Goal: Task Accomplishment & Management: Use online tool/utility

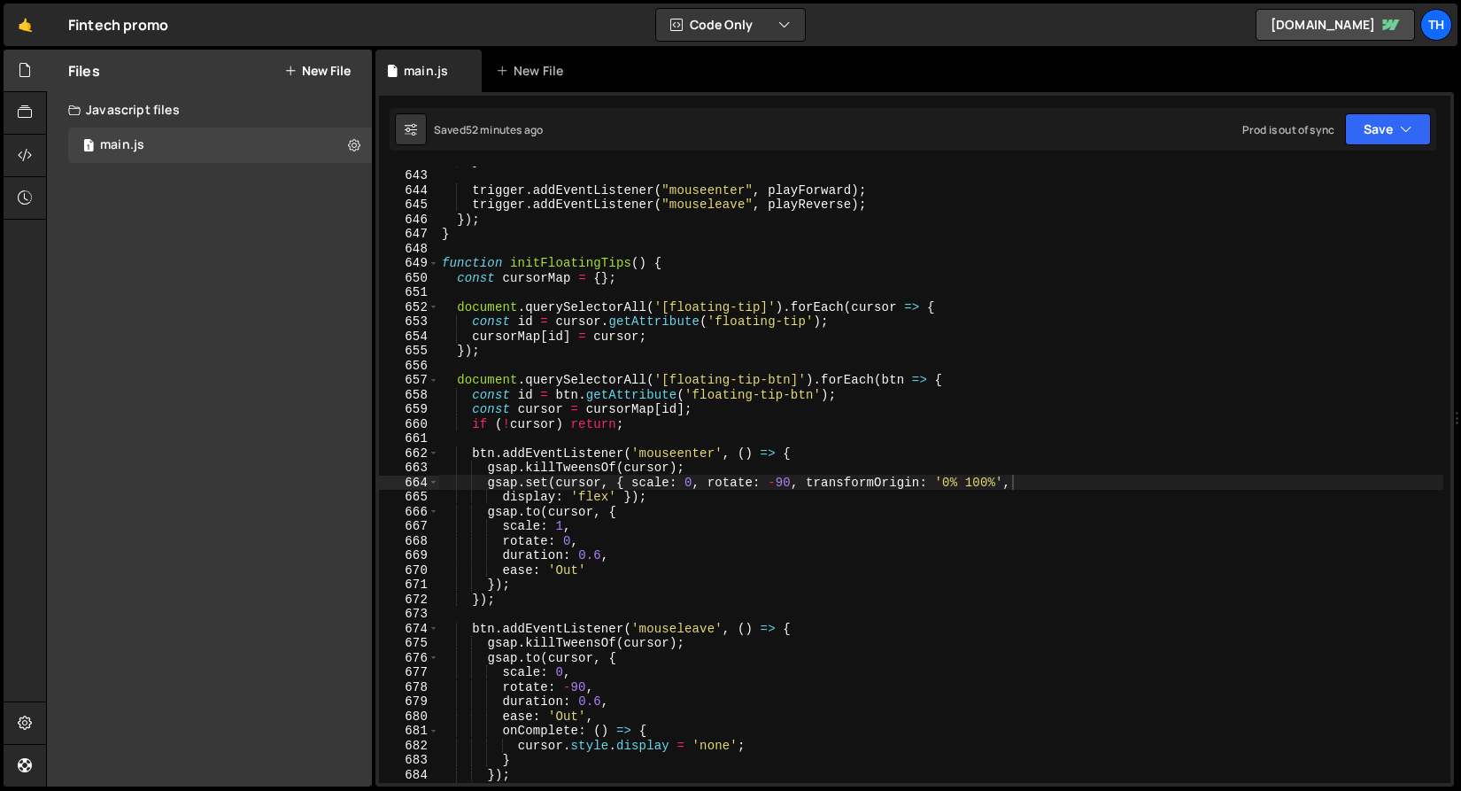
scroll to position [9378, 0]
click at [13, 24] on link "🤙" at bounding box center [25, 25] width 43 height 43
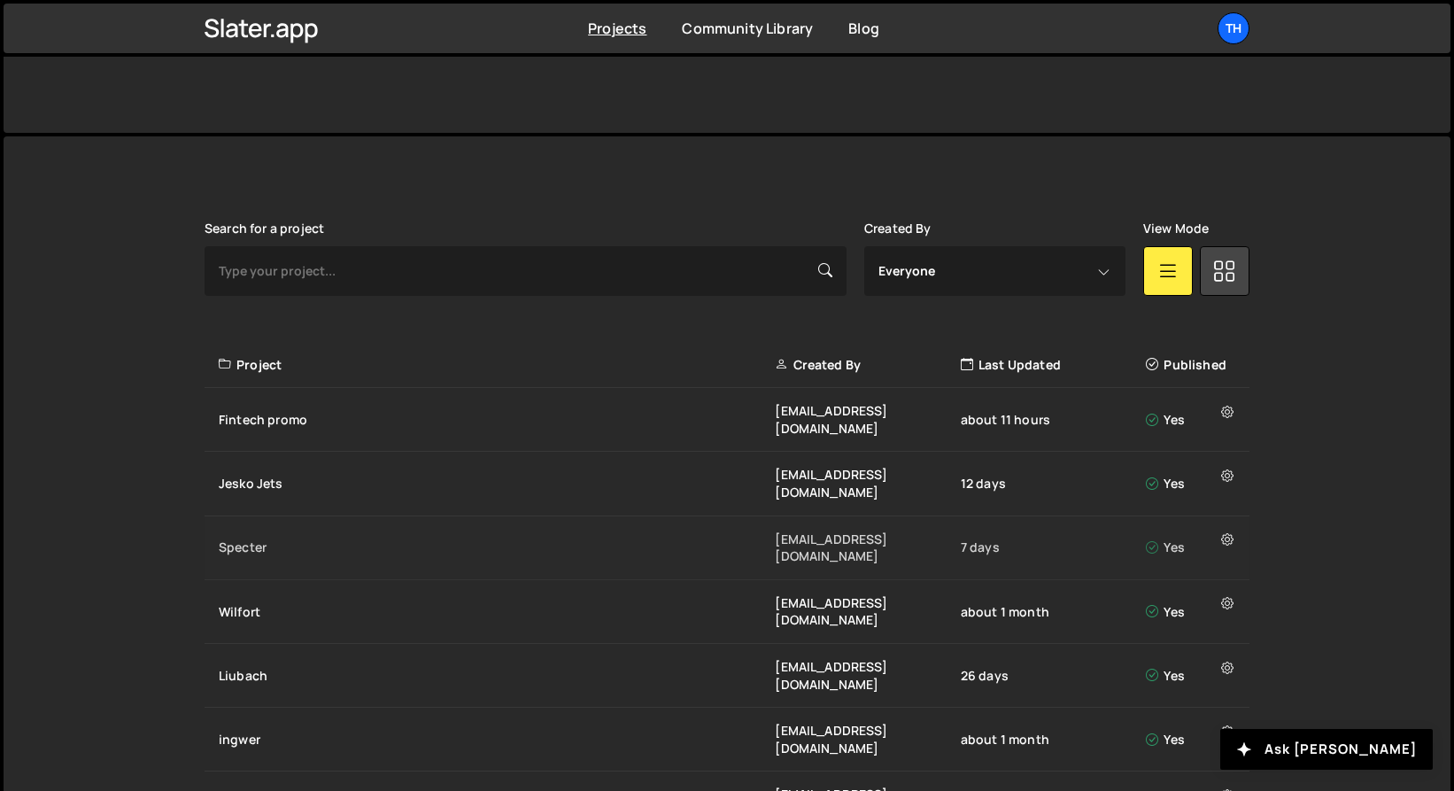
scroll to position [386, 0]
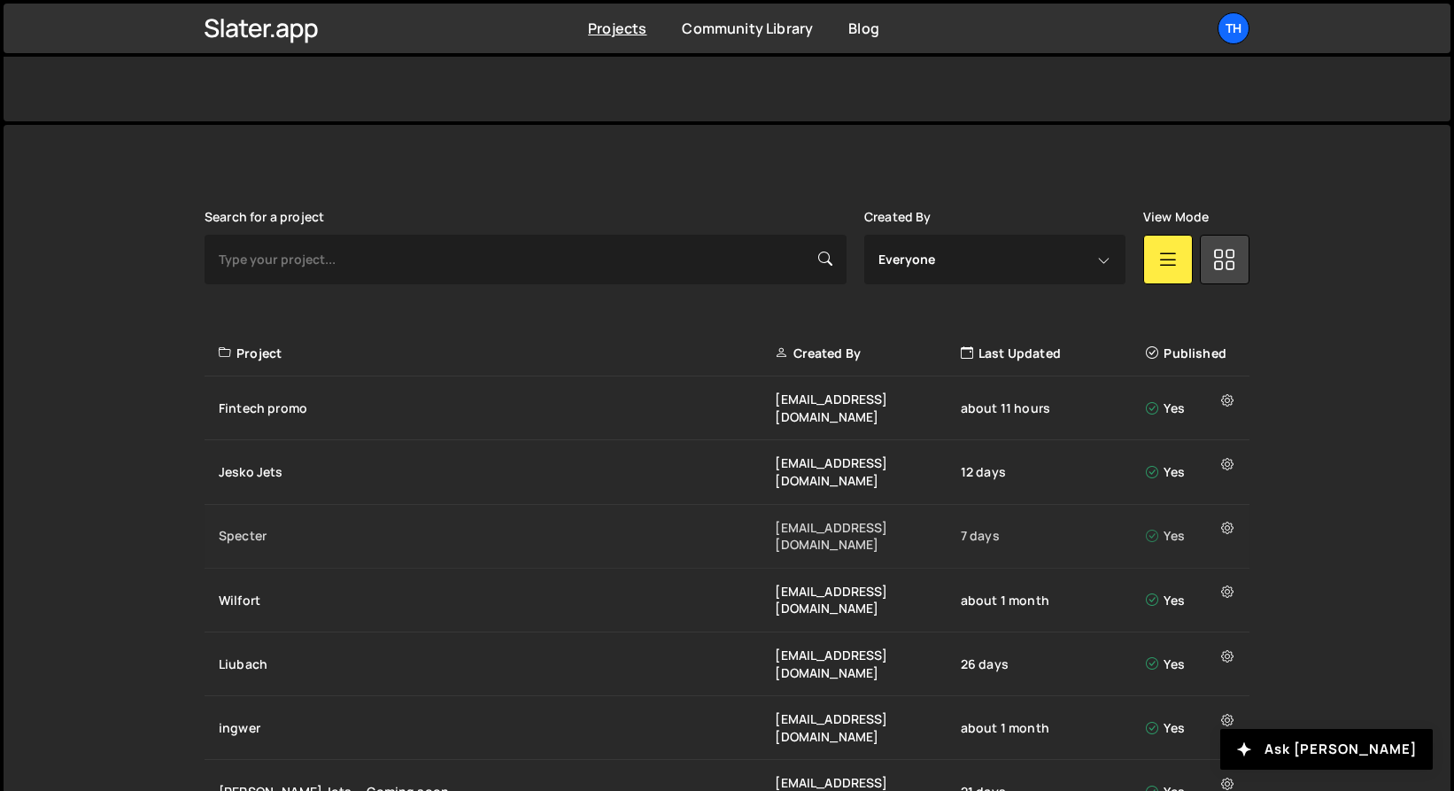
click at [260, 527] on div "Specter" at bounding box center [497, 536] width 556 height 18
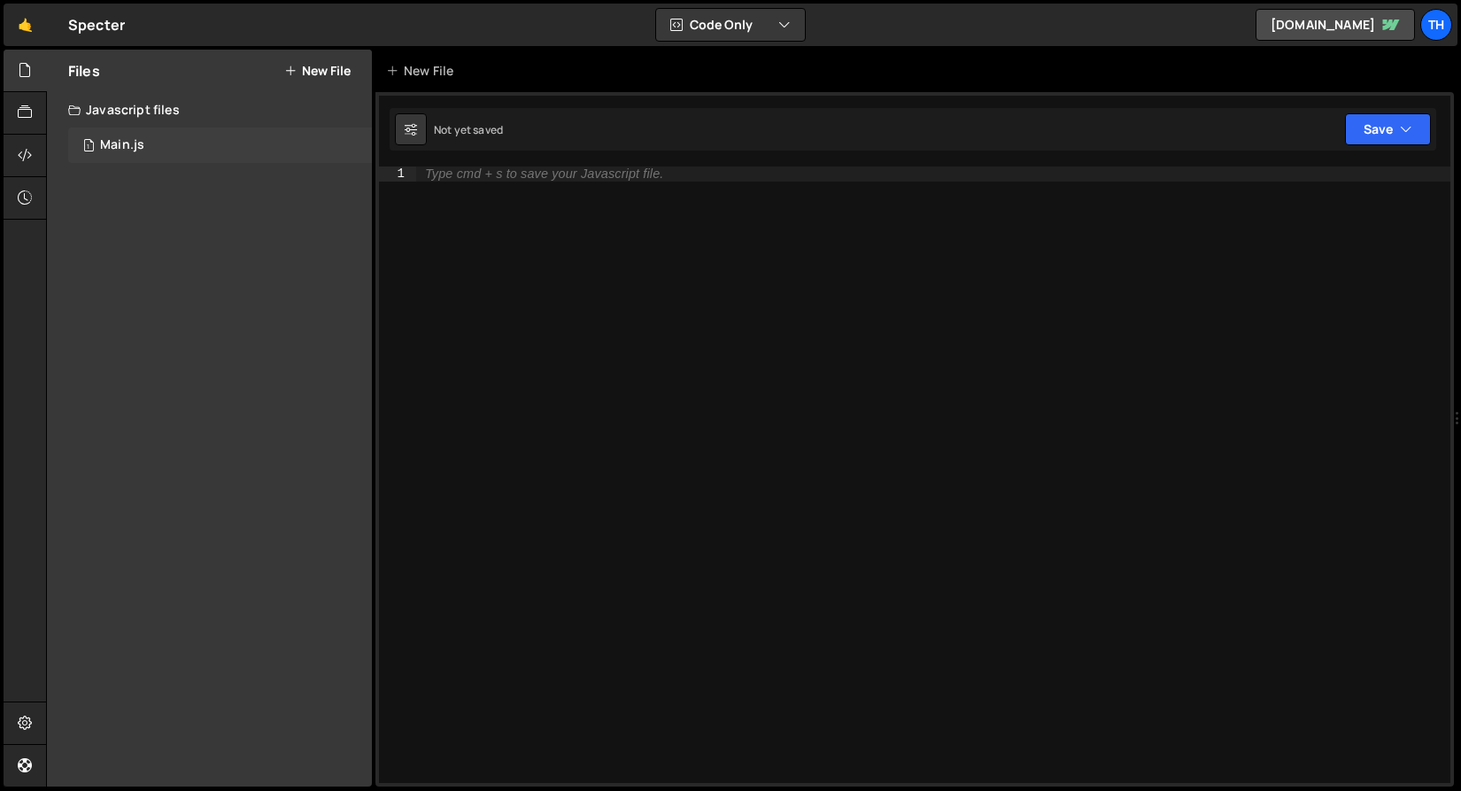
click at [173, 152] on div "1 Main.js 0" at bounding box center [220, 145] width 304 height 35
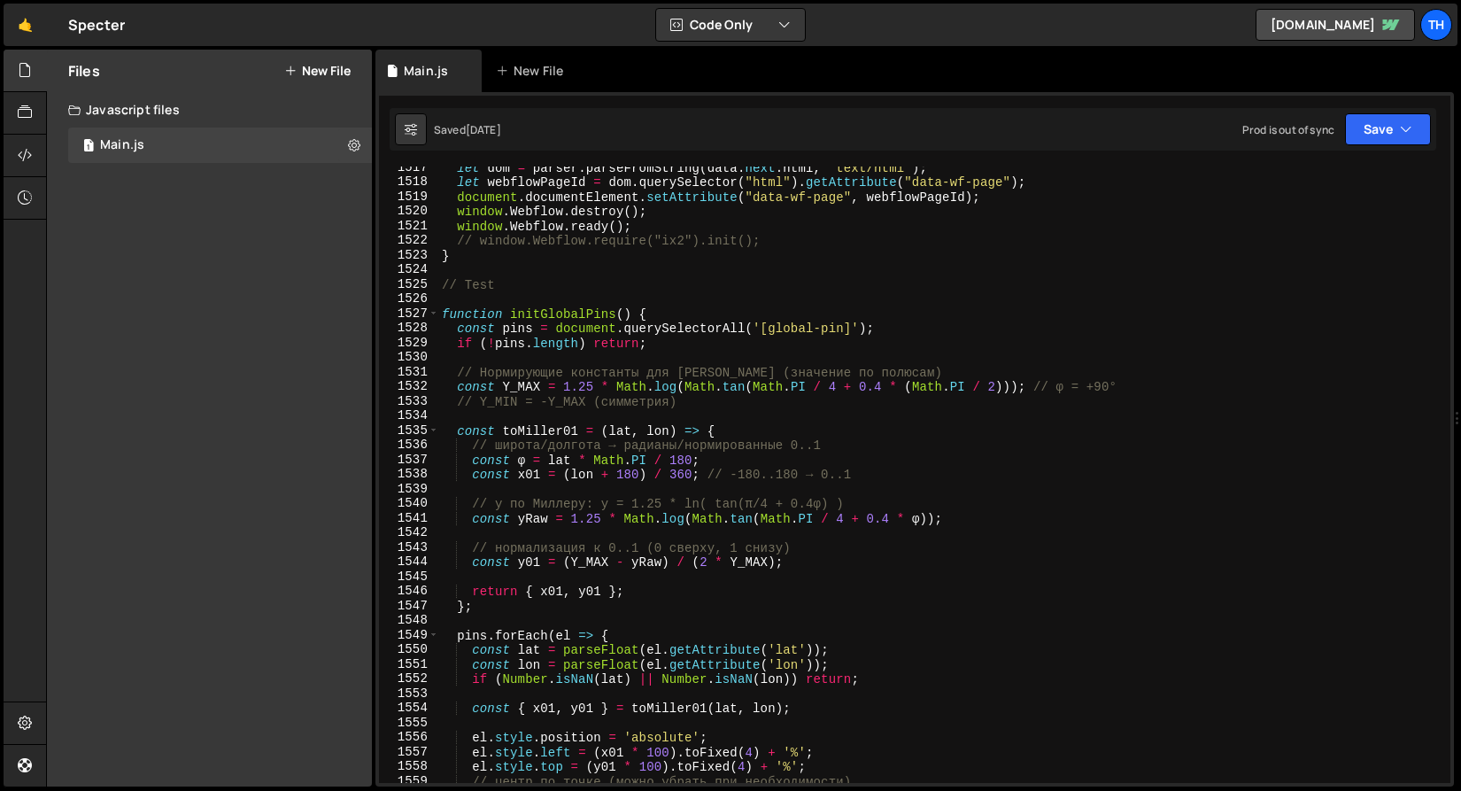
scroll to position [22060, 0]
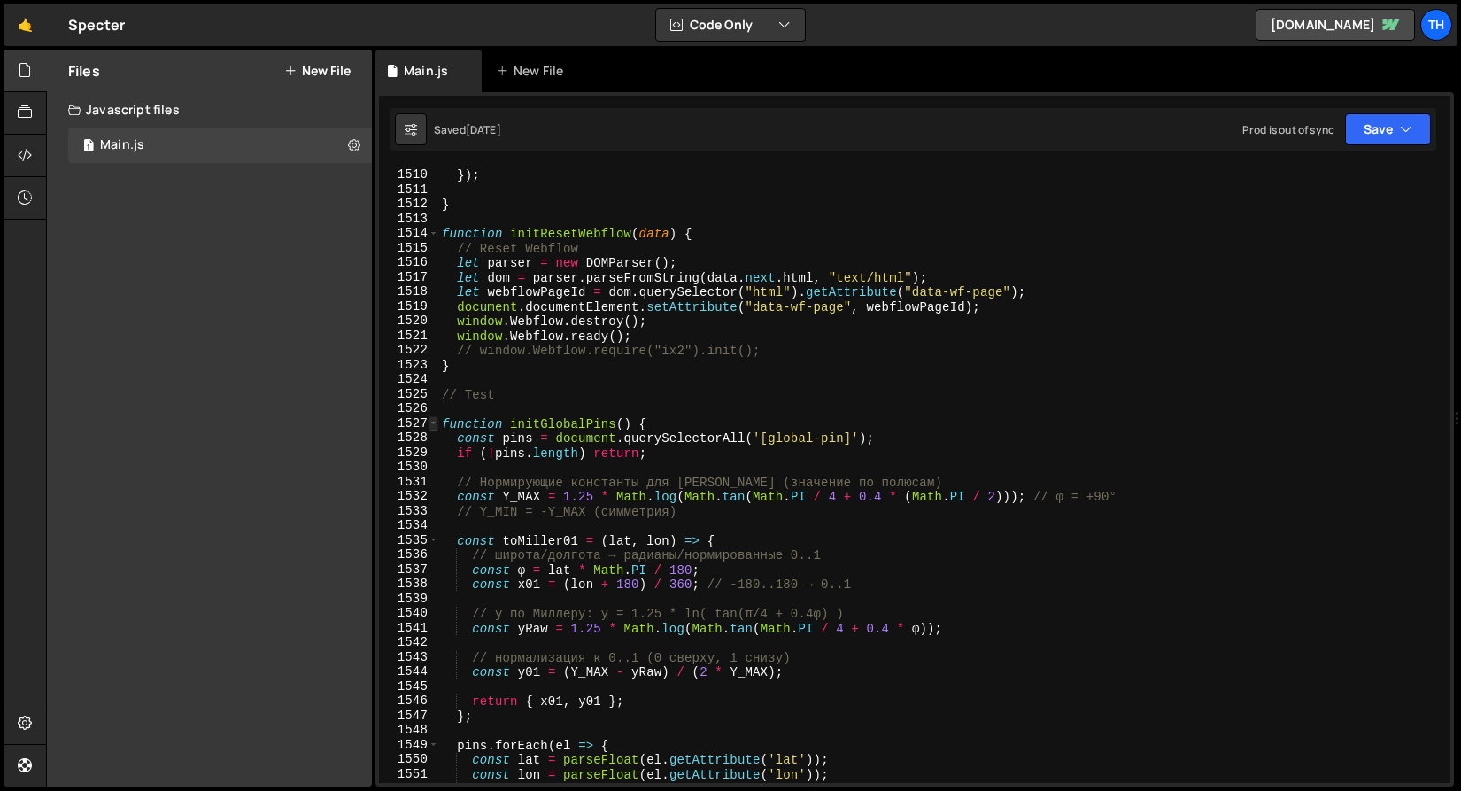
click at [433, 428] on span at bounding box center [434, 423] width 10 height 15
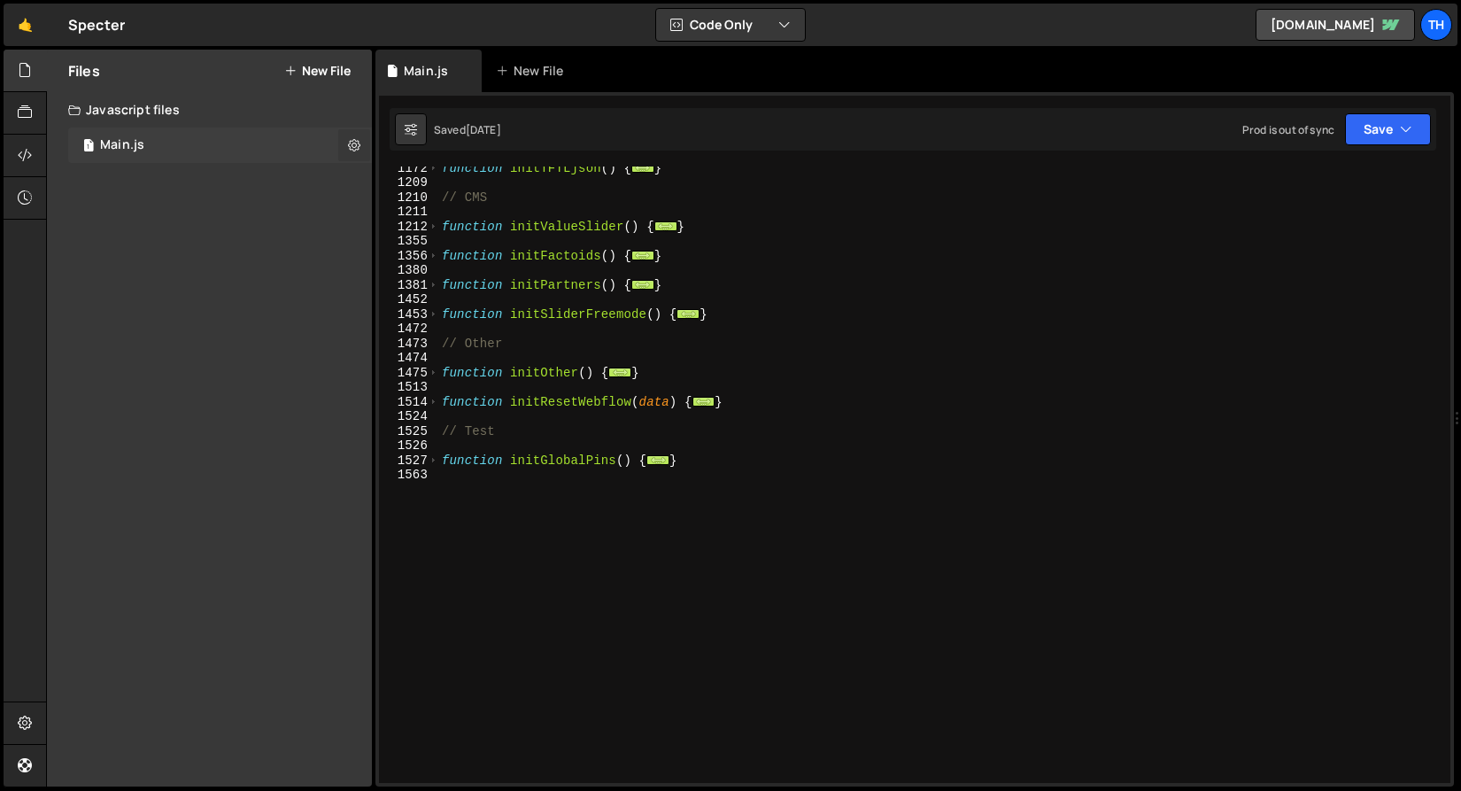
click at [345, 154] on button at bounding box center [354, 145] width 32 height 32
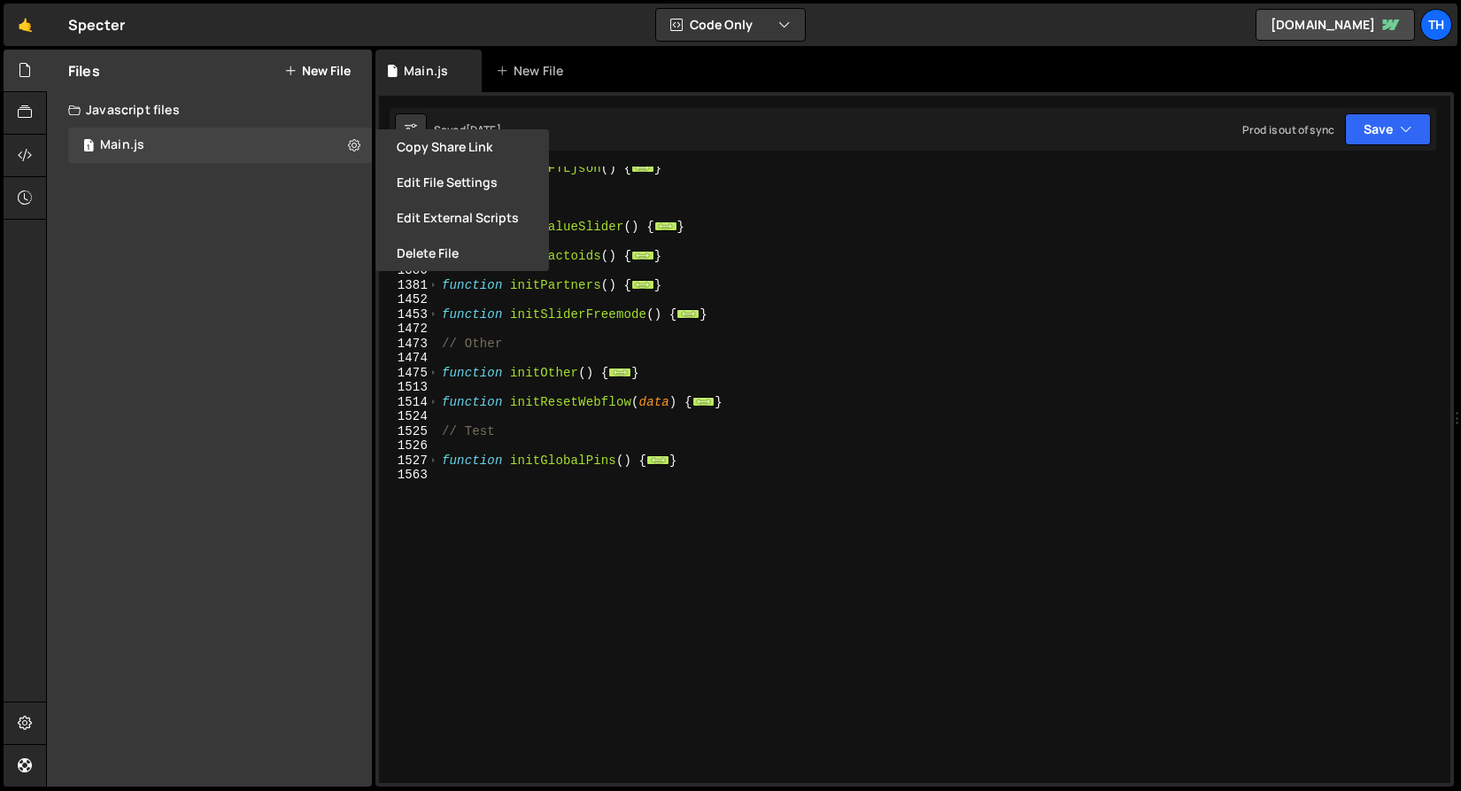
click at [447, 429] on div "function initTFTLjson ( ) { ... } // CMS function initValueSlider ( ) { ... } f…" at bounding box center [940, 482] width 1005 height 645
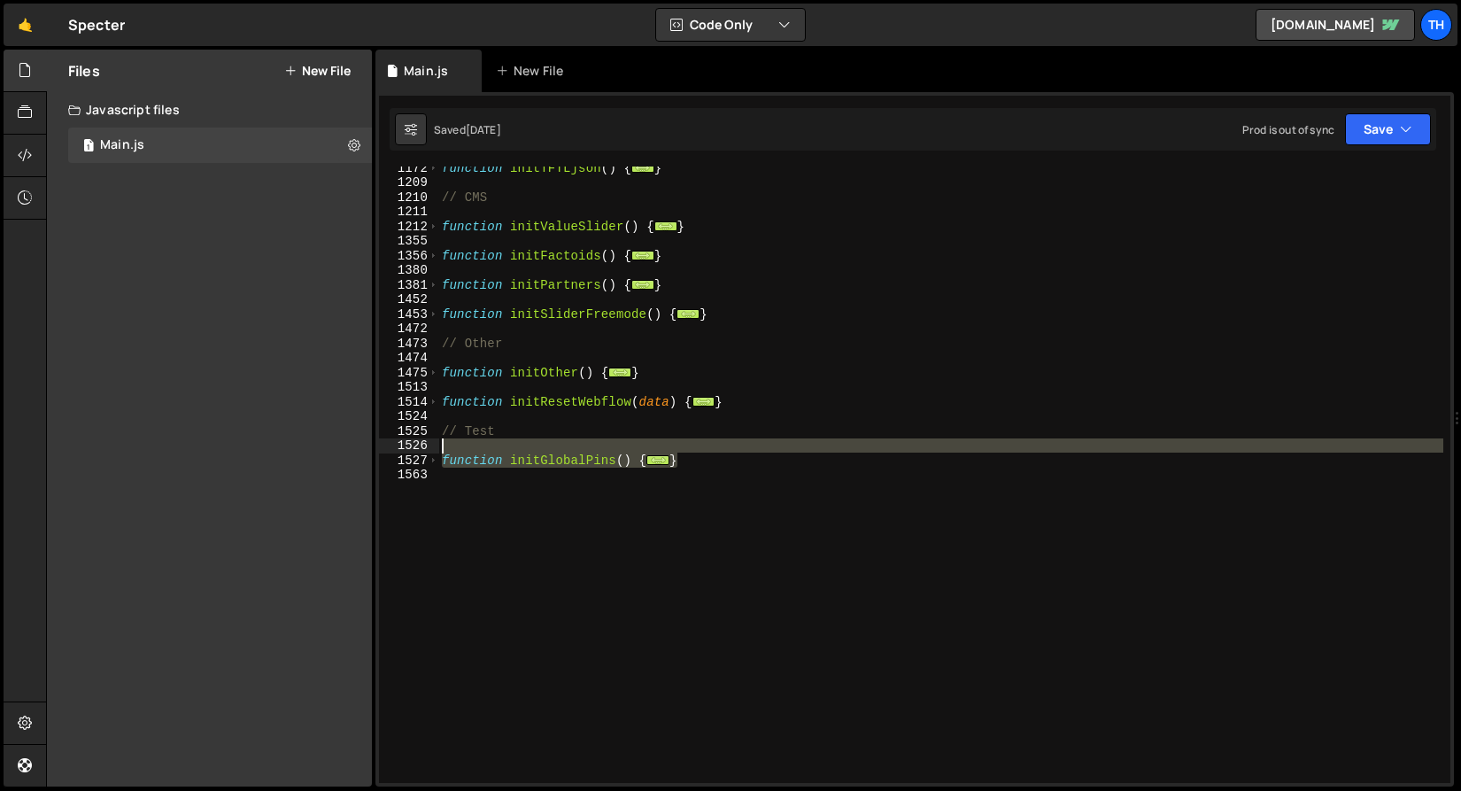
drag, startPoint x: 746, startPoint y: 465, endPoint x: 421, endPoint y: 443, distance: 325.7
click at [421, 443] on div "// Test 1172 1209 1210 1211 1212 1355 1356 1380 1381 1452 1453 1472 1473 1474 1…" at bounding box center [914, 474] width 1071 height 616
type textarea "function initGlobalPins() {"
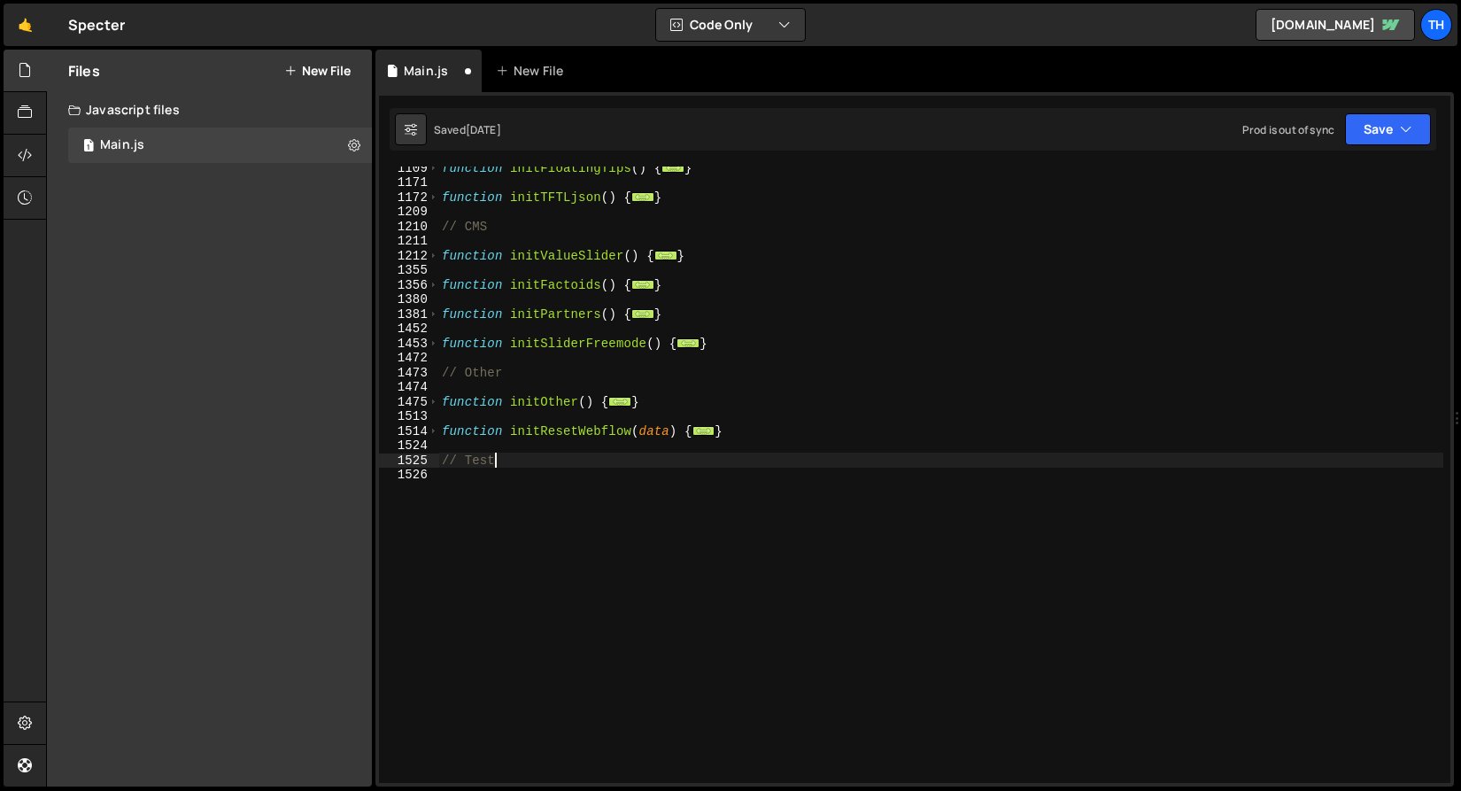
scroll to position [809, 0]
click at [1363, 116] on button "Save" at bounding box center [1388, 129] width 86 height 32
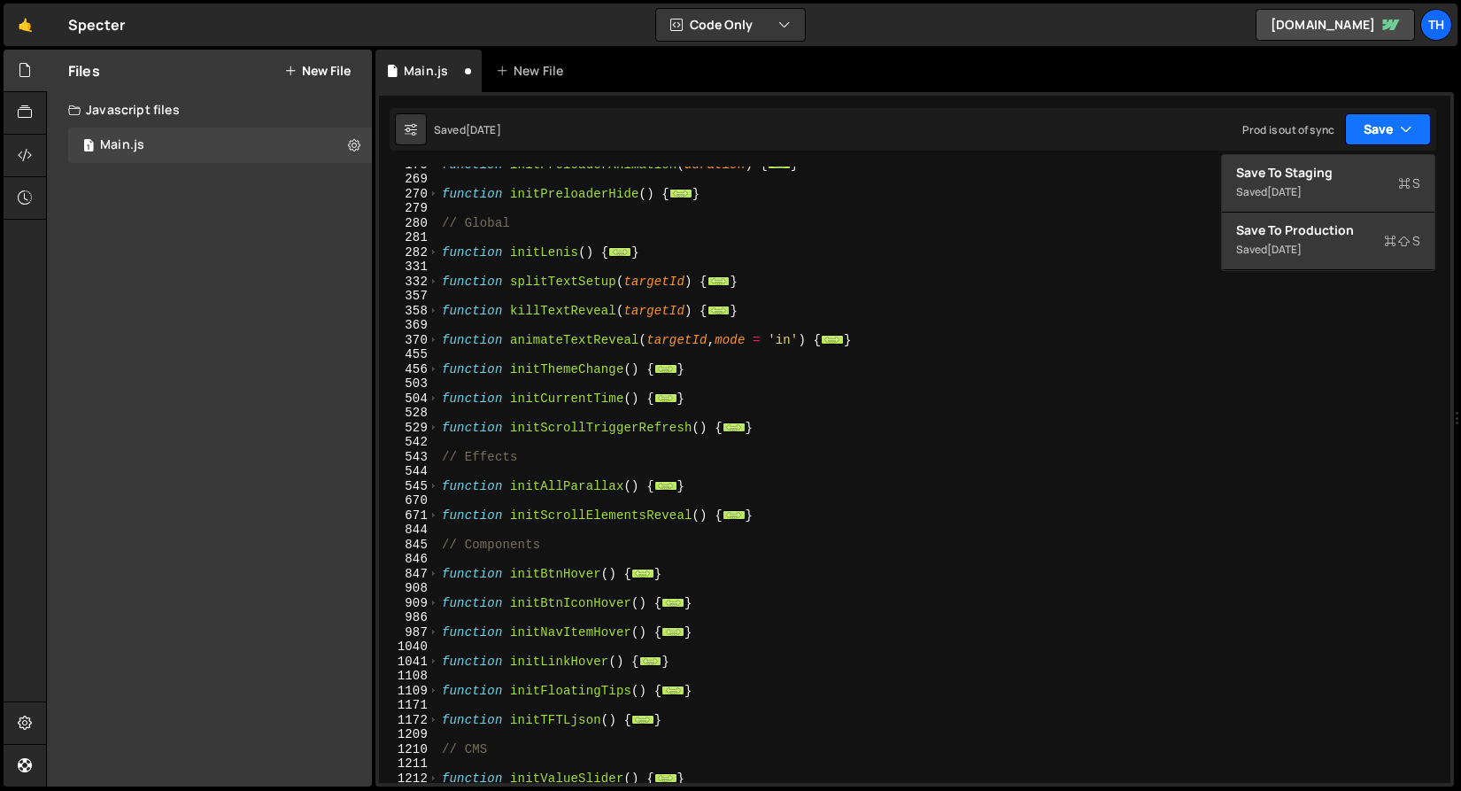
scroll to position [19, 0]
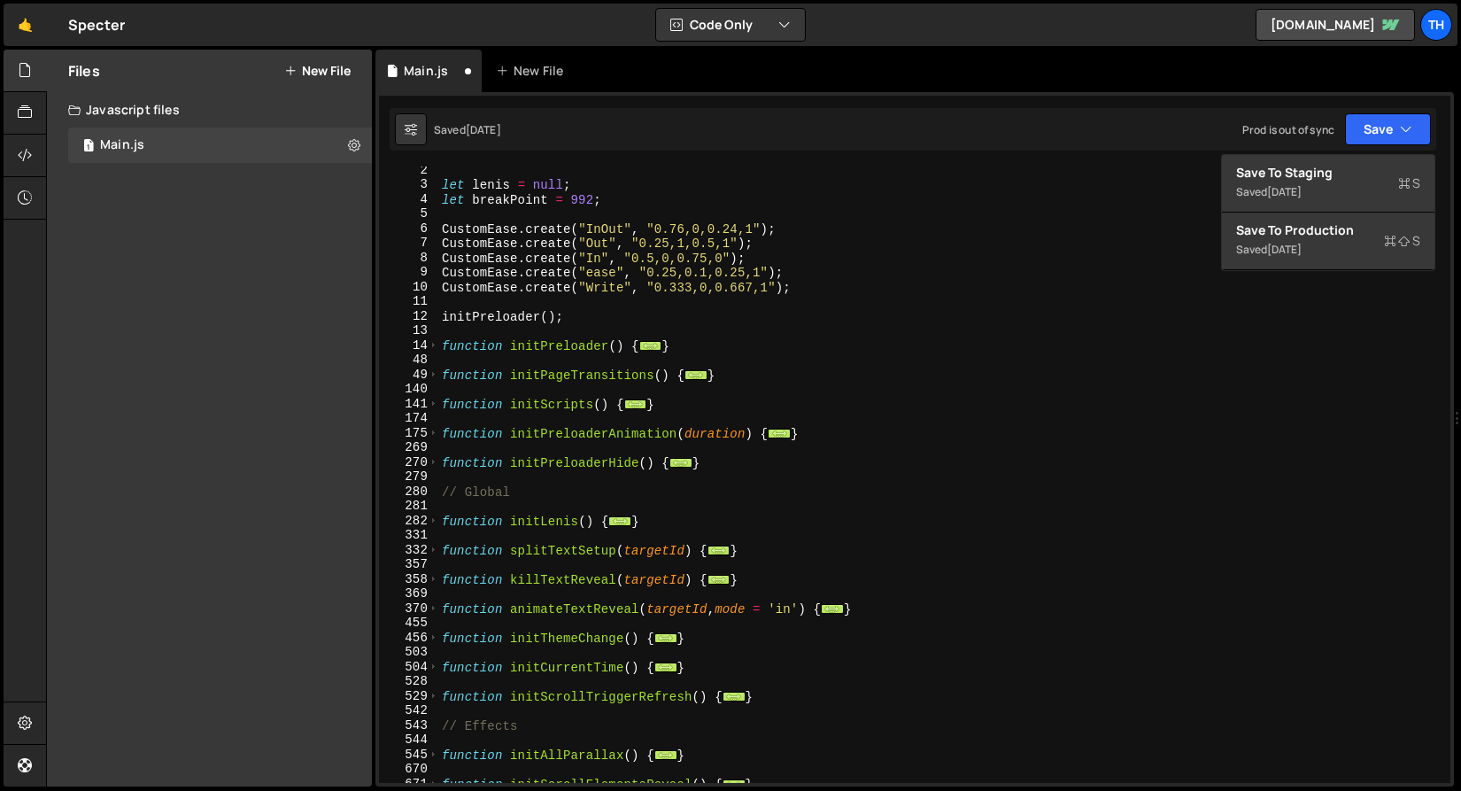
click at [440, 406] on div "let lenis = null ; let breakPoint = 992 ; CustomEase . create ( "InOut" , "0.76…" at bounding box center [940, 485] width 1005 height 645
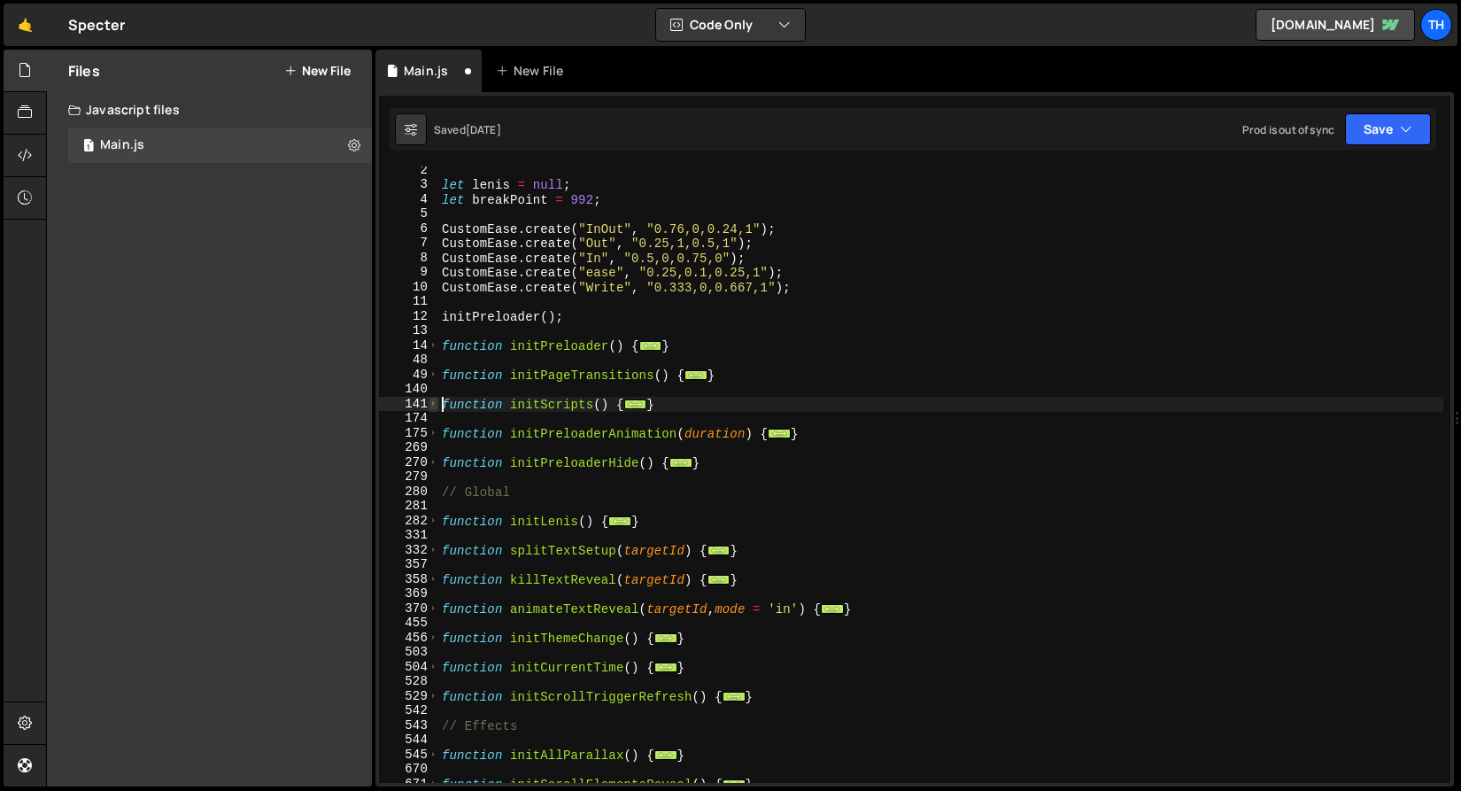
click at [437, 399] on span at bounding box center [434, 404] width 10 height 15
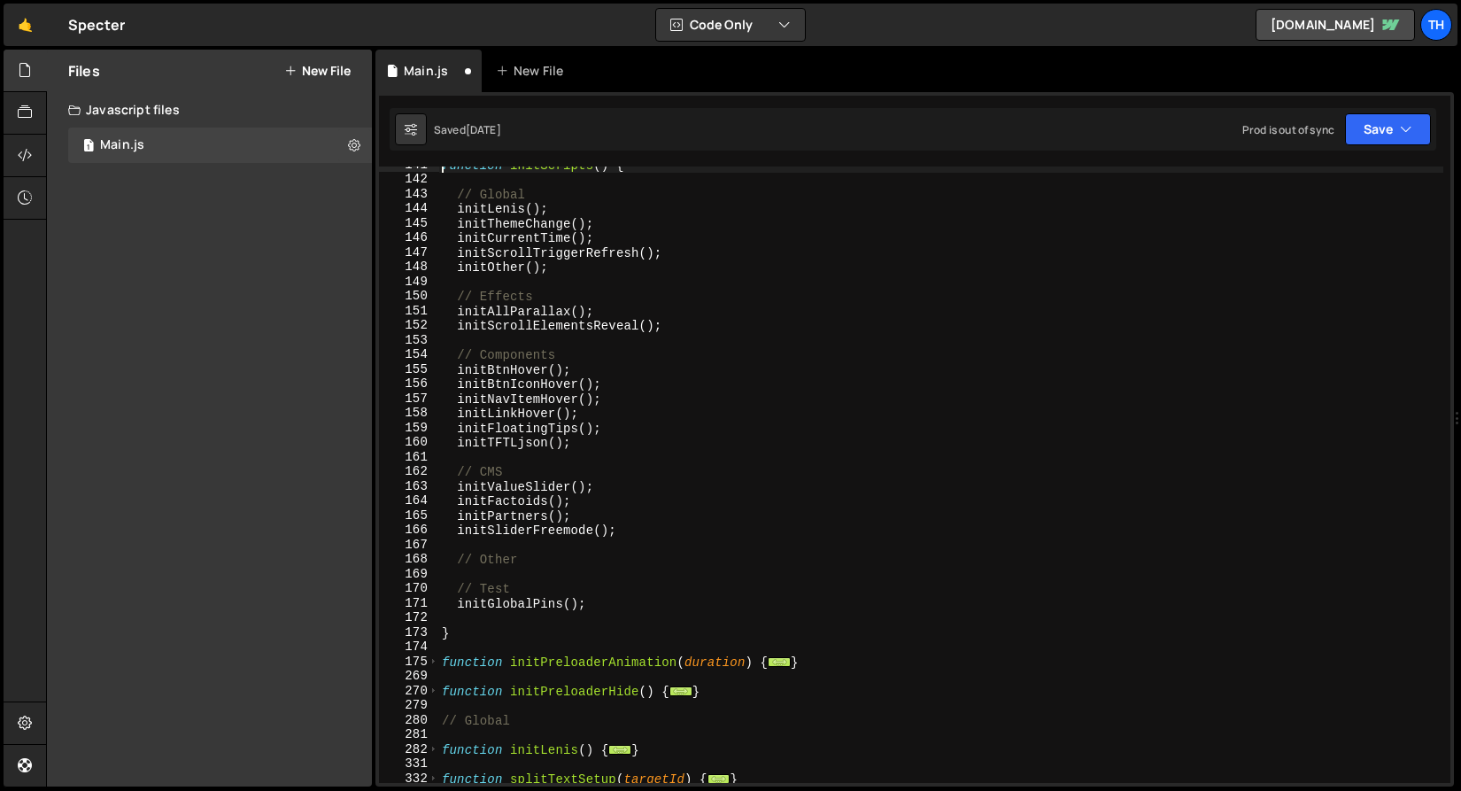
scroll to position [258, 0]
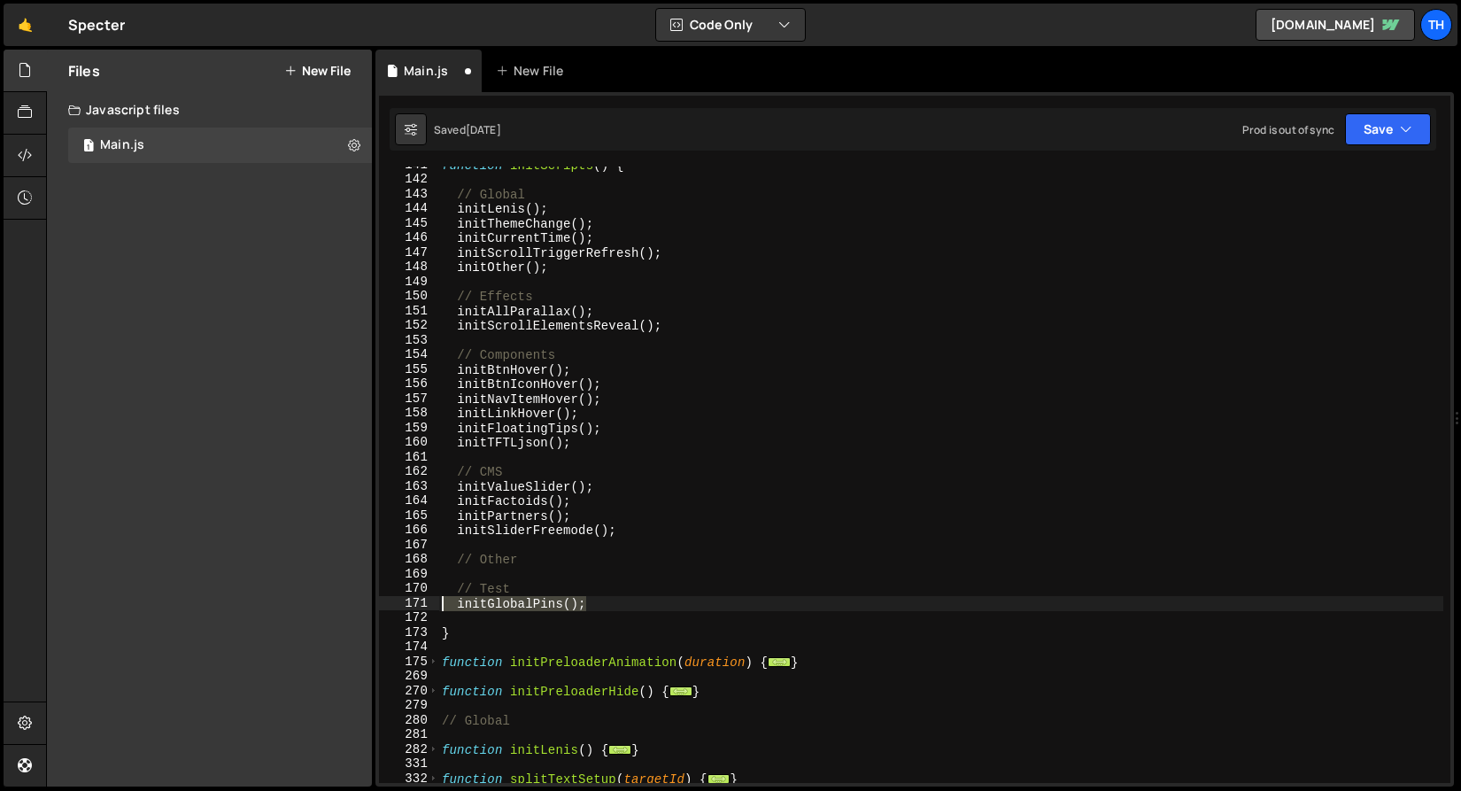
drag, startPoint x: 600, startPoint y: 604, endPoint x: 295, endPoint y: 608, distance: 305.5
click at [295, 608] on div "Files New File Javascript files 1 Main.js 0 CSS files Copy share link Edit File…" at bounding box center [753, 419] width 1415 height 738
type textarea "initGlobalPins();"
type textarea "// Test"
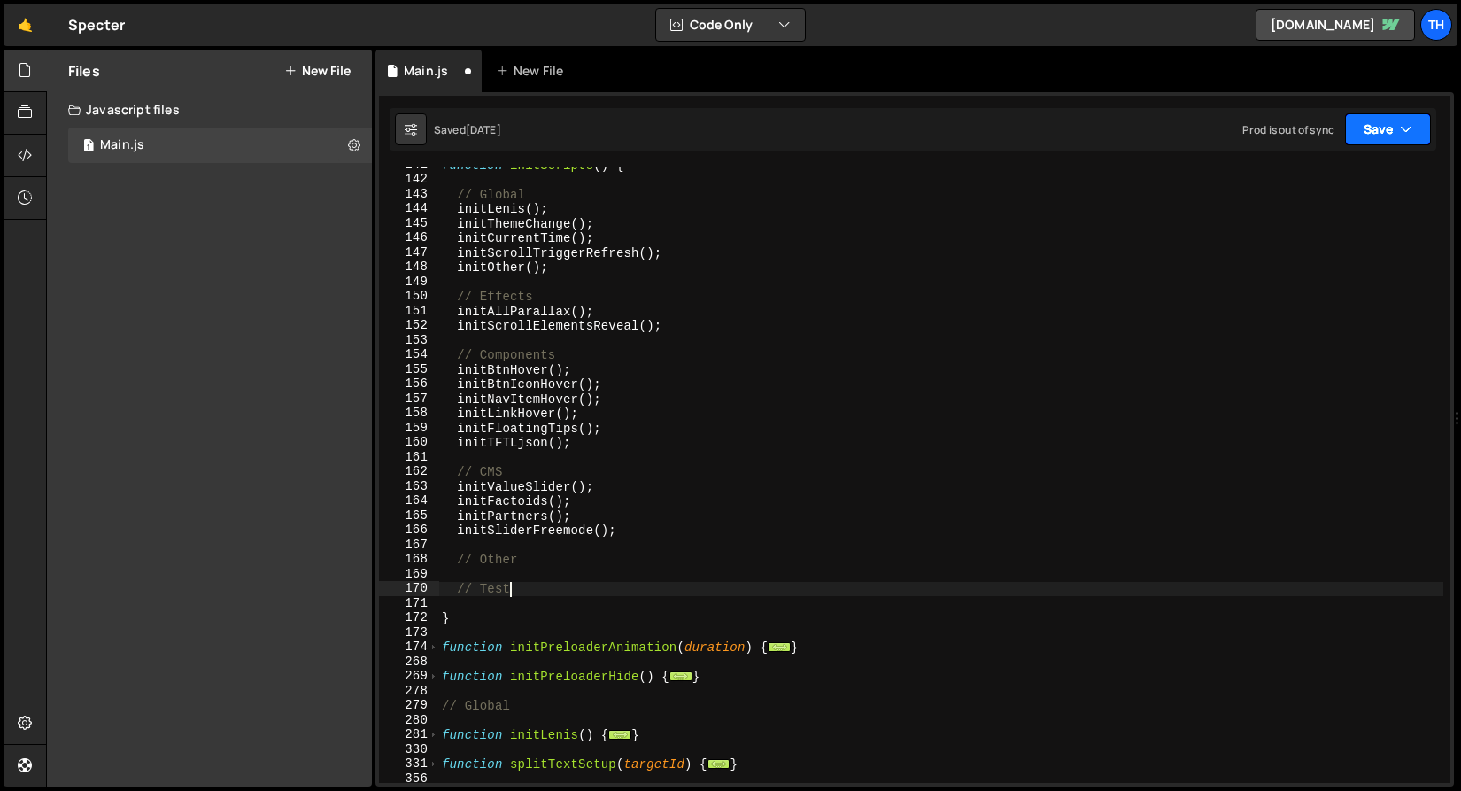
click at [1382, 132] on button "Save" at bounding box center [1388, 129] width 86 height 32
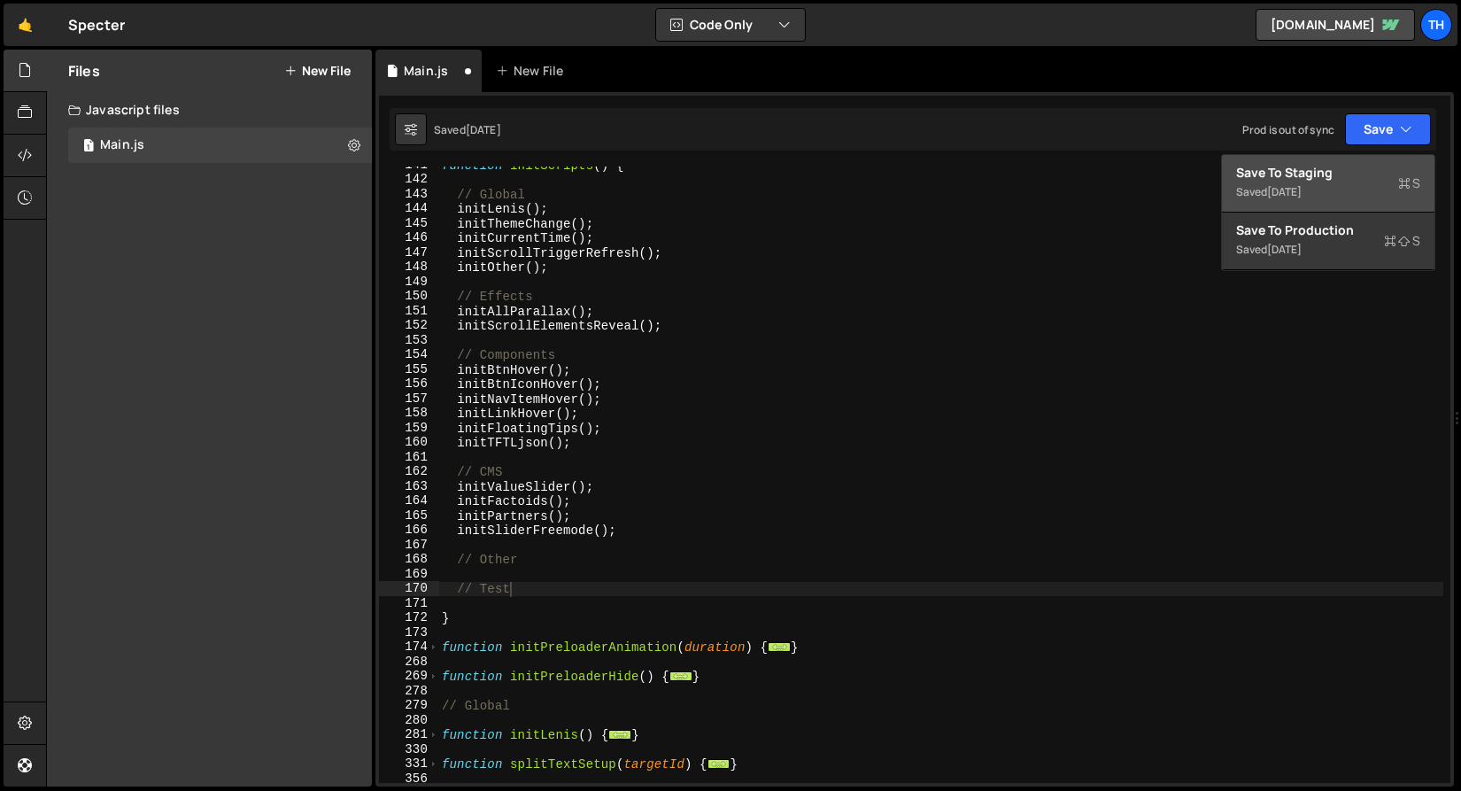
click at [1347, 181] on div "Save to Staging S" at bounding box center [1328, 173] width 184 height 18
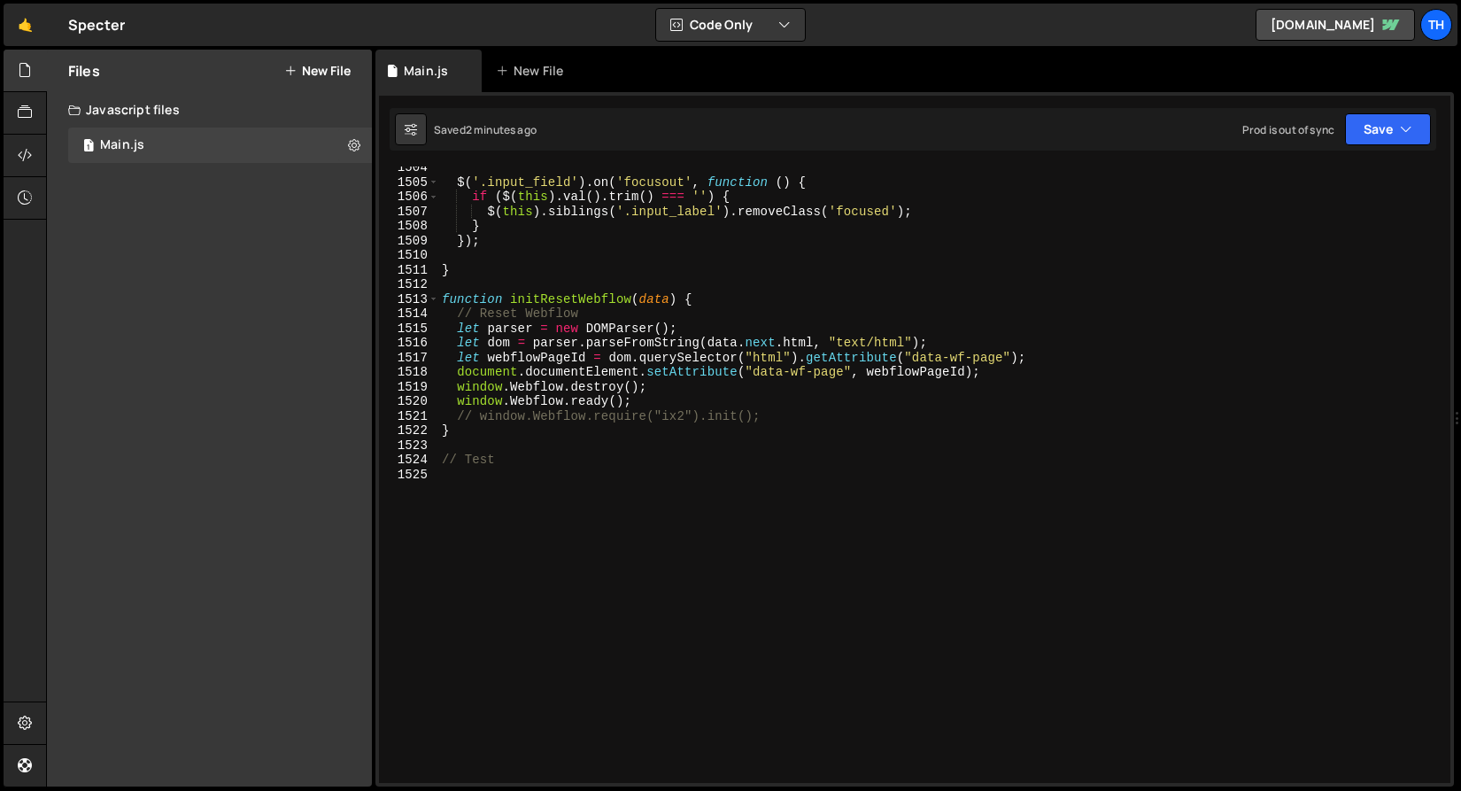
scroll to position [21980, 0]
click at [522, 480] on div "$ ( '.input_field' ) . on ( 'focusout' , function ( ) { if ( $ ( this ) . val (…" at bounding box center [940, 482] width 1005 height 645
paste textarea "}"
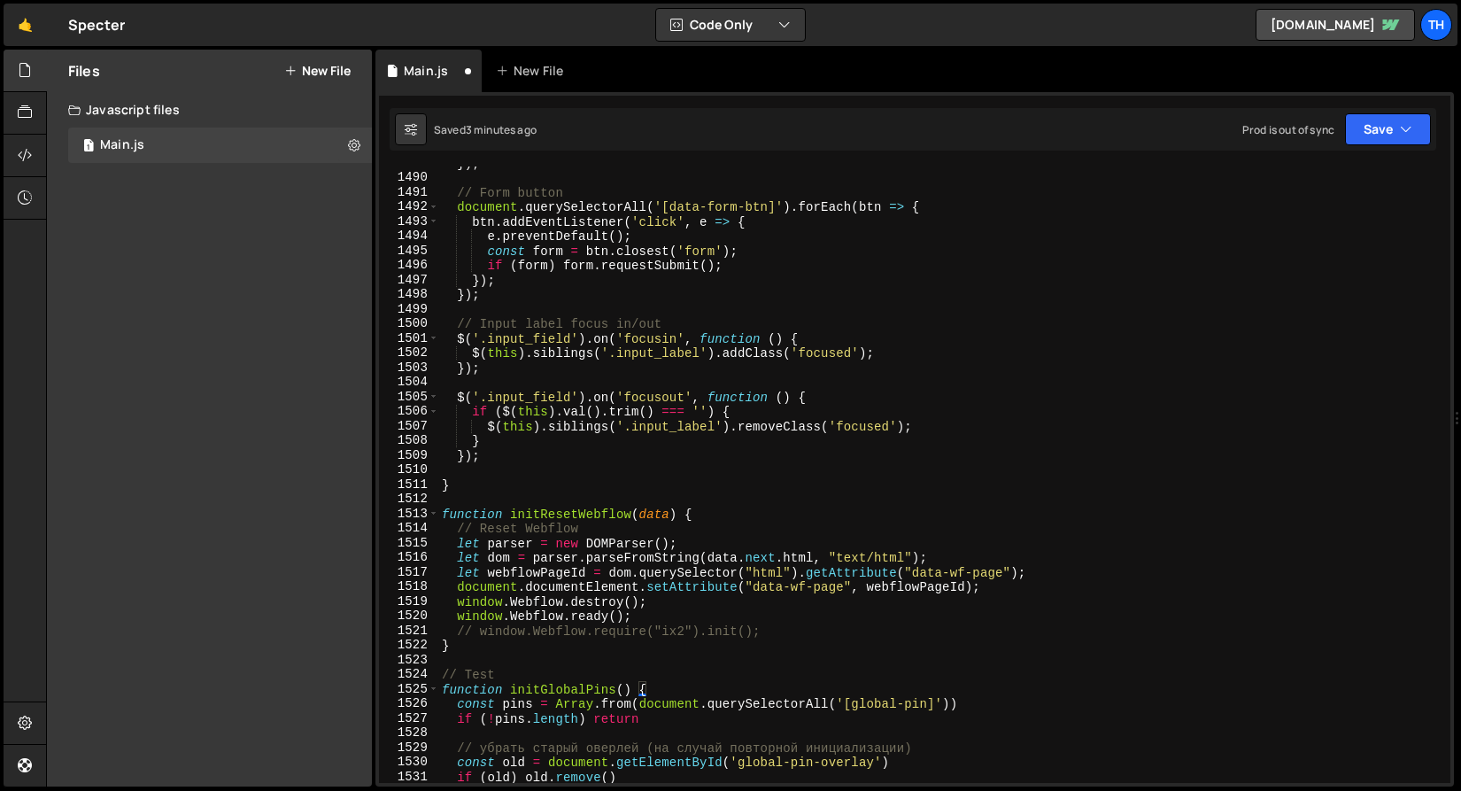
scroll to position [21853, 0]
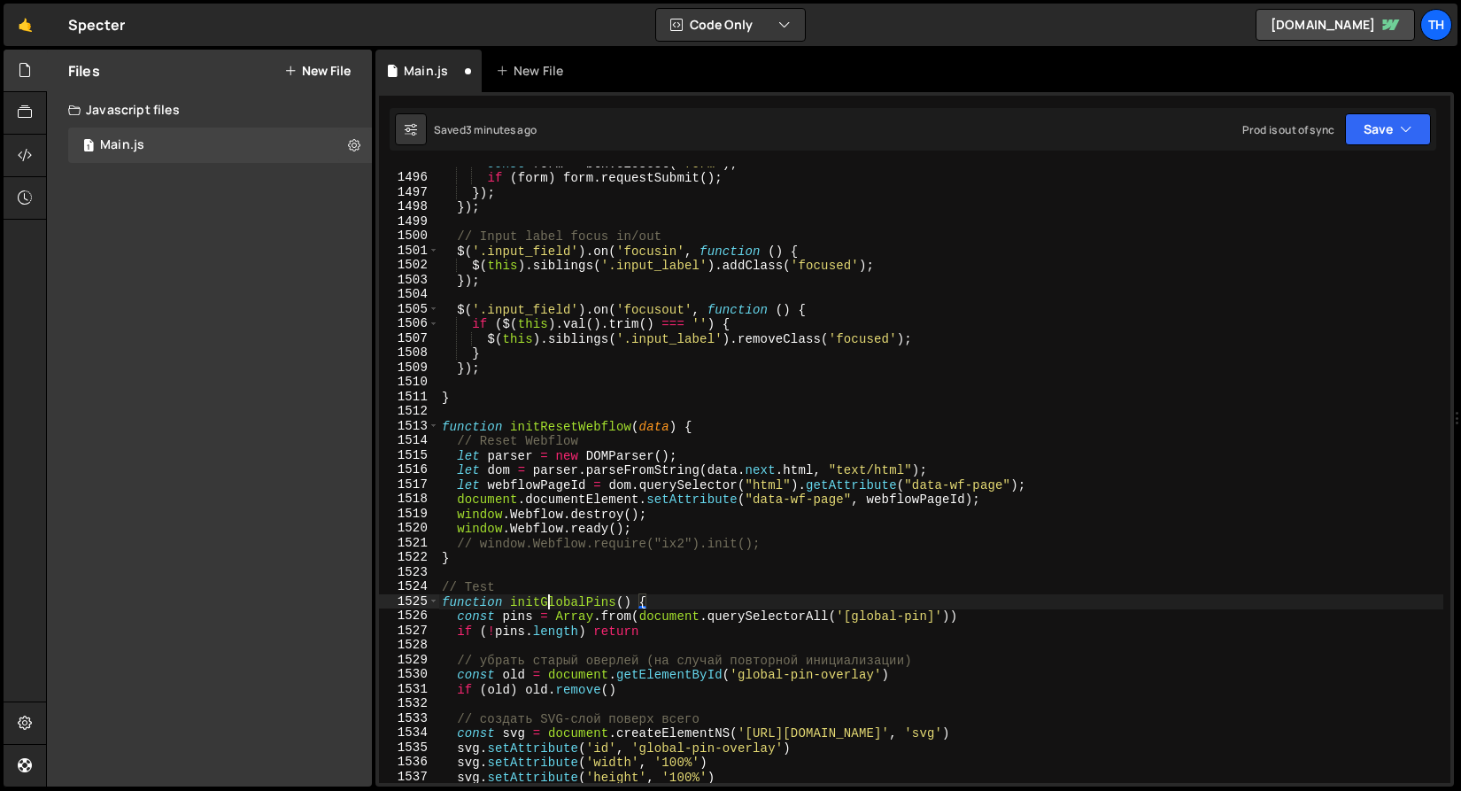
click at [551, 602] on div "const form = btn . closest ( 'form' ) ; if ( form ) form . requestSubmit ( ) ; …" at bounding box center [940, 478] width 1005 height 645
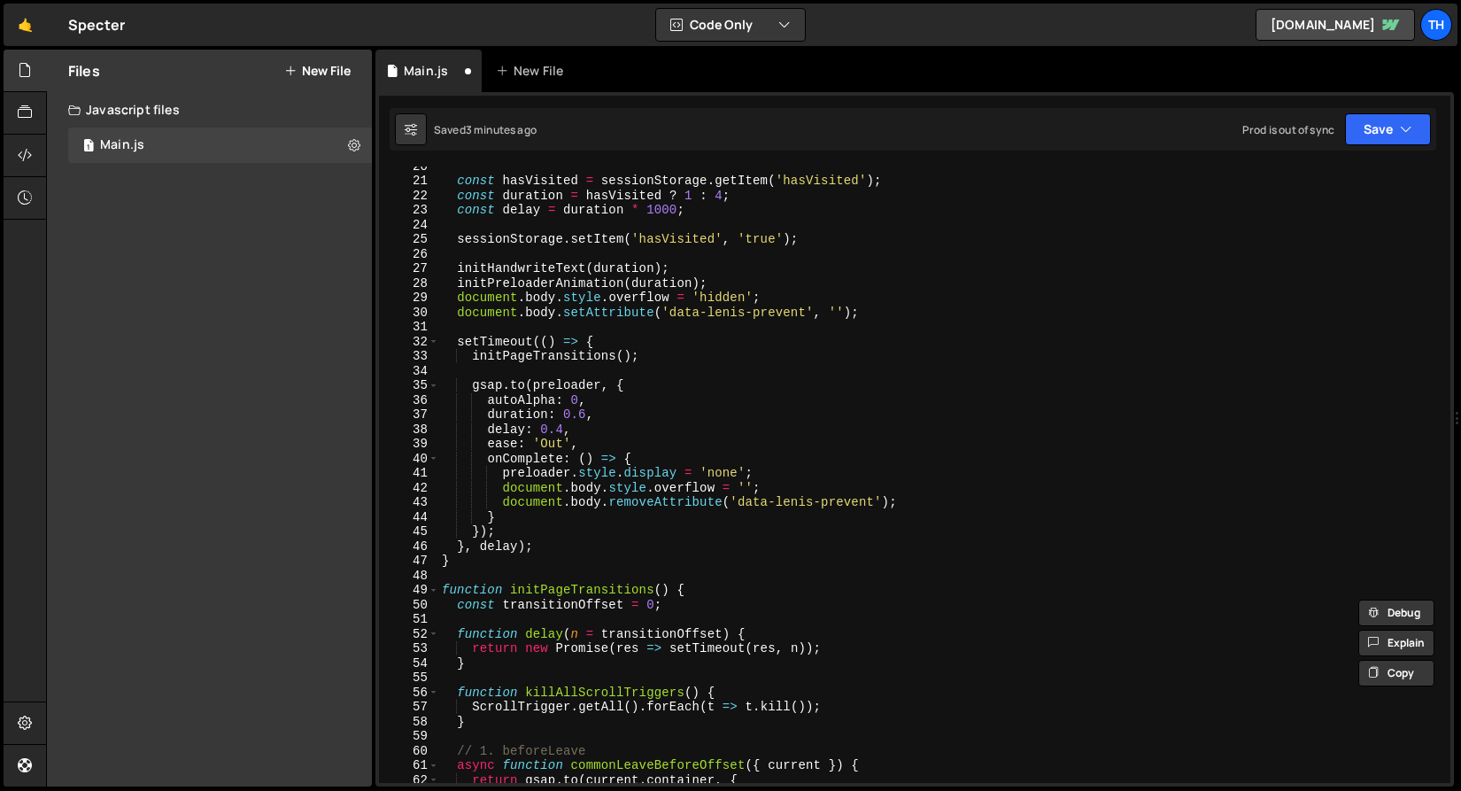
scroll to position [0, 0]
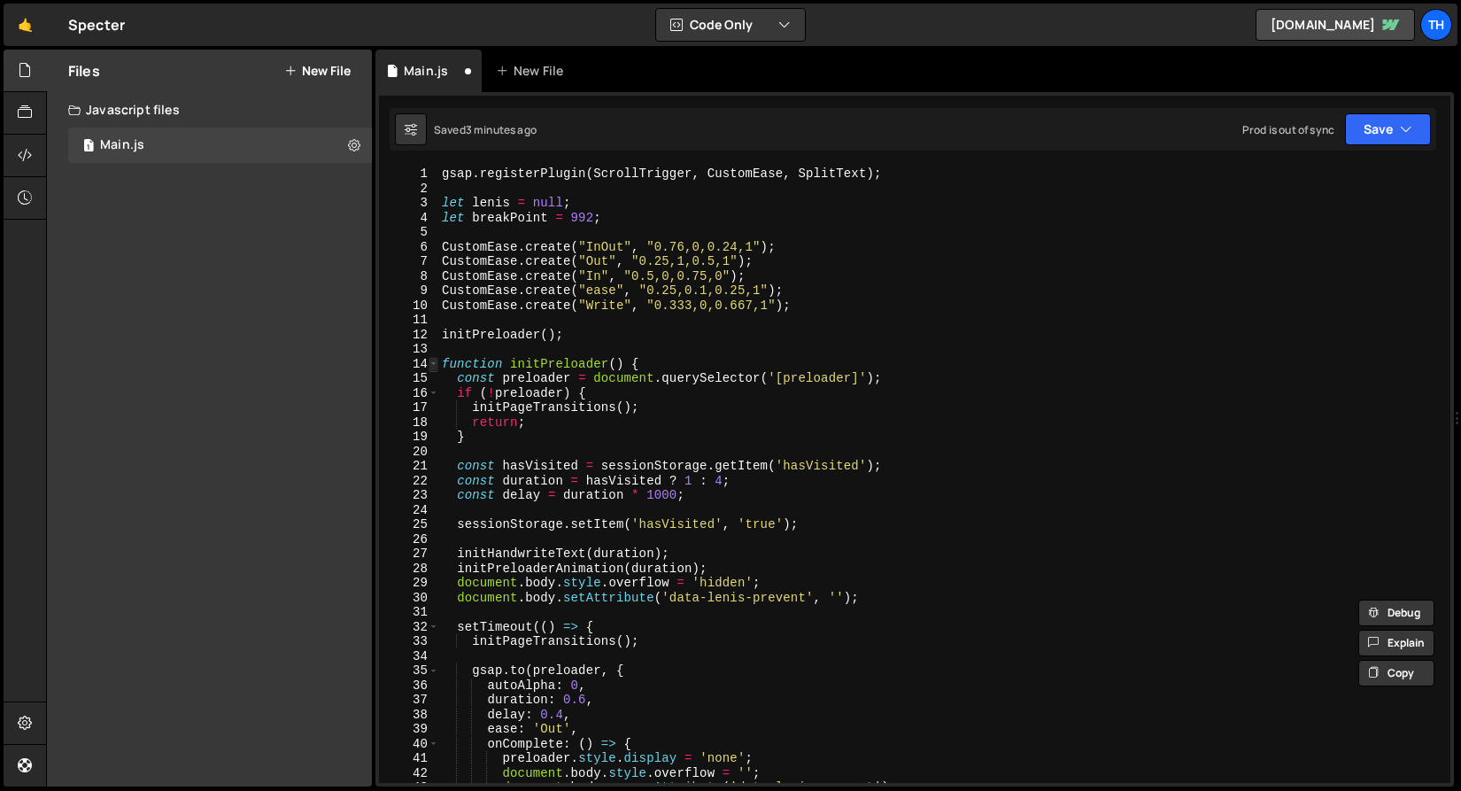
click at [436, 366] on span at bounding box center [434, 364] width 10 height 15
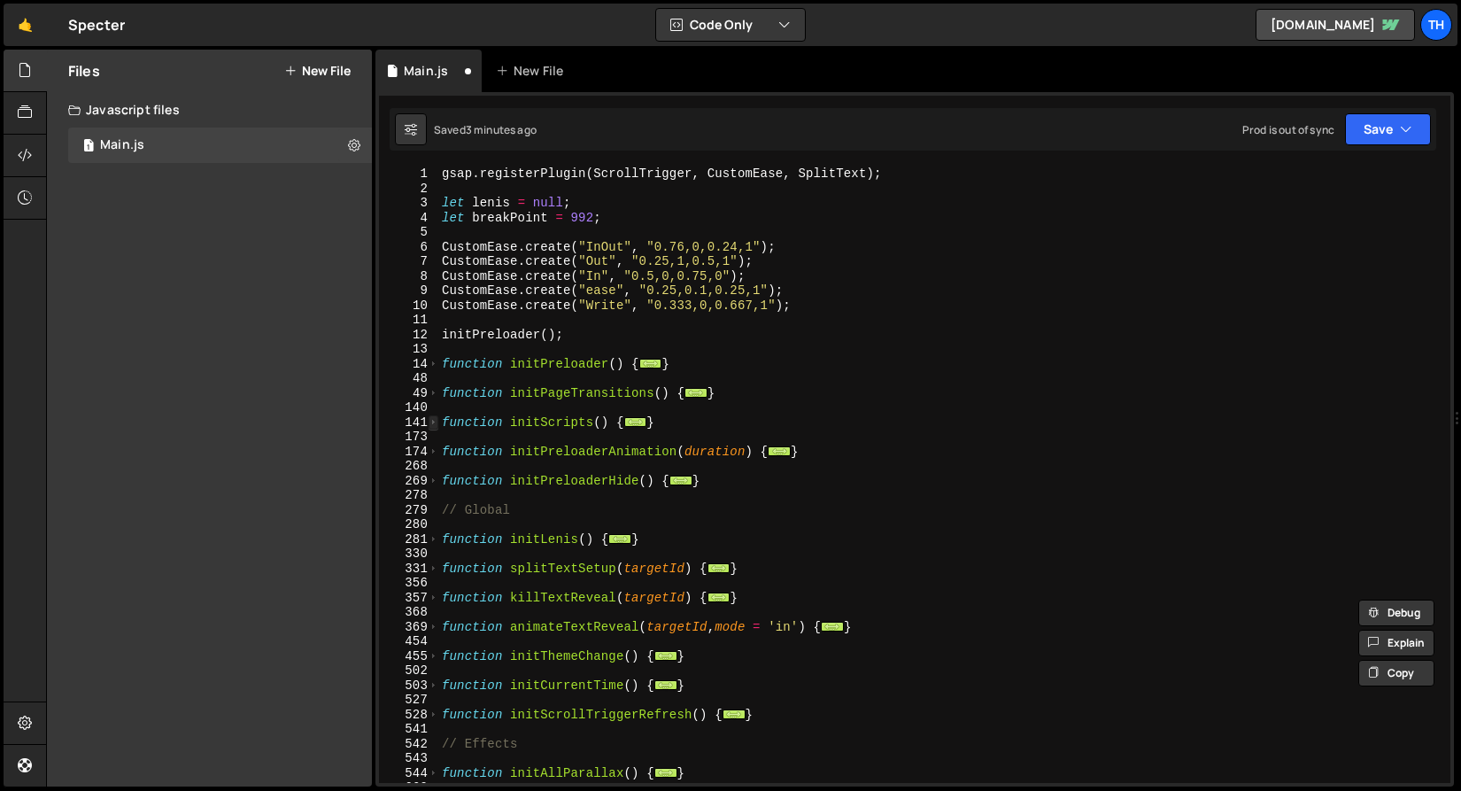
click at [434, 419] on span at bounding box center [434, 422] width 10 height 15
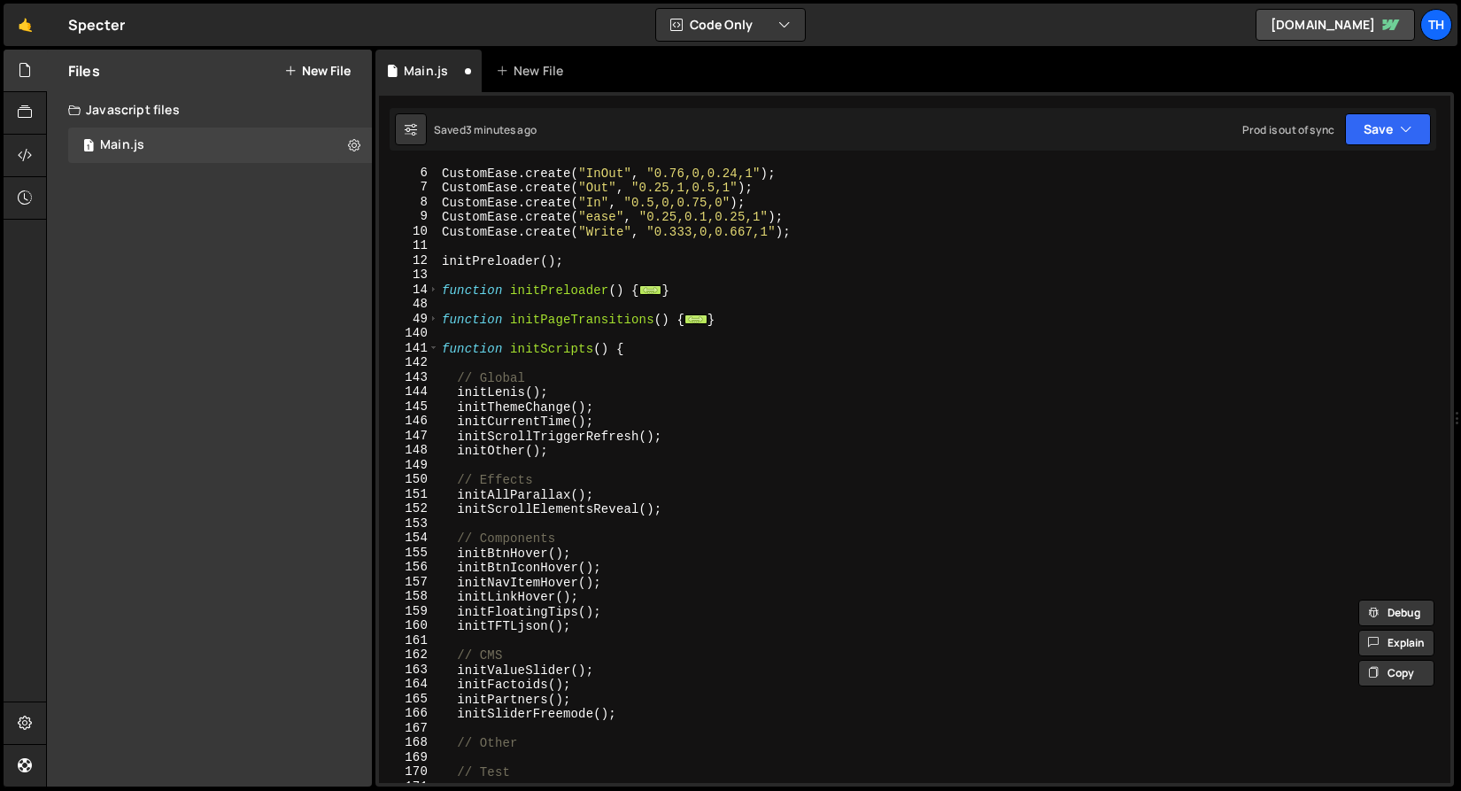
scroll to position [183, 0]
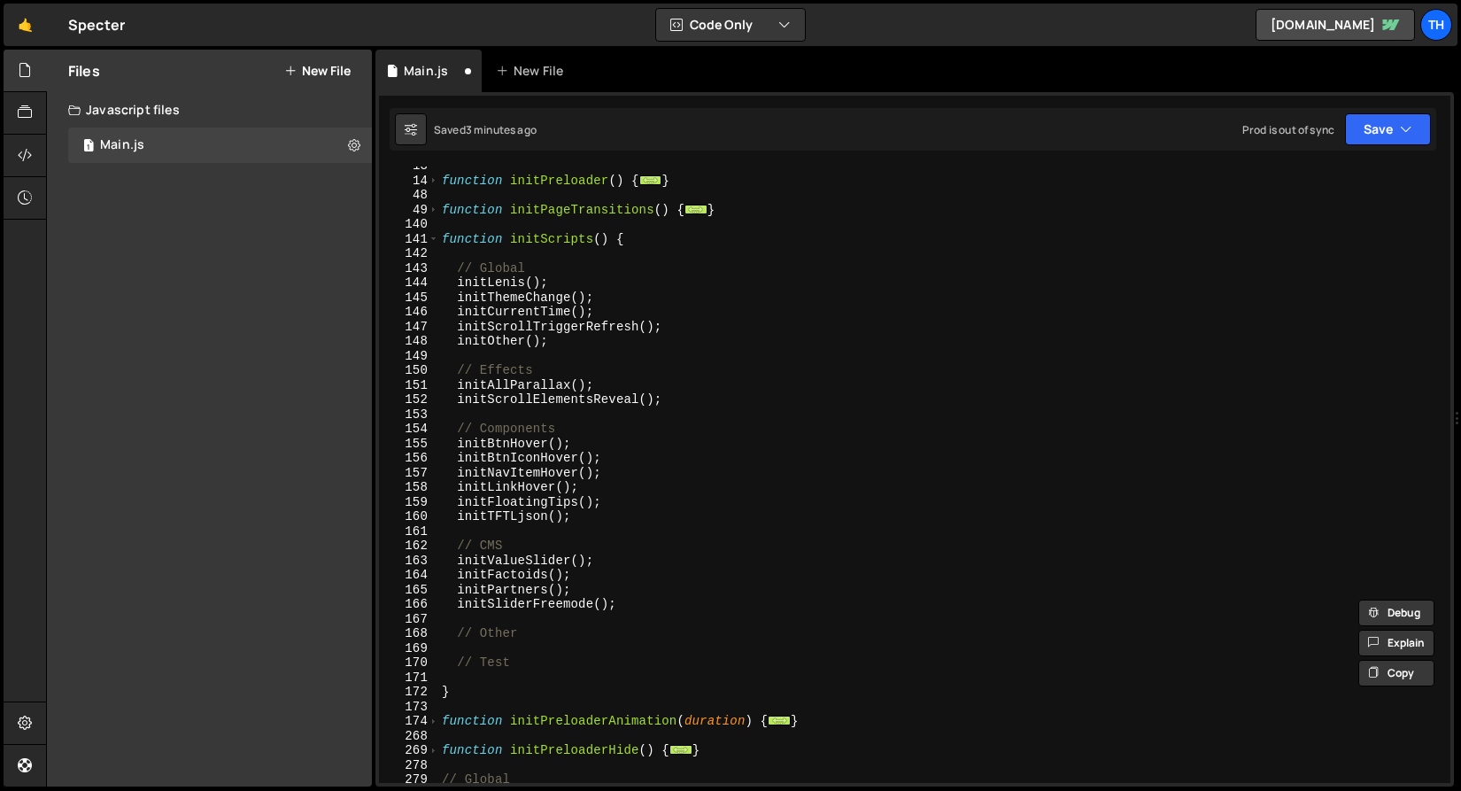
click at [583, 664] on div "function initPreloader ( ) { ... } function initPageTransitions ( ) { ... } fun…" at bounding box center [940, 480] width 1005 height 645
type textarea "// Test"
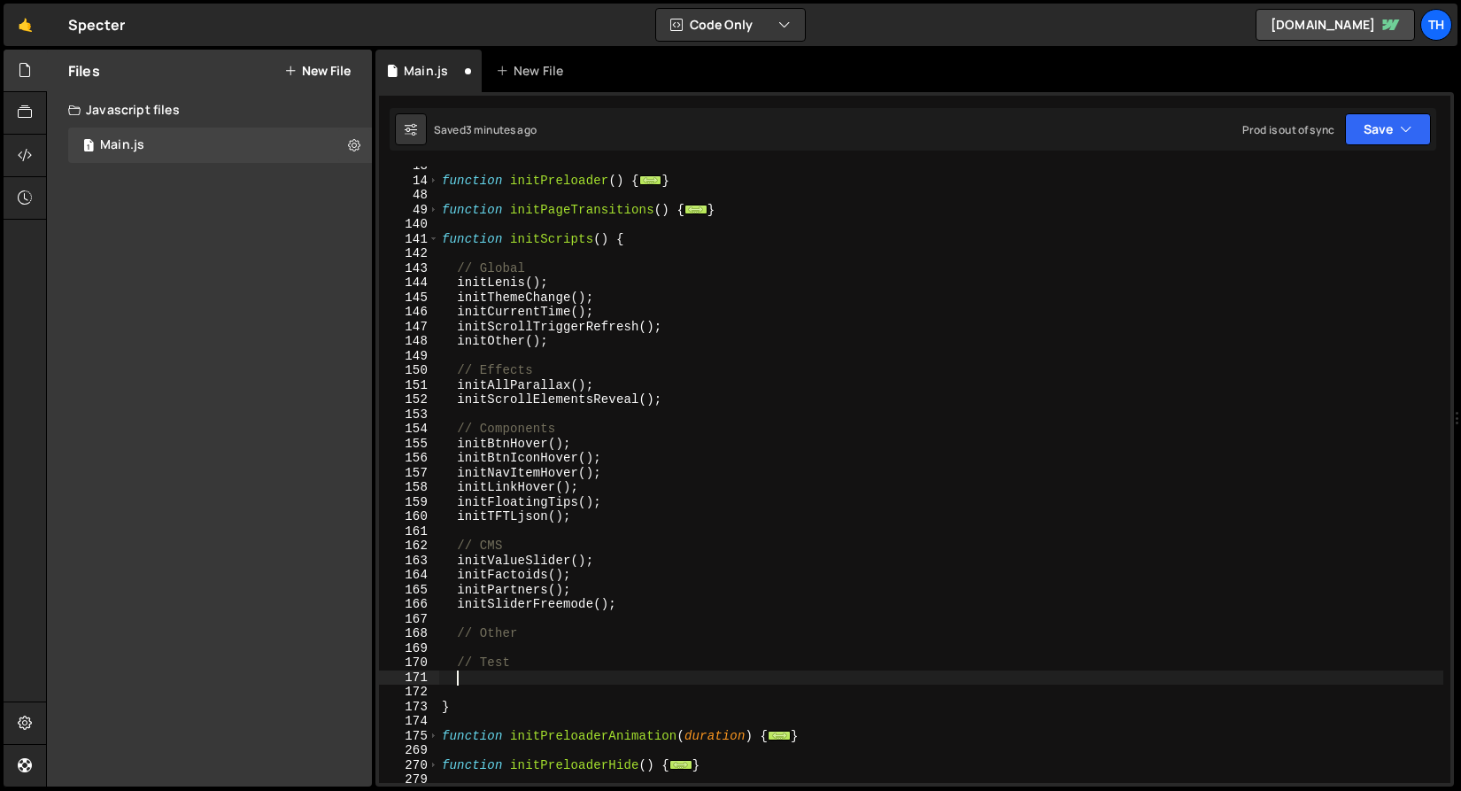
paste textarea "initGlobalPins"
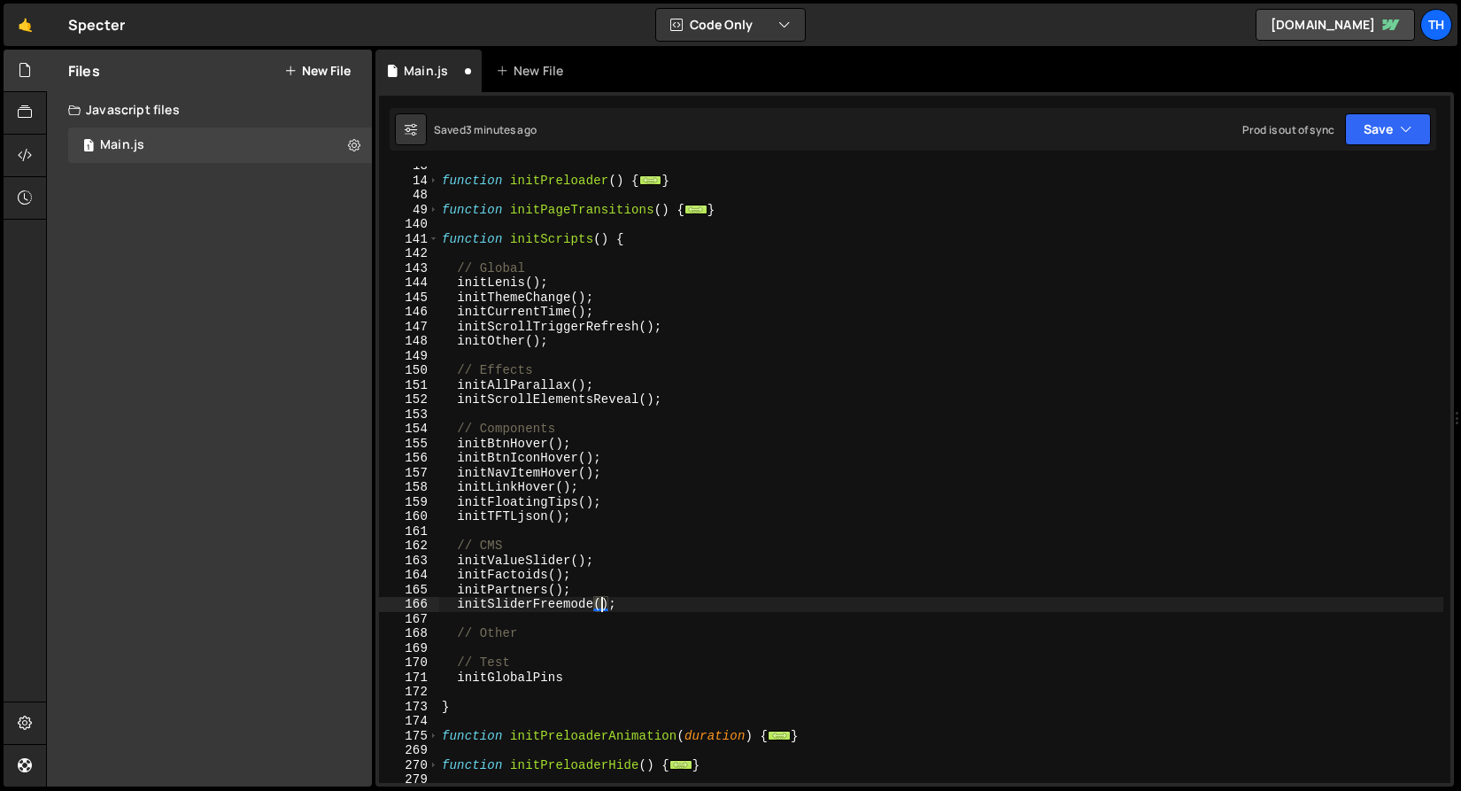
drag, startPoint x: 594, startPoint y: 605, endPoint x: 628, endPoint y: 605, distance: 33.6
click at [628, 605] on div "function initPreloader ( ) { ... } function initPageTransitions ( ) { ... } fun…" at bounding box center [940, 480] width 1005 height 645
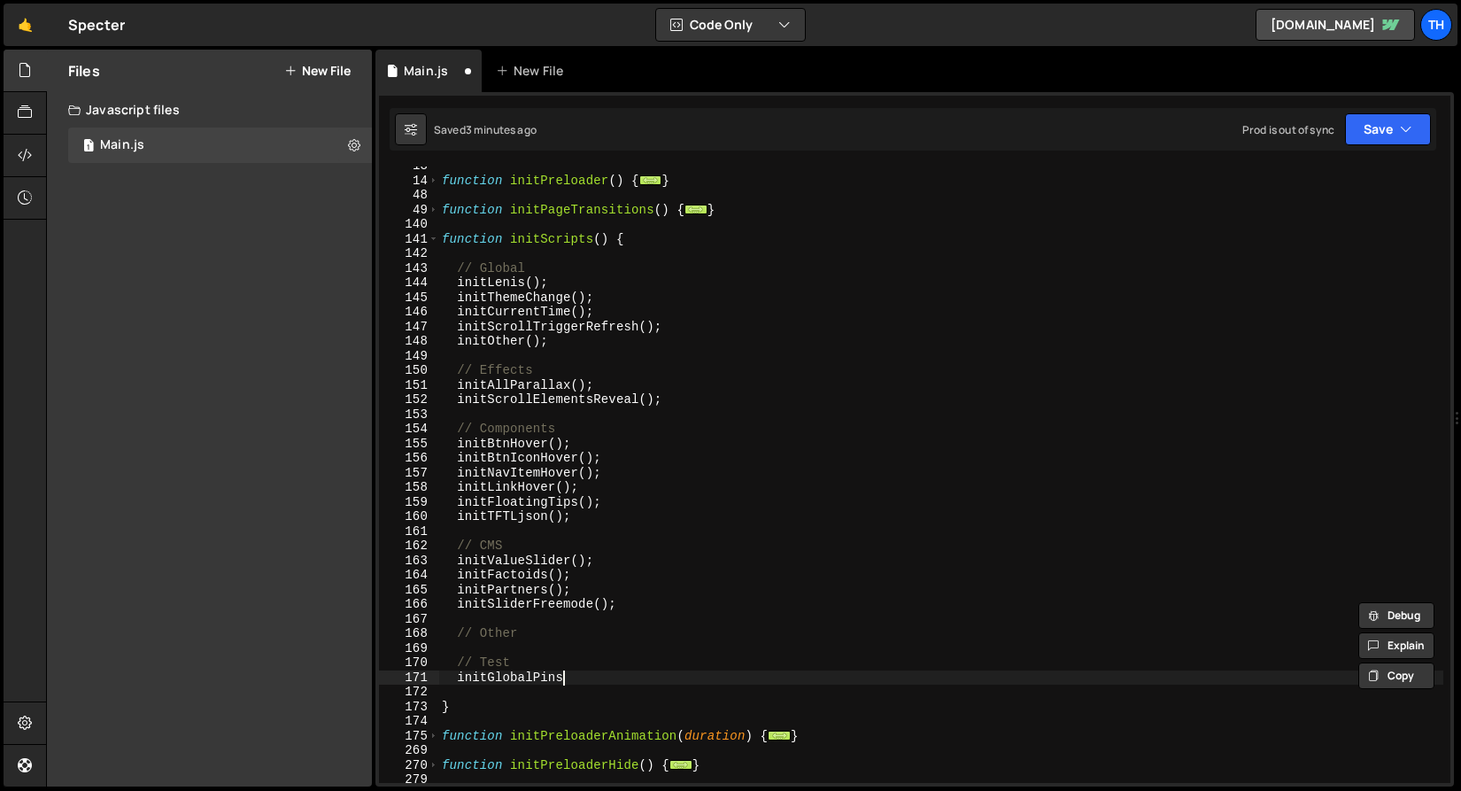
click at [572, 677] on div "function initPreloader ( ) { ... } function initPageTransitions ( ) { ... } fun…" at bounding box center [940, 480] width 1005 height 645
paste textarea "();"
click at [1387, 117] on button "Save" at bounding box center [1388, 129] width 86 height 32
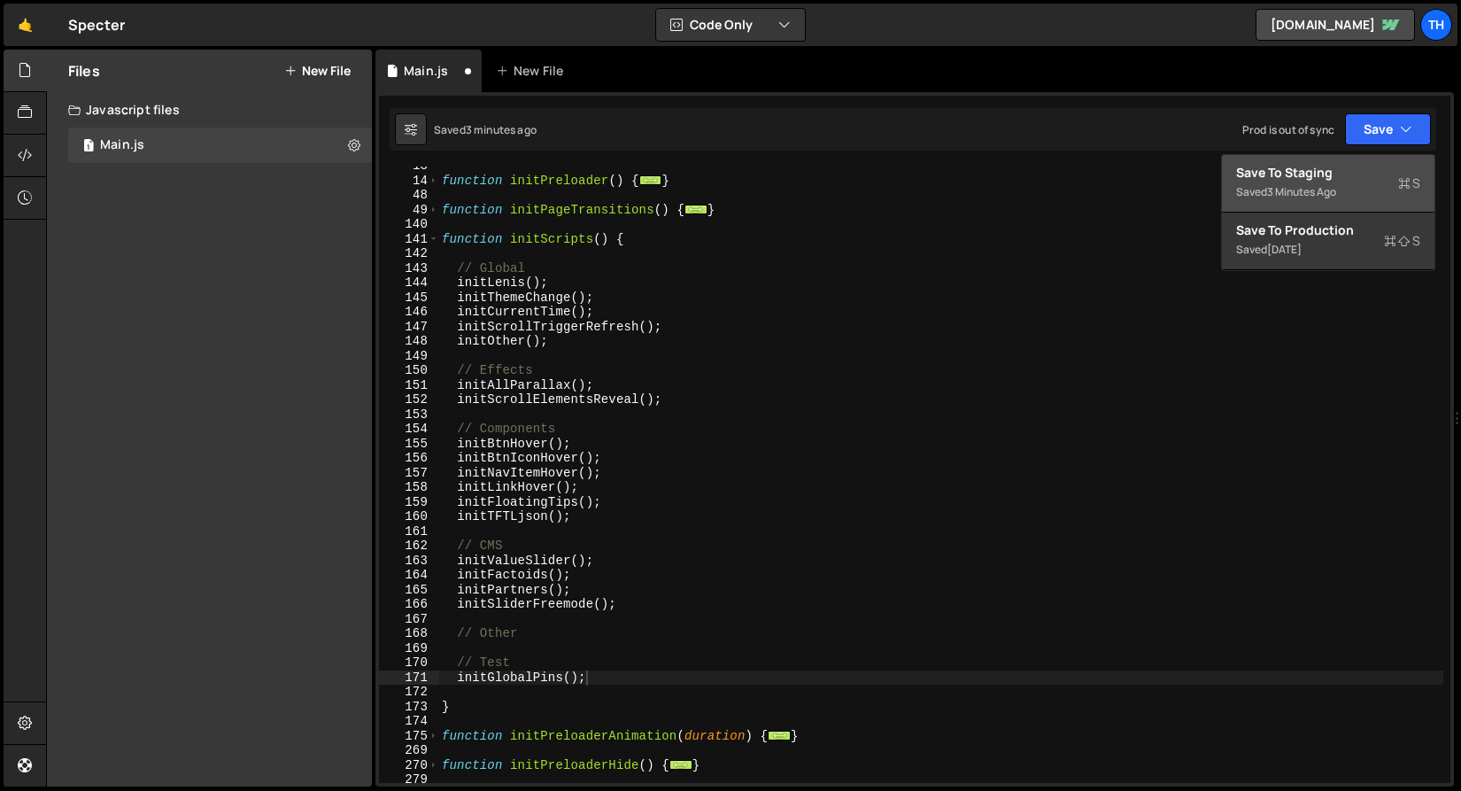
click at [1340, 177] on div "Save to Staging S" at bounding box center [1328, 173] width 184 height 18
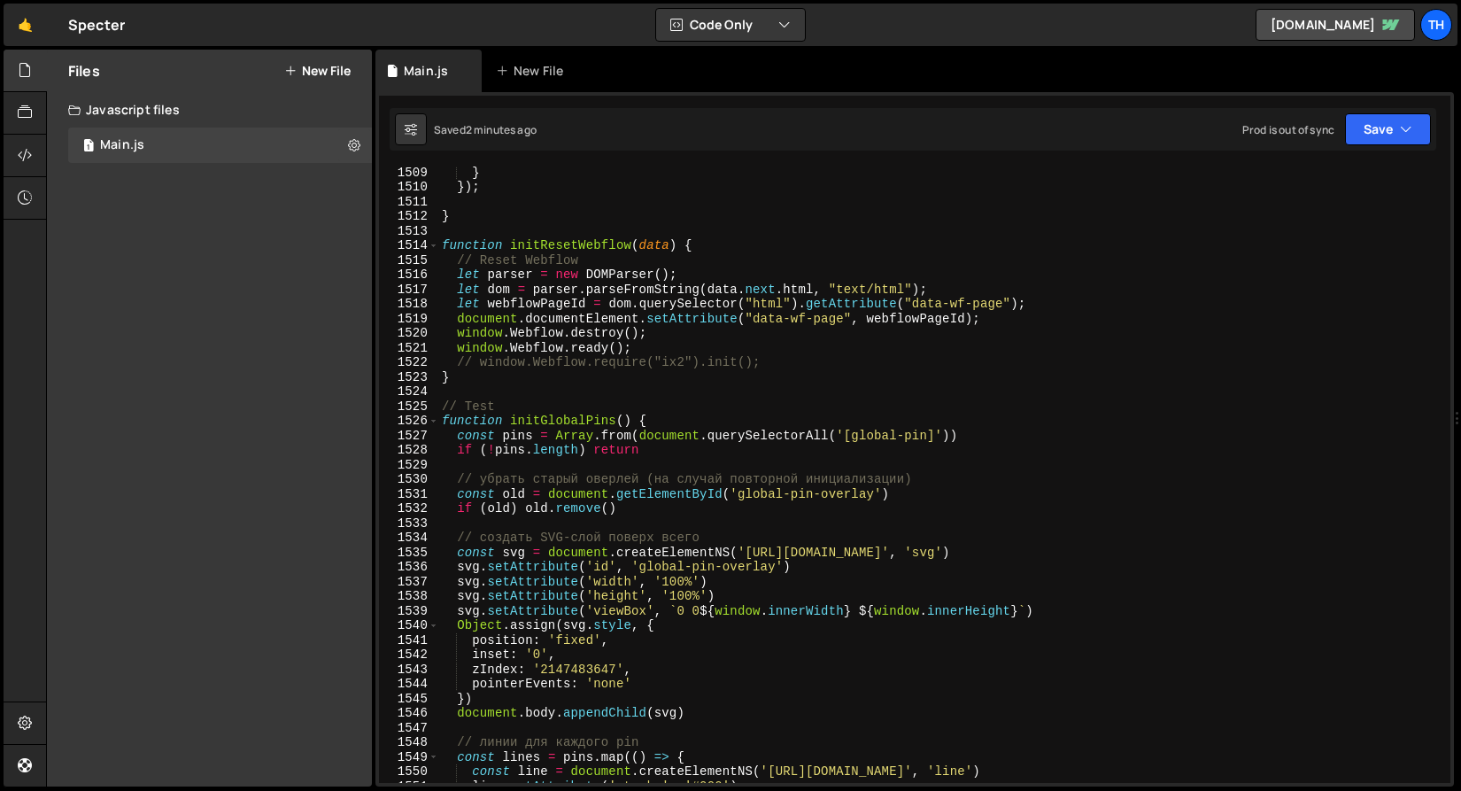
scroll to position [21885, 0]
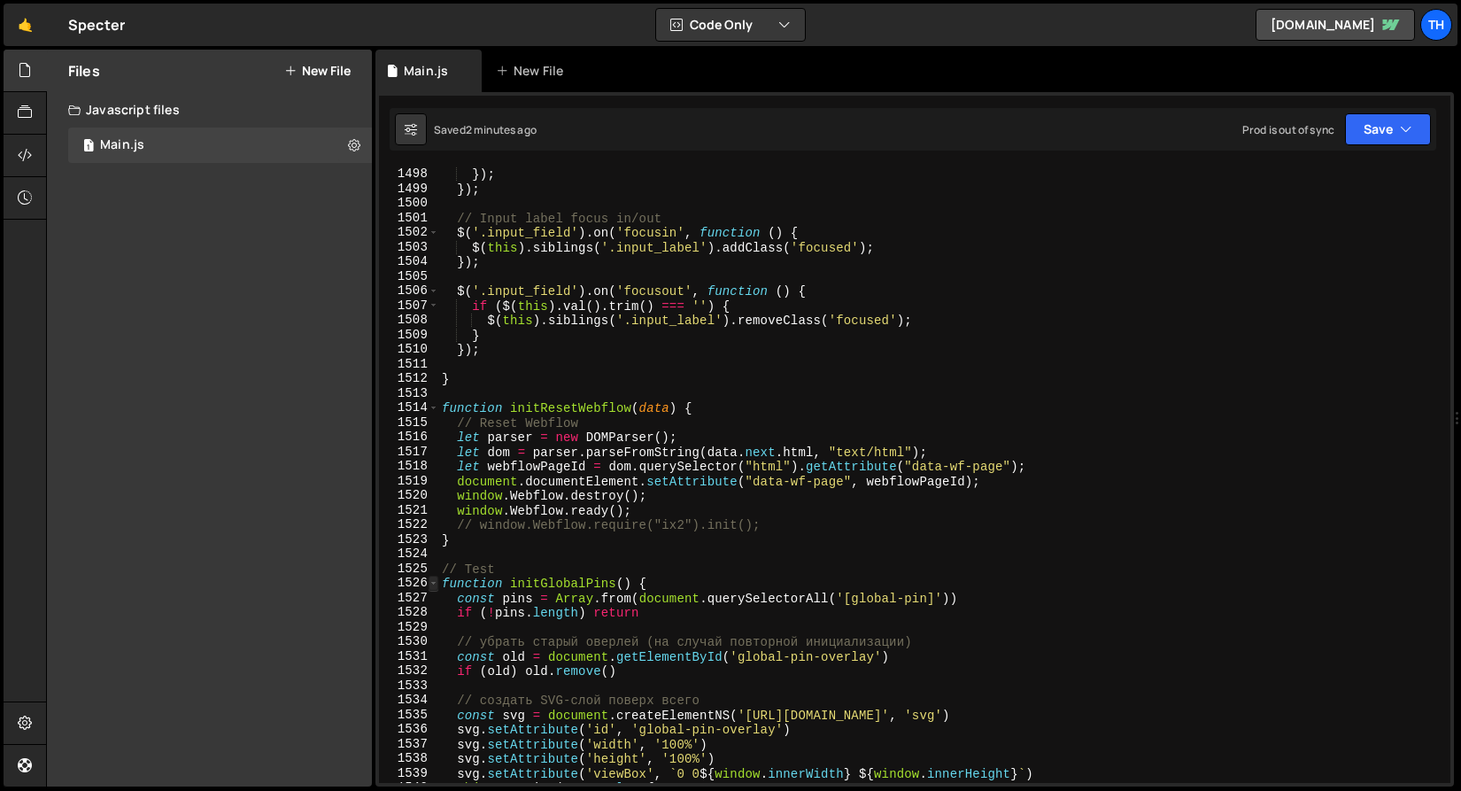
click at [433, 585] on span at bounding box center [434, 583] width 10 height 15
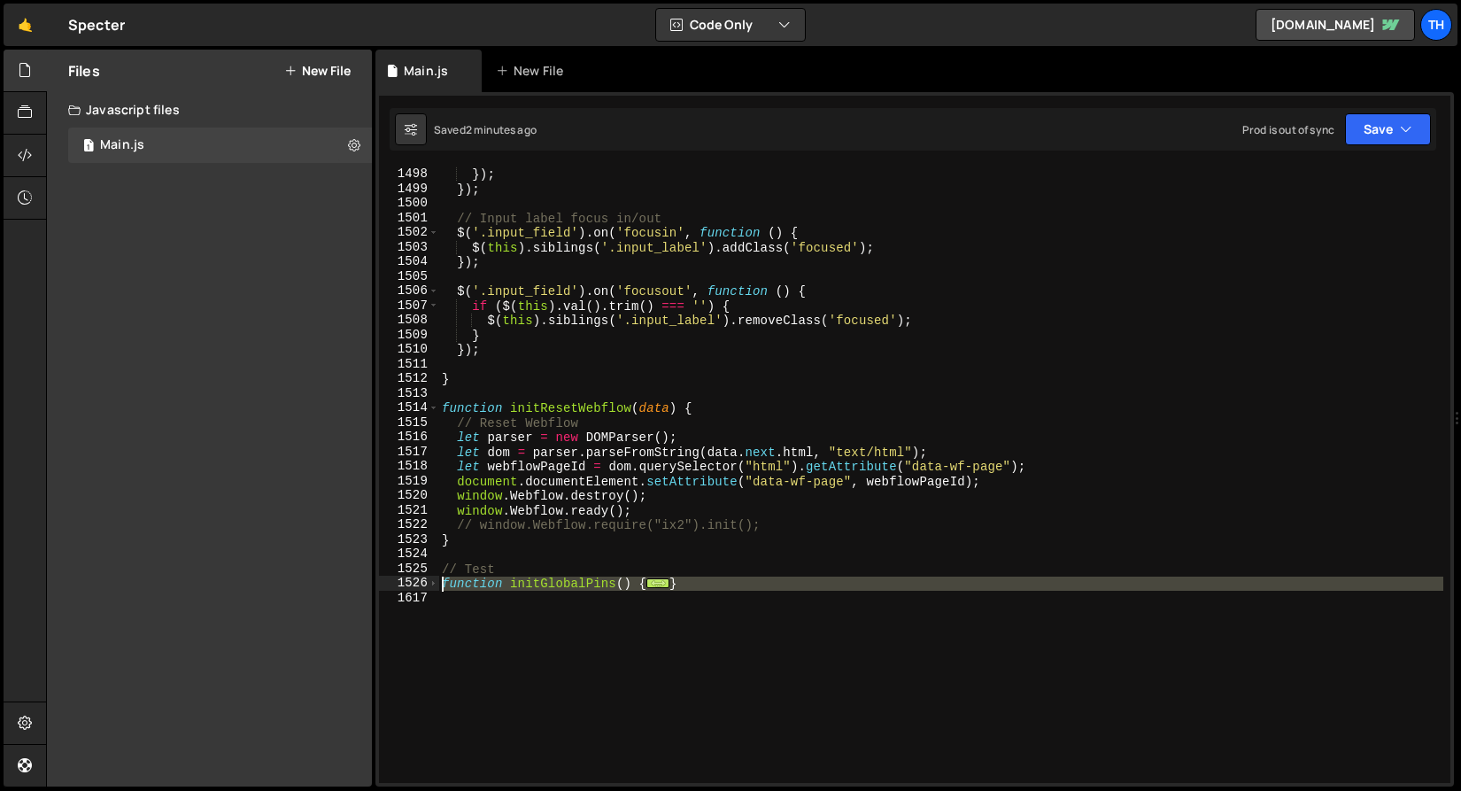
drag, startPoint x: 546, startPoint y: 626, endPoint x: 393, endPoint y: 588, distance: 157.8
click at [393, 588] on div "initGlobalPins(); 1497 1498 1499 1500 1501 1502 1503 1504 1505 1506 1507 1508 1…" at bounding box center [914, 474] width 1071 height 616
paste textarea "}"
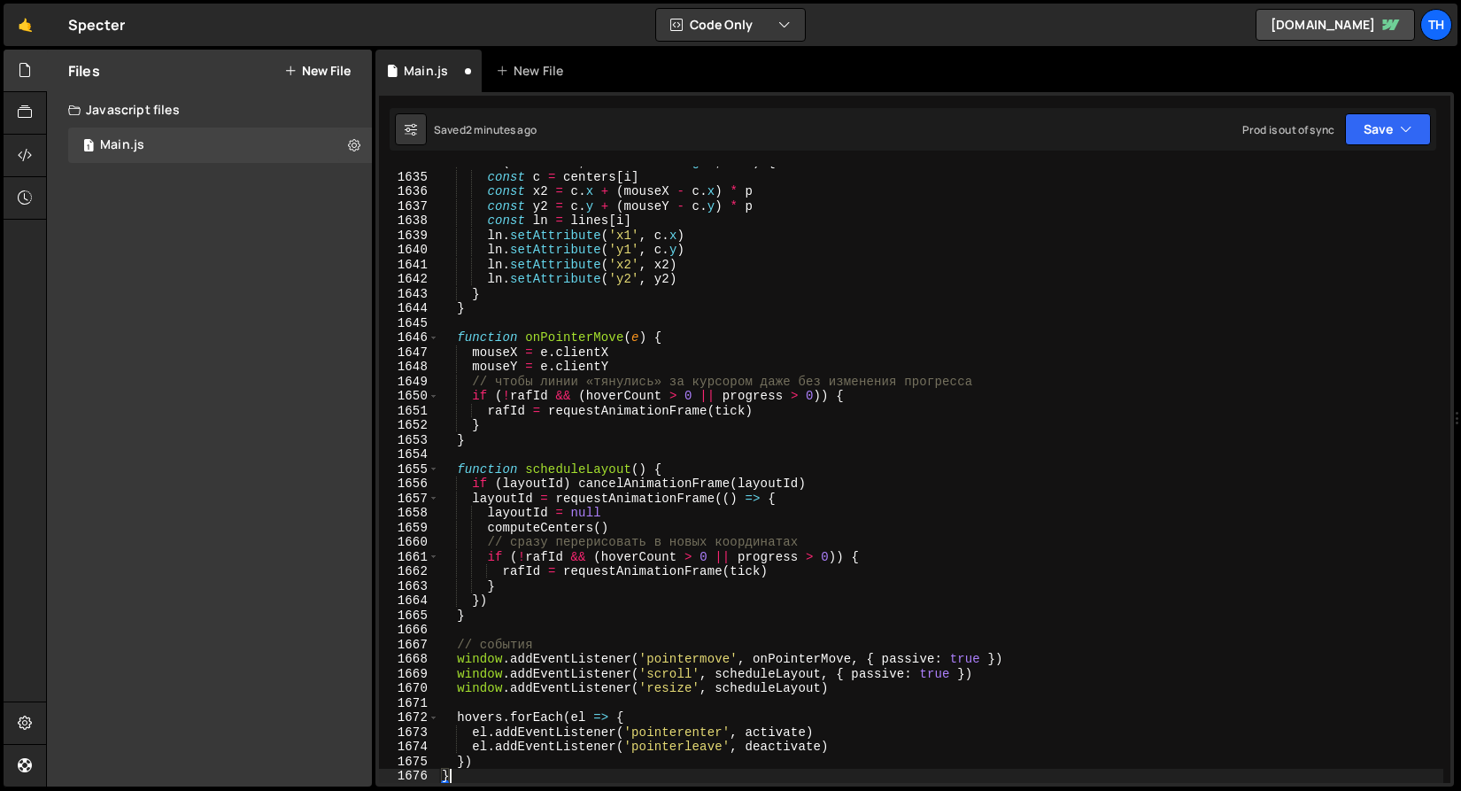
scroll to position [23884, 0]
click at [1368, 129] on button "Save" at bounding box center [1388, 129] width 86 height 32
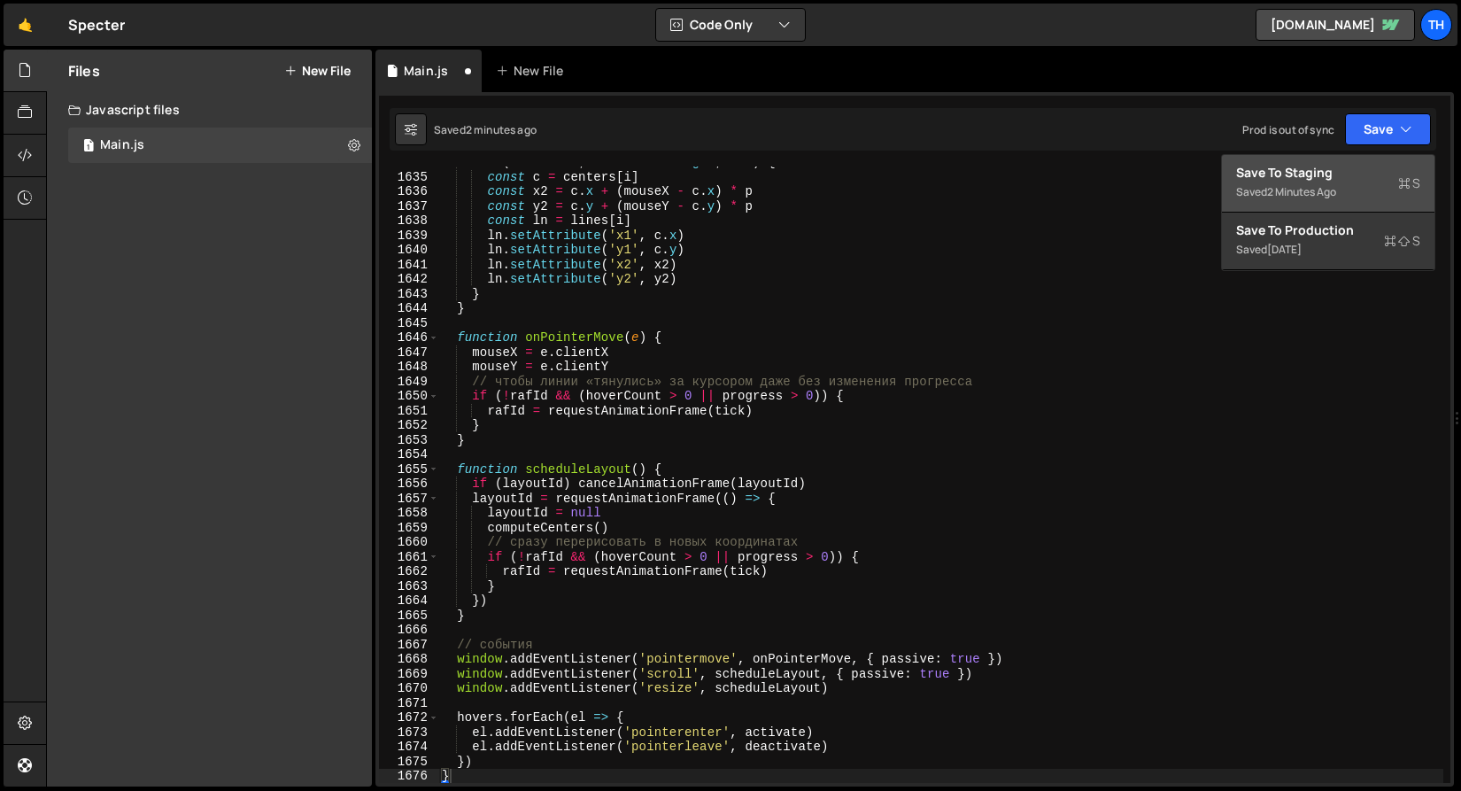
click at [1347, 196] on div "Saved 2 minutes ago" at bounding box center [1328, 192] width 184 height 21
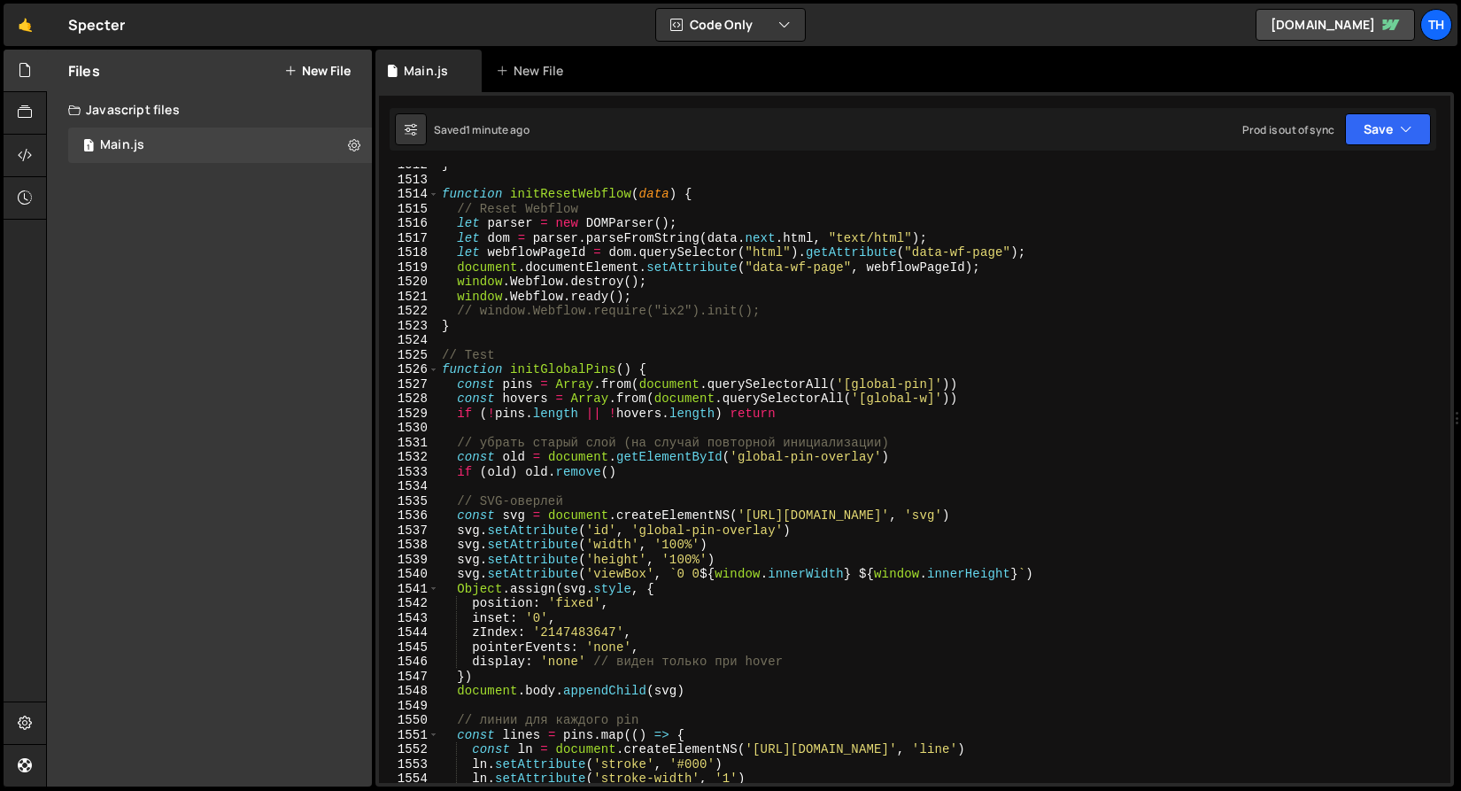
scroll to position [22004, 0]
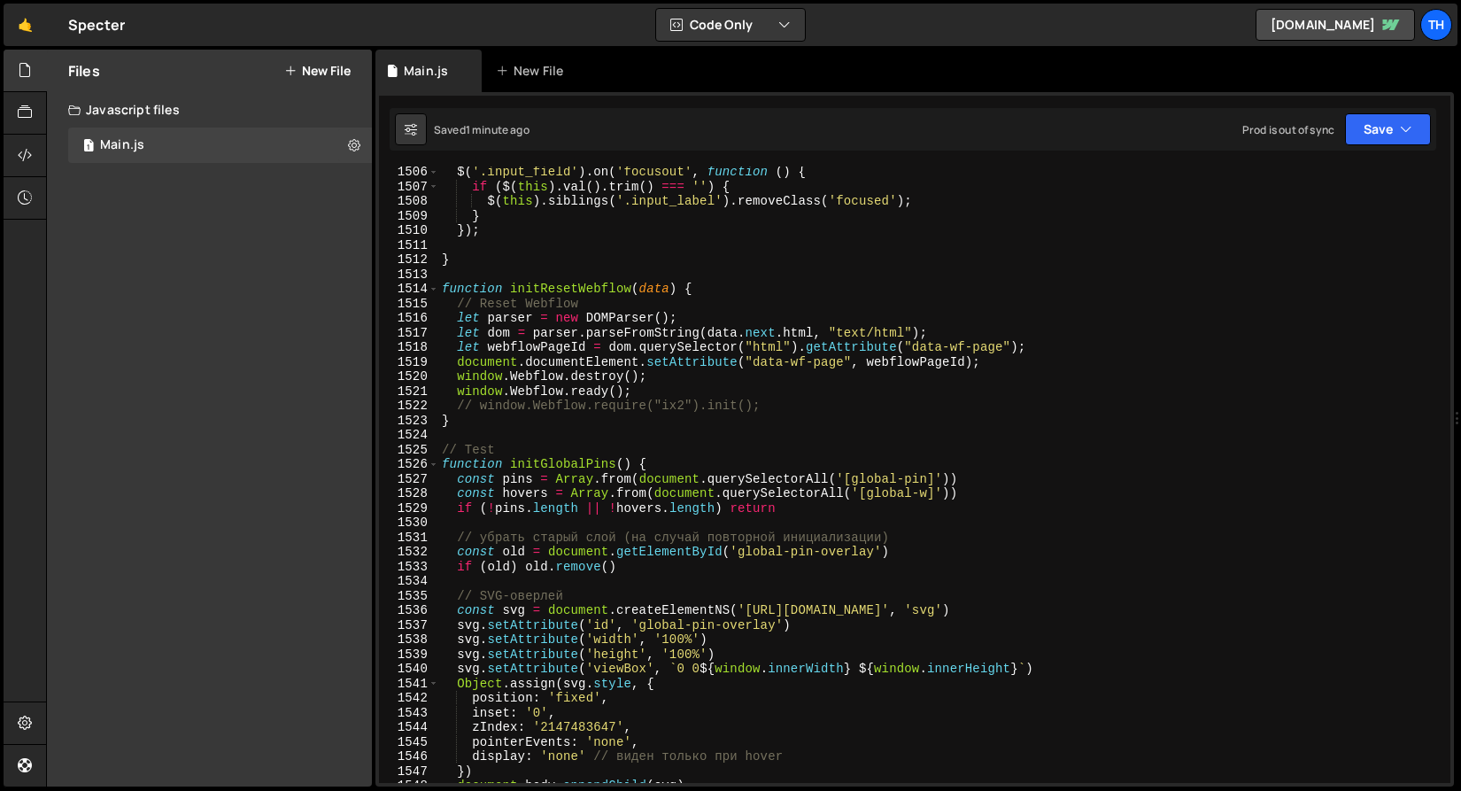
click at [512, 456] on div "$ ( '.input_field' ) . on ( 'focusout' , function ( ) { if ( $ ( this ) . val (…" at bounding box center [940, 487] width 1005 height 645
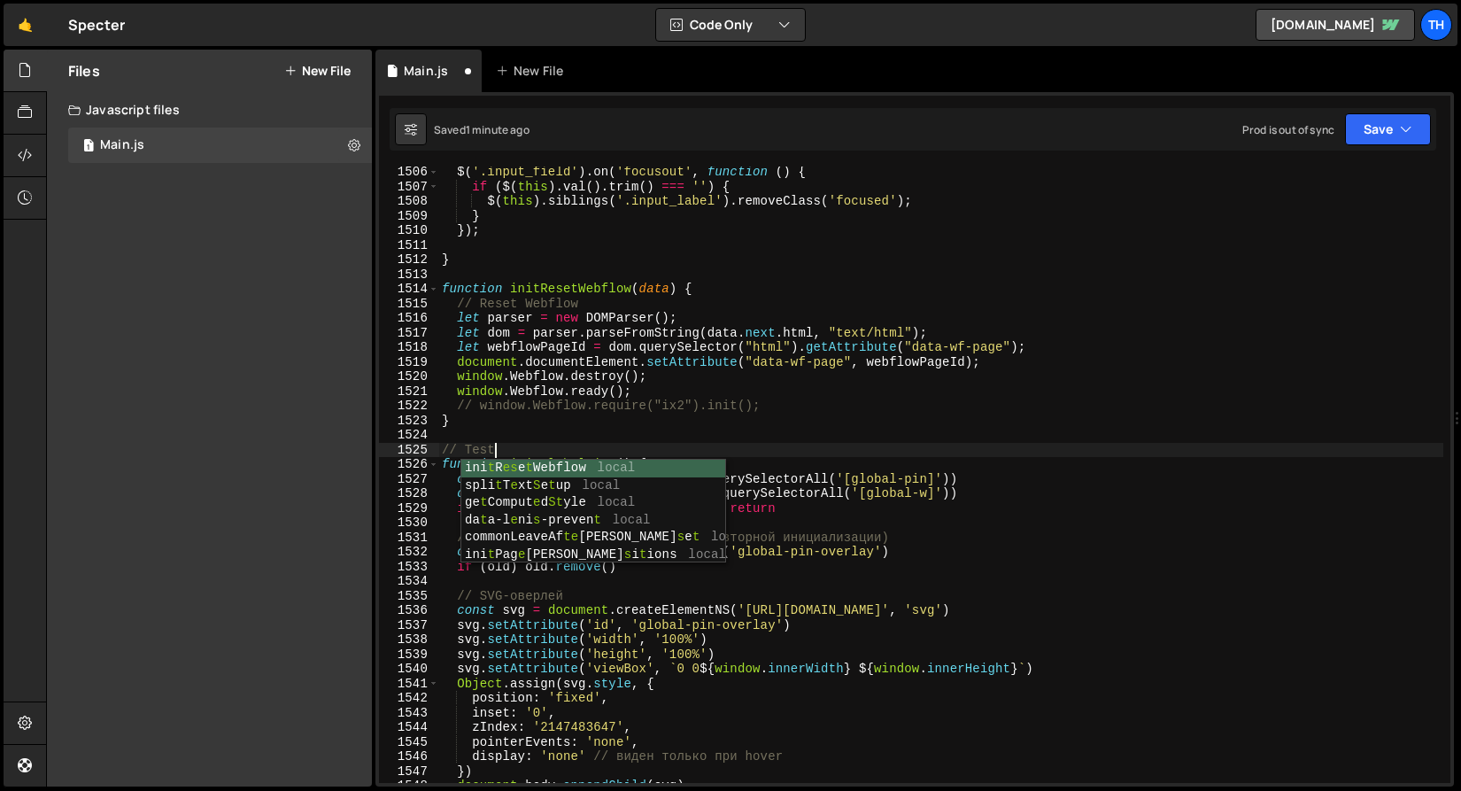
scroll to position [0, 3]
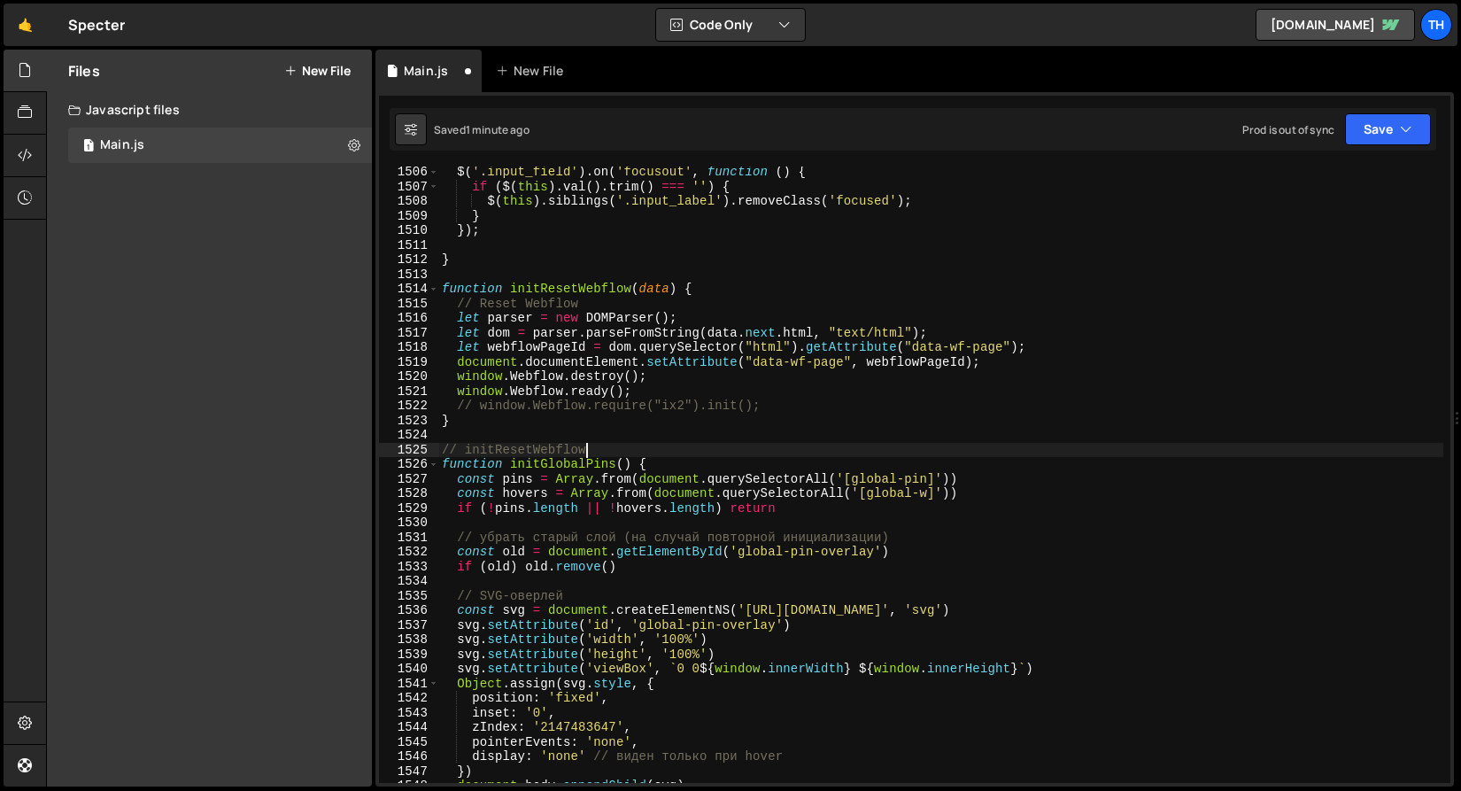
type textarea "// Test"
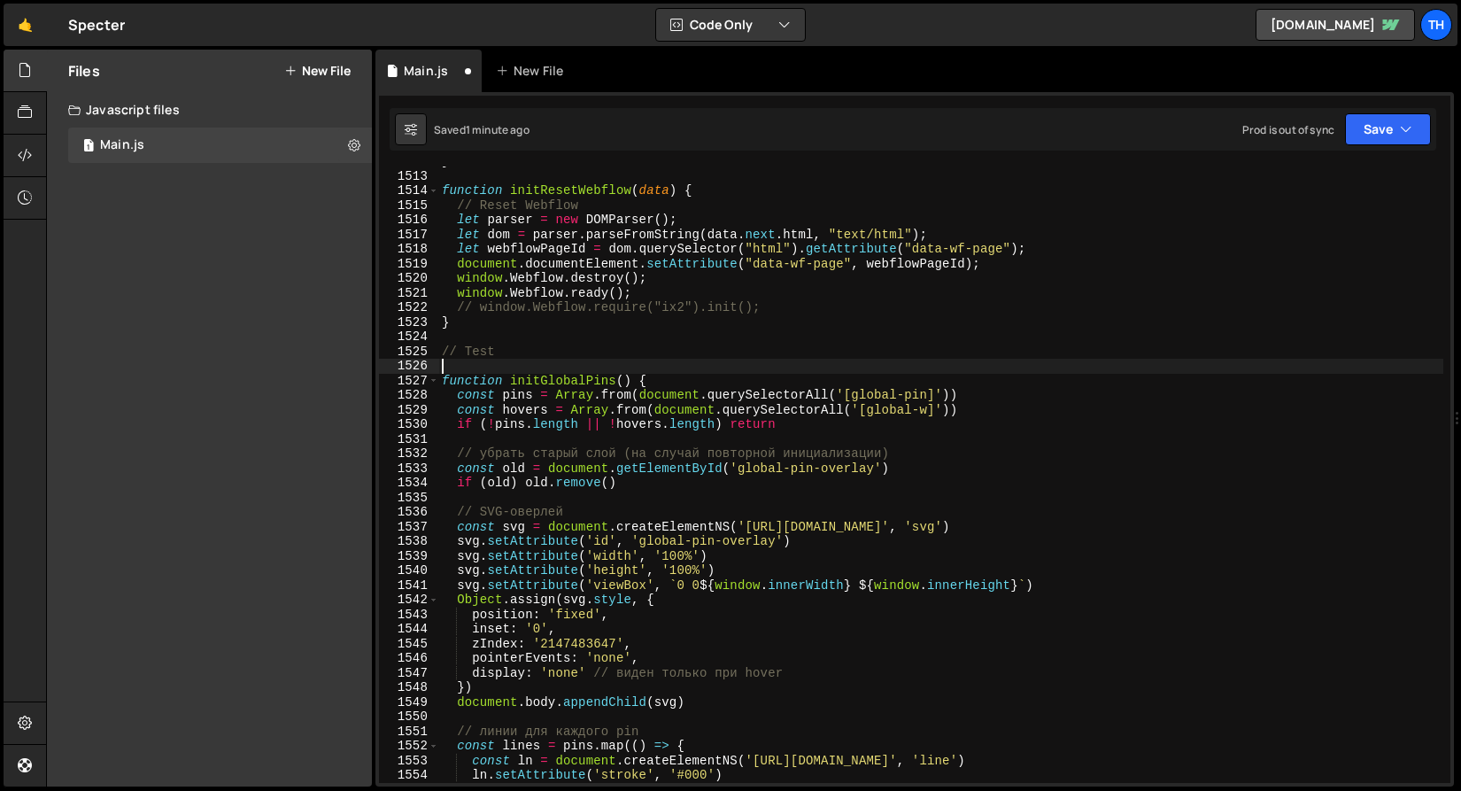
scroll to position [22145, 0]
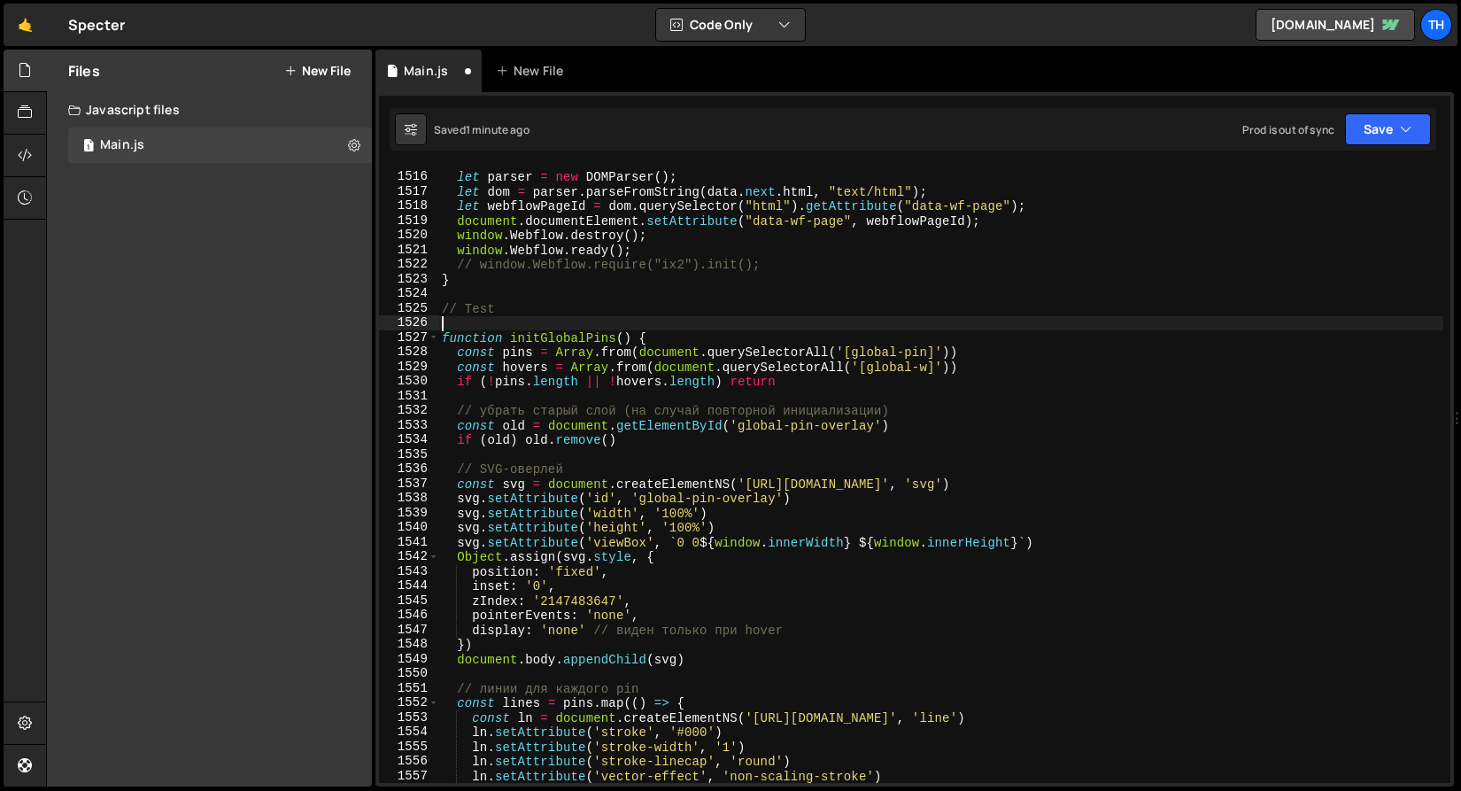
click at [573, 599] on div "// Reset Webflow let parser = new DOMParser ( ) ; let dom = parser . parseFromS…" at bounding box center [940, 477] width 1005 height 645
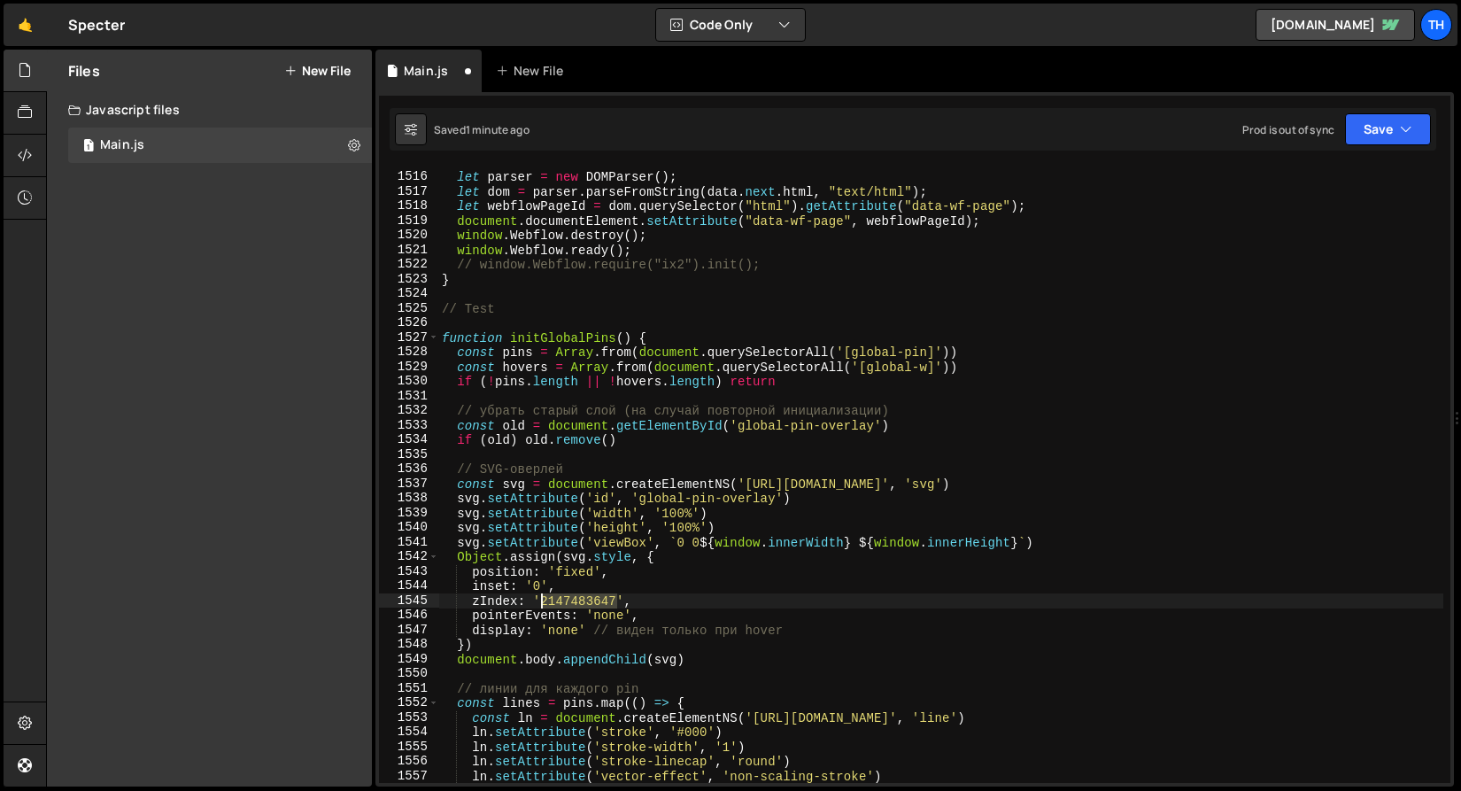
click at [573, 599] on div "// Reset Webflow let parser = new DOMParser ( ) ; let dom = parser . parseFromS…" at bounding box center [940, 477] width 1005 height 645
click at [572, 583] on div "// Reset Webflow let parser = new DOMParser ( ) ; let dom = parser . parseFromS…" at bounding box center [940, 477] width 1005 height 645
click at [593, 599] on div "// Reset Webflow let parser = new DOMParser ( ) ; let dom = parser . parseFromS…" at bounding box center [940, 477] width 1005 height 645
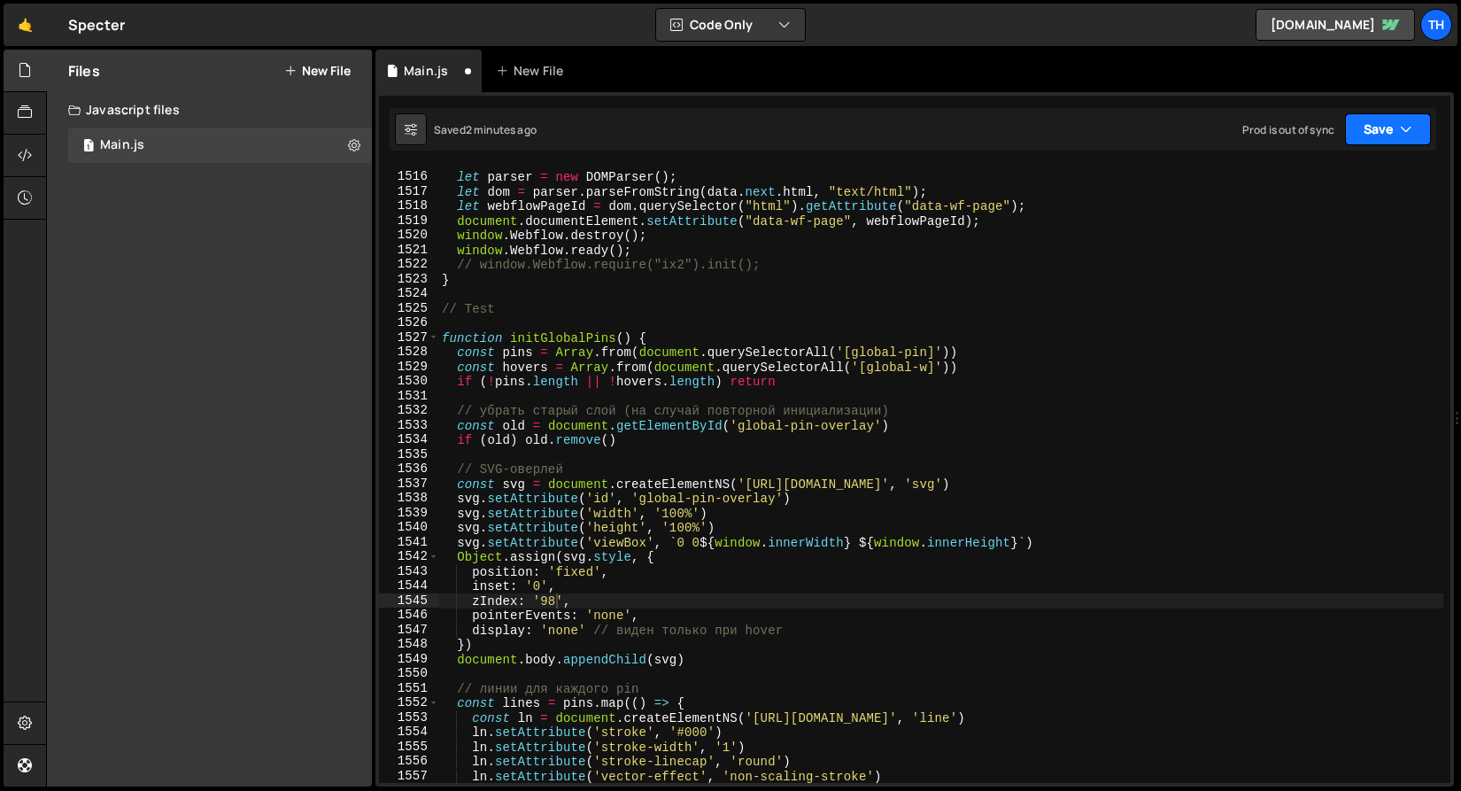
click at [1365, 118] on button "Save" at bounding box center [1388, 129] width 86 height 32
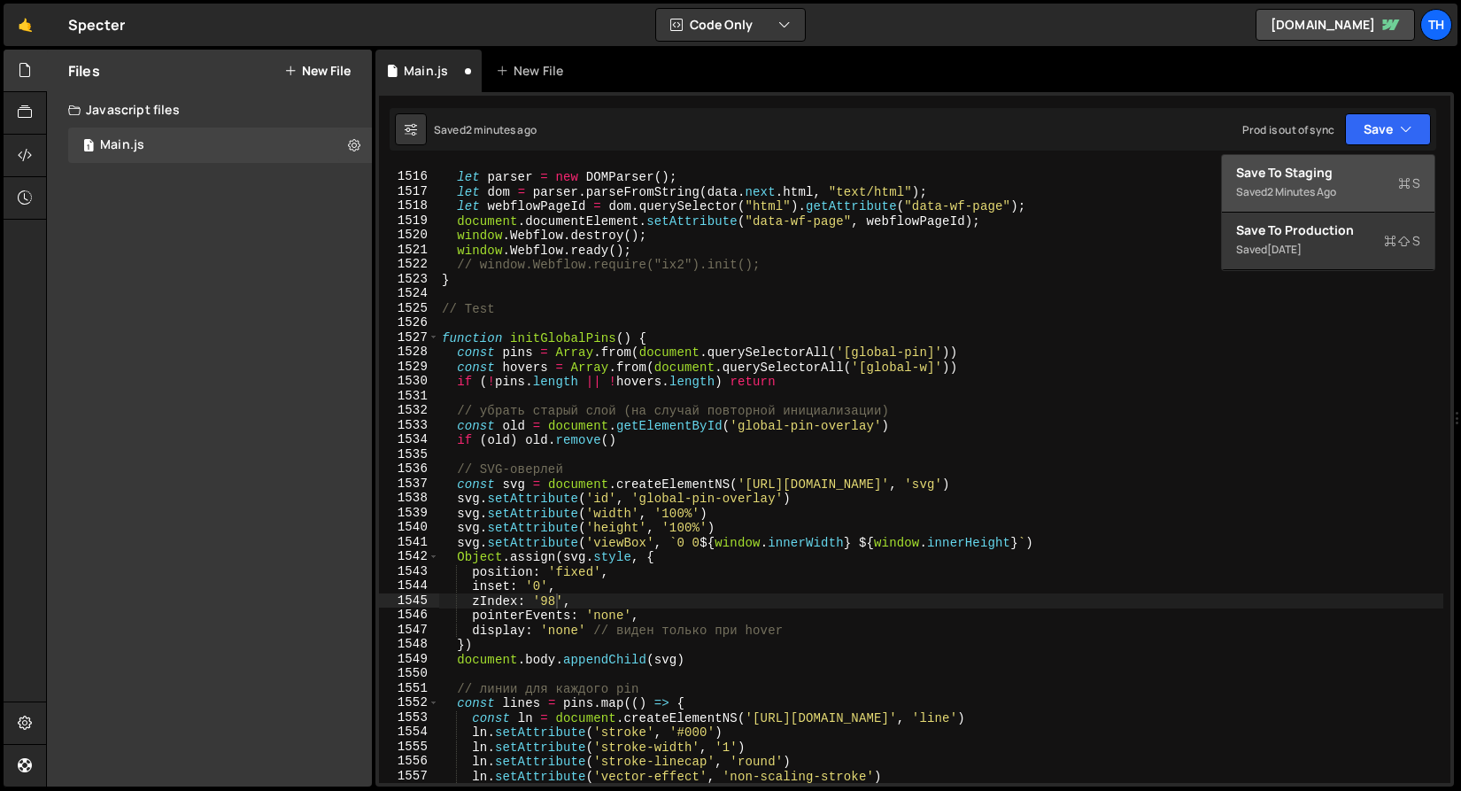
click at [1332, 197] on div "2 minutes ago" at bounding box center [1301, 191] width 69 height 15
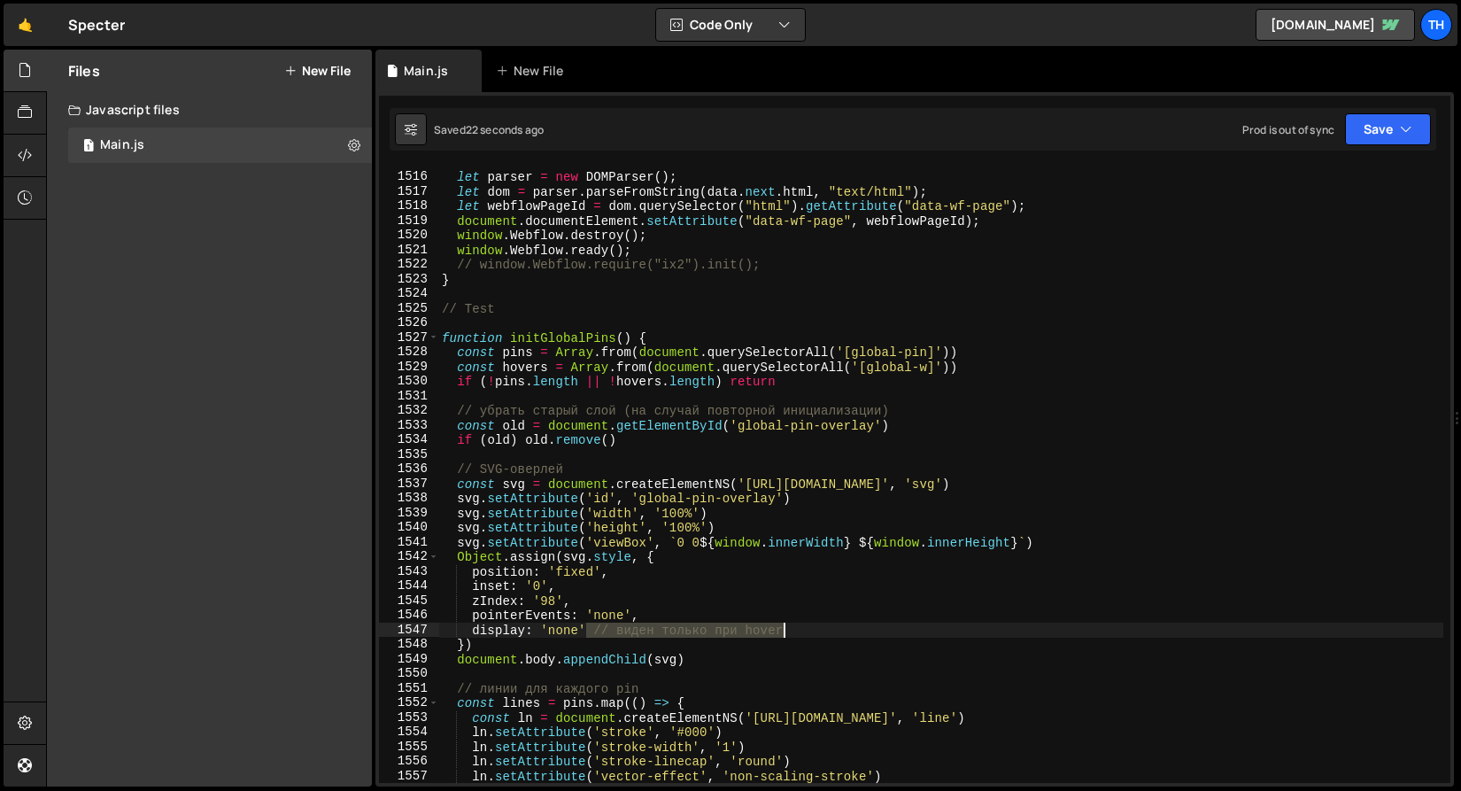
drag, startPoint x: 584, startPoint y: 631, endPoint x: 822, endPoint y: 628, distance: 237.3
click at [822, 628] on div "// Reset Webflow let parser = new DOMParser ( ) ; let dom = parser . parseFromS…" at bounding box center [940, 477] width 1005 height 645
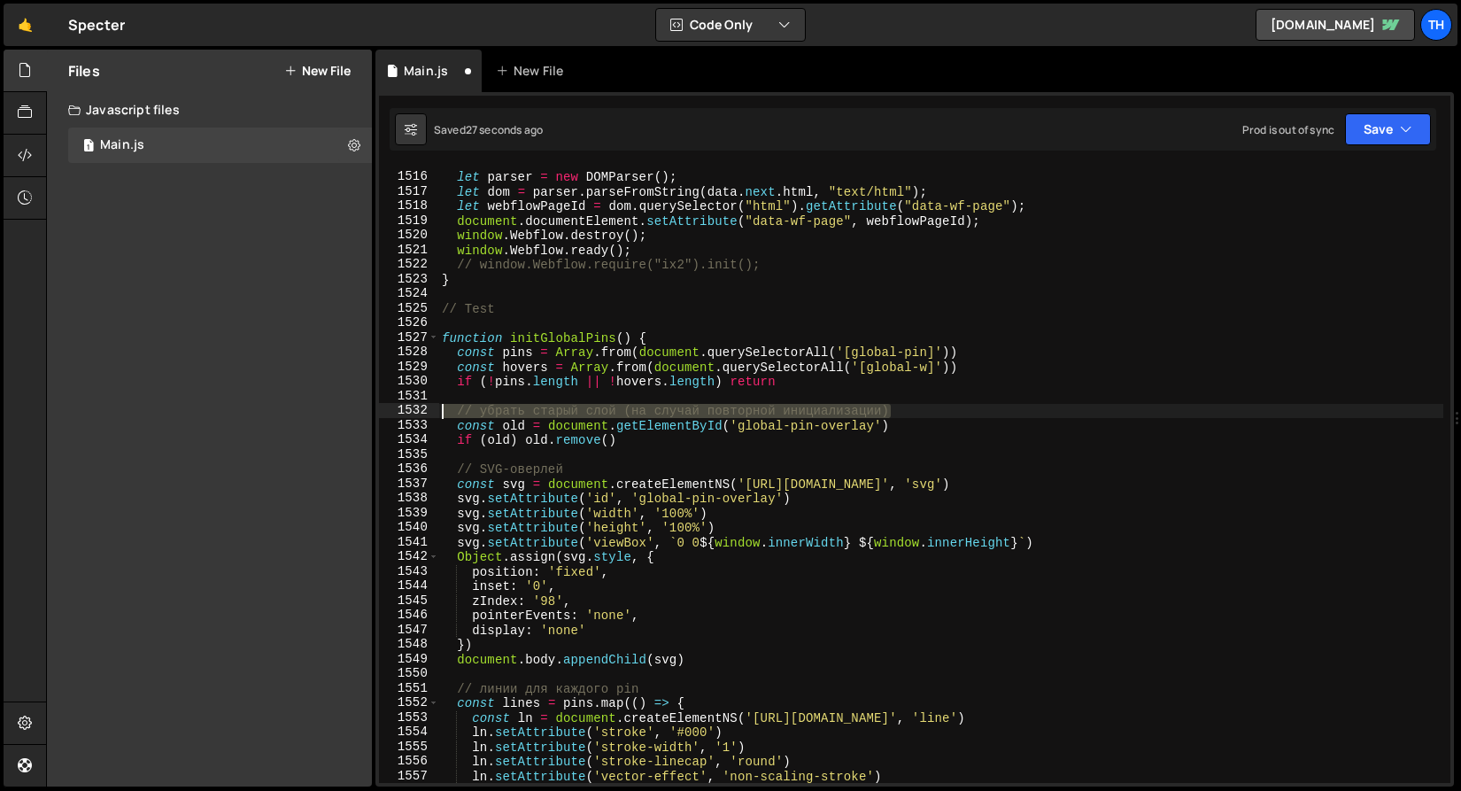
drag, startPoint x: 916, startPoint y: 410, endPoint x: 317, endPoint y: 416, distance: 599.5
click at [317, 416] on div "Files New File Javascript files 1 Main.js 0 CSS files Copy share link Edit File…" at bounding box center [753, 419] width 1415 height 738
type textarea "// убрать старый слой (на случай повторной инициализации)"
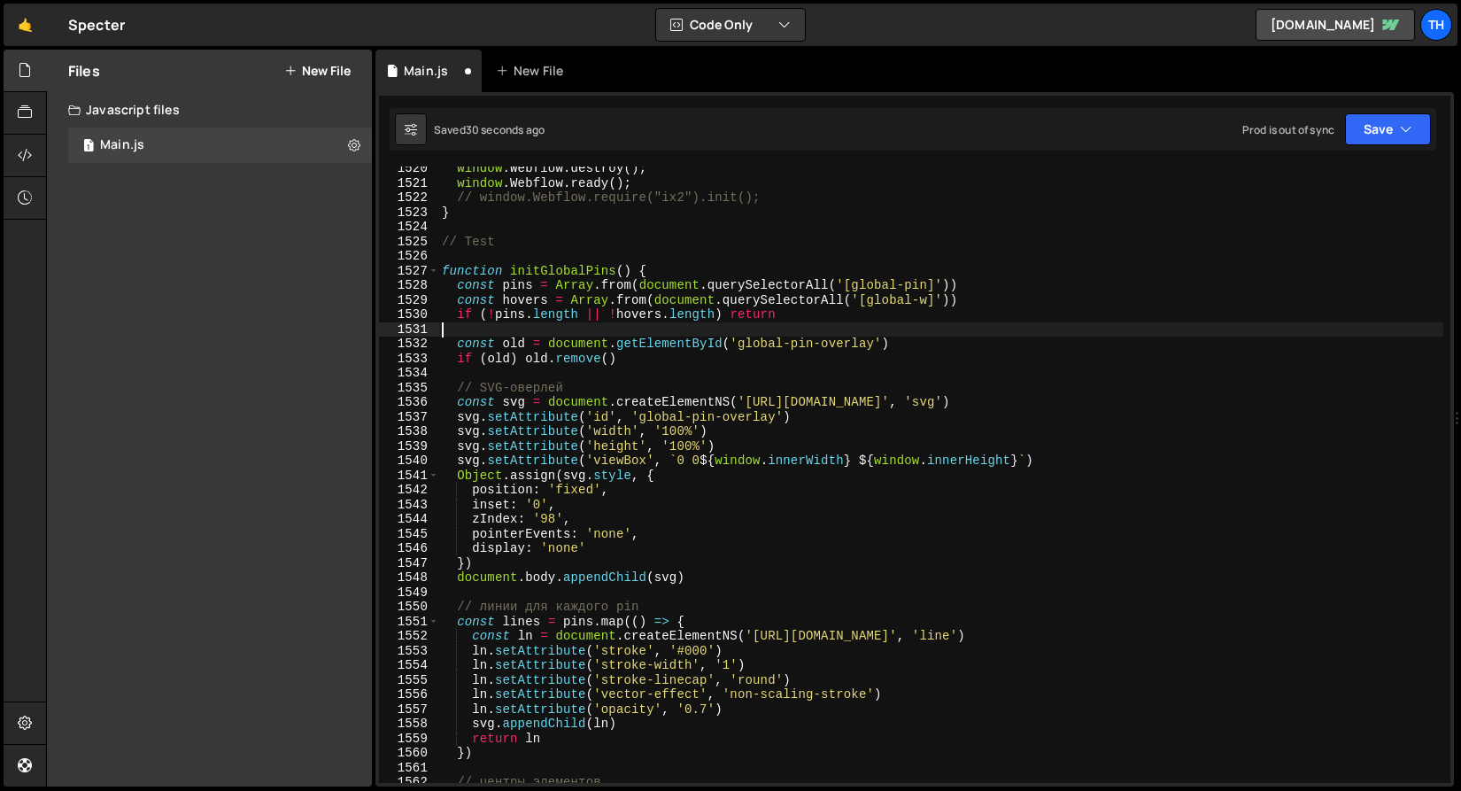
scroll to position [22266, 0]
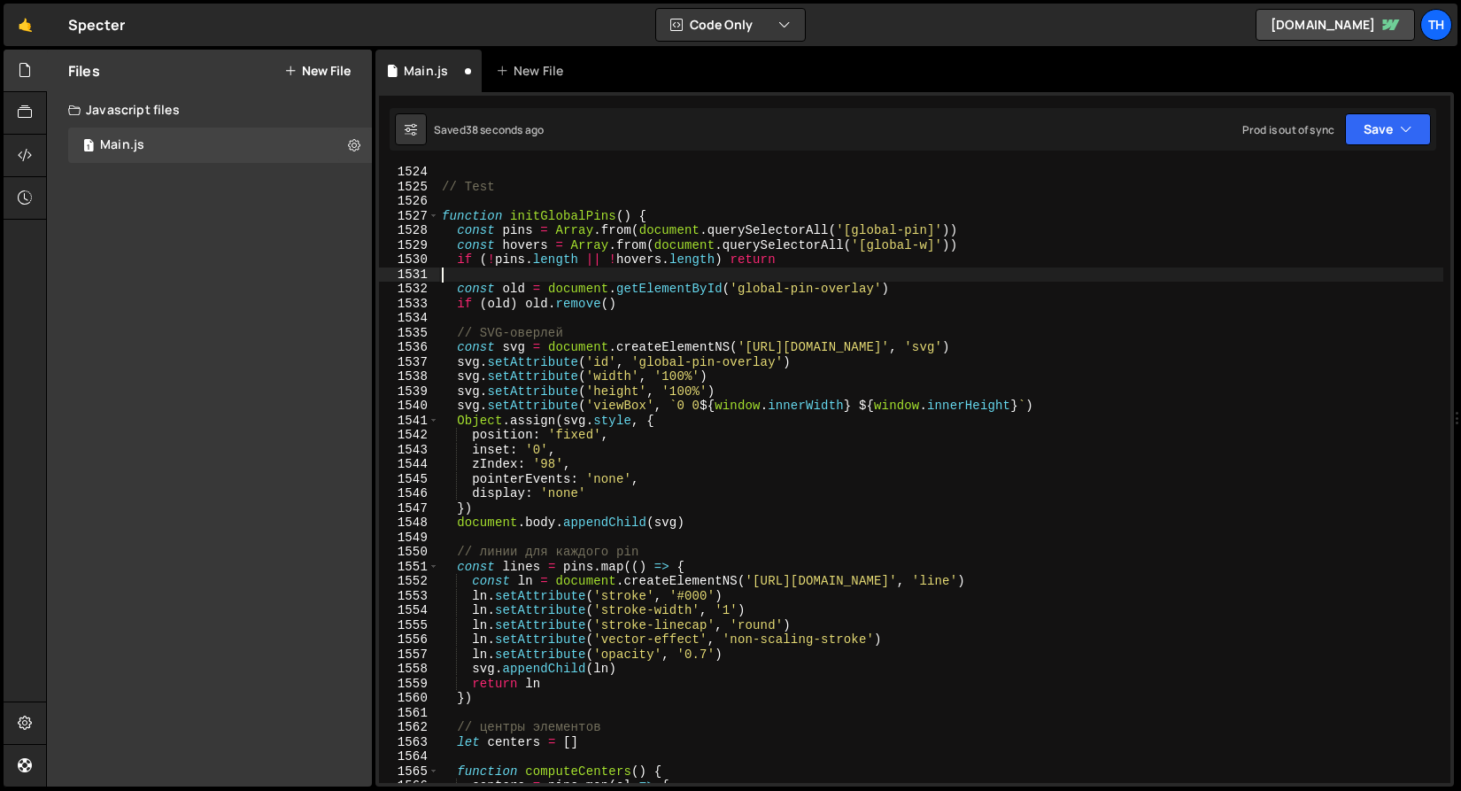
click at [690, 597] on div "// Test function initGlobalPins ( ) { const pins = Array . from ( document . qu…" at bounding box center [940, 487] width 1005 height 645
click at [692, 595] on div "// Test function initGlobalPins ( ) { const pins = Array . from ( document . qu…" at bounding box center [940, 487] width 1005 height 645
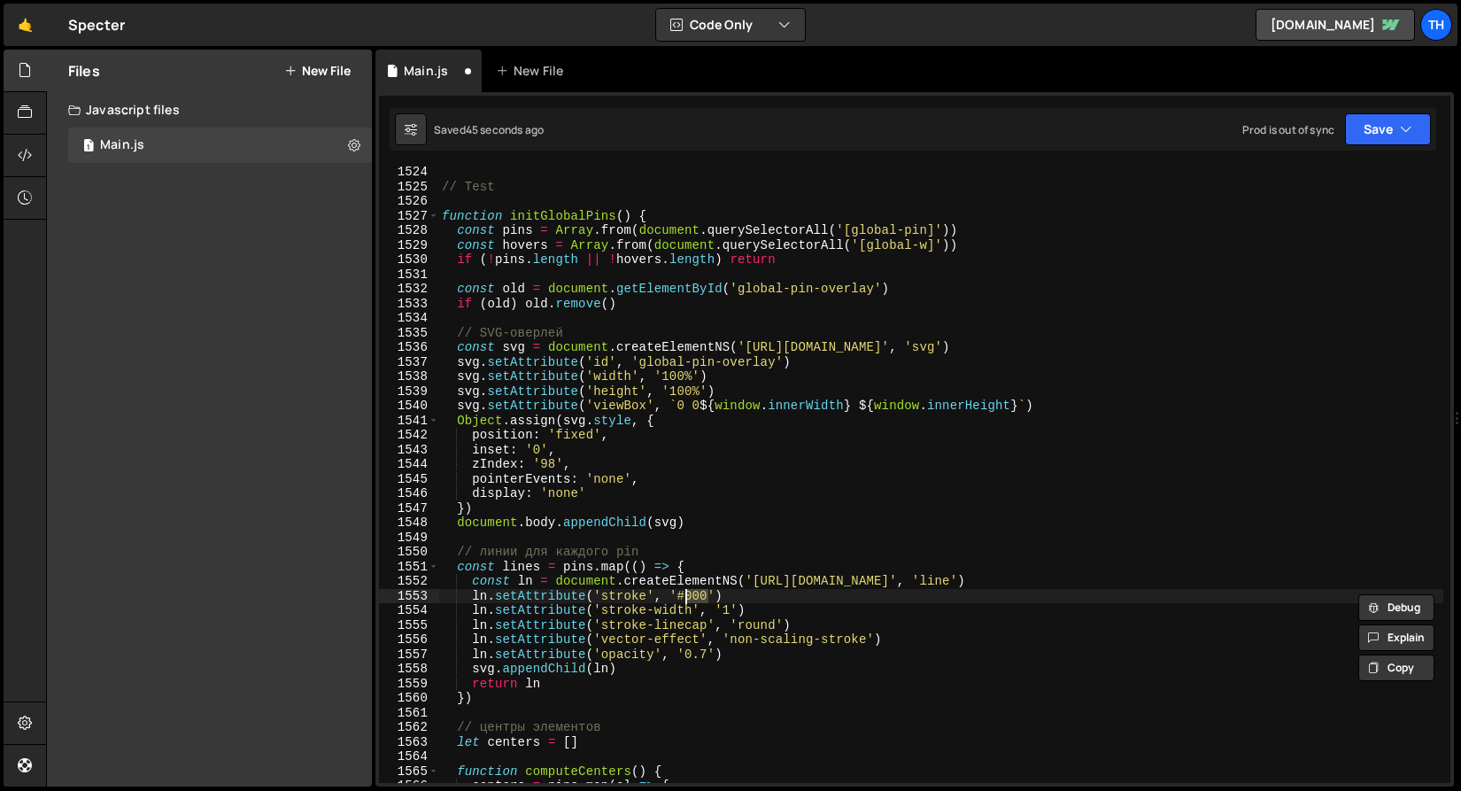
paste textarea "F4F0E6"
drag, startPoint x: 1362, startPoint y: 118, endPoint x: 1349, endPoint y: 139, distance: 25.1
click at [1362, 119] on button "Save" at bounding box center [1388, 129] width 86 height 32
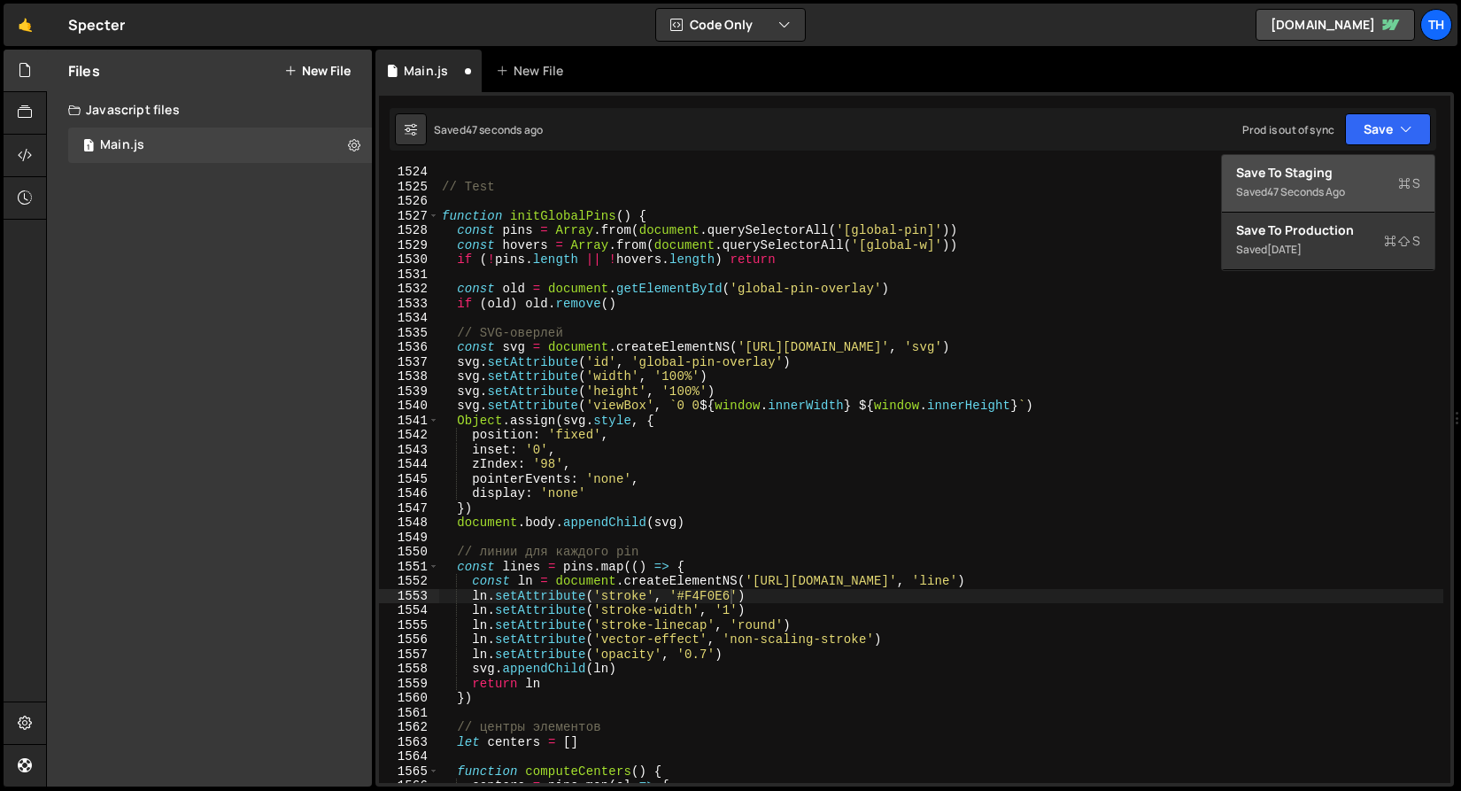
click at [1331, 165] on div "Save to Staging S" at bounding box center [1328, 173] width 184 height 18
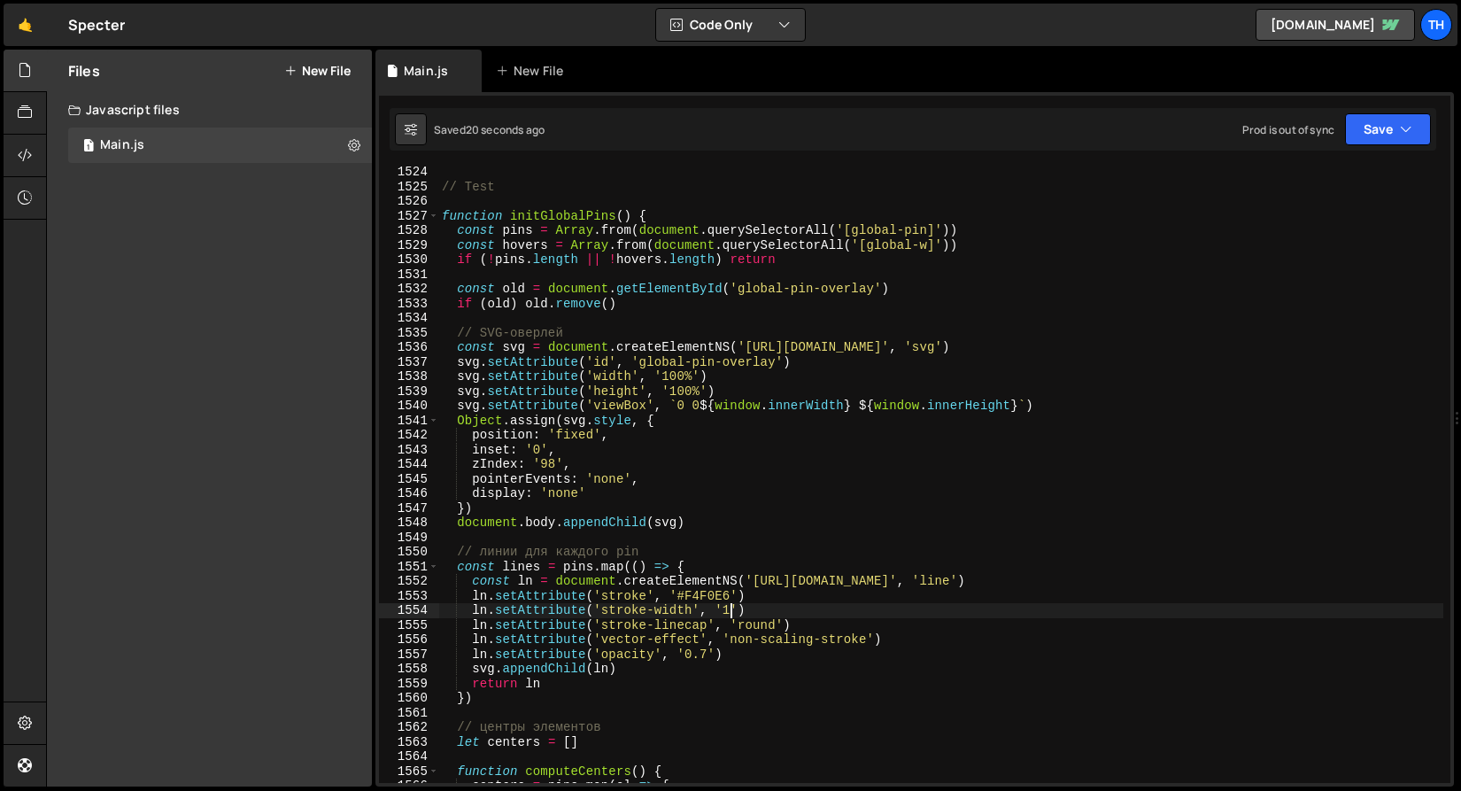
click at [727, 608] on div "// Test function initGlobalPins ( ) { const pins = Array . from ( document . qu…" at bounding box center [940, 487] width 1005 height 645
type textarea "ln.setAttribute('stroke-width', '2')"
click at [819, 531] on div "// Test function initGlobalPins ( ) { const pins = Array . from ( document . qu…" at bounding box center [940, 487] width 1005 height 645
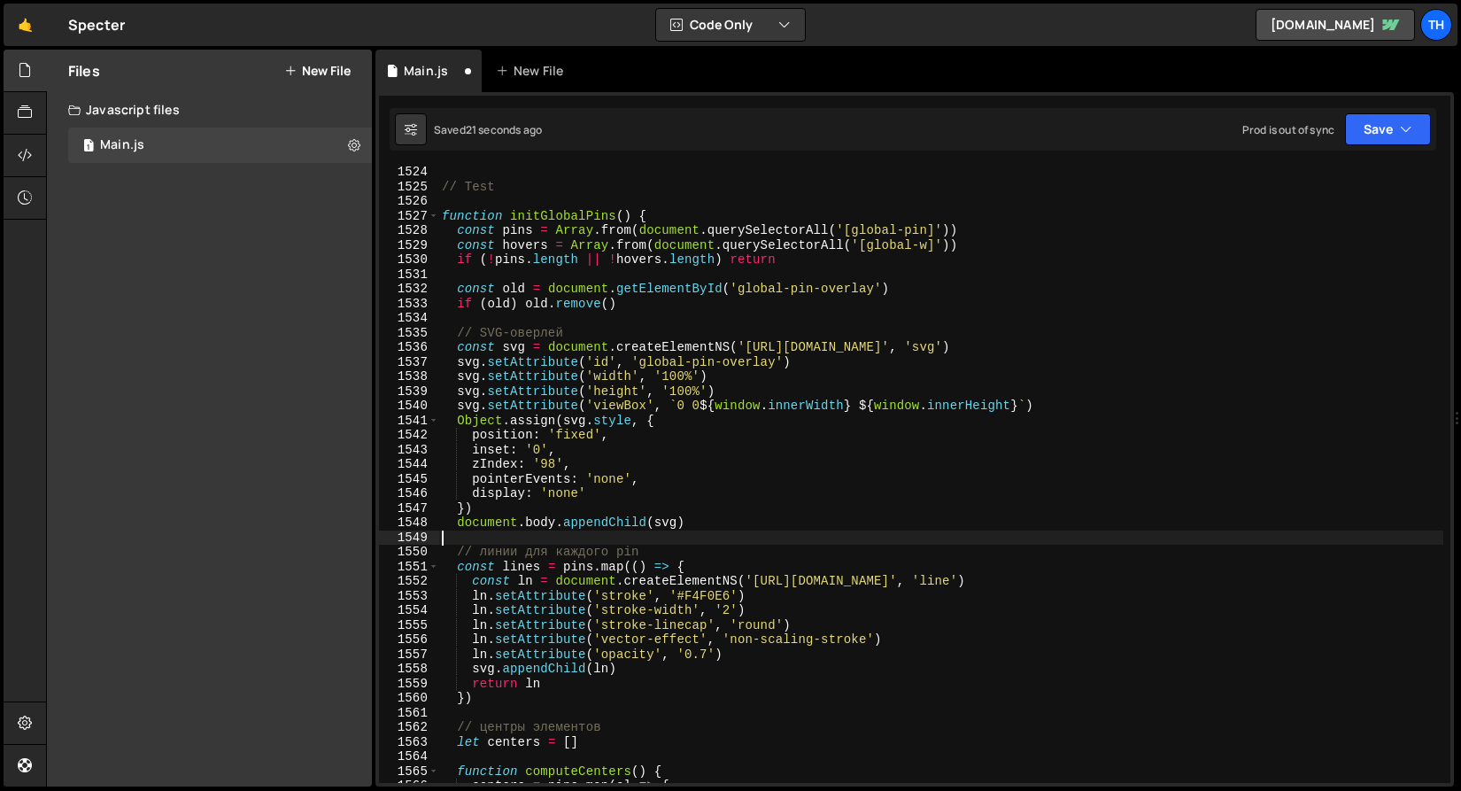
scroll to position [0, 0]
click at [1402, 115] on button "Save" at bounding box center [1388, 129] width 86 height 32
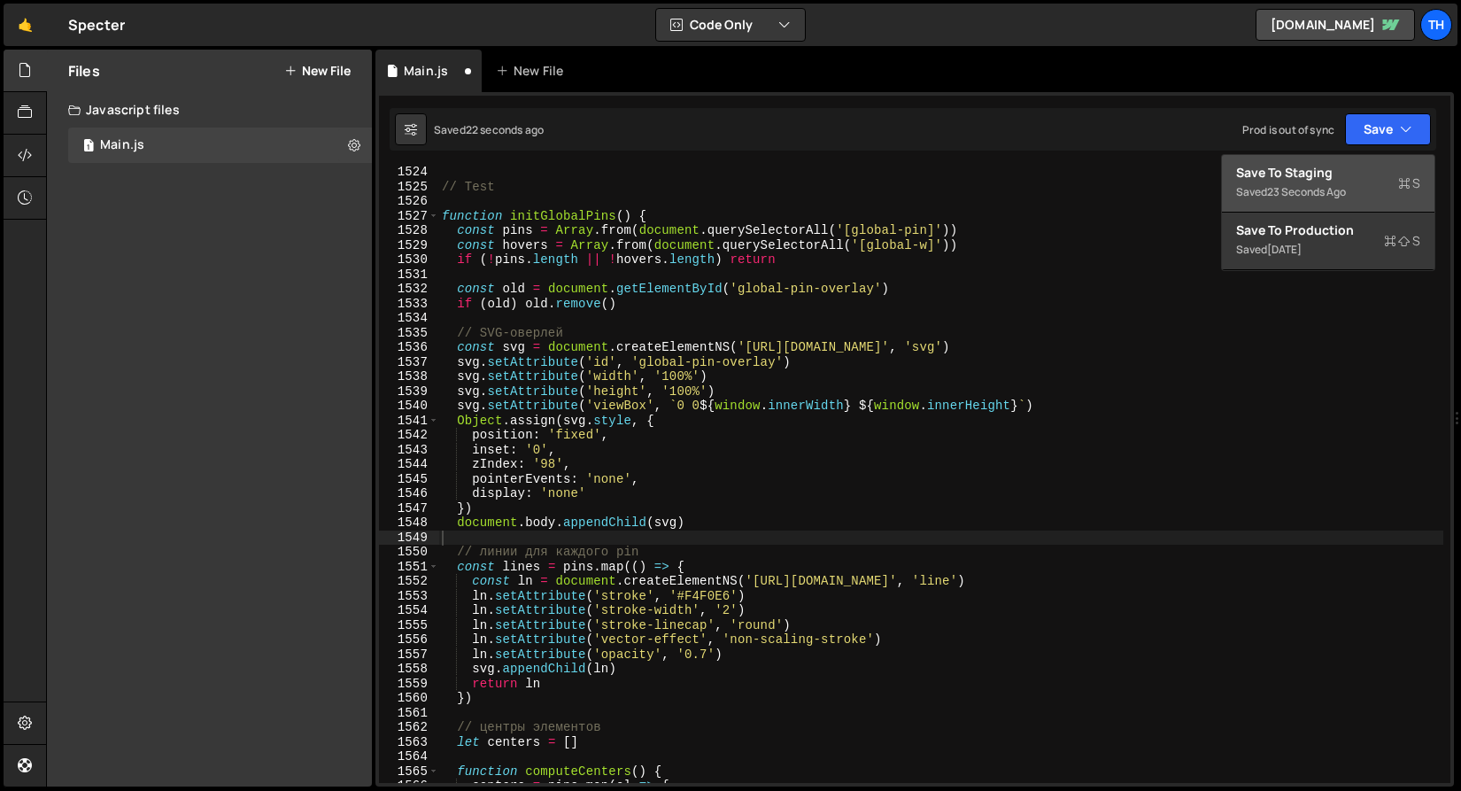
click at [1325, 178] on div "Save to Staging S" at bounding box center [1328, 173] width 184 height 18
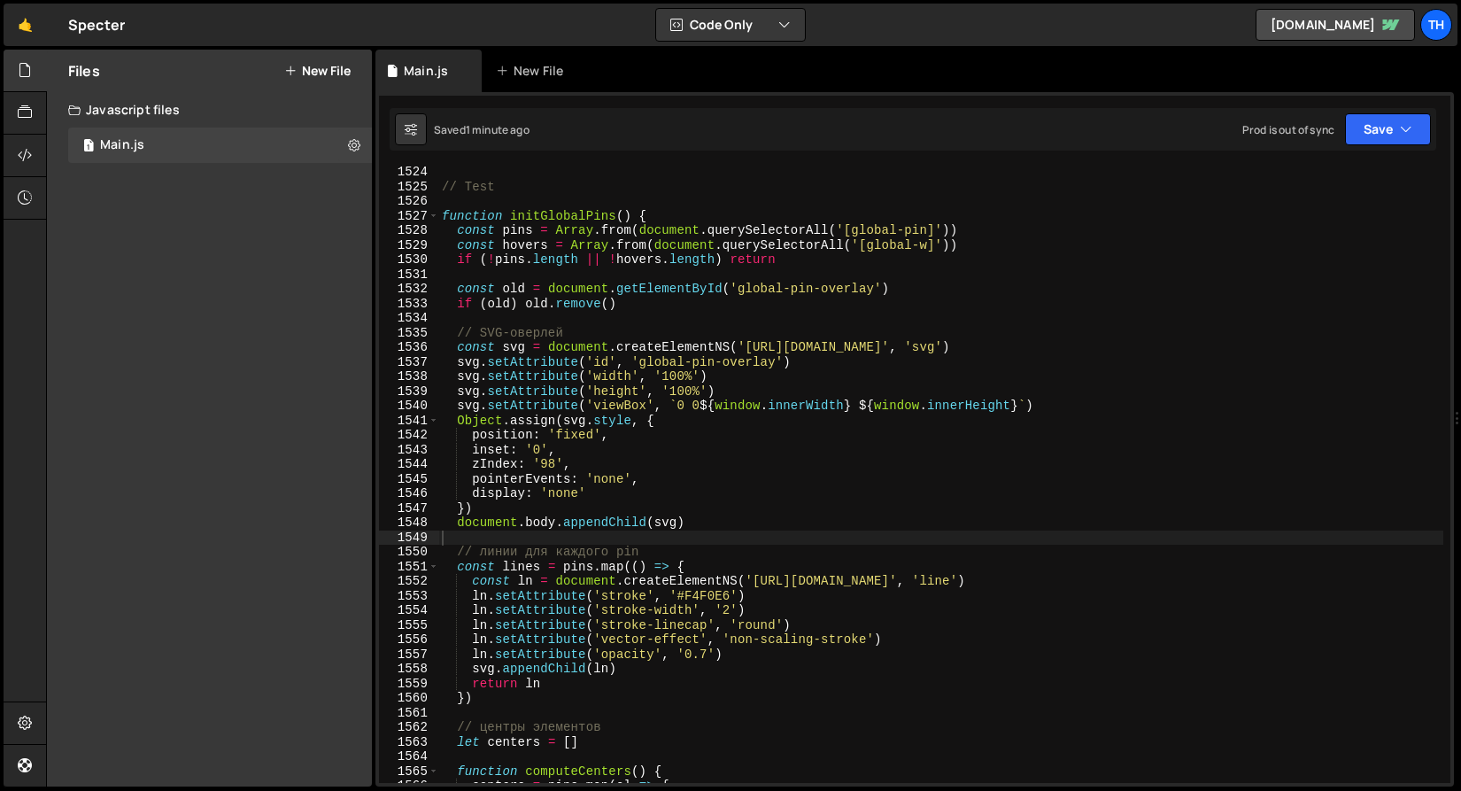
click at [713, 591] on div "// Test function initGlobalPins ( ) { const pins = Array . from ( document . qu…" at bounding box center [940, 487] width 1005 height 645
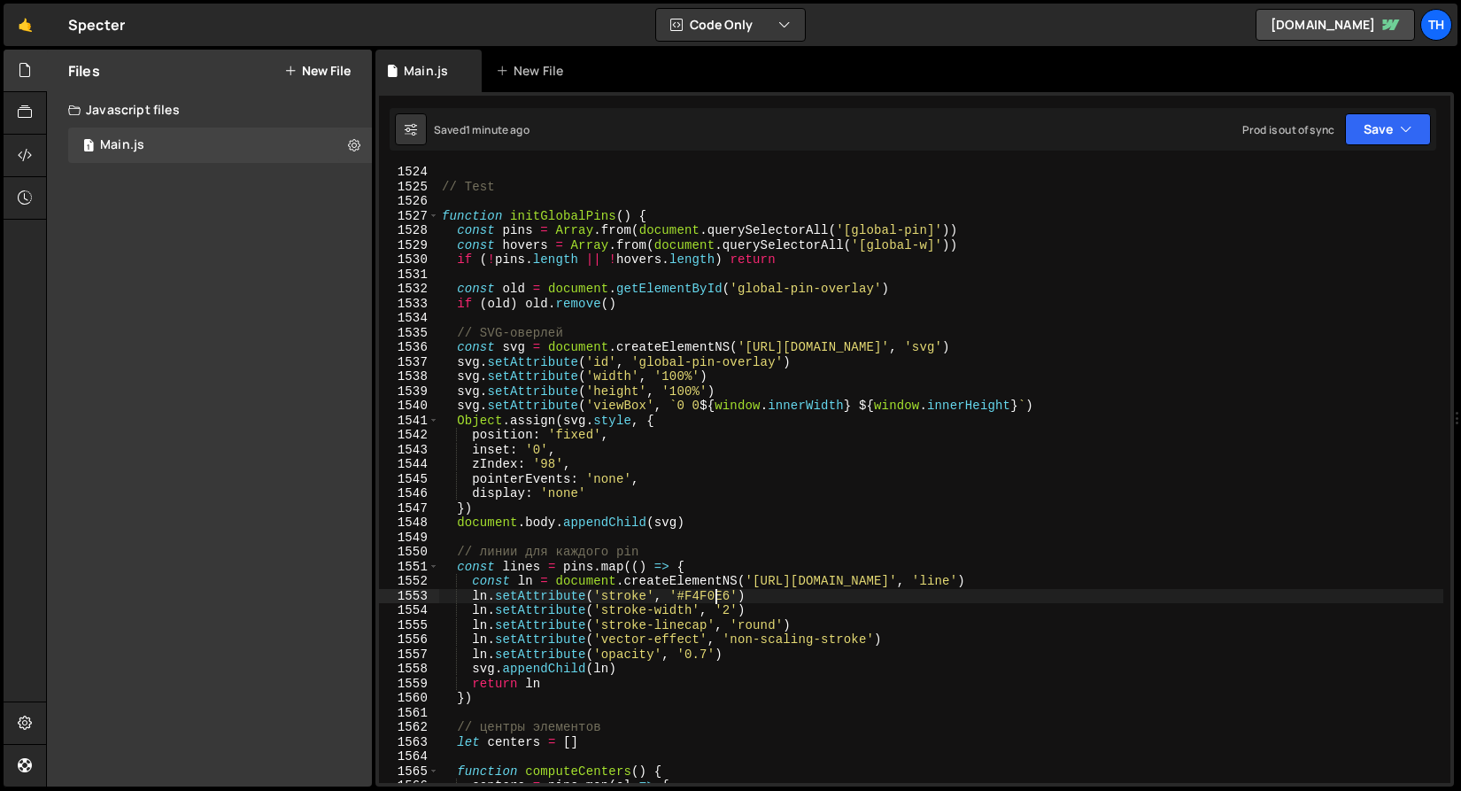
click at [713, 591] on div "// Test function initGlobalPins ( ) { const pins = Array . from ( document . qu…" at bounding box center [940, 487] width 1005 height 645
paste textarea "59553E"
click at [669, 653] on div "// Test function initGlobalPins ( ) { const pins = Array . from ( document . qu…" at bounding box center [940, 487] width 1005 height 645
click at [726, 609] on div "// Test function initGlobalPins ( ) { const pins = Array . from ( document . qu…" at bounding box center [940, 487] width 1005 height 645
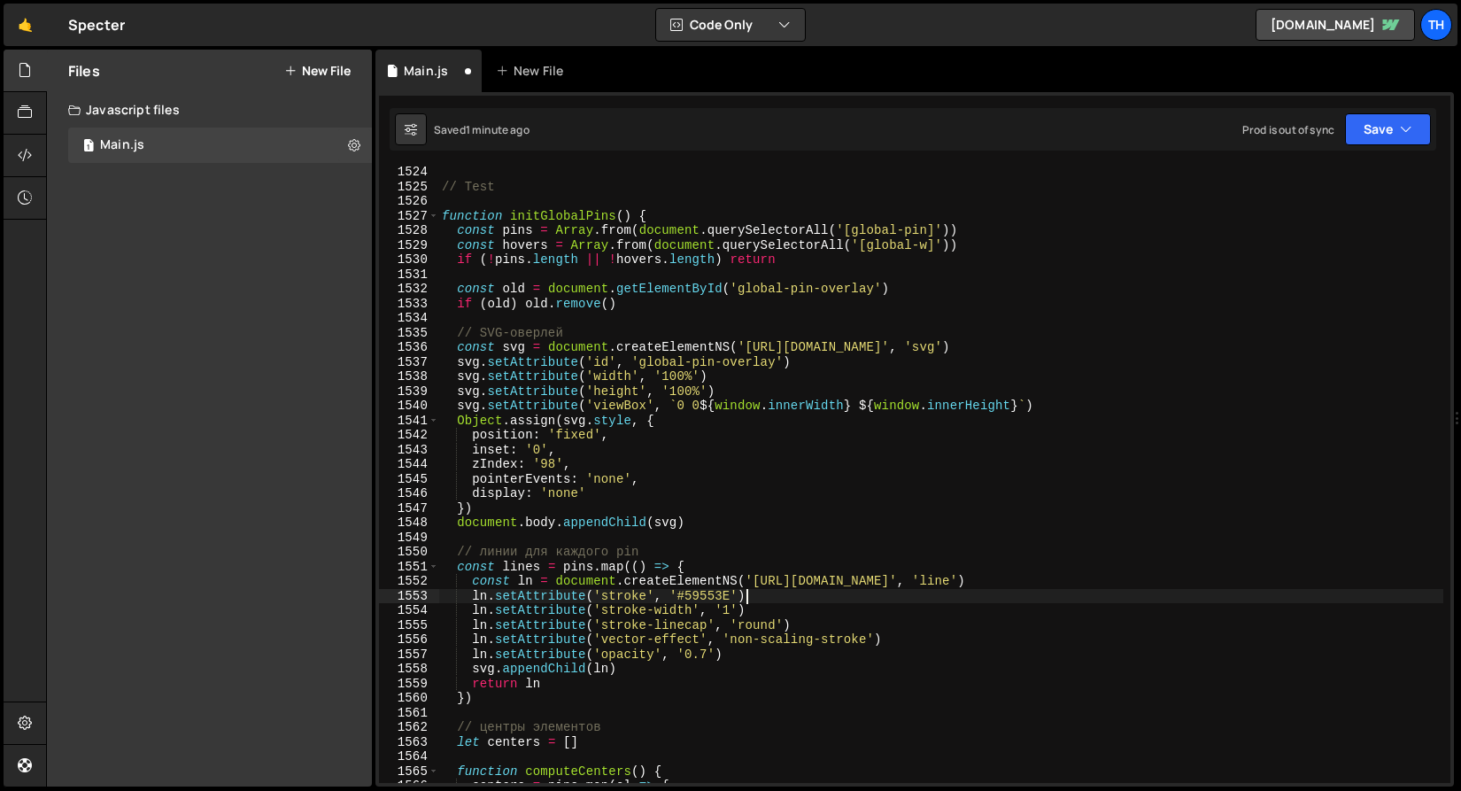
click at [797, 590] on div "// Test function initGlobalPins ( ) { const pins = Array . from ( document . qu…" at bounding box center [940, 487] width 1005 height 645
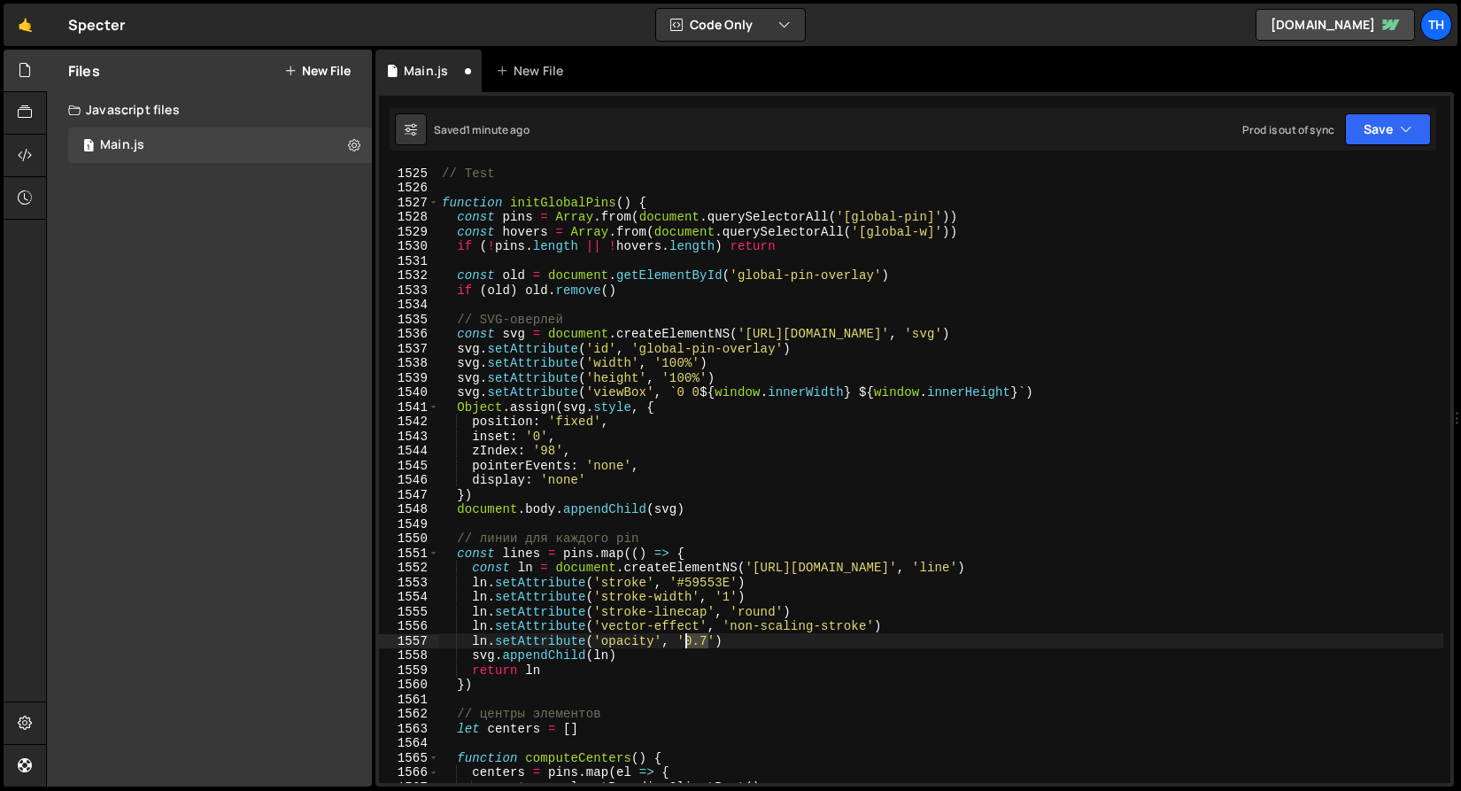
drag, startPoint x: 707, startPoint y: 643, endPoint x: 686, endPoint y: 639, distance: 20.7
click at [686, 639] on div "// Test function initGlobalPins ( ) { const pins = Array . from ( document . qu…" at bounding box center [940, 488] width 1005 height 645
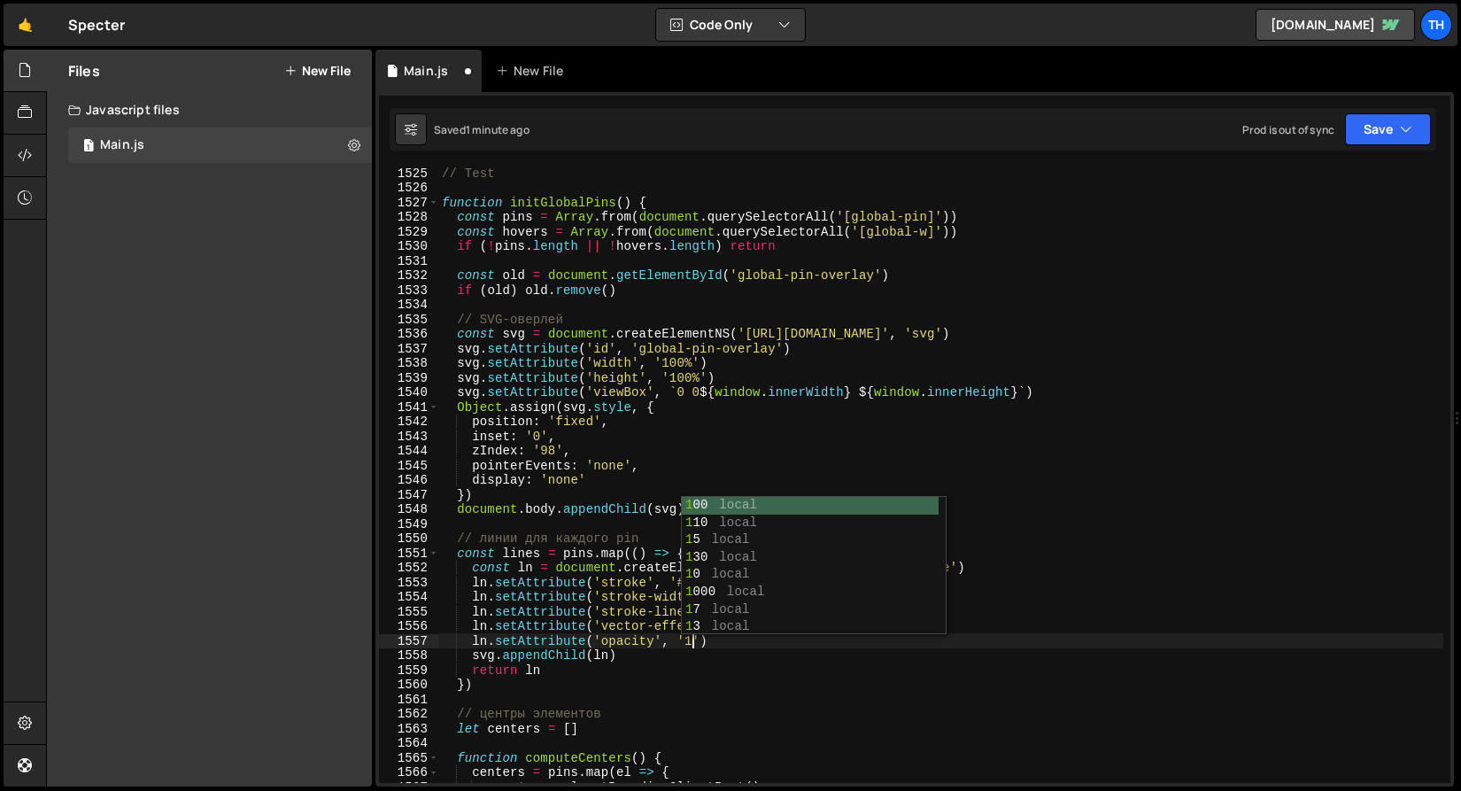
click at [676, 722] on div "// Test function initGlobalPins ( ) { const pins = Array . from ( document . qu…" at bounding box center [940, 488] width 1005 height 645
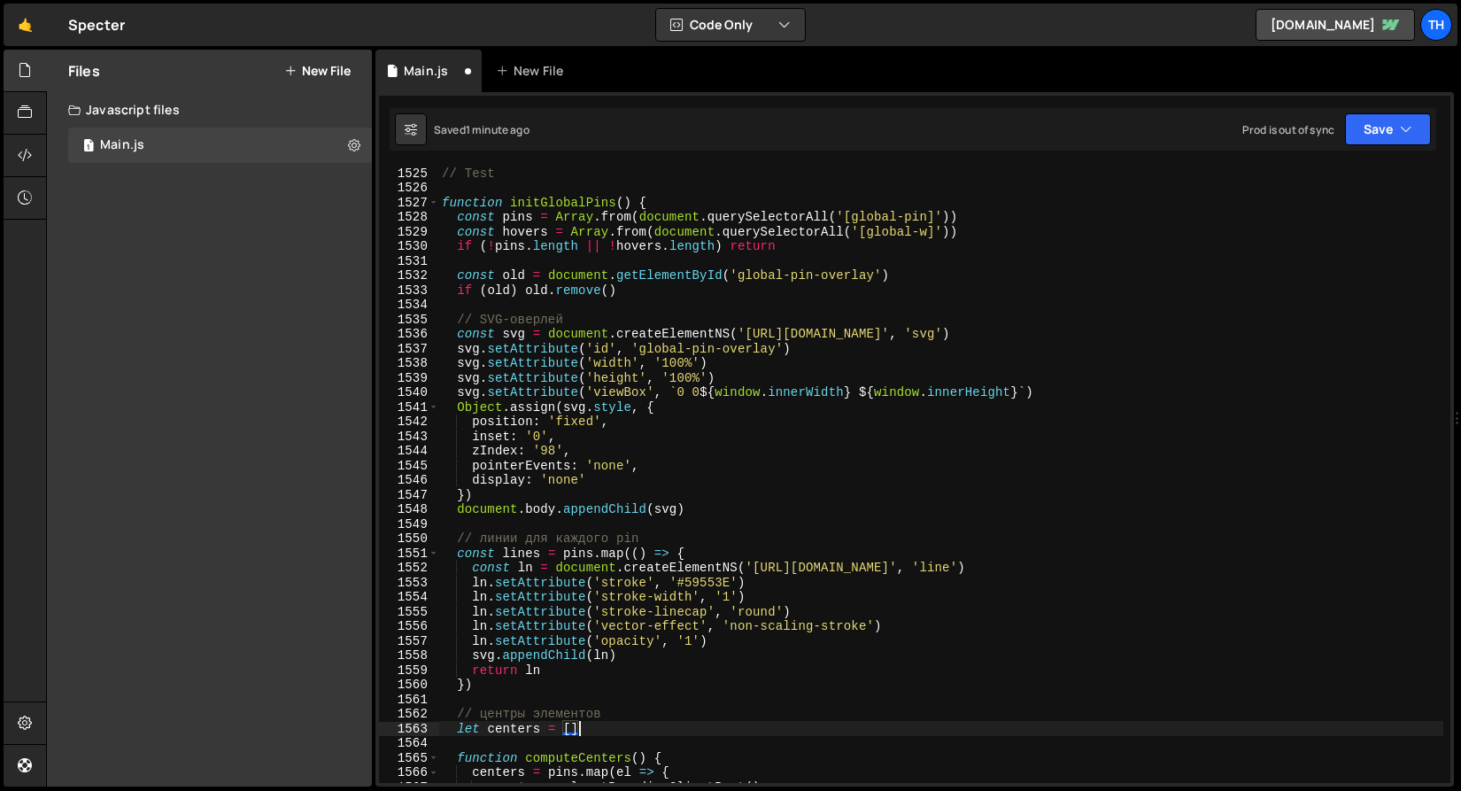
scroll to position [0, 9]
click at [1354, 137] on button "Save" at bounding box center [1388, 129] width 86 height 32
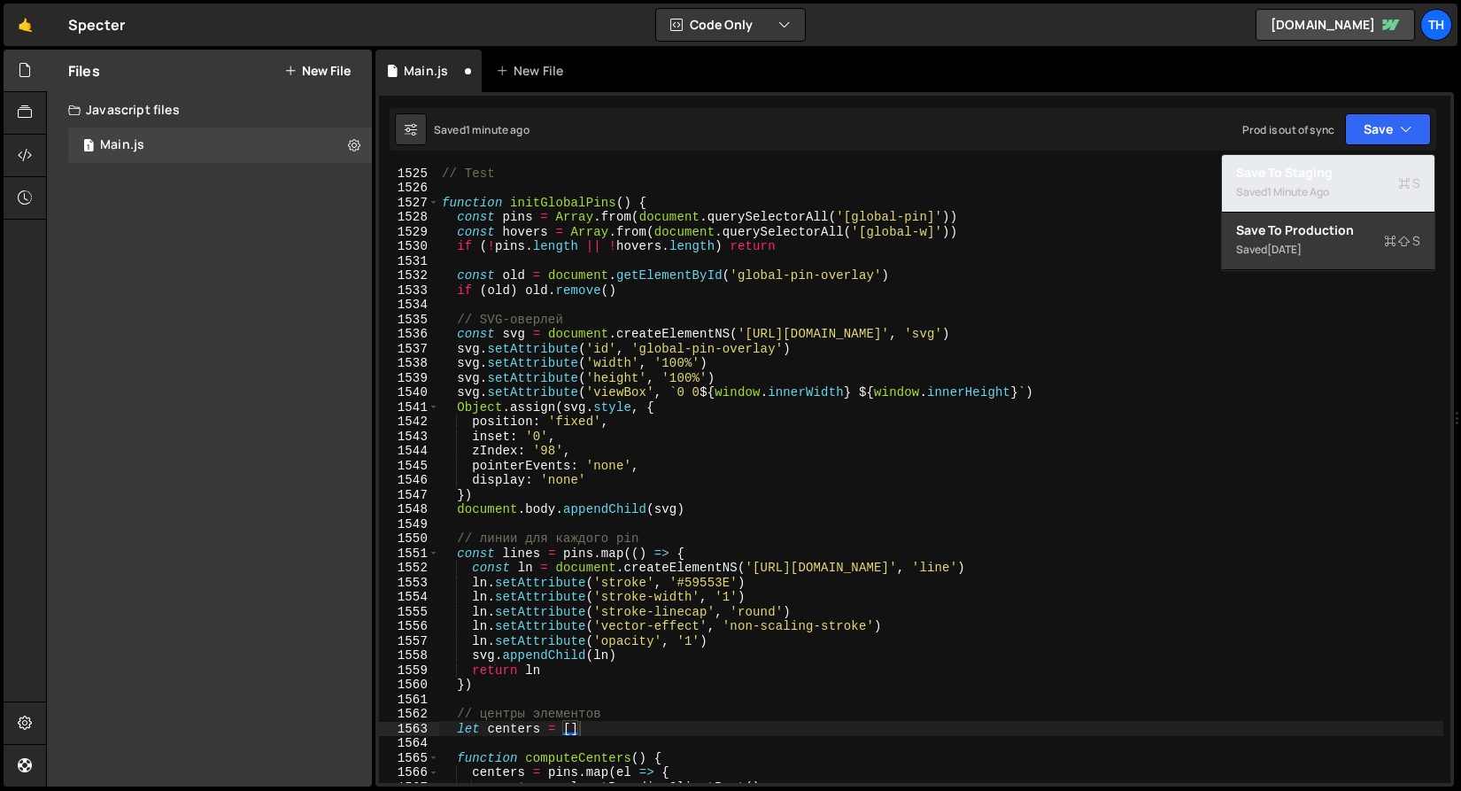
click at [1326, 186] on div "1 minute ago" at bounding box center [1298, 191] width 62 height 15
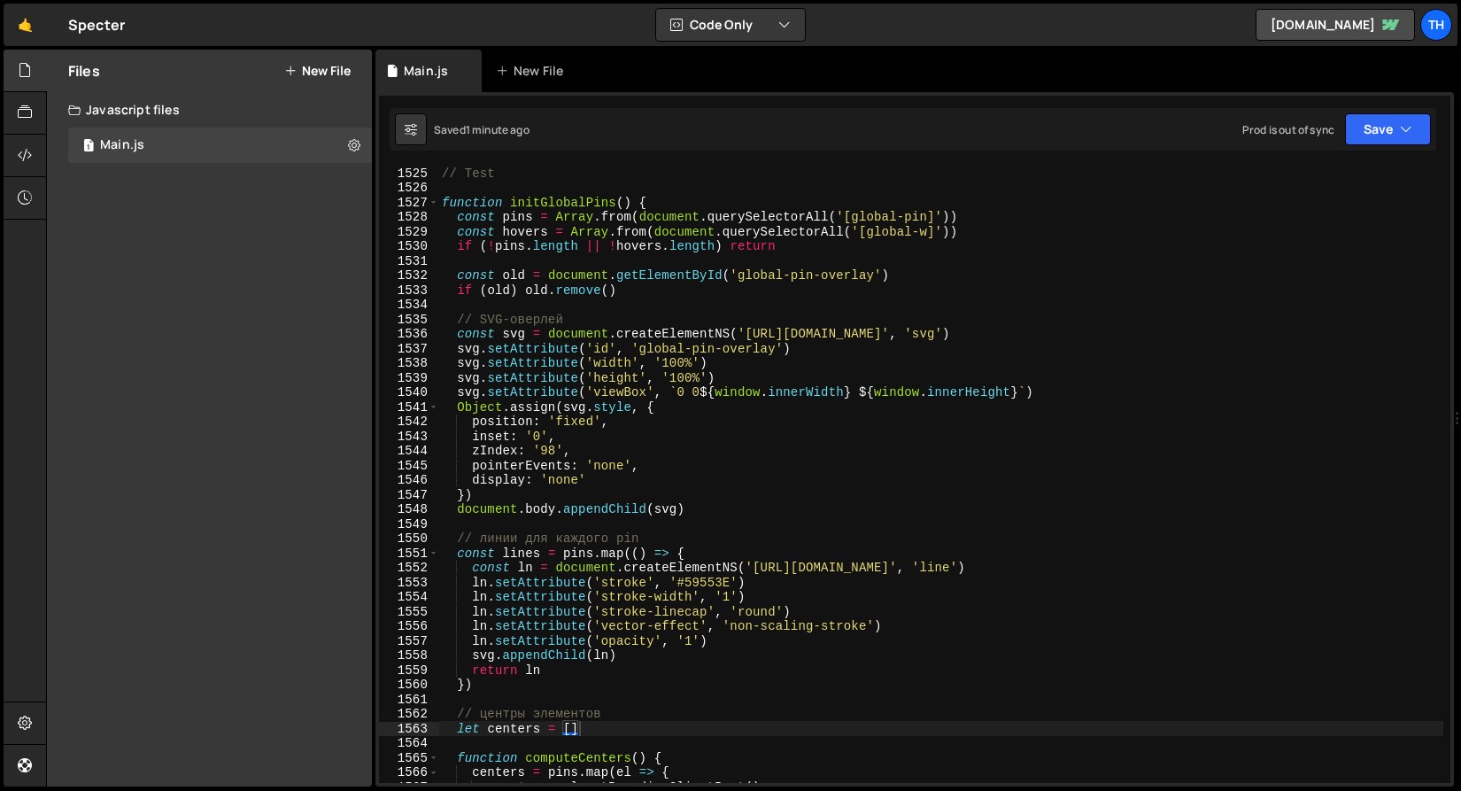
click at [540, 318] on div "// Test function initGlobalPins ( ) { const pins = Array . from ( document . qu…" at bounding box center [940, 488] width 1005 height 645
click at [593, 574] on div "// Test function initGlobalPins ( ) { const pins = Array . from ( document . qu…" at bounding box center [940, 488] width 1005 height 645
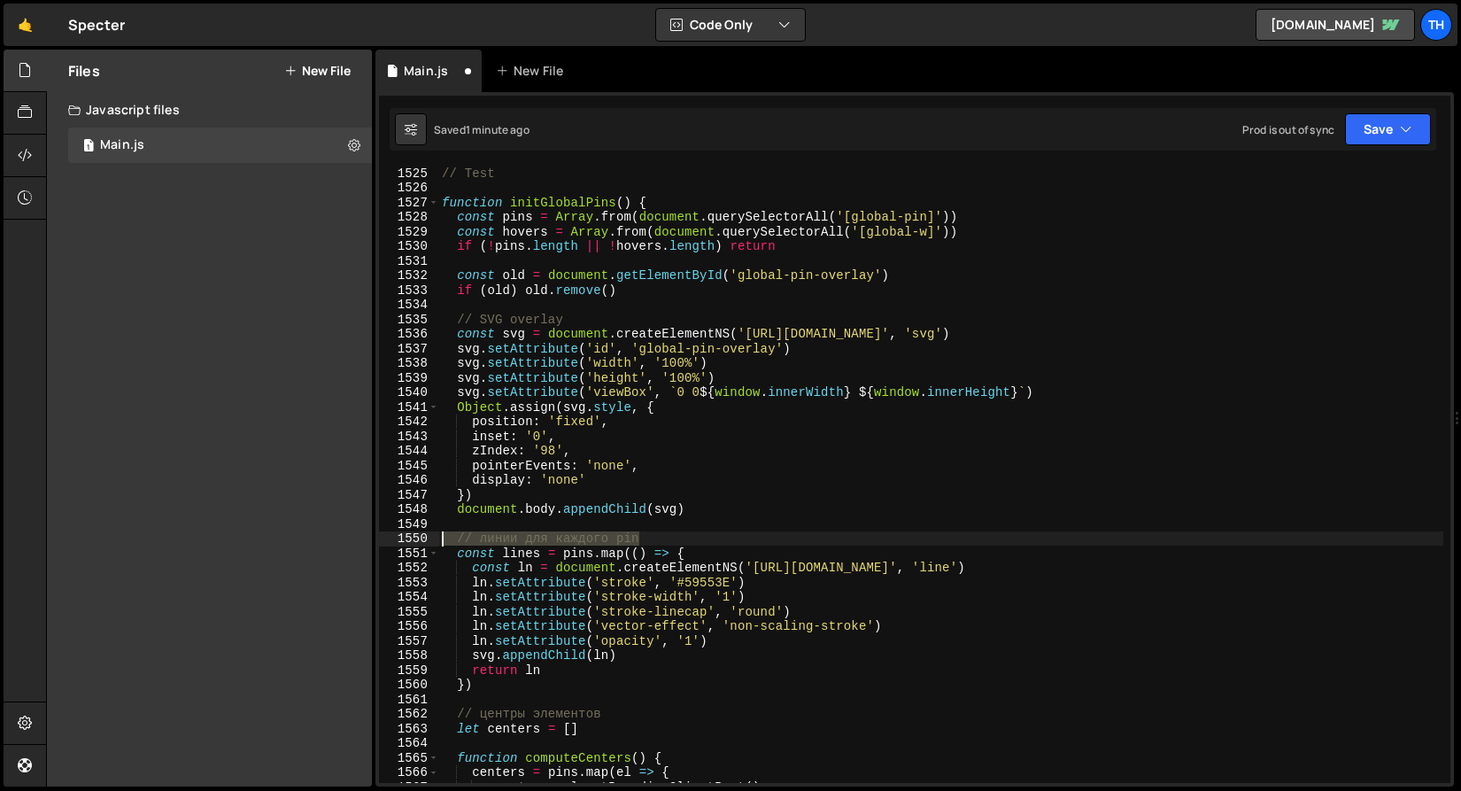
drag, startPoint x: 676, startPoint y: 536, endPoint x: 373, endPoint y: 533, distance: 303.7
click at [373, 534] on div "Files New File Javascript files 1 Main.js 0 CSS files Copy share link Edit File…" at bounding box center [753, 419] width 1415 height 738
type textarea "// линии для каждого pin"
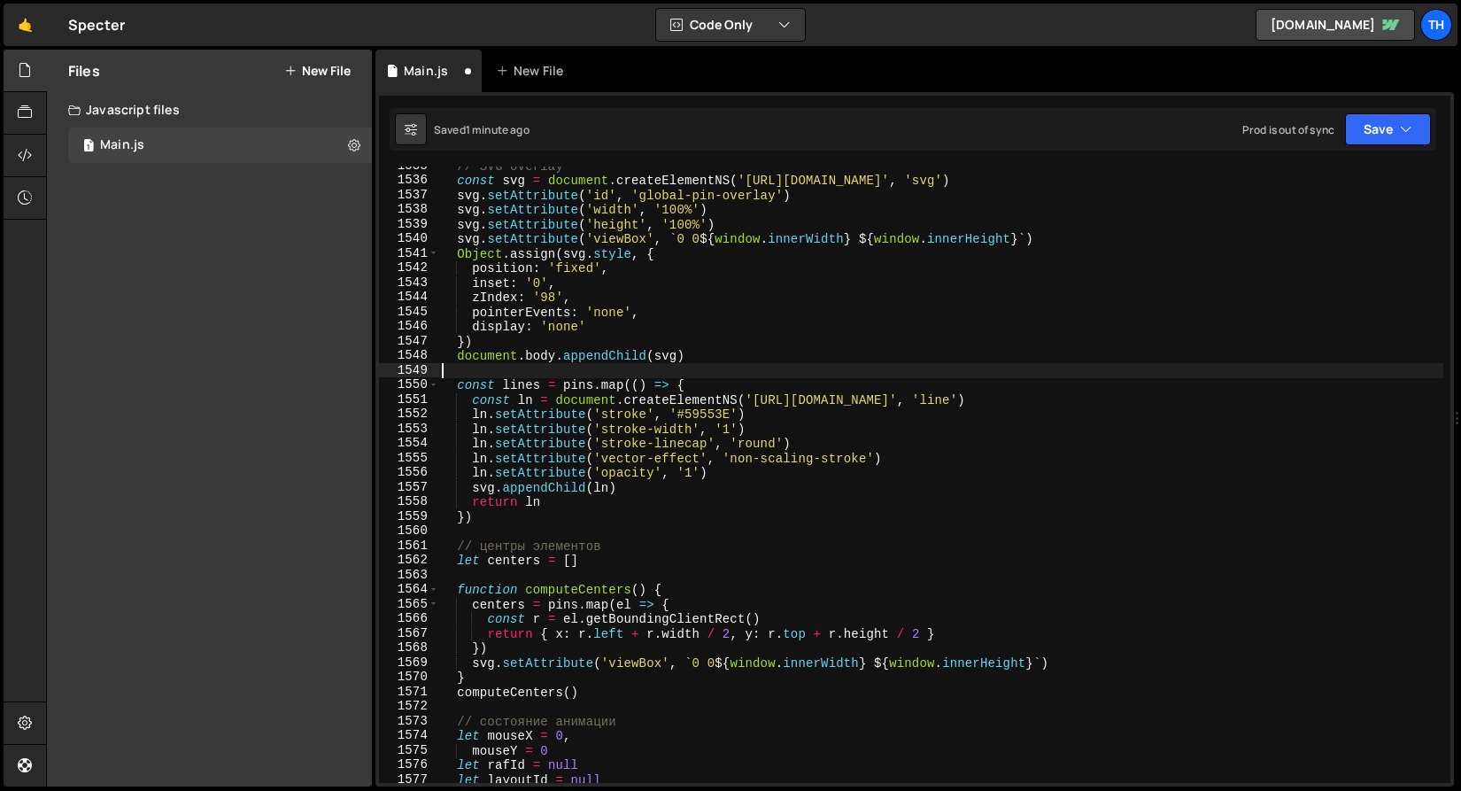
scroll to position [22447, 0]
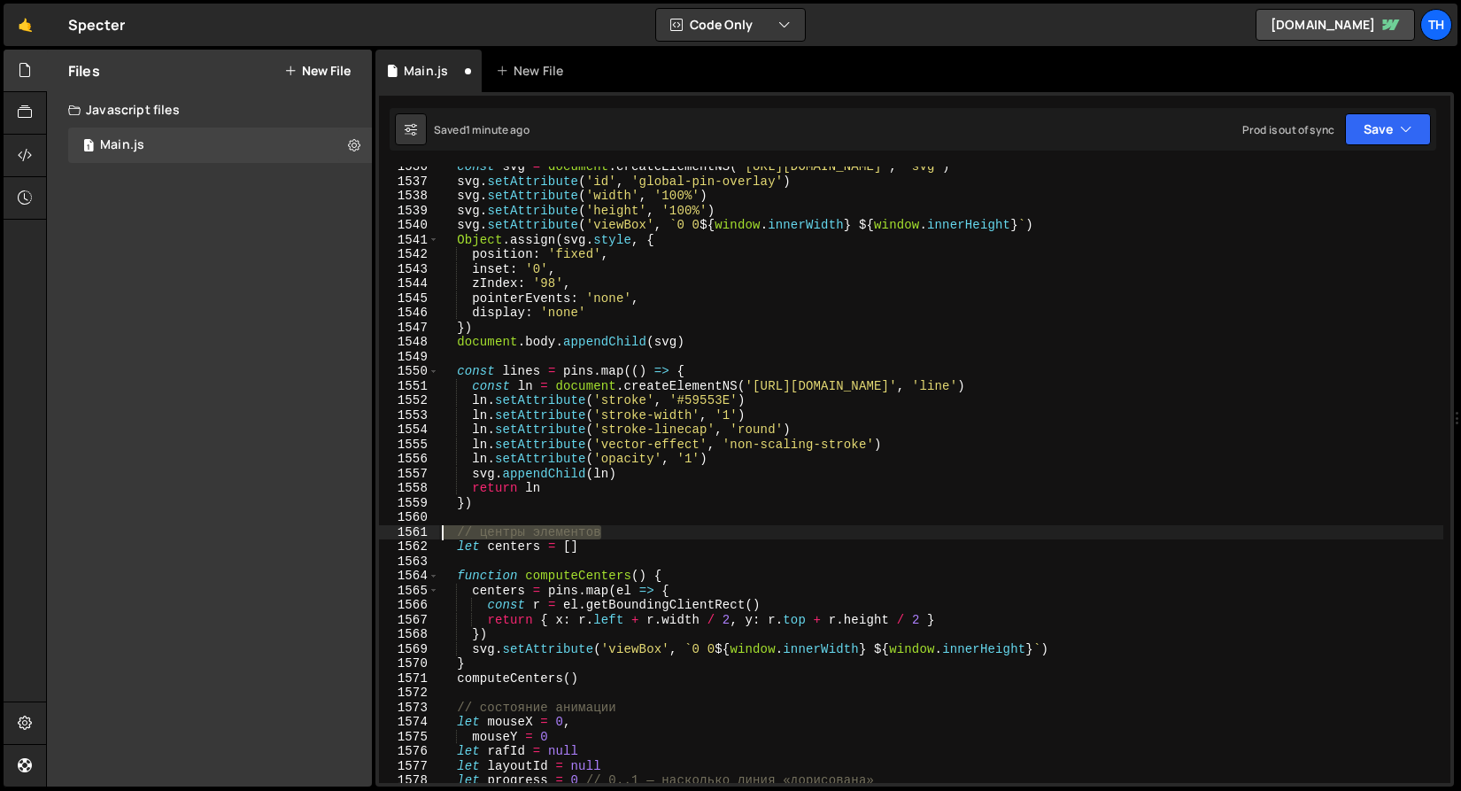
drag, startPoint x: 621, startPoint y: 537, endPoint x: 406, endPoint y: 528, distance: 215.4
click at [406, 528] on div "1536 1537 1538 1539 1540 1541 1542 1543 1544 1545 1546 1547 1548 1549 1550 1551…" at bounding box center [914, 474] width 1071 height 616
type textarea "// центры элементов"
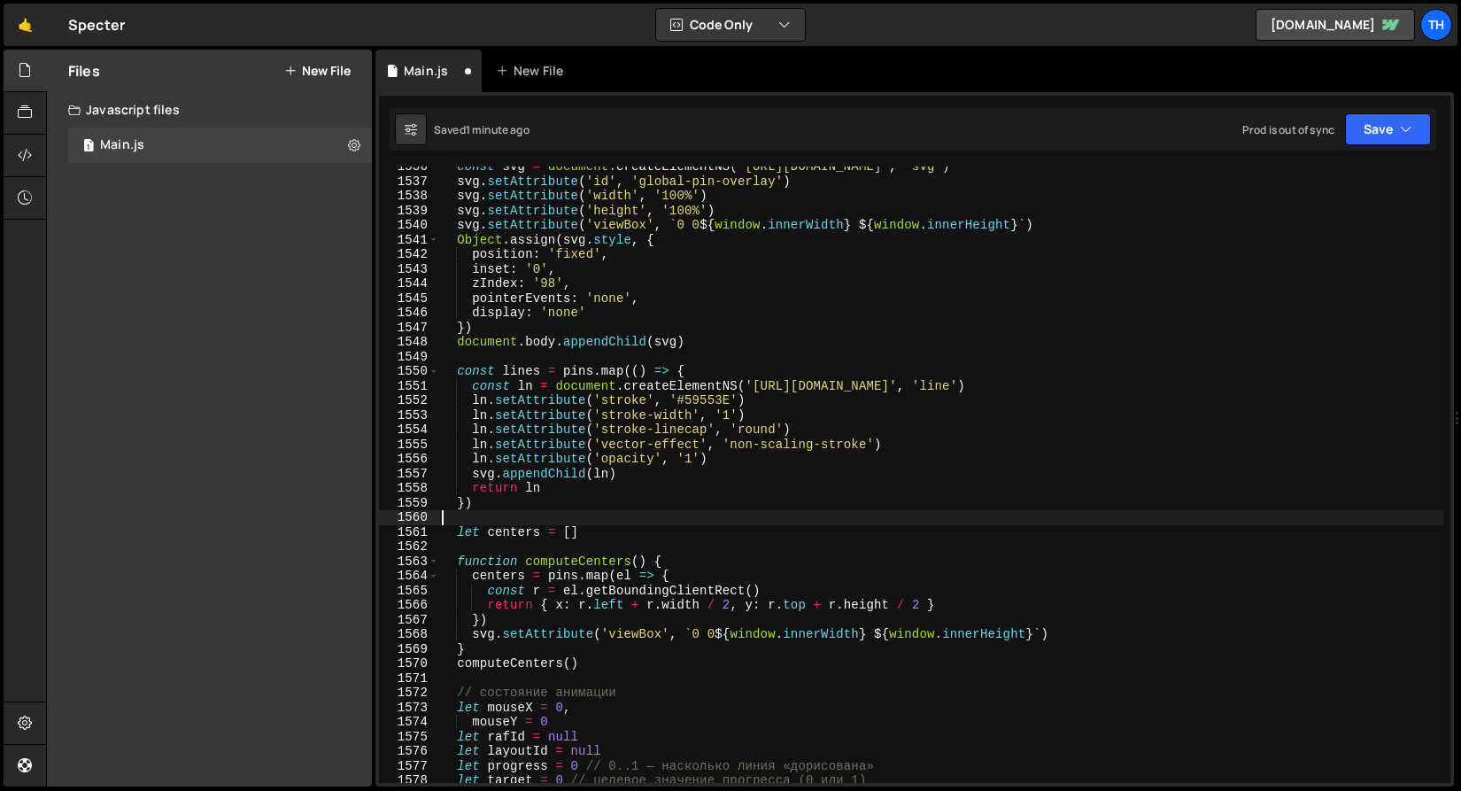
scroll to position [22546, 0]
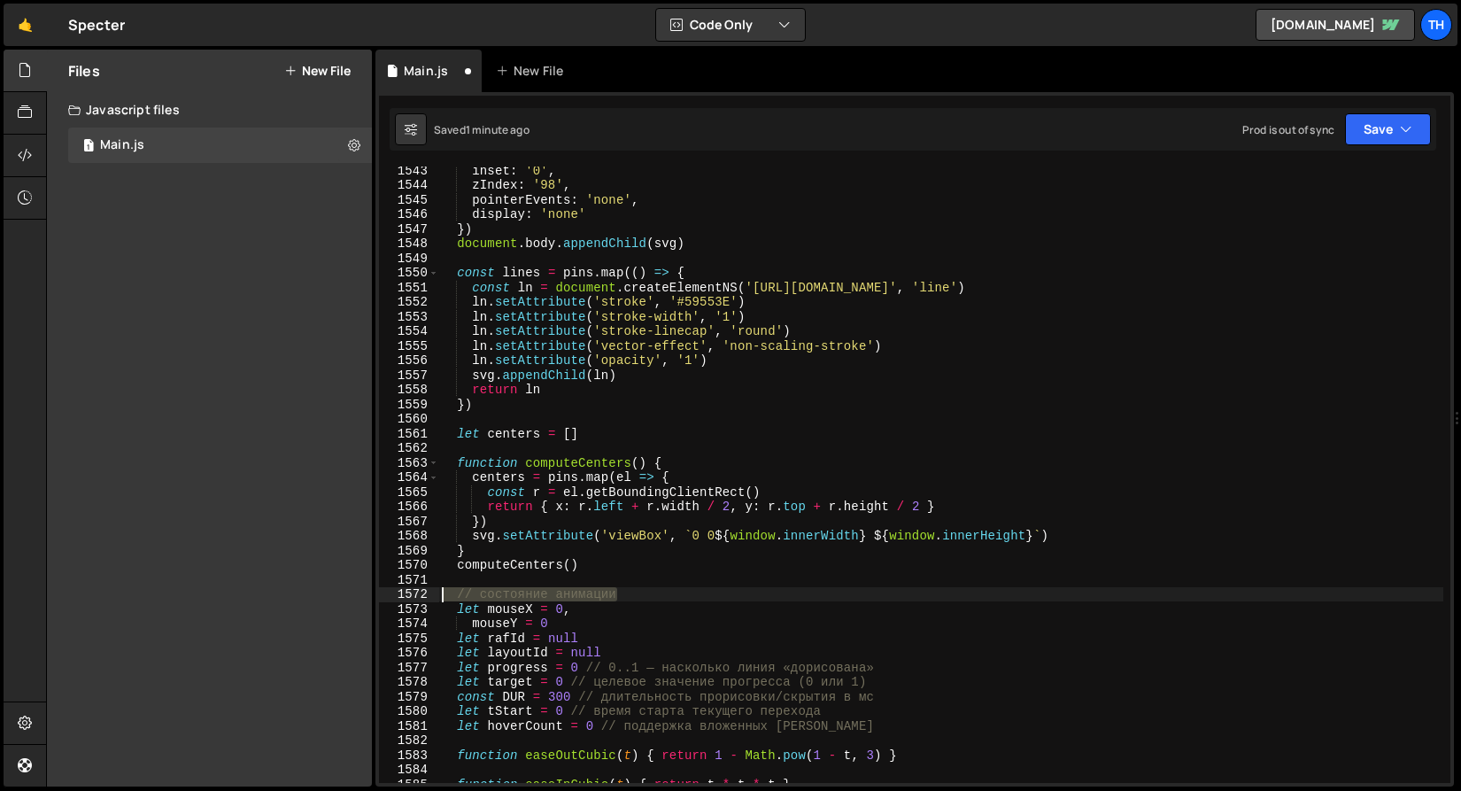
drag, startPoint x: 656, startPoint y: 597, endPoint x: 286, endPoint y: 596, distance: 370.1
click at [286, 596] on div "Files New File Javascript files 1 Main.js 0 CSS files Copy share link Edit File…" at bounding box center [753, 419] width 1415 height 738
type textarea "// состояние анимации"
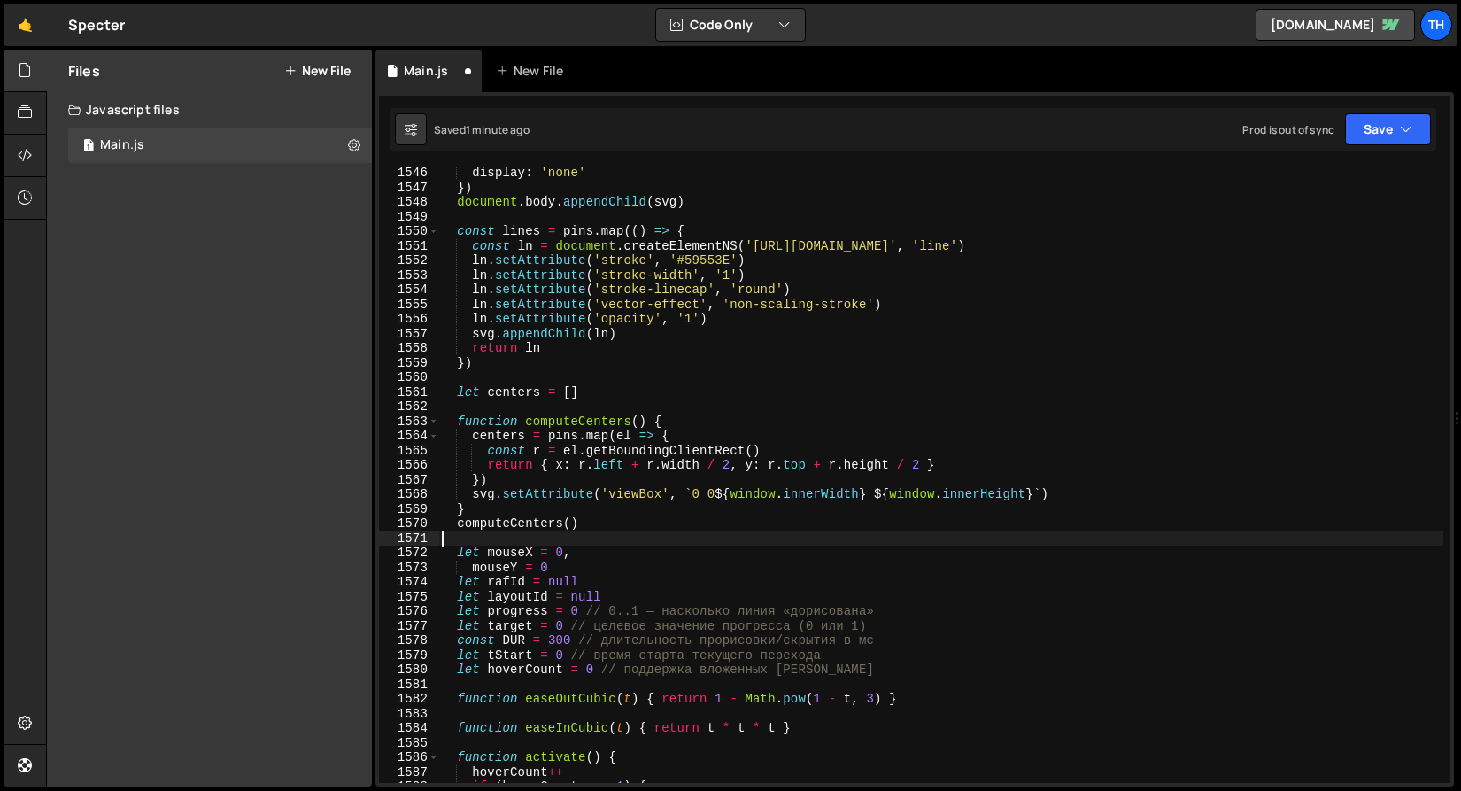
scroll to position [22588, 0]
click at [564, 638] on div "display : 'none' }) document . body . appendChild ( svg ) const lines = pins . …" at bounding box center [940, 488] width 1005 height 645
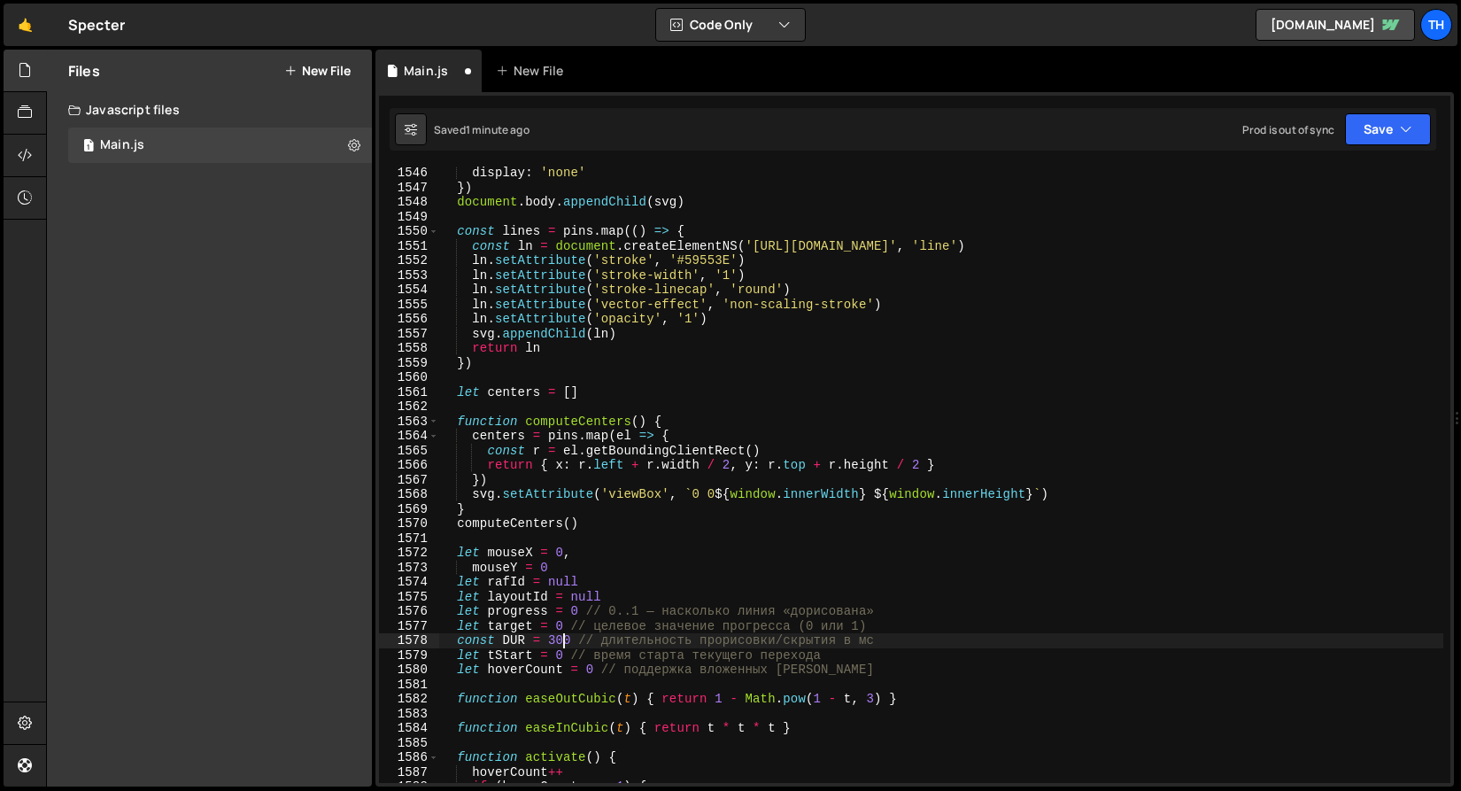
click at [564, 638] on div "display : 'none' }) document . body . appendChild ( svg ) const lines = pins . …" at bounding box center [940, 488] width 1005 height 645
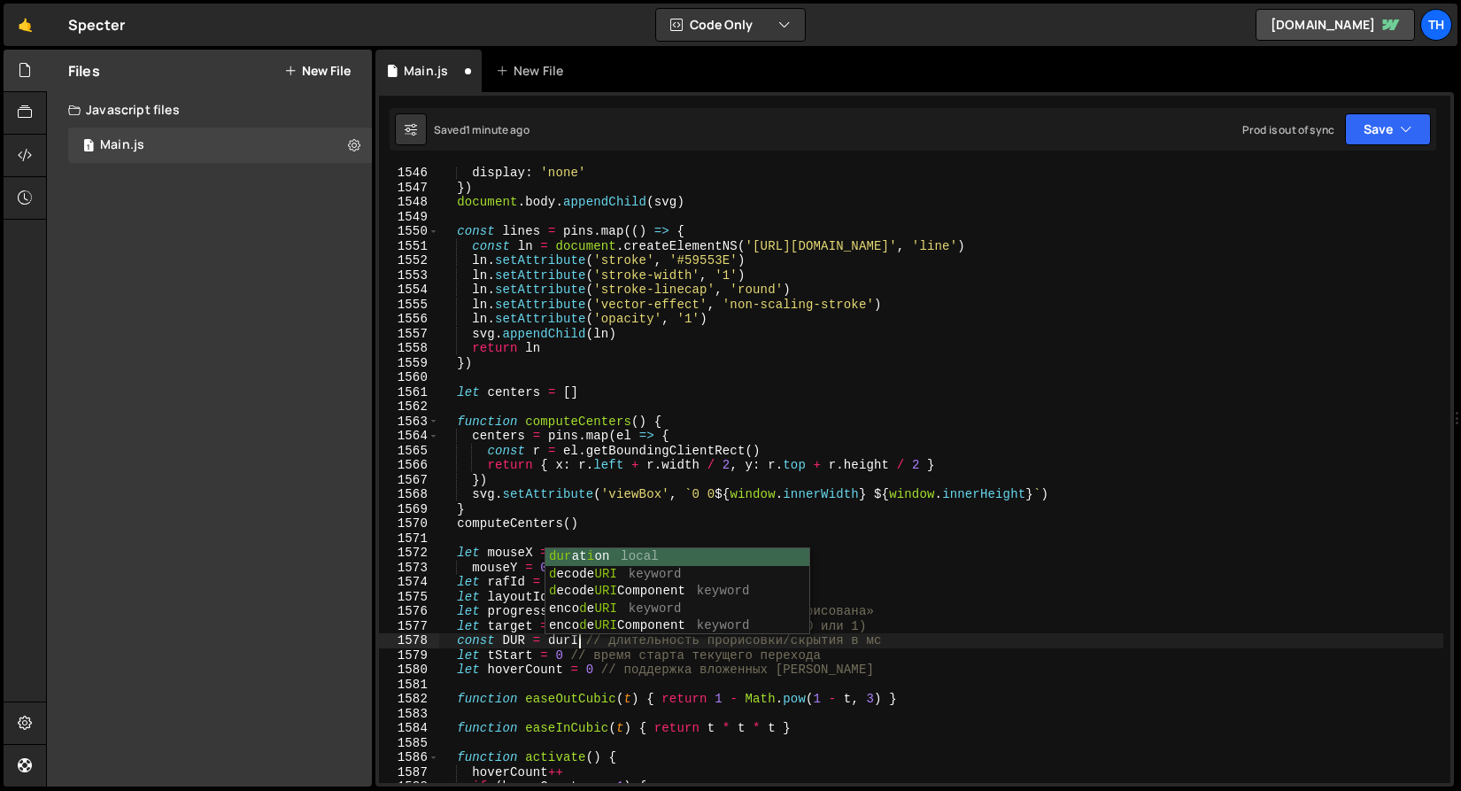
scroll to position [0, 10]
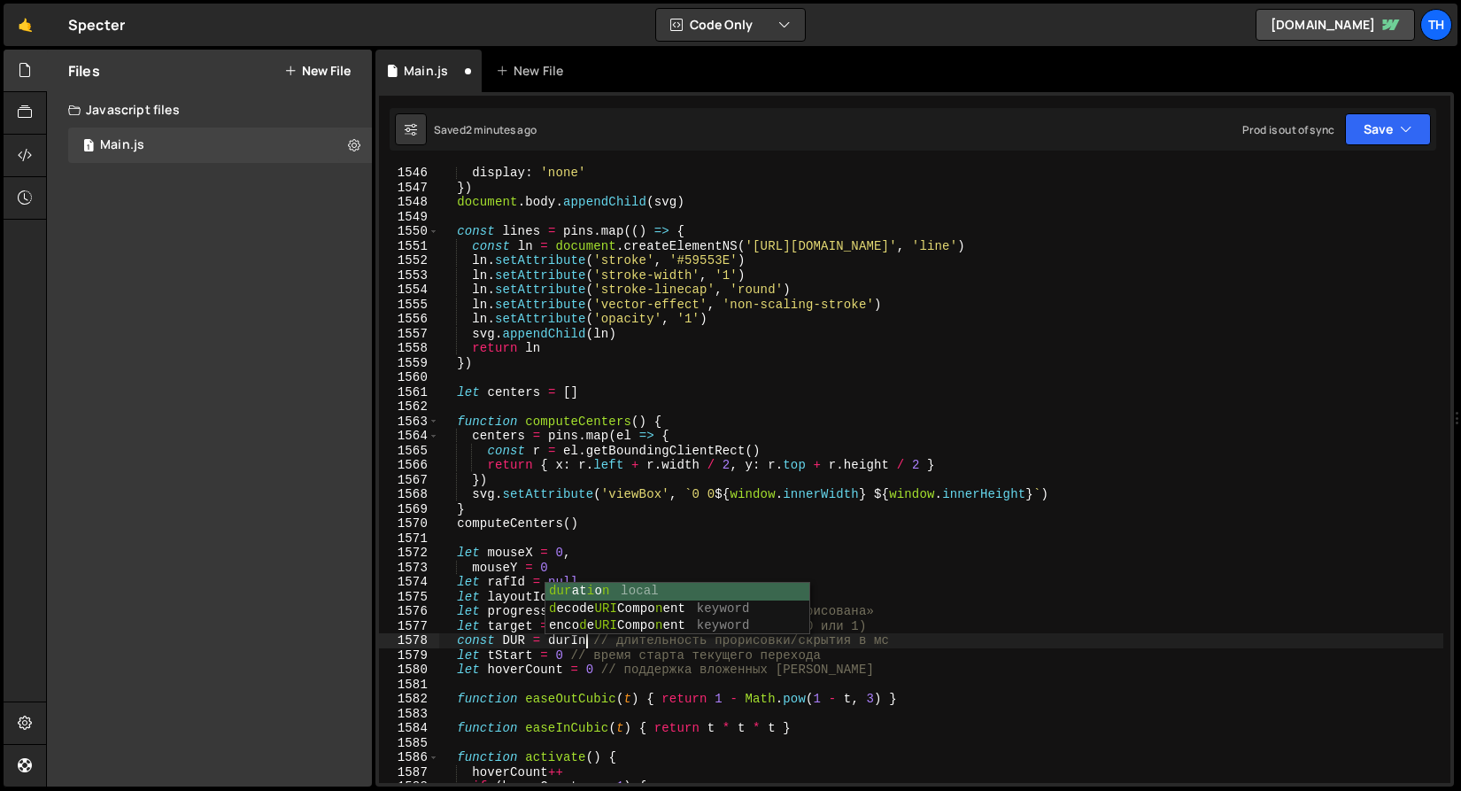
click at [547, 670] on div "display : 'none' }) document . body . appendChild ( svg ) const lines = pins . …" at bounding box center [940, 488] width 1005 height 645
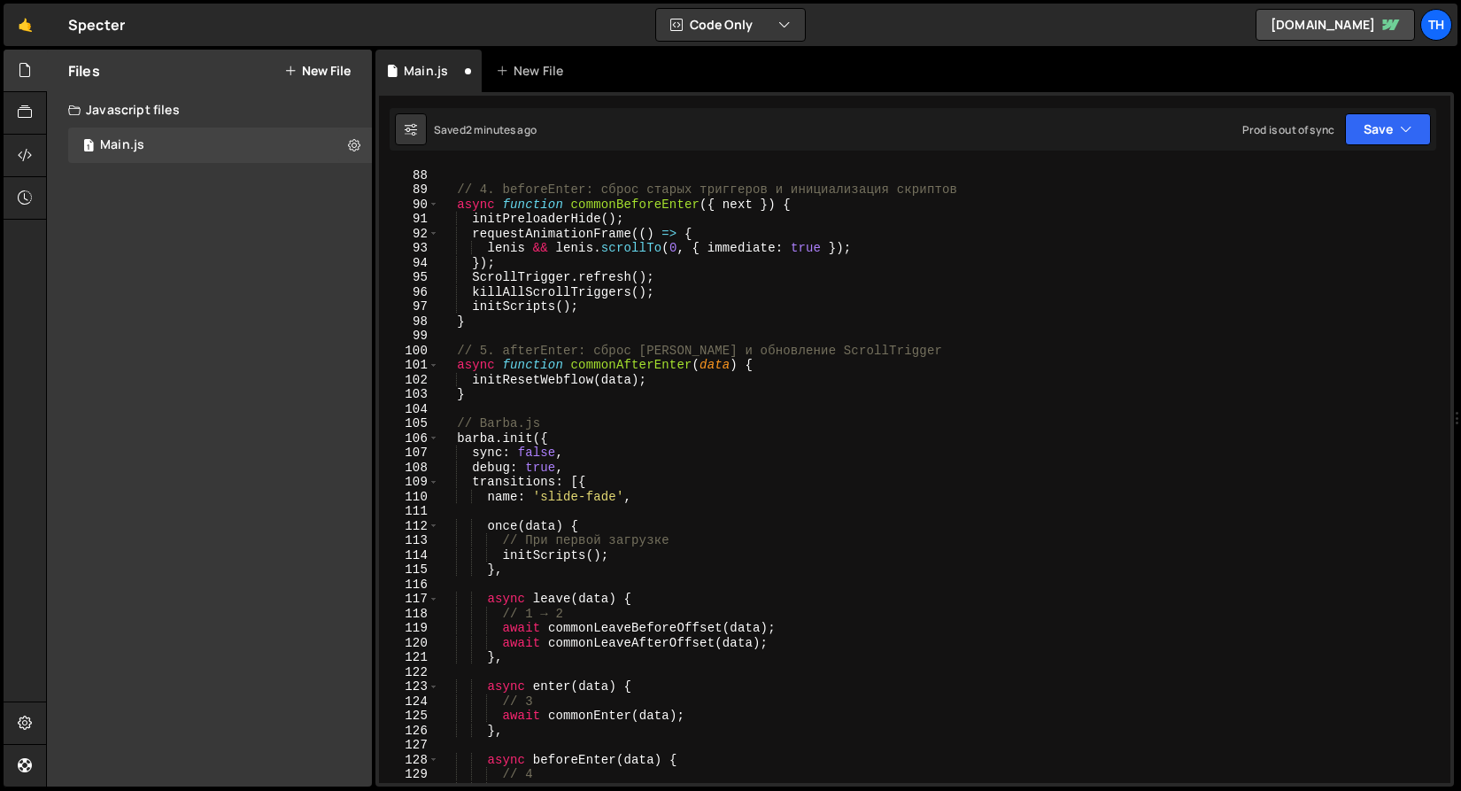
scroll to position [0, 0]
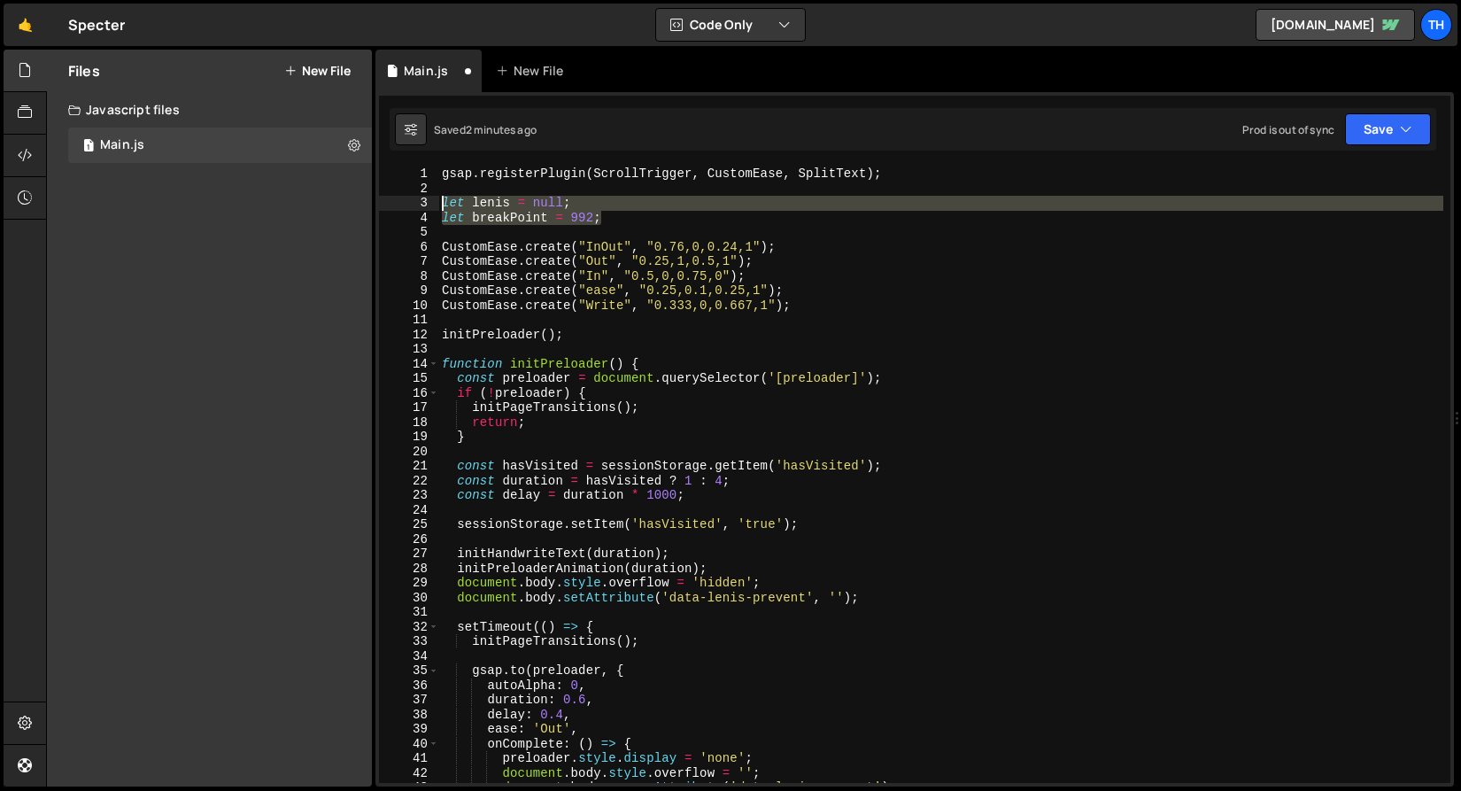
drag, startPoint x: 617, startPoint y: 216, endPoint x: 322, endPoint y: 204, distance: 295.1
click at [322, 204] on div "Files New File Javascript files 1 Main.js 0 CSS files Copy share link Edit File…" at bounding box center [753, 419] width 1415 height 738
paste textarea "durOut = 0.6"
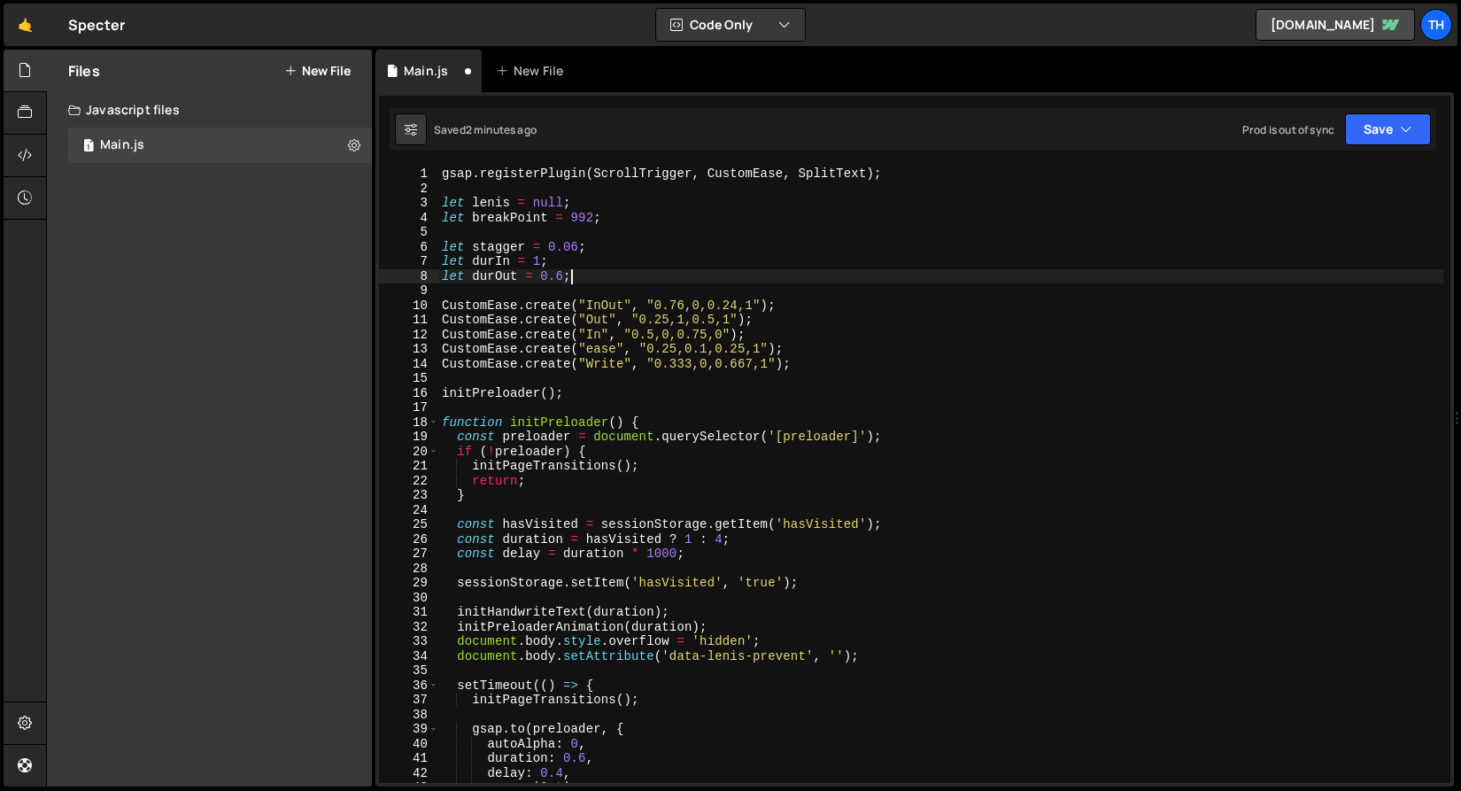
scroll to position [0, 8]
click at [1373, 128] on button "Save" at bounding box center [1388, 129] width 86 height 32
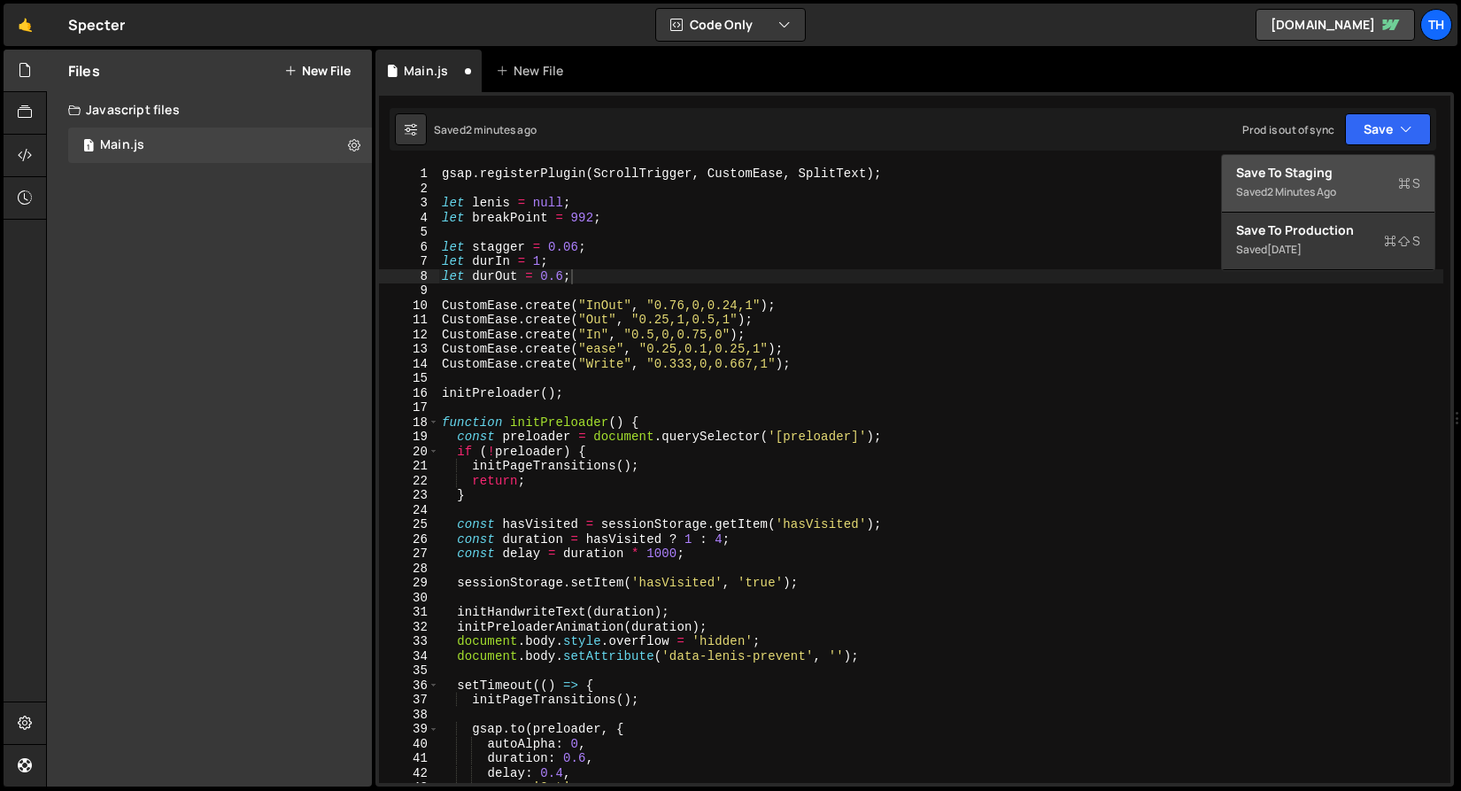
click at [1314, 167] on div "Save to Staging S" at bounding box center [1328, 173] width 184 height 18
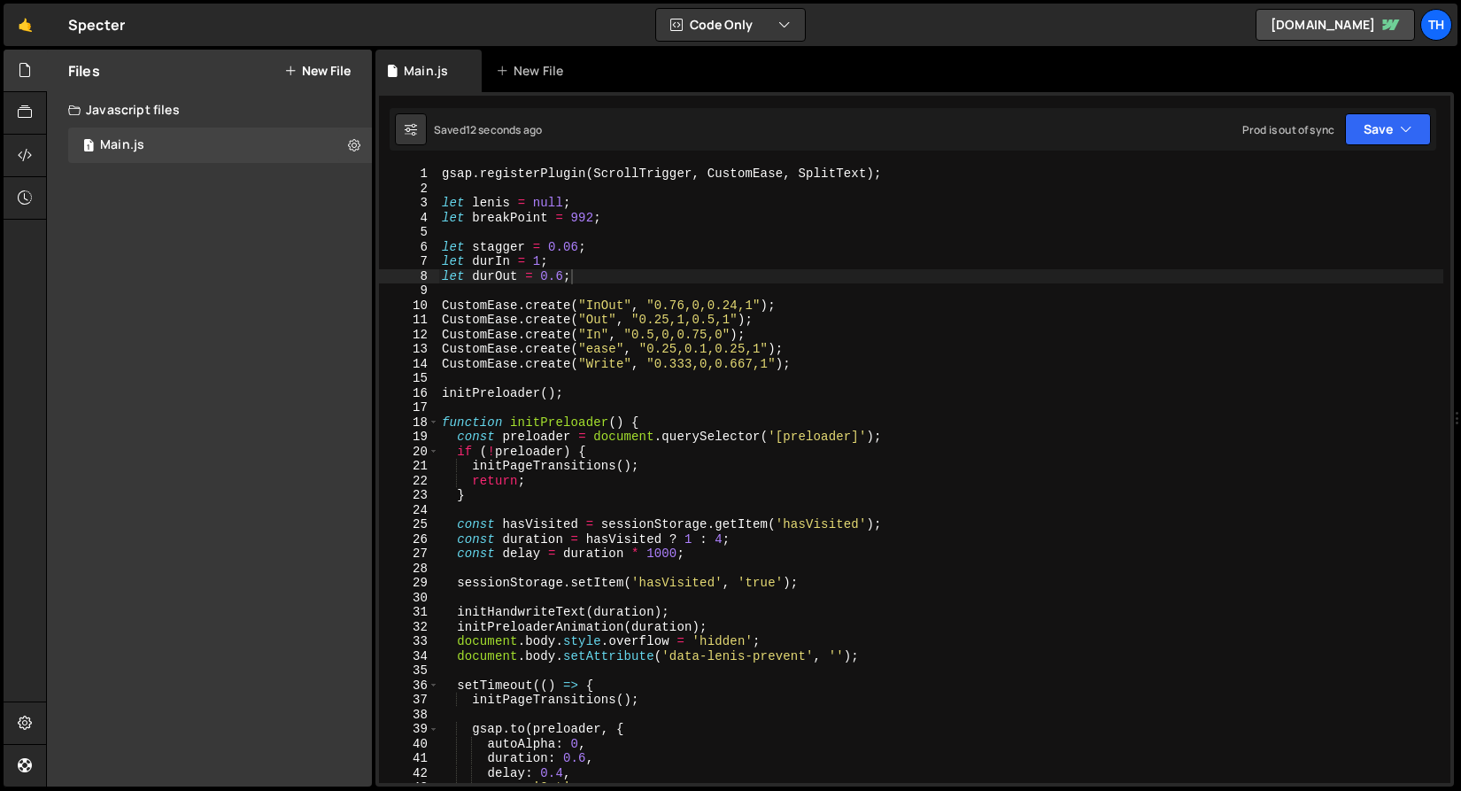
click at [506, 262] on div "gsap . registerPlugin ( ScrollTrigger , CustomEase , SplitText ) ; let lenis = …" at bounding box center [940, 488] width 1005 height 645
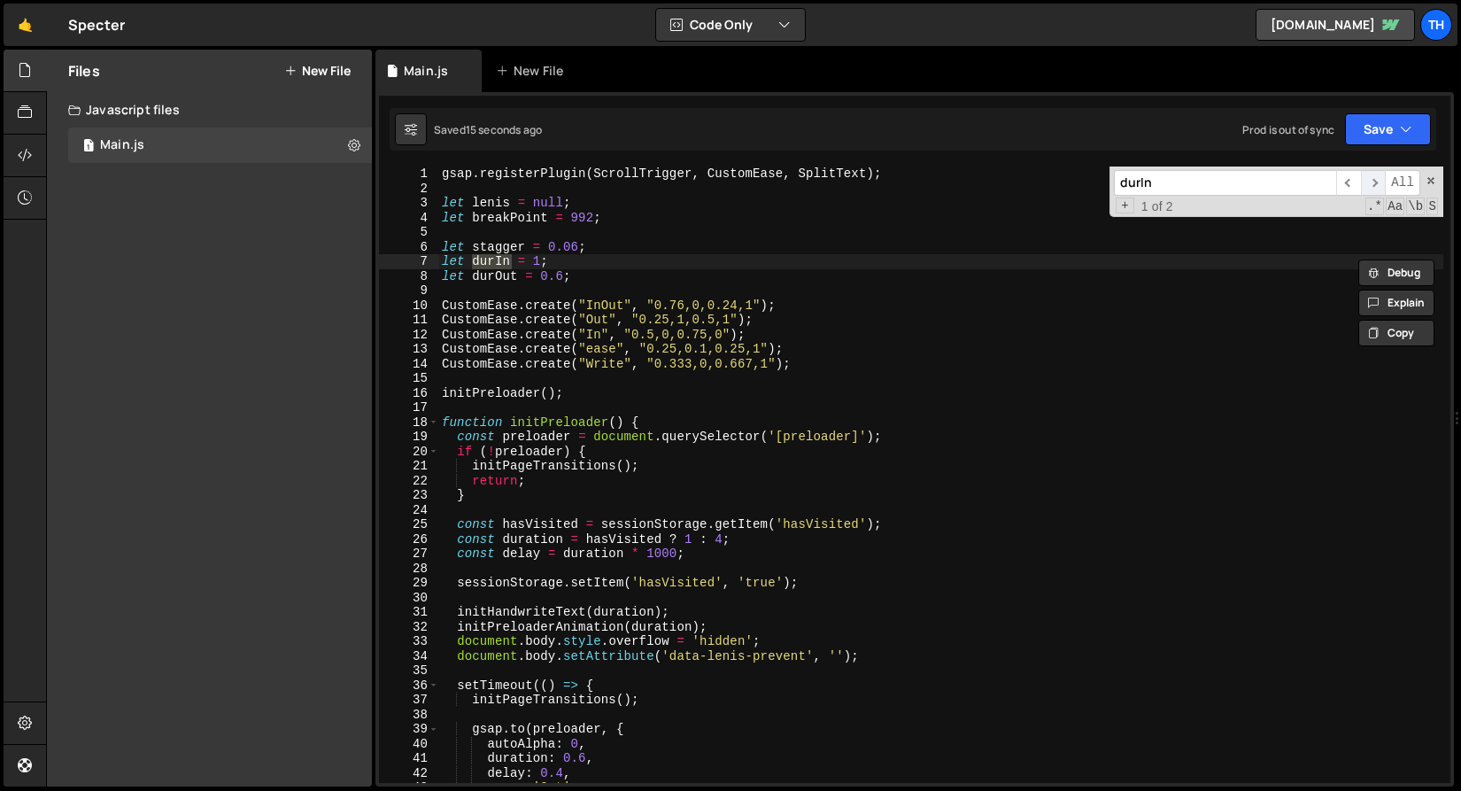
click at [1366, 180] on span "​" at bounding box center [1373, 183] width 25 height 26
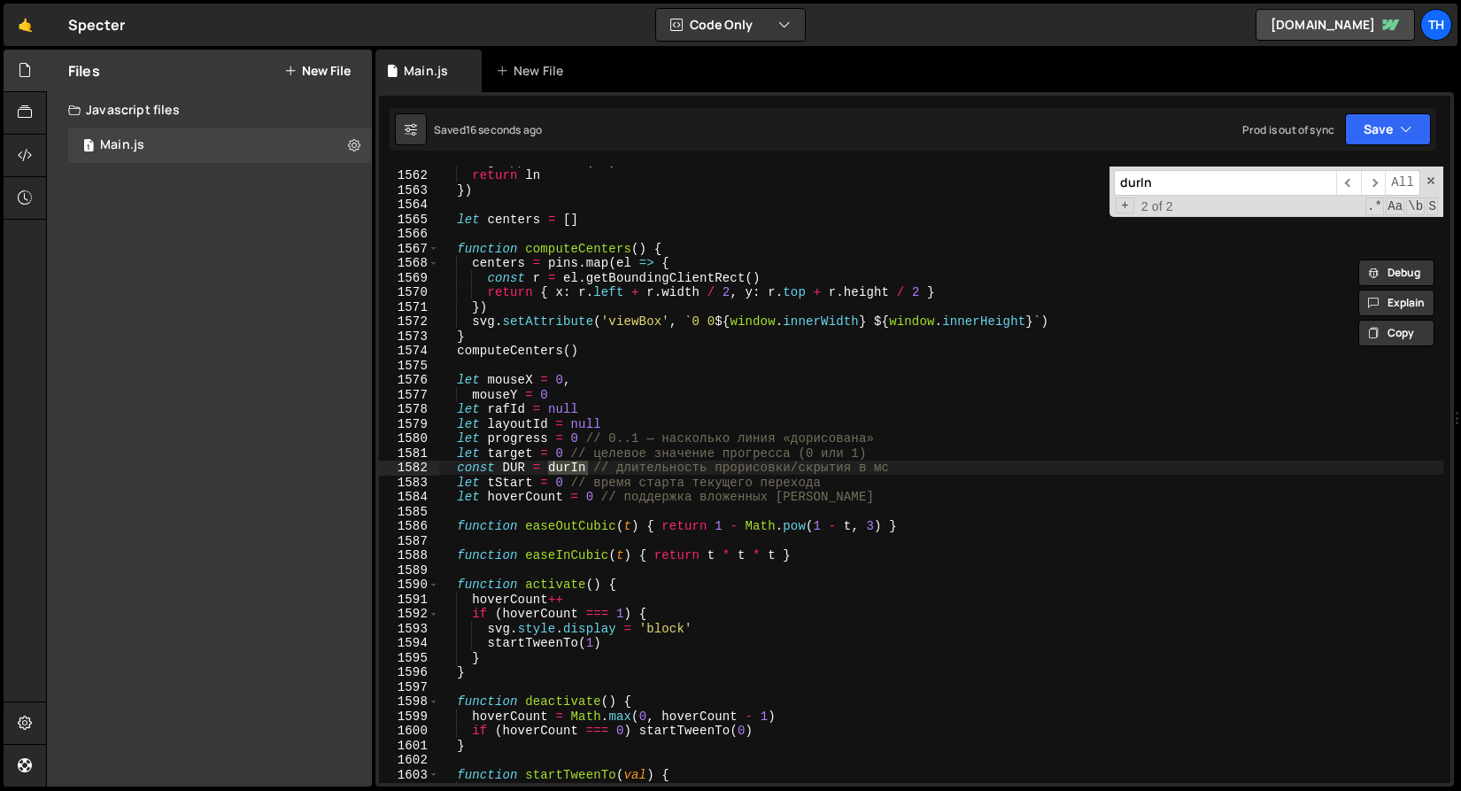
click at [577, 468] on div "svg . appendChild ( ln ) return ln }) let centers = [ ] function computeCenters…" at bounding box center [940, 474] width 1005 height 616
click at [577, 468] on div "svg . appendChild ( ln ) return ln }) let centers = [ ] function computeCenters…" at bounding box center [940, 475] width 1005 height 645
type textarea "const DUR = durIn * 1000 // длительность прорисовки/скрытия в мс"
click at [1386, 127] on button "Save" at bounding box center [1388, 129] width 86 height 32
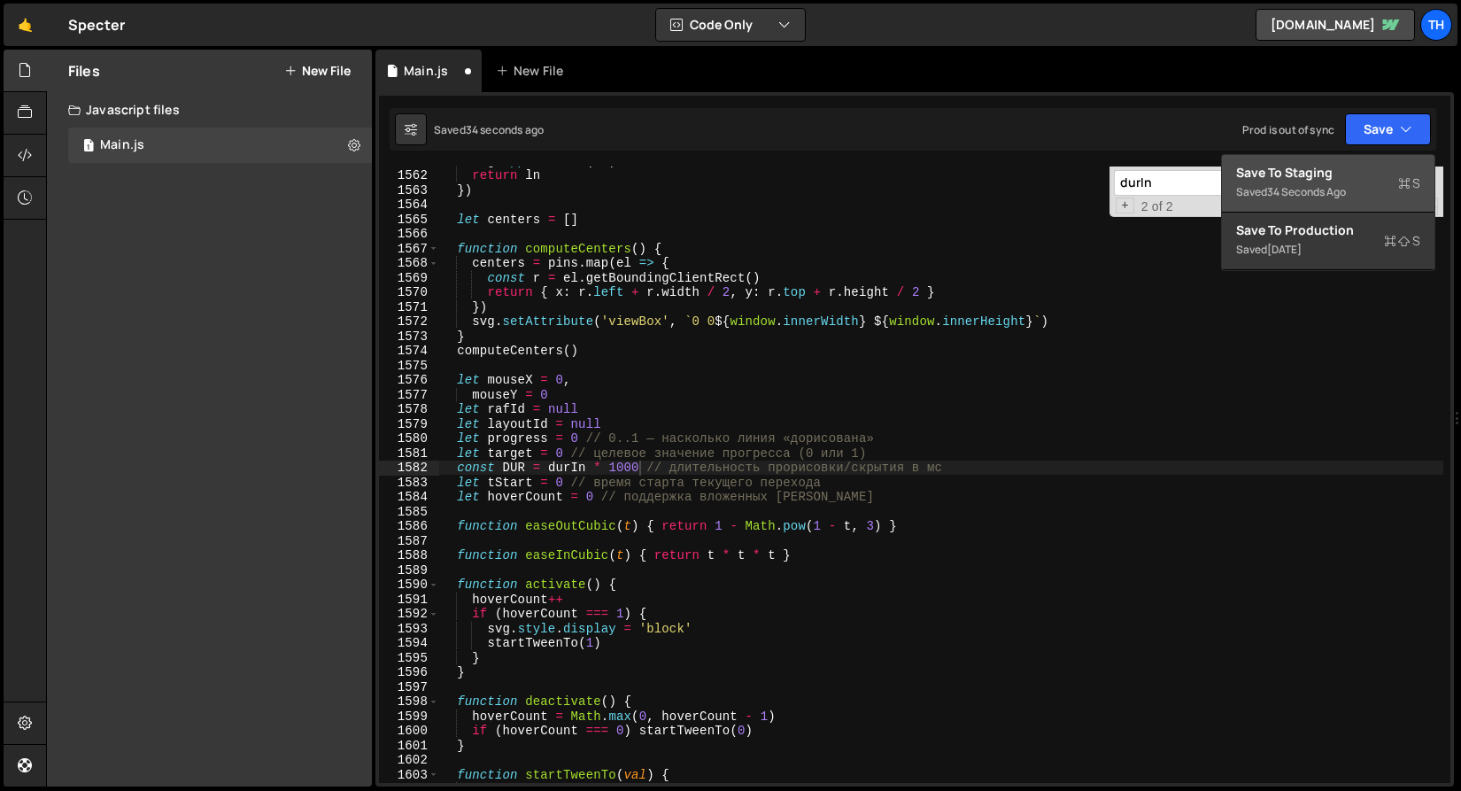
click at [1376, 176] on div "Save to Staging S" at bounding box center [1328, 173] width 184 height 18
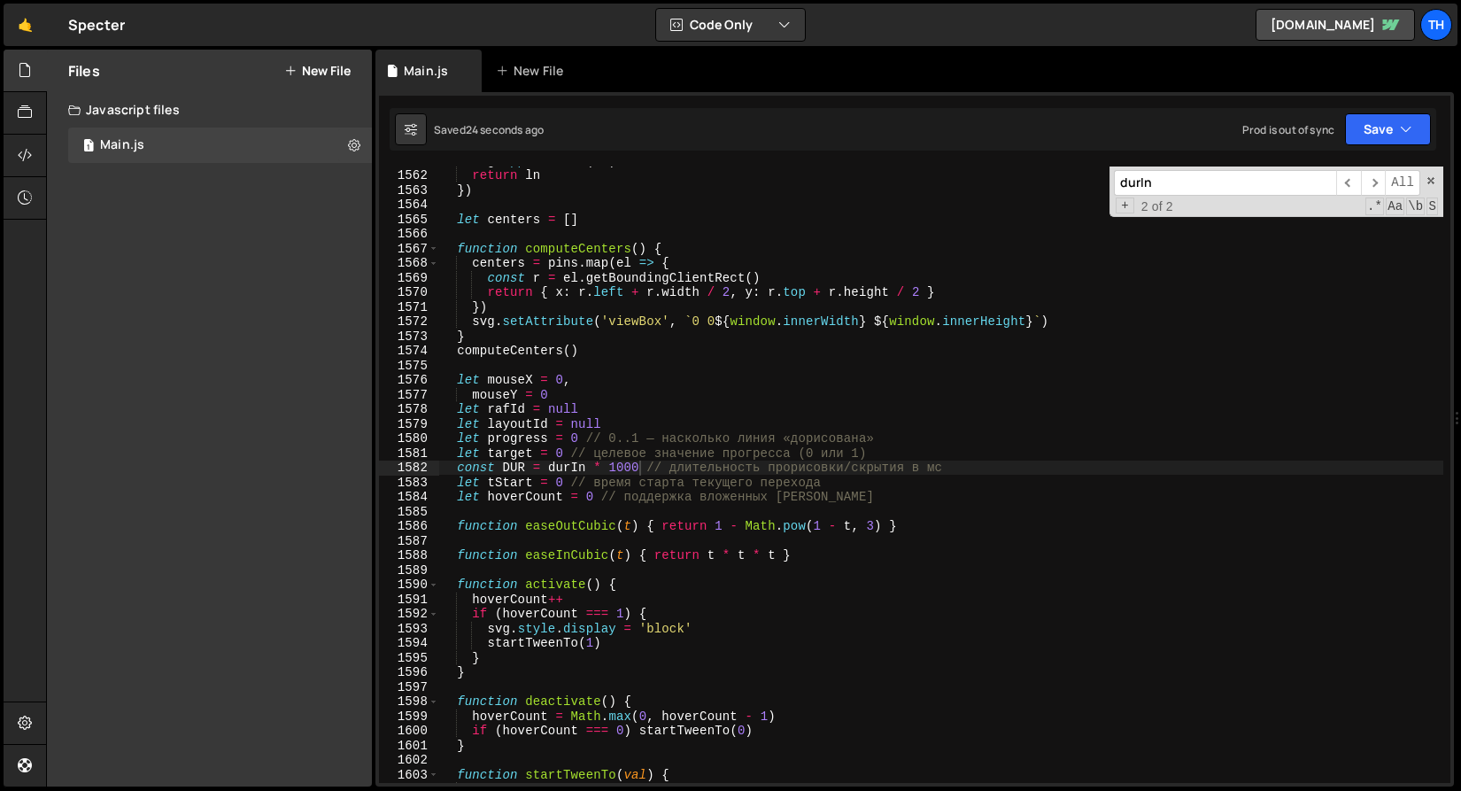
scroll to position [22888, 0]
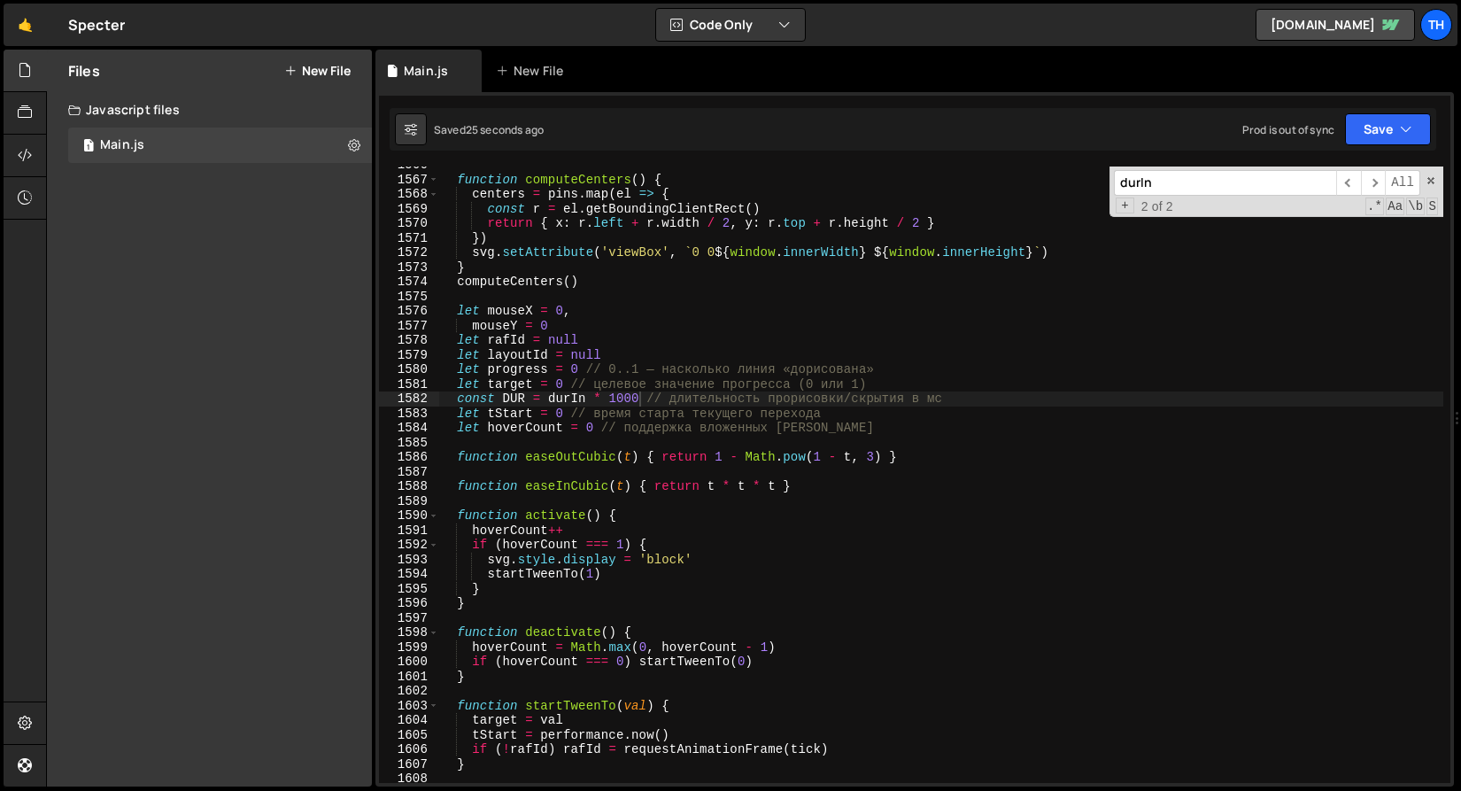
click at [576, 471] on div "function computeCenters ( ) { centers = pins . map ( el => { const r = el . get…" at bounding box center [940, 480] width 1005 height 645
click at [576, 462] on div "function computeCenters ( ) { centers = pins . map ( el => { const r = el . get…" at bounding box center [940, 480] width 1005 height 645
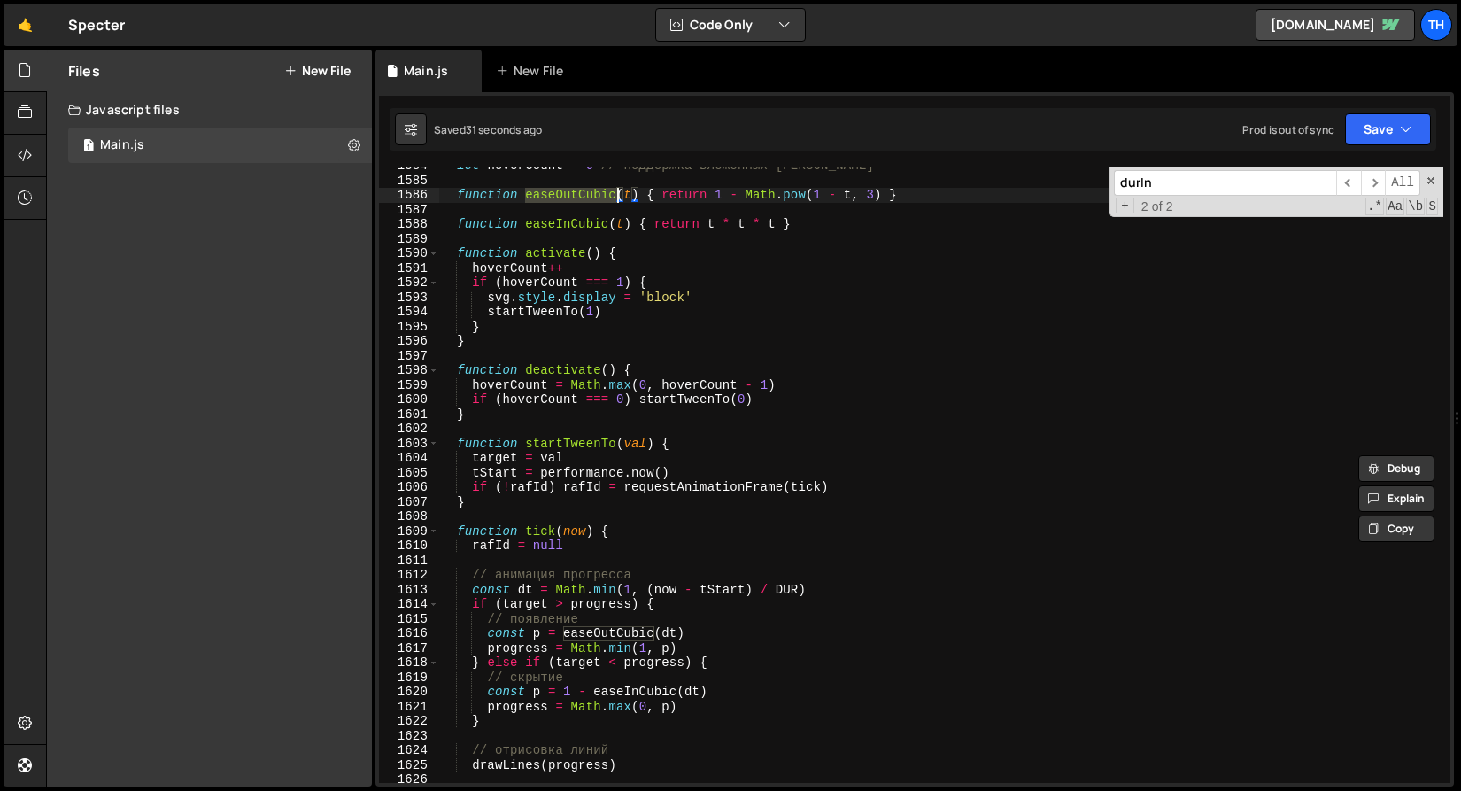
scroll to position [22986, 0]
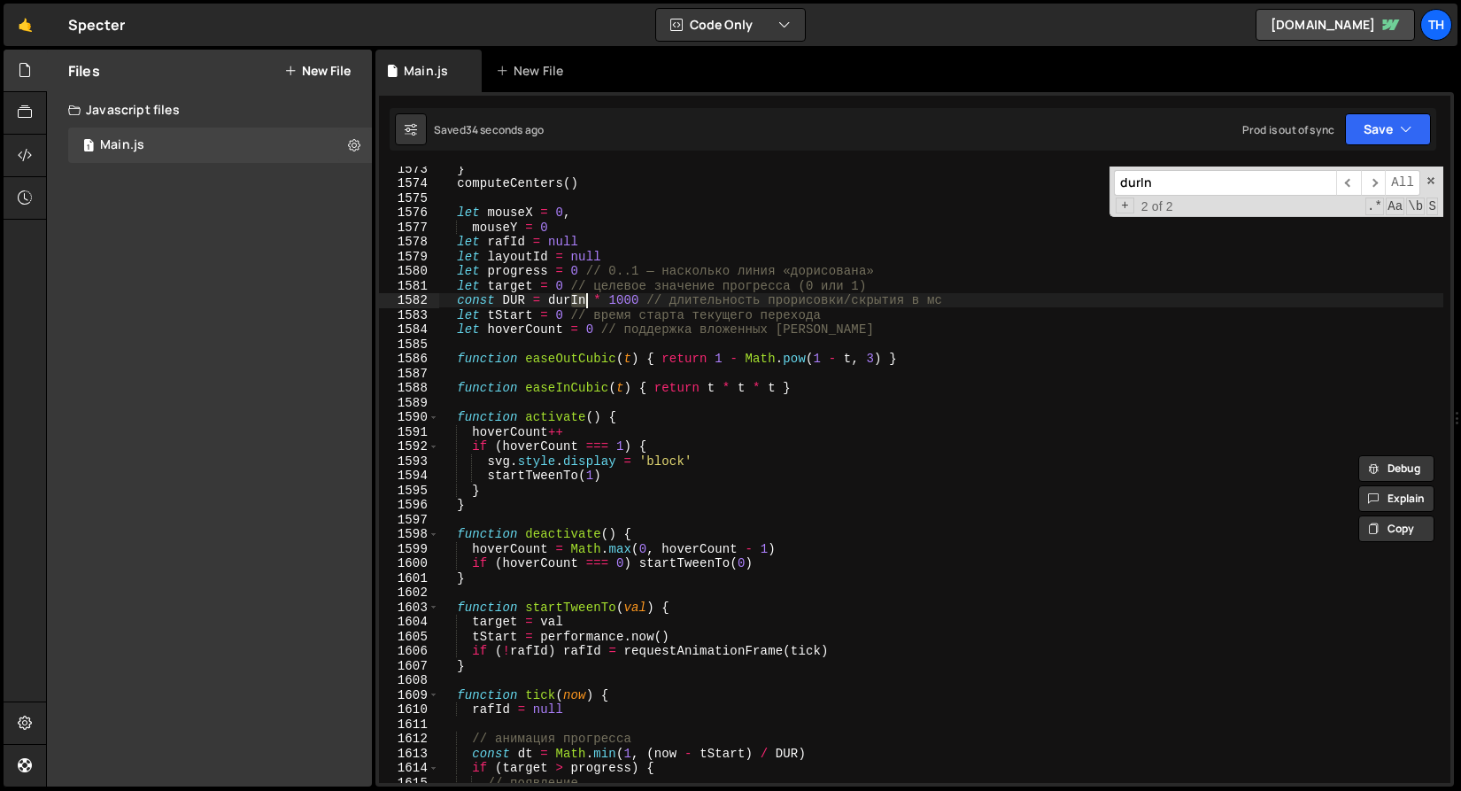
drag, startPoint x: 572, startPoint y: 300, endPoint x: 584, endPoint y: 305, distance: 12.7
click at [584, 305] on div "} computeCenters ( ) let mouseX = 0 , mouseY = 0 let rafId = null let layoutId …" at bounding box center [940, 483] width 1005 height 645
click at [1350, 132] on button "Save" at bounding box center [1388, 129] width 86 height 32
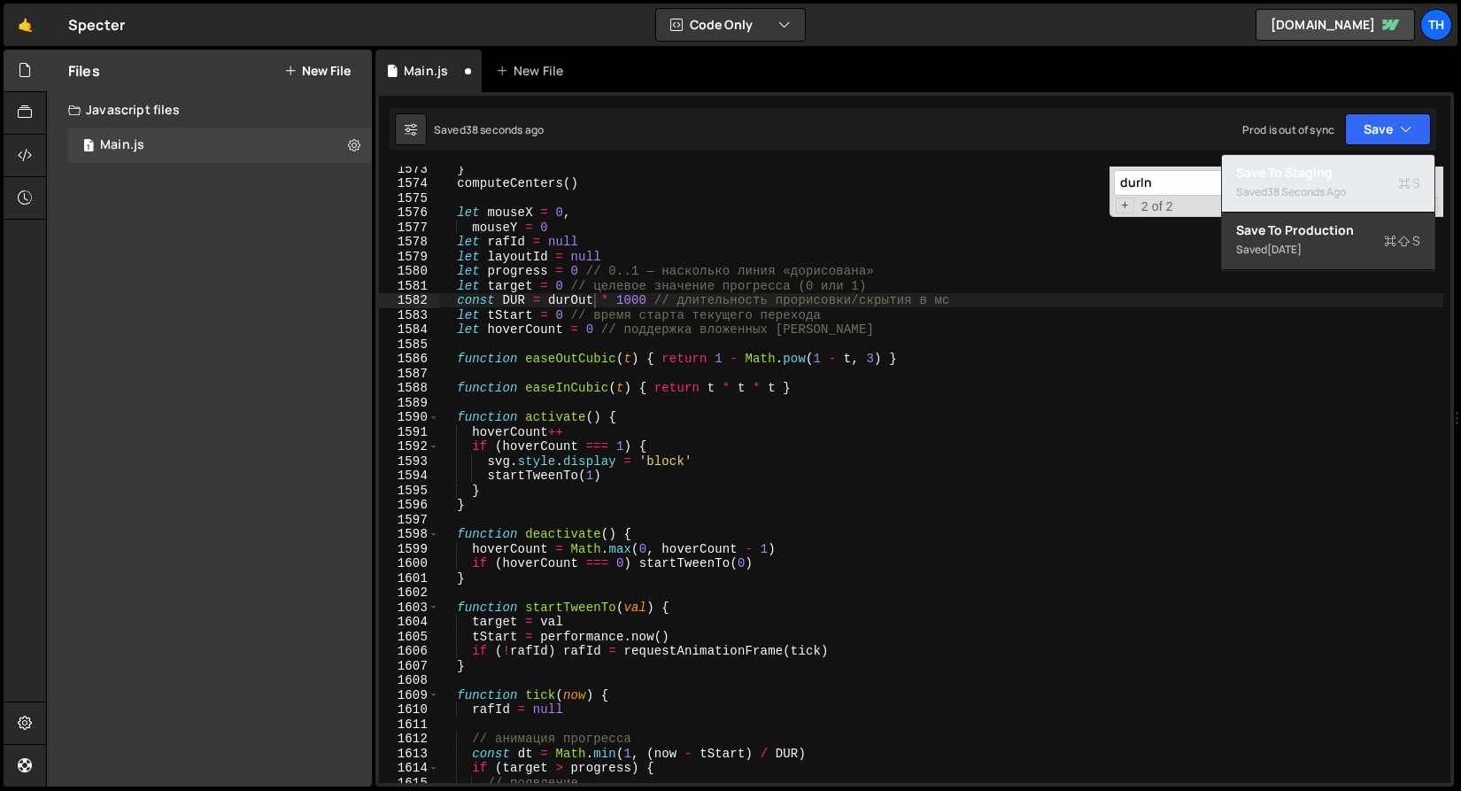
click at [1348, 201] on div "Saved 38 seconds ago" at bounding box center [1328, 192] width 184 height 21
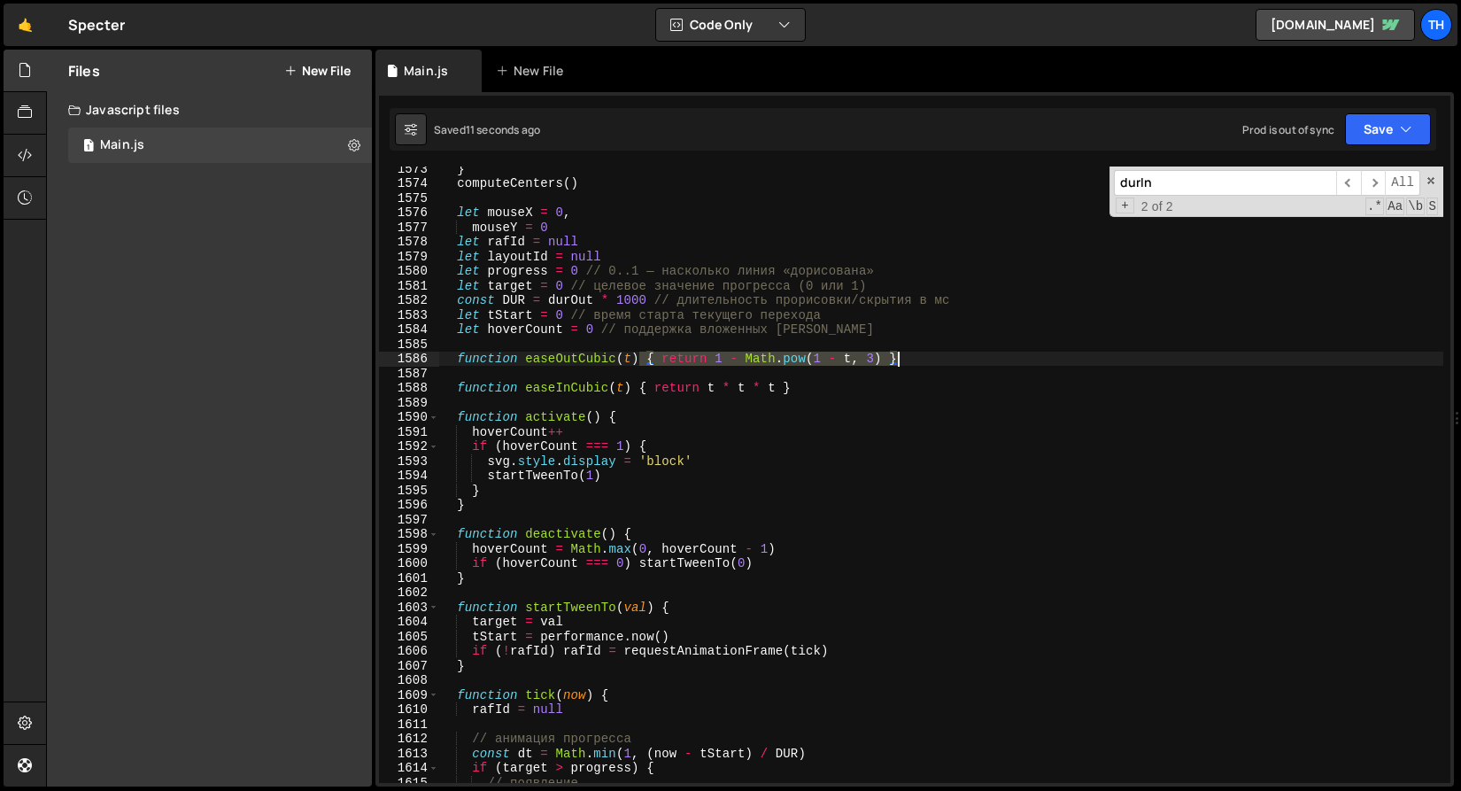
drag, startPoint x: 639, startPoint y: 359, endPoint x: 947, endPoint y: 354, distance: 308.2
click at [947, 354] on div "} computeCenters ( ) let mouseX = 0 , mouseY = 0 let rafId = null let layoutId …" at bounding box center [940, 483] width 1005 height 645
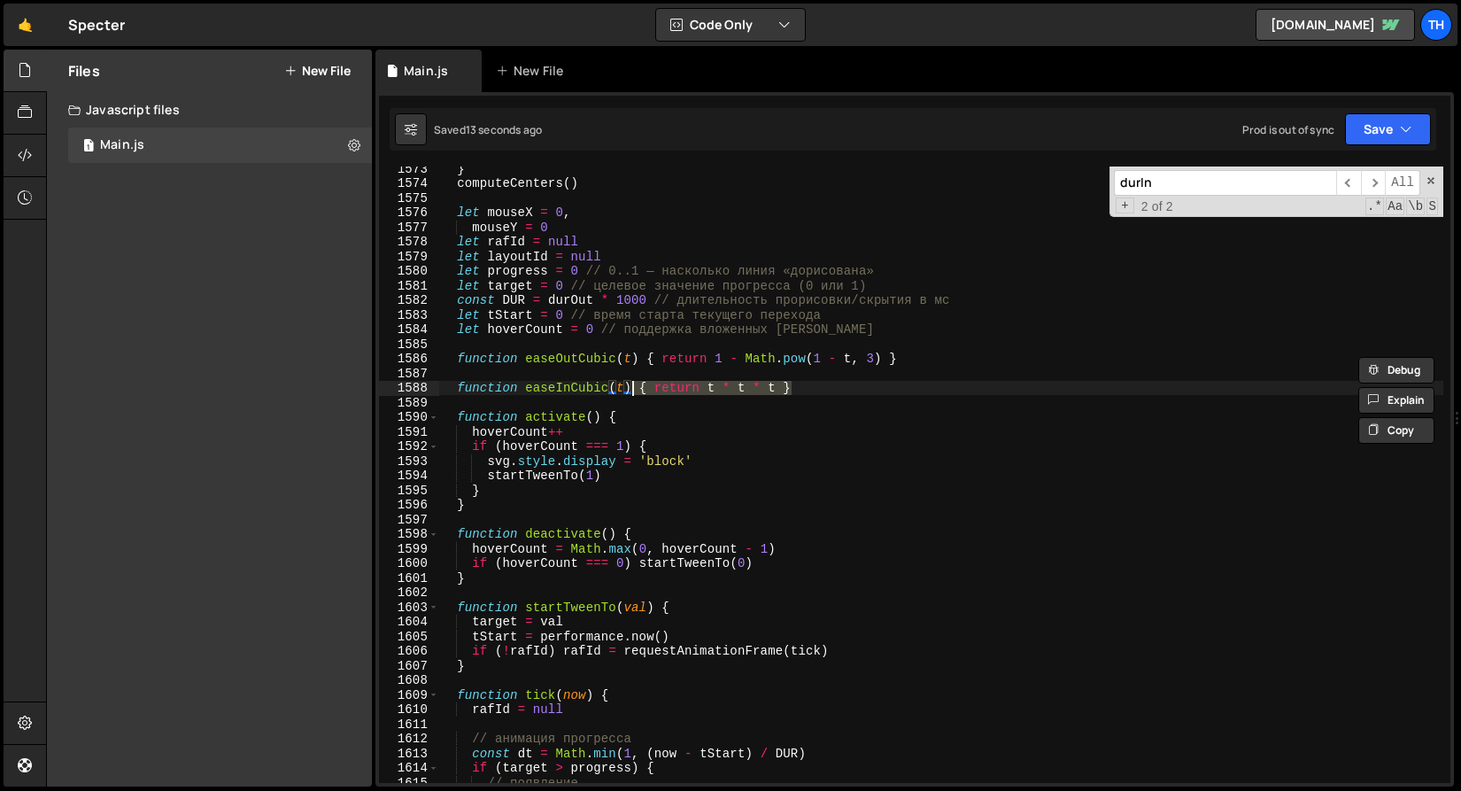
drag, startPoint x: 806, startPoint y: 391, endPoint x: 630, endPoint y: 389, distance: 176.2
click at [630, 389] on div "} computeCenters ( ) let mouseX = 0 , mouseY = 0 let rafId = null let layoutId …" at bounding box center [940, 483] width 1005 height 645
paste textarea "1 - Math.pow(1 - t, 3)"
click at [1384, 121] on button "Save" at bounding box center [1388, 129] width 86 height 32
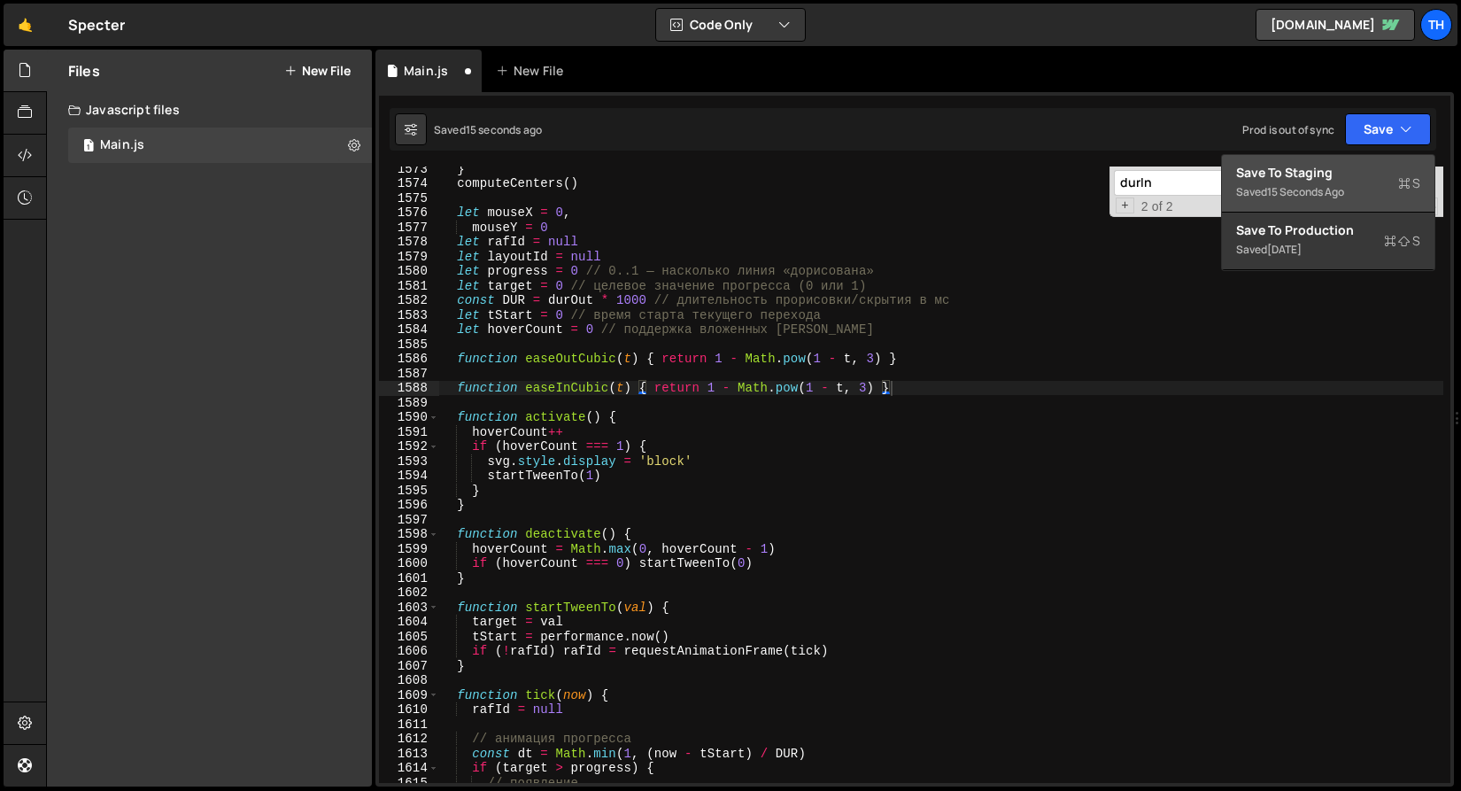
click at [1326, 161] on button "Save to Staging S Saved 15 seconds ago" at bounding box center [1328, 184] width 213 height 58
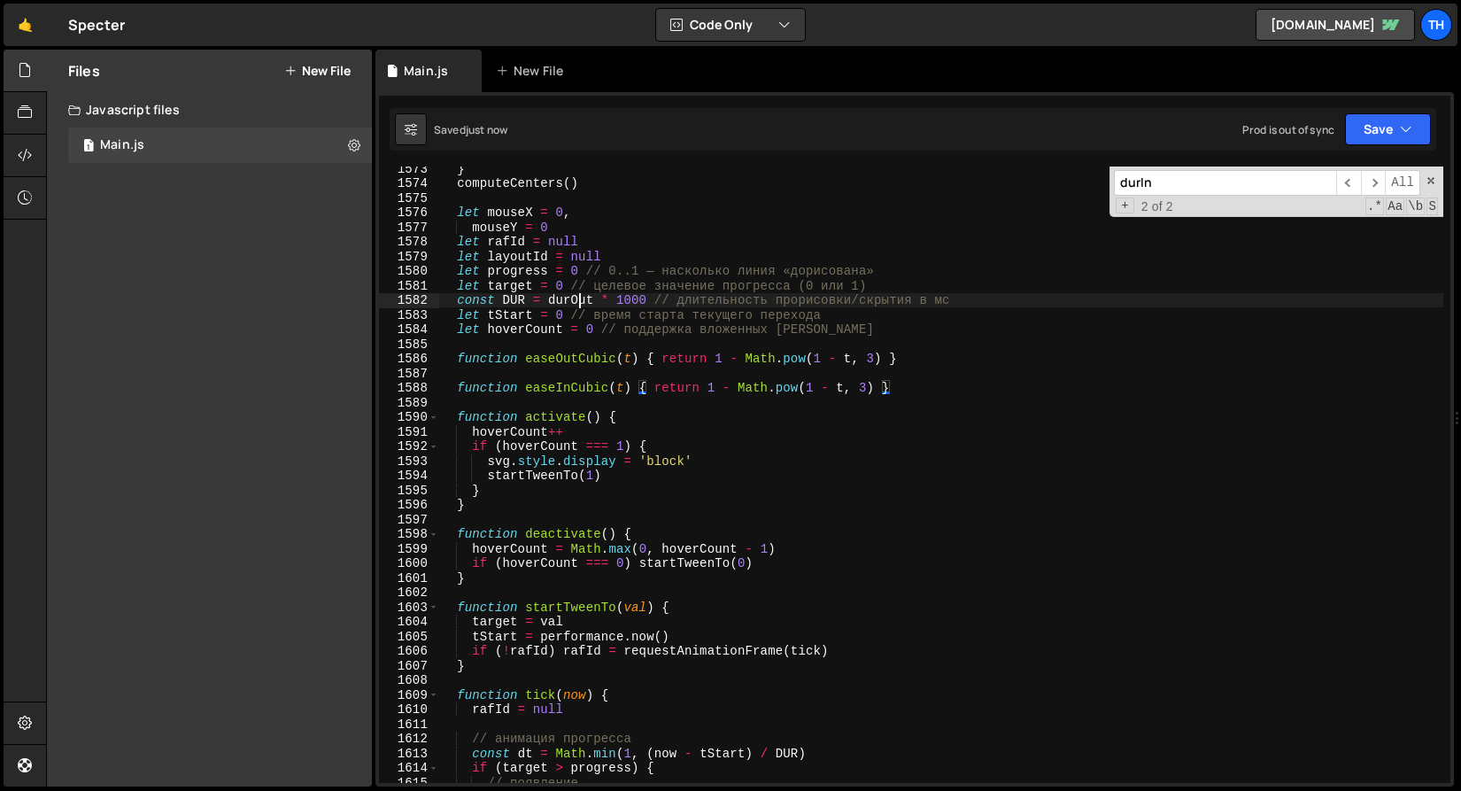
click at [580, 301] on div "} computeCenters ( ) let mouseX = 0 , mouseY = 0 let rafId = null let layoutId …" at bounding box center [940, 483] width 1005 height 645
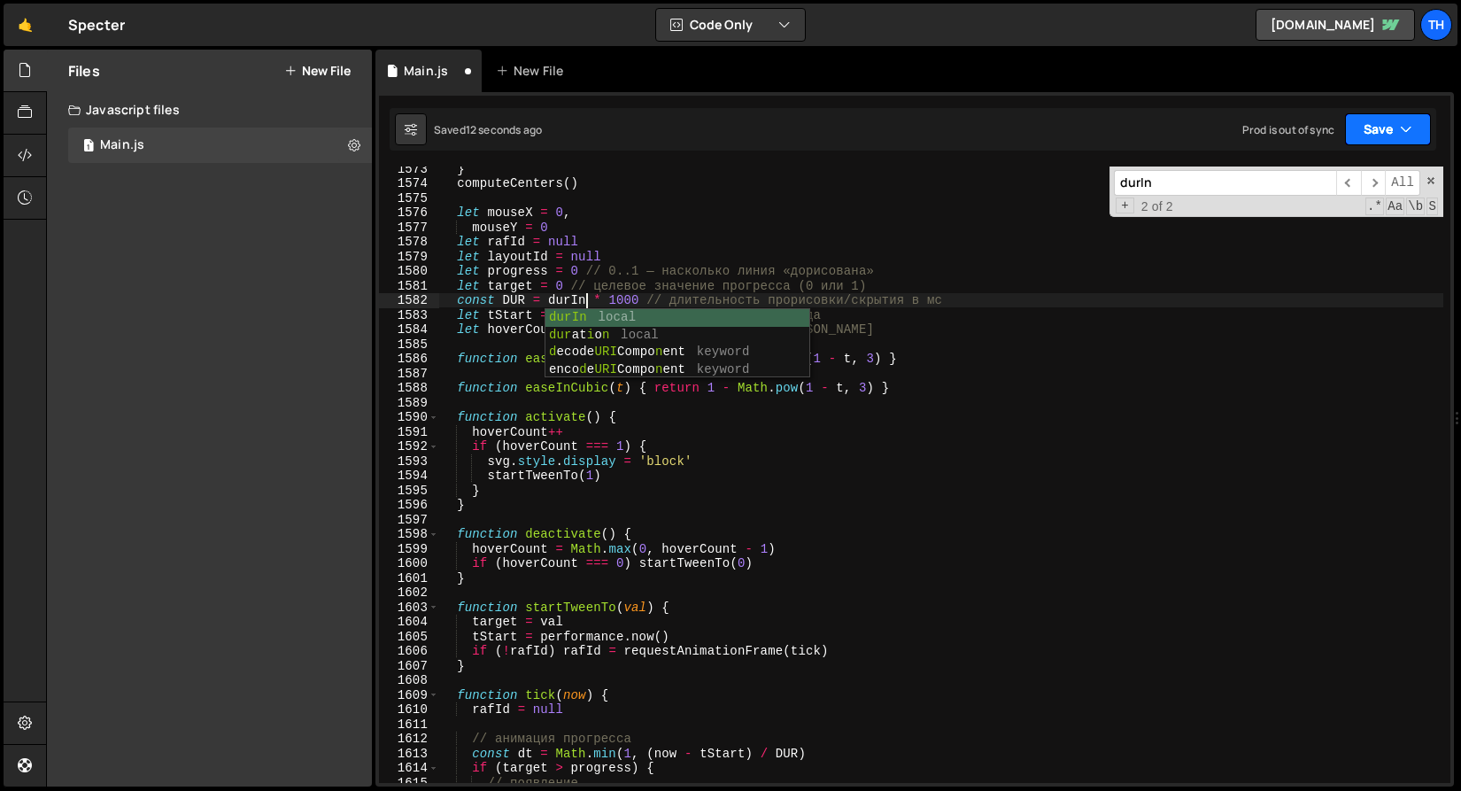
click at [1411, 126] on icon "button" at bounding box center [1406, 129] width 12 height 18
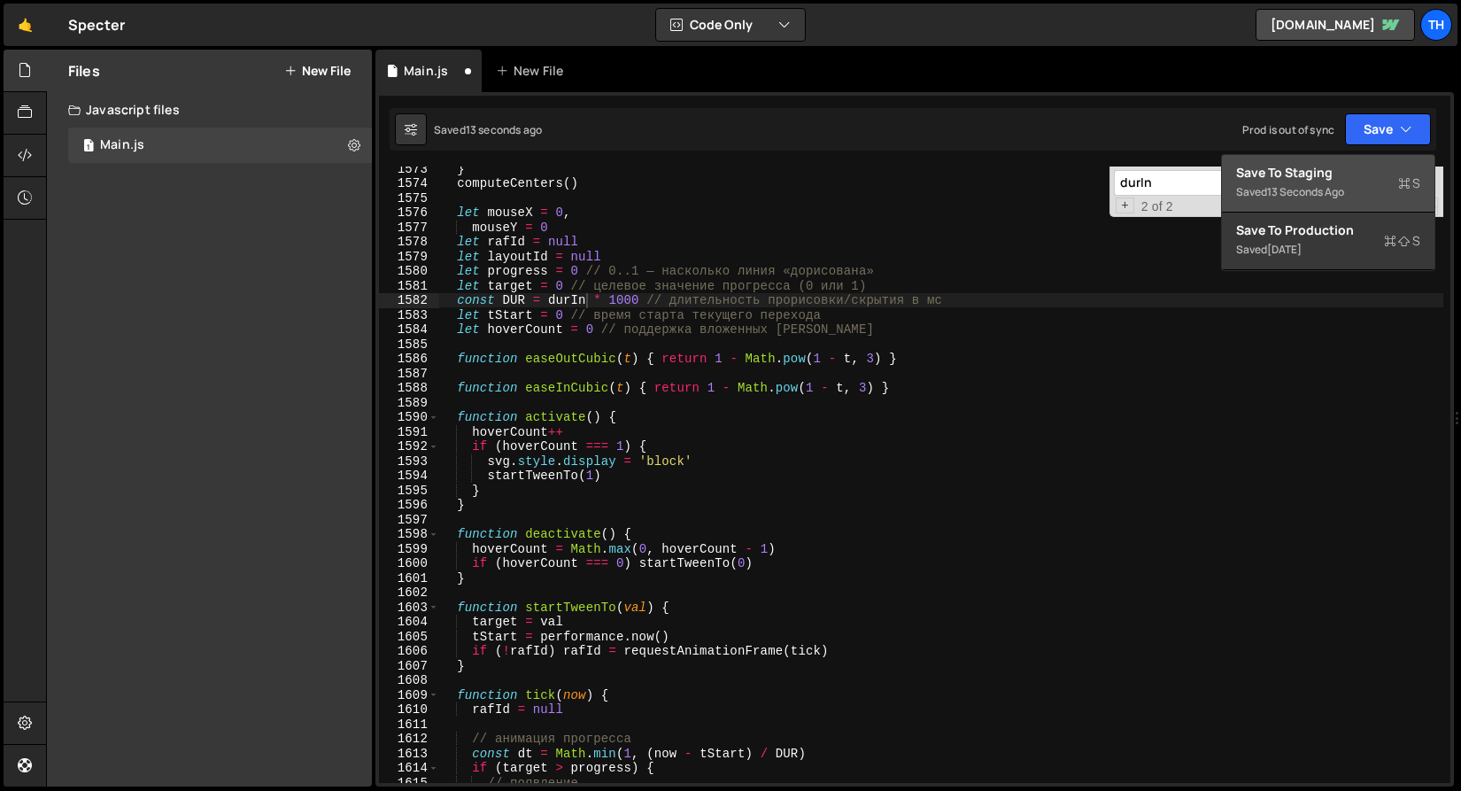
click at [1358, 169] on div "Save to Staging S" at bounding box center [1328, 173] width 184 height 18
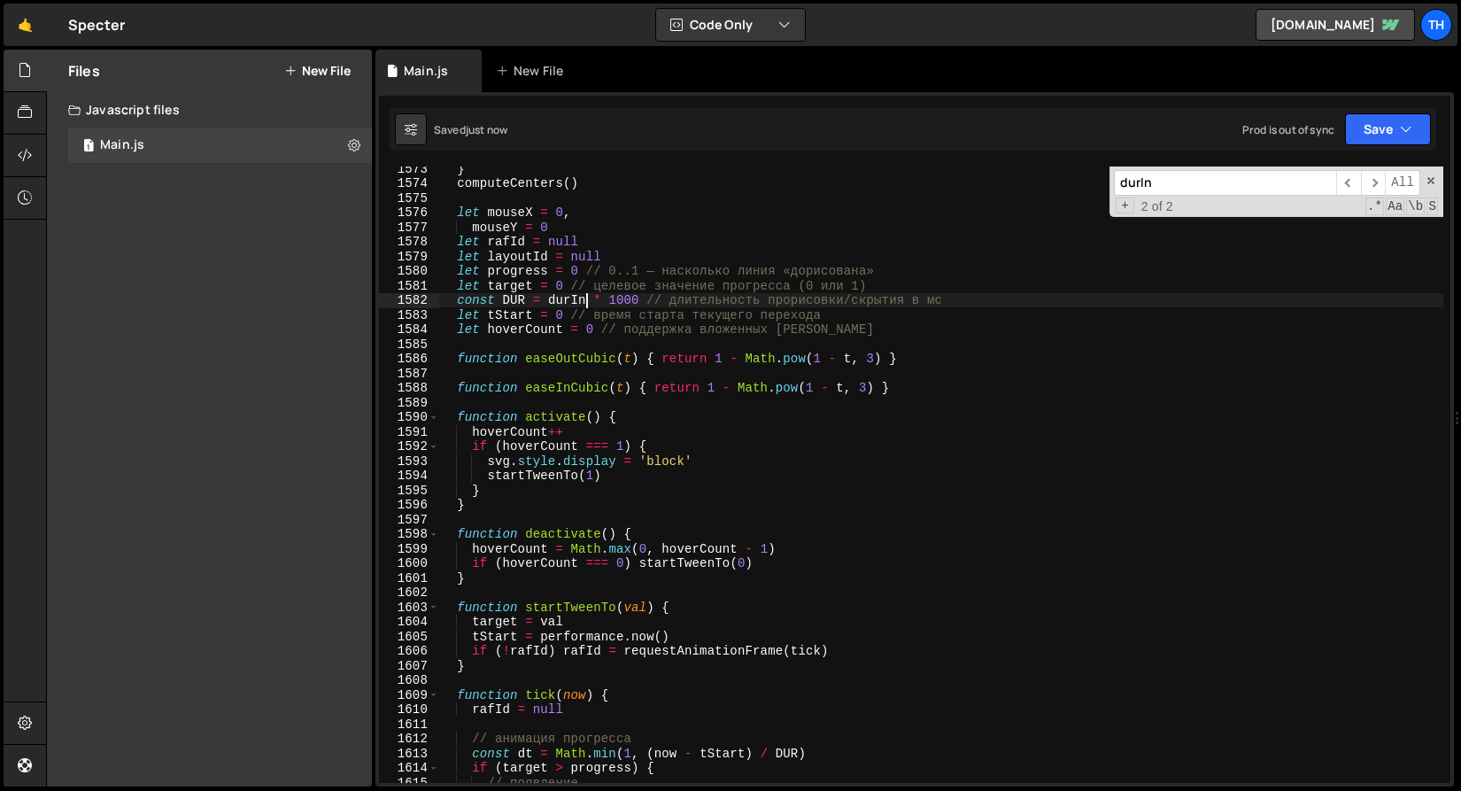
click at [588, 298] on div "} computeCenters ( ) let mouseX = 0 , mouseY = 0 let rafId = null let layoutId …" at bounding box center [940, 483] width 1005 height 645
click at [1411, 137] on icon "button" at bounding box center [1406, 129] width 12 height 18
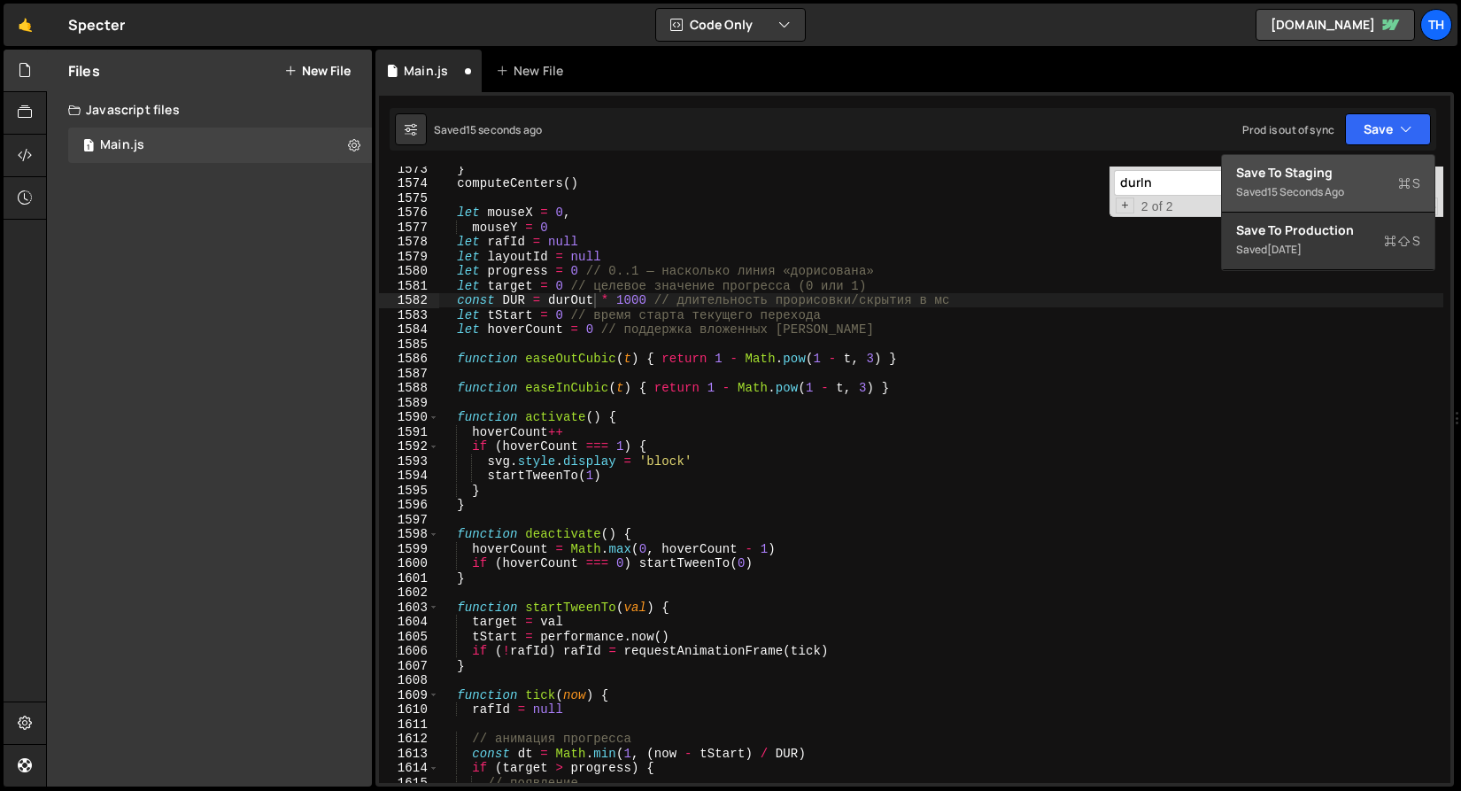
click at [1387, 201] on div "Saved 15 seconds ago" at bounding box center [1328, 192] width 184 height 21
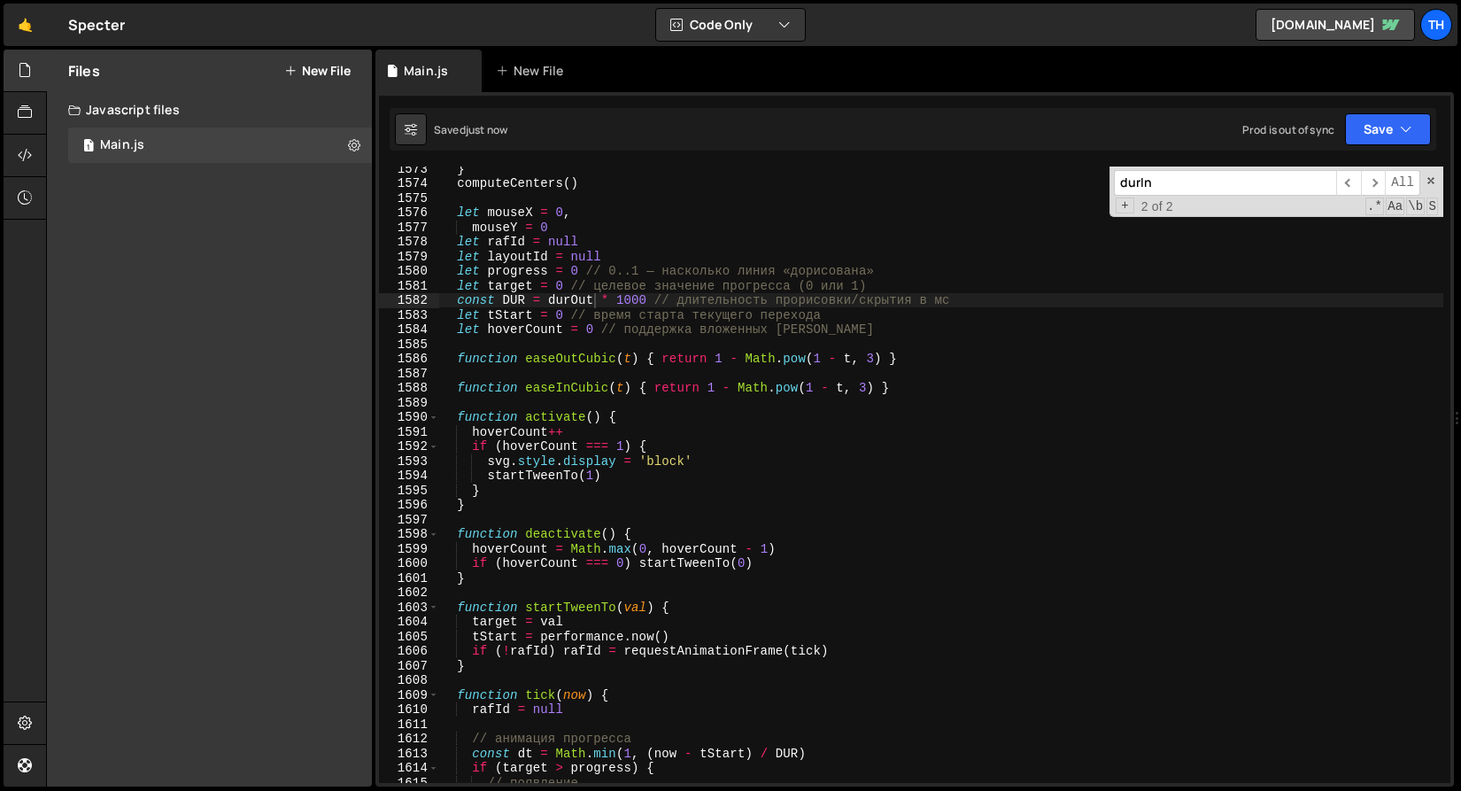
click at [602, 358] on div "} computeCenters ( ) let mouseX = 0 , mouseY = 0 let rafId = null let layoutId …" at bounding box center [940, 483] width 1005 height 645
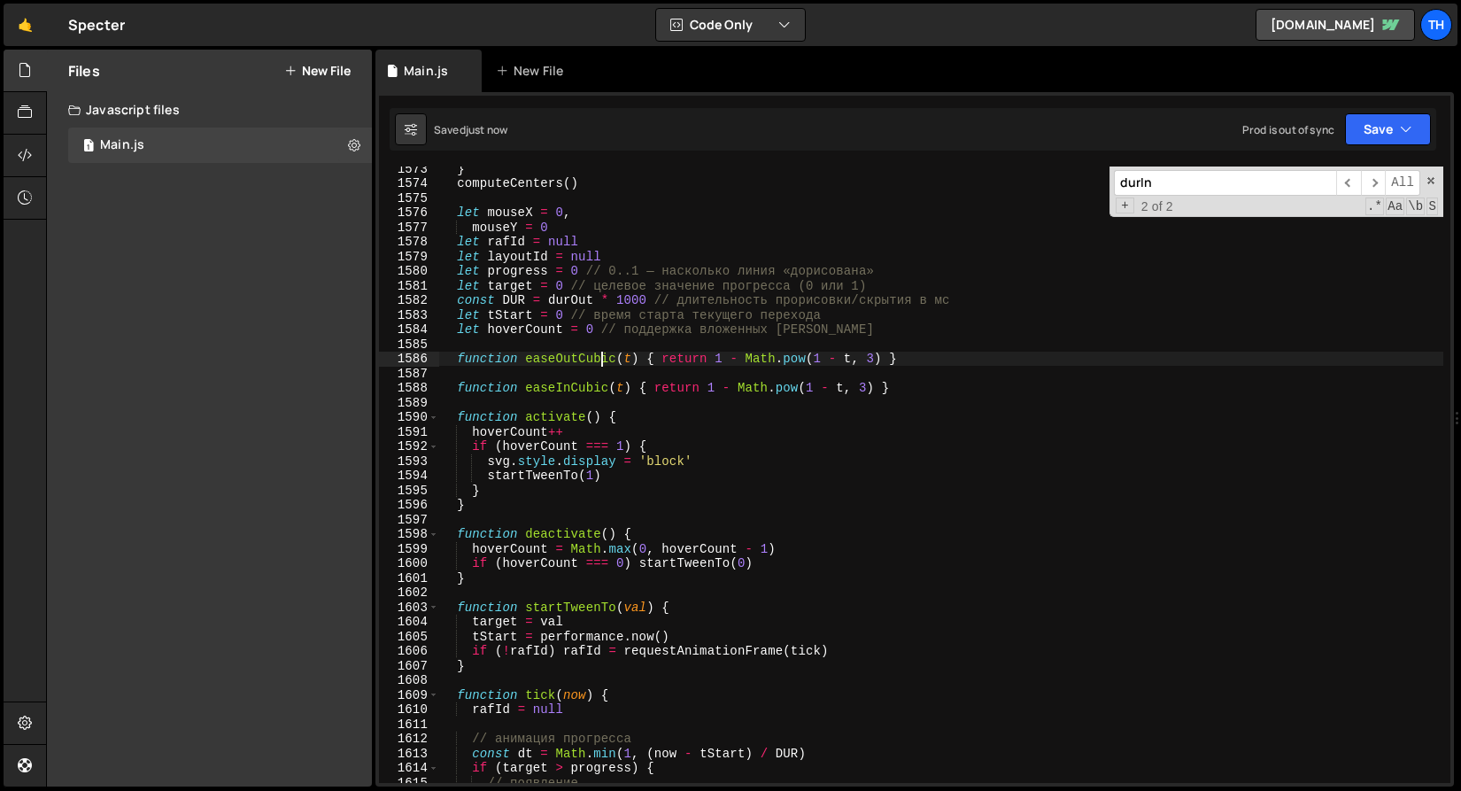
click at [602, 358] on div "} computeCenters ( ) let mouseX = 0 , mouseY = 0 let rafId = null let layoutId …" at bounding box center [940, 483] width 1005 height 645
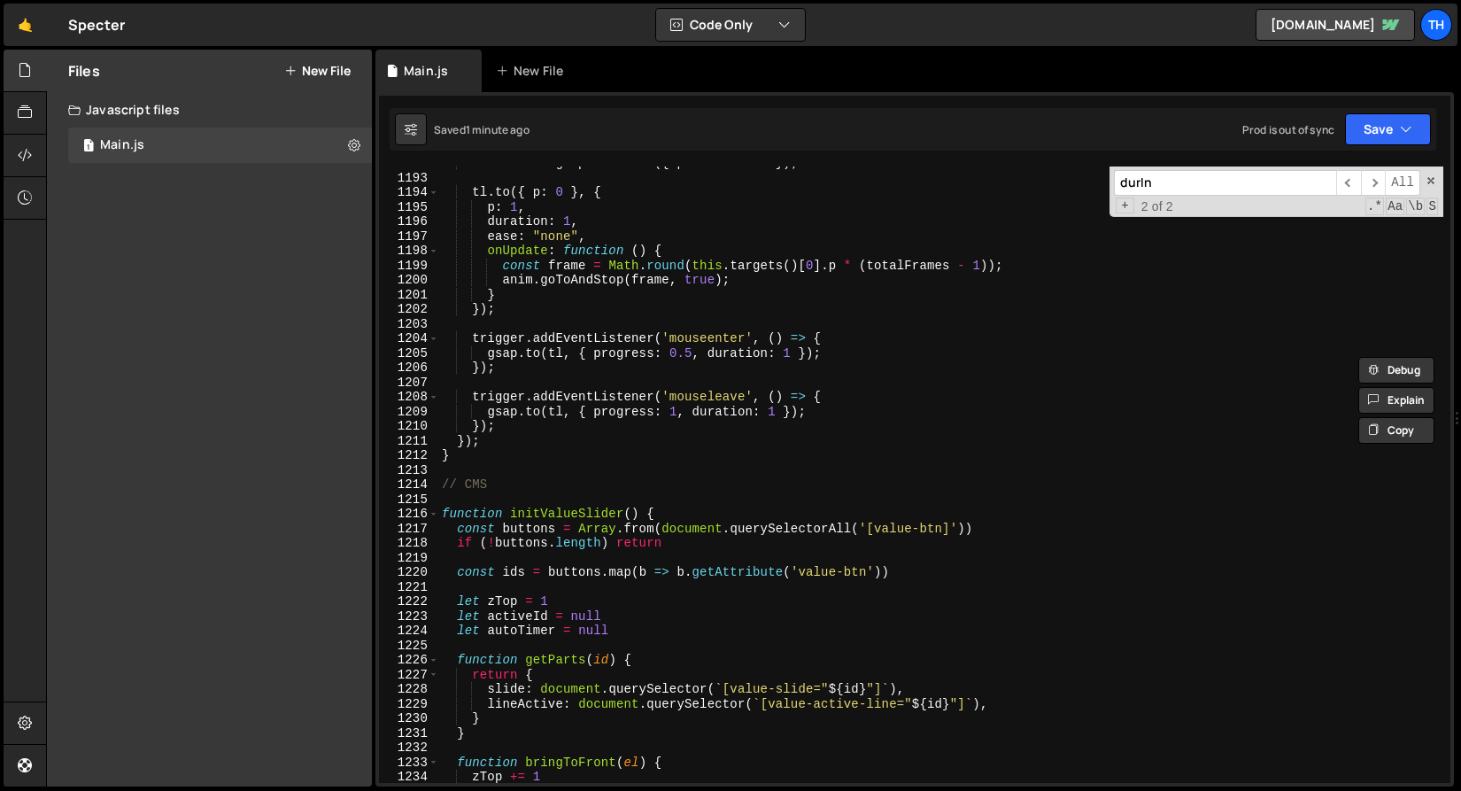
scroll to position [0, 0]
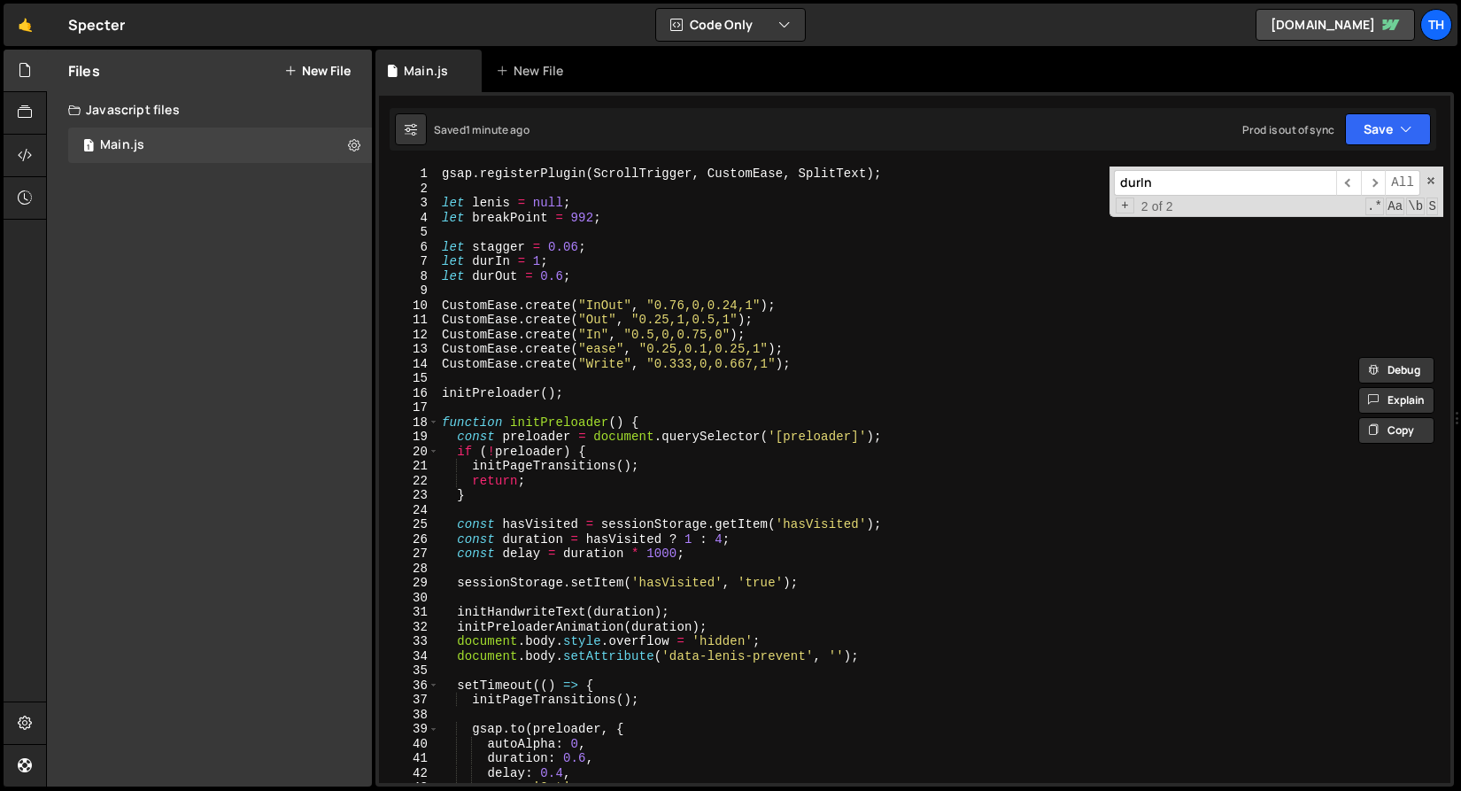
click at [1409, 0] on html "Projects Community Library Blog Th Projects Your Teams Invite team member Accou…" at bounding box center [730, 395] width 1461 height 791
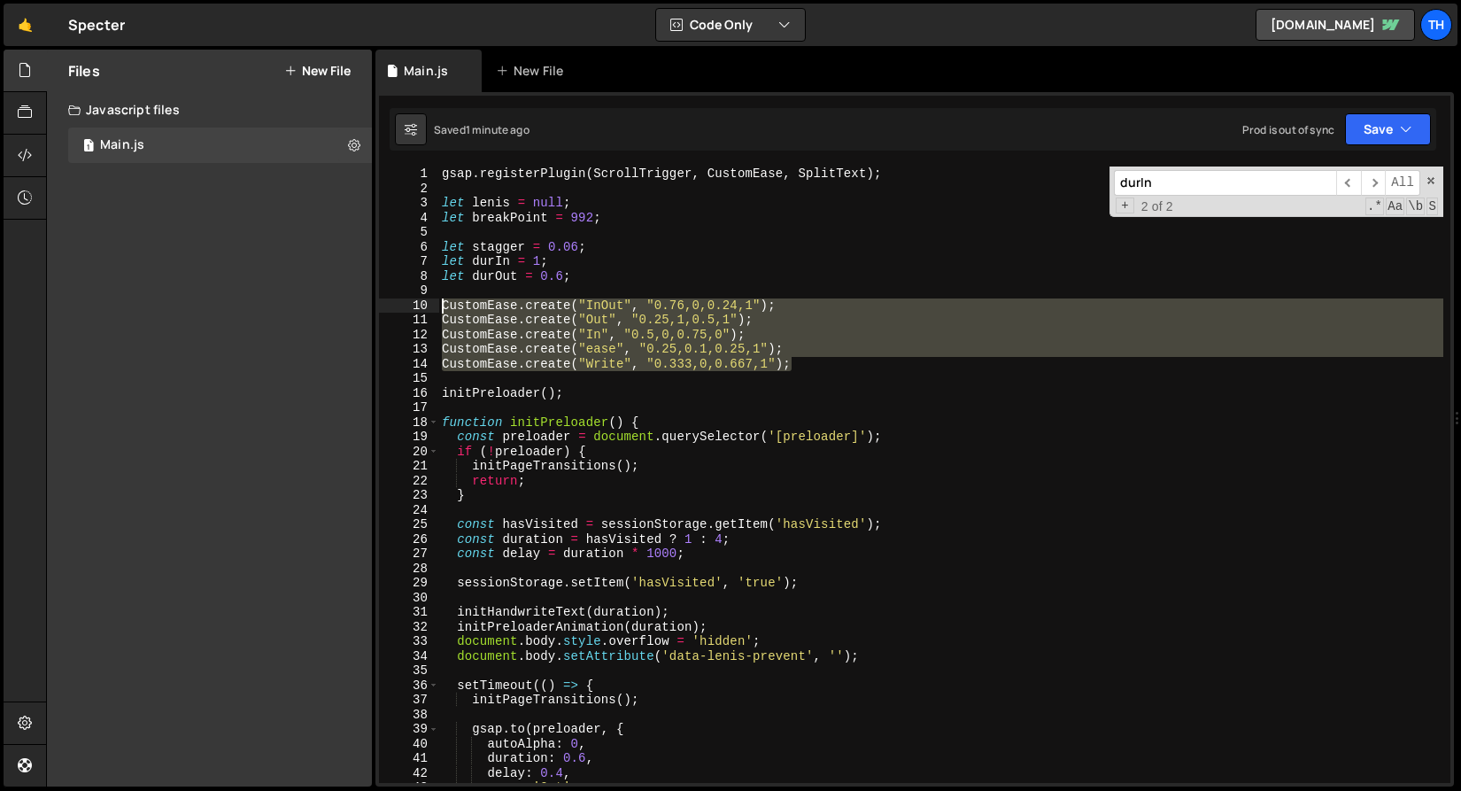
drag, startPoint x: 808, startPoint y: 359, endPoint x: 369, endPoint y: 307, distance: 442.2
click at [369, 307] on div "Files New File Javascript files 1 Main.js 0 CSS files Copy share link Edit File…" at bounding box center [753, 419] width 1415 height 738
click at [719, 330] on div "gsap . registerPlugin ( ScrollTrigger , CustomEase , SplitText ) ; let lenis = …" at bounding box center [940, 474] width 1005 height 616
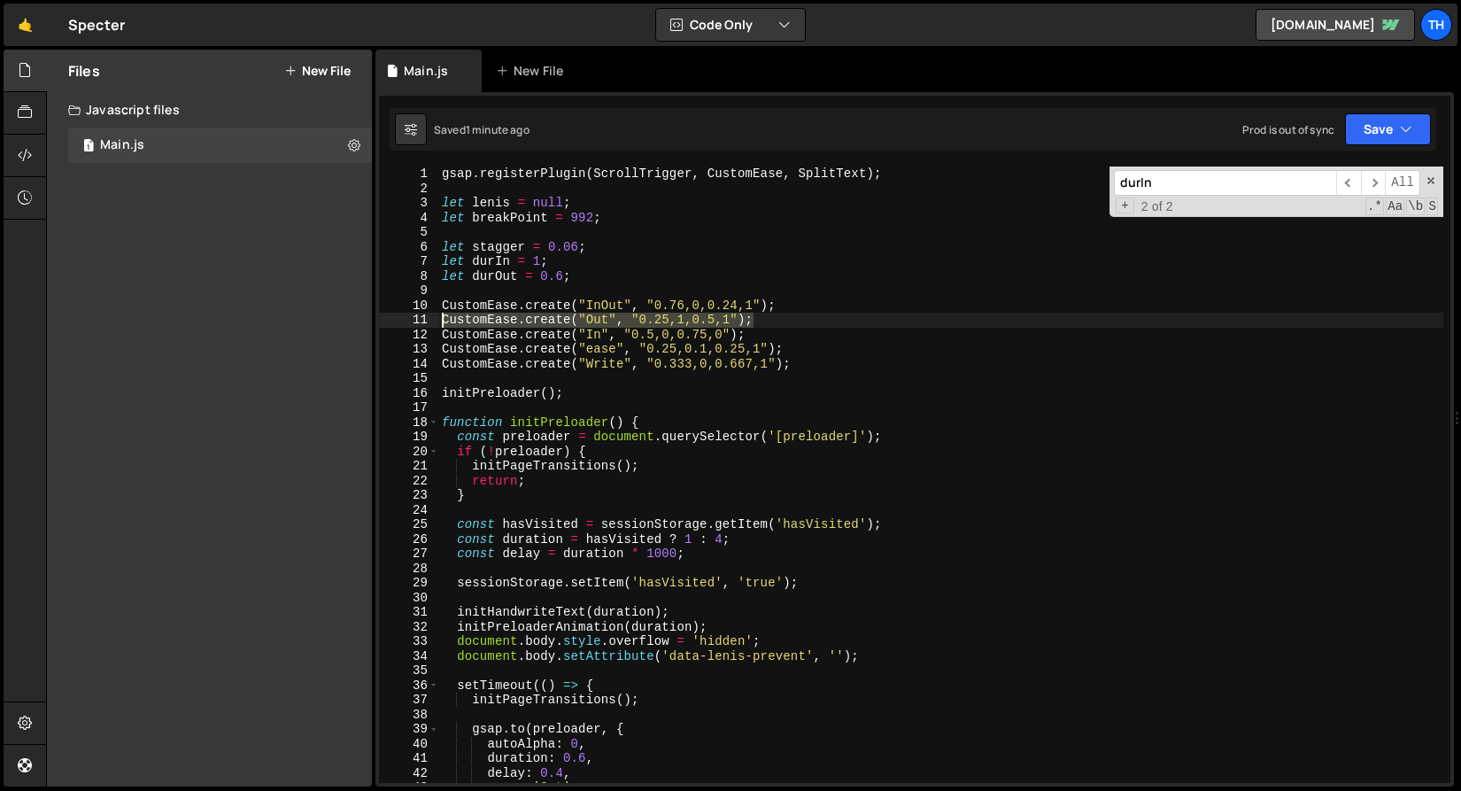
drag, startPoint x: 762, startPoint y: 323, endPoint x: 348, endPoint y: 323, distance: 414.4
click at [348, 323] on div "Files New File Javascript files 1 Main.js 0 CSS files Copy share link Edit File…" at bounding box center [753, 419] width 1415 height 738
click at [435, 424] on span at bounding box center [434, 422] width 10 height 15
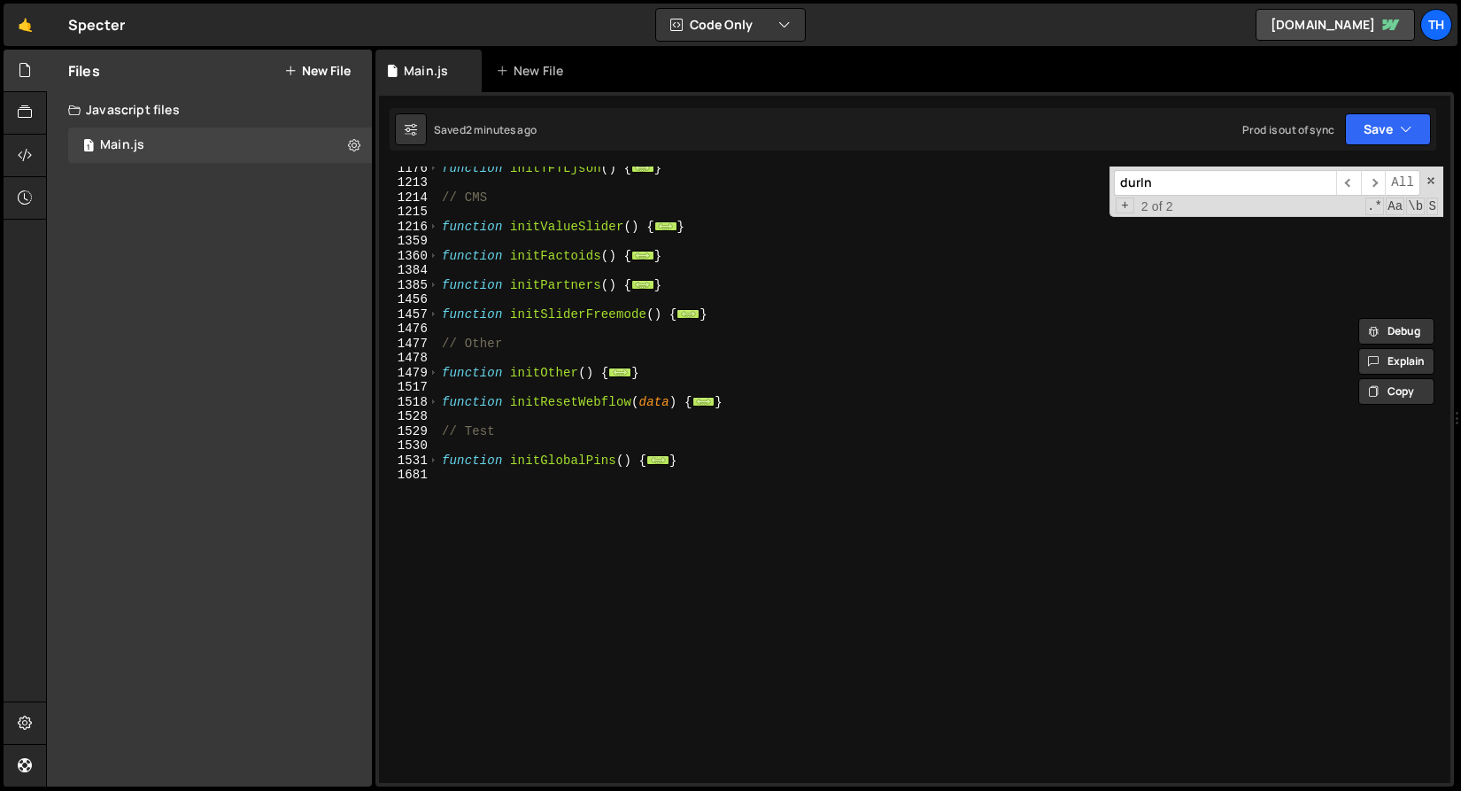
scroll to position [897, 0]
drag, startPoint x: 702, startPoint y: 458, endPoint x: 248, endPoint y: 458, distance: 454.2
click at [248, 458] on div "Files New File Javascript files 1 Main.js 0 CSS files Copy share link Edit File…" at bounding box center [753, 419] width 1415 height 738
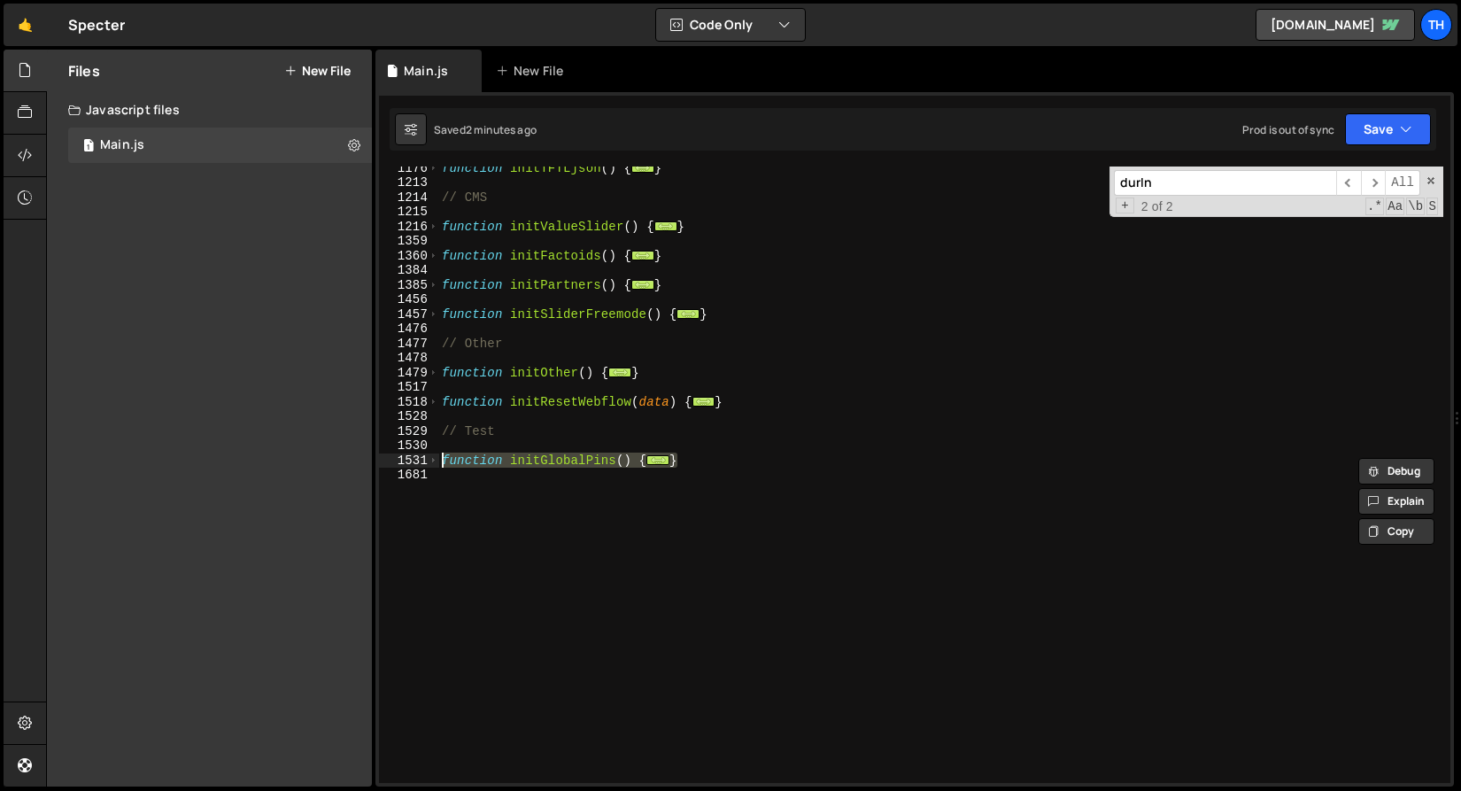
paste textarea "}"
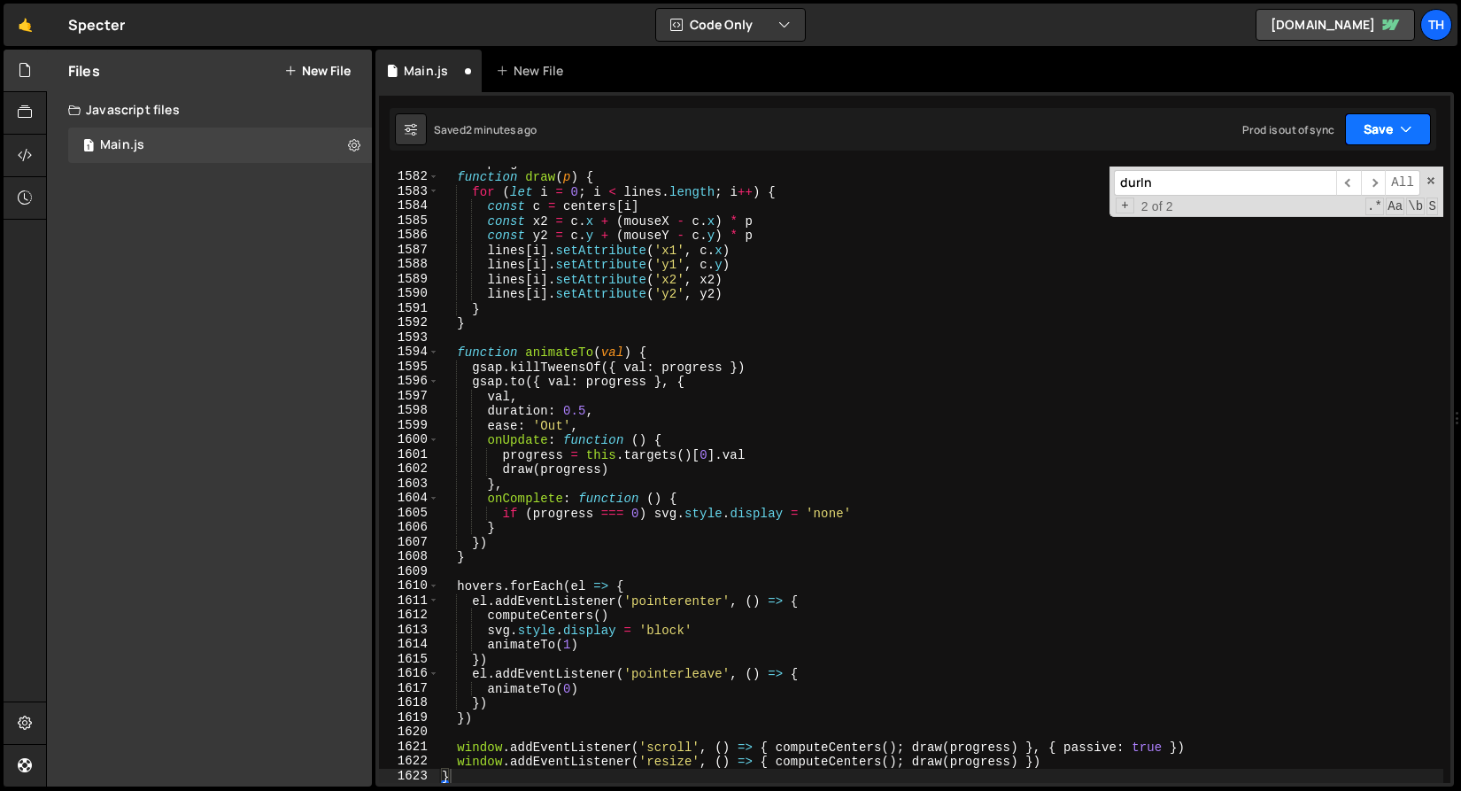
click at [1407, 128] on icon "button" at bounding box center [1406, 129] width 12 height 18
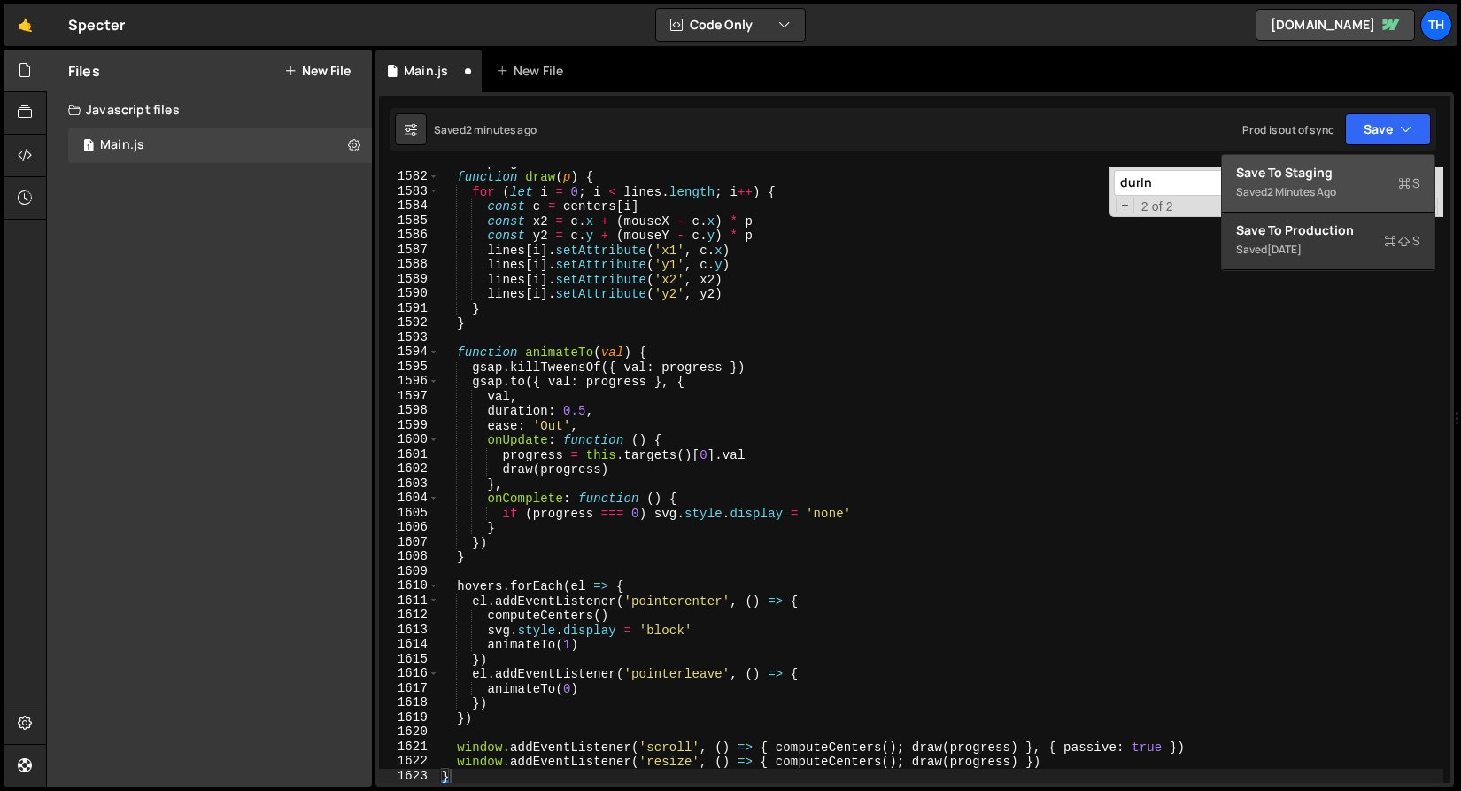
click at [1369, 172] on div "Save to Staging S" at bounding box center [1328, 173] width 184 height 18
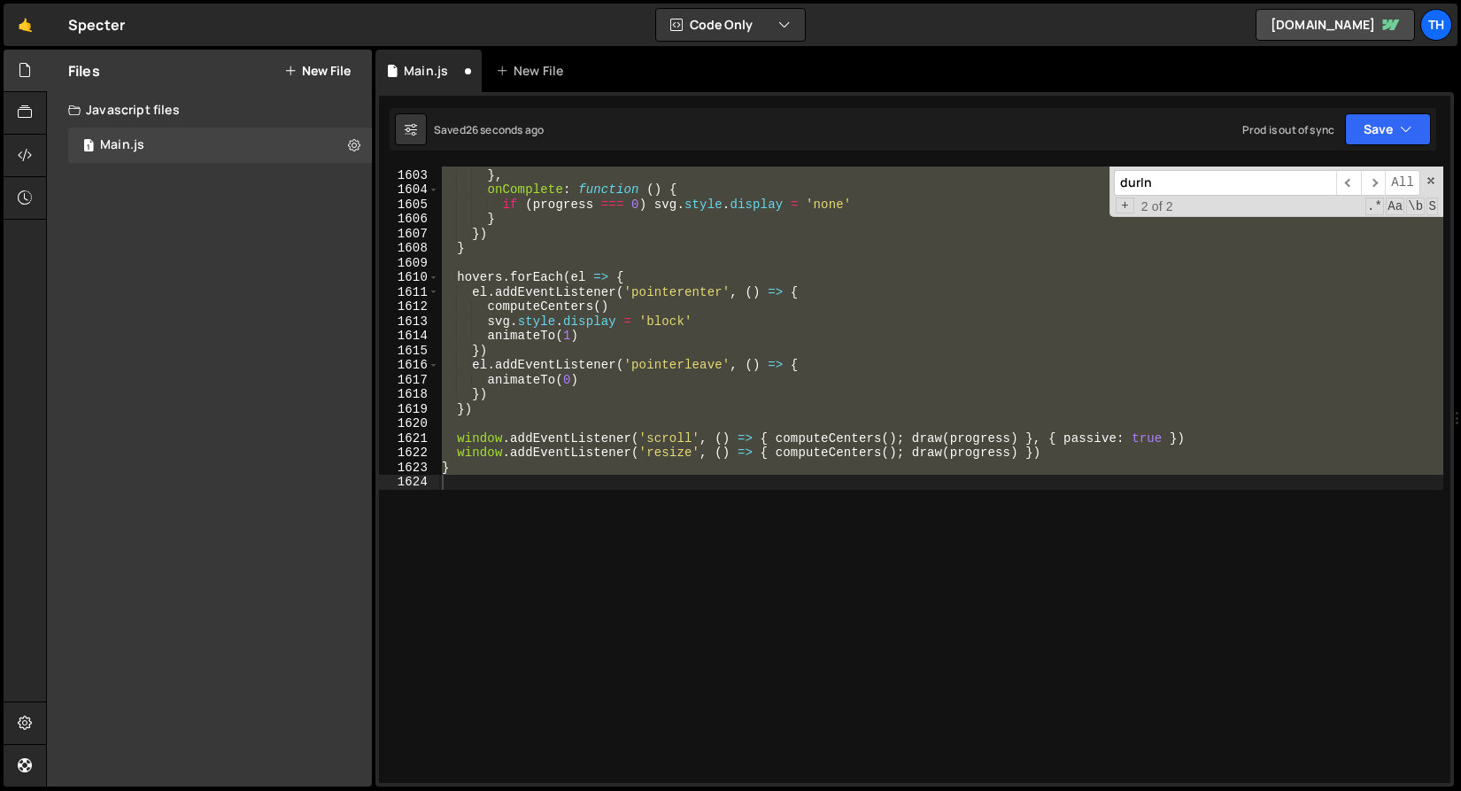
scroll to position [875, 0]
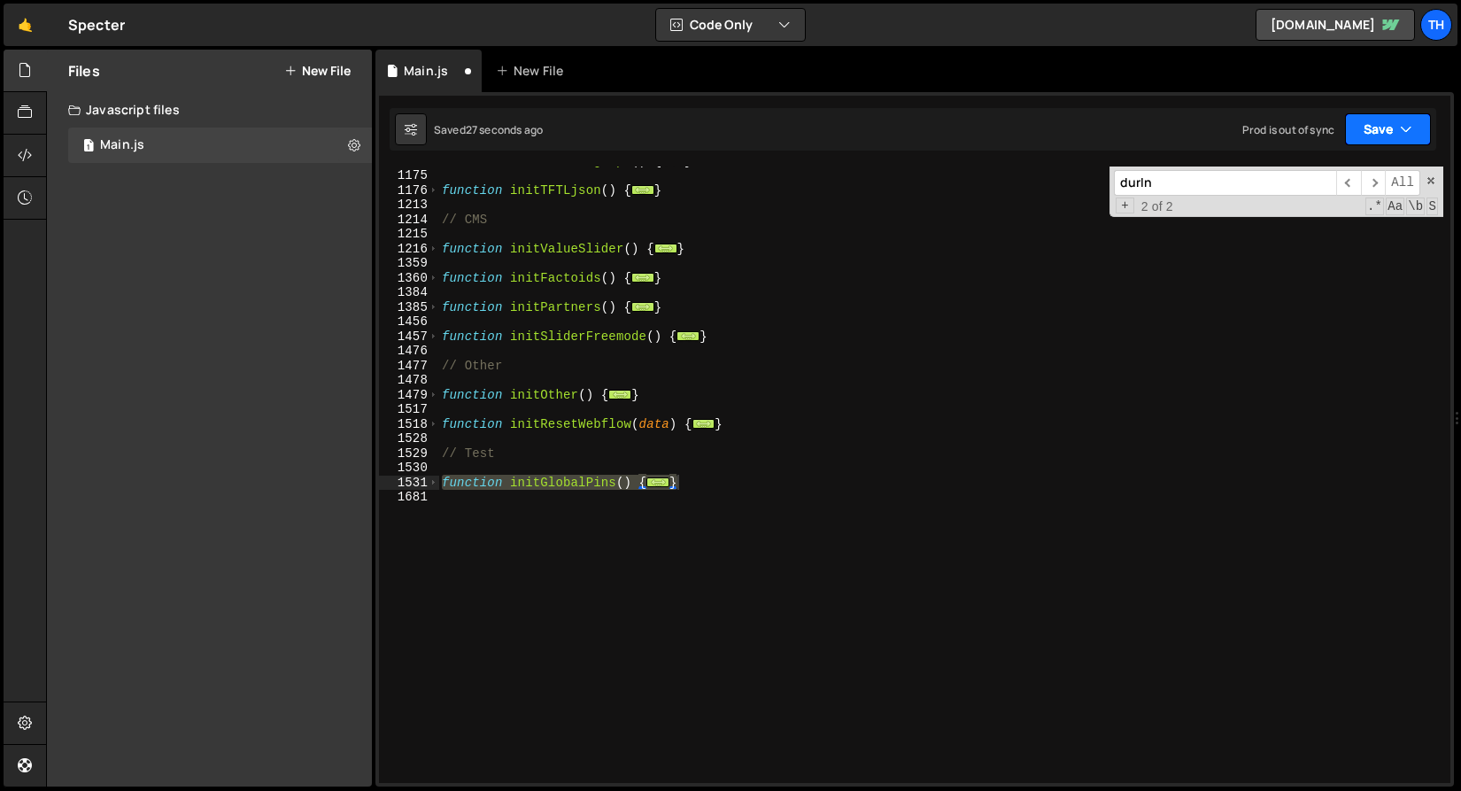
click at [1373, 122] on button "Save" at bounding box center [1388, 129] width 86 height 32
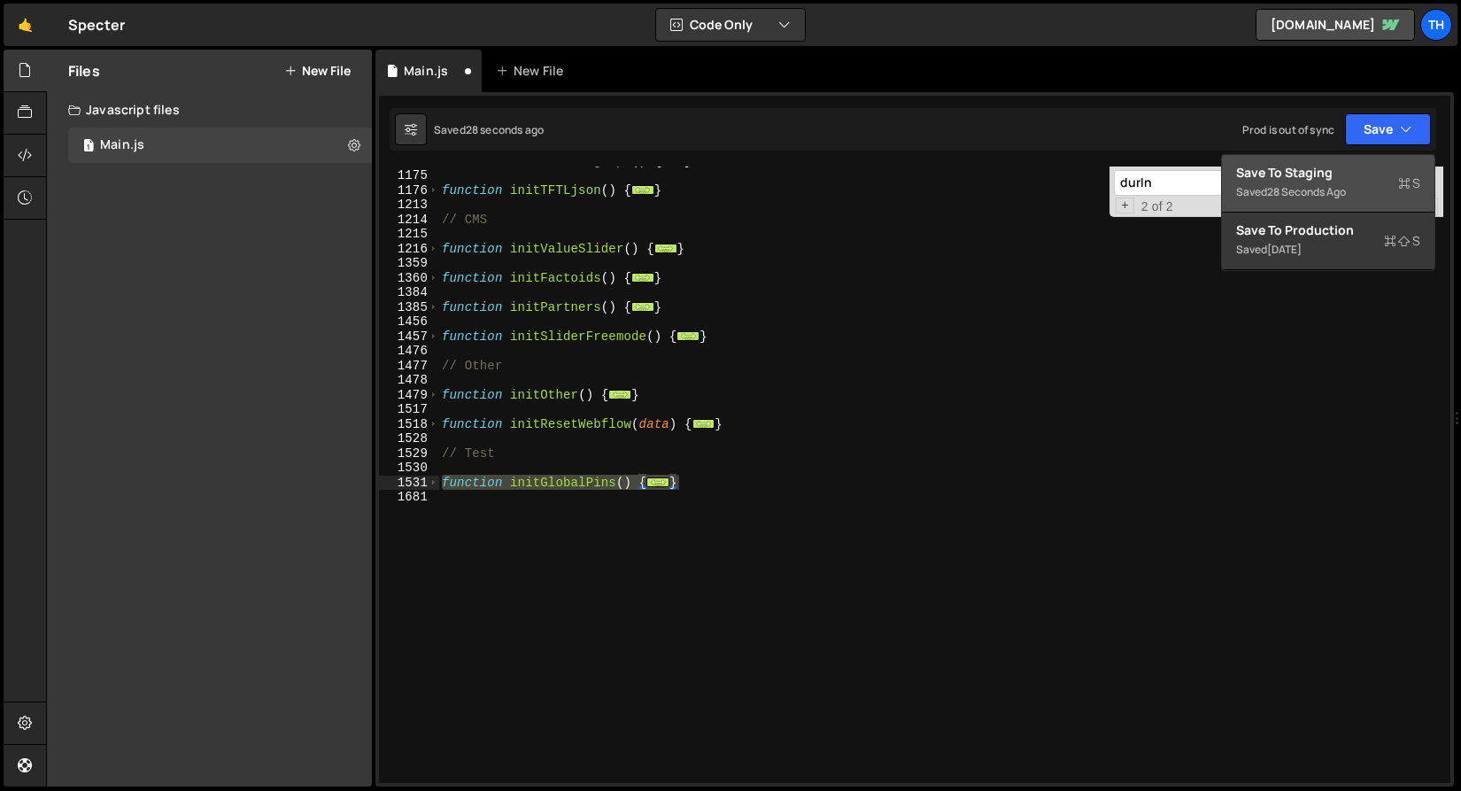
click at [1345, 175] on div "Save to Staging S" at bounding box center [1328, 173] width 184 height 18
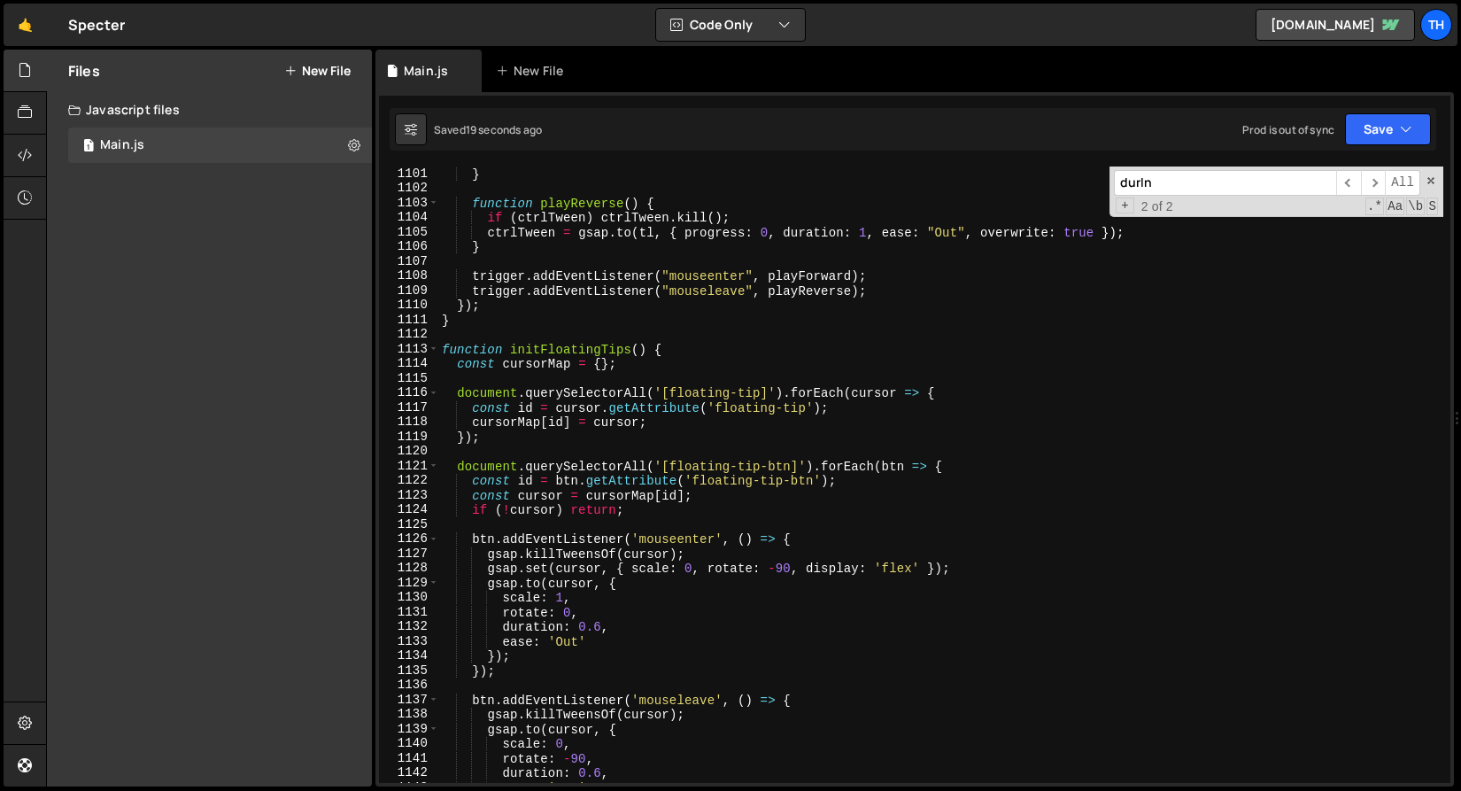
scroll to position [16083, 0]
click at [435, 356] on span at bounding box center [434, 351] width 10 height 15
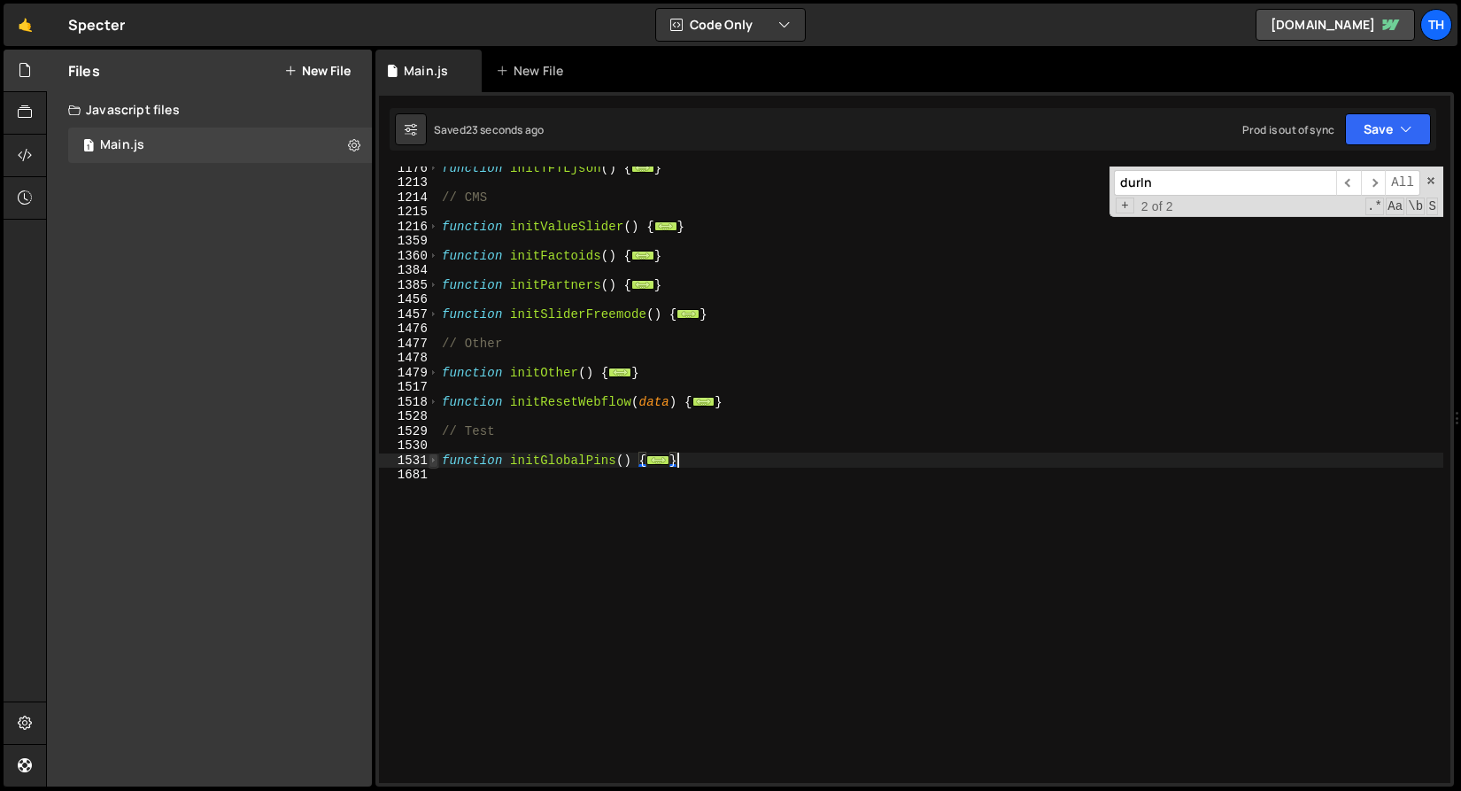
click at [432, 463] on span at bounding box center [434, 460] width 10 height 15
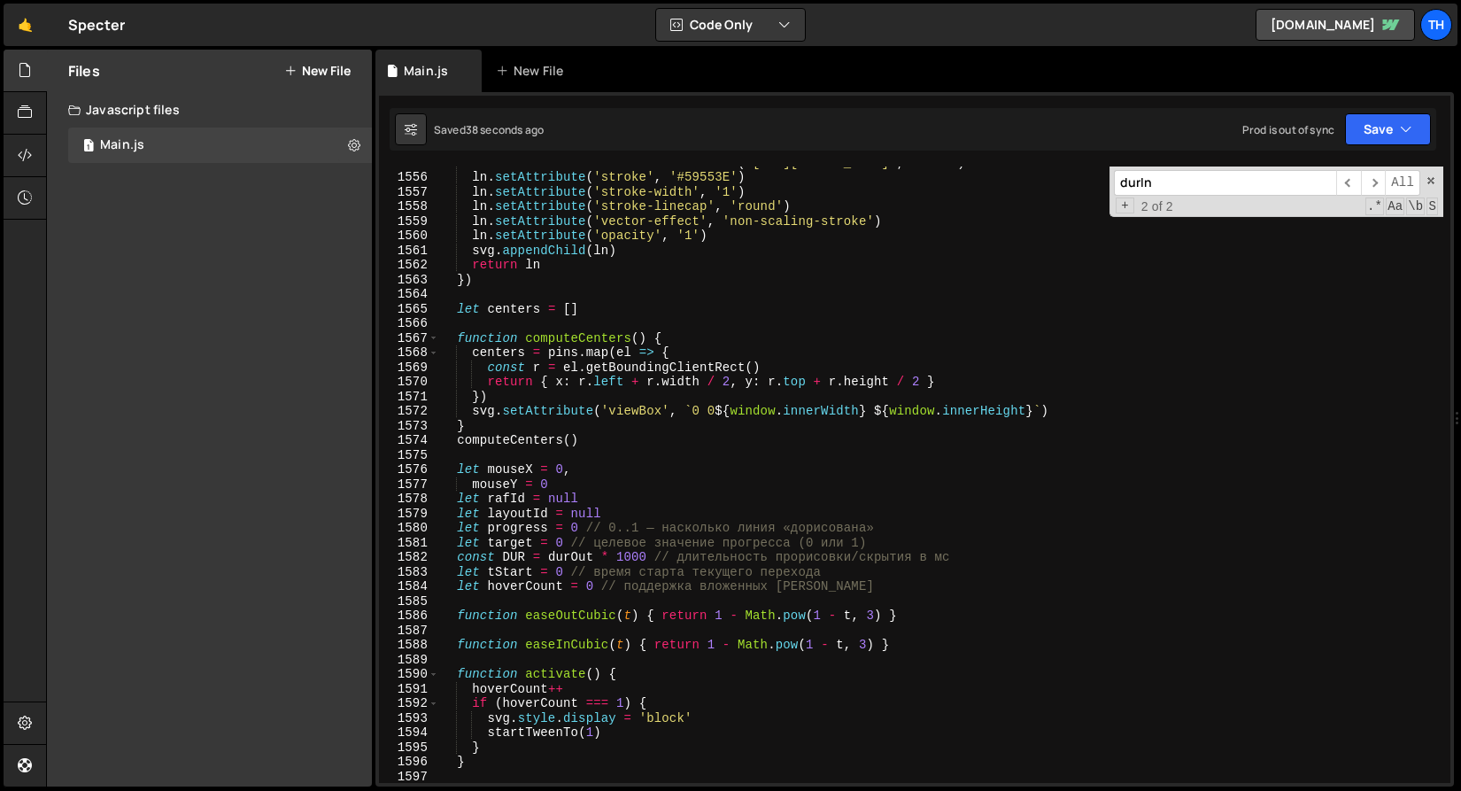
scroll to position [1555, 0]
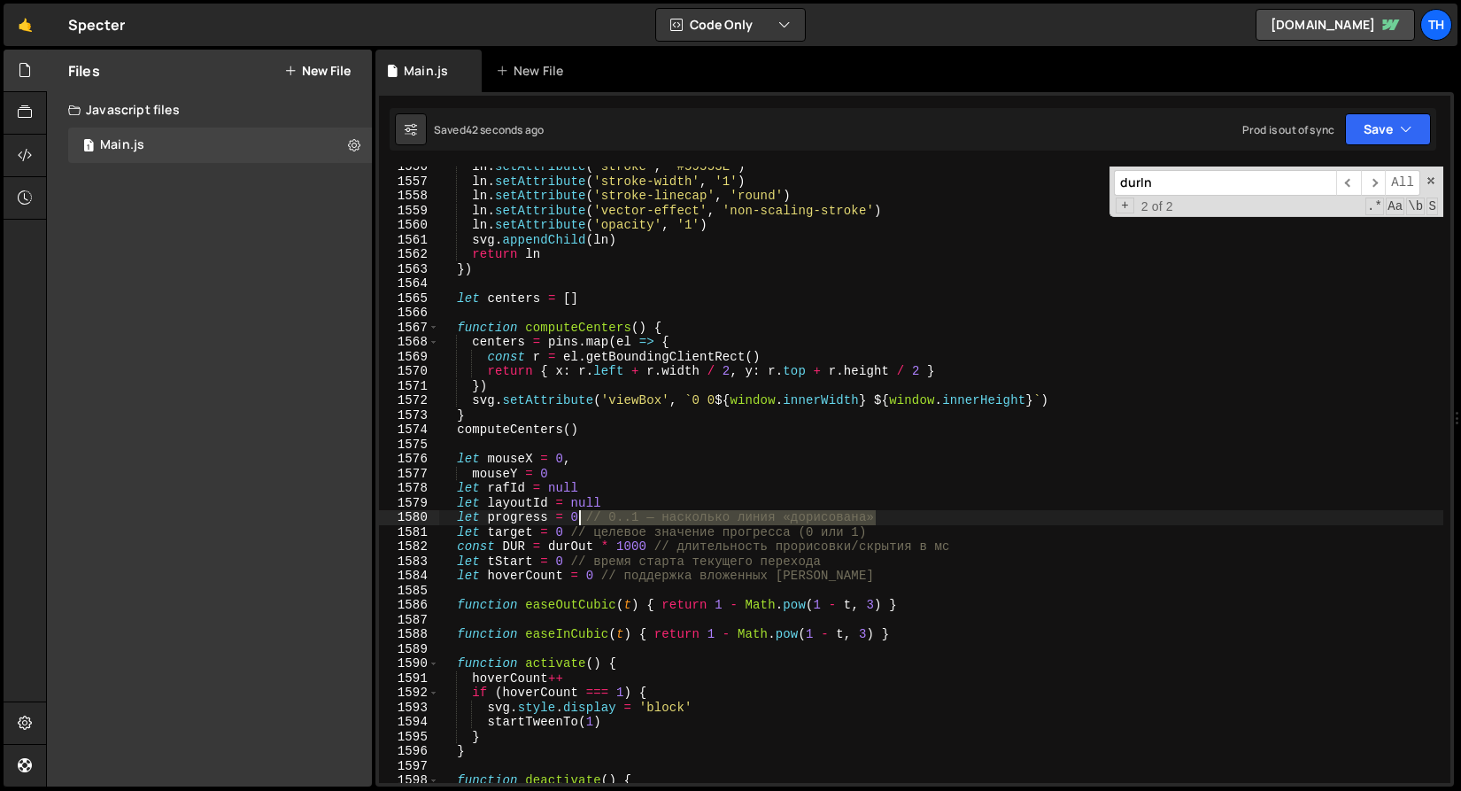
drag, startPoint x: 896, startPoint y: 519, endPoint x: 578, endPoint y: 516, distance: 317.9
click at [578, 516] on div "ln . setAttribute ( 'stroke' , '#59553E' ) ln . setAttribute ( 'stroke-width' ,…" at bounding box center [940, 481] width 1005 height 645
drag, startPoint x: 562, startPoint y: 534, endPoint x: 902, endPoint y: 527, distance: 340.1
click at [902, 527] on div "ln . setAttribute ( 'stroke' , '#59553E' ) ln . setAttribute ( 'stroke-width' ,…" at bounding box center [940, 481] width 1005 height 645
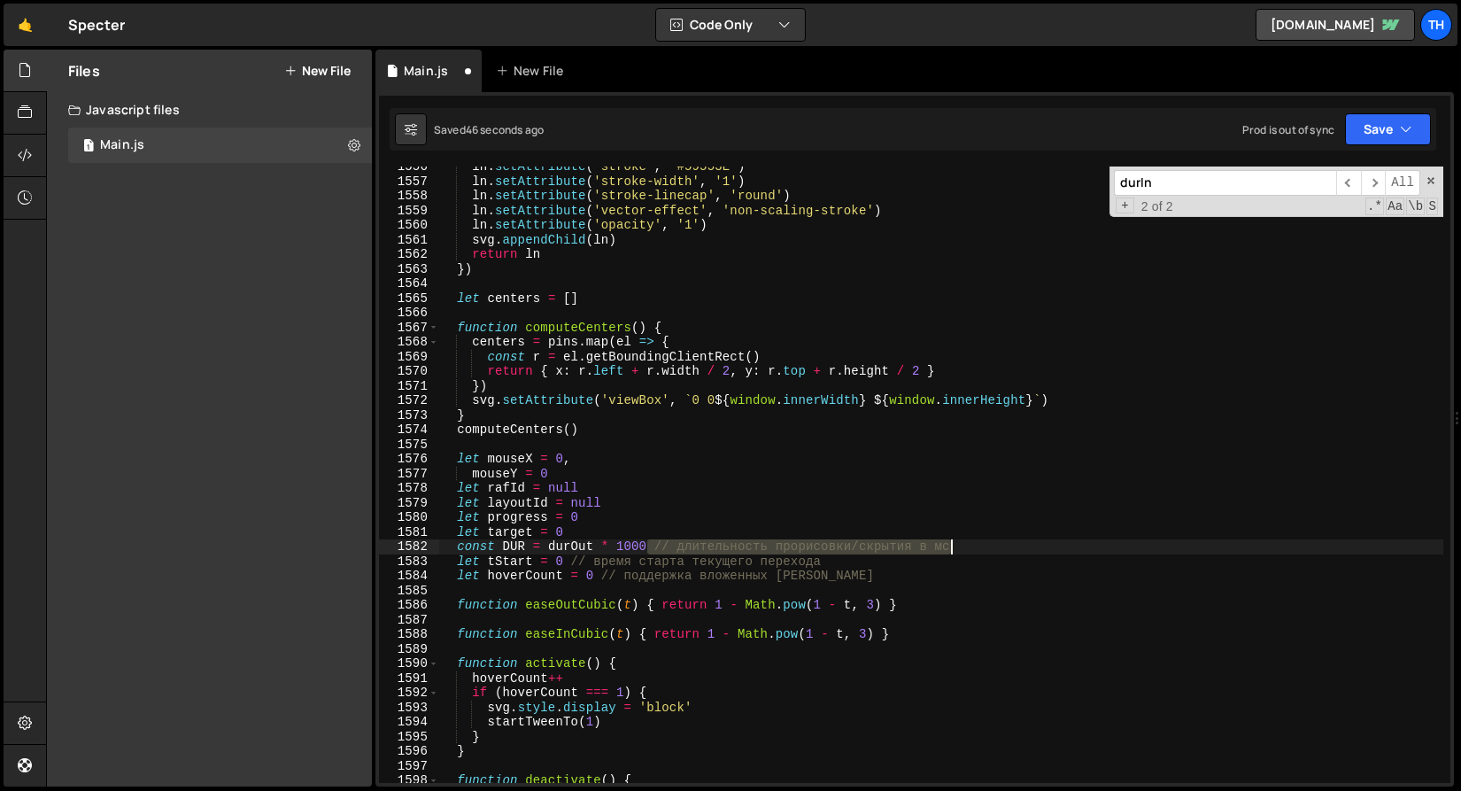
drag, startPoint x: 646, startPoint y: 545, endPoint x: 1027, endPoint y: 548, distance: 380.8
click at [1027, 548] on div "ln . setAttribute ( 'stroke' , '#59553E' ) ln . setAttribute ( 'stroke-width' ,…" at bounding box center [940, 481] width 1005 height 645
drag, startPoint x: 566, startPoint y: 559, endPoint x: 893, endPoint y: 554, distance: 326.8
click at [893, 554] on div "ln . setAttribute ( 'stroke' , '#59553E' ) ln . setAttribute ( 'stroke-width' ,…" at bounding box center [940, 481] width 1005 height 645
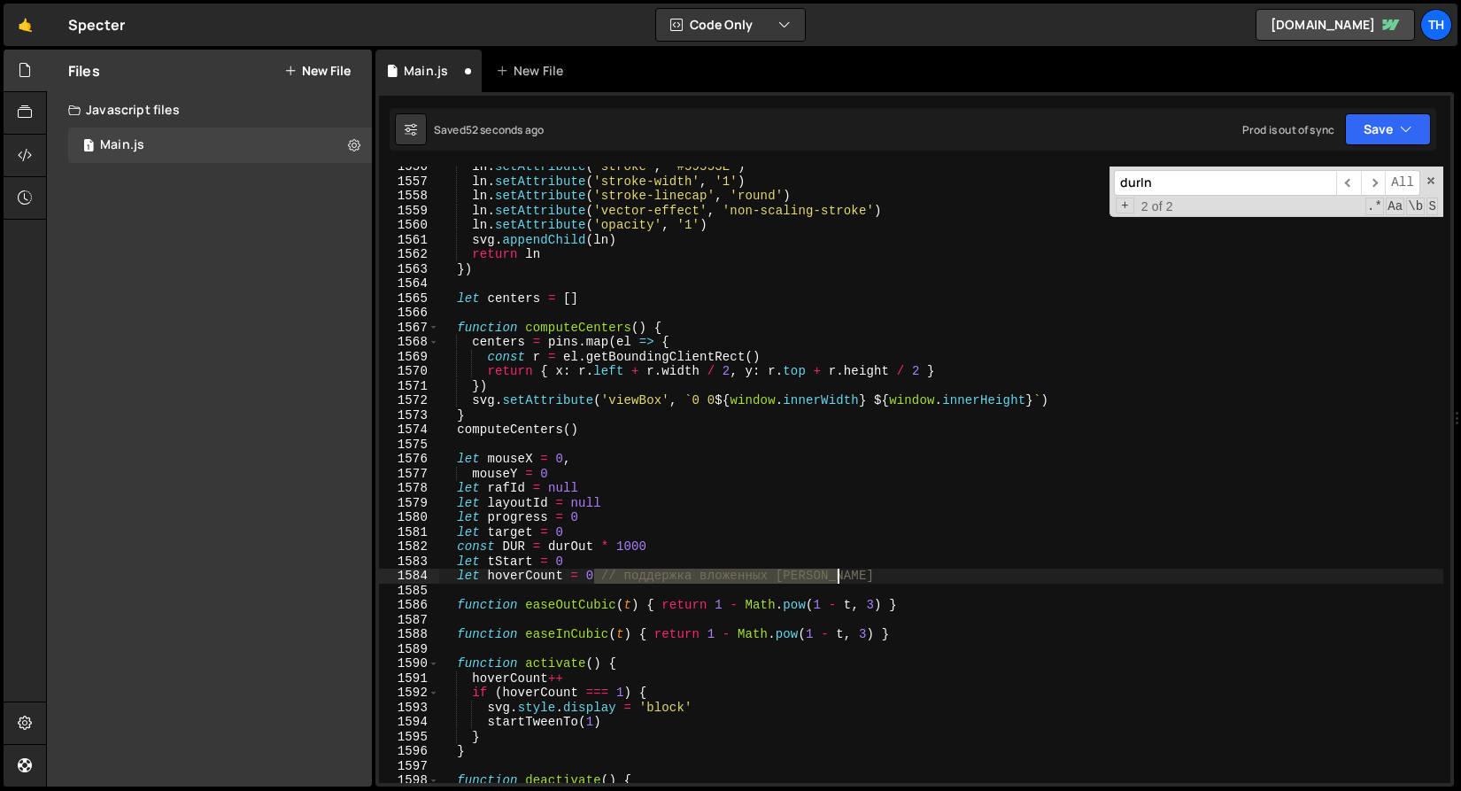
drag, startPoint x: 596, startPoint y: 576, endPoint x: 890, endPoint y: 576, distance: 294.0
click at [890, 576] on div "ln . setAttribute ( 'stroke' , '#59553E' ) ln . setAttribute ( 'stroke-width' ,…" at bounding box center [940, 481] width 1005 height 645
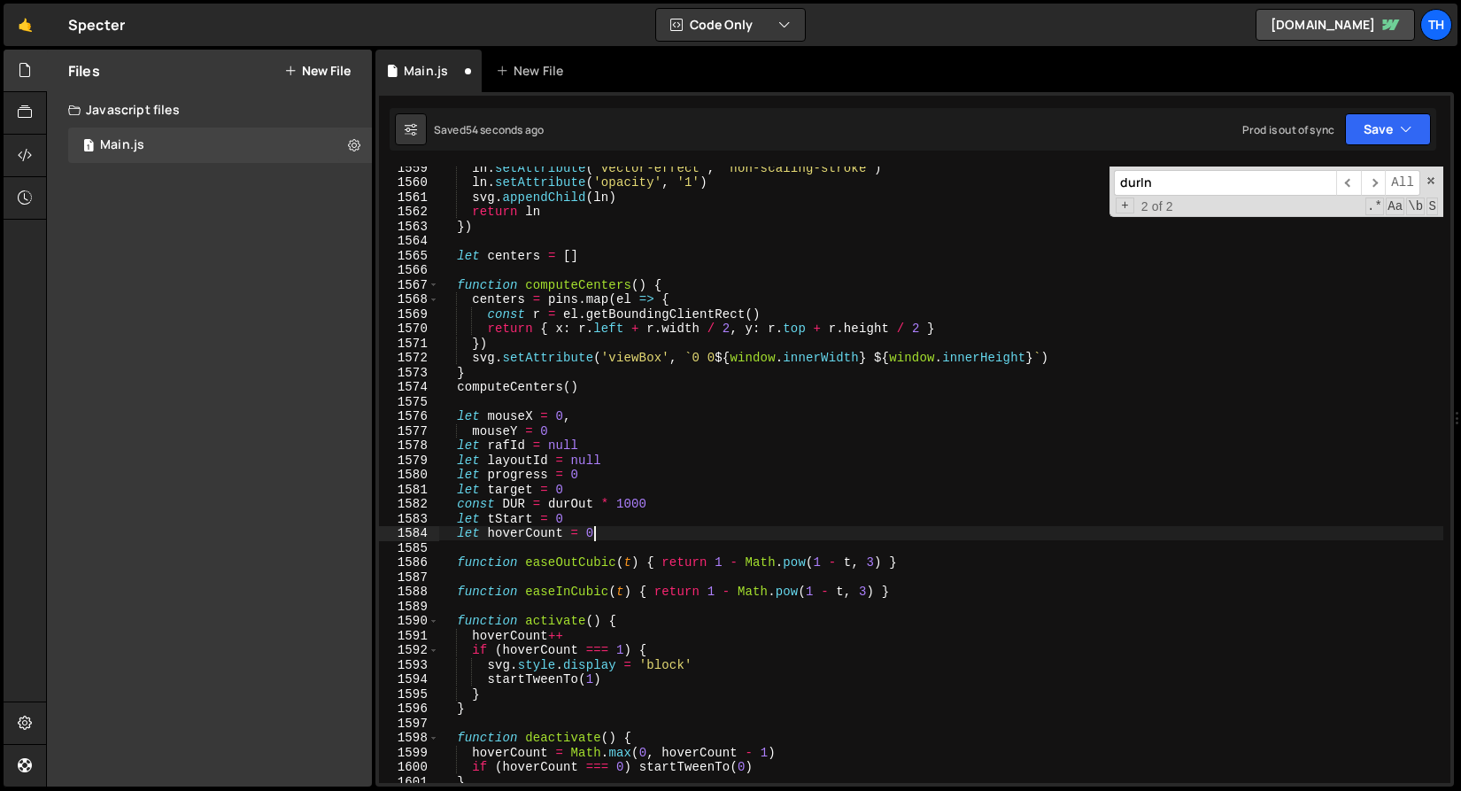
scroll to position [1611, 0]
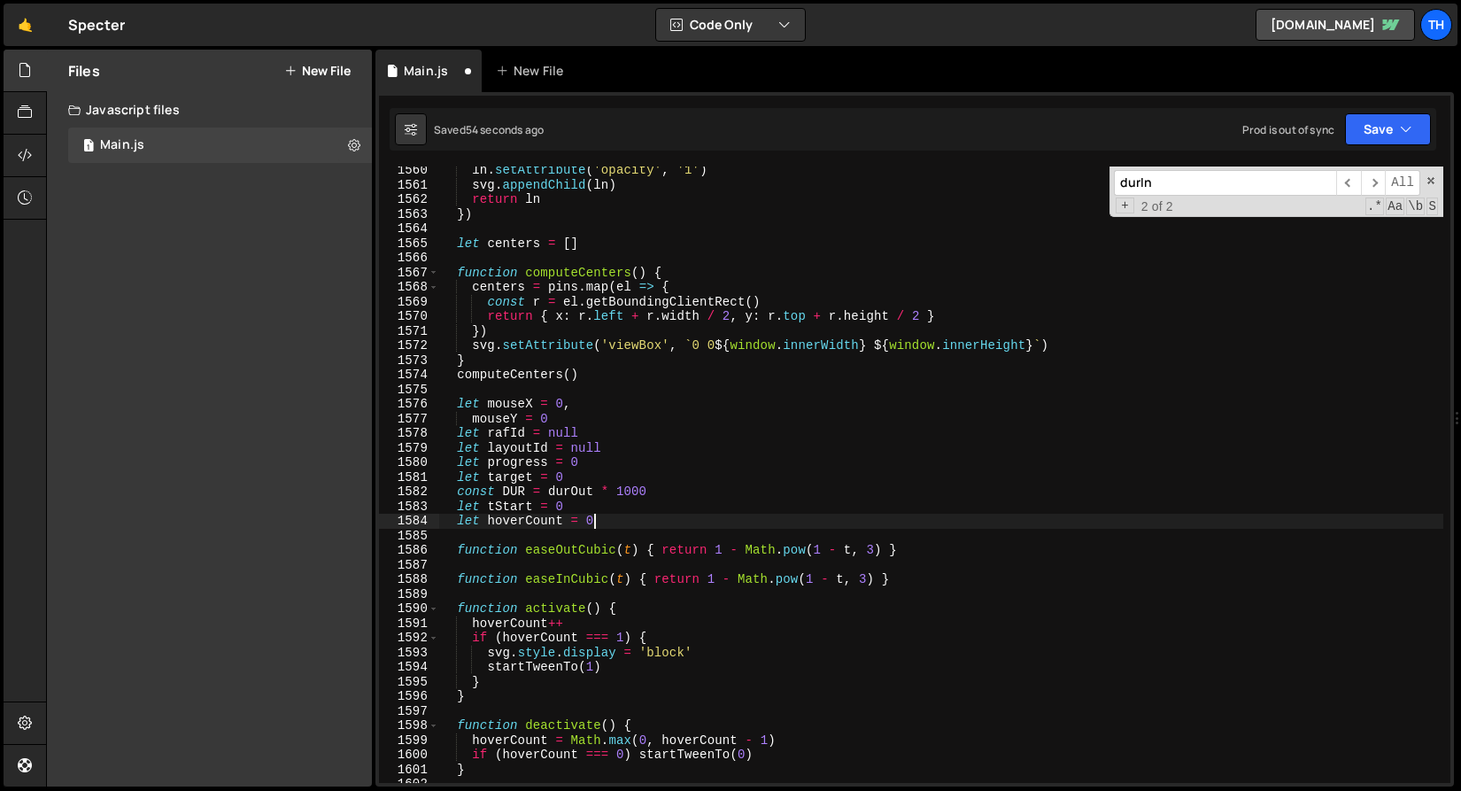
click at [607, 576] on div "ln . setAttribute ( 'opacity' , '1' ) svg . appendChild ( ln ) return ln }) let…" at bounding box center [940, 485] width 1005 height 645
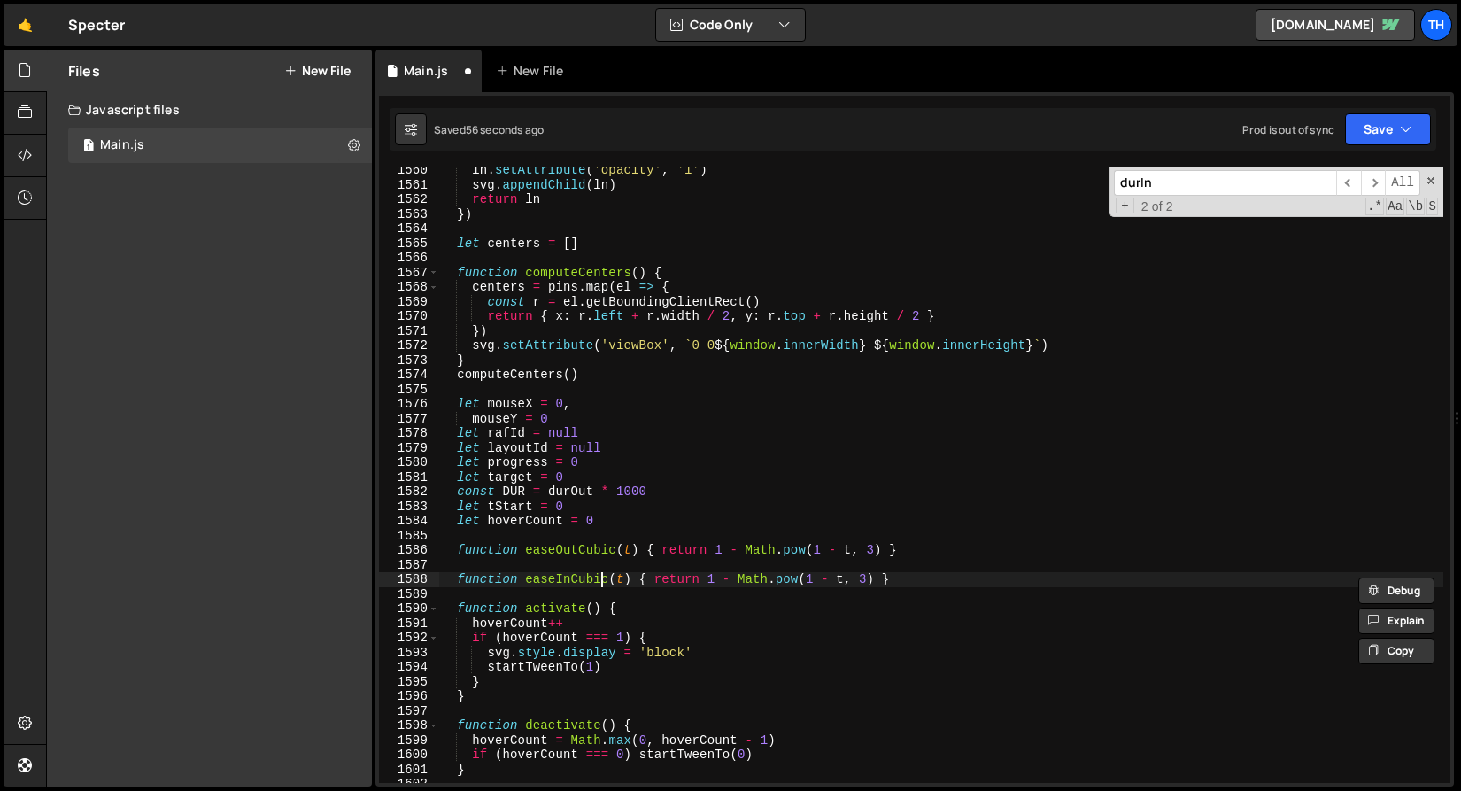
click at [600, 578] on div "ln . setAttribute ( 'opacity' , '1' ) svg . appendChild ( ln ) return ln }) let…" at bounding box center [940, 485] width 1005 height 645
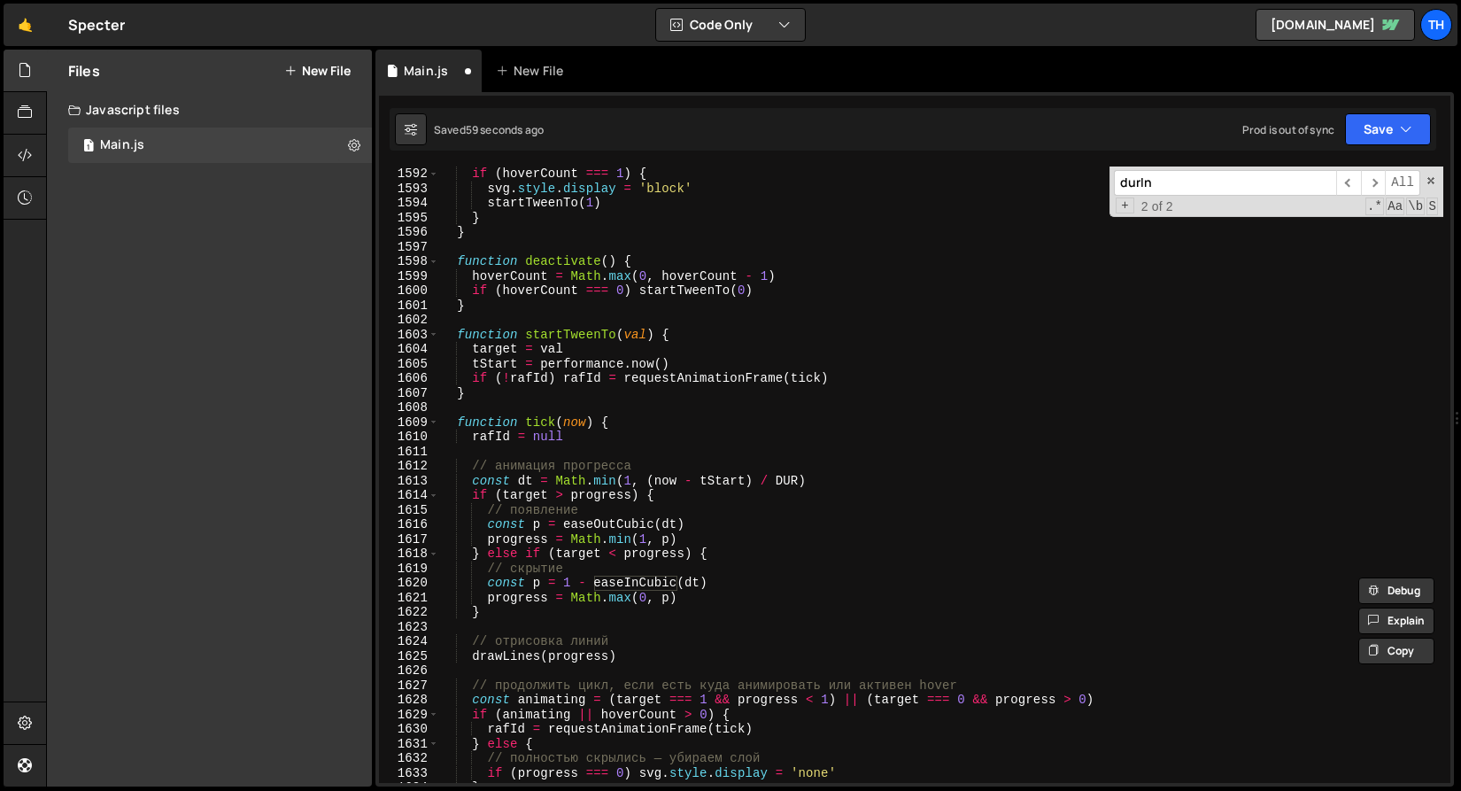
scroll to position [2081, 0]
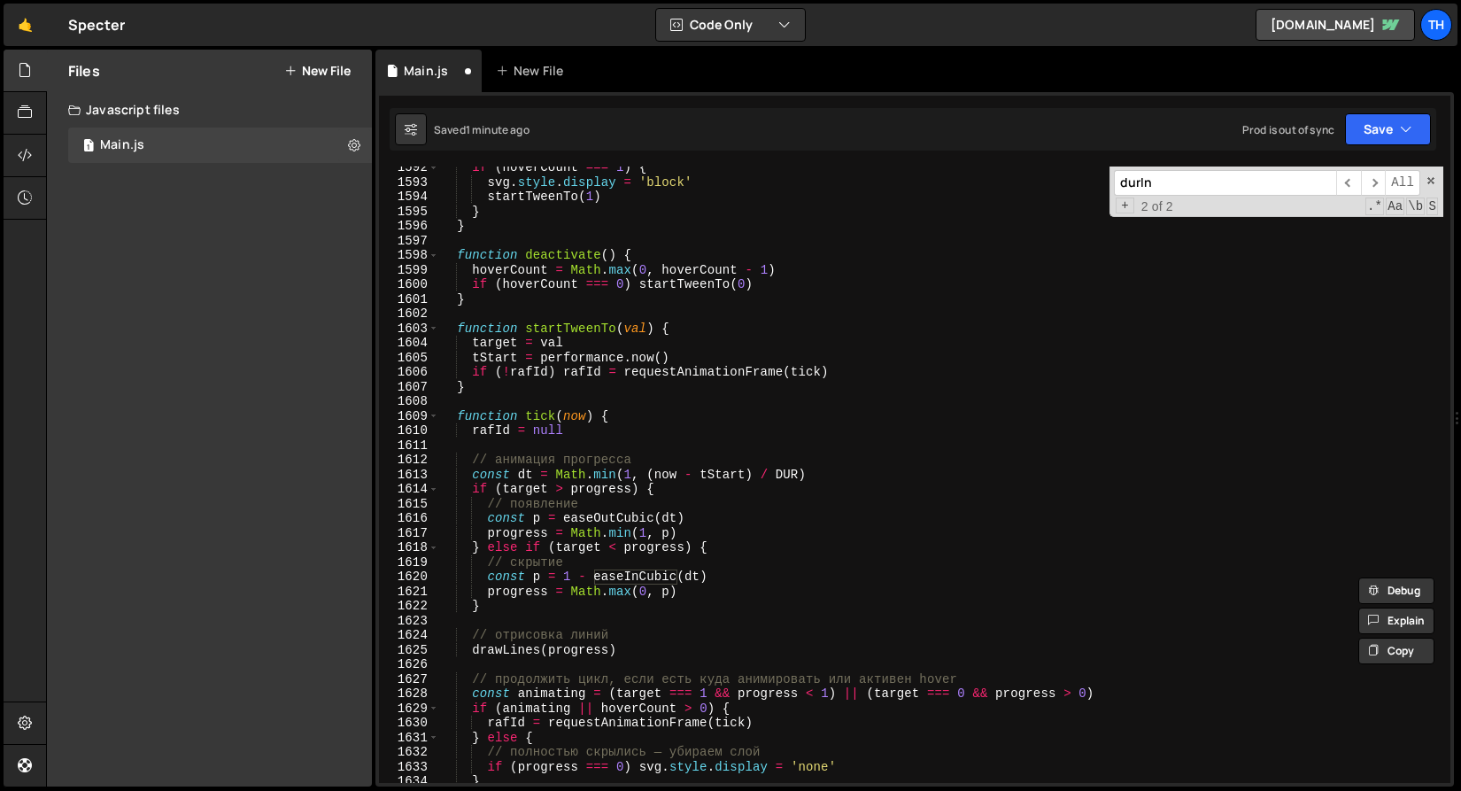
click at [641, 518] on div "if ( hoverCount === 1 ) { svg . style . display = 'block' startTweenTo ( 1 ) } …" at bounding box center [940, 482] width 1005 height 645
click at [631, 579] on div "if ( hoverCount === 1 ) { svg . style . display = 'block' startTweenTo ( 1 ) } …" at bounding box center [940, 482] width 1005 height 645
paste textarea "Out"
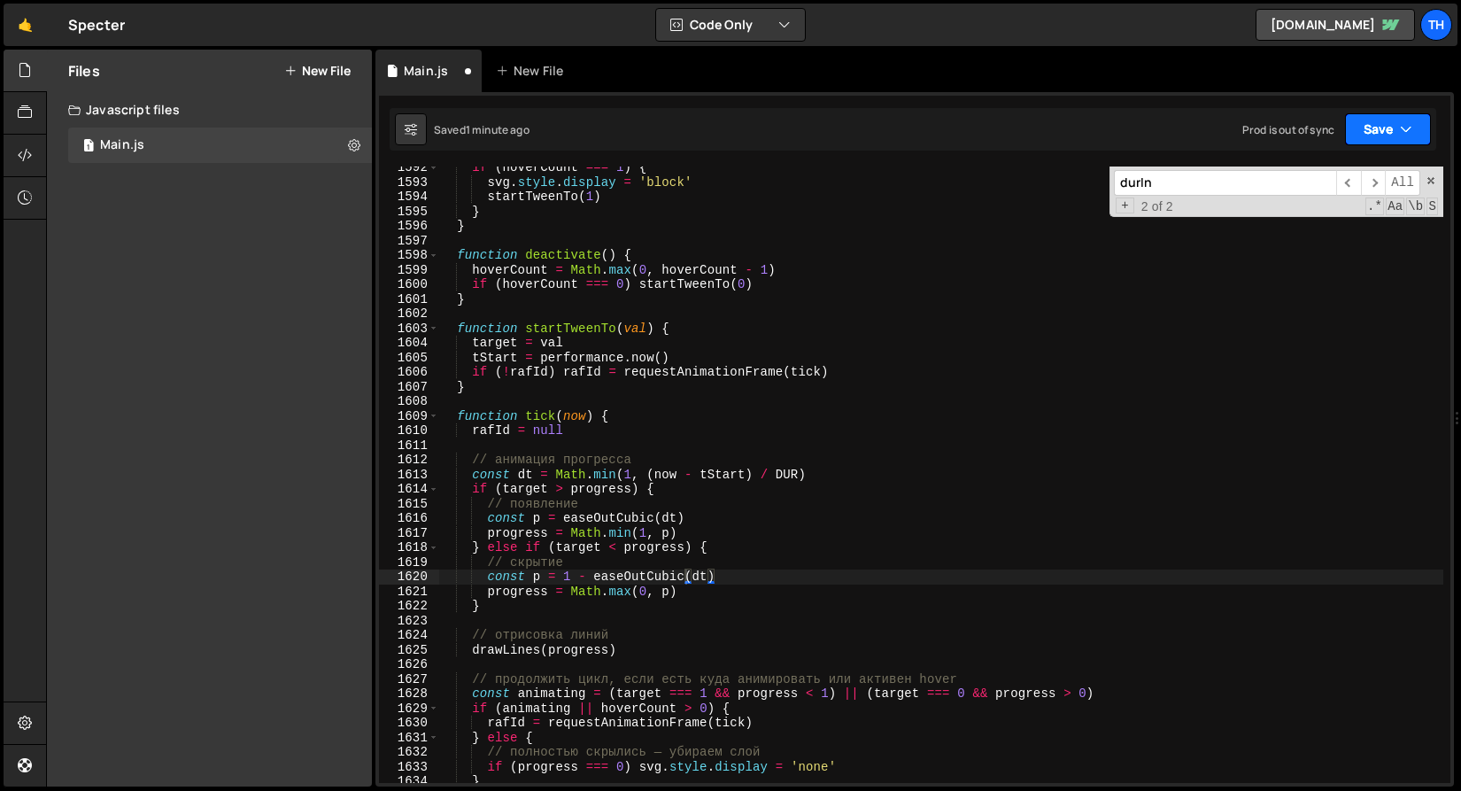
click at [1357, 139] on button "Save" at bounding box center [1388, 129] width 86 height 32
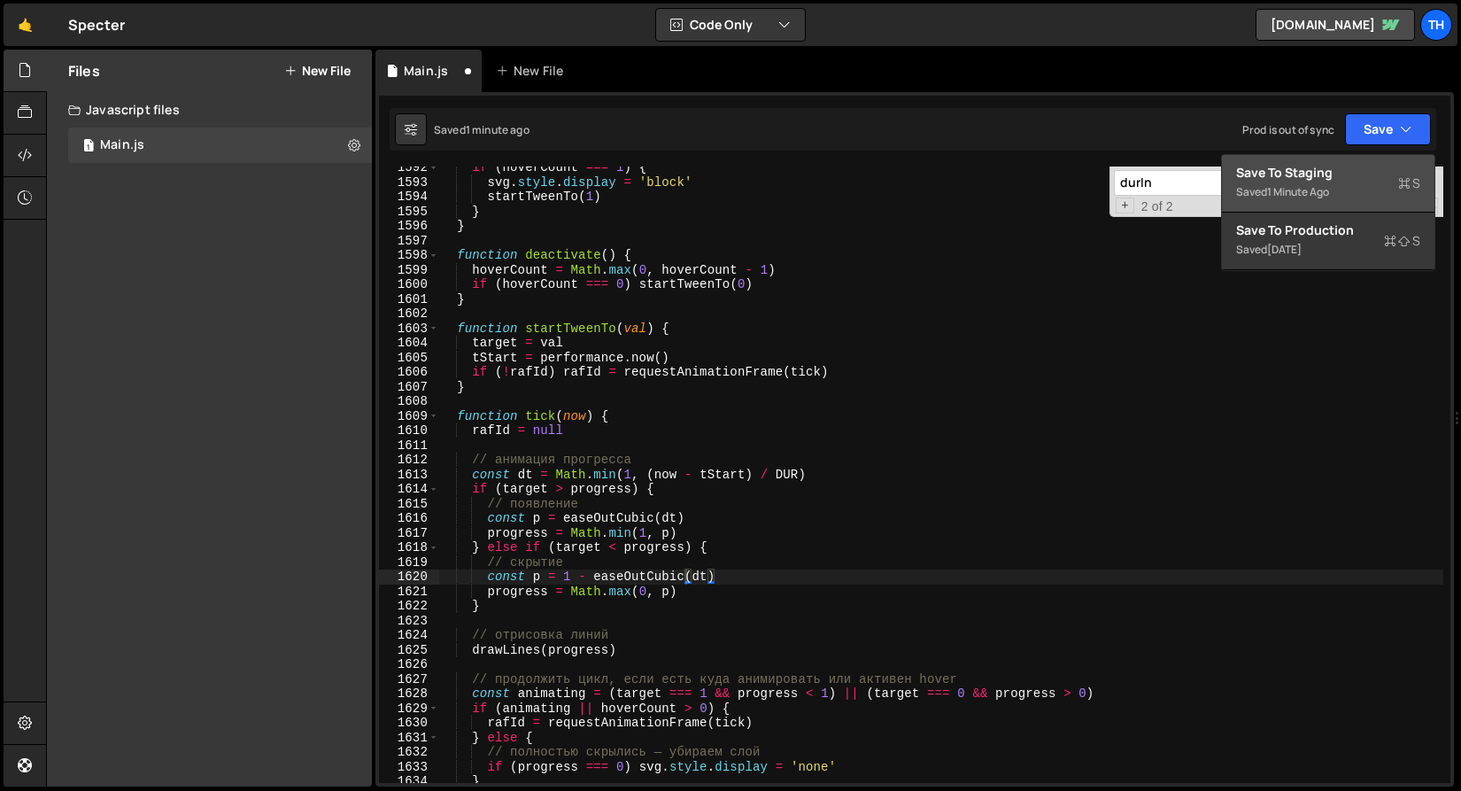
click at [1349, 184] on div "Saved 1 minute ago" at bounding box center [1328, 192] width 184 height 21
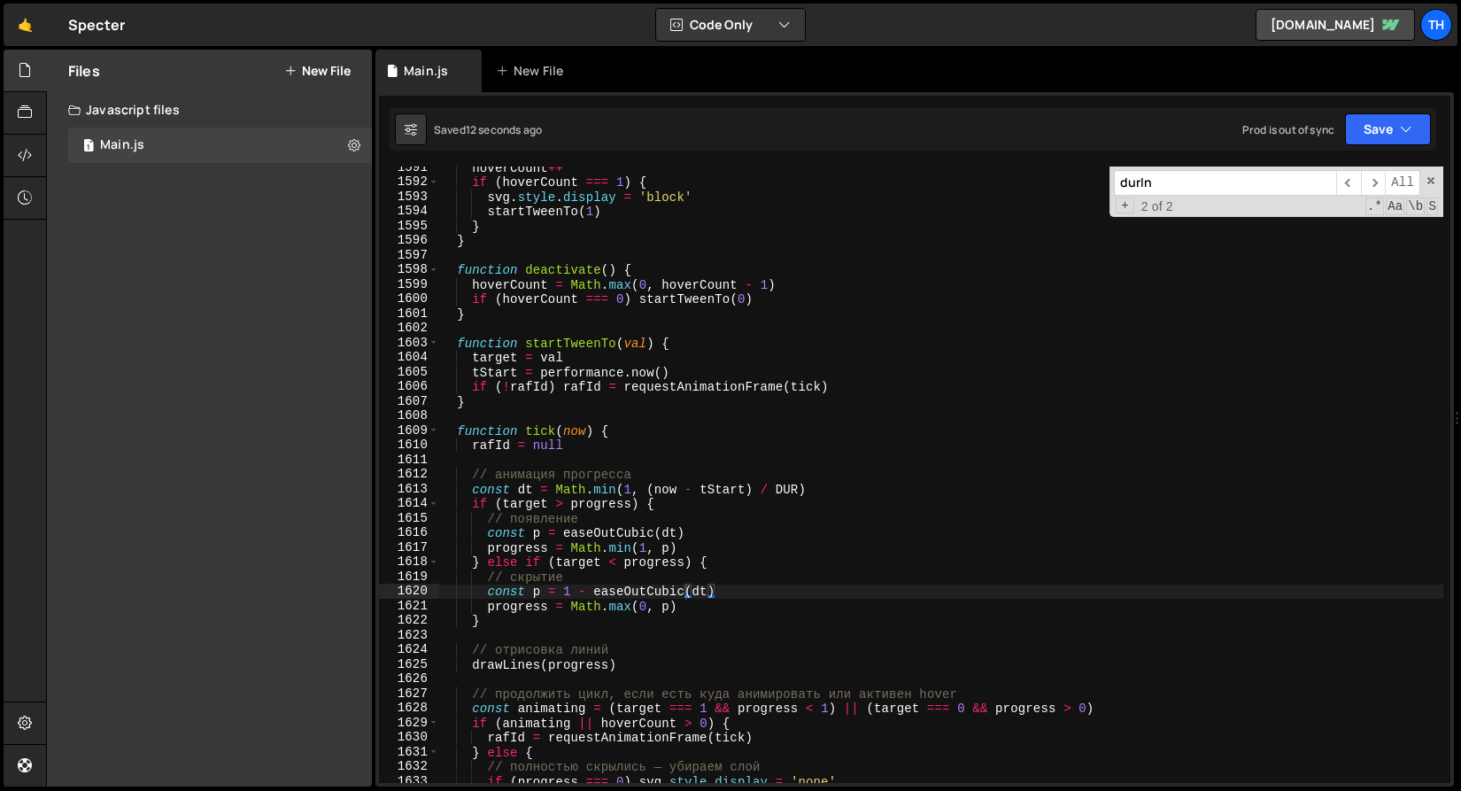
click at [643, 591] on div "hoverCount ++ if ( hoverCount === 1 ) { svg . style . display = 'block' startTw…" at bounding box center [940, 482] width 1005 height 645
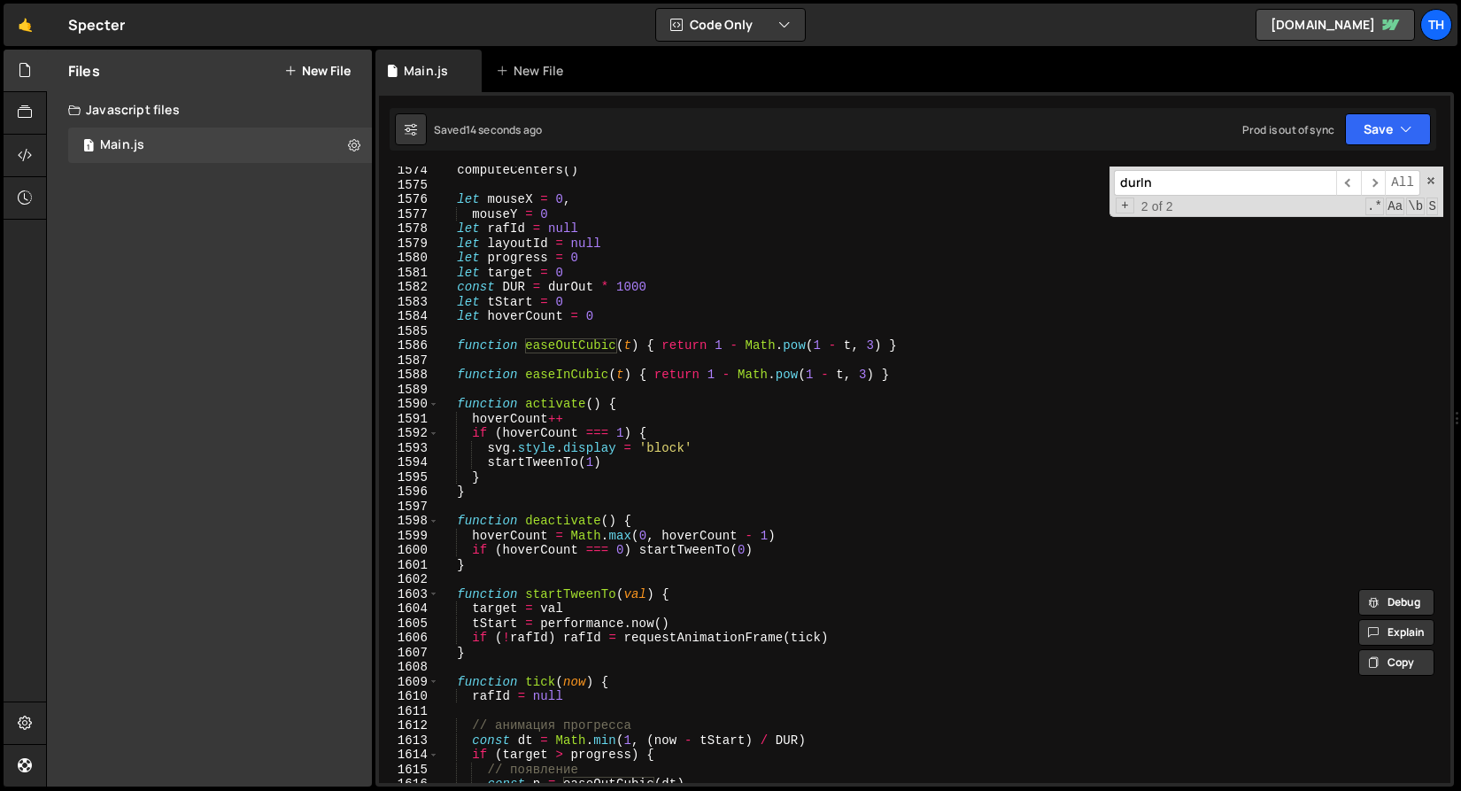
scroll to position [22995, 0]
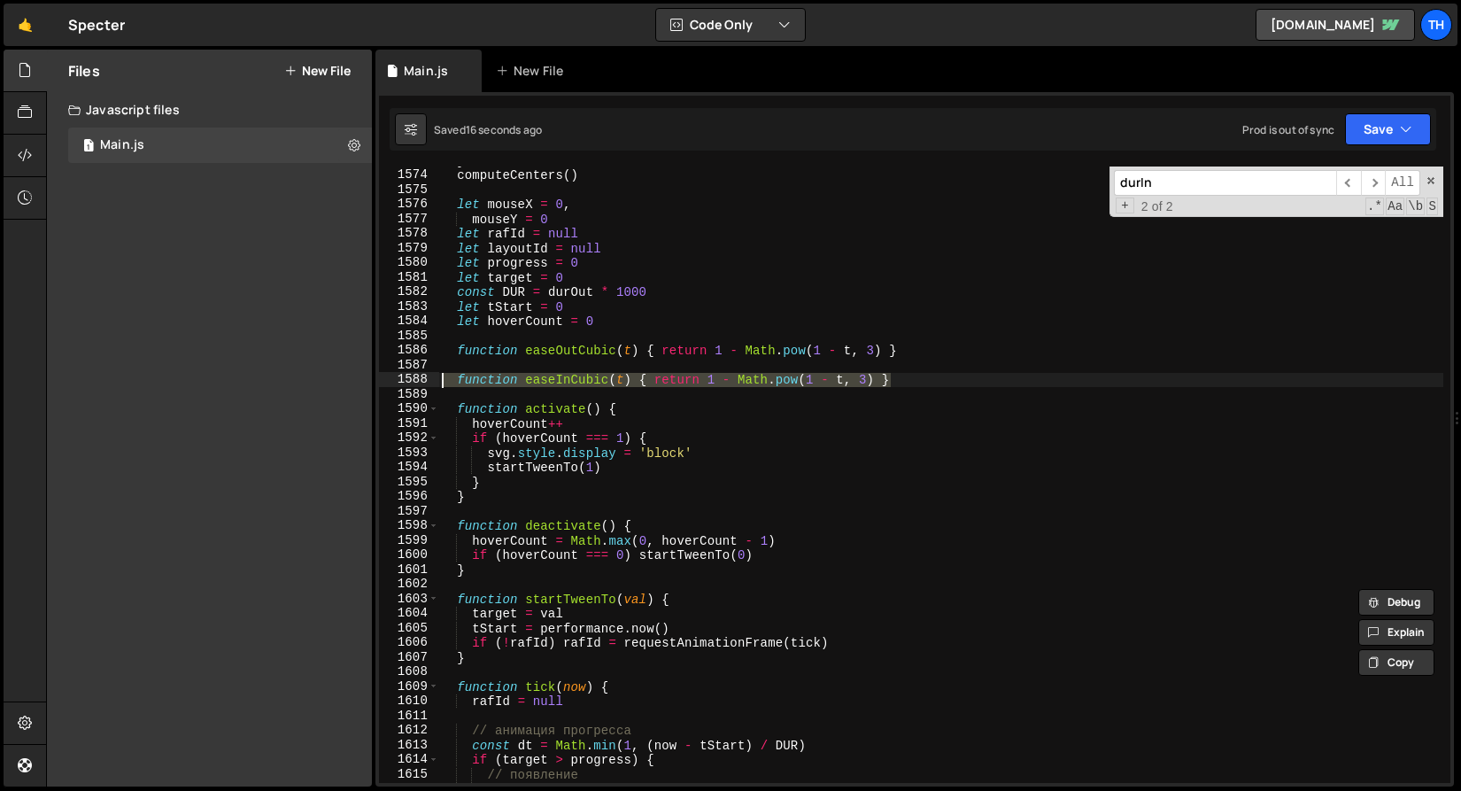
drag, startPoint x: 911, startPoint y: 378, endPoint x: 385, endPoint y: 378, distance: 526.0
click at [385, 378] on div "const p = 1 - easeOutCubic(dt) 1573 1574 1575 1576 1577 1578 1579 1580 1581 158…" at bounding box center [914, 474] width 1071 height 616
type textarea "function easeInCubic(t) { return 1 - Math.pow(1 - t, 3) }"
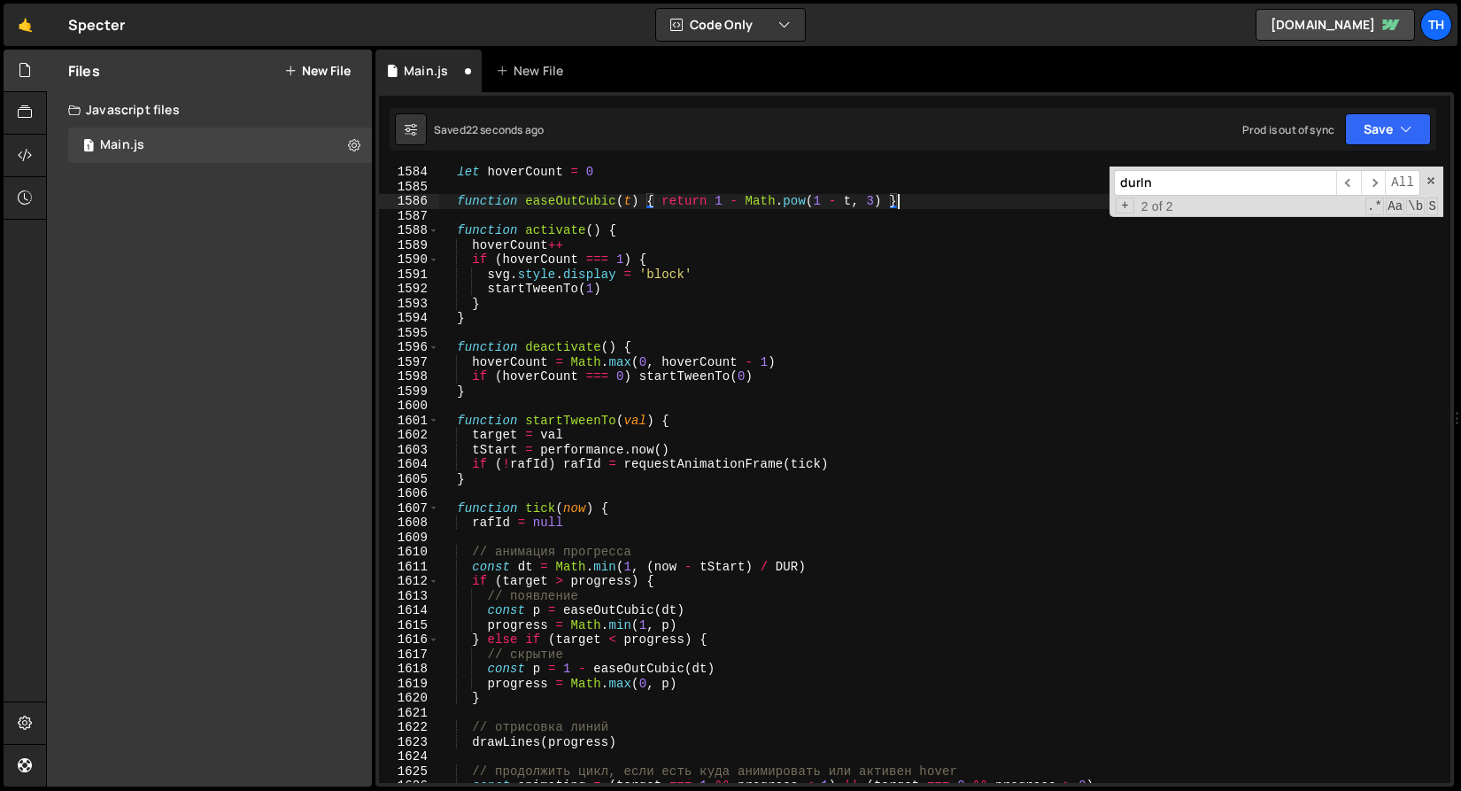
scroll to position [23161, 0]
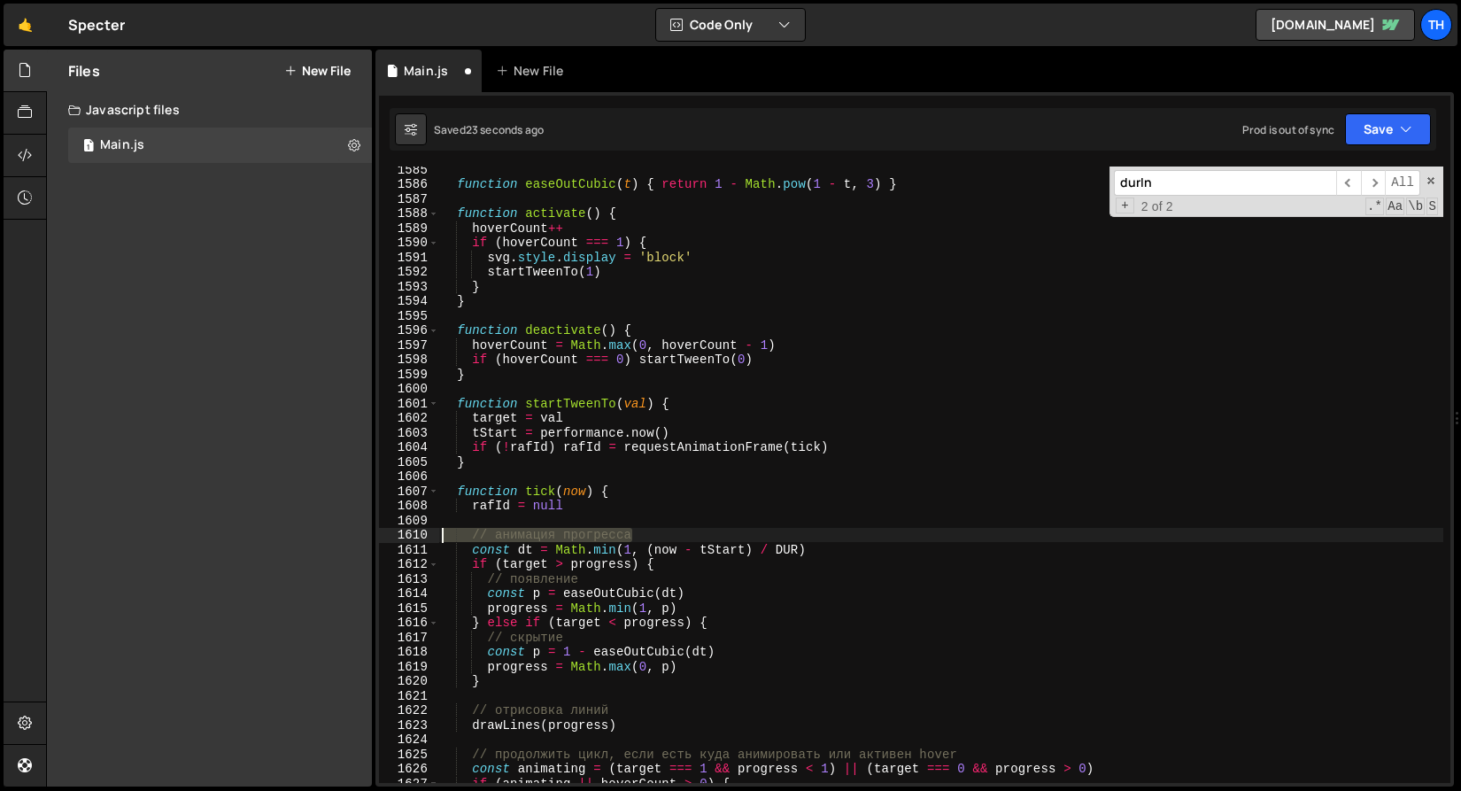
drag, startPoint x: 664, startPoint y: 537, endPoint x: 220, endPoint y: 537, distance: 444.5
click at [220, 537] on div "Files New File Javascript files 1 Main.js 0 CSS files Copy share link Edit File…" at bounding box center [753, 419] width 1415 height 738
type textarea "// анимация прогресса"
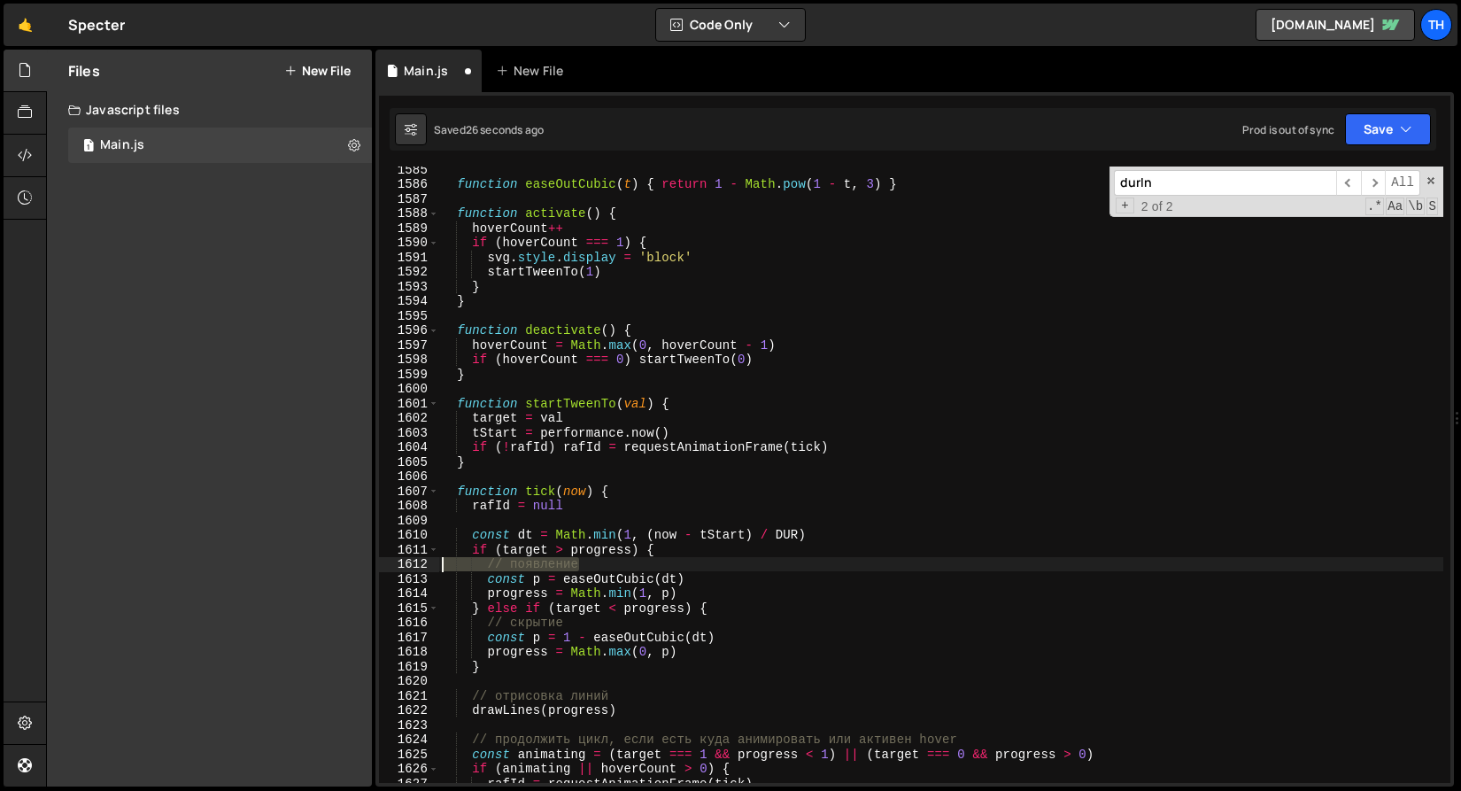
drag, startPoint x: 598, startPoint y: 570, endPoint x: 247, endPoint y: 570, distance: 350.6
click at [247, 570] on div "Files New File Javascript files 1 Main.js 0 CSS files Copy share link Edit File…" at bounding box center [753, 419] width 1415 height 738
type textarea "// появление"
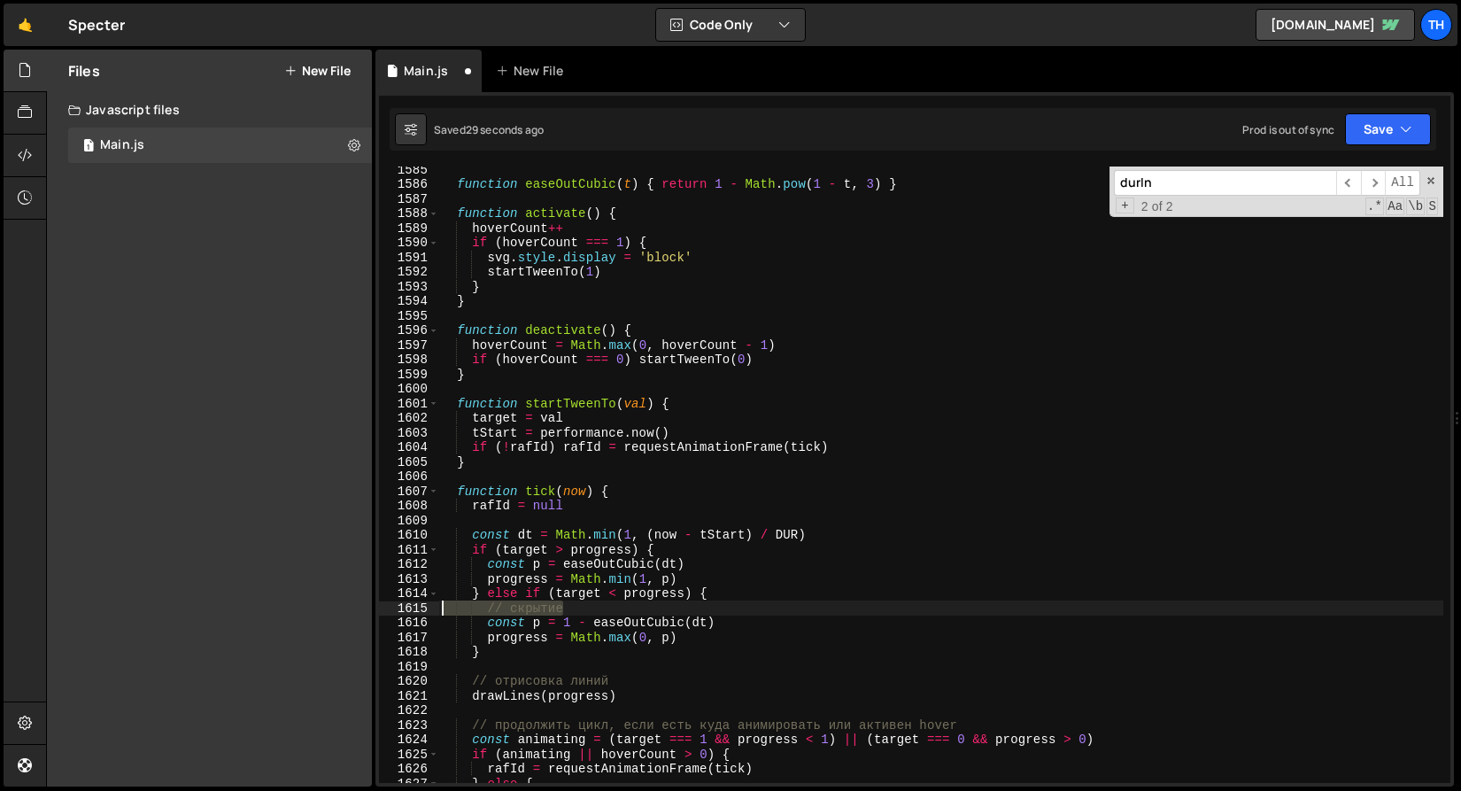
drag, startPoint x: 583, startPoint y: 607, endPoint x: 265, endPoint y: 607, distance: 317.9
click at [265, 607] on div "Files New File Javascript files 1 Main.js 0 CSS files Copy share link Edit File…" at bounding box center [753, 419] width 1415 height 738
type textarea "// скрытие"
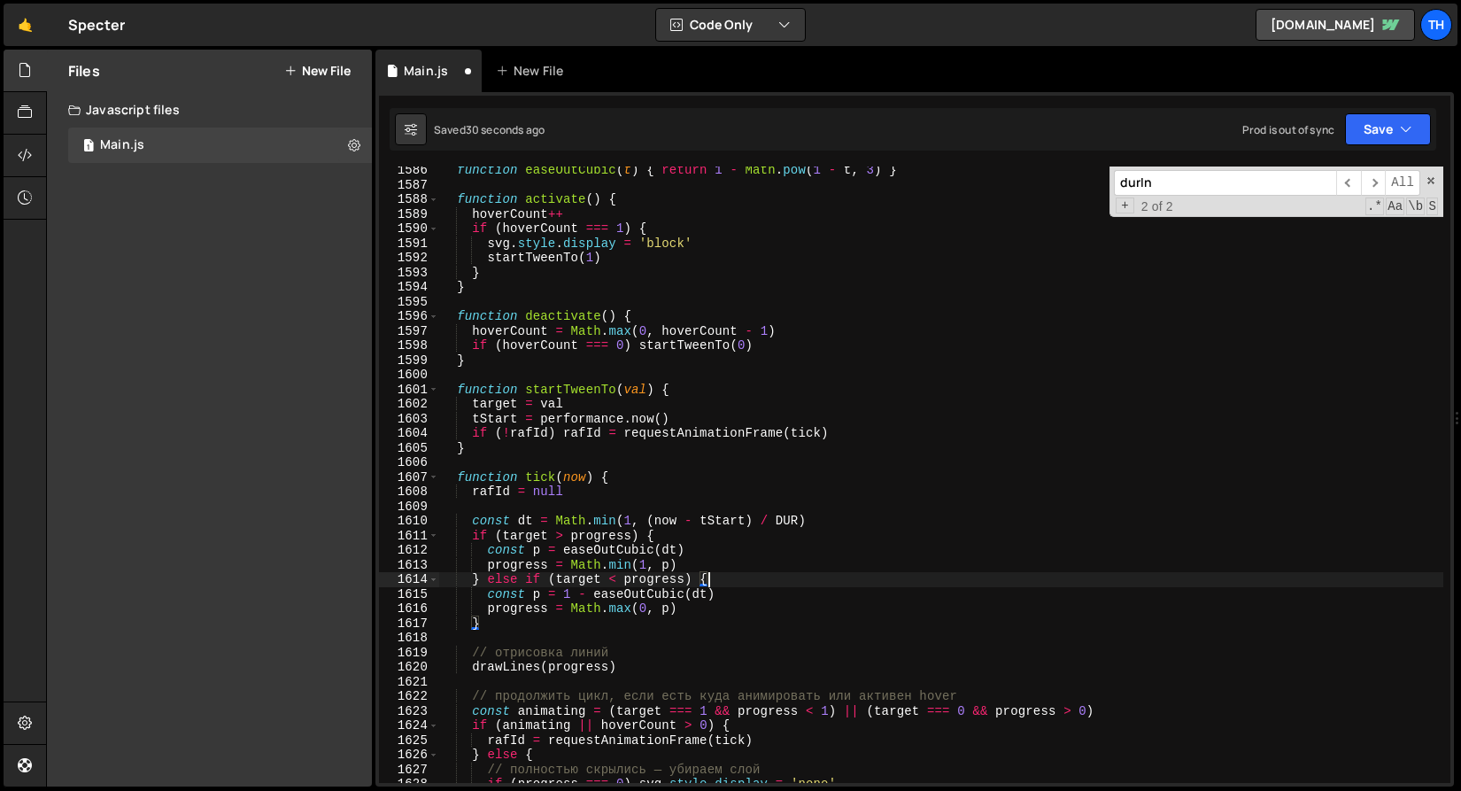
scroll to position [23234, 0]
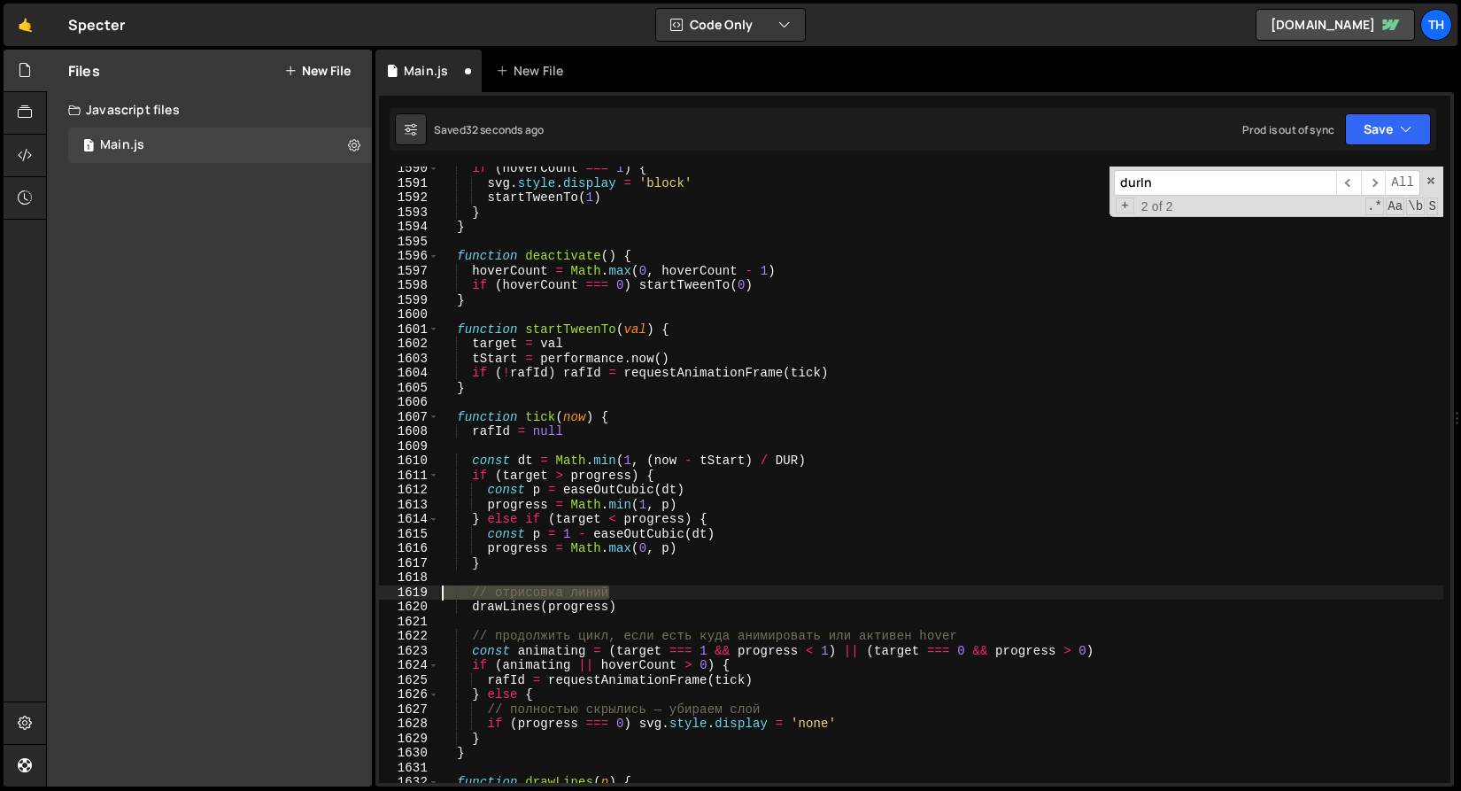
drag, startPoint x: 635, startPoint y: 596, endPoint x: 307, endPoint y: 596, distance: 327.6
click at [307, 596] on div "Files New File Javascript files 1 Main.js 0 CSS files Copy share link Edit File…" at bounding box center [753, 419] width 1415 height 738
type textarea "// отрисовка линий"
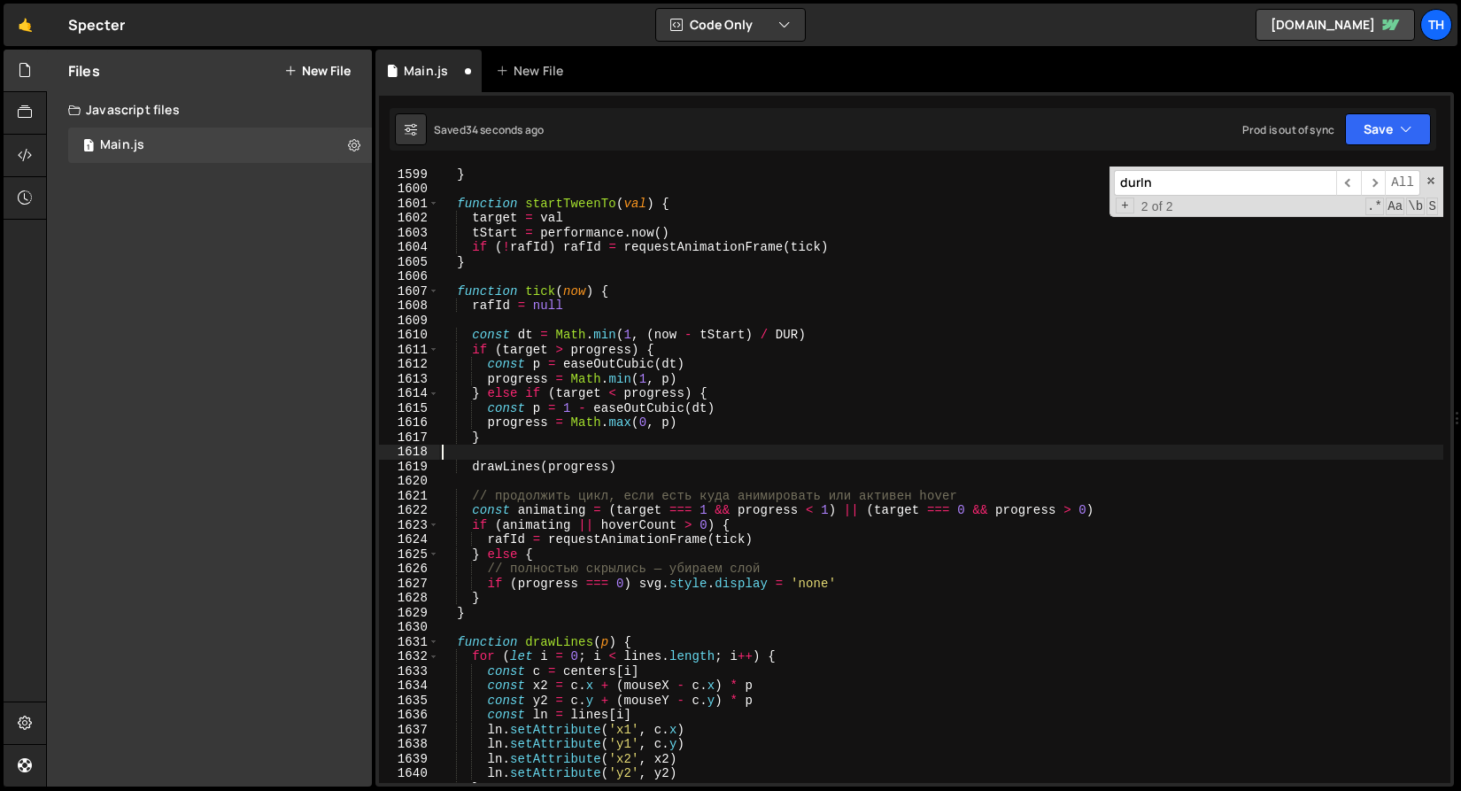
scroll to position [23385, 0]
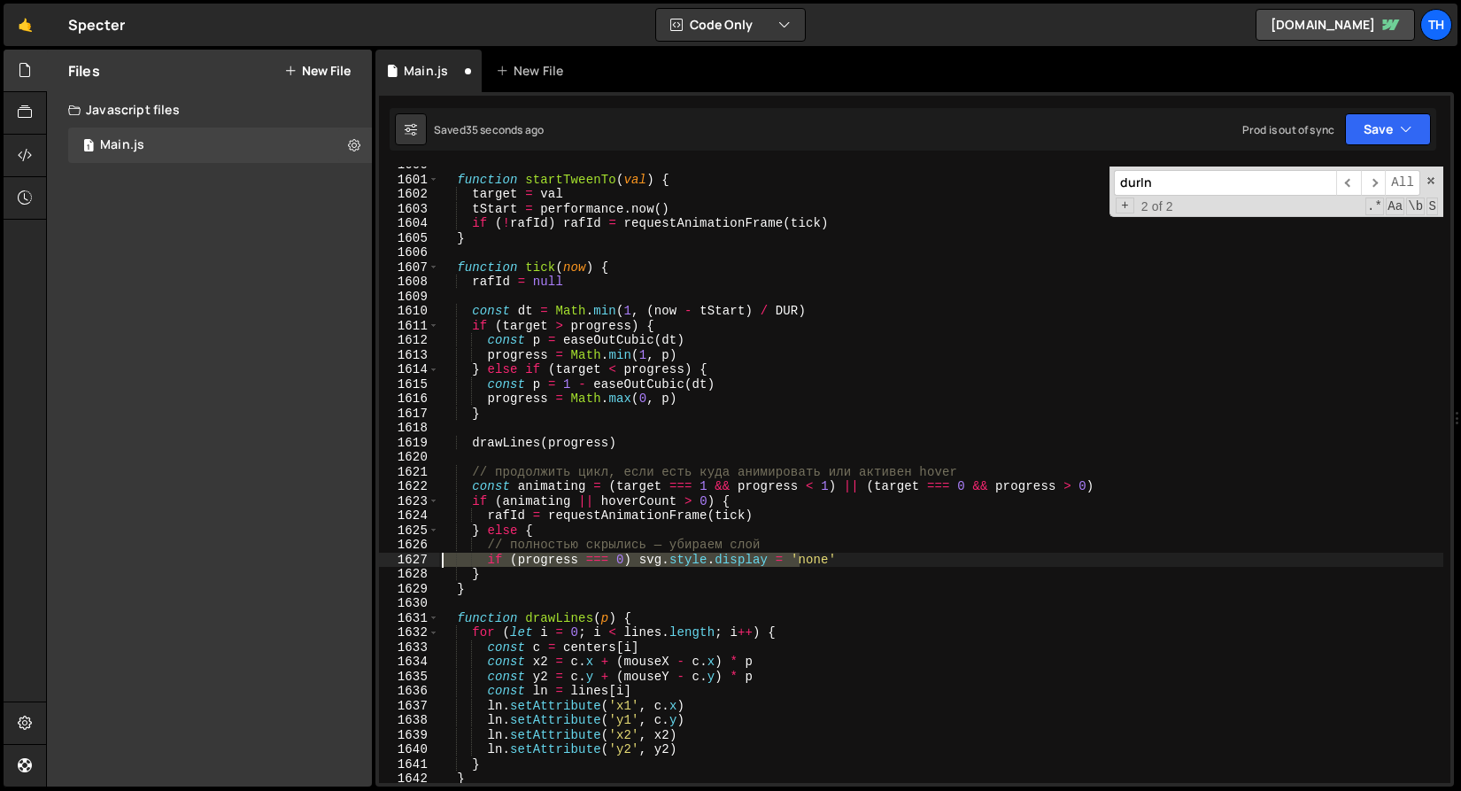
drag, startPoint x: 800, startPoint y: 556, endPoint x: 259, endPoint y: 557, distance: 541.0
click at [259, 557] on div "Files New File Javascript files 1 Main.js 0 CSS files Copy share link Edit File…" at bounding box center [753, 419] width 1415 height 738
type textarea "if (progress === 0) svg.style.display = 'none'"
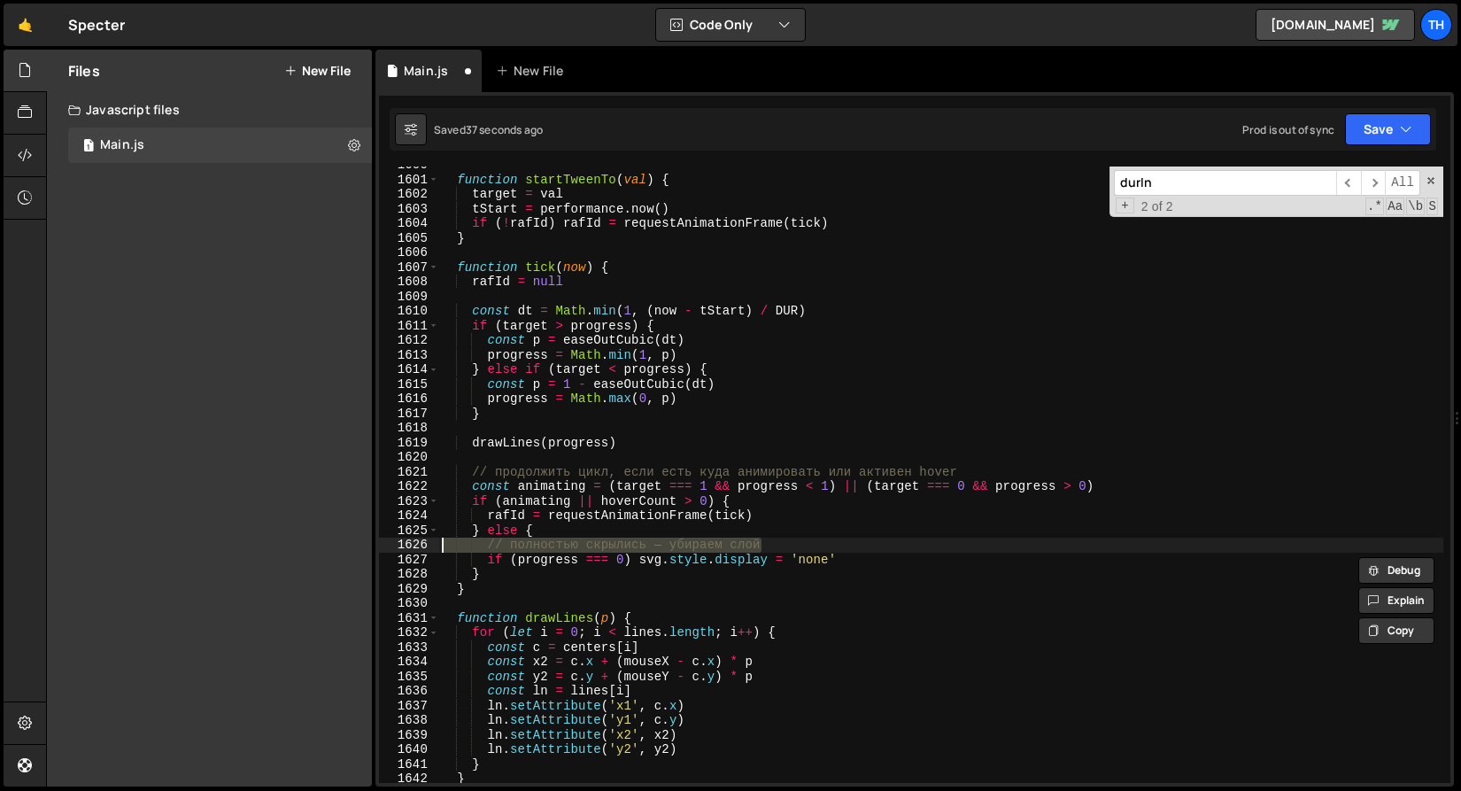
drag, startPoint x: 807, startPoint y: 543, endPoint x: 236, endPoint y: 543, distance: 570.2
click at [236, 543] on html "Projects Community Library Blog Th Projects Your Teams Invite team member Accou…" at bounding box center [730, 395] width 1461 height 791
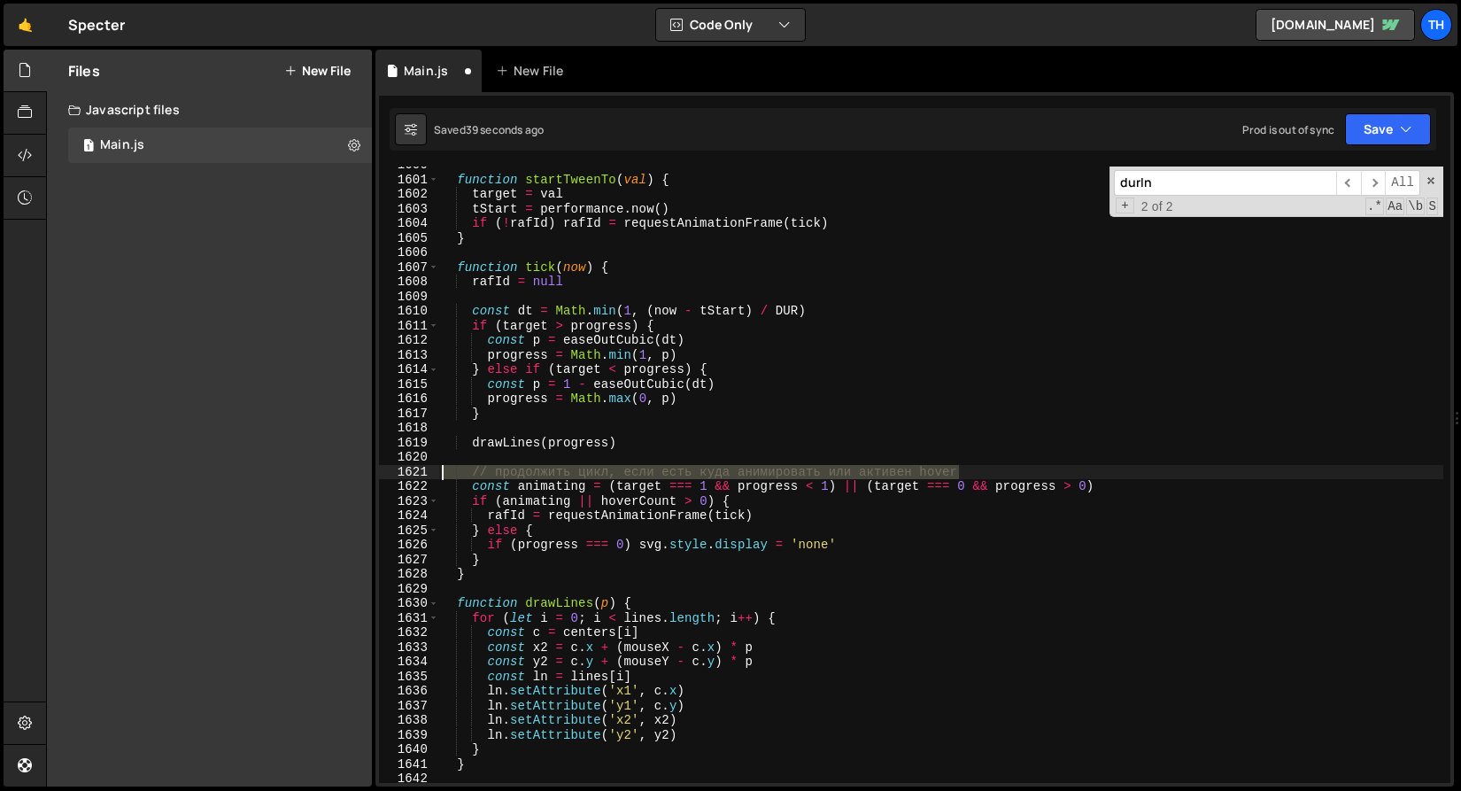
drag, startPoint x: 979, startPoint y: 468, endPoint x: 240, endPoint y: 457, distance: 739.4
click at [240, 457] on div "Files New File Javascript files 1 Main.js 0 CSS files Copy share link Edit File…" at bounding box center [753, 419] width 1415 height 738
type textarea "// продолжить цикл, если есть куда анимировать или активен hover"
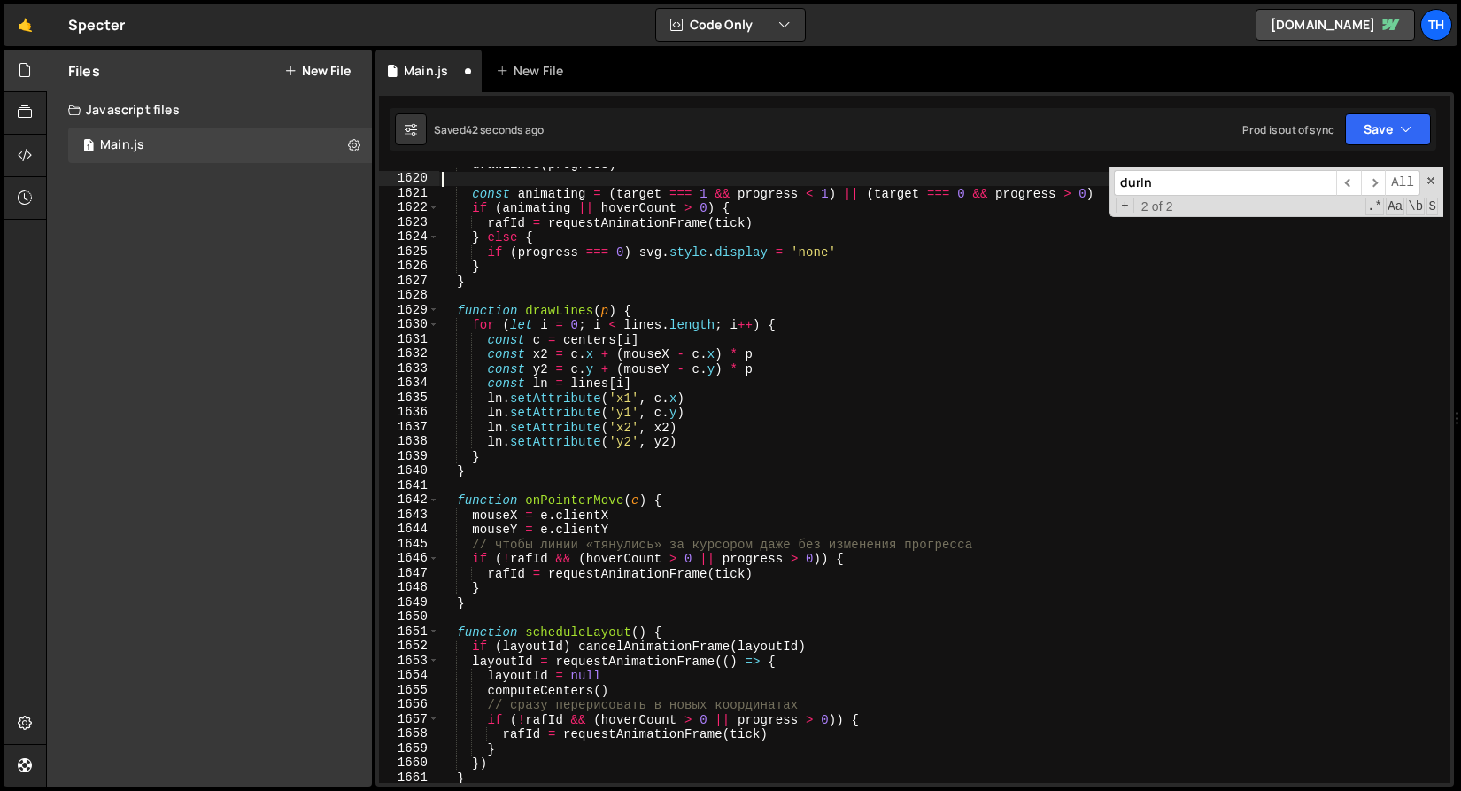
scroll to position [23677, 0]
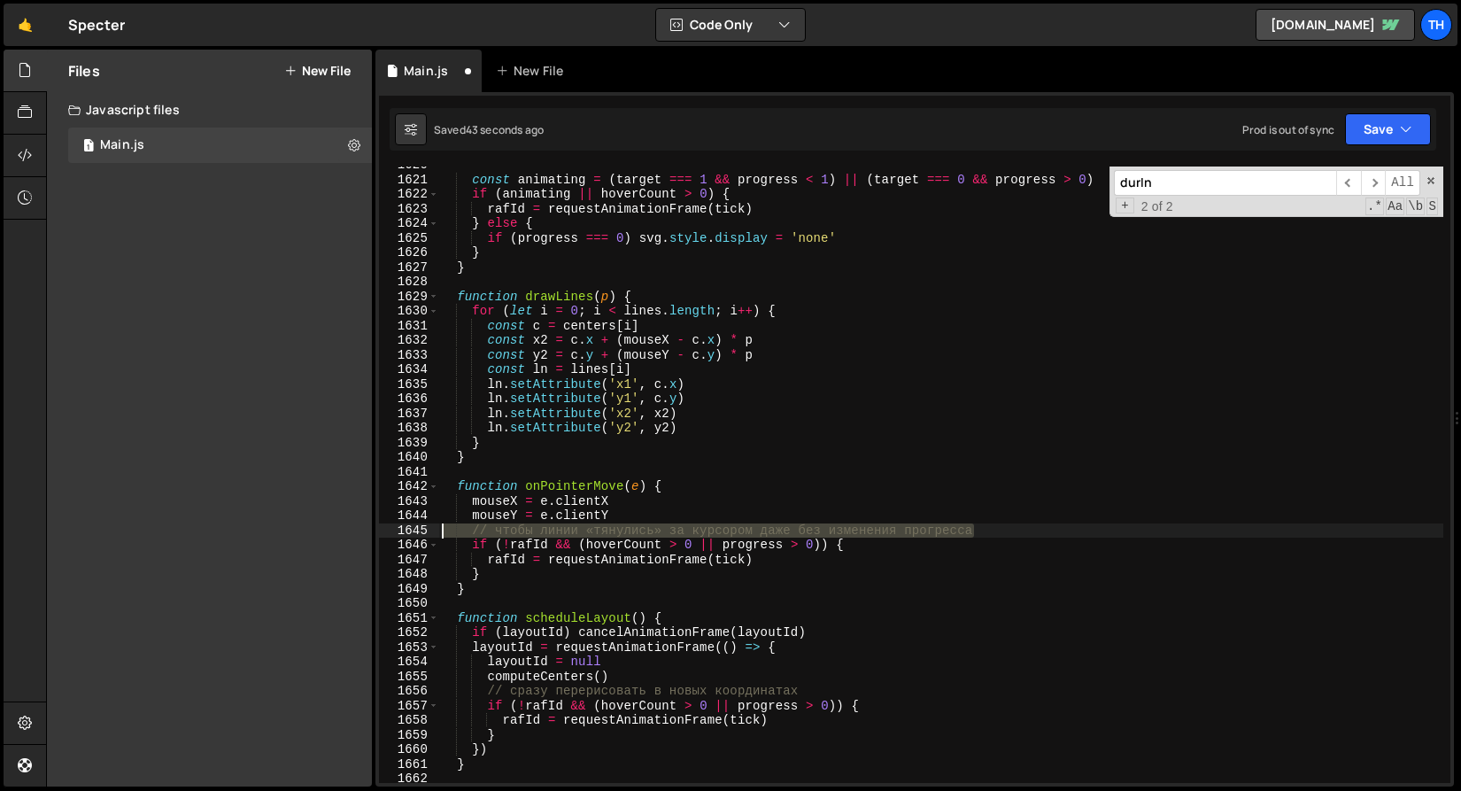
drag, startPoint x: 1035, startPoint y: 533, endPoint x: 359, endPoint y: 533, distance: 676.5
click at [359, 533] on div "Files New File Javascript files 1 Main.js 0 CSS files Copy share link Edit File…" at bounding box center [753, 419] width 1415 height 738
type textarea "// чтобы линии «тянулись» за курсором даже без изменения прогресса"
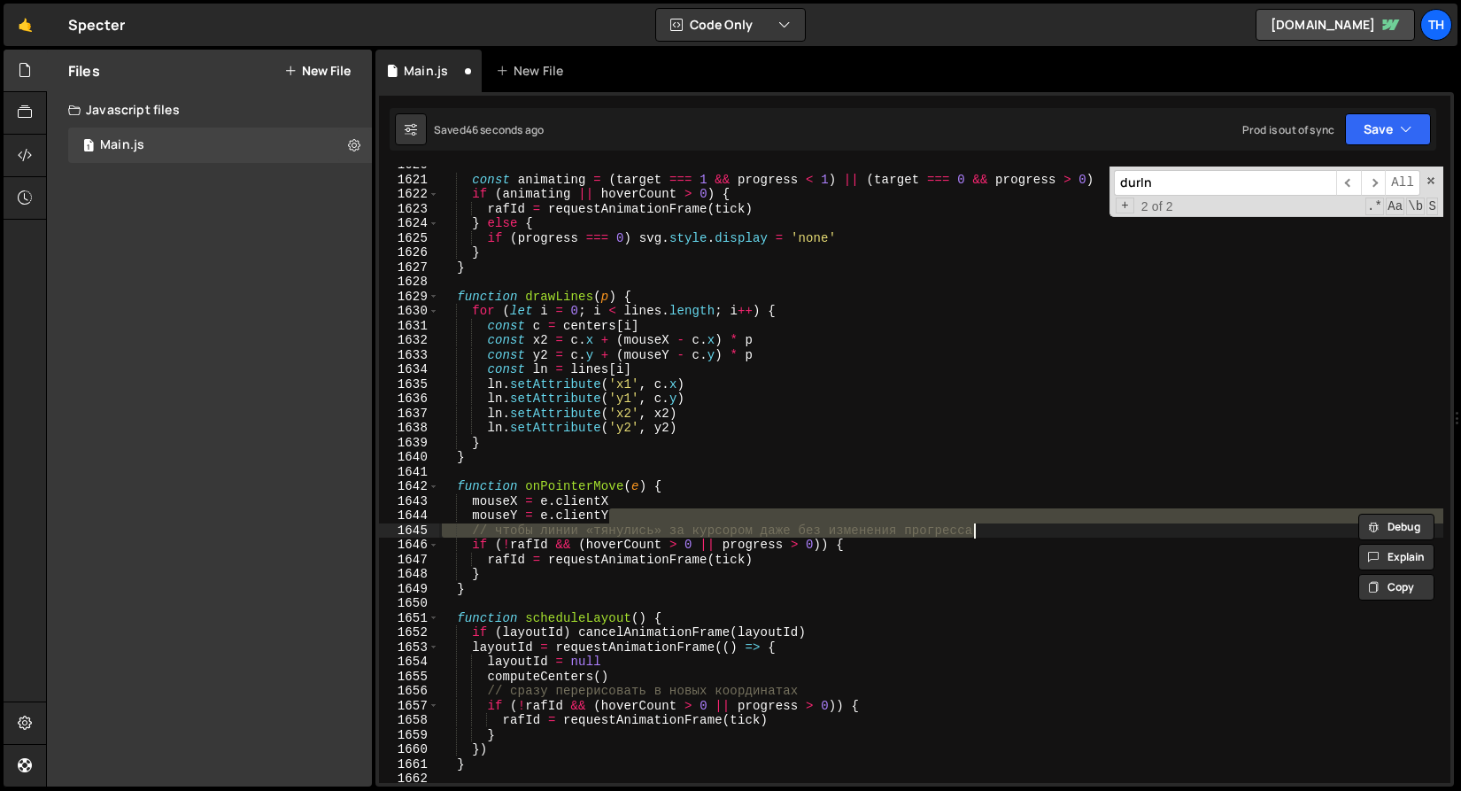
click at [652, 575] on div "const animating = ( target === 1 && progress < 1 ) || ( target === 0 && progres…" at bounding box center [940, 480] width 1005 height 645
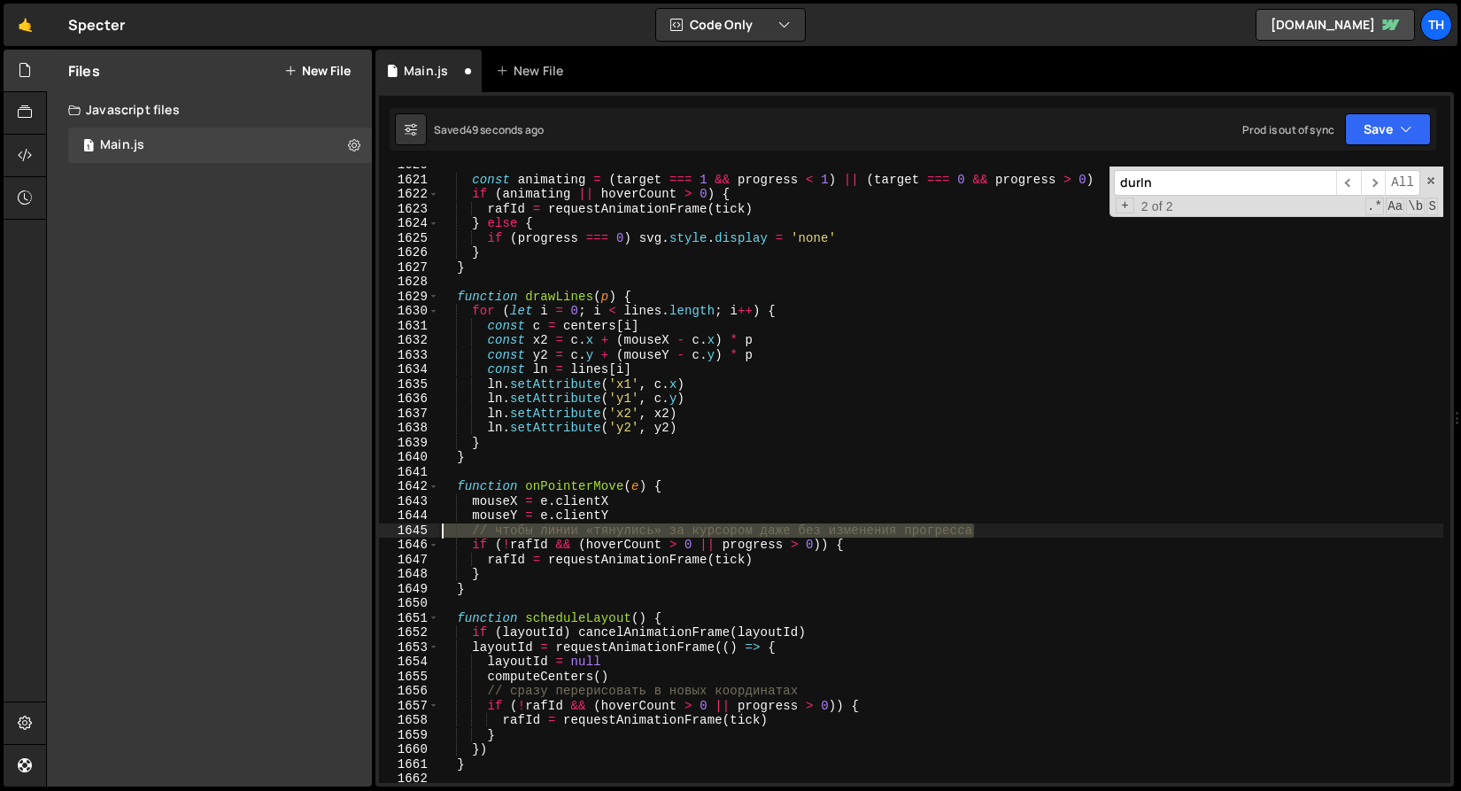
drag, startPoint x: 992, startPoint y: 532, endPoint x: 343, endPoint y: 537, distance: 649.1
click at [343, 537] on div "Files New File Javascript files 1 Main.js 0 CSS files Copy share link Edit File…" at bounding box center [753, 419] width 1415 height 738
type textarea "// чтобы линии «тянулись» за курсором даже без изменения прогресса"
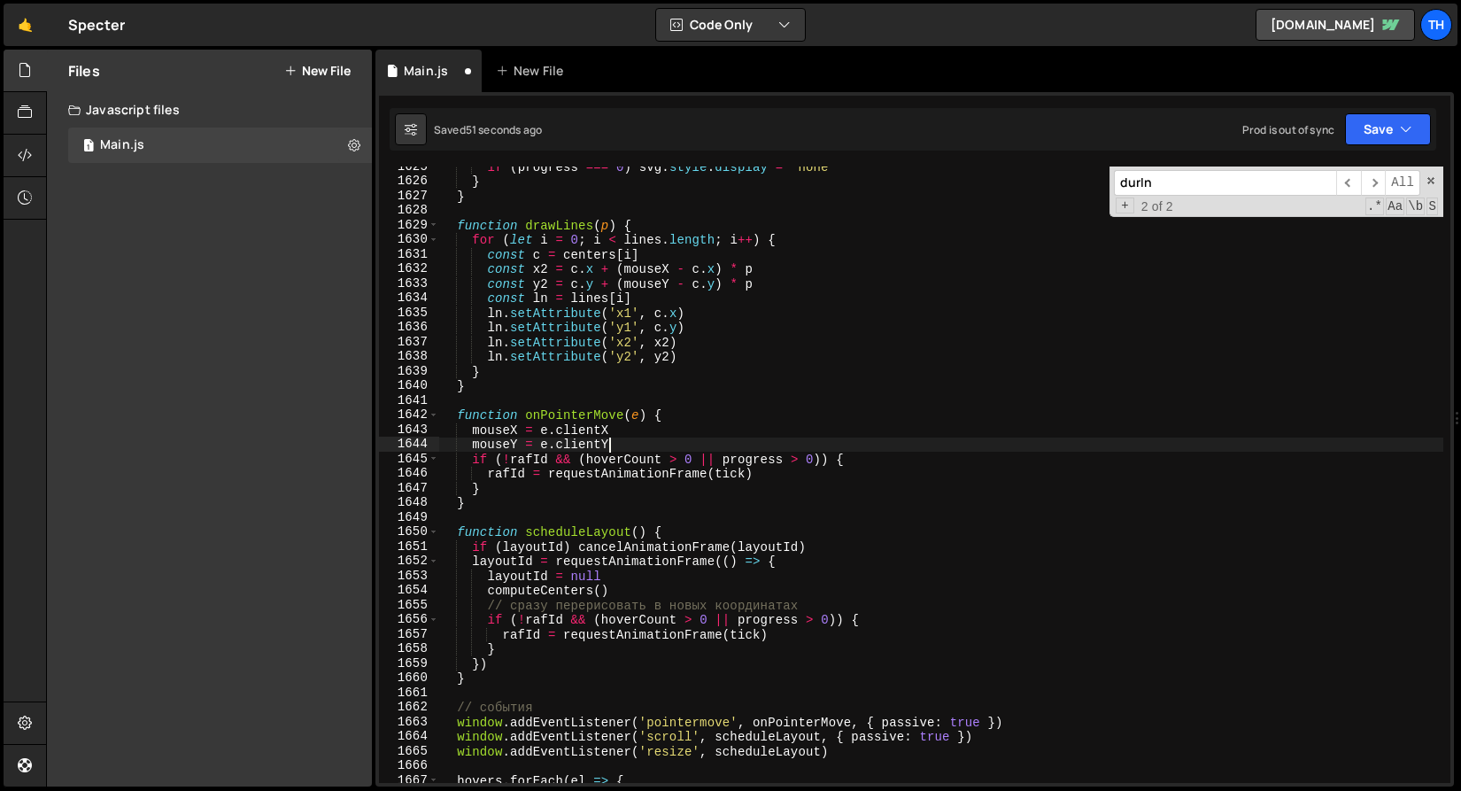
scroll to position [23765, 0]
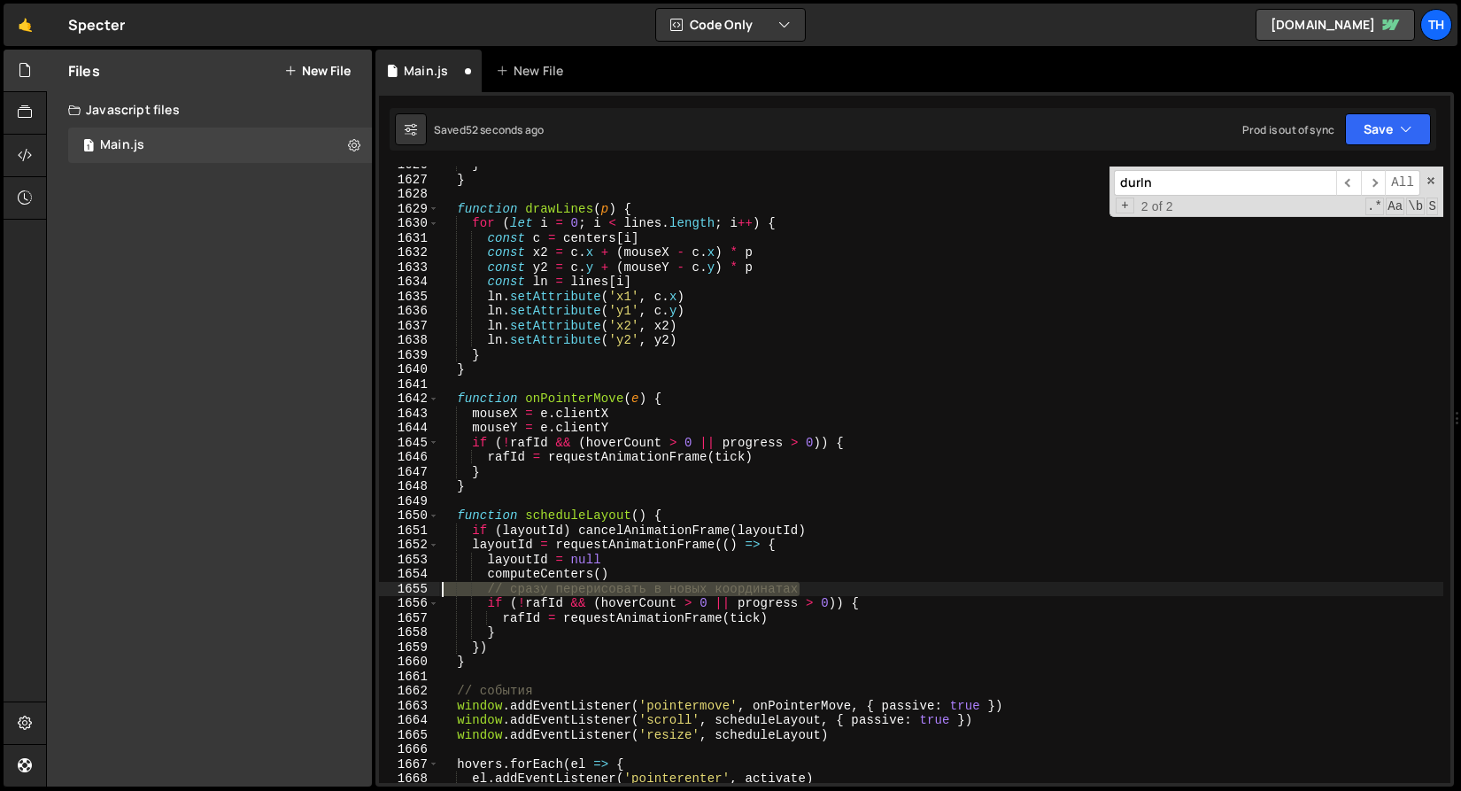
drag, startPoint x: 854, startPoint y: 594, endPoint x: -5, endPoint y: 596, distance: 858.9
click at [0, 596] on html "Projects Community Library Blog Th Projects Your Teams Invite team member Accou…" at bounding box center [730, 395] width 1461 height 791
type textarea "// сразу перерисовать в новых координатах"
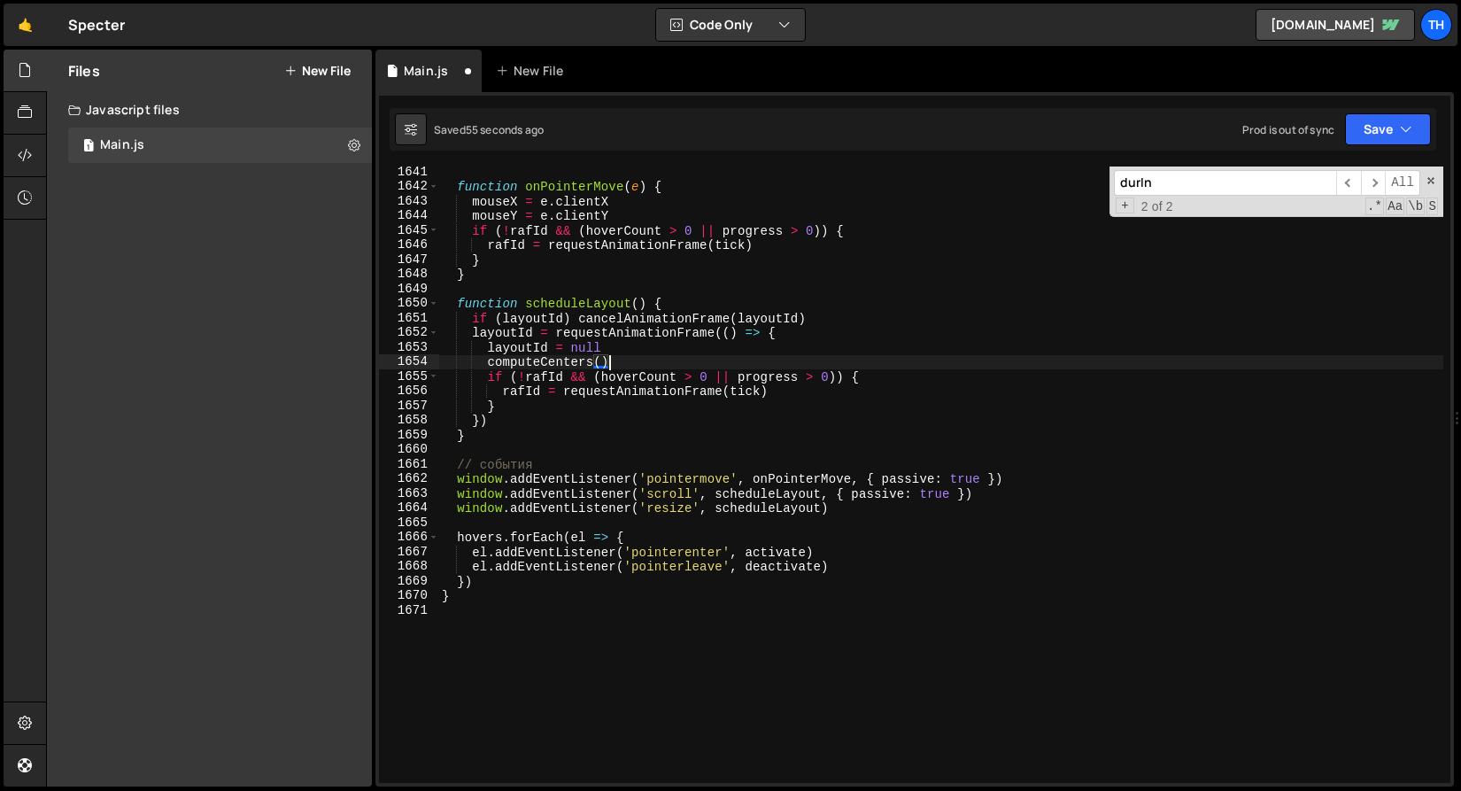
scroll to position [23976, 0]
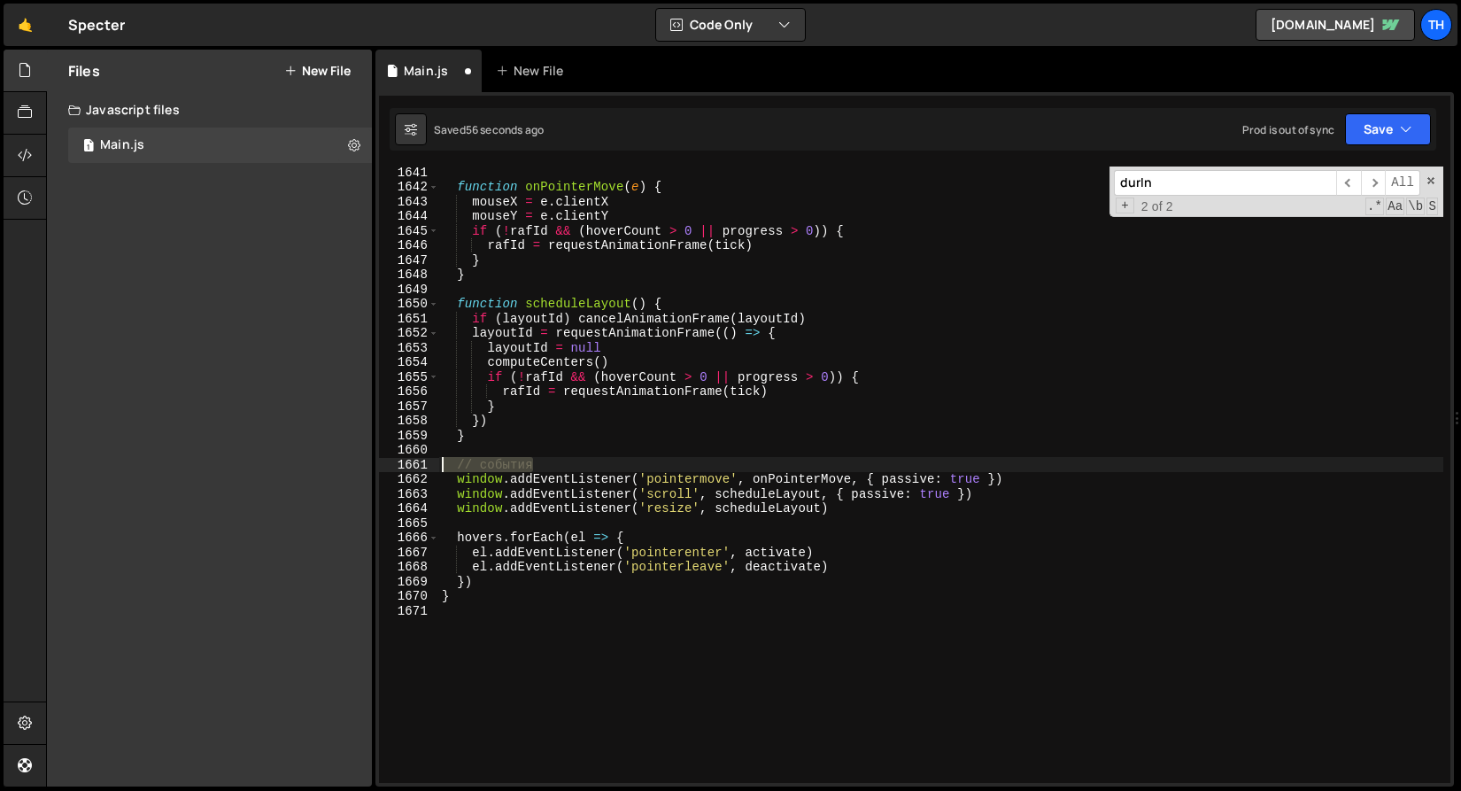
drag, startPoint x: 604, startPoint y: 460, endPoint x: 178, endPoint y: 460, distance: 425.9
click at [178, 460] on div "Files New File Javascript files 1 Main.js 0 CSS files Copy share link Edit File…" at bounding box center [753, 419] width 1415 height 738
type textarea "// события"
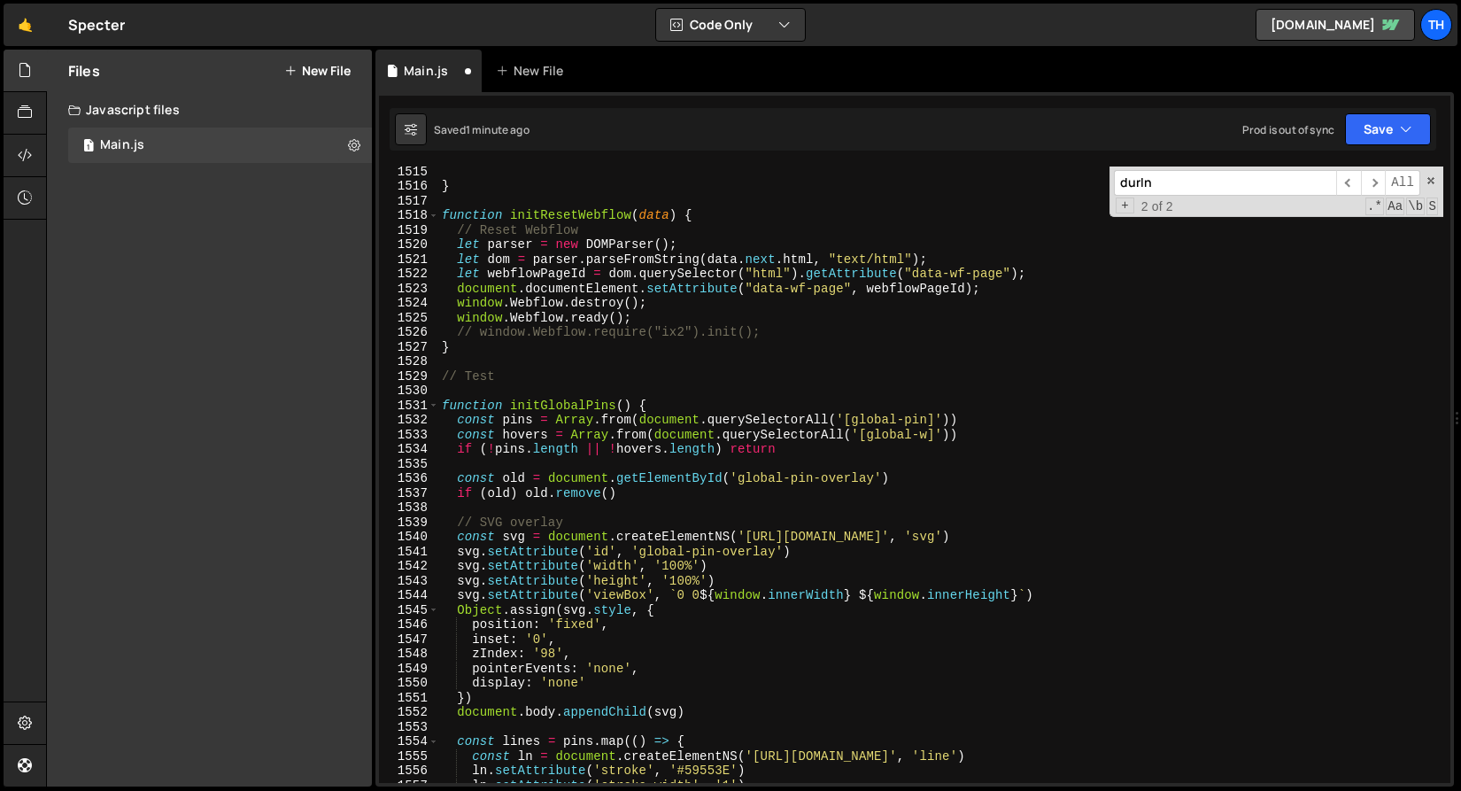
scroll to position [22136, 0]
click at [1407, 129] on icon "button" at bounding box center [1406, 129] width 12 height 18
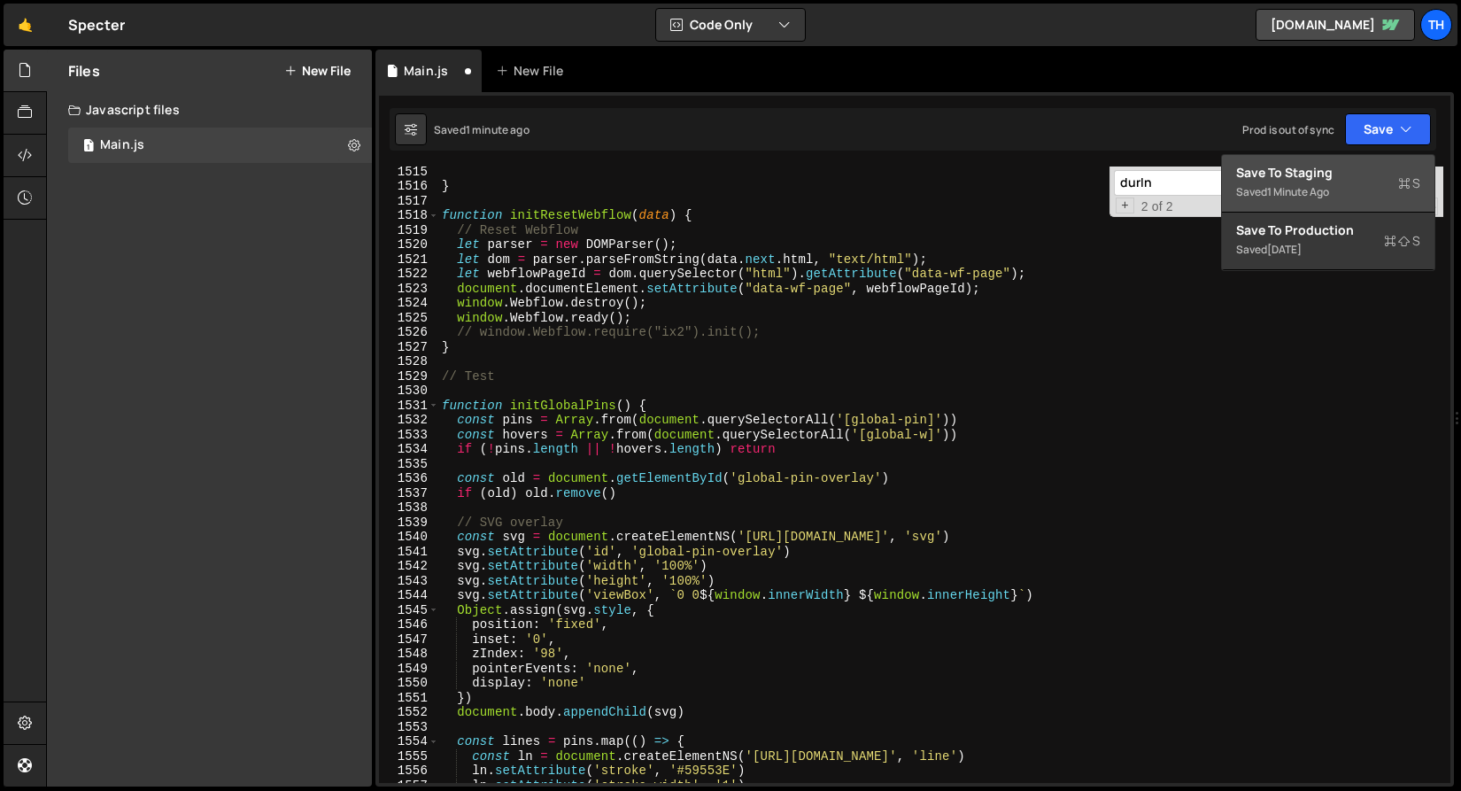
click at [1325, 211] on button "Save to Staging S Saved 1 minute ago" at bounding box center [1328, 184] width 213 height 58
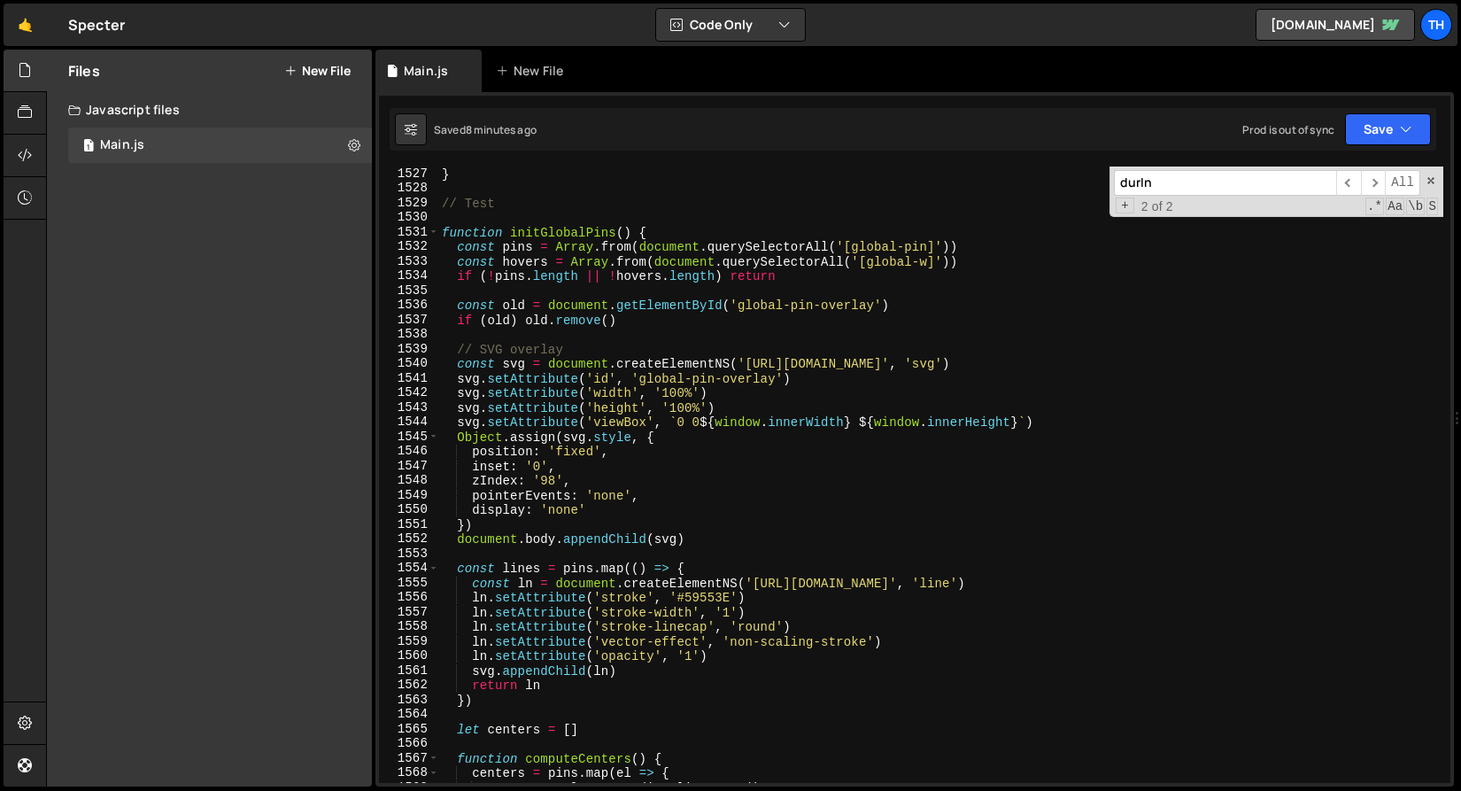
scroll to position [22255, 0]
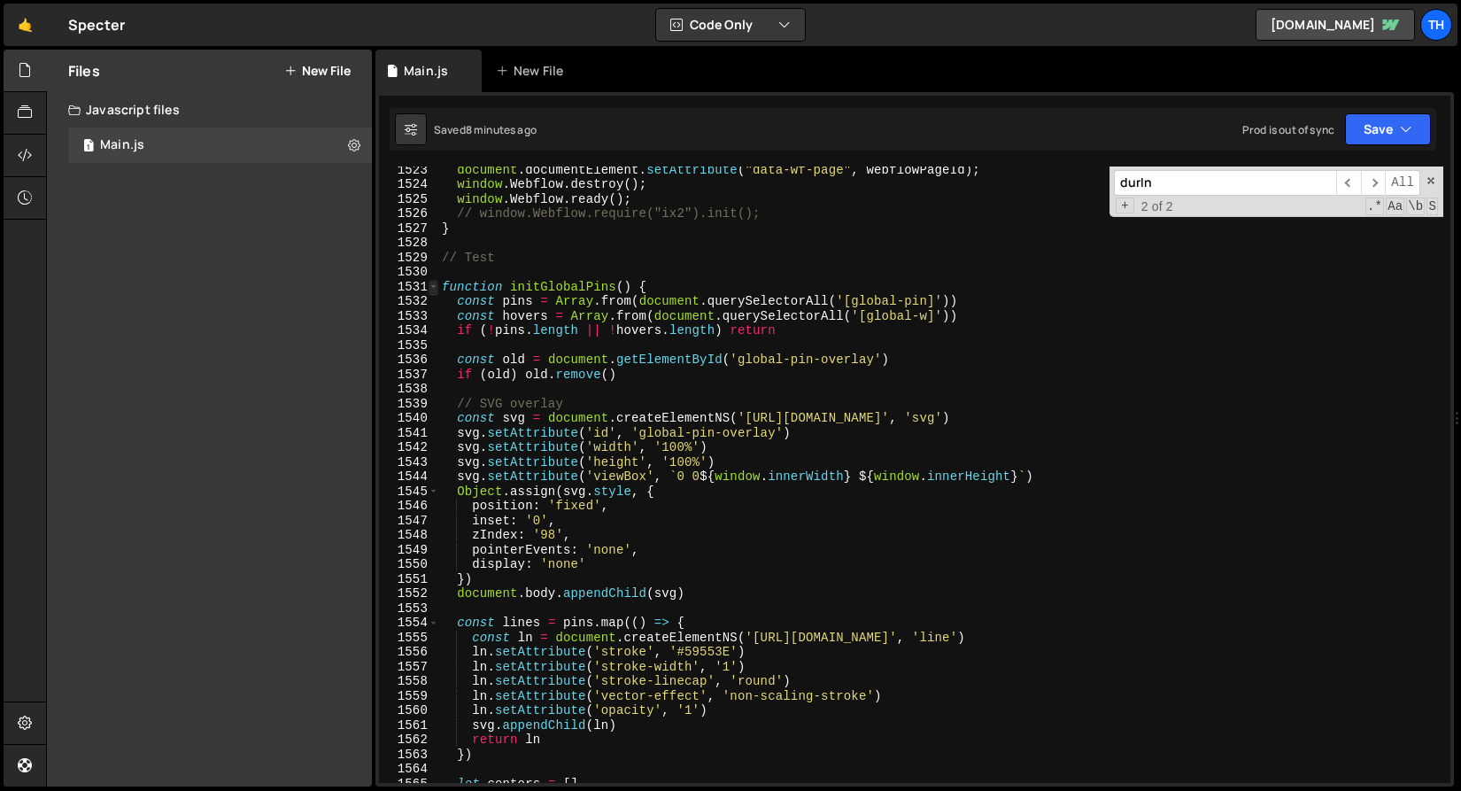
click at [433, 289] on span at bounding box center [434, 287] width 10 height 15
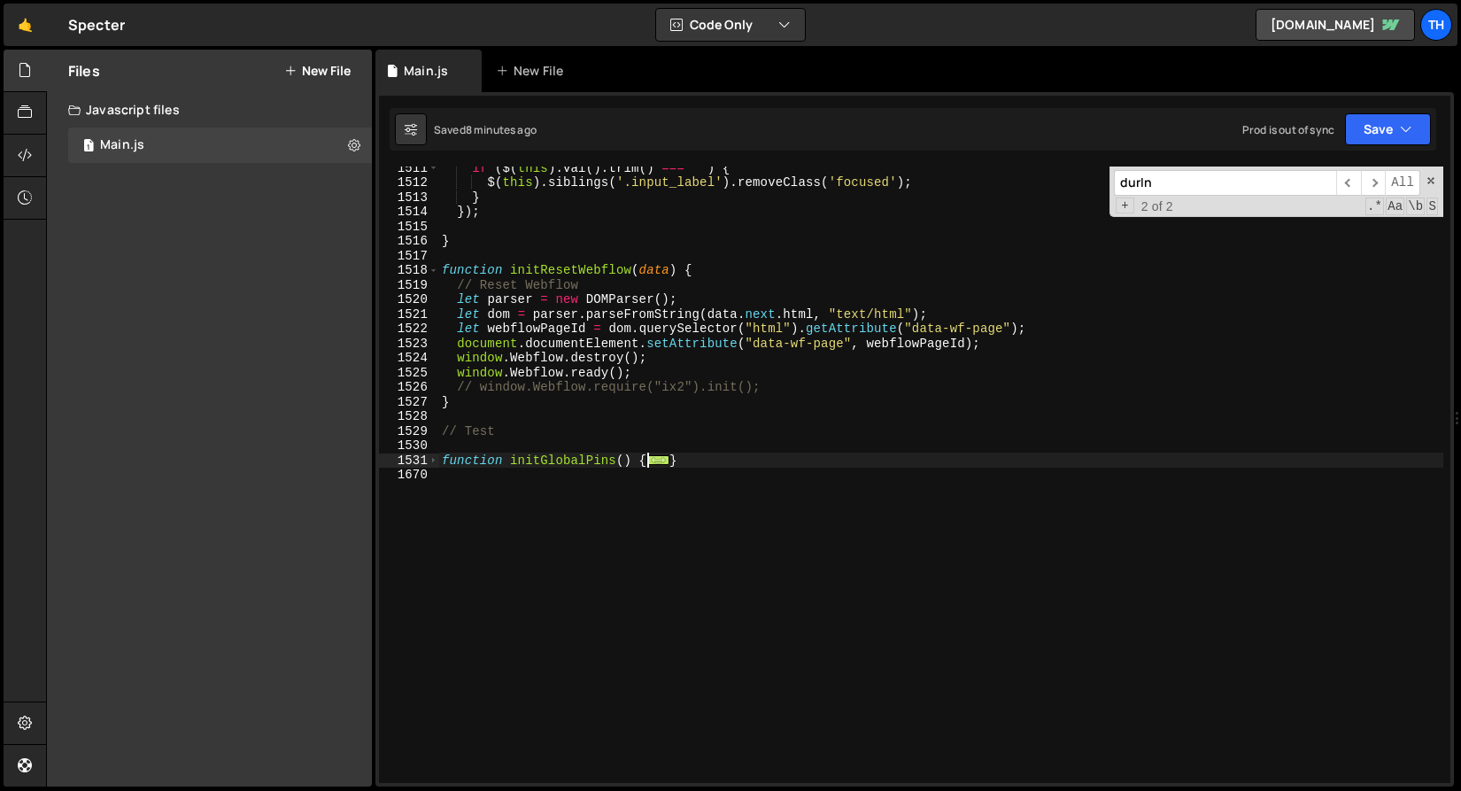
scroll to position [22081, 0]
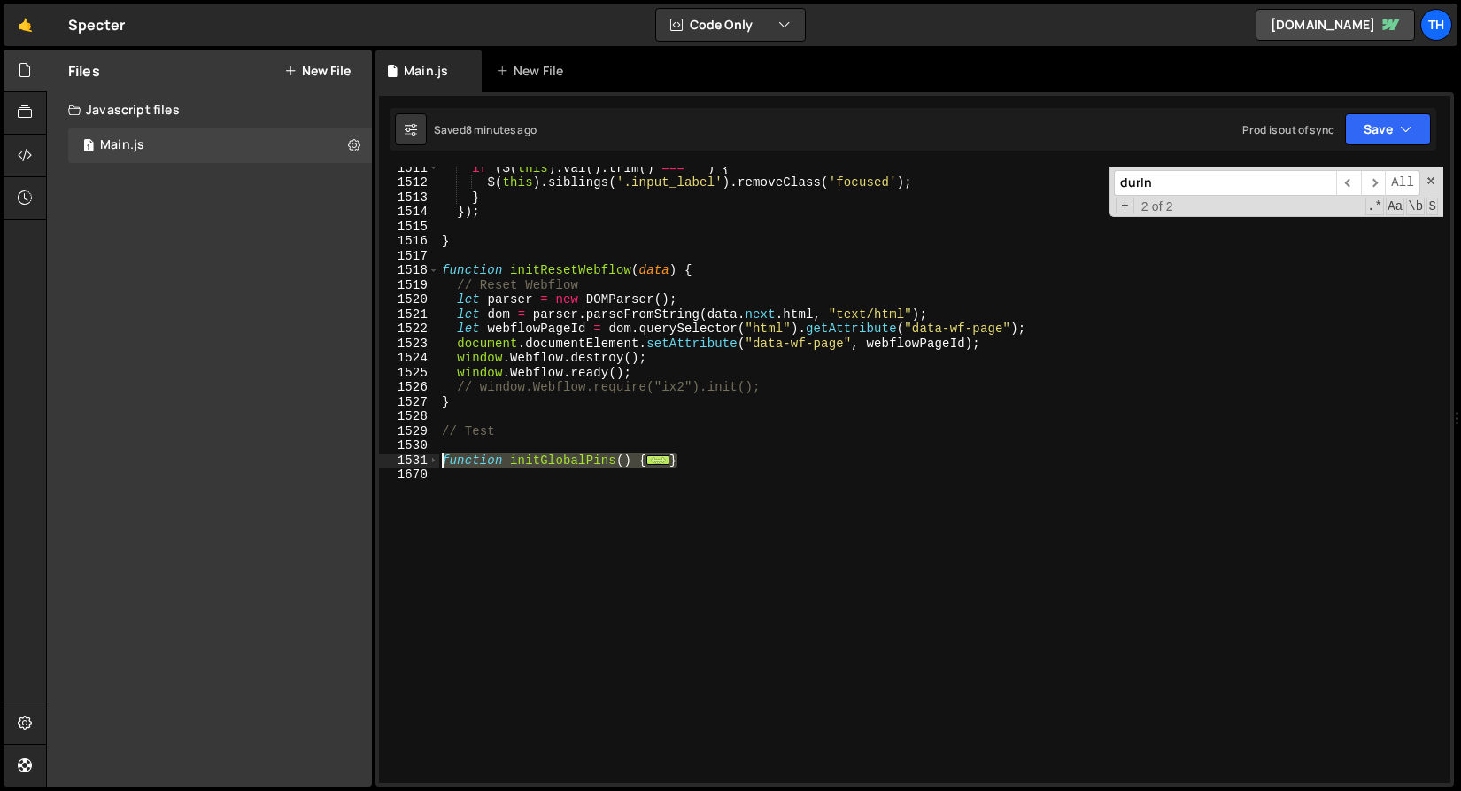
drag, startPoint x: 673, startPoint y: 462, endPoint x: 355, endPoint y: 459, distance: 317.9
click at [355, 459] on div "Files New File Javascript files 1 Main.js 0 CSS files Copy share link Edit File…" at bounding box center [753, 419] width 1415 height 738
type textarea "function initGlobalPins() { const pins = Array.from(document.querySelectorAll('…"
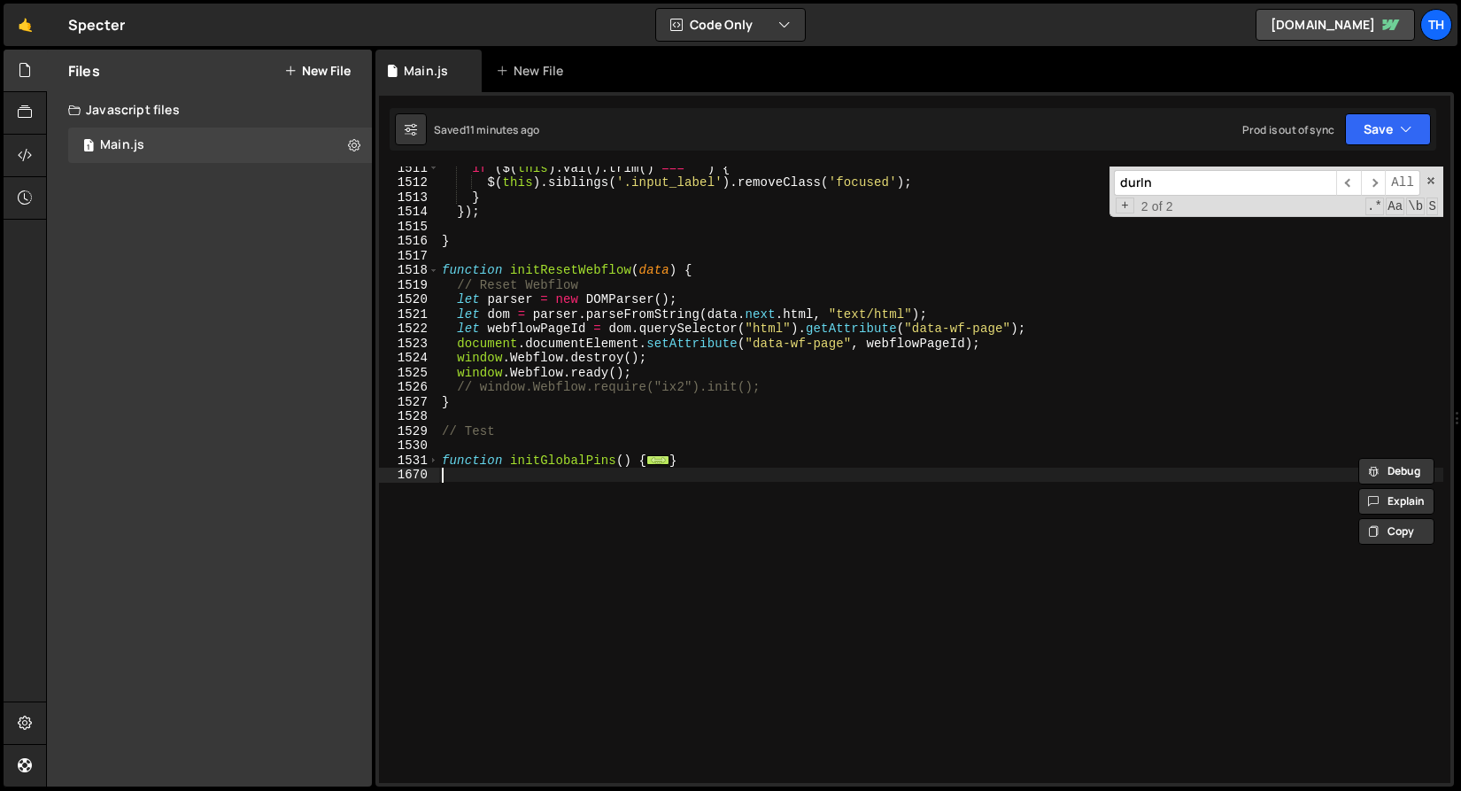
click at [778, 606] on div "if ( $ ( this ) . val ( ) . trim ( ) === '' ) { $ ( this ) . siblings ( '.input…" at bounding box center [940, 482] width 1005 height 645
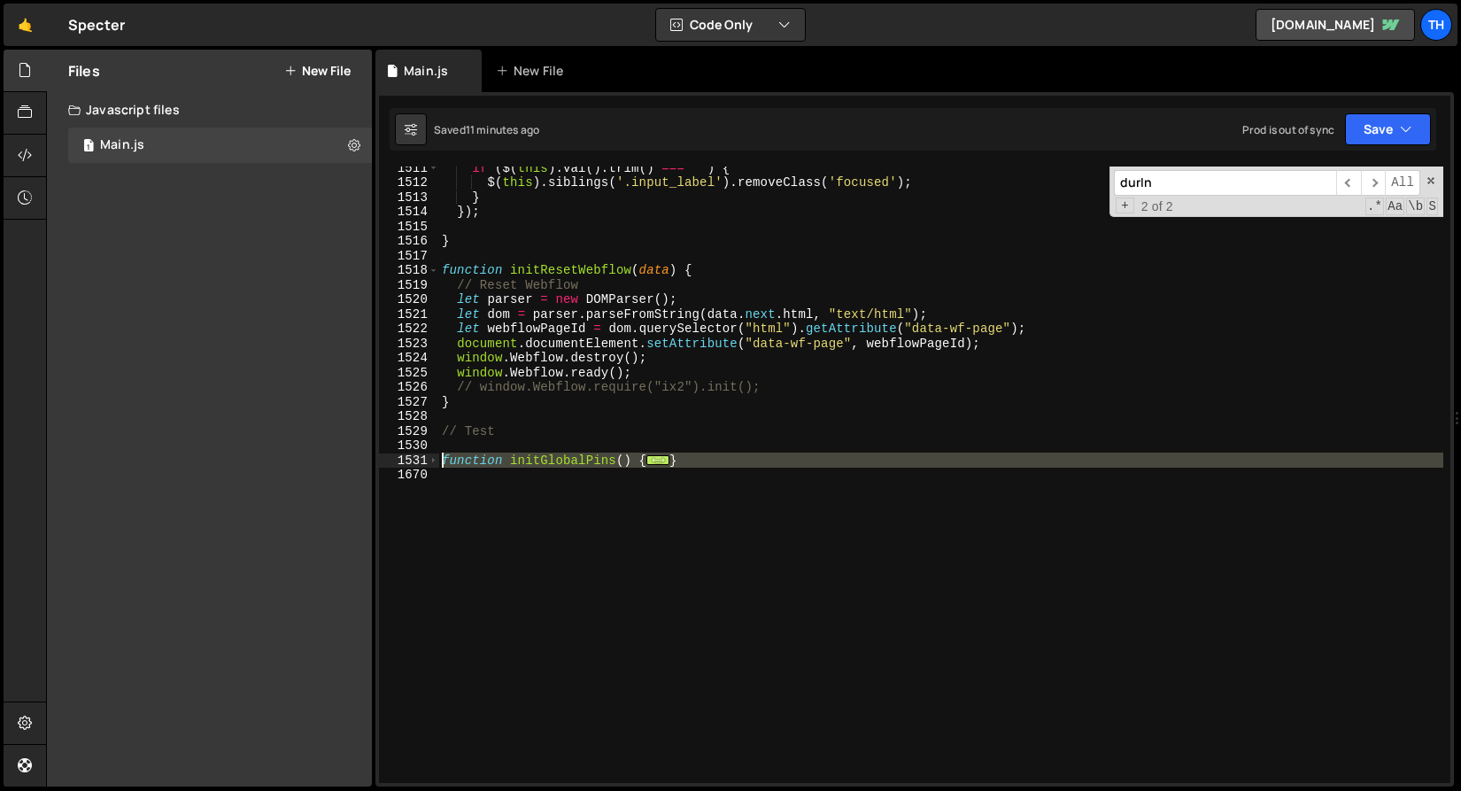
drag, startPoint x: 472, startPoint y: 501, endPoint x: 413, endPoint y: 459, distance: 73.0
click at [413, 459] on div "1511 1512 1513 1514 1515 1516 1517 1518 1519 1520 1521 1522 1523 1524 1525 1526…" at bounding box center [914, 474] width 1071 height 616
type textarea "function initGlobalPins() { const pins = Array.from(document.querySelectorAll('…"
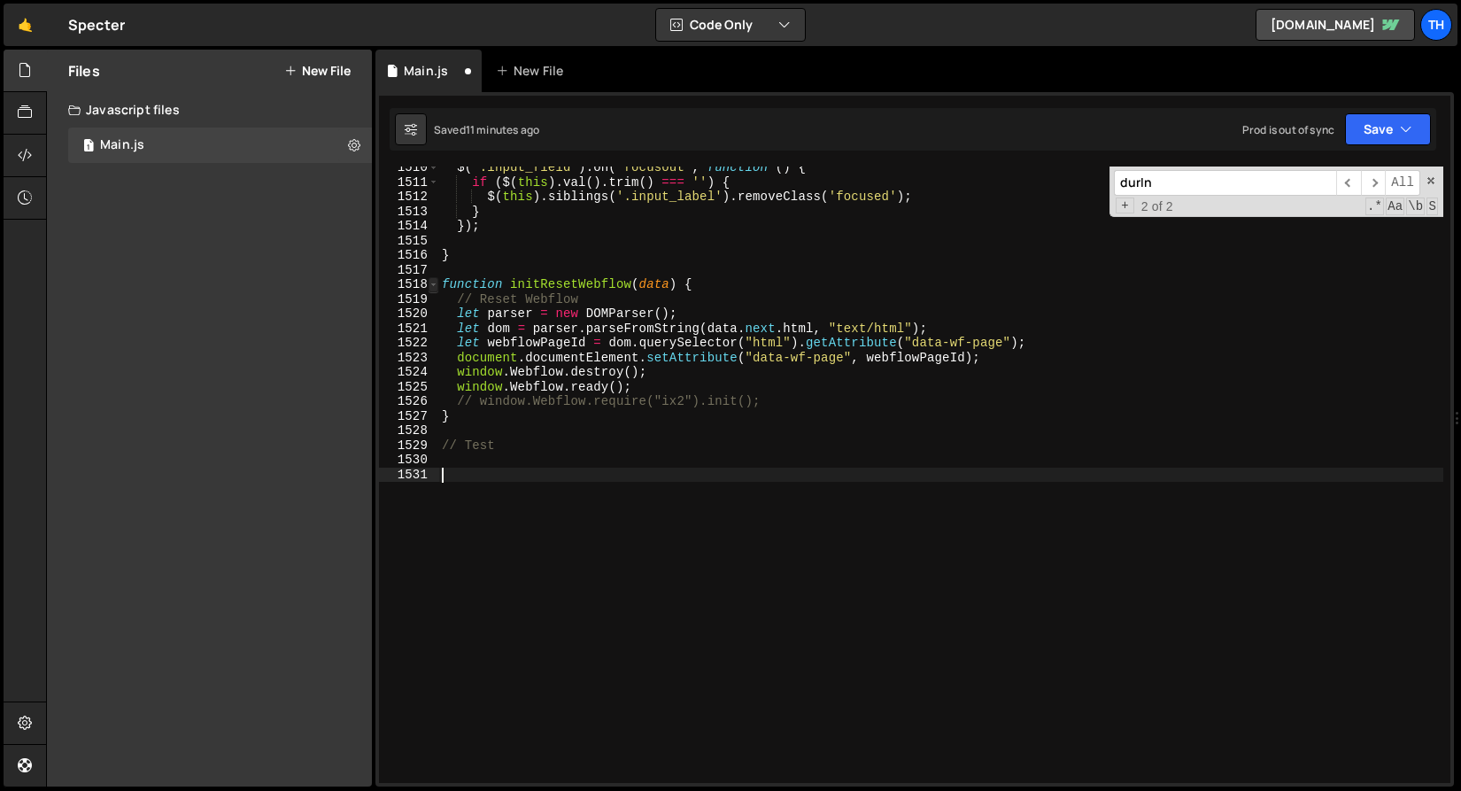
click at [433, 282] on span at bounding box center [434, 284] width 10 height 15
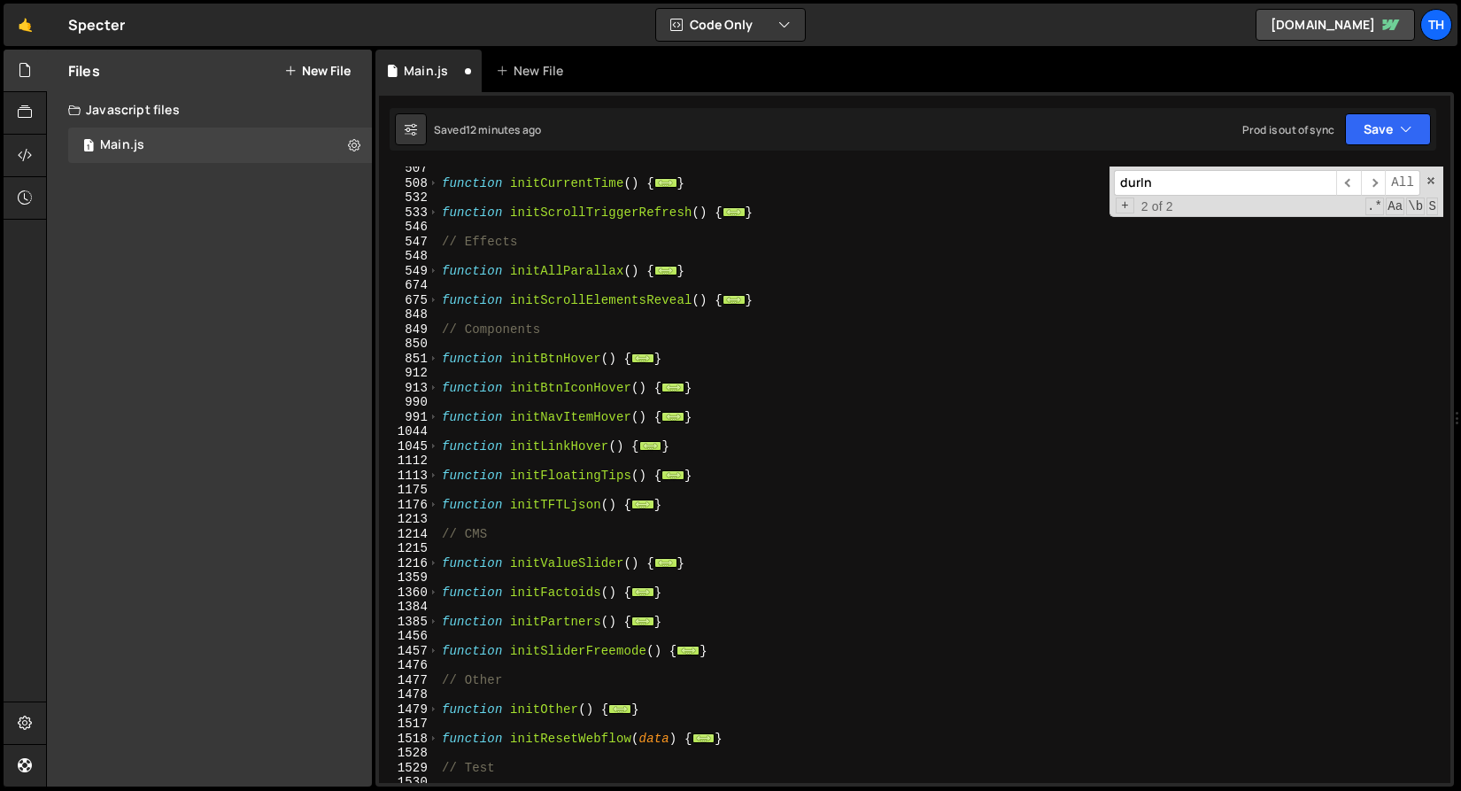
scroll to position [560, 0]
click at [740, 664] on div "function initCurrentTime ( ) { ... } function initScrollTriggerRefresh ( ) { ..…" at bounding box center [940, 483] width 1005 height 645
click at [742, 653] on div "function initCurrentTime ( ) { ... } function initScrollTriggerRefresh ( ) { ..…" at bounding box center [940, 483] width 1005 height 645
type textarea "}"
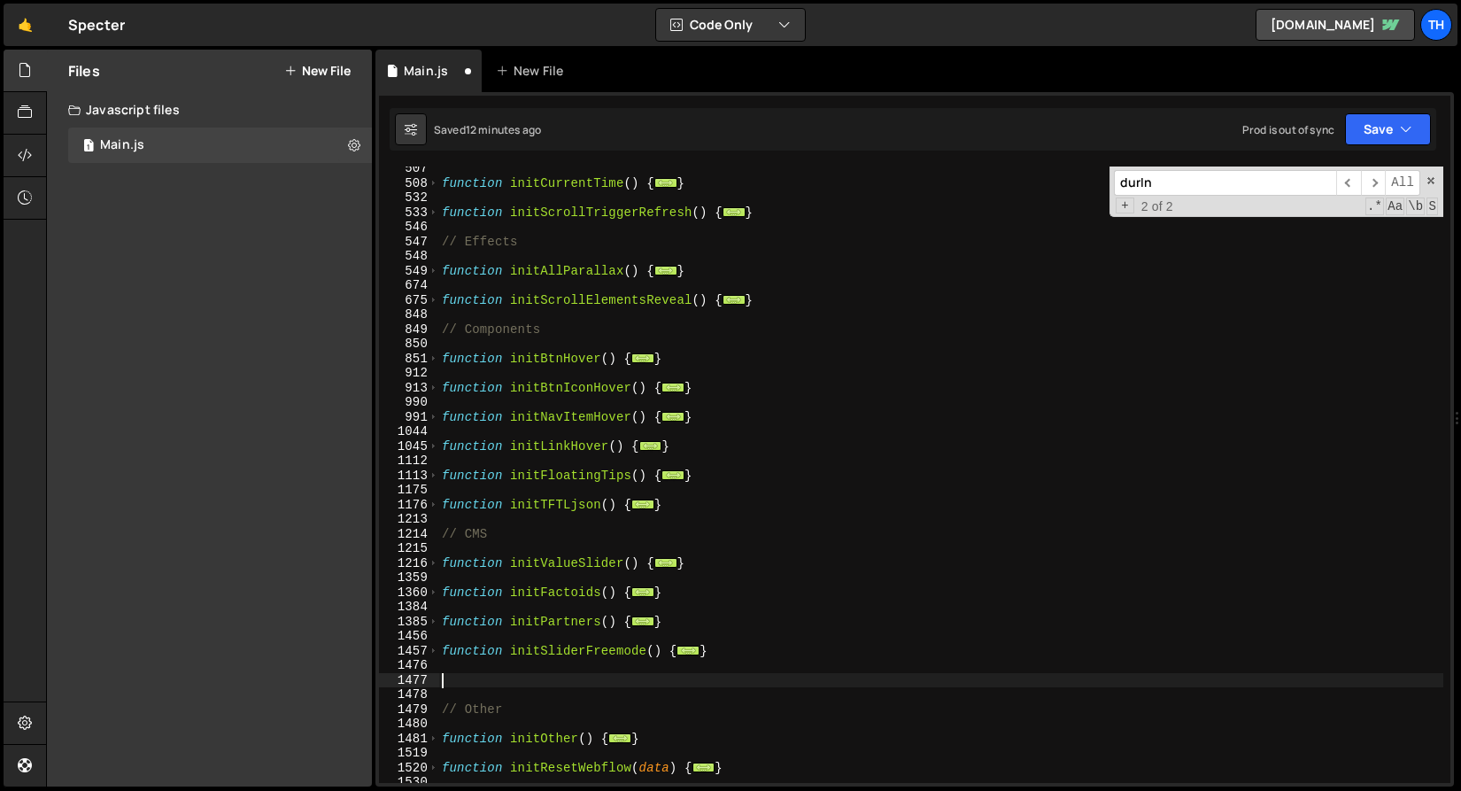
click at [735, 637] on div "function initCurrentTime ( ) { ... } function initScrollTriggerRefresh ( ) { ..…" at bounding box center [940, 483] width 1005 height 645
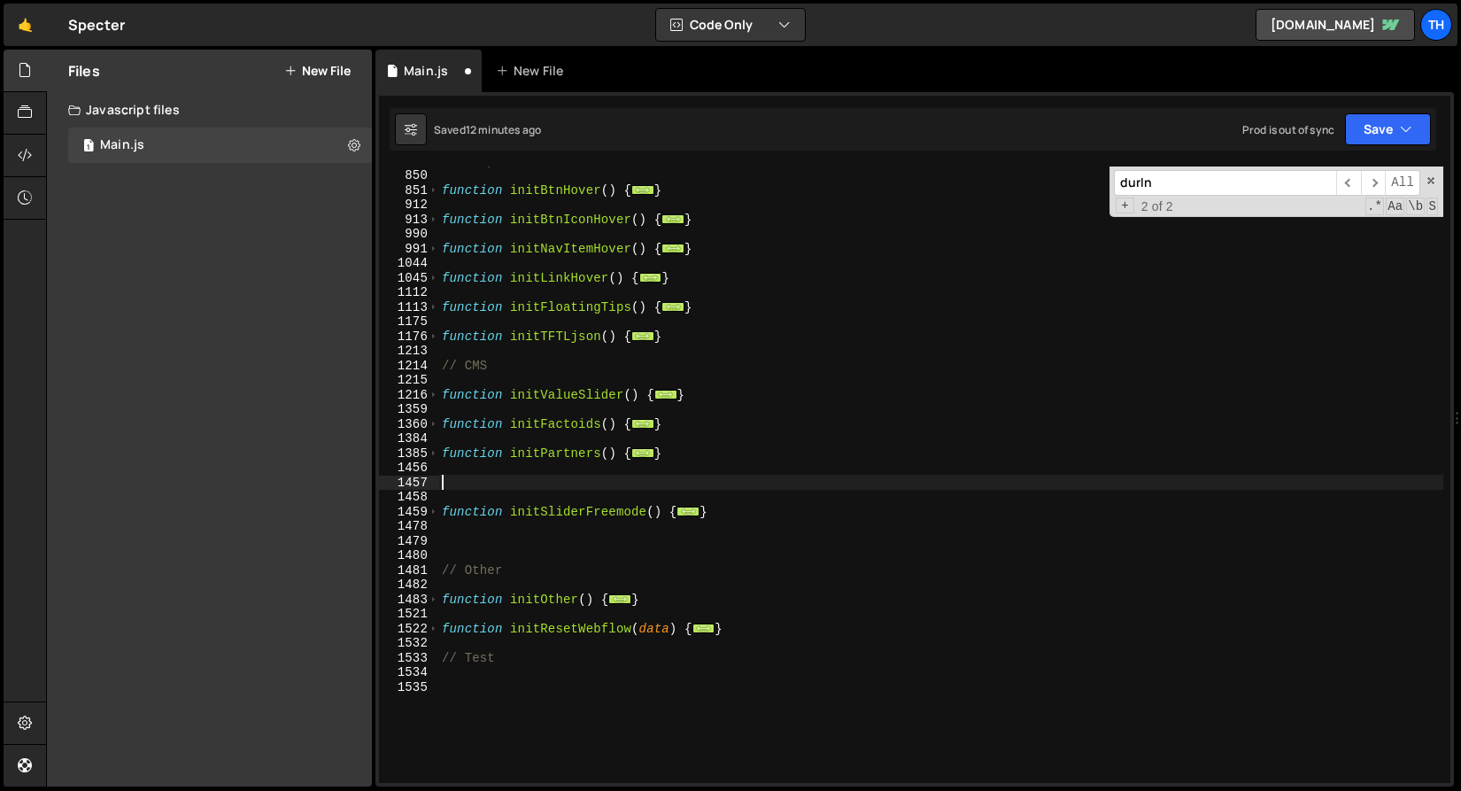
scroll to position [729, 0]
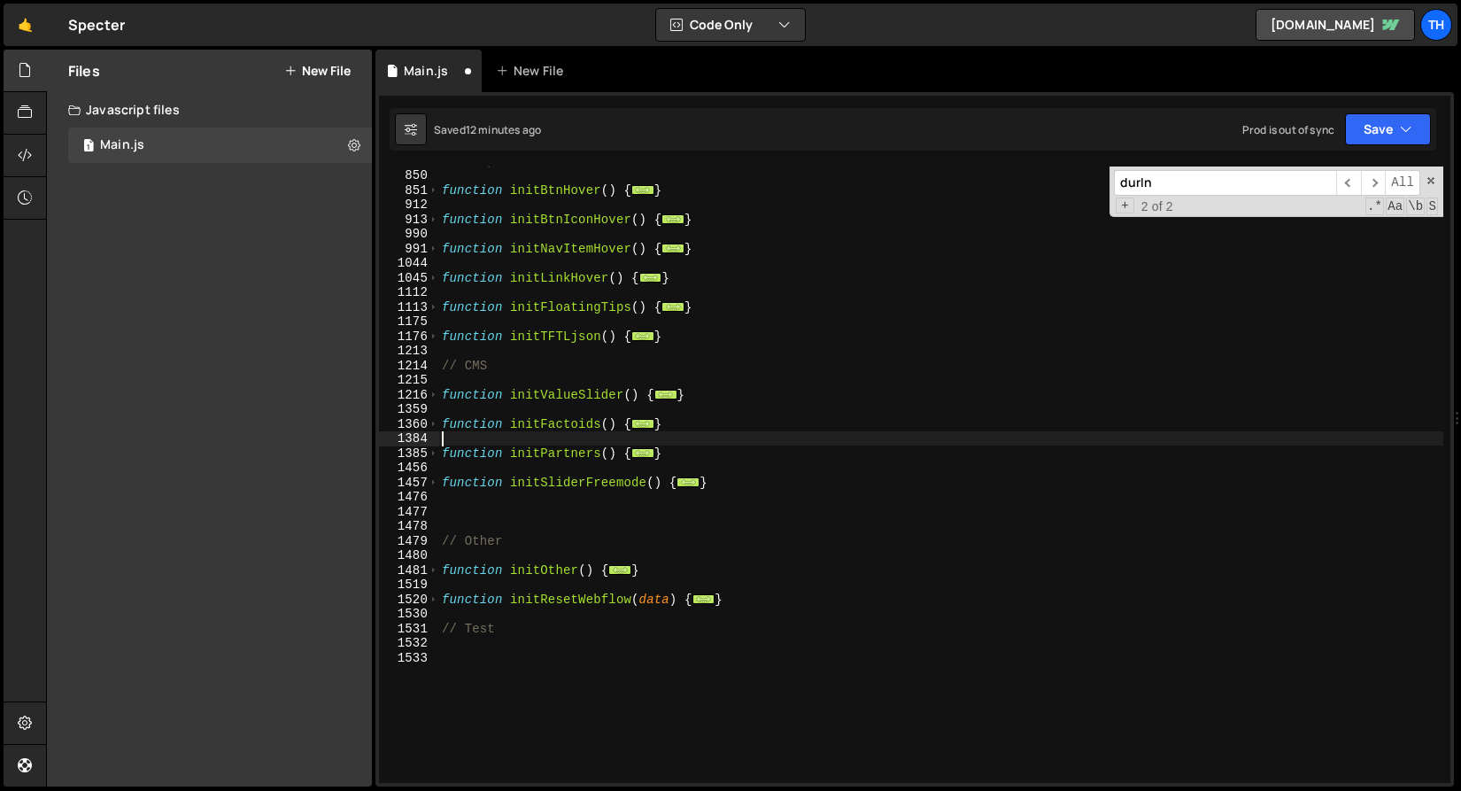
click at [644, 434] on div "// Components function initBtnHover ( ) { ... } function initBtnIconHover ( ) {…" at bounding box center [940, 475] width 1005 height 645
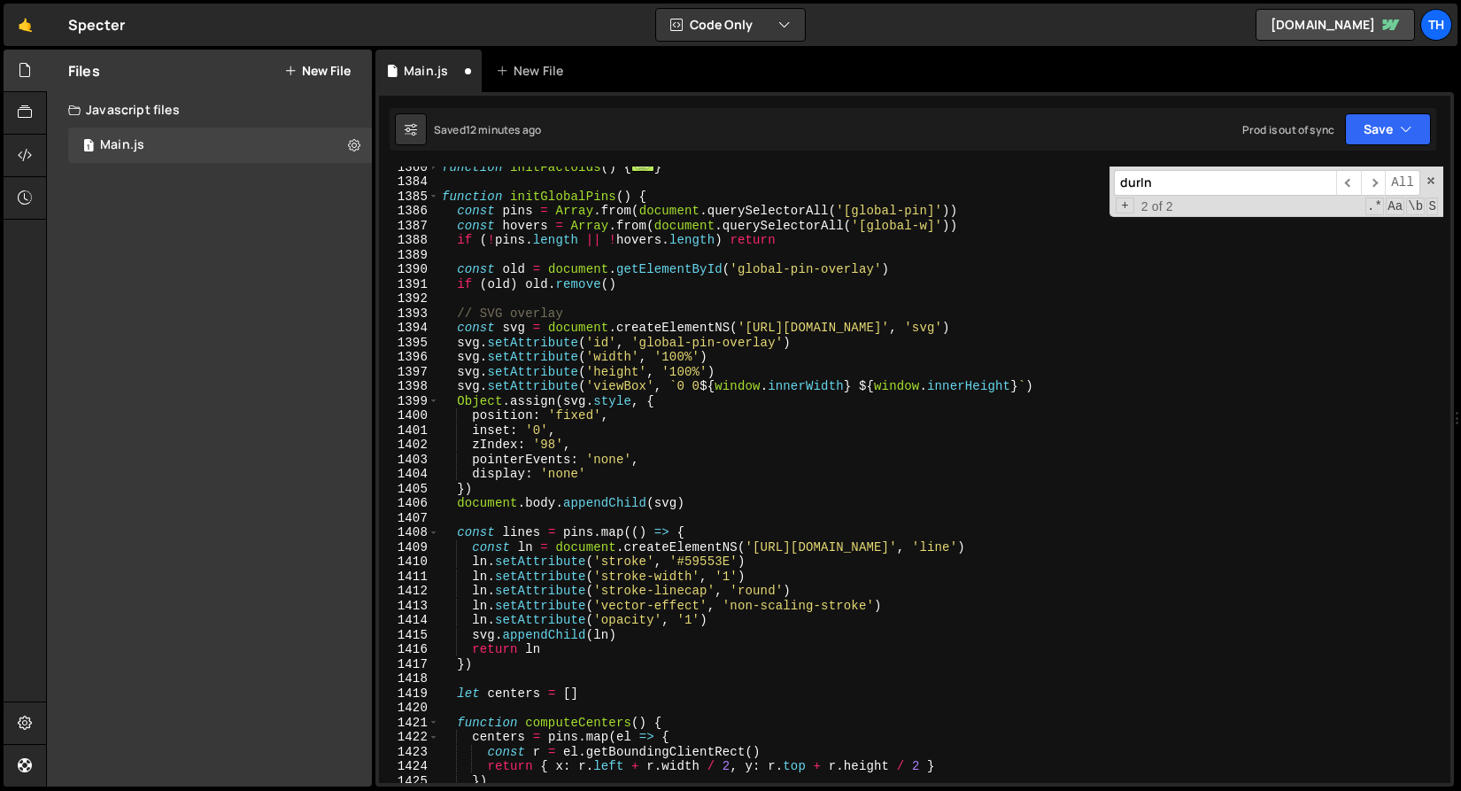
scroll to position [931, 0]
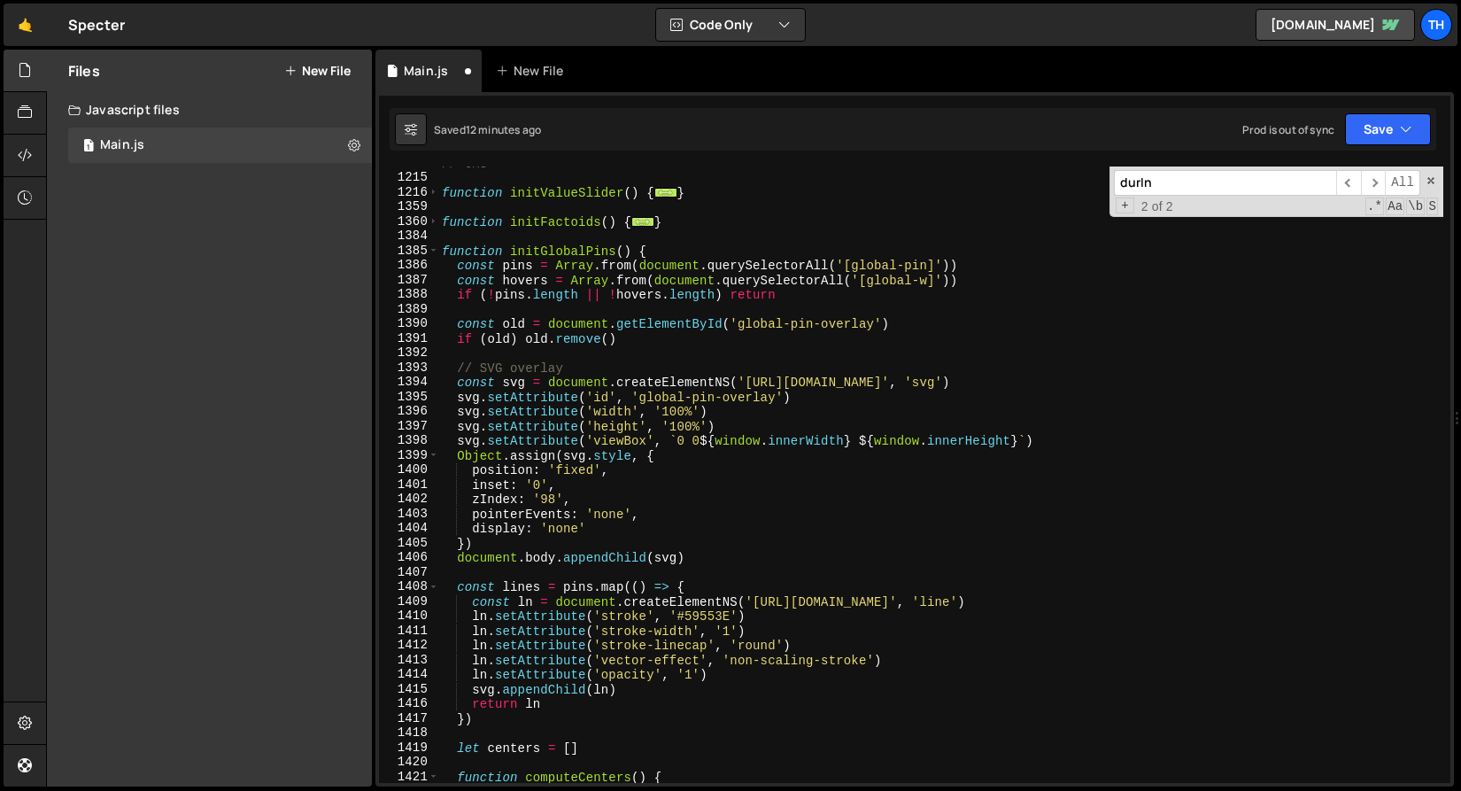
click at [428, 251] on div "1385" at bounding box center [409, 250] width 60 height 15
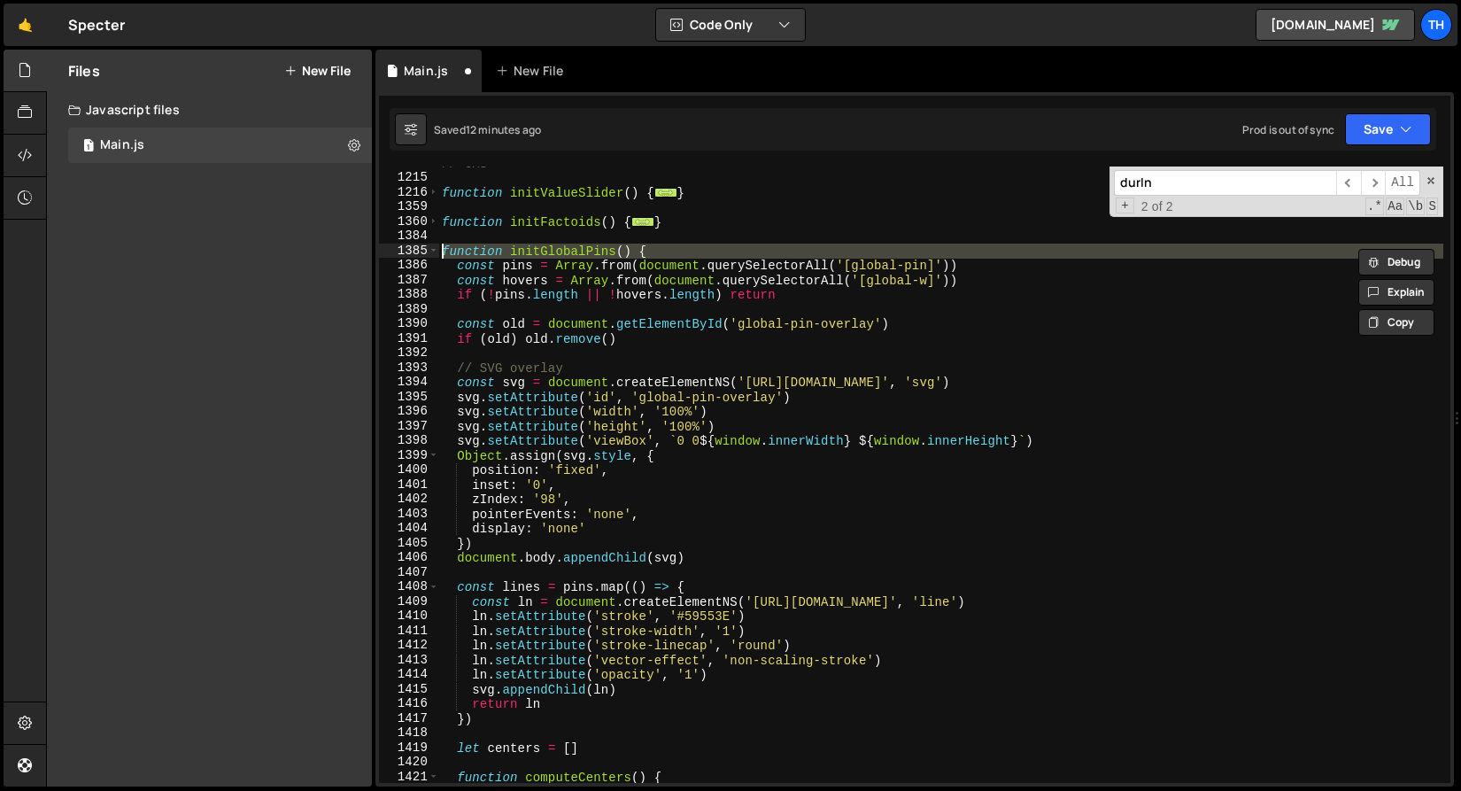
type textarea "function initGlobalPins() { const pins = Array.from(document.querySelectorAll('…"
click at [439, 282] on div "function initGlobalPins() { const pins = Array.from(document.querySelectorAll('…" at bounding box center [914, 474] width 1071 height 616
click at [435, 260] on div "1386" at bounding box center [409, 265] width 60 height 15
click at [435, 254] on span at bounding box center [434, 250] width 10 height 15
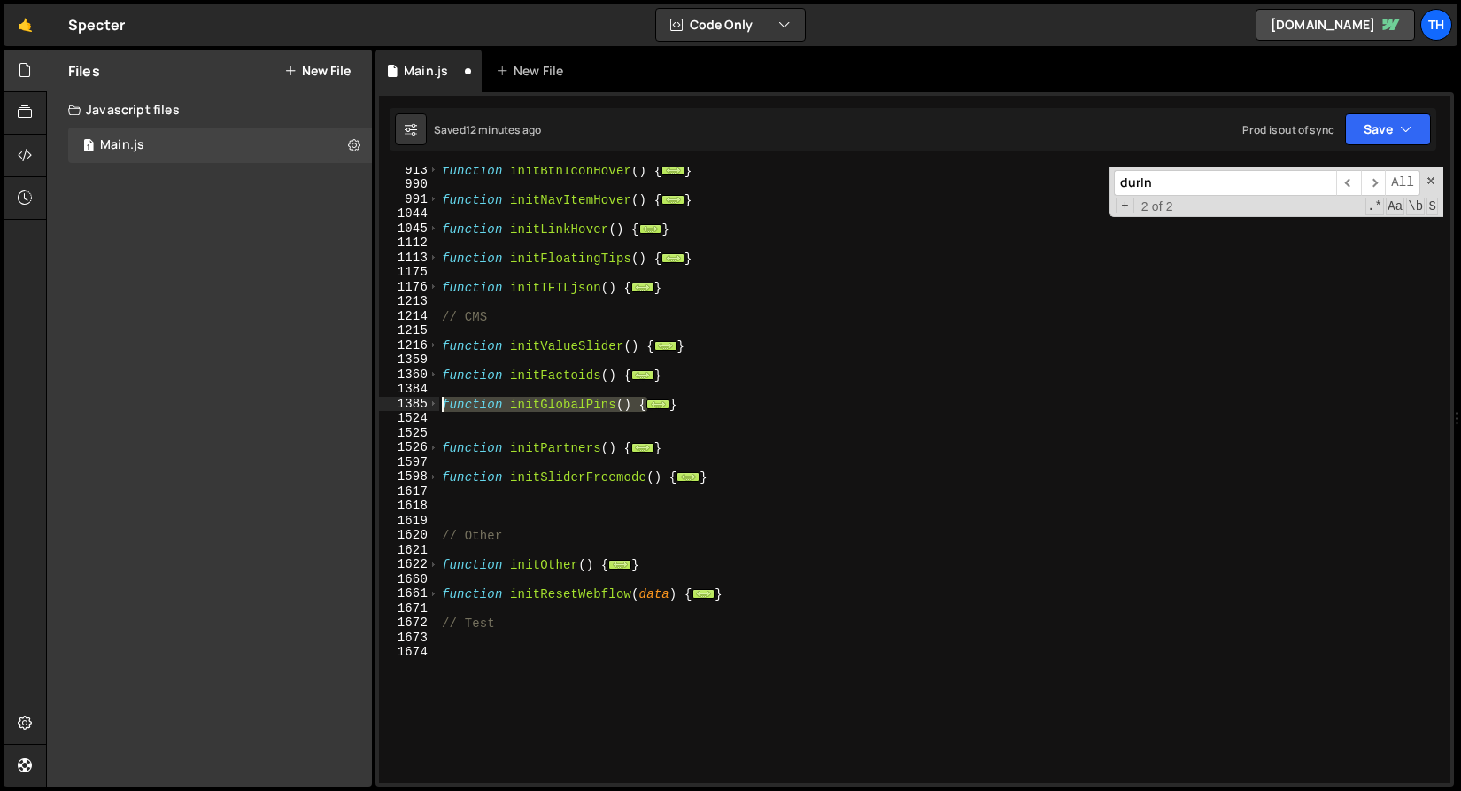
scroll to position [723, 0]
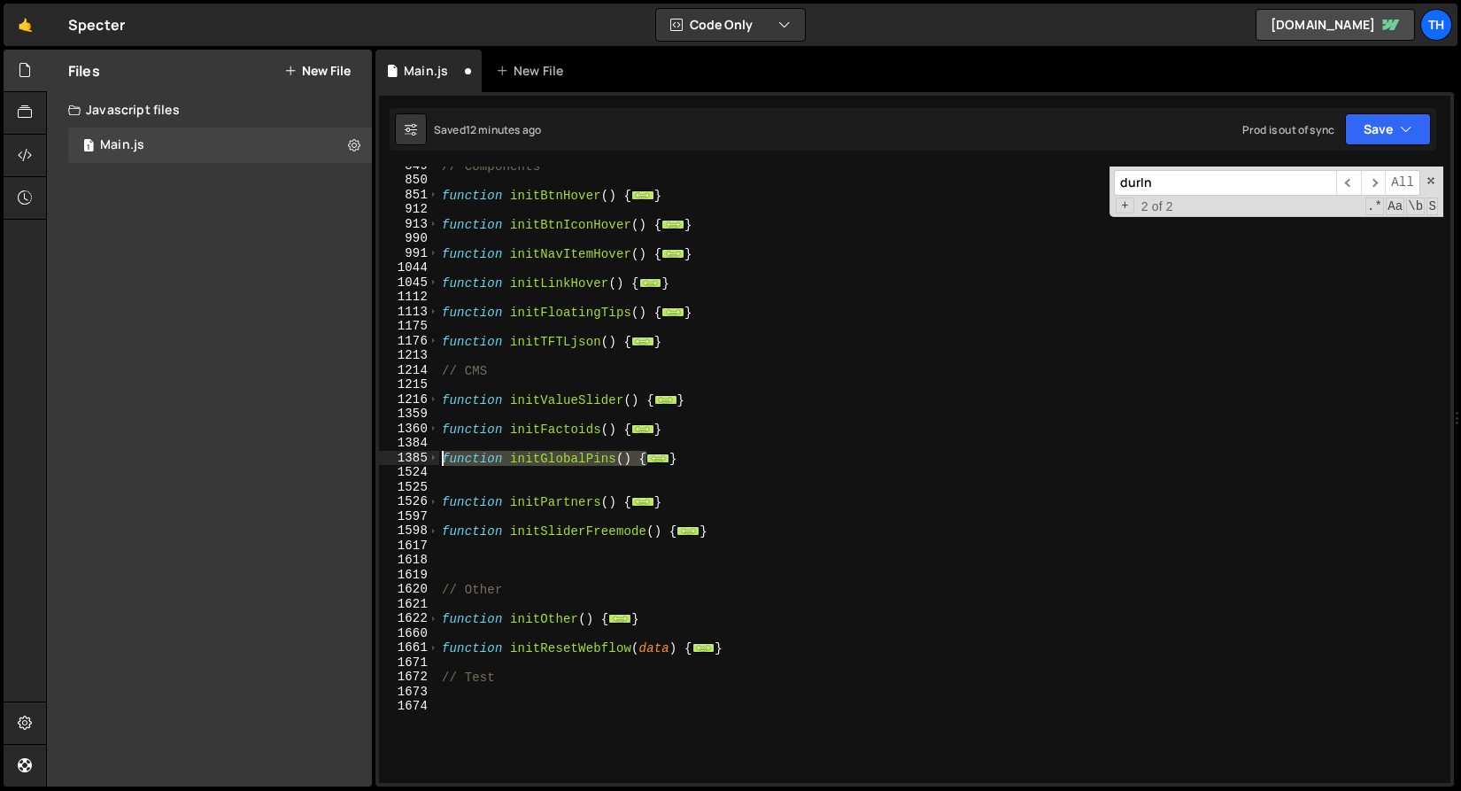
click at [528, 540] on div "// Components function initBtnHover ( ) { ... } function initBtnIconHover ( ) {…" at bounding box center [940, 480] width 1005 height 645
type textarea "}"
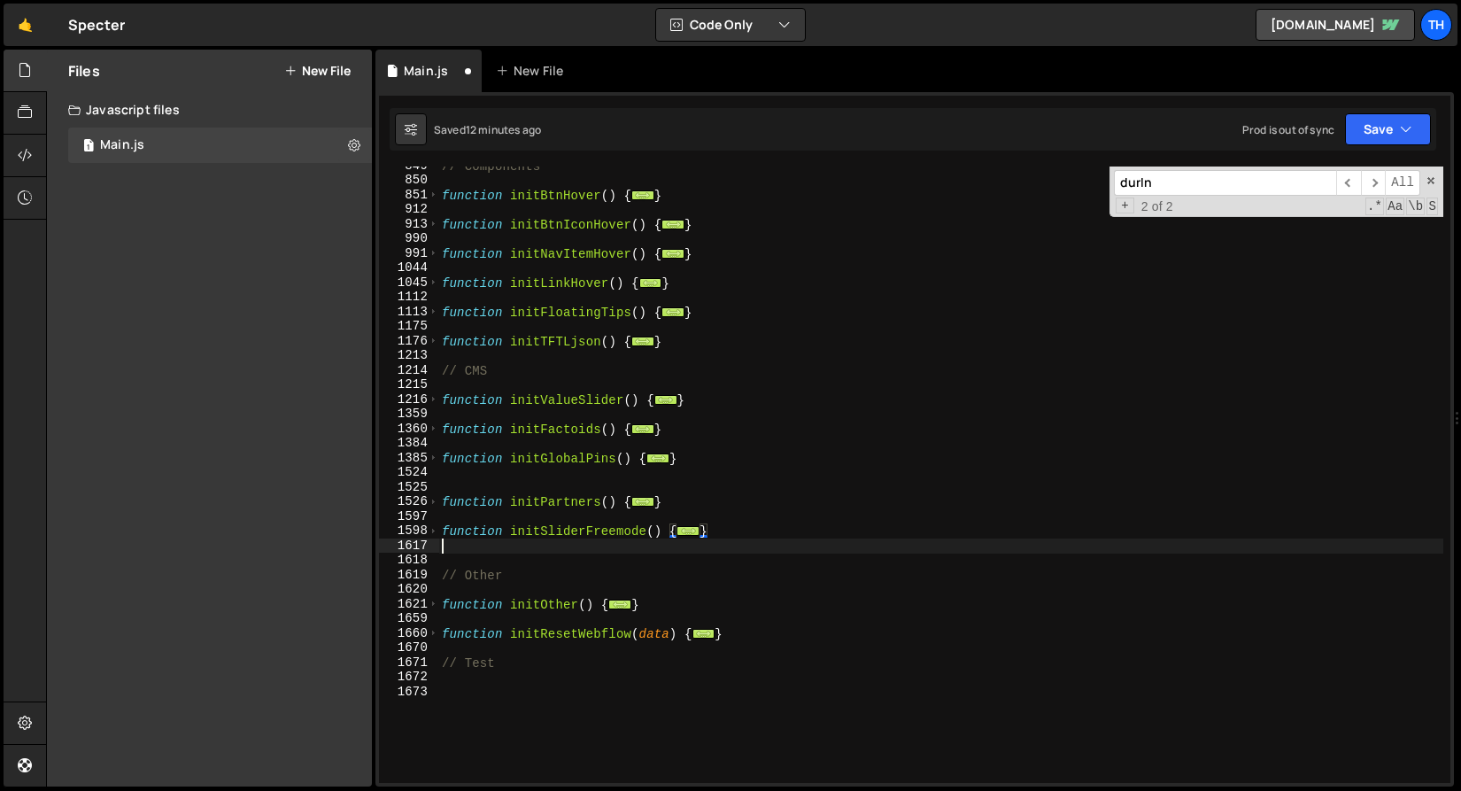
click at [549, 549] on div "// Components function initBtnHover ( ) { ... } function initBtnIconHover ( ) {…" at bounding box center [940, 480] width 1005 height 645
type textarea "}"
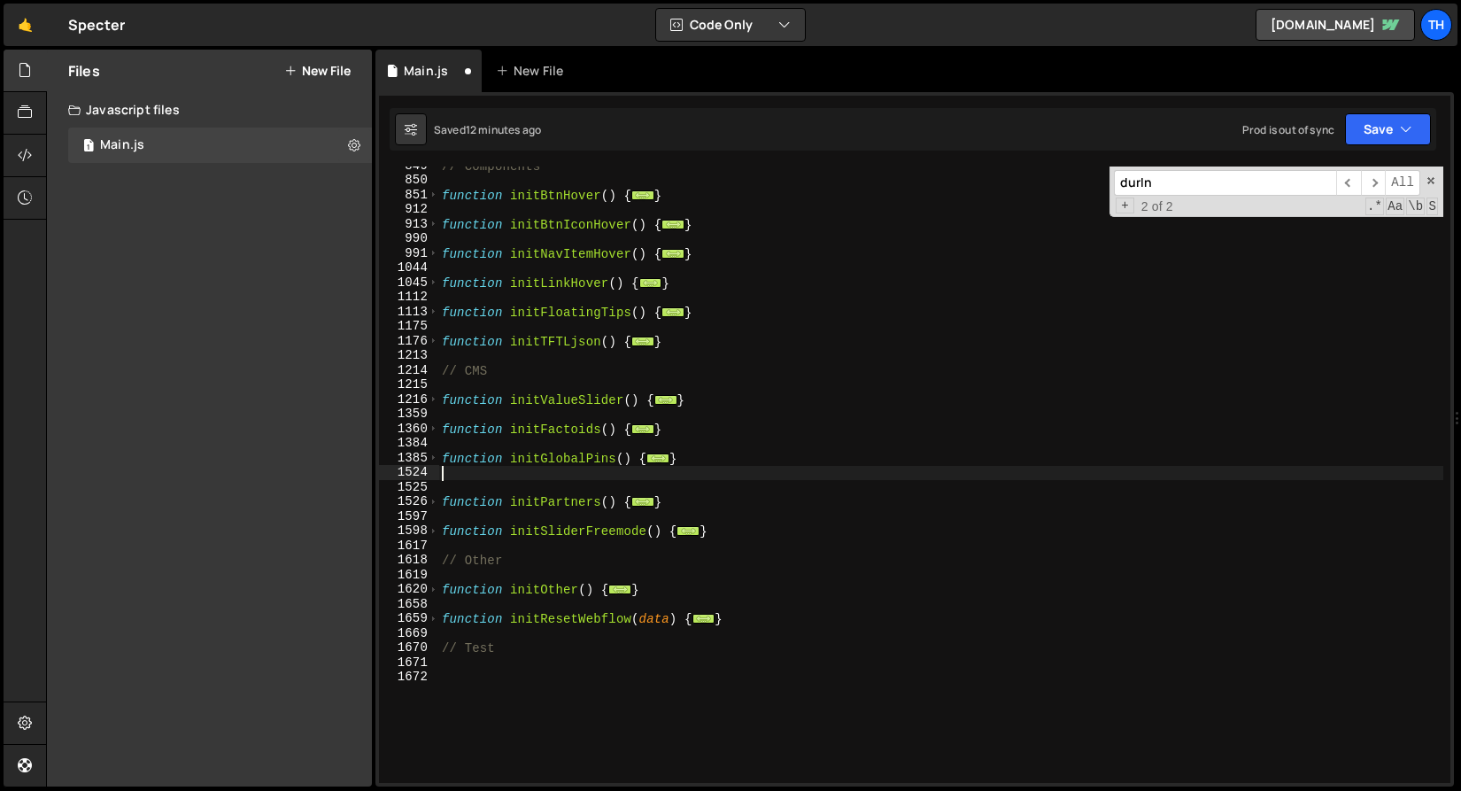
click at [582, 478] on div "// Components function initBtnHover ( ) { ... } function initBtnIconHover ( ) {…" at bounding box center [940, 480] width 1005 height 645
type textarea "="
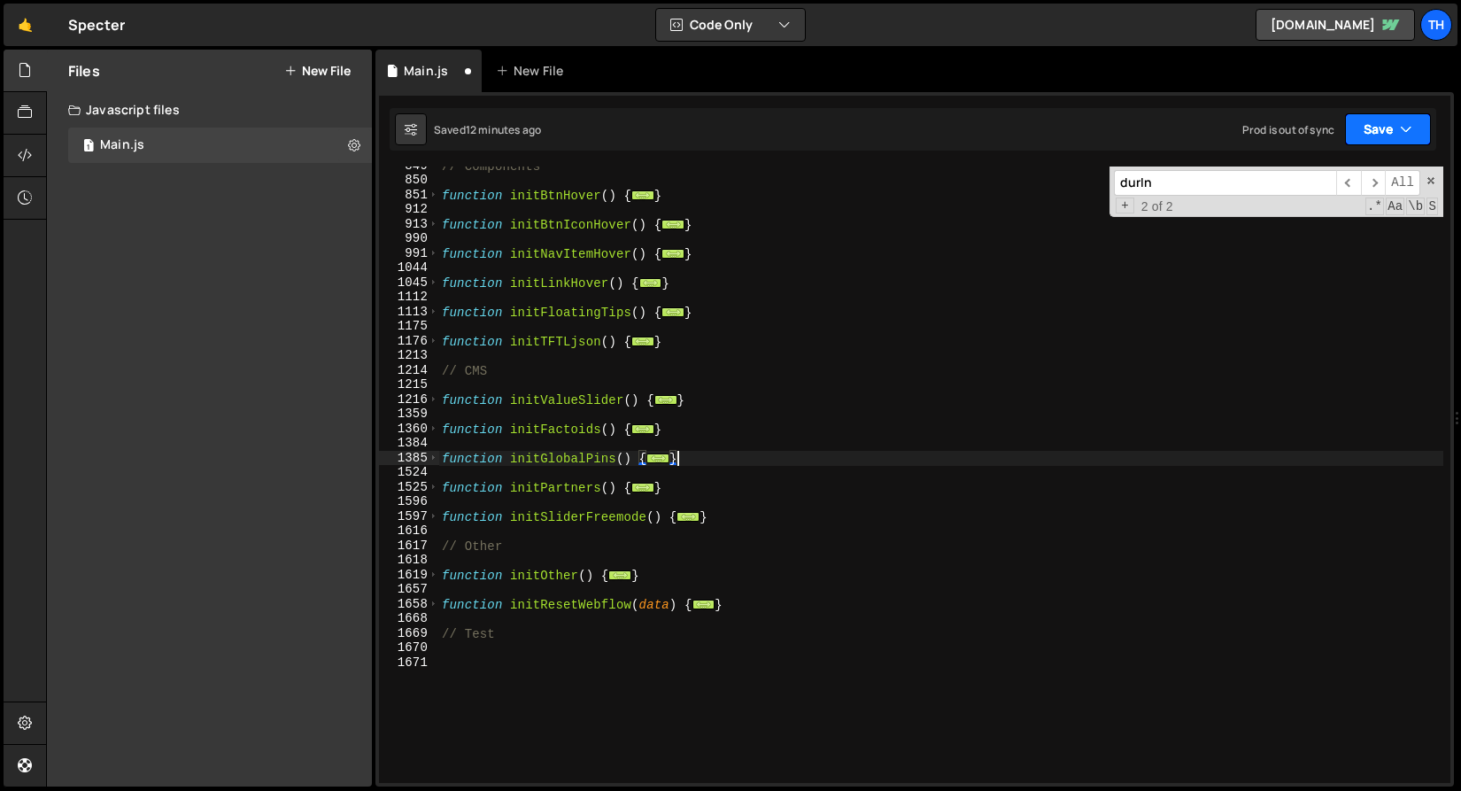
type textarea "}"
click at [1363, 122] on button "Save" at bounding box center [1388, 129] width 86 height 32
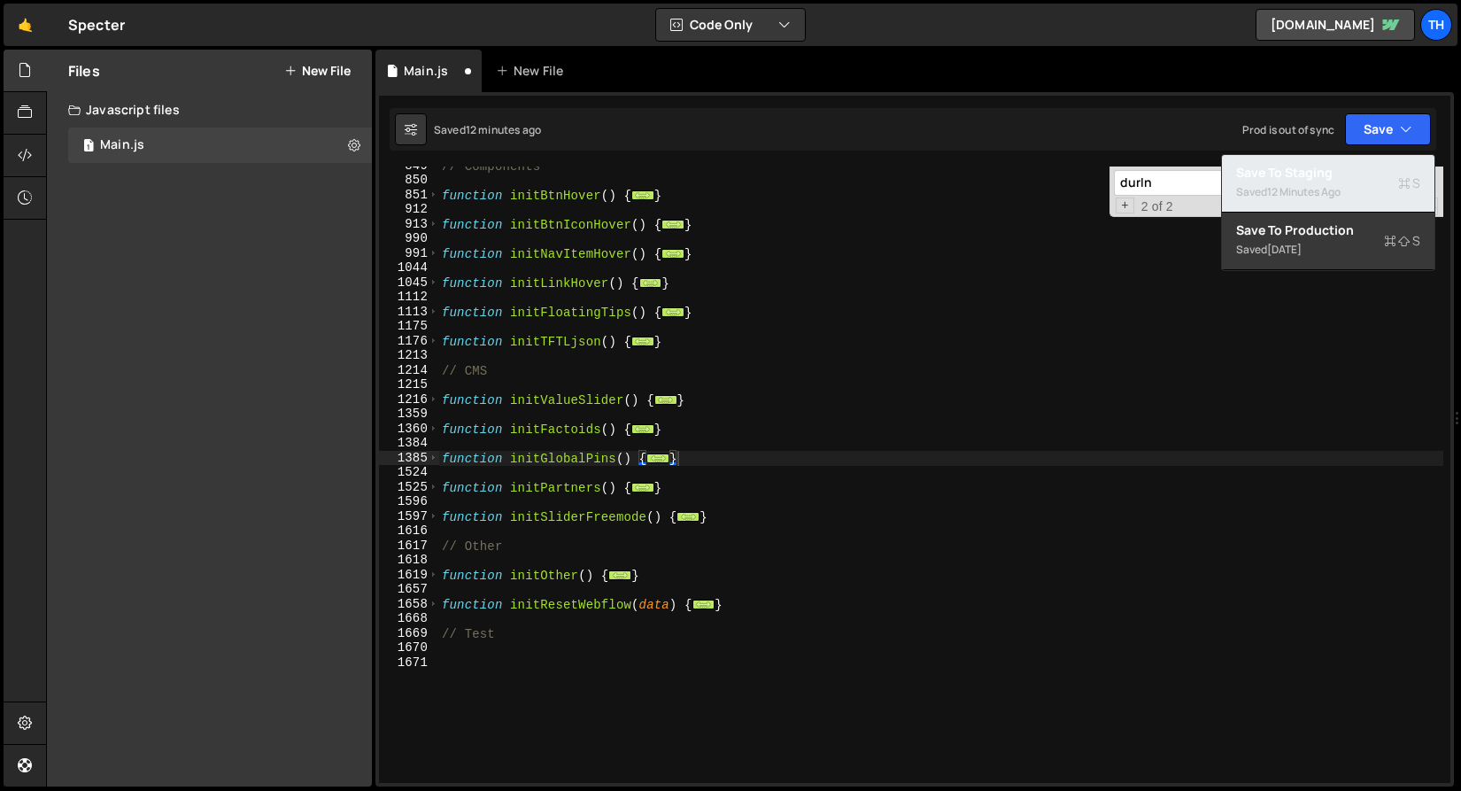
click at [1338, 177] on div "Save to Staging S" at bounding box center [1328, 173] width 184 height 18
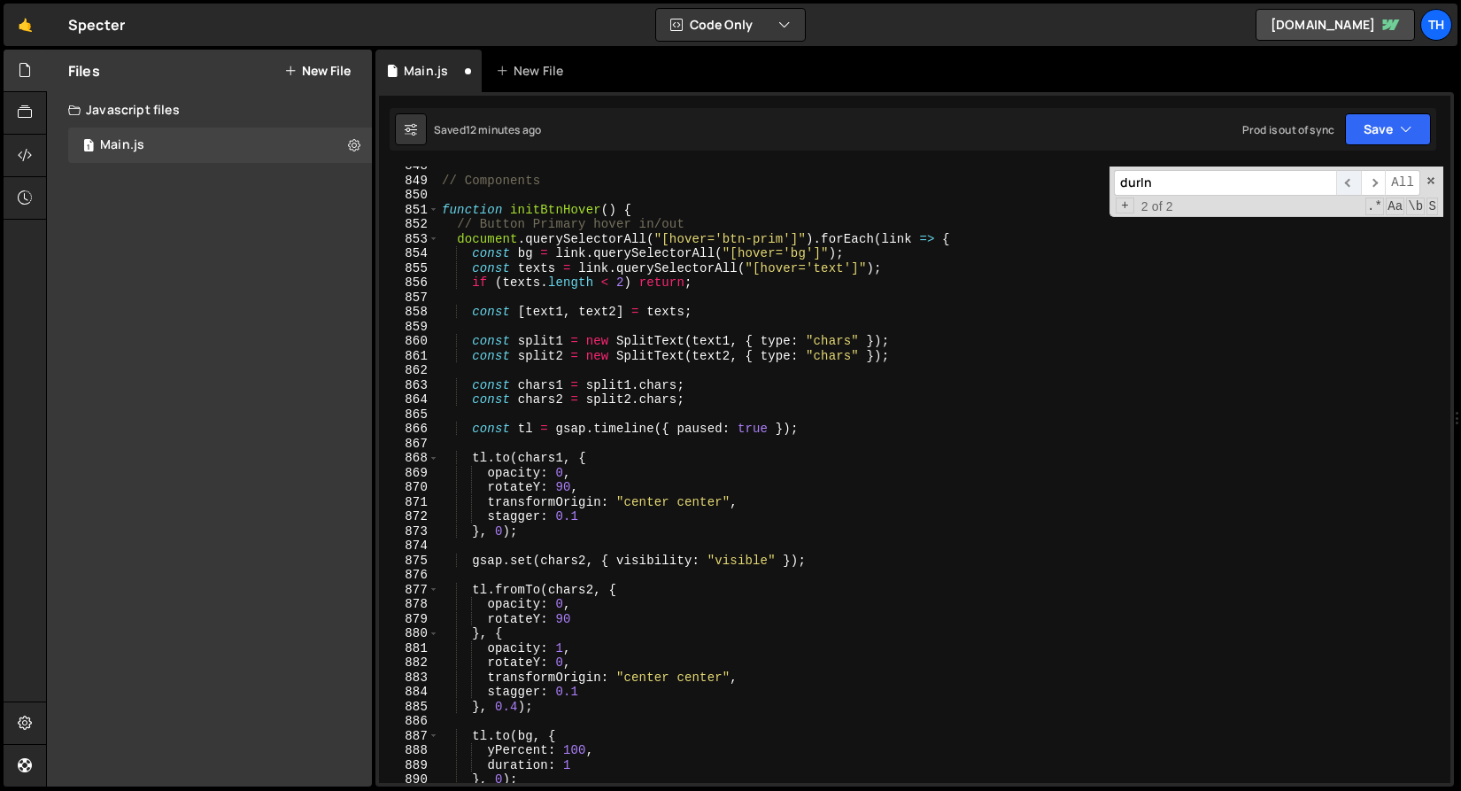
scroll to position [12397, 0]
click at [427, 205] on div "851" at bounding box center [409, 210] width 60 height 15
click at [433, 217] on div "852" at bounding box center [409, 224] width 60 height 15
click at [431, 211] on span at bounding box center [434, 210] width 10 height 15
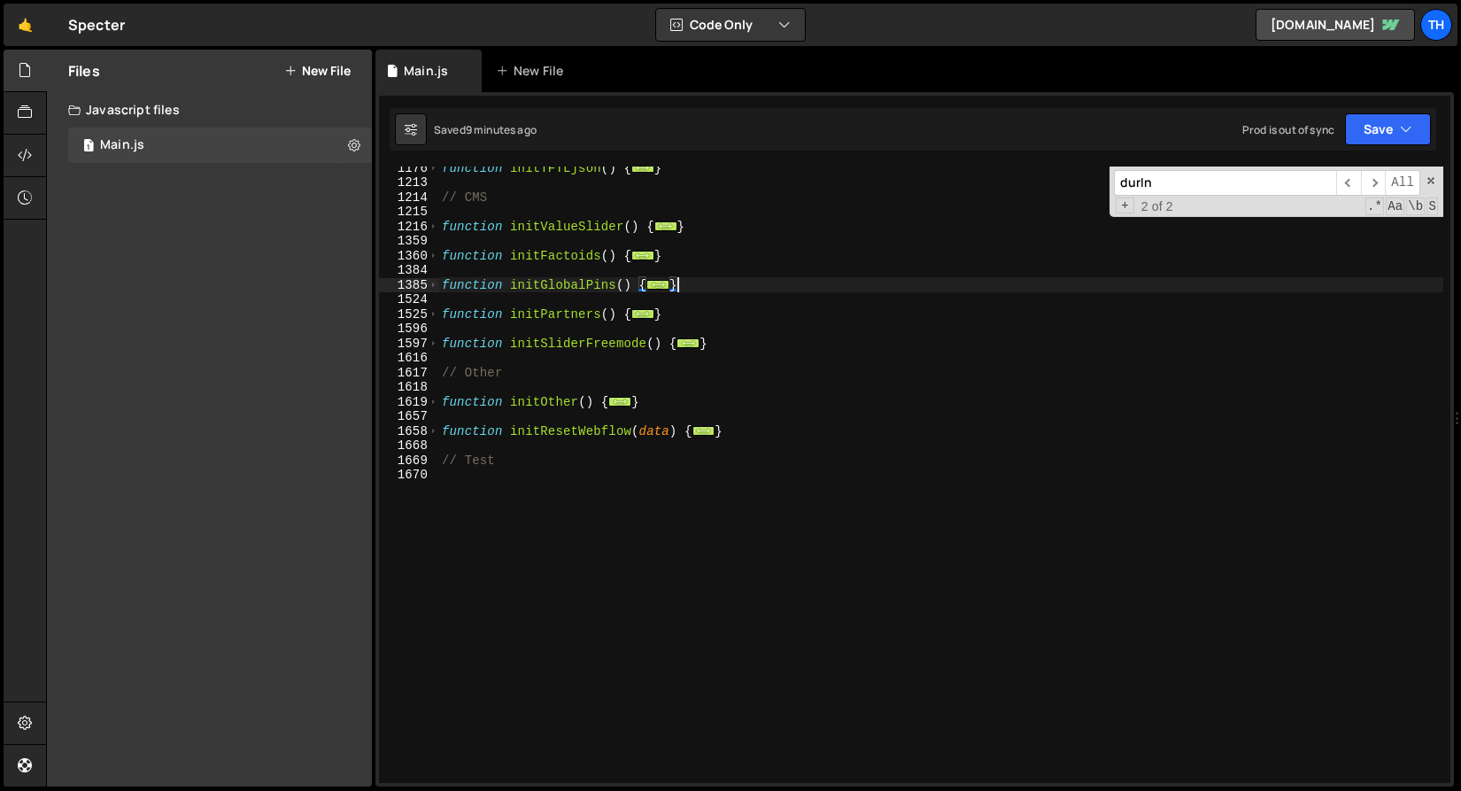
click at [561, 540] on div "function initTFTLjson ( ) { ... } // CMS function initValueSlider ( ) { ... } f…" at bounding box center [940, 482] width 1005 height 645
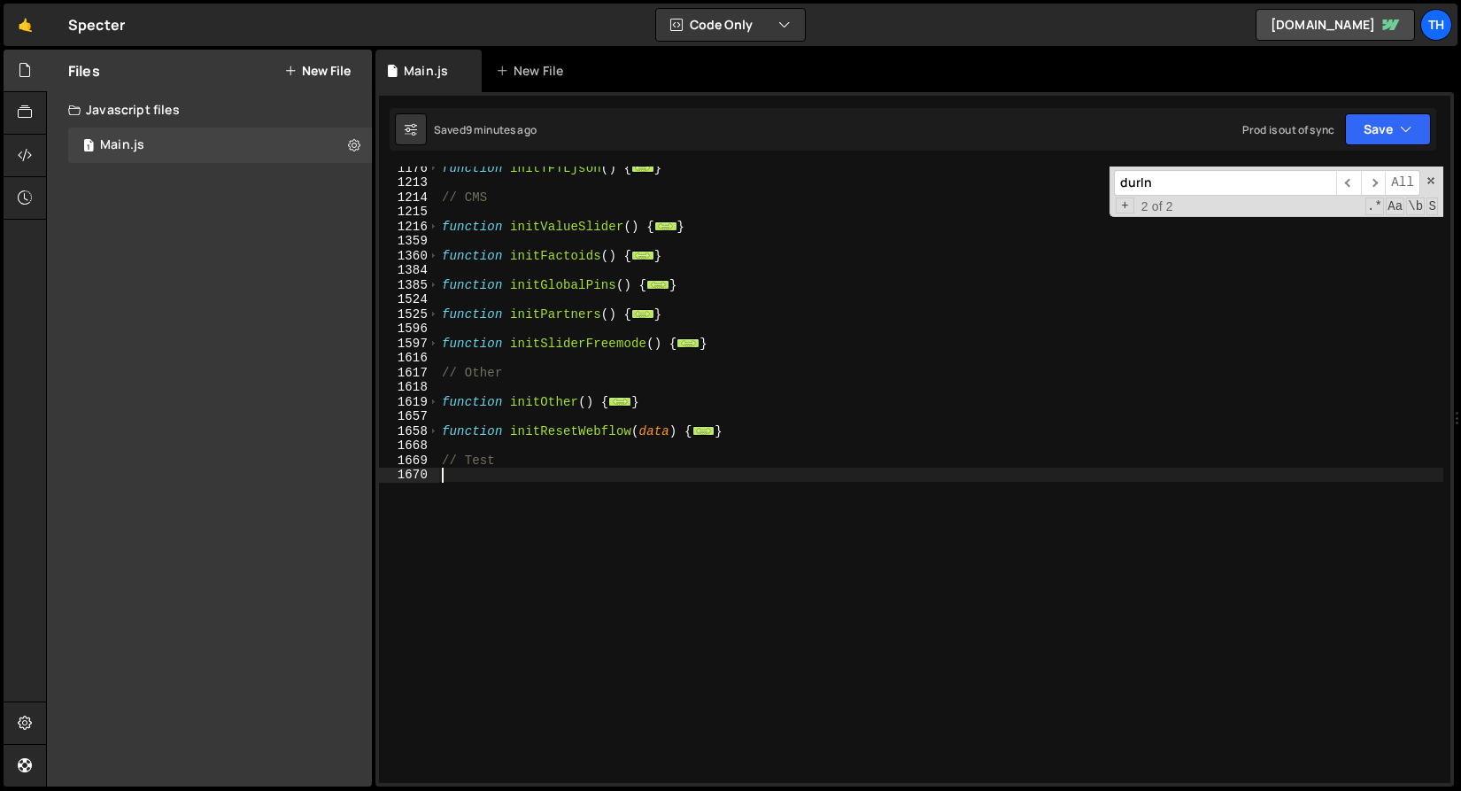
paste textarea "}"
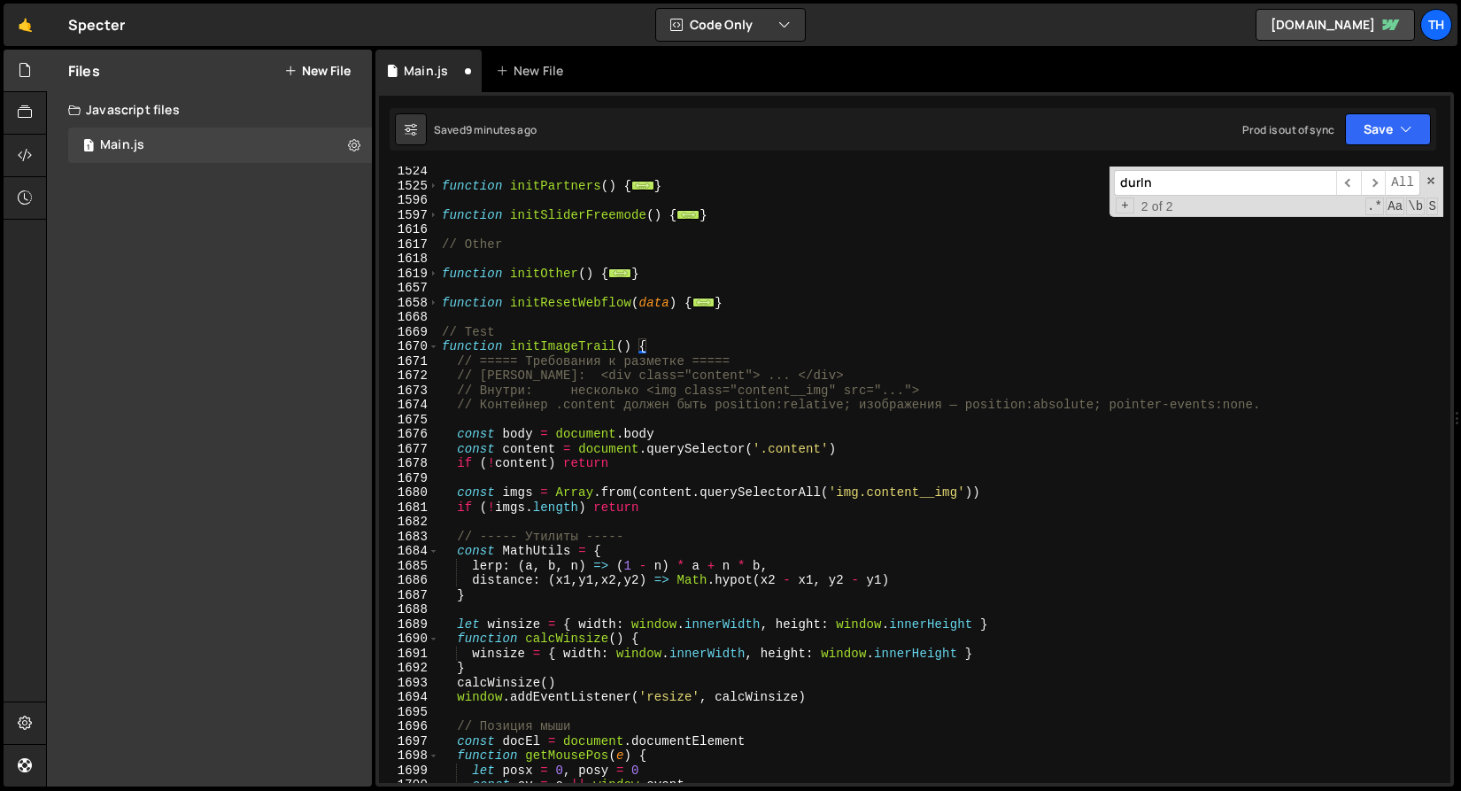
scroll to position [970, 0]
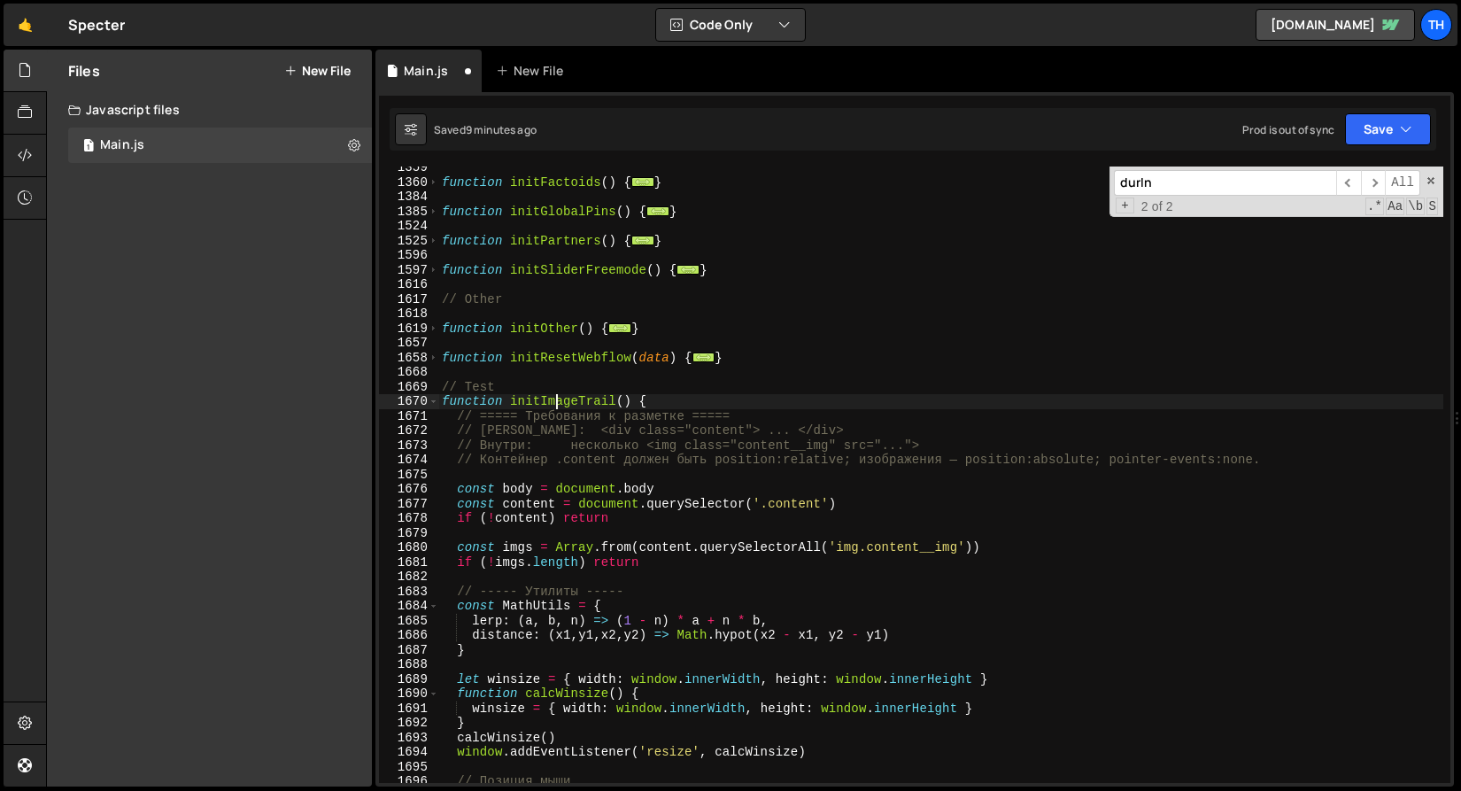
click at [557, 398] on div "function initFactoids ( ) { ... } function initGlobalPins ( ) { ... } function …" at bounding box center [940, 482] width 1005 height 645
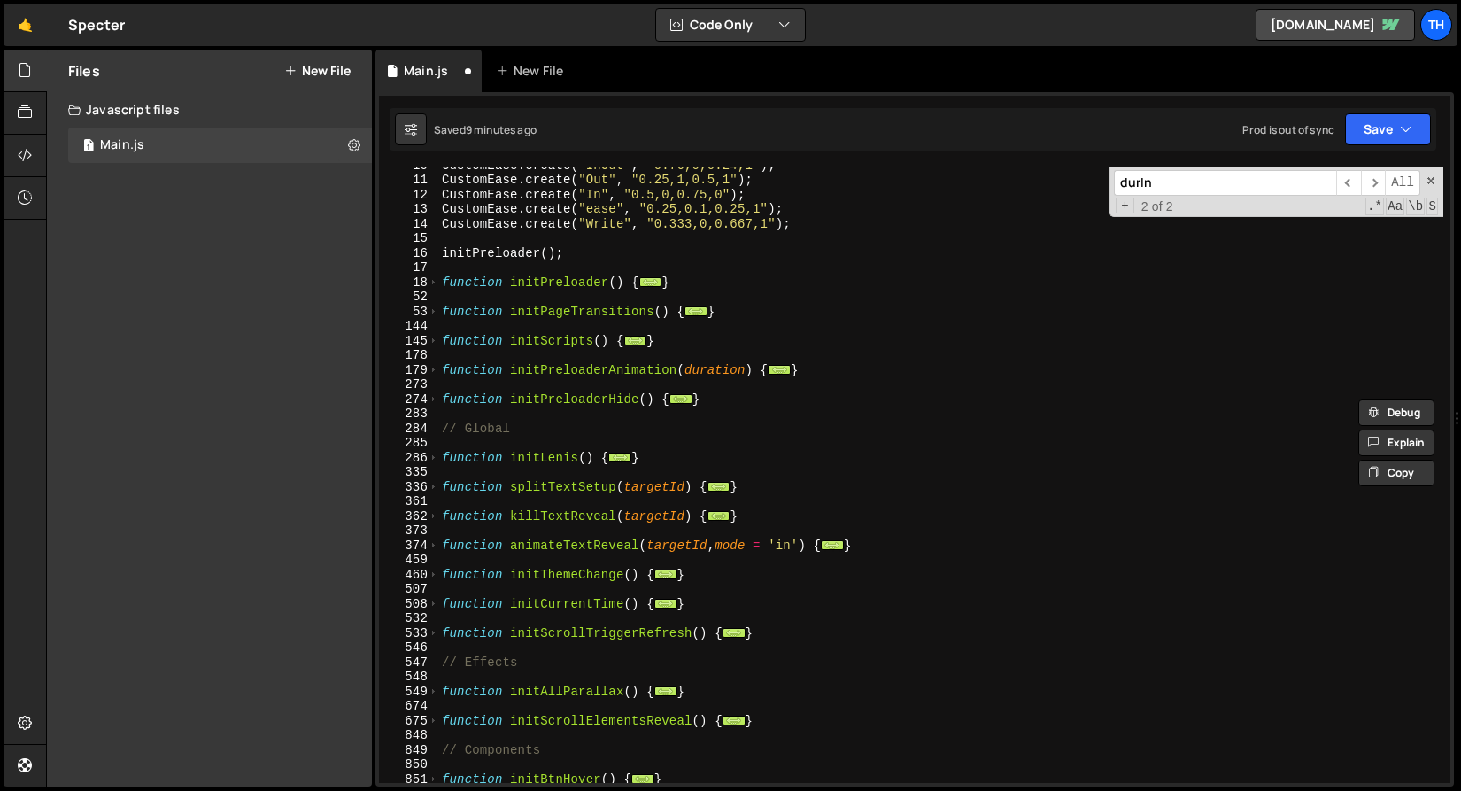
scroll to position [85, 0]
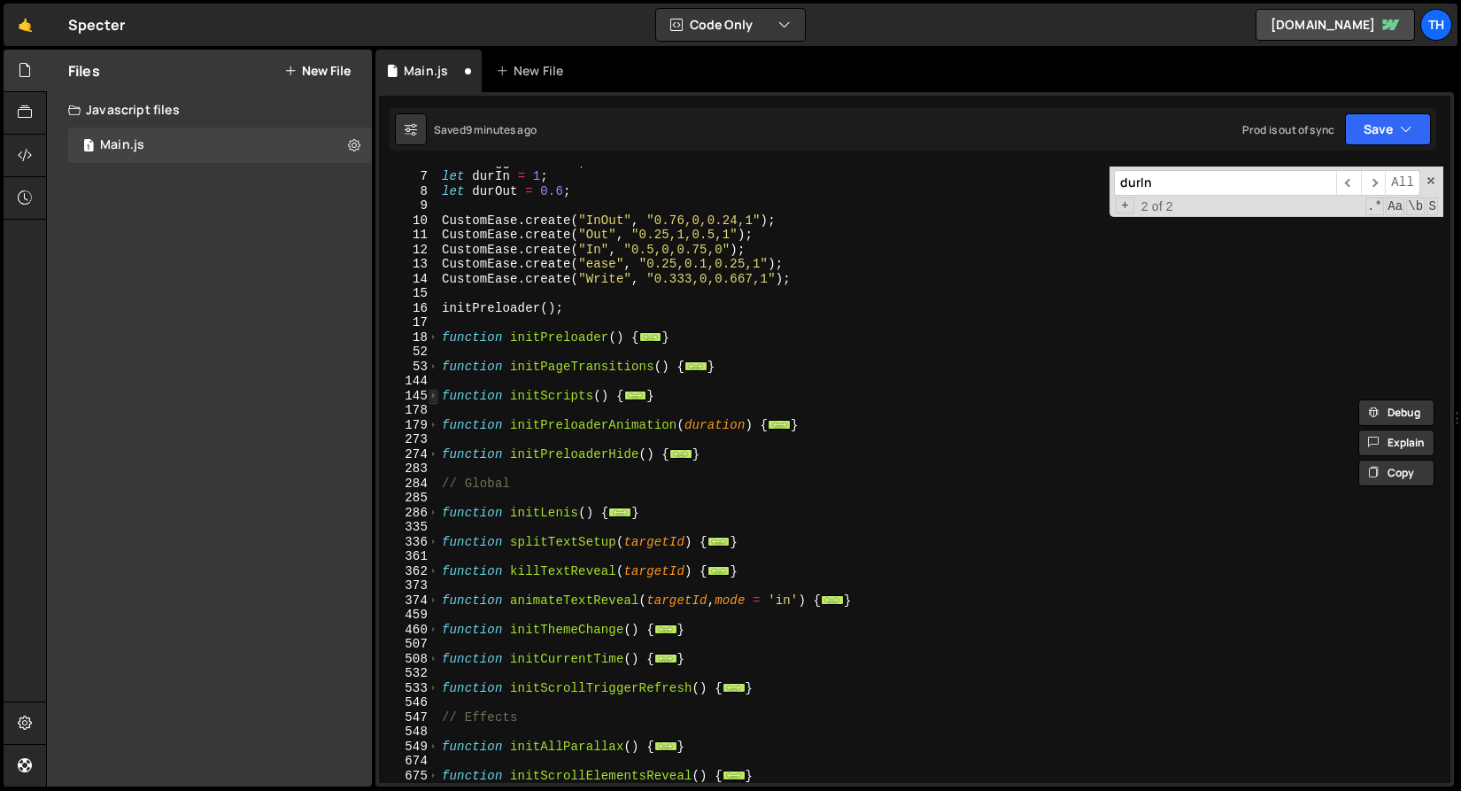
click at [431, 394] on span at bounding box center [434, 396] width 10 height 15
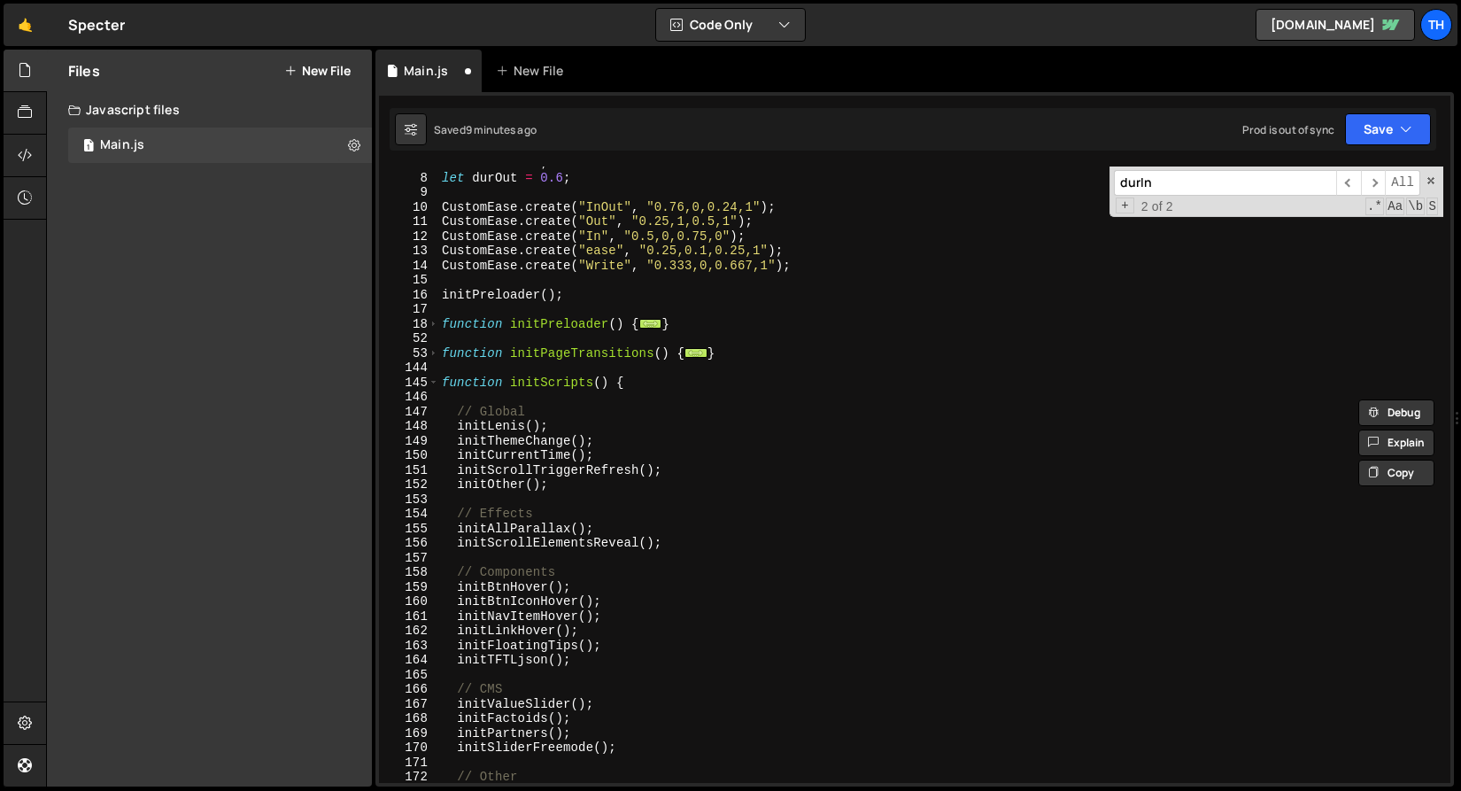
scroll to position [426, 0]
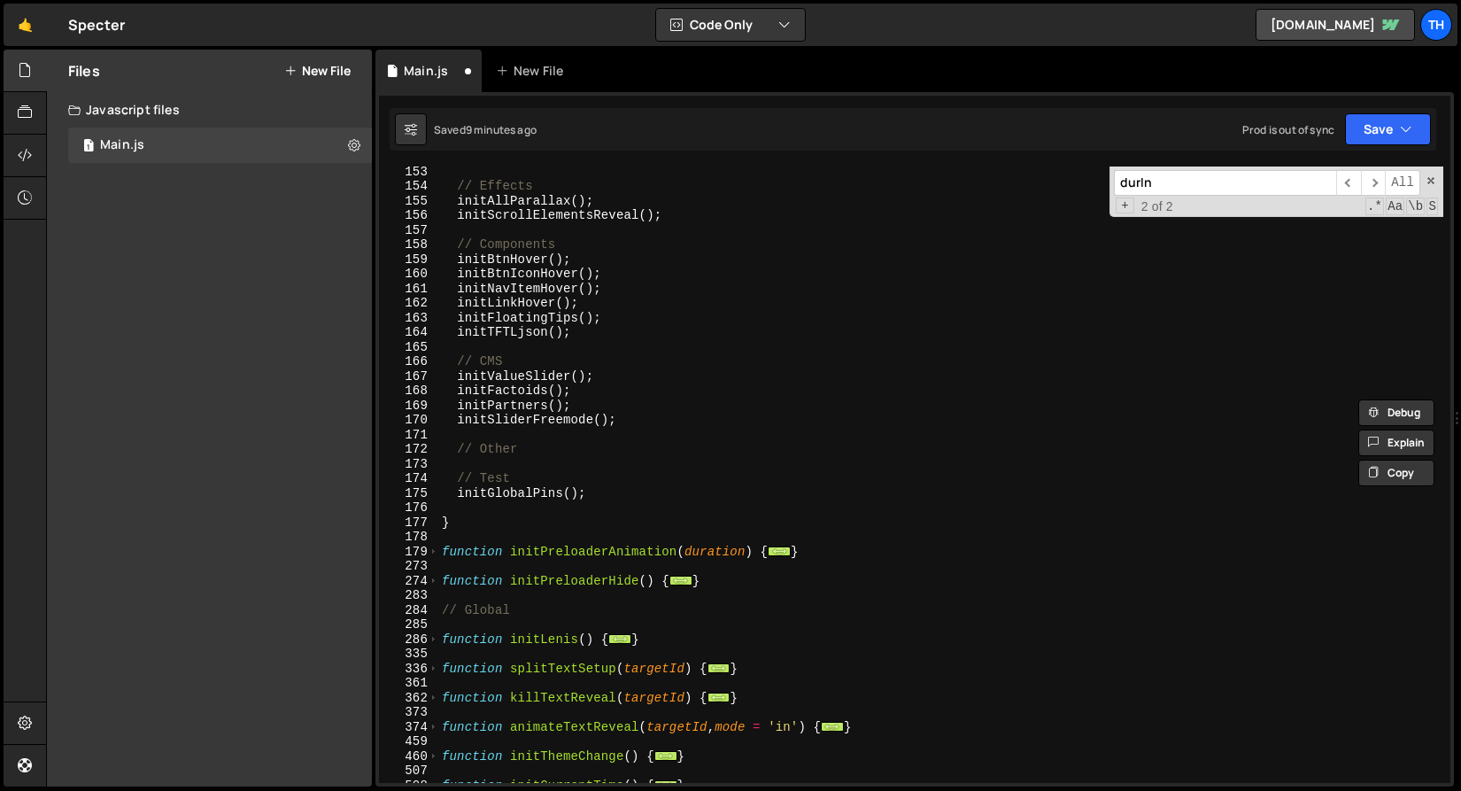
click at [607, 495] on div "// Effects initAllParallax ( ) ; initScrollElementsReveal ( ) ; // Components i…" at bounding box center [940, 486] width 1005 height 645
type textarea "initGlobalPins();"
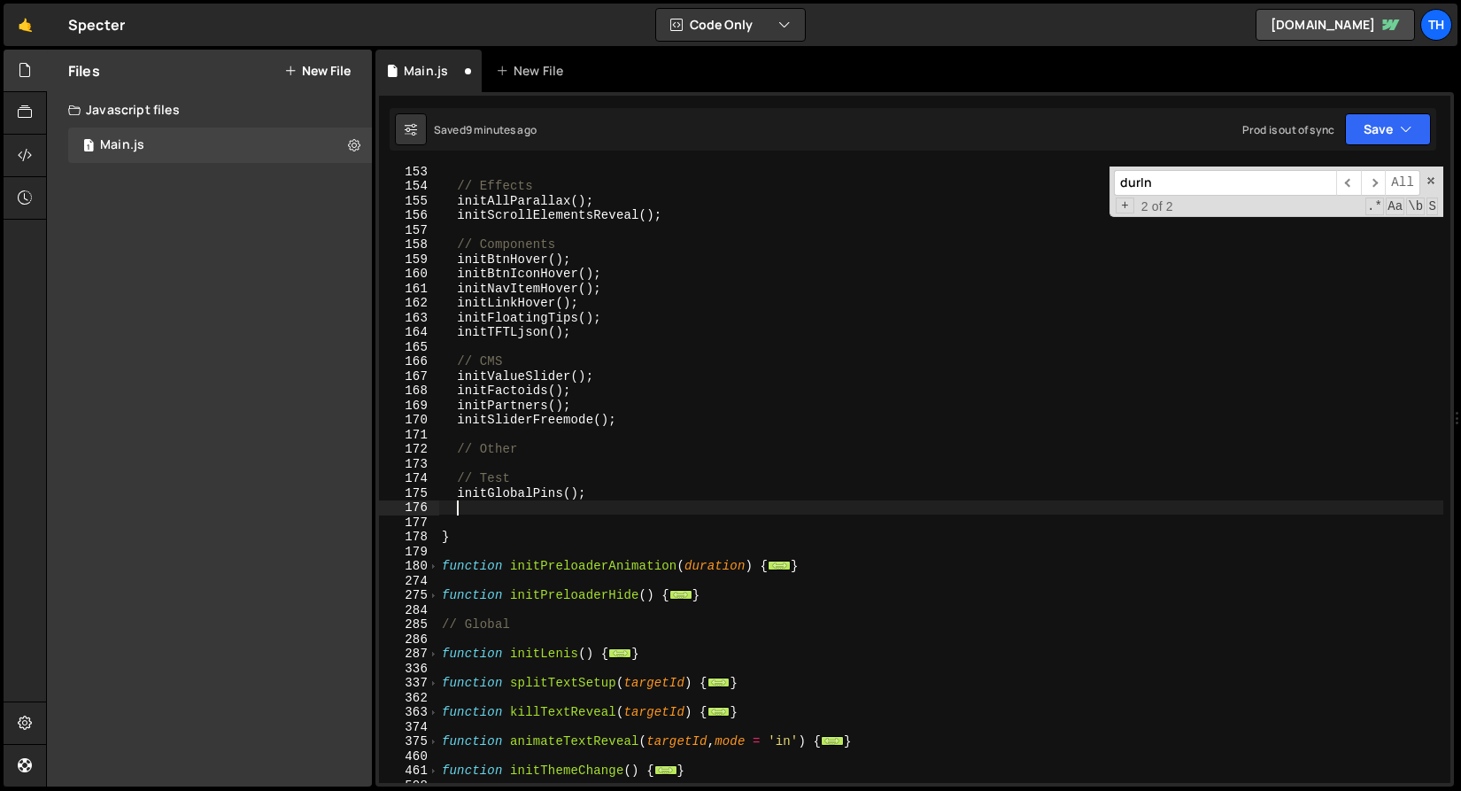
paste textarea "initImageTrail"
drag, startPoint x: 561, startPoint y: 492, endPoint x: 608, endPoint y: 492, distance: 46.9
click at [608, 492] on div "// Effects initAllParallax ( ) ; initScrollElementsReveal ( ) ; // Components i…" at bounding box center [940, 486] width 1005 height 645
click at [586, 509] on div "// Effects initAllParallax ( ) ; initScrollElementsReveal ( ) ; // Components i…" at bounding box center [940, 486] width 1005 height 645
paste textarea "();"
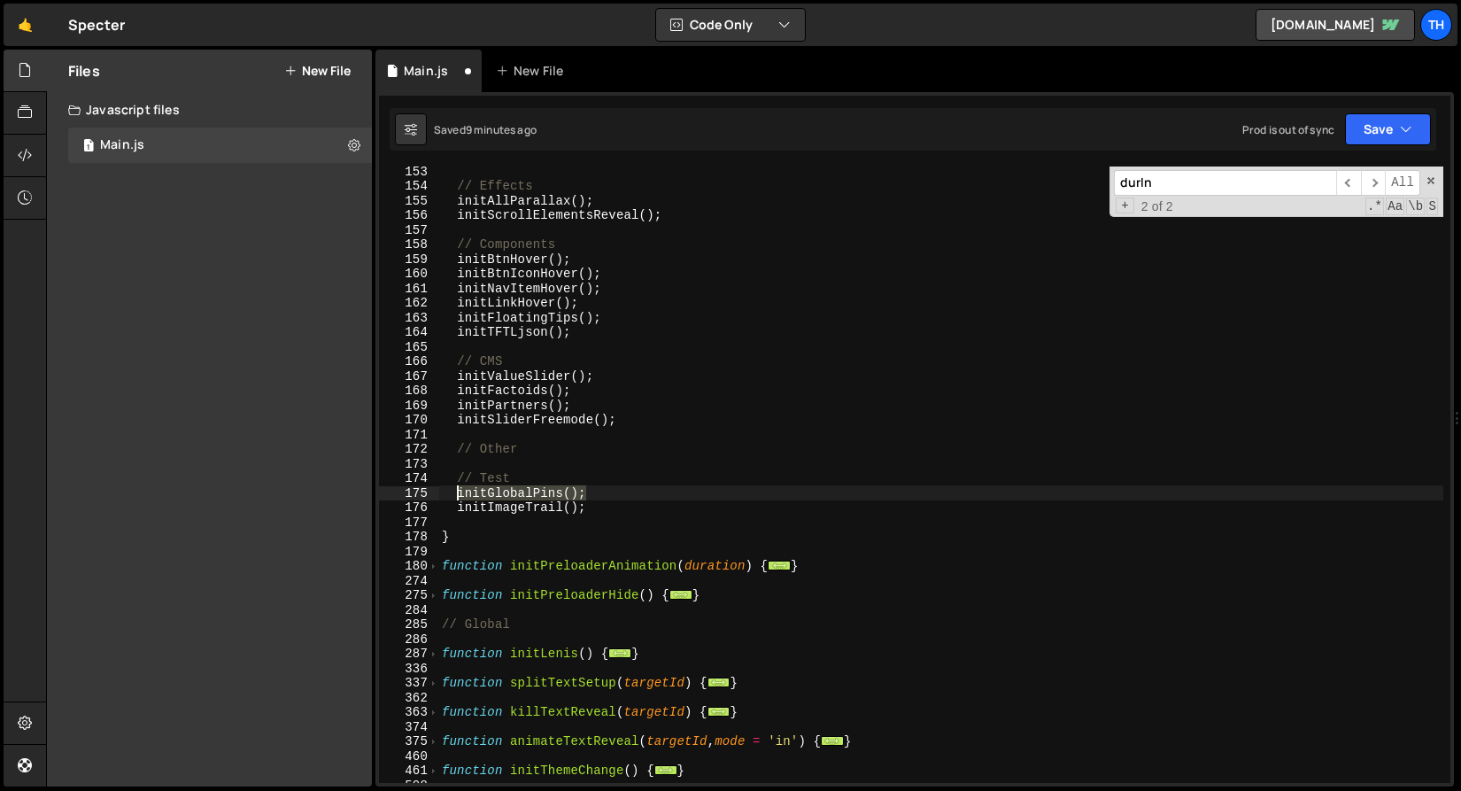
drag, startPoint x: 600, startPoint y: 493, endPoint x: 458, endPoint y: 491, distance: 142.6
click at [458, 491] on div "// Effects initAllParallax ( ) ; initScrollElementsReveal ( ) ; // Components i…" at bounding box center [940, 486] width 1005 height 645
type textarea "initGlobalPins();"
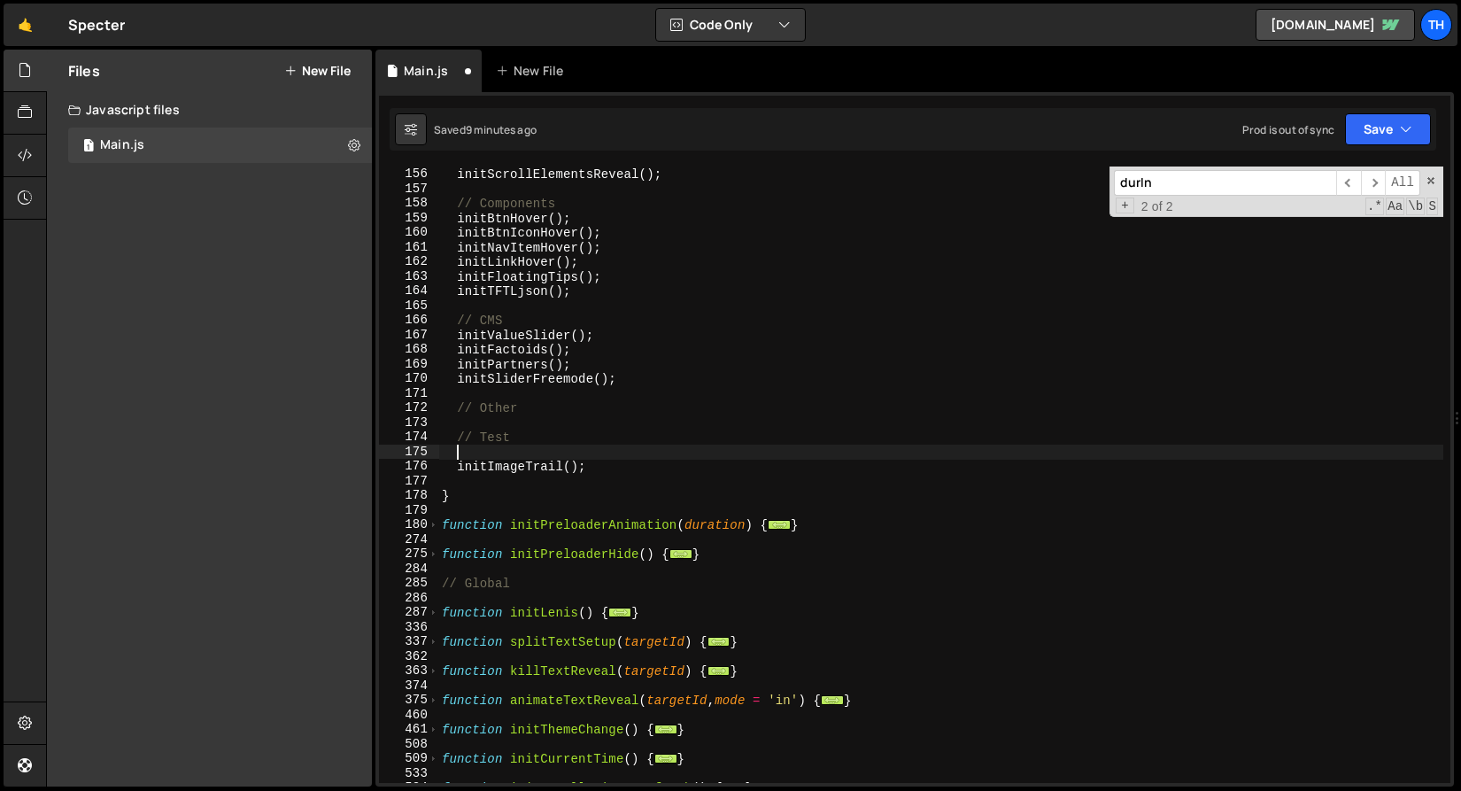
scroll to position [467, 0]
click at [614, 352] on div "initAllParallax ( ) ; initScrollElementsReveal ( ) ; // Components initBtnHover…" at bounding box center [940, 474] width 1005 height 645
type textarea "initFactoids();"
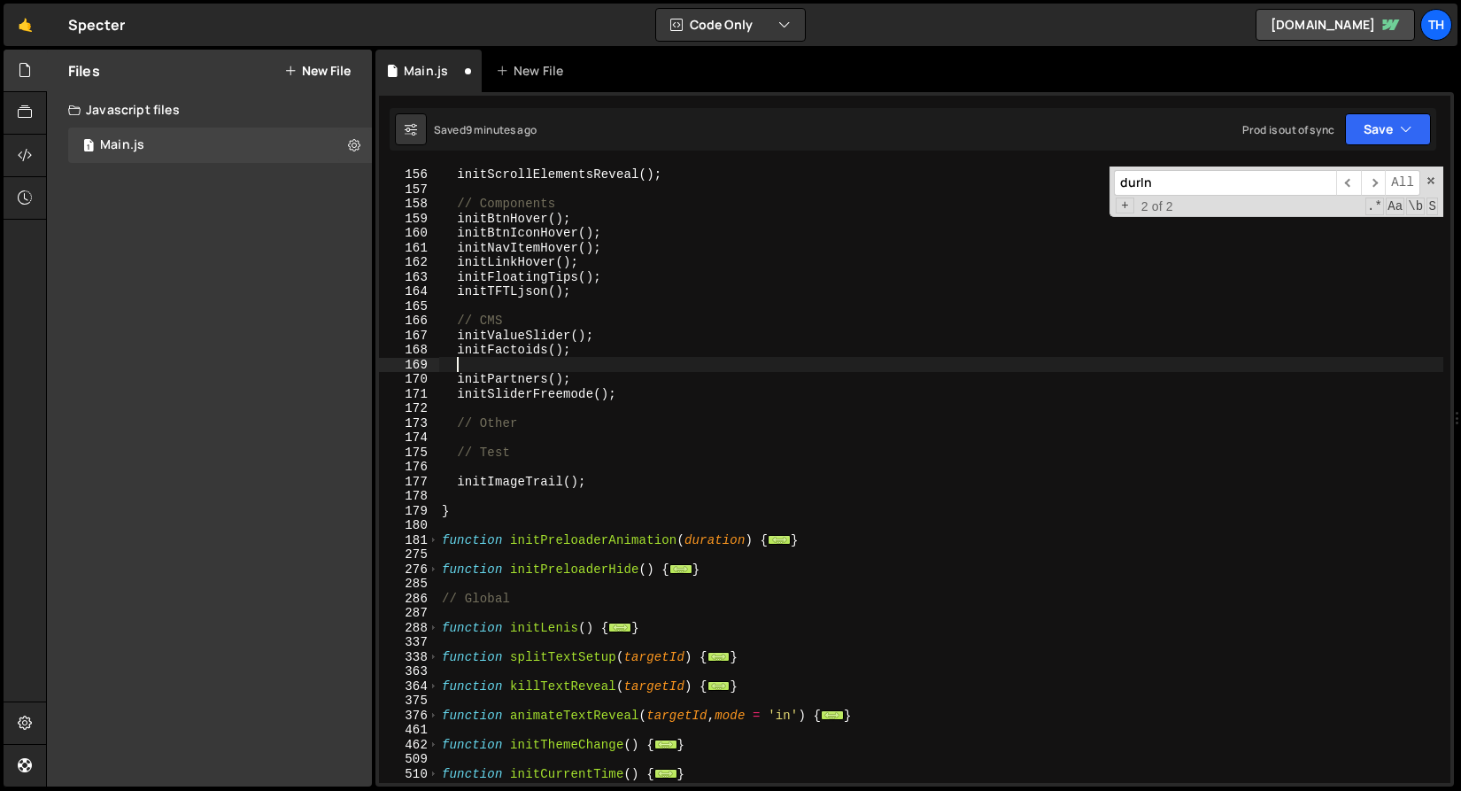
paste textarea "initGlobalPins();"
click at [1351, 129] on button "Save" at bounding box center [1388, 129] width 86 height 32
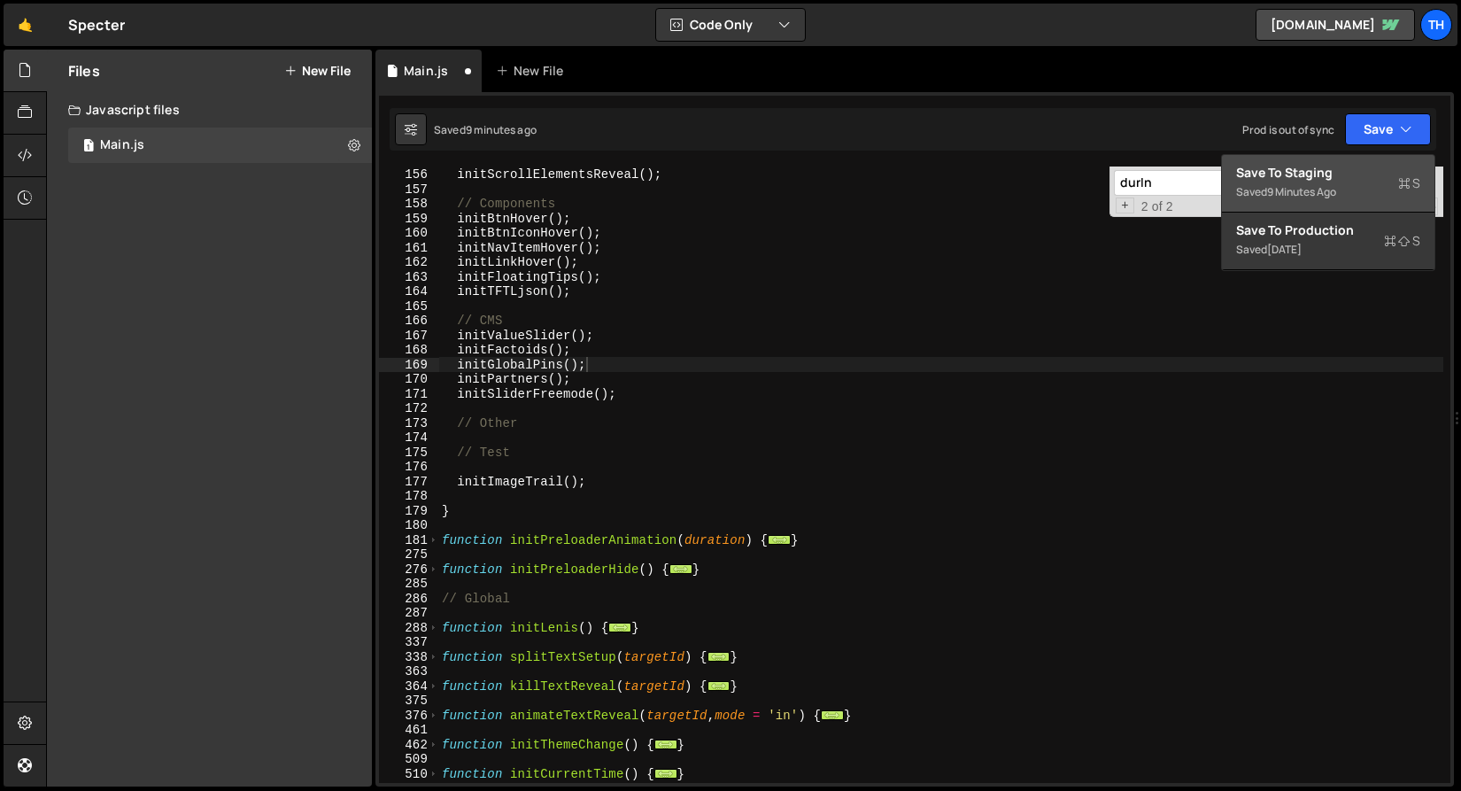
click at [1321, 173] on div "Save to Staging S" at bounding box center [1328, 173] width 184 height 18
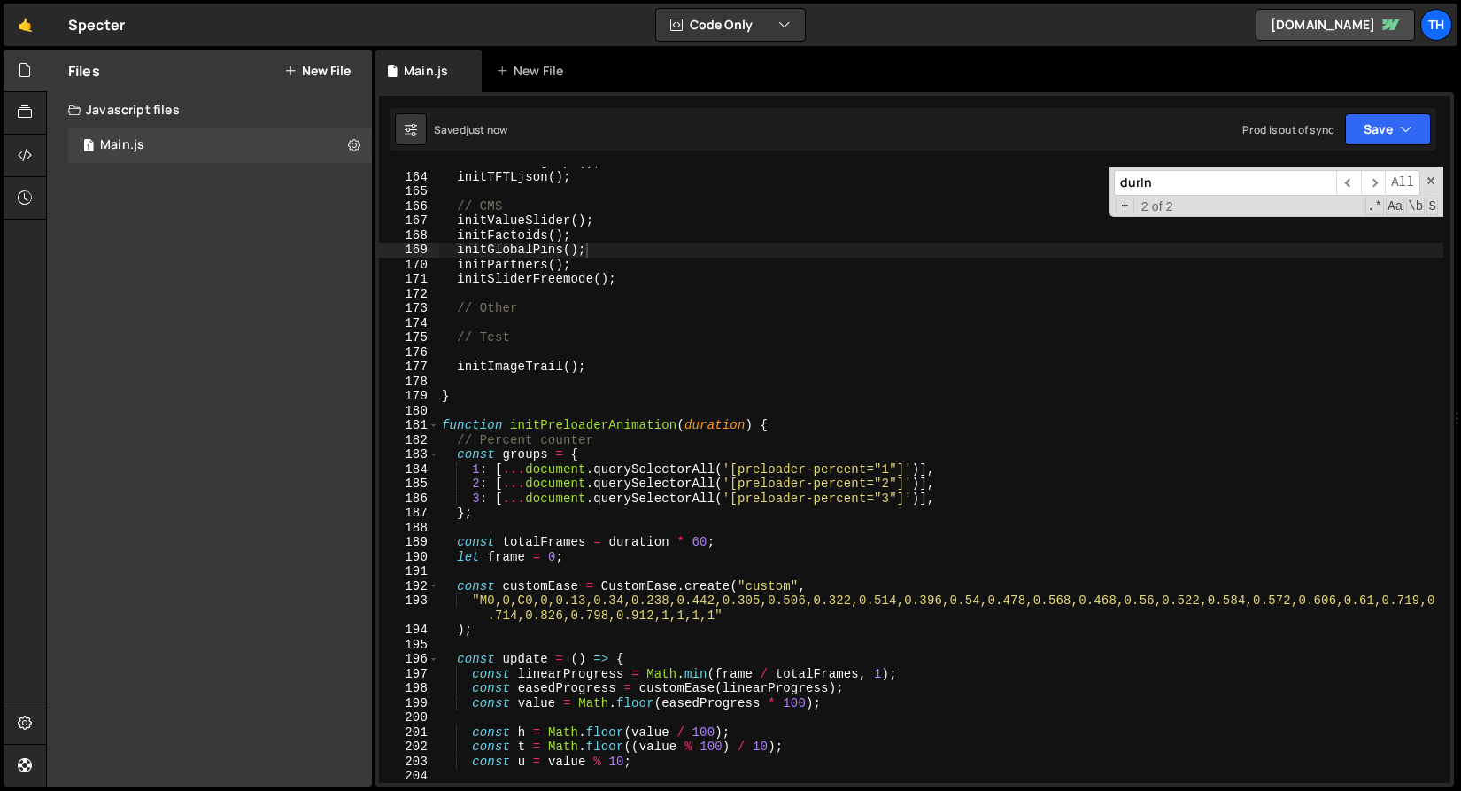
scroll to position [2340, 0]
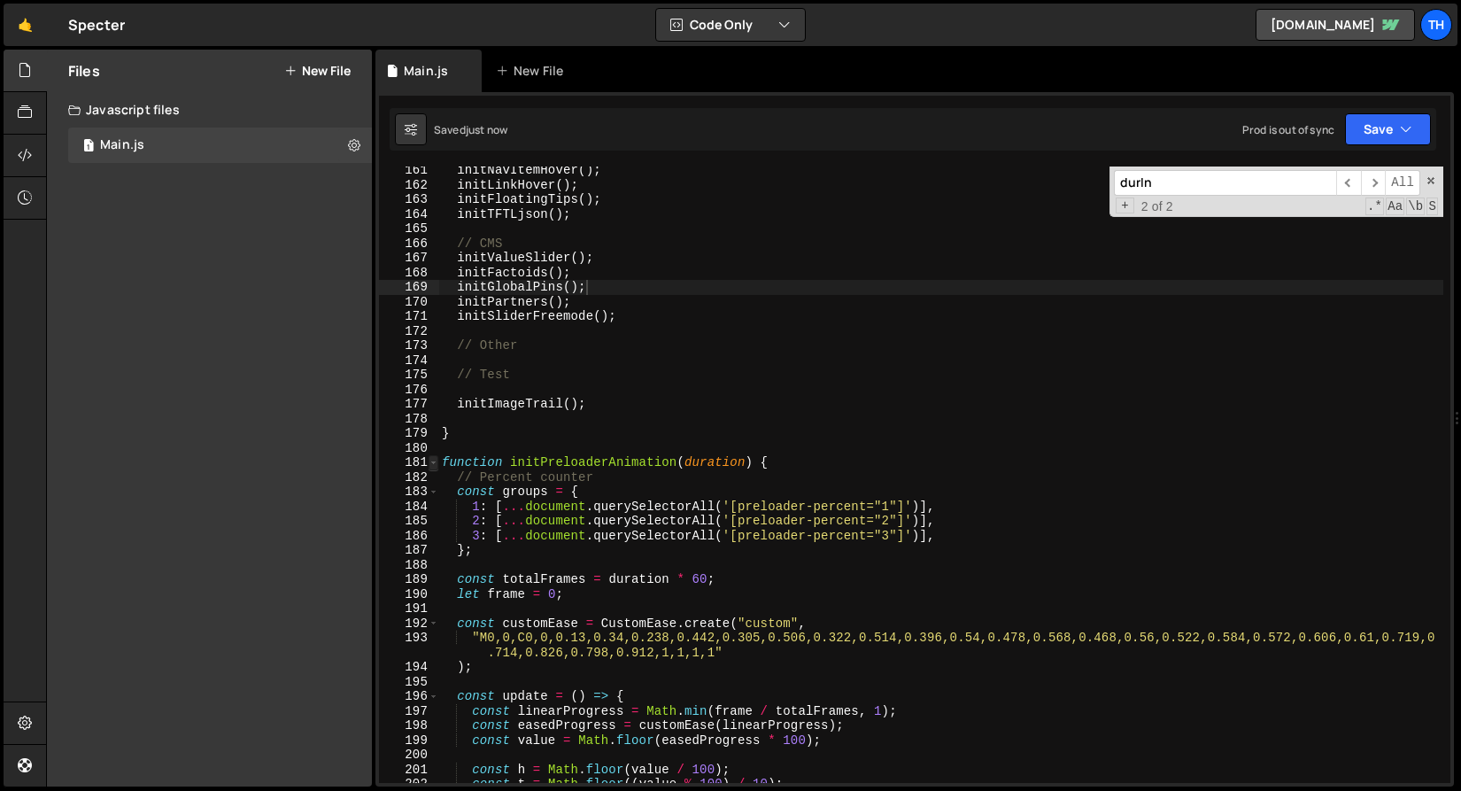
click at [435, 467] on span at bounding box center [434, 462] width 10 height 15
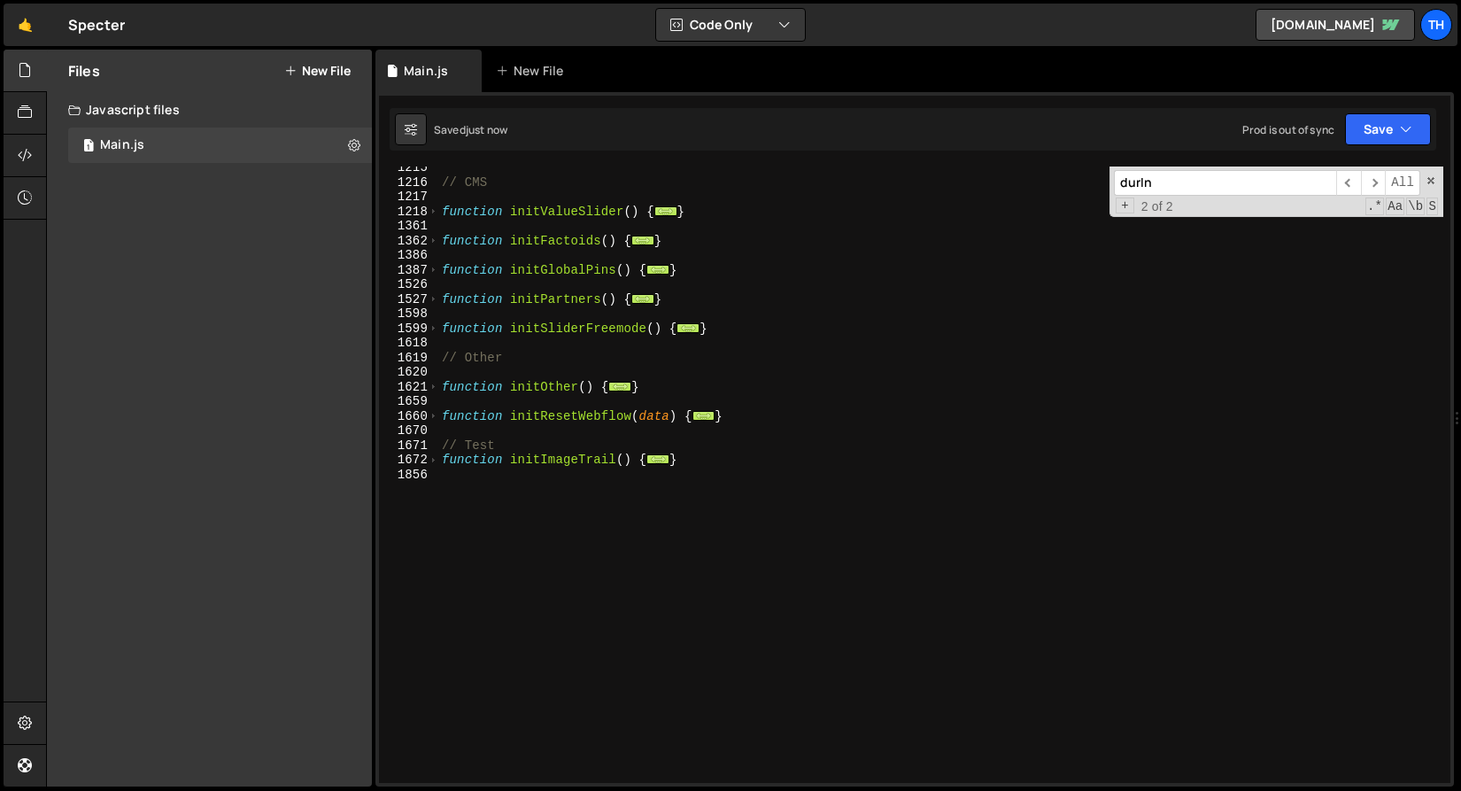
scroll to position [912, 0]
click at [437, 465] on span at bounding box center [434, 459] width 10 height 15
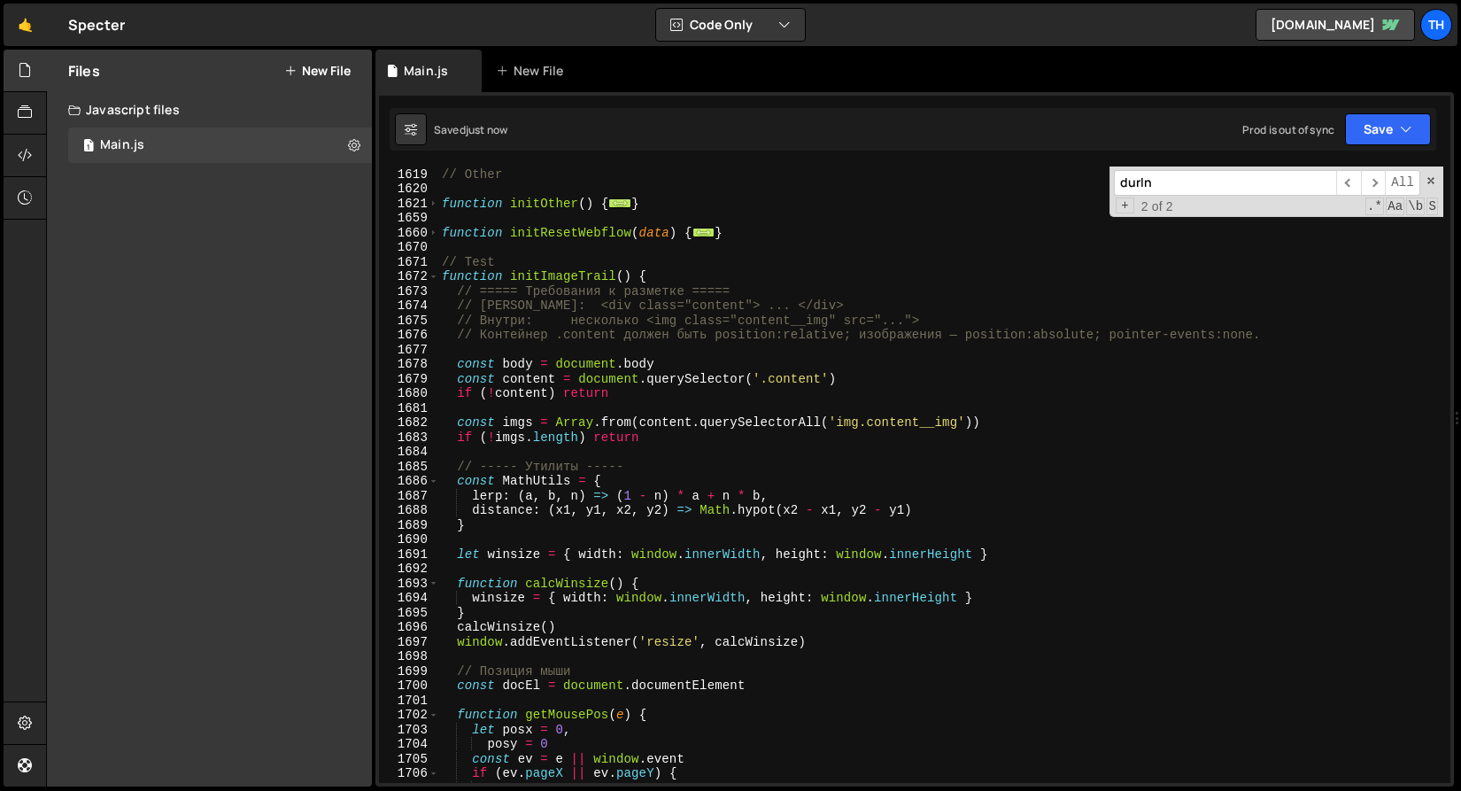
scroll to position [1096, 0]
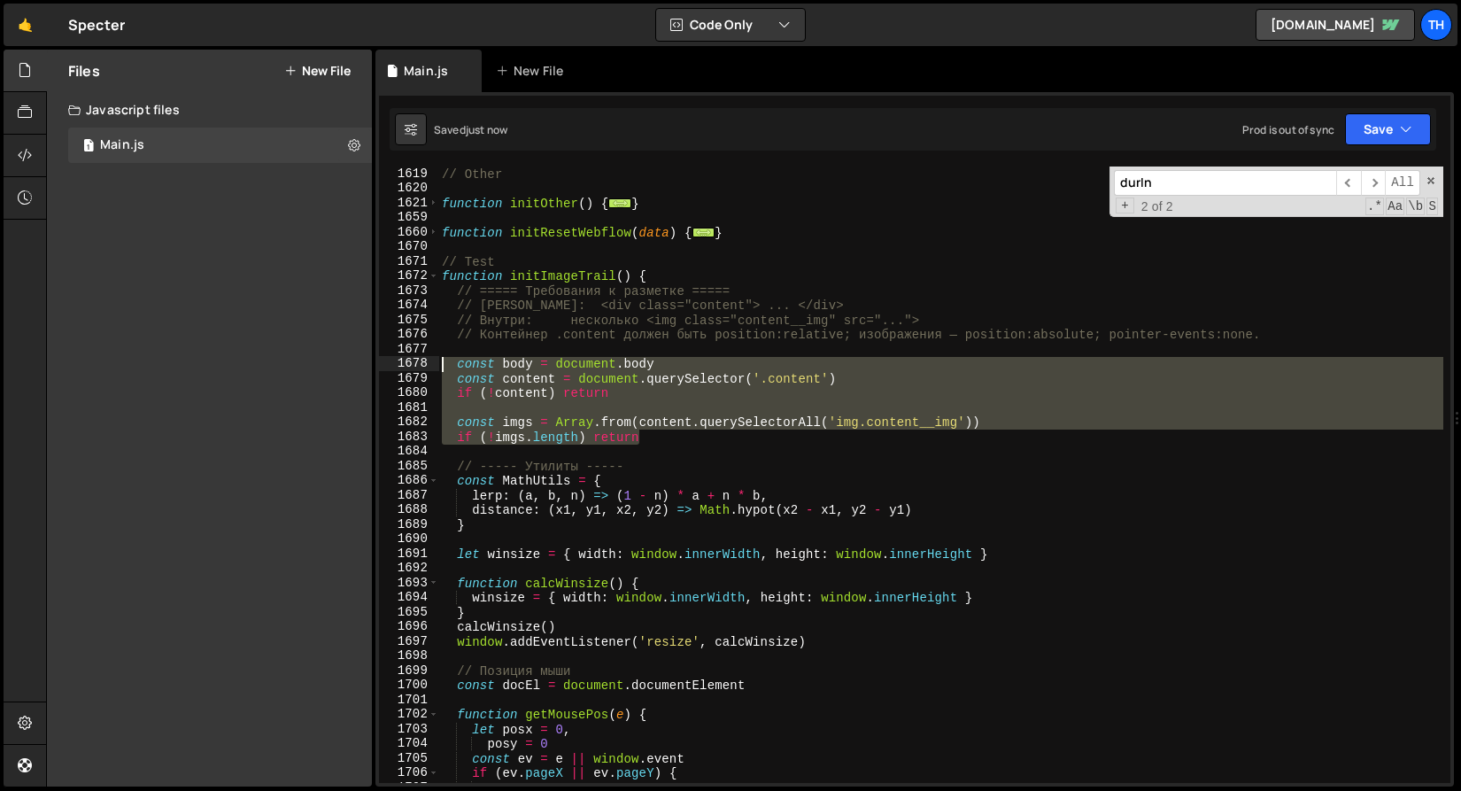
drag, startPoint x: 993, startPoint y: 441, endPoint x: 314, endPoint y: 366, distance: 682.4
click at [314, 366] on div "Files New File Javascript files 1 Main.js 0 CSS files Copy share link Edit File…" at bounding box center [753, 419] width 1415 height 738
paste textarea "if (!imgs.length) return"
drag, startPoint x: 646, startPoint y: 434, endPoint x: 352, endPoint y: 367, distance: 302.4
click at [352, 367] on div "Files New File Javascript files 1 Main.js 0 CSS files Copy share link Edit File…" at bounding box center [753, 419] width 1415 height 738
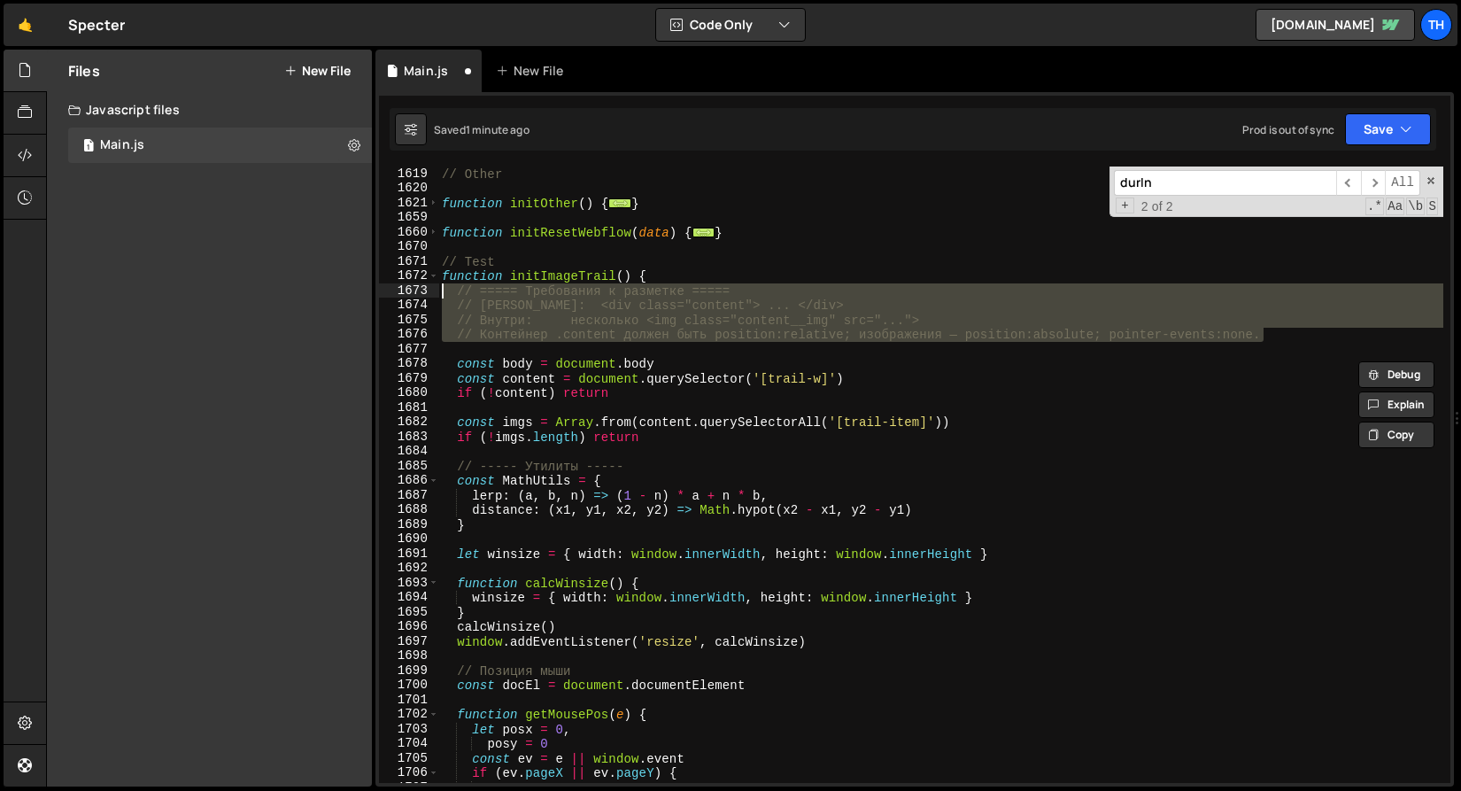
drag, startPoint x: 1286, startPoint y: 333, endPoint x: 321, endPoint y: 287, distance: 966.2
click at [321, 287] on div "Files New File Javascript files 1 Main.js 0 CSS files Copy share link Edit File…" at bounding box center [753, 419] width 1415 height 738
type textarea "// ===== Требования к разметке ===== // Контейнер: <div class="content"> ... </…"
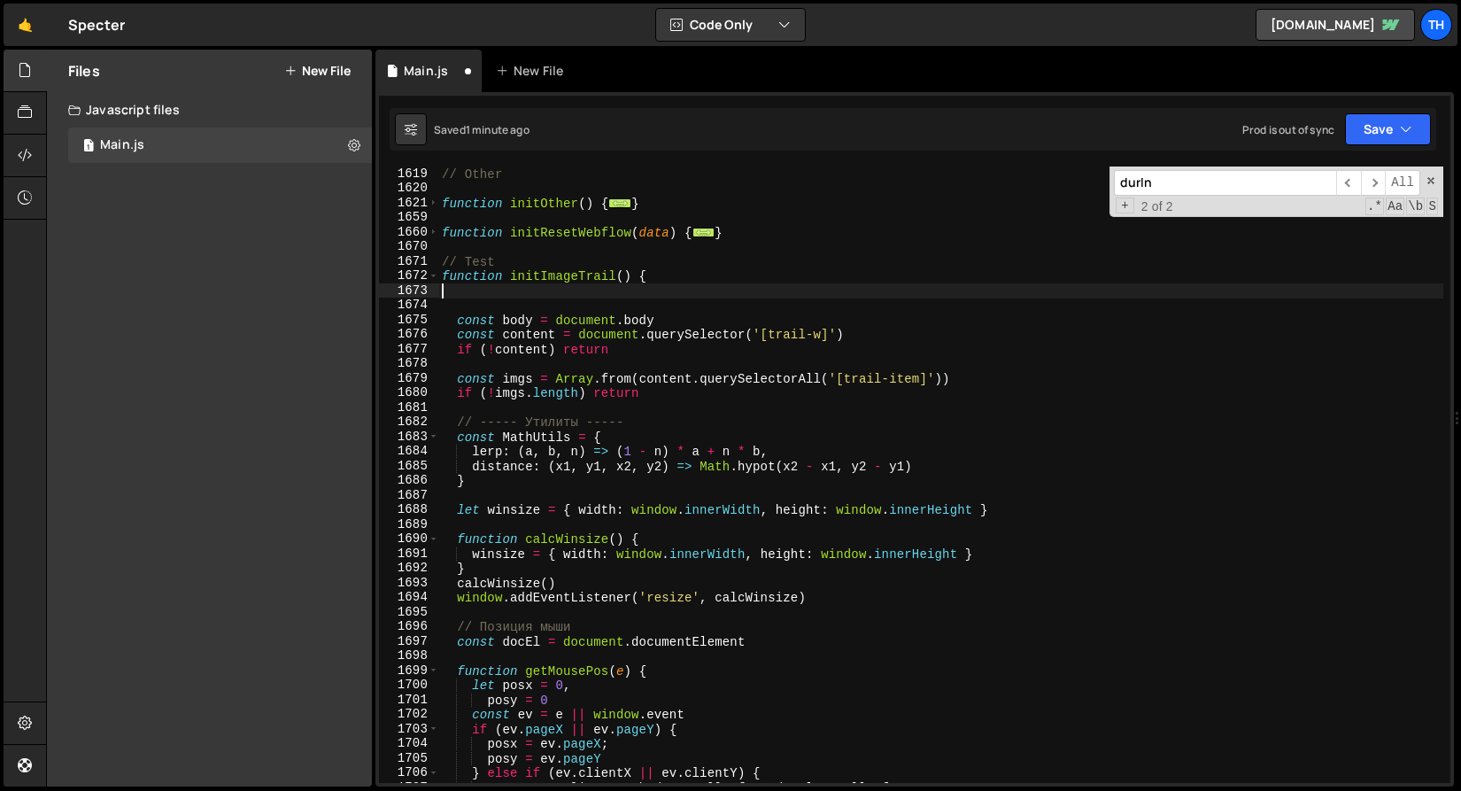
type textarea "function initImageTrail() {"
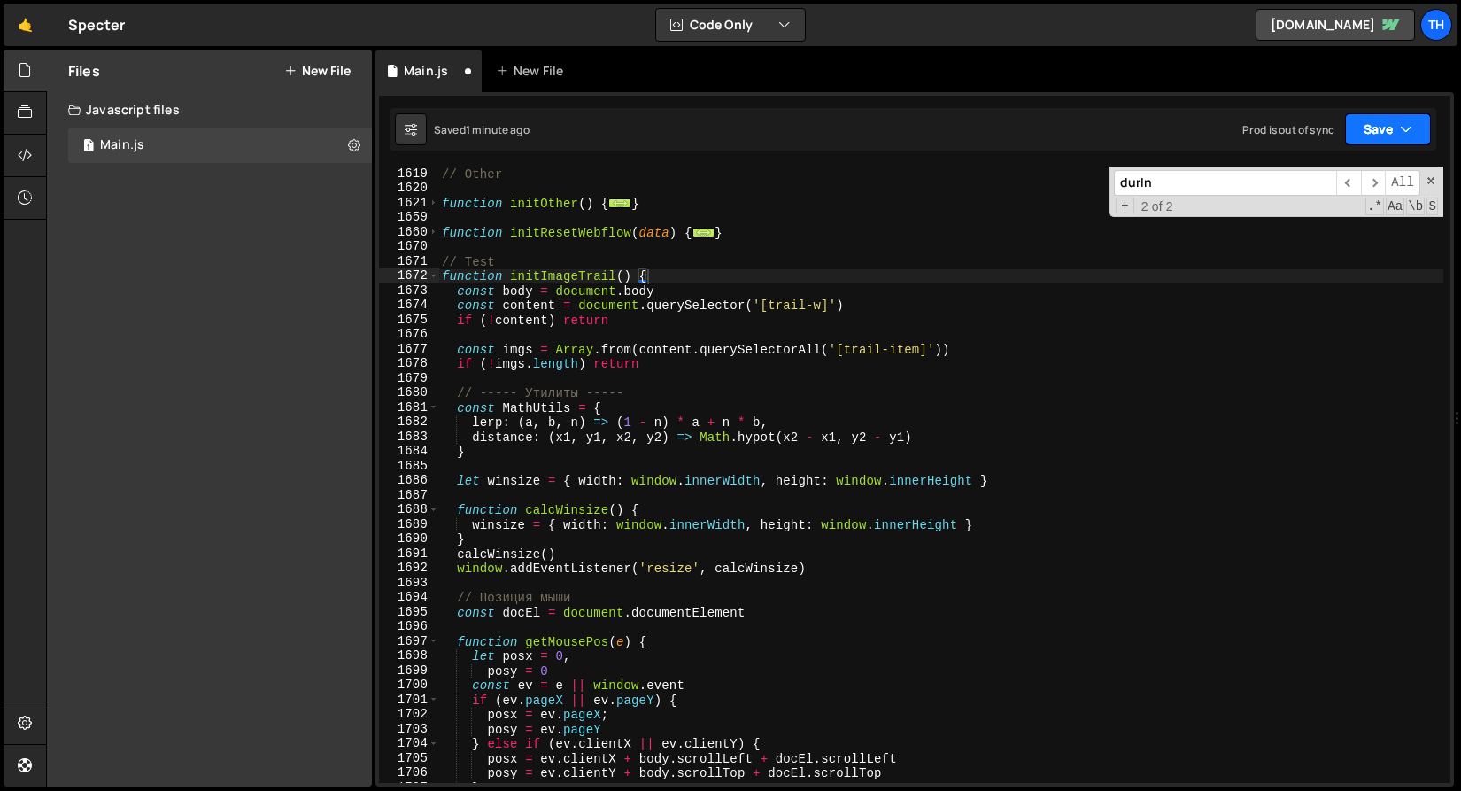
click at [1384, 120] on button "Save" at bounding box center [1388, 129] width 86 height 32
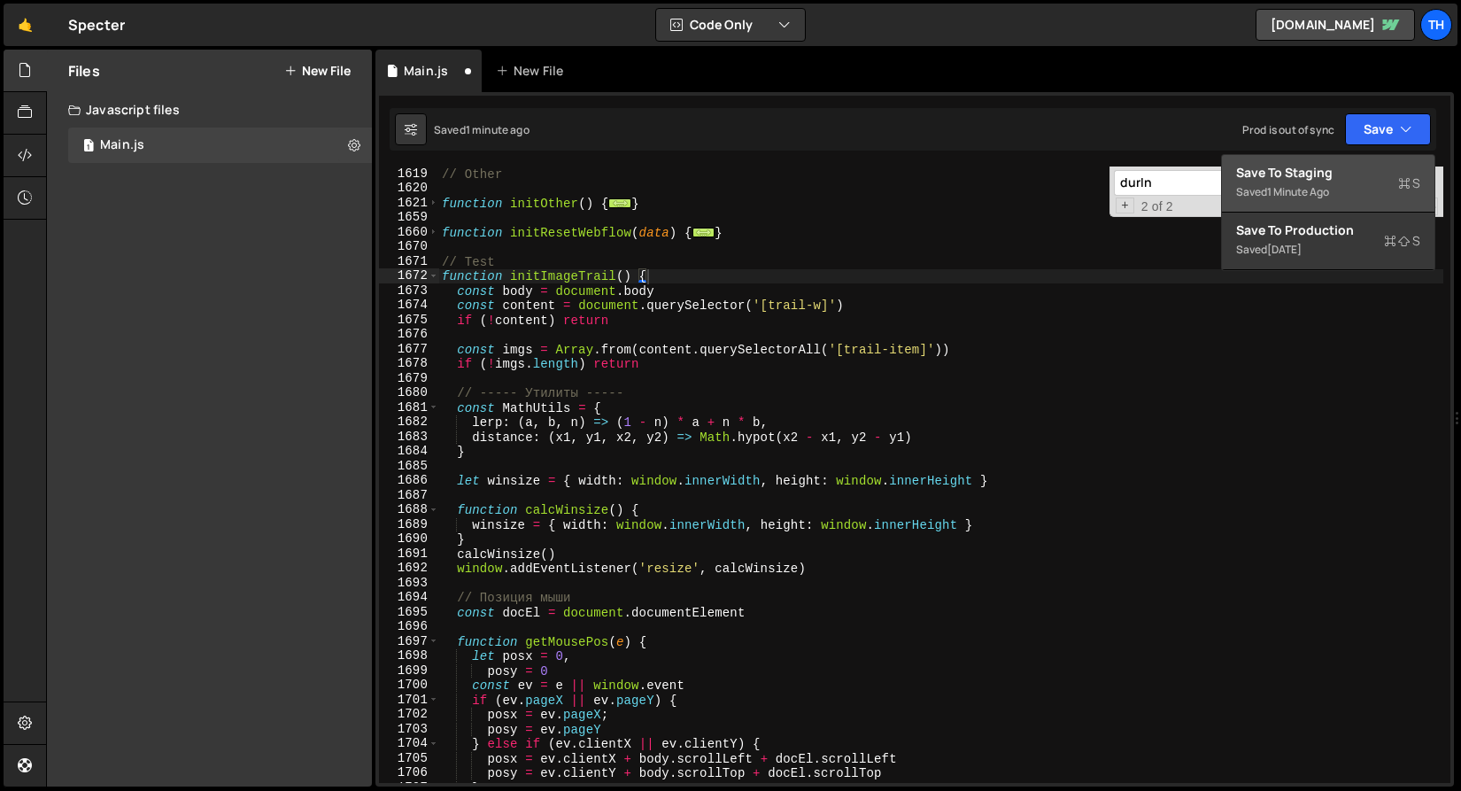
click at [1338, 164] on div "Save to Staging S" at bounding box center [1328, 173] width 184 height 18
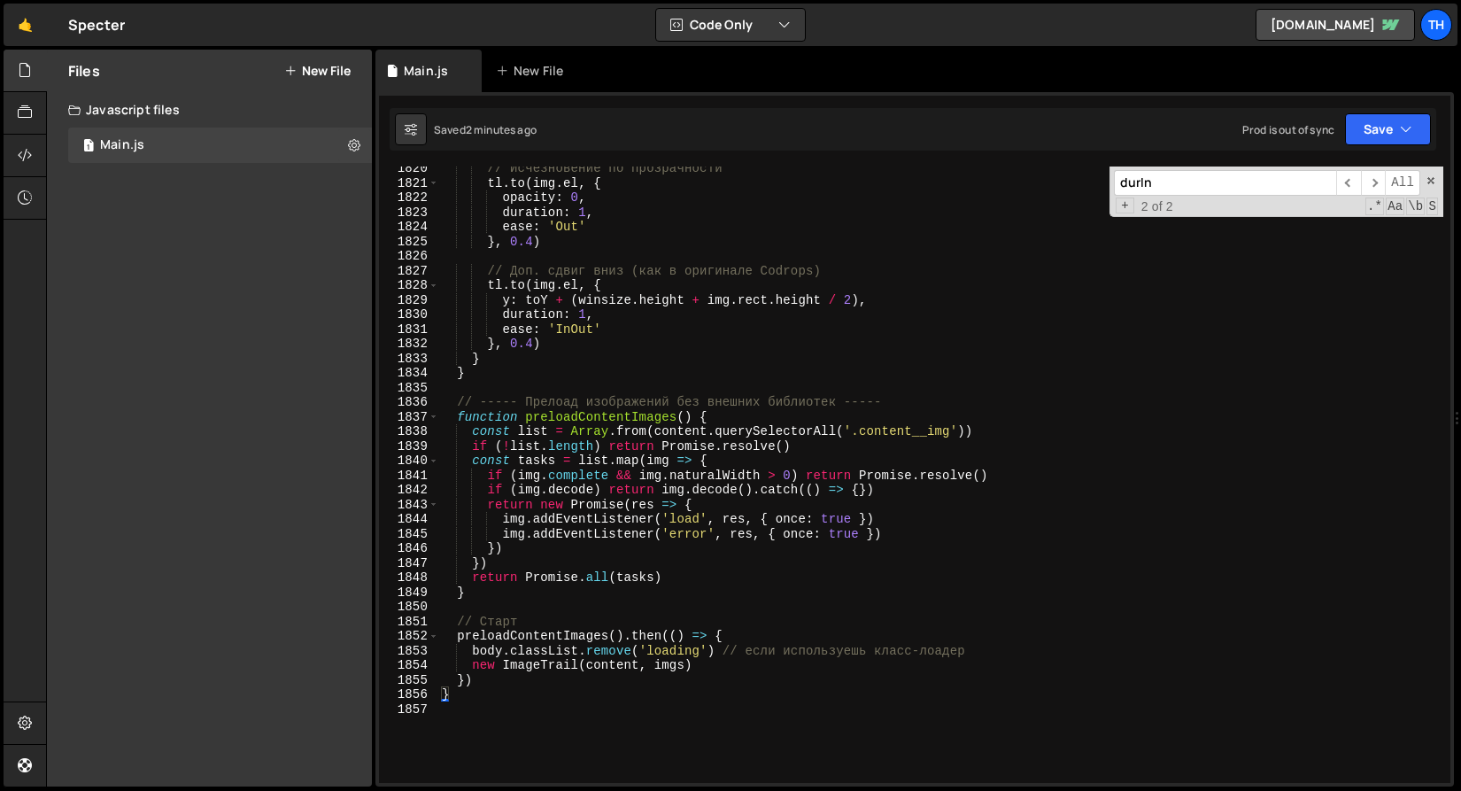
scroll to position [26595, 0]
click at [883, 426] on div "// Исчезновение по прозрачности tl . to ( img . el , { opacity : 0 , duration :…" at bounding box center [940, 483] width 1005 height 645
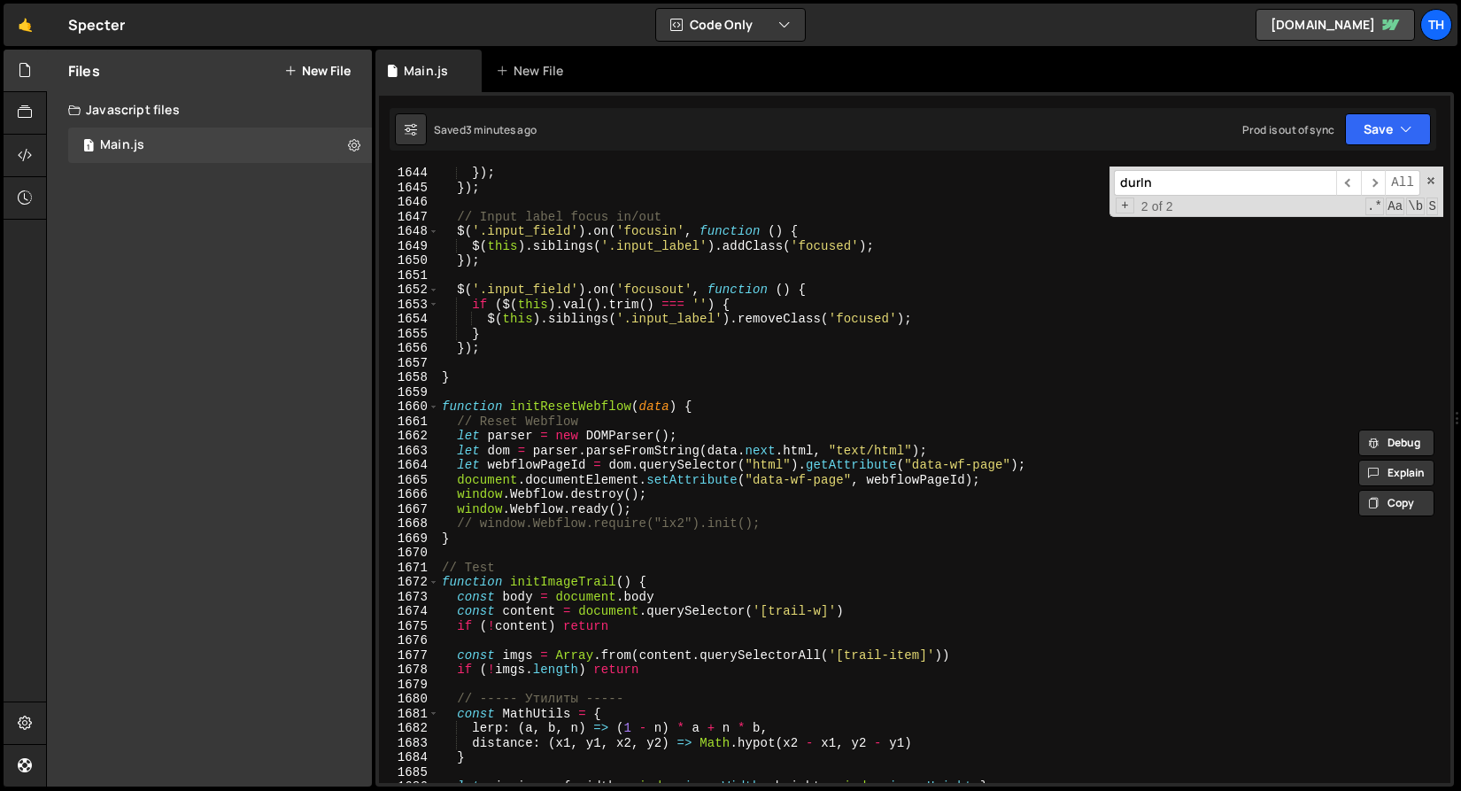
scroll to position [24245, 0]
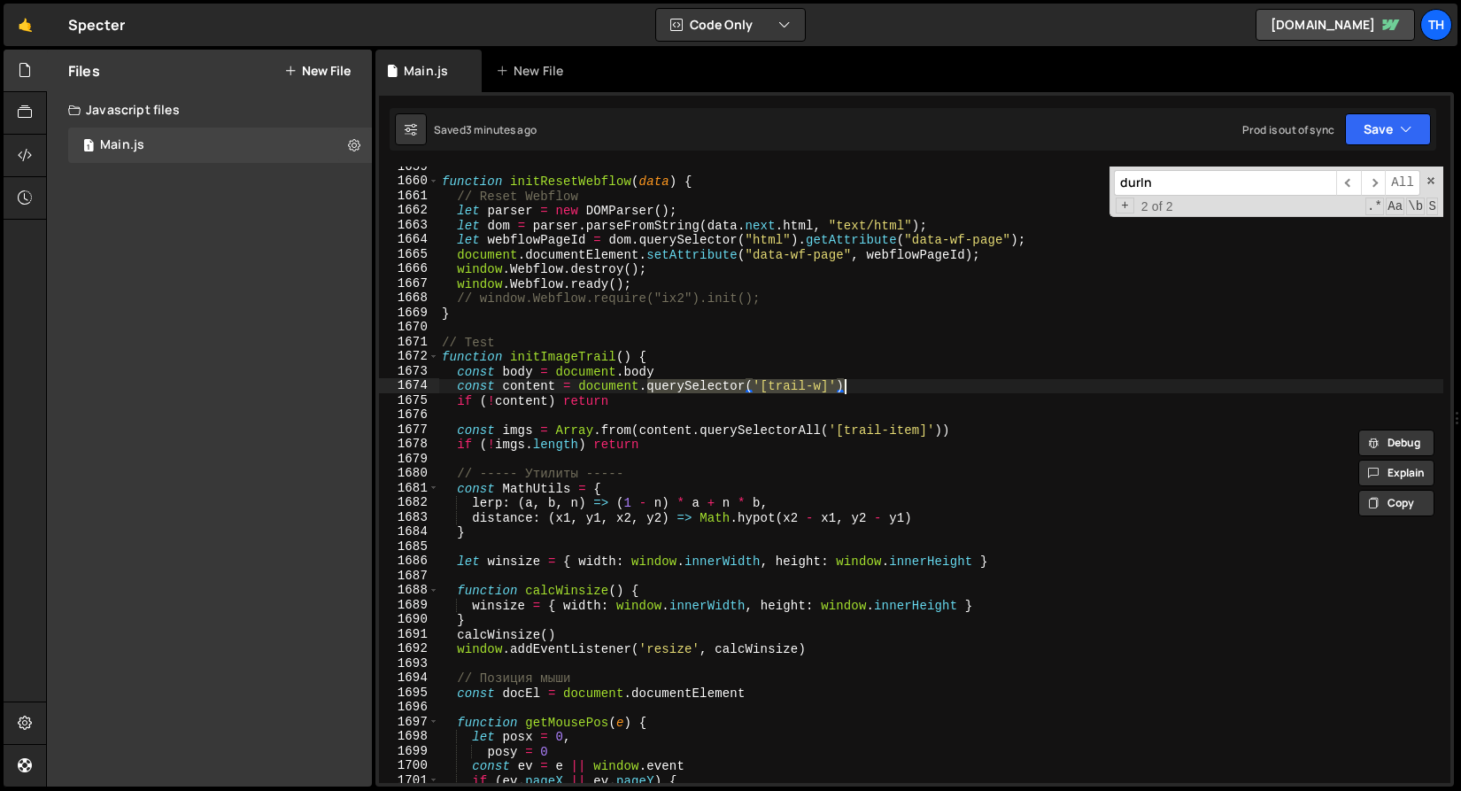
drag, startPoint x: 649, startPoint y: 388, endPoint x: 856, endPoint y: 382, distance: 207.3
click at [856, 382] on div "function initResetWebflow ( data ) { // Reset Webflow let parser = new DOMParse…" at bounding box center [940, 481] width 1005 height 645
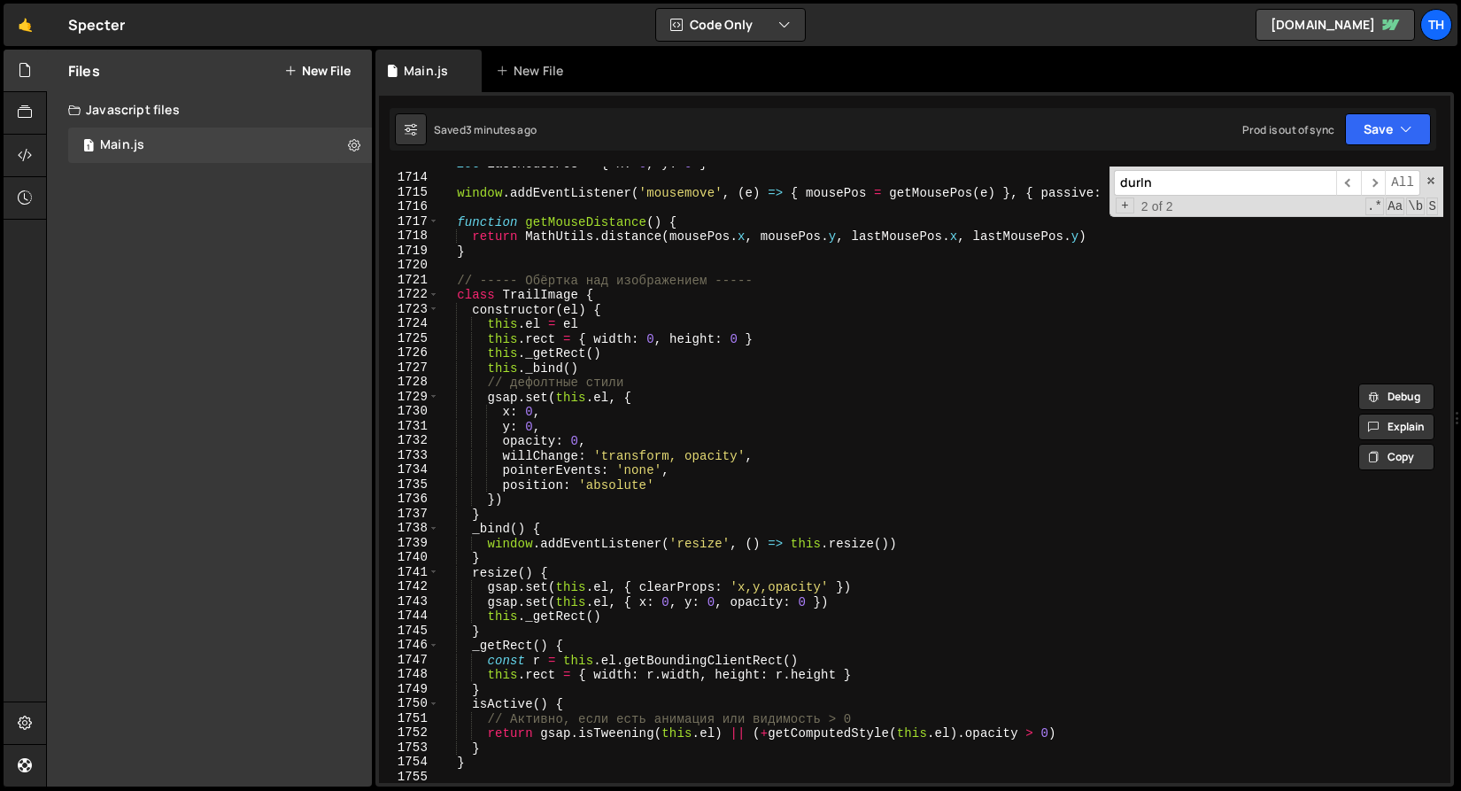
scroll to position [24382, 0]
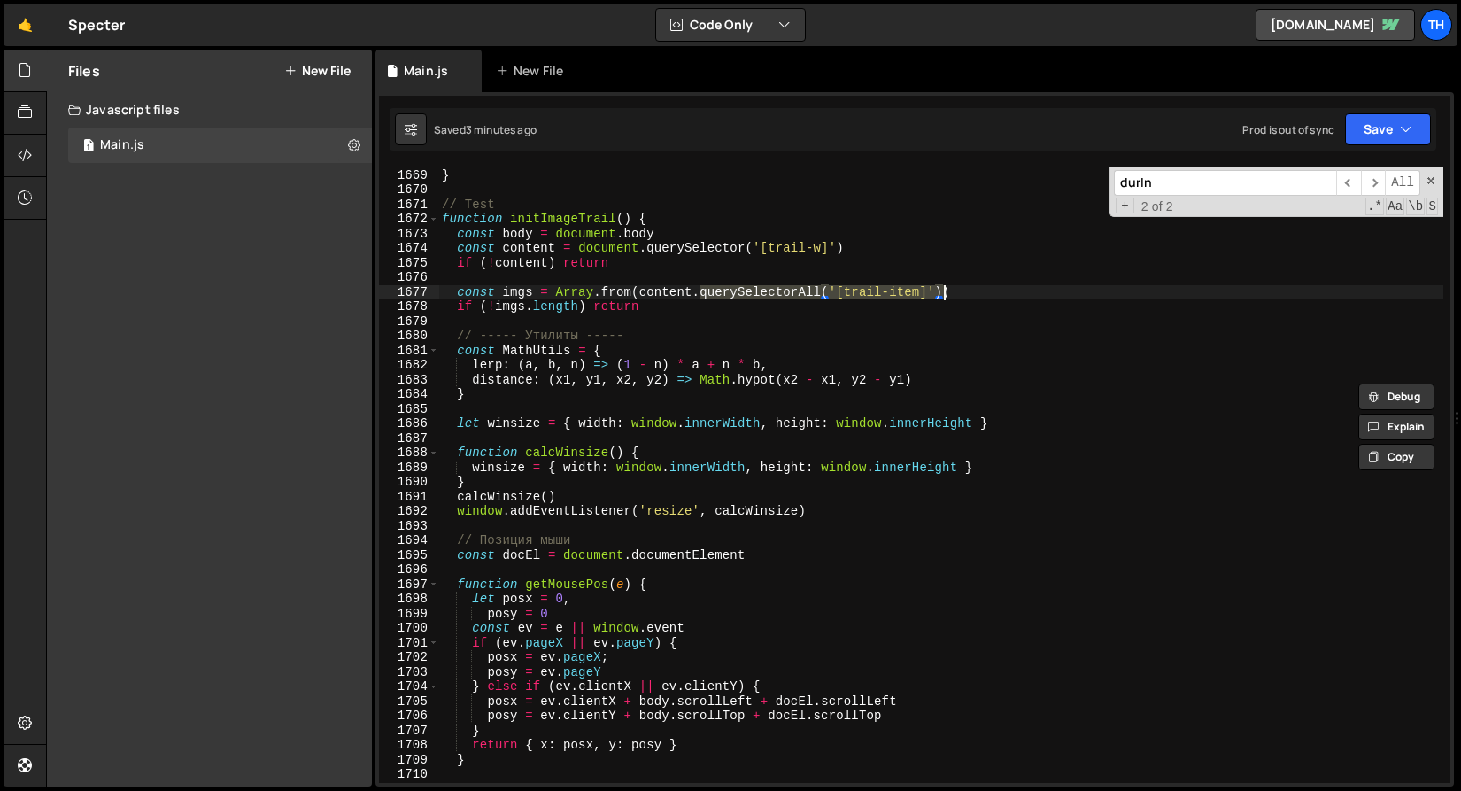
drag, startPoint x: 702, startPoint y: 295, endPoint x: 944, endPoint y: 288, distance: 241.8
click at [944, 288] on div "// window.Webflow.require("ix2").init(); } // Test function initImageTrail ( ) …" at bounding box center [940, 475] width 1005 height 645
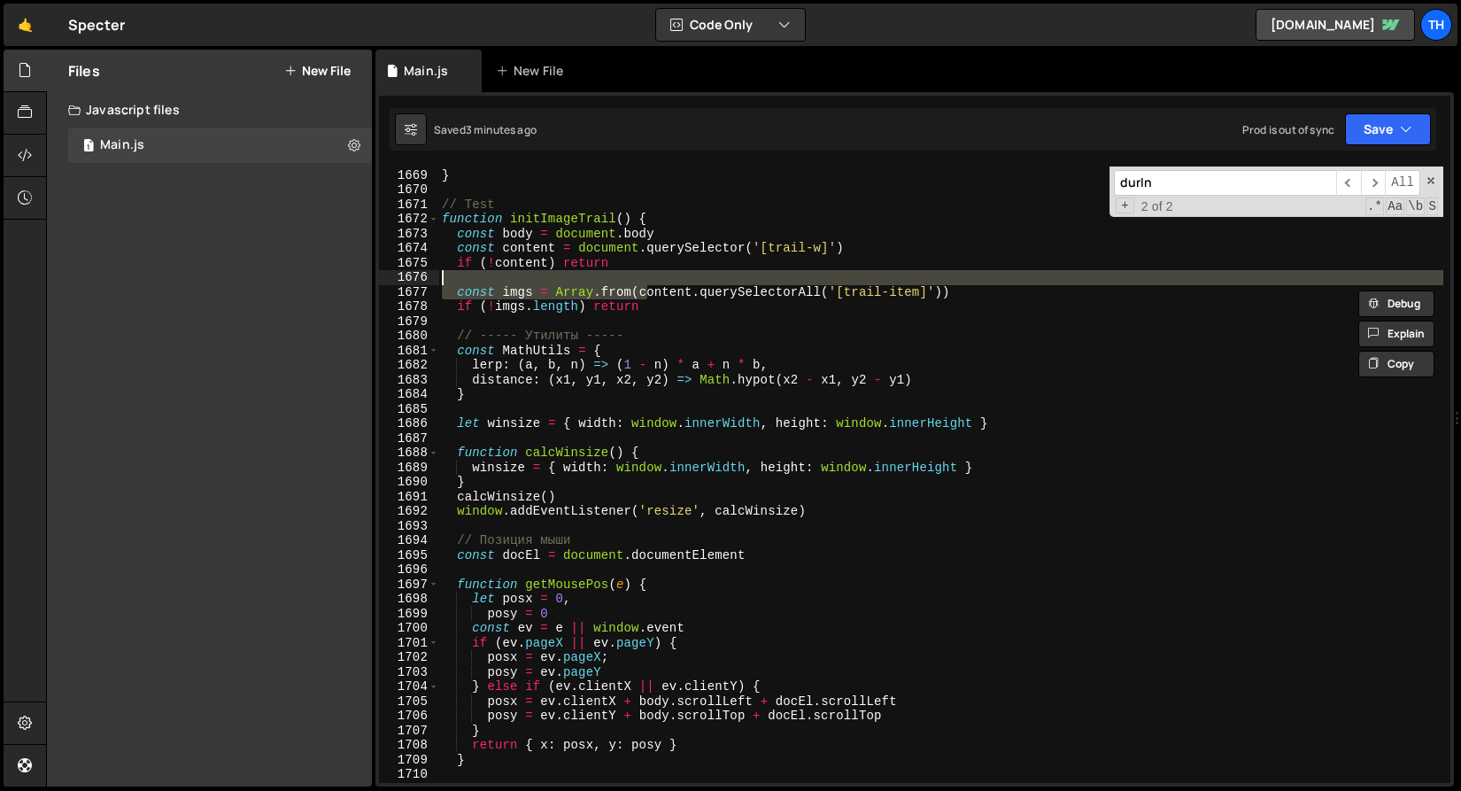
drag, startPoint x: 644, startPoint y: 290, endPoint x: 876, endPoint y: 276, distance: 232.4
click at [876, 276] on div "// window.Webflow.require("ix2").init(); } // Test function initImageTrail ( ) …" at bounding box center [940, 475] width 1005 height 645
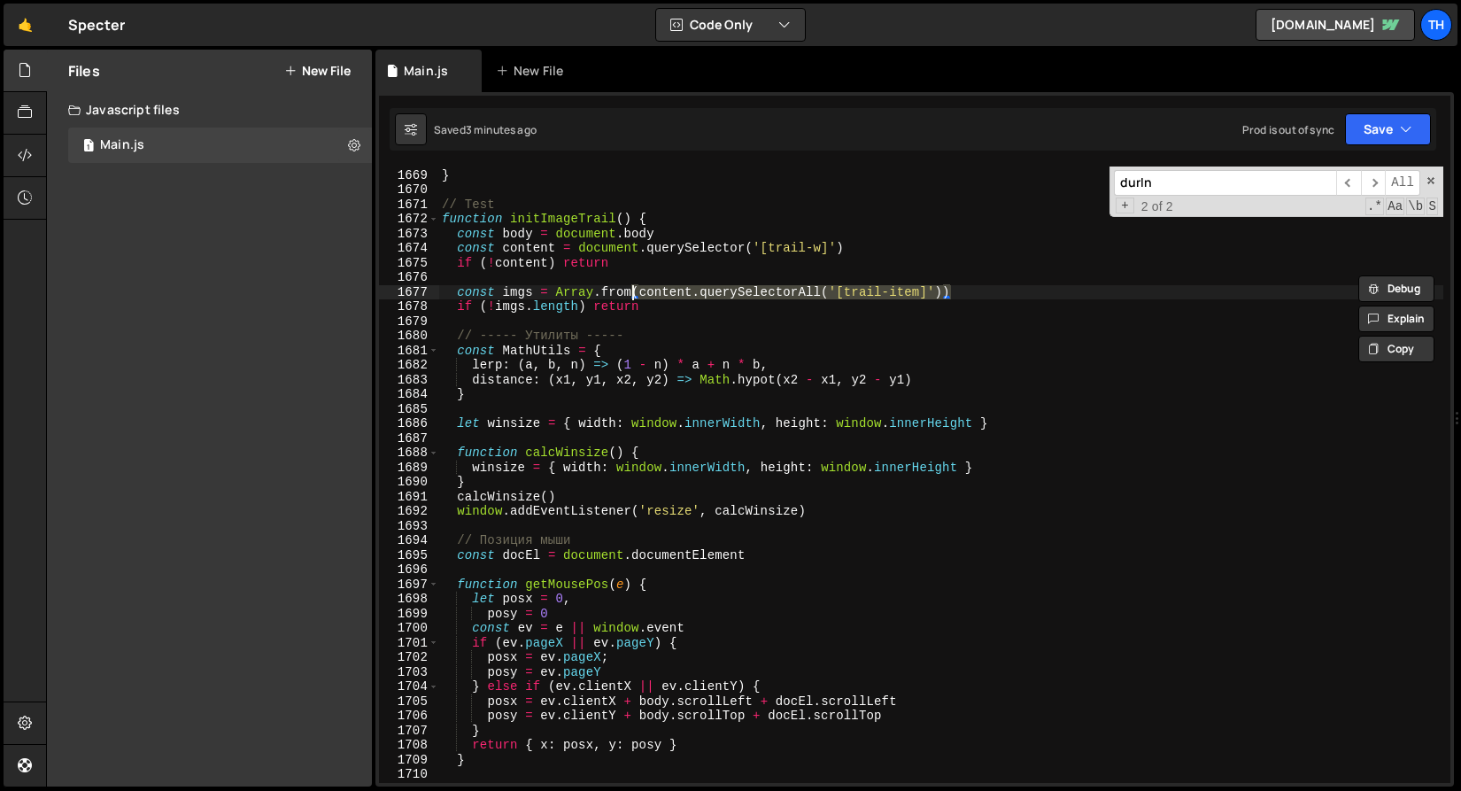
drag, startPoint x: 979, startPoint y: 293, endPoint x: 633, endPoint y: 286, distance: 346.3
click at [633, 286] on div "// window.Webflow.require("ix2").init(); } // Test function initImageTrail ( ) …" at bounding box center [940, 475] width 1005 height 645
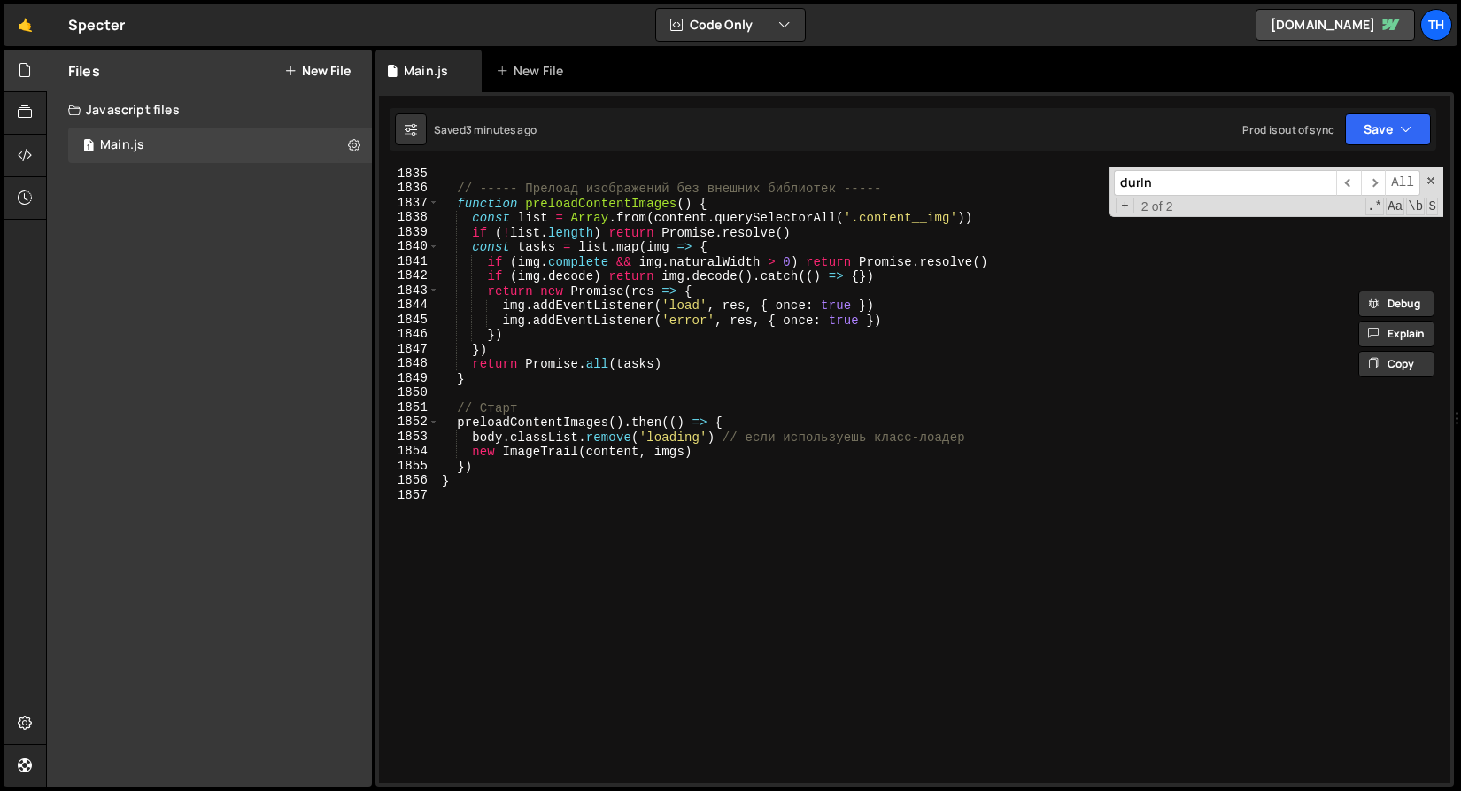
scroll to position [26803, 0]
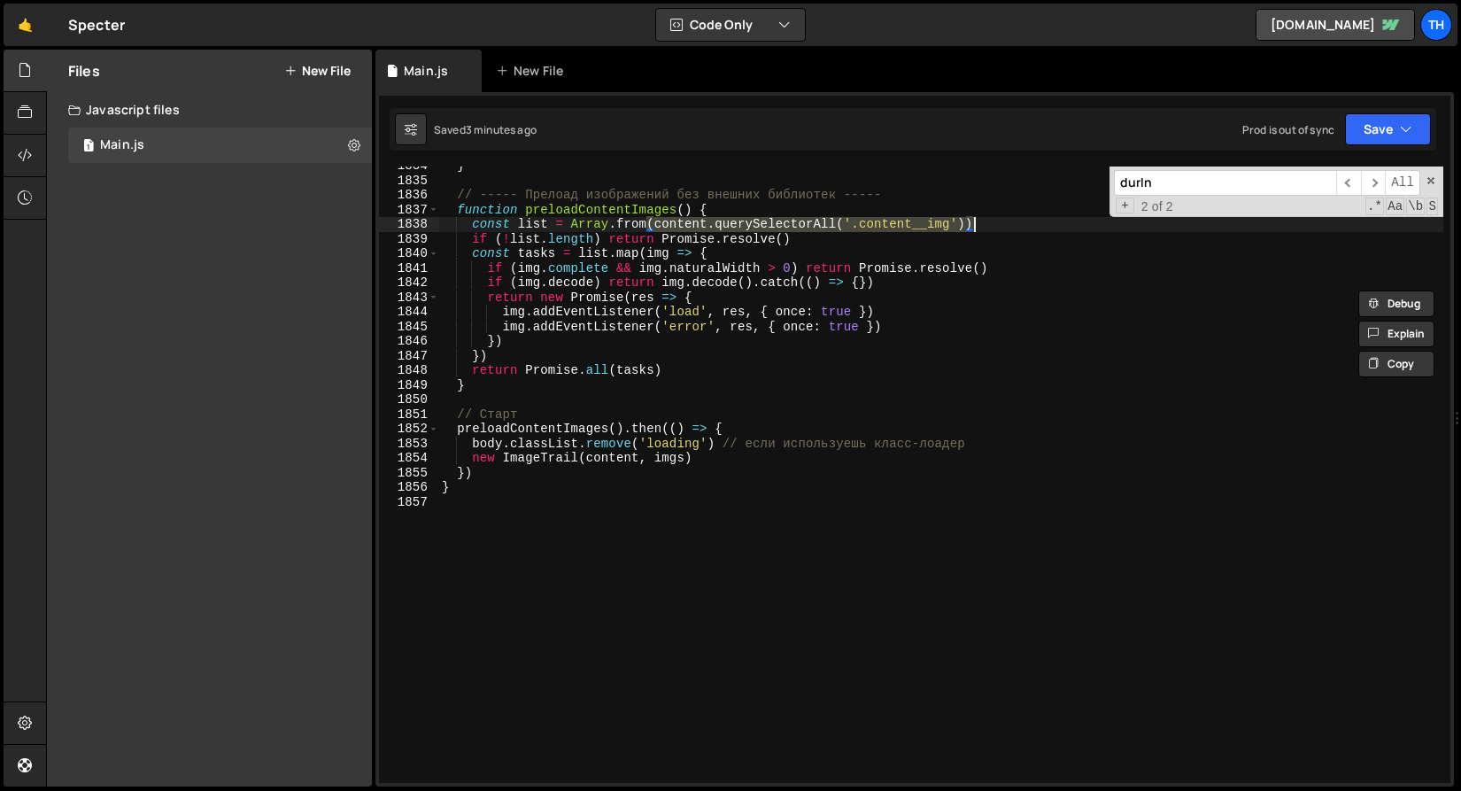
drag, startPoint x: 645, startPoint y: 220, endPoint x: 987, endPoint y: 226, distance: 341.8
click at [987, 226] on div "} // ----- Прелоад изображений без внешних библиотек ----- function preloadCont…" at bounding box center [940, 480] width 1005 height 645
paste textarea "[trail-item]"
type textarea "const list = Array.from(content.querySelectorAll('[trail-item]'))"
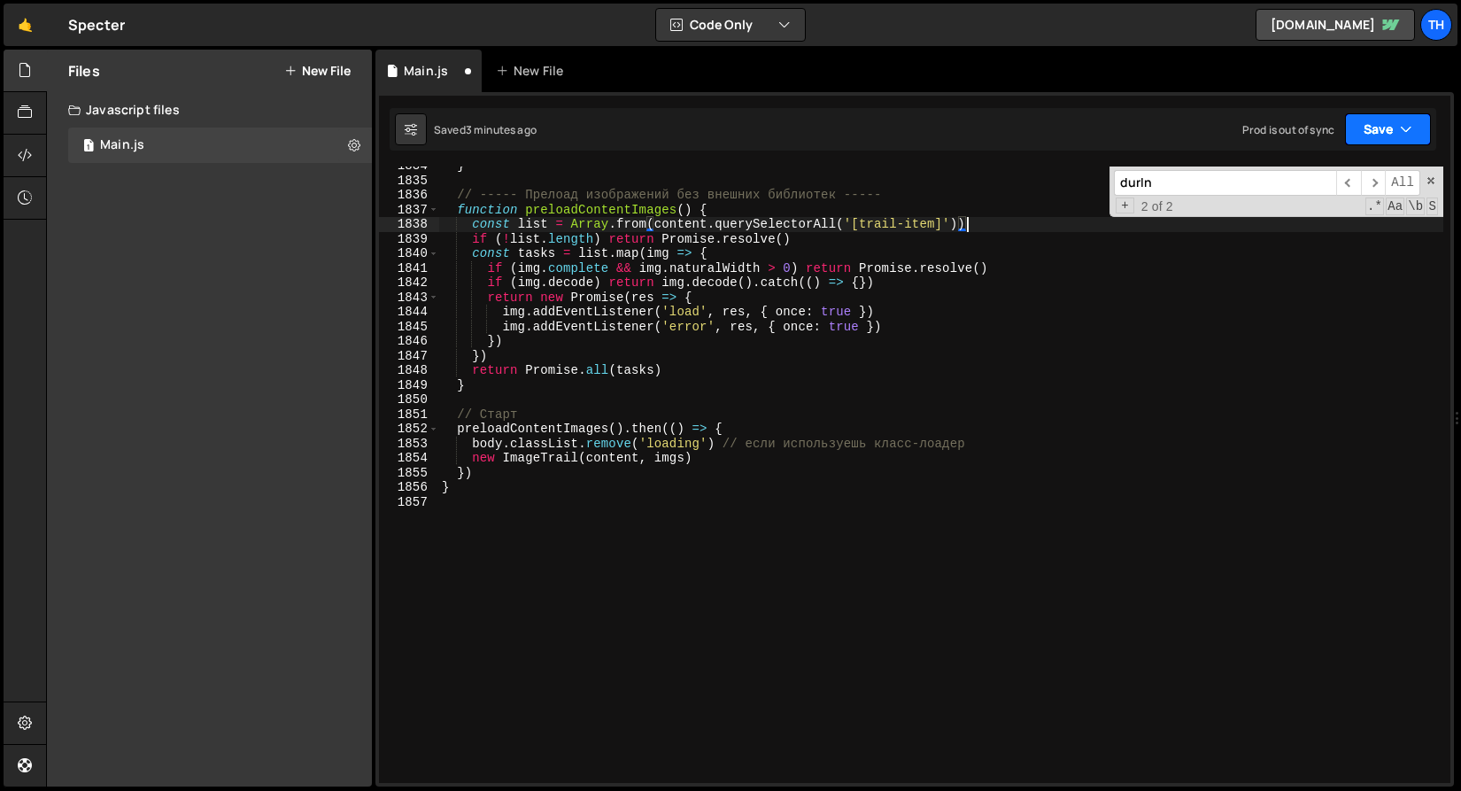
click at [1405, 126] on icon "button" at bounding box center [1406, 129] width 12 height 18
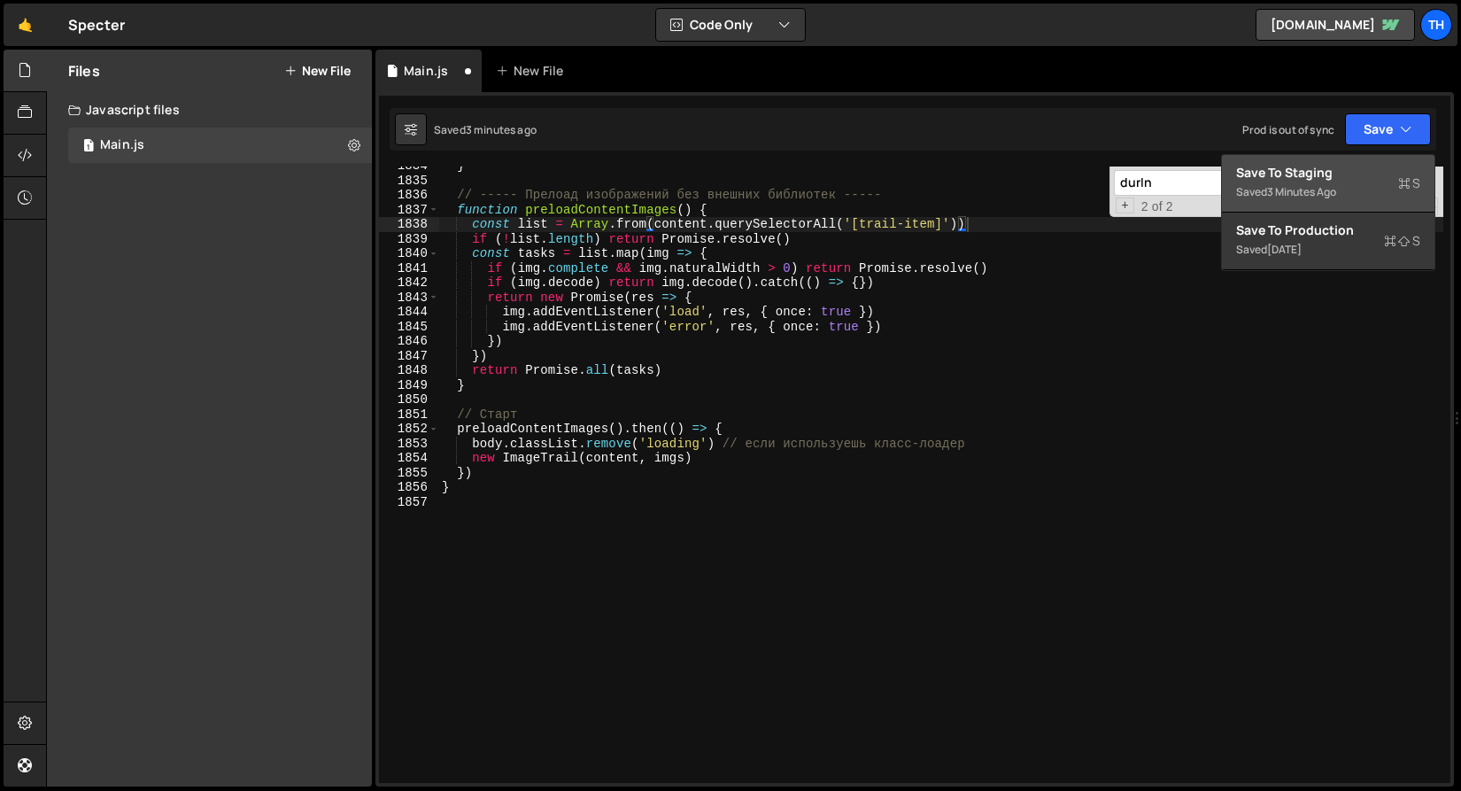
click at [1377, 168] on div "Save to Staging S" at bounding box center [1328, 173] width 184 height 18
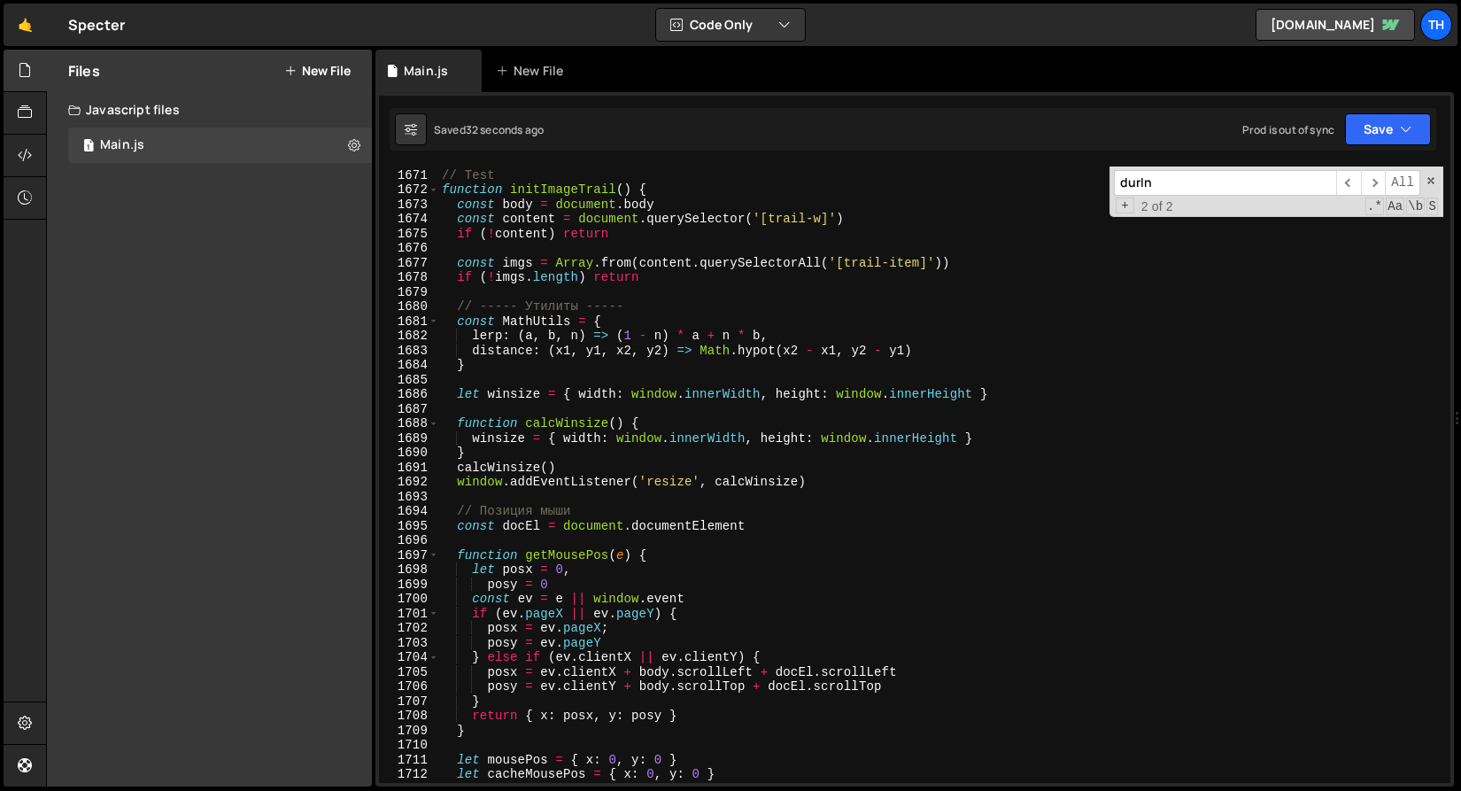
scroll to position [24422, 0]
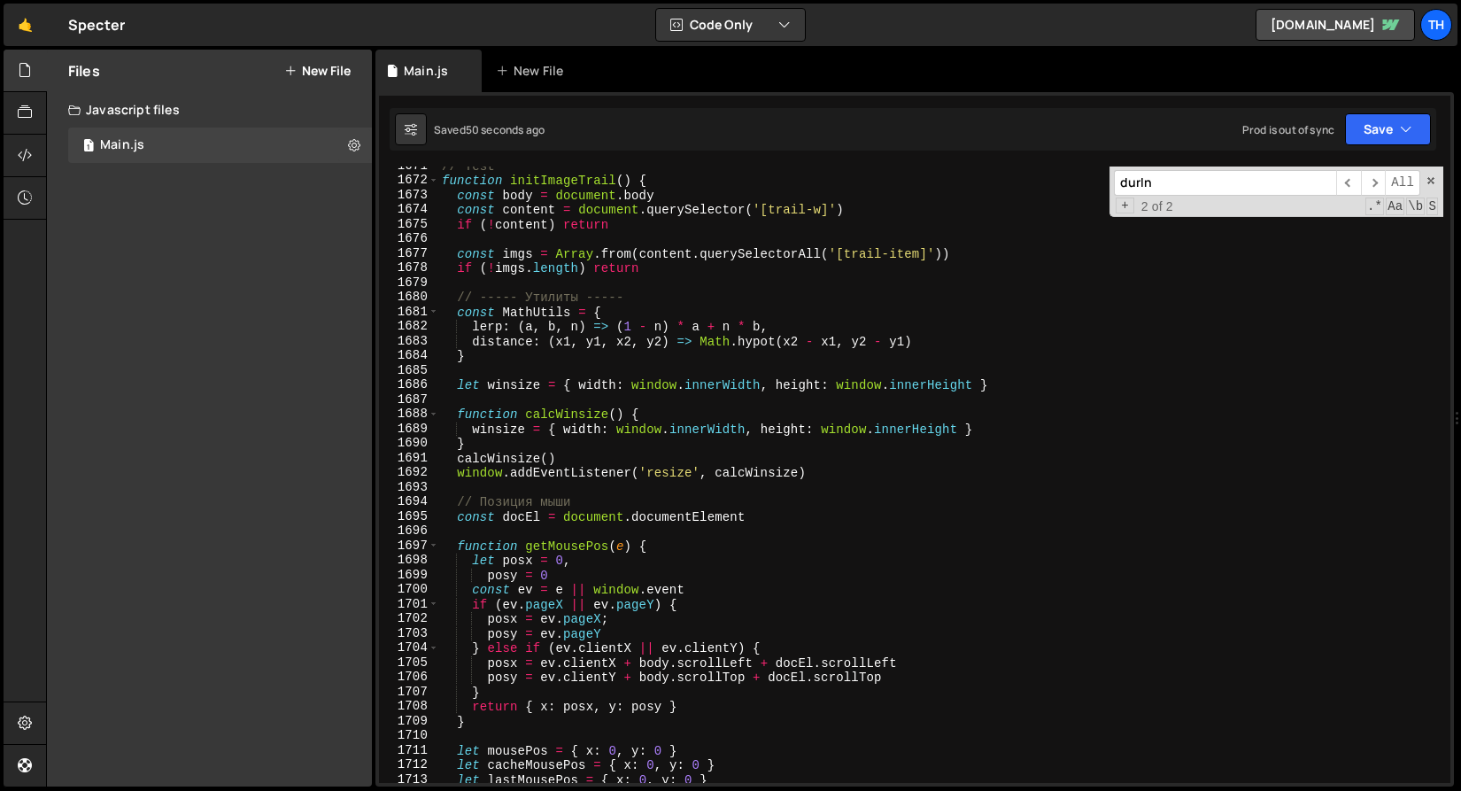
click at [1196, 181] on input "durIn" at bounding box center [1225, 183] width 222 height 26
paste input ".content"
paste input "__img"
type input ".content__img"
click at [1436, 182] on div "​ ​ All Replace All + 0 of 0 .* Aa \b S" at bounding box center [1276, 191] width 334 height 50
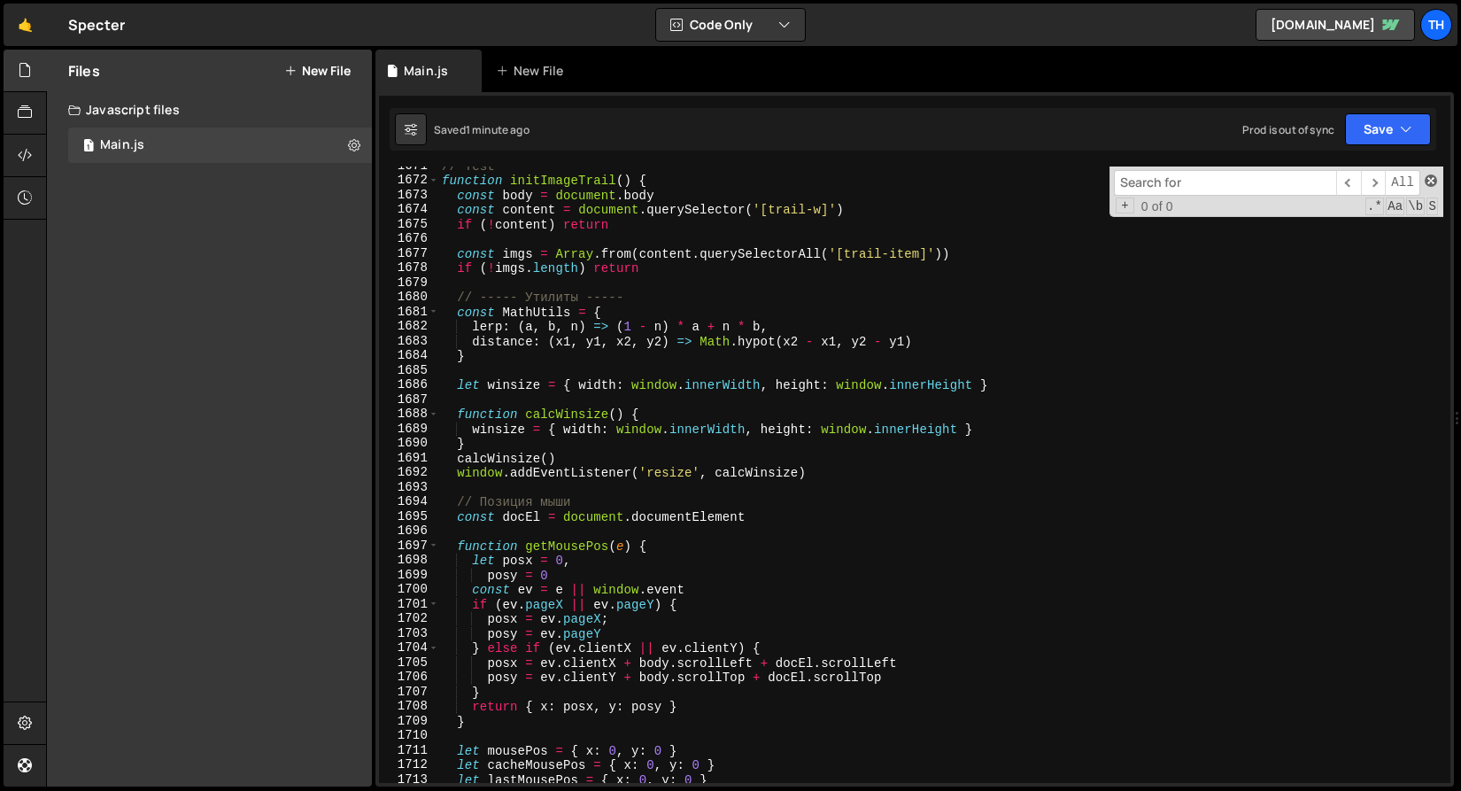
click at [1432, 179] on span at bounding box center [1431, 180] width 12 height 12
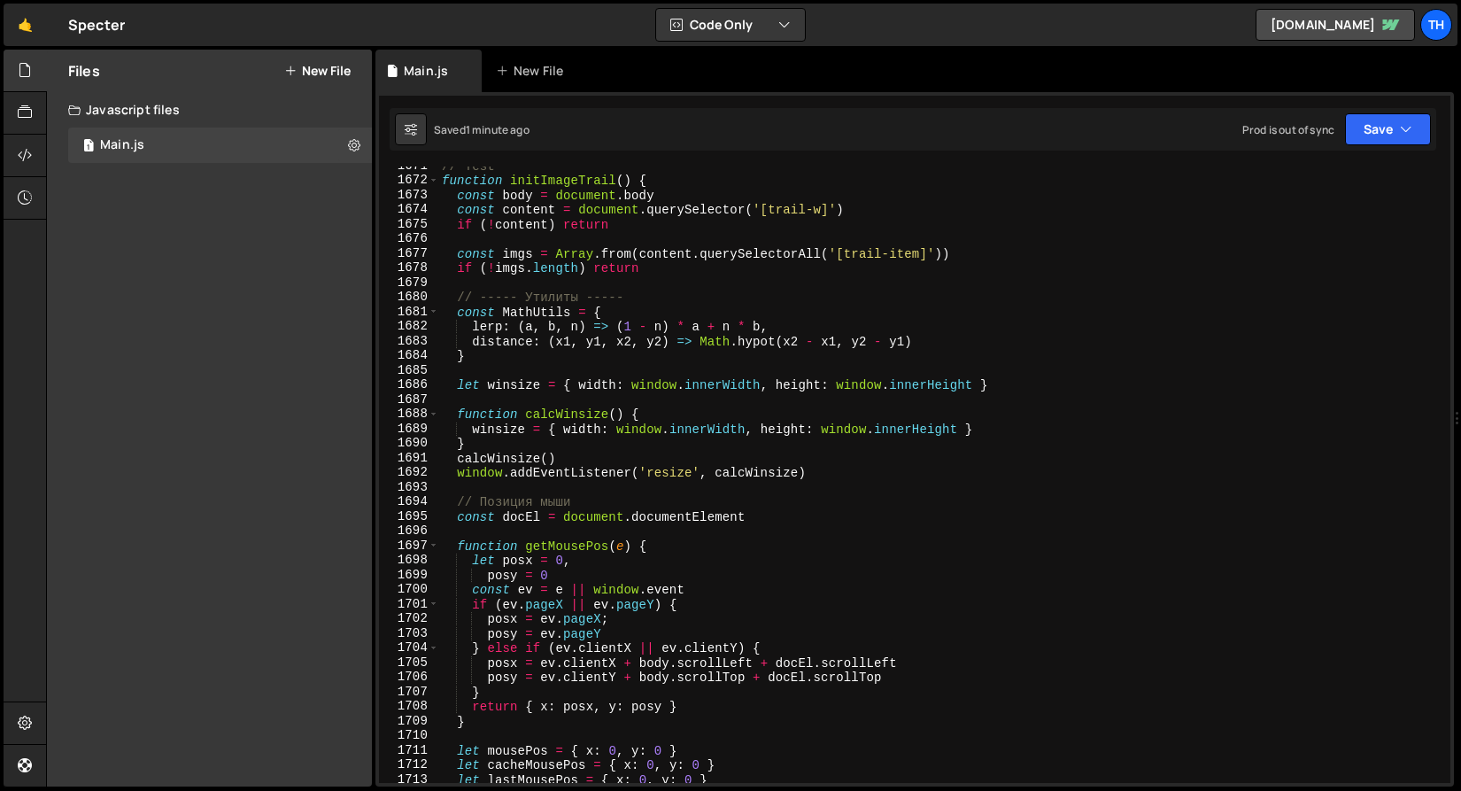
scroll to position [24364, 0]
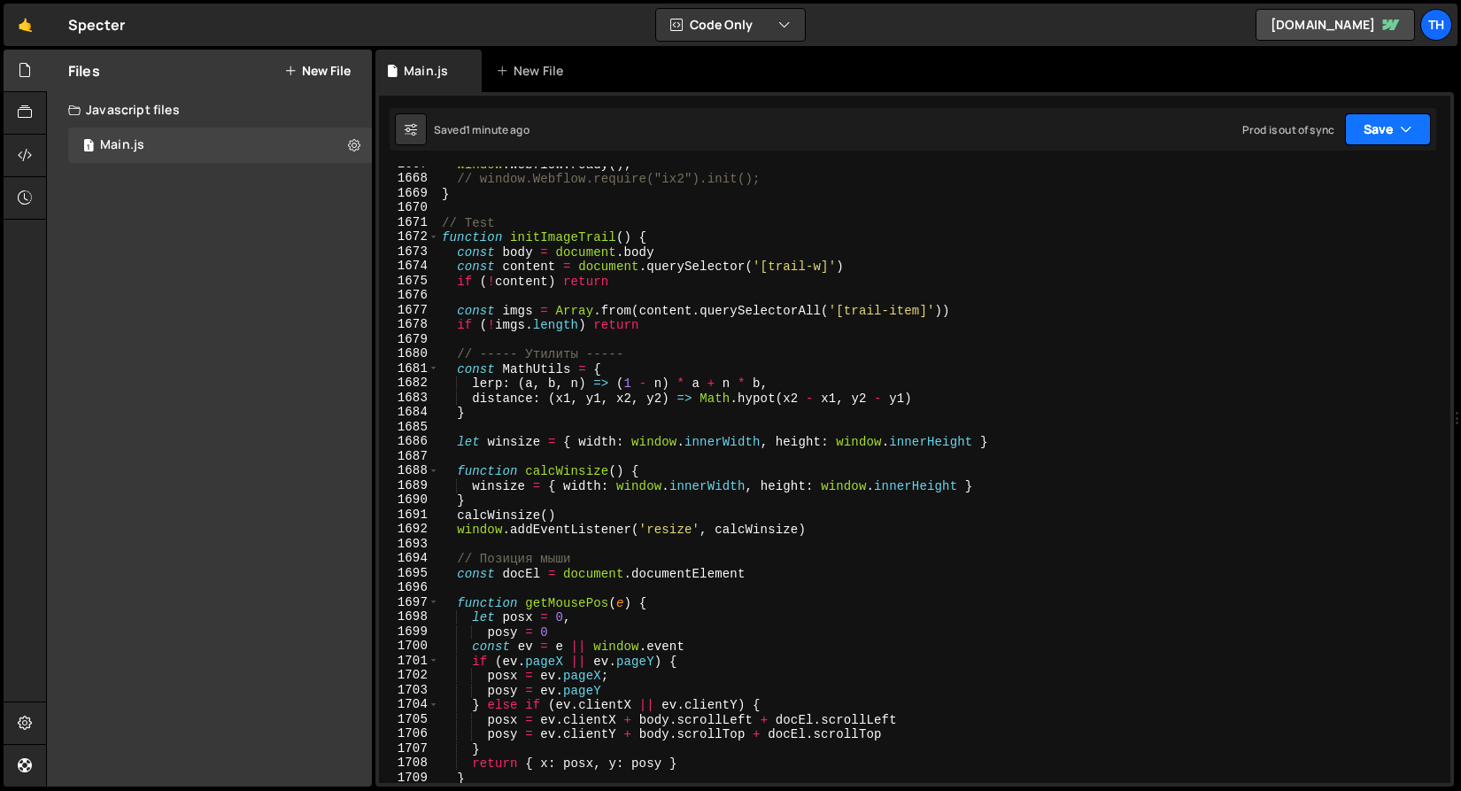
click at [1391, 134] on button "Save" at bounding box center [1388, 129] width 86 height 32
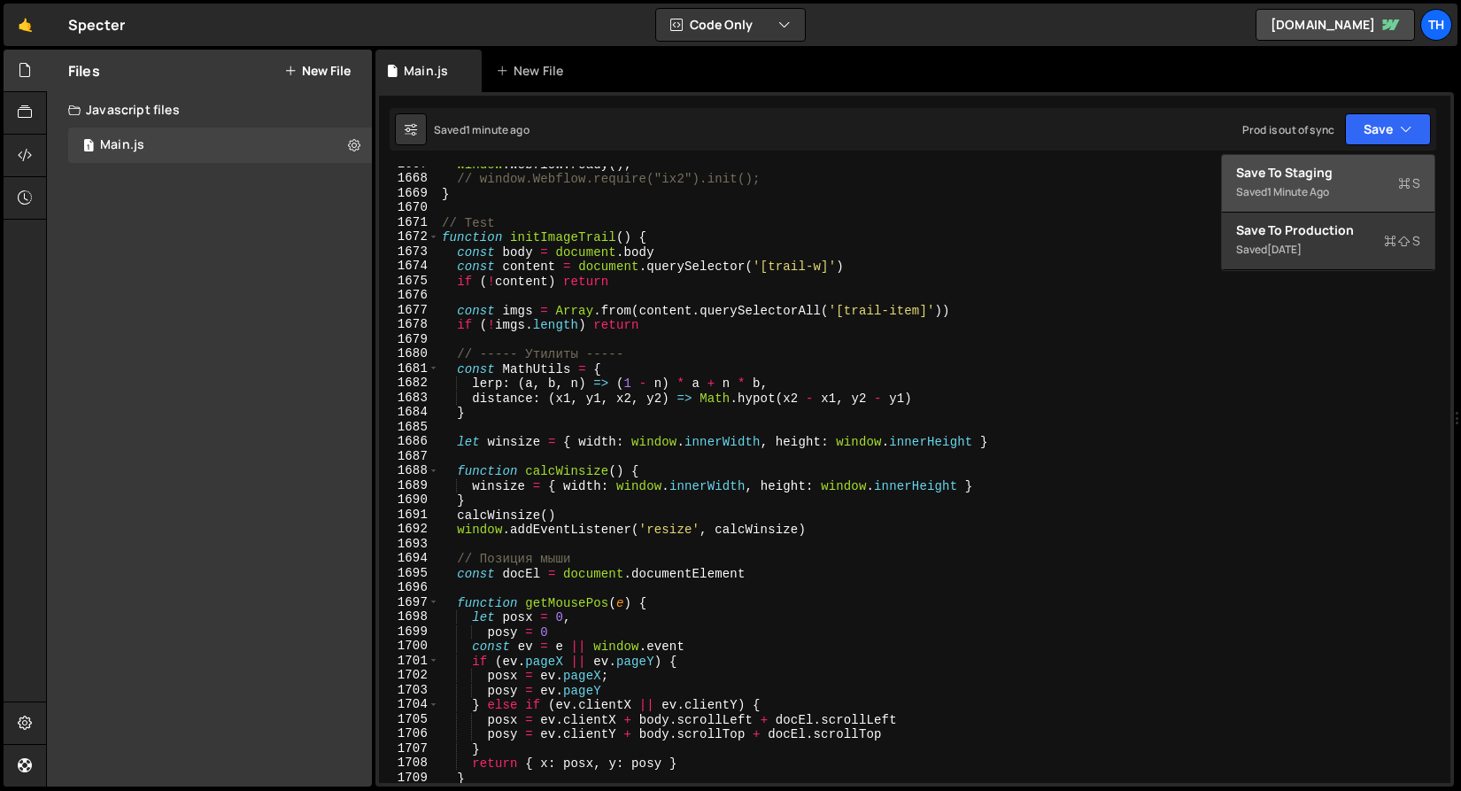
click at [1373, 171] on div "Save to Staging S" at bounding box center [1328, 173] width 184 height 18
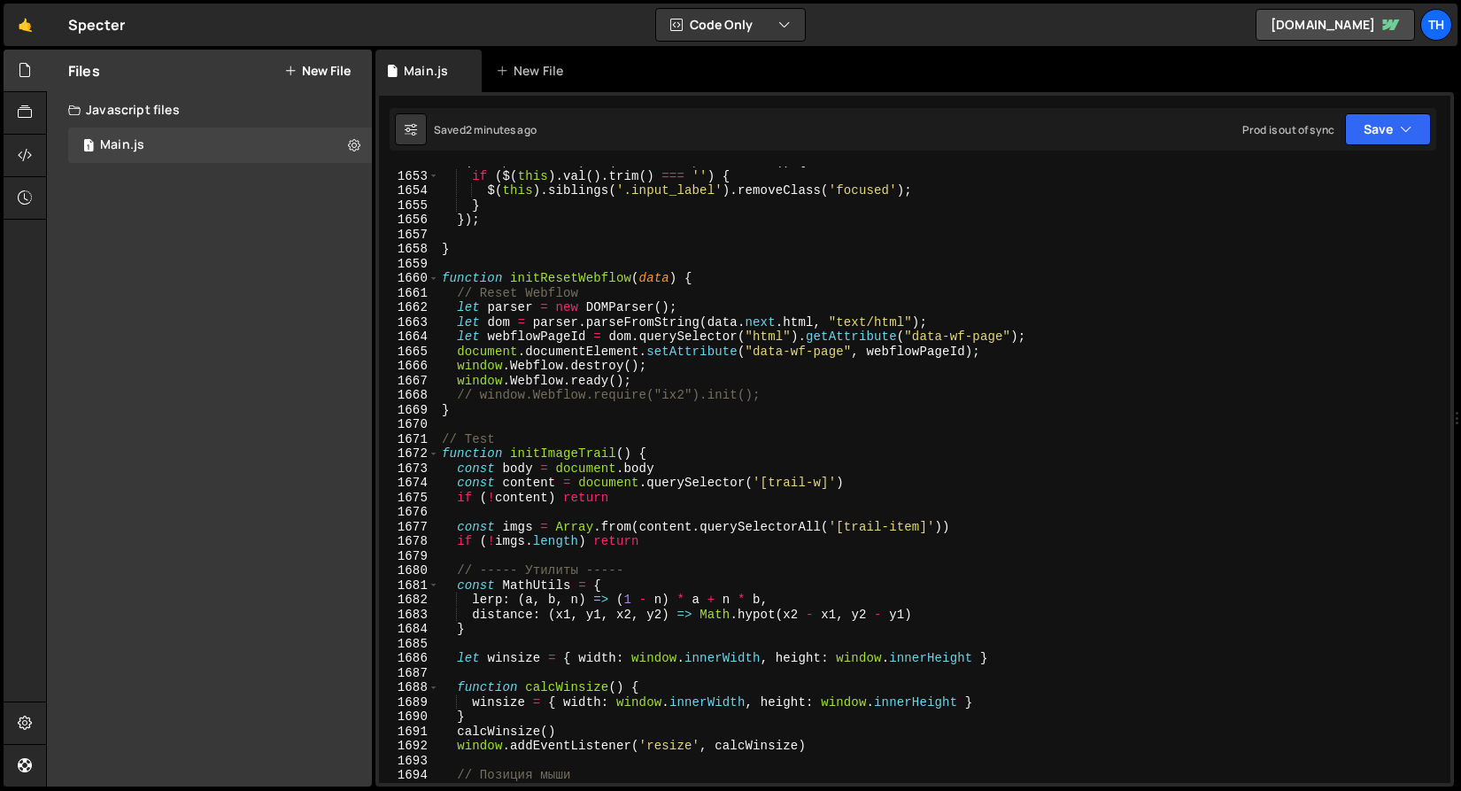
scroll to position [24148, 0]
click at [431, 453] on span at bounding box center [434, 453] width 10 height 15
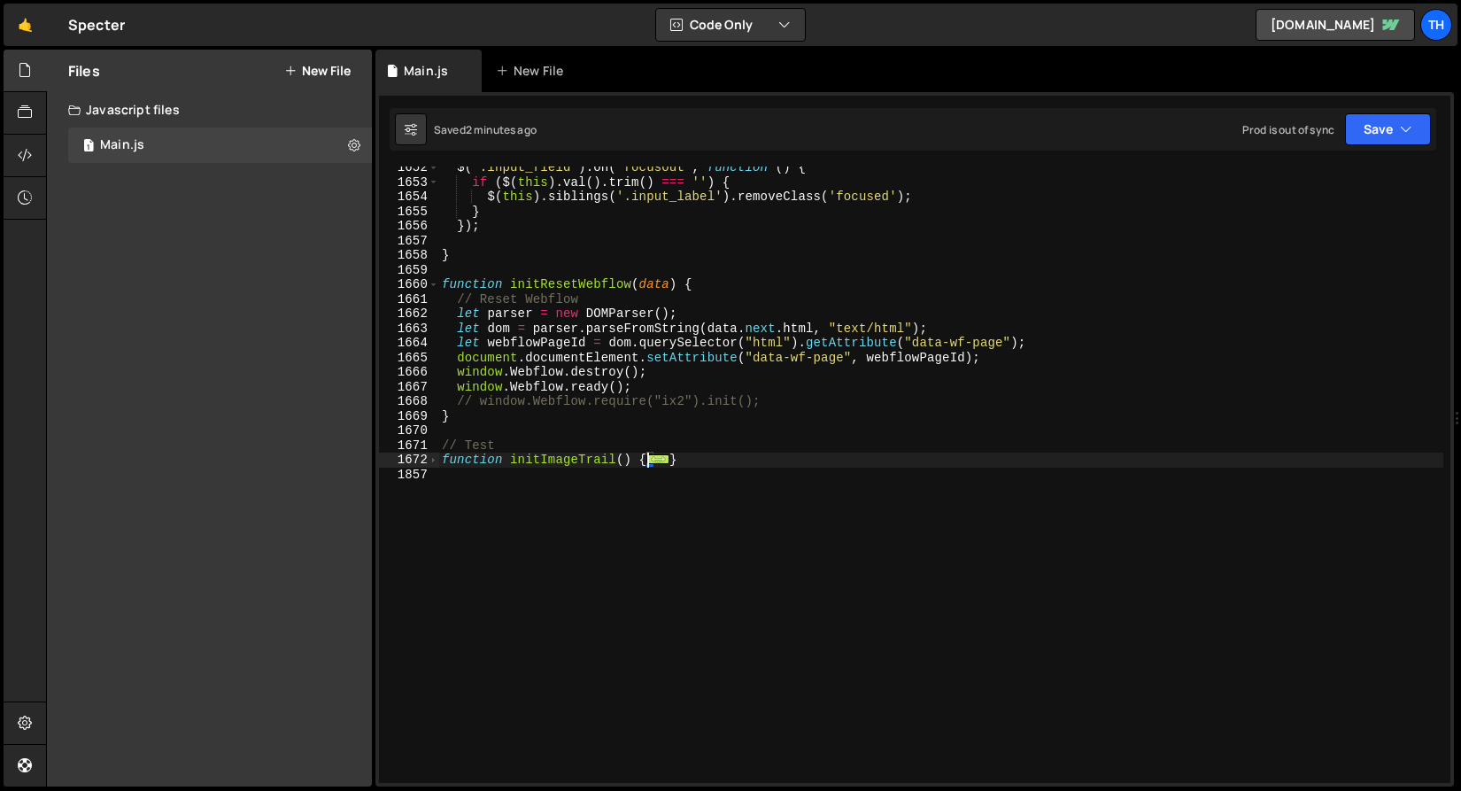
scroll to position [24142, 0]
click at [494, 451] on div "$ ( '.input_field' ) . on ( 'focusout' , function ( ) { if ( $ ( this ) . val (…" at bounding box center [940, 482] width 1005 height 645
click at [564, 447] on div "$ ( '.input_field' ) . on ( 'focusout' , function ( ) { if ( $ ( this ) . val (…" at bounding box center [940, 482] width 1005 height 645
type textarea "// Test"
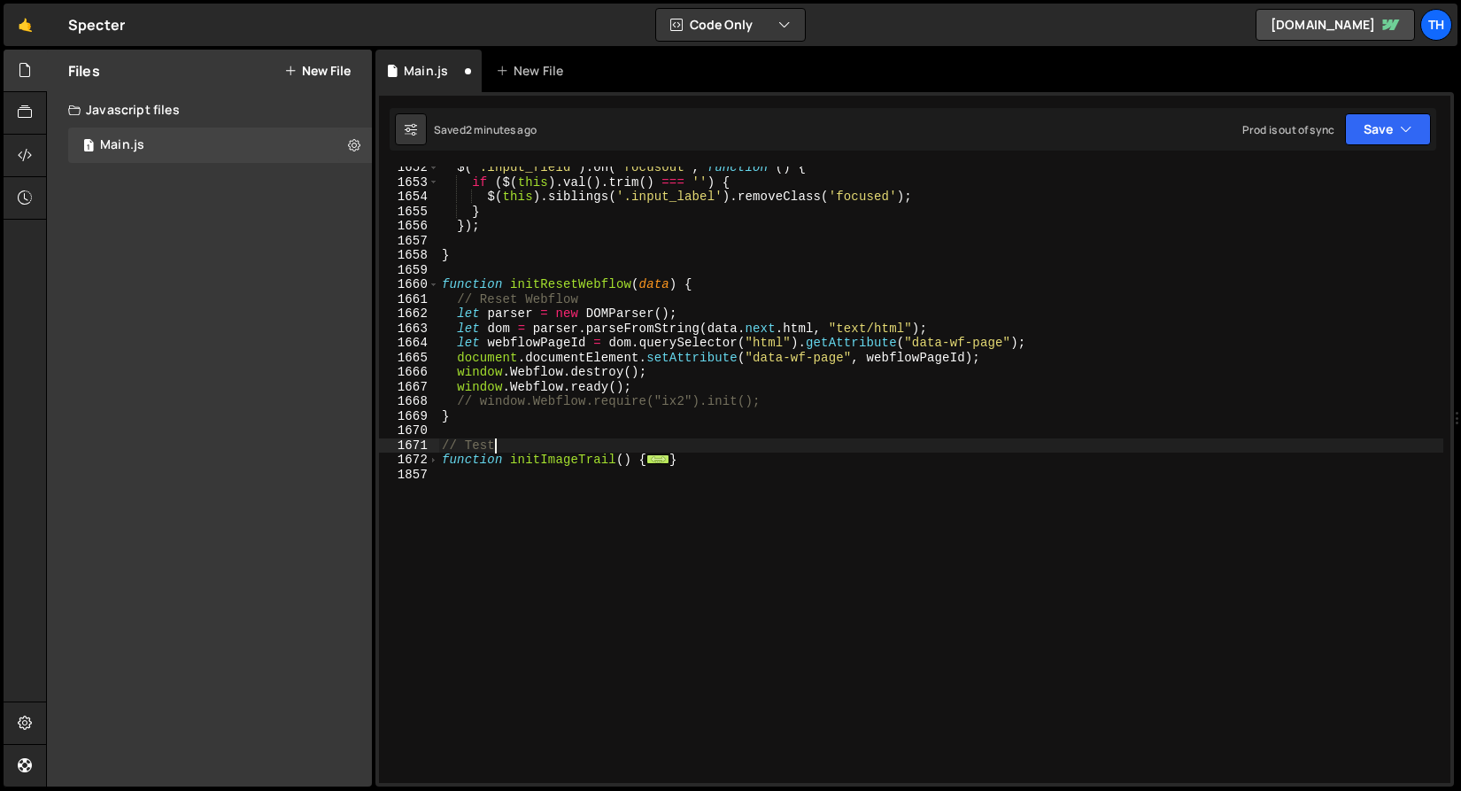
scroll to position [0, 0]
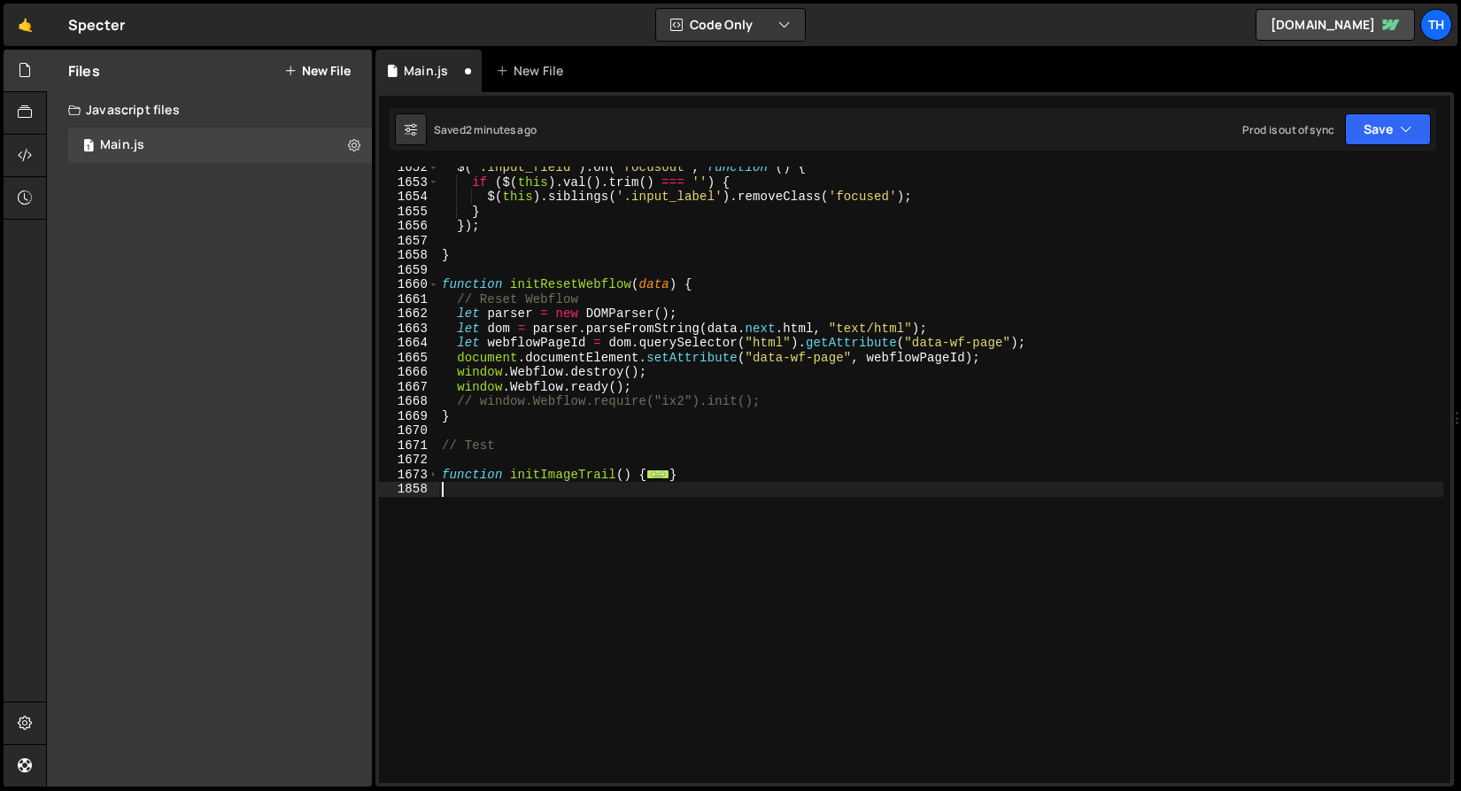
drag, startPoint x: 563, startPoint y: 534, endPoint x: 425, endPoint y: 478, distance: 149.0
click at [425, 478] on div "1652 1653 1654 1655 1656 1657 1658 1659 1660 1661 1662 1663 1664 1665 1666 1667…" at bounding box center [914, 474] width 1071 height 616
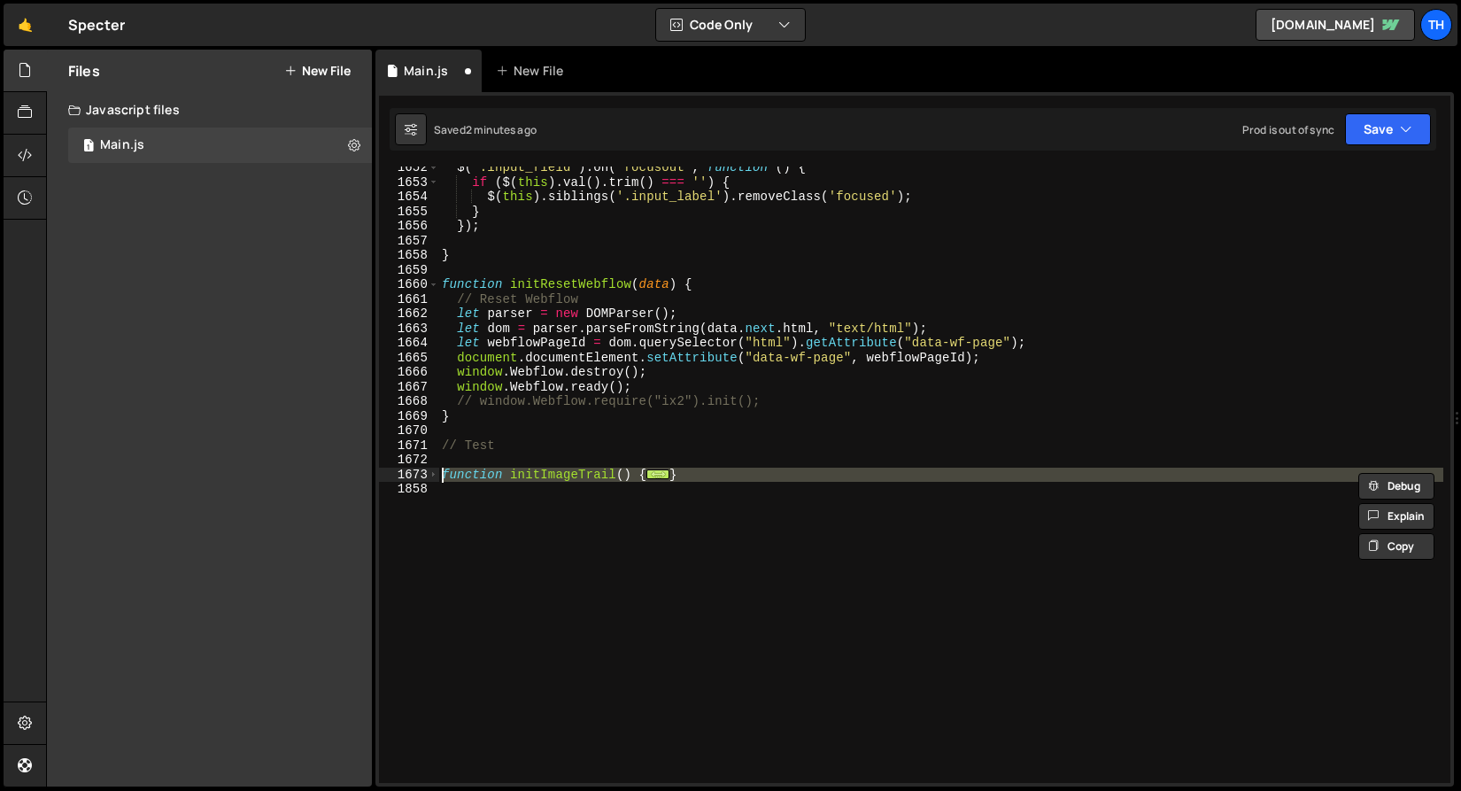
type textarea "function initImageTrail() { const body = document.body"
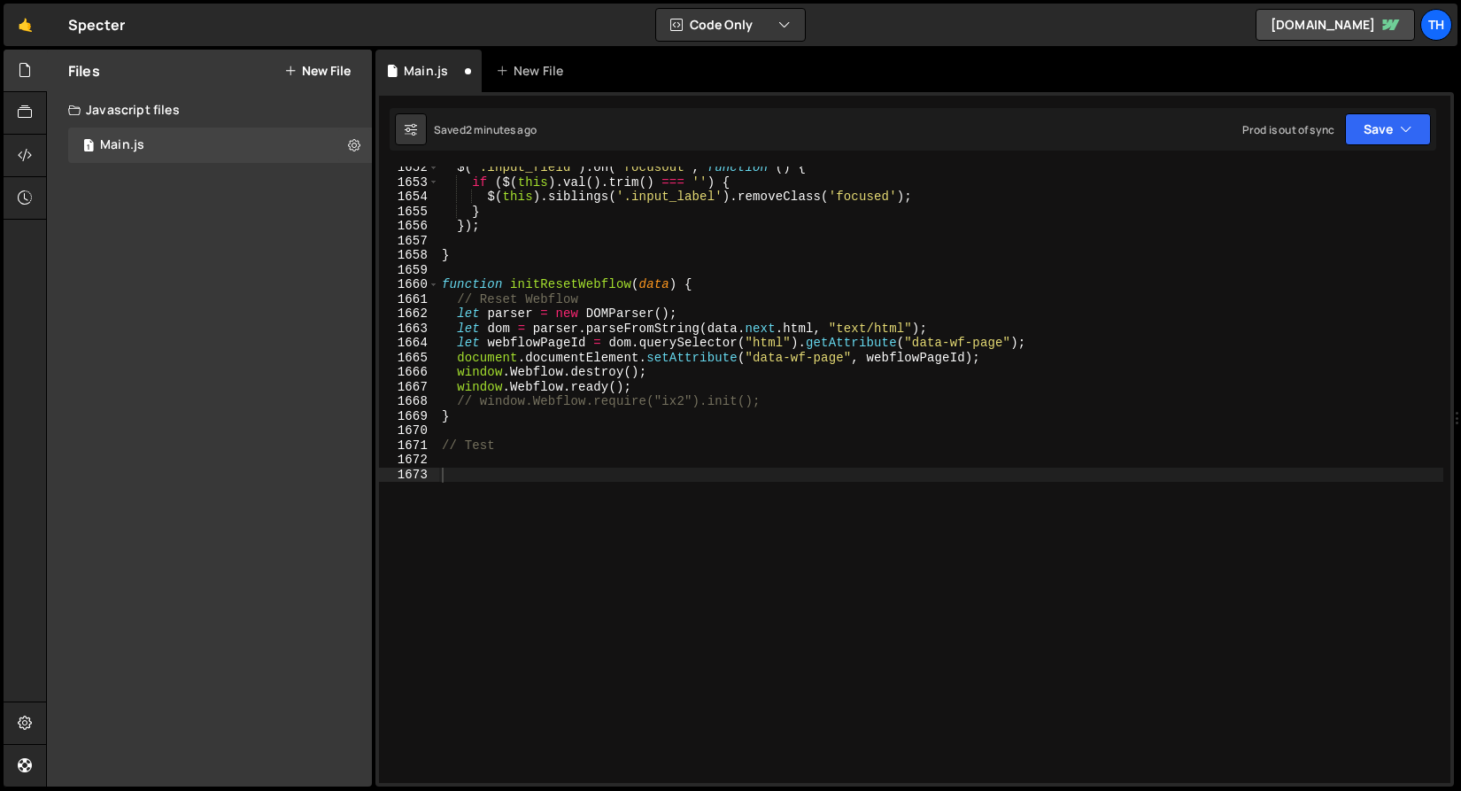
click at [1372, 146] on div "Saved 2 minutes ago Prod is out of sync Upgrade to Edit Save Save to Staging S …" at bounding box center [913, 129] width 1047 height 43
click at [1372, 135] on button "Save" at bounding box center [1388, 129] width 86 height 32
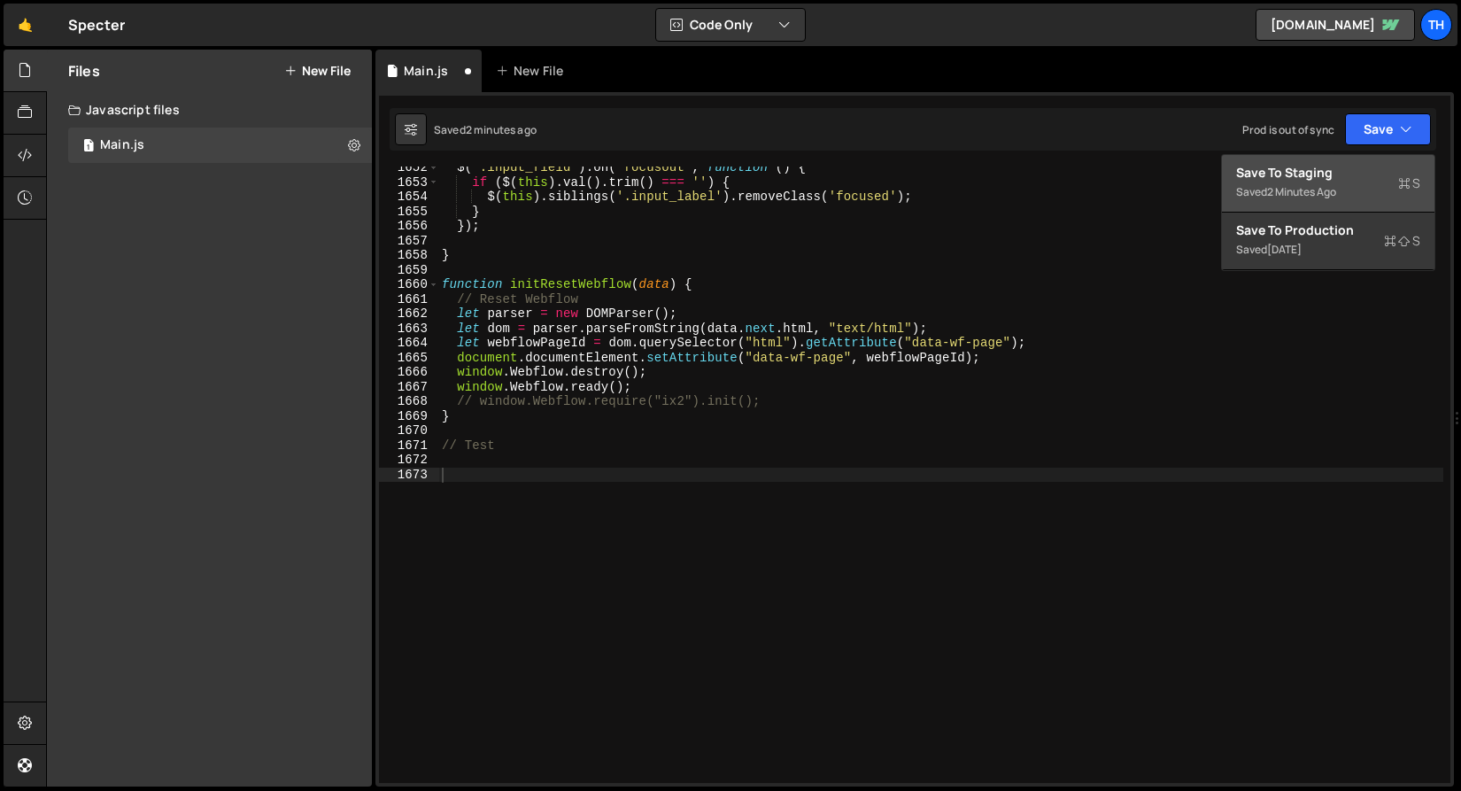
click at [1341, 184] on div "Saved 2 minutes ago" at bounding box center [1328, 192] width 184 height 21
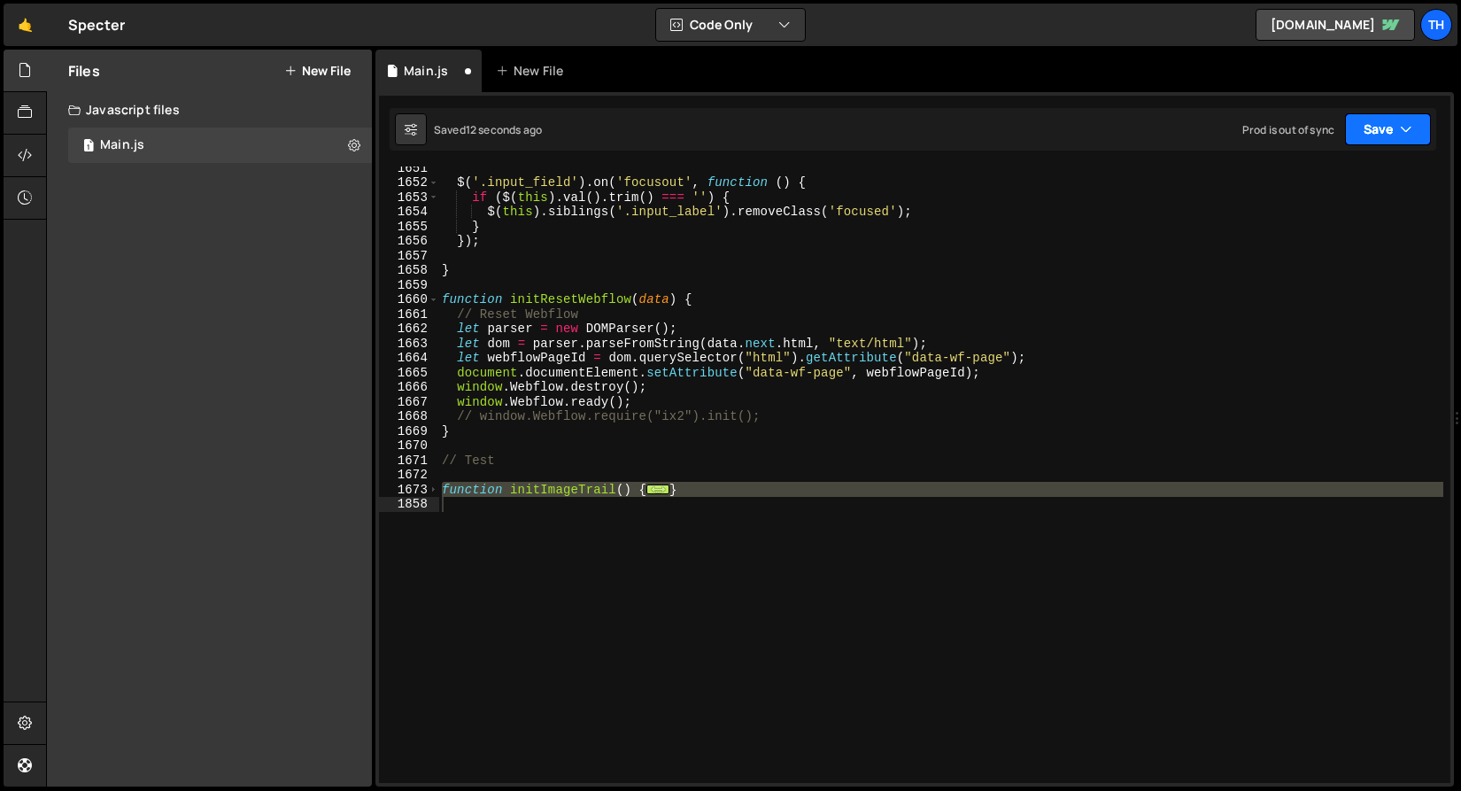
click at [1384, 132] on button "Save" at bounding box center [1388, 129] width 86 height 32
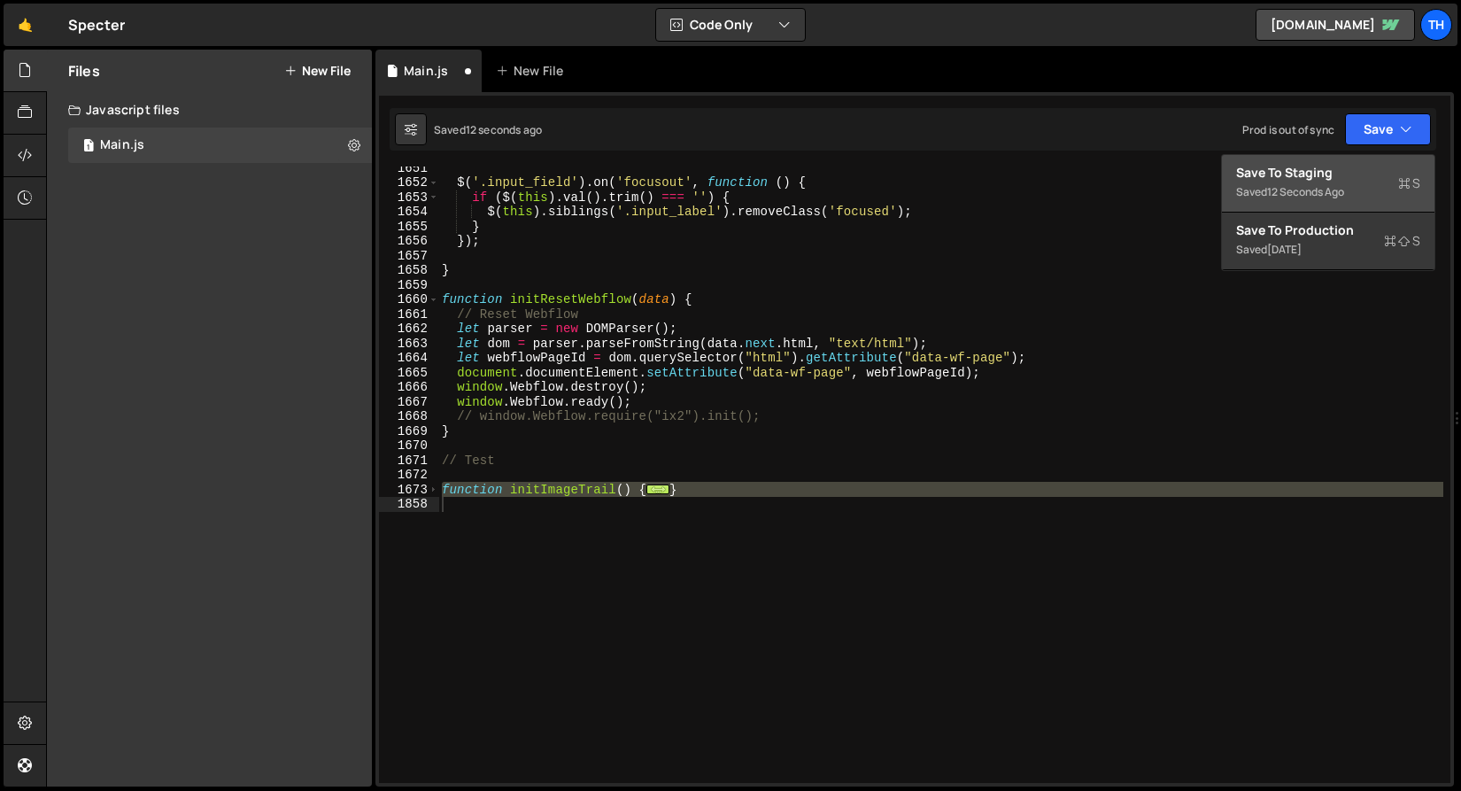
click at [1341, 177] on div "Save to Staging S" at bounding box center [1328, 173] width 184 height 18
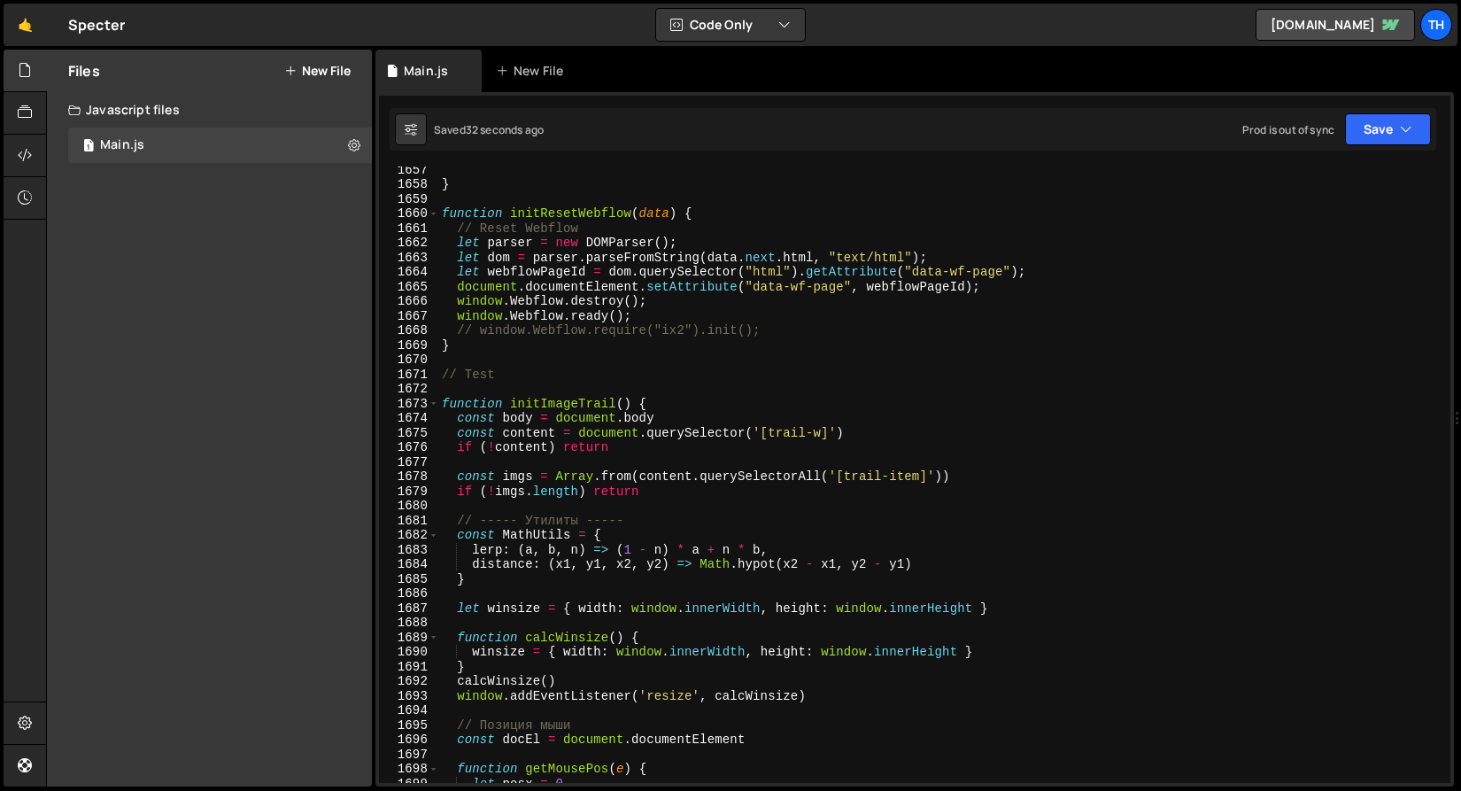
scroll to position [24213, 0]
click at [430, 406] on span at bounding box center [434, 404] width 10 height 15
click at [430, 406] on div "1673" at bounding box center [409, 404] width 60 height 15
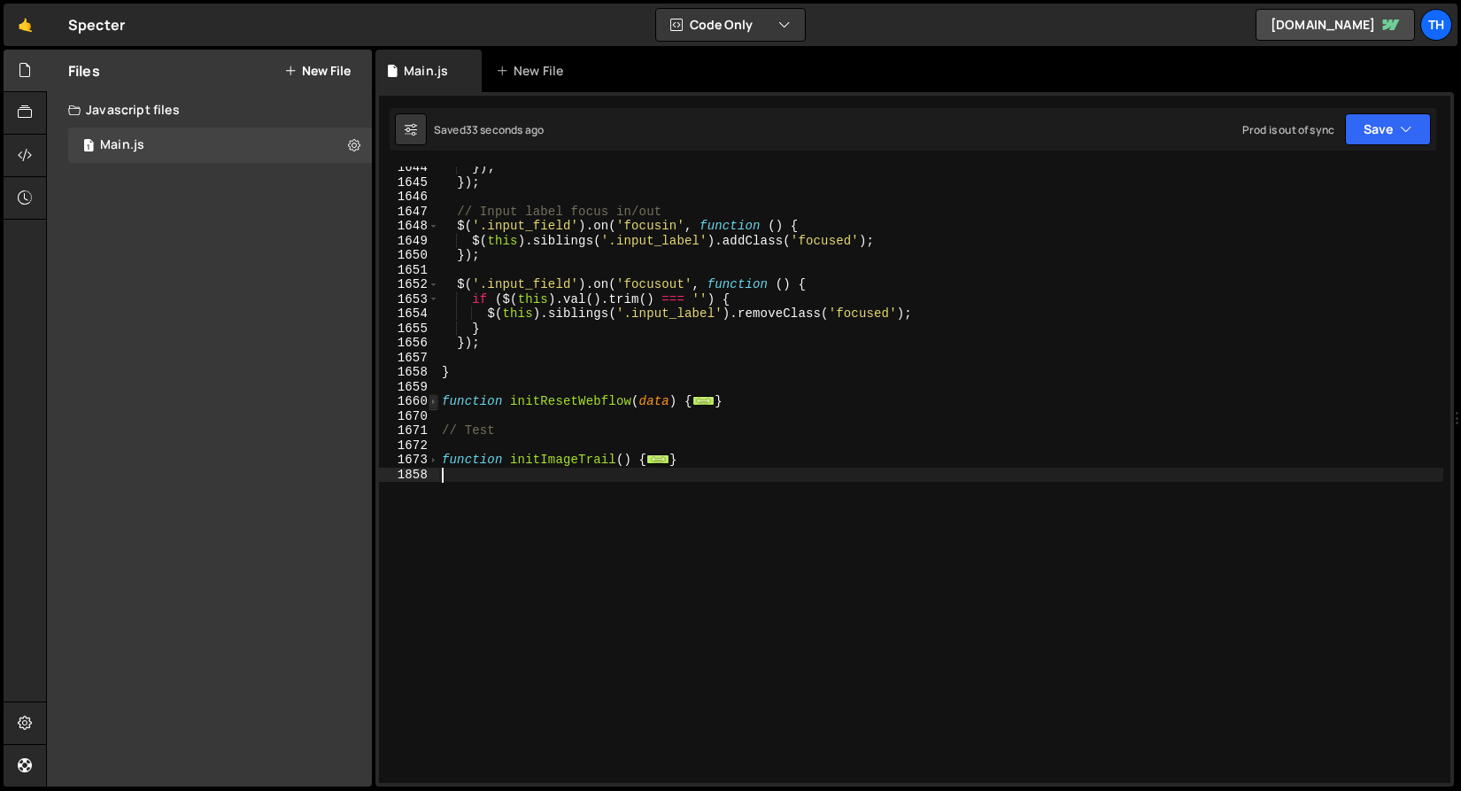
scroll to position [24025, 0]
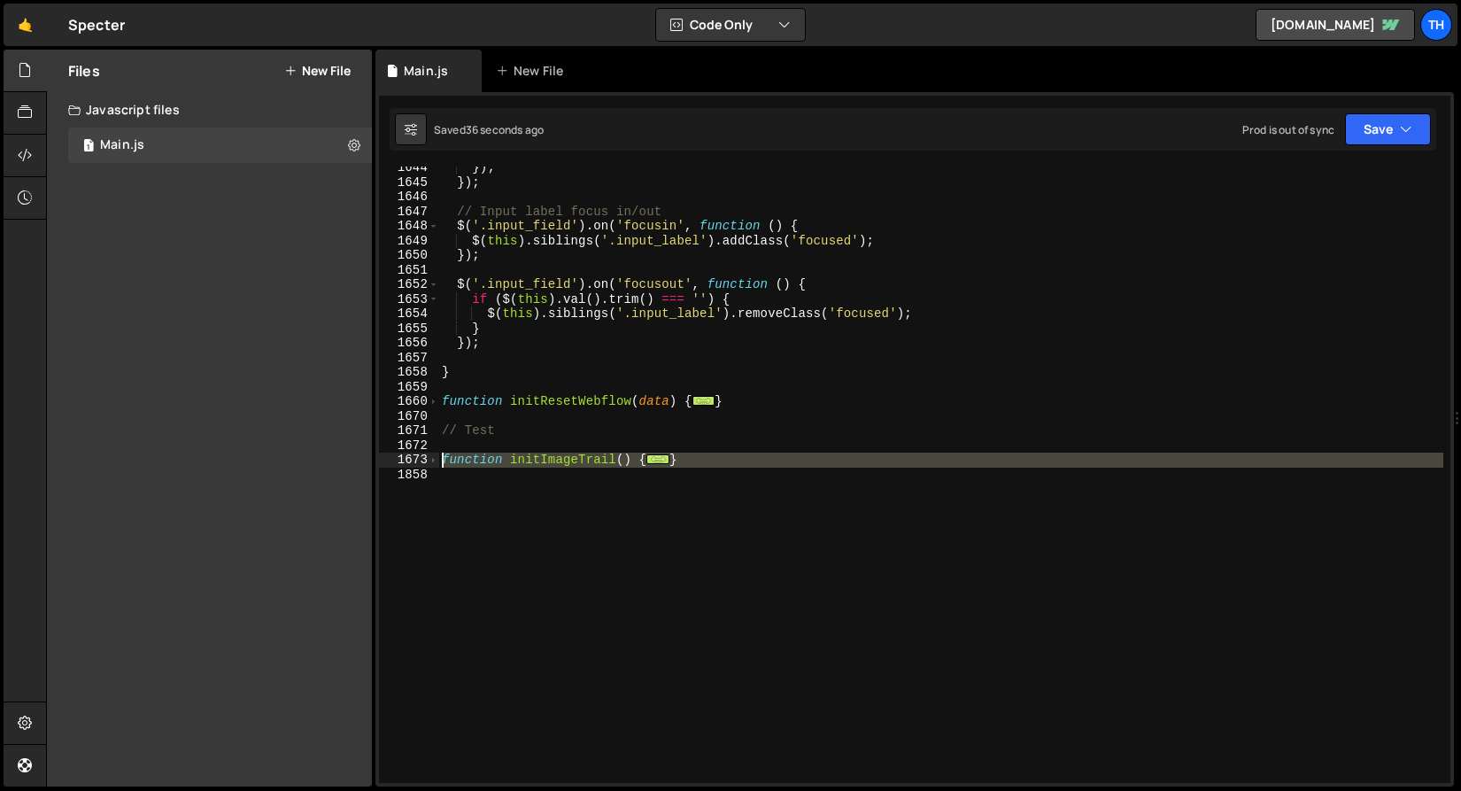
drag, startPoint x: 493, startPoint y: 490, endPoint x: 426, endPoint y: 463, distance: 72.3
click at [428, 463] on div "1644 1645 1646 1647 1648 1649 1650 1651 1652 1653 1654 1655 1656 1657 1658 1659…" at bounding box center [914, 474] width 1071 height 616
paste textarea "}"
type textarea "}"
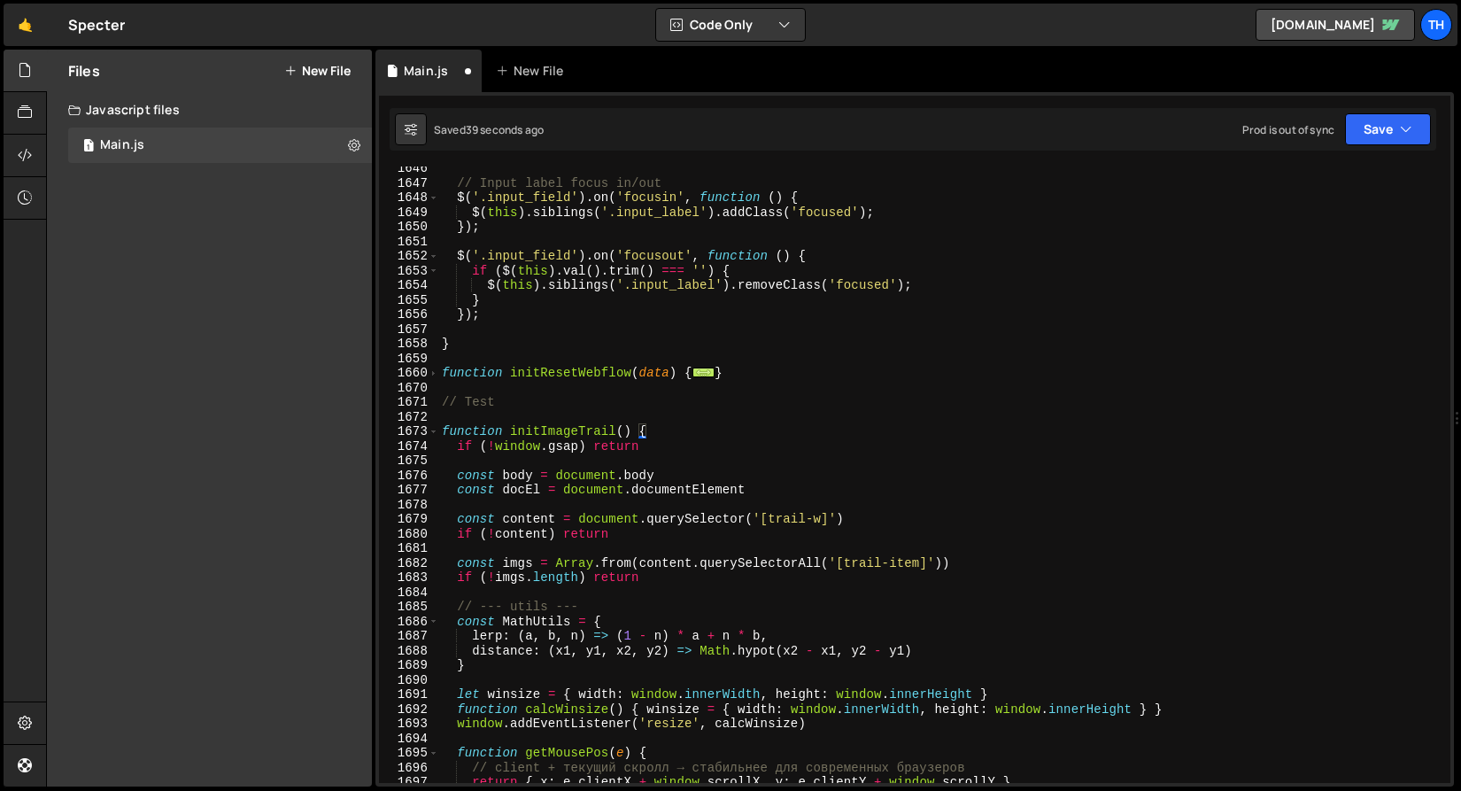
scroll to position [24047, 0]
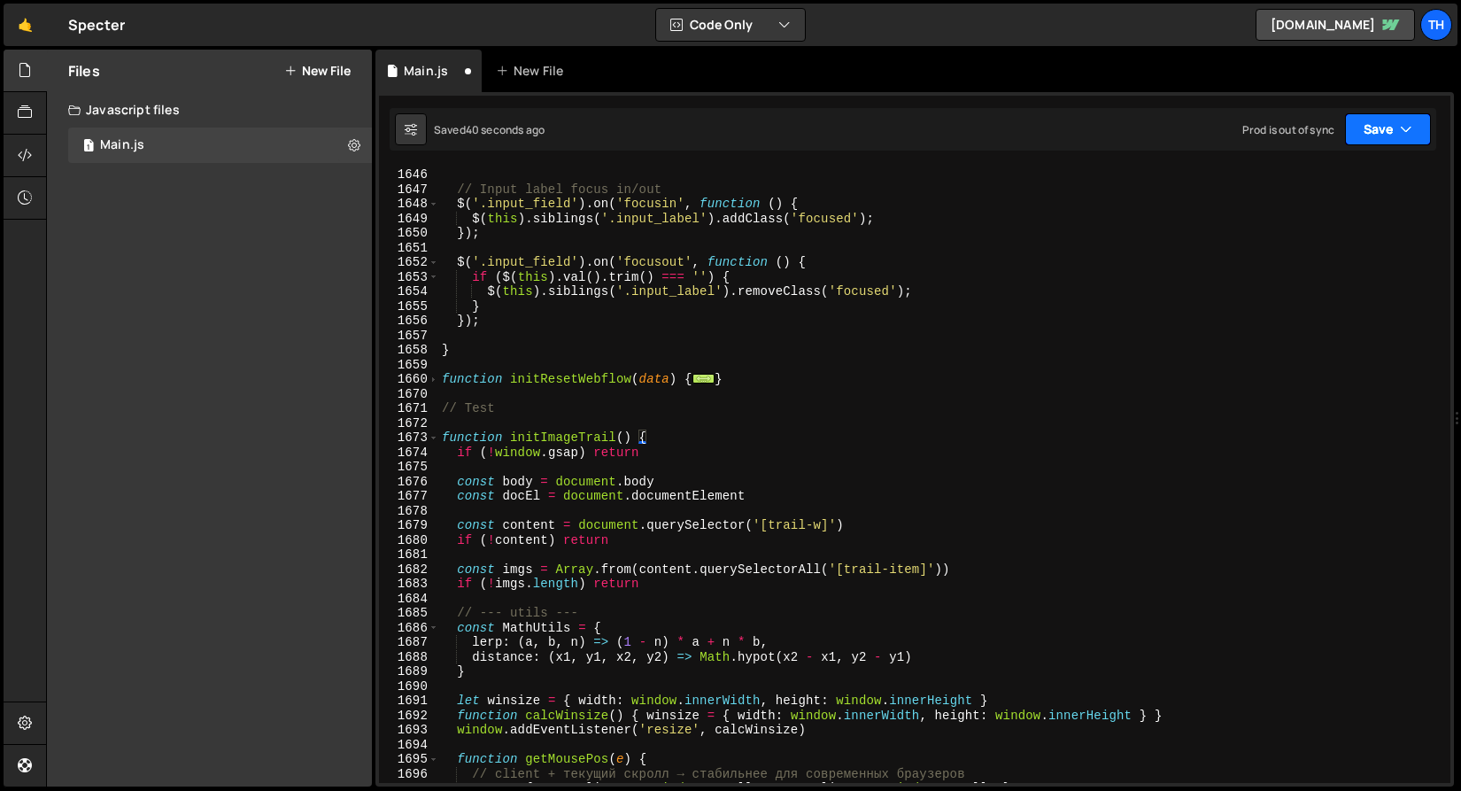
click at [1354, 124] on button "Save" at bounding box center [1388, 129] width 86 height 32
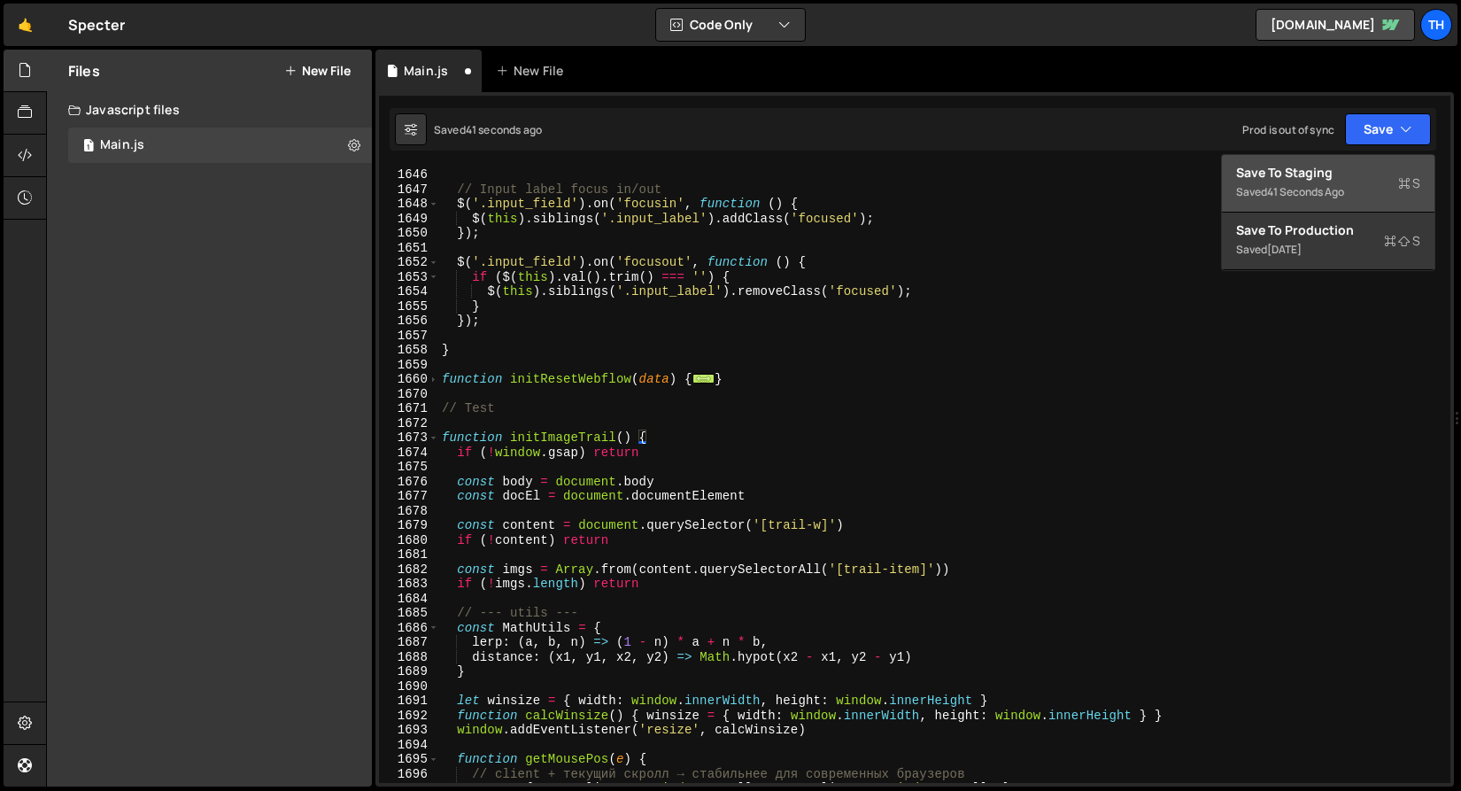
click at [1334, 174] on div "Save to Staging S" at bounding box center [1328, 173] width 184 height 18
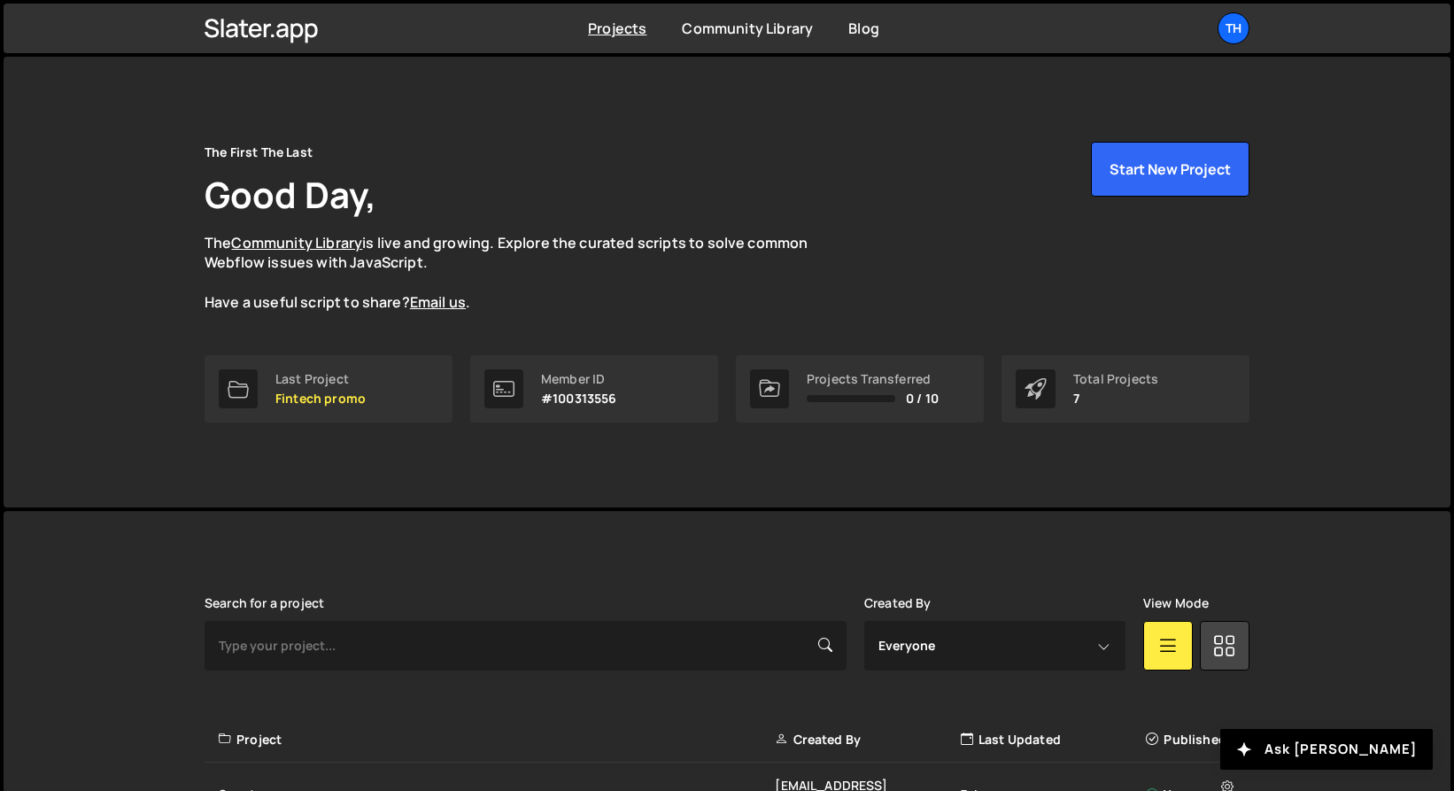
scroll to position [347, 0]
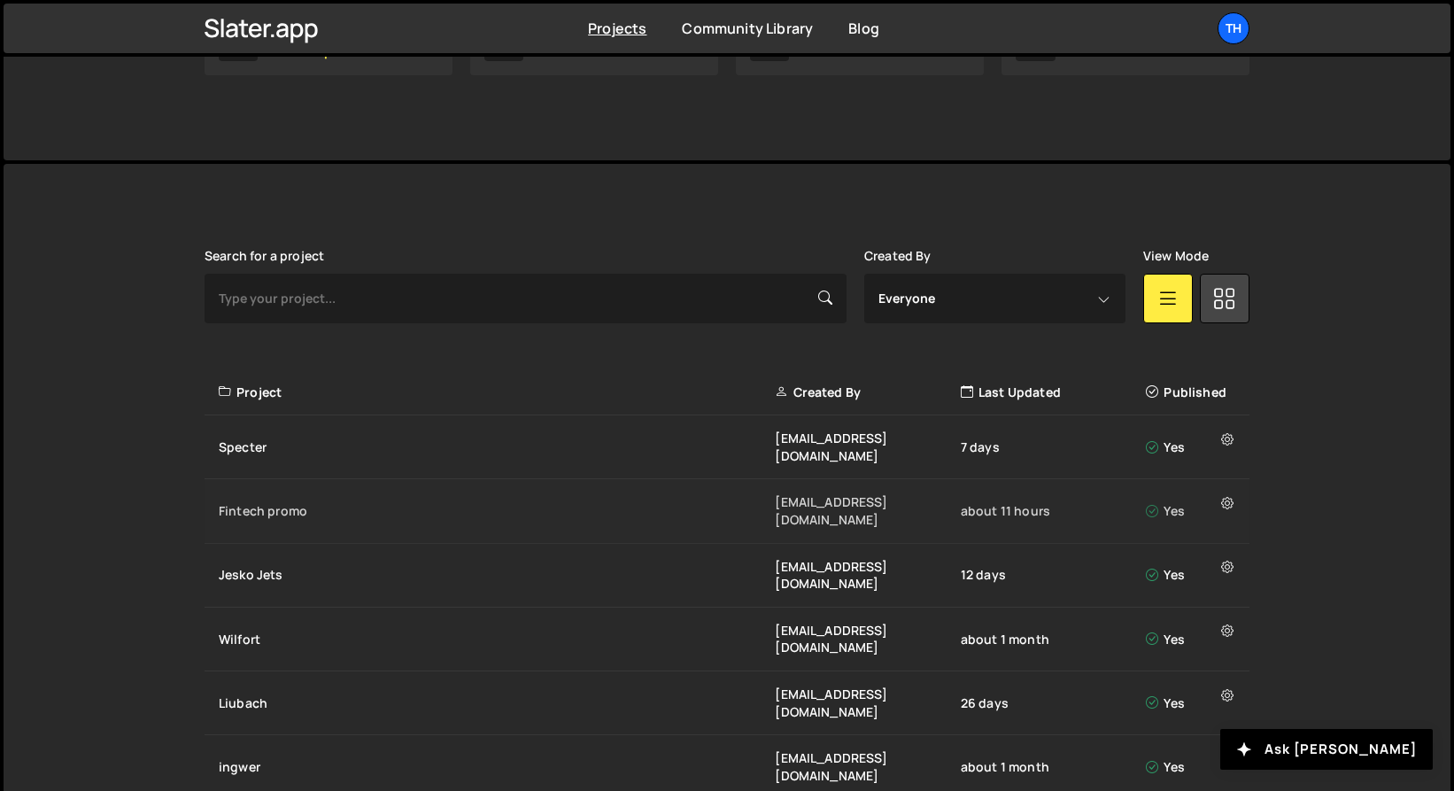
click at [282, 502] on div "Fintech promo" at bounding box center [497, 511] width 556 height 18
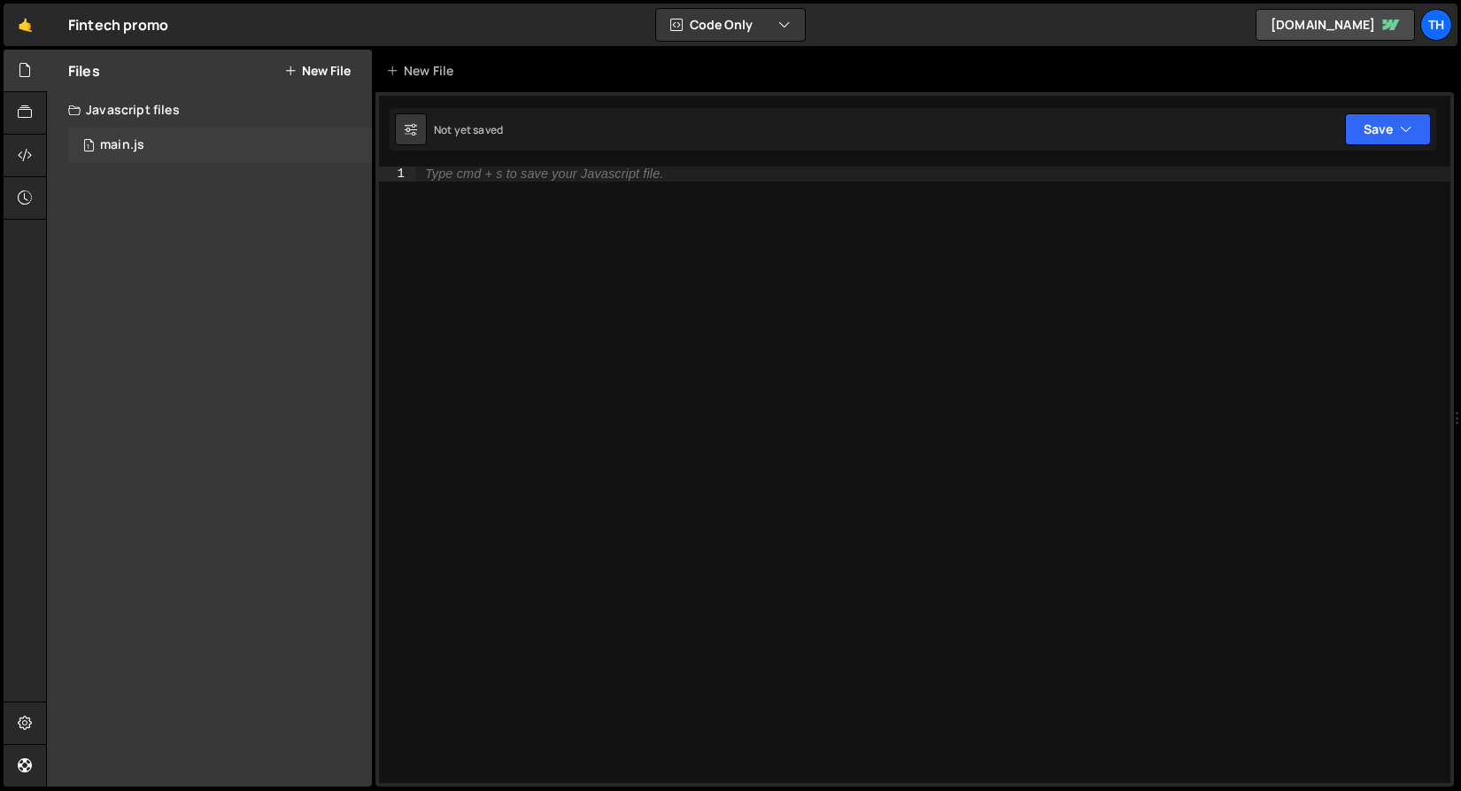
click at [244, 158] on div "1 main.js 0" at bounding box center [220, 145] width 304 height 35
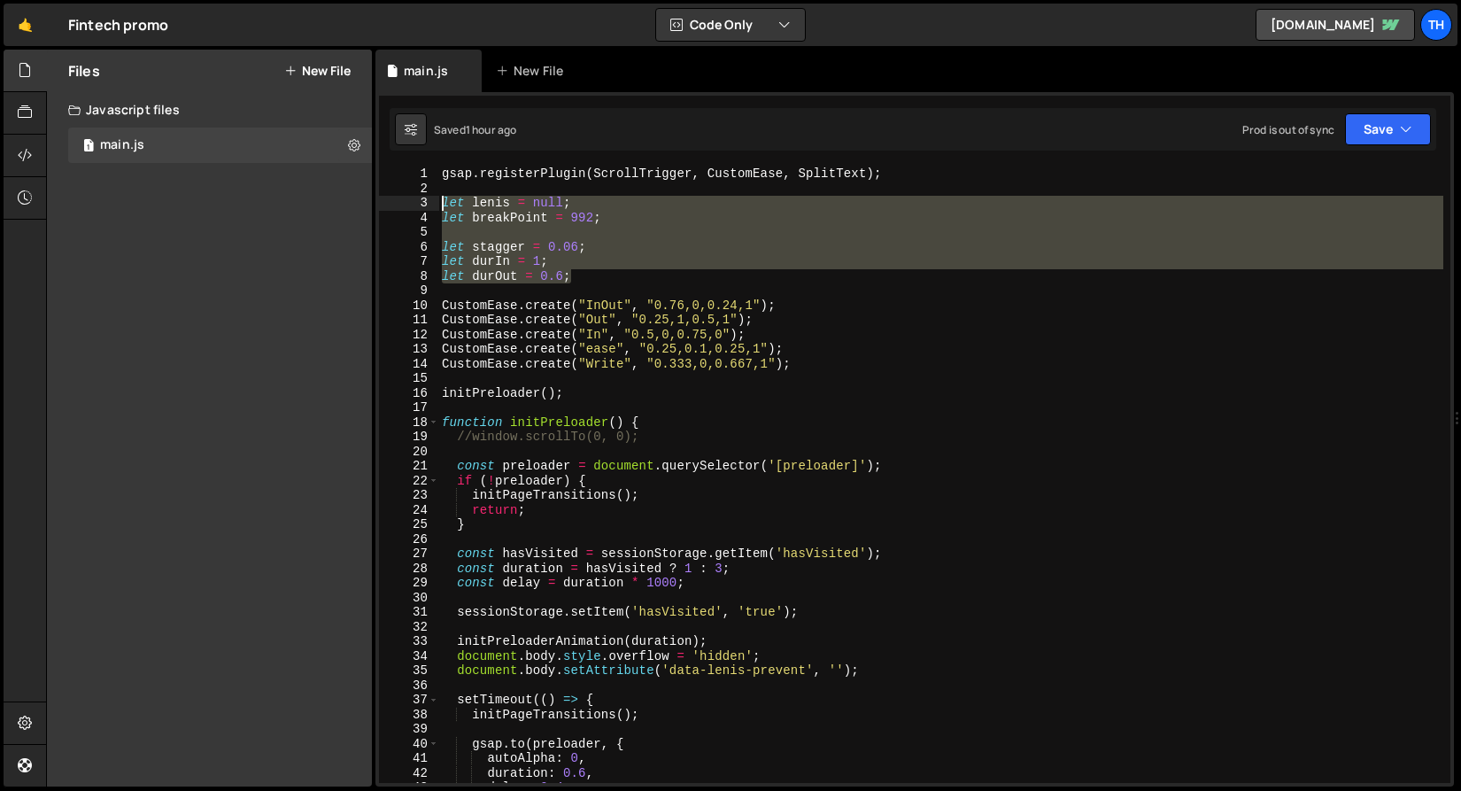
drag, startPoint x: 593, startPoint y: 274, endPoint x: 285, endPoint y: 207, distance: 315.4
click at [285, 207] on div "Files New File Javascript files 1 main.js 0 CSS files Copy share link Edit File…" at bounding box center [753, 419] width 1415 height 738
type textarea "let lenis = null; let breakPoint = 992;"
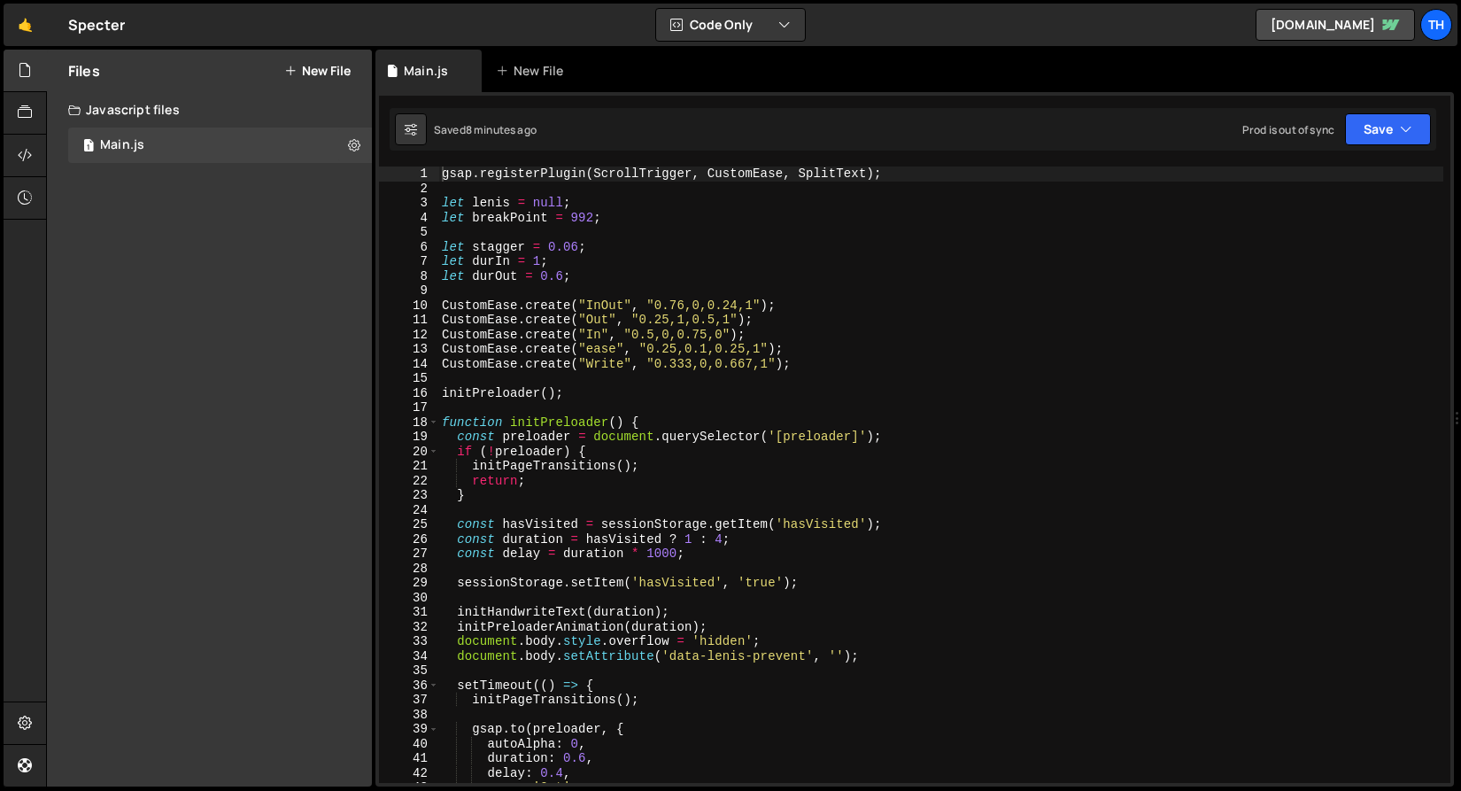
click at [428, 424] on div "18" at bounding box center [409, 422] width 60 height 15
click at [433, 424] on span at bounding box center [434, 422] width 10 height 15
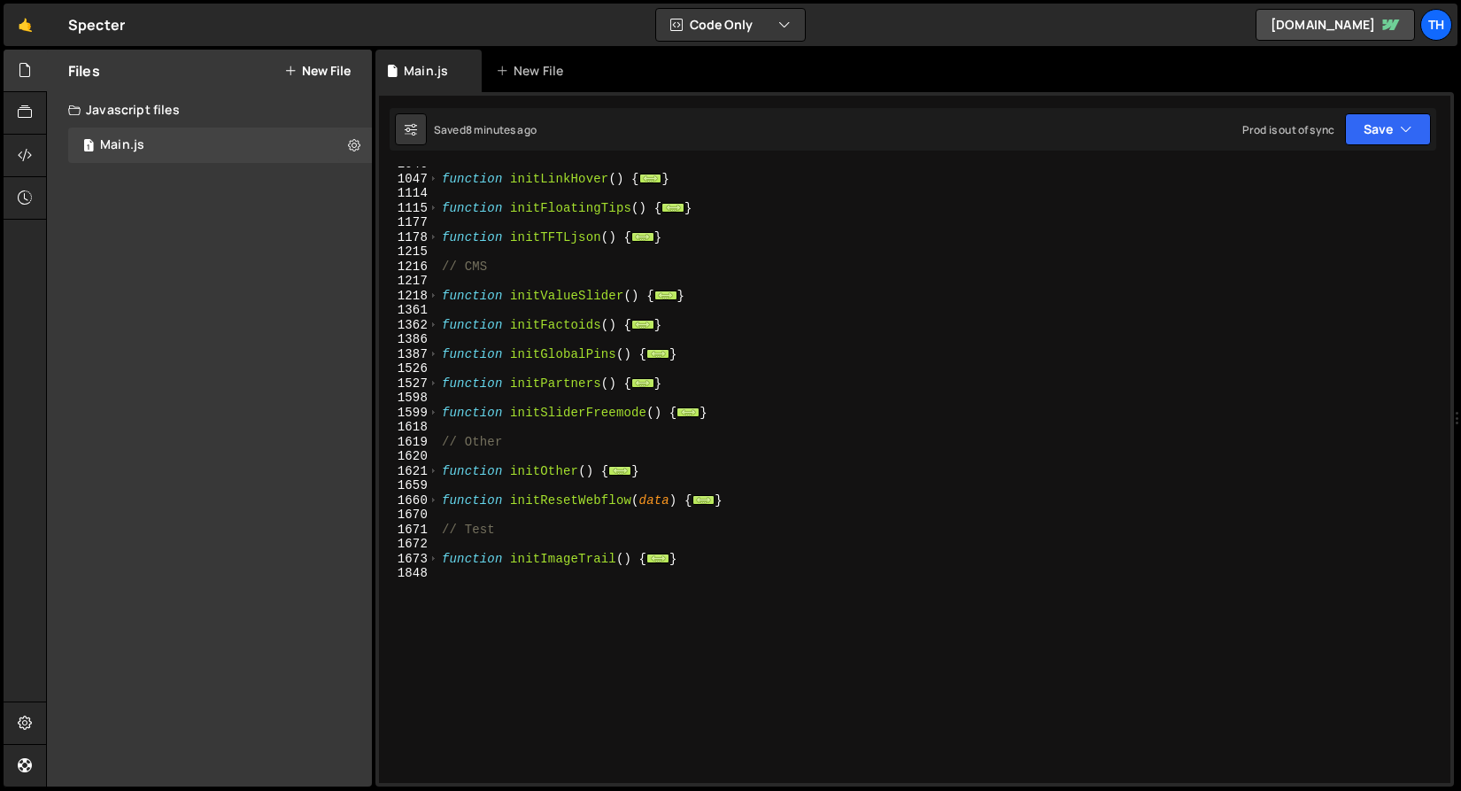
scroll to position [882, 0]
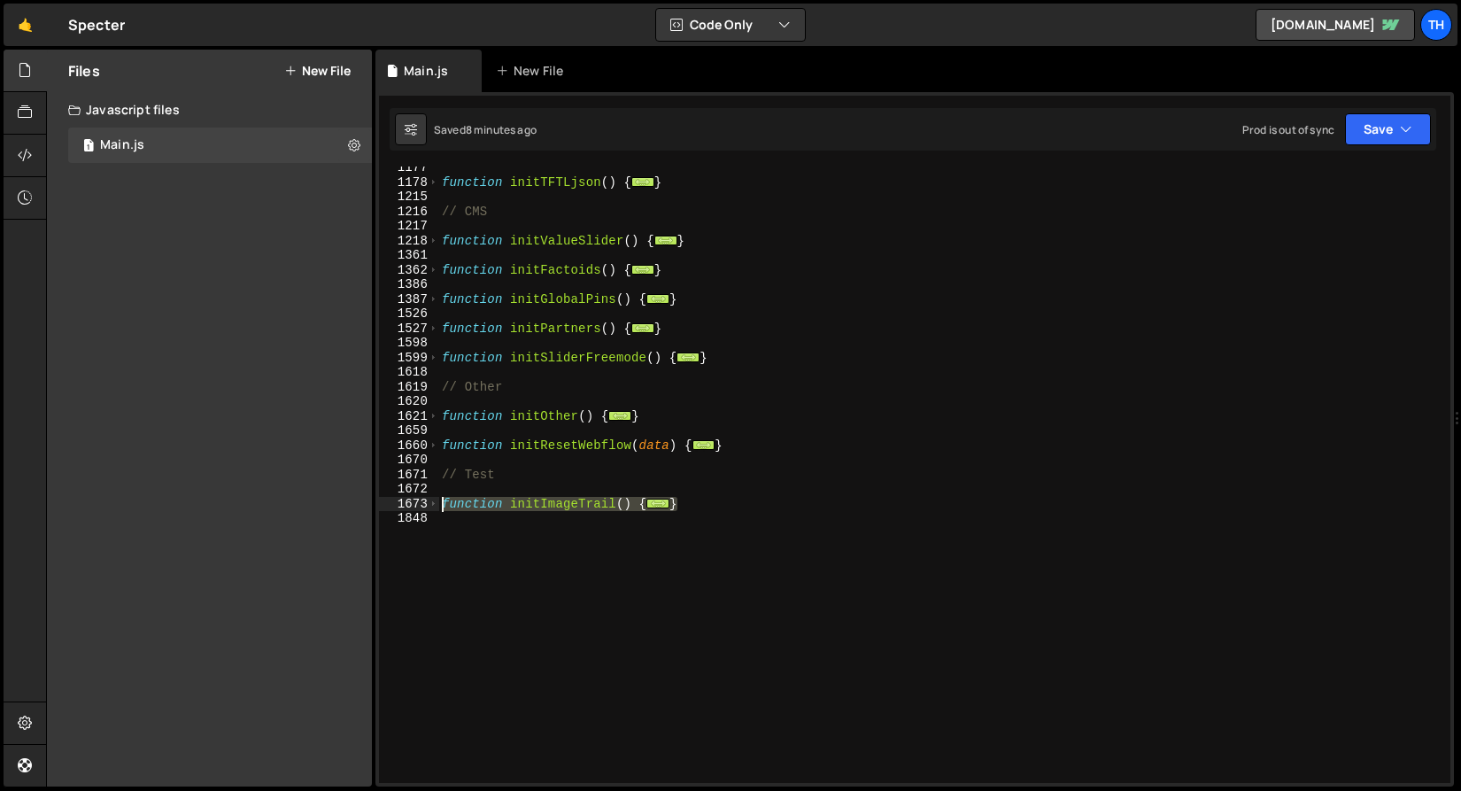
drag, startPoint x: 716, startPoint y: 506, endPoint x: 390, endPoint y: 500, distance: 325.9
click at [390, 500] on div "gsap.registerPlugin(ScrollTrigger, CustomEase, SplitText); 1177 1178 1215 1216 …" at bounding box center [914, 474] width 1071 height 616
paste textarea "}"
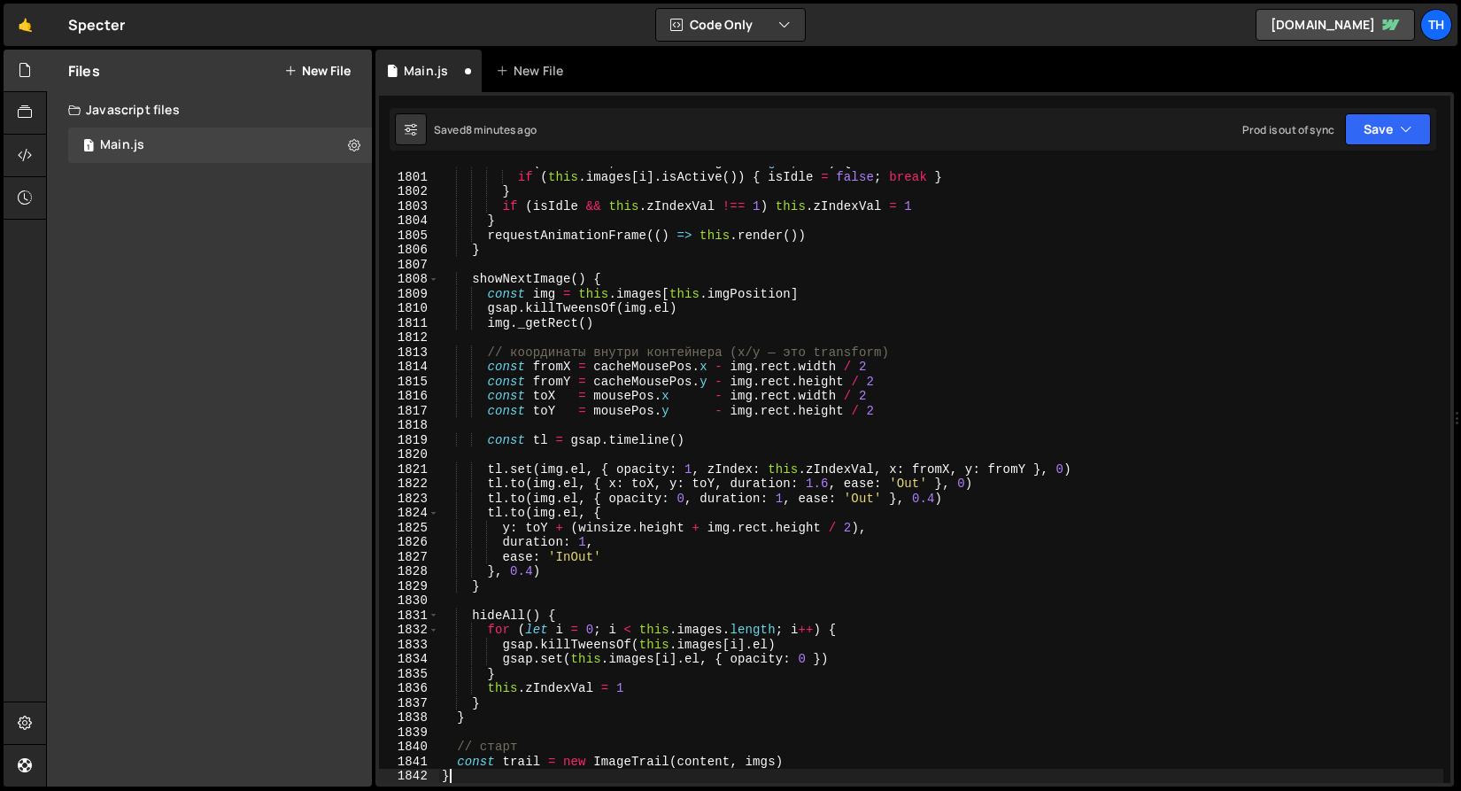
scroll to position [3080, 0]
click at [1372, 140] on button "Save" at bounding box center [1388, 129] width 86 height 32
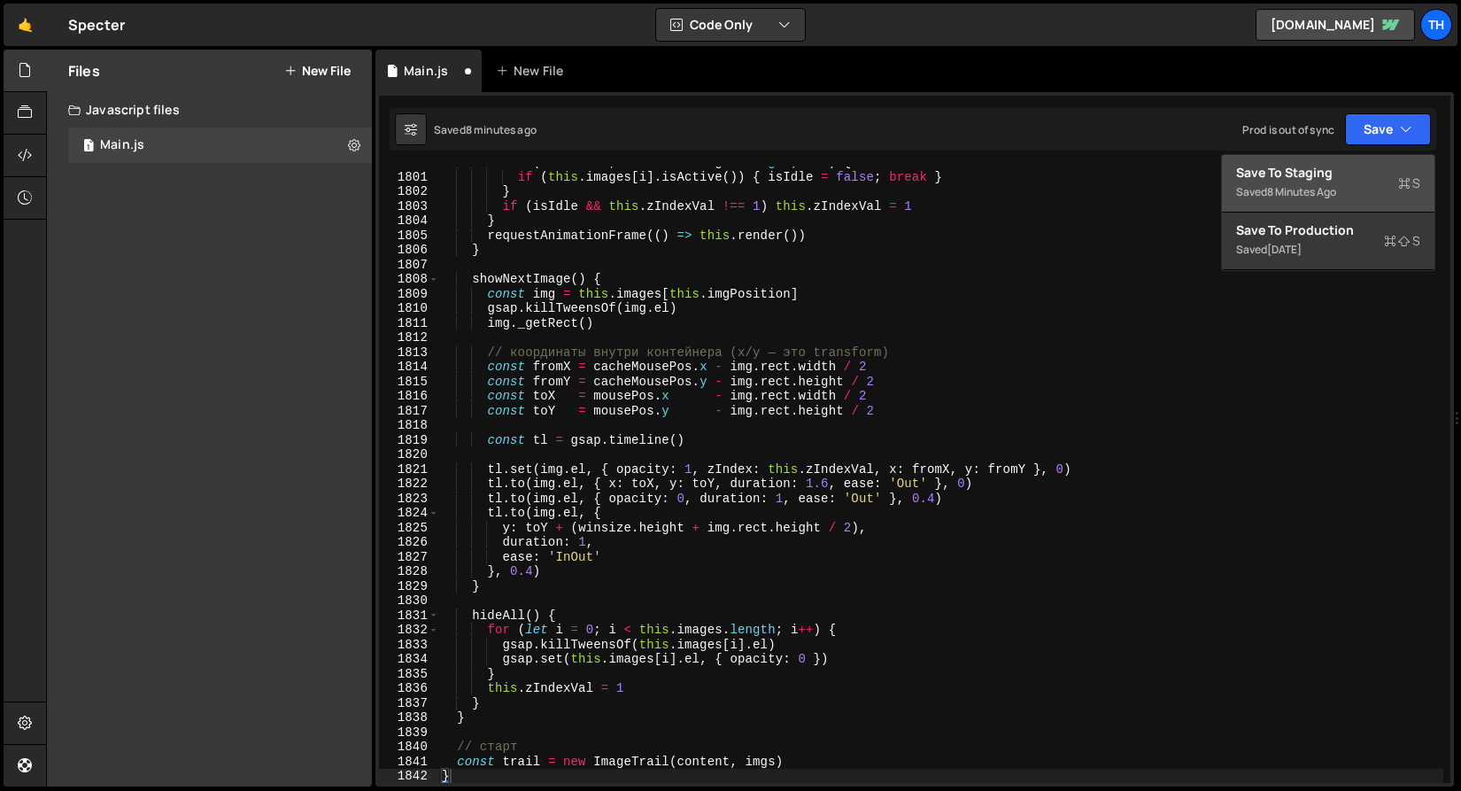
click at [1340, 207] on button "Save to Staging S Saved 8 minutes ago" at bounding box center [1328, 184] width 213 height 58
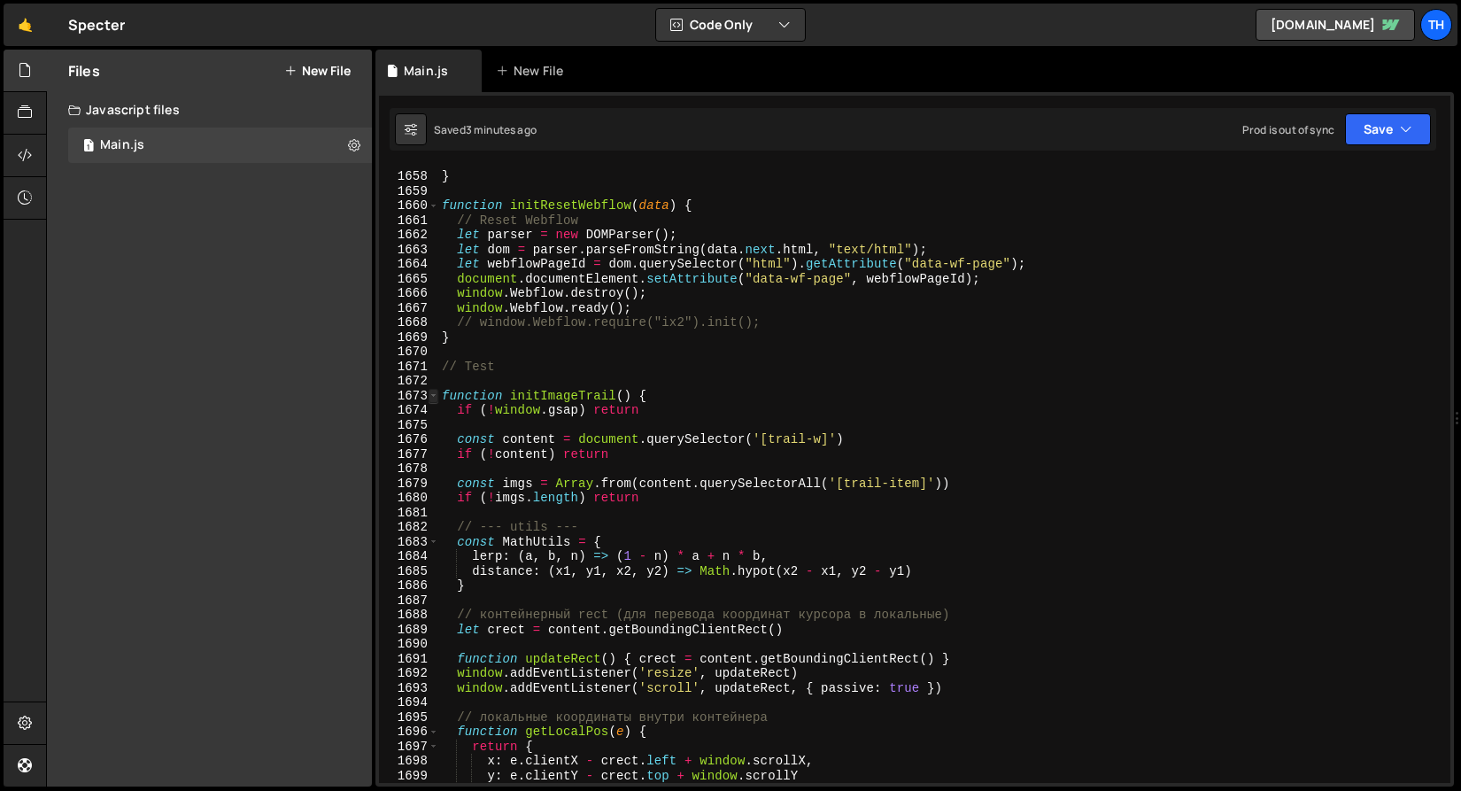
click at [431, 393] on span at bounding box center [434, 396] width 10 height 15
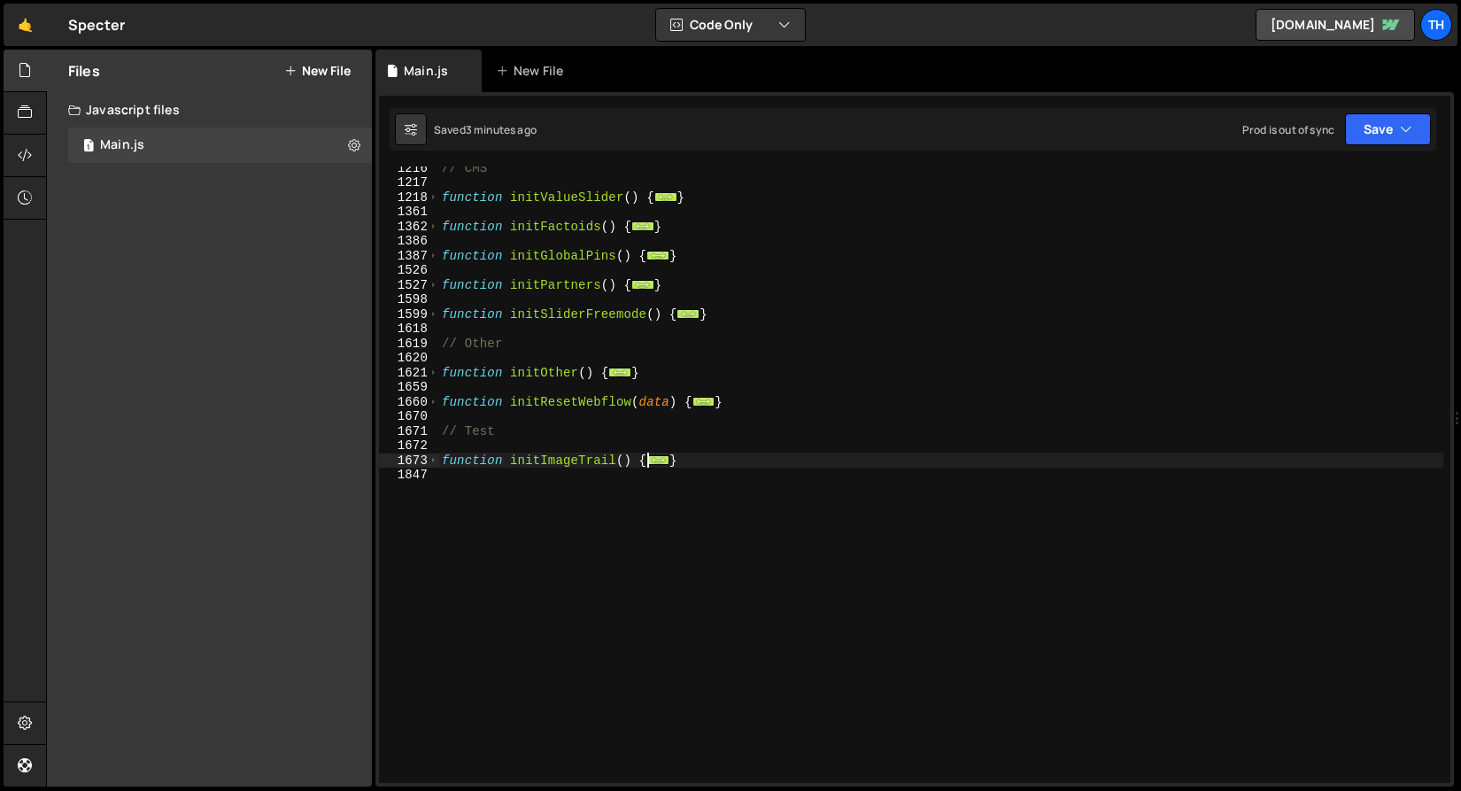
scroll to position [926, 0]
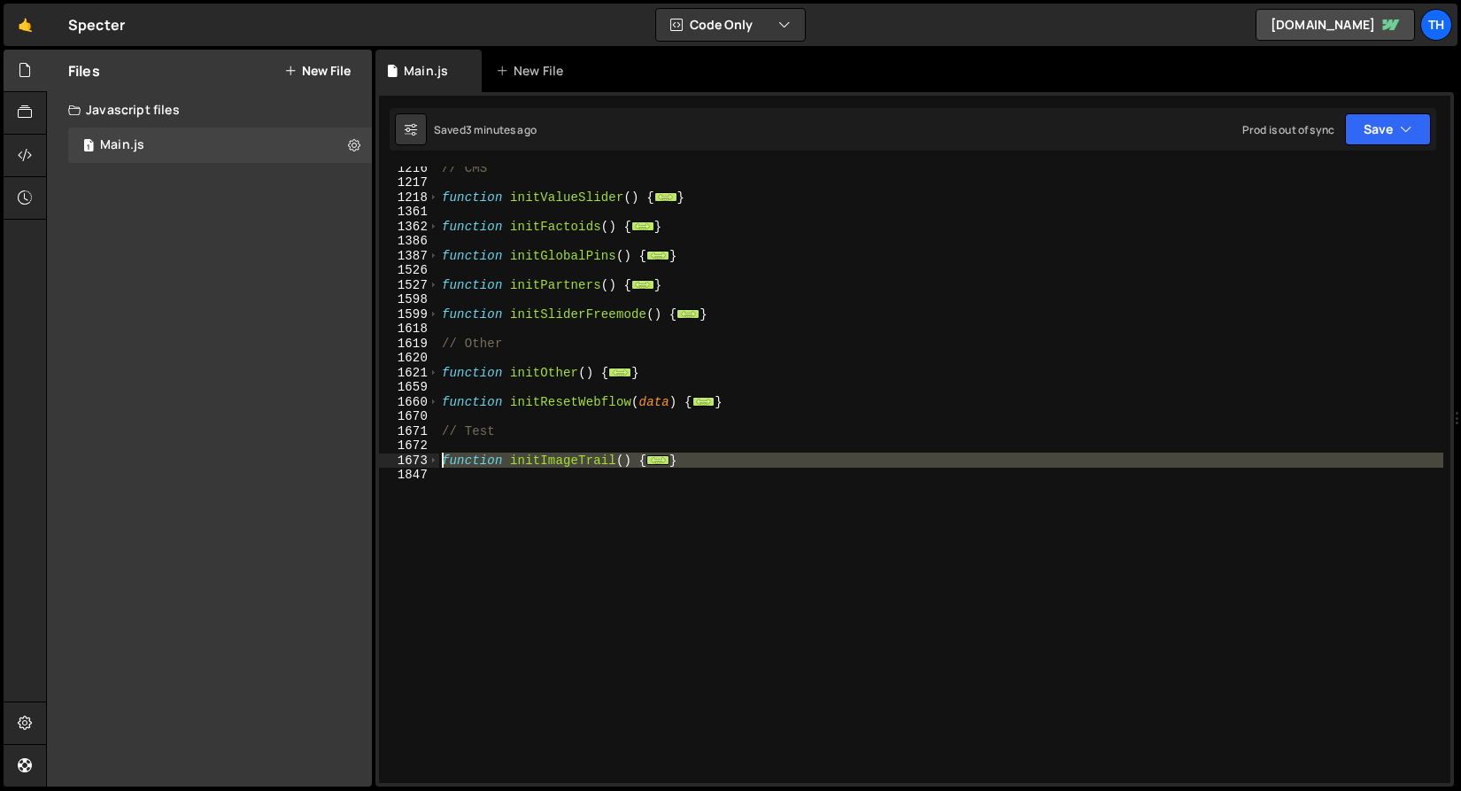
drag, startPoint x: 528, startPoint y: 491, endPoint x: 415, endPoint y: 462, distance: 116.0
click at [415, 462] on div "} 1216 1217 1218 1361 1362 1386 1387 1526 1527 1598 1599 1618 1619 1620 1621 16…" at bounding box center [914, 474] width 1071 height 616
paste textarea "}"
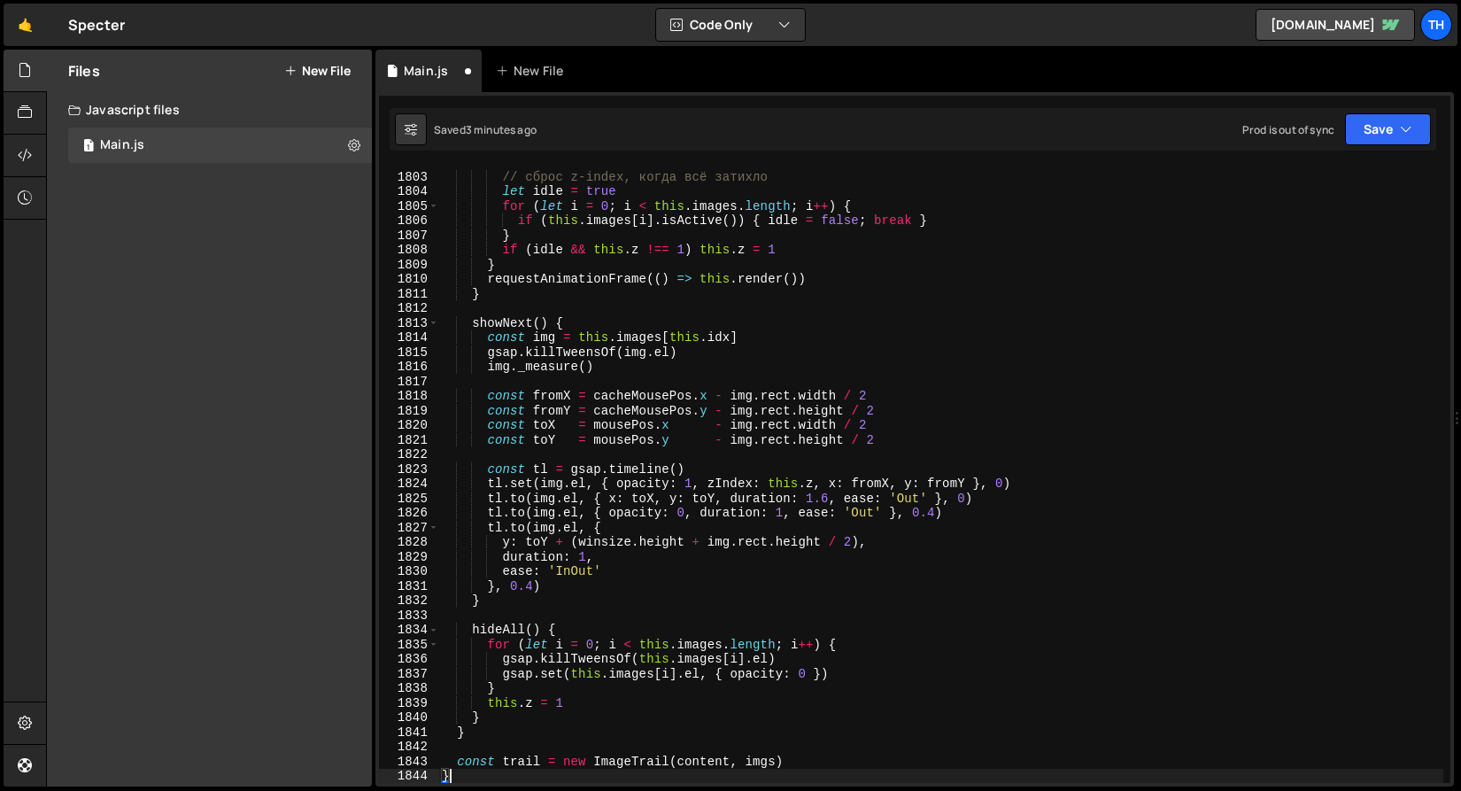
scroll to position [3109, 0]
click at [1383, 130] on button "Save" at bounding box center [1388, 129] width 86 height 32
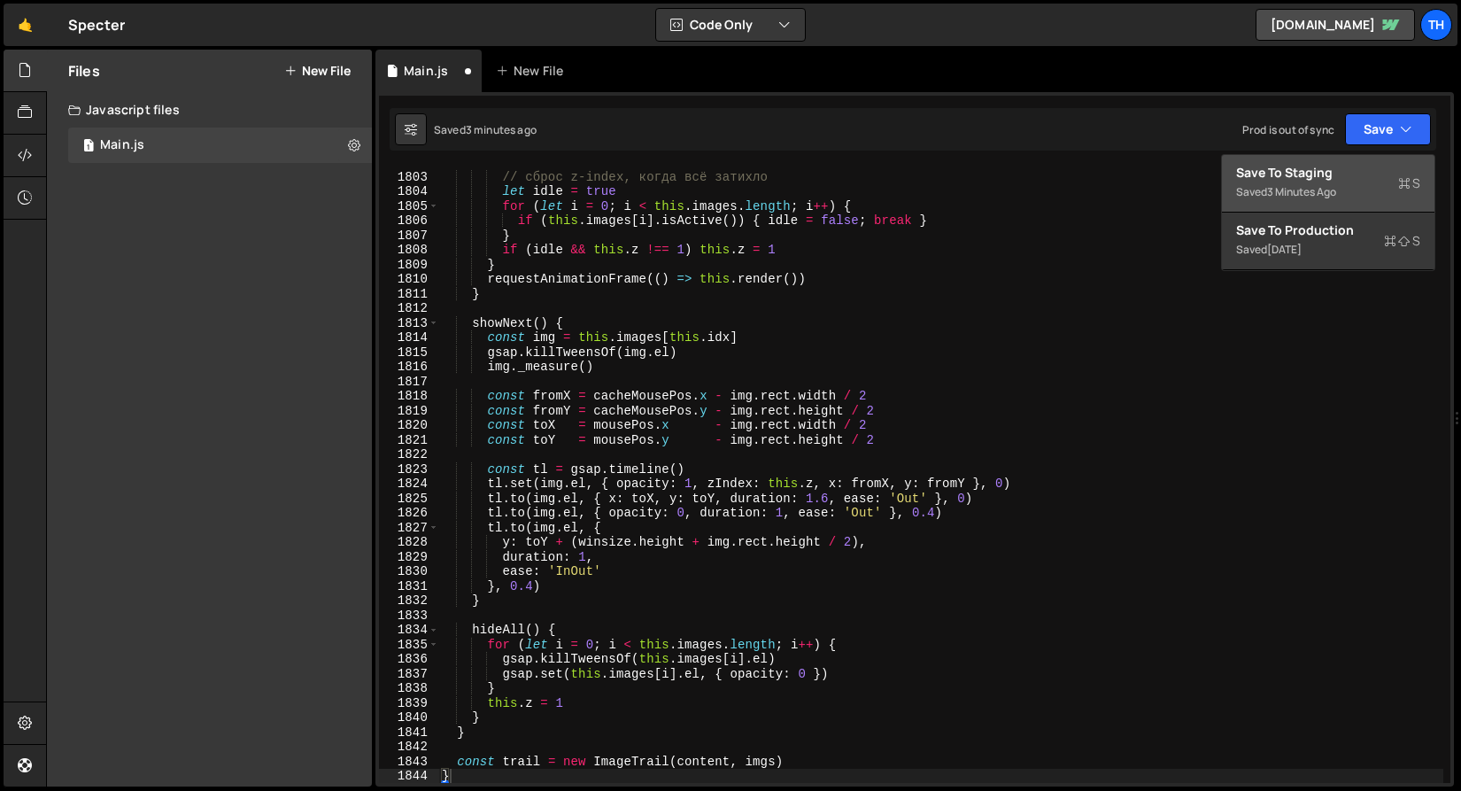
click at [1346, 181] on div "Save to Staging S" at bounding box center [1328, 173] width 184 height 18
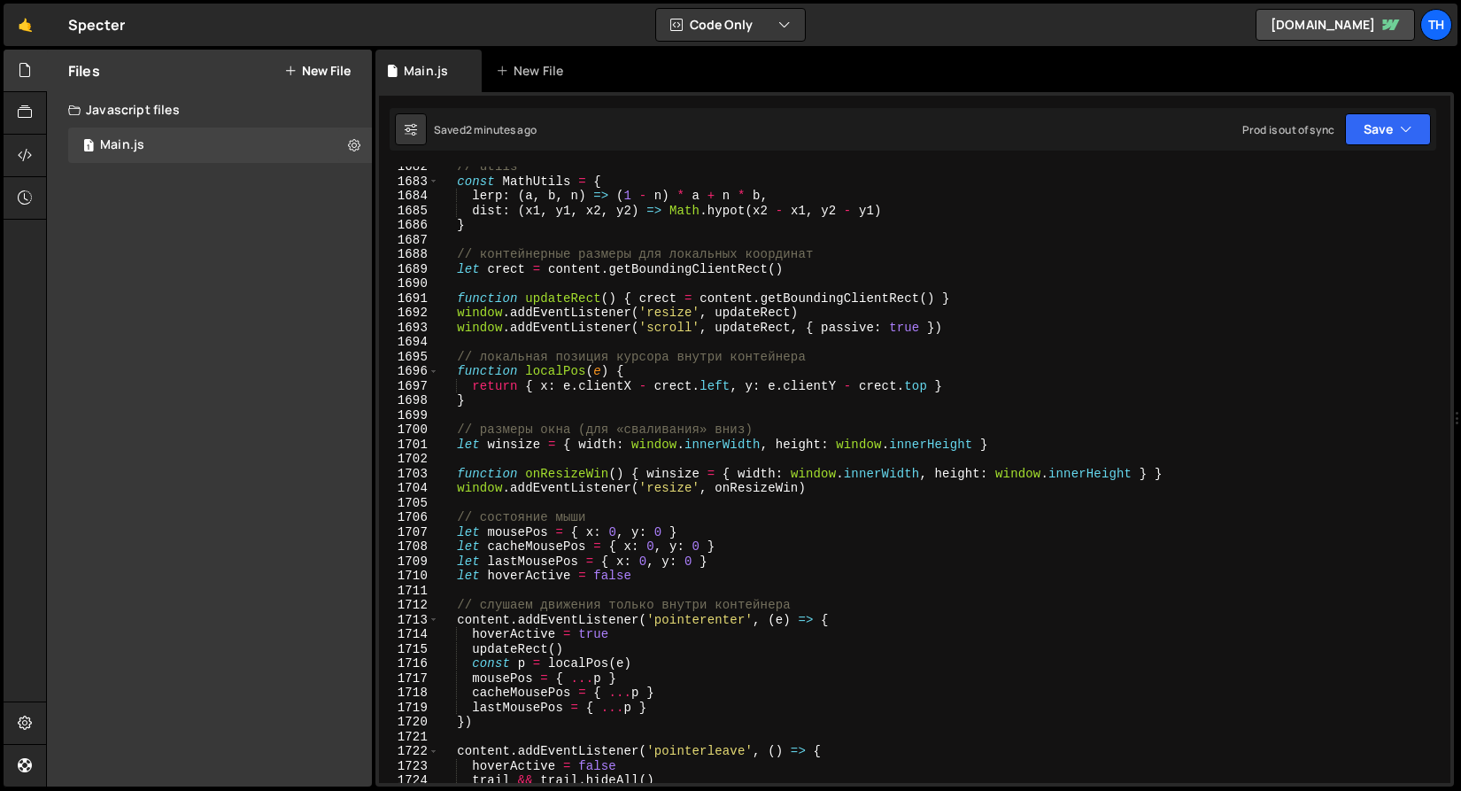
scroll to position [24340, 0]
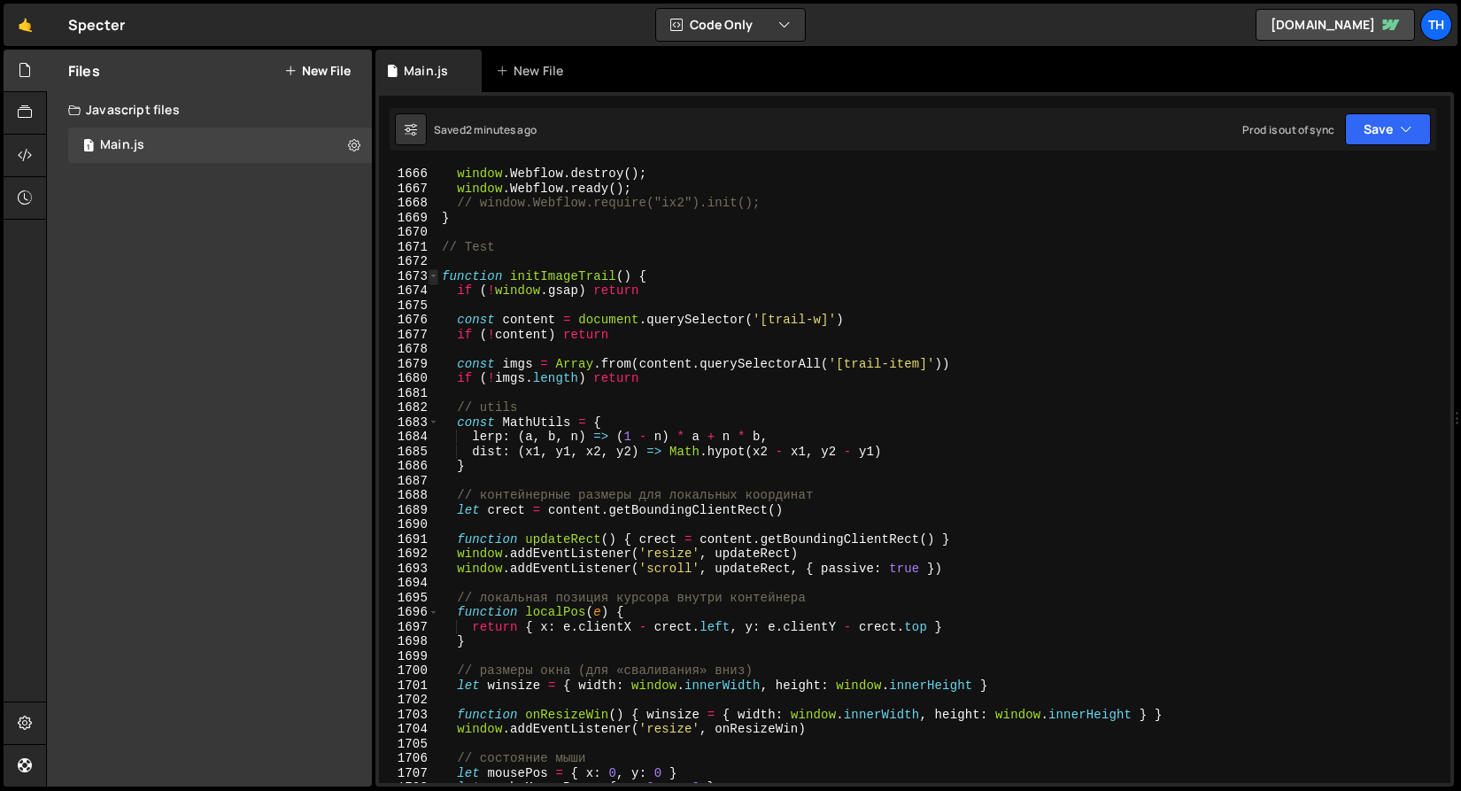
click at [431, 271] on span at bounding box center [434, 276] width 10 height 15
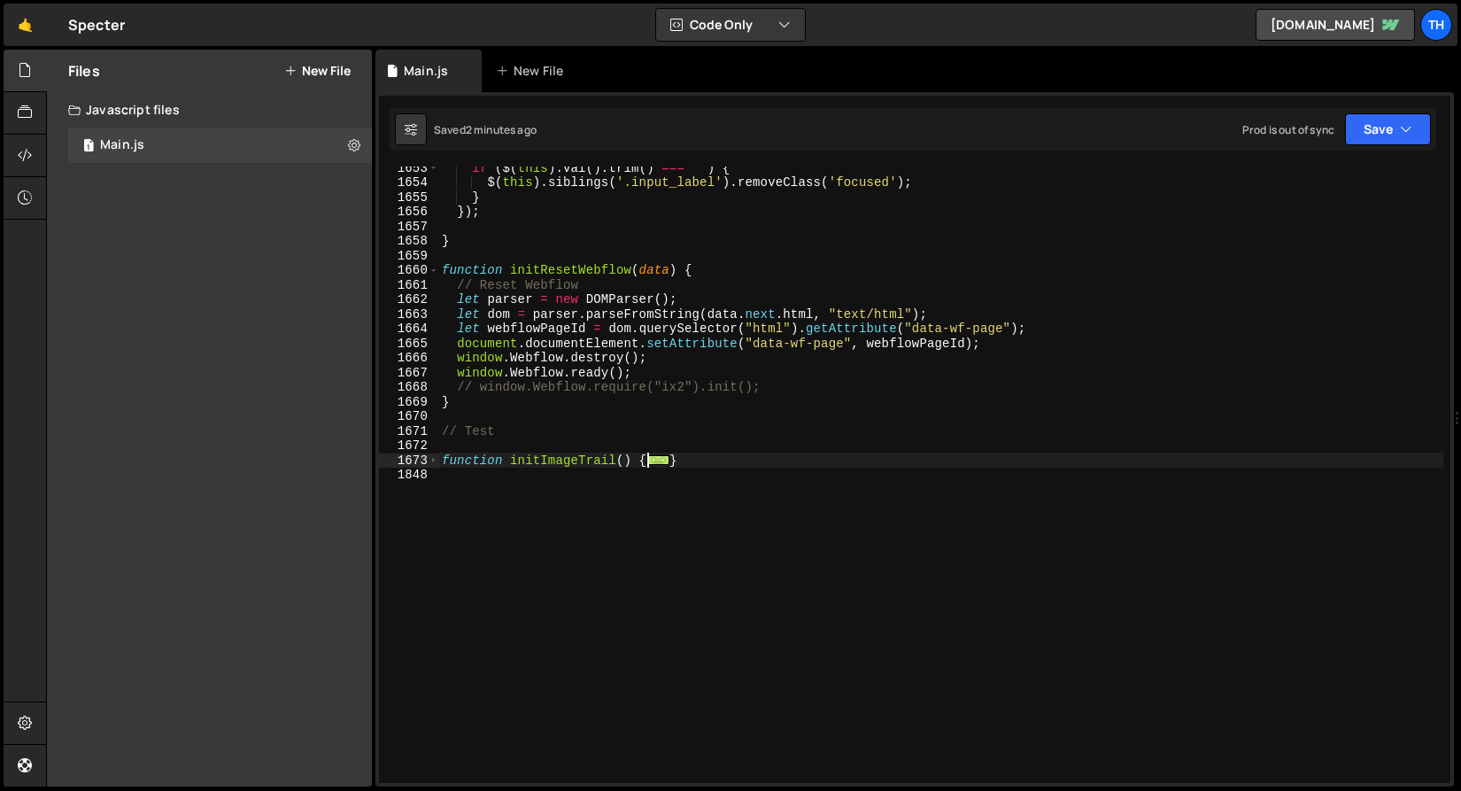
scroll to position [24156, 0]
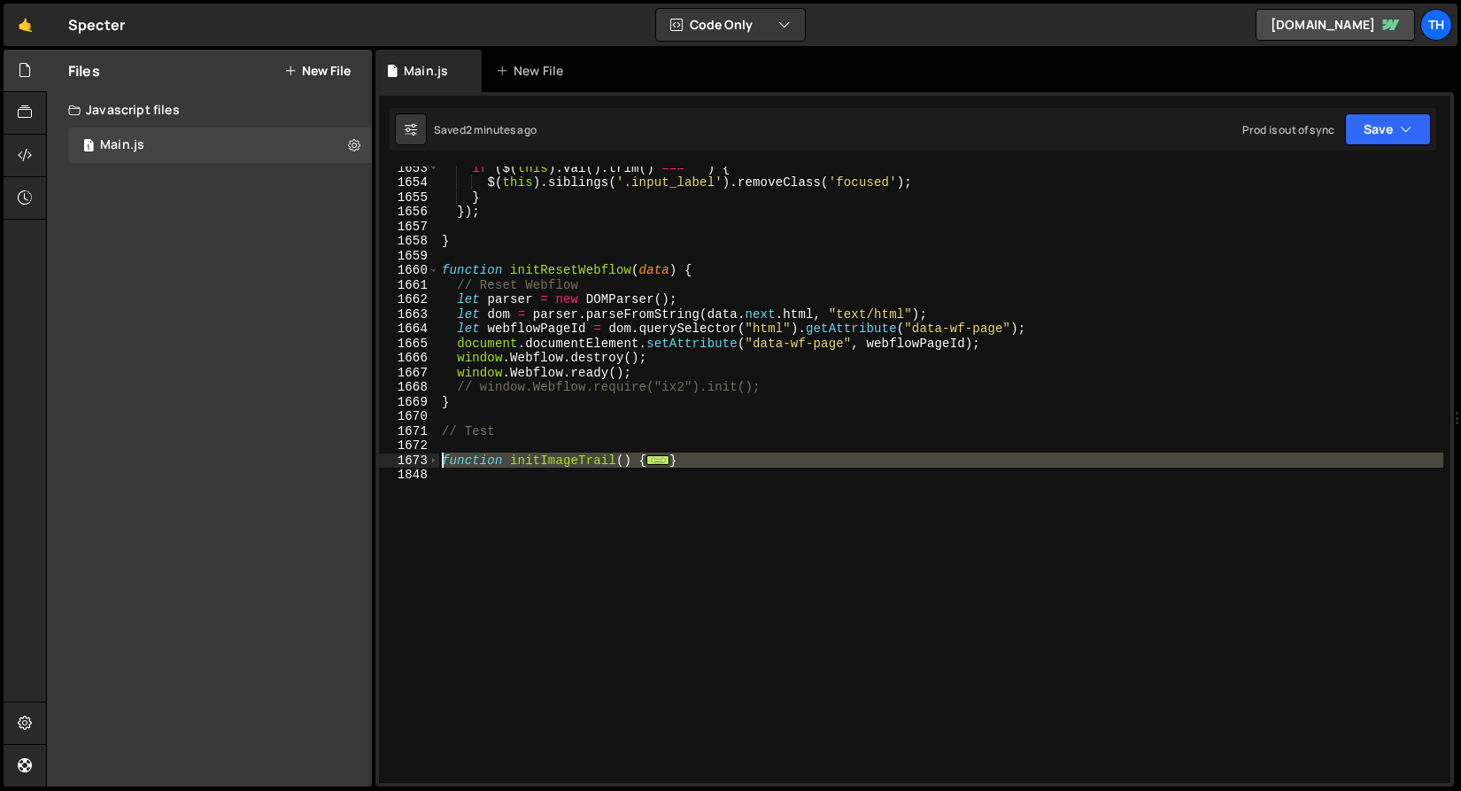
drag, startPoint x: 489, startPoint y: 526, endPoint x: 381, endPoint y: 458, distance: 127.7
click at [381, 458] on div "} 1653 1654 1655 1656 1657 1658 1659 1660 1661 1662 1663 1664 1665 1666 1667 16…" at bounding box center [914, 474] width 1071 height 616
paste textarea "}"
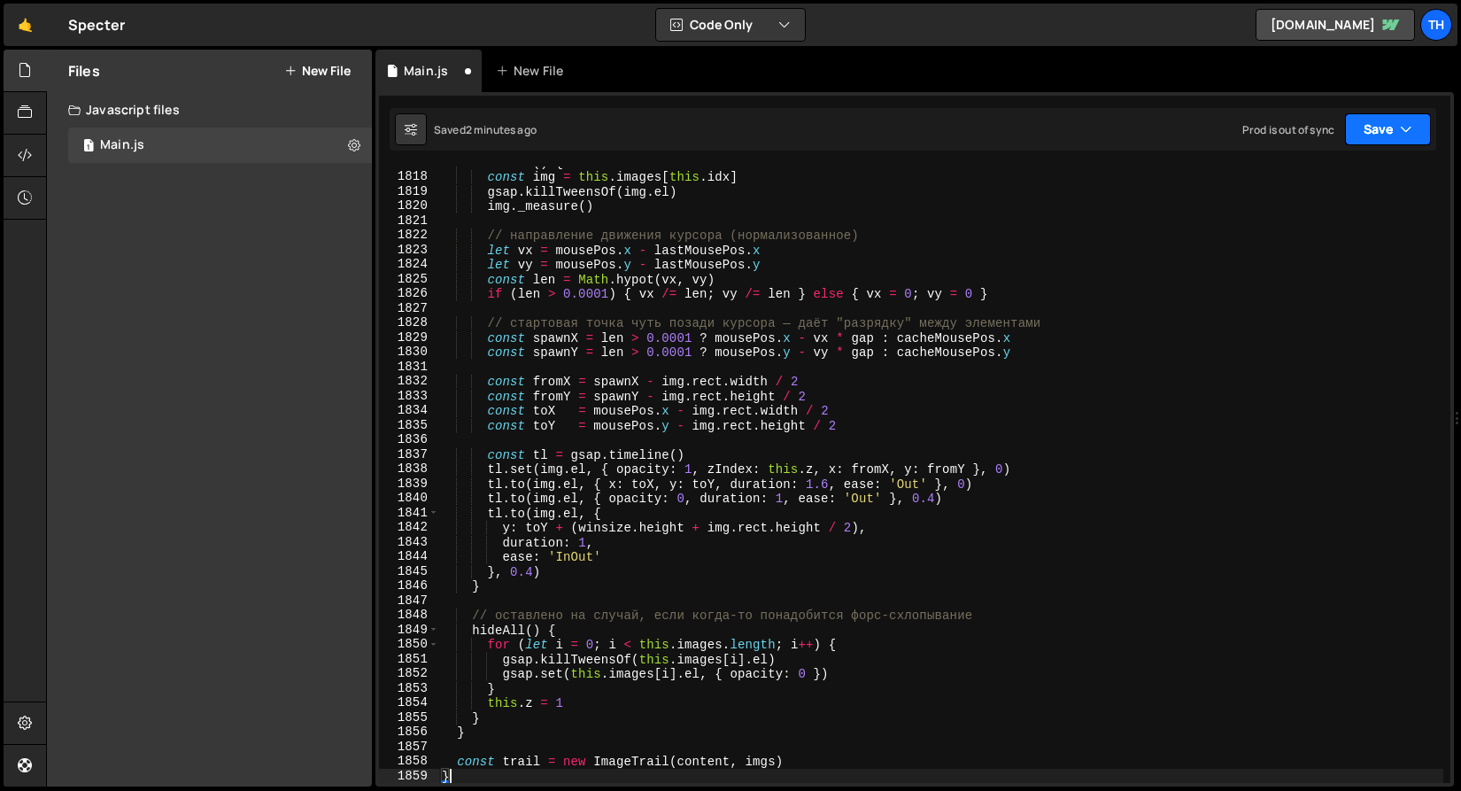
click at [1358, 129] on button "Save" at bounding box center [1388, 129] width 86 height 32
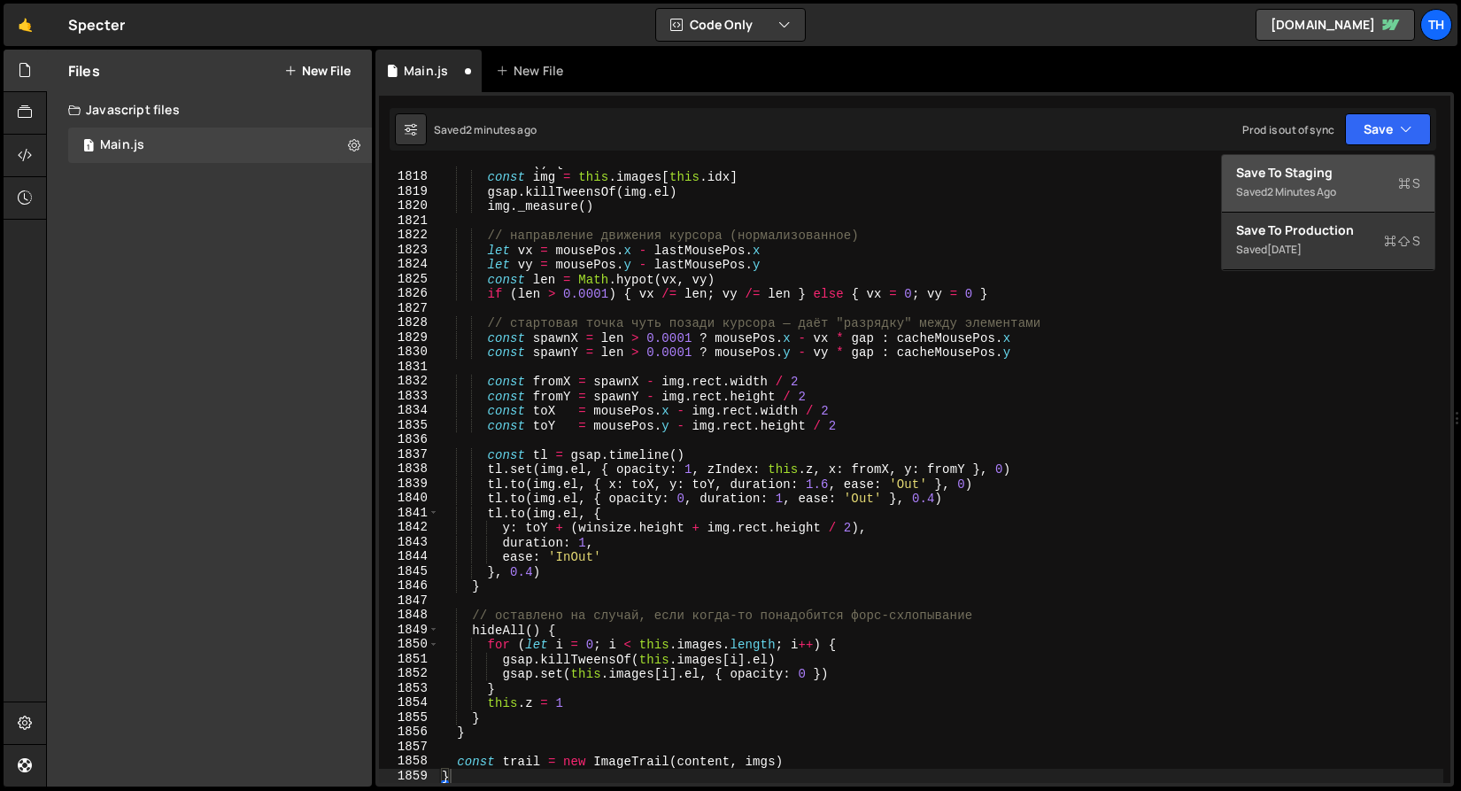
click at [1316, 204] on button "Save to Staging S Saved 2 minutes ago" at bounding box center [1328, 184] width 213 height 58
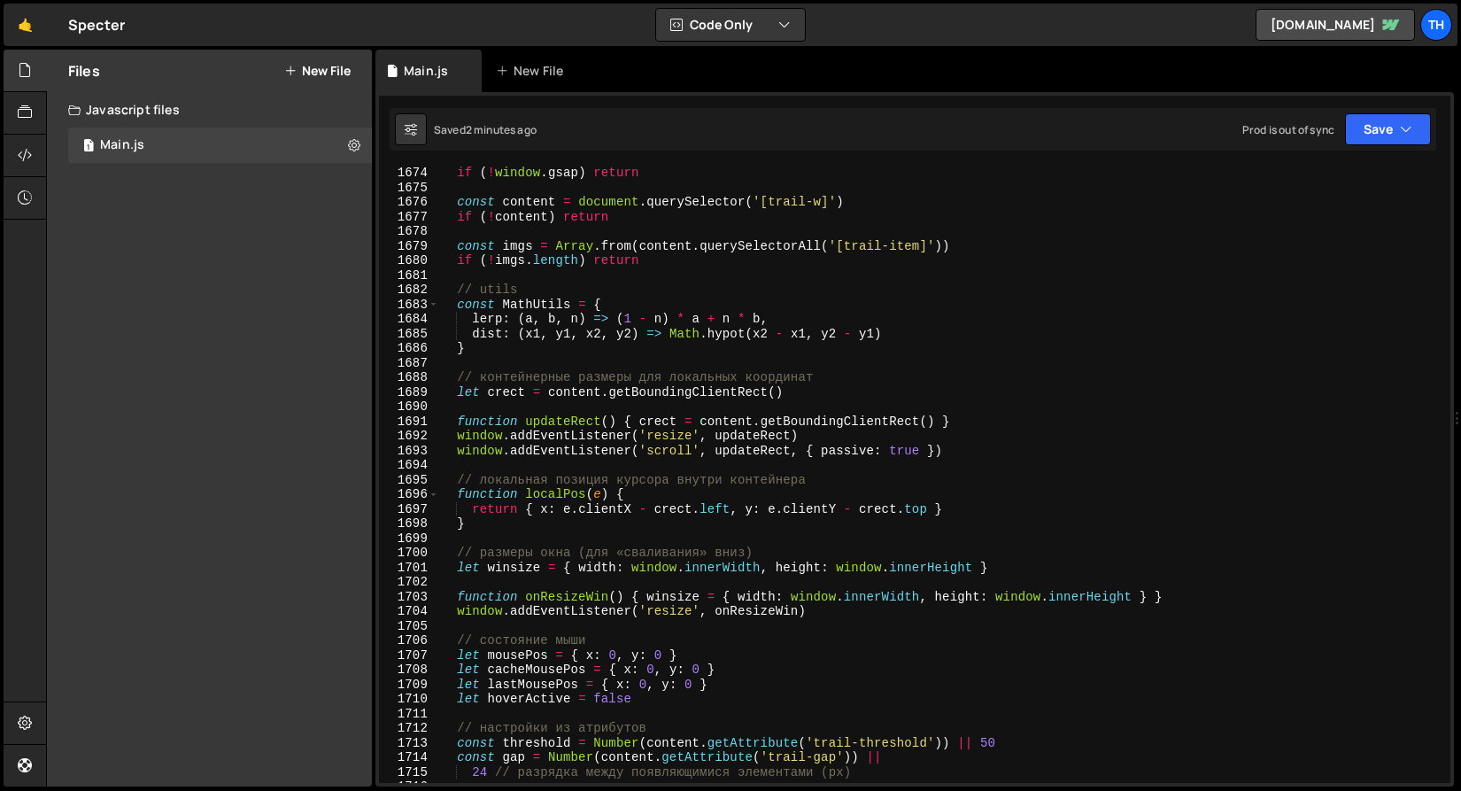
scroll to position [24348, 0]
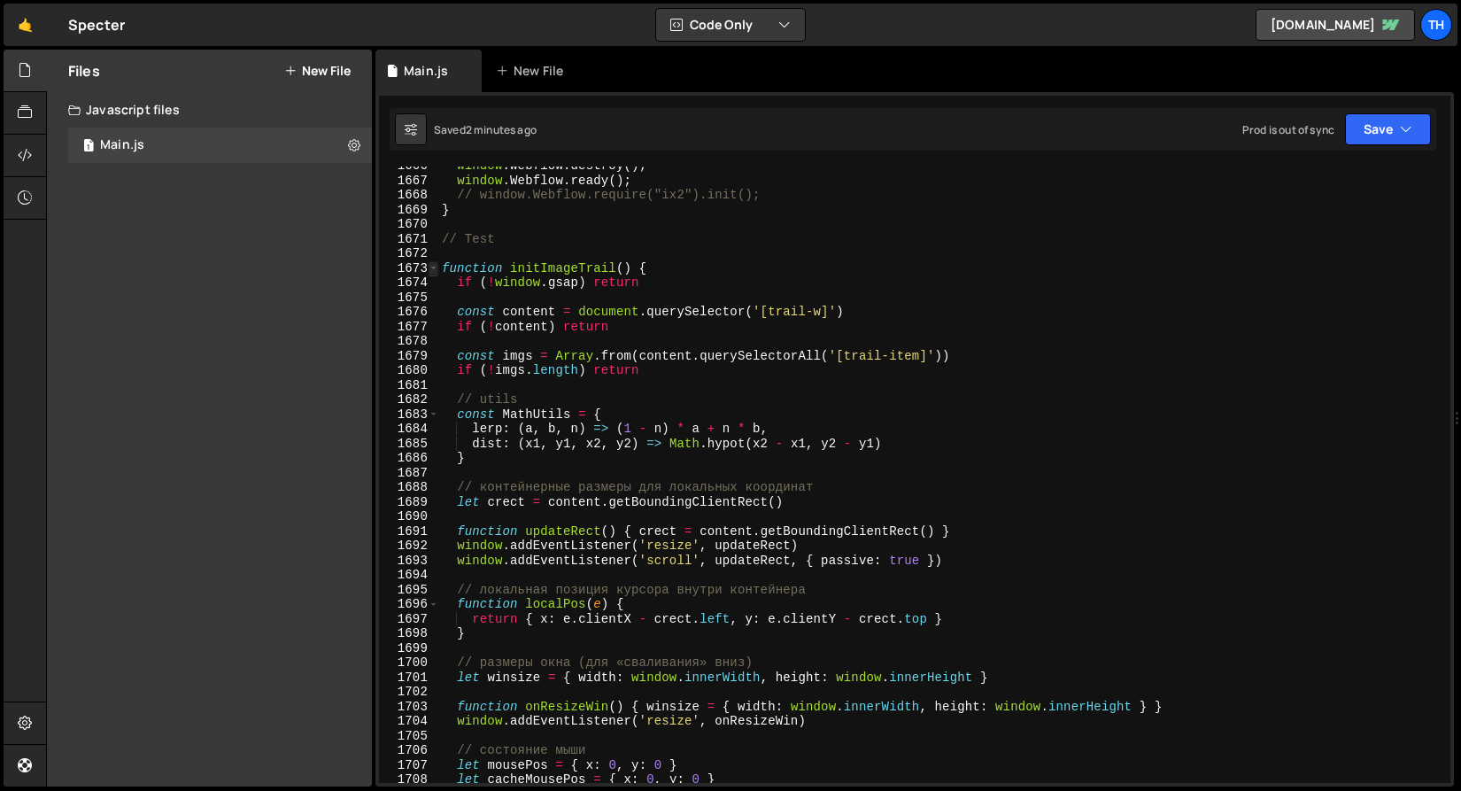
click at [436, 269] on span at bounding box center [434, 268] width 10 height 15
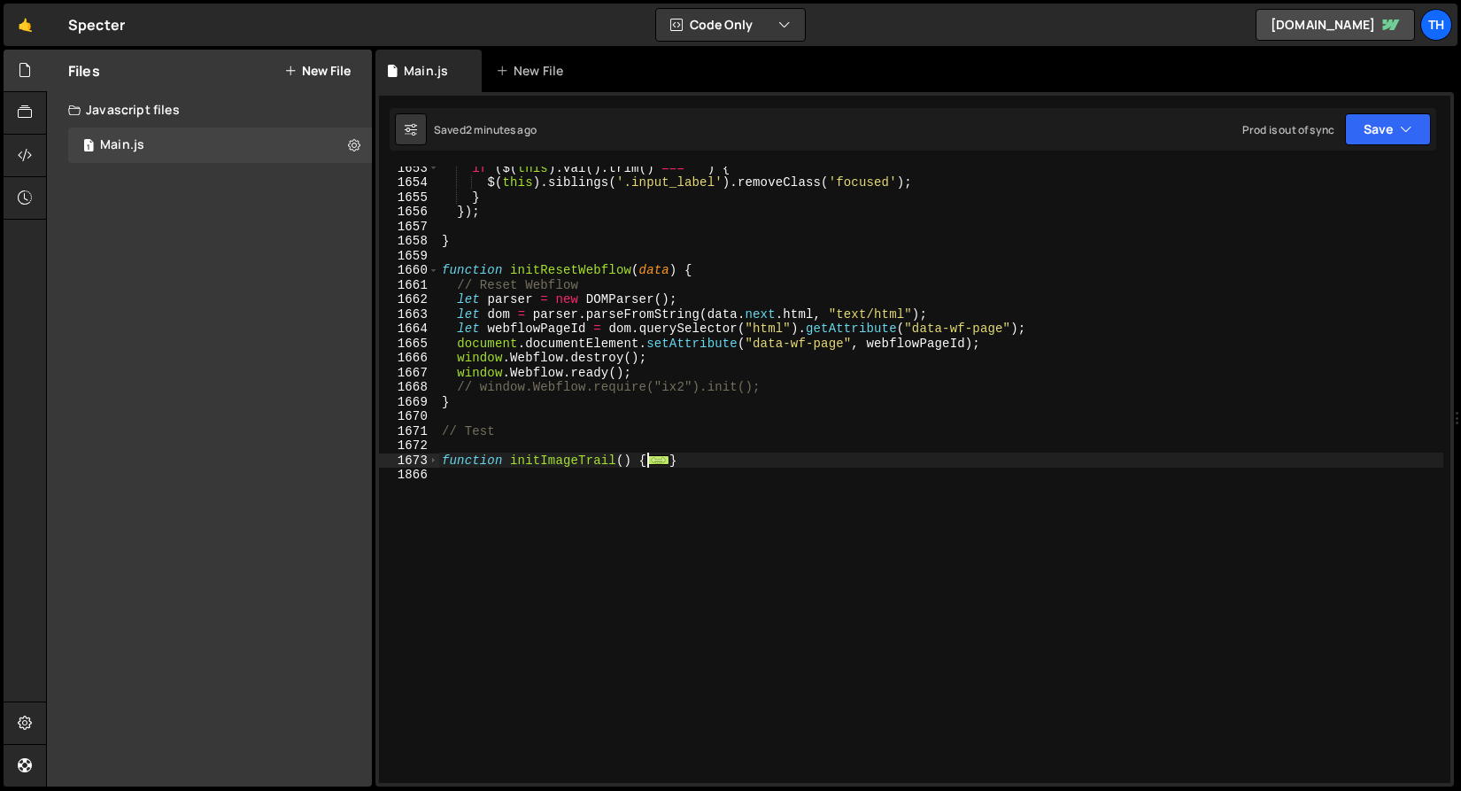
scroll to position [24156, 0]
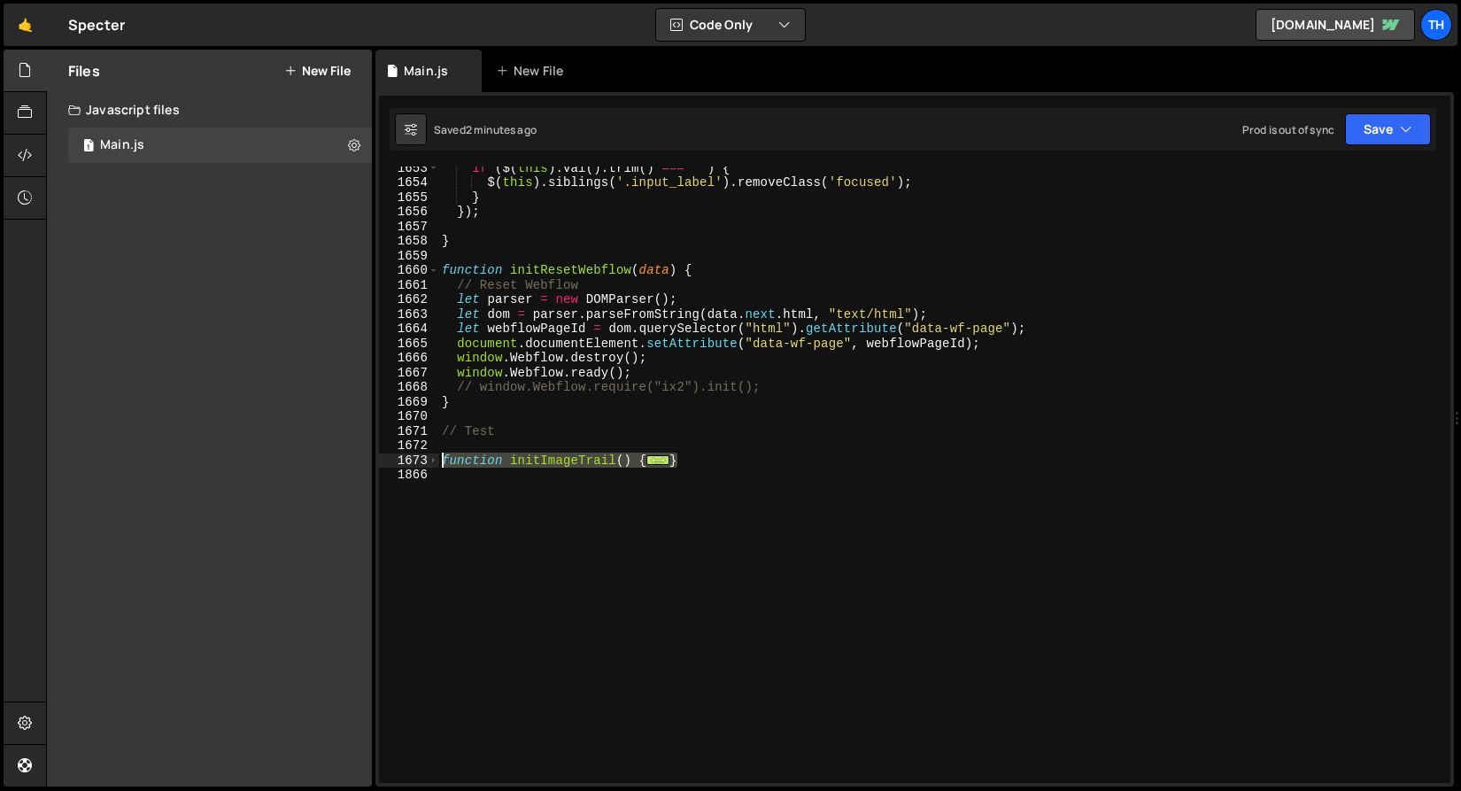
drag, startPoint x: 700, startPoint y: 457, endPoint x: 361, endPoint y: 465, distance: 339.2
click at [361, 465] on div "Files New File Javascript files 1 Main.js 0 CSS files Copy share link Edit File…" at bounding box center [753, 419] width 1415 height 738
paste textarea "}"
type textarea "}"
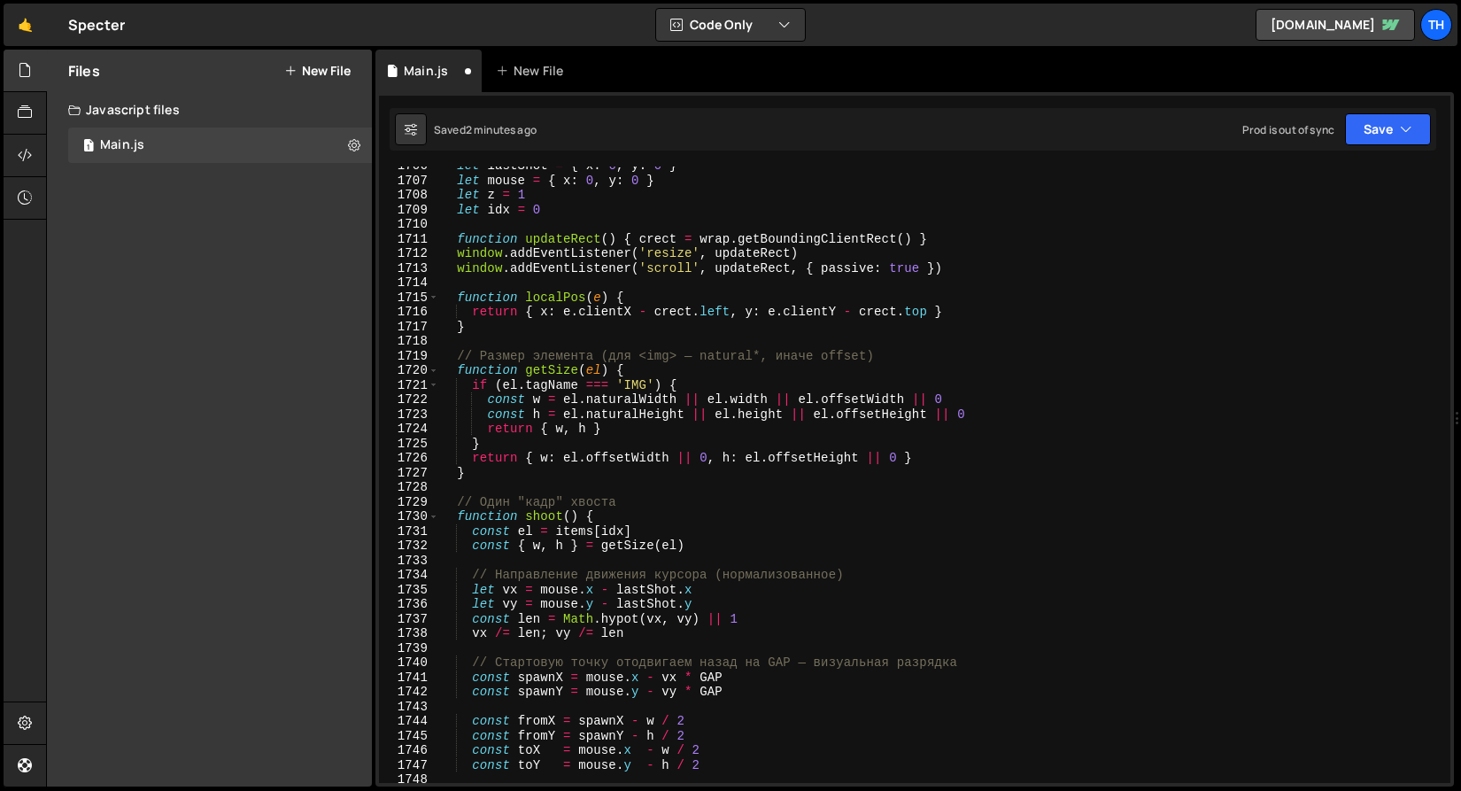
scroll to position [24823, 0]
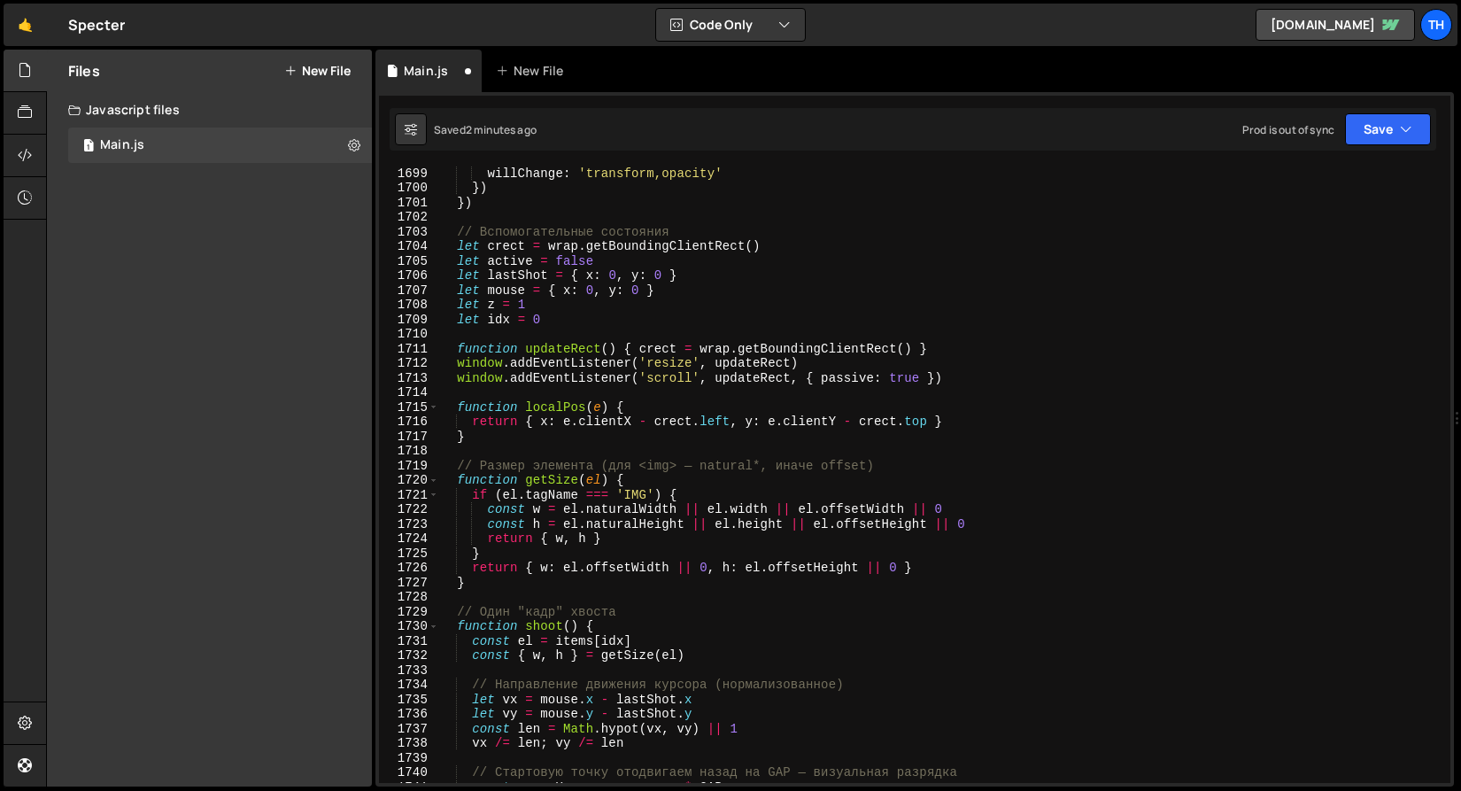
click at [1364, 146] on div "Saved 2 minutes ago Prod is out of sync Upgrade to Edit Save Save to Staging S …" at bounding box center [913, 129] width 1047 height 43
click at [1371, 128] on button "Save" at bounding box center [1388, 129] width 86 height 32
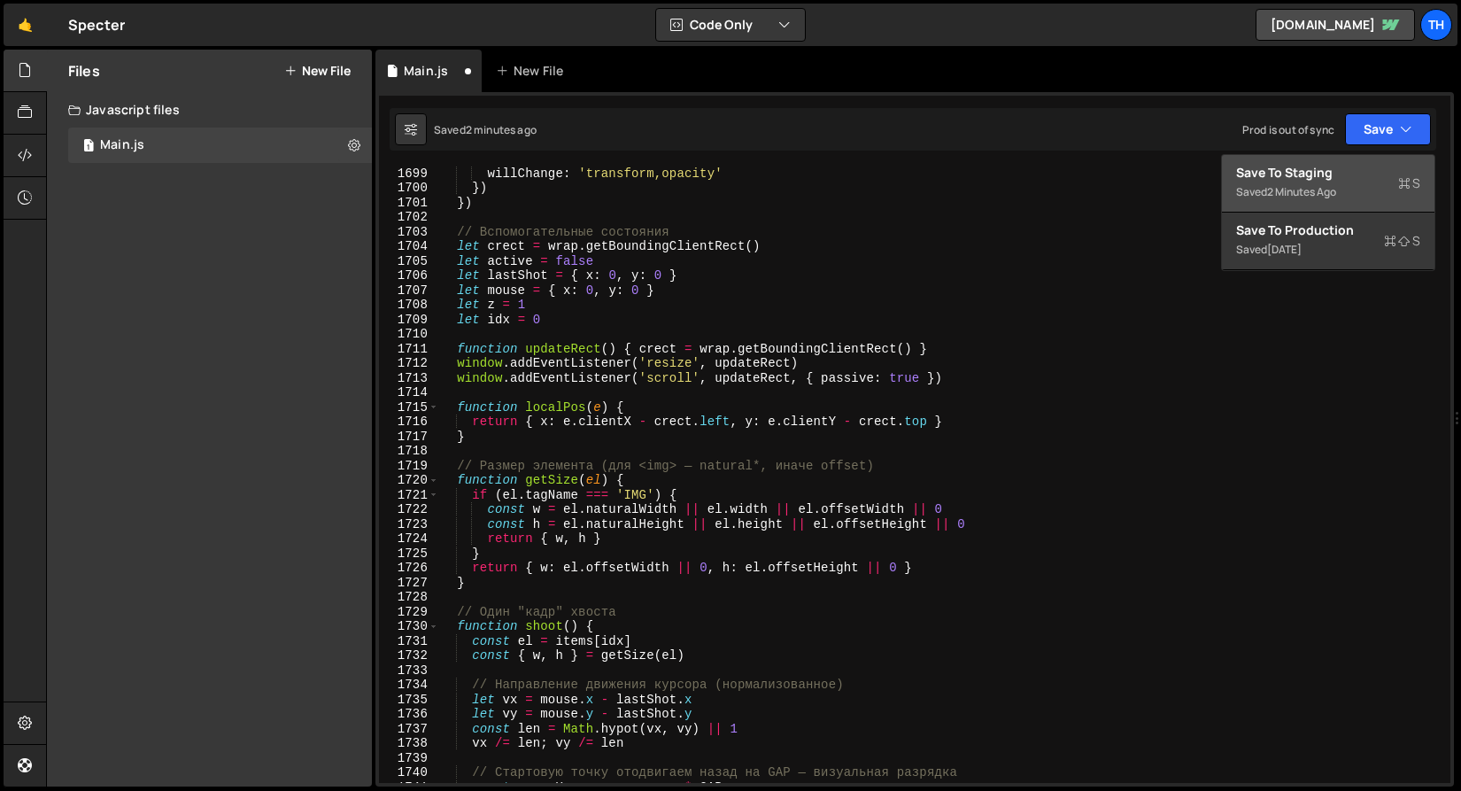
click at [1357, 170] on div "Save to Staging S" at bounding box center [1328, 173] width 184 height 18
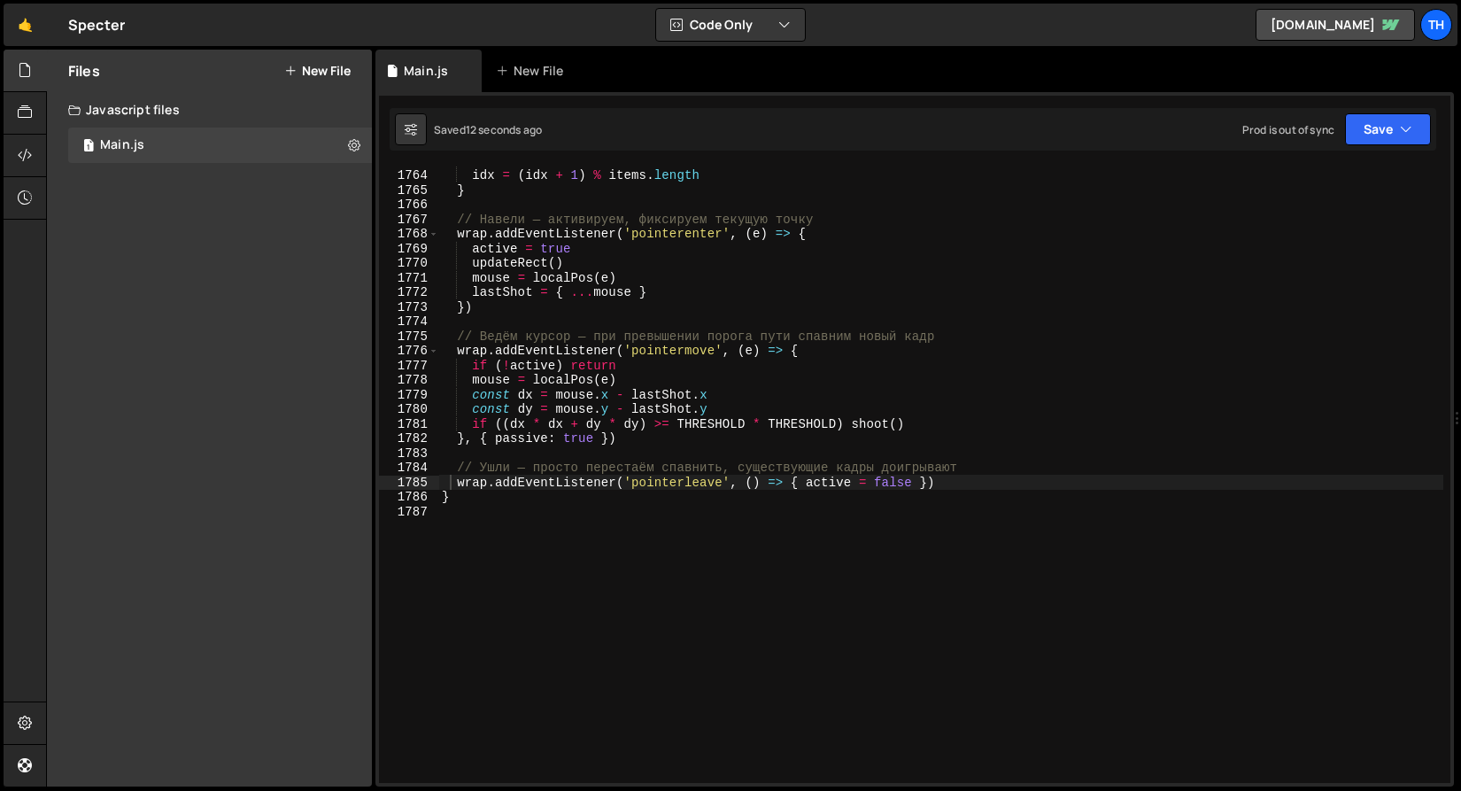
click at [526, 532] on div "z += 1 idx = ( idx + 1 ) % items . length } // Навели — активируем, фиксируем т…" at bounding box center [940, 475] width 1005 height 645
drag, startPoint x: 969, startPoint y: 465, endPoint x: 403, endPoint y: 471, distance: 565.8
click at [403, 471] on div "1763 1764 1765 1766 1767 1768 1769 1770 1771 1772 1773 1774 1775 1776 1777 1778…" at bounding box center [914, 474] width 1071 height 616
type textarea "// Ушли — просто перестаём спавнить, существующие кадры доигрывают"
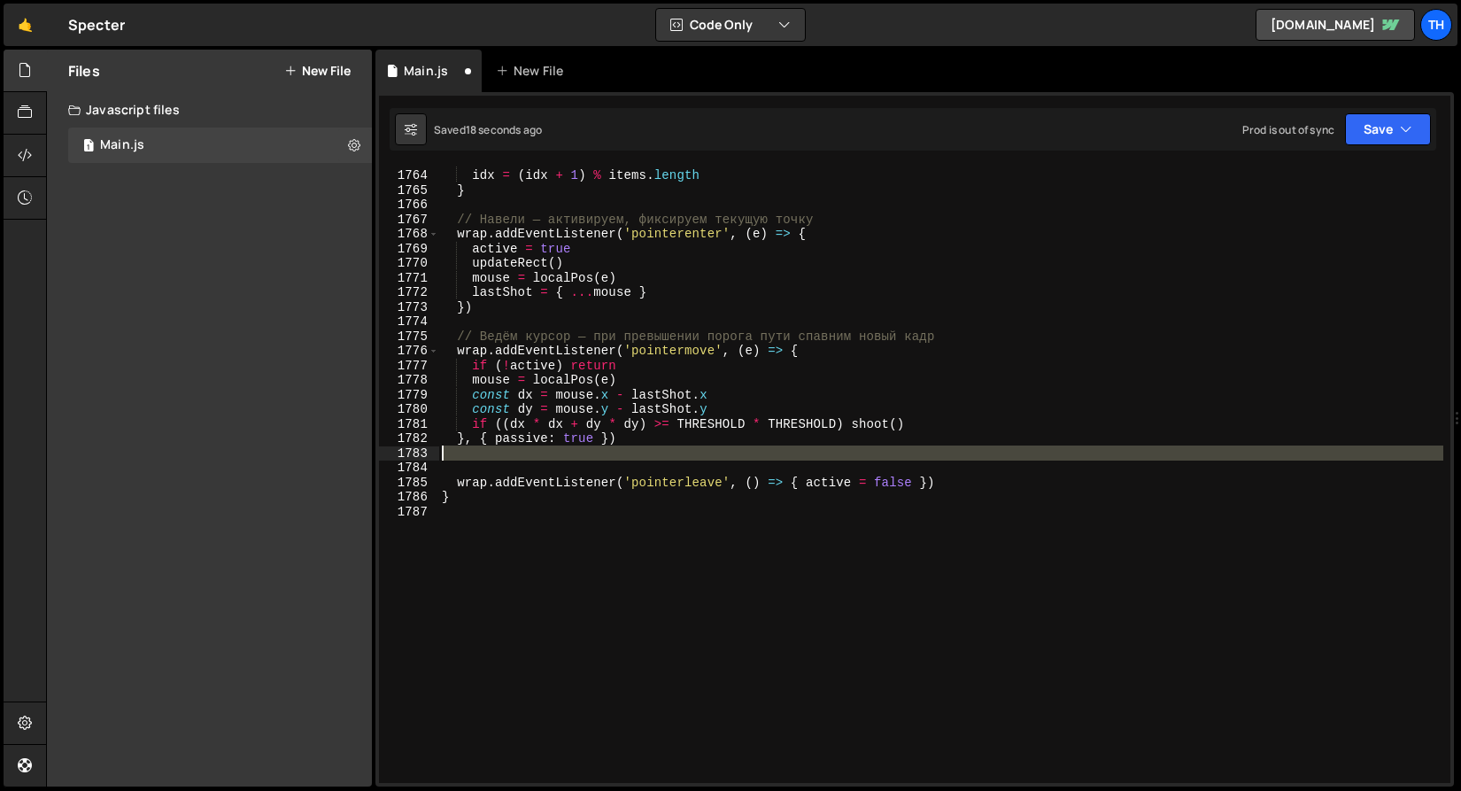
drag, startPoint x: 479, startPoint y: 468, endPoint x: 412, endPoint y: 453, distance: 68.8
click at [412, 453] on div "1763 1764 1765 1766 1767 1768 1769 1770 1771 1772 1773 1774 1775 1776 1777 1778…" at bounding box center [914, 474] width 1071 height 616
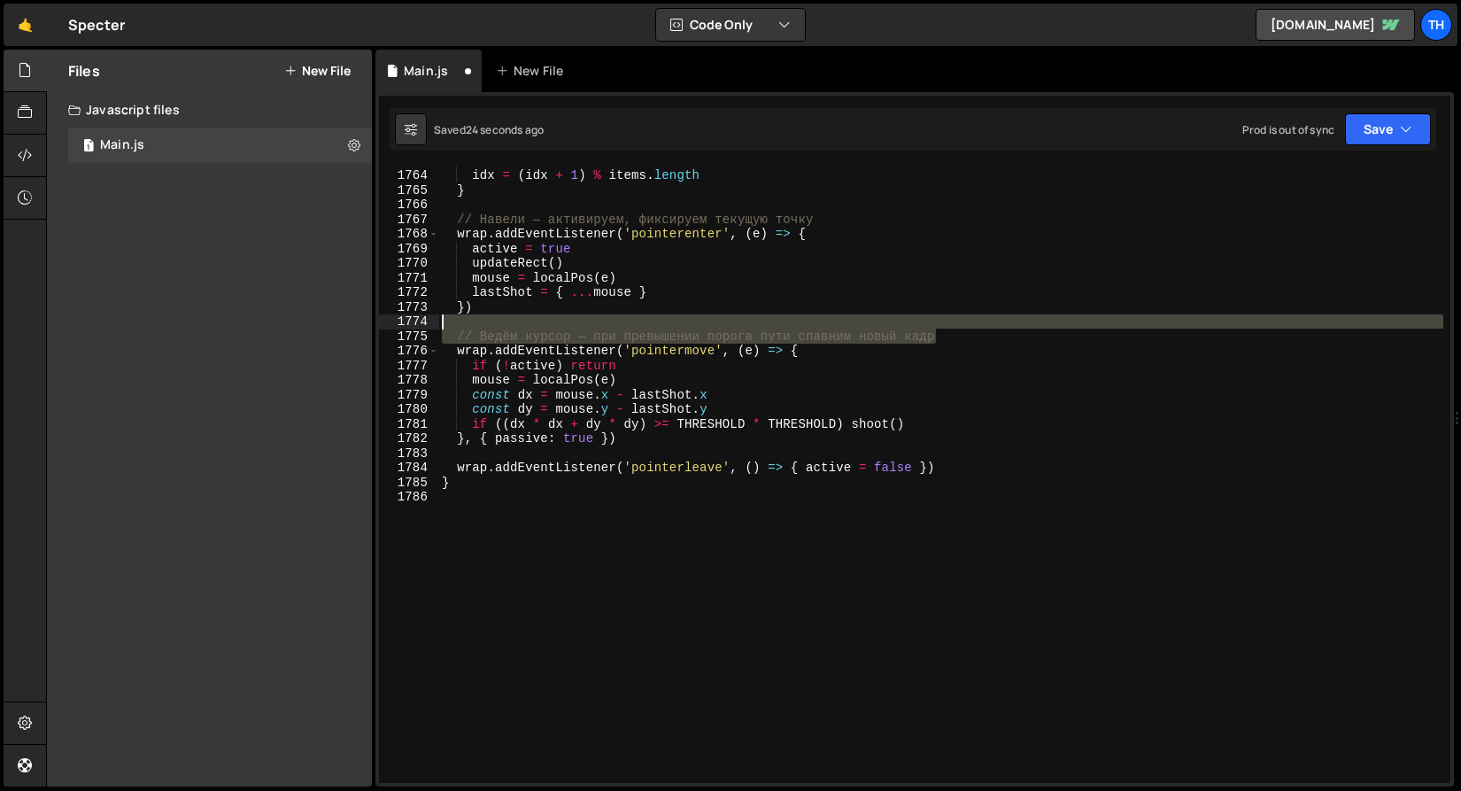
drag, startPoint x: 979, startPoint y: 336, endPoint x: 413, endPoint y: 321, distance: 566.9
click at [413, 321] on div "1763 1764 1765 1766 1767 1768 1769 1770 1771 1772 1773 1774 1775 1776 1777 1778…" at bounding box center [914, 474] width 1071 height 616
type textarea "// Ведём курсор — при превышении порога пути спавним новый кадр"
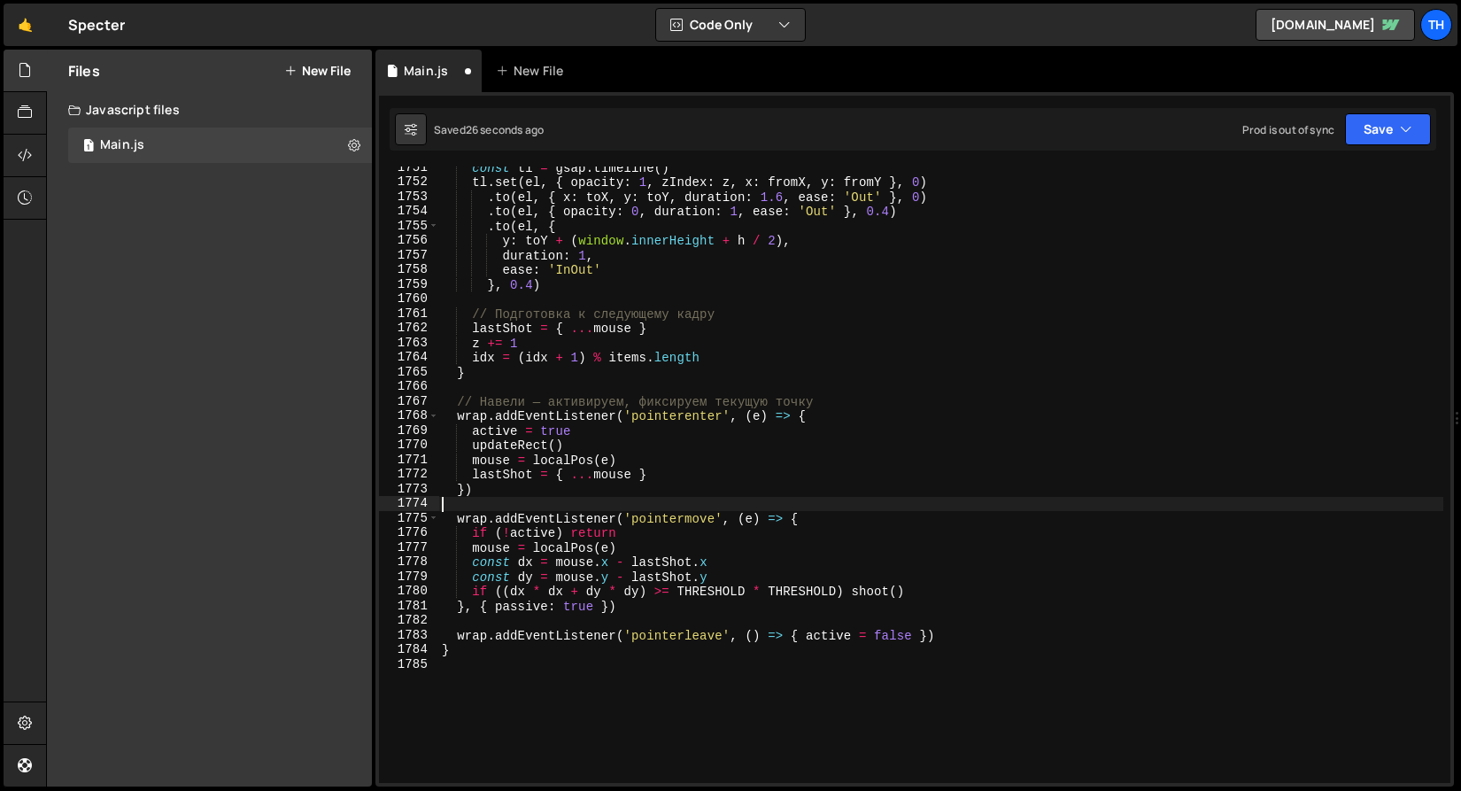
scroll to position [25588, 0]
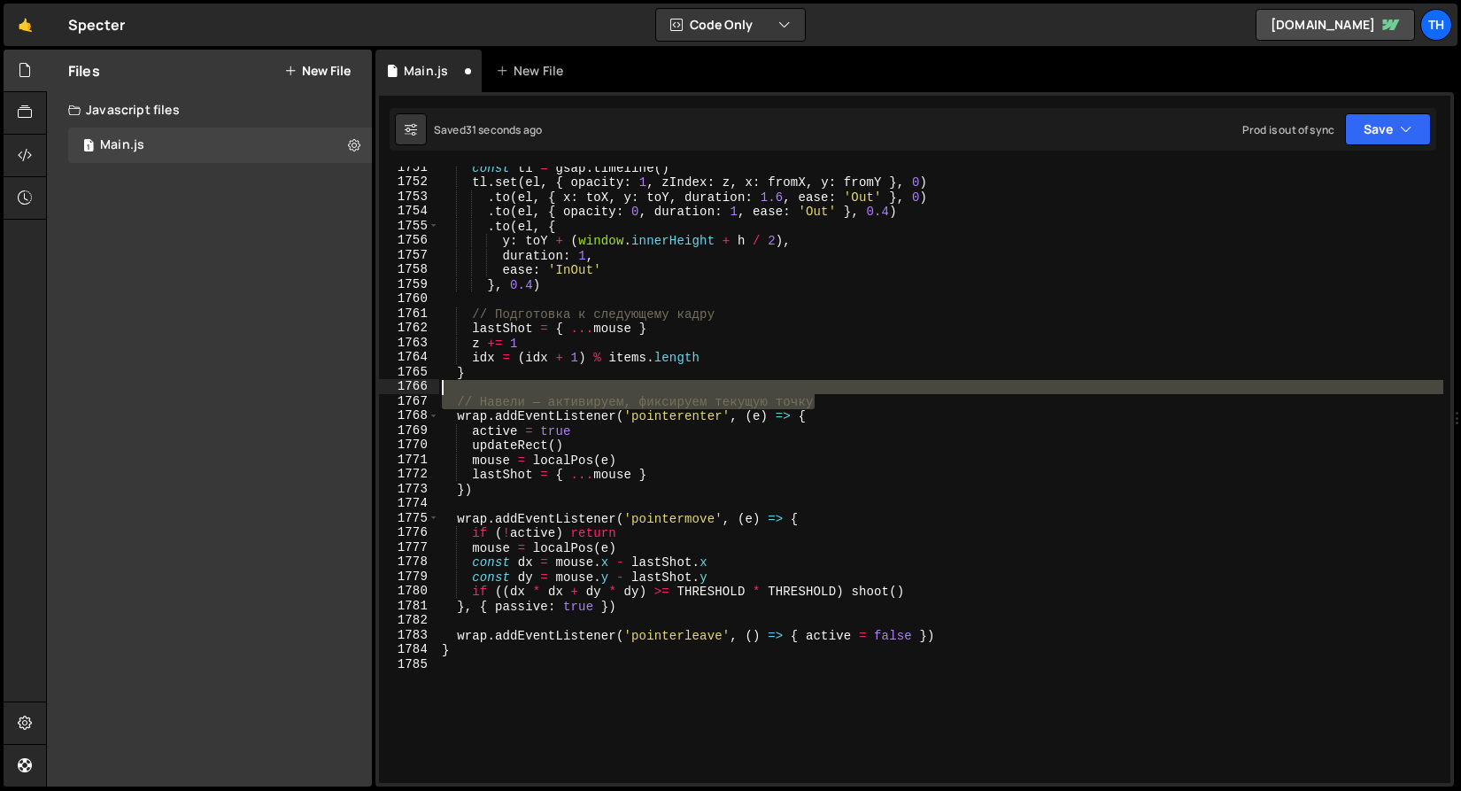
drag, startPoint x: 856, startPoint y: 399, endPoint x: 380, endPoint y: 387, distance: 476.5
click at [380, 387] on div "1751 1752 1753 1754 1755 1756 1757 1758 1759 1760 1761 1762 1763 1764 1765 1766…" at bounding box center [914, 474] width 1071 height 616
type textarea "// Навели — активируем, фиксируем текущую точку"
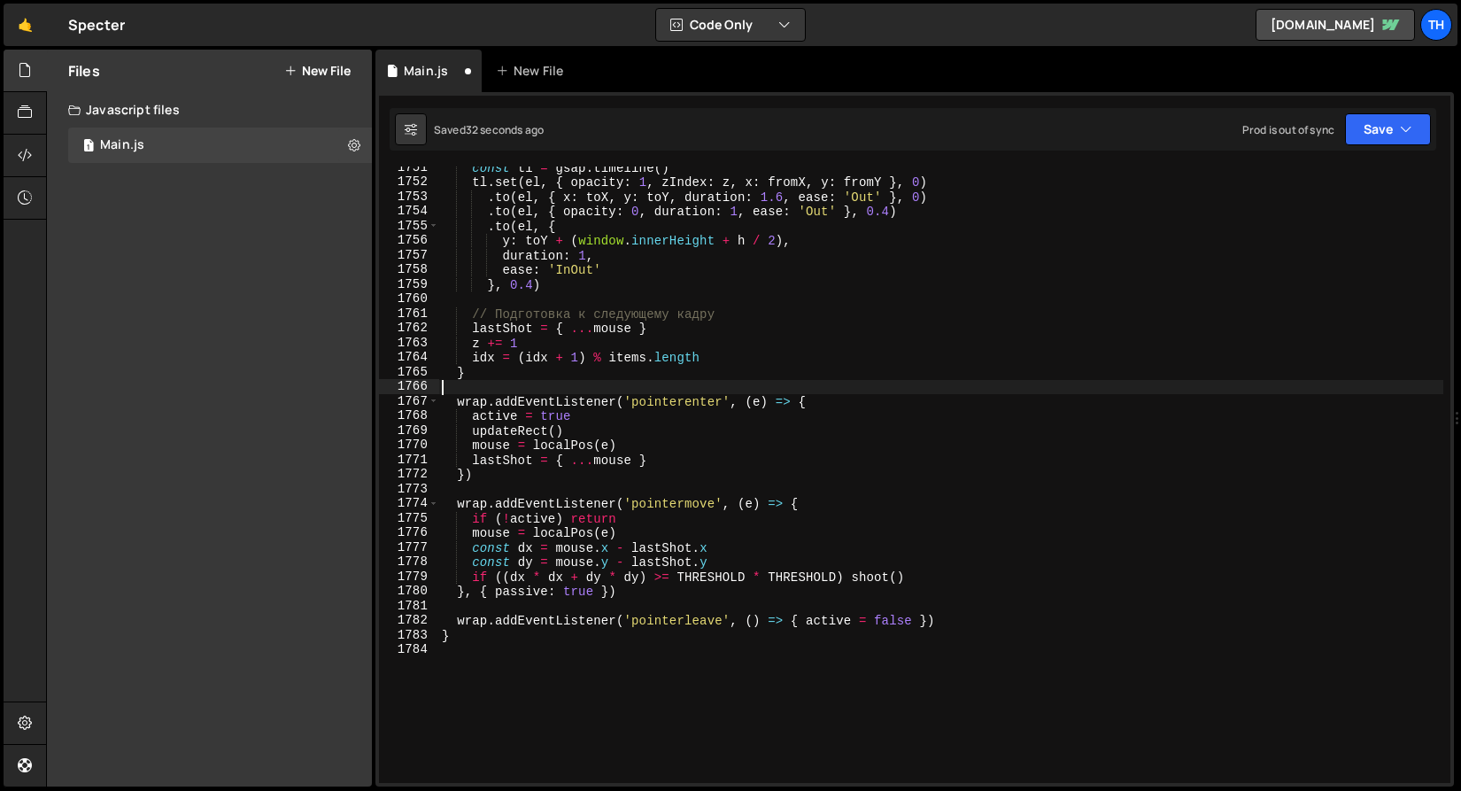
scroll to position [25411, 0]
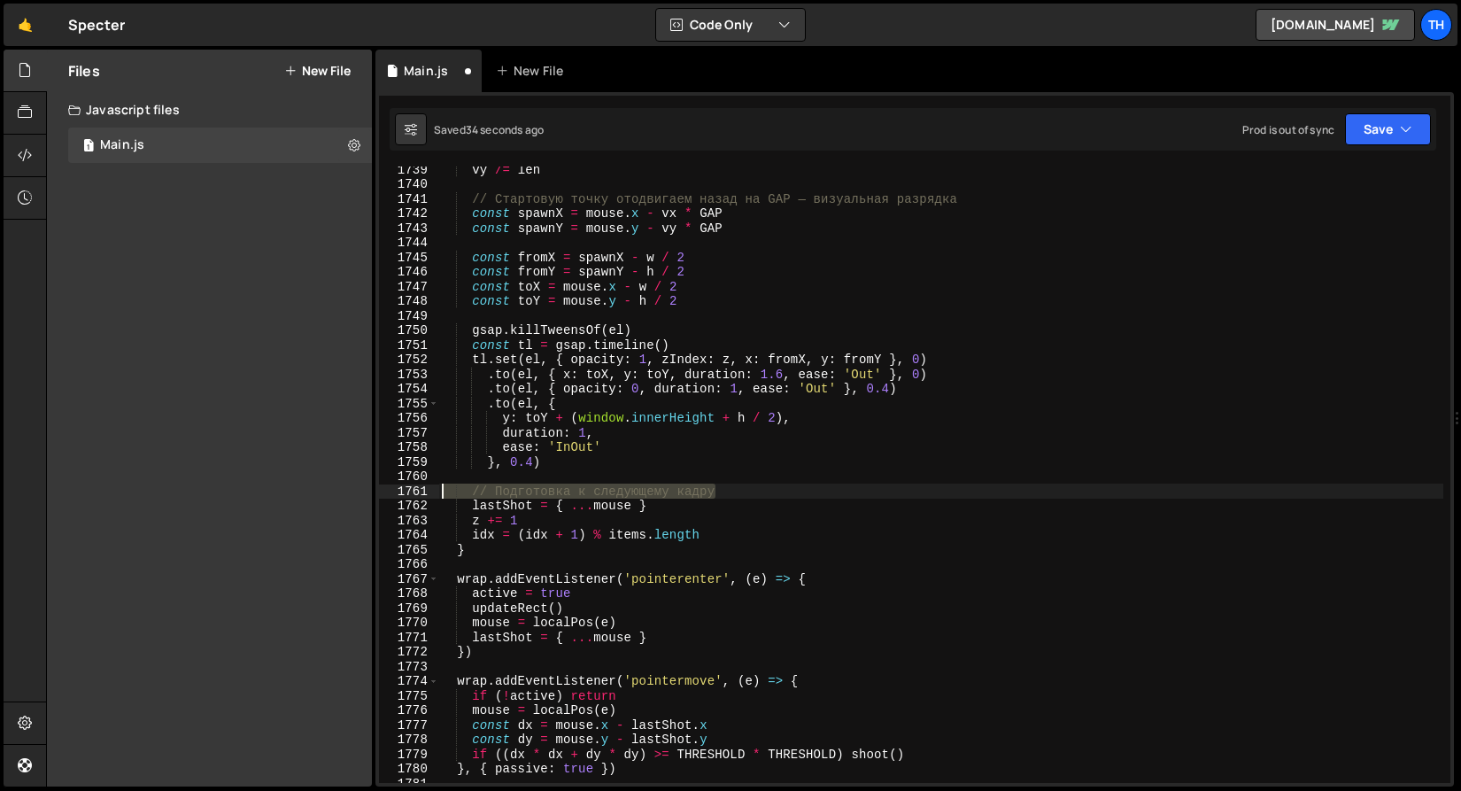
drag, startPoint x: 693, startPoint y: 492, endPoint x: 390, endPoint y: 484, distance: 302.9
click at [390, 484] on div "1739 1740 1741 1742 1743 1744 1745 1746 1747 1748 1749 1750 1751 1752 1753 1754…" at bounding box center [914, 474] width 1071 height 616
type textarea "// Подготовка к следующему кадру"
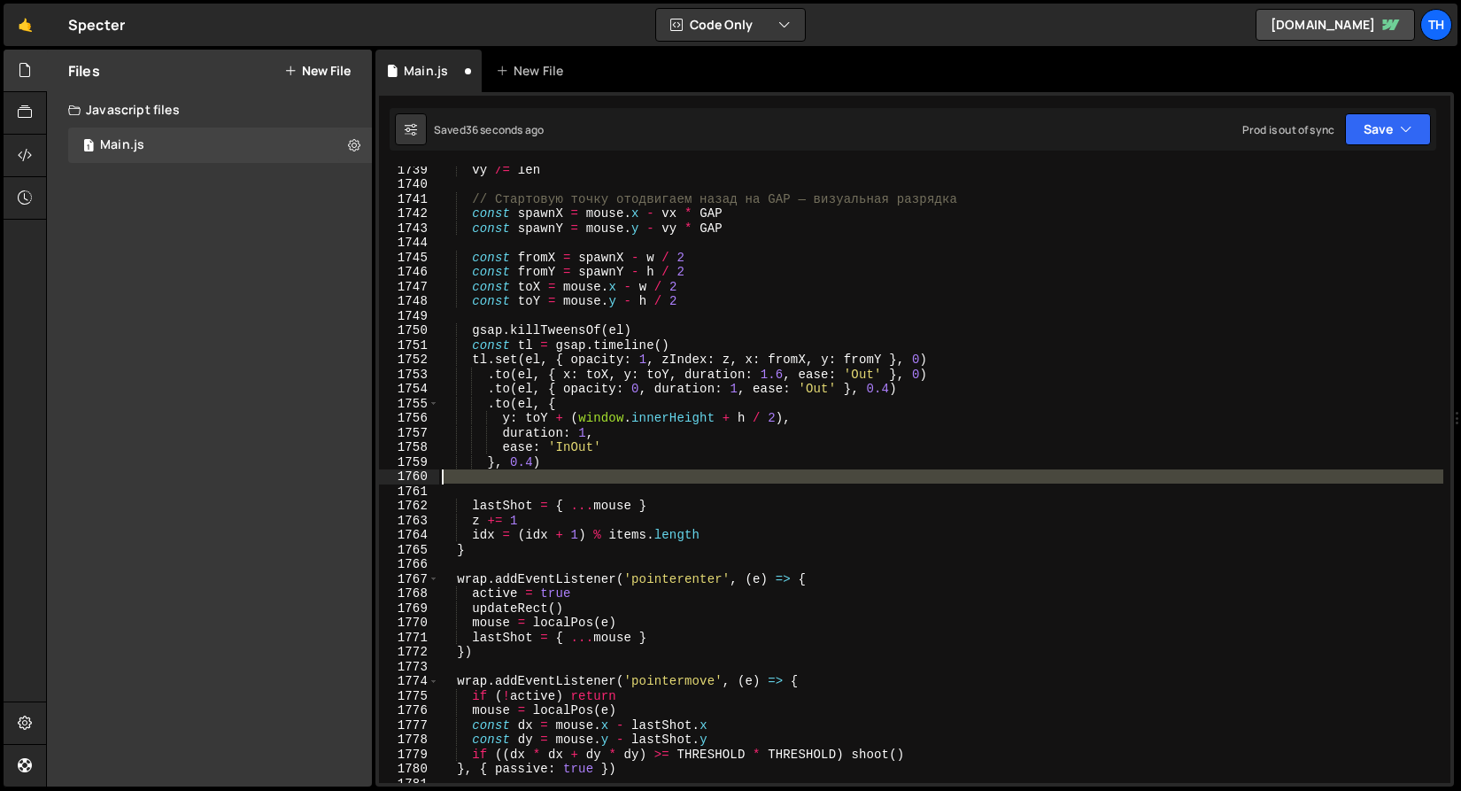
drag, startPoint x: 497, startPoint y: 489, endPoint x: 468, endPoint y: 480, distance: 30.5
click at [468, 480] on div "vy /= len // Стартовую точку отодвигаем назад на GAP — визуальная разрядка cons…" at bounding box center [940, 484] width 1005 height 645
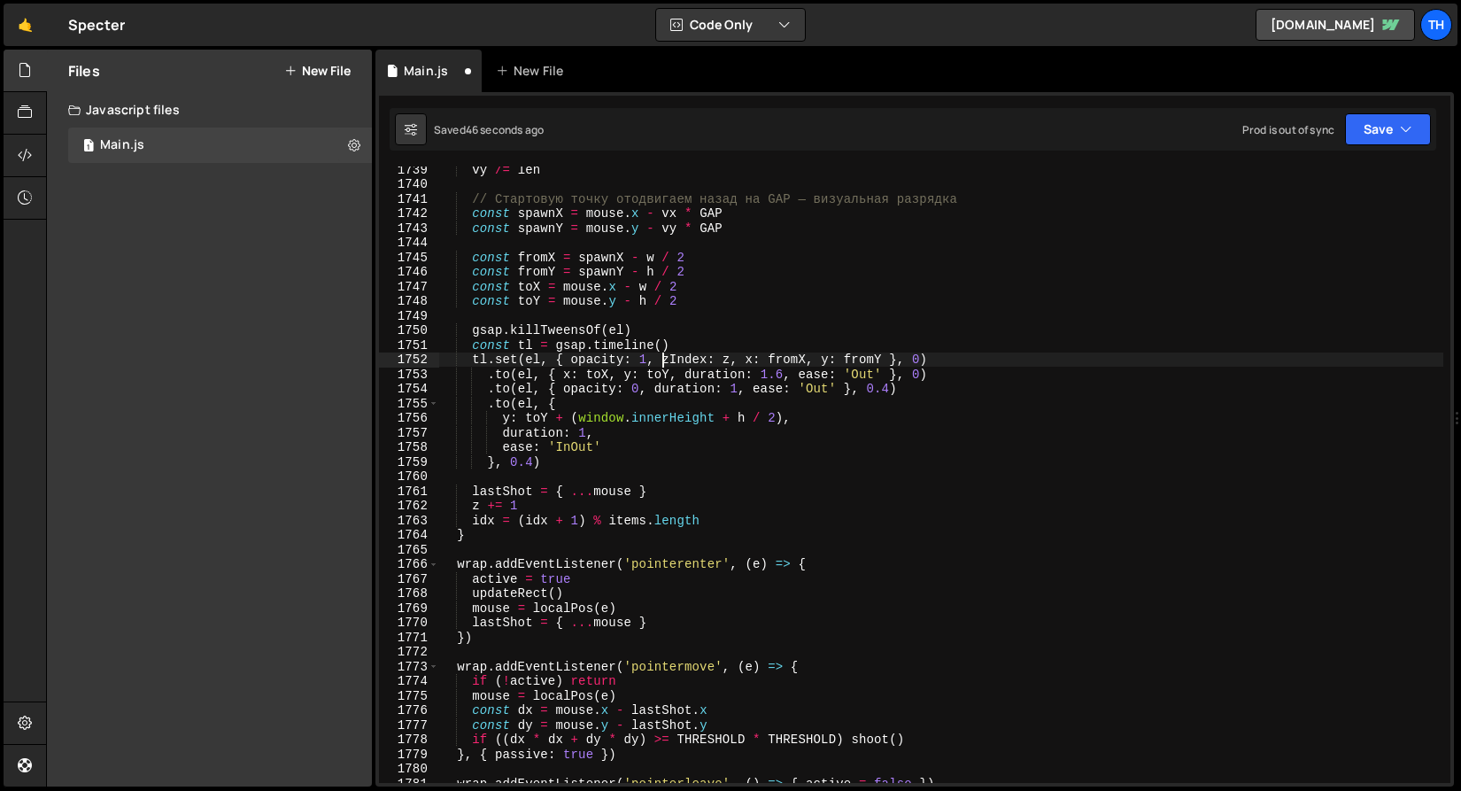
click at [662, 359] on div "vy /= len // Стартовую точку отодвигаем назад на GAP — визуальная разрядка cons…" at bounding box center [940, 484] width 1005 height 645
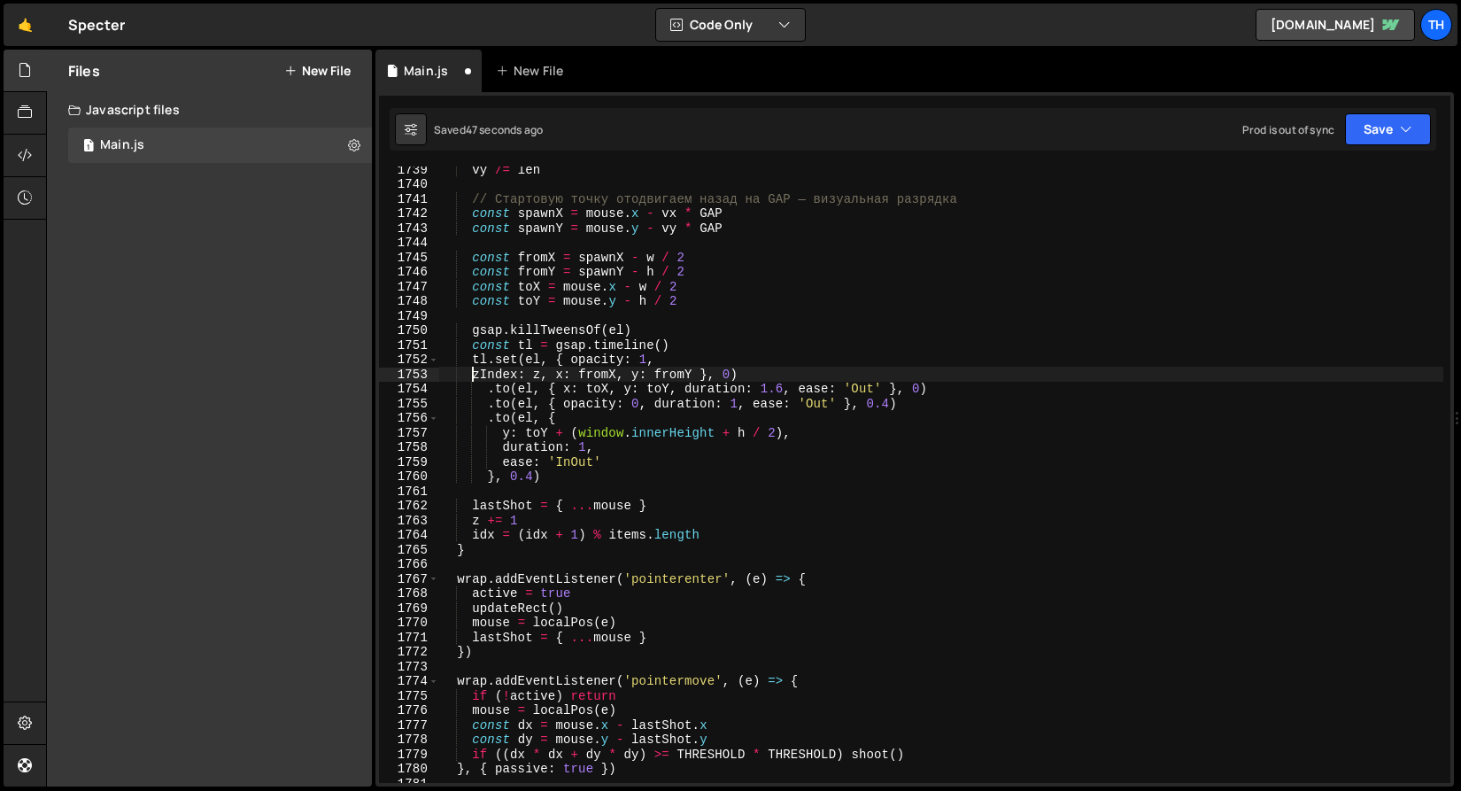
scroll to position [0, 2]
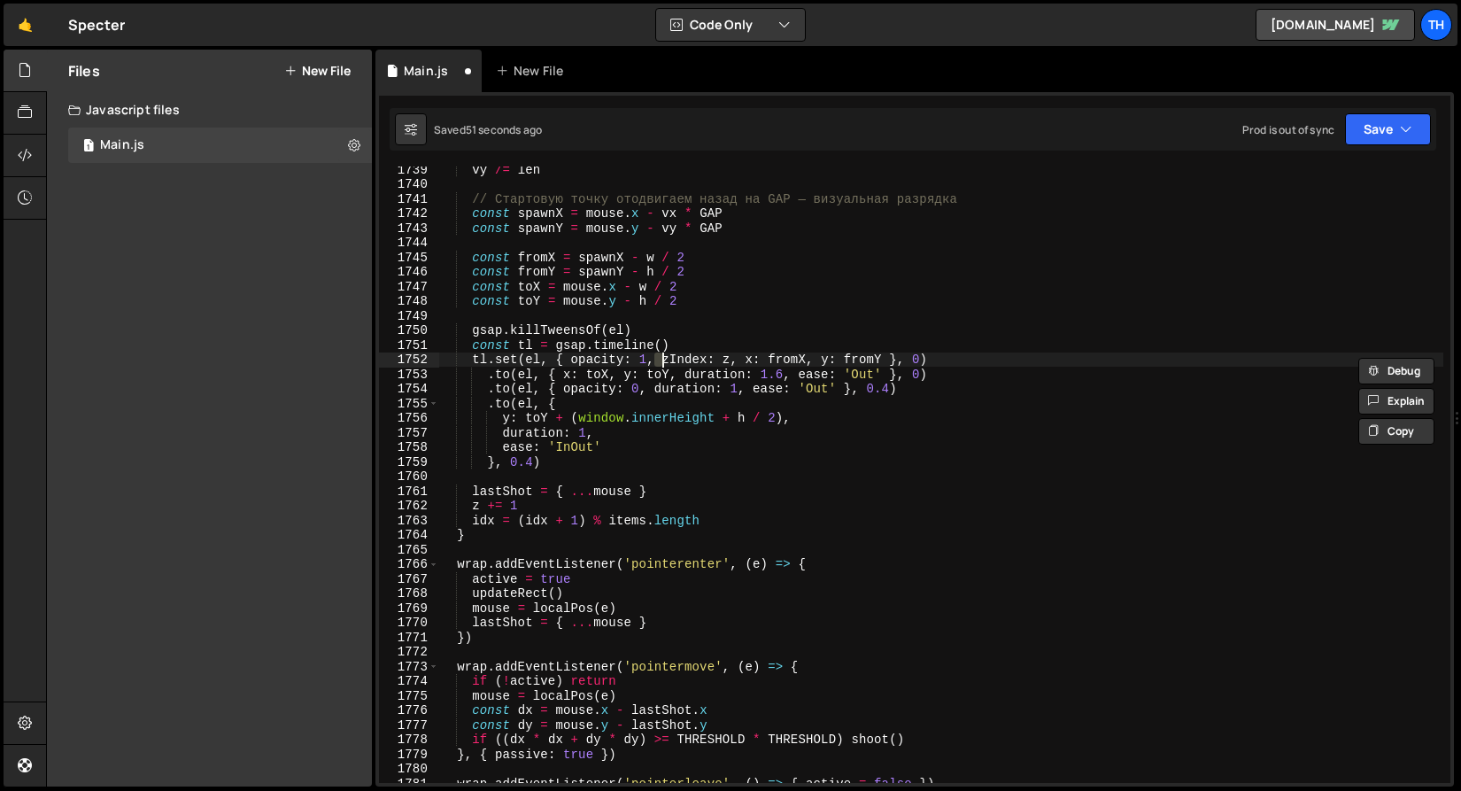
click at [570, 359] on div "vy /= len // Стартовую точку отодвигаем назад на GAP — визуальная разрядка cons…" at bounding box center [940, 484] width 1005 height 645
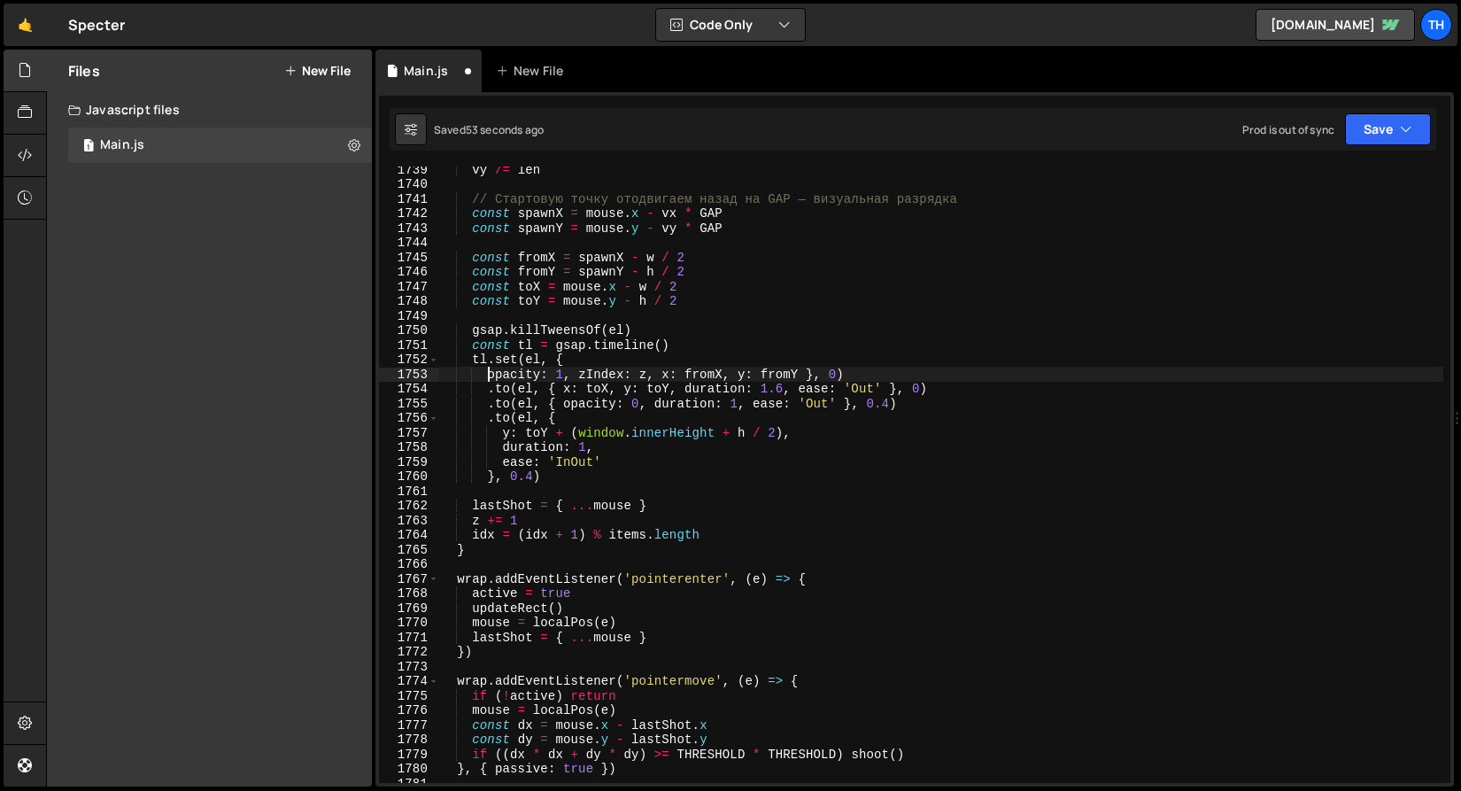
click at [577, 375] on div "vy /= len // Стартовую точку отодвигаем назад на GAP — визуальная разрядка cons…" at bounding box center [940, 484] width 1005 height 645
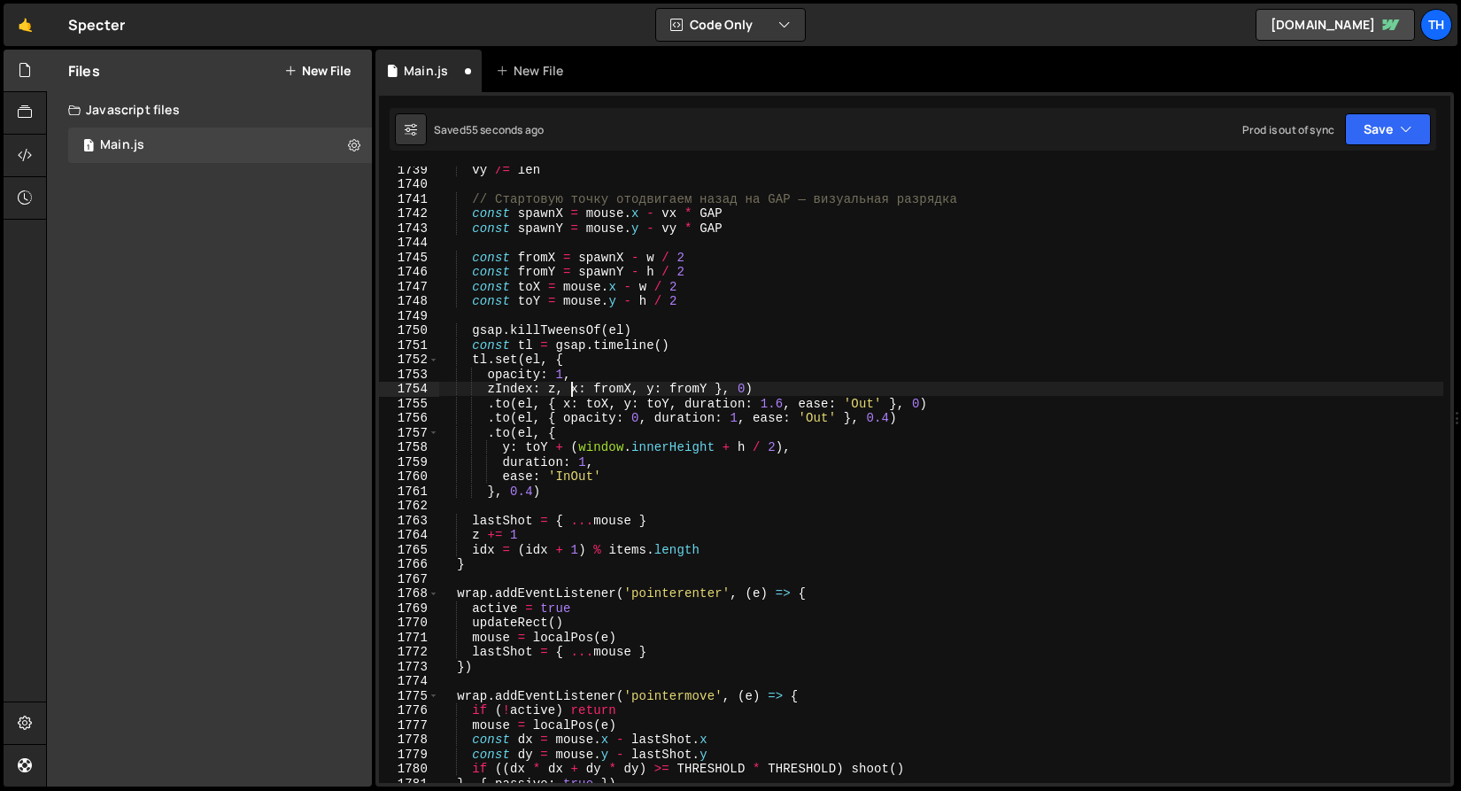
click at [568, 389] on div "vy /= len // Стартовую точку отодвигаем назад на GAP — визуальная разрядка cons…" at bounding box center [940, 484] width 1005 height 645
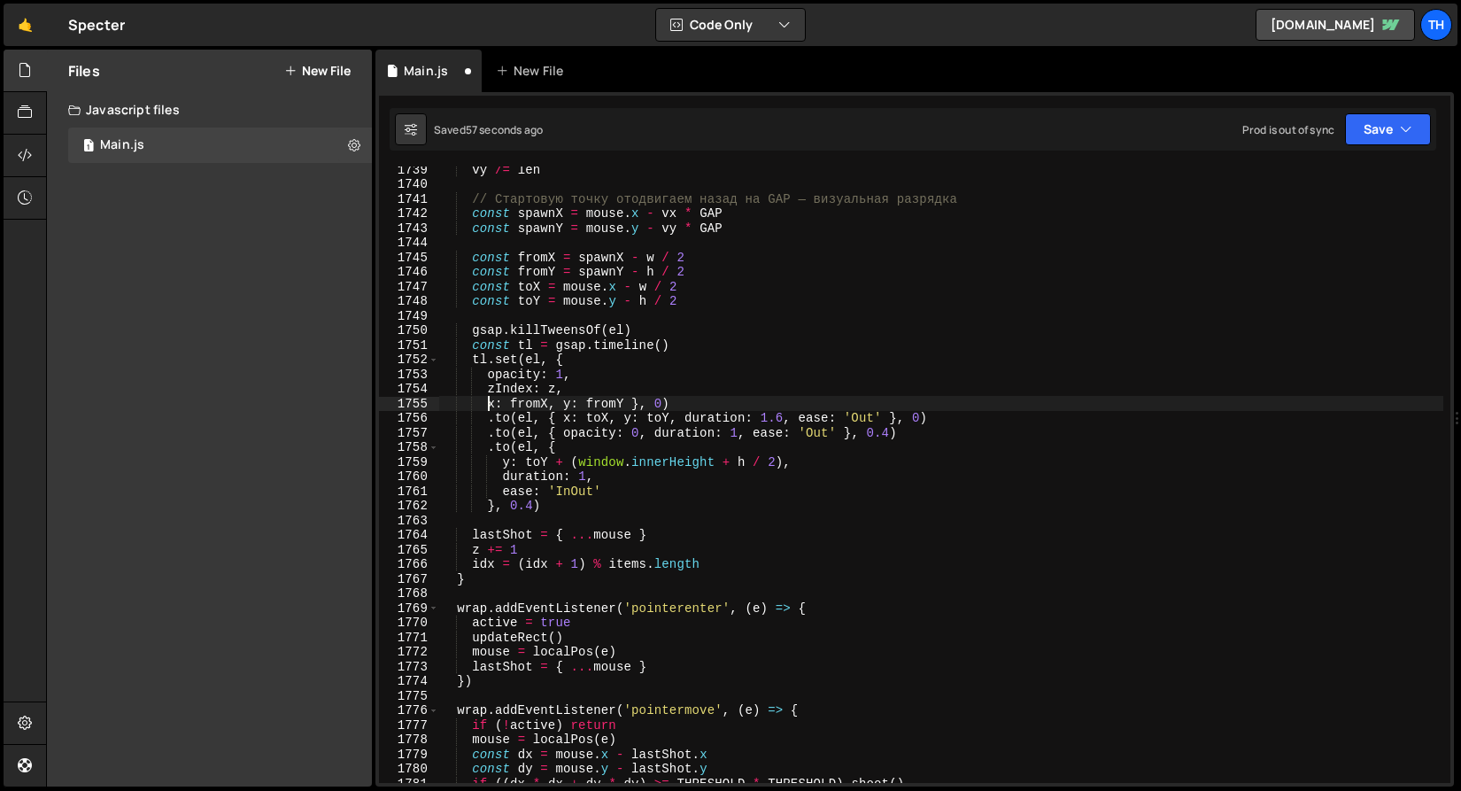
click at [564, 407] on div "vy /= len // Стартовую точку отодвигаем назад на GAP — визуальная разрядка cons…" at bounding box center [940, 484] width 1005 height 645
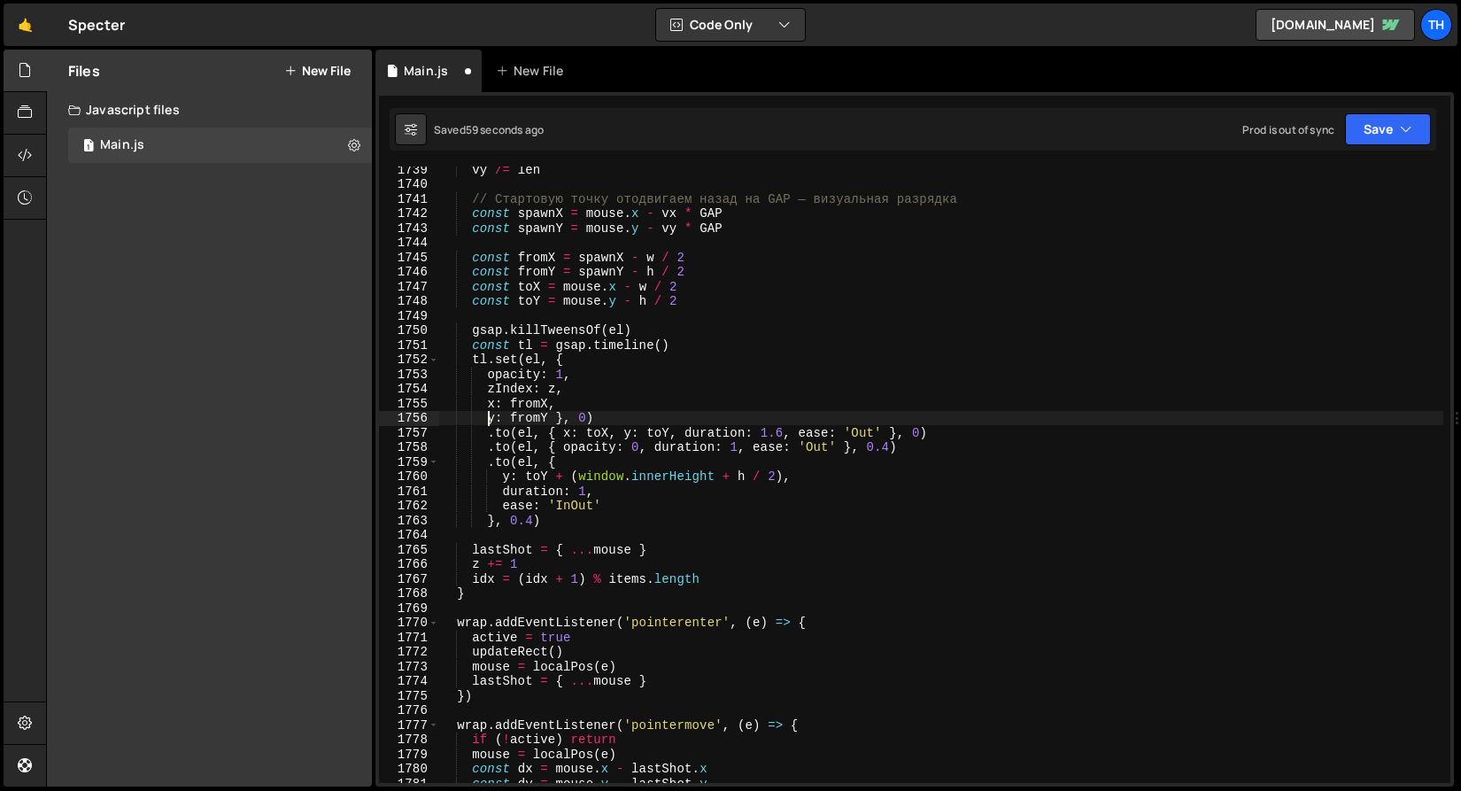
click at [559, 421] on div "vy /= len // Стартовую точку отодвигаем назад на GAP — визуальная разрядка cons…" at bounding box center [940, 484] width 1005 height 645
type textarea "y: fromY}, 0)"
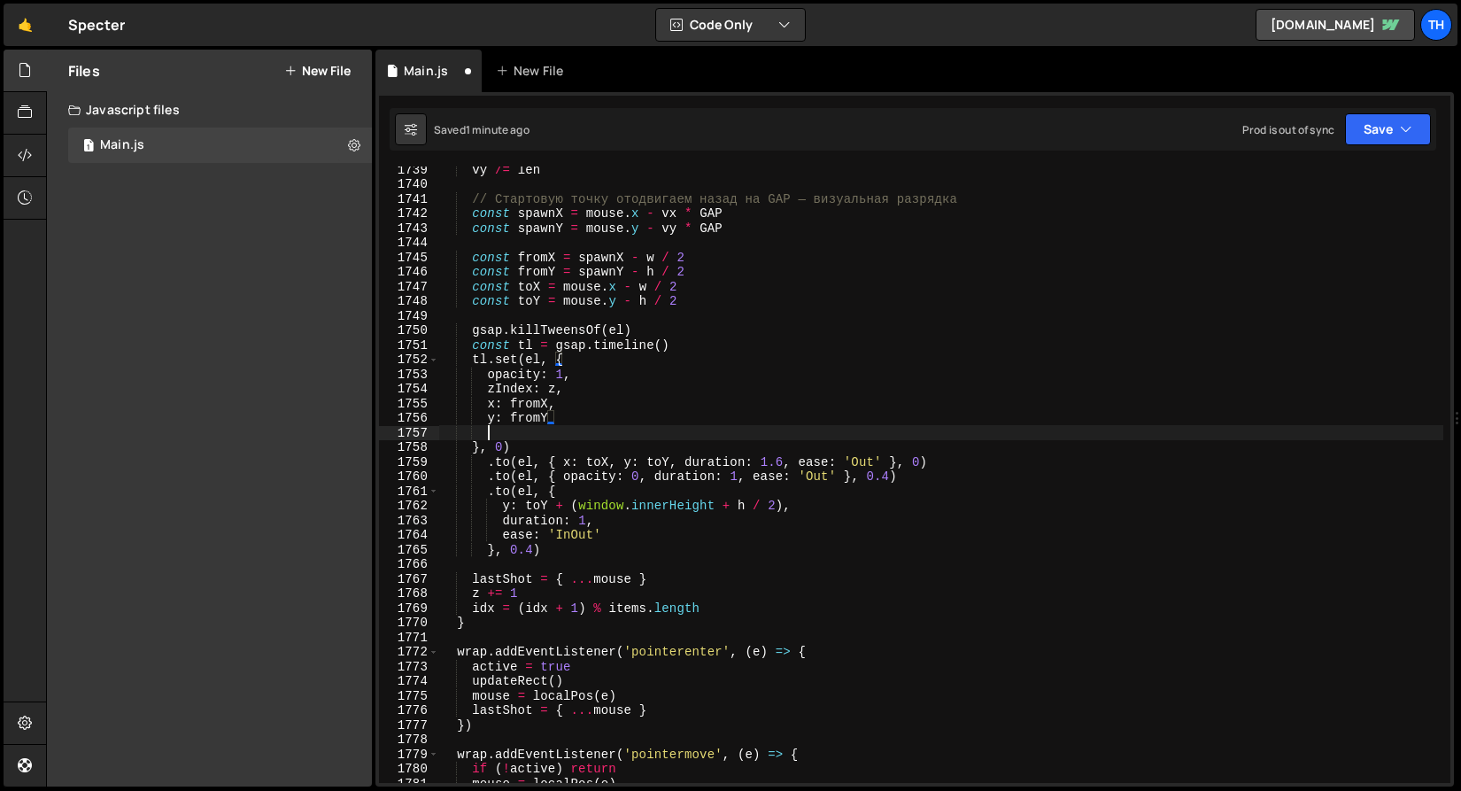
scroll to position [0, 2]
click at [559, 421] on div "vy /= len // Стартовую точку отодвигаем назад на GAP — визуальная разрядка cons…" at bounding box center [940, 484] width 1005 height 645
type textarea "y: fromY"
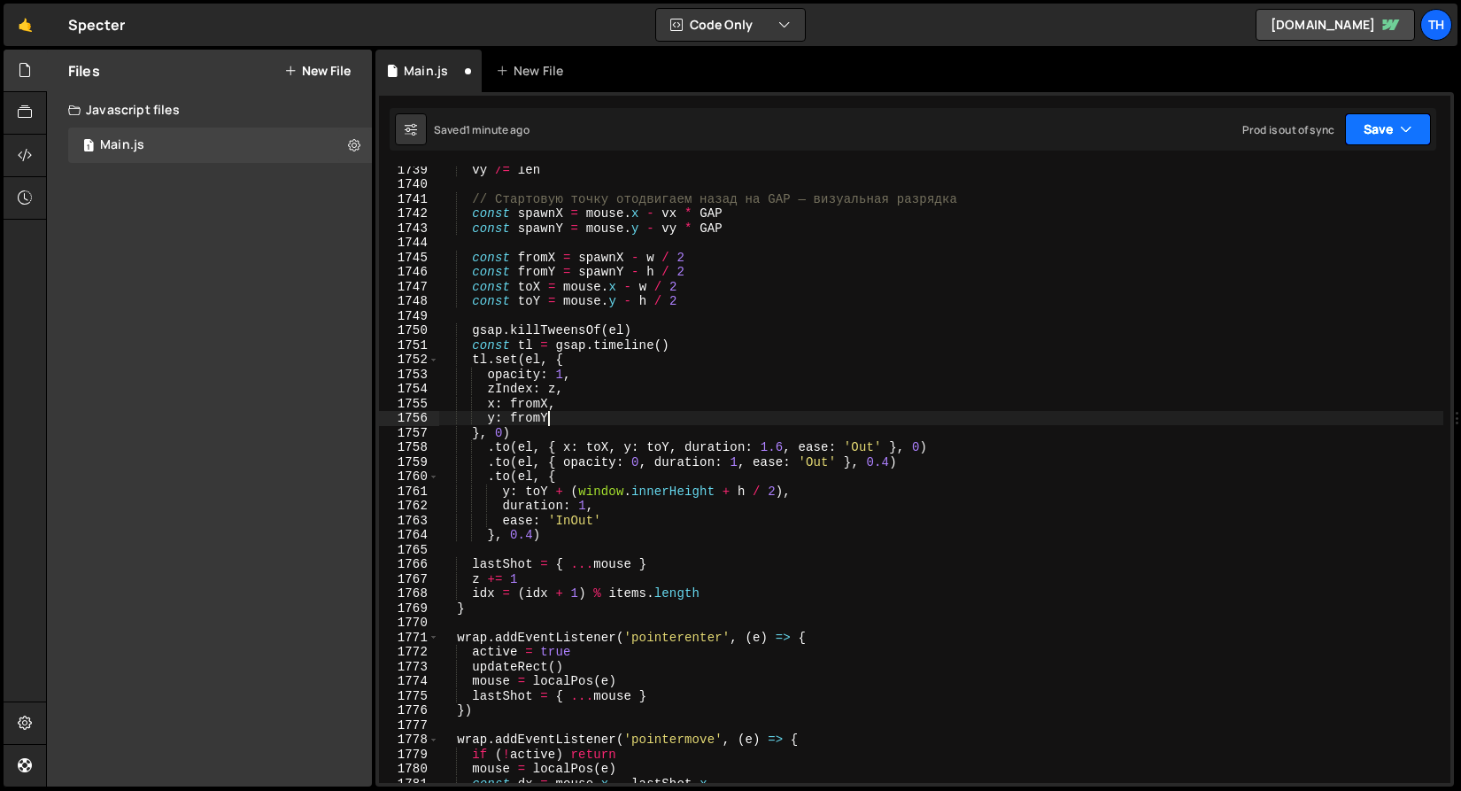
click at [1378, 131] on button "Save" at bounding box center [1388, 129] width 86 height 32
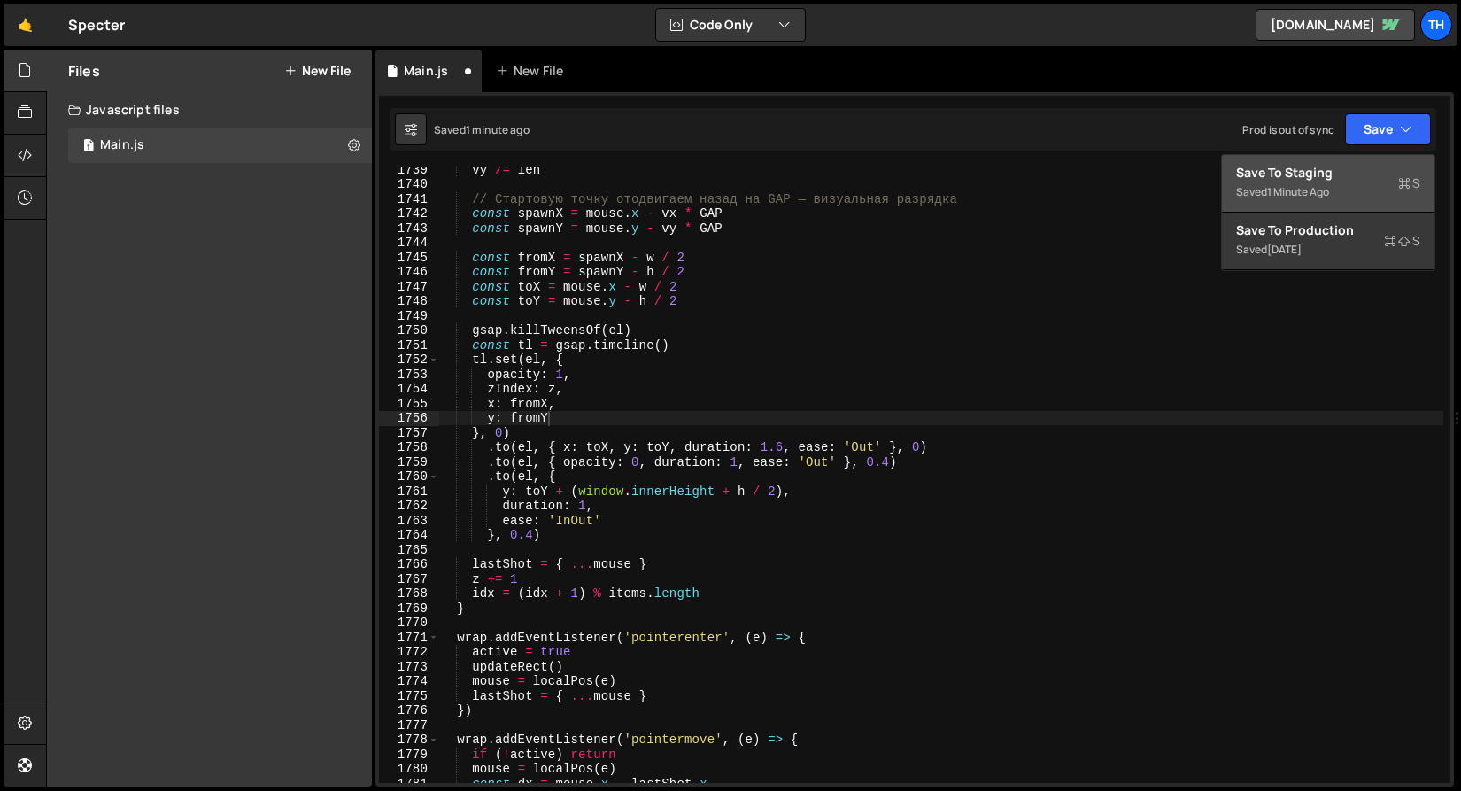
click at [1325, 166] on div "Save to Staging S" at bounding box center [1328, 173] width 184 height 18
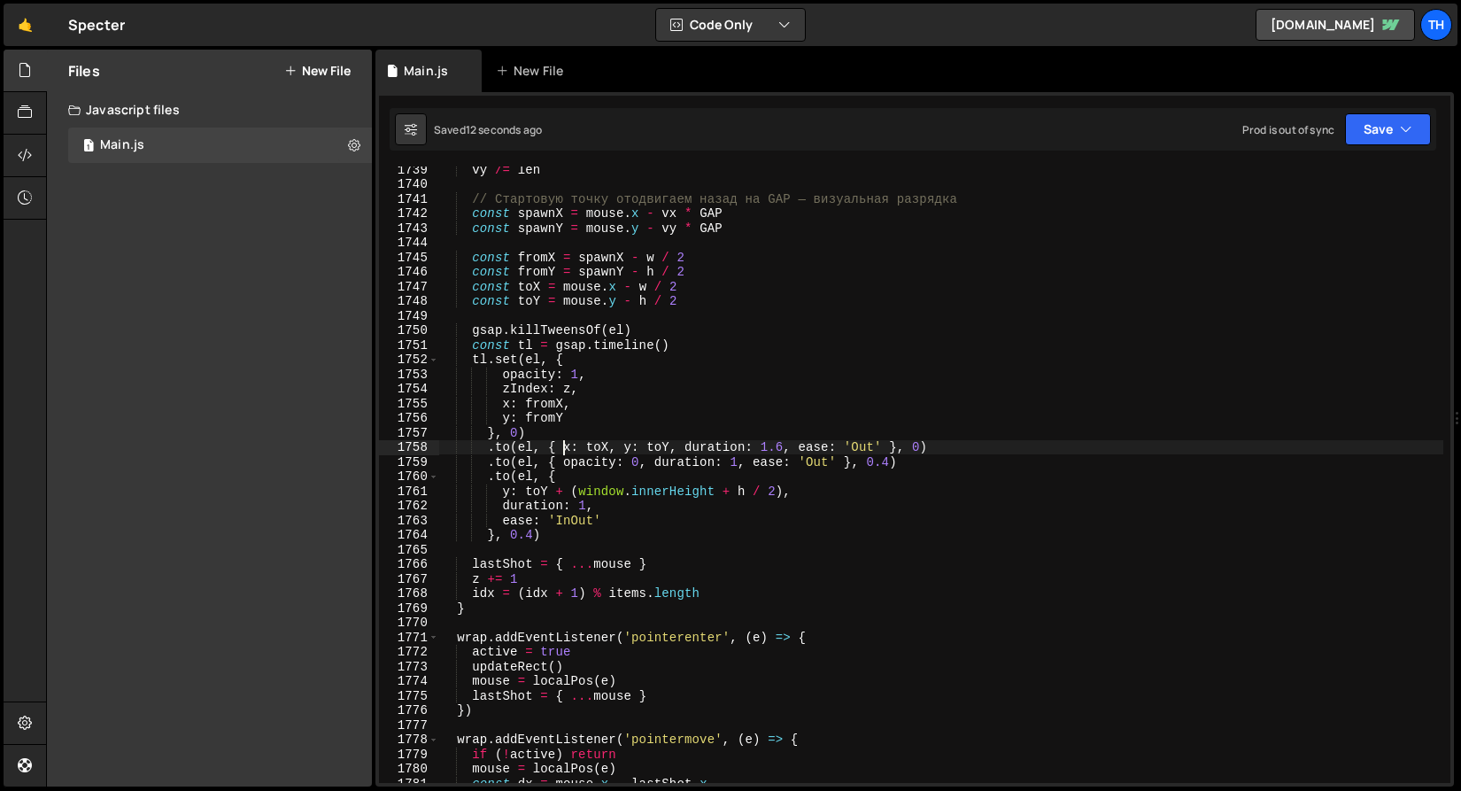
click at [567, 448] on div "vy /= len // Стартовую точку отодвигаем назад на GAP — визуальная разрядка cons…" at bounding box center [940, 484] width 1005 height 645
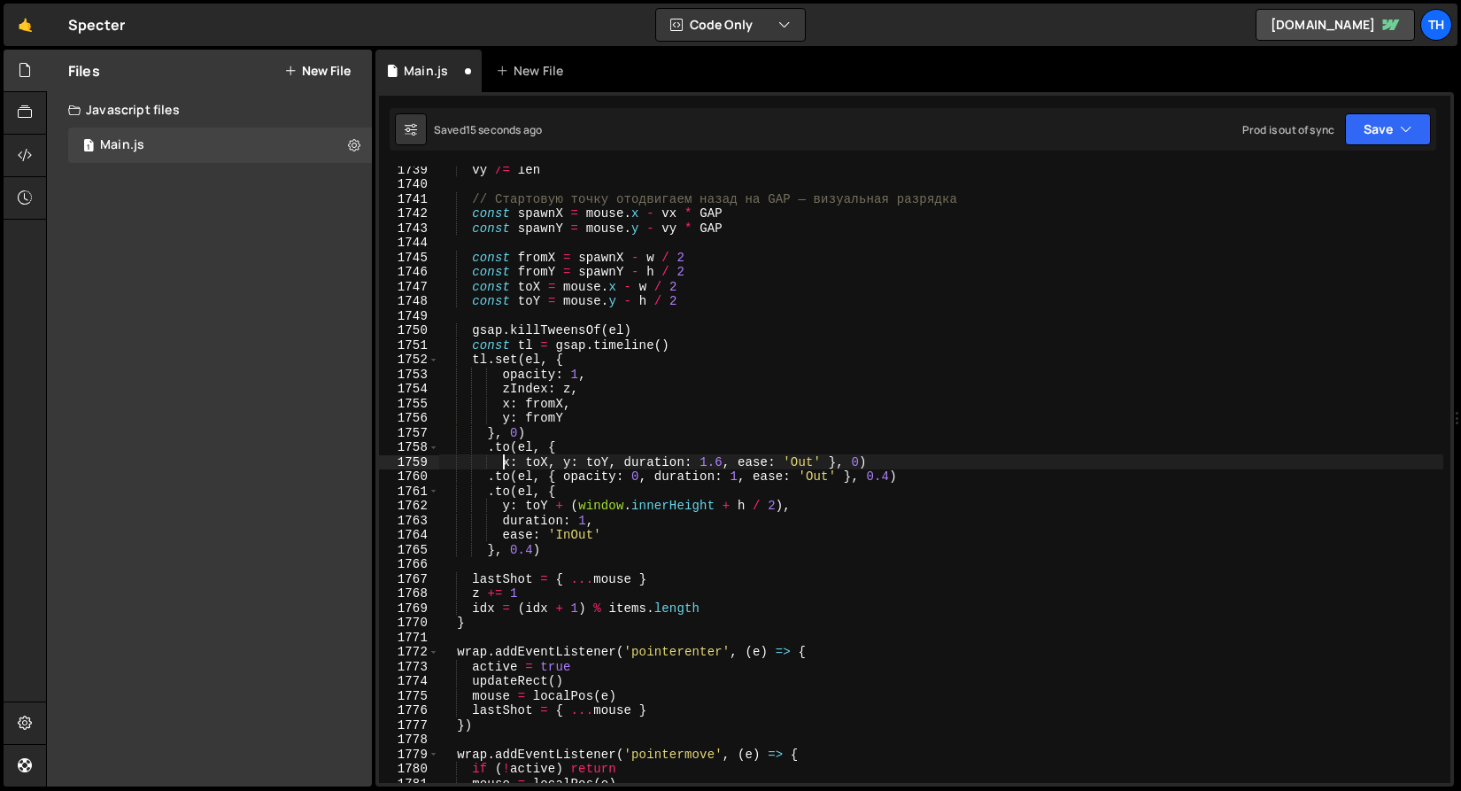
scroll to position [0, 4]
click at [560, 460] on div "vy /= len // Стартовую точку отодвигаем назад на GAP — визуальная разрядка cons…" at bounding box center [940, 484] width 1005 height 645
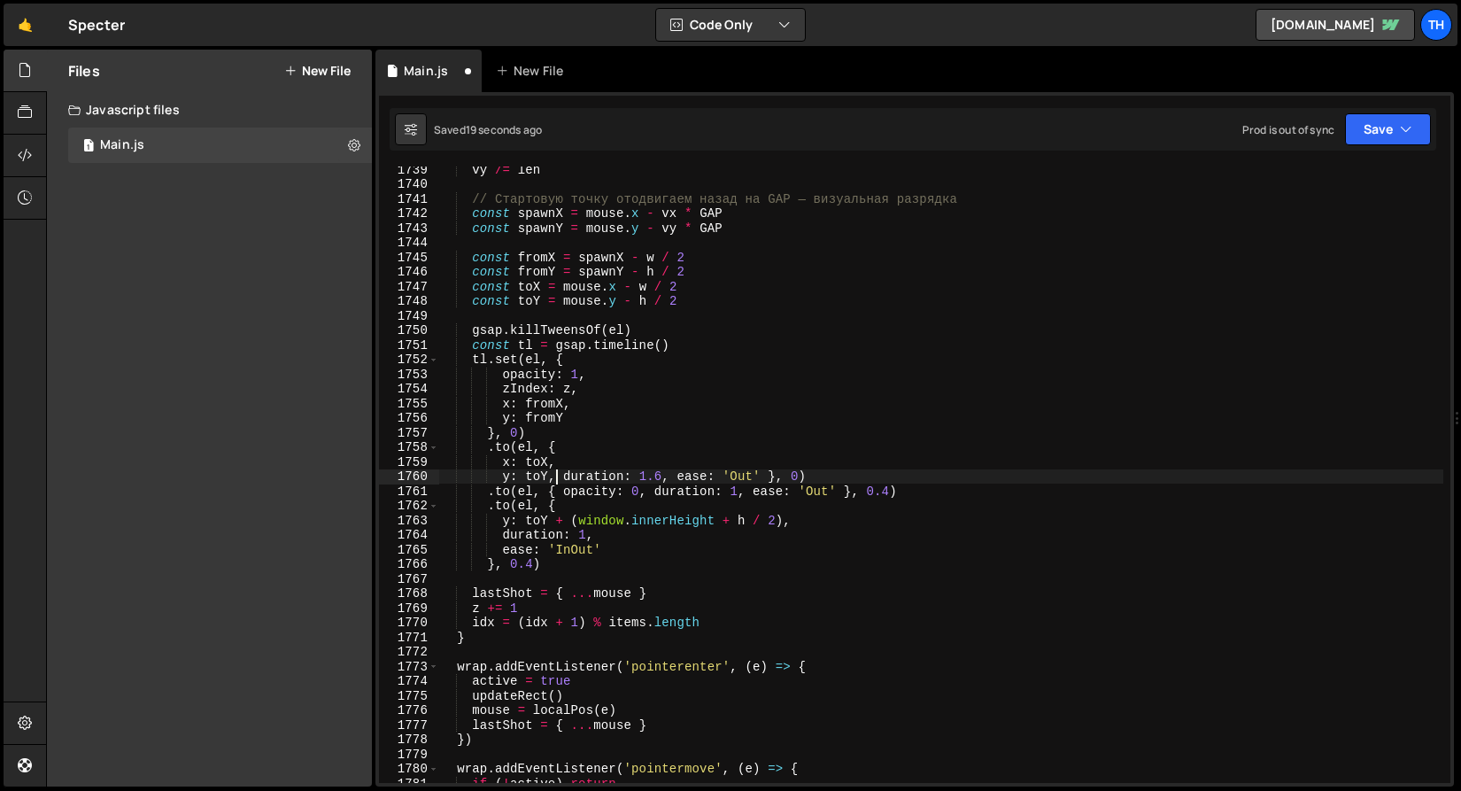
click at [560, 479] on div "vy /= len // Стартовую точку отодвигаем назад на GAP — визуальная разрядка cons…" at bounding box center [940, 484] width 1005 height 645
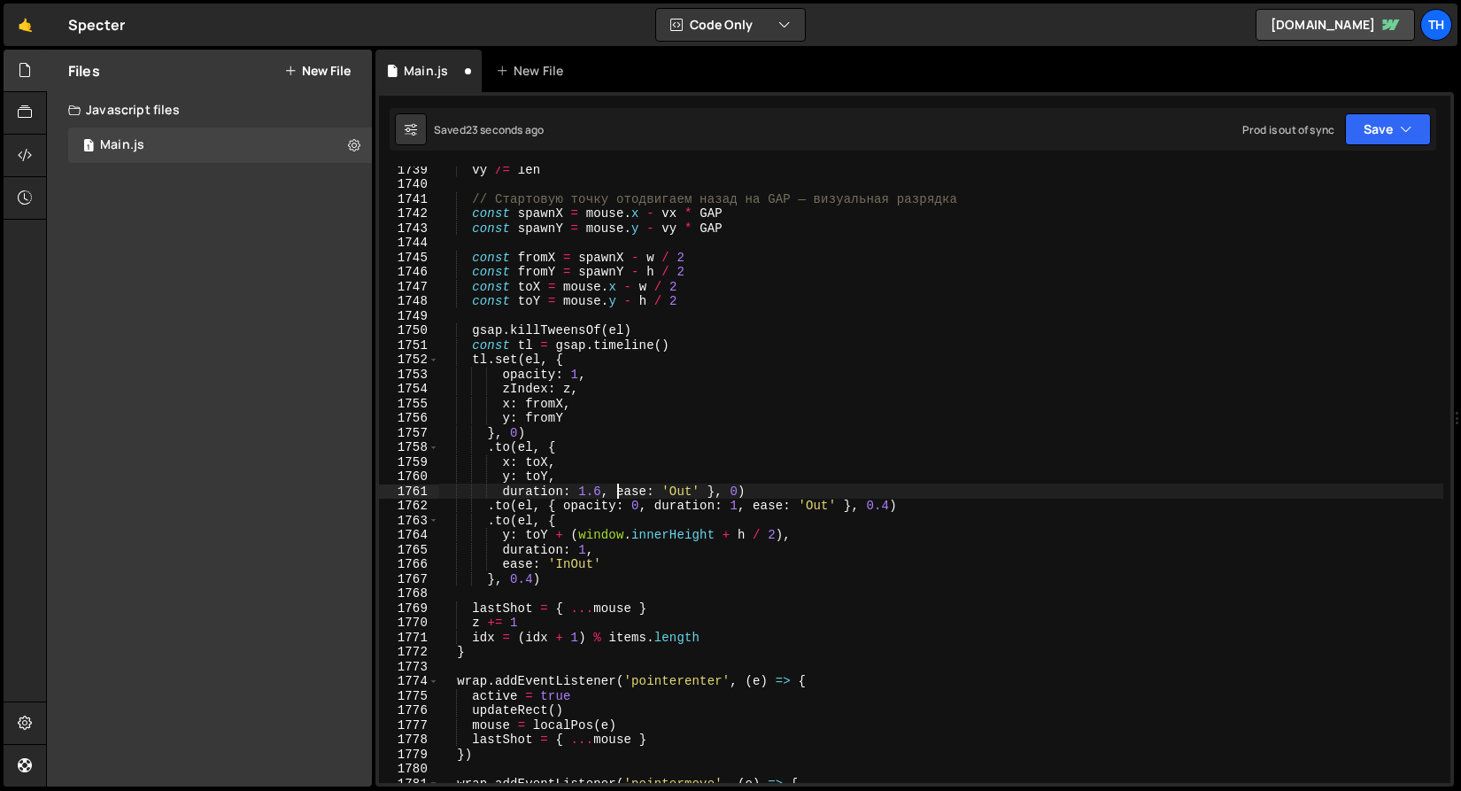
click at [615, 491] on div "vy /= len // Стартовую точку отодвигаем назад на GAP — визуальная разрядка cons…" at bounding box center [940, 484] width 1005 height 645
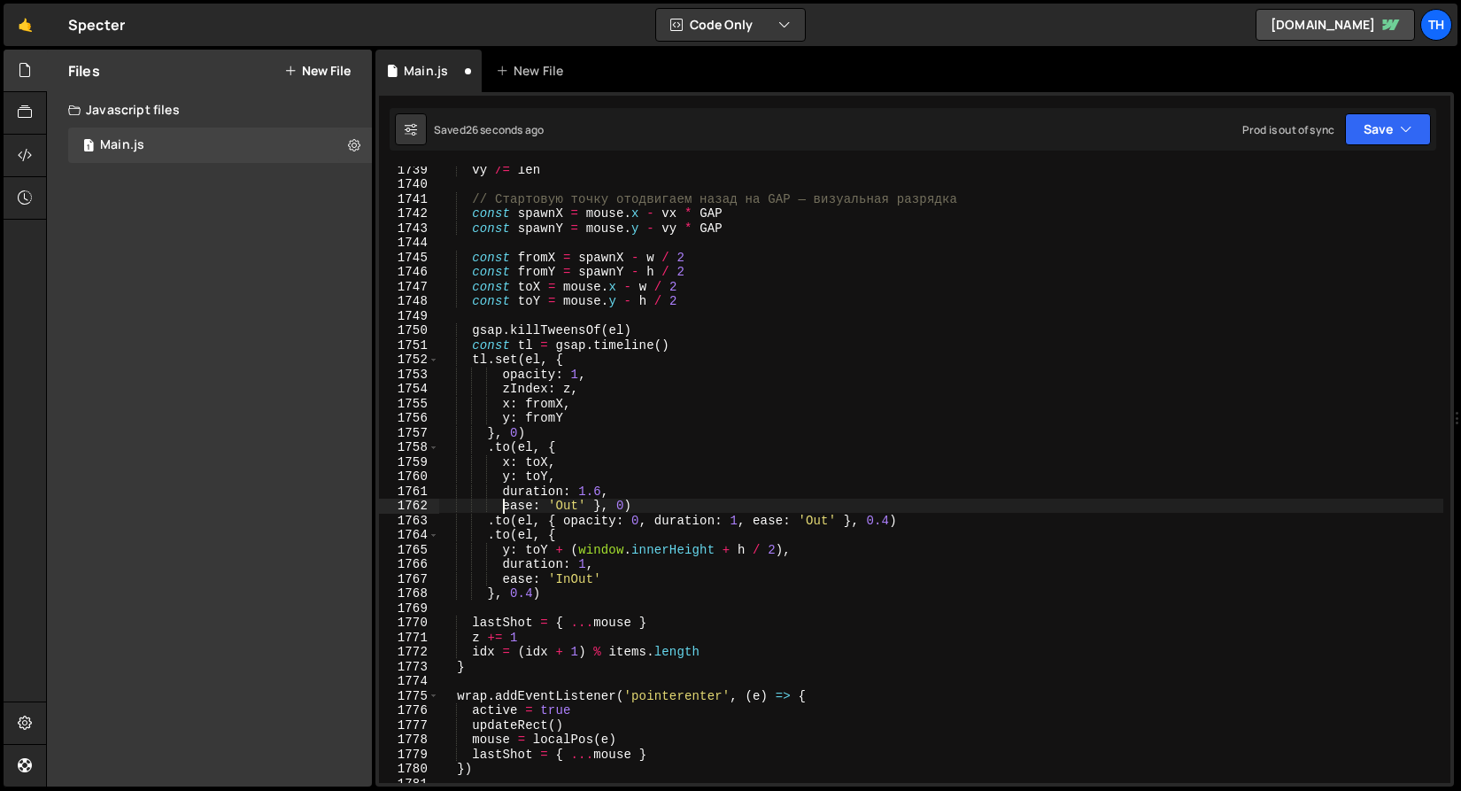
click at [594, 506] on div "vy /= len // Стартовую точку отодвигаем назад на GAP — визуальная разрядка cons…" at bounding box center [940, 484] width 1005 height 645
type textarea "ease: 'Out'}, 0)"
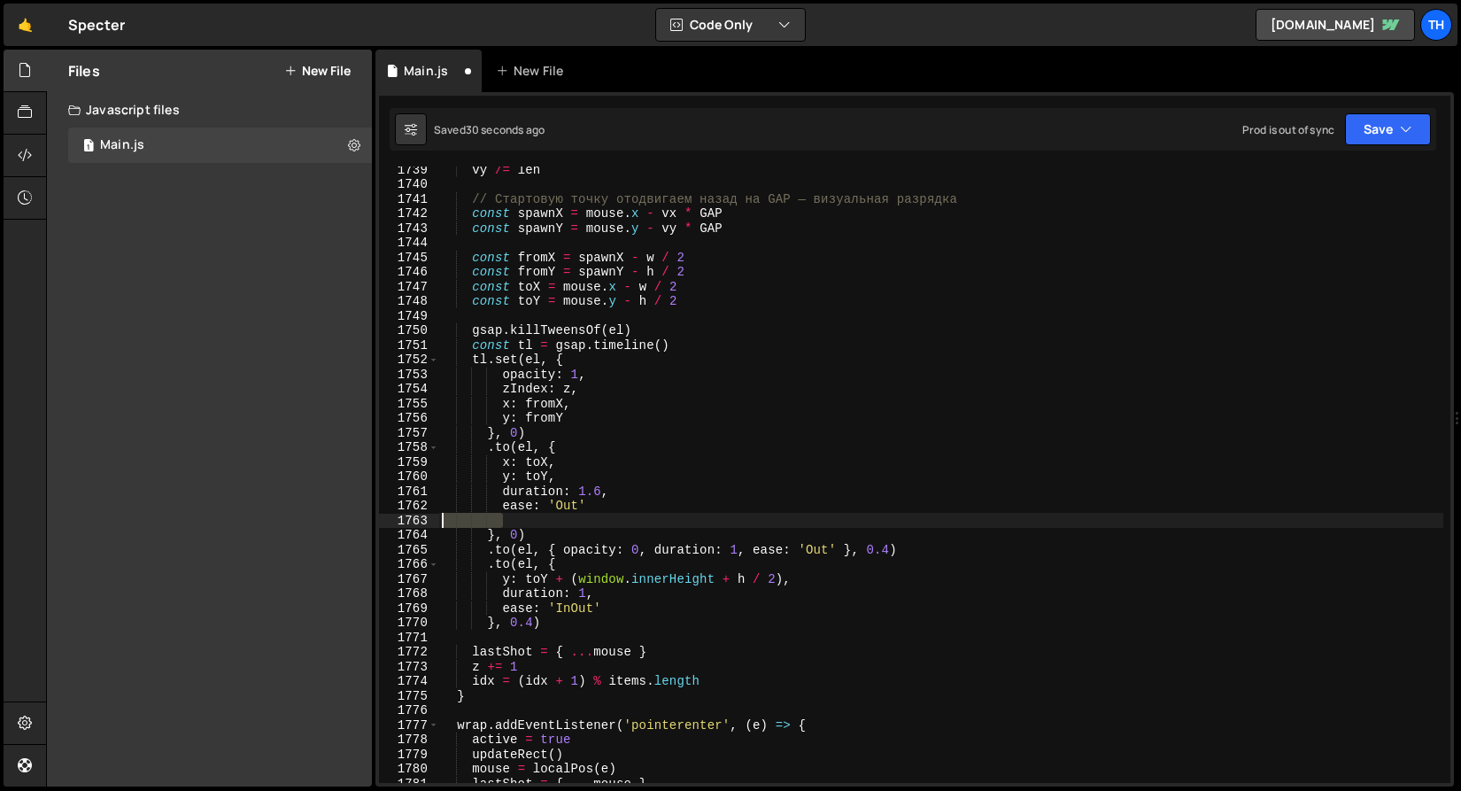
drag, startPoint x: 552, startPoint y: 517, endPoint x: 317, endPoint y: 517, distance: 234.6
click at [317, 517] on div "Files New File Javascript files 1 Main.js 0 CSS files Copy share link Edit File…" at bounding box center [753, 419] width 1415 height 738
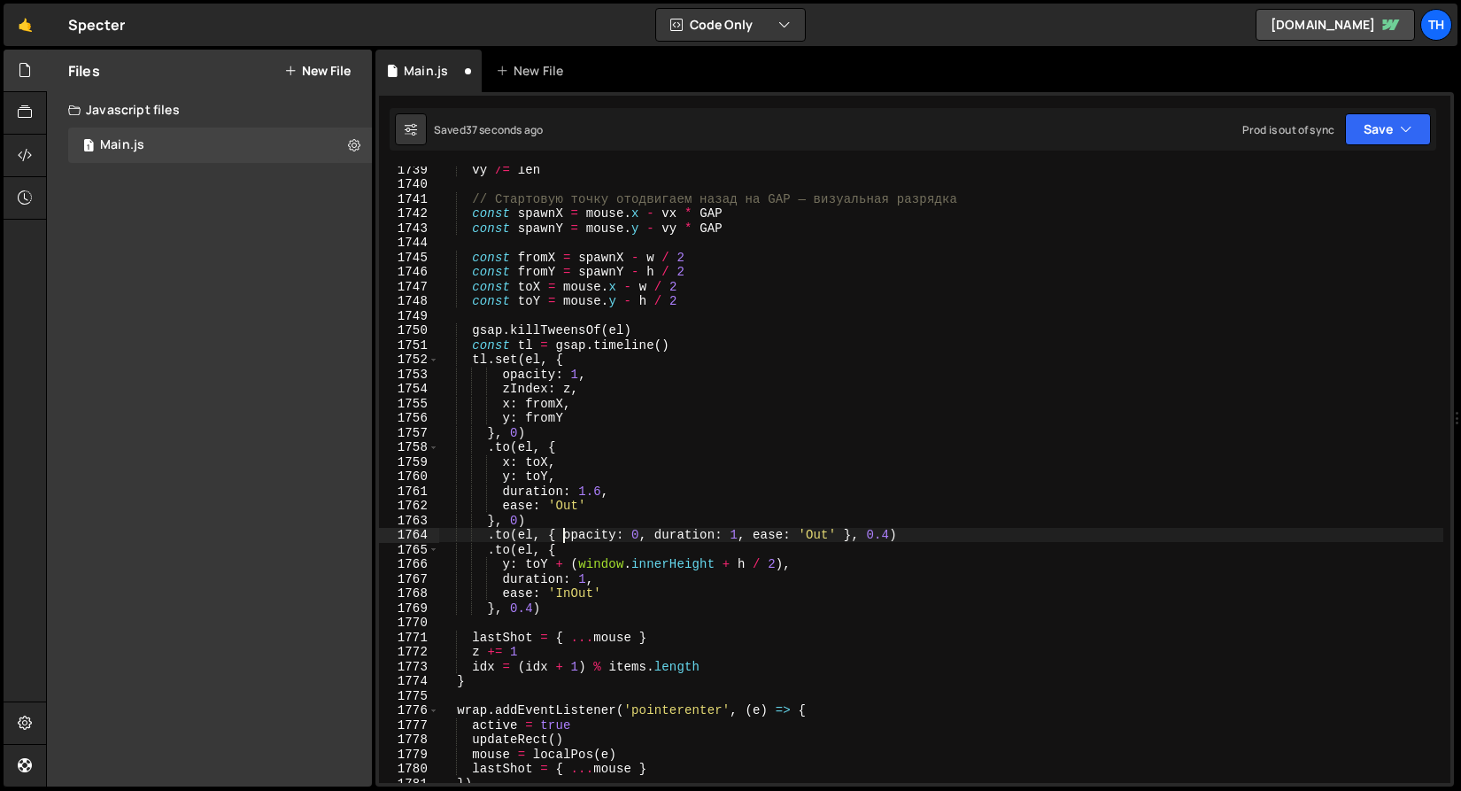
click at [561, 530] on div "vy /= len // Стартовую точку отодвигаем назад на GAP — визуальная разрядка cons…" at bounding box center [940, 484] width 1005 height 645
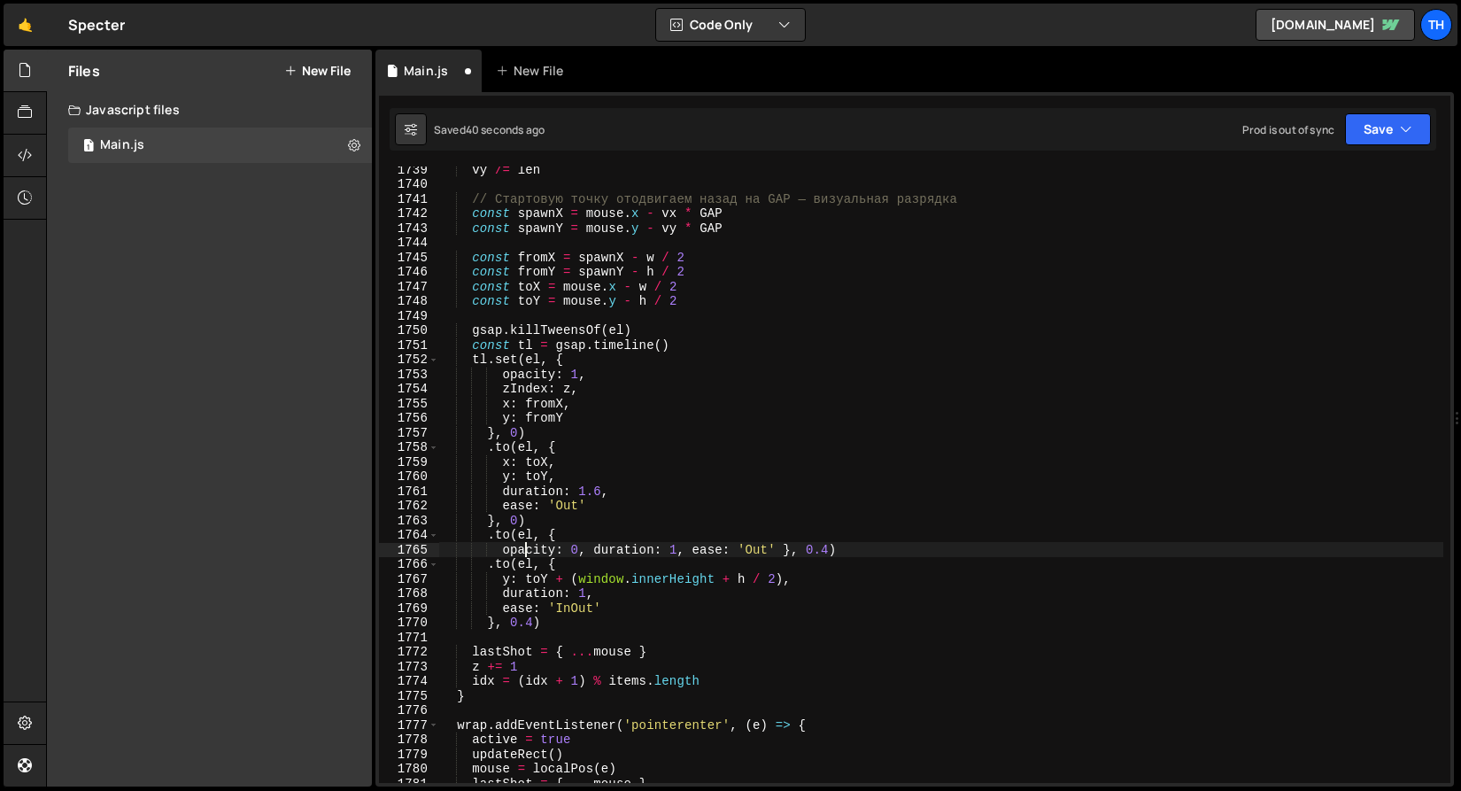
click at [591, 549] on div "vy /= len // Стартовую точку отодвигаем назад на GAP — визуальная разрядка cons…" at bounding box center [940, 484] width 1005 height 645
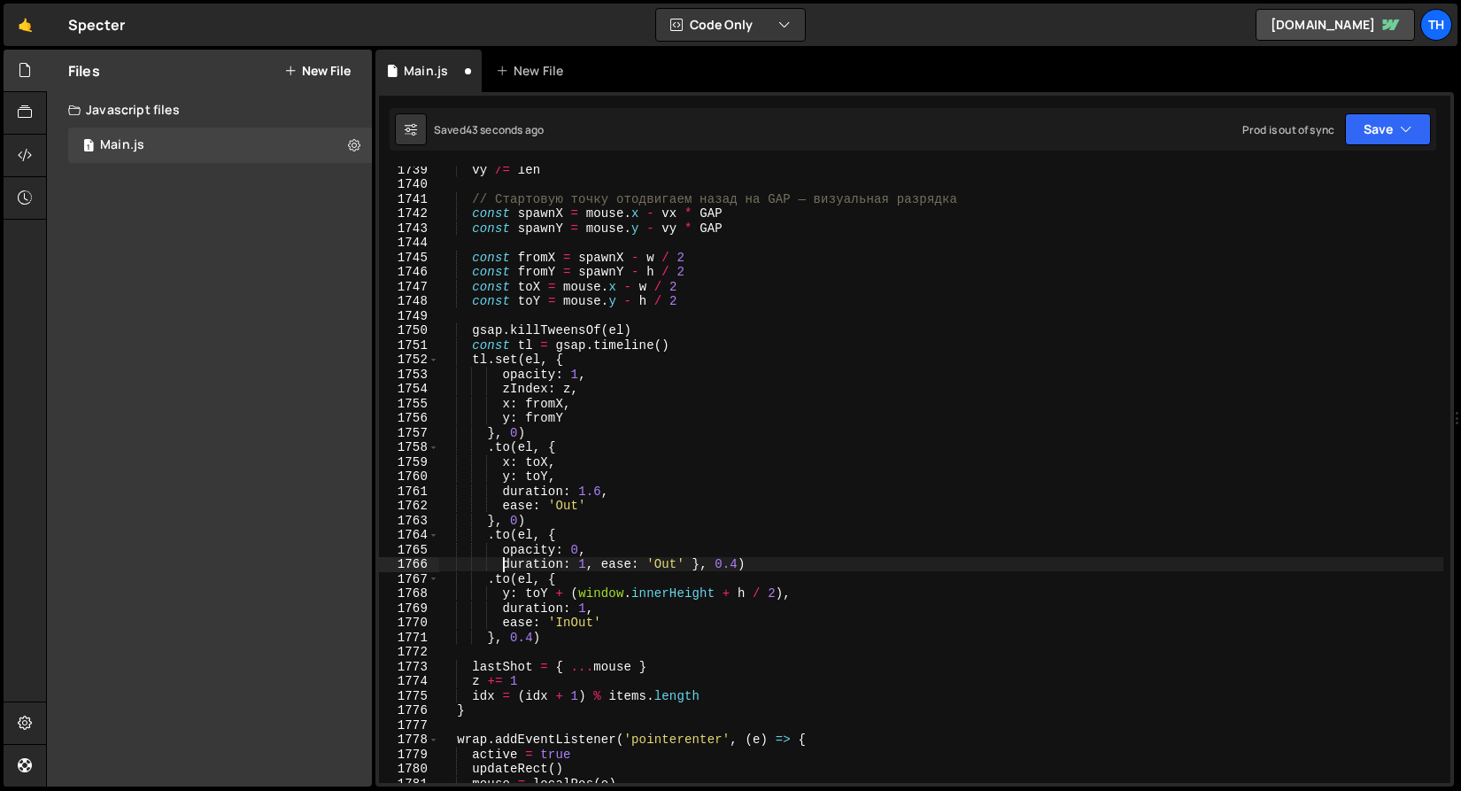
click at [600, 565] on div "vy /= len // Стартовую точку отодвигаем назад на GAP — визуальная разрядка cons…" at bounding box center [940, 484] width 1005 height 645
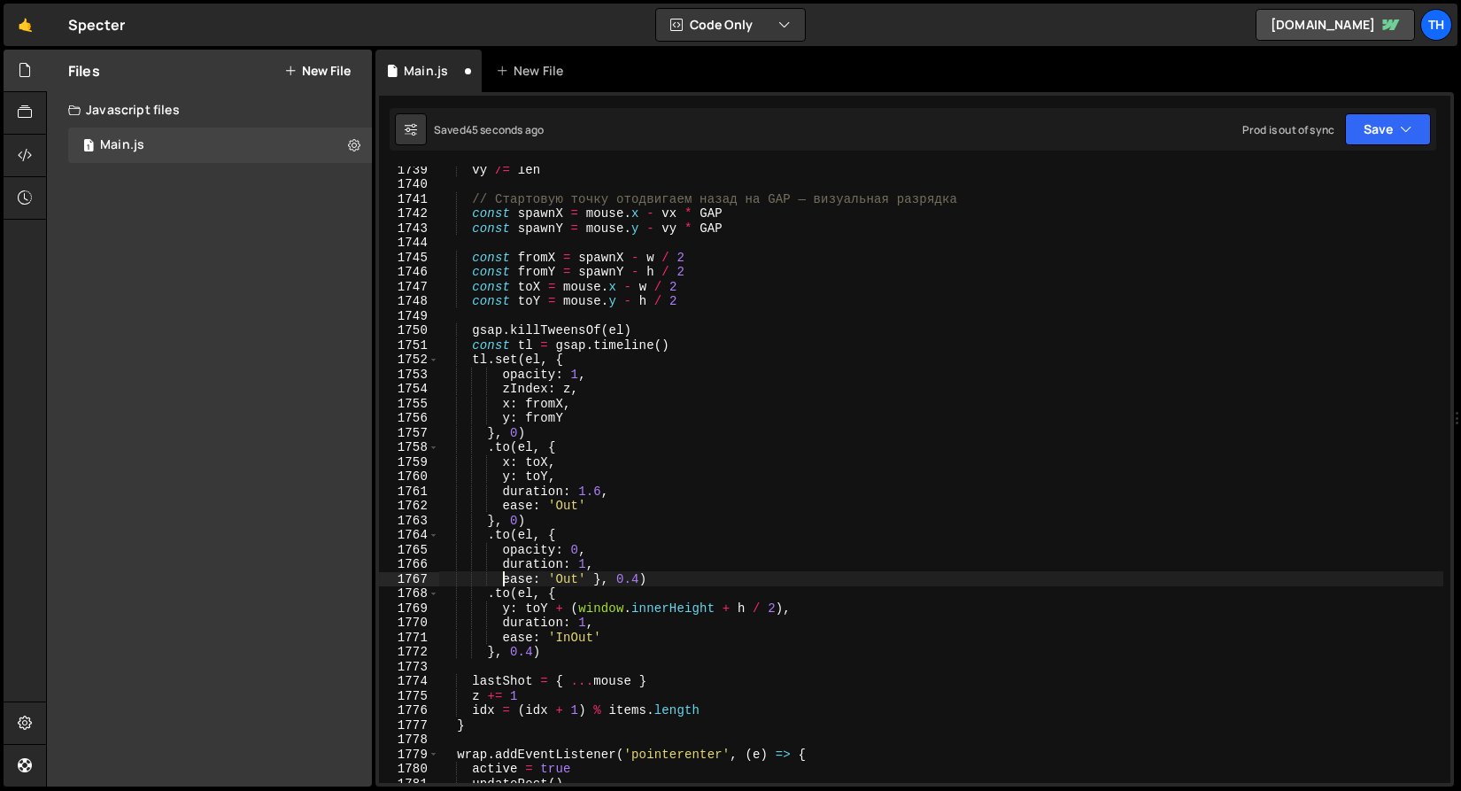
click at [598, 580] on div "vy /= len // Стартовую точку отодвигаем назад на GAP — визуальная разрядка cons…" at bounding box center [940, 484] width 1005 height 645
type textarea "ease: 'Out'}, 0.4)"
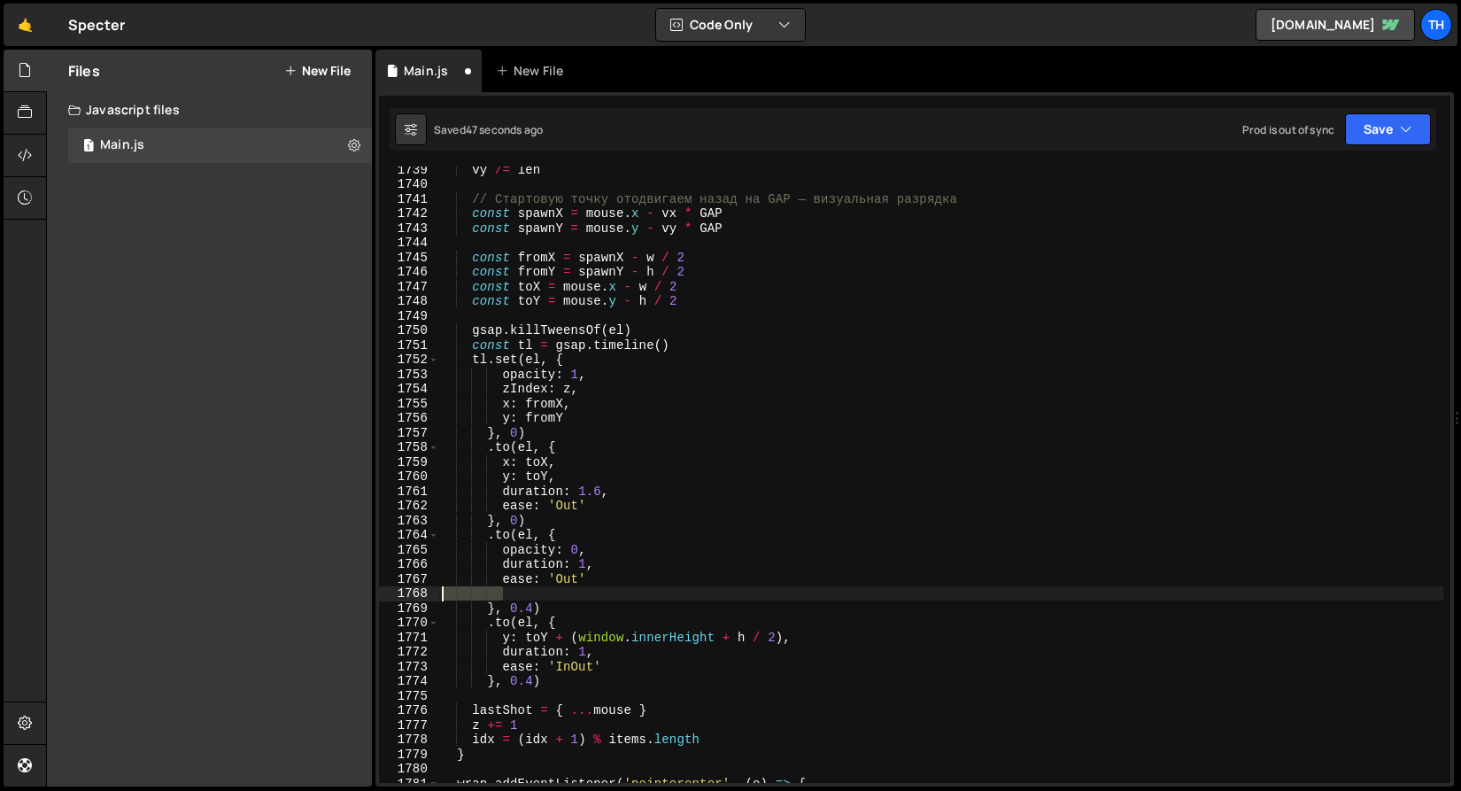
drag, startPoint x: 529, startPoint y: 594, endPoint x: 263, endPoint y: 593, distance: 265.6
click at [263, 593] on div "Files New File Javascript files 1 Main.js 0 CSS files Copy share link Edit File…" at bounding box center [753, 419] width 1415 height 738
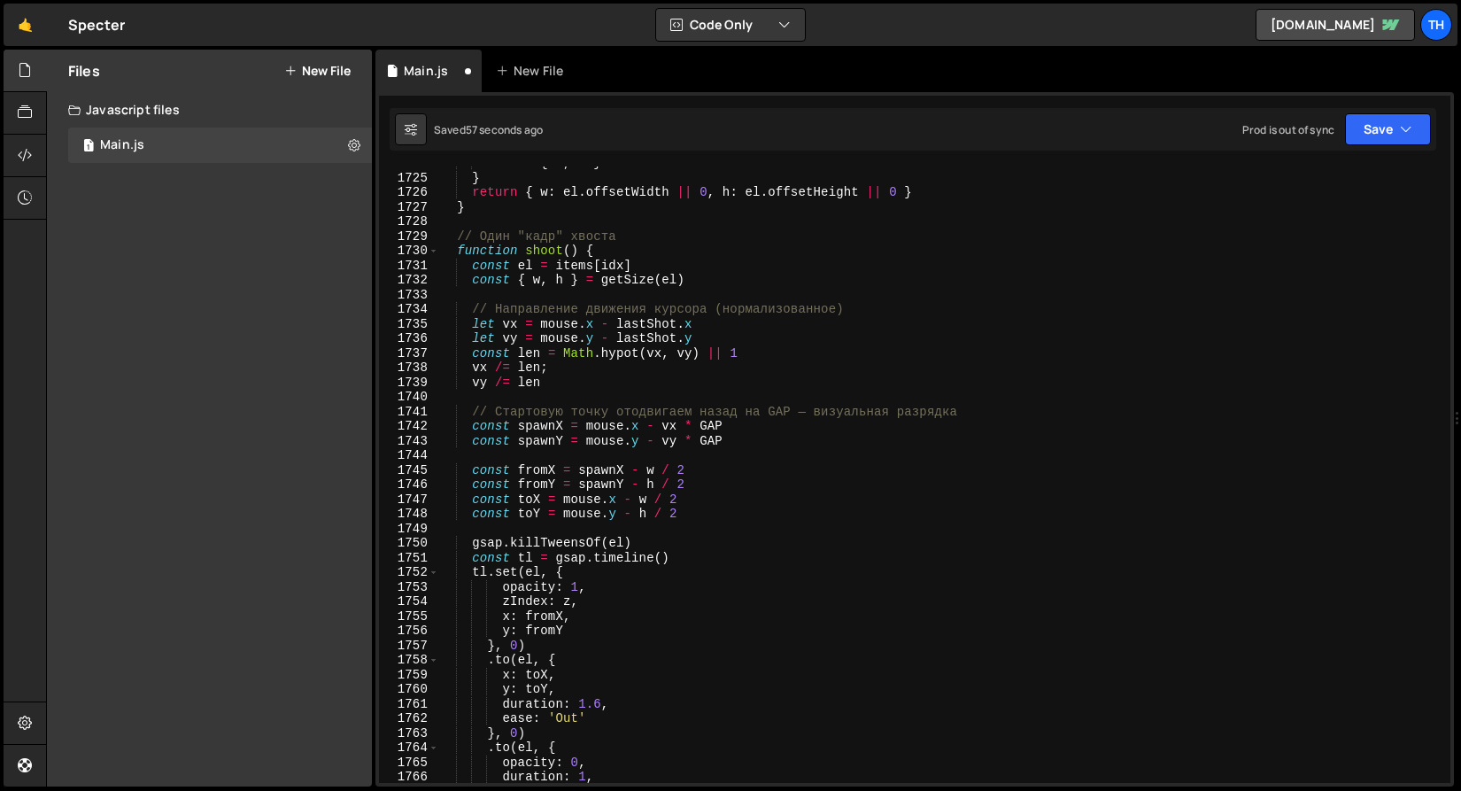
scroll to position [25197, 0]
drag, startPoint x: 993, startPoint y: 412, endPoint x: 341, endPoint y: 406, distance: 652.6
click at [341, 406] on div "Files New File Javascript files 1 Main.js 0 CSS files Copy share link Edit File…" at bounding box center [753, 419] width 1415 height 738
type textarea "// Стартовую точку отодвигаем назад на GAP — визуальная разрядка"
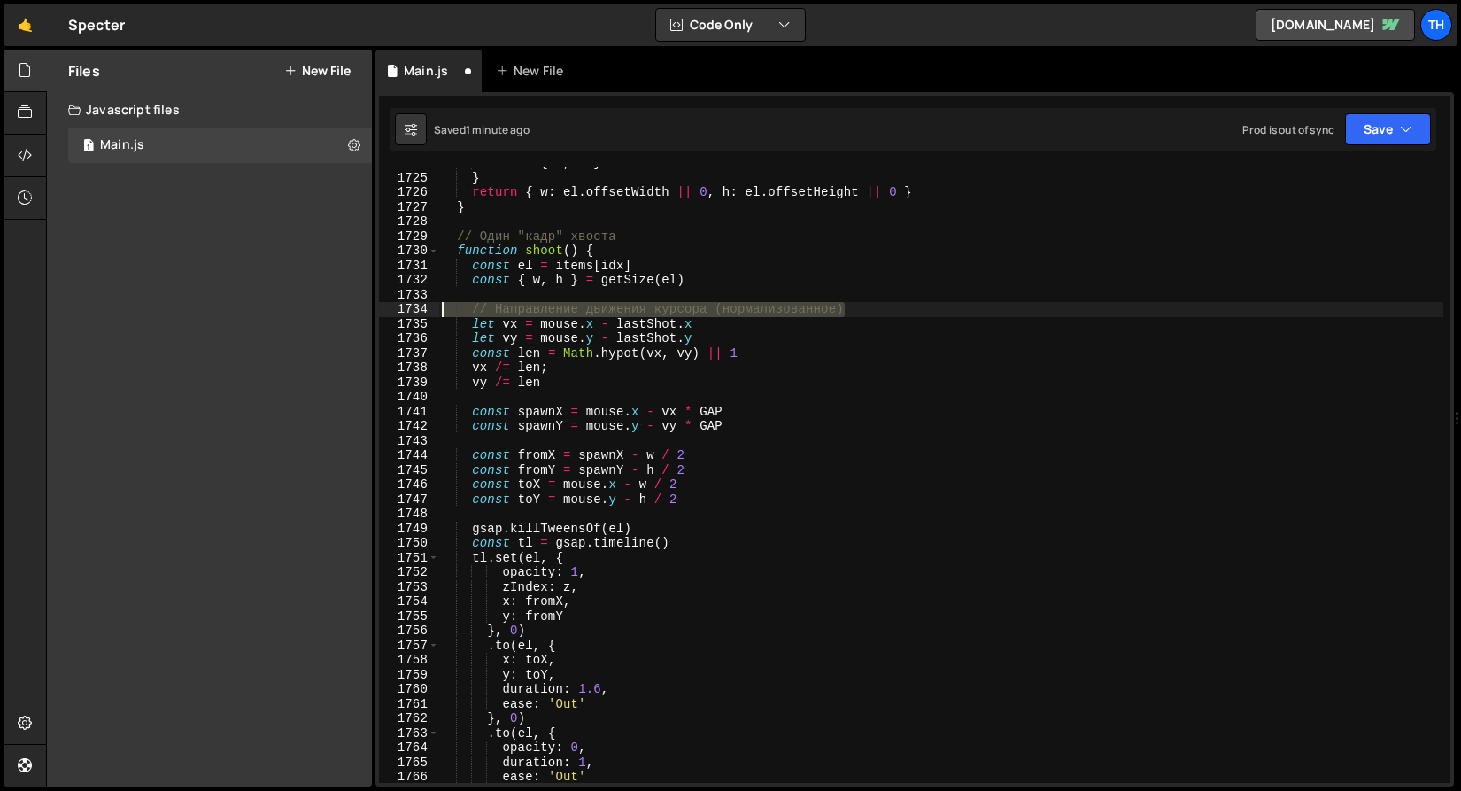
drag, startPoint x: 854, startPoint y: 310, endPoint x: 191, endPoint y: 310, distance: 662.3
click at [191, 310] on div "Files New File Javascript files 1 Main.js 0 CSS files Copy share link Edit File…" at bounding box center [753, 419] width 1415 height 738
type textarea "// Направление движения курсора (нормализованное)"
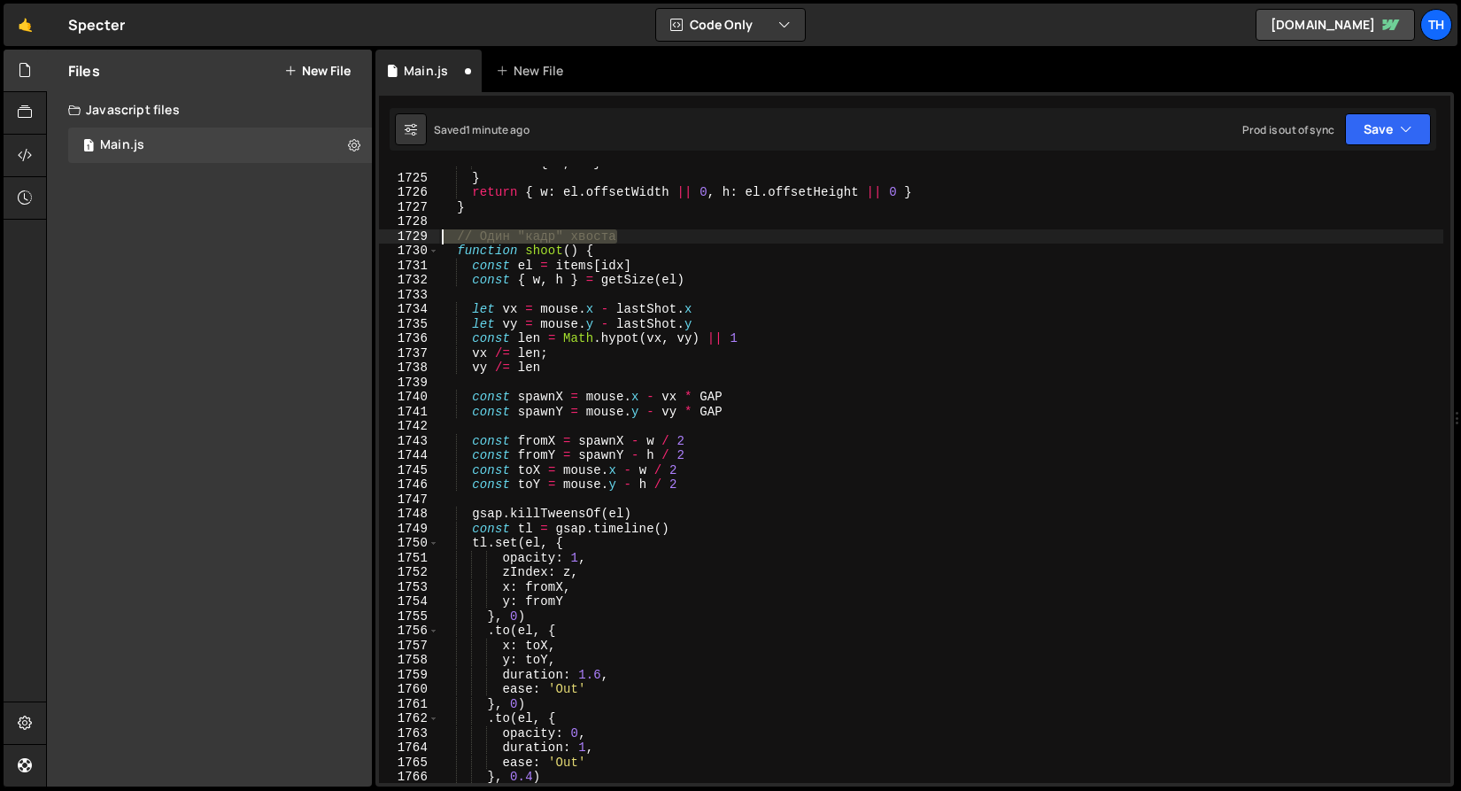
drag, startPoint x: 668, startPoint y: 236, endPoint x: 430, endPoint y: 236, distance: 237.3
click at [430, 236] on div "1724 1725 1726 1727 1728 1729 1730 1731 1732 1733 1734 1735 1736 1737 1738 1739…" at bounding box center [914, 474] width 1071 height 616
type textarea "// Один "кадр" хвоста"
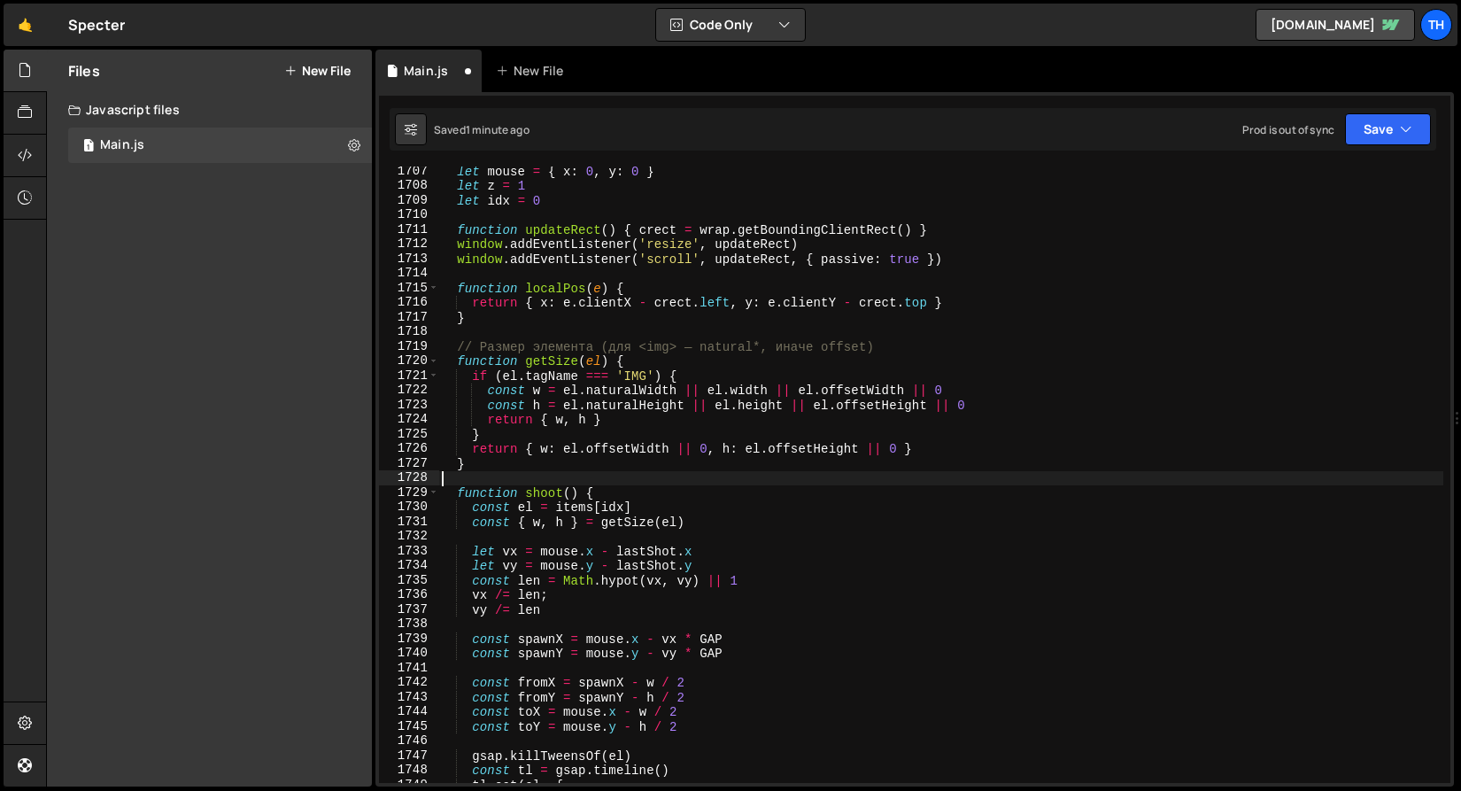
scroll to position [24941, 0]
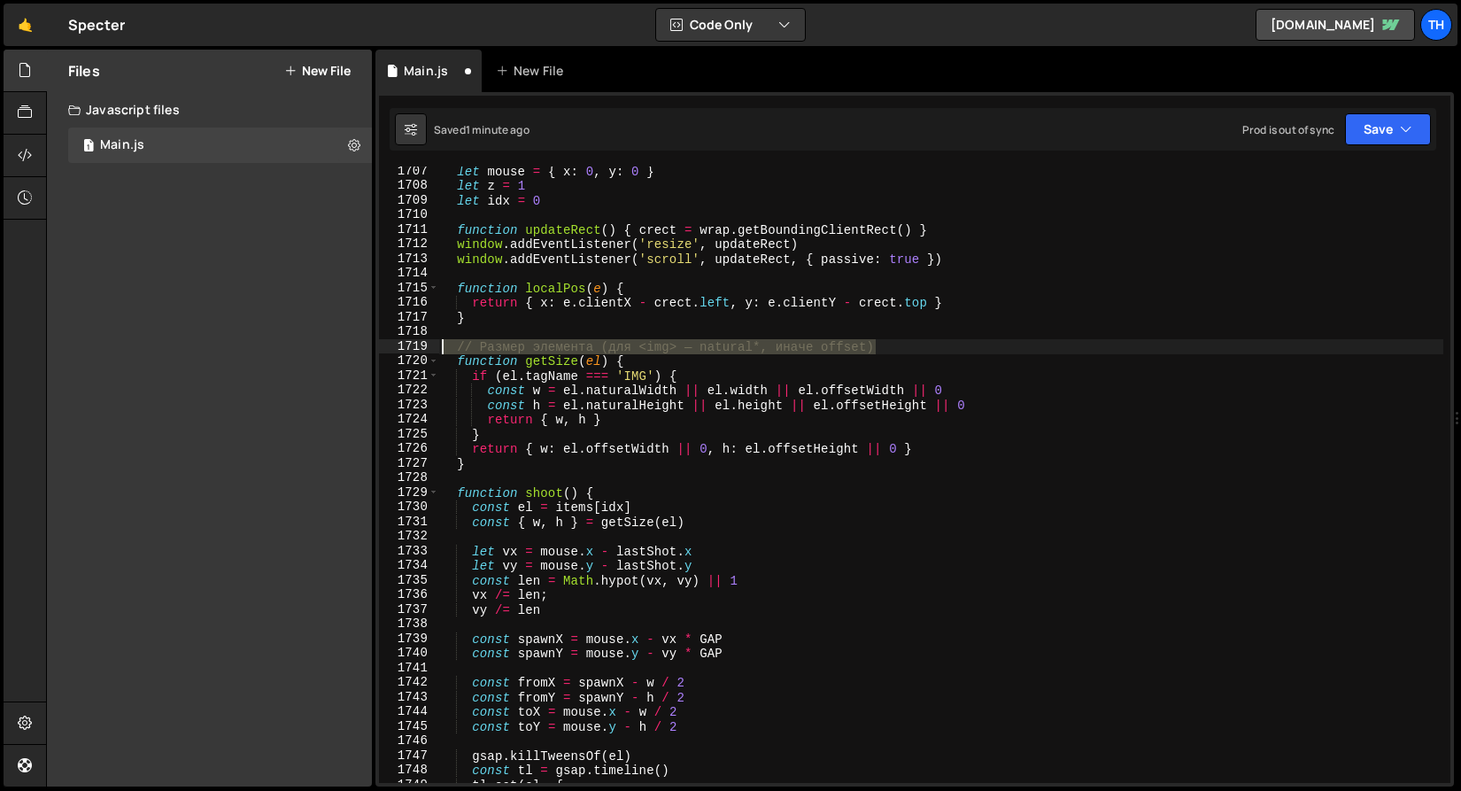
drag, startPoint x: 921, startPoint y: 344, endPoint x: 351, endPoint y: 342, distance: 570.2
click at [351, 342] on div "Files New File Javascript files 1 Main.js 0 CSS files Copy share link Edit File…" at bounding box center [753, 419] width 1415 height 738
type textarea "// Размер элемента (для <img> — natural*, иначе offset)"
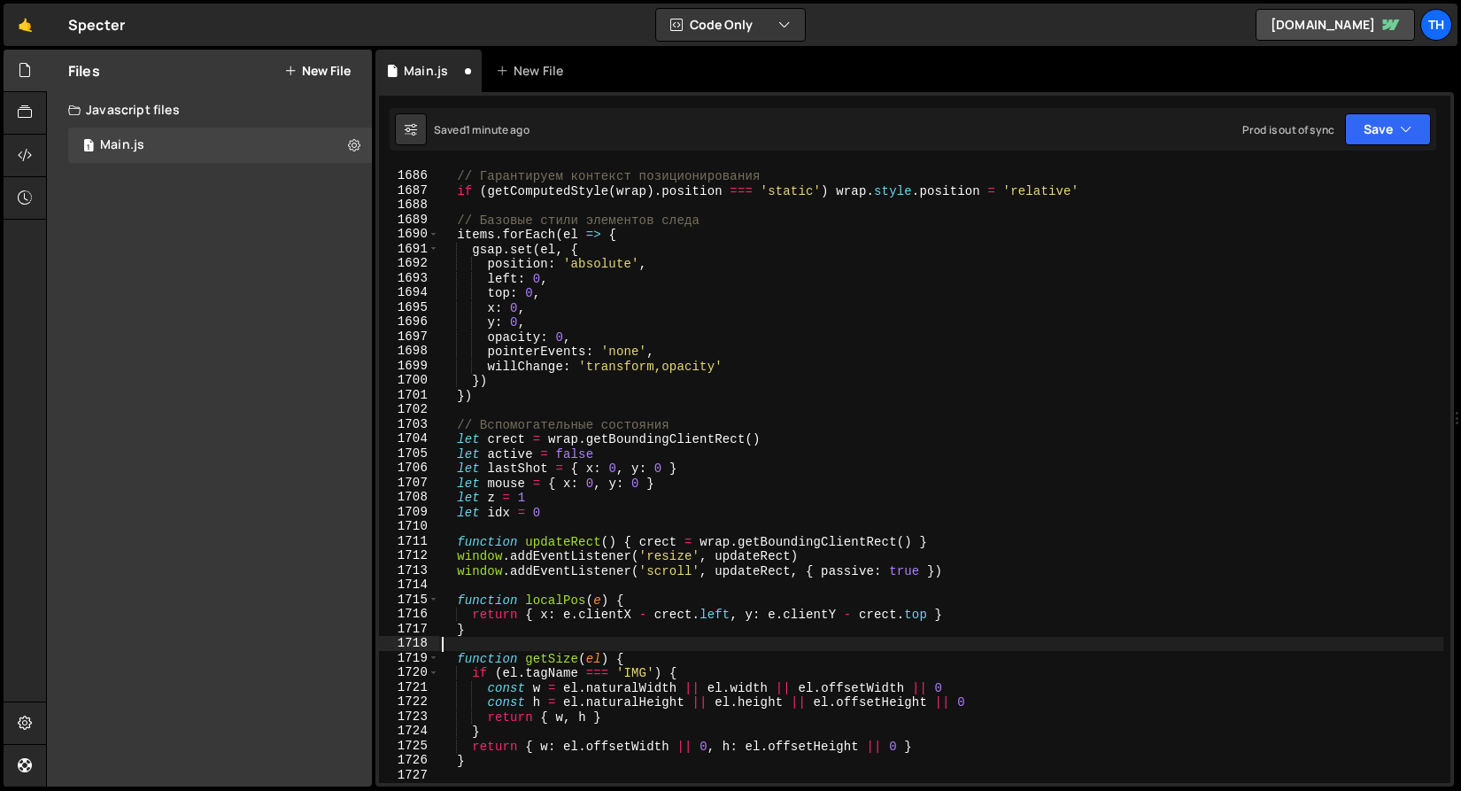
scroll to position [24624, 0]
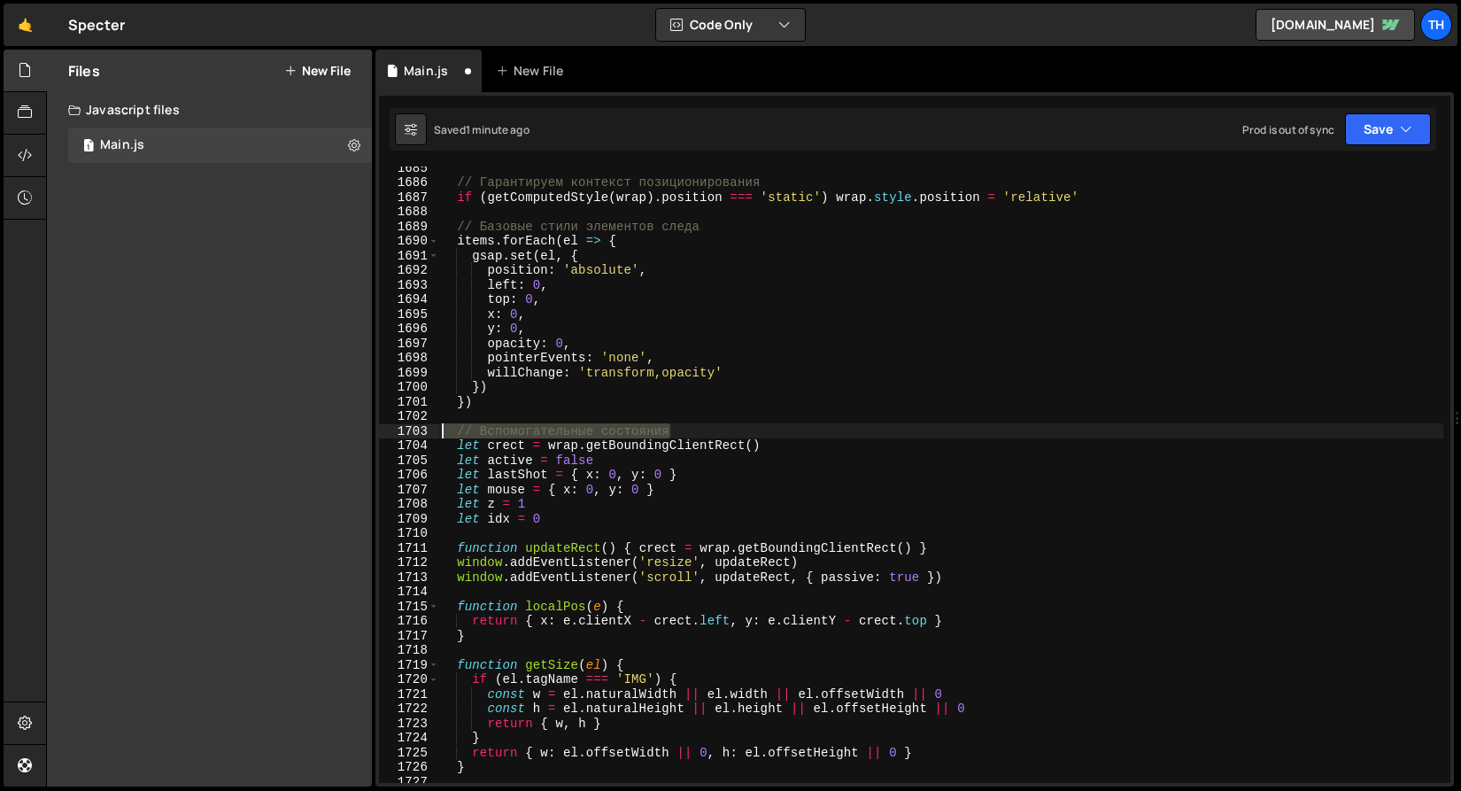
drag, startPoint x: 697, startPoint y: 430, endPoint x: 333, endPoint y: 429, distance: 363.9
click at [333, 429] on div "Files New File Javascript files 1 Main.js 0 CSS files Copy share link Edit File…" at bounding box center [753, 419] width 1415 height 738
type textarea "// Вспомогательные состояния"
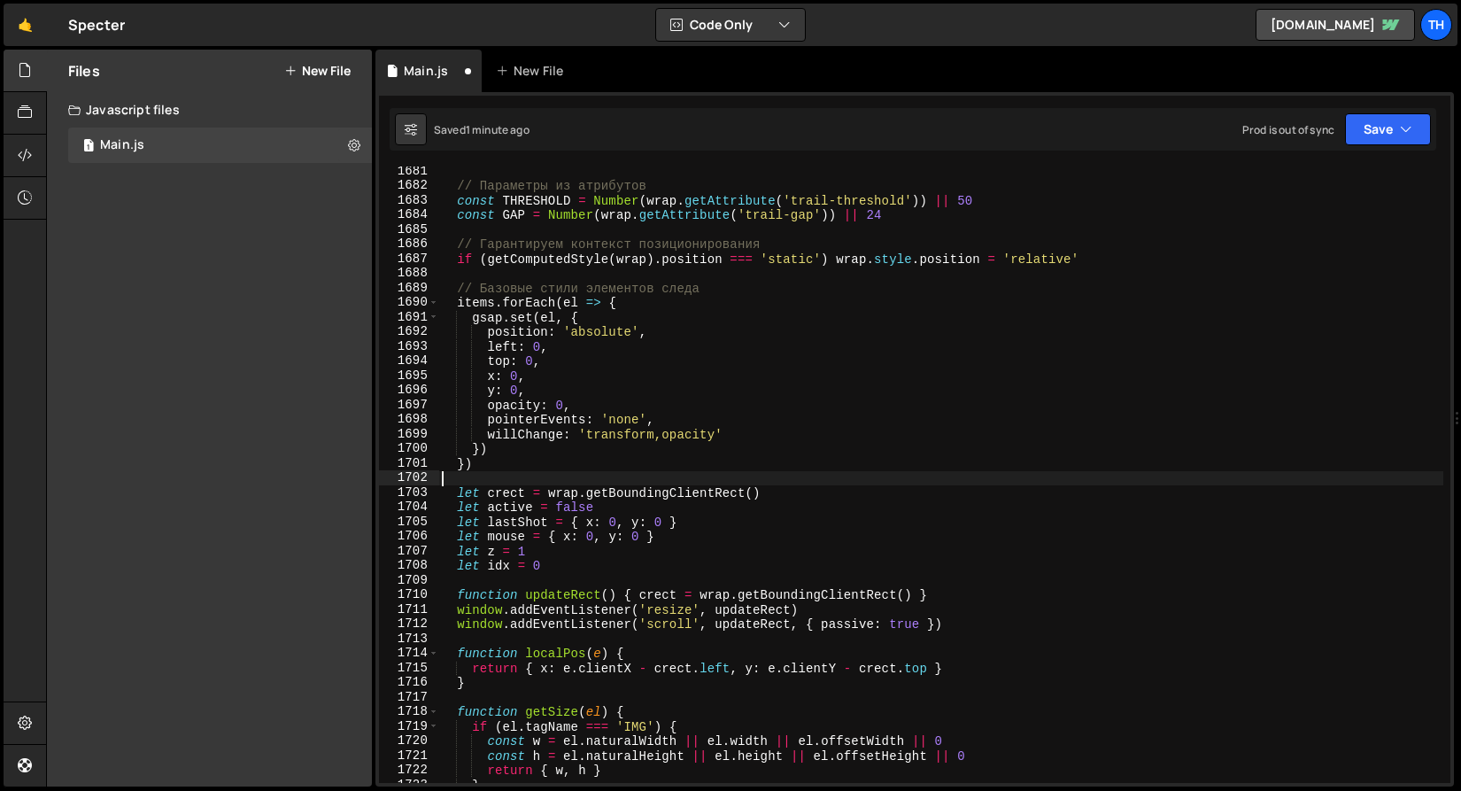
scroll to position [24477, 0]
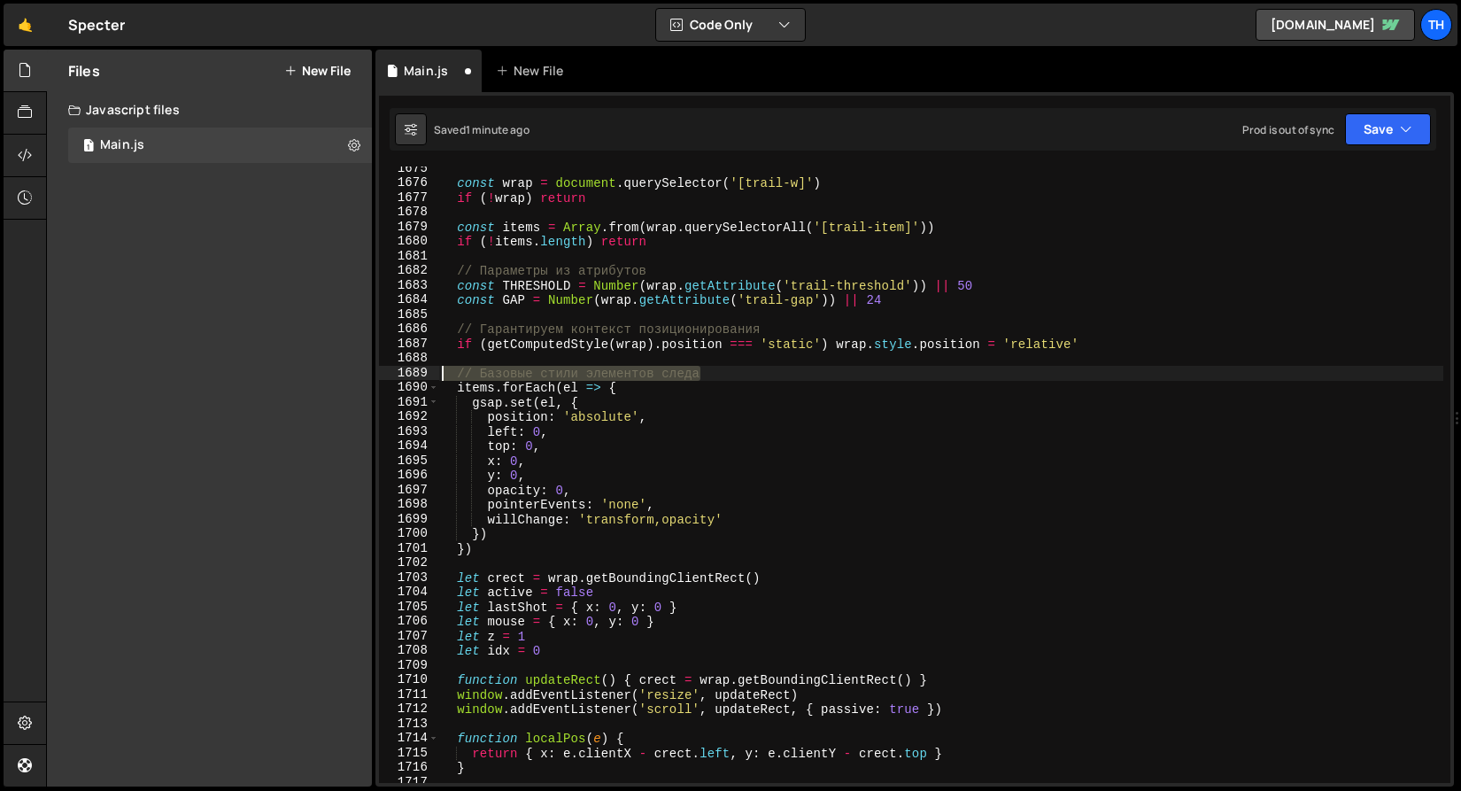
drag, startPoint x: 738, startPoint y: 375, endPoint x: 253, endPoint y: 372, distance: 484.4
click at [253, 372] on div "Files New File Javascript files 1 Main.js 0 CSS files Copy share link Edit File…" at bounding box center [753, 419] width 1415 height 738
type textarea "// Базовые стили элементов следа"
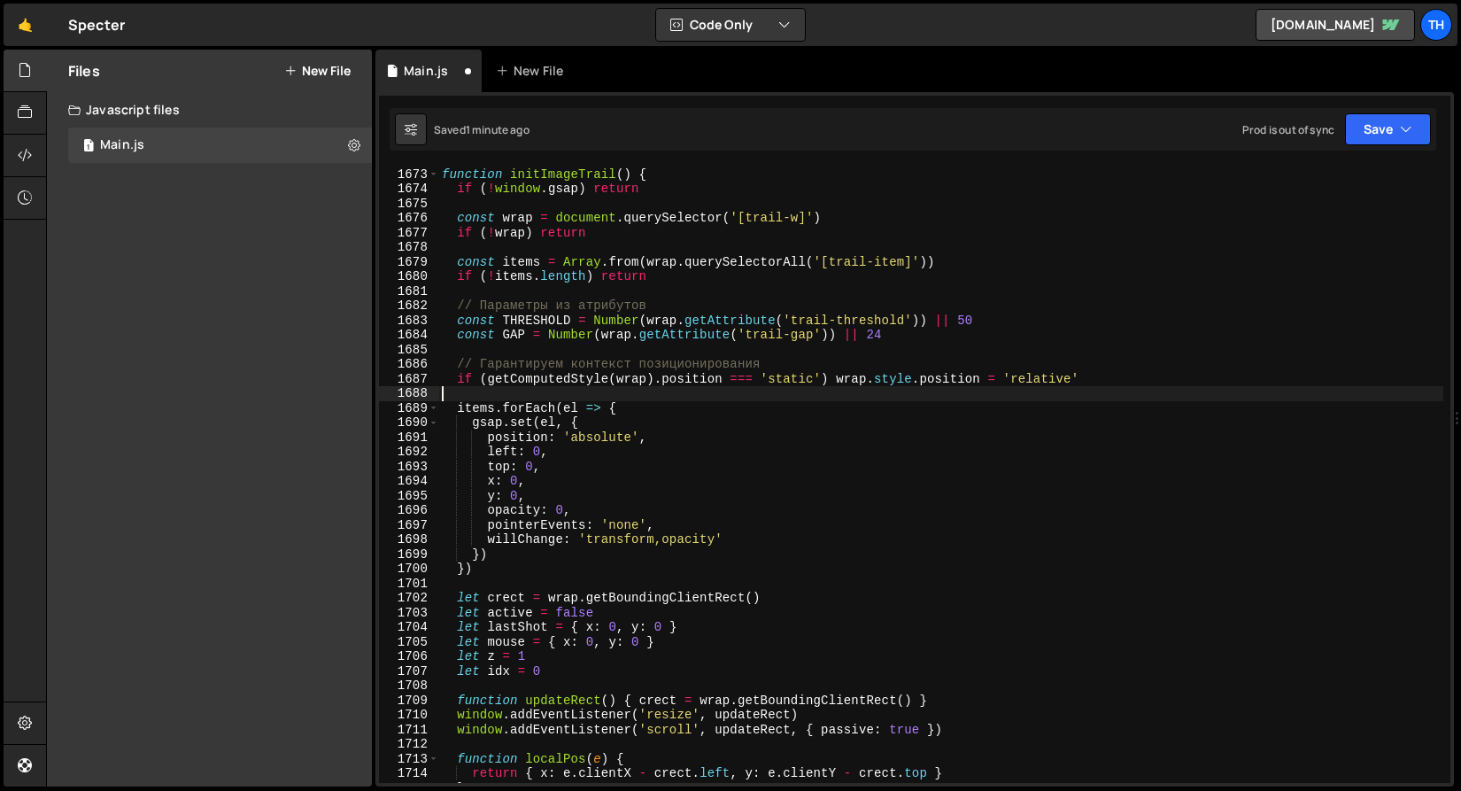
scroll to position [24426, 0]
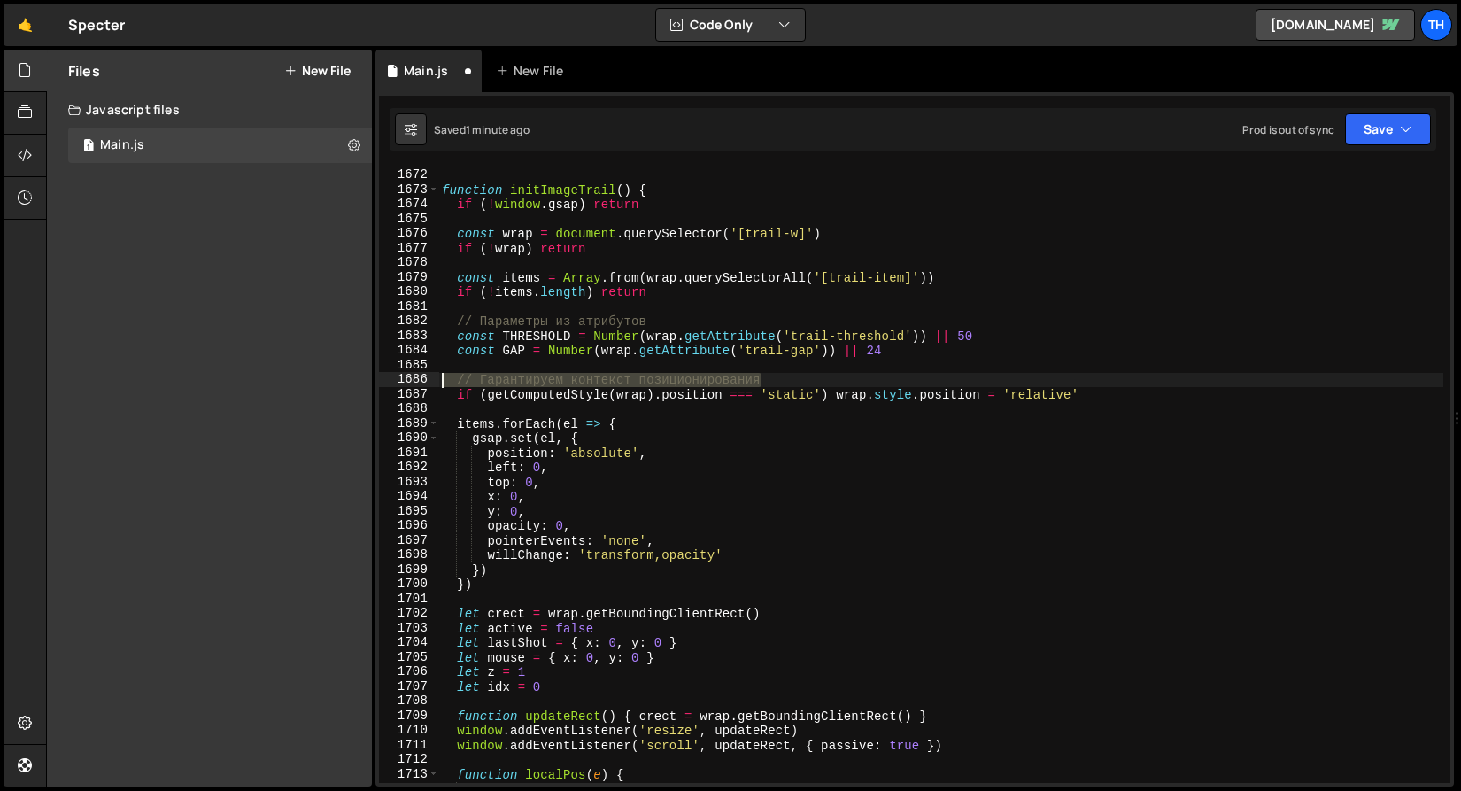
drag, startPoint x: 790, startPoint y: 383, endPoint x: 374, endPoint y: 382, distance: 416.2
click at [374, 382] on div "Files New File Javascript files 1 Main.js 0 CSS files Copy share link Edit File…" at bounding box center [753, 419] width 1415 height 738
type textarea "// Гарантируем контекст позиционирования"
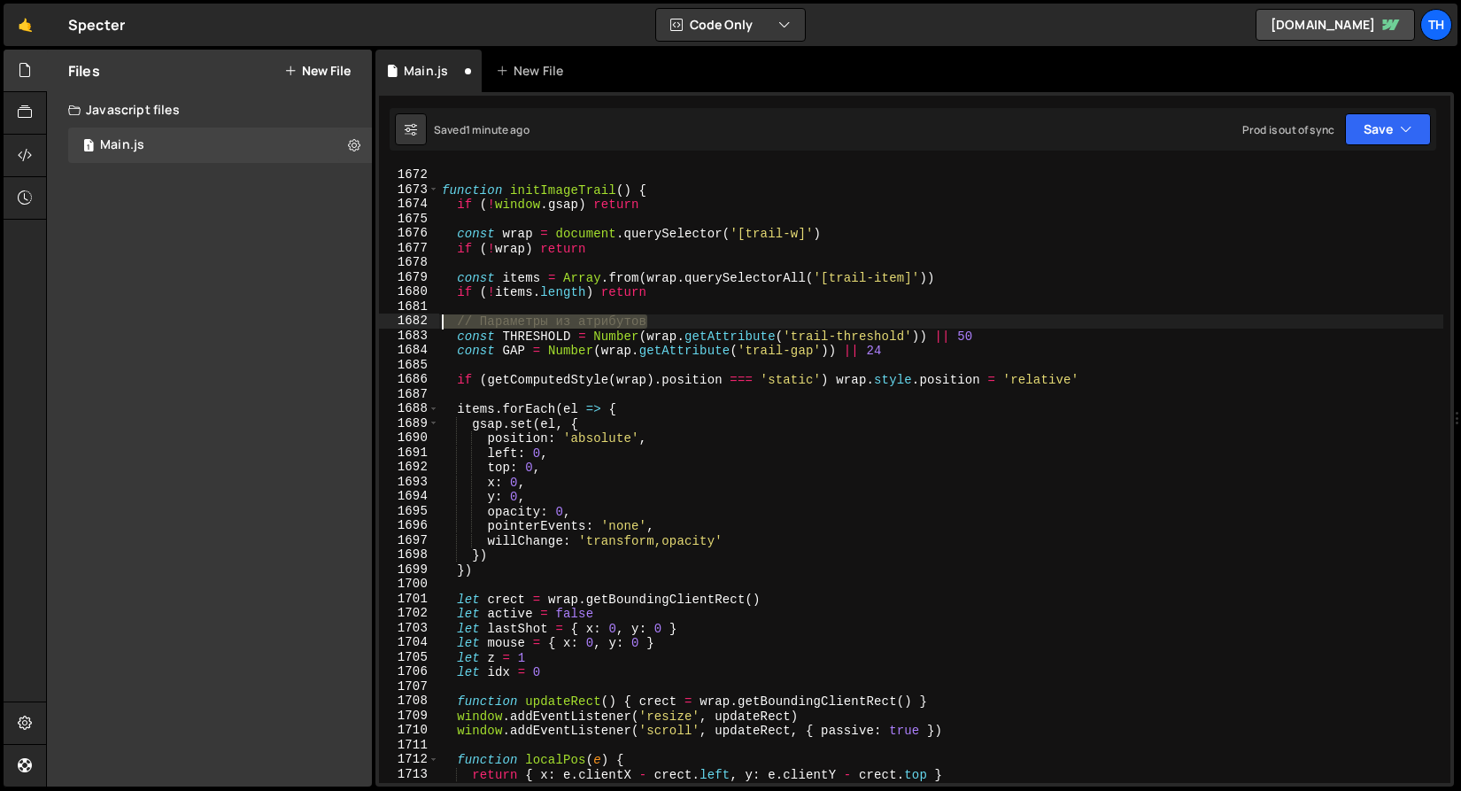
drag, startPoint x: 666, startPoint y: 317, endPoint x: 253, endPoint y: 315, distance: 412.6
click at [253, 315] on div "Files New File Javascript files 1 Main.js 0 CSS files Copy share link Edit File…" at bounding box center [753, 419] width 1415 height 738
type textarea "// Параметры из атрибутов"
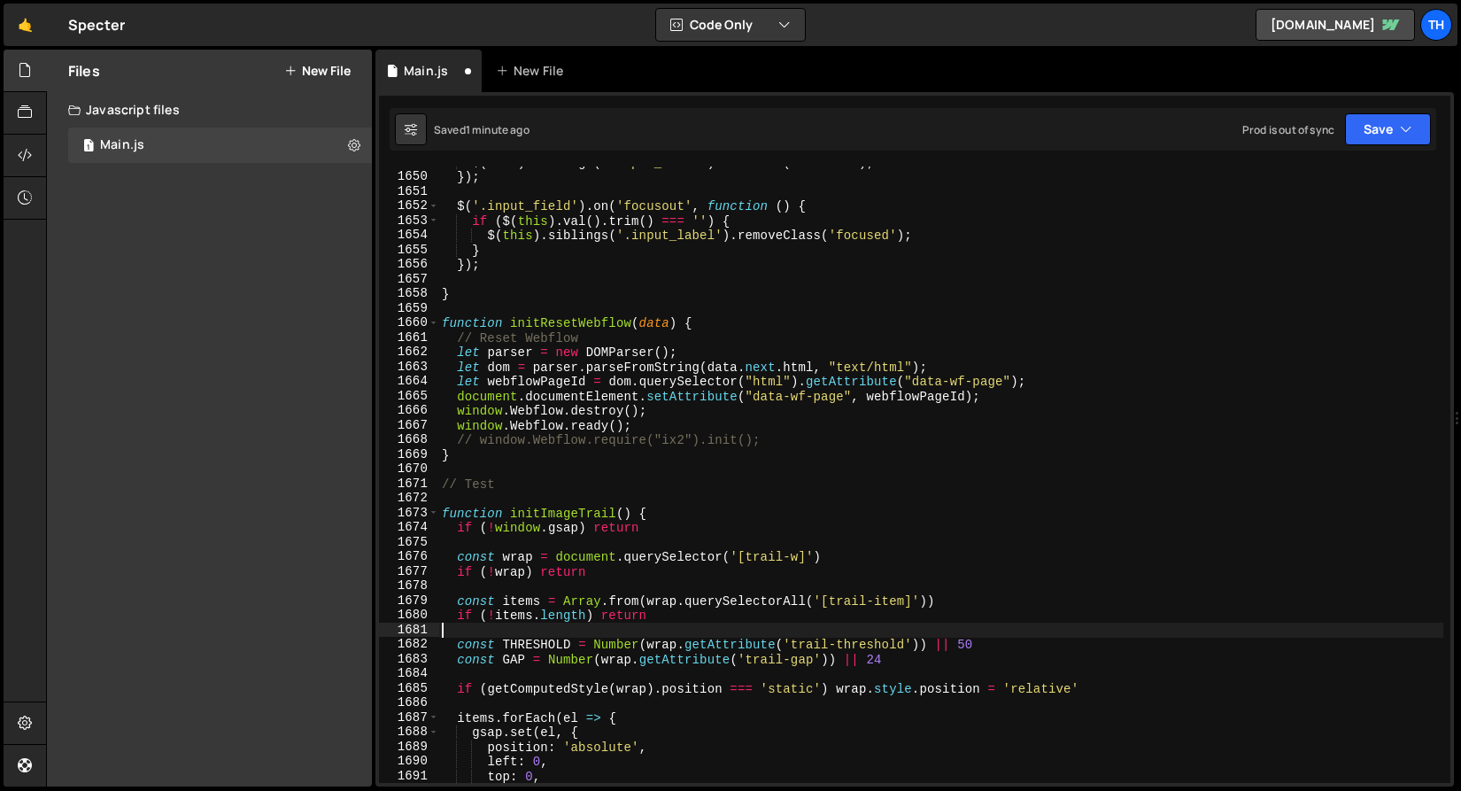
scroll to position [24103, 0]
click at [433, 513] on span at bounding box center [434, 513] width 10 height 15
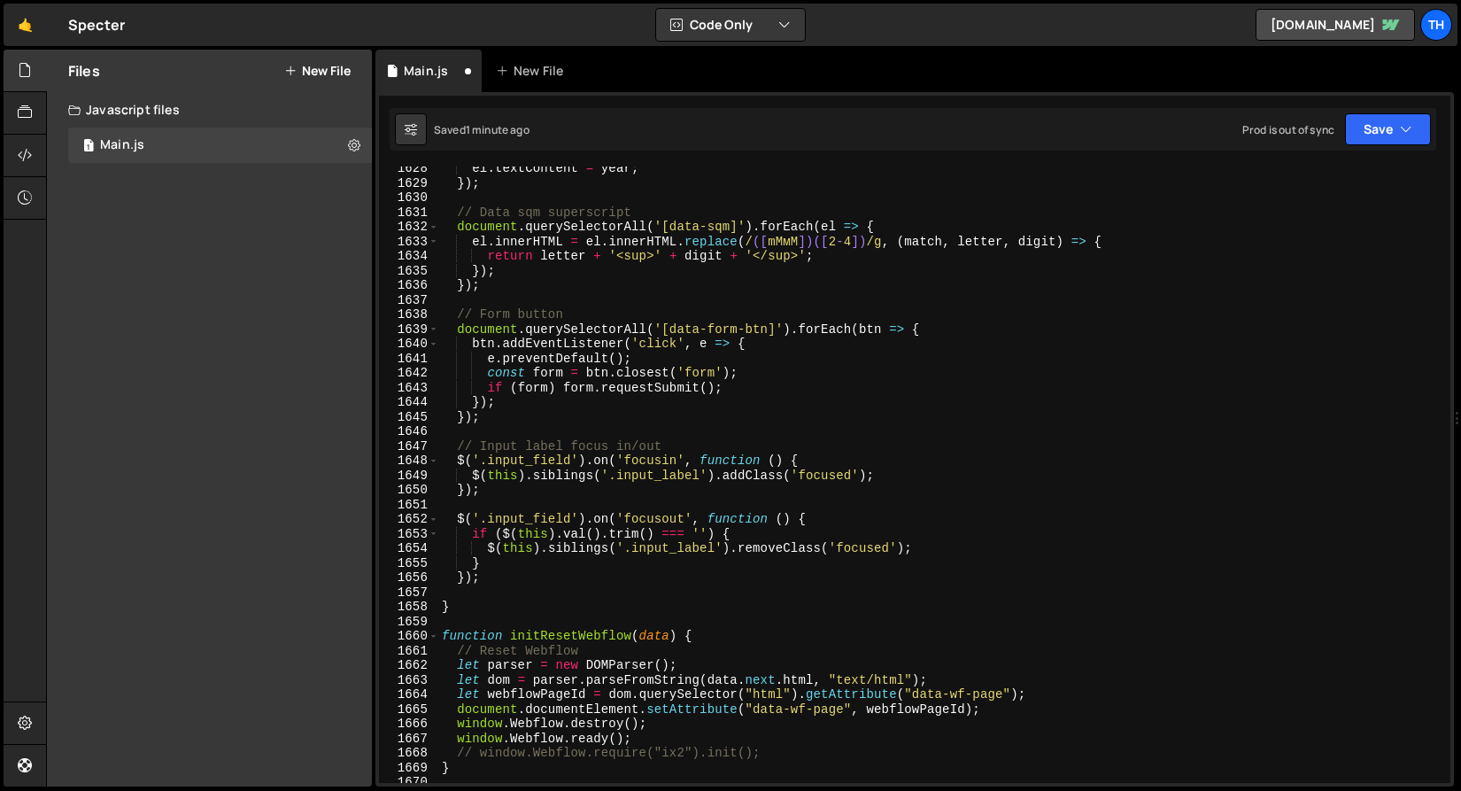
scroll to position [23614, 0]
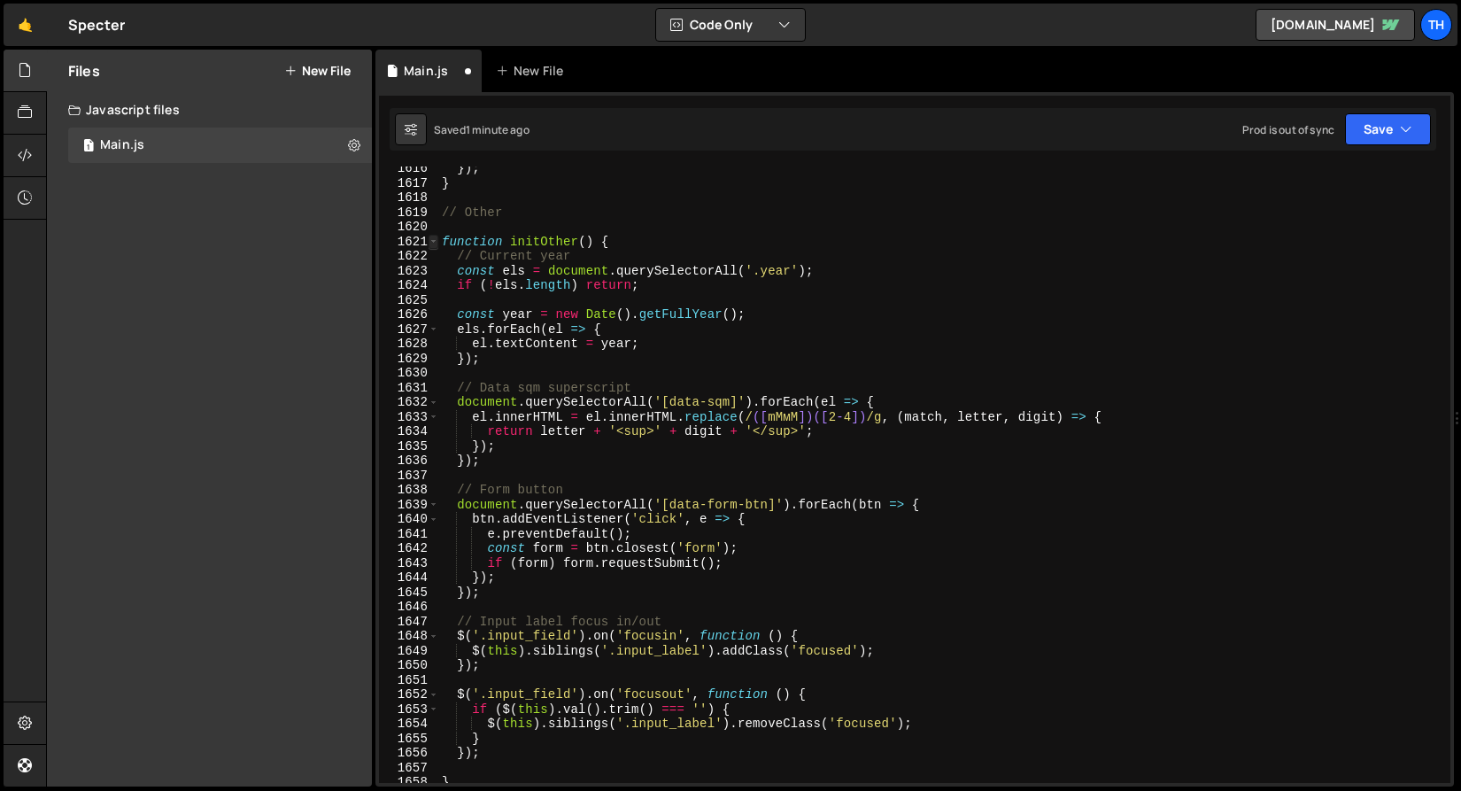
click at [435, 246] on span at bounding box center [434, 242] width 10 height 15
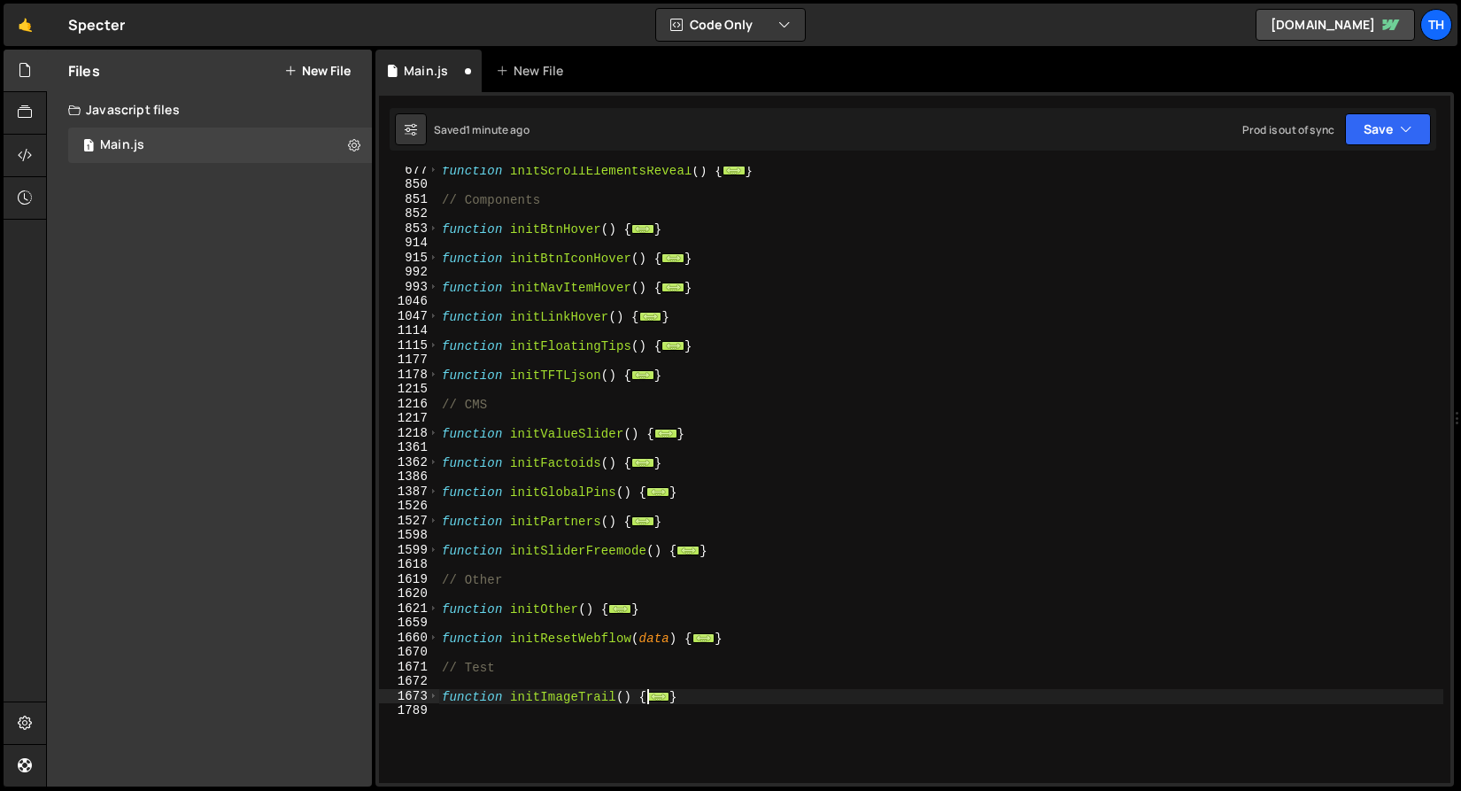
scroll to position [691, 0]
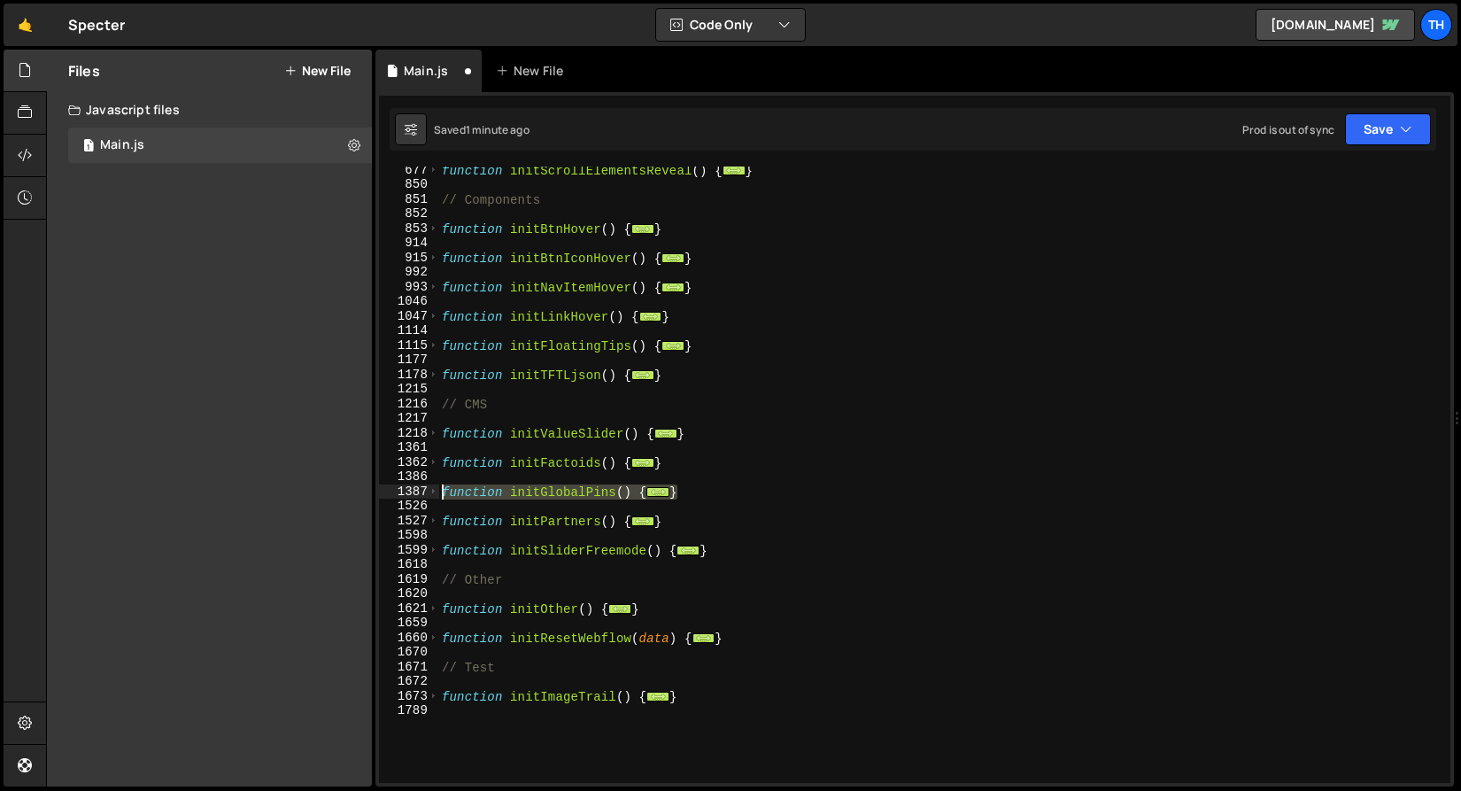
drag, startPoint x: 692, startPoint y: 489, endPoint x: 270, endPoint y: 489, distance: 422.4
click at [270, 489] on div "Files New File Javascript files 1 Main.js 0 CSS files Copy share link Edit File…" at bounding box center [753, 419] width 1415 height 738
paste textarea "}"
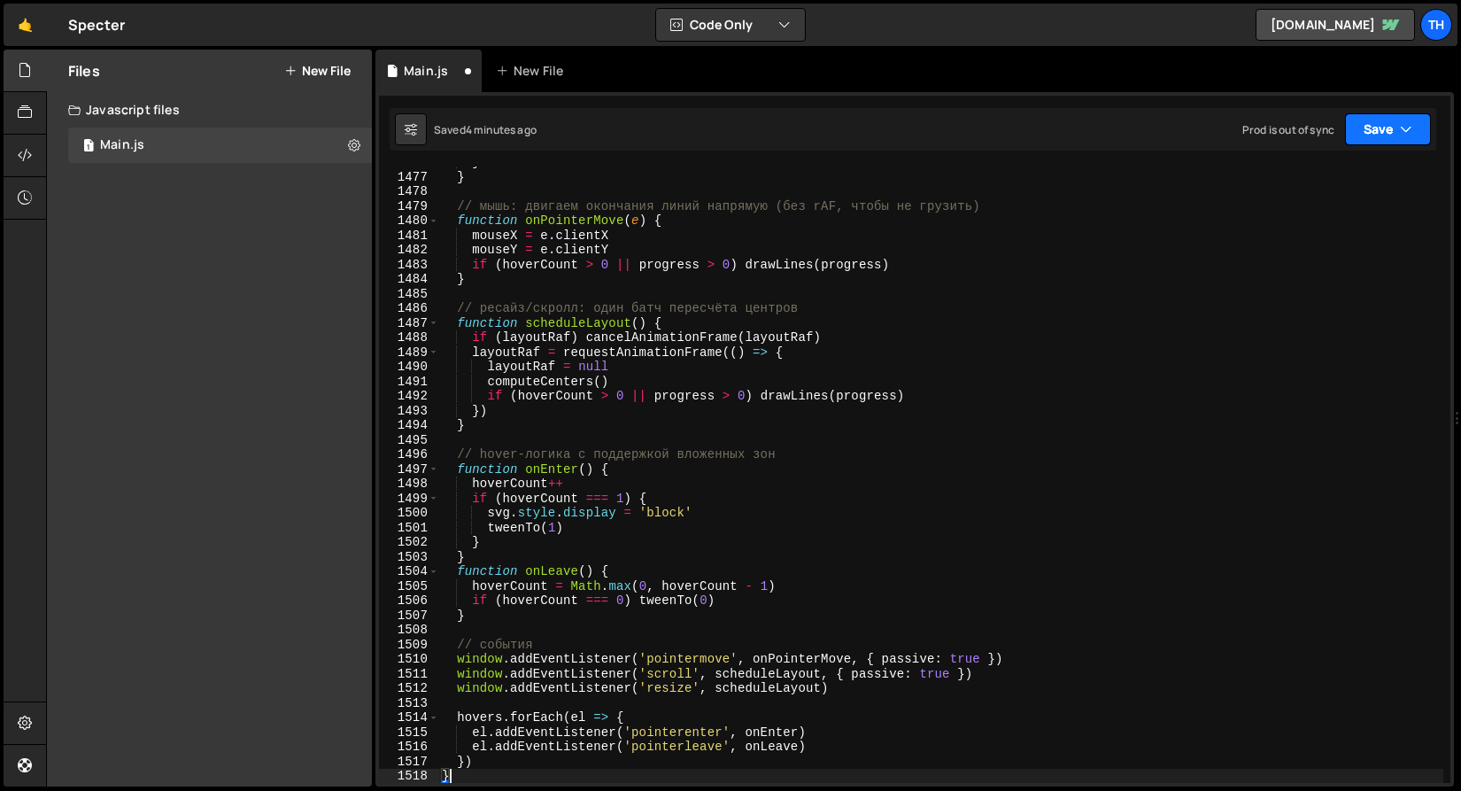
click at [1393, 130] on button "Save" at bounding box center [1388, 129] width 86 height 32
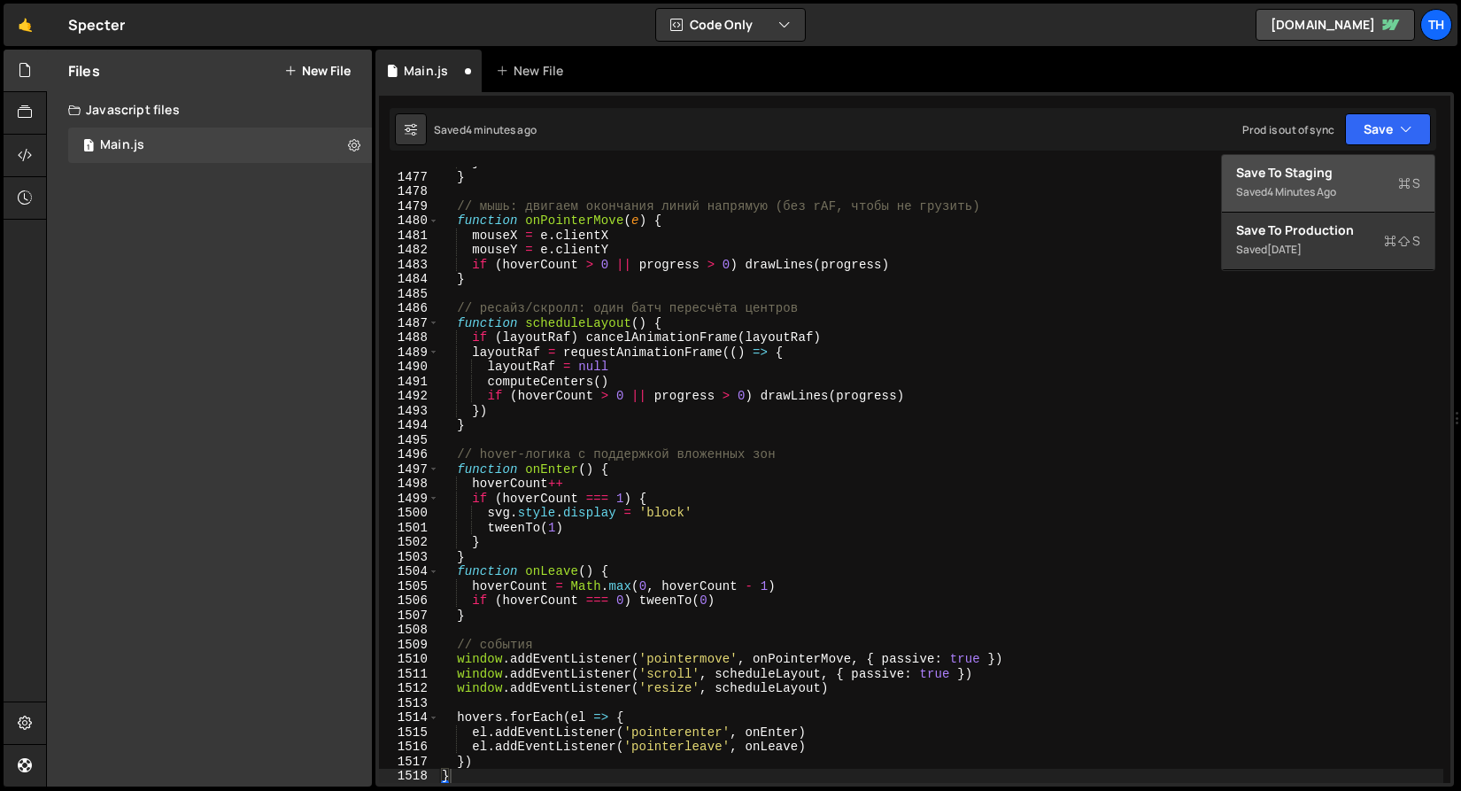
click at [1349, 182] on div "Saved 4 minutes ago" at bounding box center [1328, 192] width 184 height 21
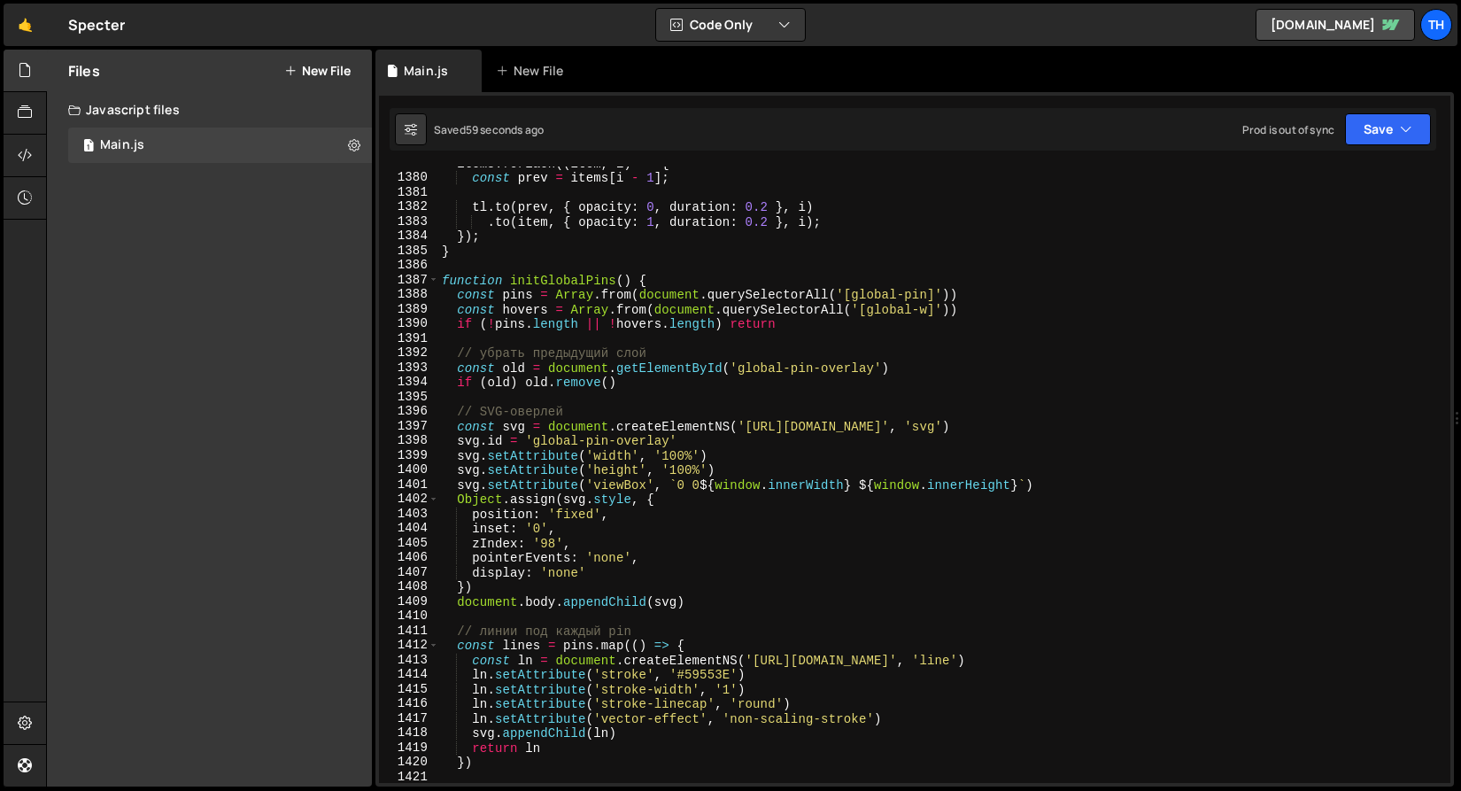
scroll to position [20195, 0]
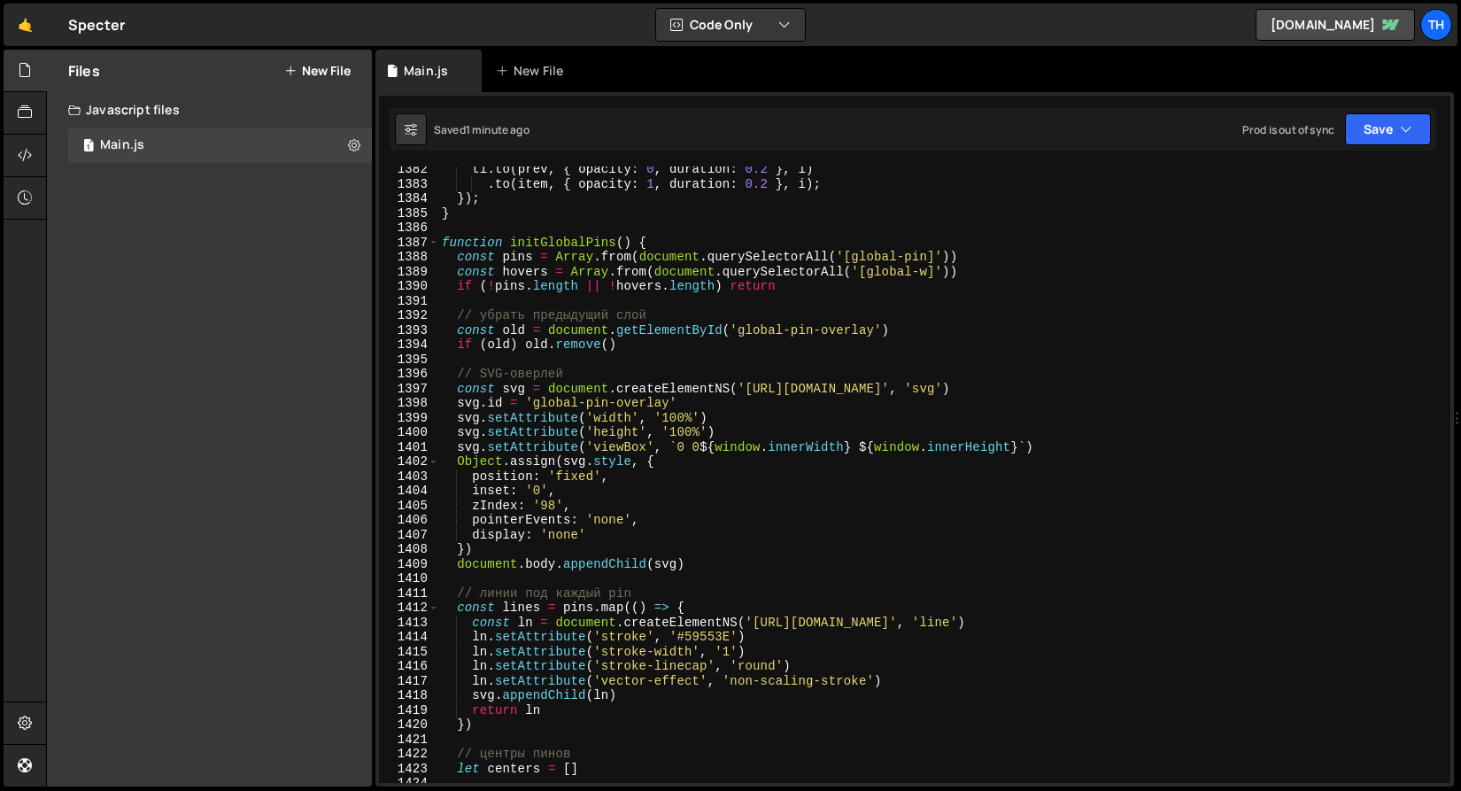
type textarea "// убрать предыдущий слой"
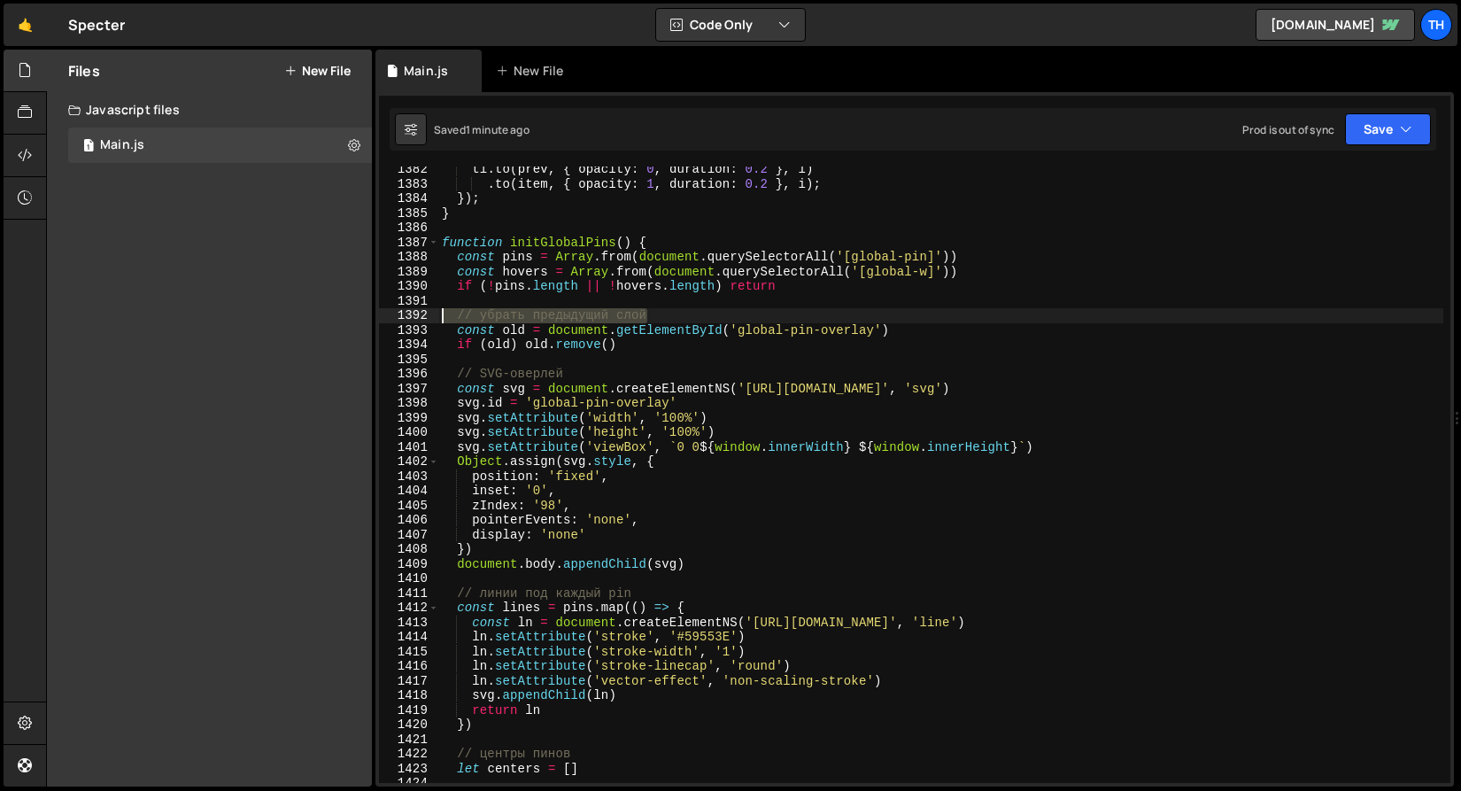
drag, startPoint x: 680, startPoint y: 317, endPoint x: 396, endPoint y: 317, distance: 284.2
click at [396, 317] on div "// убрать предыдущий слой 1382 1383 1384 1385 1386 1387 1388 1389 1390 1391 139…" at bounding box center [914, 474] width 1071 height 616
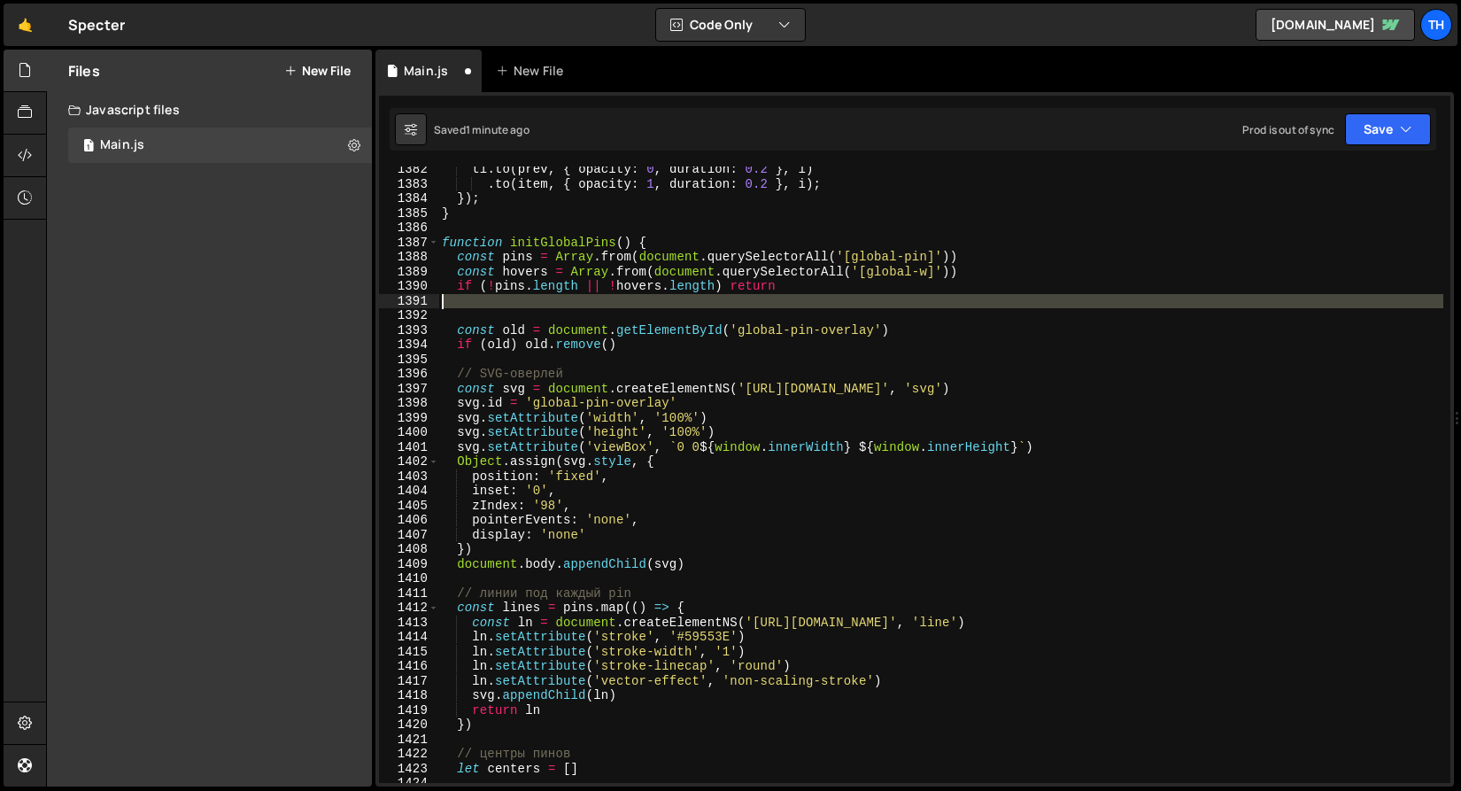
drag, startPoint x: 469, startPoint y: 313, endPoint x: 444, endPoint y: 300, distance: 27.7
click at [444, 300] on div "tl . to ( prev , { opacity : 0 , duration : 0.2 } , i ) . to ( item , { opacity…" at bounding box center [940, 484] width 1005 height 645
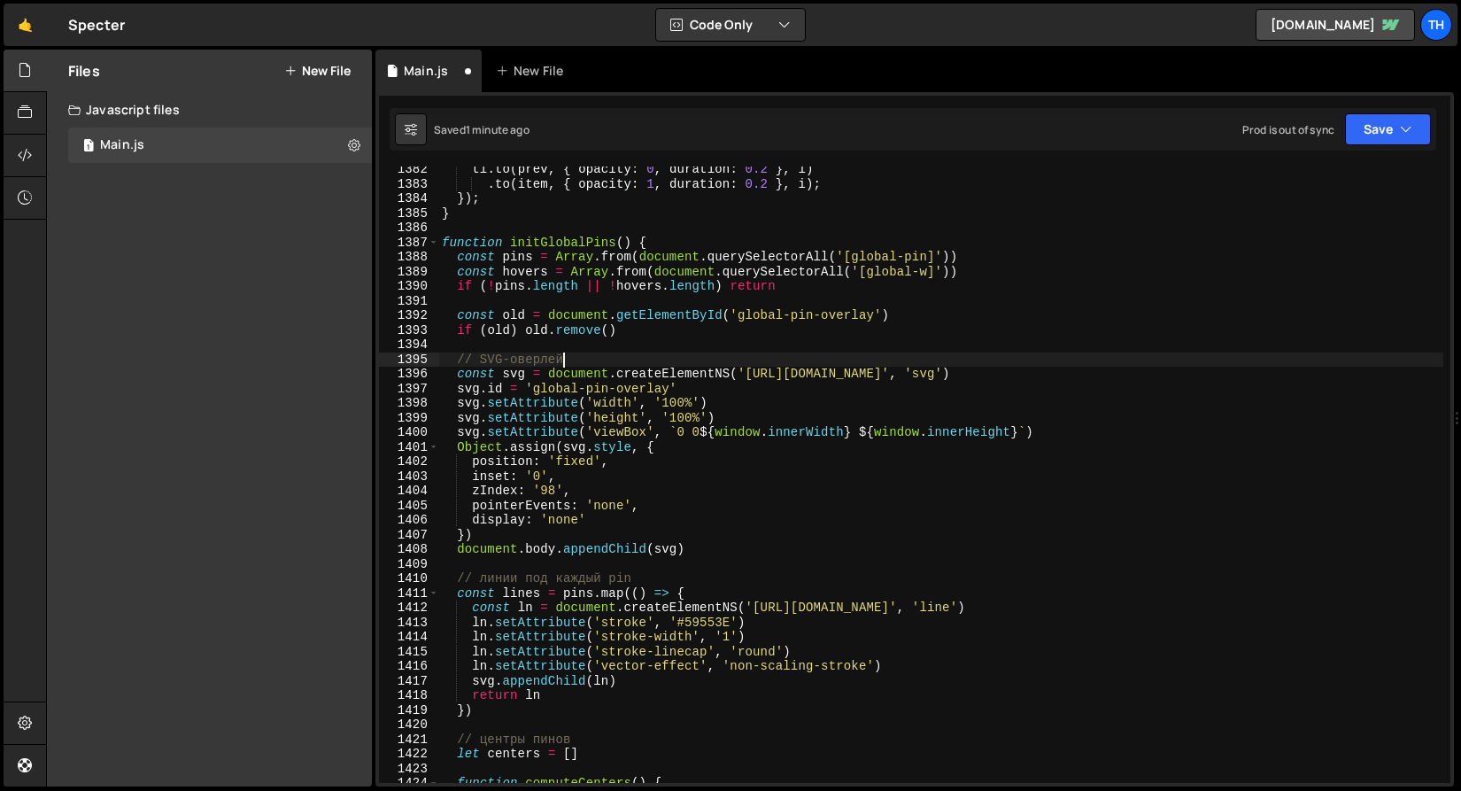
click at [598, 362] on div "tl . to ( prev , { opacity : 0 , duration : 0.2 } , i ) . to ( item , { opacity…" at bounding box center [940, 484] width 1005 height 645
type textarea "// SVG-оверлей"
drag, startPoint x: 603, startPoint y: 360, endPoint x: 438, endPoint y: 358, distance: 164.7
click at [438, 358] on div "// SVG-оверлей 1382 1383 1384 1385 1386 1387 1388 1389 1390 1391 1392 1393 1394…" at bounding box center [914, 474] width 1071 height 616
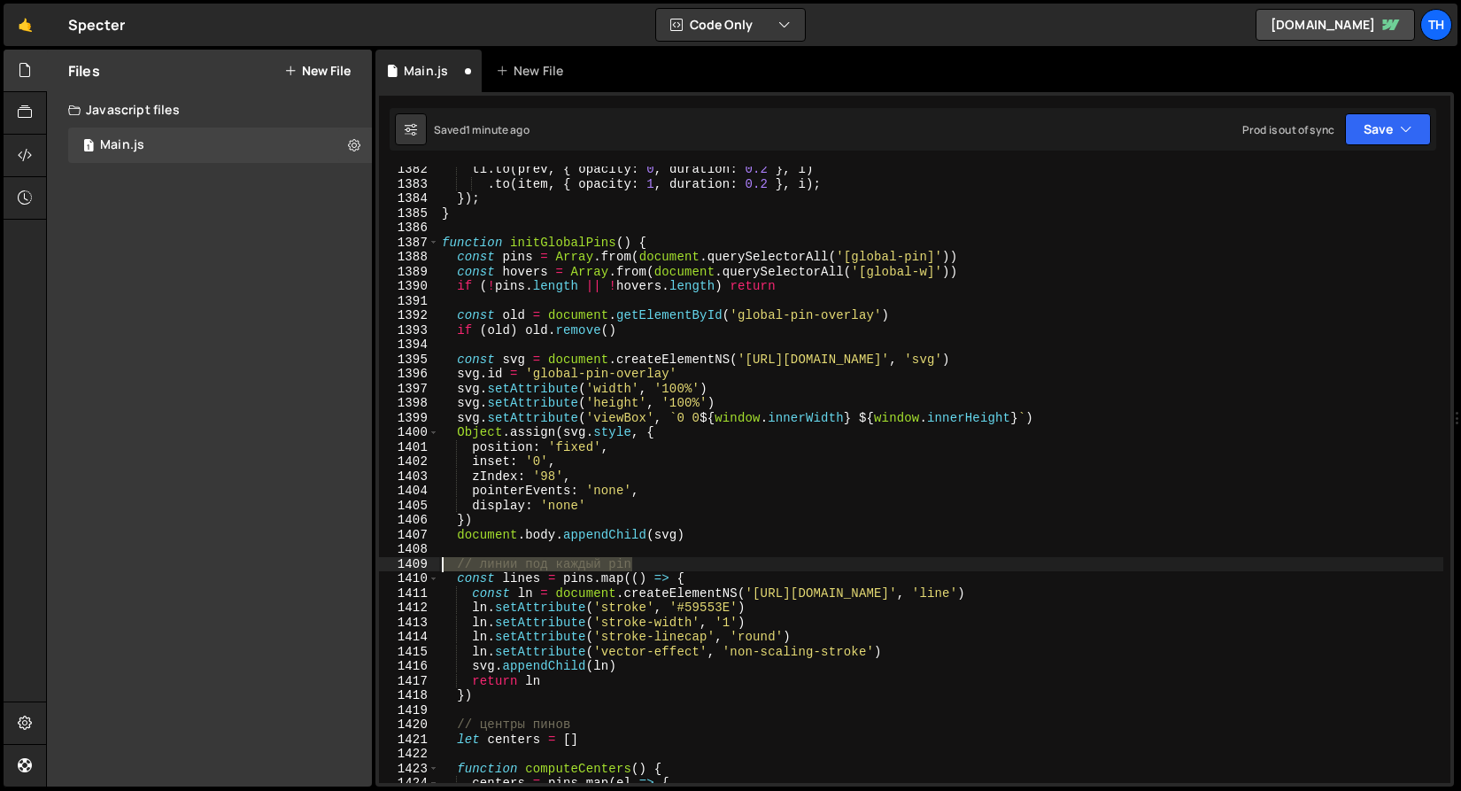
drag, startPoint x: 705, startPoint y: 560, endPoint x: 245, endPoint y: 560, distance: 459.6
click at [245, 560] on div "Files New File Javascript files 1 Main.js 0 CSS files Copy share link Edit File…" at bounding box center [753, 419] width 1415 height 738
type textarea "// линии под каждый pin"
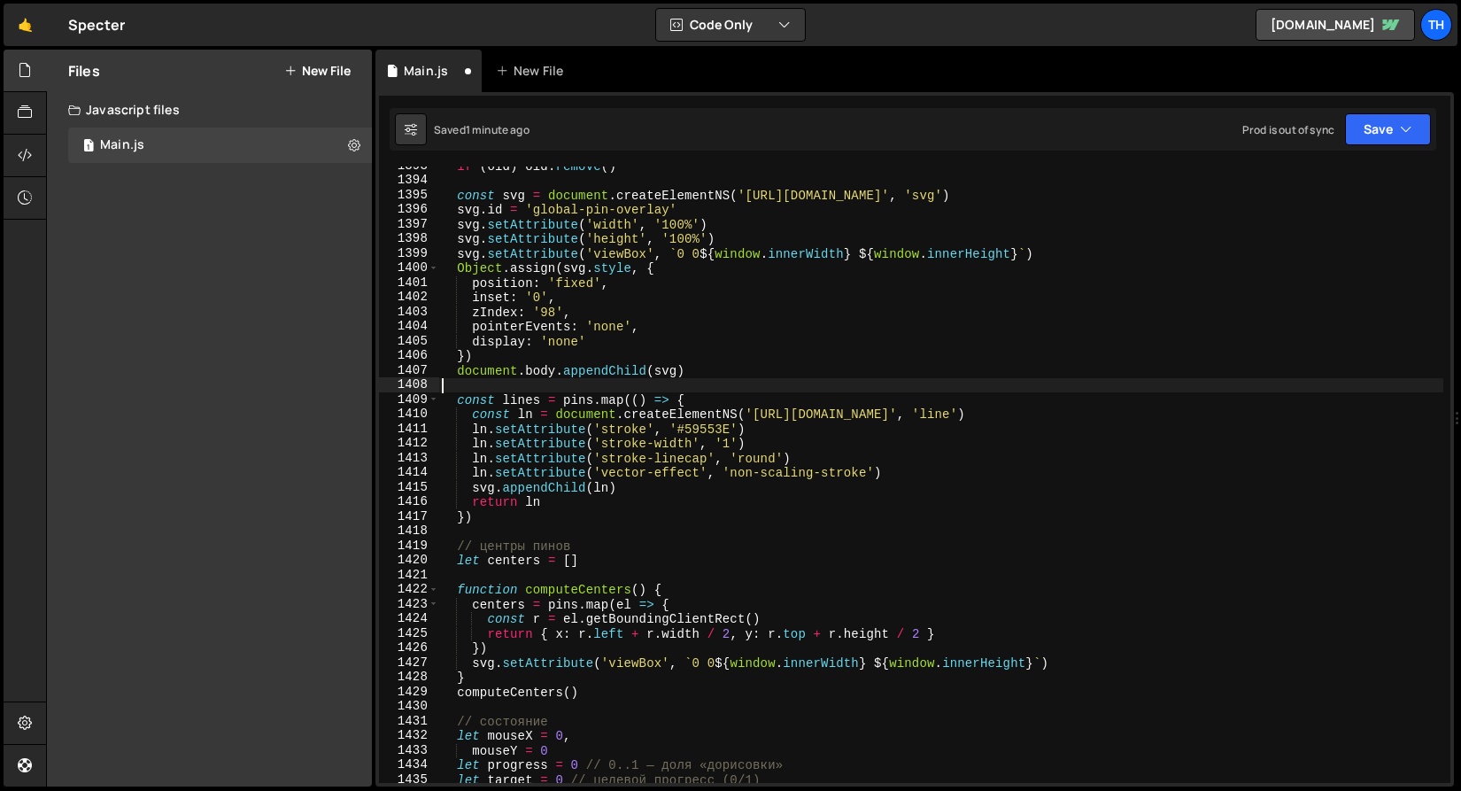
scroll to position [20395, 0]
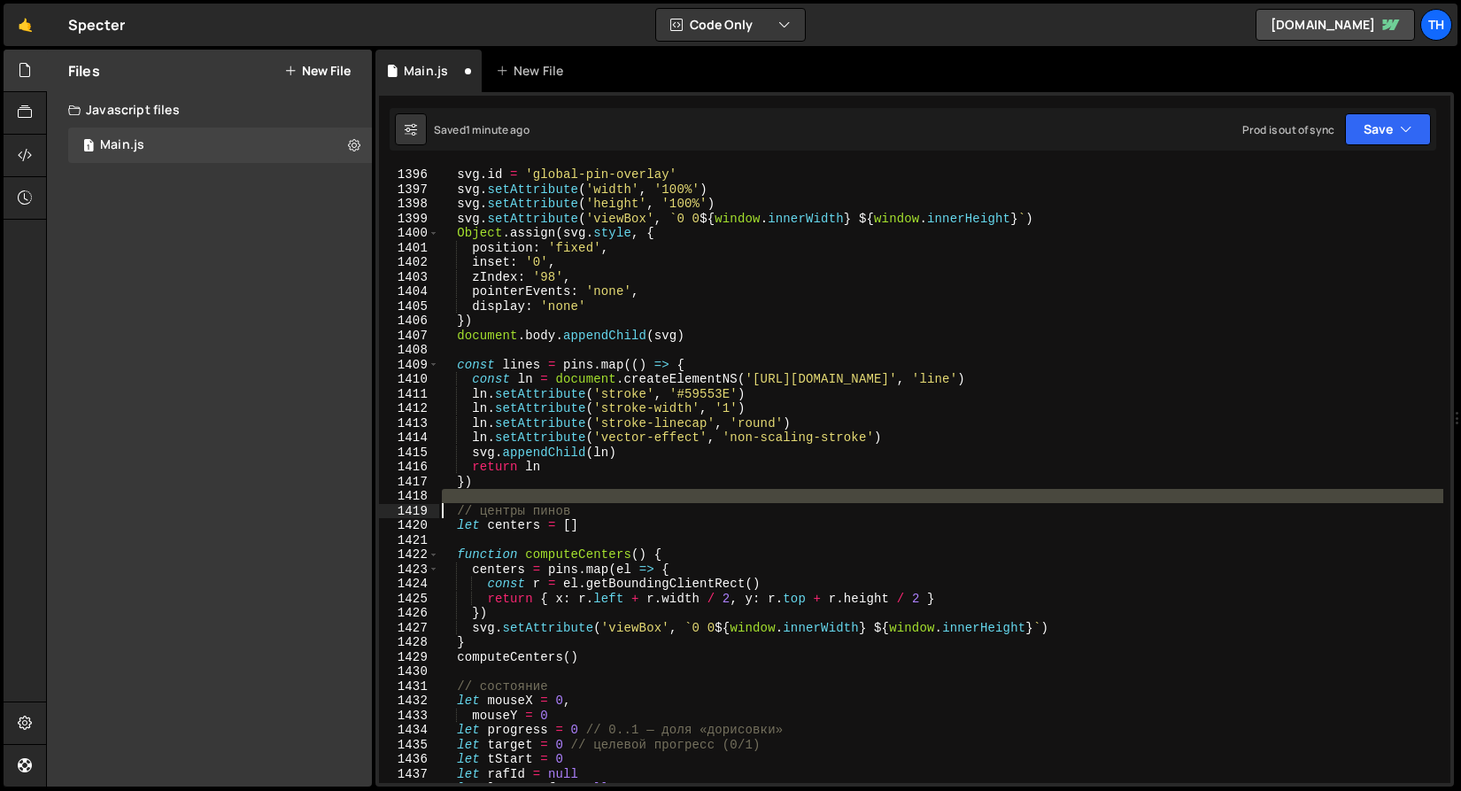
drag, startPoint x: 593, startPoint y: 500, endPoint x: 334, endPoint y: 517, distance: 260.0
click at [333, 518] on div "Files New File Javascript files 1 Main.js 0 CSS files Copy share link Edit File…" at bounding box center [753, 419] width 1415 height 738
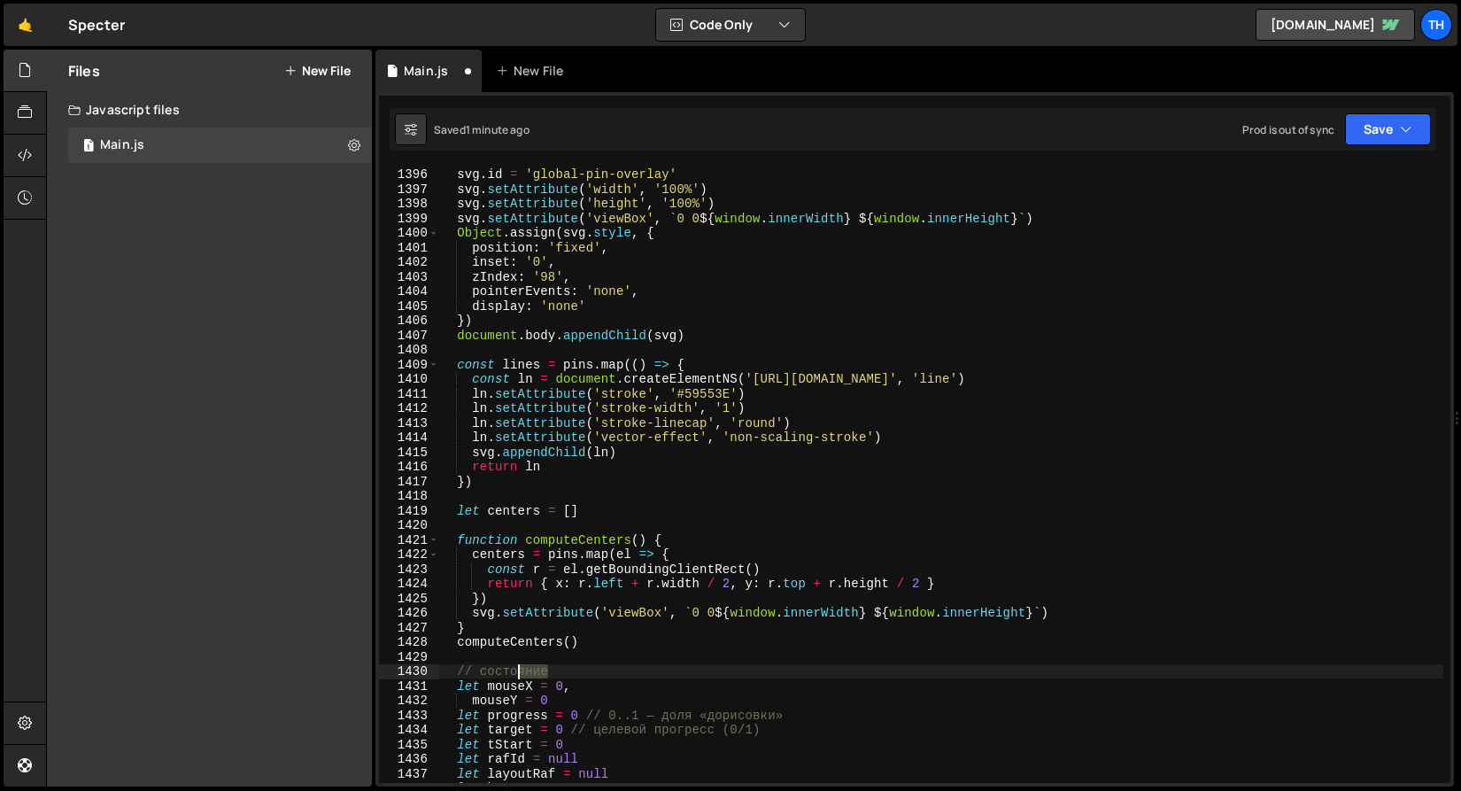
drag, startPoint x: 601, startPoint y: 669, endPoint x: 330, endPoint y: 670, distance: 271.0
click at [330, 670] on div "Files New File Javascript files 1 Main.js 0 CSS files Copy share link Edit File…" at bounding box center [753, 419] width 1415 height 738
type textarea "// состояние"
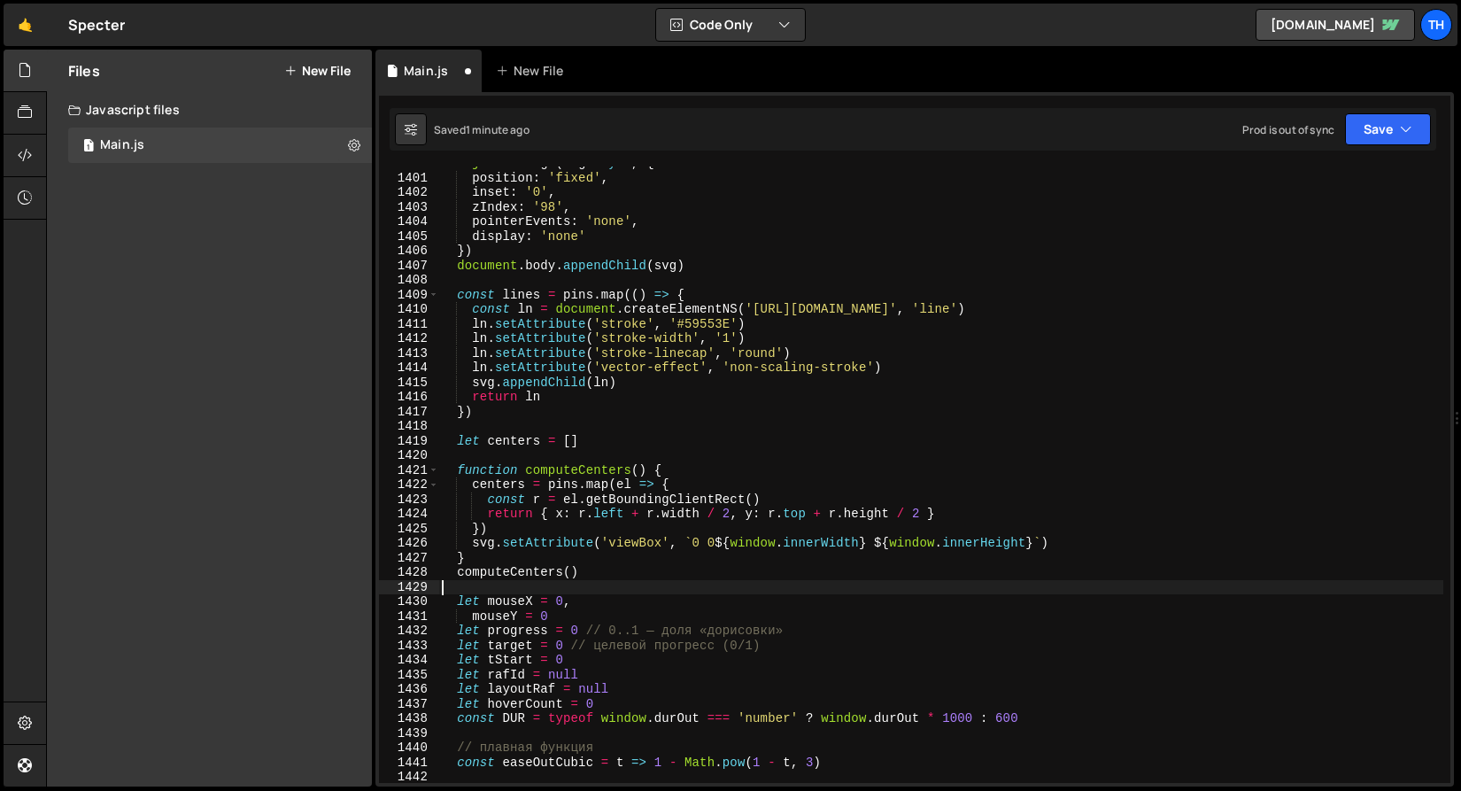
scroll to position [20558, 0]
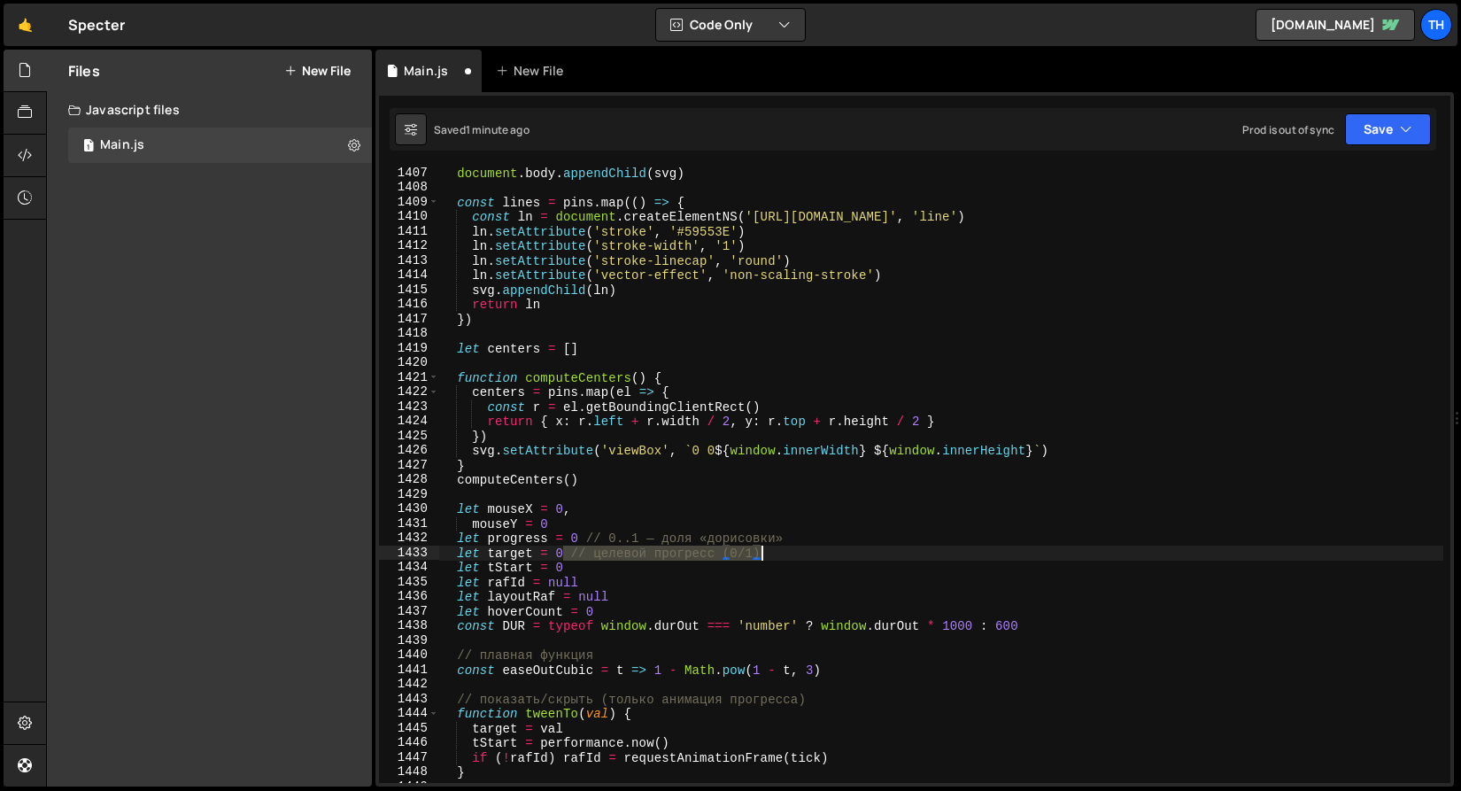
drag, startPoint x: 567, startPoint y: 554, endPoint x: 804, endPoint y: 554, distance: 237.3
click at [804, 554] on div "document . body . appendChild ( svg ) const lines = pins . map (( ) => { const …" at bounding box center [940, 488] width 1005 height 645
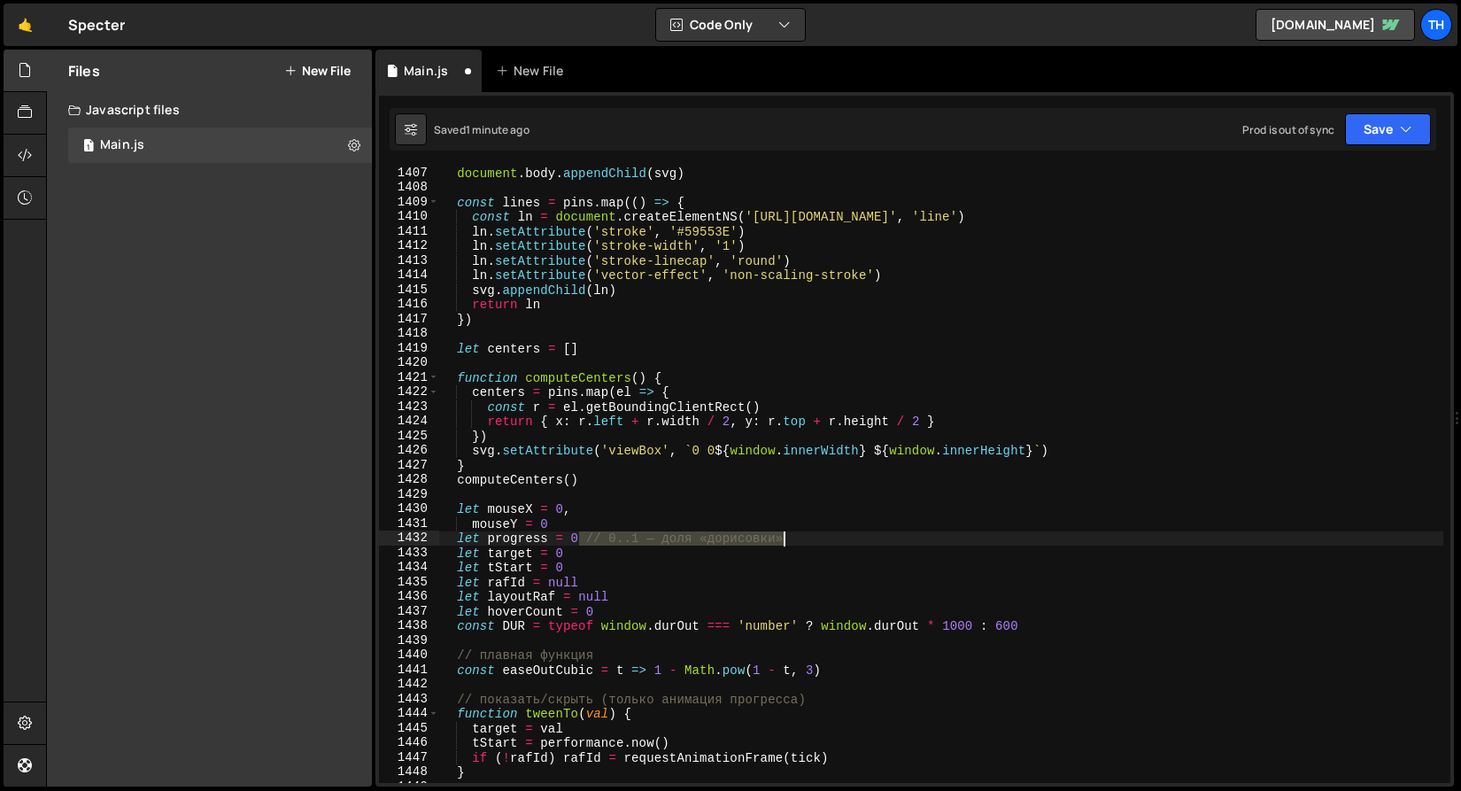
drag, startPoint x: 580, startPoint y: 535, endPoint x: 855, endPoint y: 537, distance: 275.4
click at [855, 537] on div "document . body . appendChild ( svg ) const lines = pins . map (( ) => { const …" at bounding box center [940, 488] width 1005 height 645
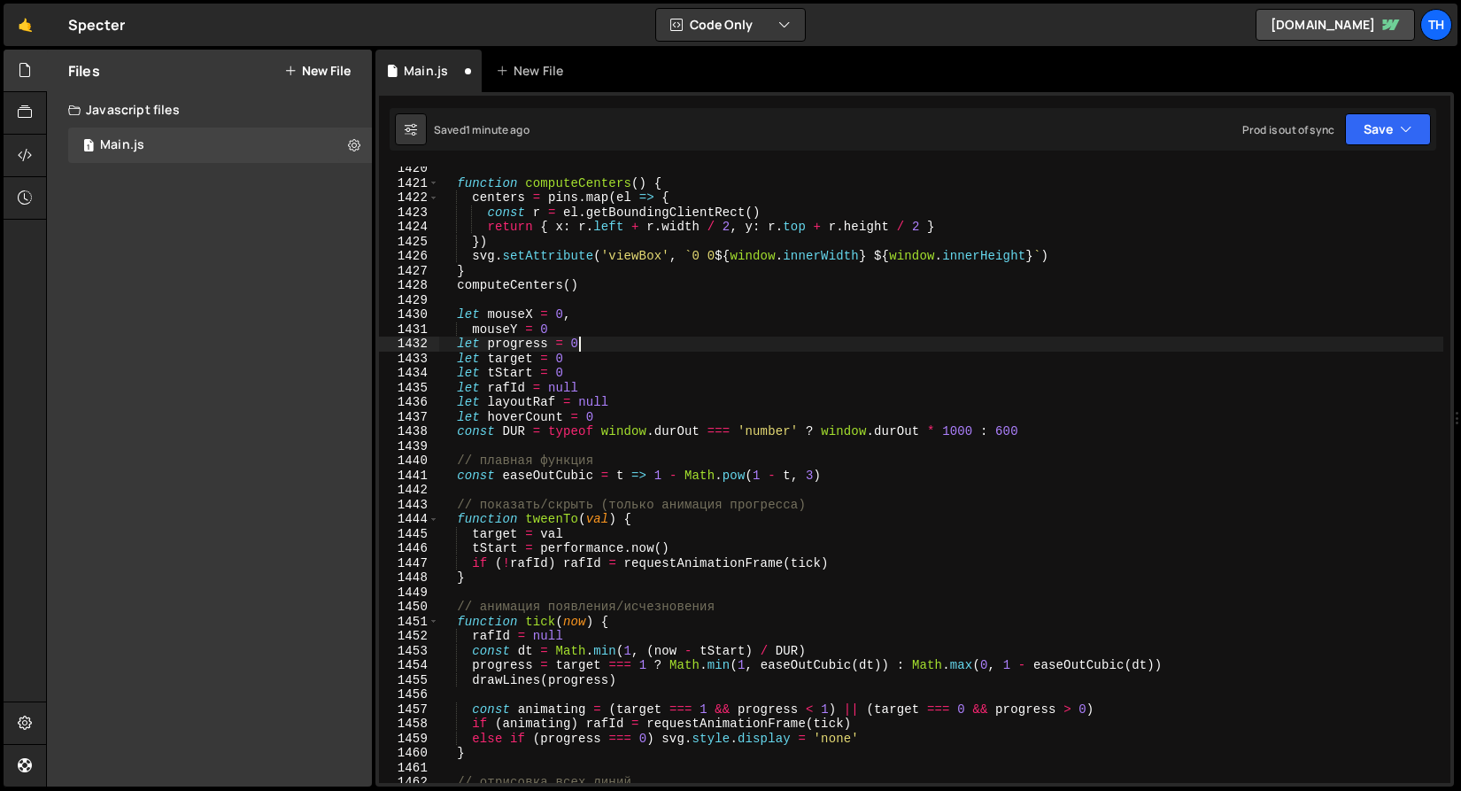
scroll to position [20761, 0]
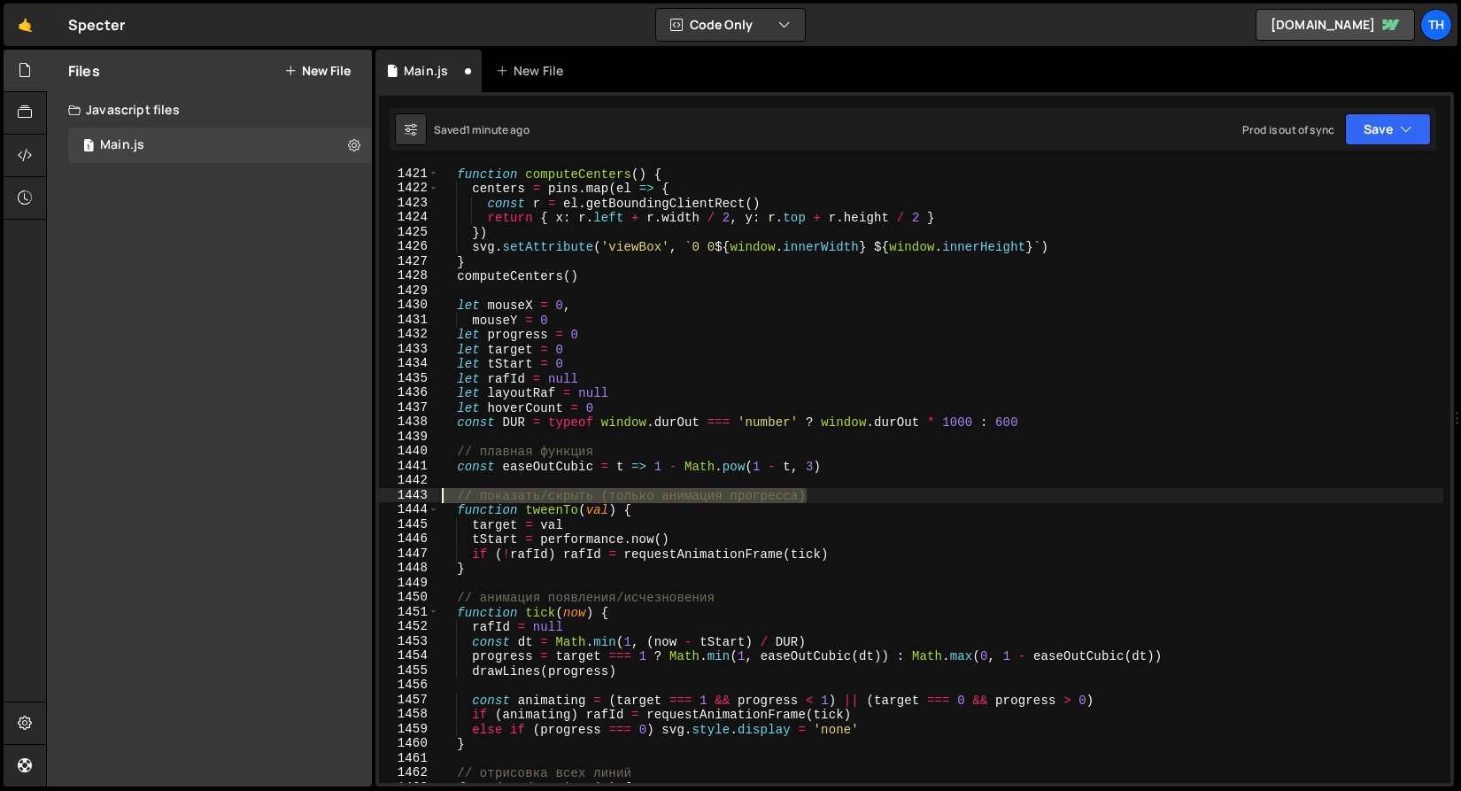
drag, startPoint x: 831, startPoint y: 499, endPoint x: 312, endPoint y: 495, distance: 518.9
click at [312, 495] on div "Files New File Javascript files 1 Main.js 0 CSS files Copy share link Edit File…" at bounding box center [753, 419] width 1415 height 738
type textarea "// показать/скрыть (только анимация прогресса)"
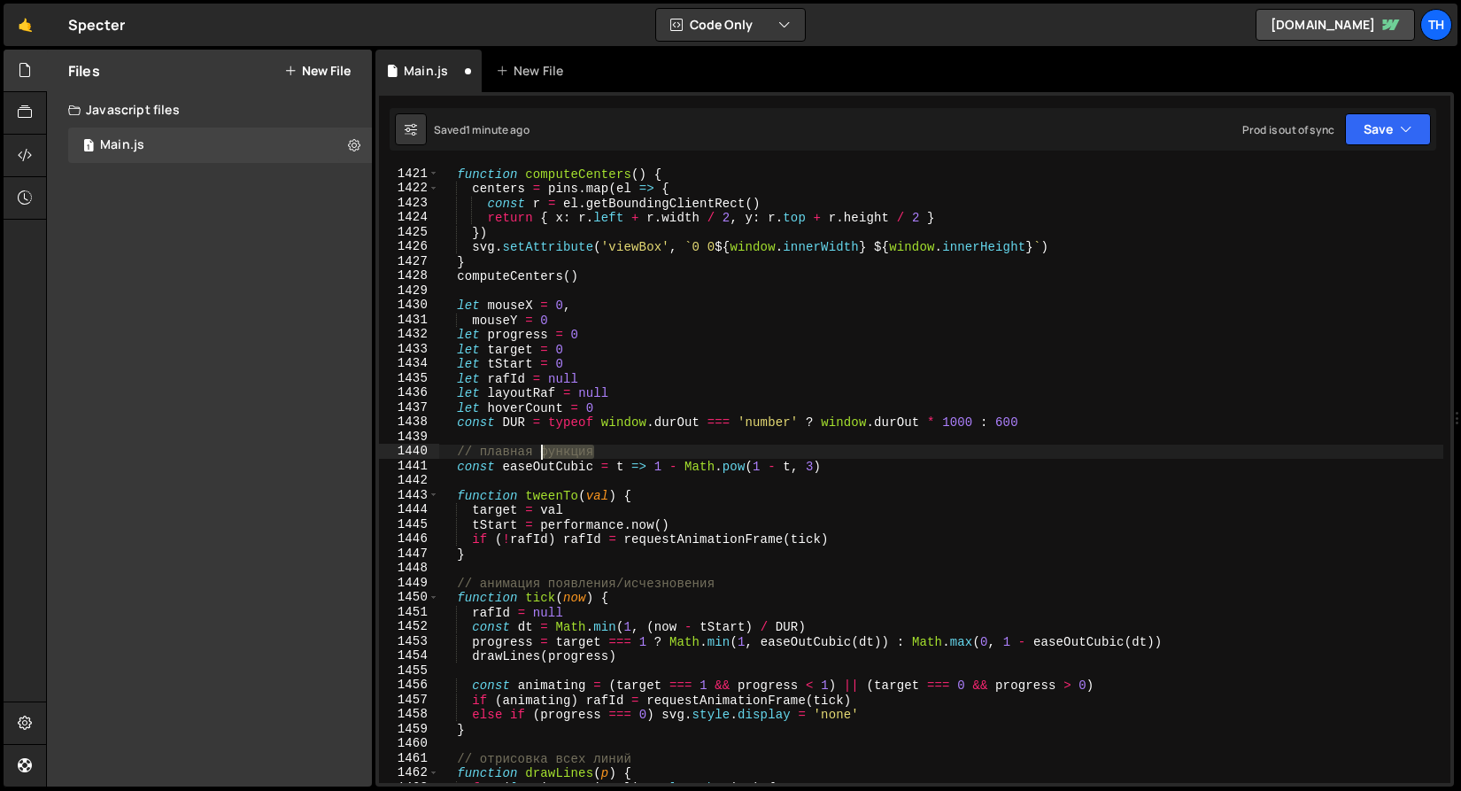
drag, startPoint x: 636, startPoint y: 452, endPoint x: 354, endPoint y: 449, distance: 281.6
click at [354, 449] on div "Files New File Javascript files 1 Main.js 0 CSS files Copy share link Edit File…" at bounding box center [753, 419] width 1415 height 738
type textarea "// плавная функция"
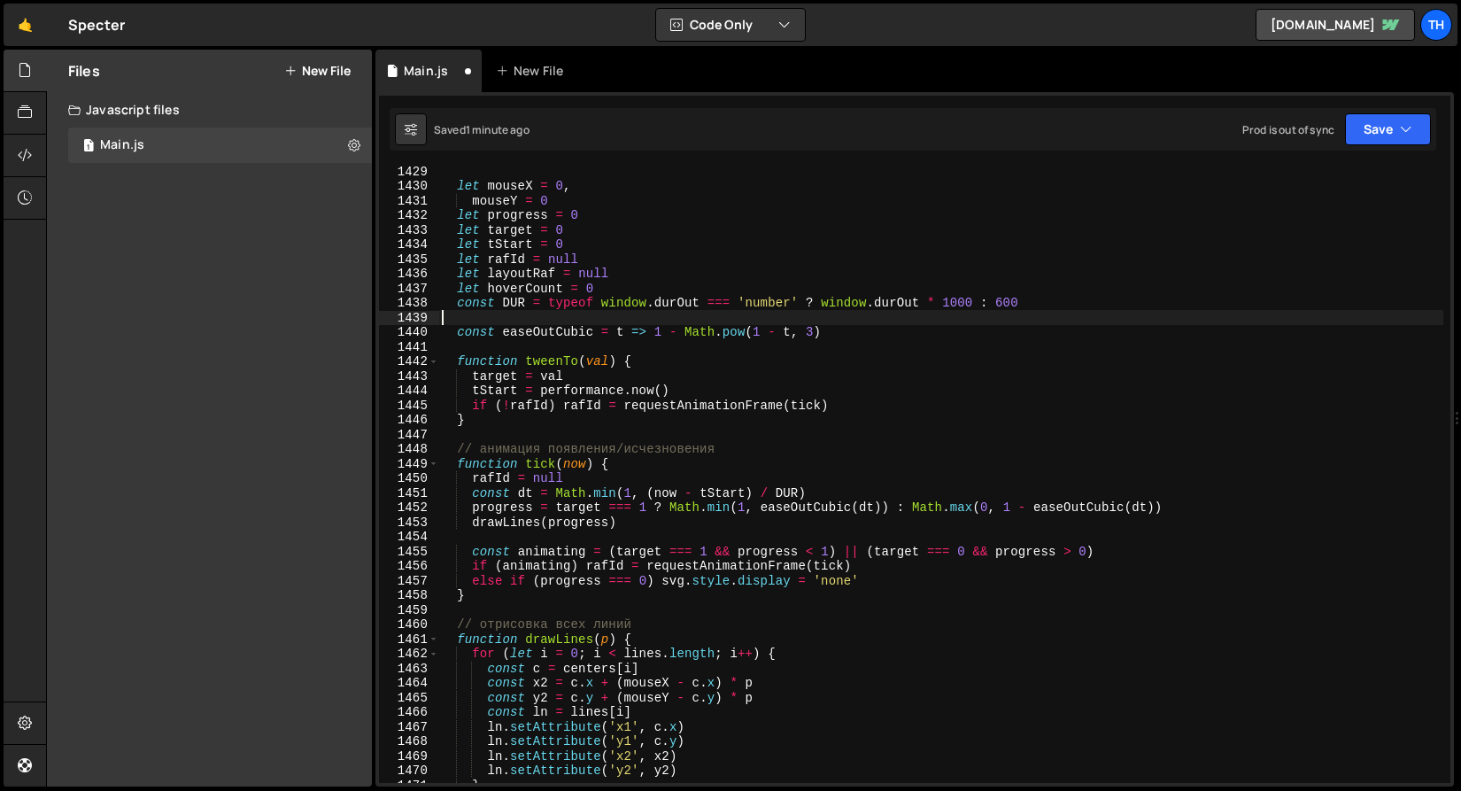
scroll to position [20880, 0]
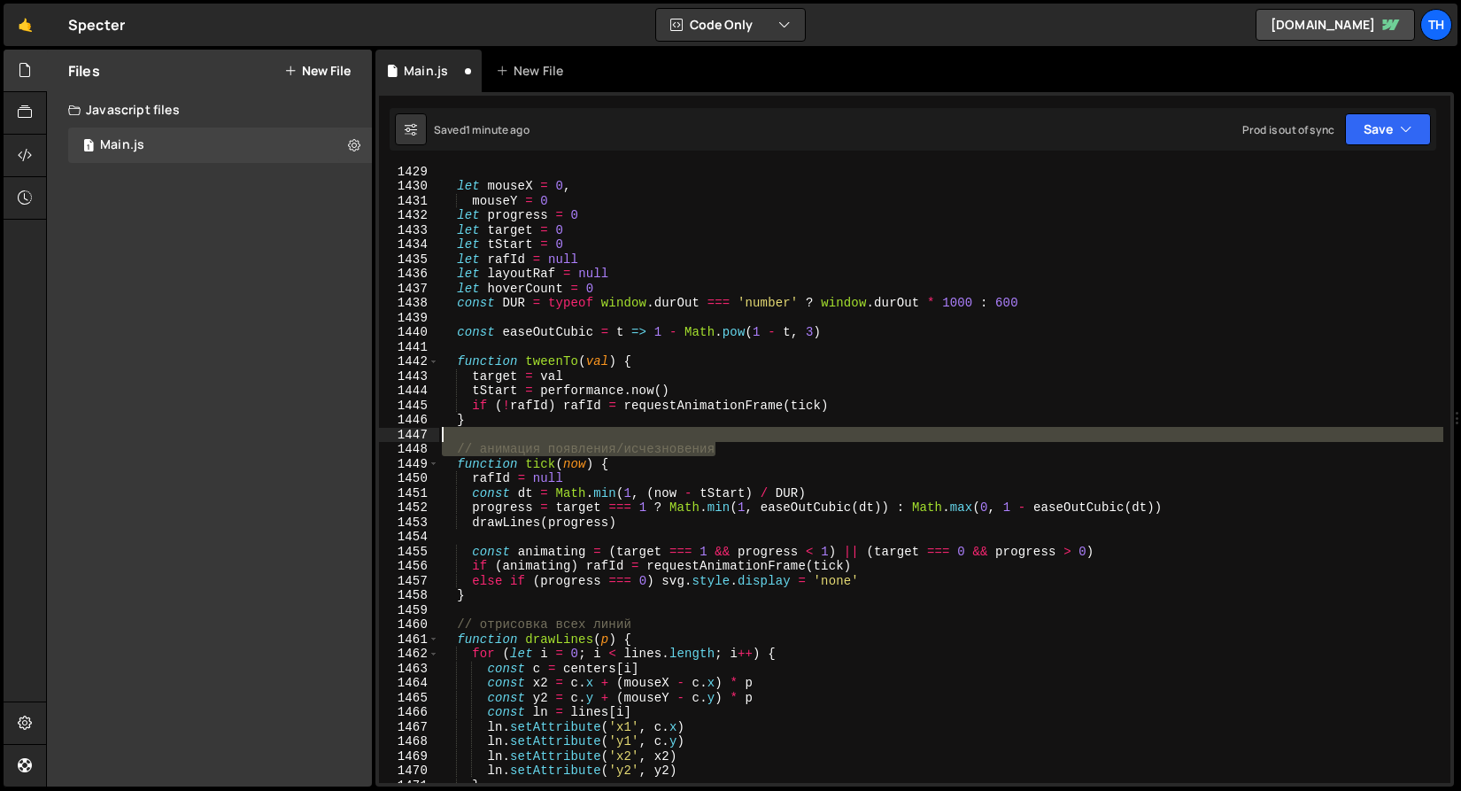
drag, startPoint x: 751, startPoint y: 449, endPoint x: 325, endPoint y: 433, distance: 426.2
click at [325, 433] on div "Files New File Javascript files 1 Main.js 0 CSS files Copy share link Edit File…" at bounding box center [753, 419] width 1415 height 738
type textarea "// анимация появления/исчезновения"
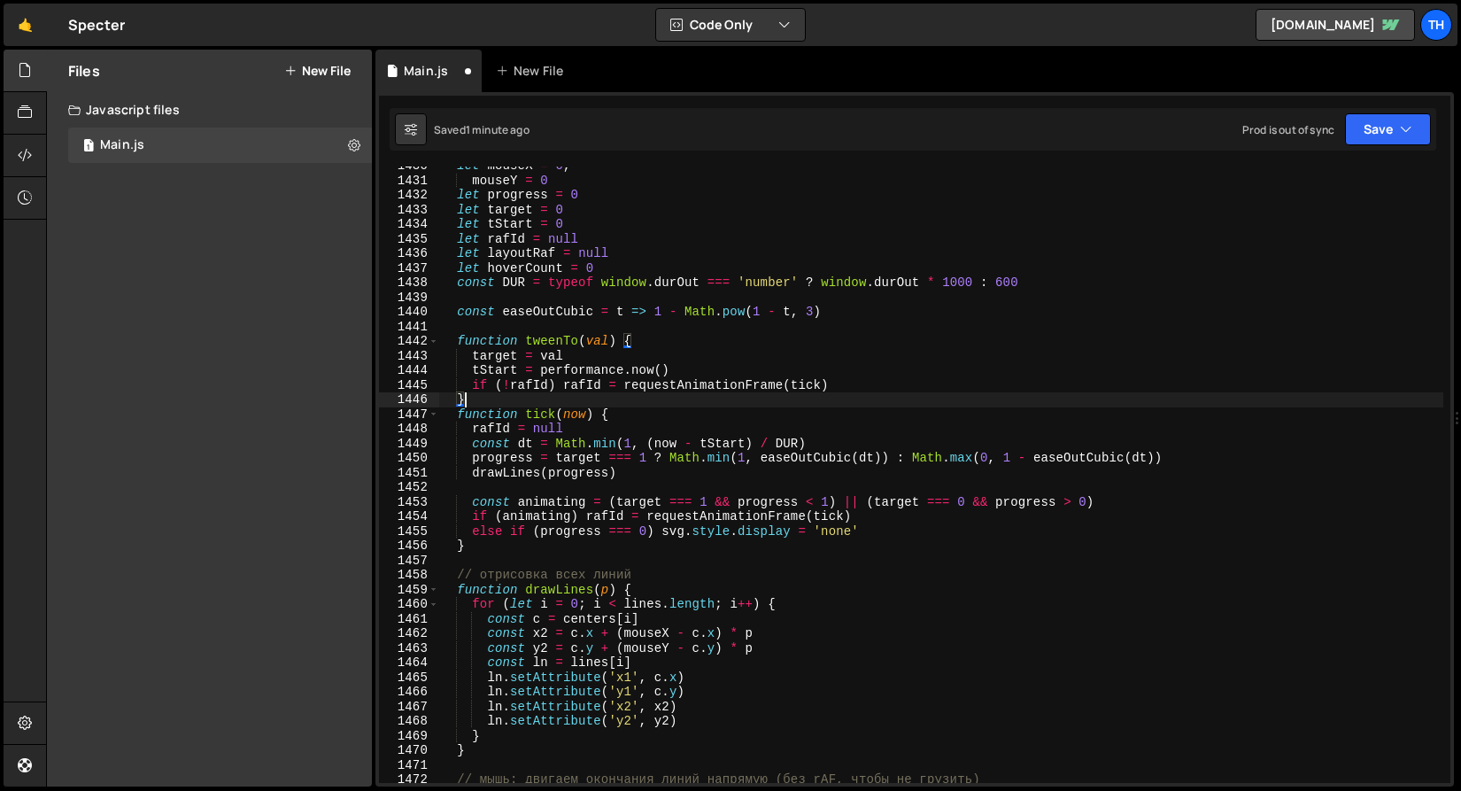
scroll to position [20901, 0]
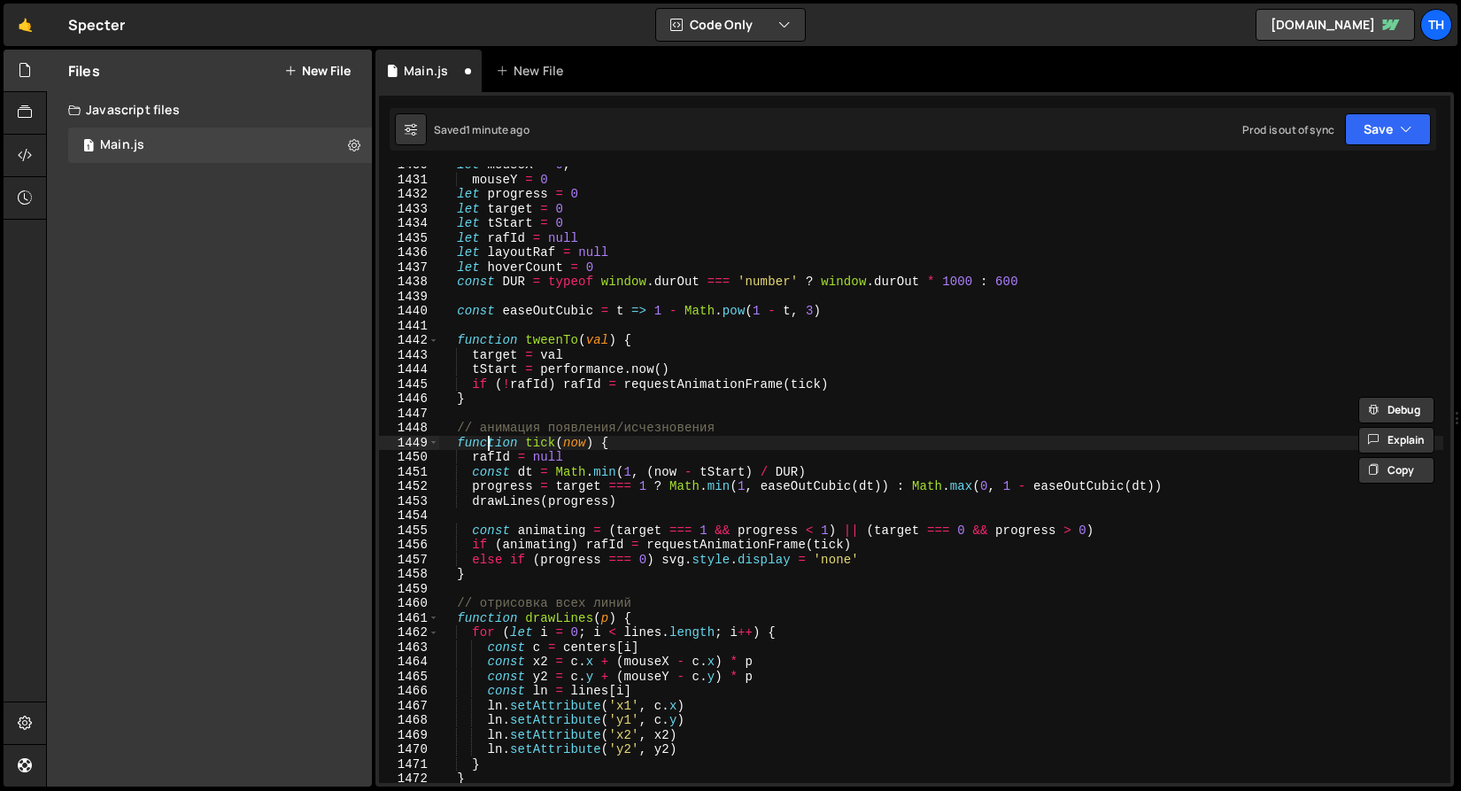
click at [491, 444] on div "let mouseX = 0 , mouseY = 0 let progress = 0 let target = 0 let tStart = 0 let …" at bounding box center [940, 480] width 1005 height 645
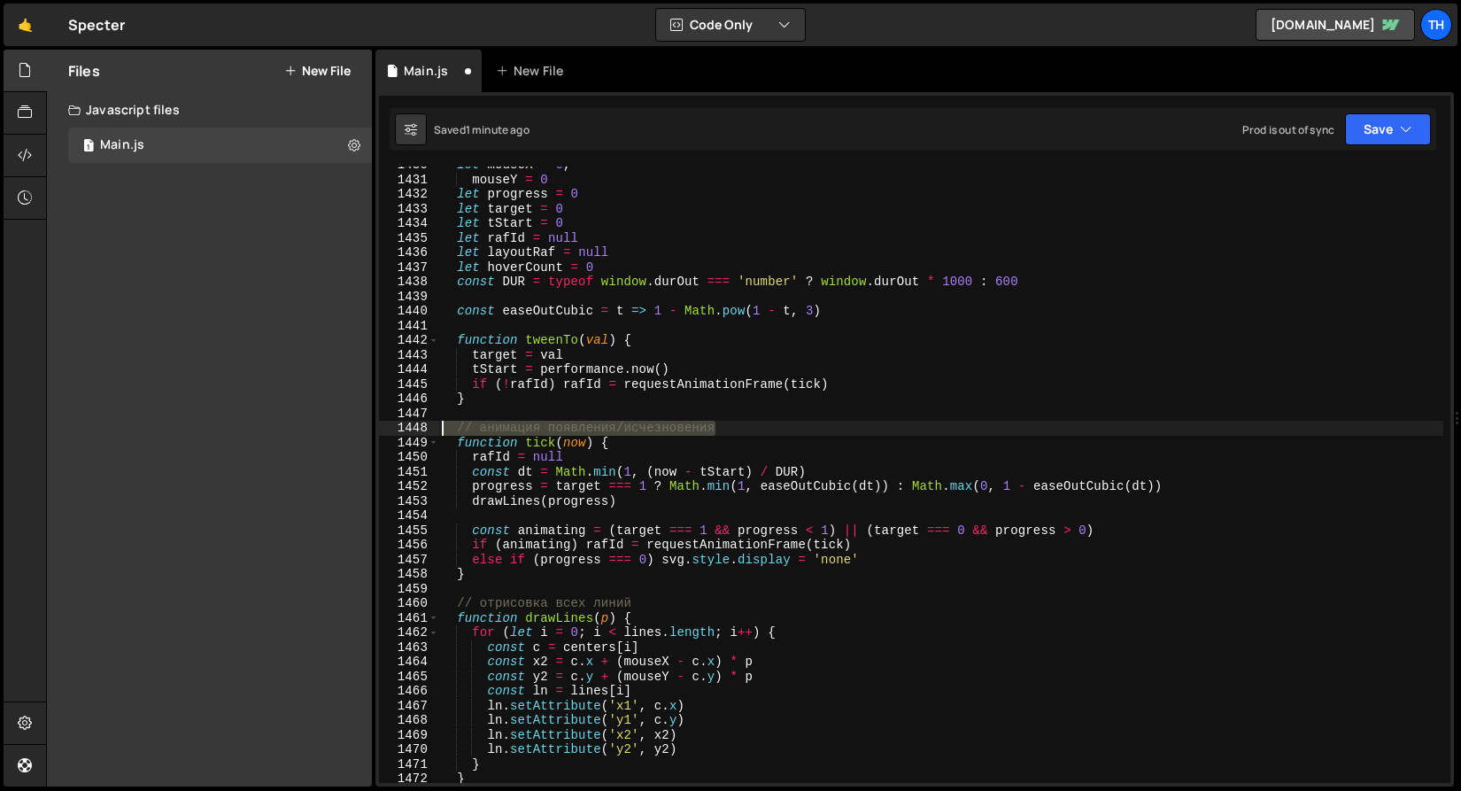
drag, startPoint x: 747, startPoint y: 429, endPoint x: 195, endPoint y: 429, distance: 552.5
click at [195, 429] on div "Files New File Javascript files 1 Main.js 0 CSS files Copy share link Edit File…" at bounding box center [753, 419] width 1415 height 738
type textarea "// анимация появления/исчезновения"
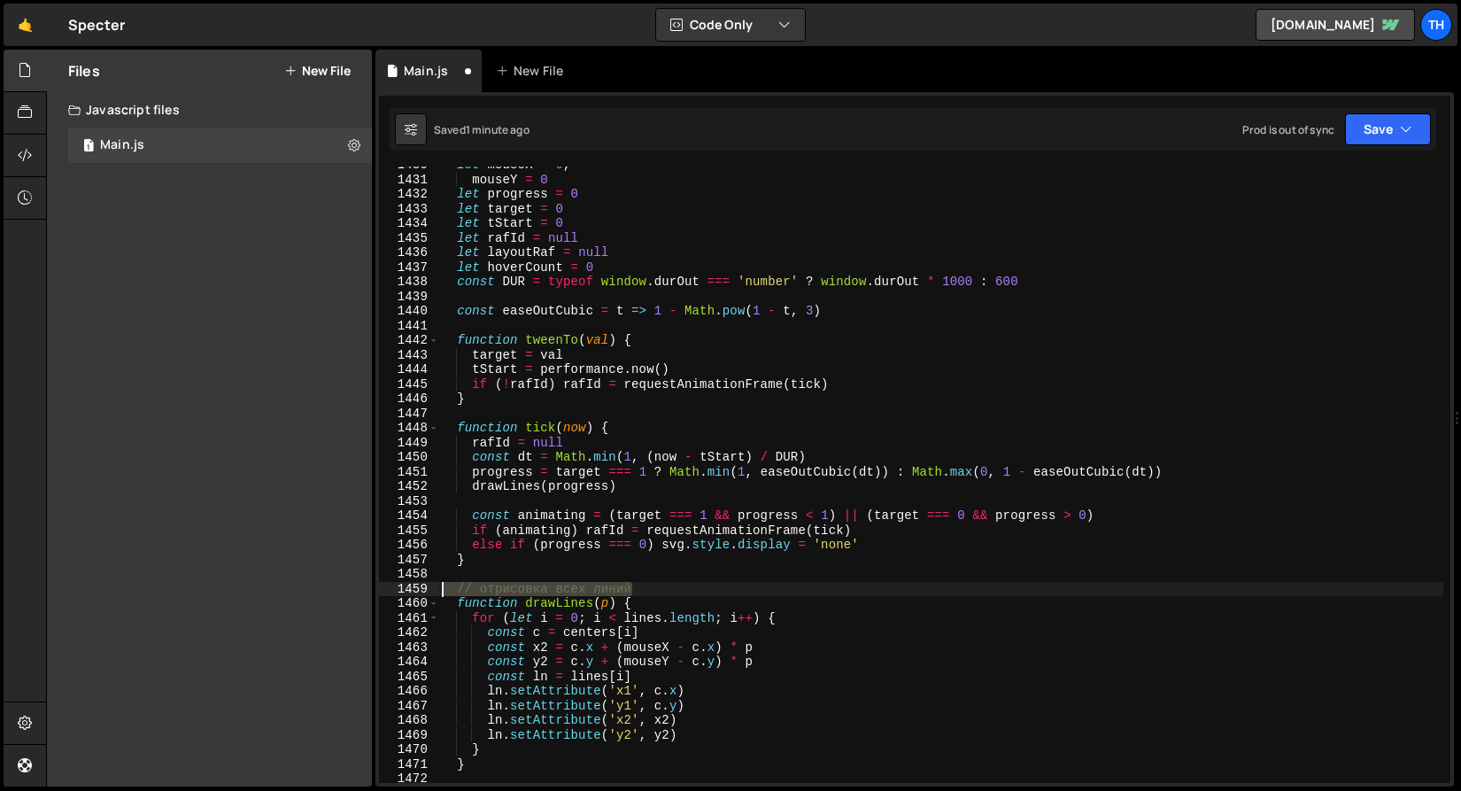
drag, startPoint x: 666, startPoint y: 585, endPoint x: 154, endPoint y: 592, distance: 511.8
click at [154, 592] on div "Files New File Javascript files 1 Main.js 0 CSS files Copy share link Edit File…" at bounding box center [753, 419] width 1415 height 738
type textarea "// отрисовка всех линий"
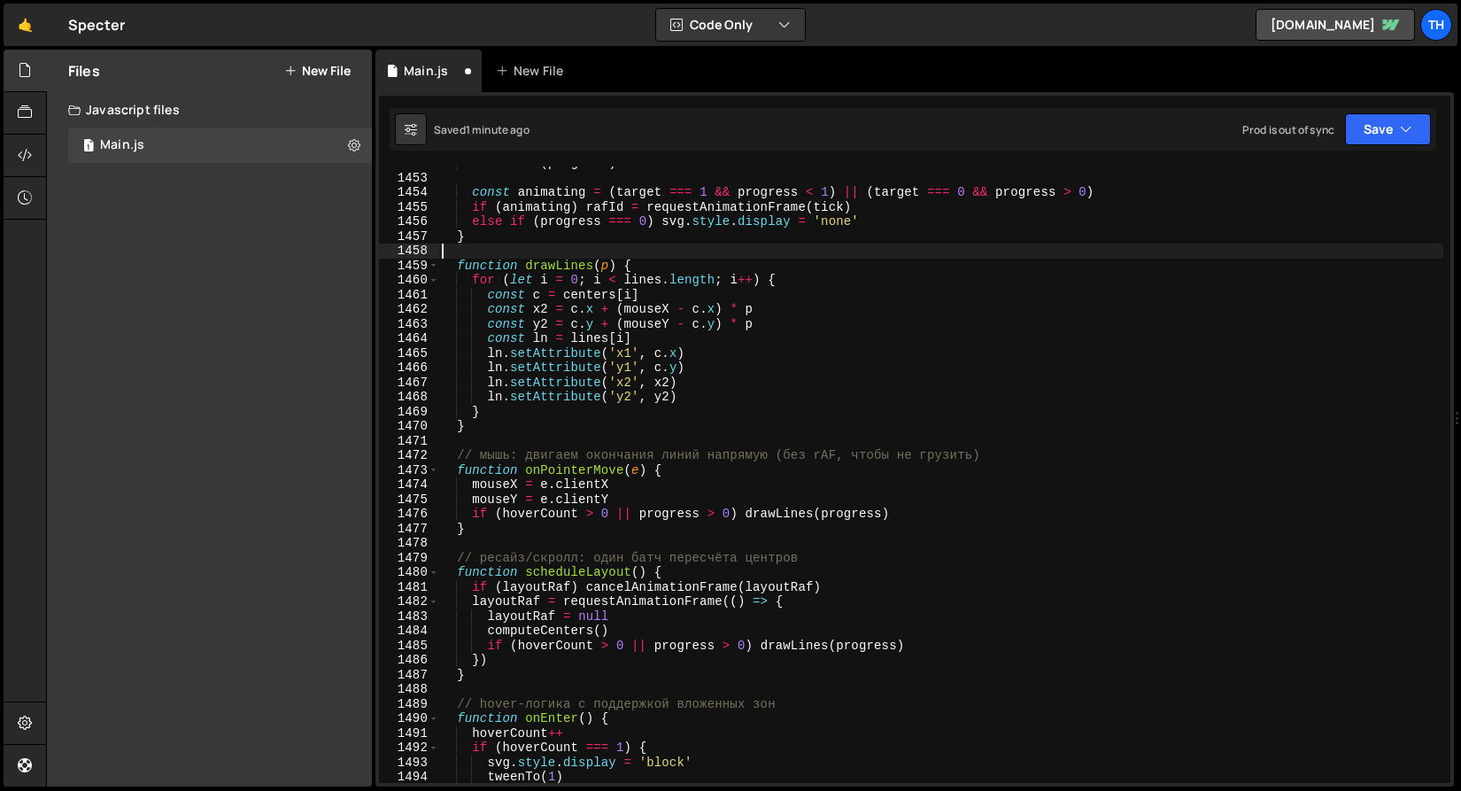
scroll to position [21268, 0]
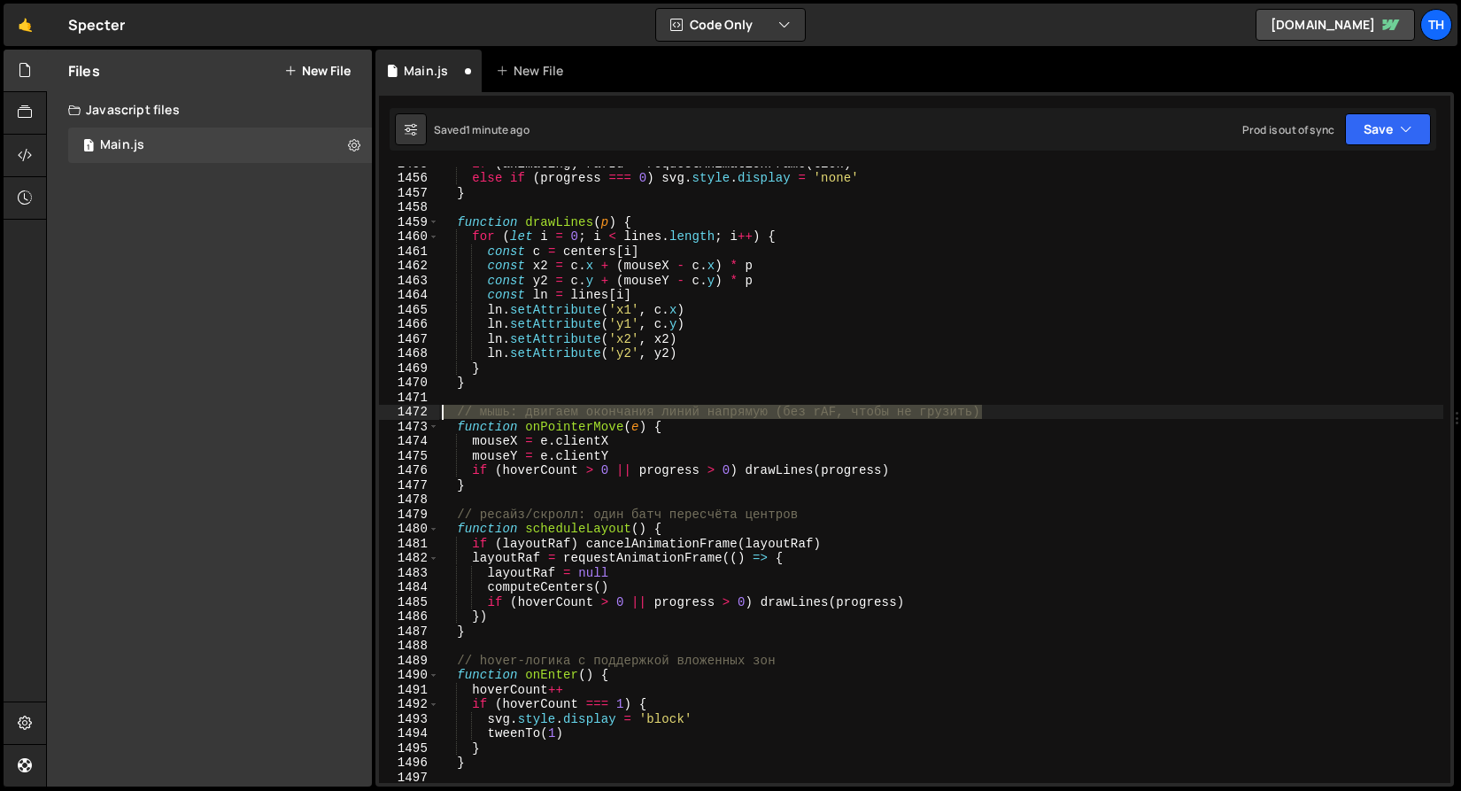
drag, startPoint x: 1018, startPoint y: 413, endPoint x: 186, endPoint y: 408, distance: 832.3
click at [186, 408] on div "Files New File Javascript files 1 Main.js 0 CSS files Copy share link Edit File…" at bounding box center [753, 419] width 1415 height 738
type textarea "// мышь: двигаем окончания линий напрямую (без rAF, чтобы не грузить)"
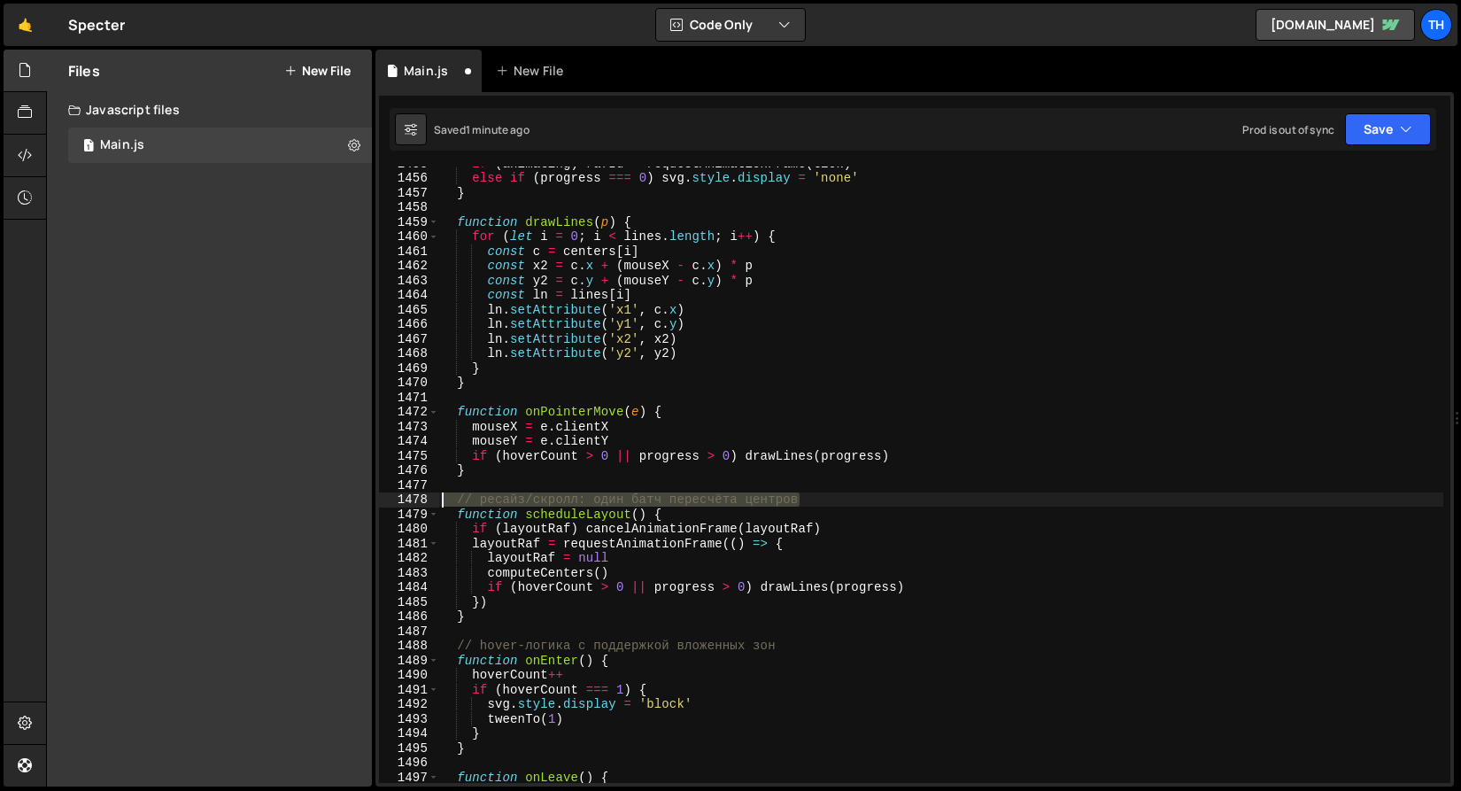
drag, startPoint x: 808, startPoint y: 495, endPoint x: 228, endPoint y: 504, distance: 580.0
click at [228, 504] on div "Files New File Javascript files 1 Main.js 0 CSS files Copy share link Edit File…" at bounding box center [753, 419] width 1415 height 738
type textarea "// ресайз/скролл: один батч пересчёта центров"
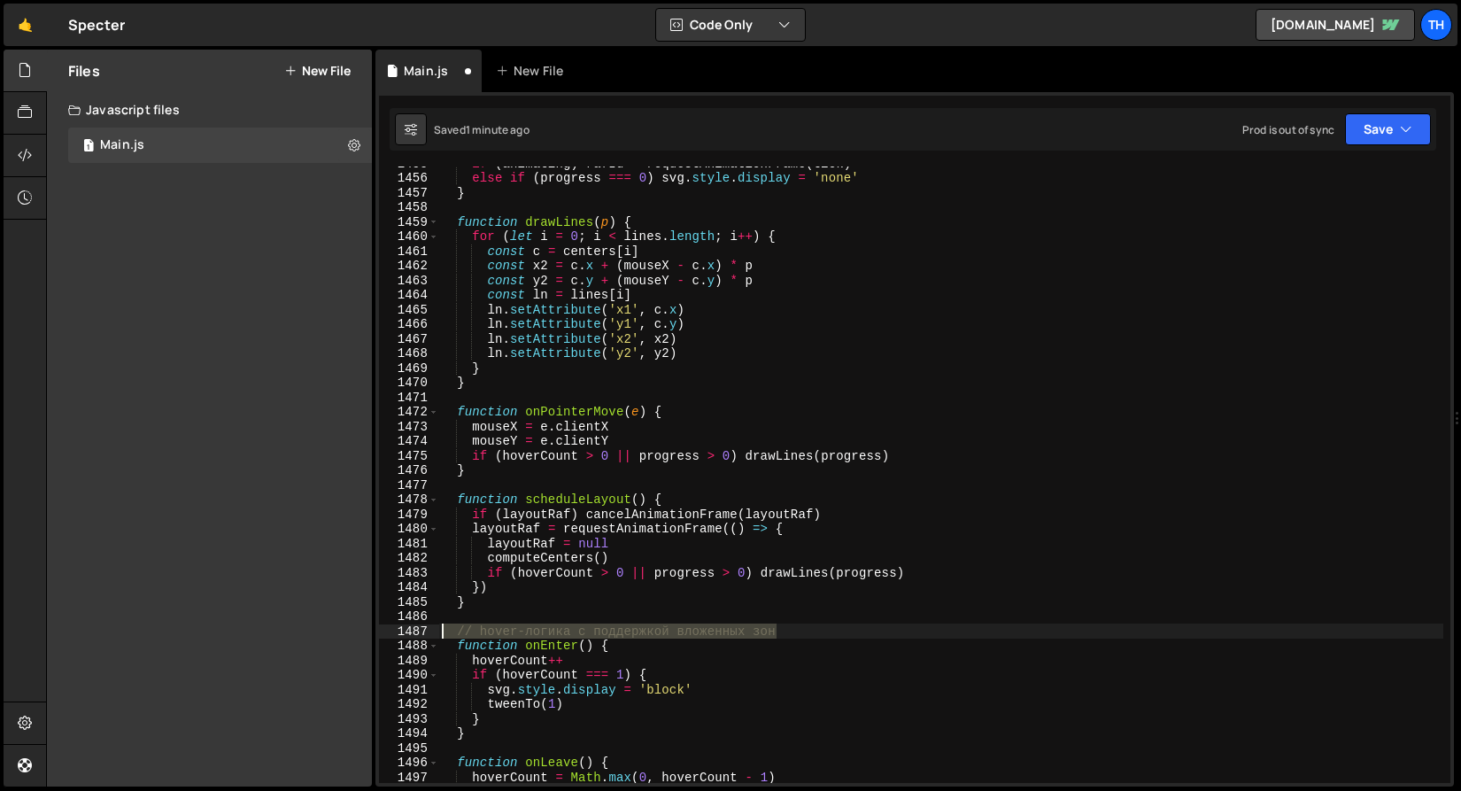
drag, startPoint x: 792, startPoint y: 631, endPoint x: 370, endPoint y: 631, distance: 422.4
click at [370, 631] on div "Files New File Javascript files 1 Main.js 0 CSS files Copy share link Edit File…" at bounding box center [753, 419] width 1415 height 738
type textarea "// hover-логика с поддержкой вложенных зон"
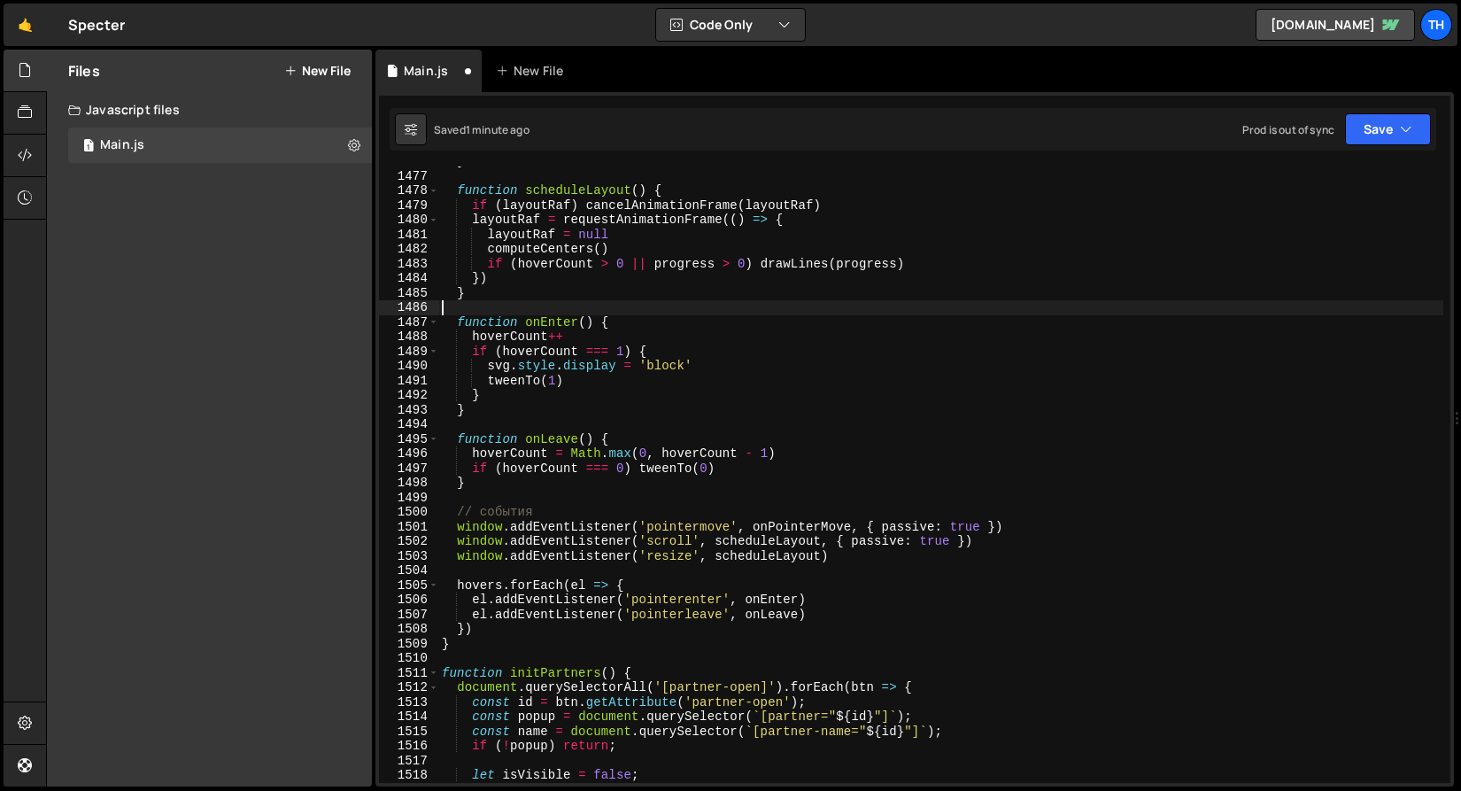
scroll to position [21580, 0]
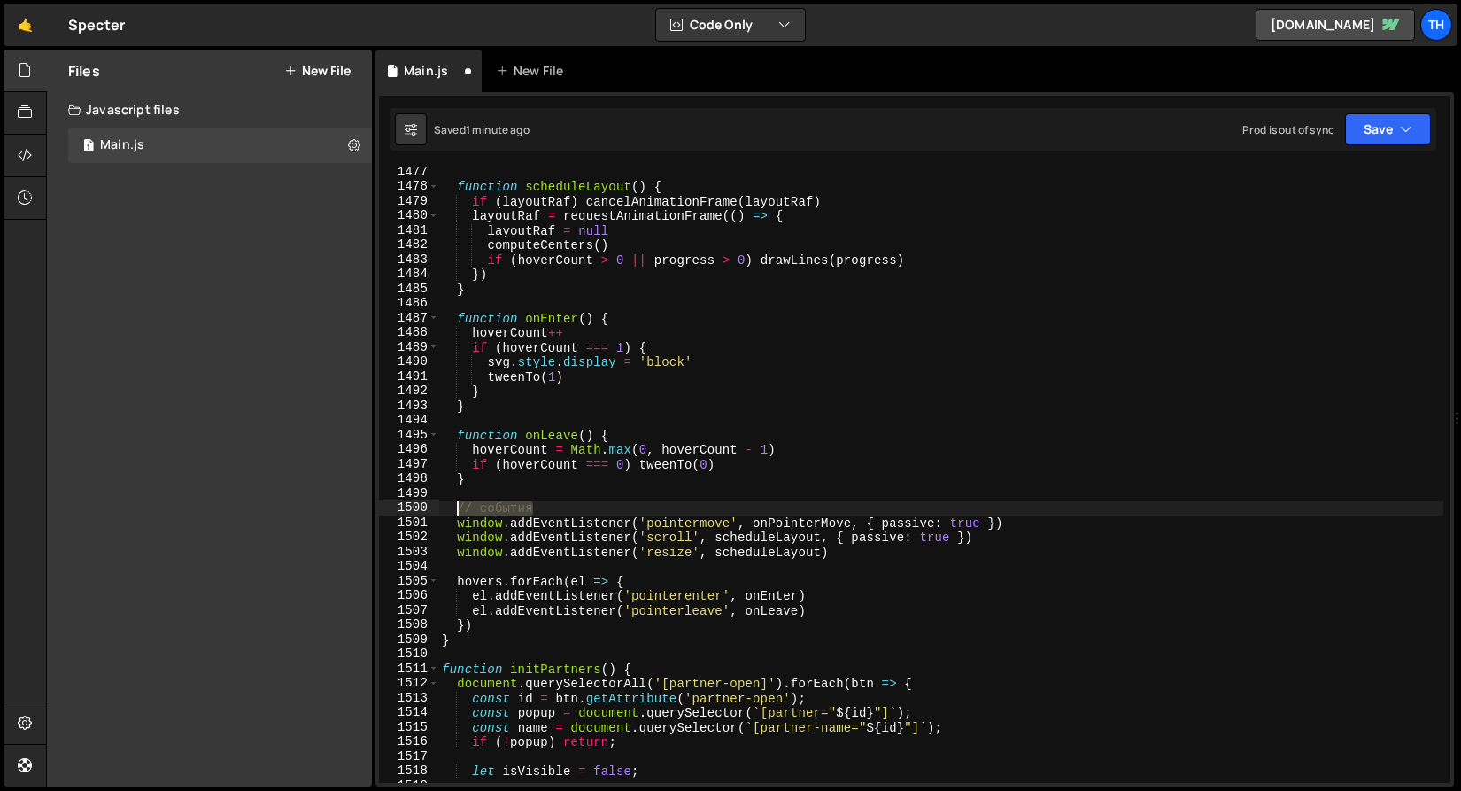
drag, startPoint x: 597, startPoint y: 509, endPoint x: 373, endPoint y: 508, distance: 224.0
click at [374, 508] on div "Files New File Javascript files 1 Main.js 0 CSS files Copy share link Edit File…" at bounding box center [753, 419] width 1415 height 738
type textarea "// события"
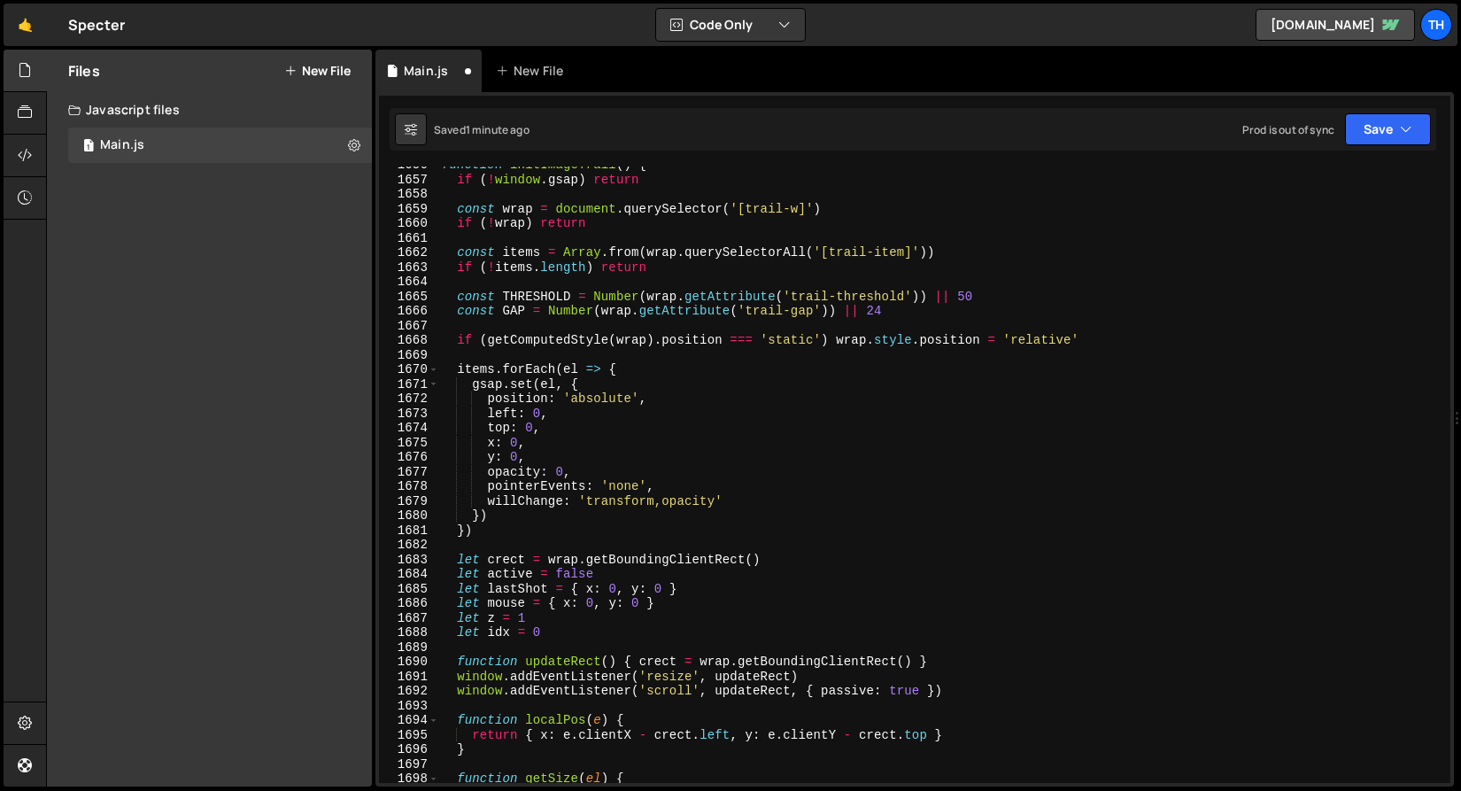
scroll to position [24138, 0]
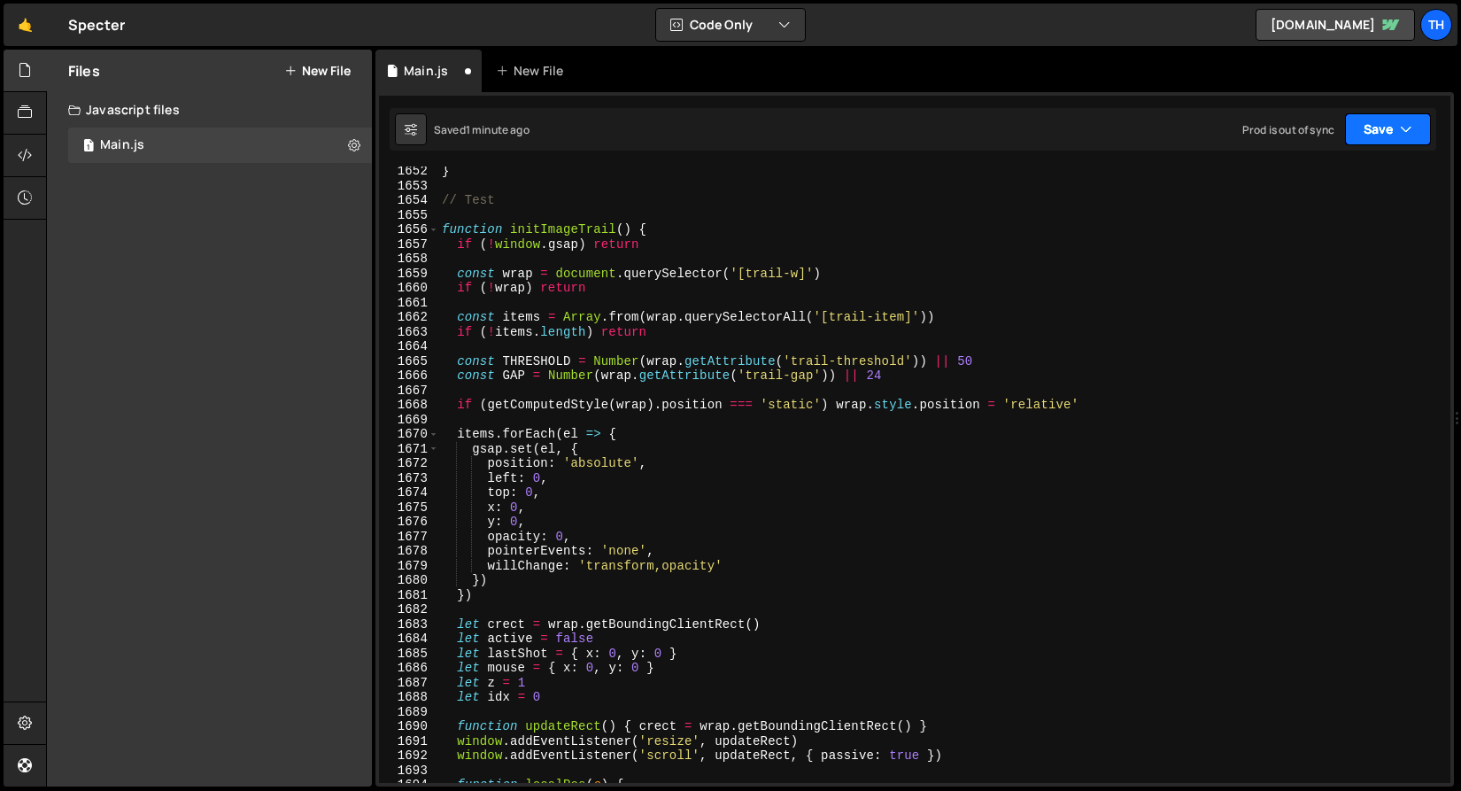
click at [1355, 122] on button "Save" at bounding box center [1388, 129] width 86 height 32
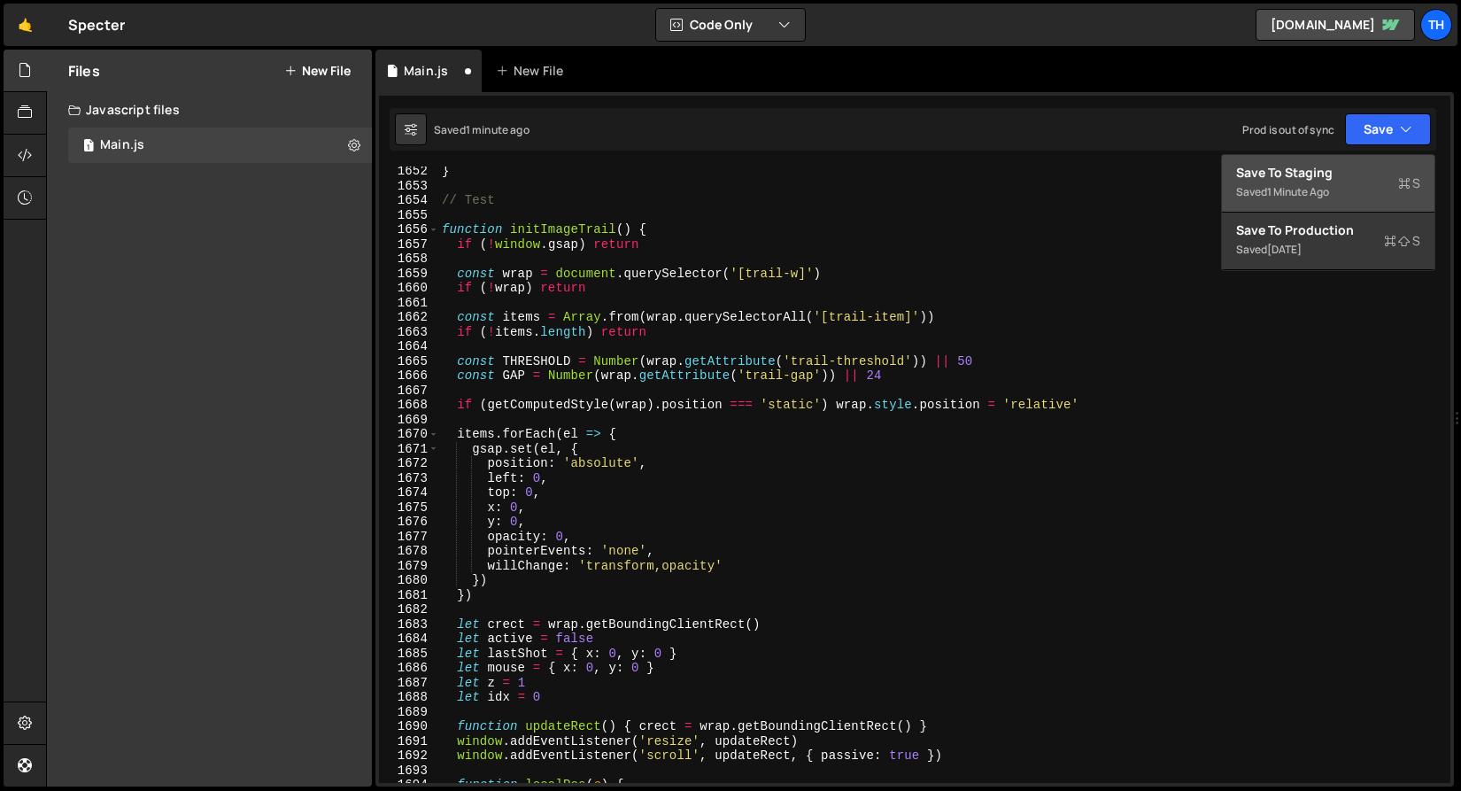
click at [1315, 166] on div "Save to Staging S" at bounding box center [1328, 173] width 184 height 18
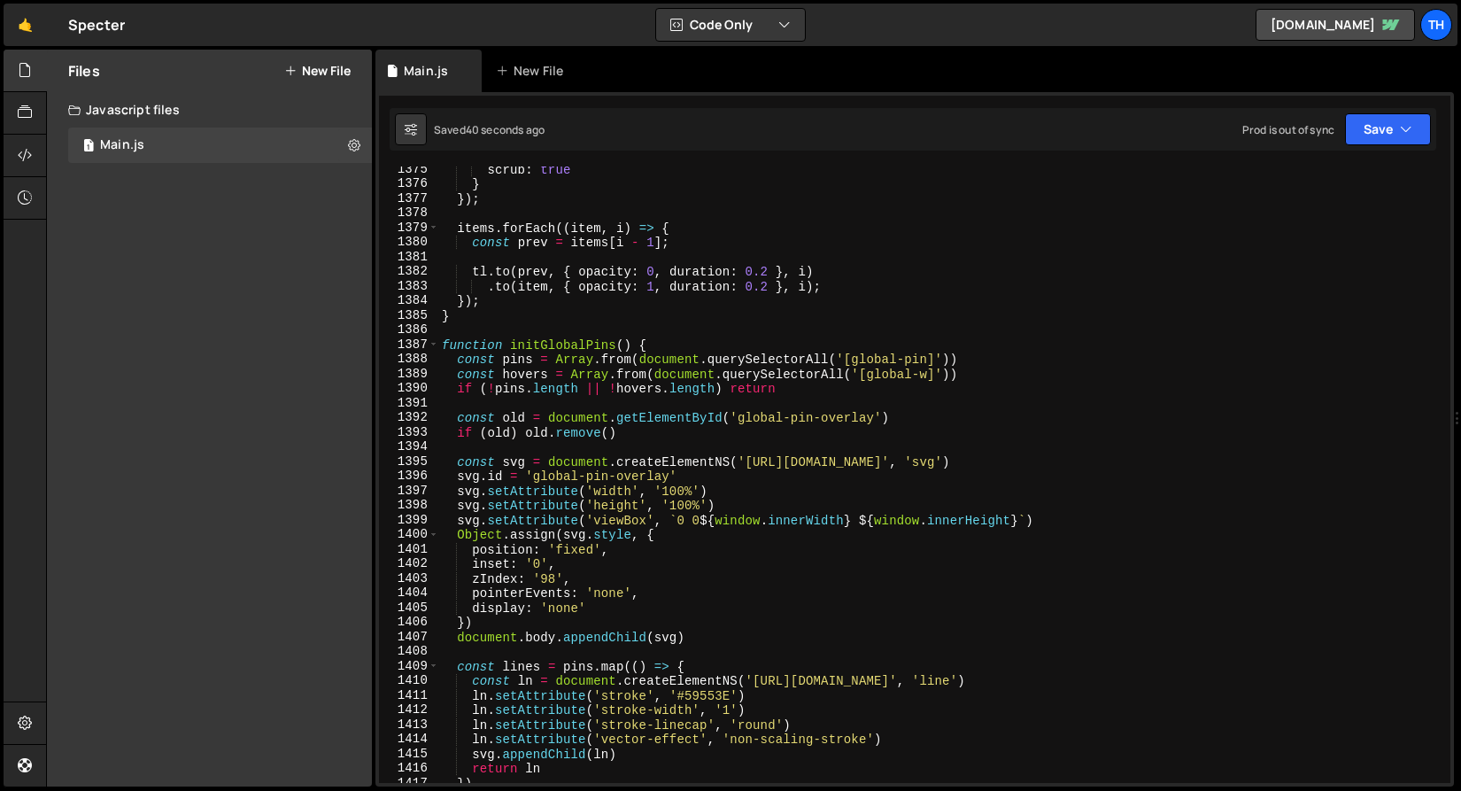
scroll to position [20030, 0]
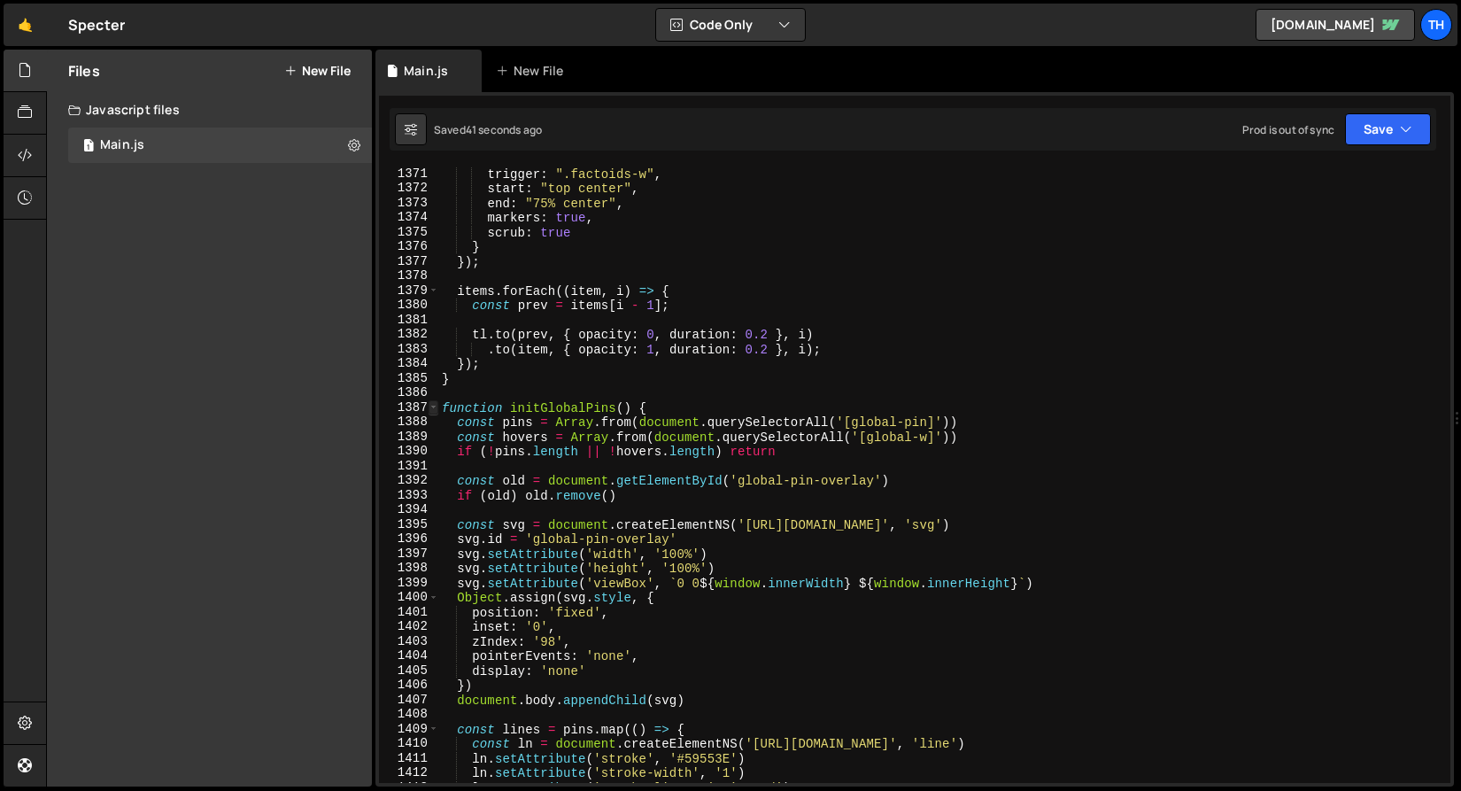
click at [431, 406] on span at bounding box center [434, 407] width 10 height 15
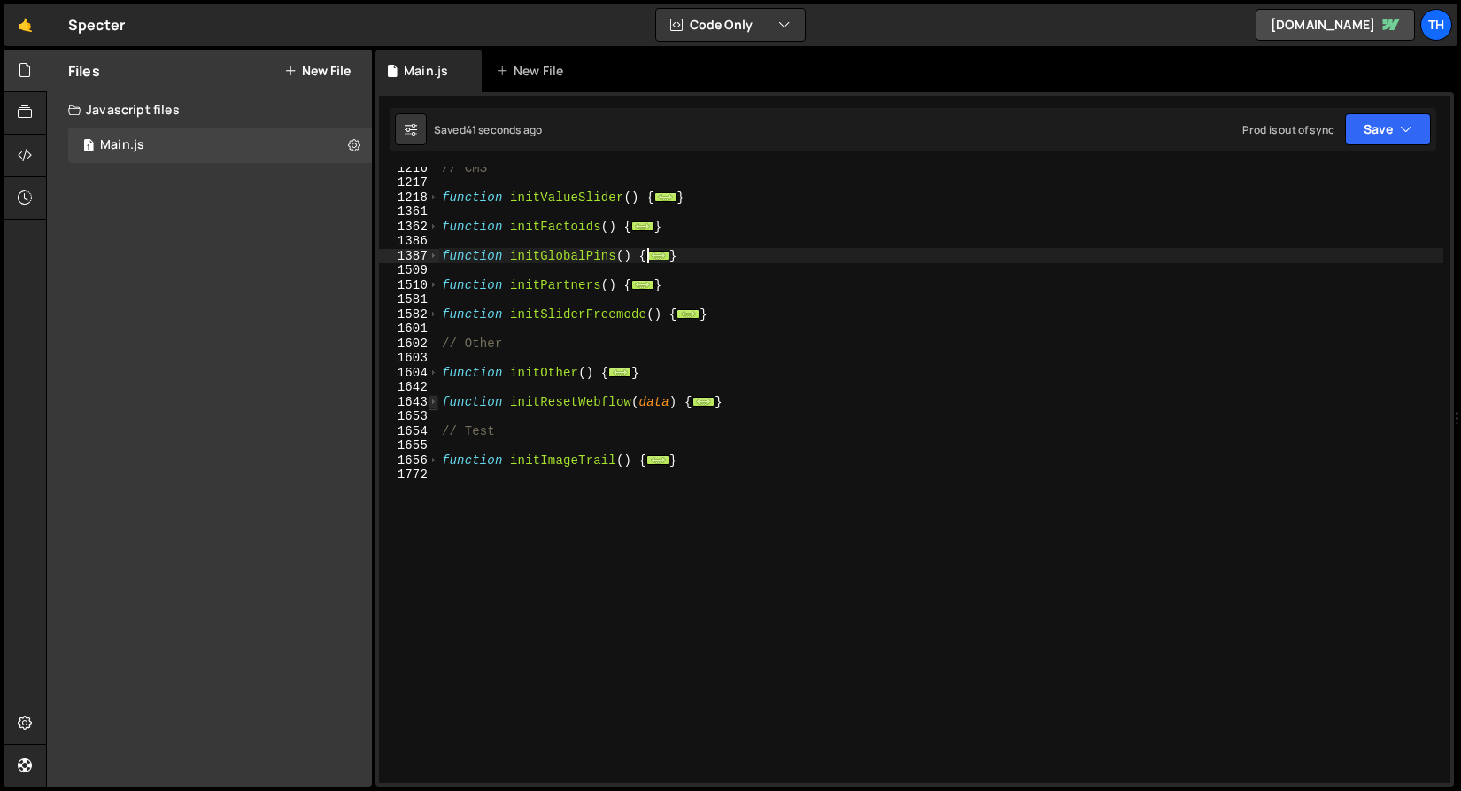
scroll to position [926, 0]
click at [433, 462] on span at bounding box center [434, 460] width 10 height 15
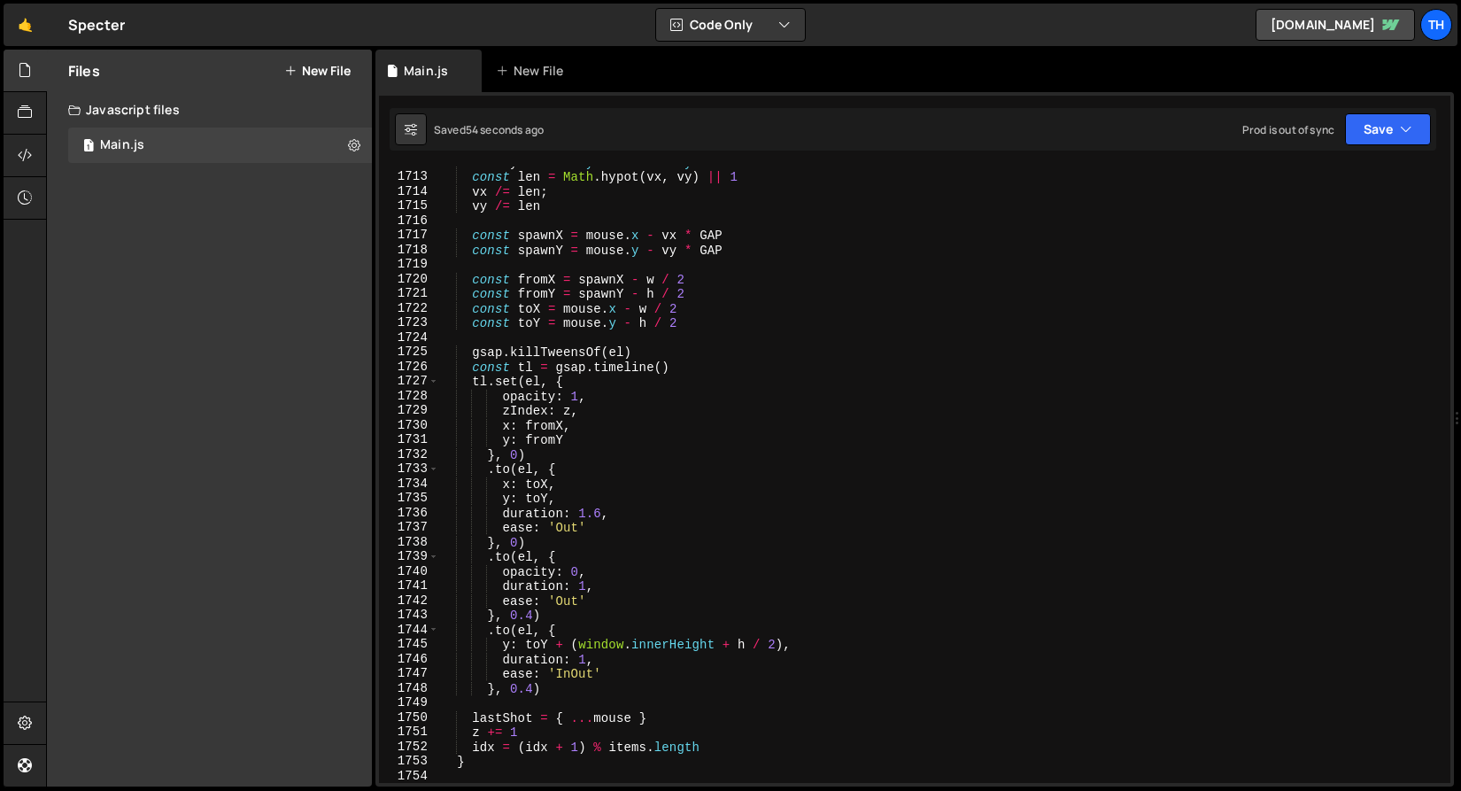
scroll to position [2093, 0]
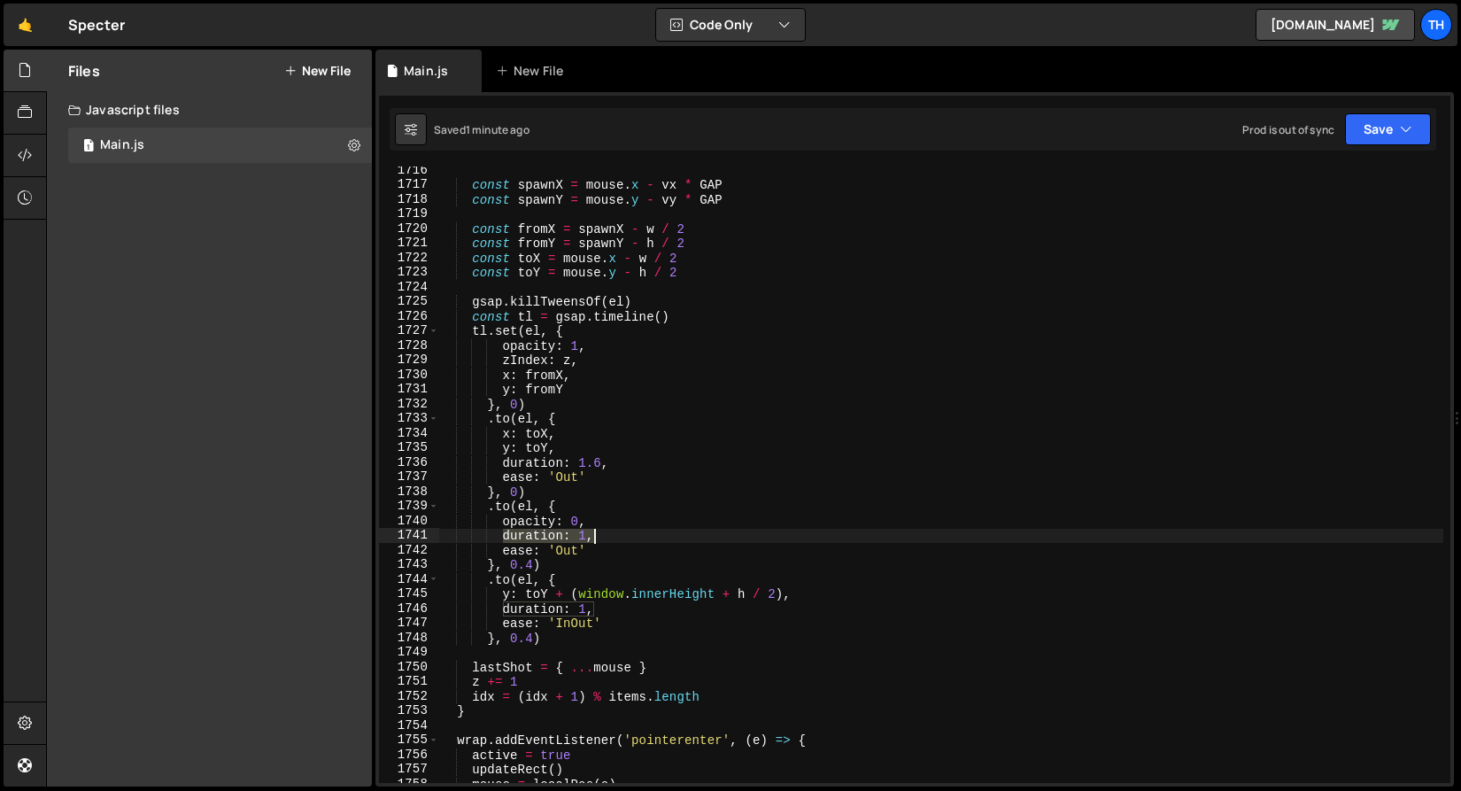
drag, startPoint x: 506, startPoint y: 535, endPoint x: 615, endPoint y: 535, distance: 109.8
click at [615, 535] on div "const spawnX = mouse . x - vx * GAP const spawnY = mouse . y - vy * GAP const f…" at bounding box center [940, 485] width 1005 height 645
click at [602, 360] on div "const spawnX = mouse . x - vx * GAP const spawnY = mouse . y - vy * GAP const f…" at bounding box center [940, 485] width 1005 height 645
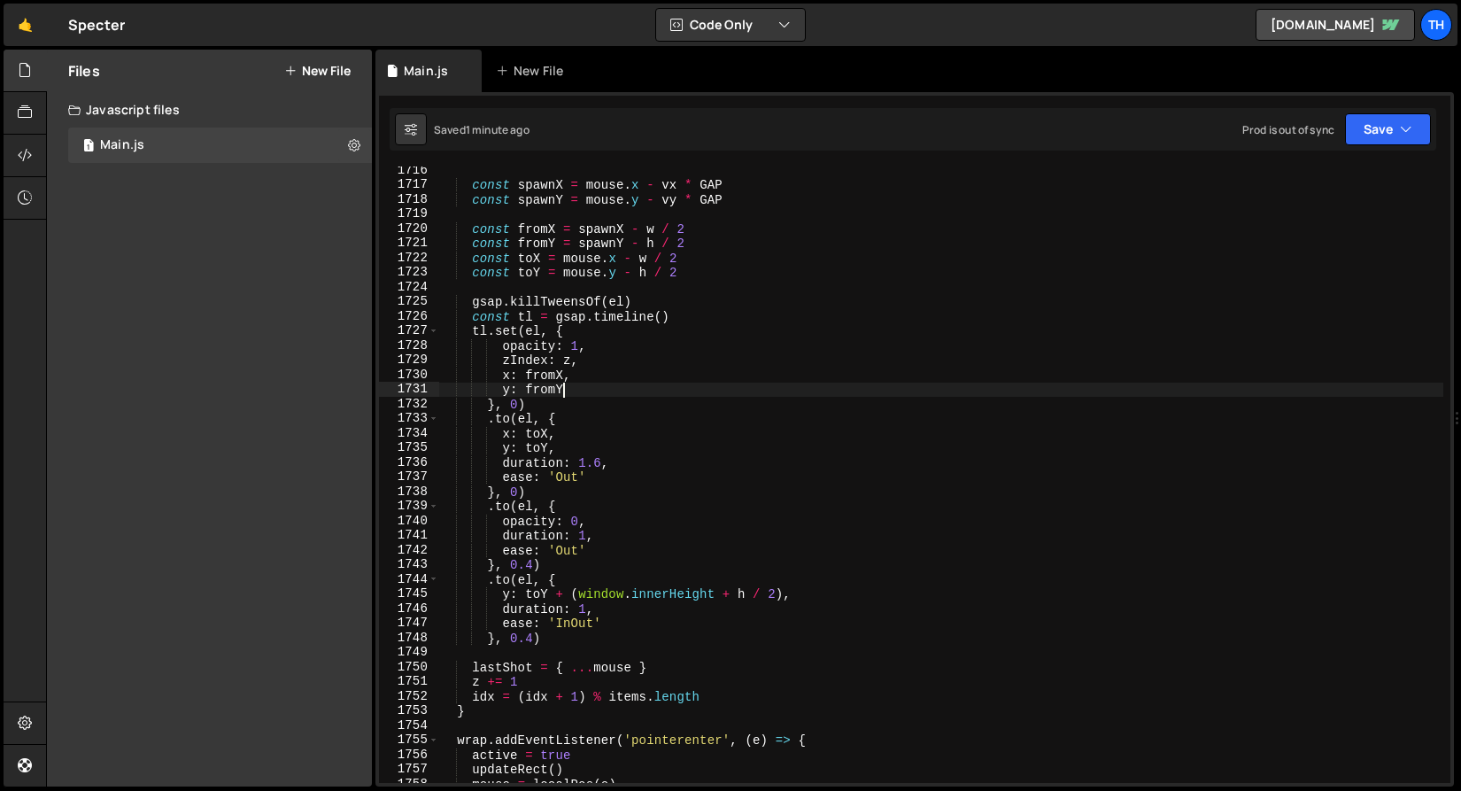
click at [590, 383] on div "const spawnX = mouse . x - vx * GAP const spawnY = mouse . y - vy * GAP const f…" at bounding box center [940, 485] width 1005 height 645
type textarea "y: fromY"
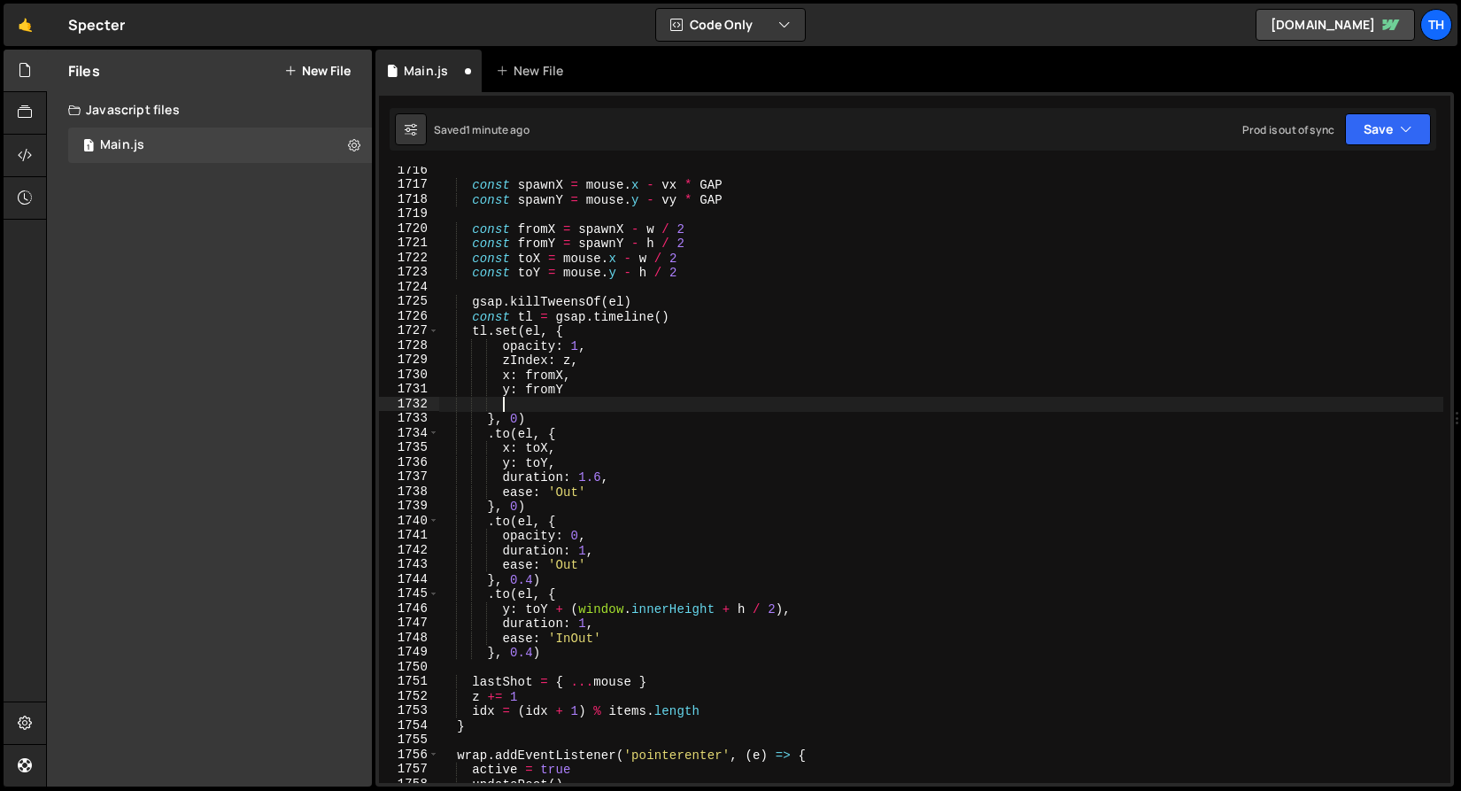
paste textarea "duration: 1,"
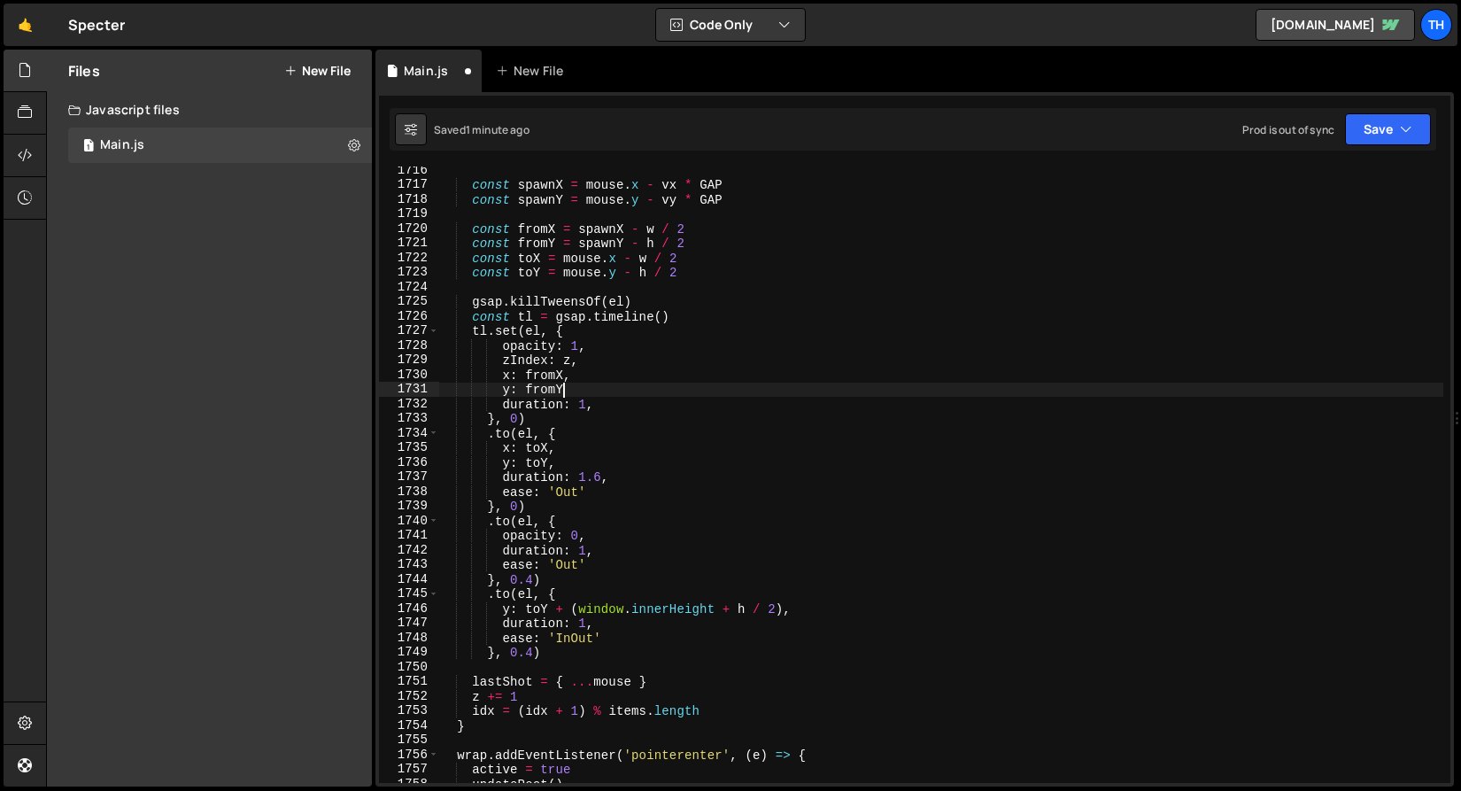
click at [578, 383] on div "const spawnX = mouse . x - vx * GAP const spawnY = mouse . y - vy * GAP const f…" at bounding box center [940, 485] width 1005 height 645
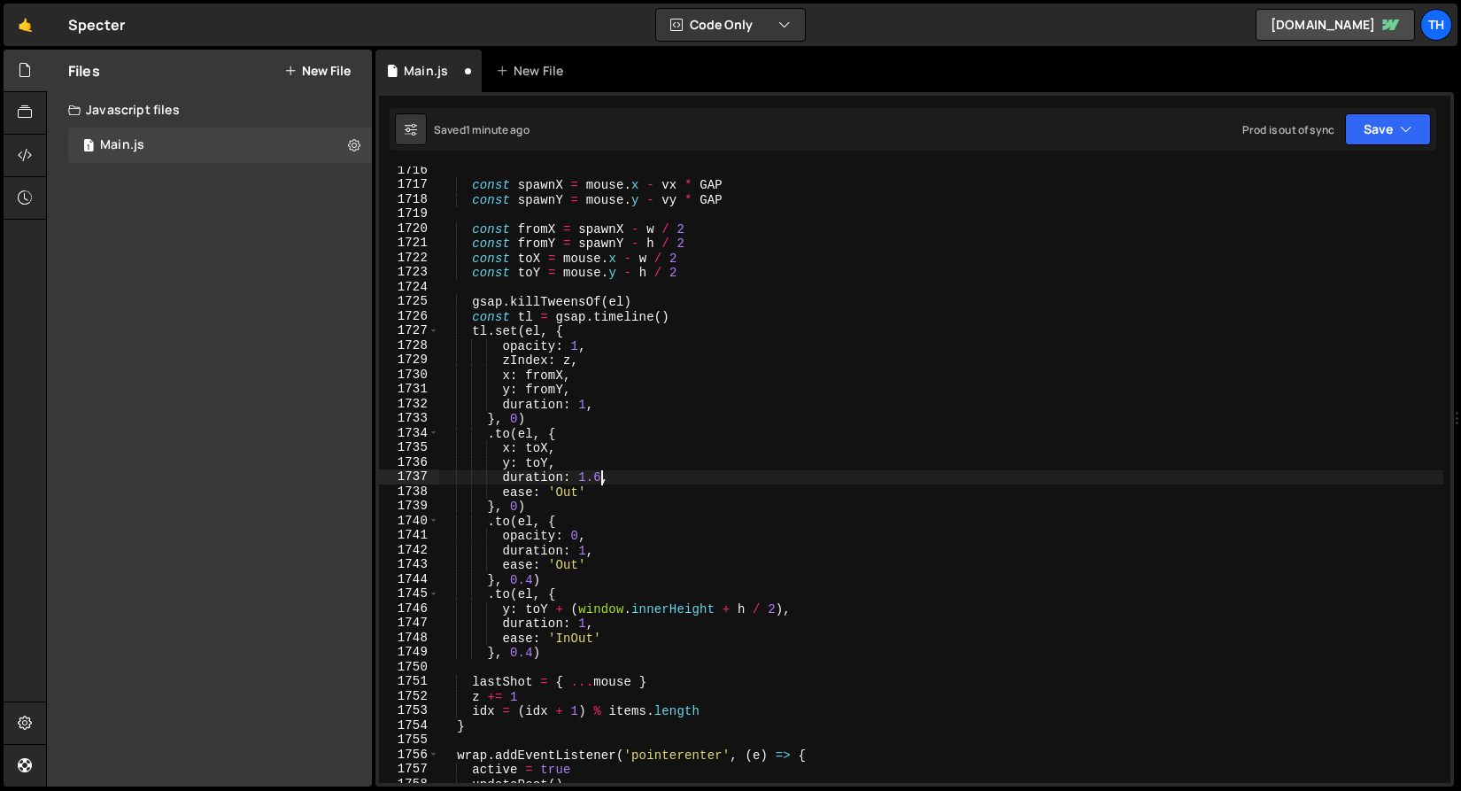
drag, startPoint x: 601, startPoint y: 483, endPoint x: 562, endPoint y: 484, distance: 39.0
click at [562, 484] on div "const spawnX = mouse . x - vx * GAP const spawnY = mouse . y - vy * GAP const f…" at bounding box center [940, 485] width 1005 height 645
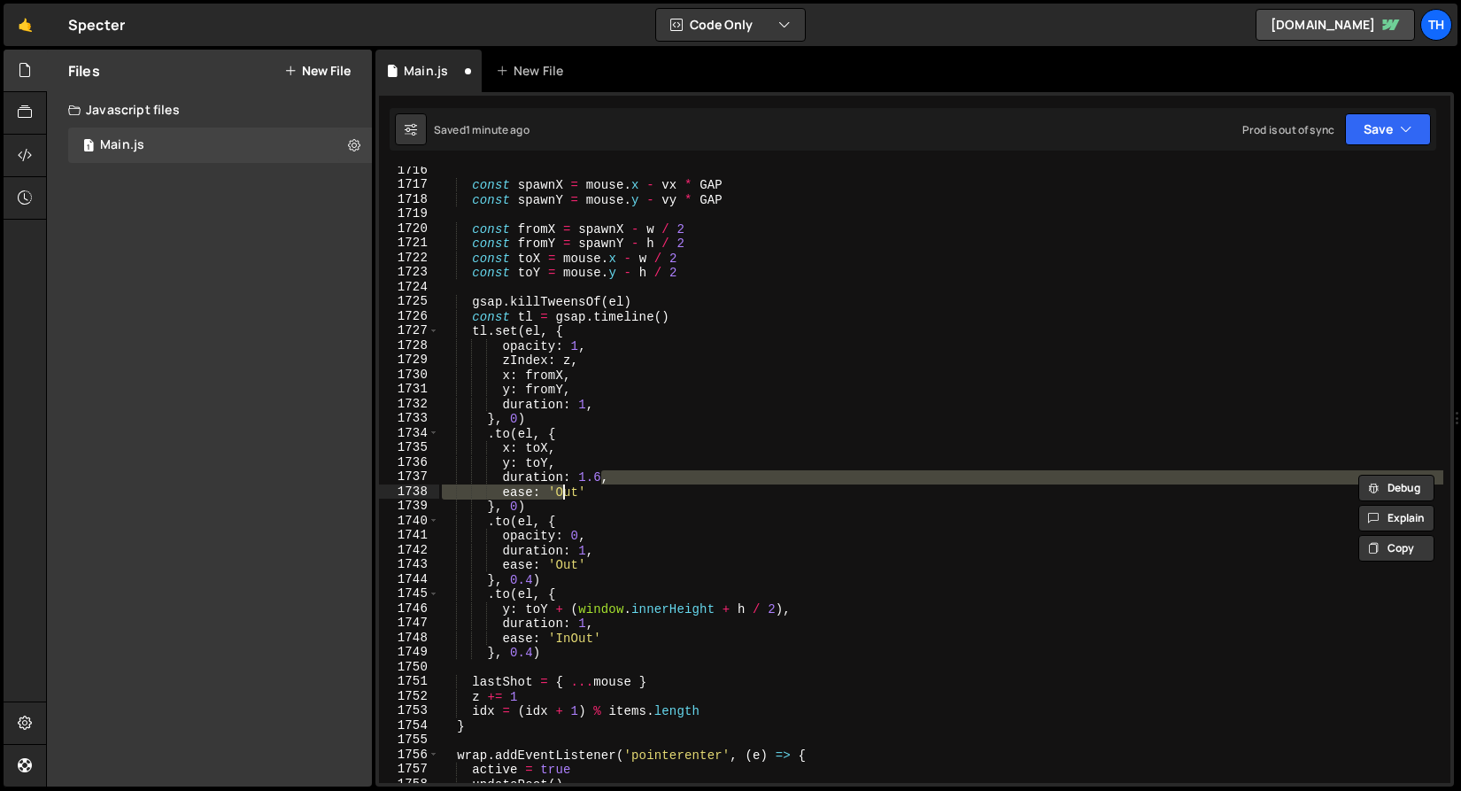
click at [497, 488] on div "const spawnX = mouse . x - vx * GAP const spawnY = mouse . y - vy * GAP const f…" at bounding box center [940, 474] width 1005 height 616
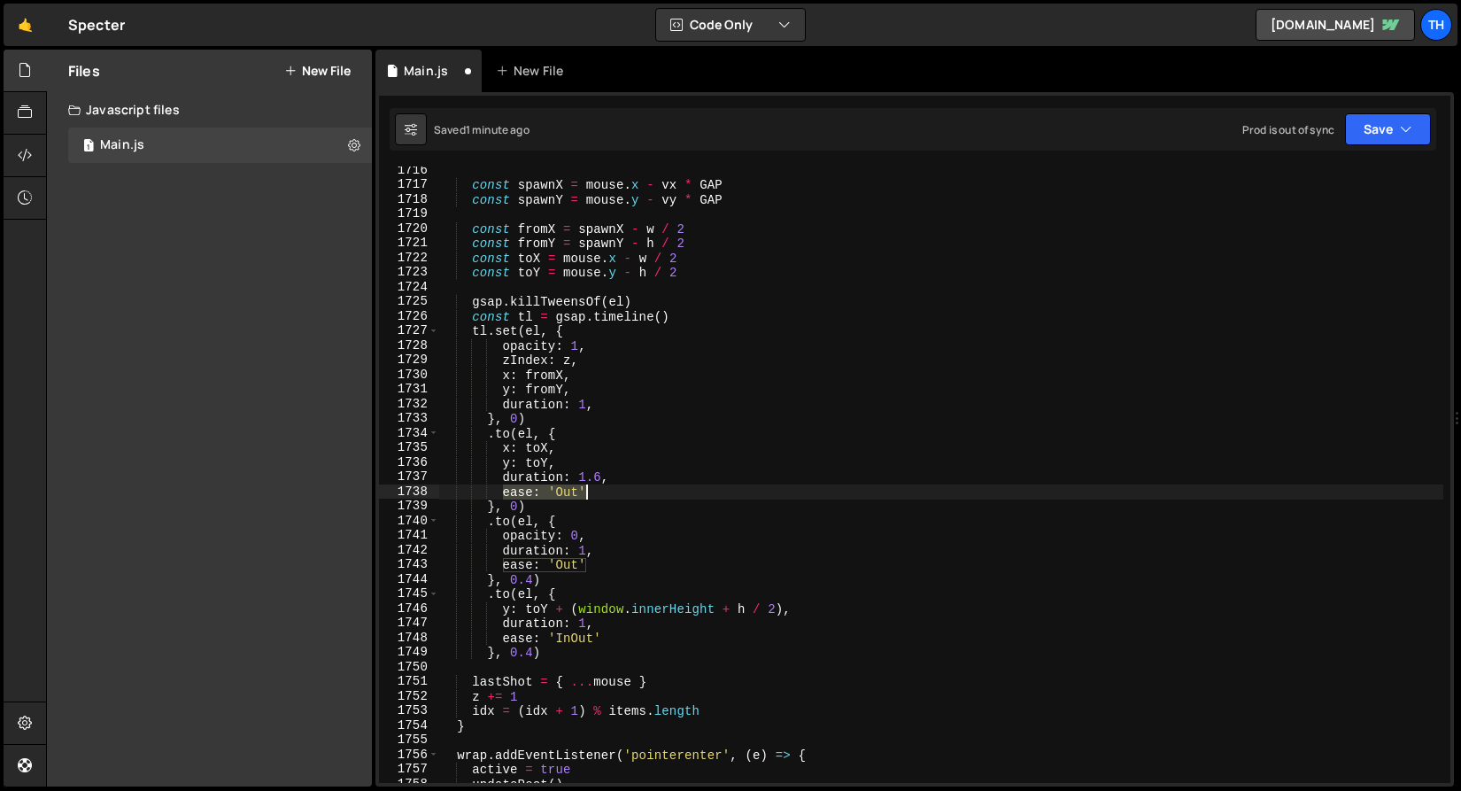
drag, startPoint x: 503, startPoint y: 494, endPoint x: 594, endPoint y: 495, distance: 91.2
click at [594, 495] on div "const spawnX = mouse . x - vx * GAP const spawnY = mouse . y - vy * GAP const f…" at bounding box center [940, 485] width 1005 height 645
click at [615, 402] on div "const spawnX = mouse . x - vx * GAP const spawnY = mouse . y - vy * GAP const f…" at bounding box center [940, 485] width 1005 height 645
type textarea "duration: 1,"
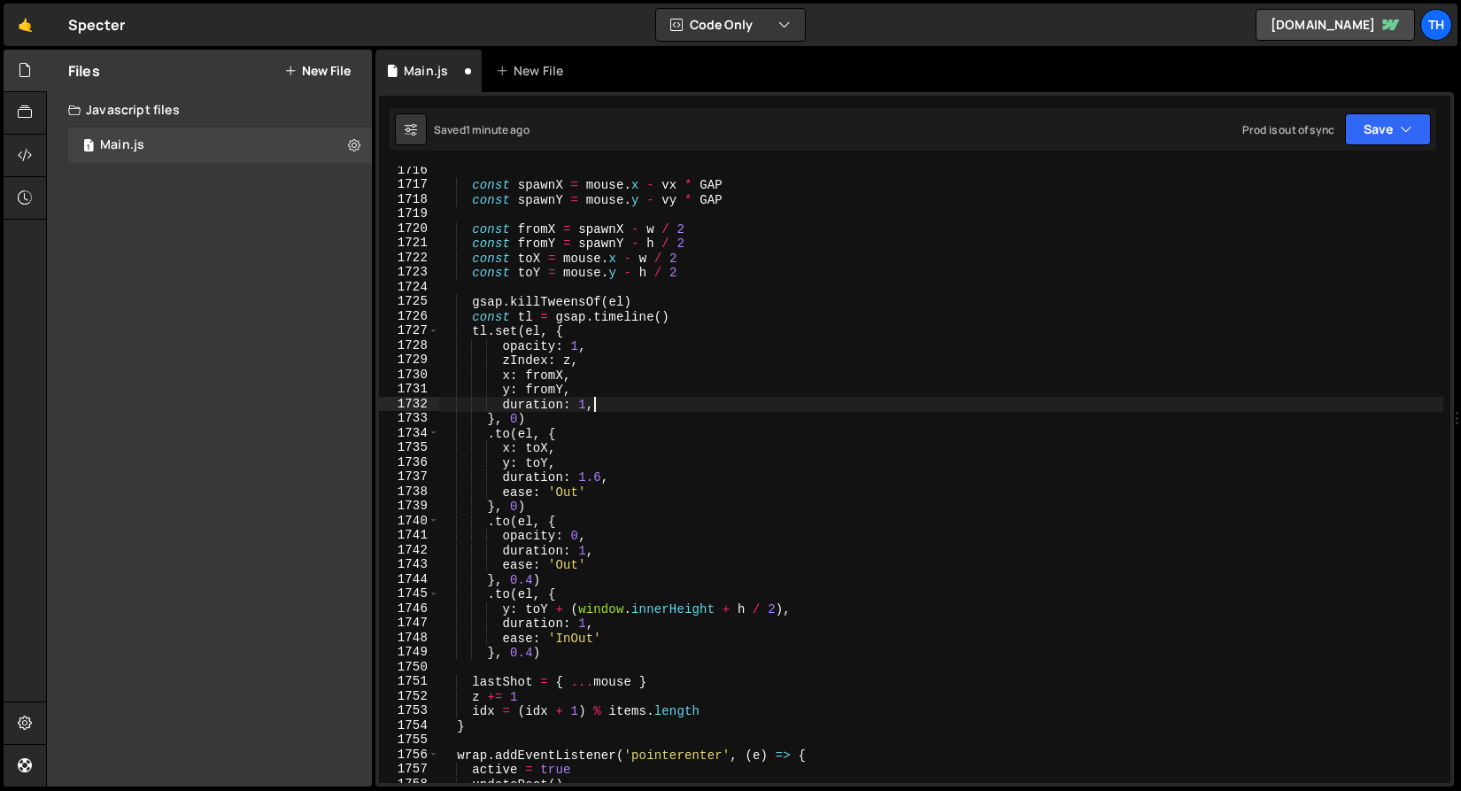
scroll to position [0, 4]
paste textarea "ease: 'Out'"
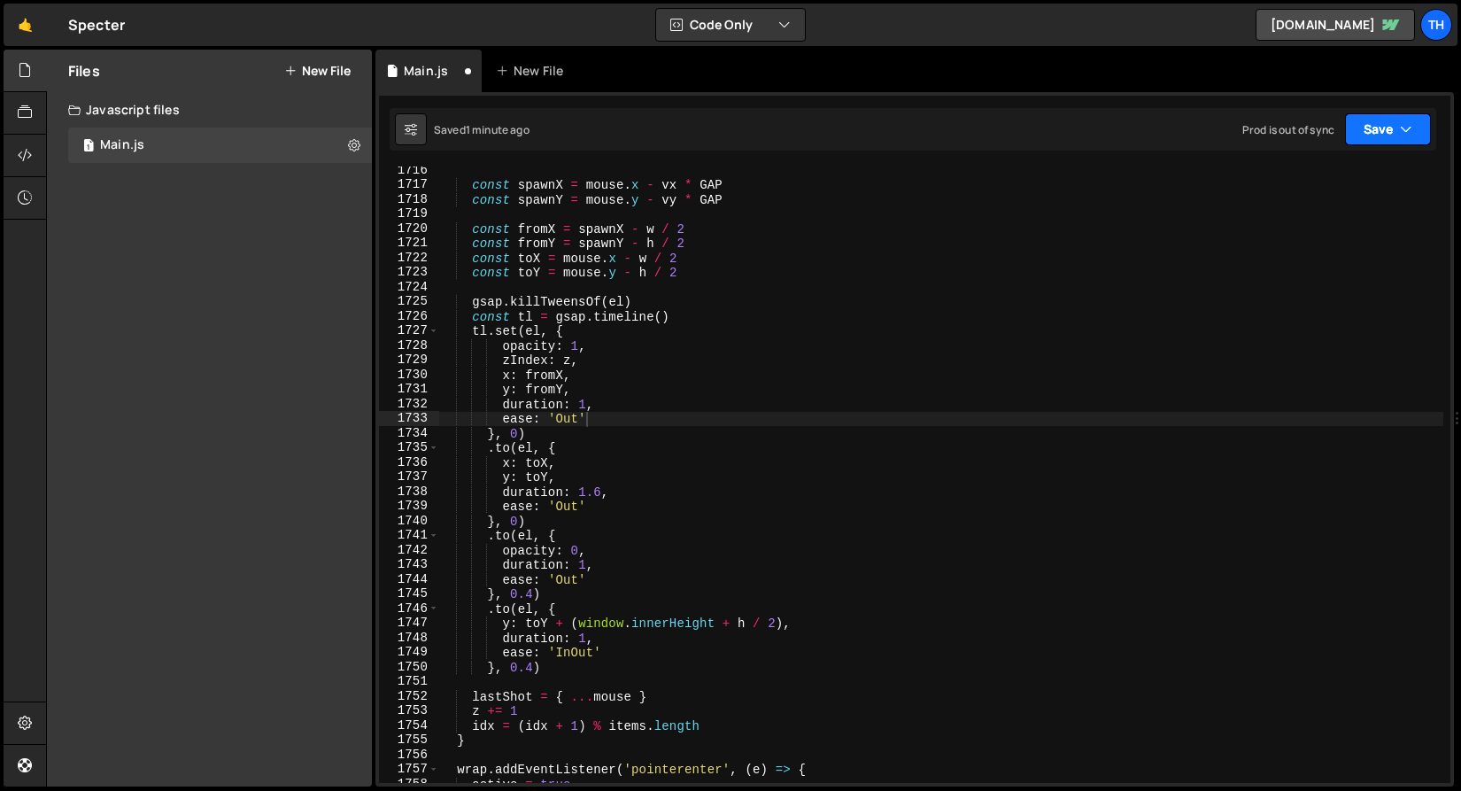
drag, startPoint x: 1412, startPoint y: 135, endPoint x: 1404, endPoint y: 147, distance: 14.0
click at [1411, 135] on button "Save" at bounding box center [1388, 129] width 86 height 32
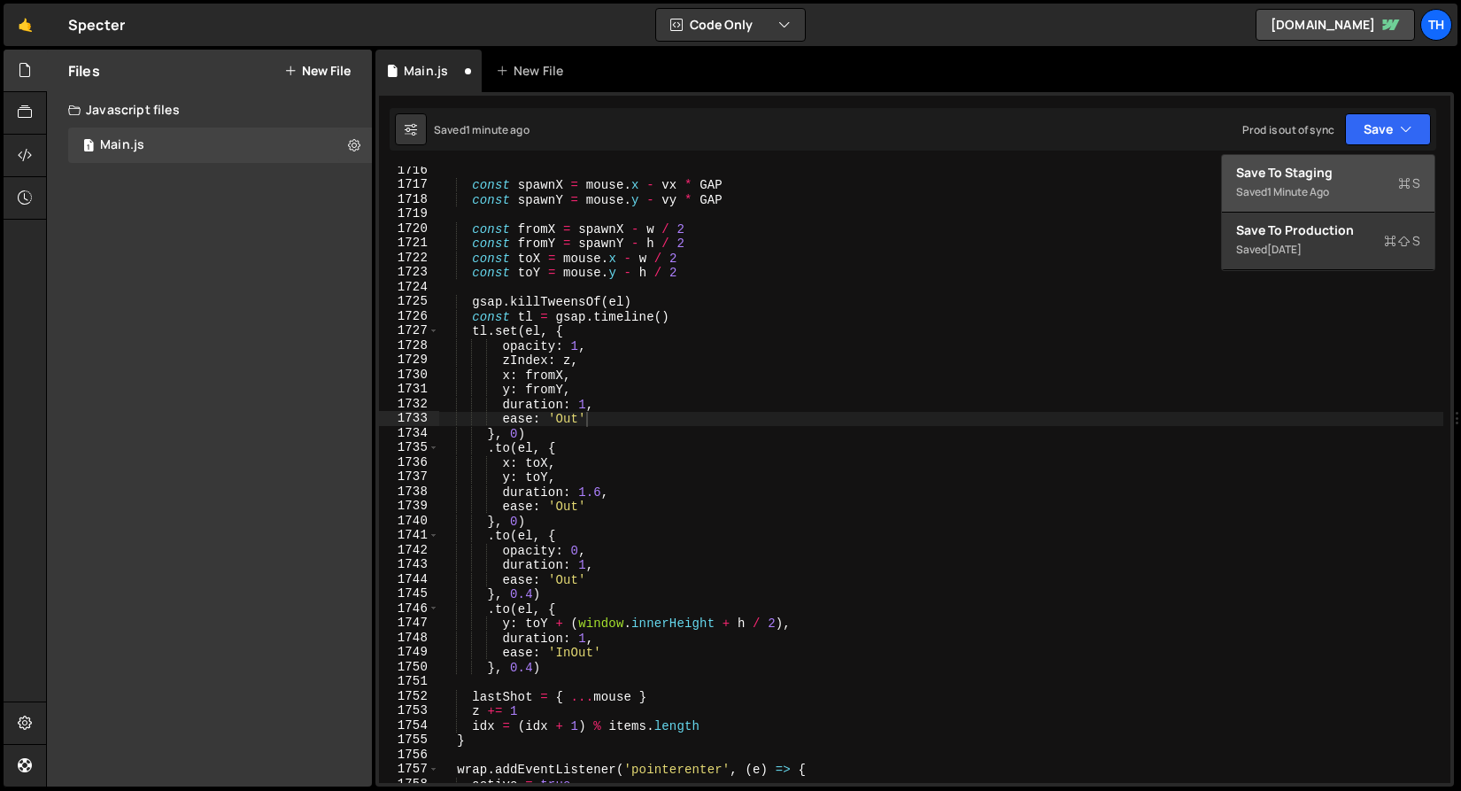
click at [1395, 164] on div "Save to Staging S" at bounding box center [1328, 173] width 184 height 18
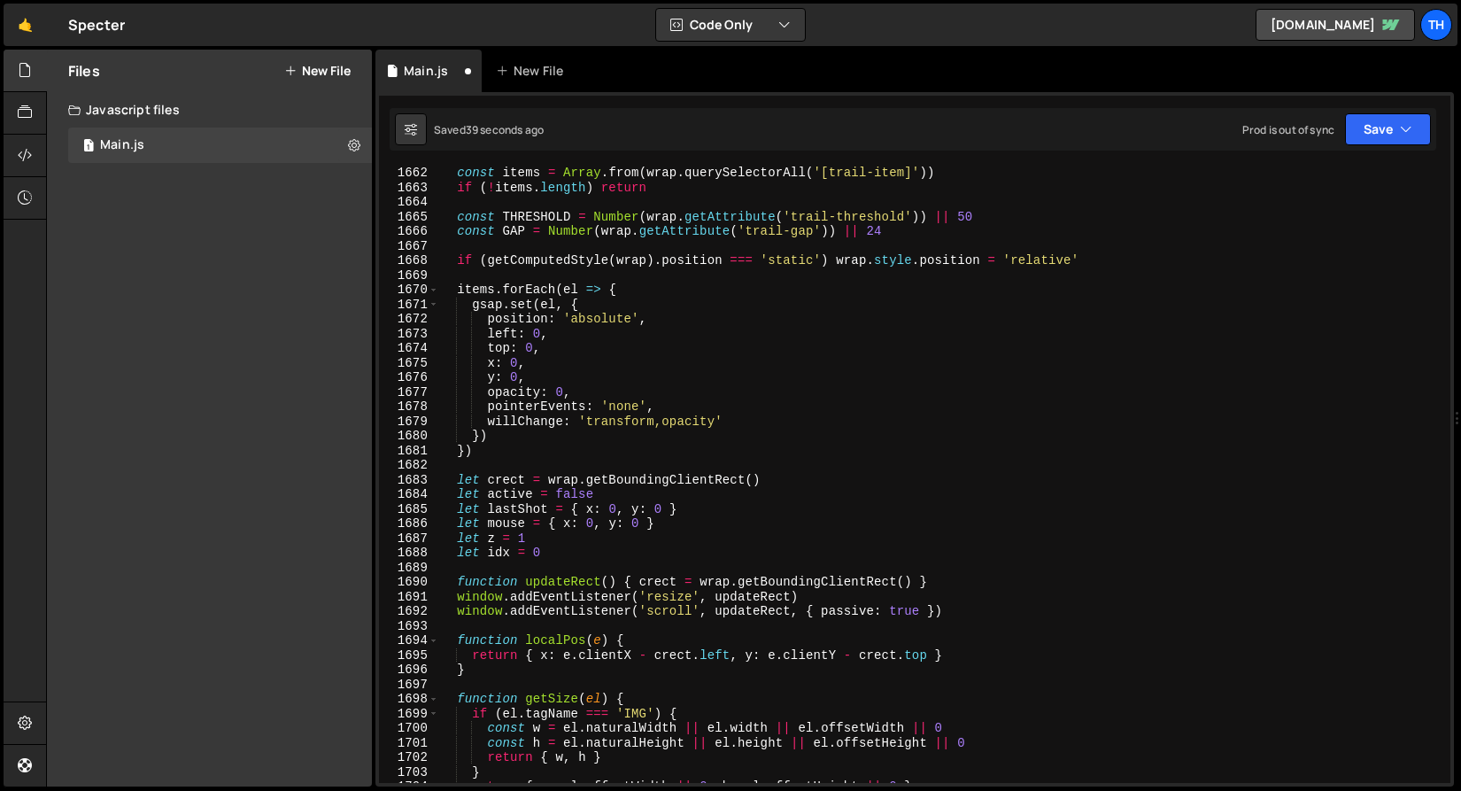
scroll to position [24112, 0]
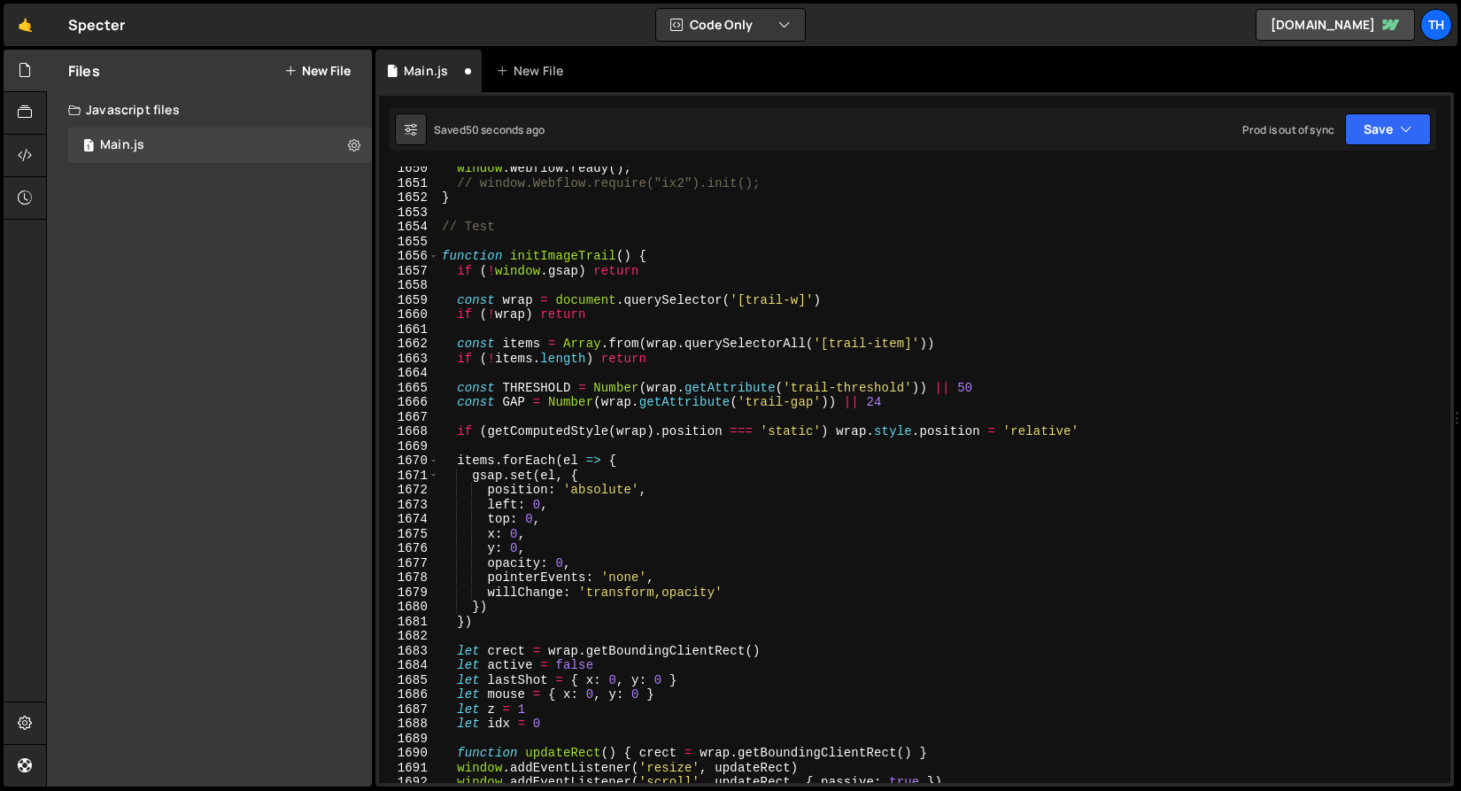
click at [515, 298] on div "window . Webflow . ready ( ) ; // window.Webflow.require("ix2").init(); } // Te…" at bounding box center [940, 483] width 1005 height 645
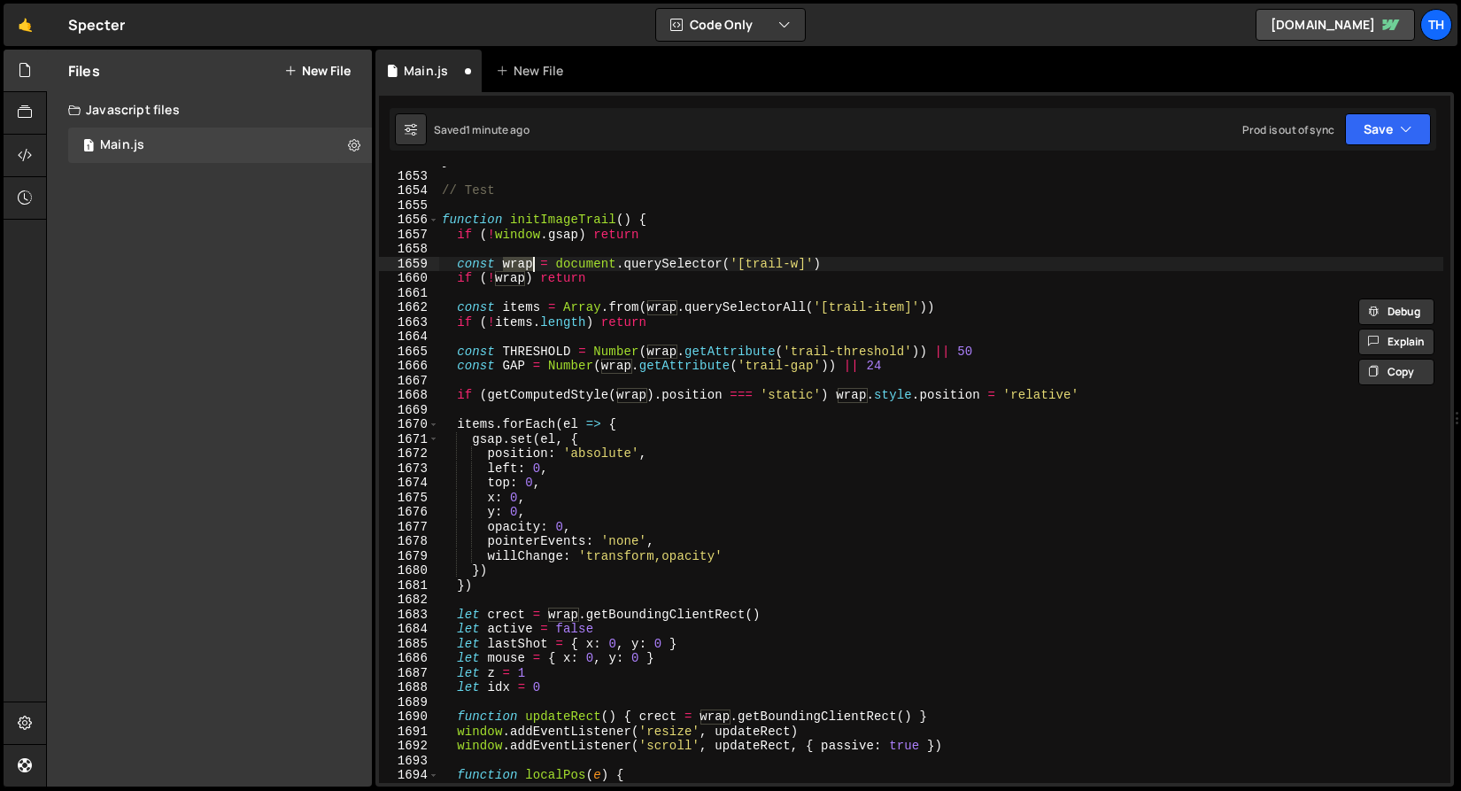
scroll to position [24110, 0]
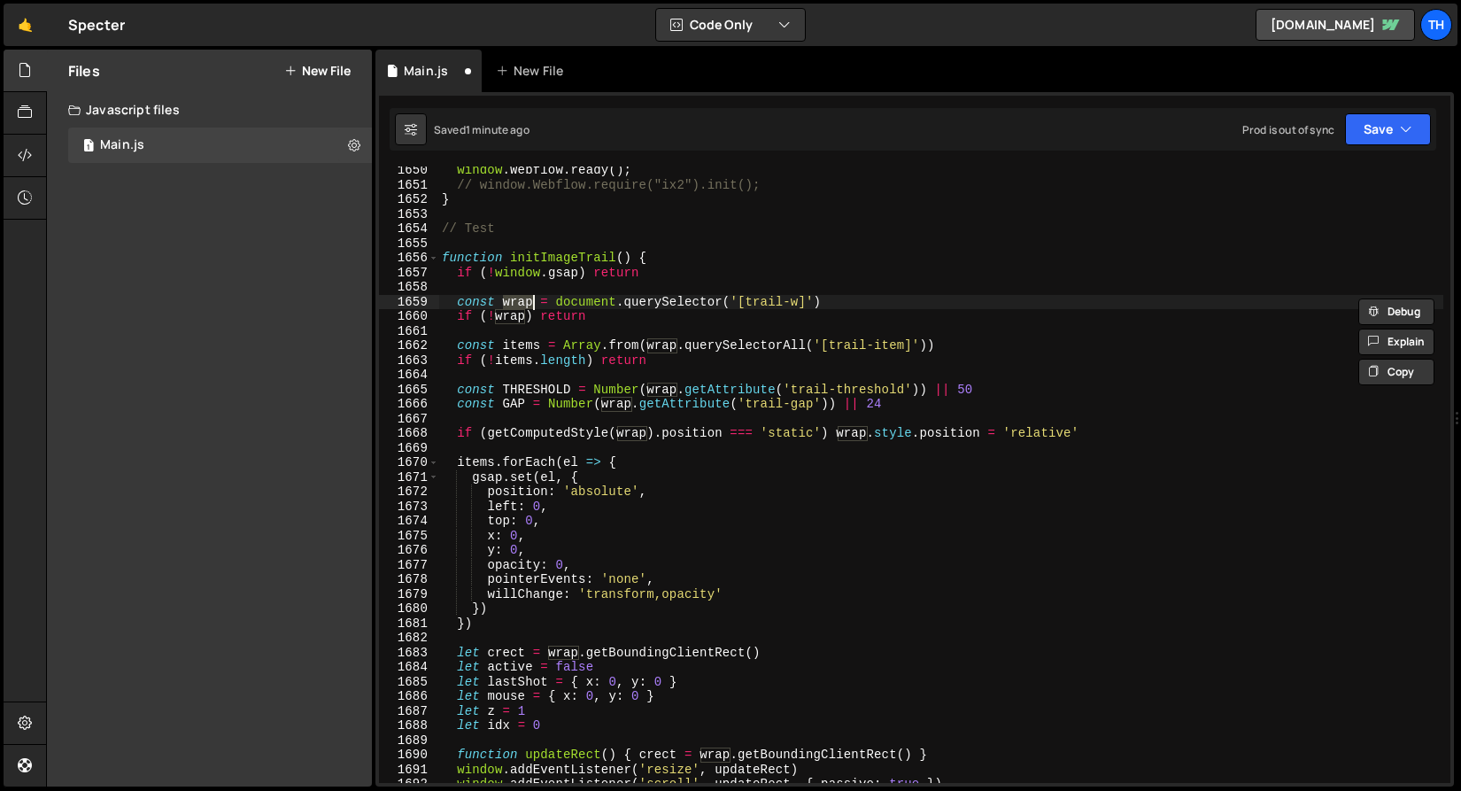
click at [561, 182] on div "window . Webflow . ready ( ) ; // window.Webflow.require("ix2").init(); } // Te…" at bounding box center [940, 485] width 1005 height 645
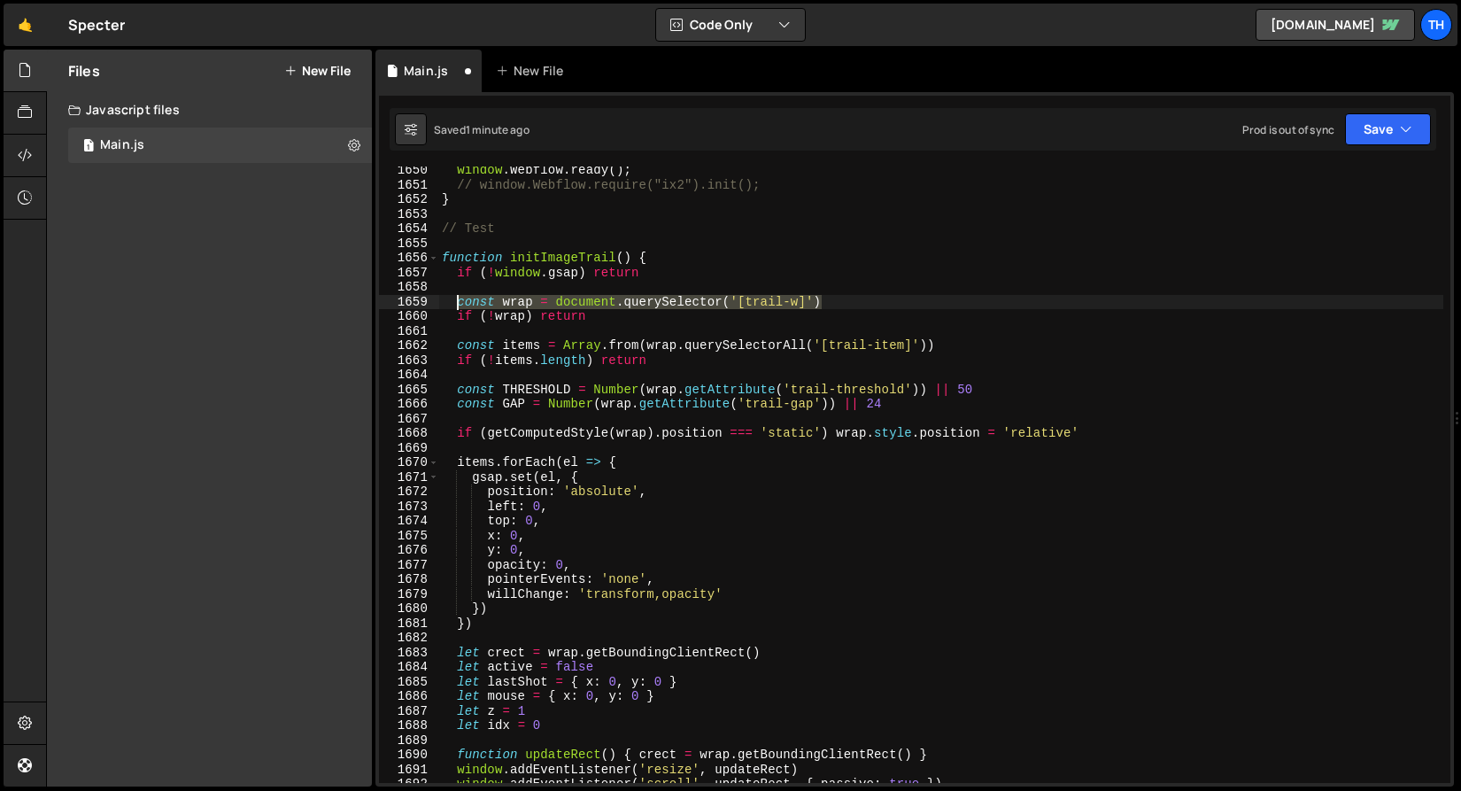
drag, startPoint x: 808, startPoint y: 299, endPoint x: 455, endPoint y: 300, distance: 352.4
click at [455, 300] on div "window . Webflow . ready ( ) ; // window.Webflow.require("ix2").init(); } // Te…" at bounding box center [940, 485] width 1005 height 645
type textarea "const wrap = document.querySelector('[trail-w]')"
click at [896, 301] on div "window . Webflow . ready ( ) ; // window.Webflow.require("ix2").init(); } // Te…" at bounding box center [940, 474] width 1005 height 616
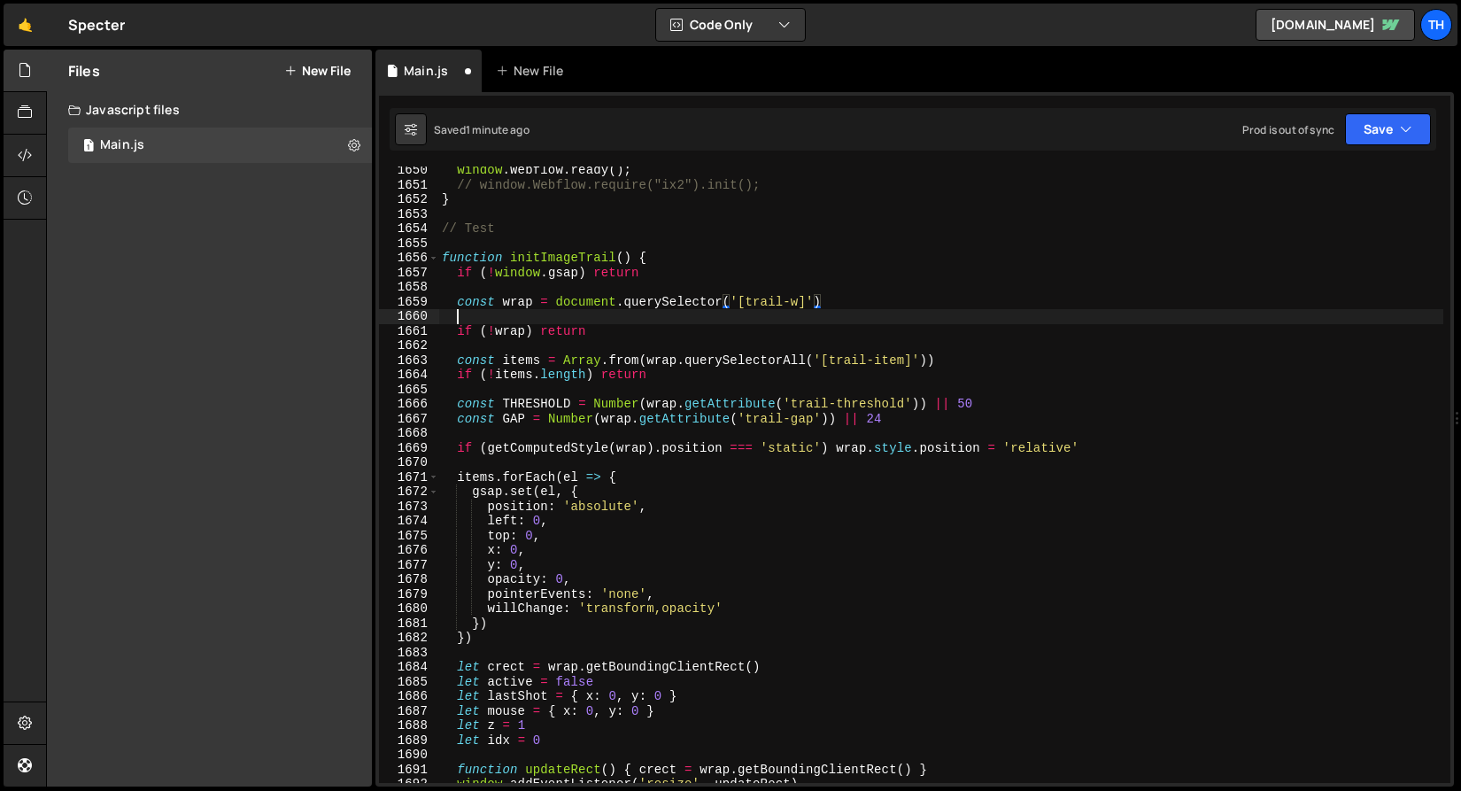
scroll to position [0, 0]
paste textarea "const wrap = document.querySelector('[trail-w]')"
click at [524, 319] on div "window . Webflow . ready ( ) ; // window.Webflow.require("ix2").init(); } // Te…" at bounding box center [940, 485] width 1005 height 645
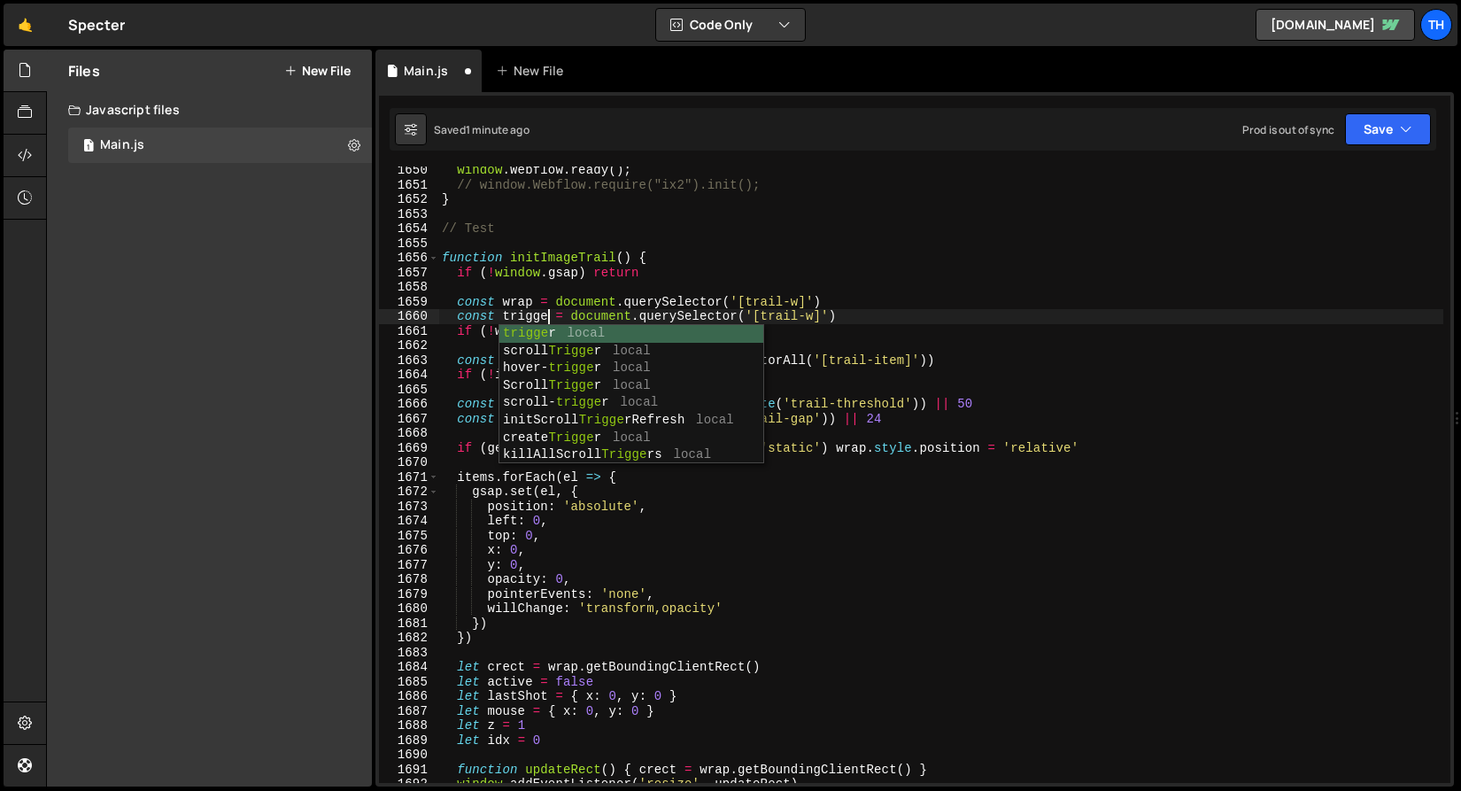
scroll to position [0, 7]
click at [808, 318] on div "window . Webflow . ready ( ) ; // window.Webflow.require("ix2").init(); } // Te…" at bounding box center [940, 485] width 1005 height 645
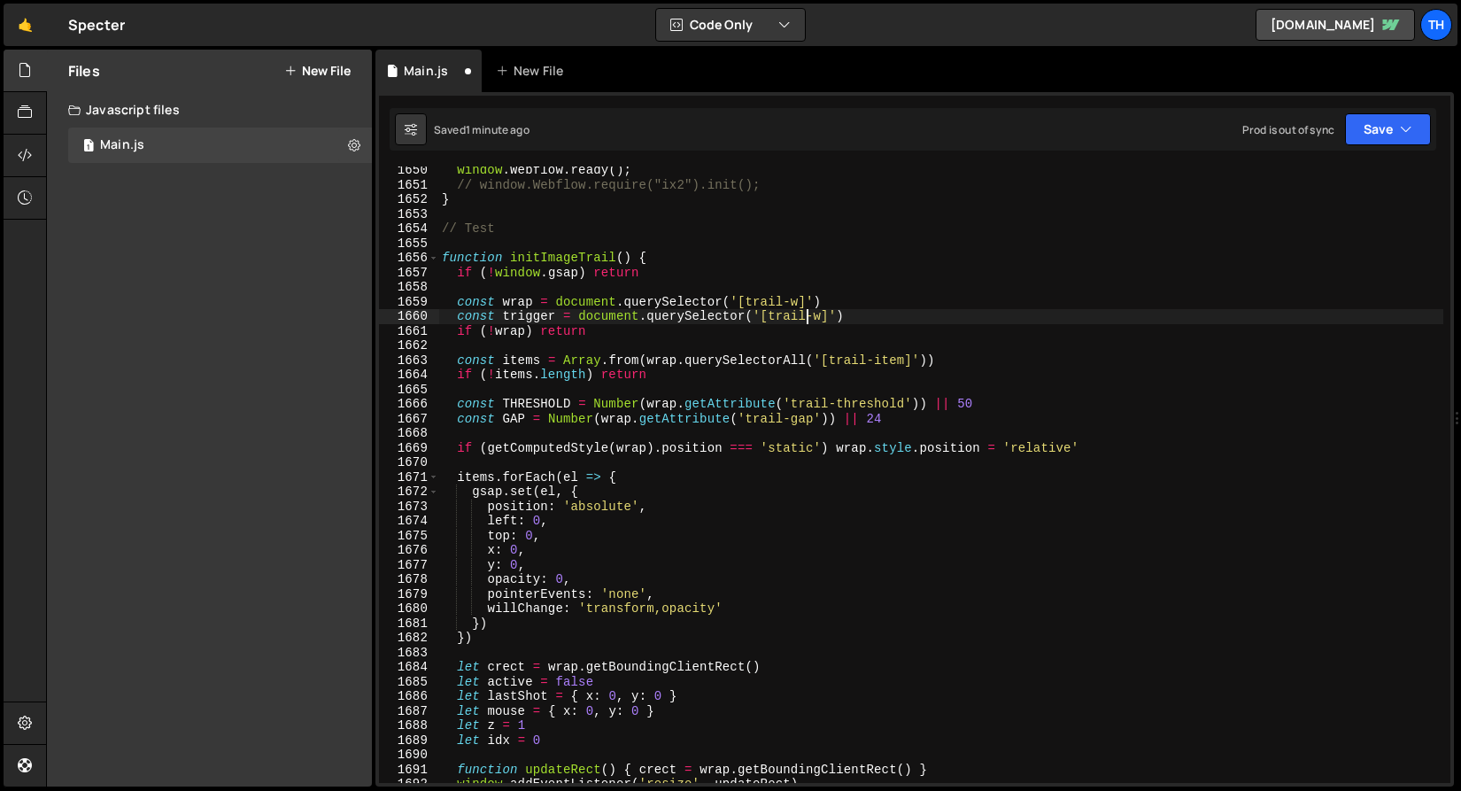
click at [824, 318] on div "window . Webflow . ready ( ) ; // window.Webflow.require("ix2").init(); } // Te…" at bounding box center [940, 485] width 1005 height 645
drag, startPoint x: 871, startPoint y: 315, endPoint x: 770, endPoint y: 319, distance: 101.0
click at [770, 319] on div "window . Webflow . ready ( ) ; // window.Webflow.require("ix2").init(); } // Te…" at bounding box center [940, 485] width 1005 height 645
click at [521, 302] on div "window . Webflow . ready ( ) ; // window.Webflow.require("ix2").init(); } // Te…" at bounding box center [940, 485] width 1005 height 645
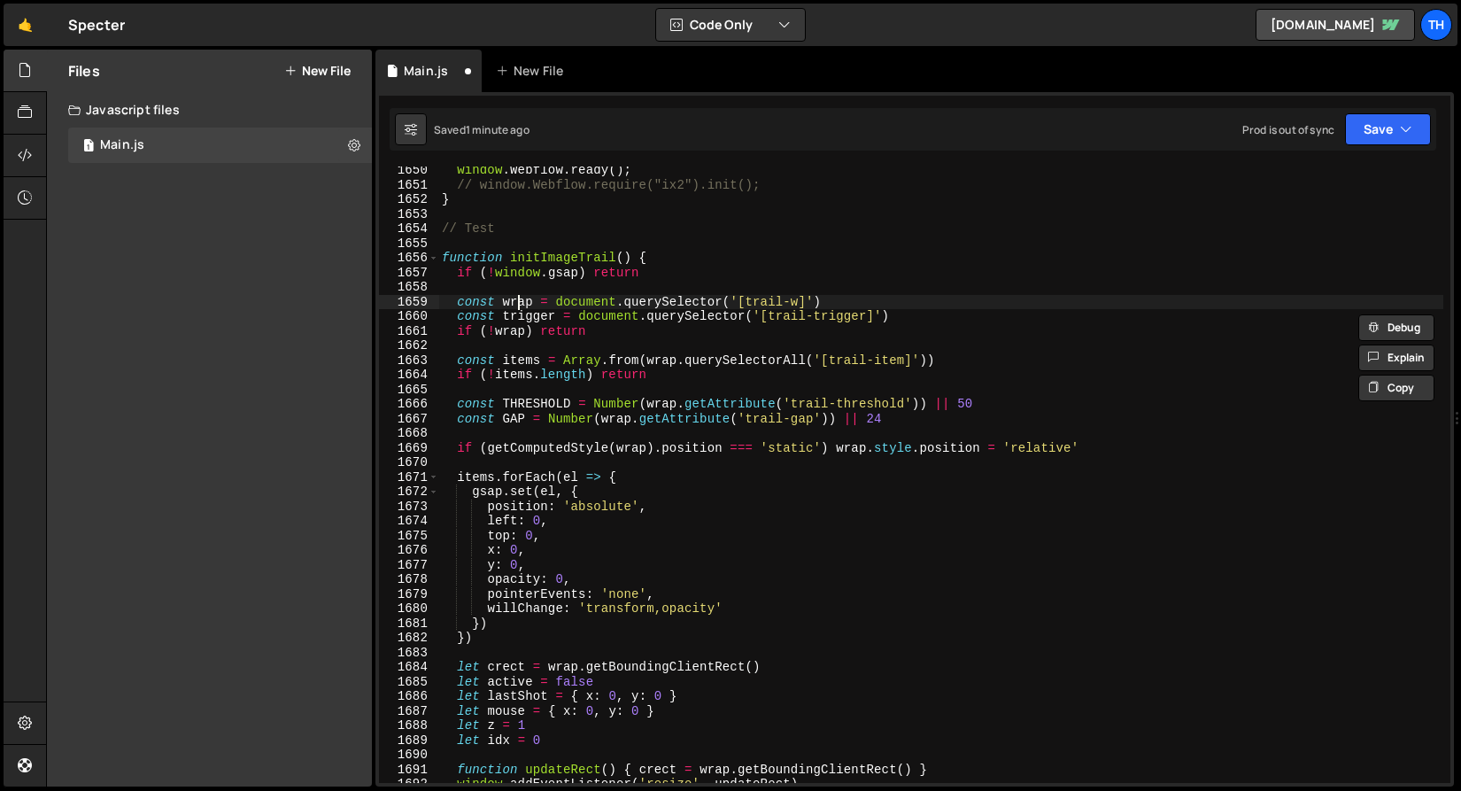
scroll to position [0, 26]
click at [521, 302] on div "window . Webflow . ready ( ) ; // window.Webflow.require("ix2").init(); } // Te…" at bounding box center [940, 485] width 1005 height 645
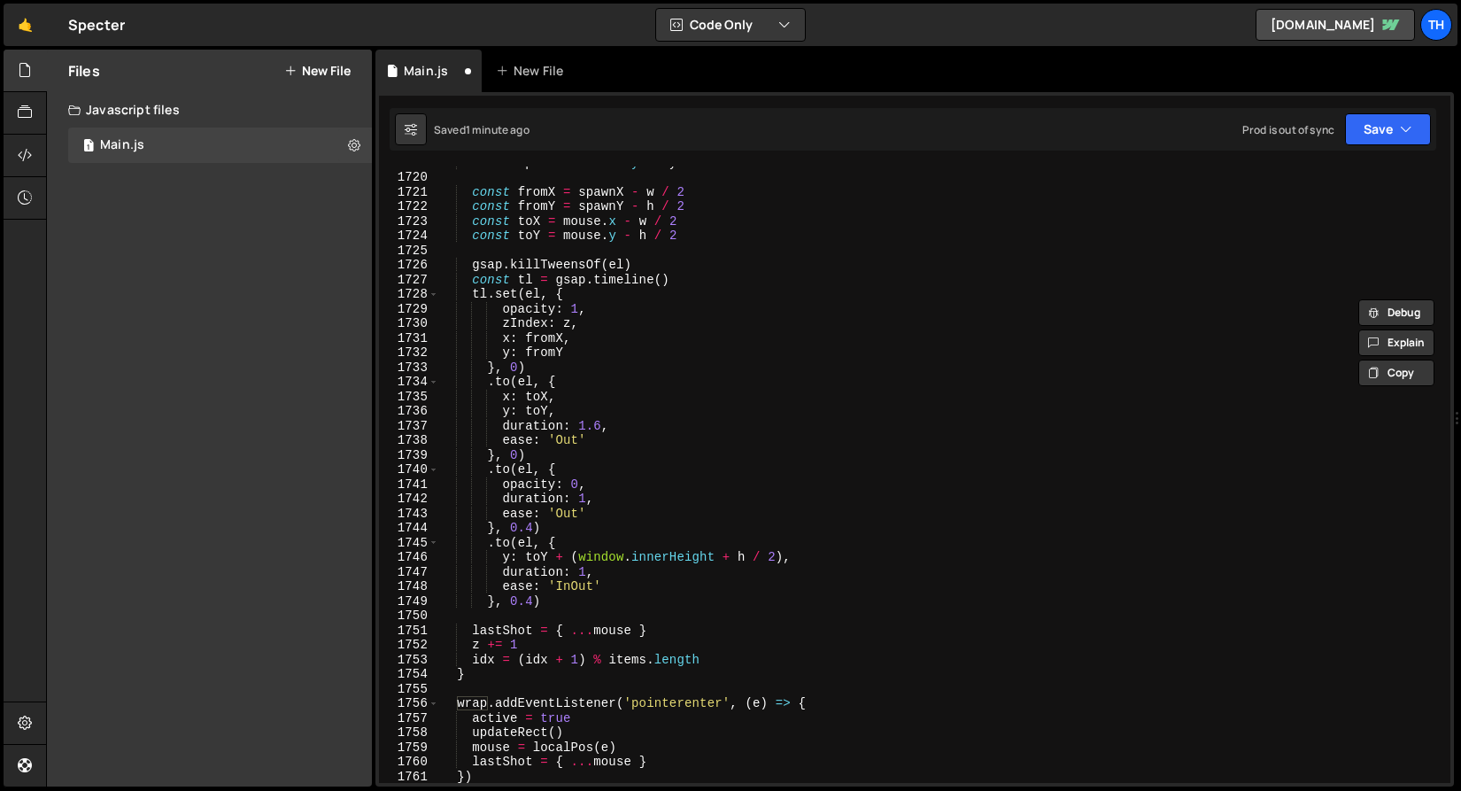
scroll to position [25351, 0]
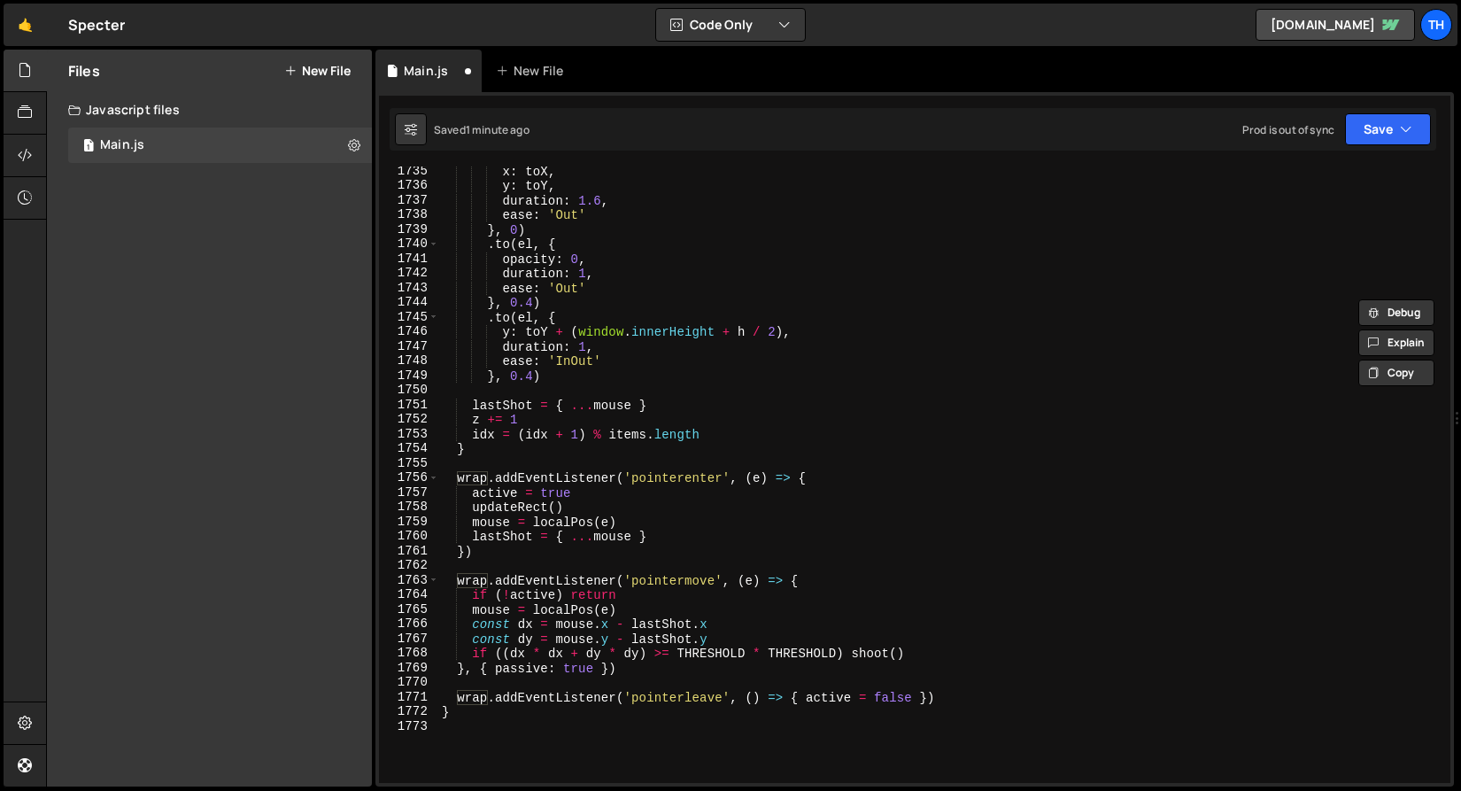
click at [472, 484] on div "x : toX , y : toY , duration : 1.6 , ease : 'Out' } , 0 ) . to ( el , { opacity…" at bounding box center [940, 486] width 1005 height 645
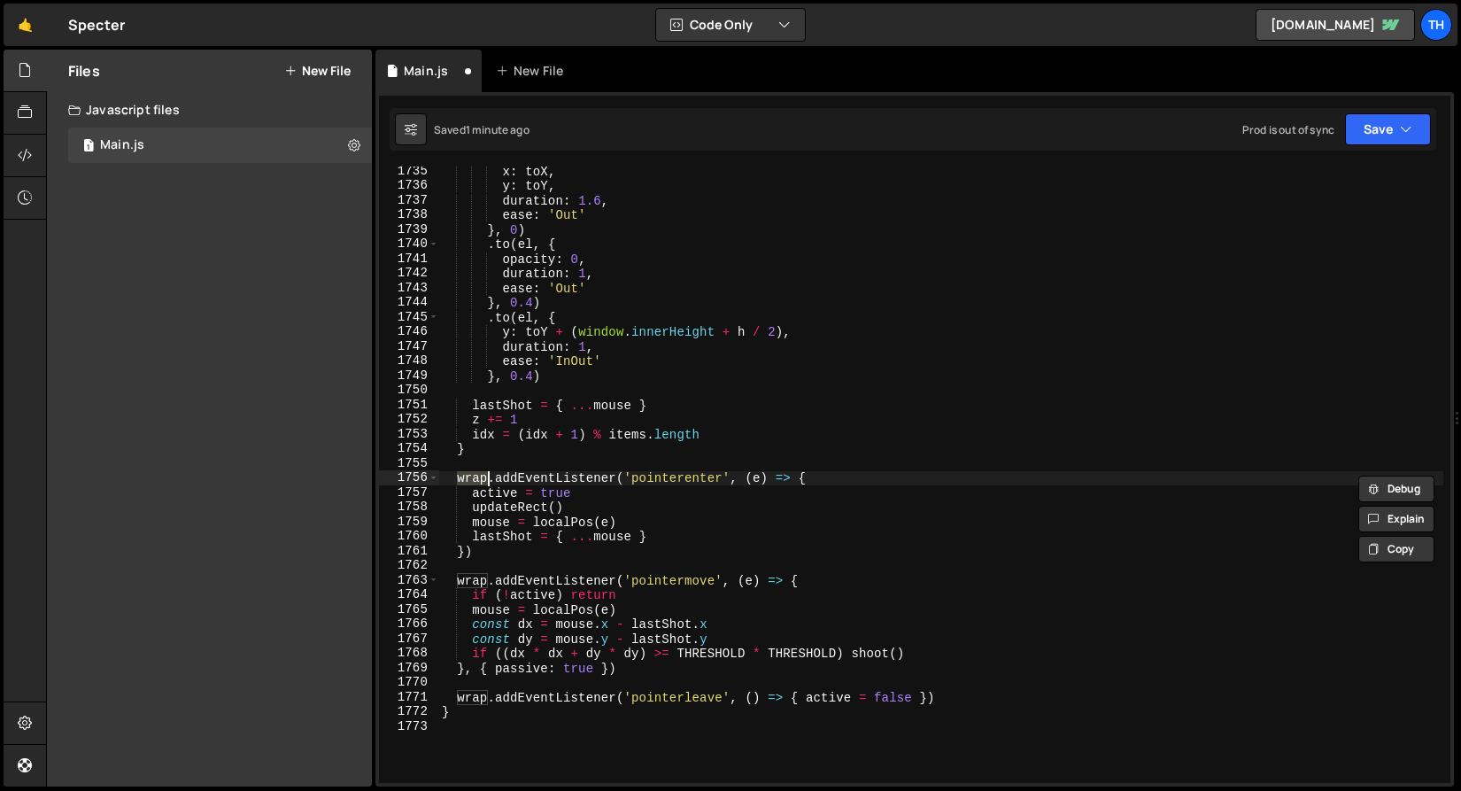
scroll to position [0, 2]
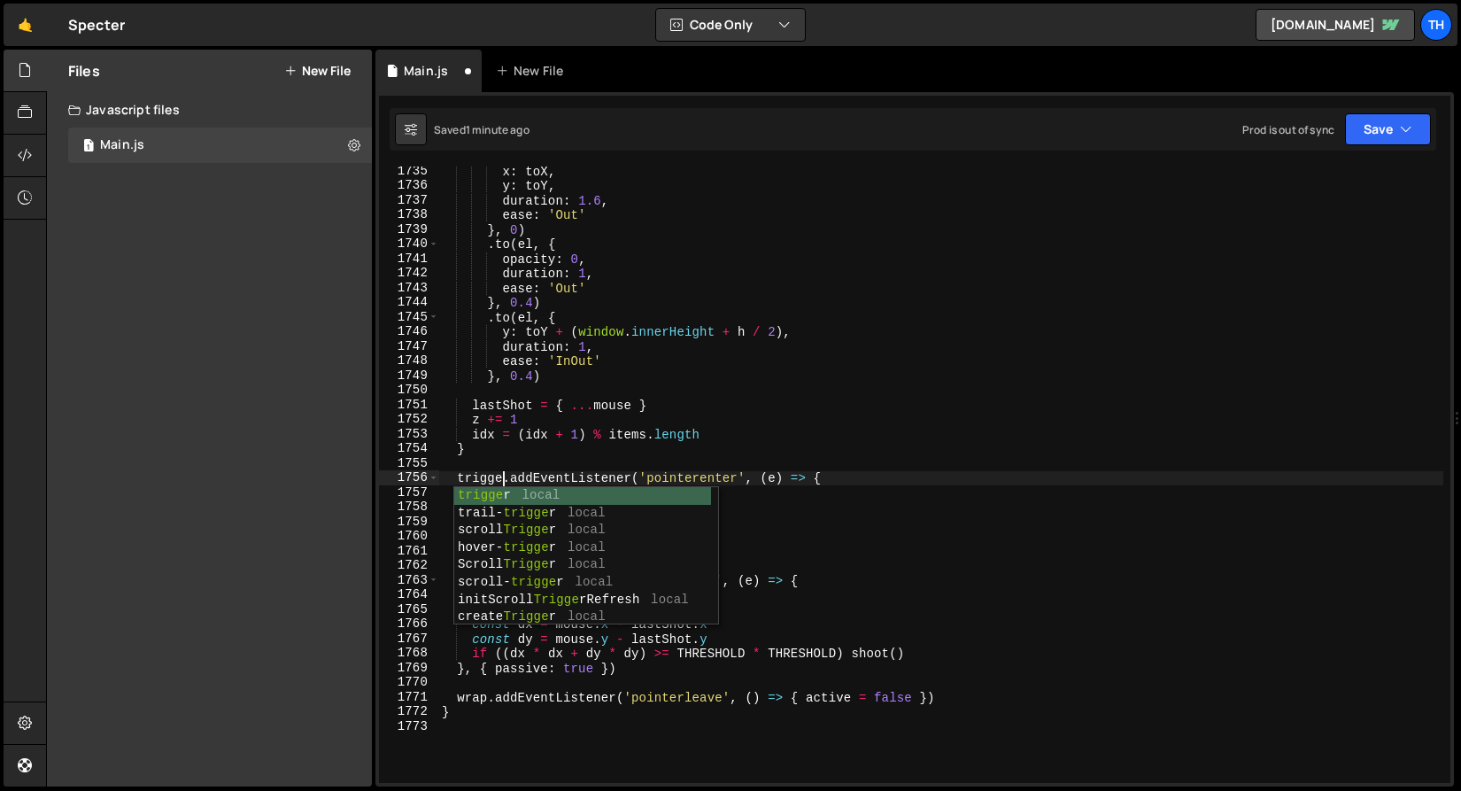
type textarea "trigger.addEventListener('pointerenter', (e) => {"
click at [487, 462] on div "x : toX , y : toY , duration : 1.6 , ease : 'Out' } , 0 ) . to ( el , { opacity…" at bounding box center [940, 486] width 1005 height 645
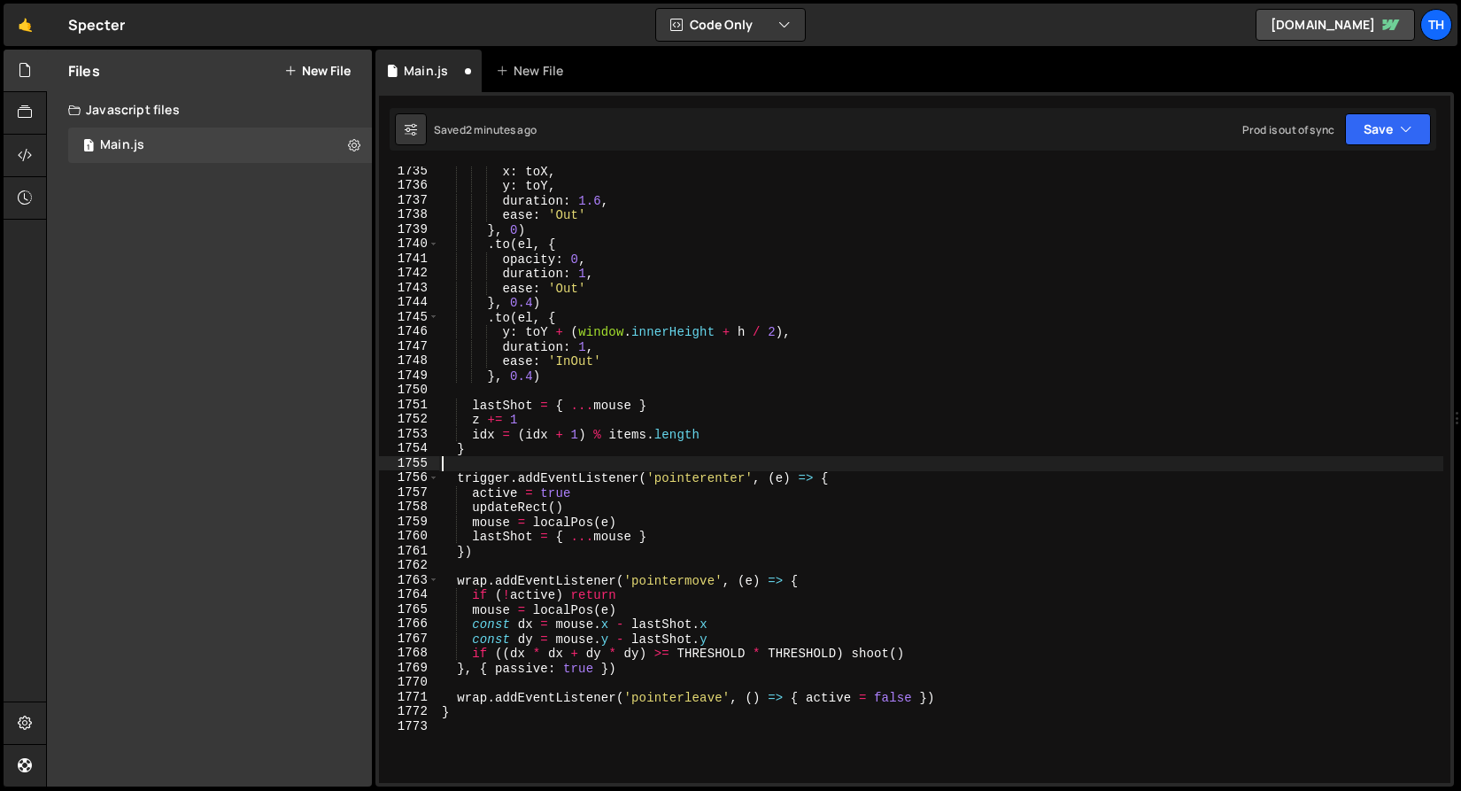
scroll to position [0, 0]
click at [487, 475] on div "x : toX , y : toY , duration : 1.6 , ease : 'Out' } , 0 ) . to ( el , { opacity…" at bounding box center [940, 486] width 1005 height 645
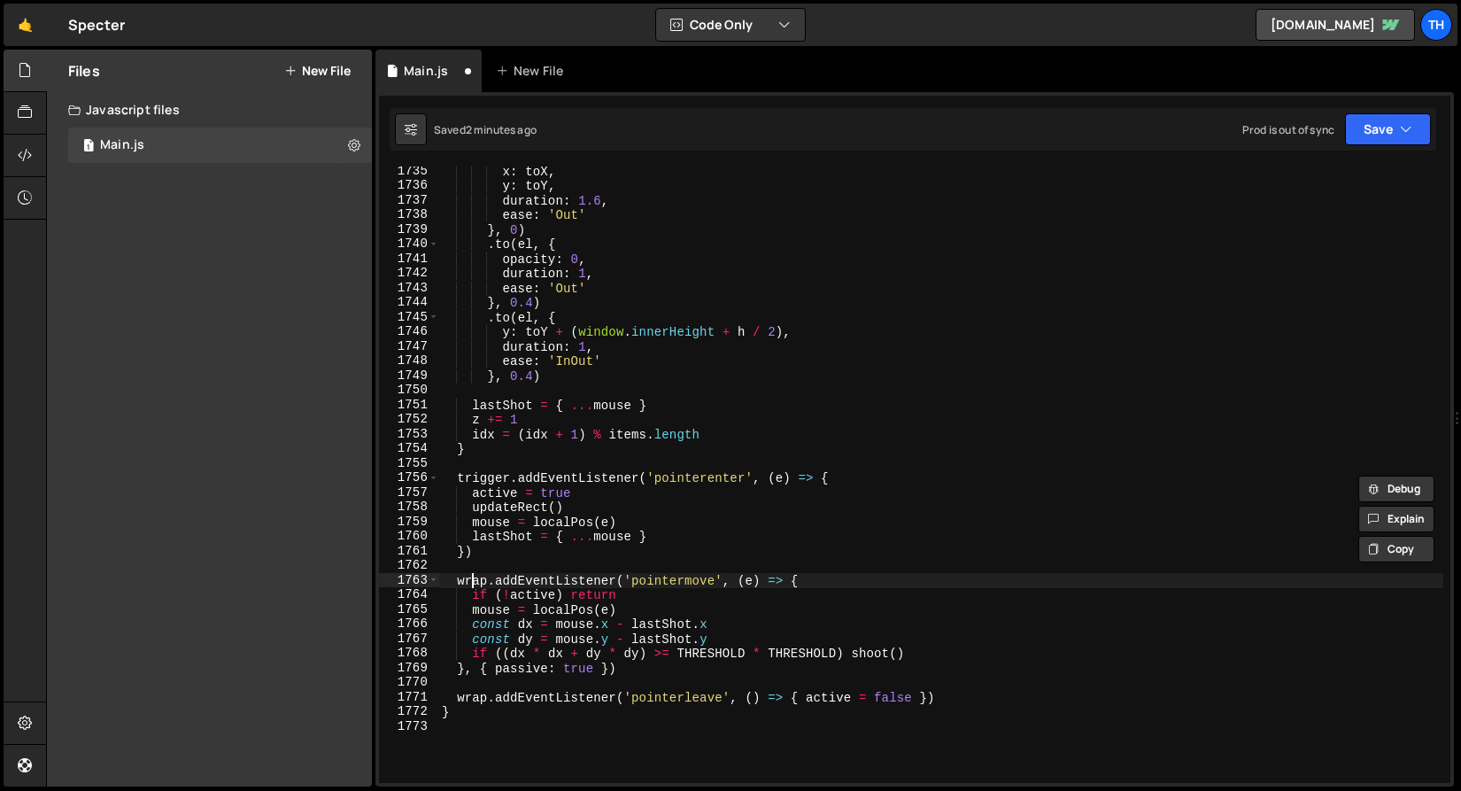
click at [476, 577] on div "x : toX , y : toY , duration : 1.6 , ease : 'Out' } , 0 ) . to ( el , { opacity…" at bounding box center [940, 486] width 1005 height 645
paste textarea "trigger"
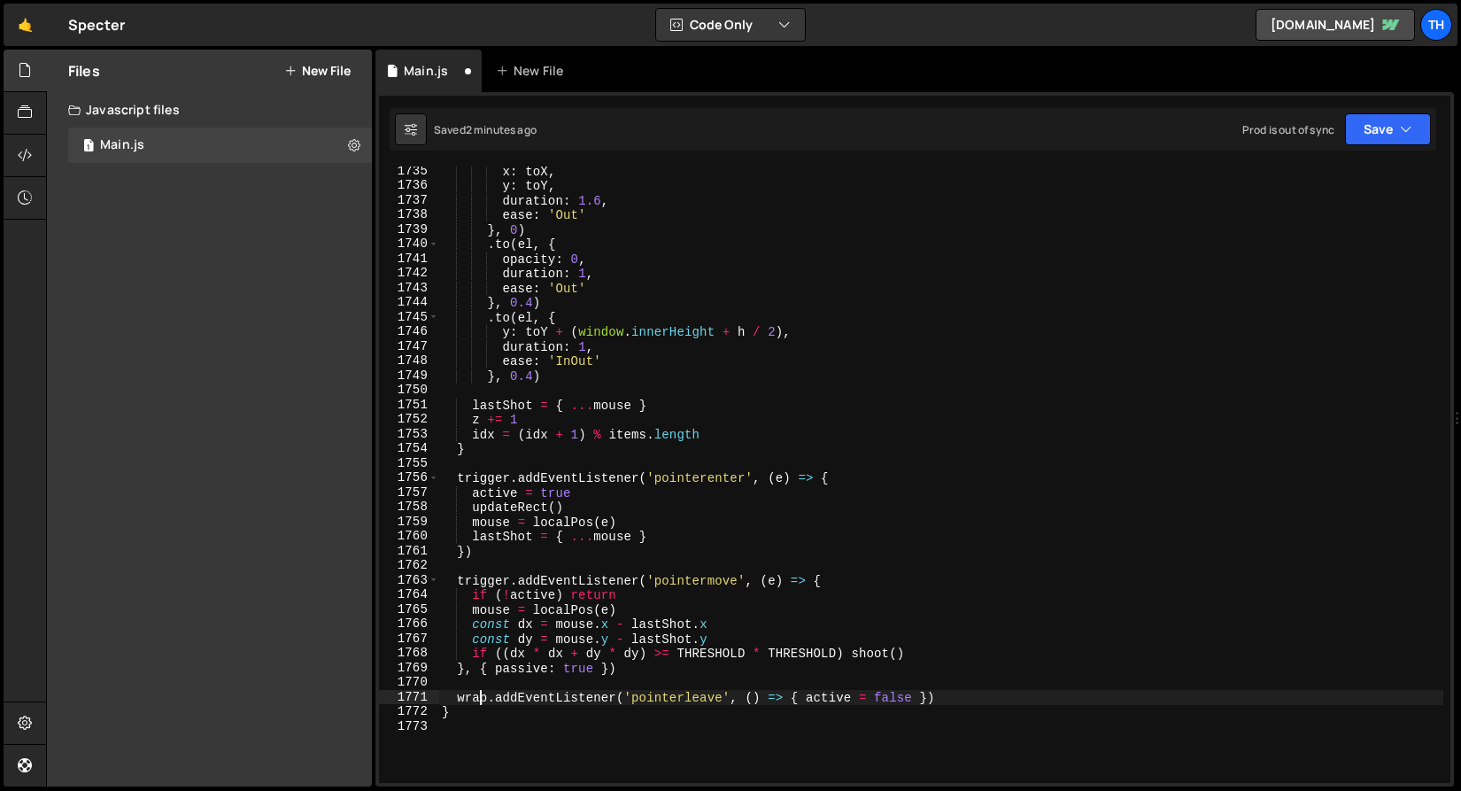
click at [479, 698] on div "x : toX , y : toY , duration : 1.6 , ease : 'Out' } , 0 ) . to ( el , { opacity…" at bounding box center [940, 486] width 1005 height 645
paste textarea "trigger"
click at [1376, 112] on div "Saved 2 minutes ago Prod is out of sync Upgrade to Edit Save Save to Staging S …" at bounding box center [913, 129] width 1047 height 43
click at [1375, 132] on button "Save" at bounding box center [1388, 129] width 86 height 32
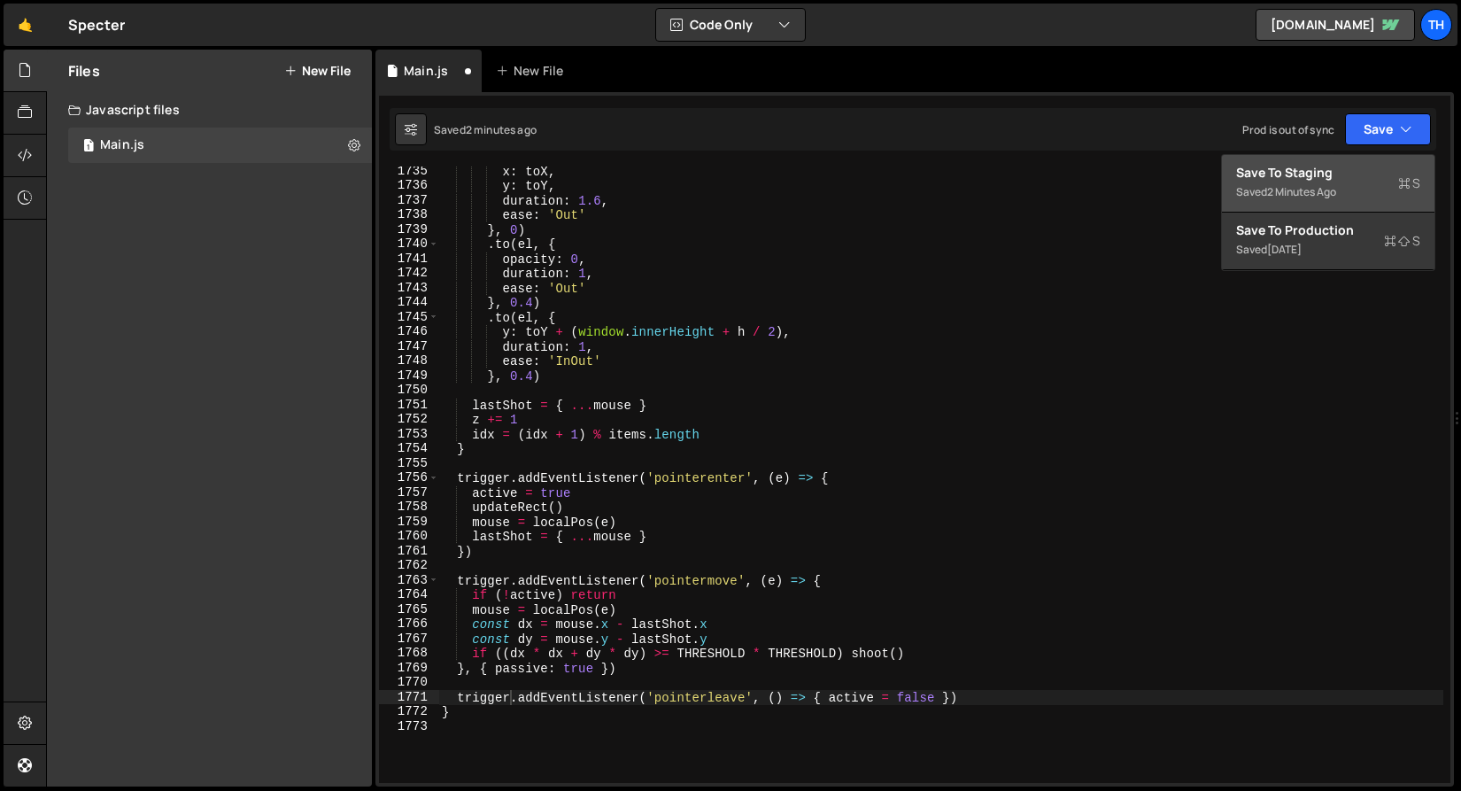
click at [1349, 175] on div "Save to Staging S" at bounding box center [1328, 173] width 184 height 18
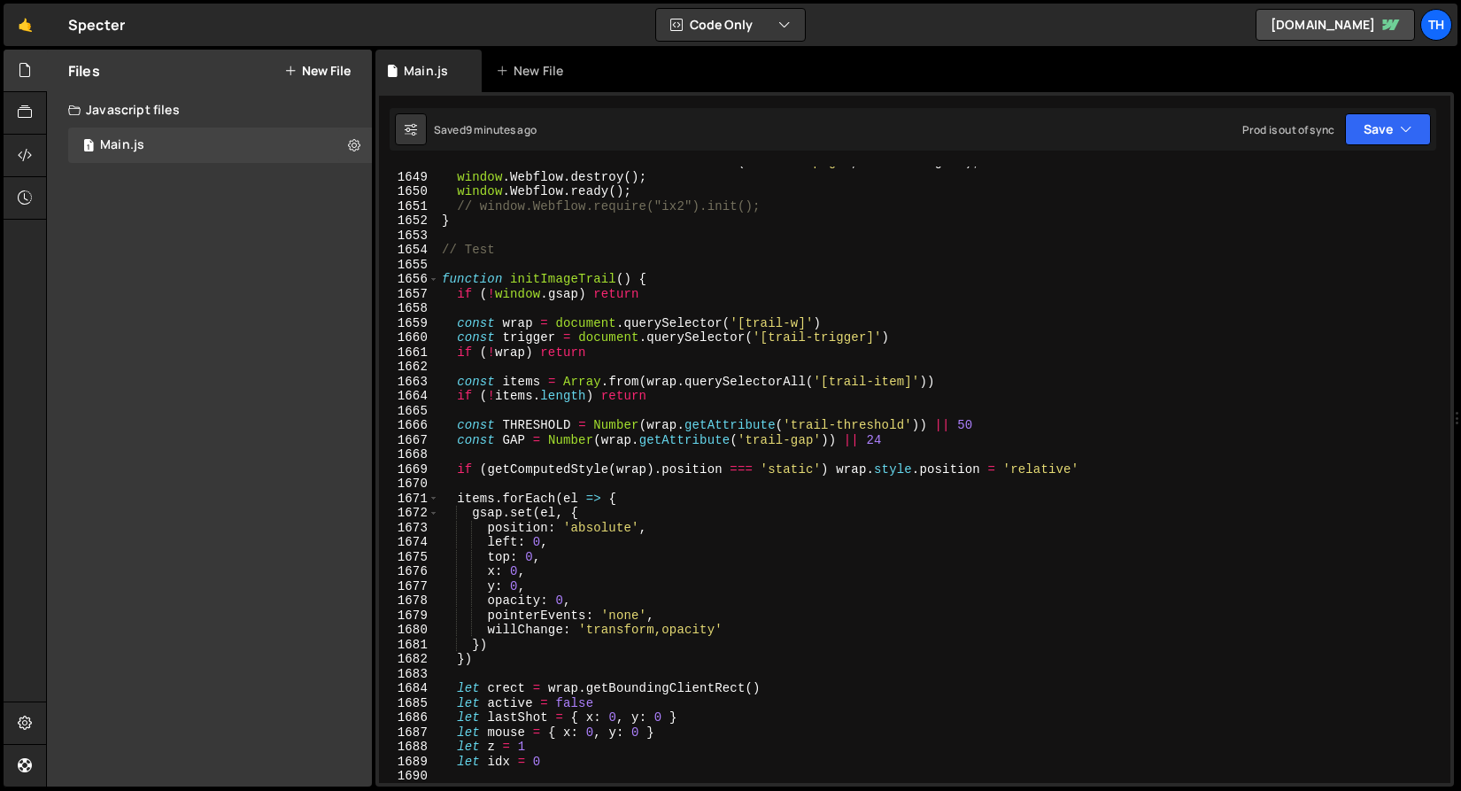
scroll to position [24051, 0]
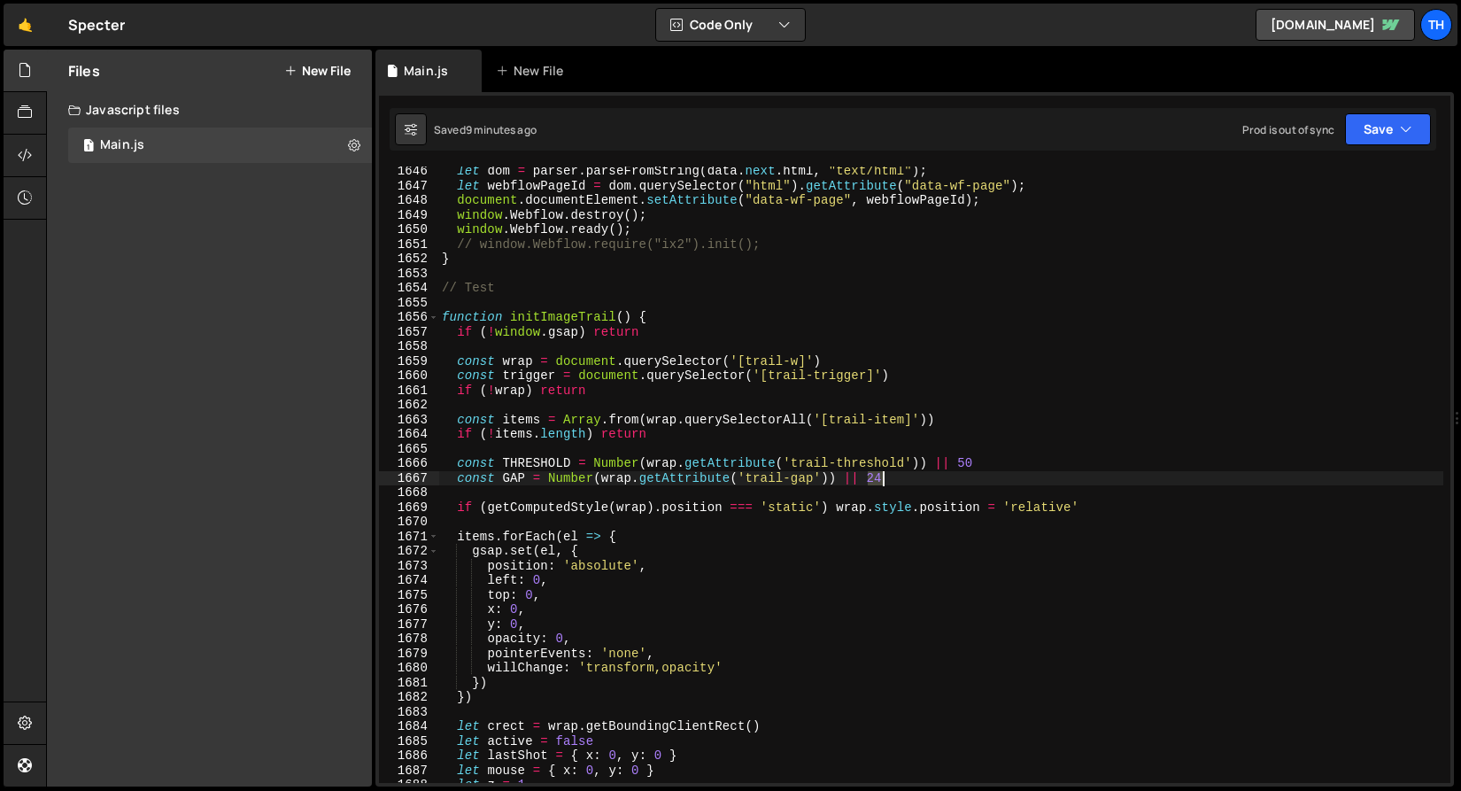
drag, startPoint x: 868, startPoint y: 480, endPoint x: 881, endPoint y: 479, distance: 13.3
click at [881, 479] on div "let dom = parser . parseFromString ( data . next . html , "text/html" ) ; let w…" at bounding box center [940, 486] width 1005 height 645
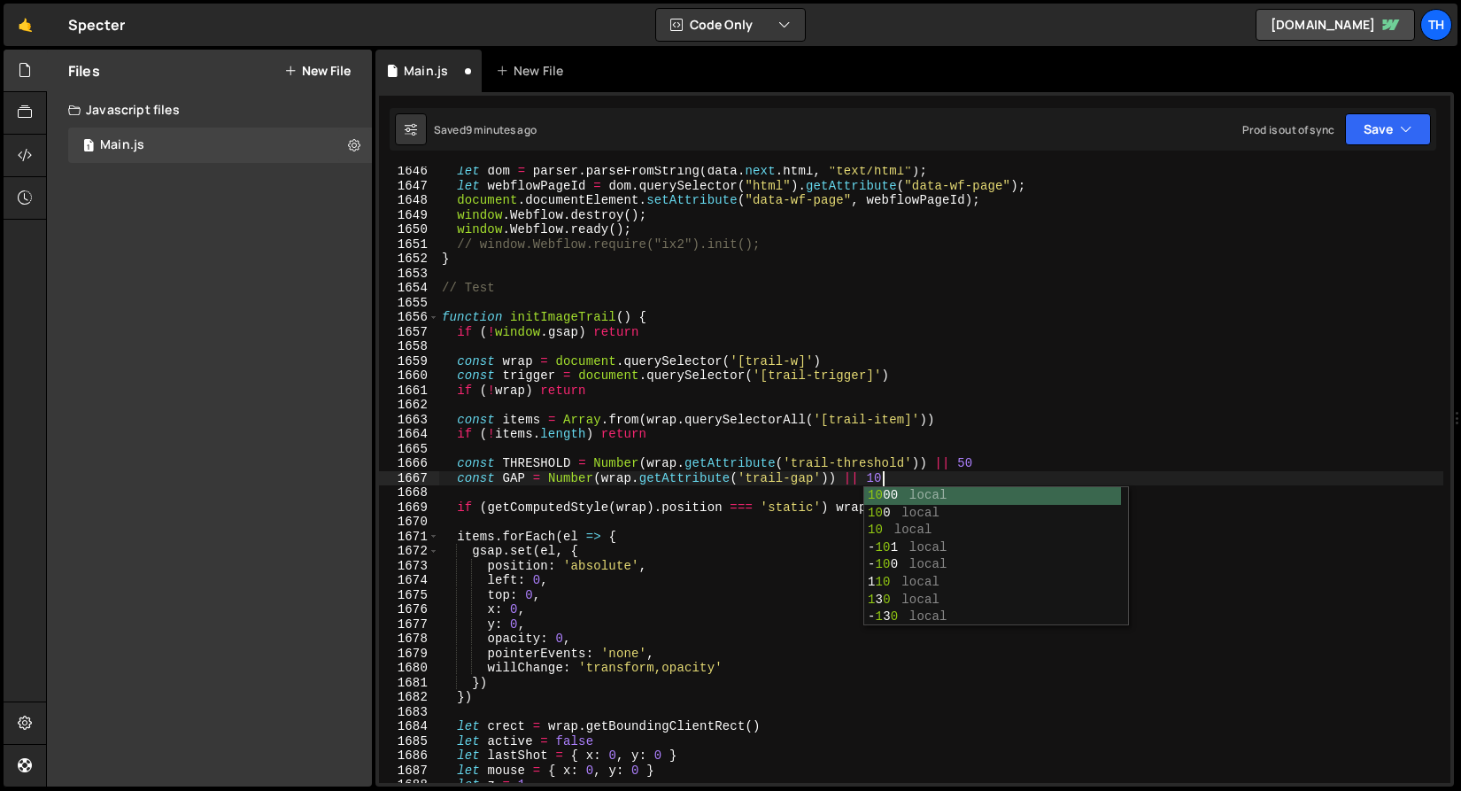
scroll to position [0, 30]
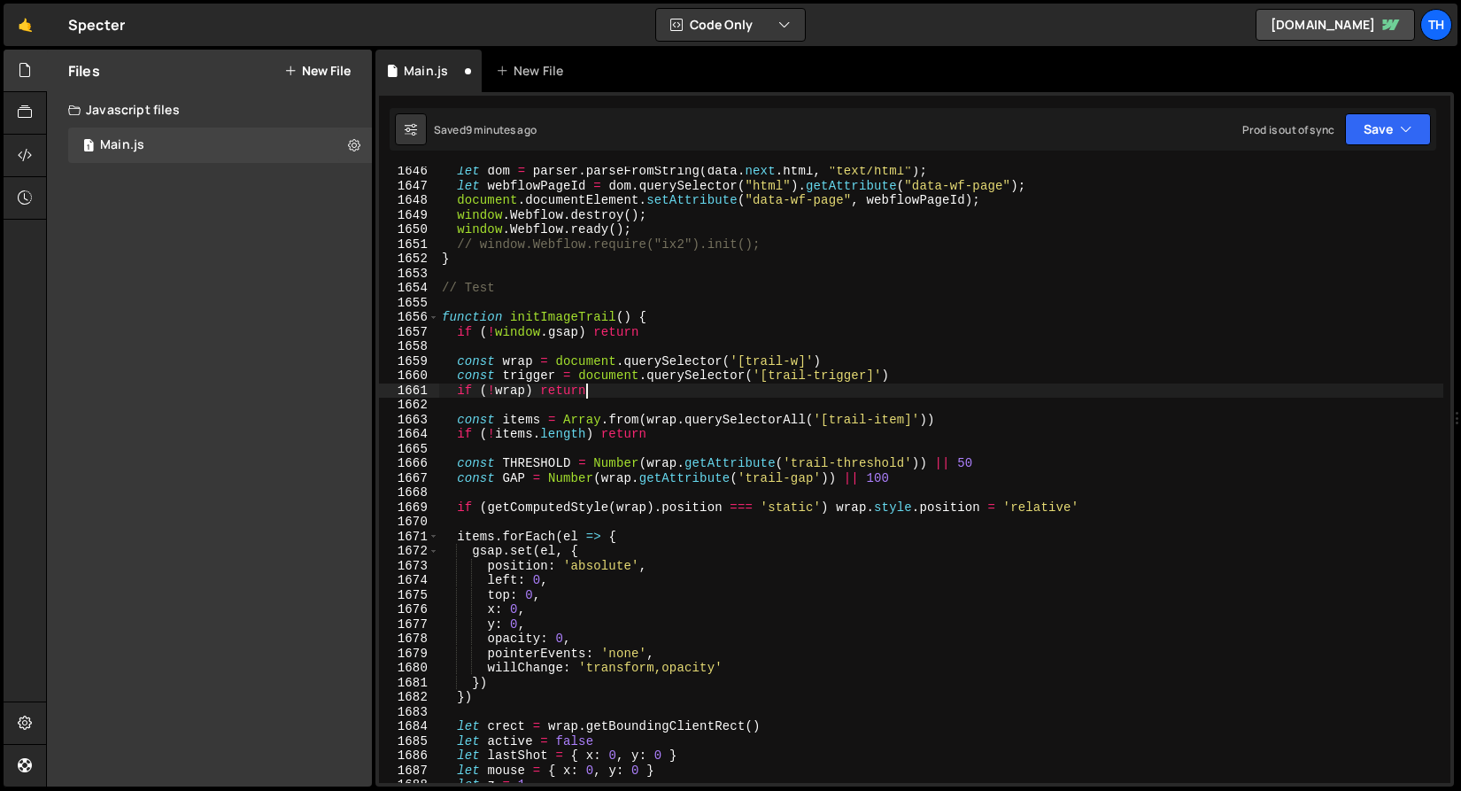
click at [973, 397] on div "let dom = parser . parseFromString ( data . next . html , "text/html" ) ; let w…" at bounding box center [940, 486] width 1005 height 645
click at [1422, 122] on button "Save" at bounding box center [1388, 129] width 86 height 32
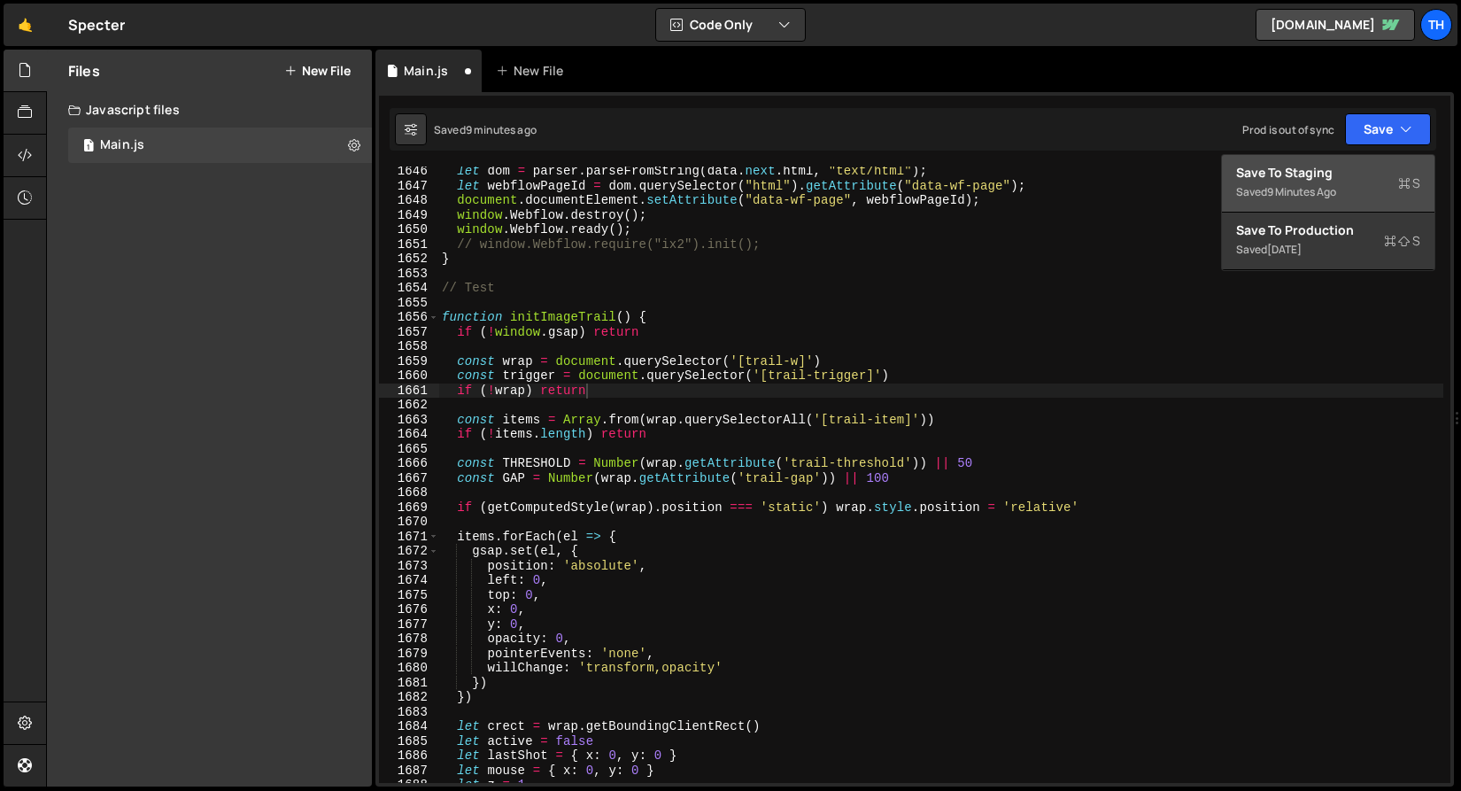
click at [1380, 164] on div "Save to Staging S" at bounding box center [1328, 173] width 184 height 18
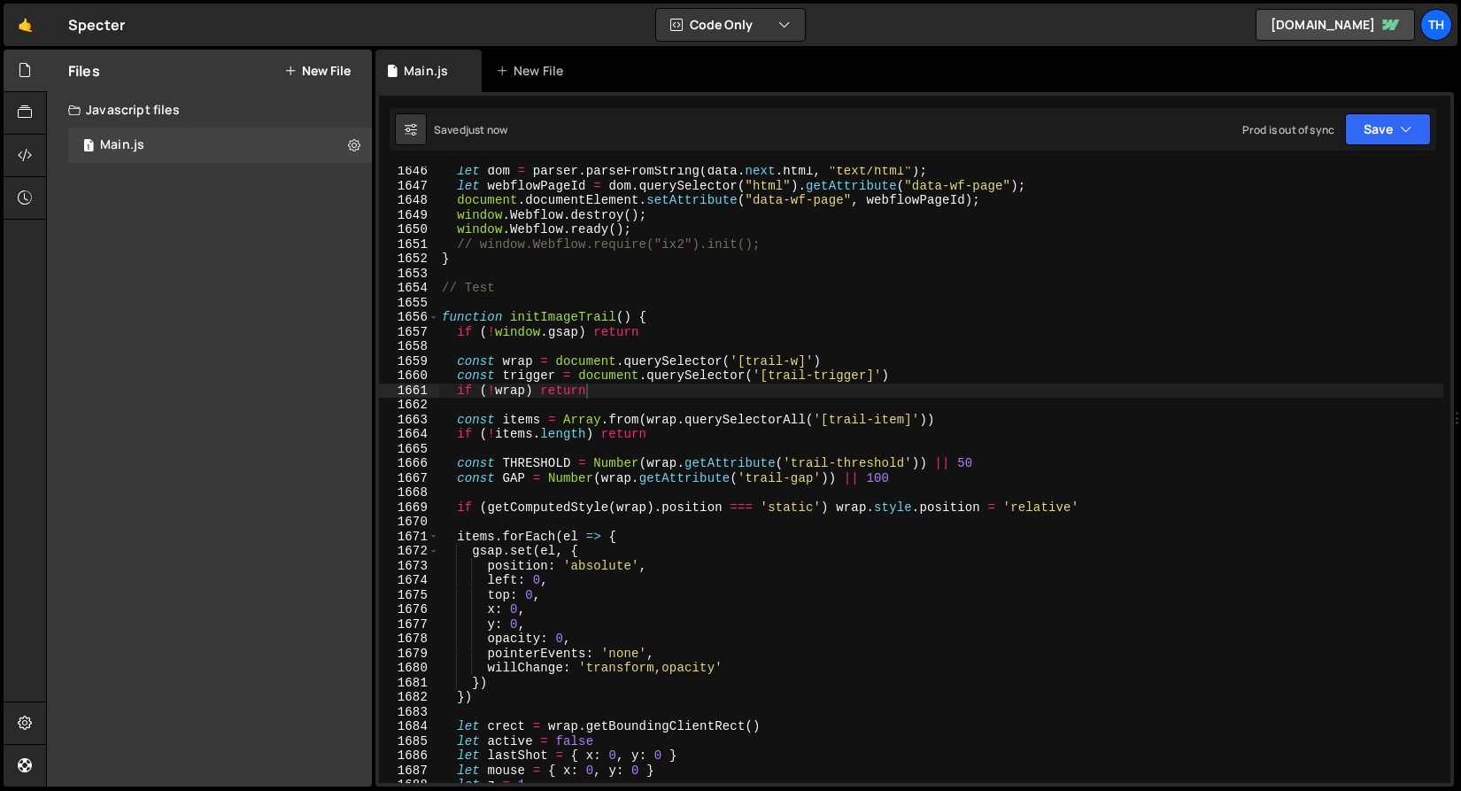
click at [875, 475] on div "let dom = parser . parseFromString ( data . next . html , "text/html" ) ; let w…" at bounding box center [940, 486] width 1005 height 645
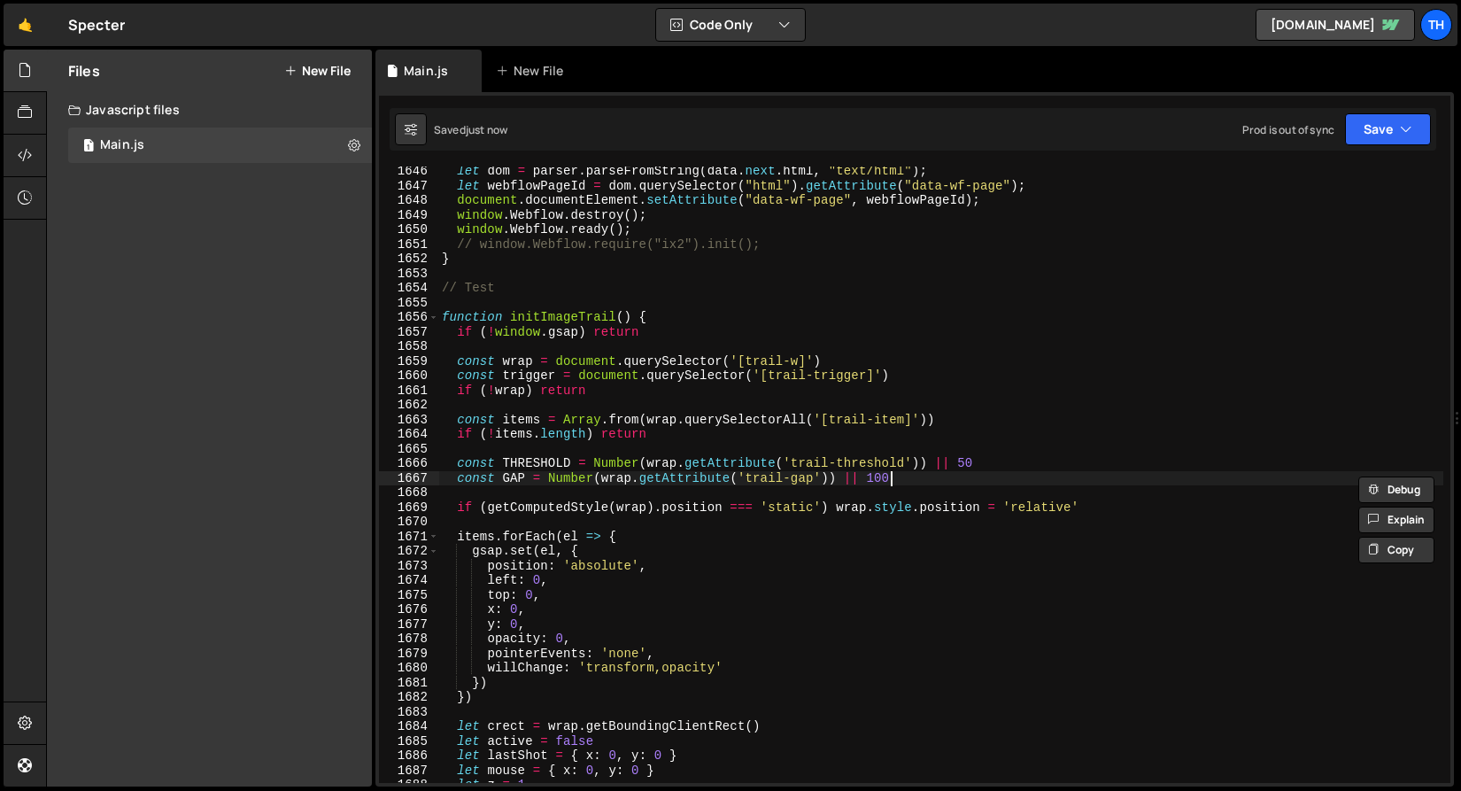
click at [889, 479] on div "let dom = parser . parseFromString ( data . next . html , "text/html" ) ; let w…" at bounding box center [940, 486] width 1005 height 645
click at [1403, 145] on div "Saved just now Prod is out of sync Upgrade to Edit Save Save to Staging S Saved…" at bounding box center [913, 129] width 1047 height 43
drag, startPoint x: 1405, startPoint y: 130, endPoint x: 1391, endPoint y: 144, distance: 20.0
click at [1405, 130] on icon "button" at bounding box center [1406, 129] width 12 height 18
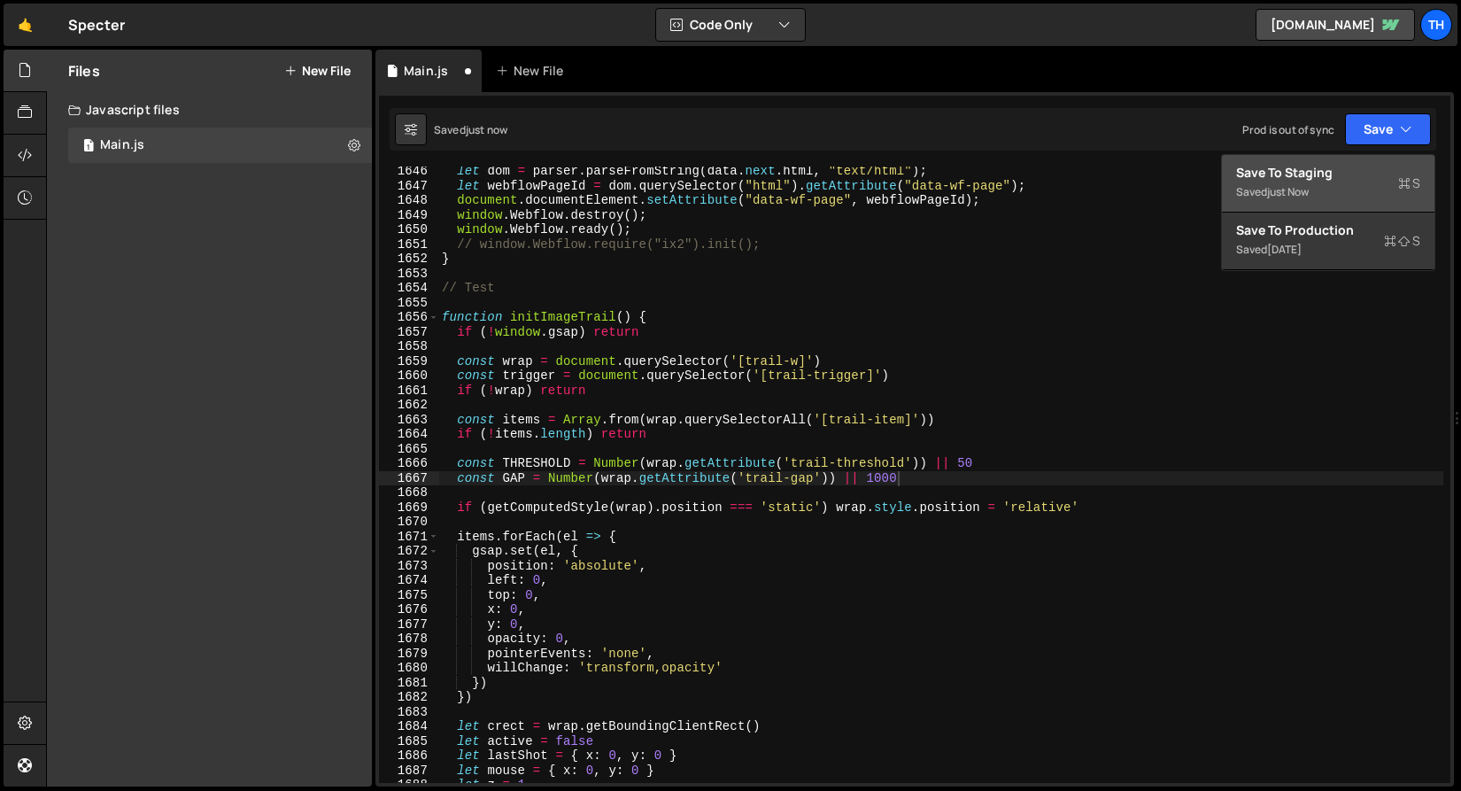
click at [1374, 163] on button "Save to Staging S Saved just now" at bounding box center [1328, 184] width 213 height 58
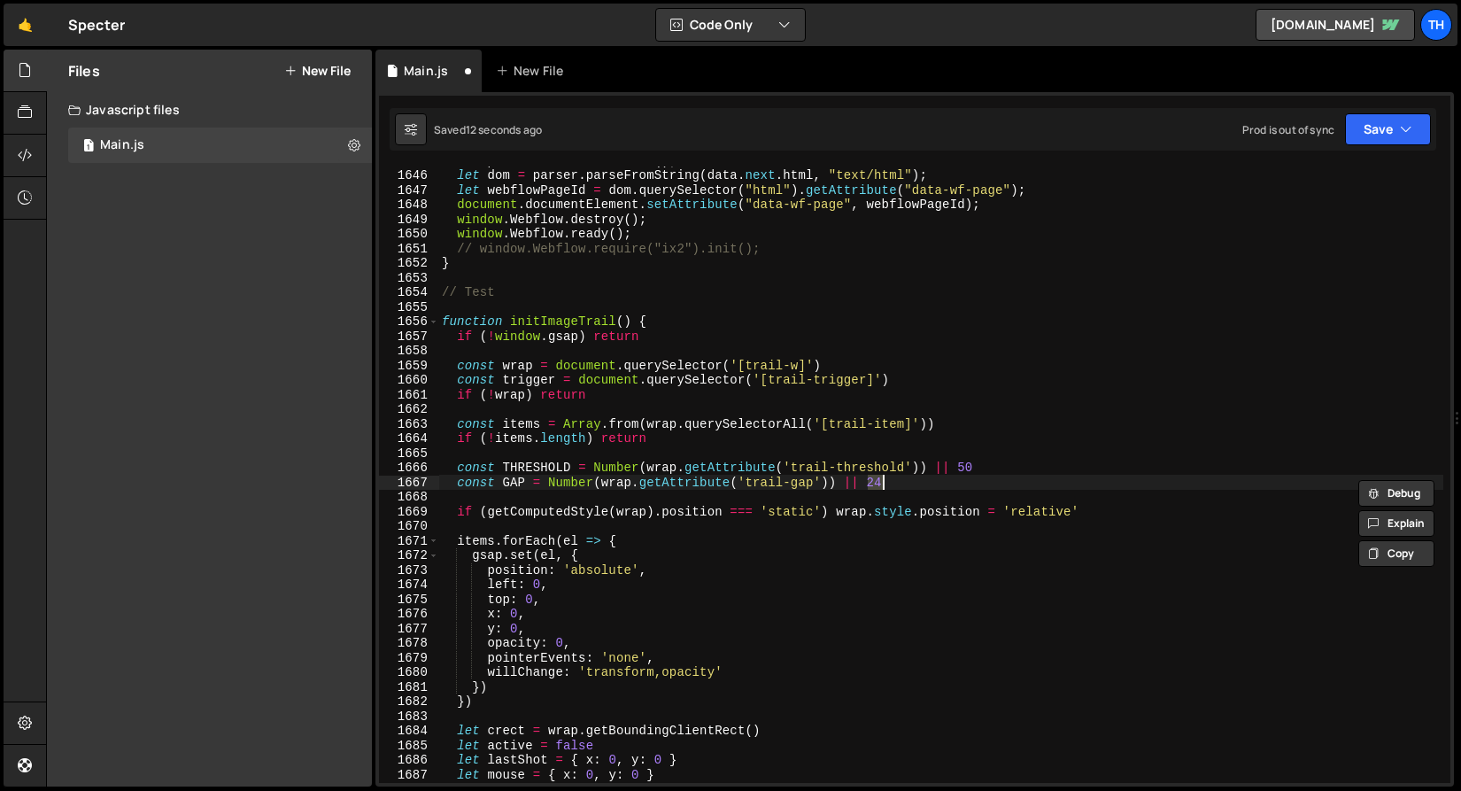
scroll to position [24046, 0]
click at [962, 466] on div "let parser = new DOMParser ( ) ; let dom = parser . parseFromString ( data . ne…" at bounding box center [940, 475] width 1005 height 645
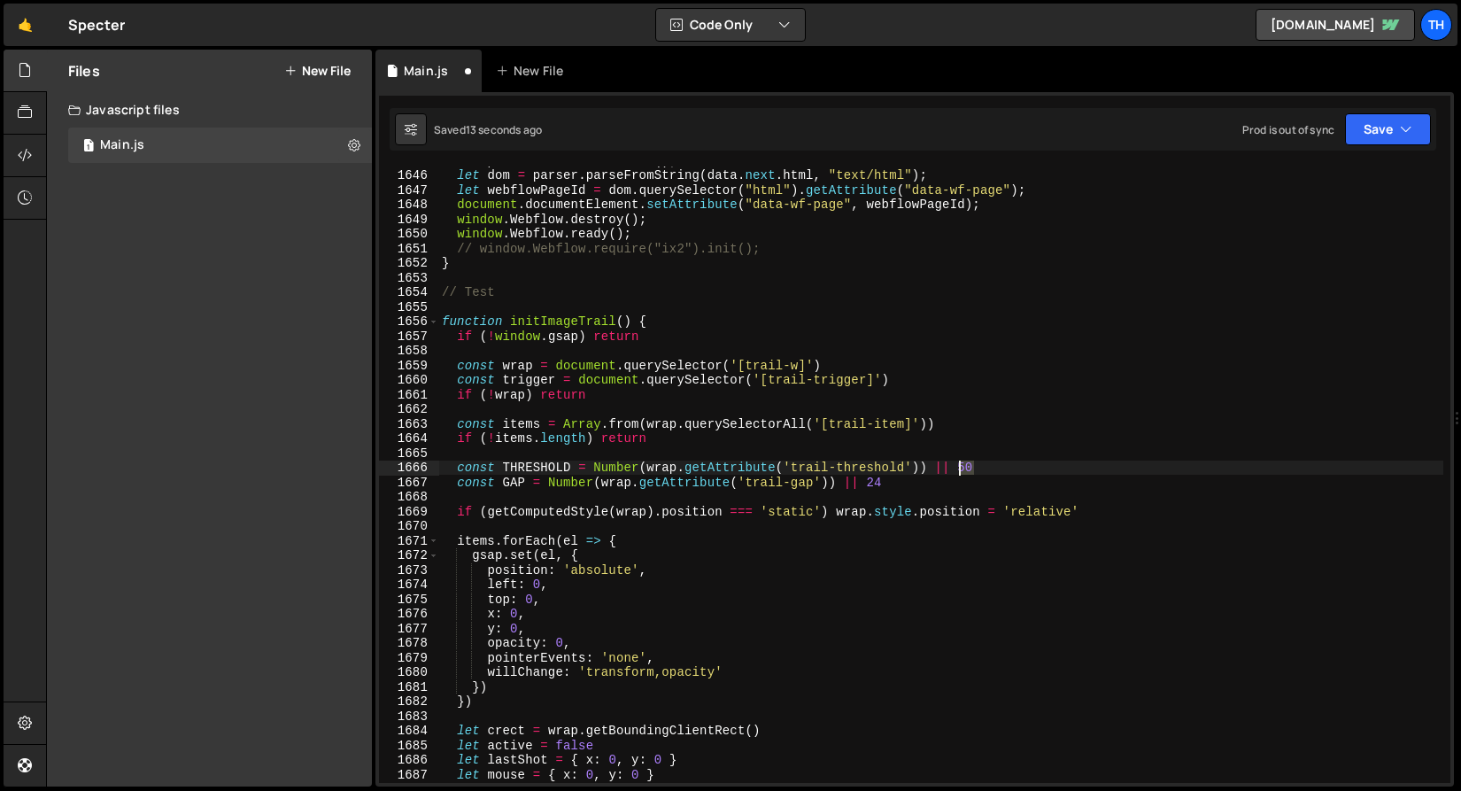
click at [962, 466] on div "let parser = new DOMParser ( ) ; let dom = parser . parseFromString ( data . ne…" at bounding box center [940, 475] width 1005 height 645
click at [975, 468] on div "let parser = new DOMParser ( ) ; let dom = parser . parseFromString ( data . ne…" at bounding box center [940, 474] width 1005 height 616
click at [1404, 128] on icon "button" at bounding box center [1406, 129] width 12 height 18
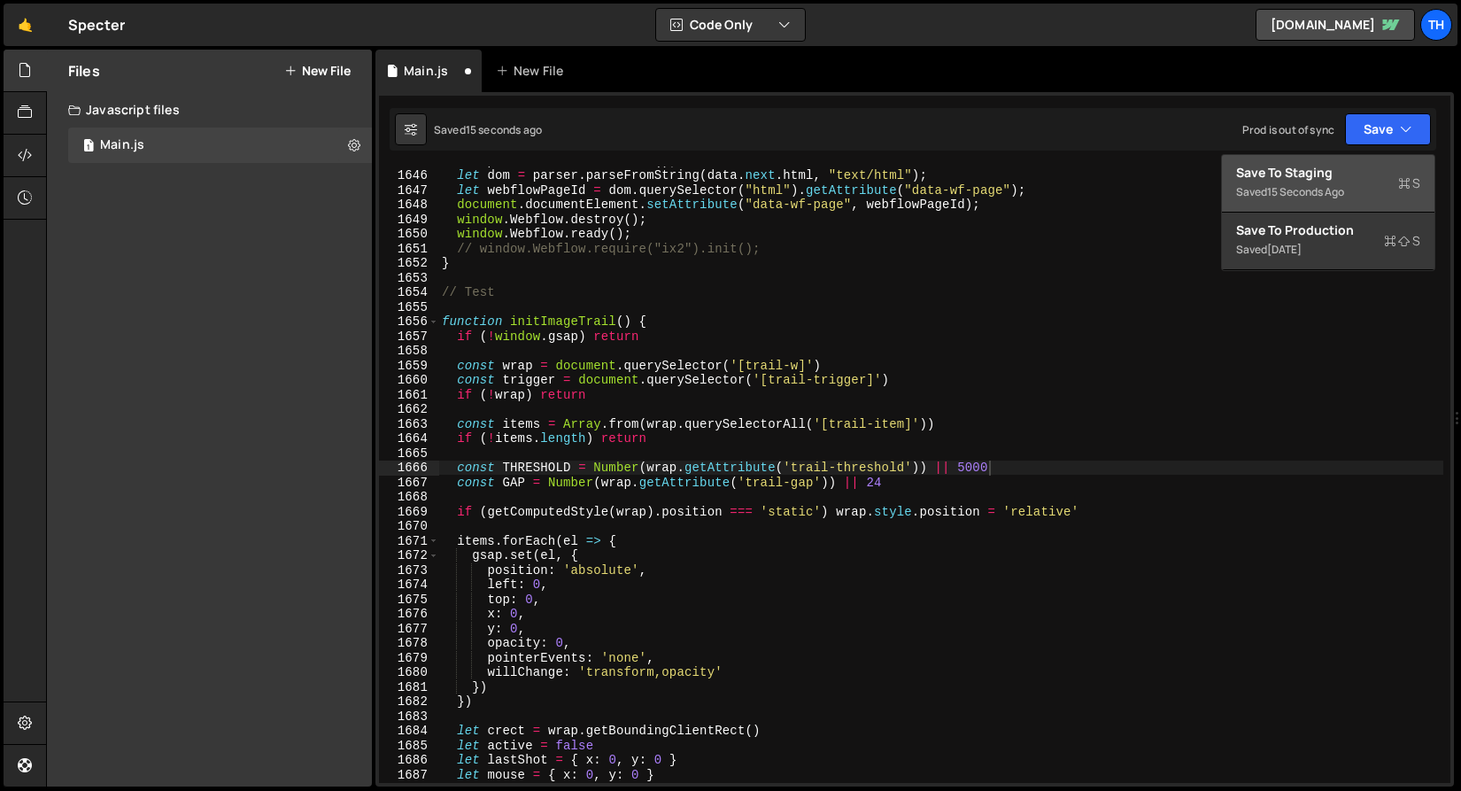
drag, startPoint x: 1321, startPoint y: 183, endPoint x: 1254, endPoint y: 173, distance: 68.1
click at [1321, 183] on div "Saved 15 seconds ago" at bounding box center [1328, 192] width 184 height 21
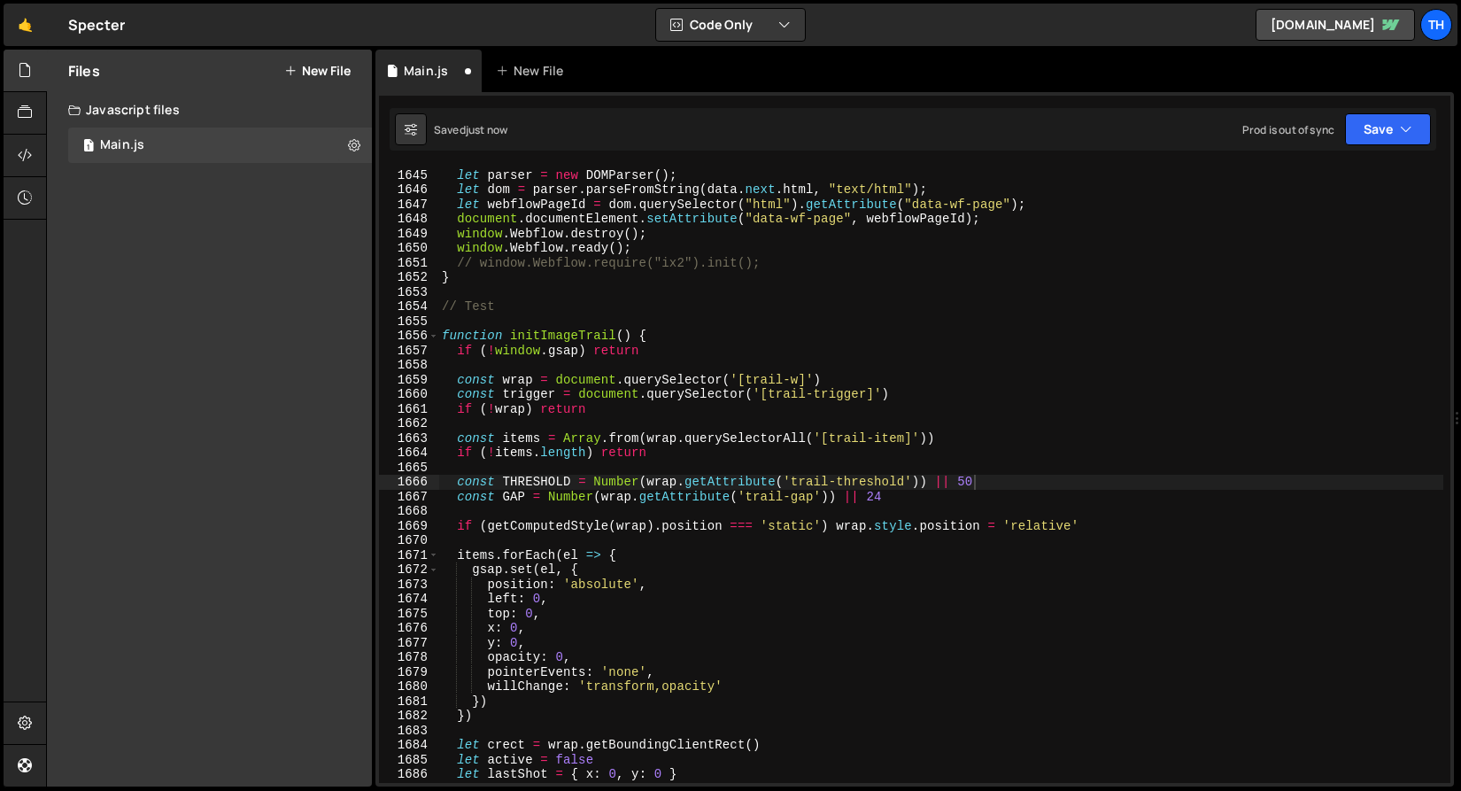
scroll to position [24032, 0]
click at [909, 398] on div "// Reset Webflow let parser = new DOMParser ( ) ; let dom = parser . parseFromS…" at bounding box center [940, 475] width 1005 height 645
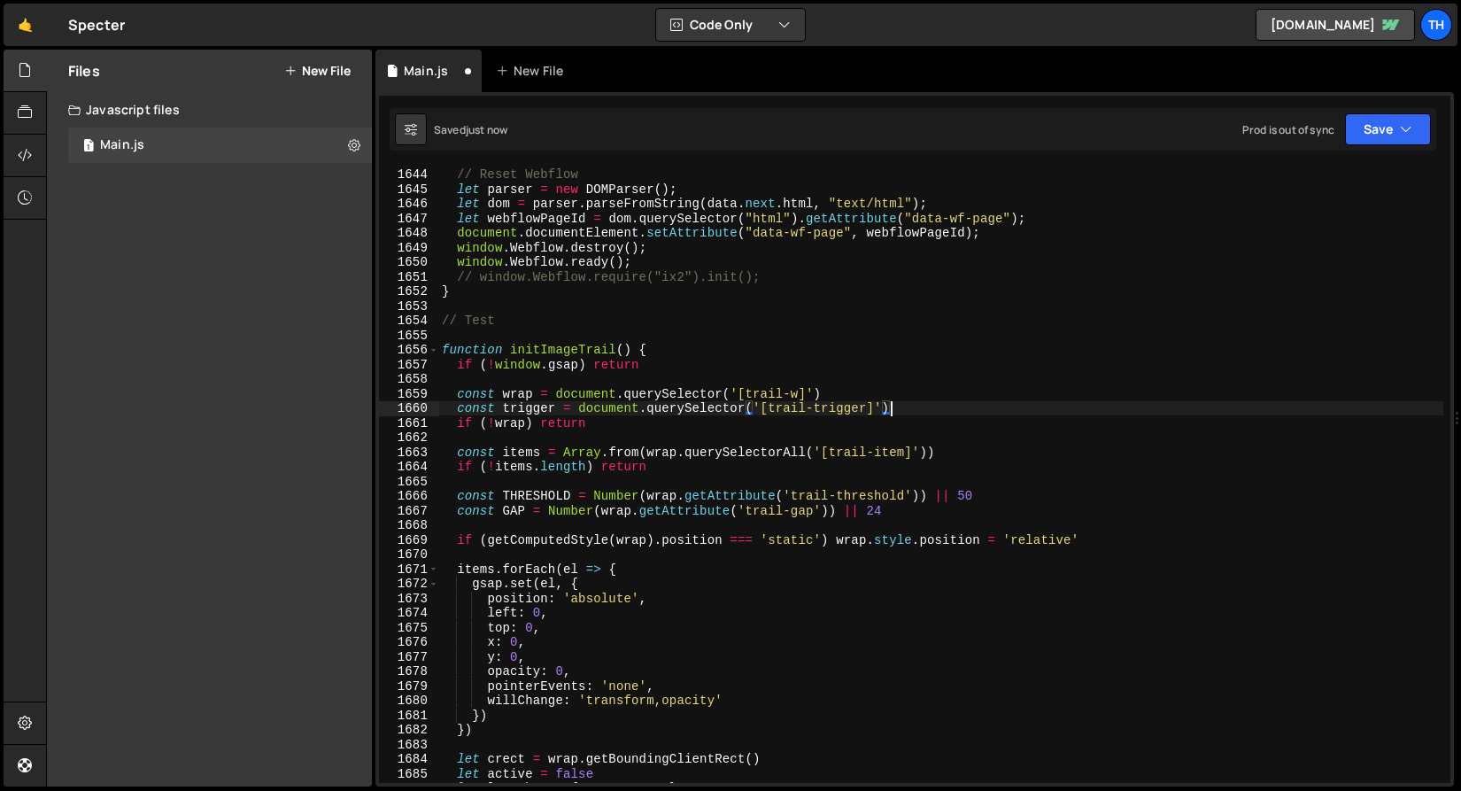
scroll to position [24003, 0]
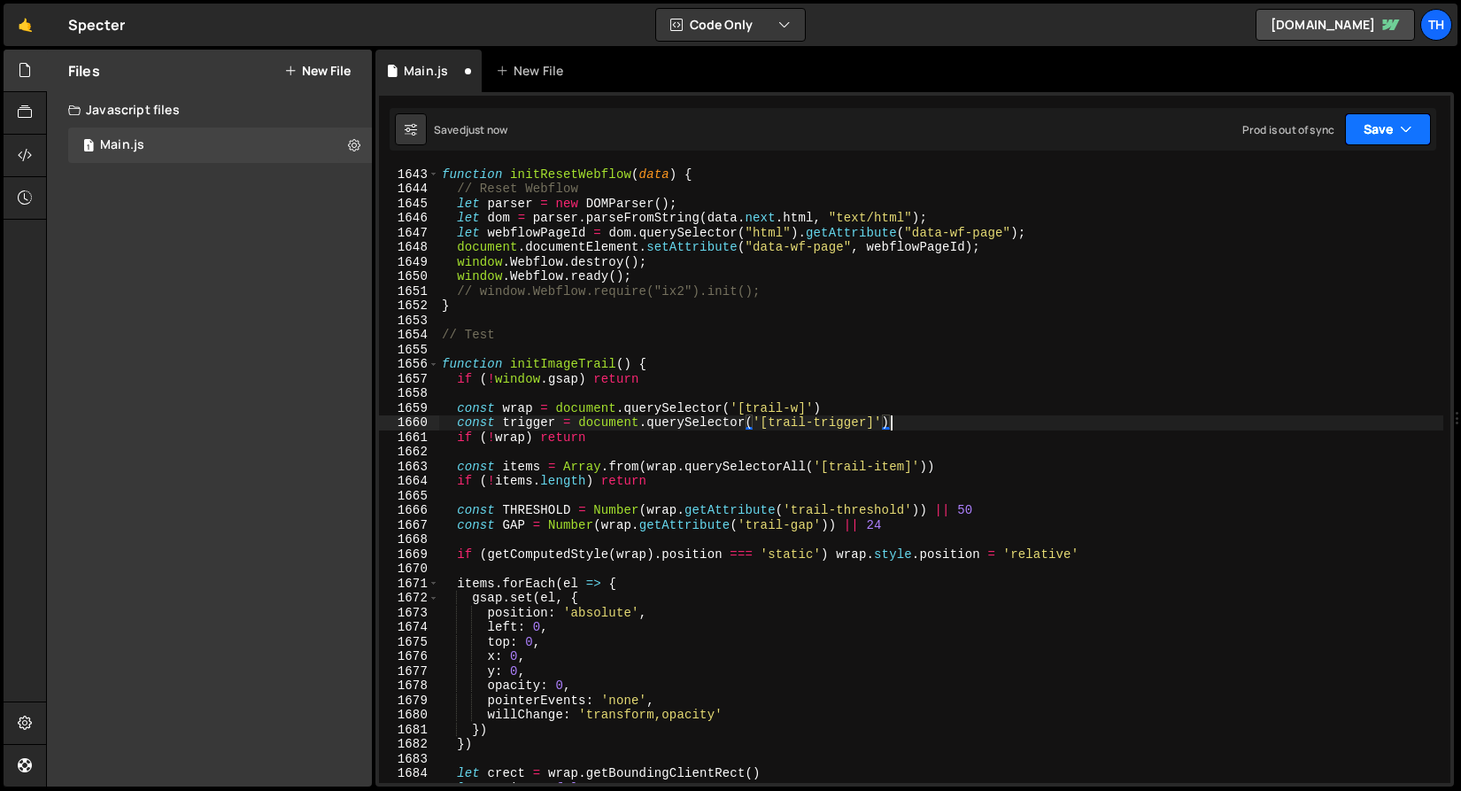
click at [1353, 136] on button "Save" at bounding box center [1388, 129] width 86 height 32
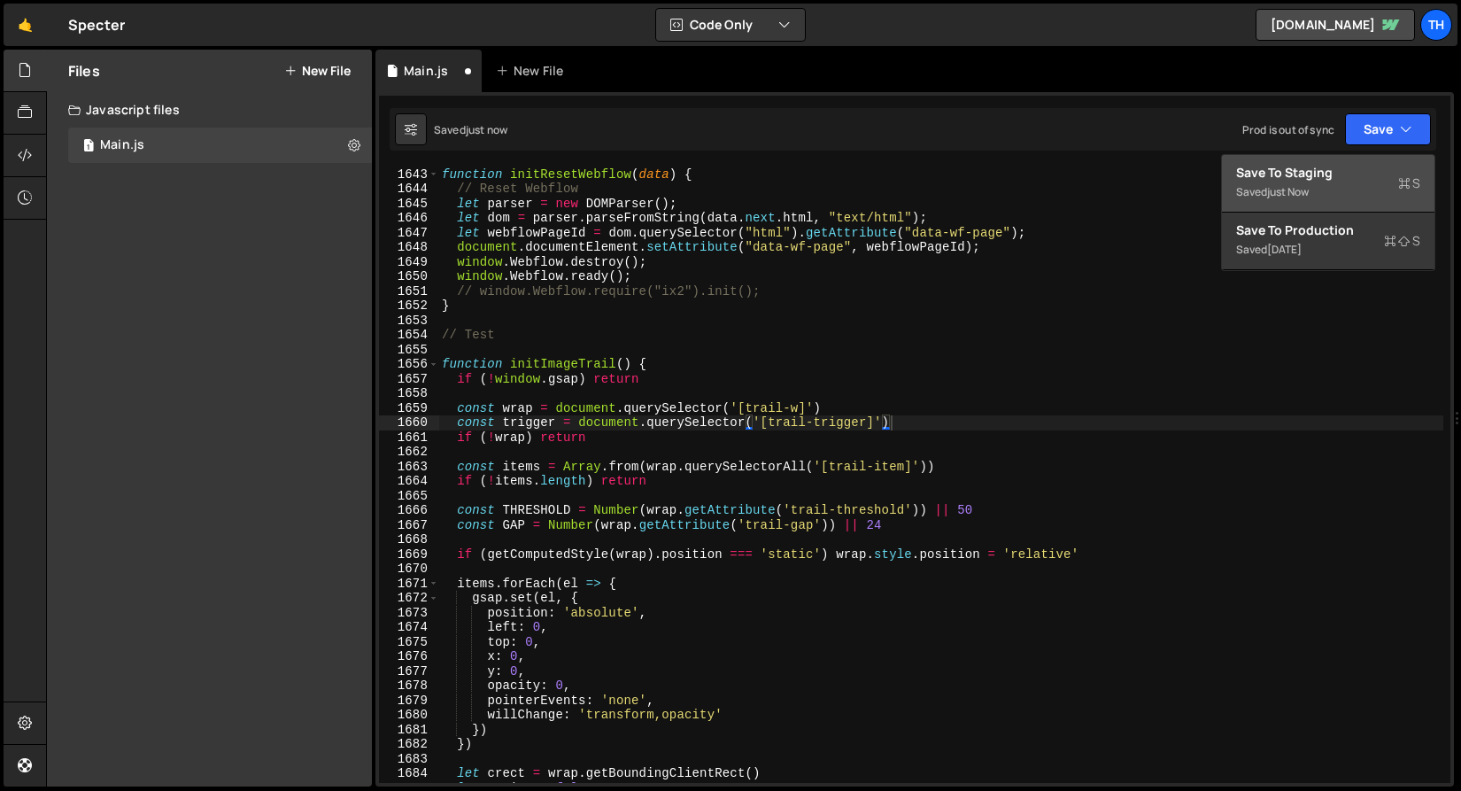
click at [1345, 169] on div "Save to Staging S" at bounding box center [1328, 173] width 184 height 18
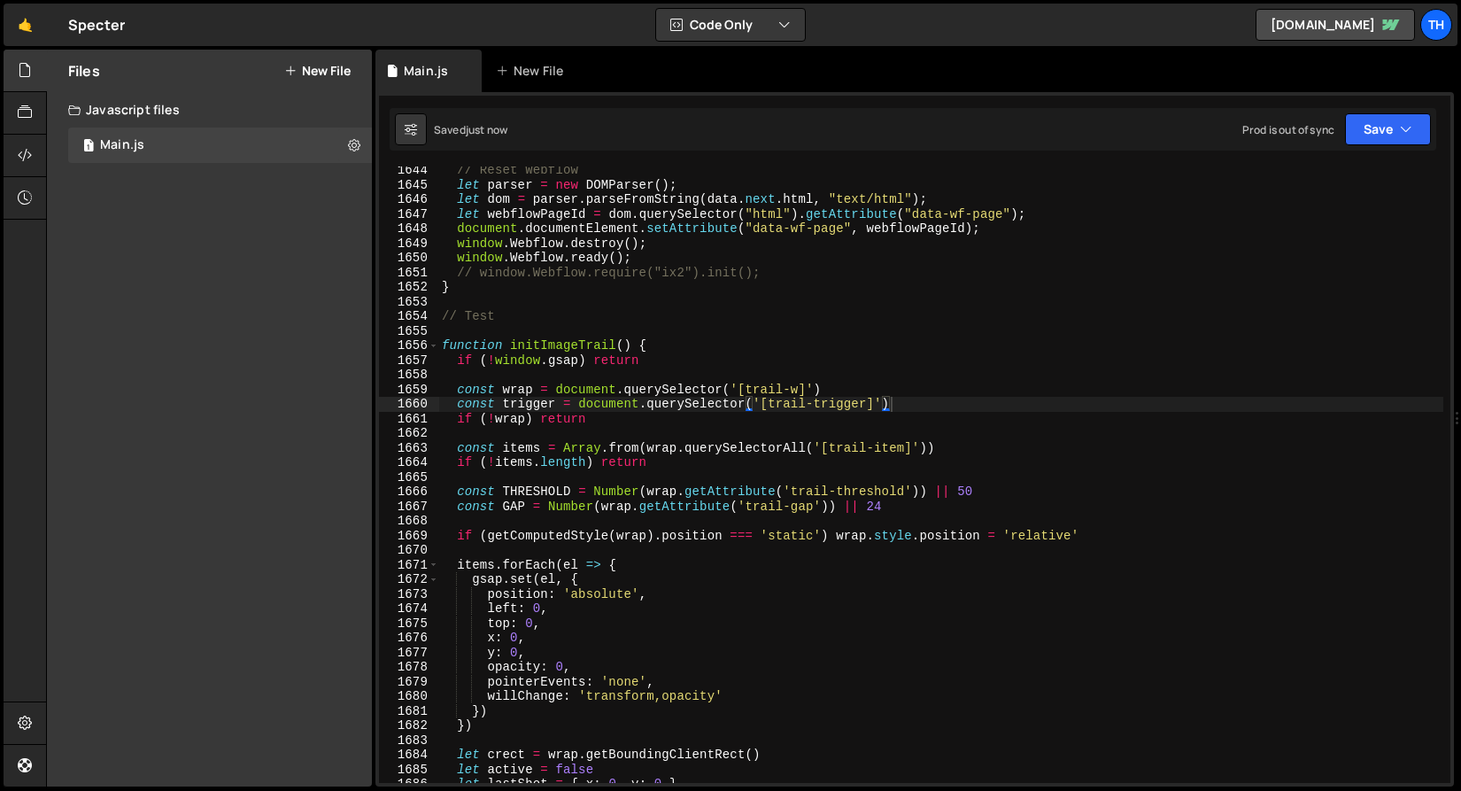
scroll to position [0, 13]
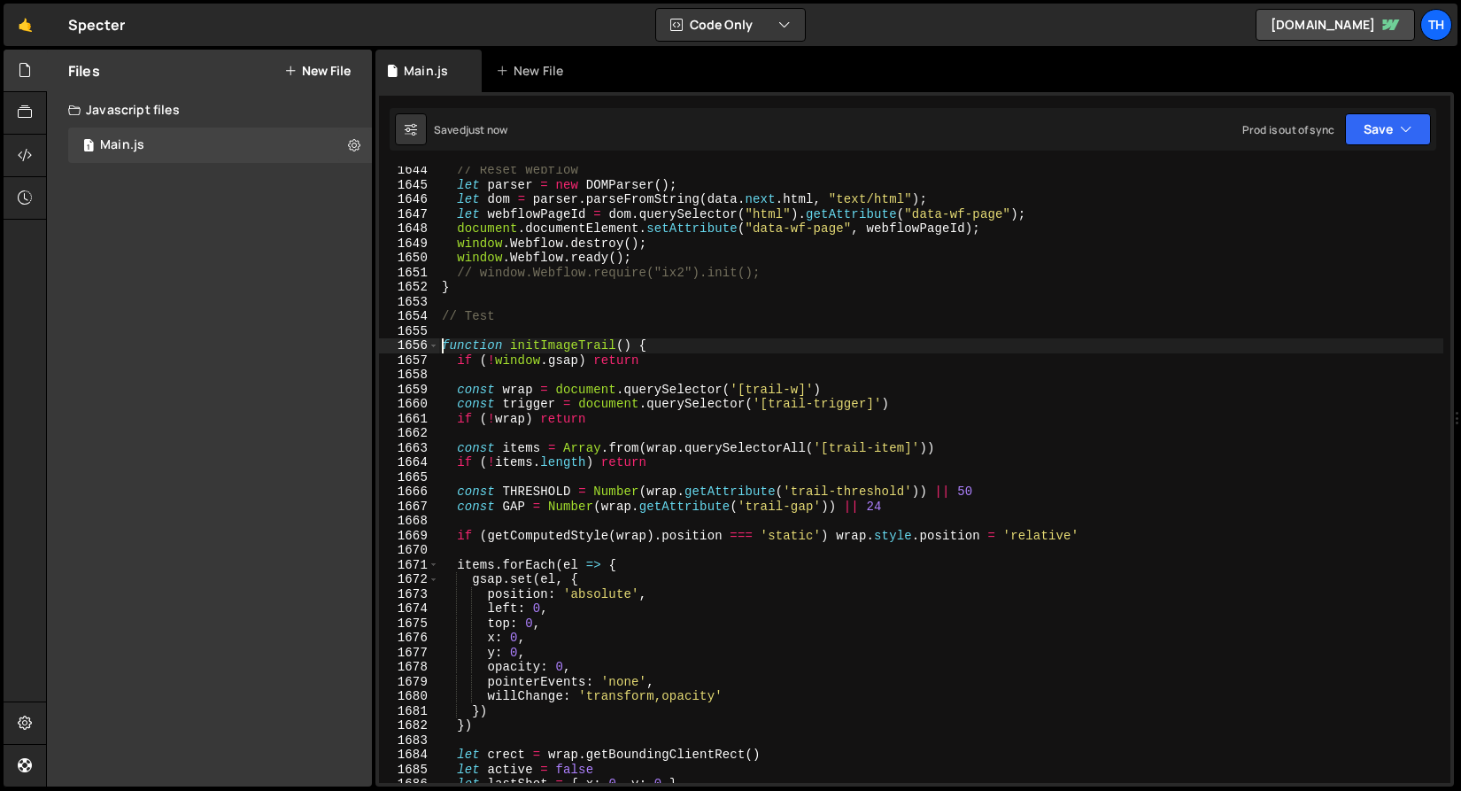
click at [439, 350] on div "// Reset Webflow let parser = new DOMParser ( ) ; let dom = parser . parseFromS…" at bounding box center [940, 485] width 1005 height 645
click at [435, 348] on span at bounding box center [434, 345] width 10 height 15
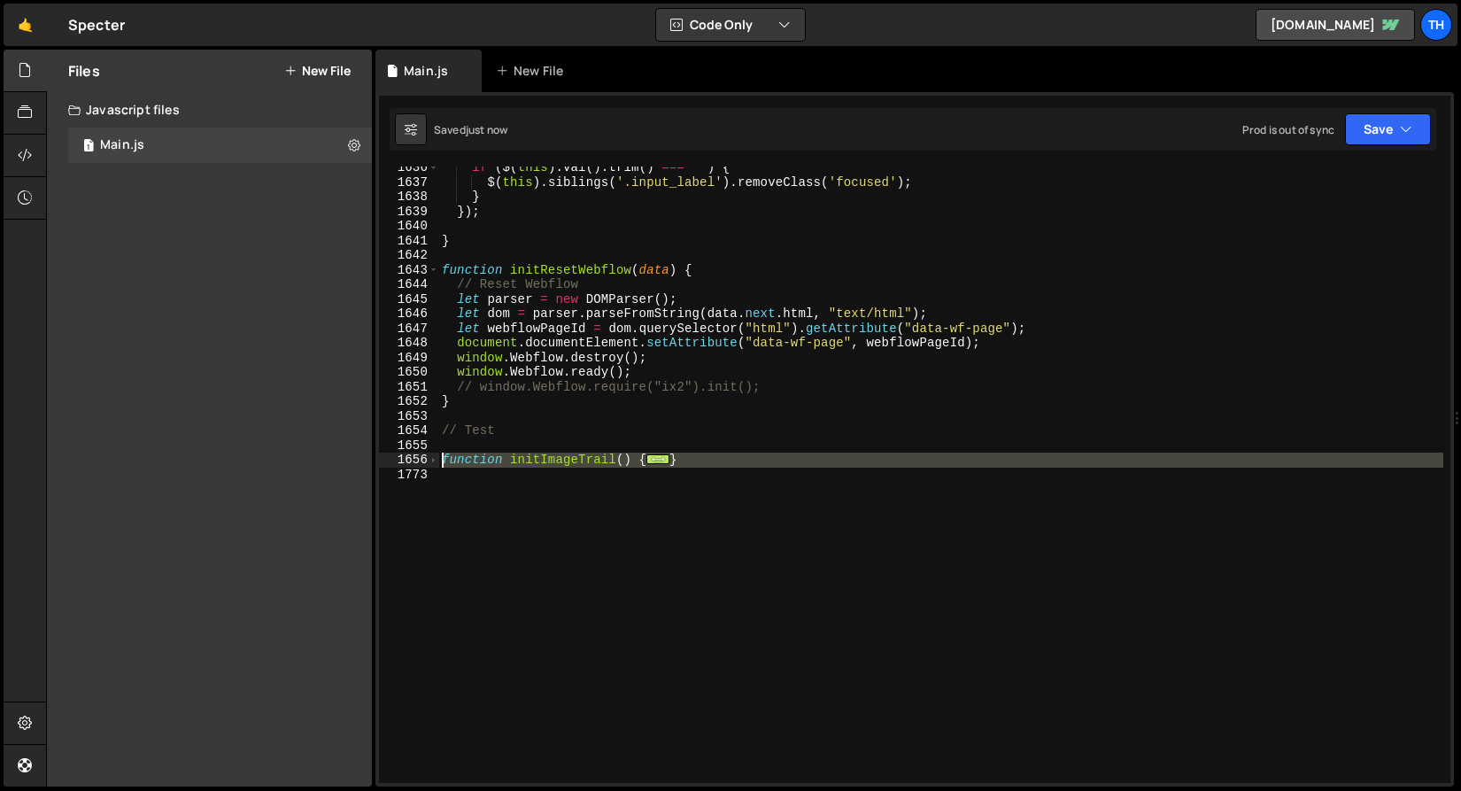
drag, startPoint x: 705, startPoint y: 468, endPoint x: 421, endPoint y: 464, distance: 284.3
click at [421, 464] on div "function initImageTrail() { 1636 1637 1638 1639 1640 1641 1642 1643 1644 1645 1…" at bounding box center [914, 474] width 1071 height 616
type textarea "function initImageTrail() { if (!window.gsap) return"
click at [447, 538] on div "if ( $ ( this ) . val ( ) . trim ( ) === '' ) { $ ( this ) . siblings ( '.input…" at bounding box center [940, 474] width 1005 height 616
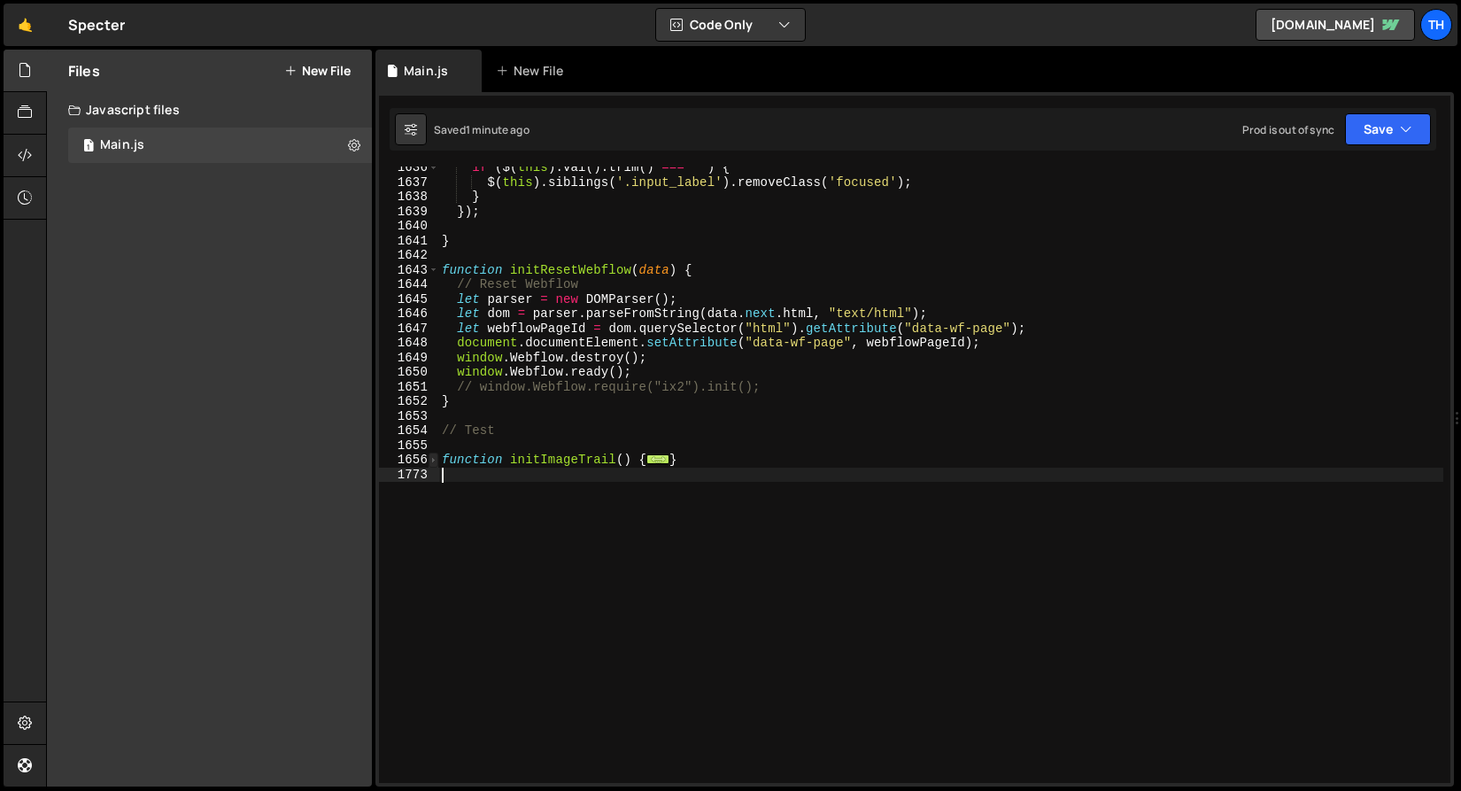
click at [436, 460] on span at bounding box center [434, 459] width 10 height 15
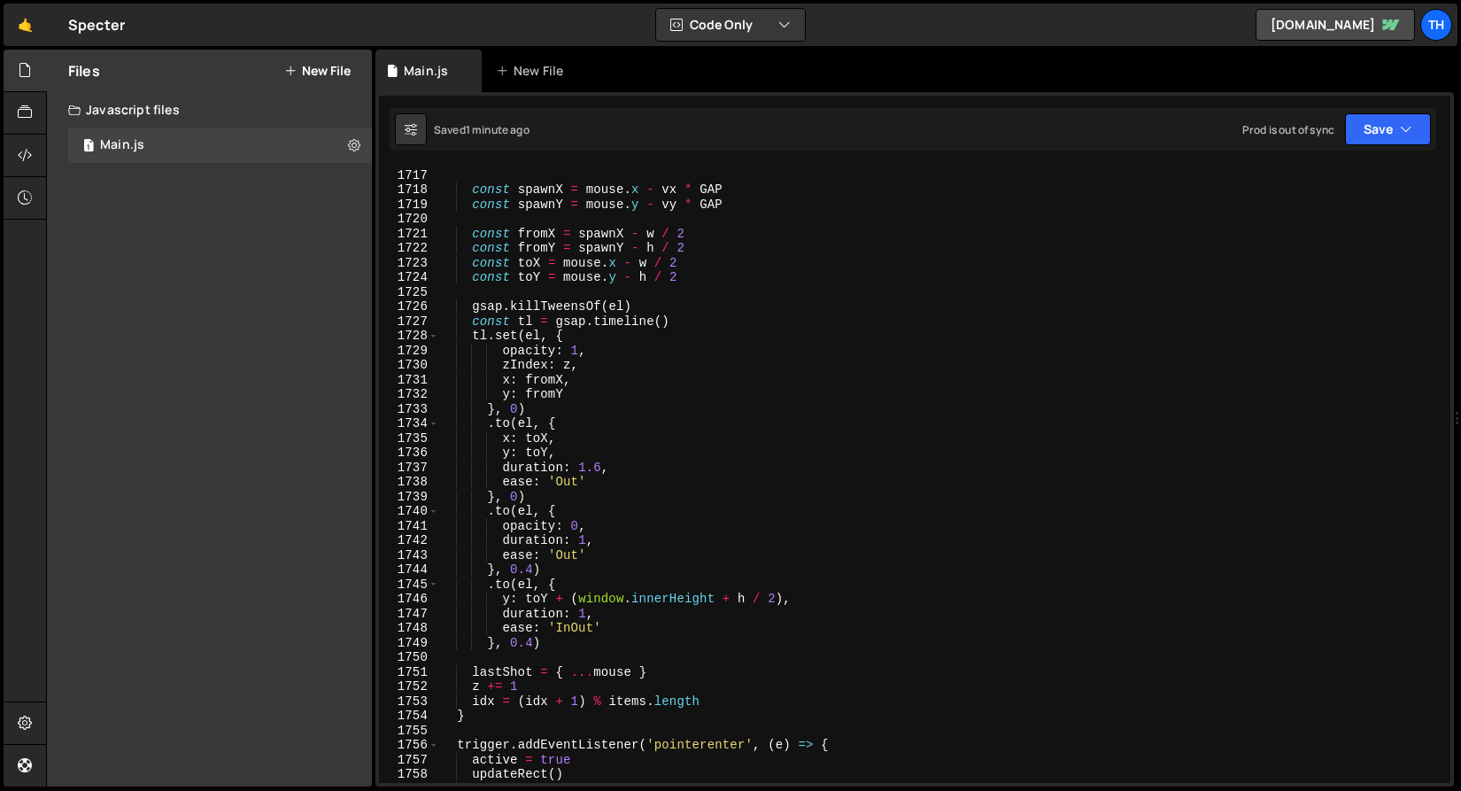
scroll to position [25084, 0]
click at [581, 351] on div "vy /= len const spawnX = mouse . x - vx * GAP const spawnY = mouse . y - vy * G…" at bounding box center [940, 475] width 1005 height 645
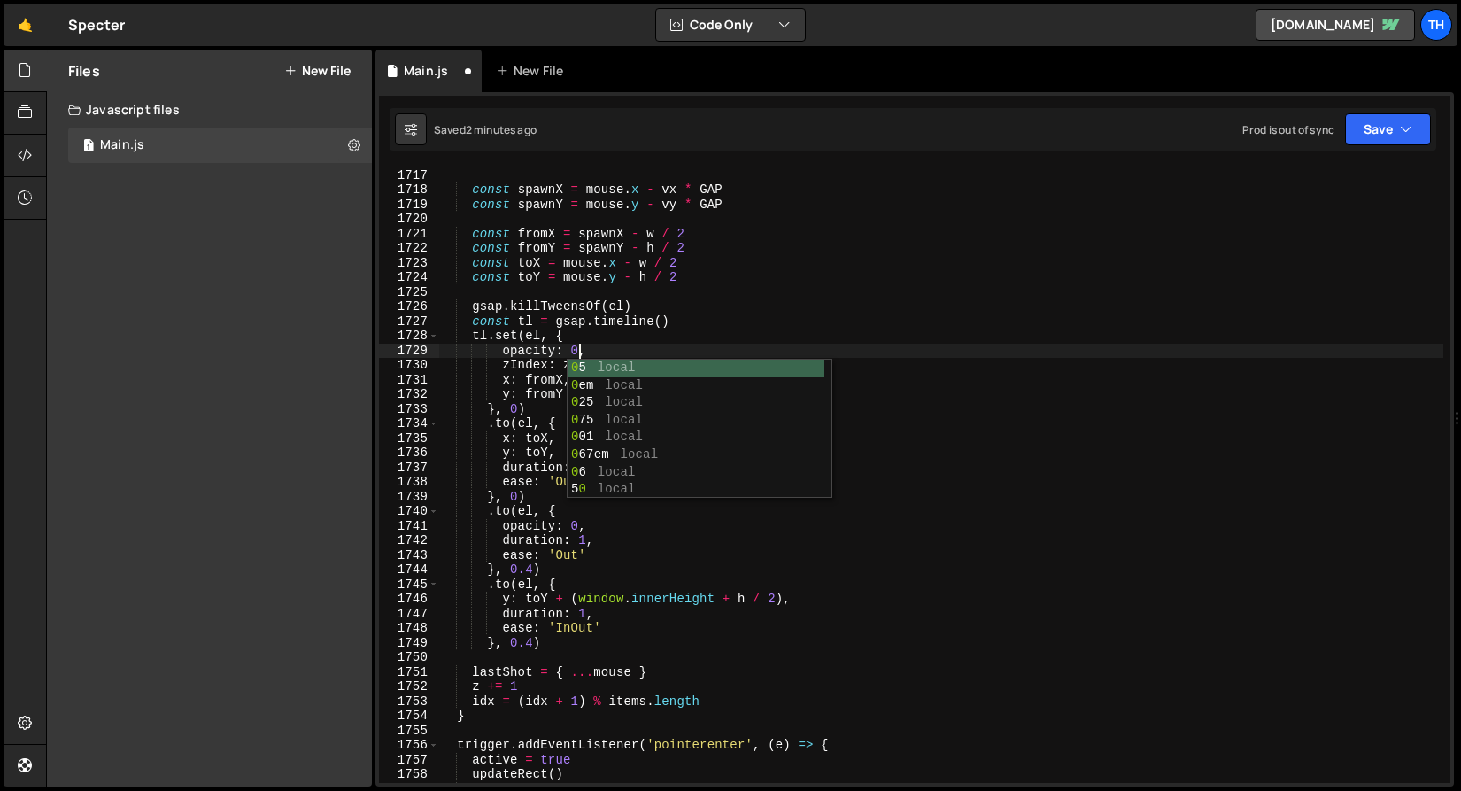
scroll to position [0, 9]
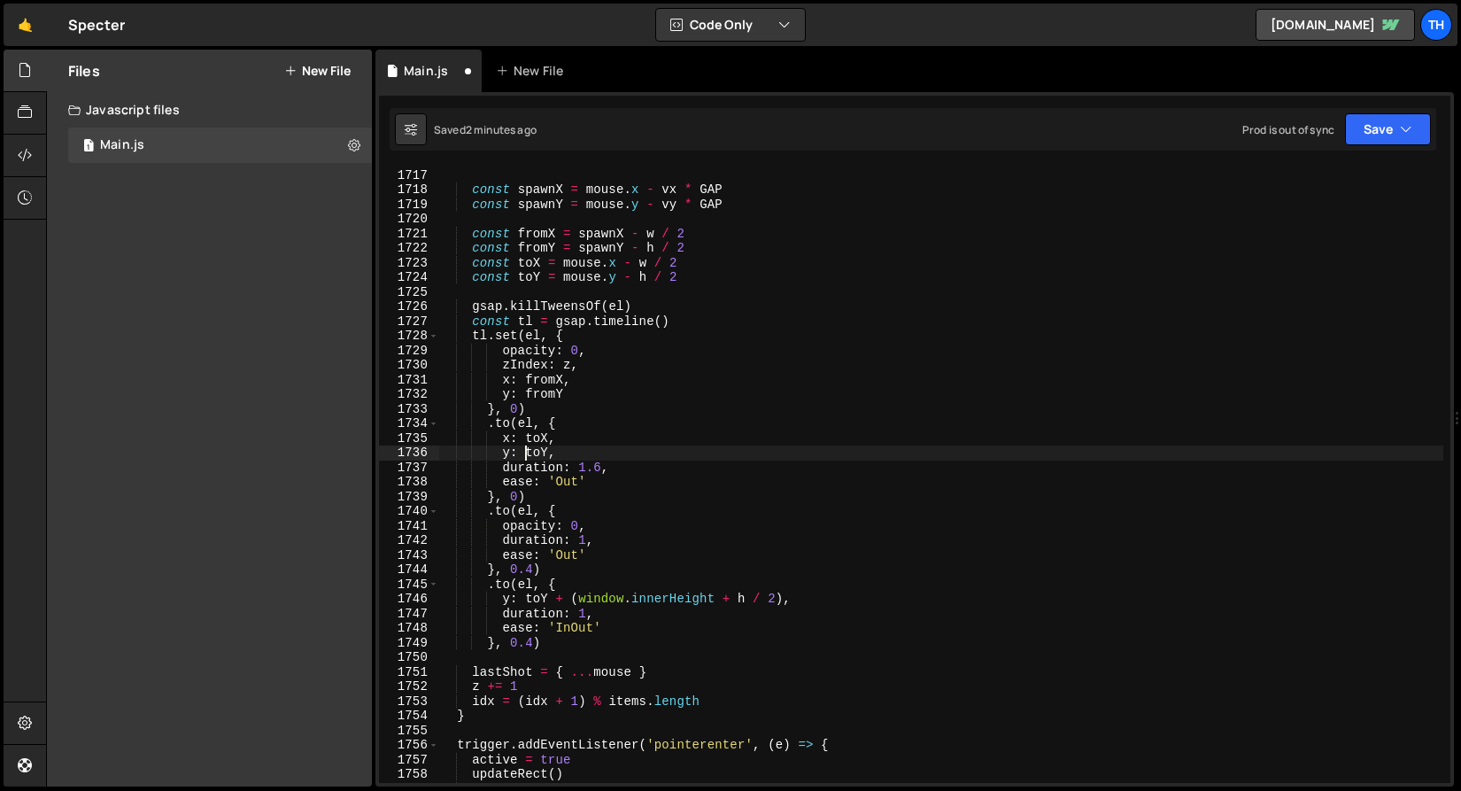
click at [528, 448] on div "vy /= len const spawnX = mouse . x - vx * GAP const spawnY = mouse . y - vy * G…" at bounding box center [940, 475] width 1005 height 645
click at [577, 425] on div "vy /= len const spawnX = mouse . x - vx * GAP const spawnY = mouse . y - vy * G…" at bounding box center [940, 475] width 1005 height 645
type textarea ".to(el, {"
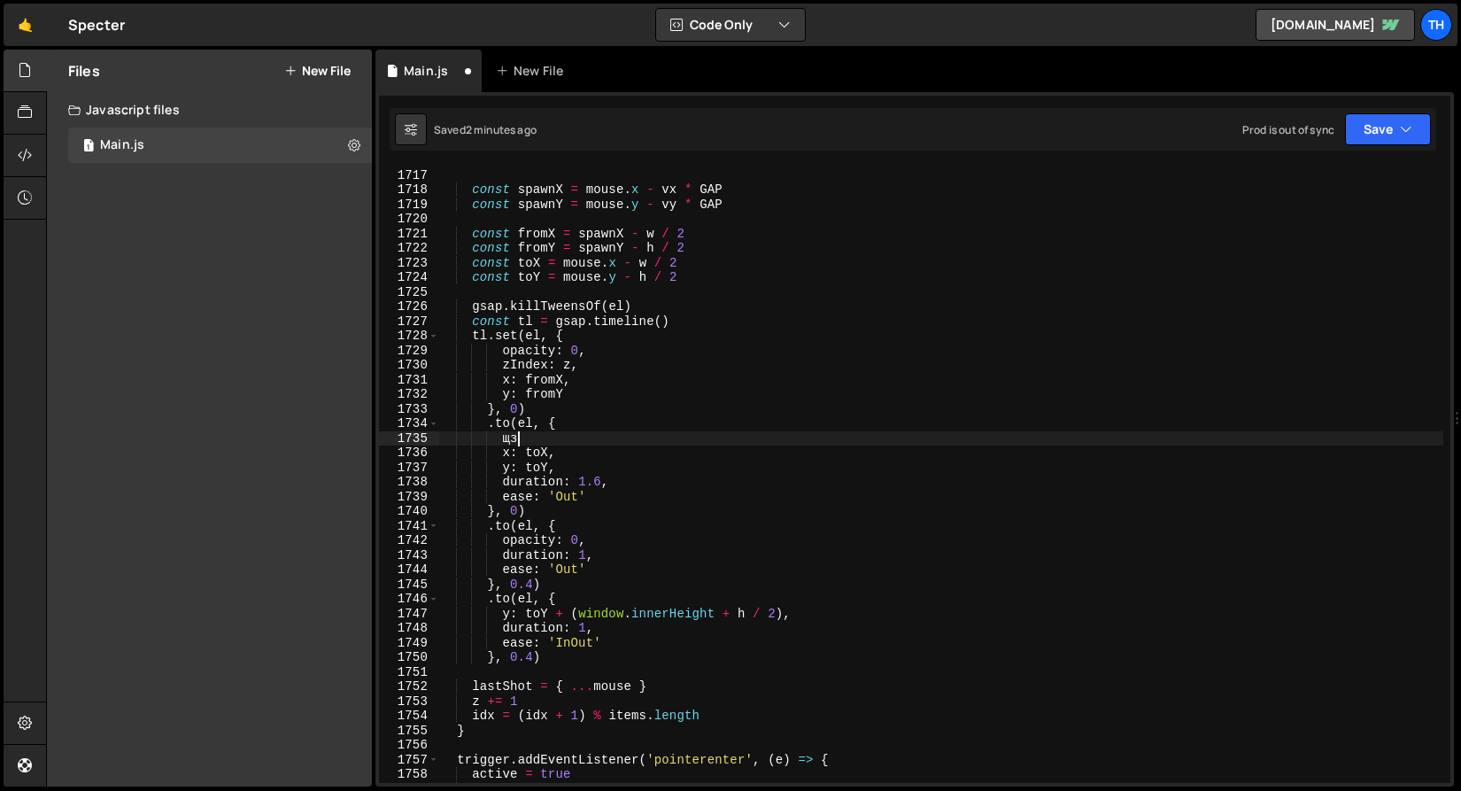
type textarea "щ"
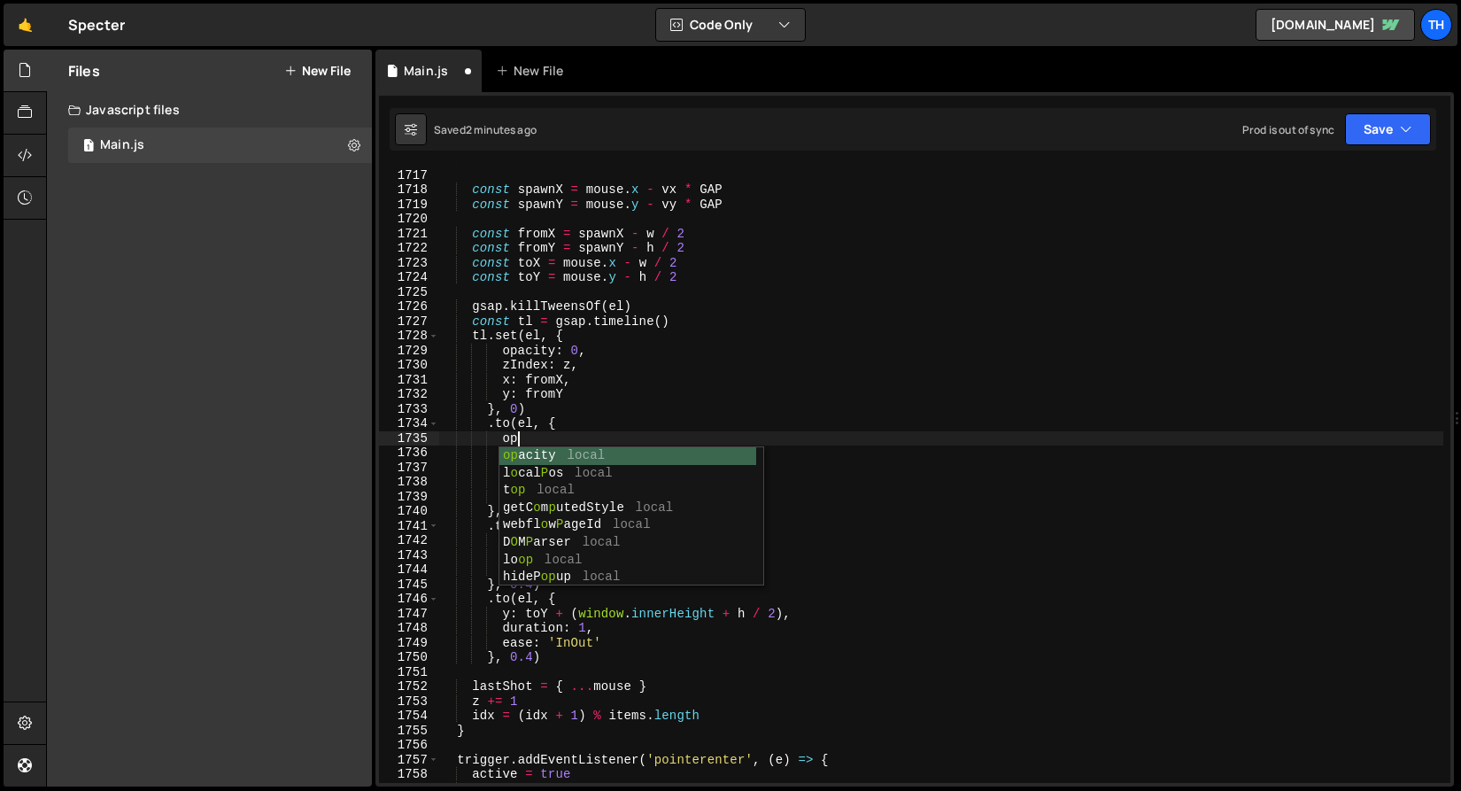
scroll to position [0, 4]
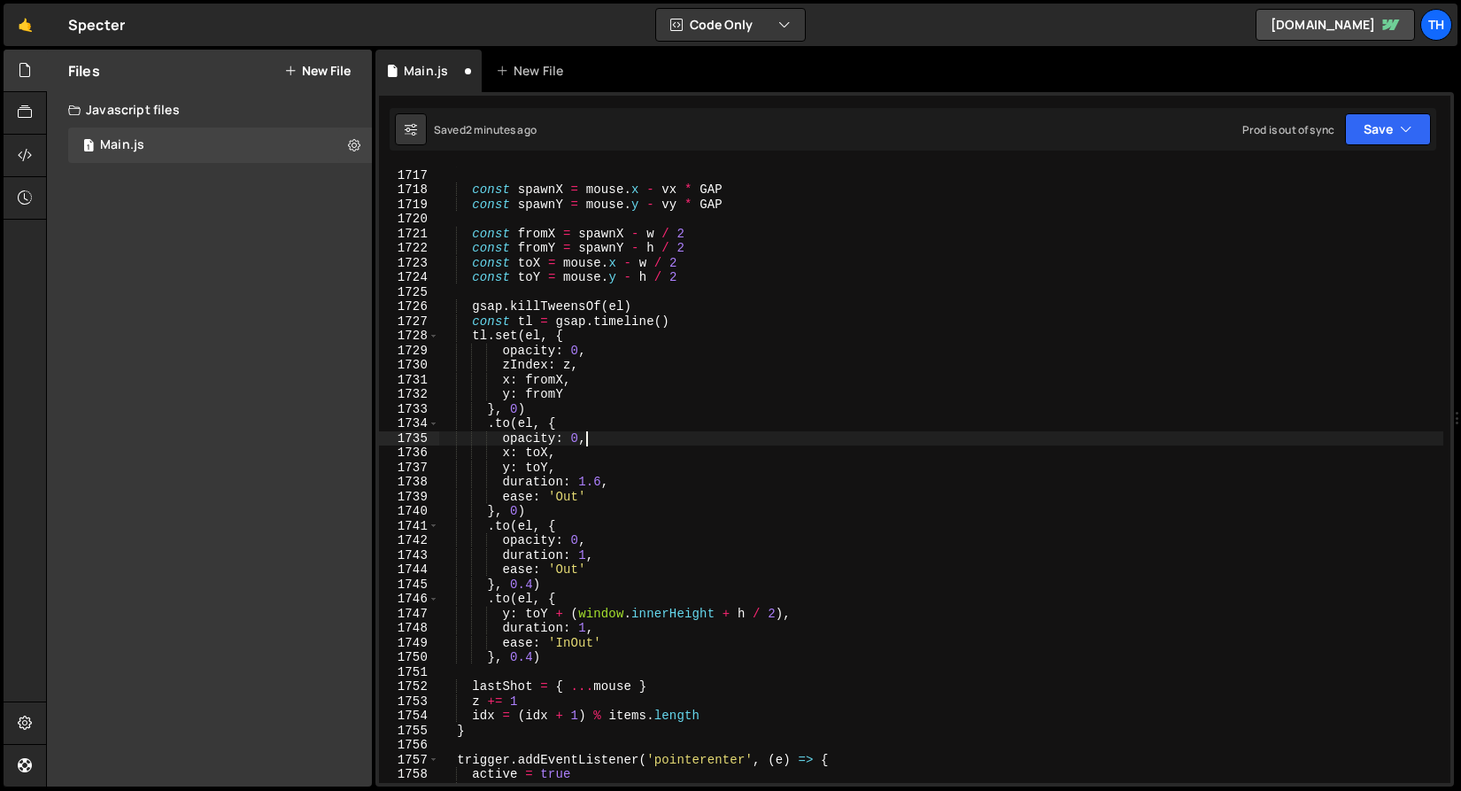
click at [624, 379] on div "vy /= len const spawnX = mouse . x - vx * GAP const spawnY = mouse . y - vy * G…" at bounding box center [940, 475] width 1005 height 645
click at [582, 436] on div "vy /= len const spawnX = mouse . x - vx * GAP const spawnY = mouse . y - vy * G…" at bounding box center [940, 475] width 1005 height 645
click at [1401, 140] on button "Save" at bounding box center [1388, 129] width 86 height 32
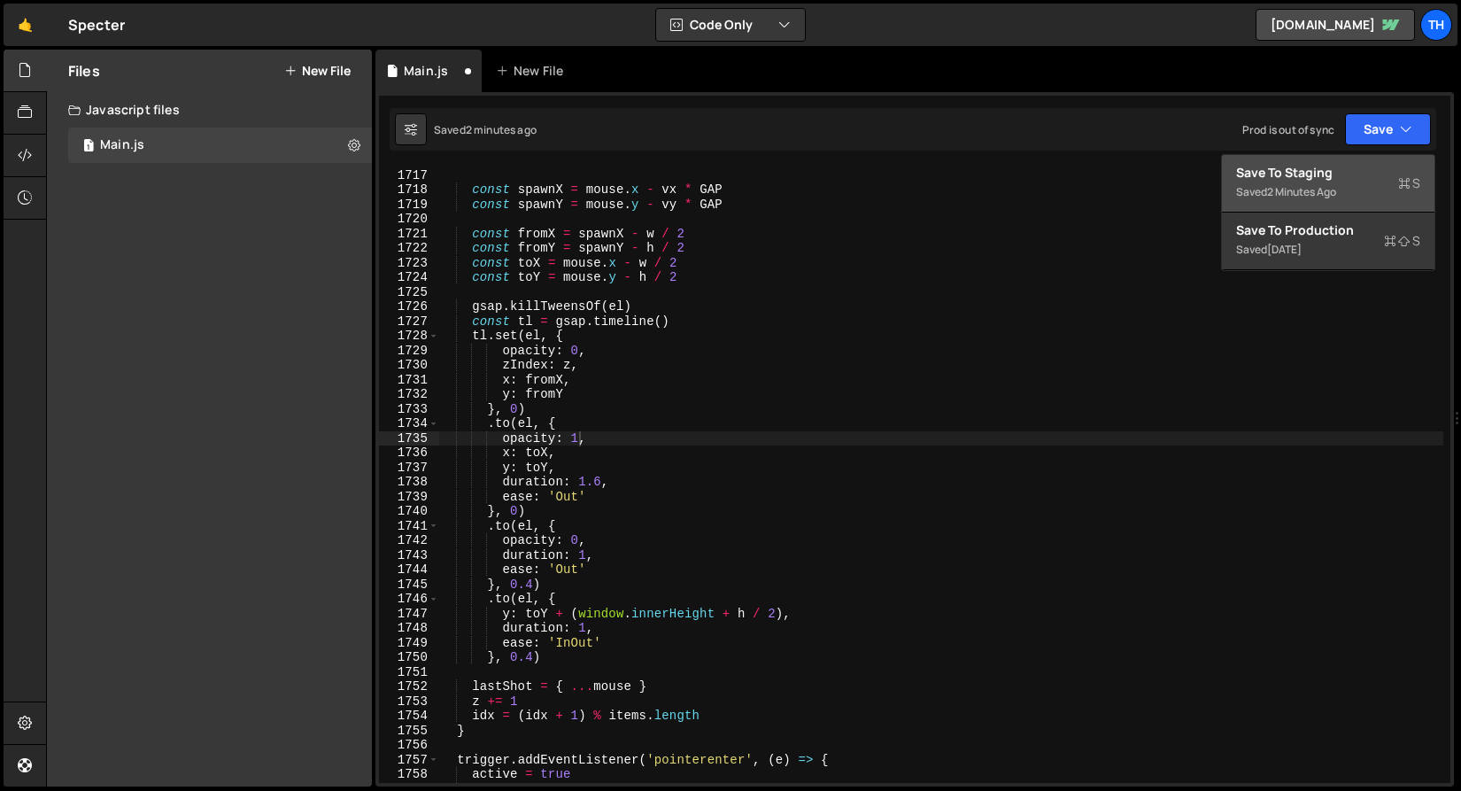
click at [1388, 155] on button "Save to Staging S Saved 2 minutes ago" at bounding box center [1328, 184] width 213 height 58
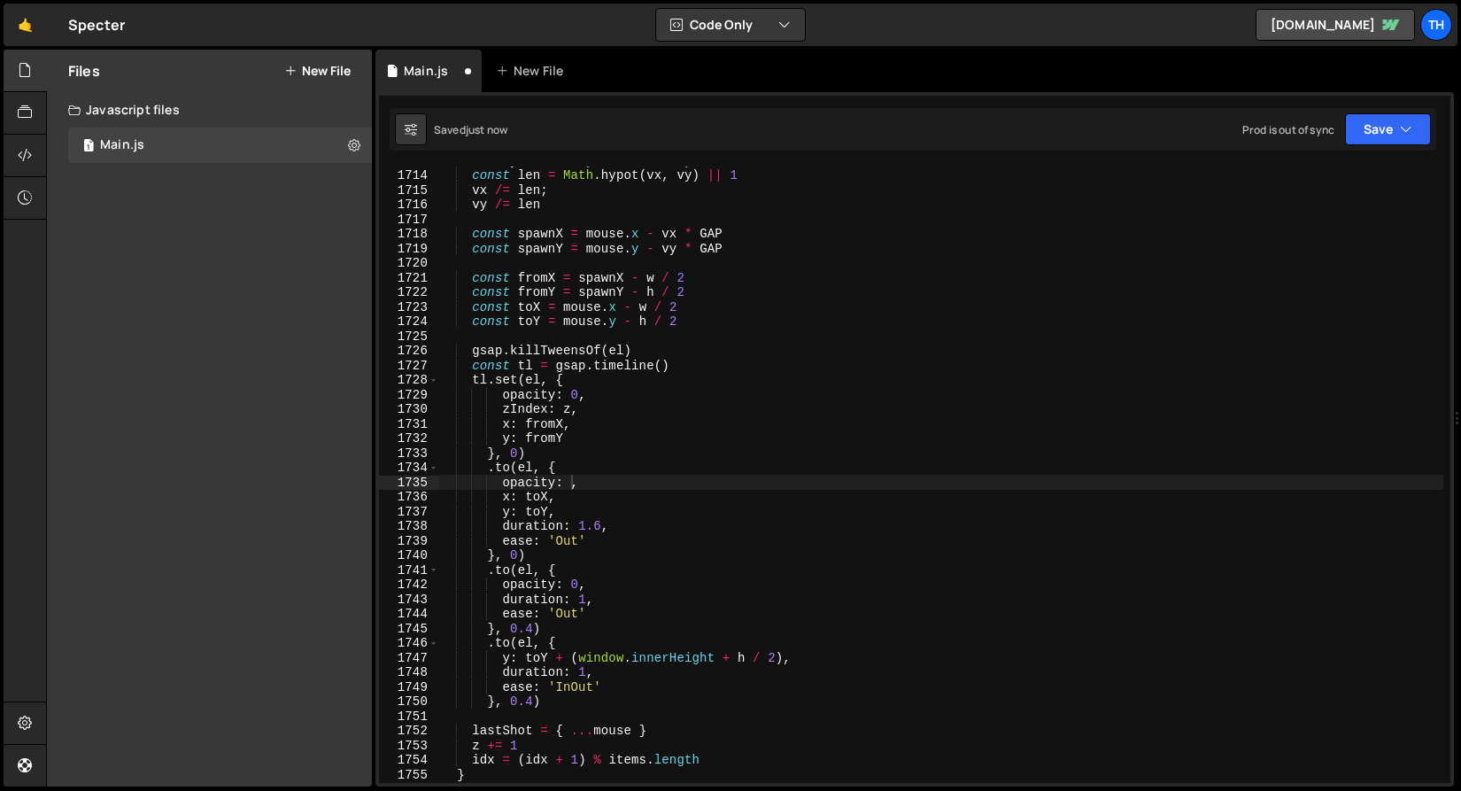
scroll to position [25040, 0]
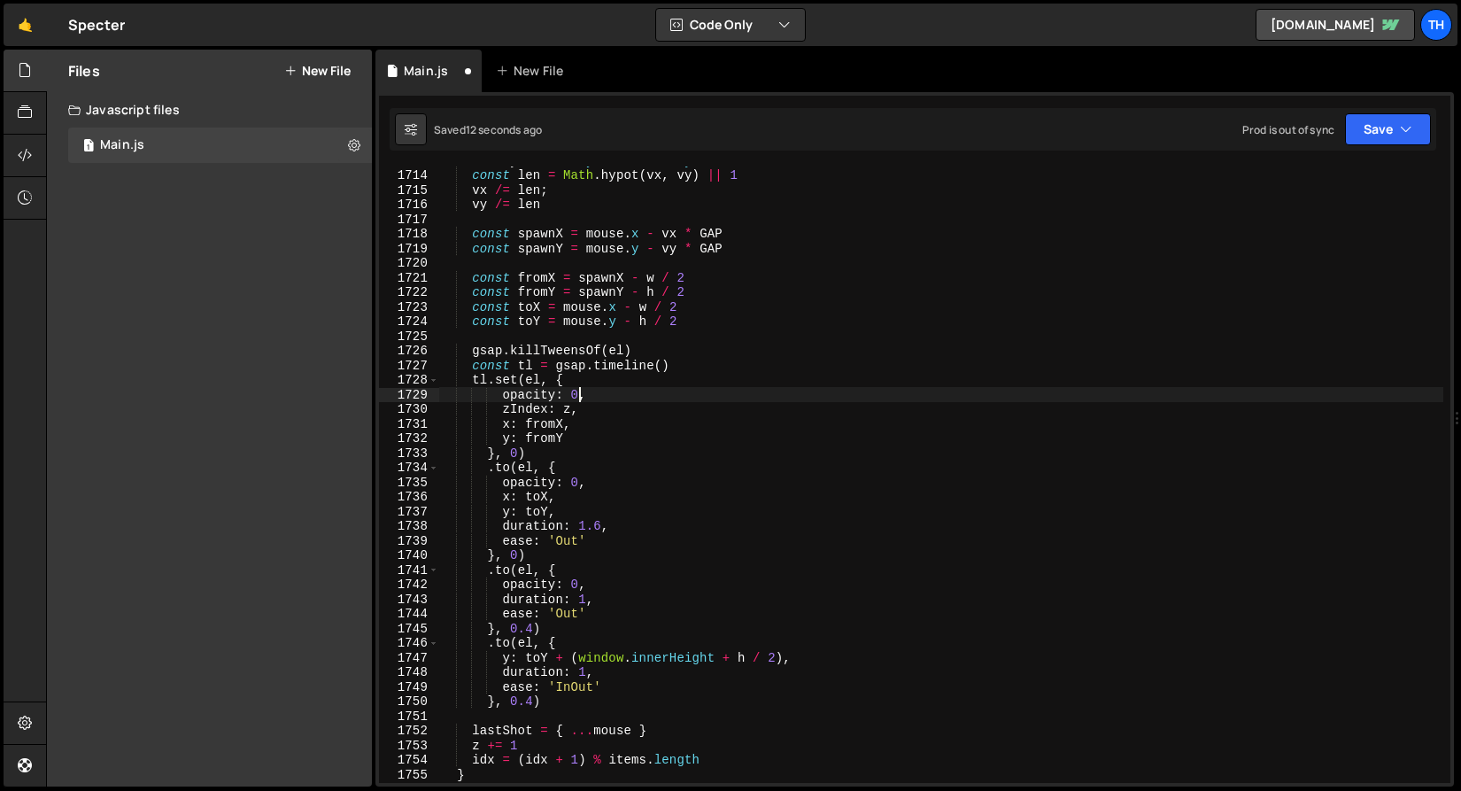
click at [579, 397] on div "let vy = mouse . y - lastShot . y const len = Math . hypot ( vx , vy ) || 1 vx …" at bounding box center [940, 475] width 1005 height 645
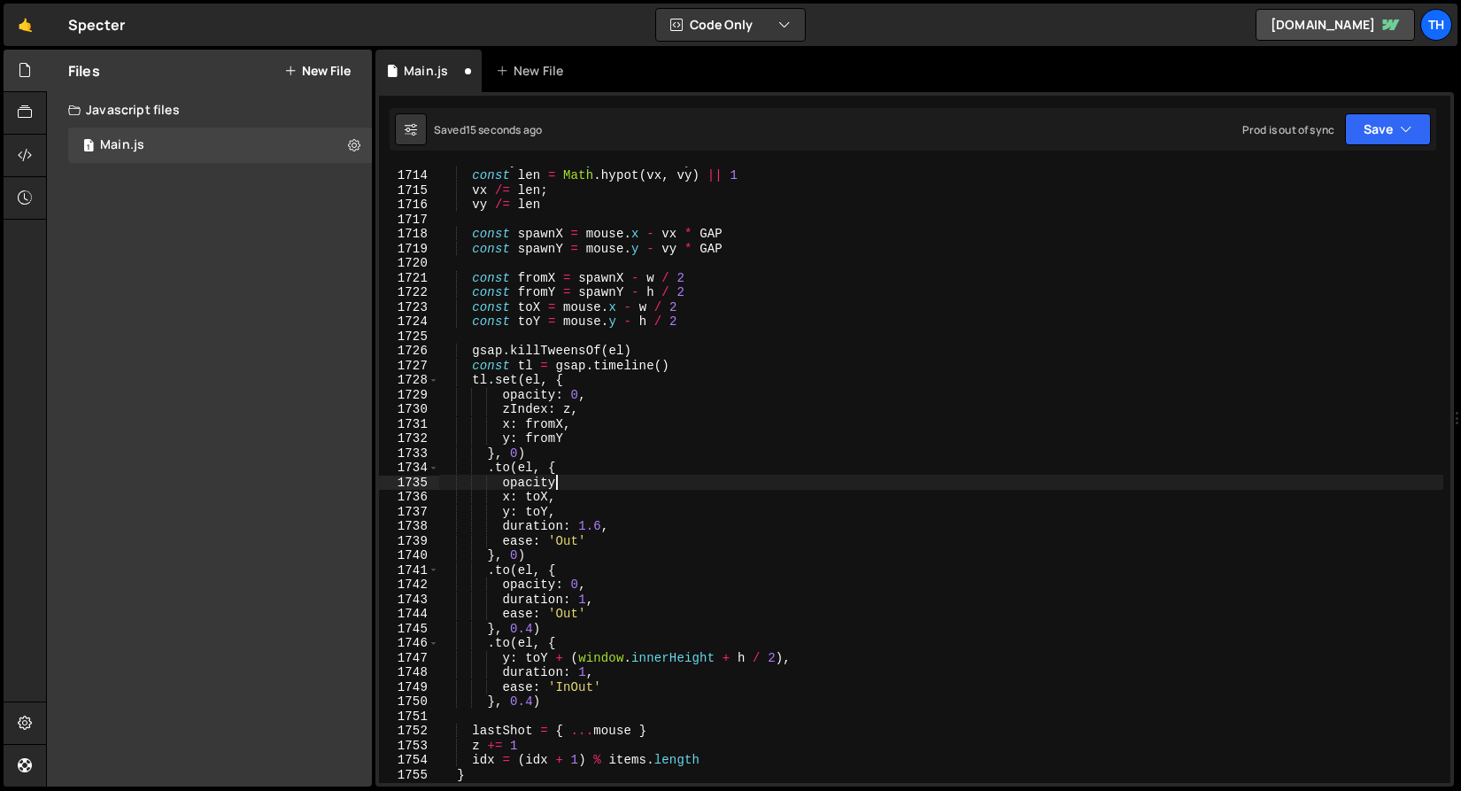
type textarea "opa"
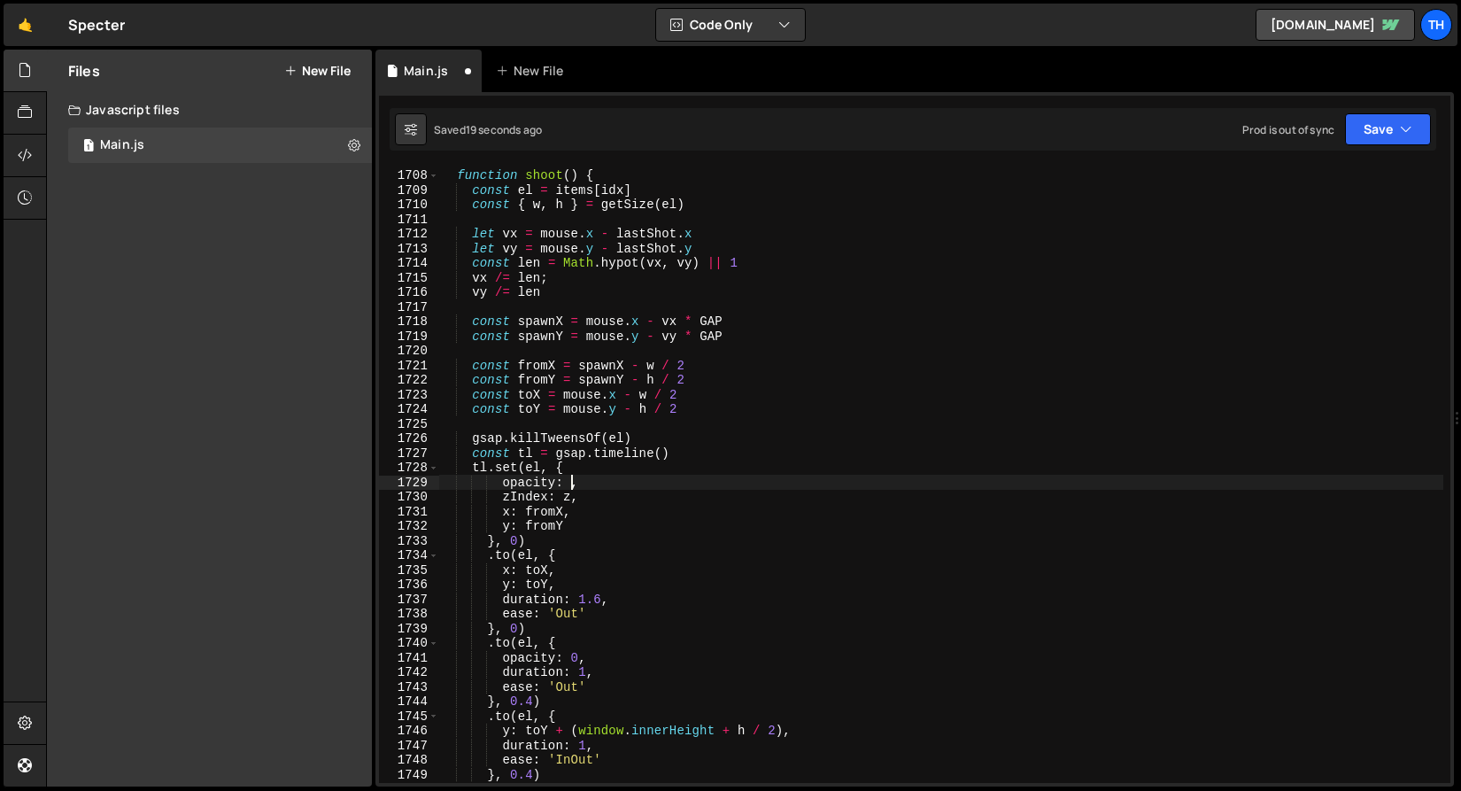
scroll to position [24952, 0]
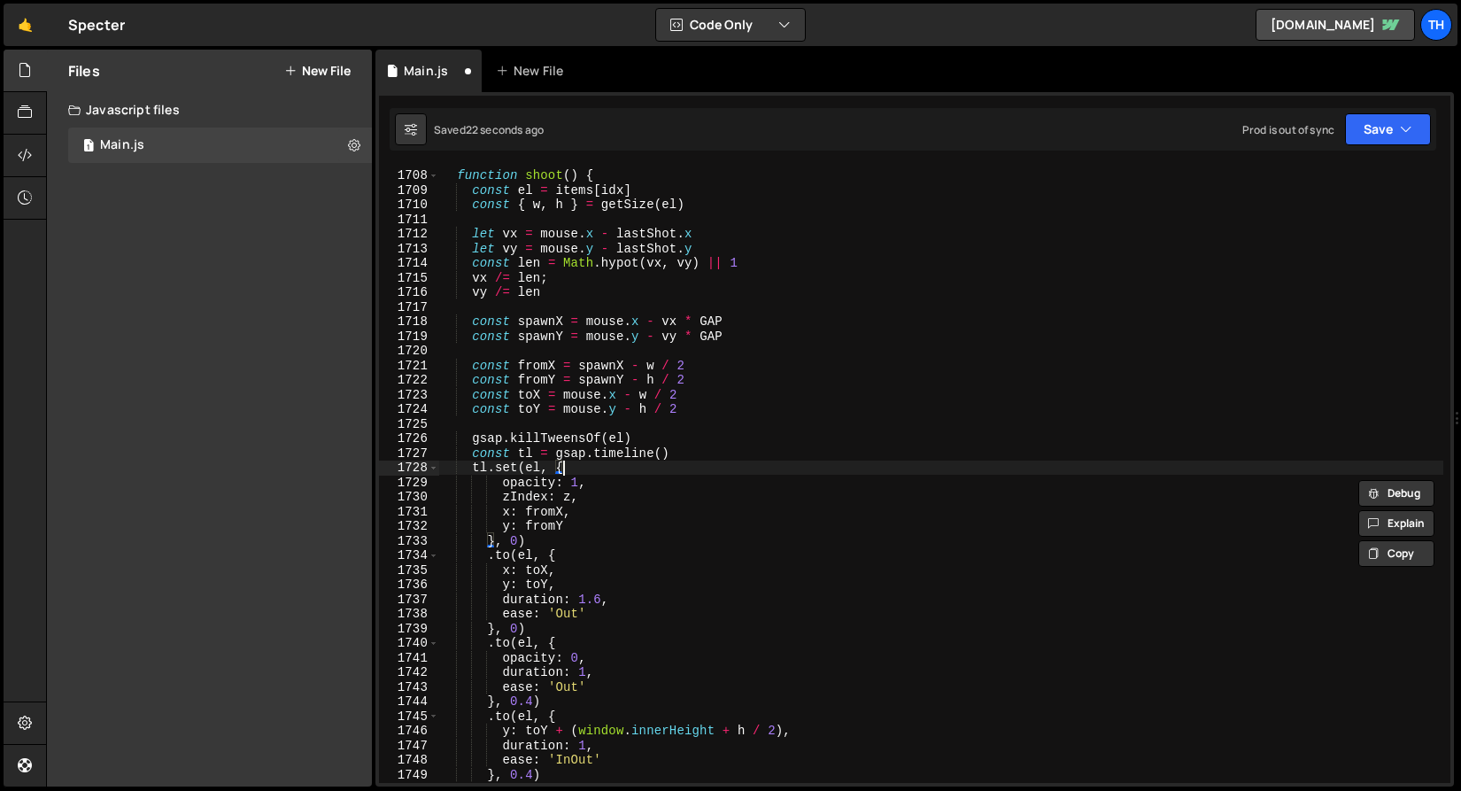
click at [614, 473] on div "function shoot ( ) { const el = items [ idx ] const { w , h } = getSize ( el ) …" at bounding box center [940, 475] width 1005 height 645
click at [614, 484] on div "function shoot ( ) { const el = items [ idx ] const { w , h } = getSize ( el ) …" at bounding box center [940, 475] width 1005 height 645
type textarea "opacity: 1,"
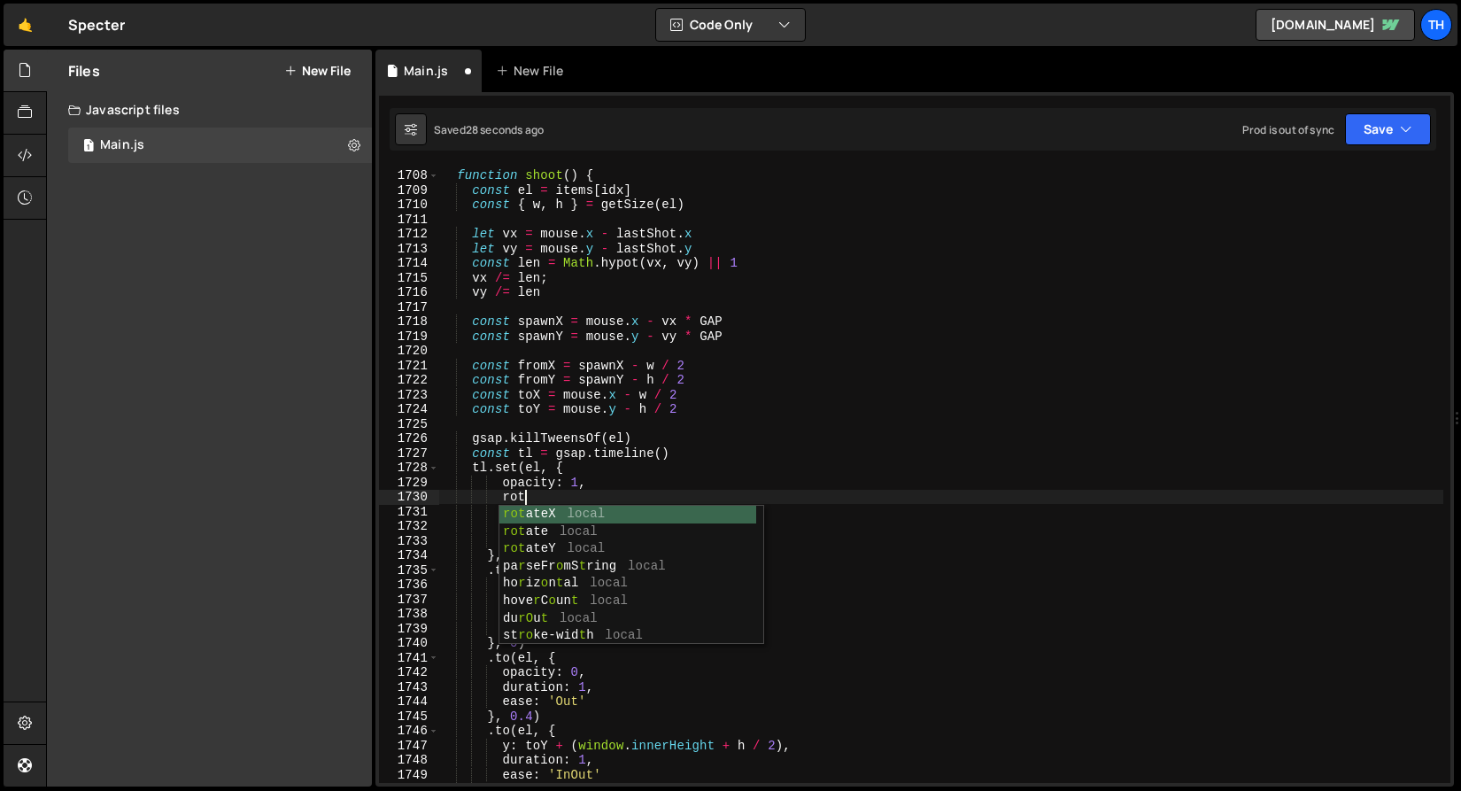
scroll to position [0, 5]
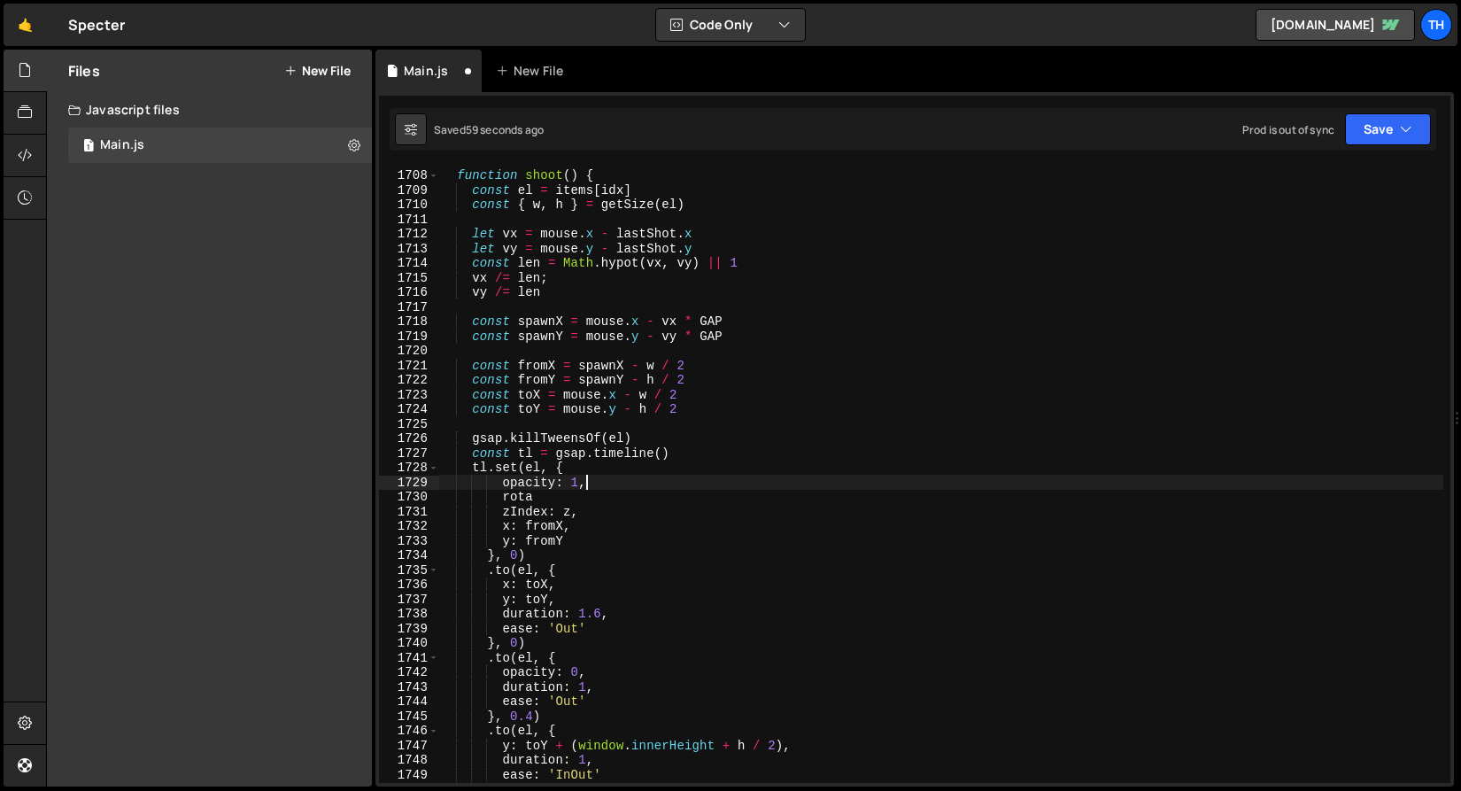
click at [623, 484] on div "function shoot ( ) { const el = items [ idx ] const { w , h } = getSize ( el ) …" at bounding box center [940, 475] width 1005 height 645
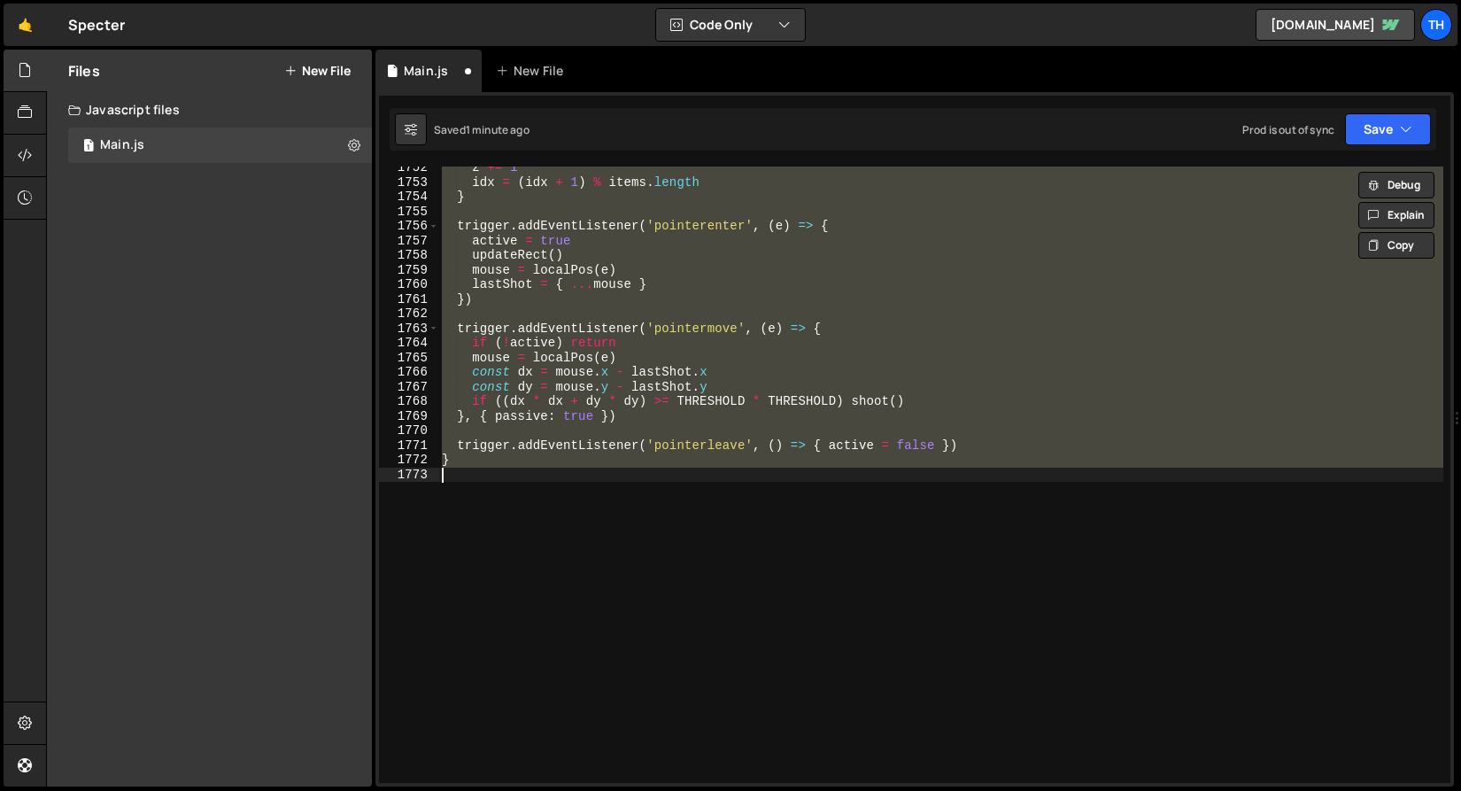
scroll to position [25603, 0]
click at [677, 460] on div "z += 1 idx = ( idx + 1 ) % items . length } trigger . addEventListener ( 'point…" at bounding box center [940, 474] width 1005 height 616
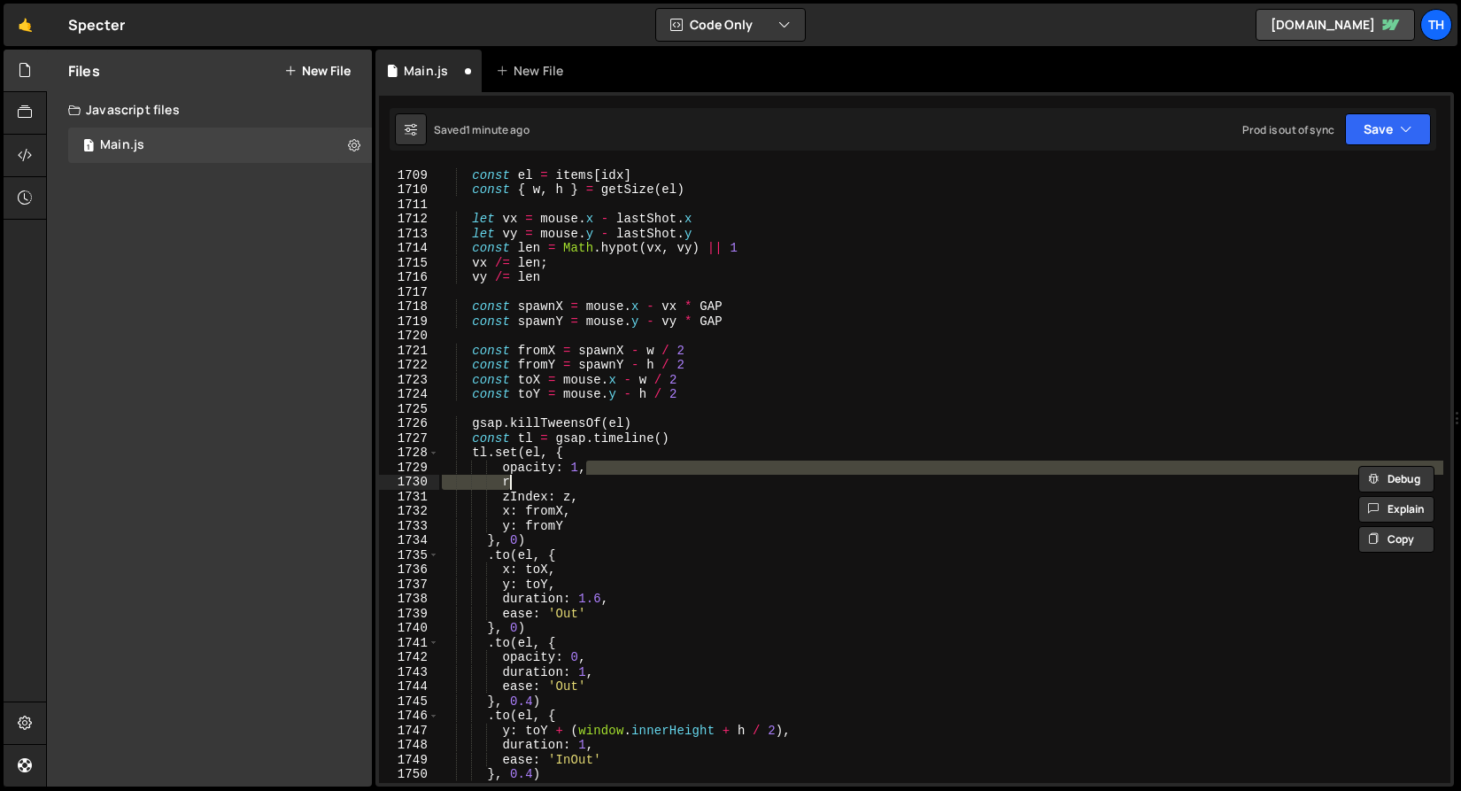
scroll to position [24967, 0]
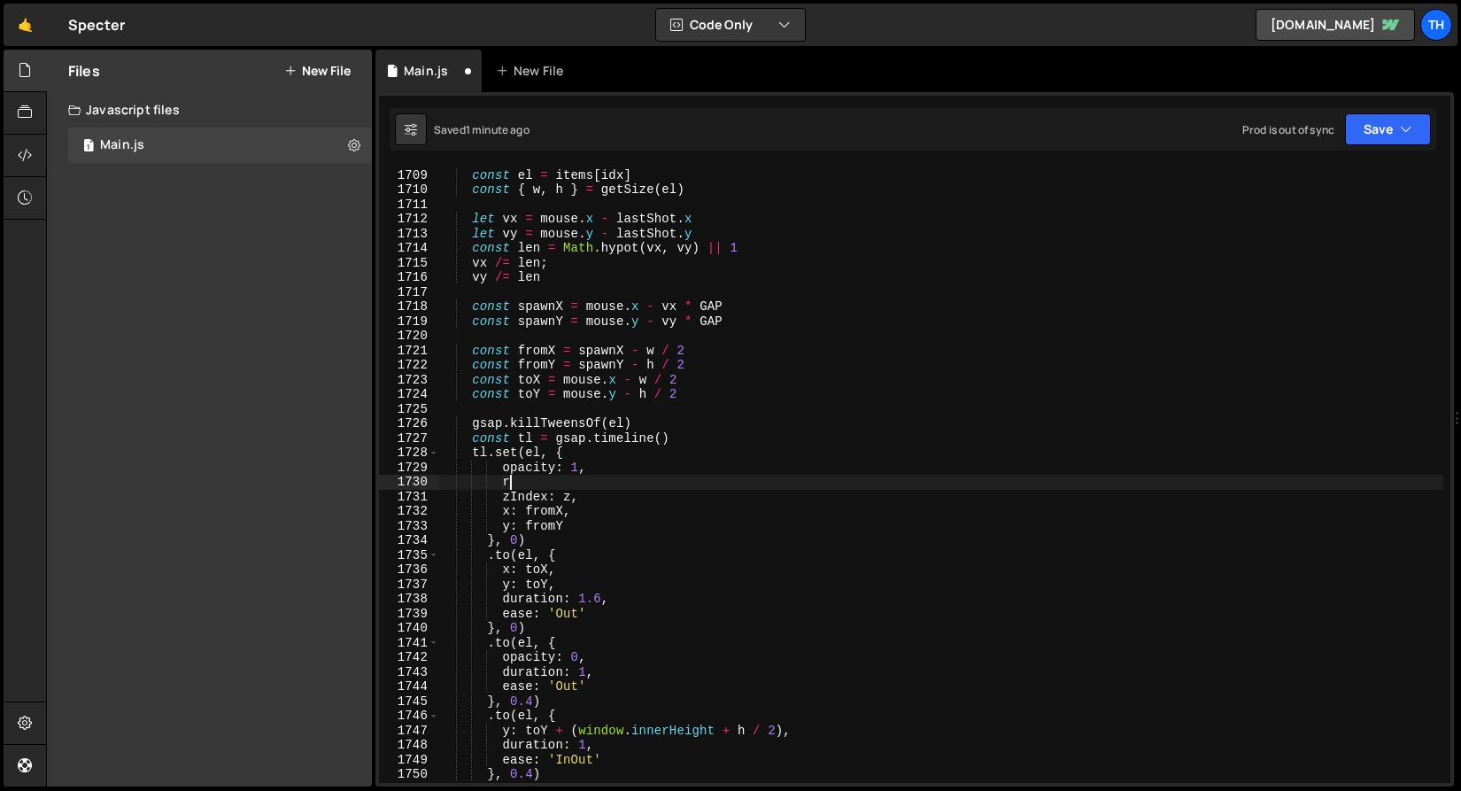
type textarea "opacity: 1,"
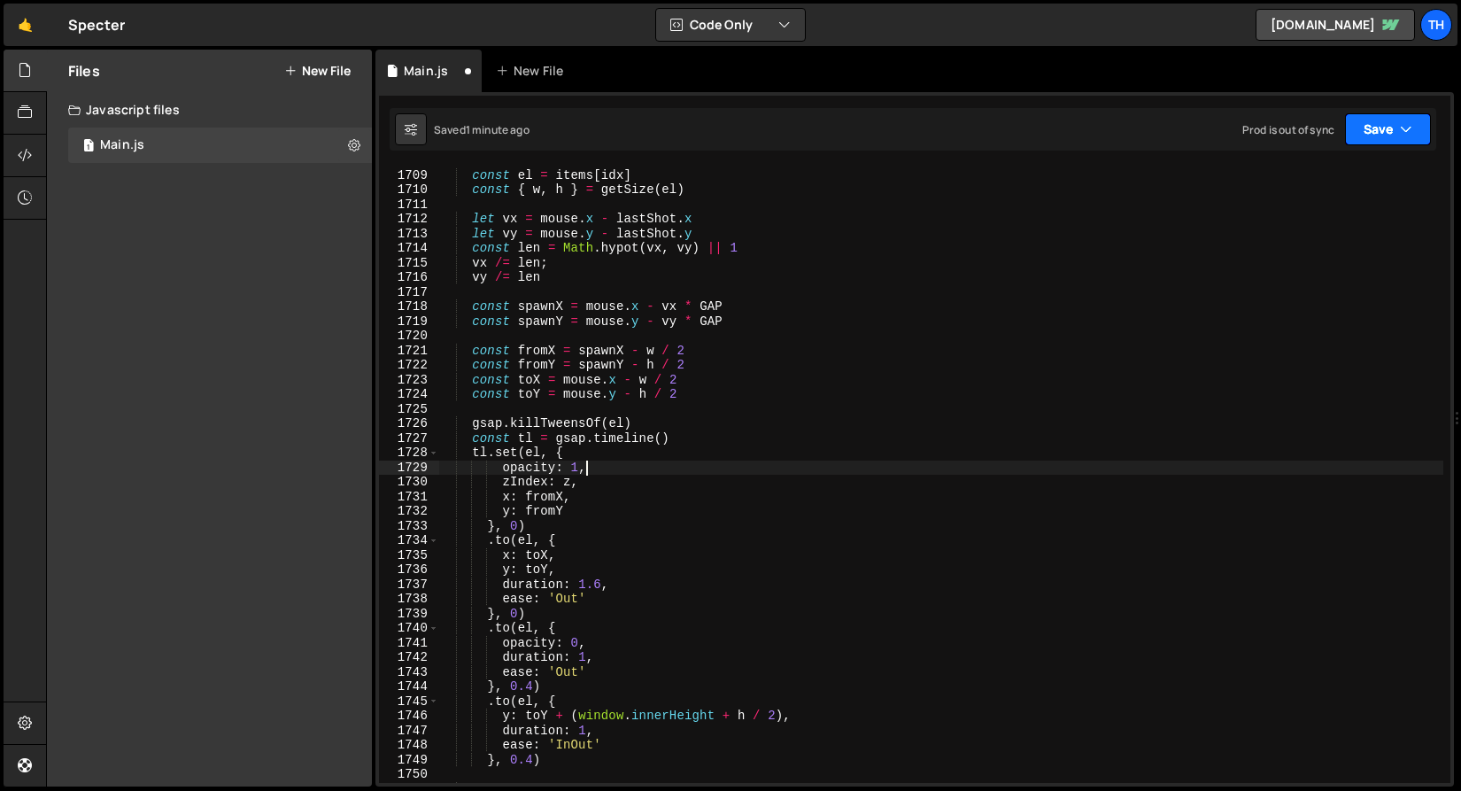
click at [1394, 128] on button "Save" at bounding box center [1388, 129] width 86 height 32
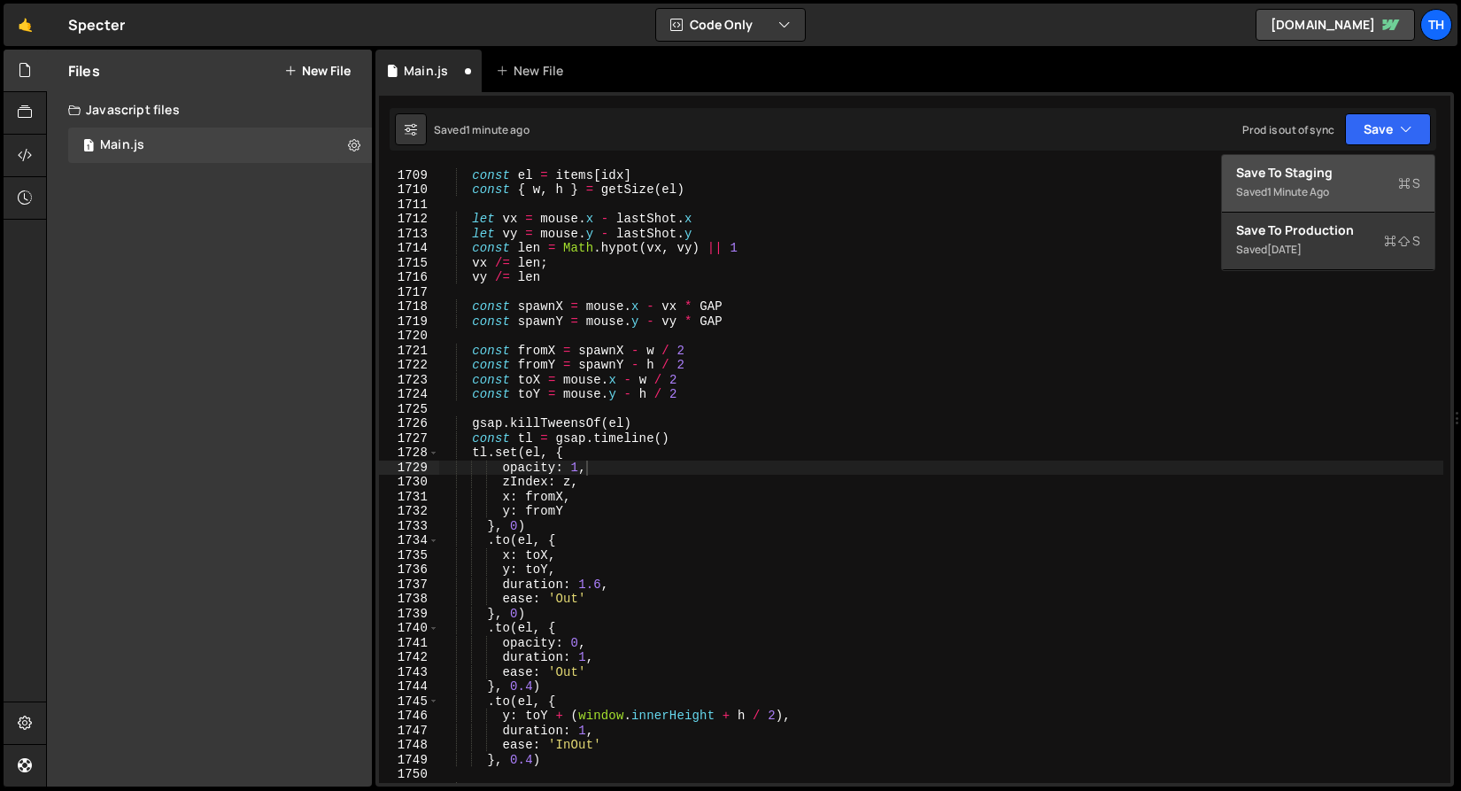
click at [1342, 159] on button "Save to Staging S Saved 1 minute ago" at bounding box center [1328, 184] width 213 height 58
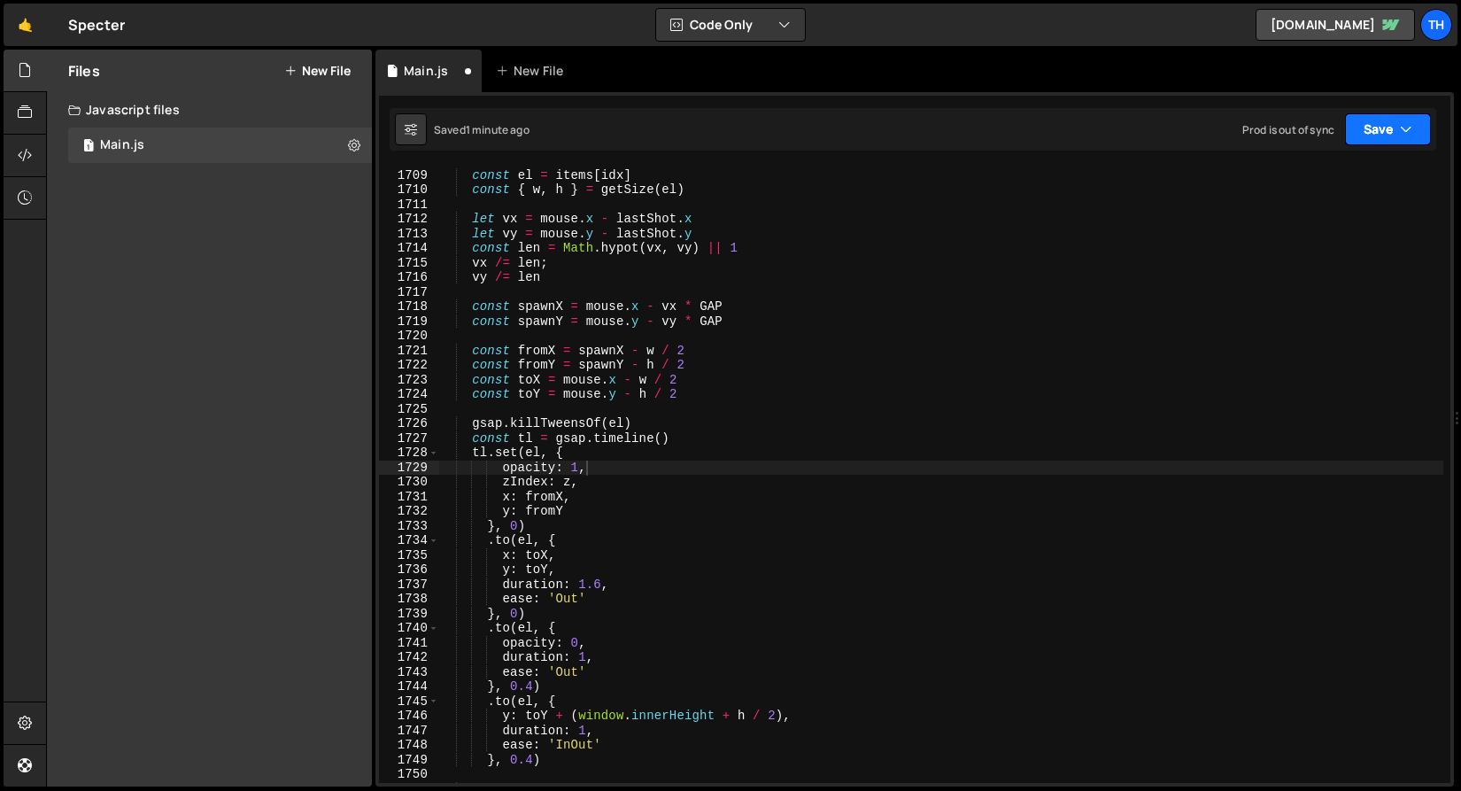
click at [1395, 131] on button "Save" at bounding box center [1388, 129] width 86 height 32
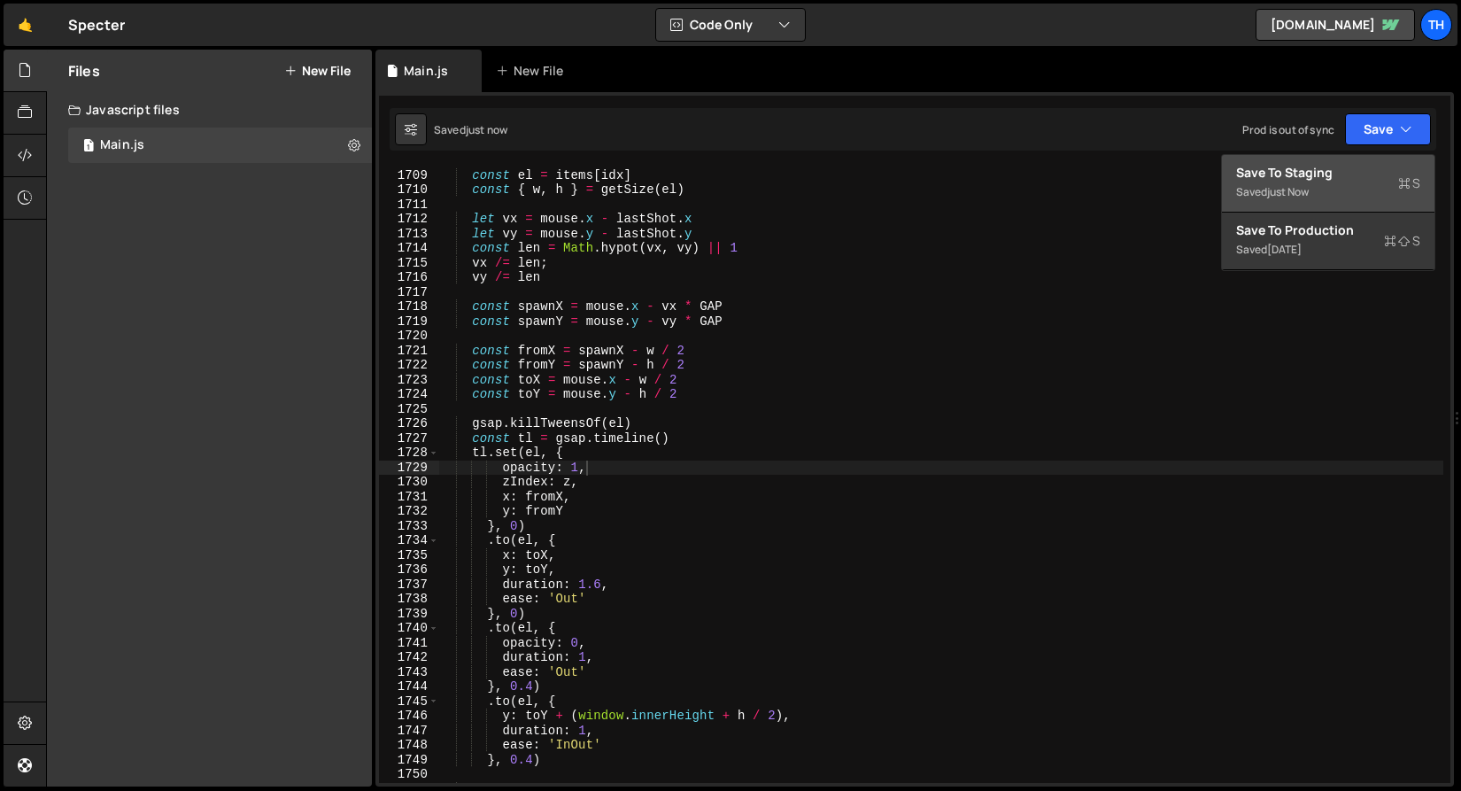
click at [1374, 161] on button "Save to Staging S Saved just now" at bounding box center [1328, 184] width 213 height 58
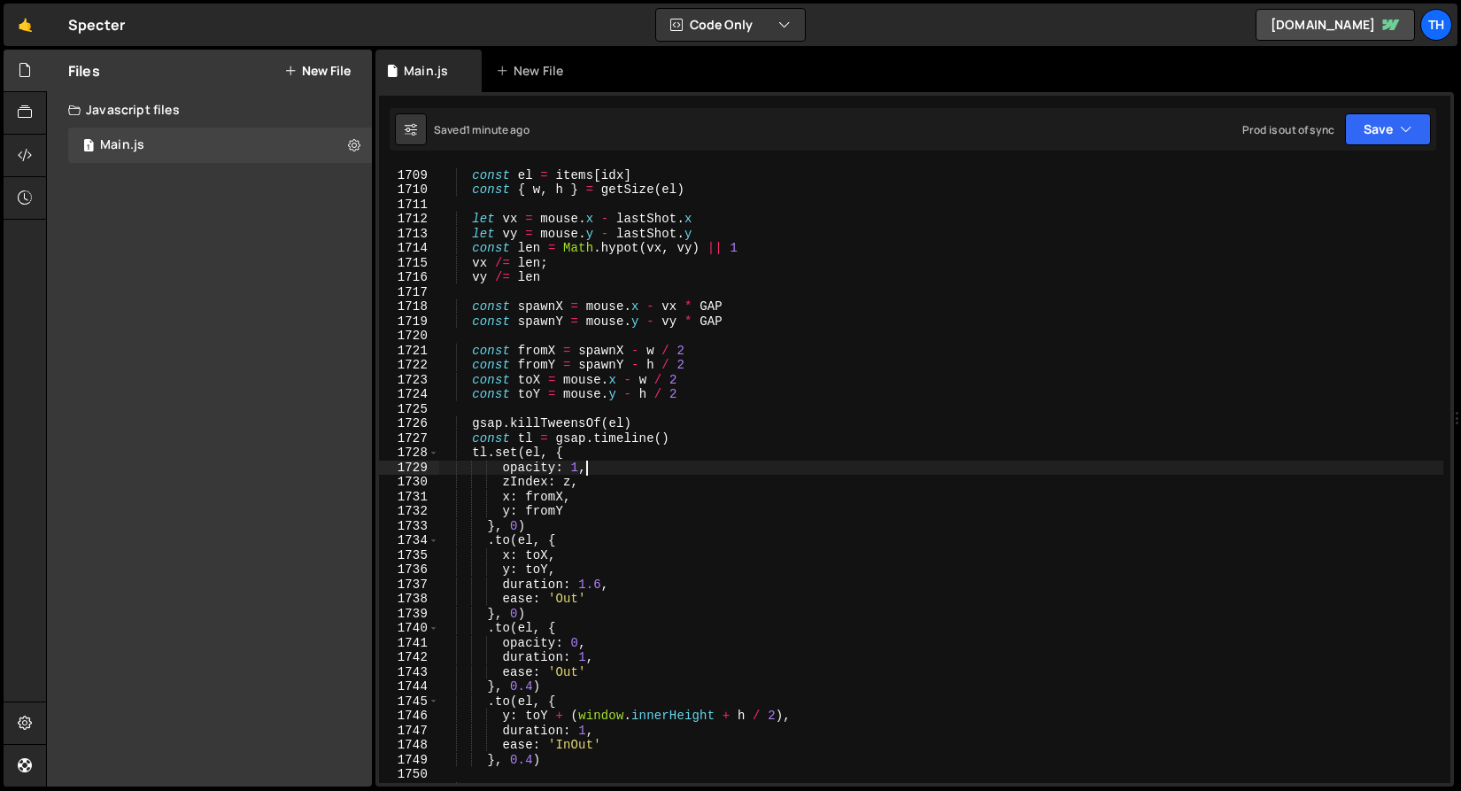
click at [618, 474] on div "function shoot ( ) { const el = items [ idx ] const { w , h } = getSize ( el ) …" at bounding box center [940, 475] width 1005 height 645
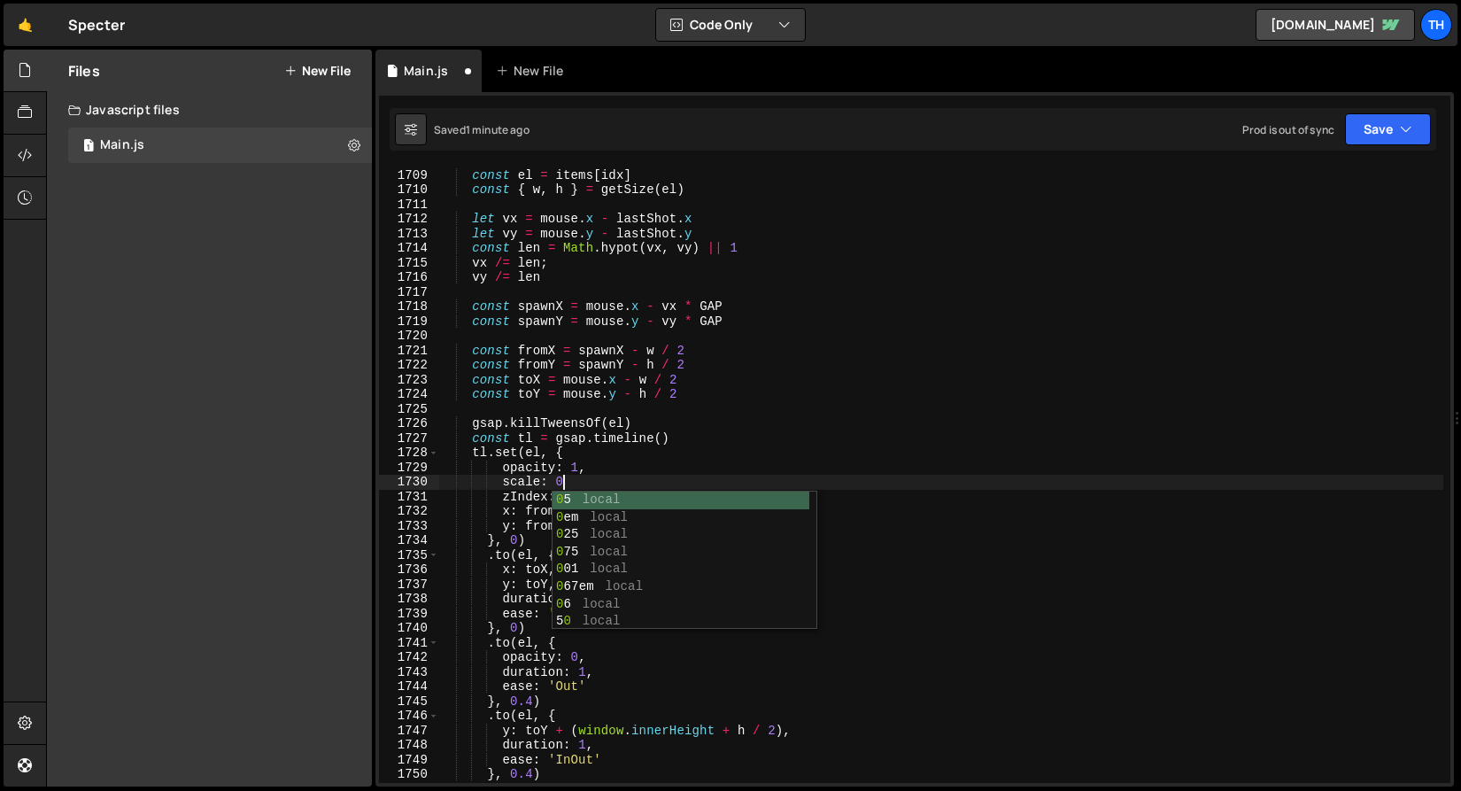
scroll to position [0, 8]
click at [578, 557] on div "function shoot ( ) { const el = items [ idx ] const { w , h } = getSize ( el ) …" at bounding box center [940, 475] width 1005 height 645
type textarea ".to(el, {"
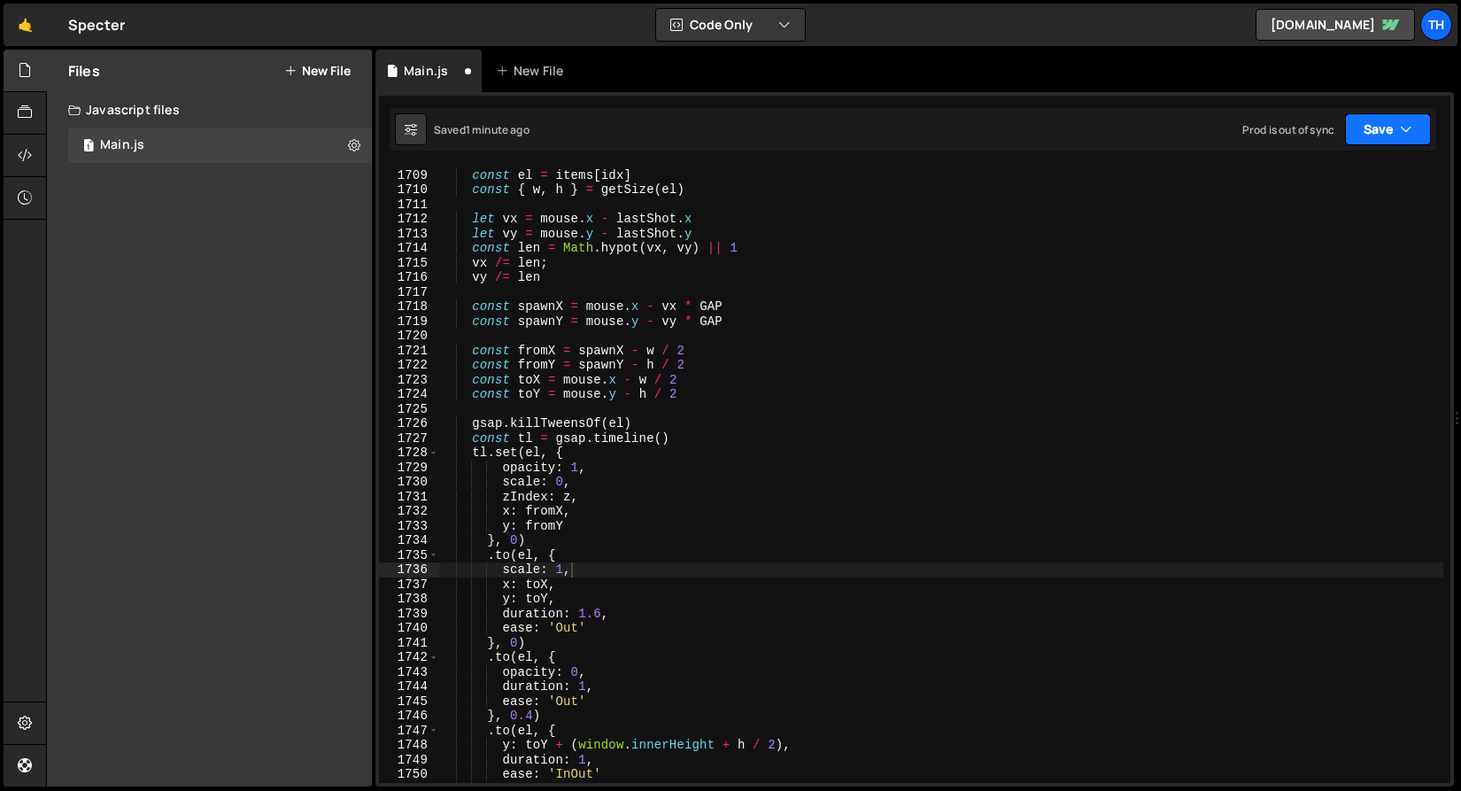
click at [1357, 136] on button "Save" at bounding box center [1388, 129] width 86 height 32
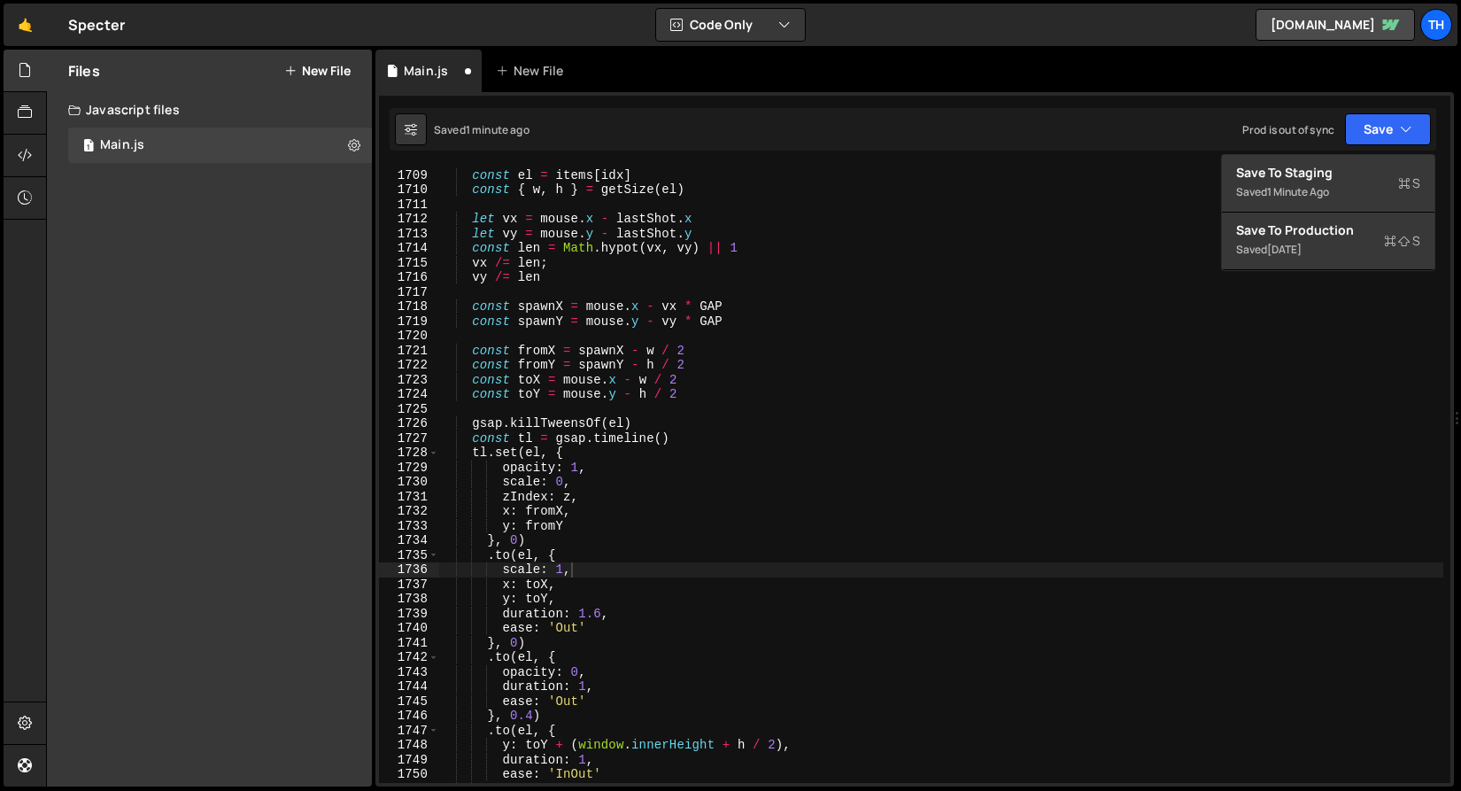
click at [1356, 150] on div "Saved 1 minute ago Prod is out of sync Upgrade to Edit Save Save to Staging S S…" at bounding box center [913, 129] width 1047 height 43
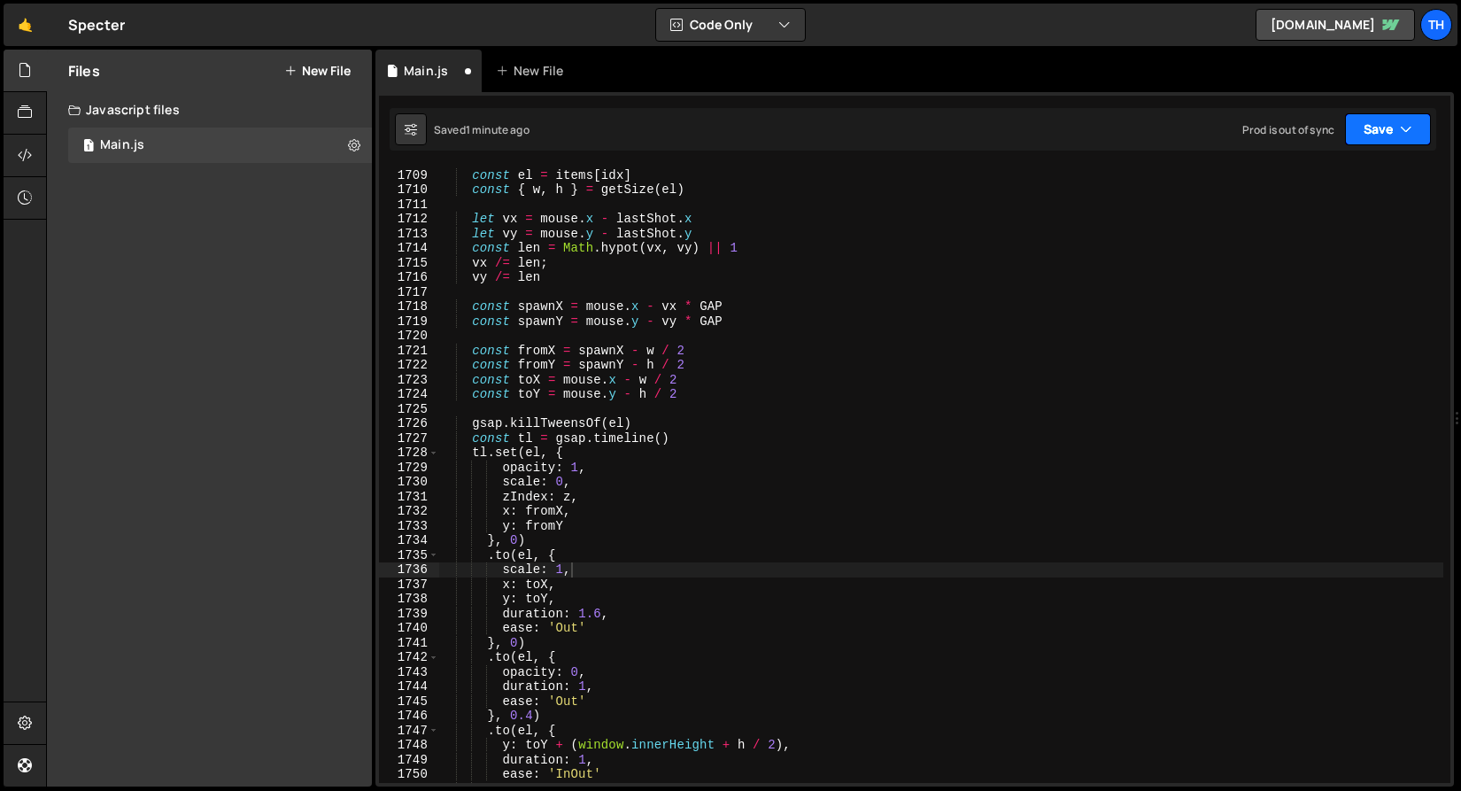
click at [1362, 129] on button "Save" at bounding box center [1388, 129] width 86 height 32
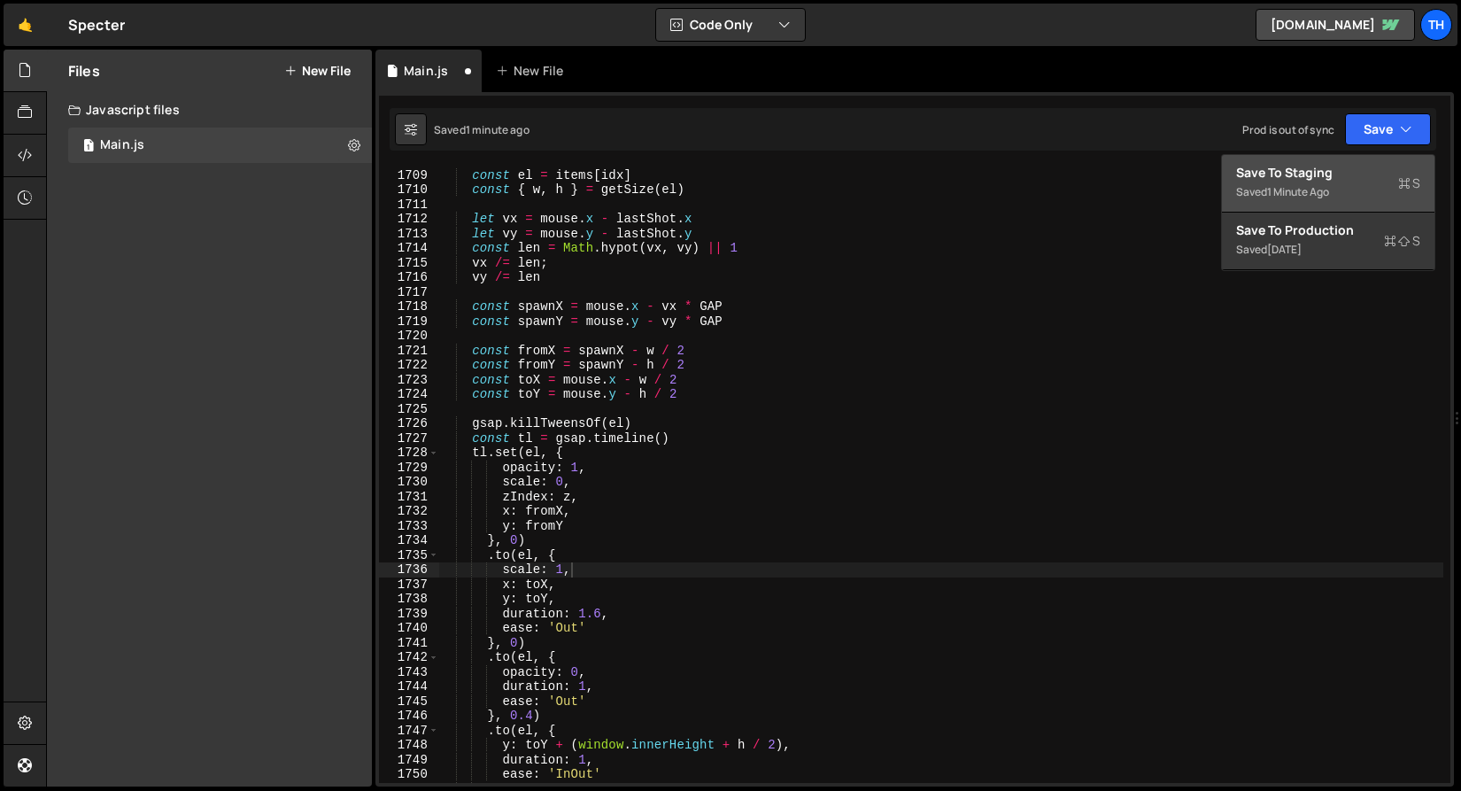
click at [1351, 189] on div "Saved 1 minute ago" at bounding box center [1328, 192] width 184 height 21
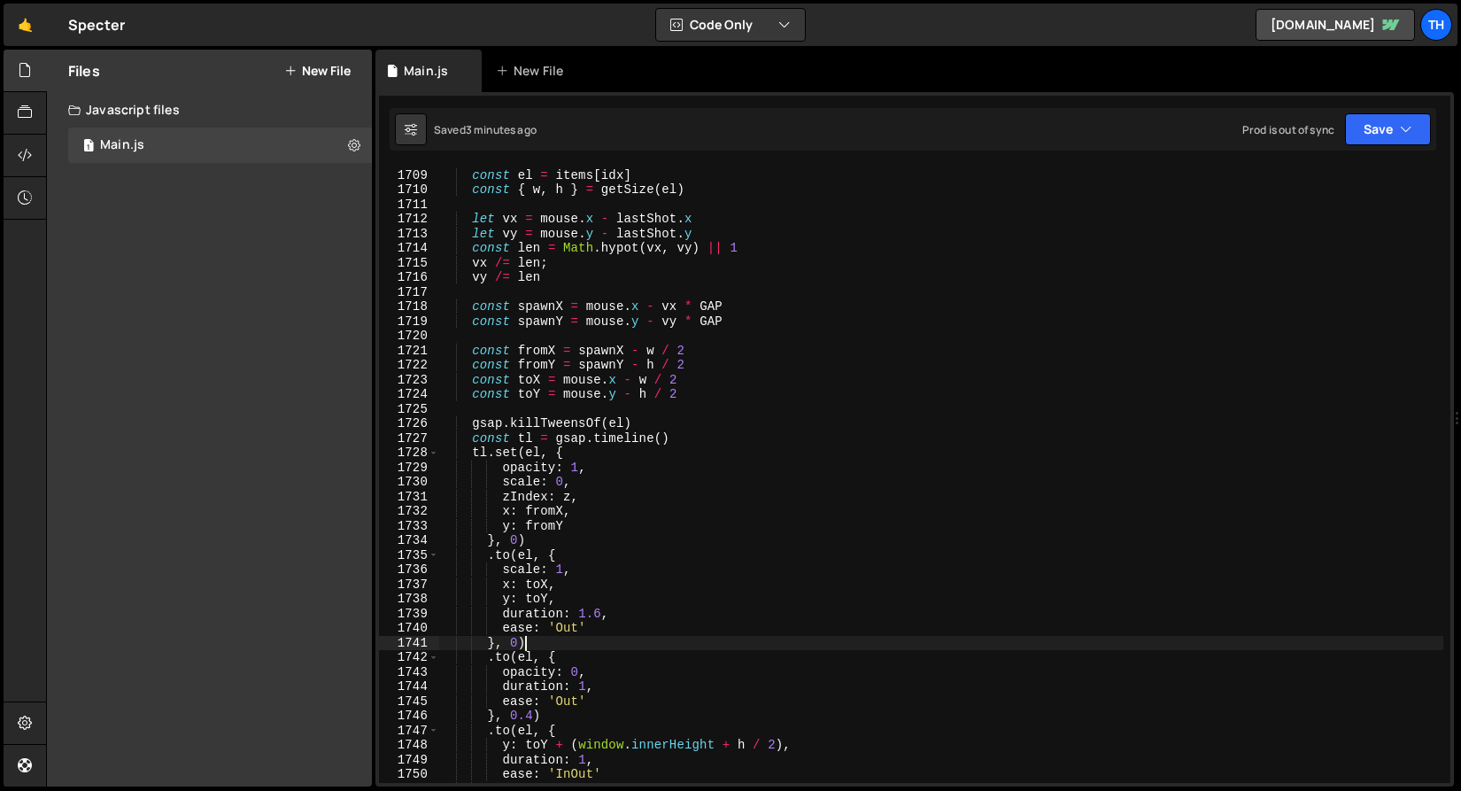
scroll to position [0, 4]
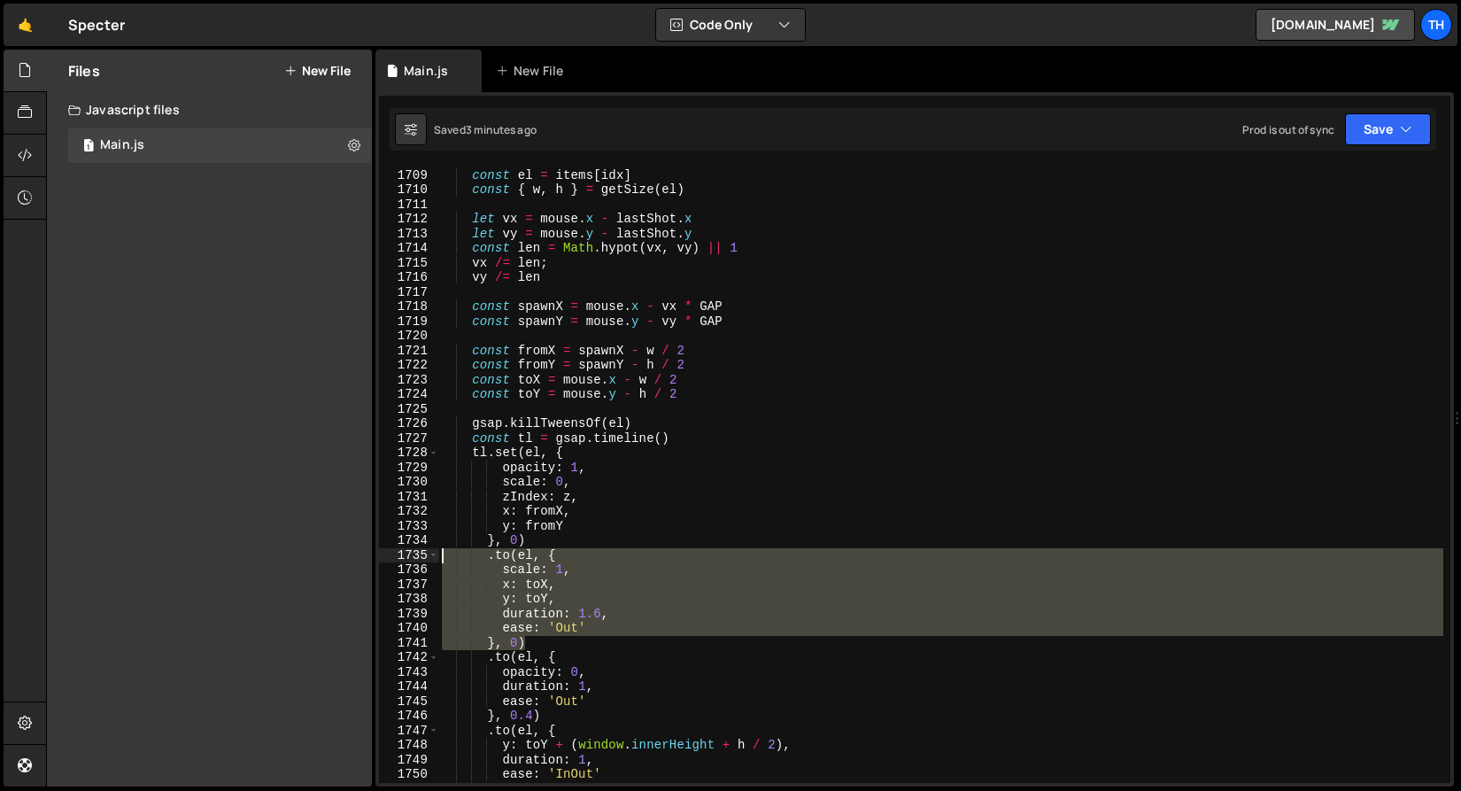
drag, startPoint x: 543, startPoint y: 641, endPoint x: 275, endPoint y: 556, distance: 280.6
click at [275, 556] on div "Files New File Javascript files 1 Main.js 0 CSS files Copy share link Edit File…" at bounding box center [753, 419] width 1415 height 738
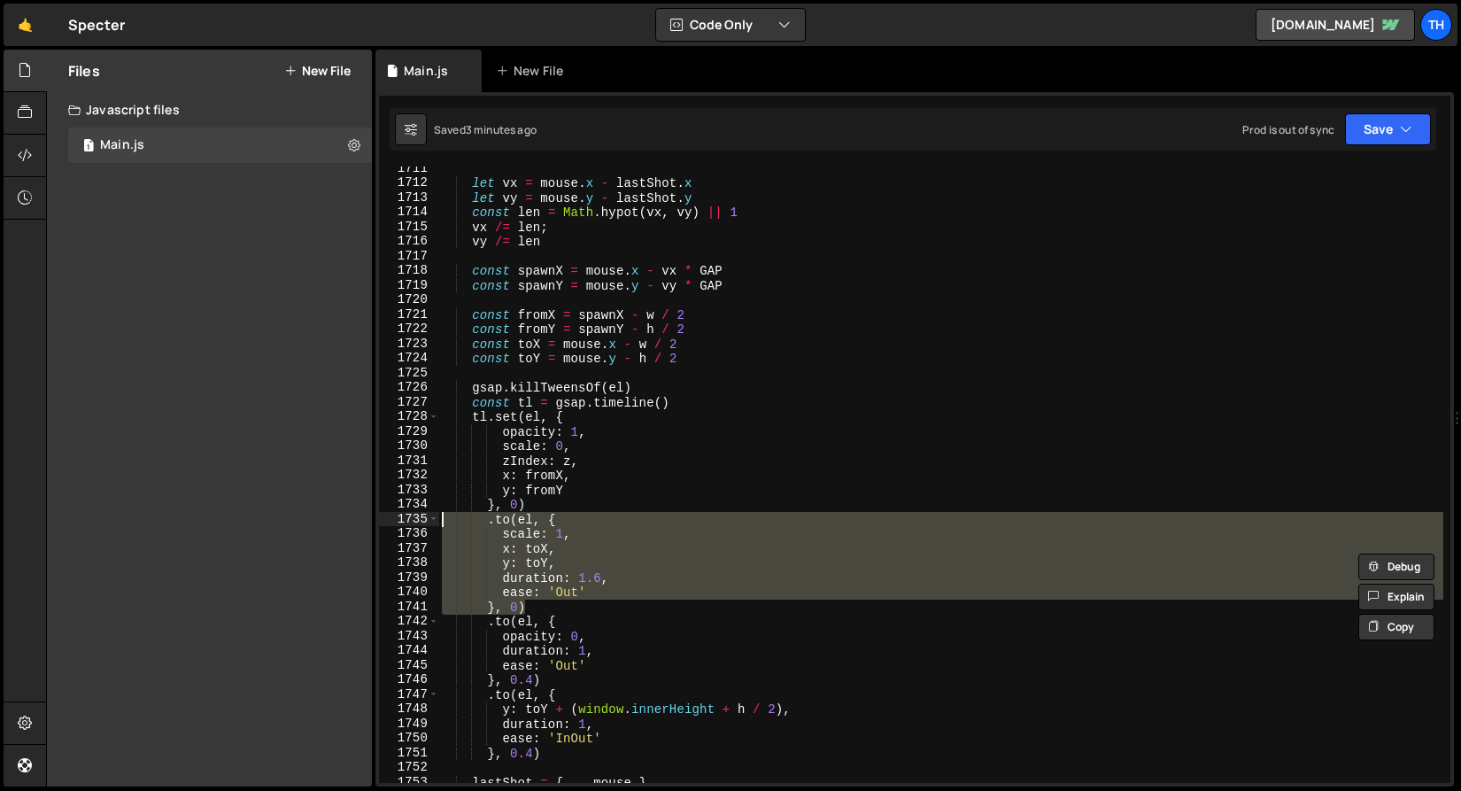
scroll to position [25003, 0]
click at [570, 598] on div "let vx = mouse . x - lastShot . x let vy = mouse . y - lastShot . y const len =…" at bounding box center [940, 483] width 1005 height 645
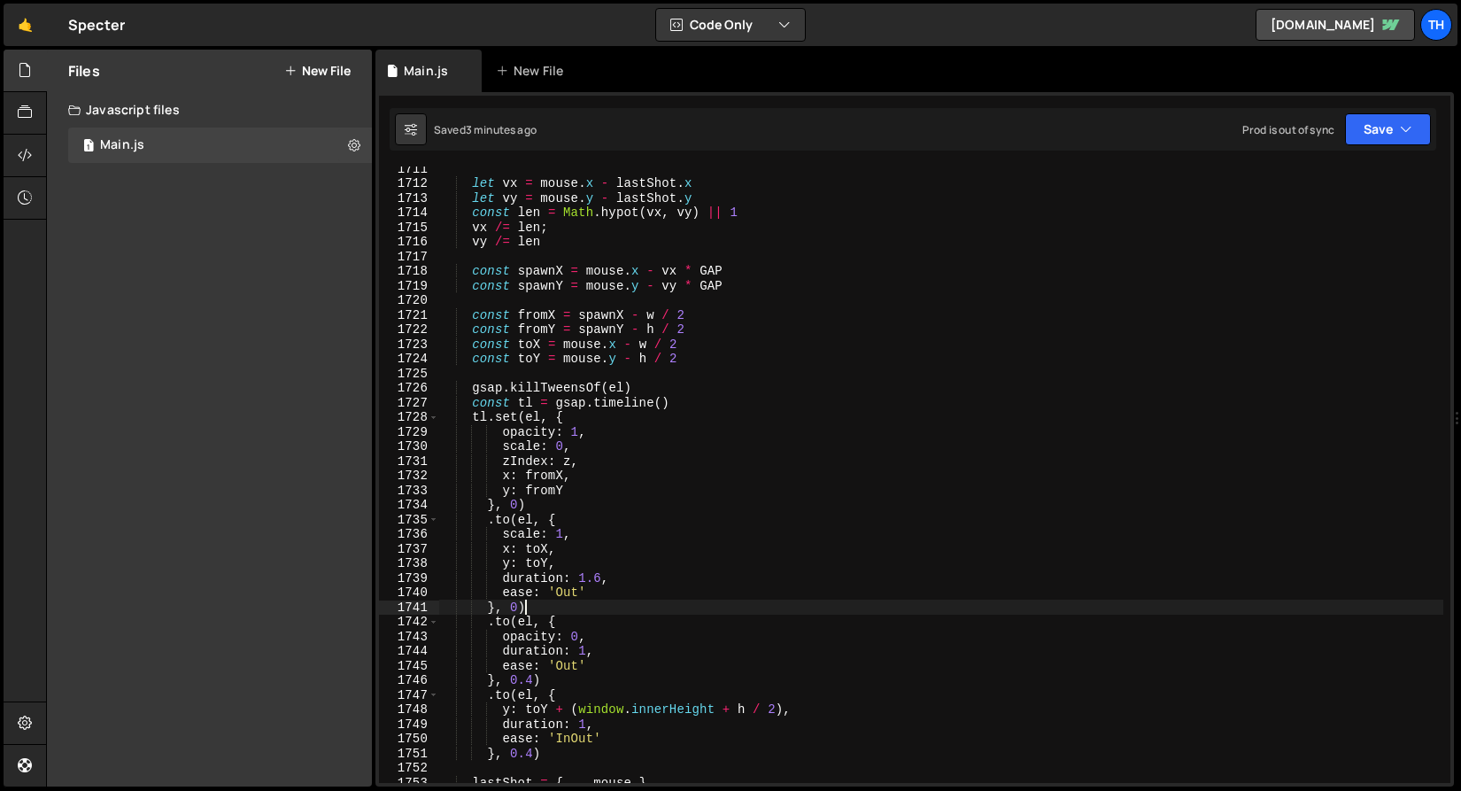
click at [566, 608] on div "let vx = mouse . x - lastShot . x let vy = mouse . y - lastShot . y const len =…" at bounding box center [940, 483] width 1005 height 645
type textarea "}, 0)"
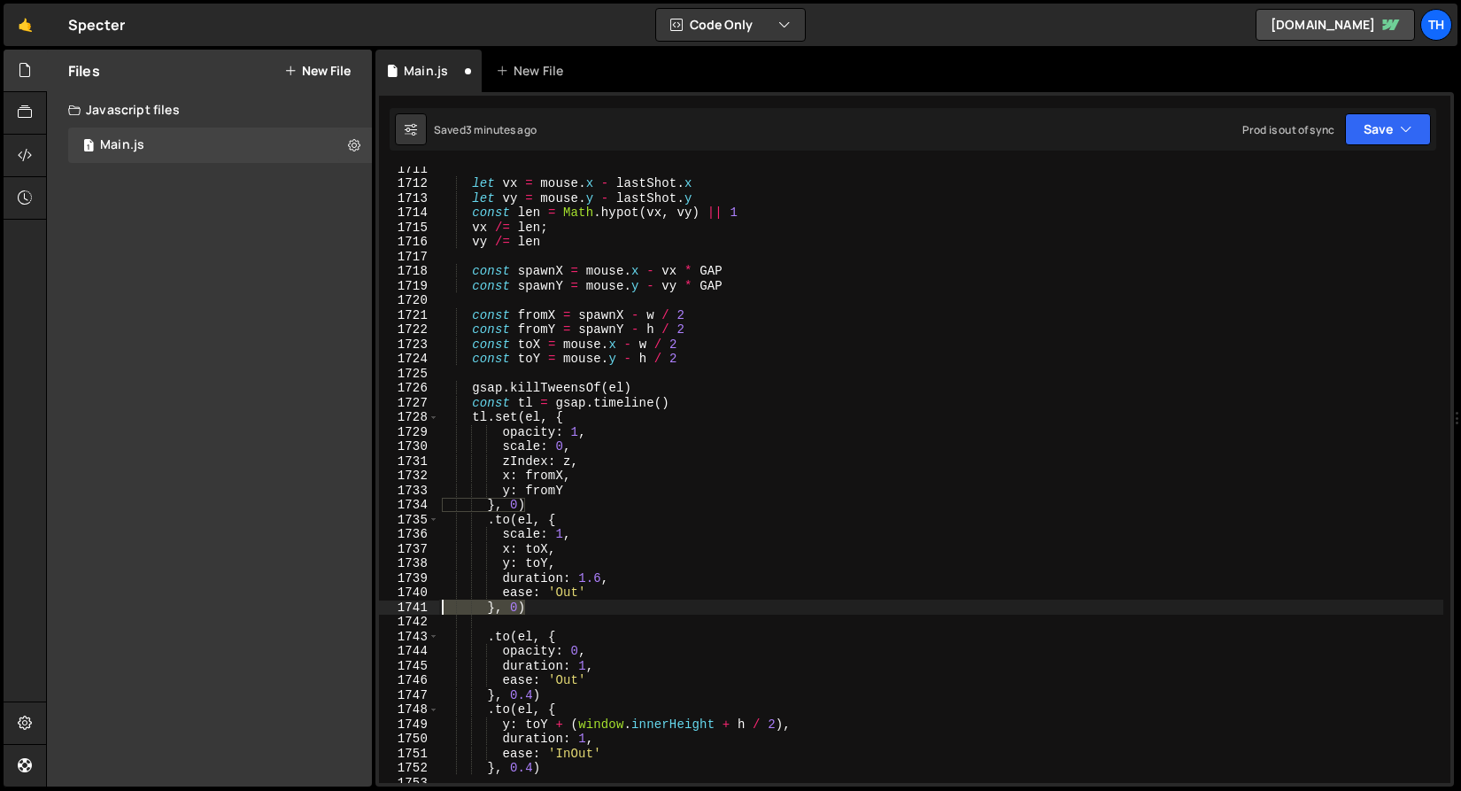
drag, startPoint x: 566, startPoint y: 608, endPoint x: 365, endPoint y: 613, distance: 201.0
click at [365, 613] on div "Files New File Javascript files 1 Main.js 0 CSS files Copy share link Edit File…" at bounding box center [753, 419] width 1415 height 738
type textarea "}, 0)"
drag, startPoint x: 525, startPoint y: 625, endPoint x: 255, endPoint y: 619, distance: 270.1
click at [255, 620] on div "Files New File Javascript files 1 Main.js 0 CSS files Copy share link Edit File…" at bounding box center [753, 419] width 1415 height 738
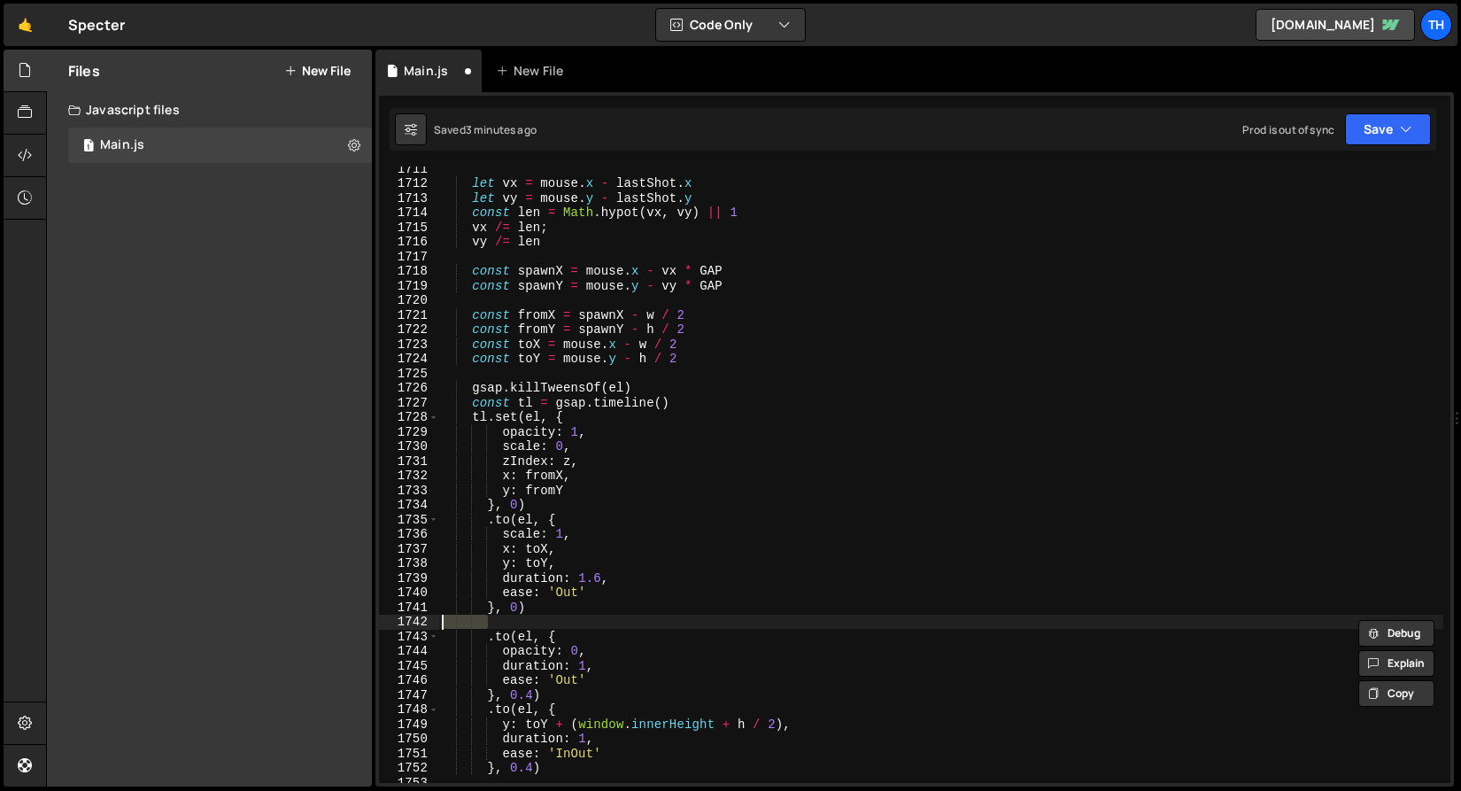
paste textarea "}, 0)"
type textarea "}, 0)"
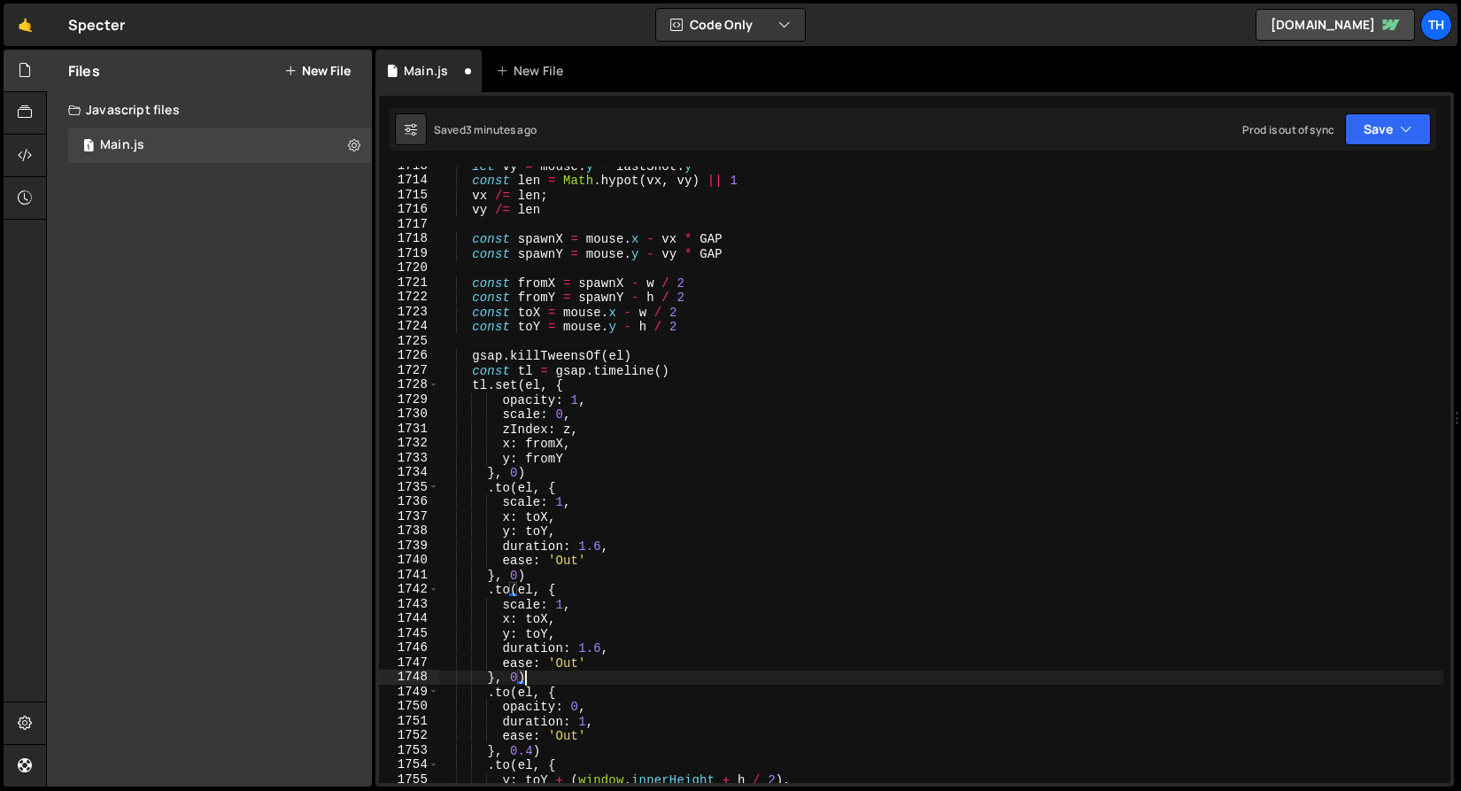
scroll to position [25035, 0]
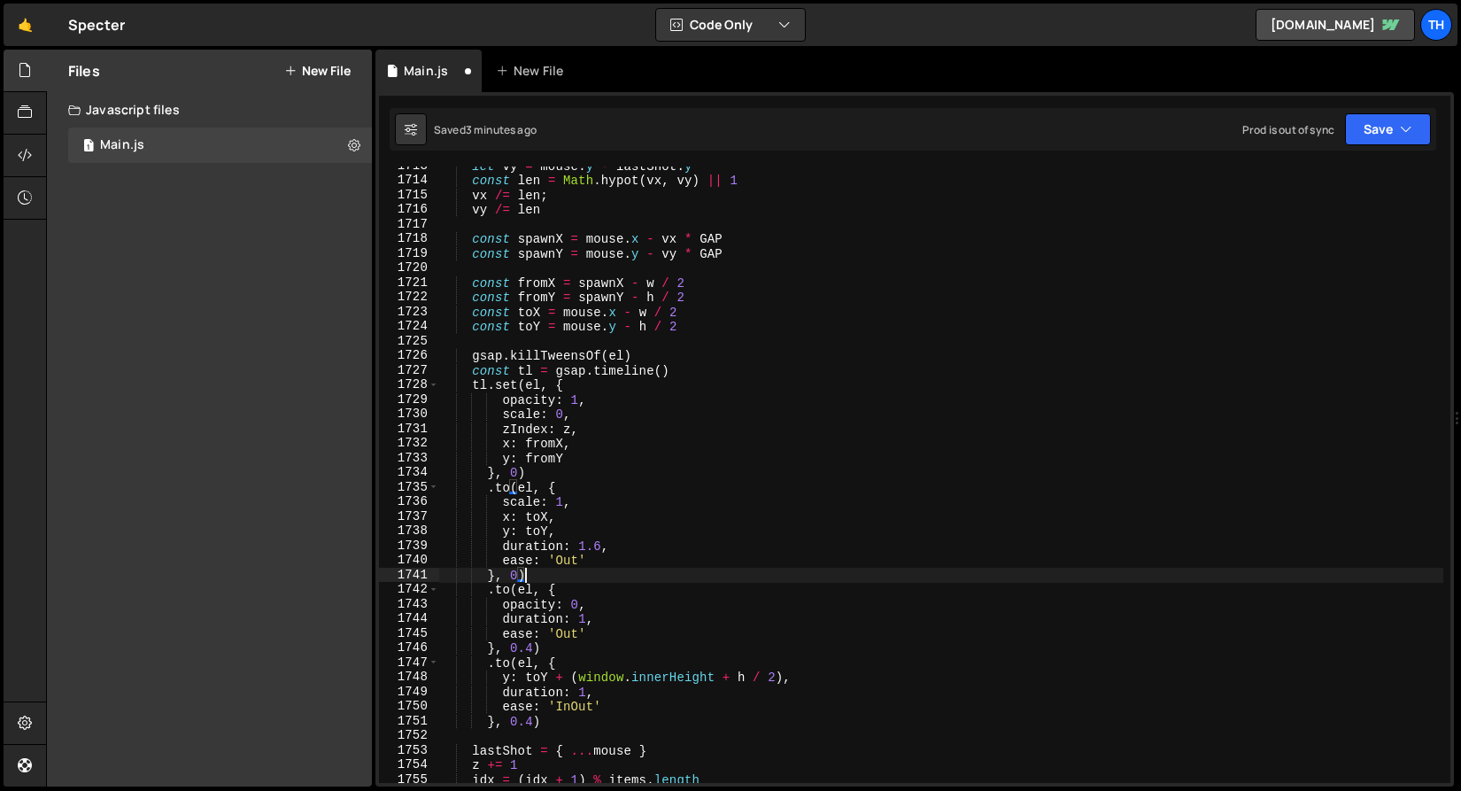
click at [535, 652] on div "let vy = mouse . y - lastShot . y const len = Math . hypot ( vx , vy ) || 1 vx …" at bounding box center [940, 480] width 1005 height 645
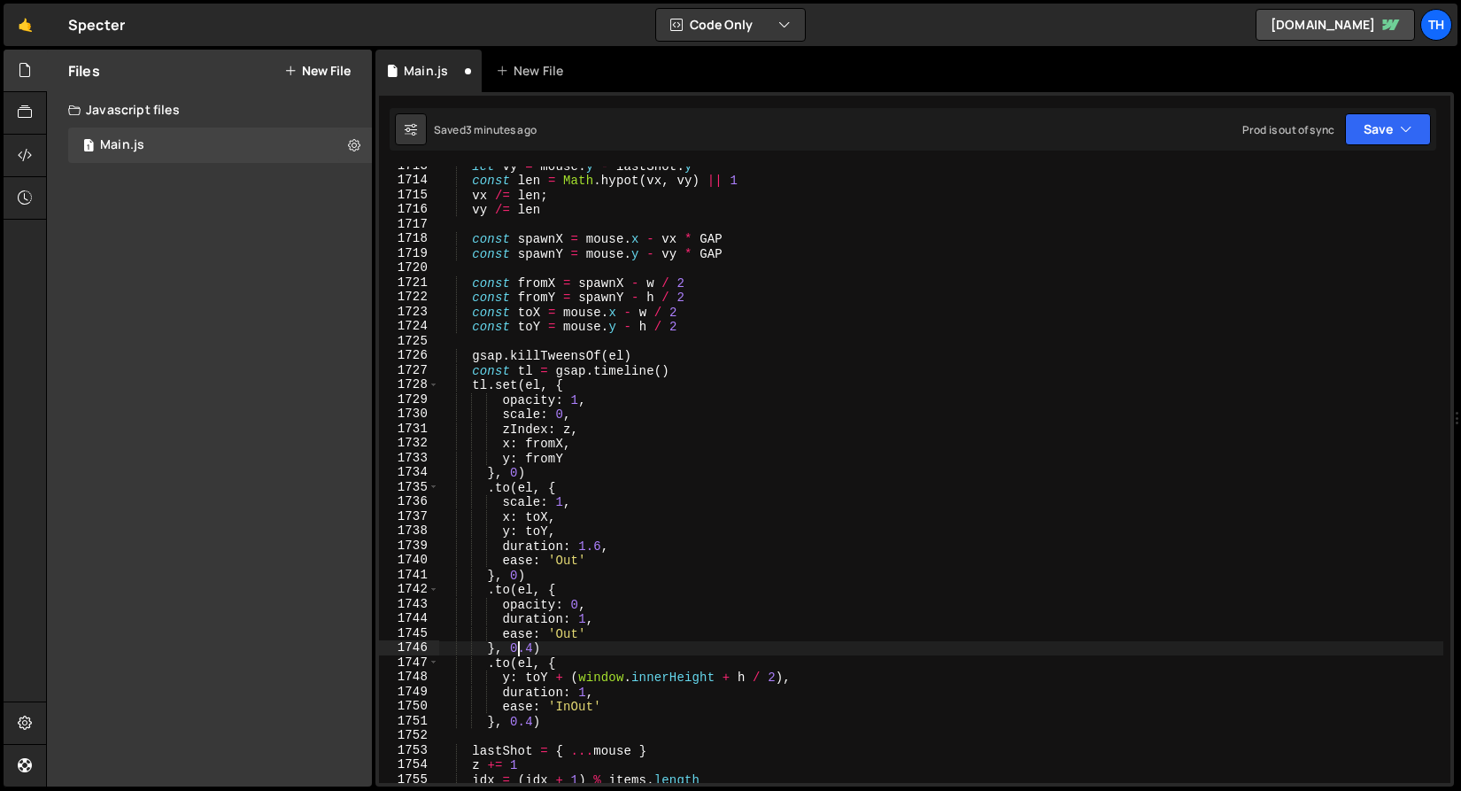
click at [515, 650] on div "let vy = mouse . y - lastShot . y const len = Math . hypot ( vx , vy ) || 1 vx …" at bounding box center [940, 480] width 1005 height 645
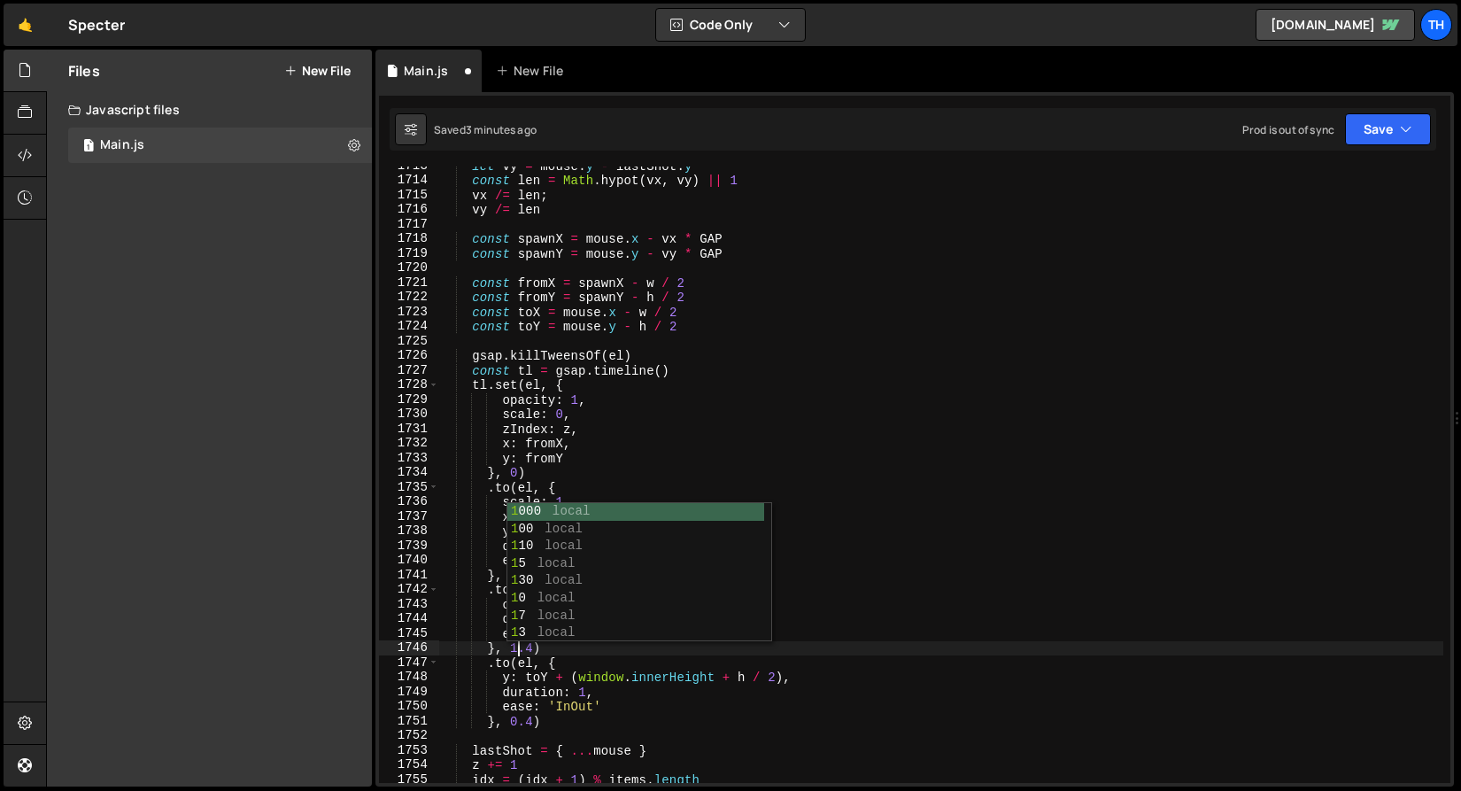
click at [520, 720] on div "let vy = mouse . y - lastShot . y const len = Math . hypot ( vx , vy ) || 1 vx …" at bounding box center [940, 480] width 1005 height 645
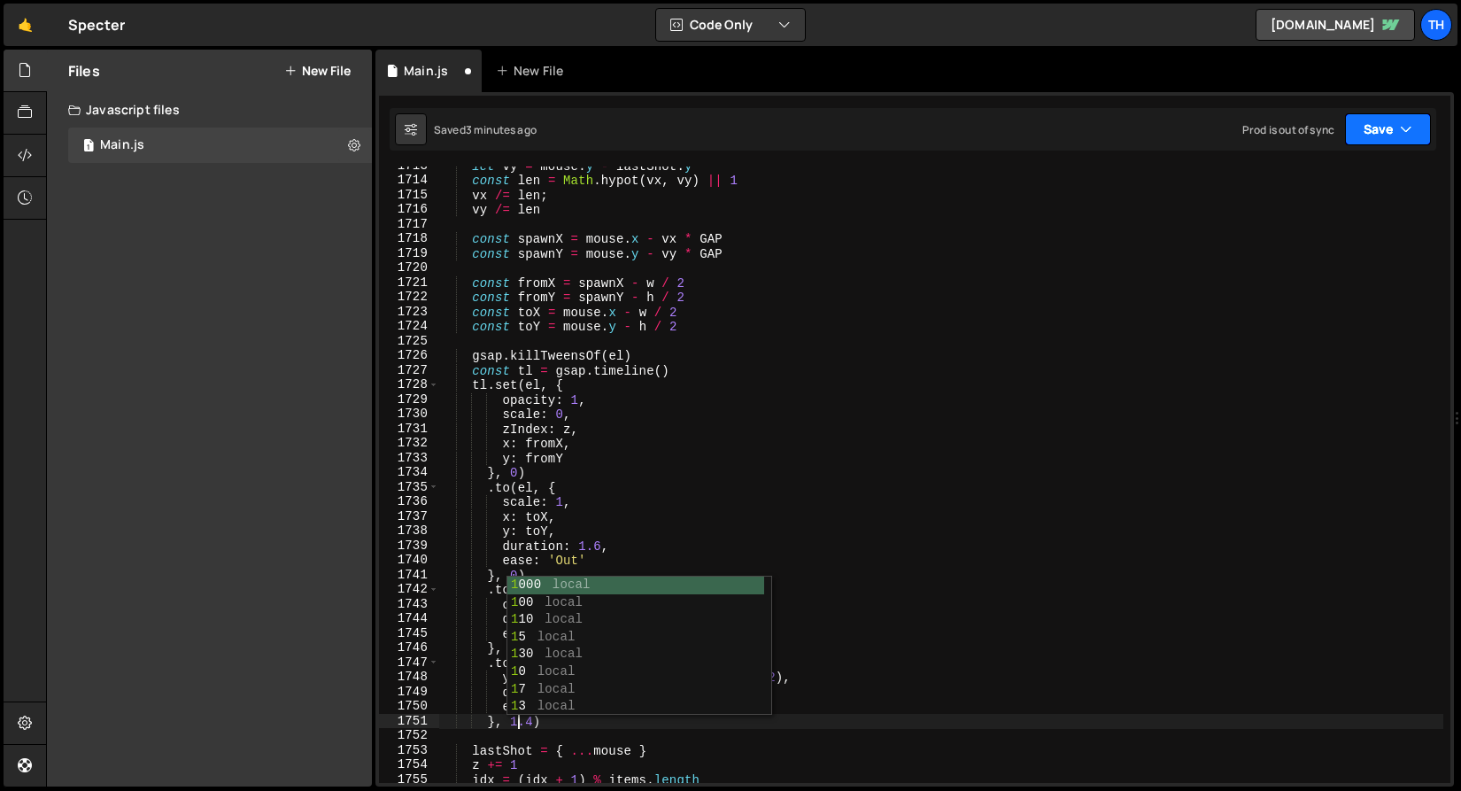
click at [1366, 143] on button "Save" at bounding box center [1388, 129] width 86 height 32
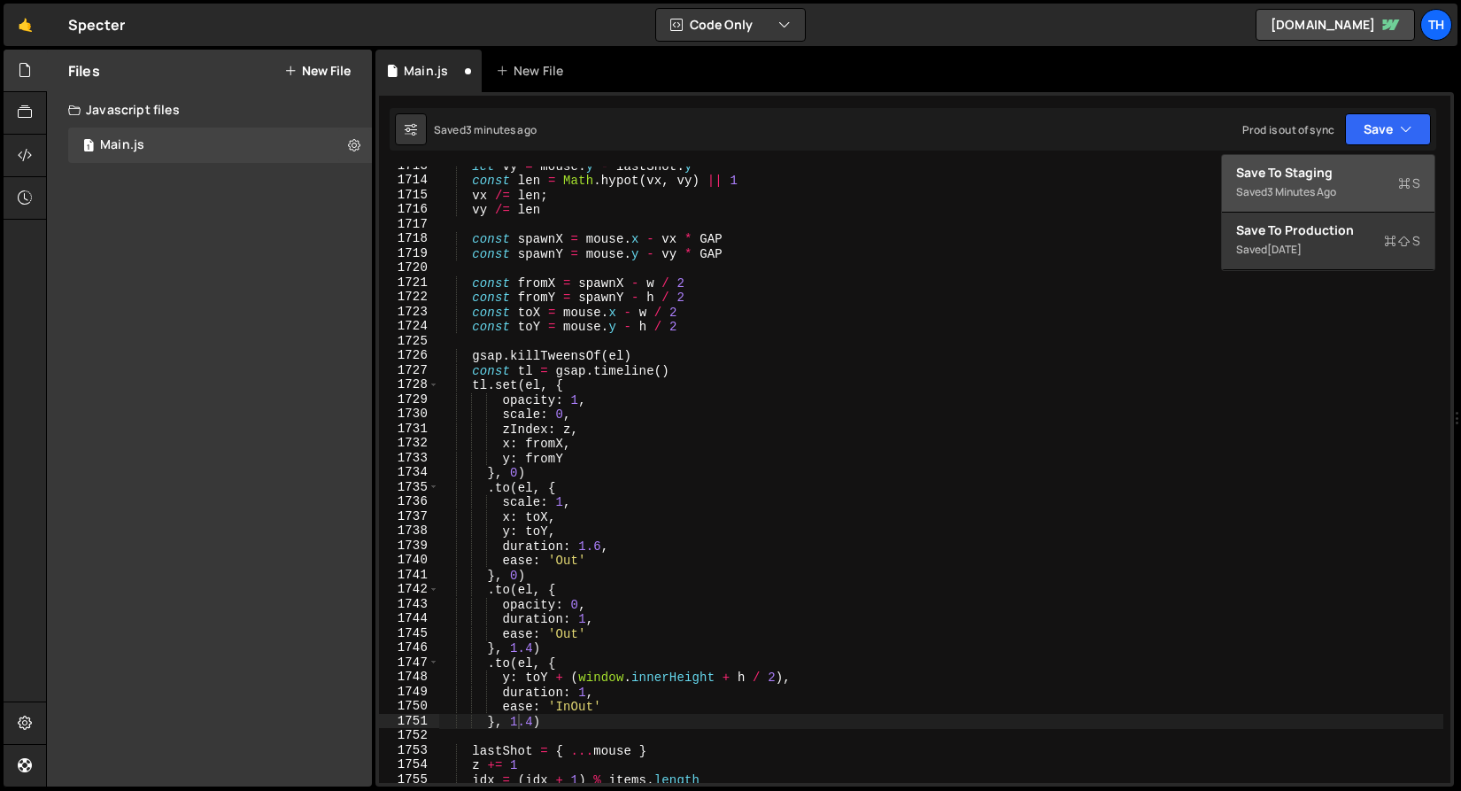
click at [1349, 158] on button "Save to Staging S Saved 3 minutes ago" at bounding box center [1328, 184] width 213 height 58
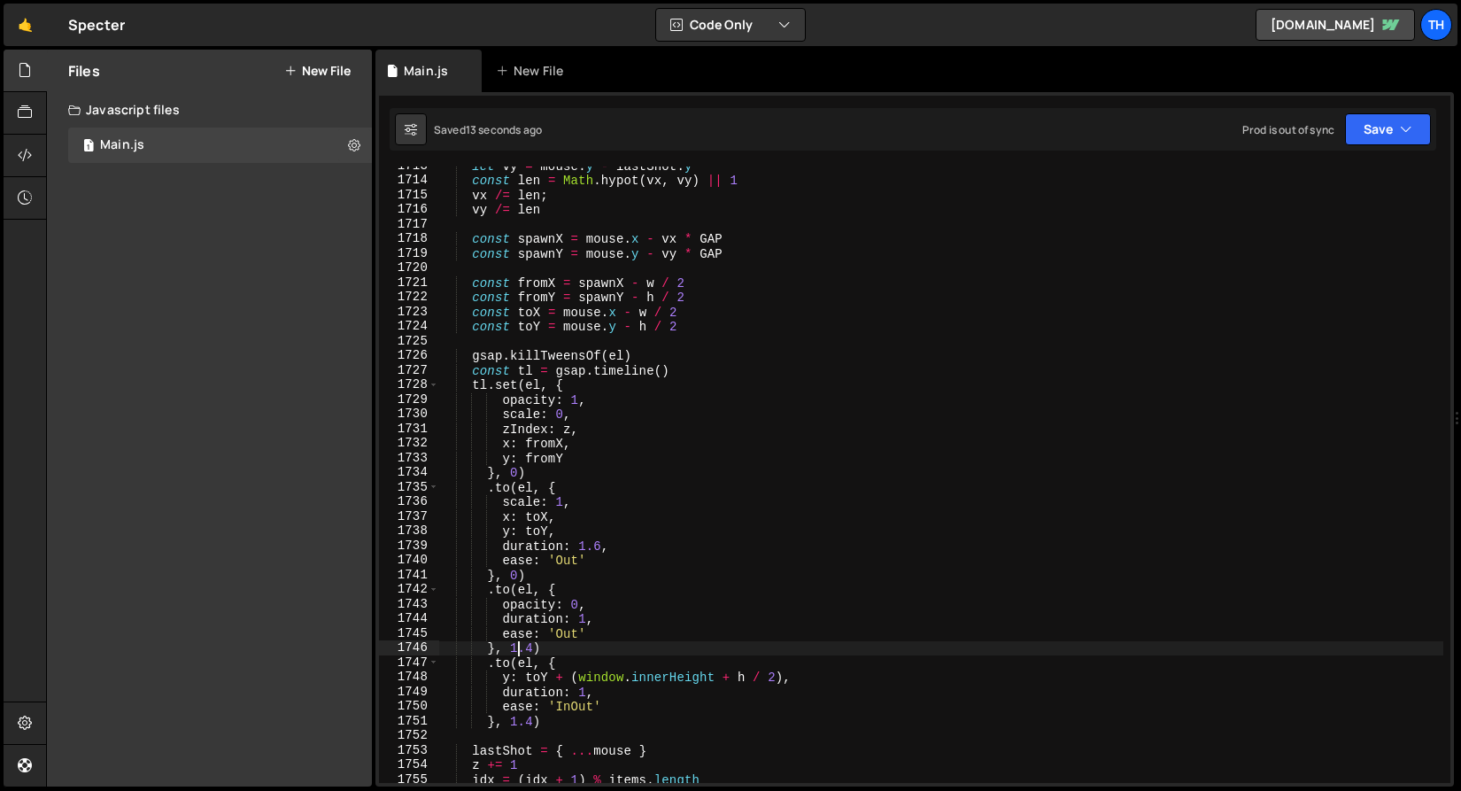
click at [518, 646] on div "let vy = mouse . y - lastShot . y const len = Math . hypot ( vx , vy ) || 1 vx …" at bounding box center [940, 480] width 1005 height 645
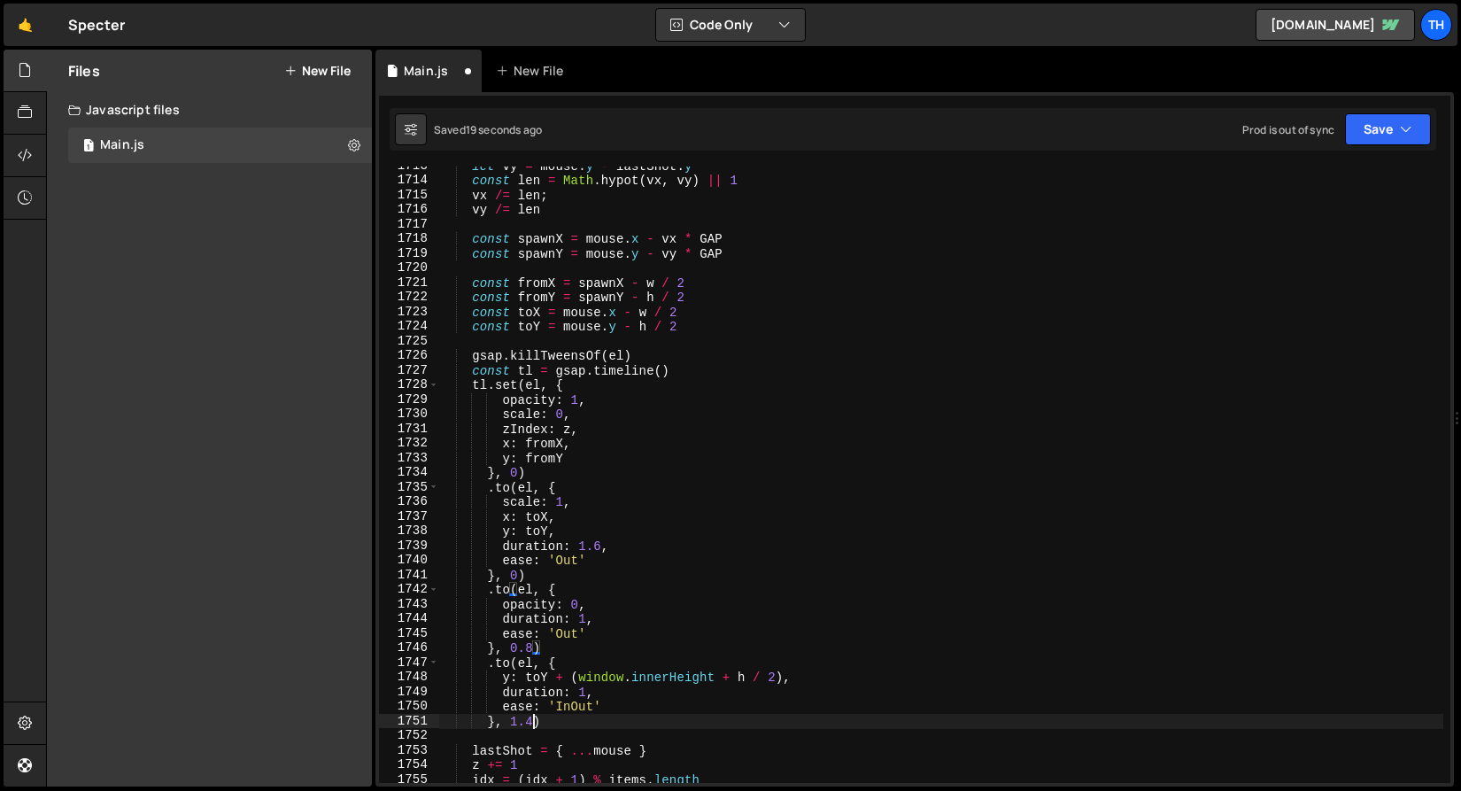
click at [537, 725] on div "let vy = mouse . y - lastShot . y const len = Math . hypot ( vx , vy ) || 1 vx …" at bounding box center [940, 480] width 1005 height 645
click at [1397, 132] on button "Save" at bounding box center [1388, 129] width 86 height 32
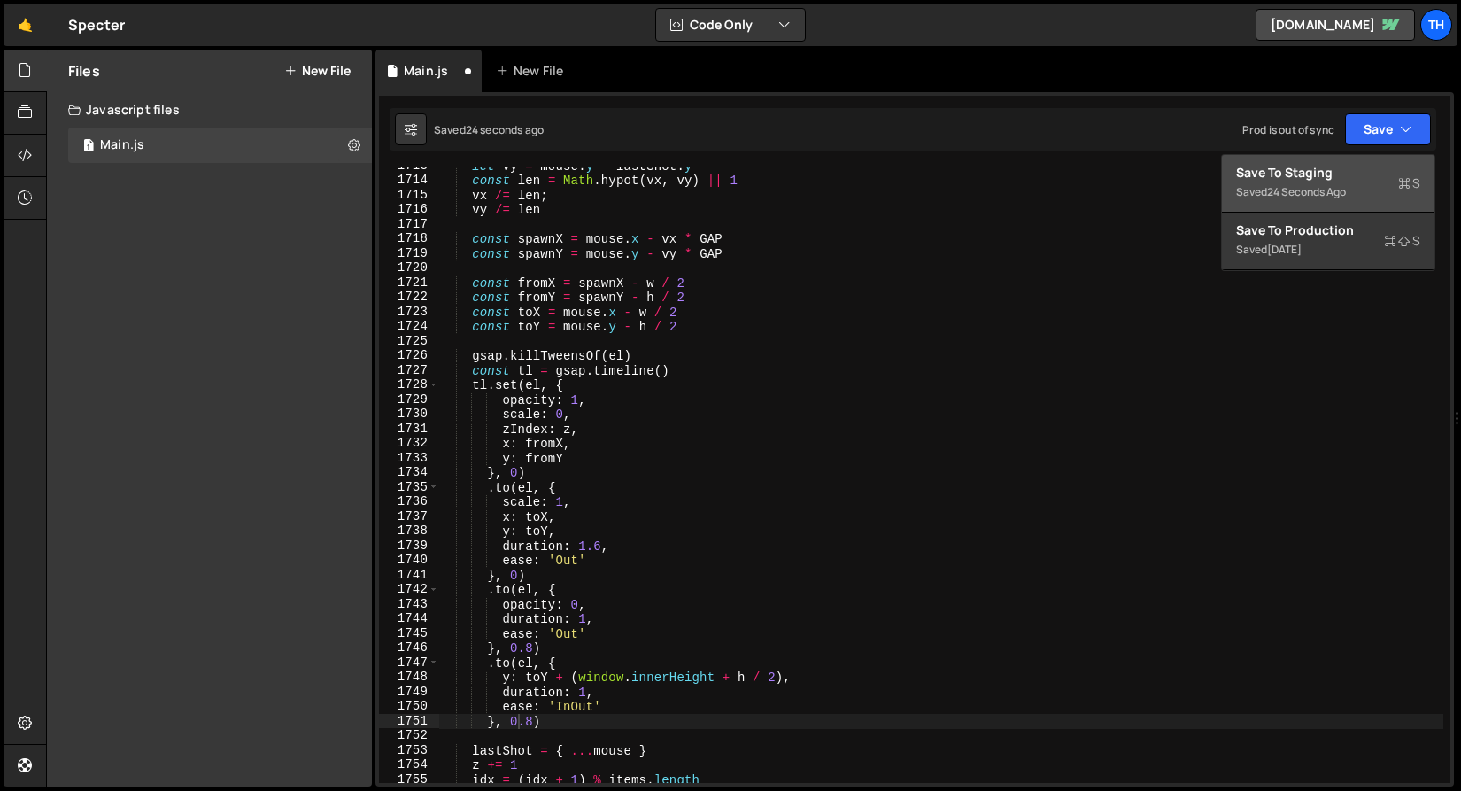
click at [1362, 167] on div "Save to Staging S" at bounding box center [1328, 173] width 184 height 18
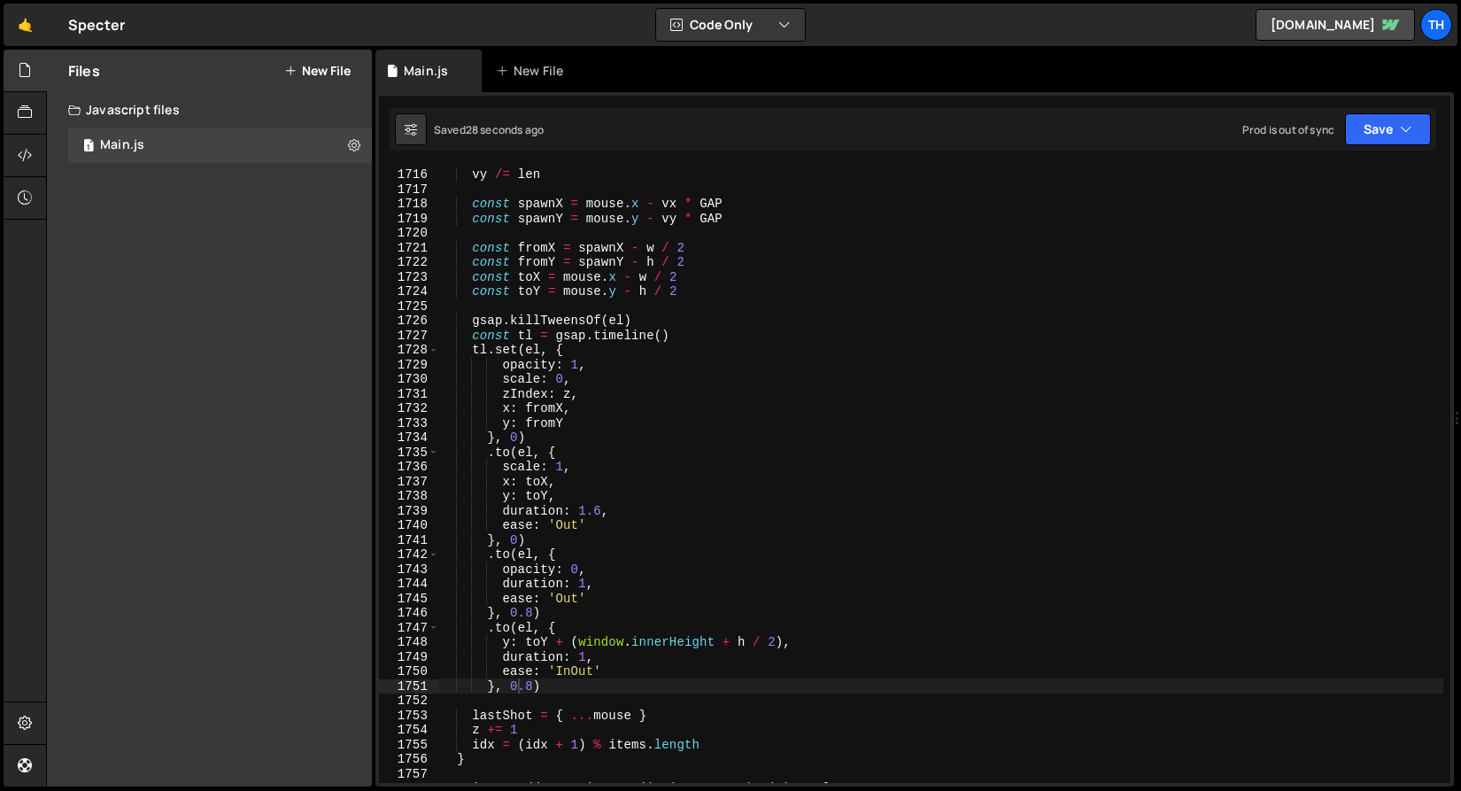
scroll to position [25083, 0]
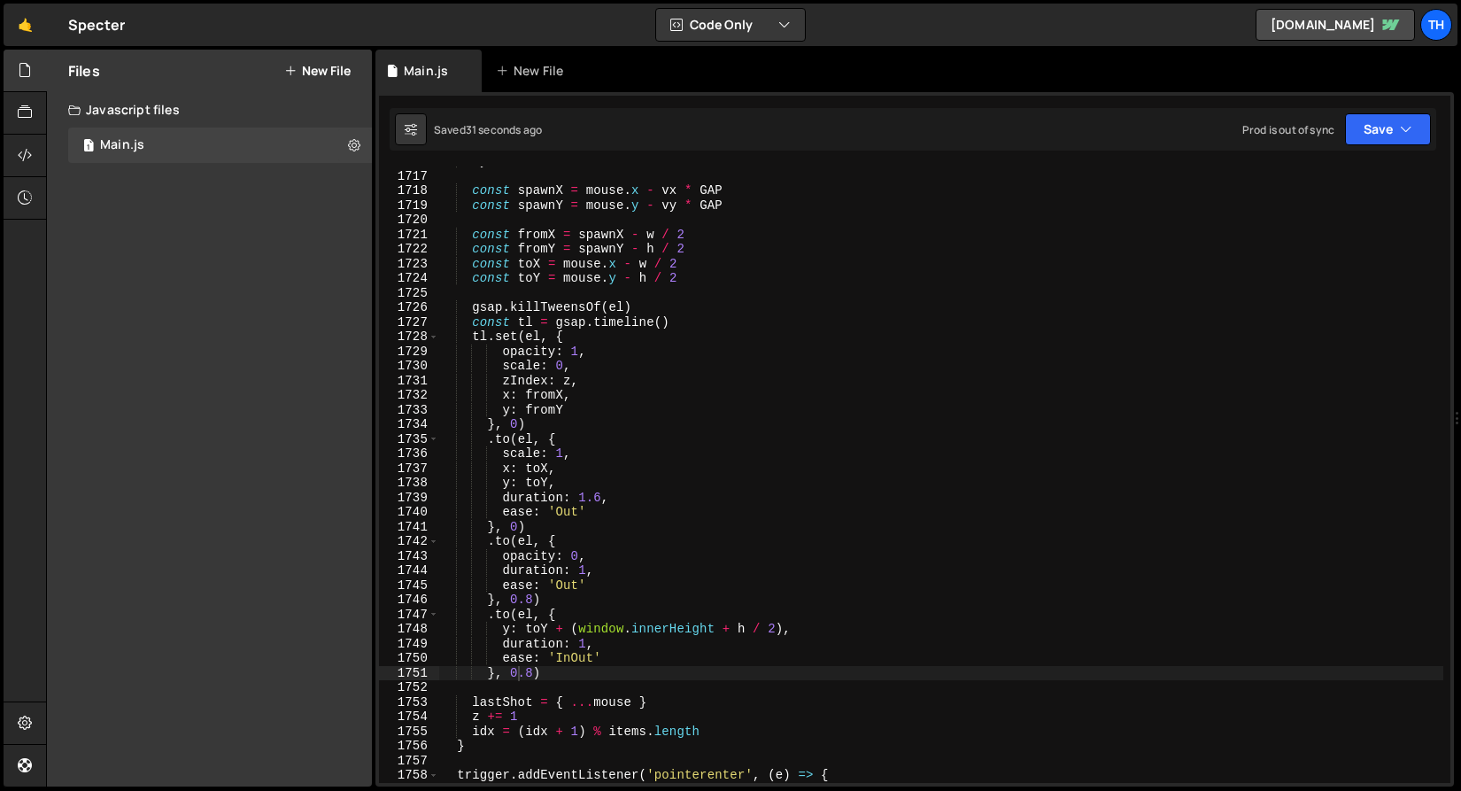
type textarea "opacity: 1,"
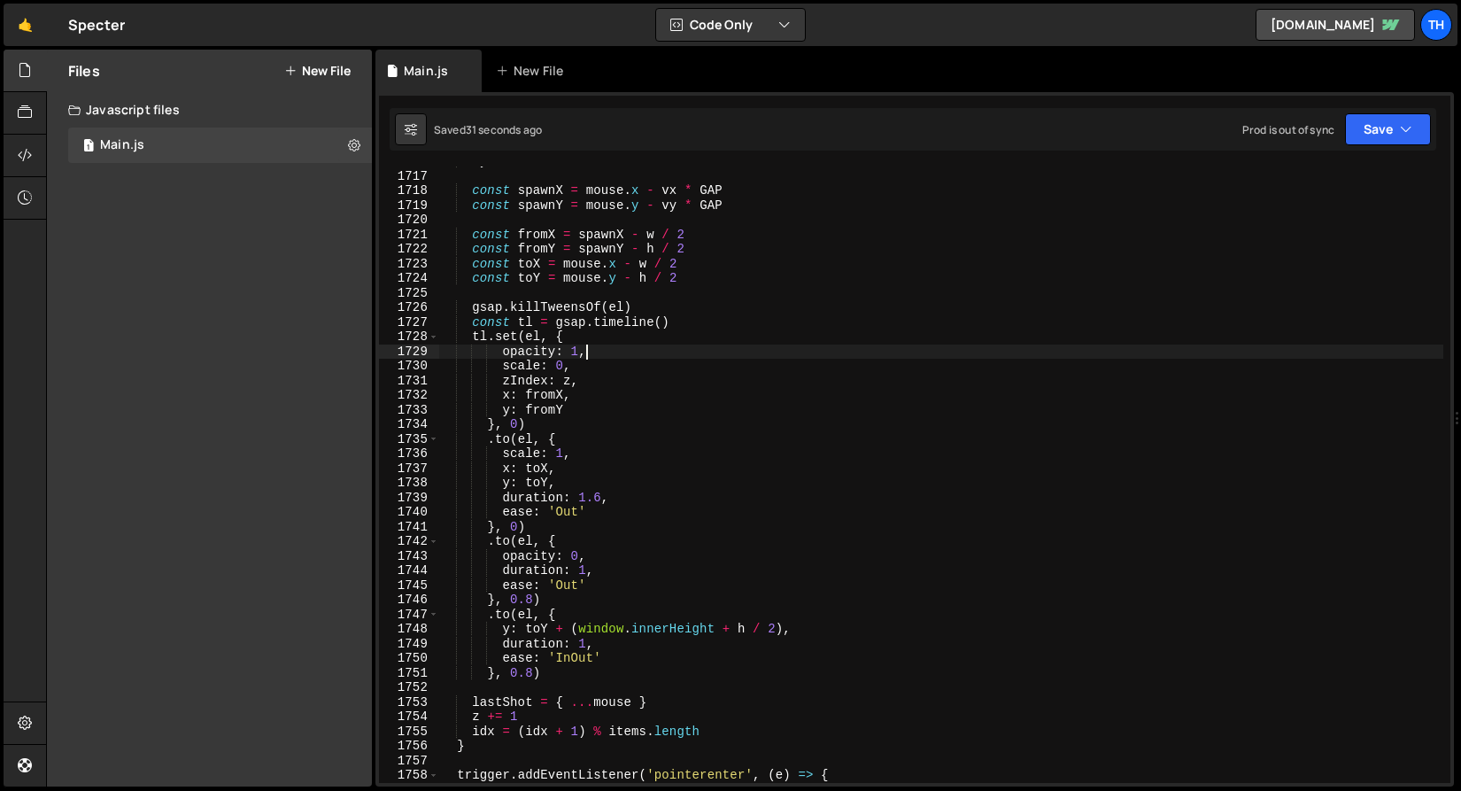
click at [603, 349] on div "vy /= len const spawnX = mouse . x - vx * GAP const spawnY = mouse . y - vy * G…" at bounding box center [940, 476] width 1005 height 645
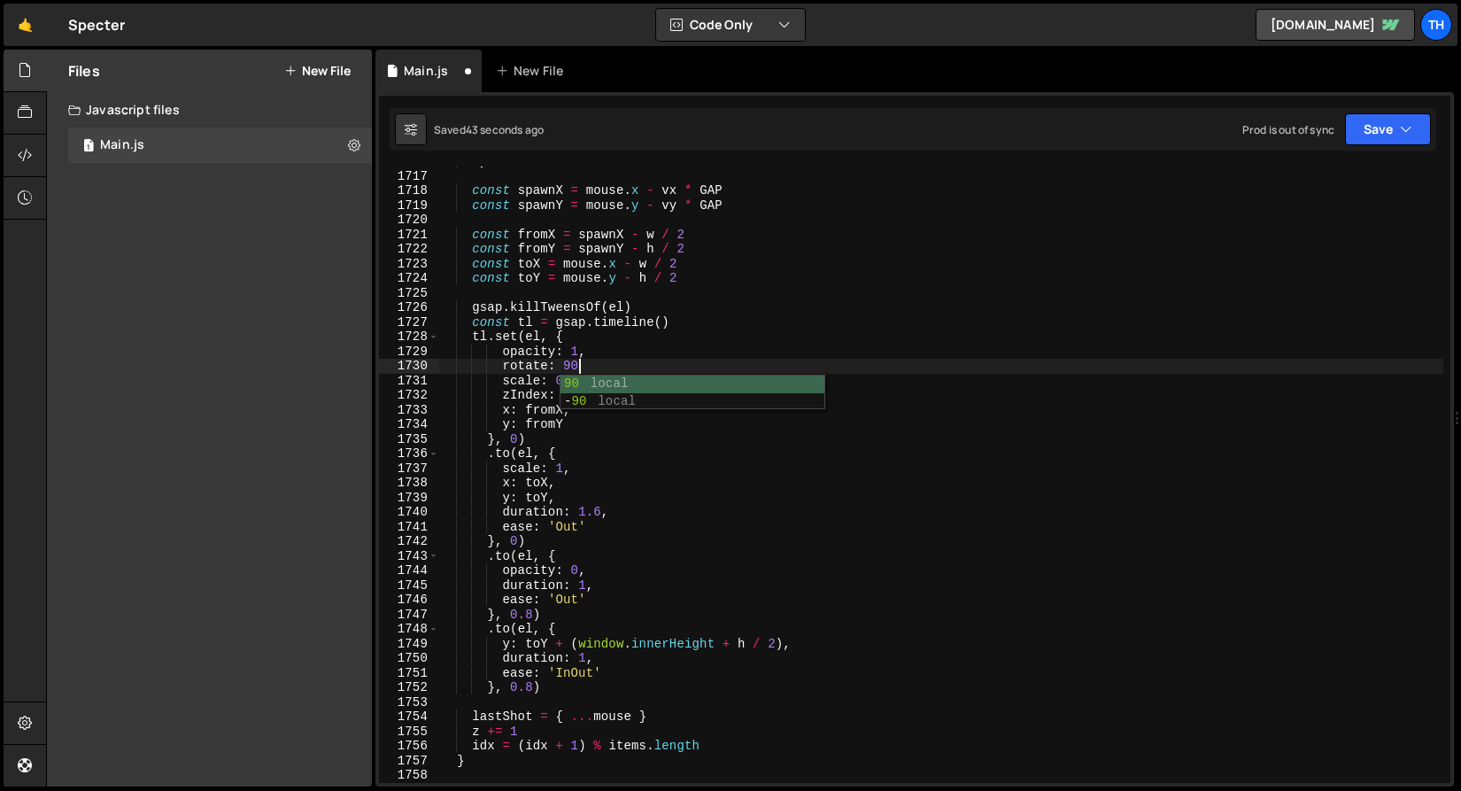
scroll to position [0, 9]
drag, startPoint x: 597, startPoint y: 362, endPoint x: 505, endPoint y: 367, distance: 92.2
click at [505, 367] on div "vy /= len const spawnX = mouse . x - vx * GAP const spawnY = mouse . y - vy * G…" at bounding box center [940, 476] width 1005 height 645
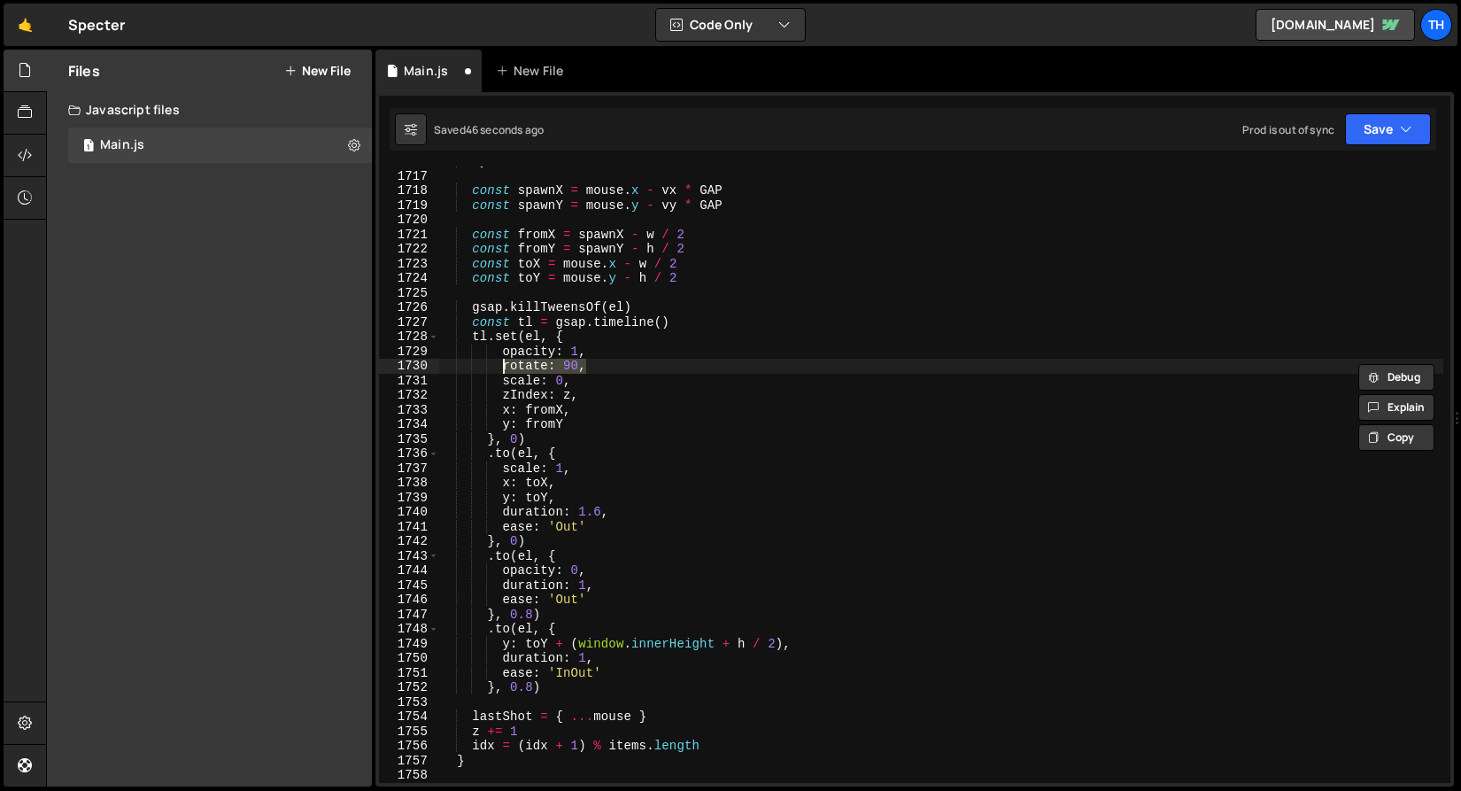
click at [585, 462] on div "vy /= len const spawnX = mouse . x - vx * GAP const spawnY = mouse . y - vy * G…" at bounding box center [940, 476] width 1005 height 645
type textarea "scale: 1,"
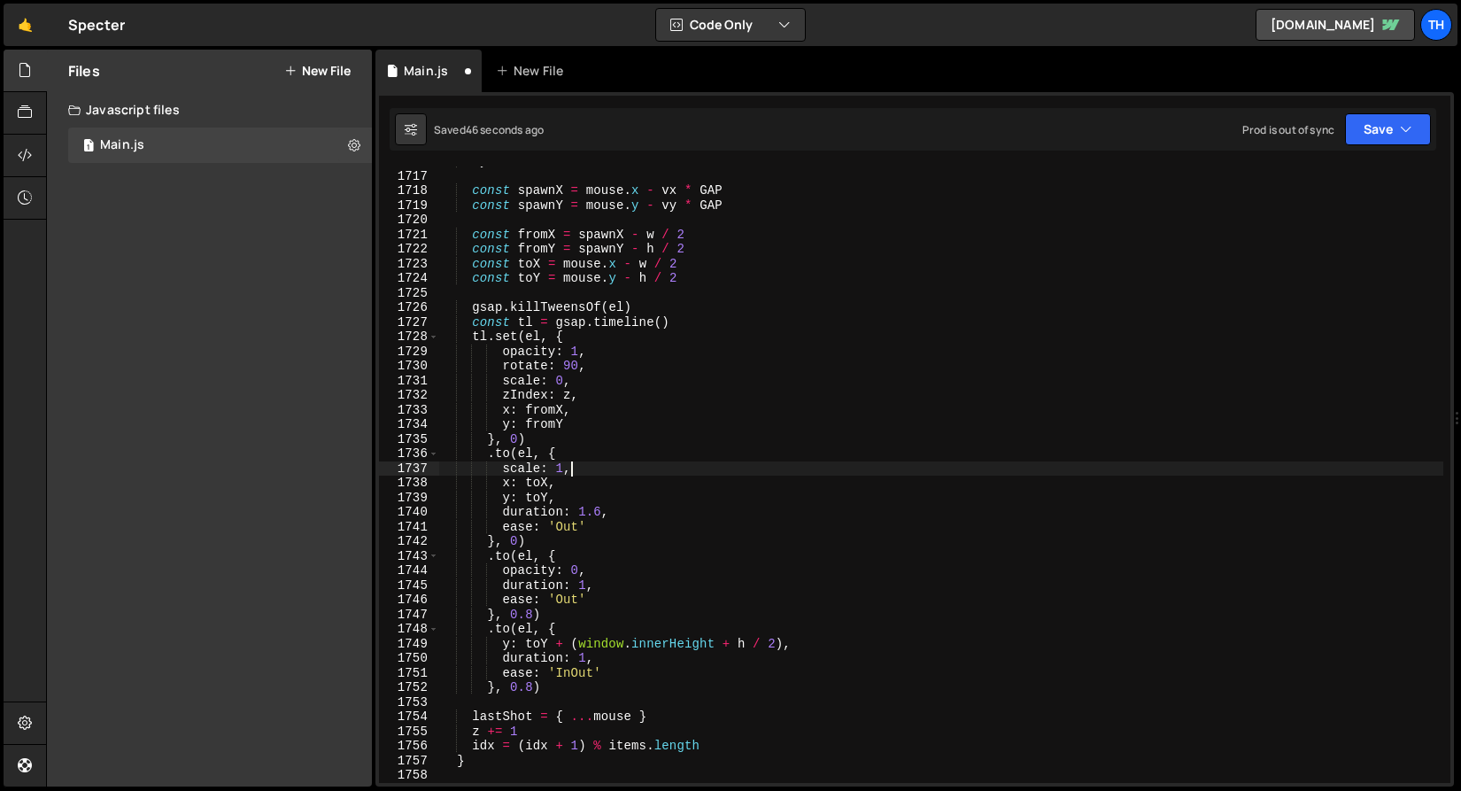
scroll to position [0, 4]
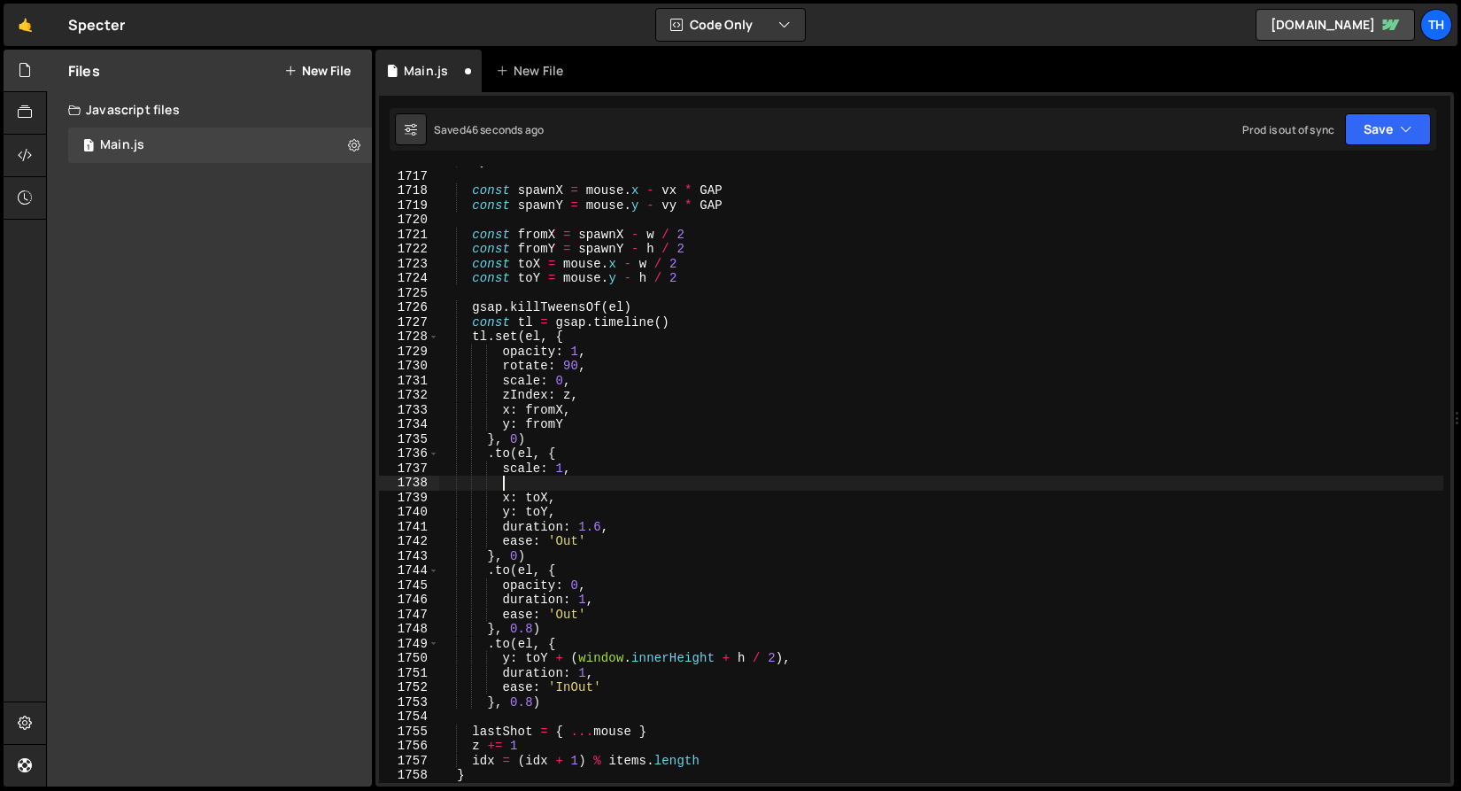
paste textarea "rotate: 90,"
click at [1369, 138] on button "Save" at bounding box center [1388, 129] width 86 height 32
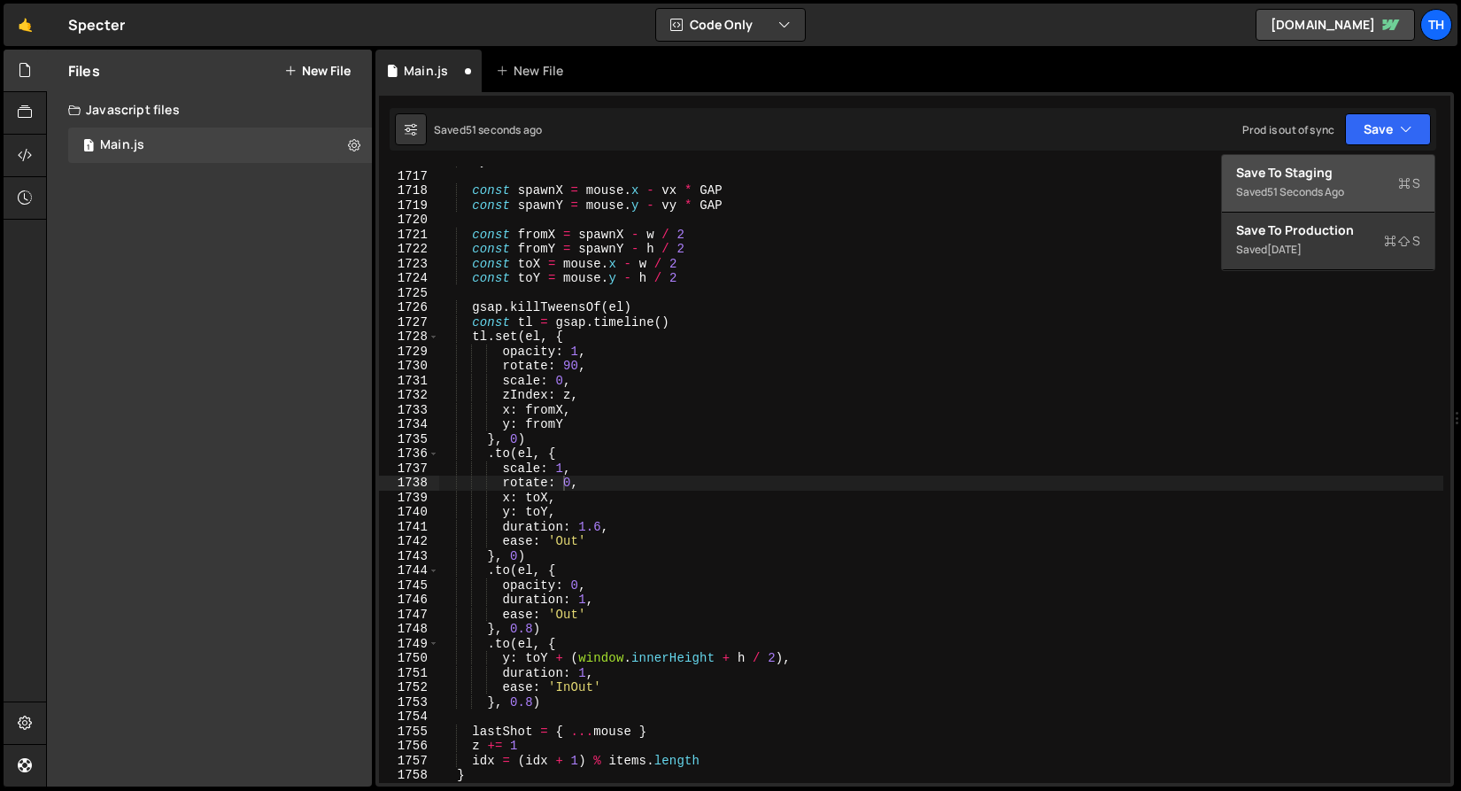
click at [1351, 174] on div "Save to Staging S" at bounding box center [1328, 173] width 184 height 18
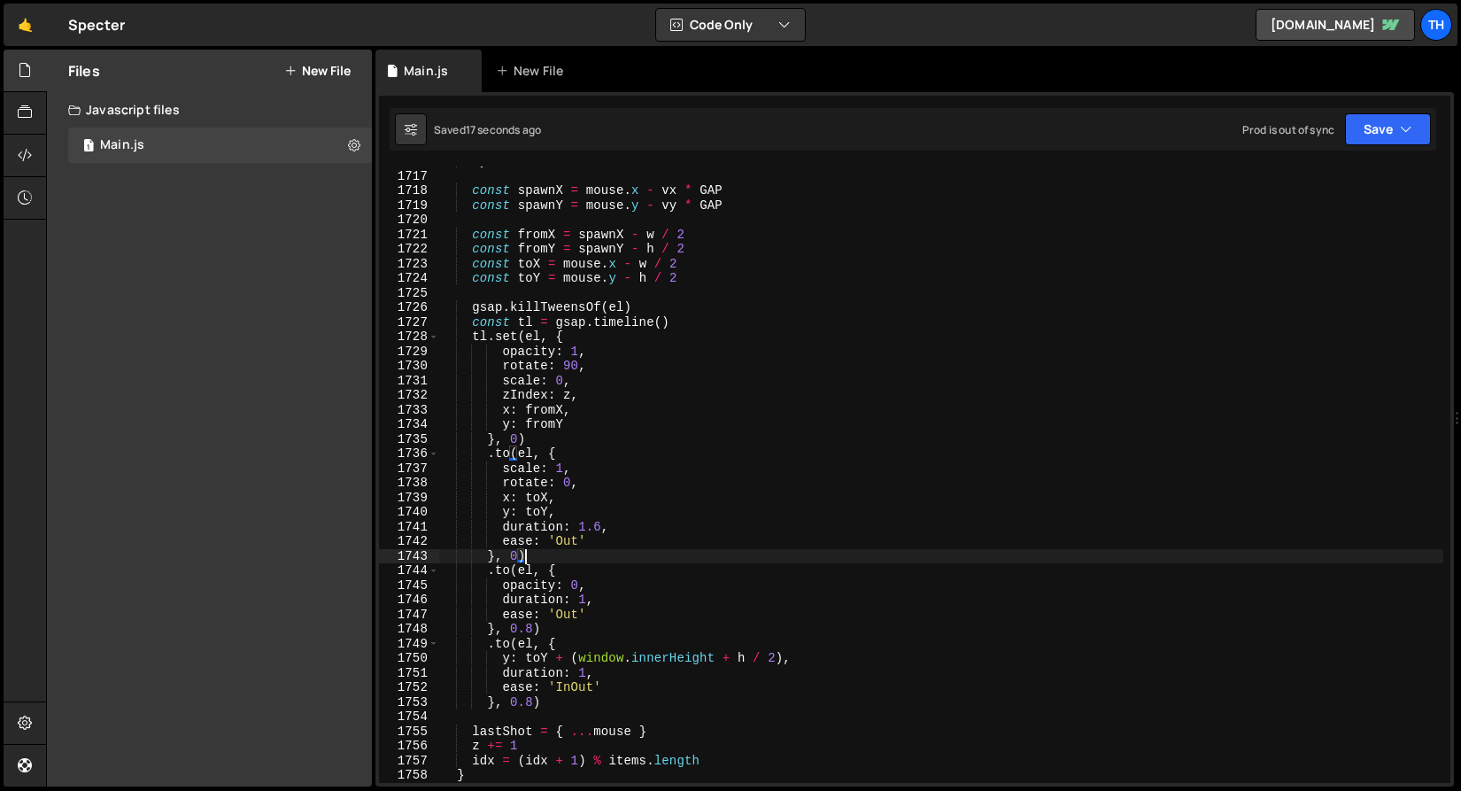
scroll to position [0, 4]
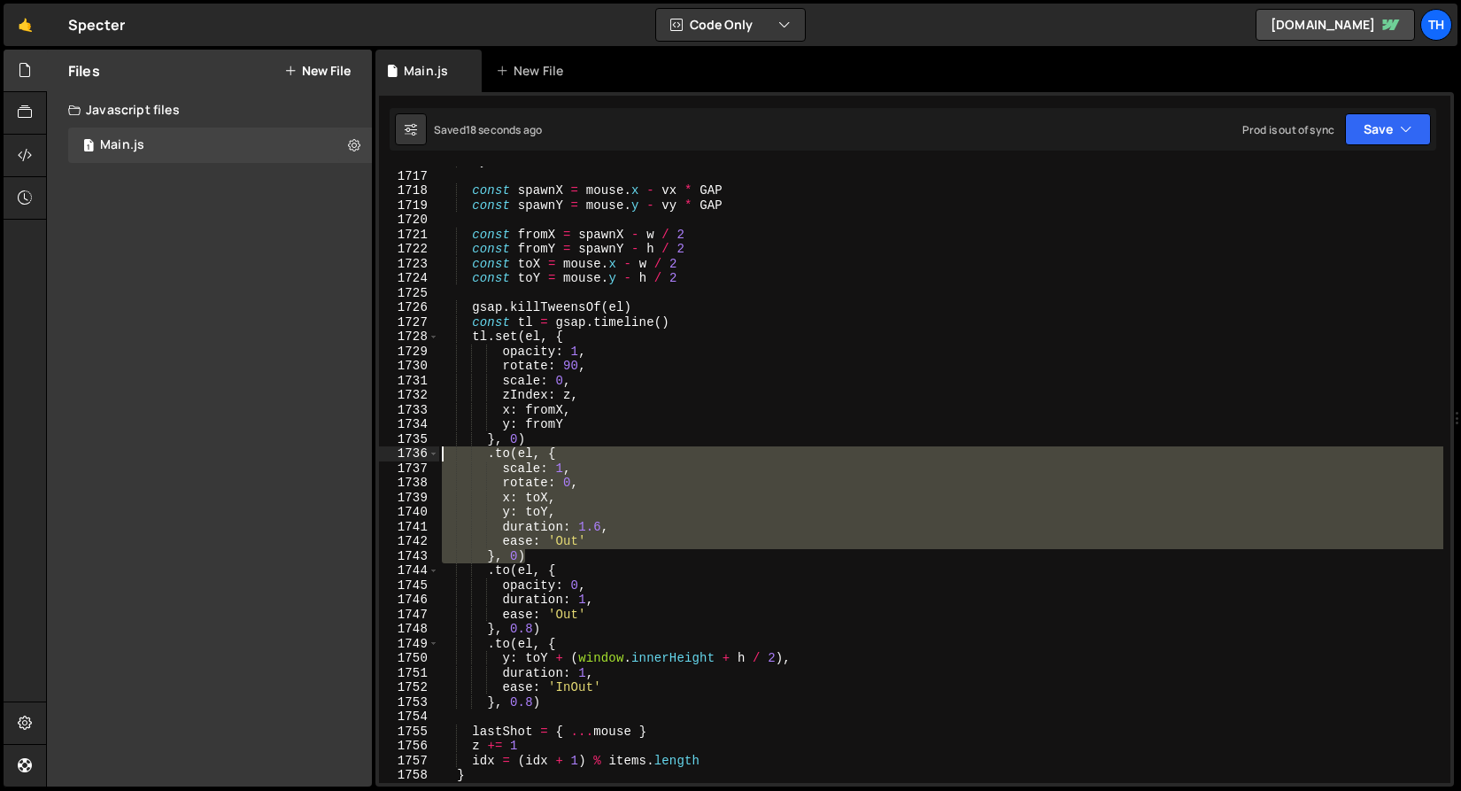
drag, startPoint x: 560, startPoint y: 558, endPoint x: 248, endPoint y: 460, distance: 326.8
click at [248, 460] on div "Files New File Javascript files 1 Main.js 0 CSS files Copy share link Edit File…" at bounding box center [753, 419] width 1415 height 738
type textarea "}, 0)"
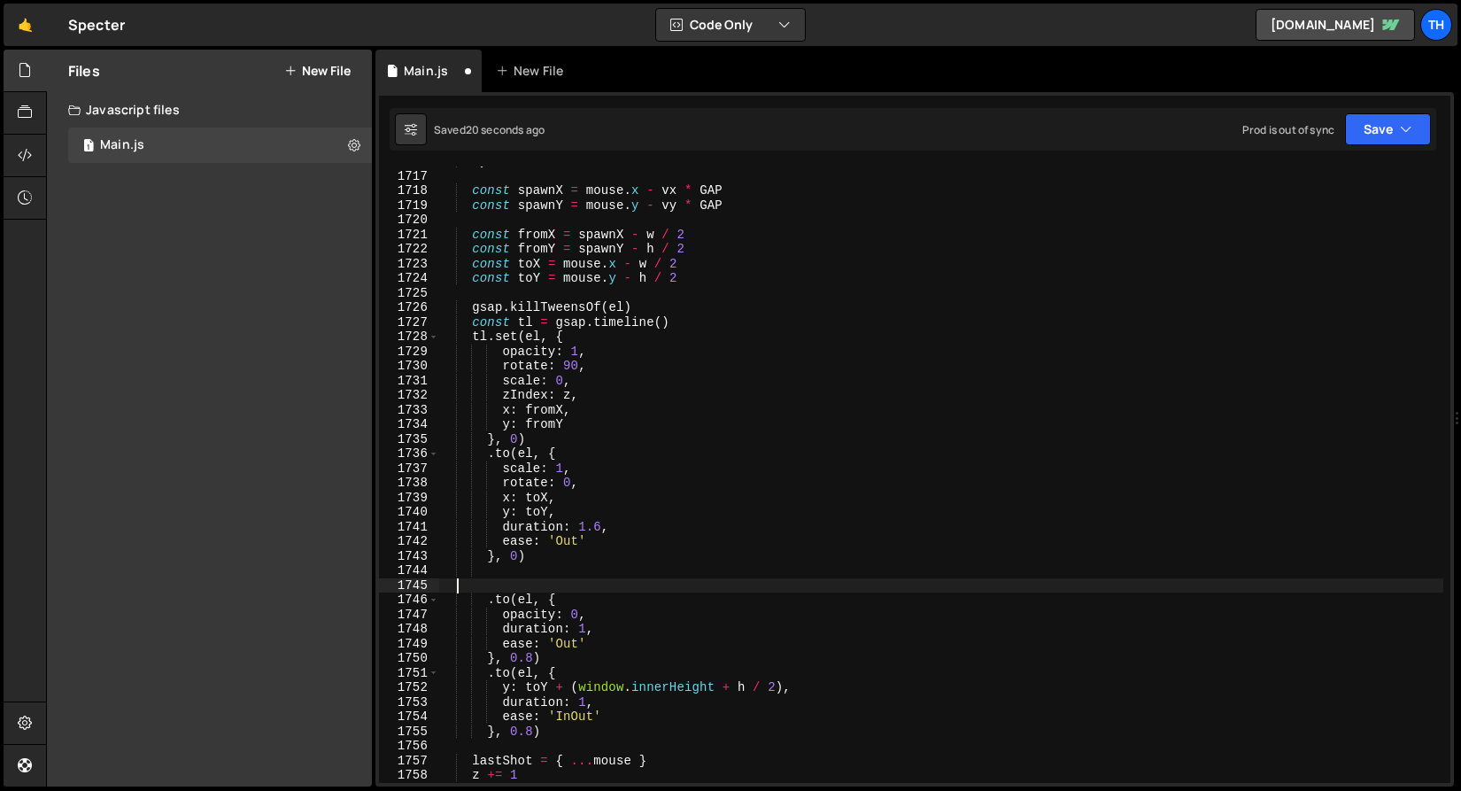
scroll to position [0, 0]
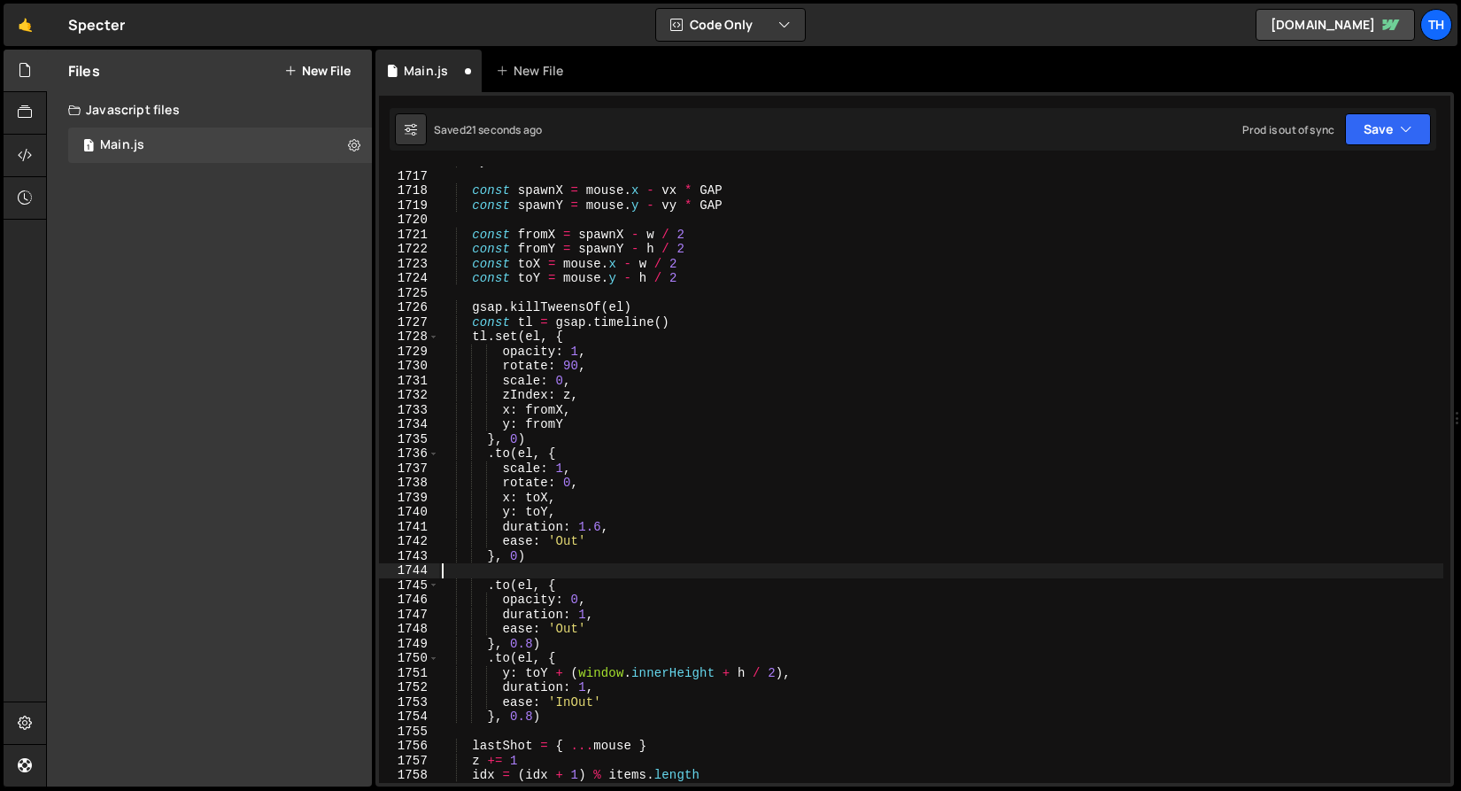
paste textarea "}, 0)"
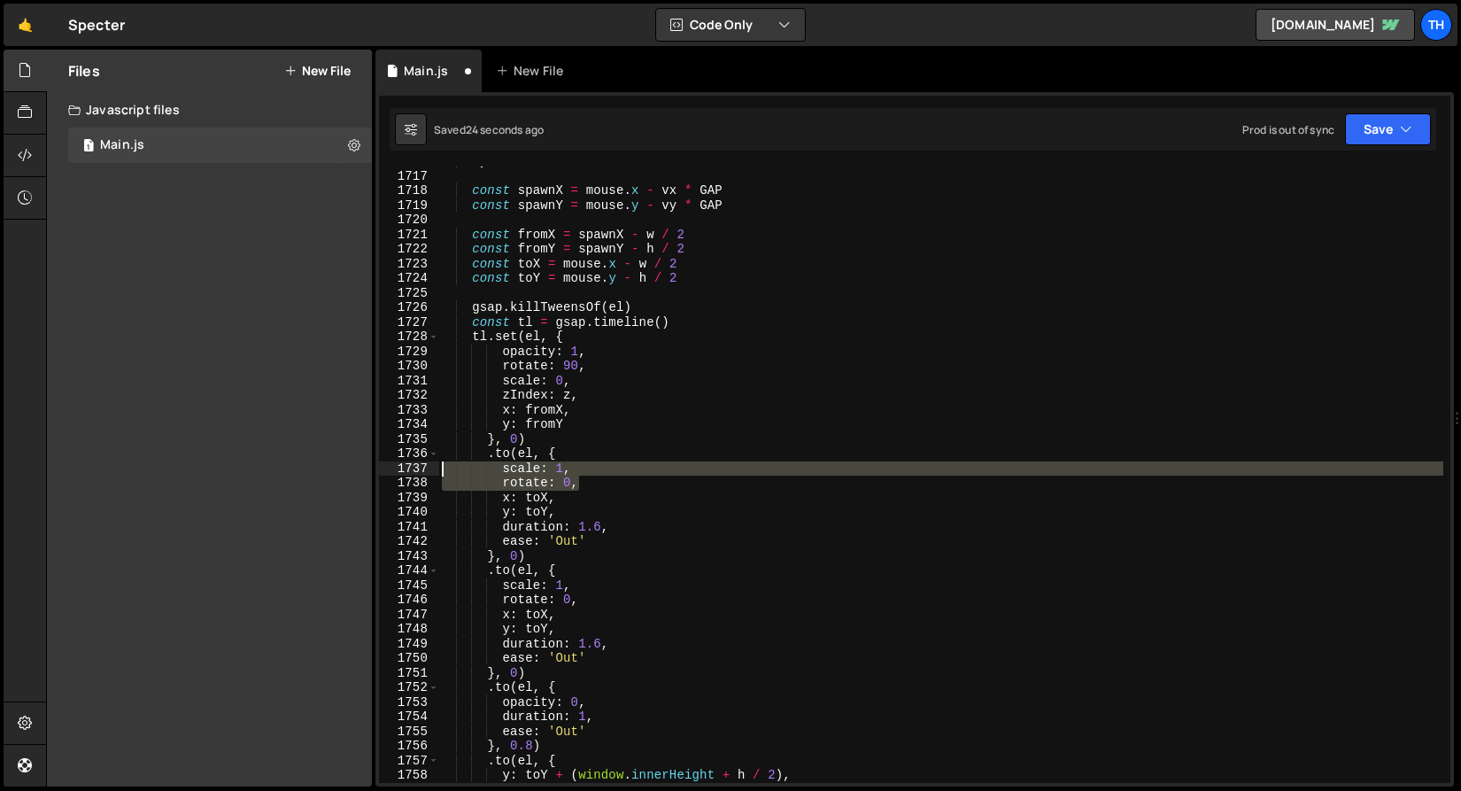
drag, startPoint x: 591, startPoint y: 485, endPoint x: 407, endPoint y: 474, distance: 183.6
click at [407, 474] on div "}, 0) 1716 1717 1718 1719 1720 1721 1722 1723 1724 1725 1726 1727 1728 1729 173…" at bounding box center [914, 474] width 1071 height 616
type textarea "scale: 1, rotate: 0,"
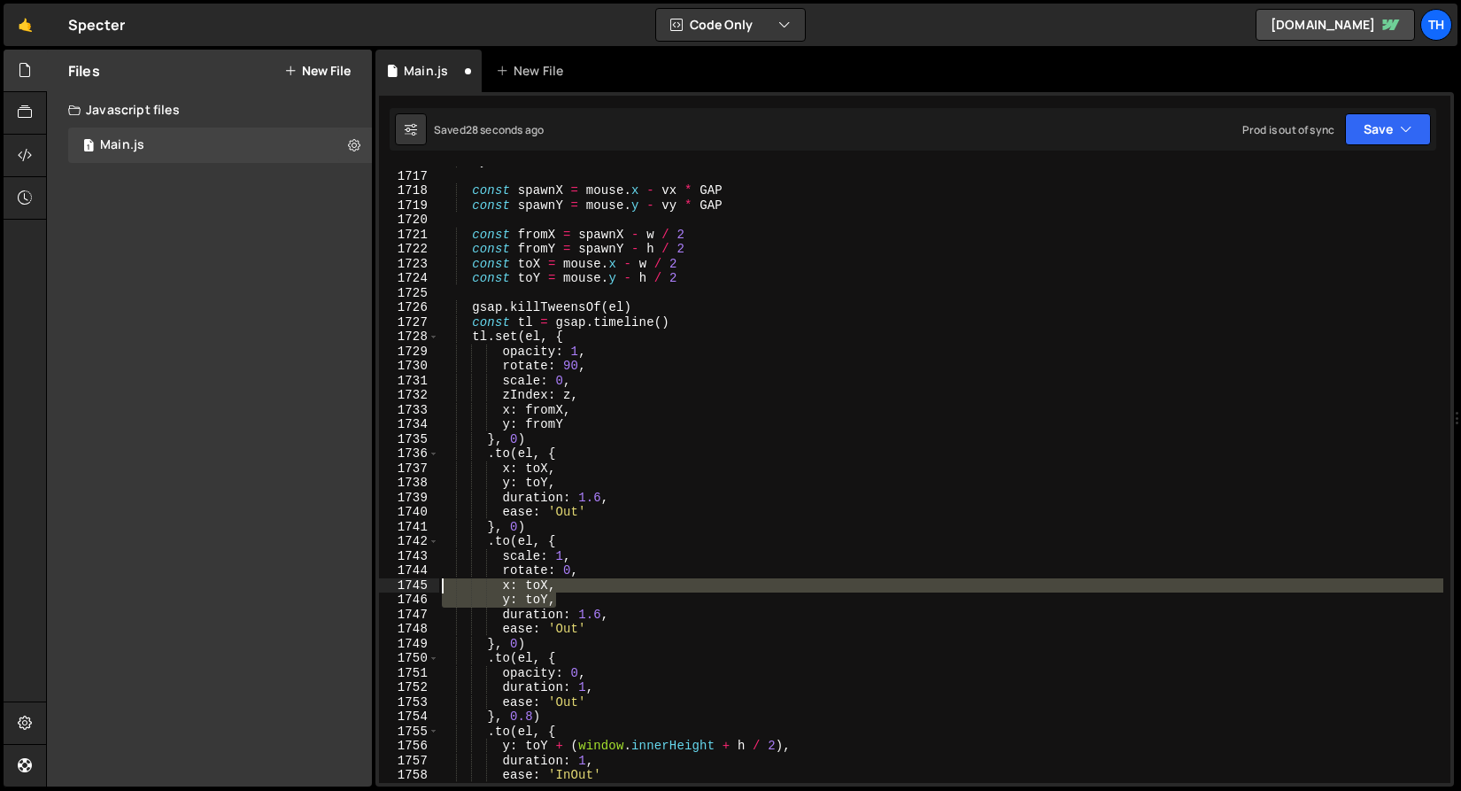
drag, startPoint x: 591, startPoint y: 600, endPoint x: 414, endPoint y: 579, distance: 177.5
click at [414, 579] on div ".to(el, { 1716 1717 1718 1719 1720 1721 1722 1723 1724 1725 1726 1727 1728 1729…" at bounding box center [914, 474] width 1071 height 616
type textarea "x: toX, y: toY,"
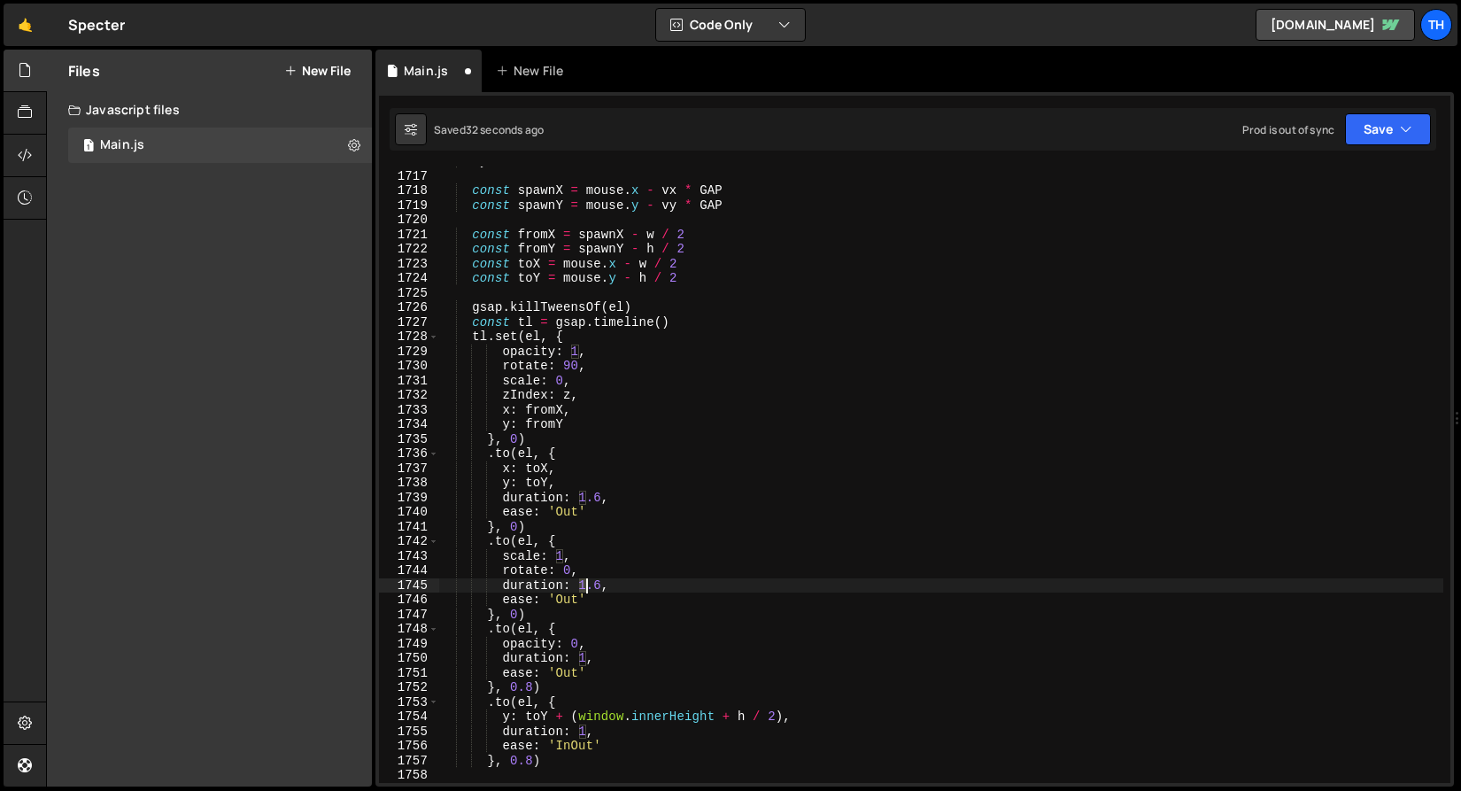
click at [587, 586] on div "vy /= len const spawnX = mouse . x - vx * GAP const spawnY = mouse . y - vy * G…" at bounding box center [940, 476] width 1005 height 645
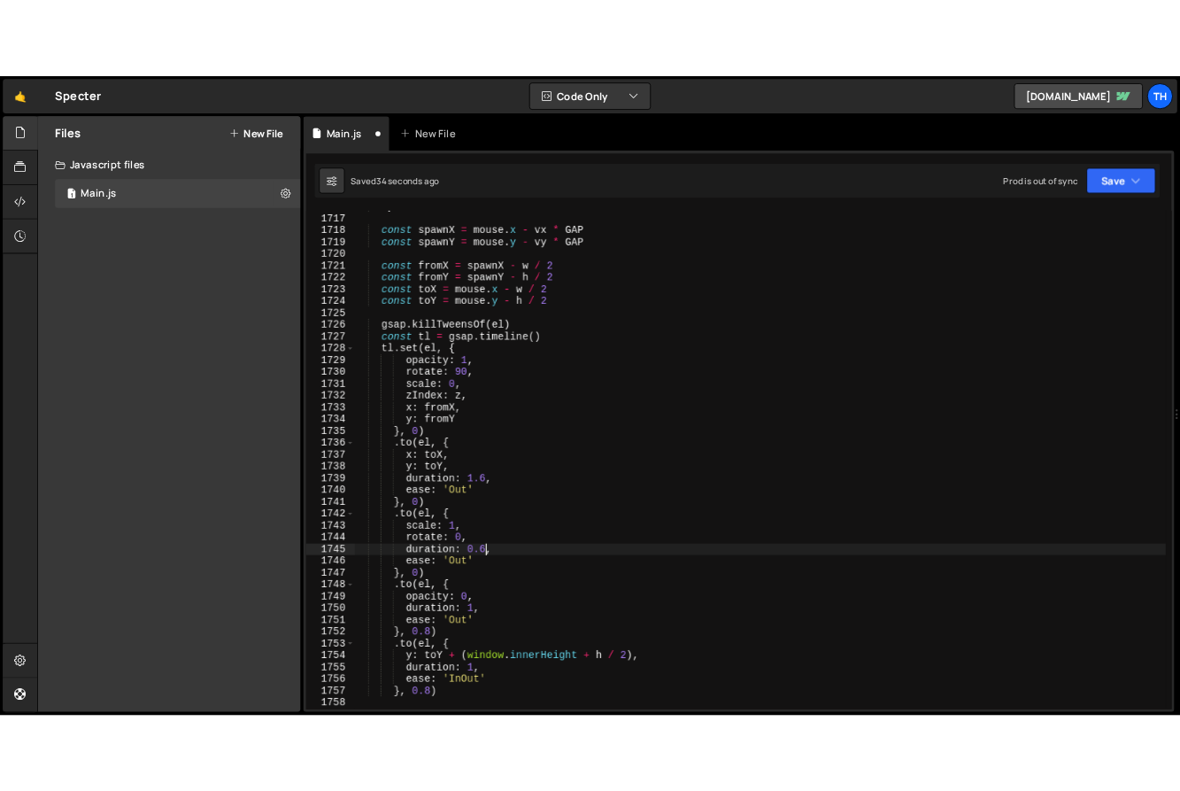
scroll to position [0, 11]
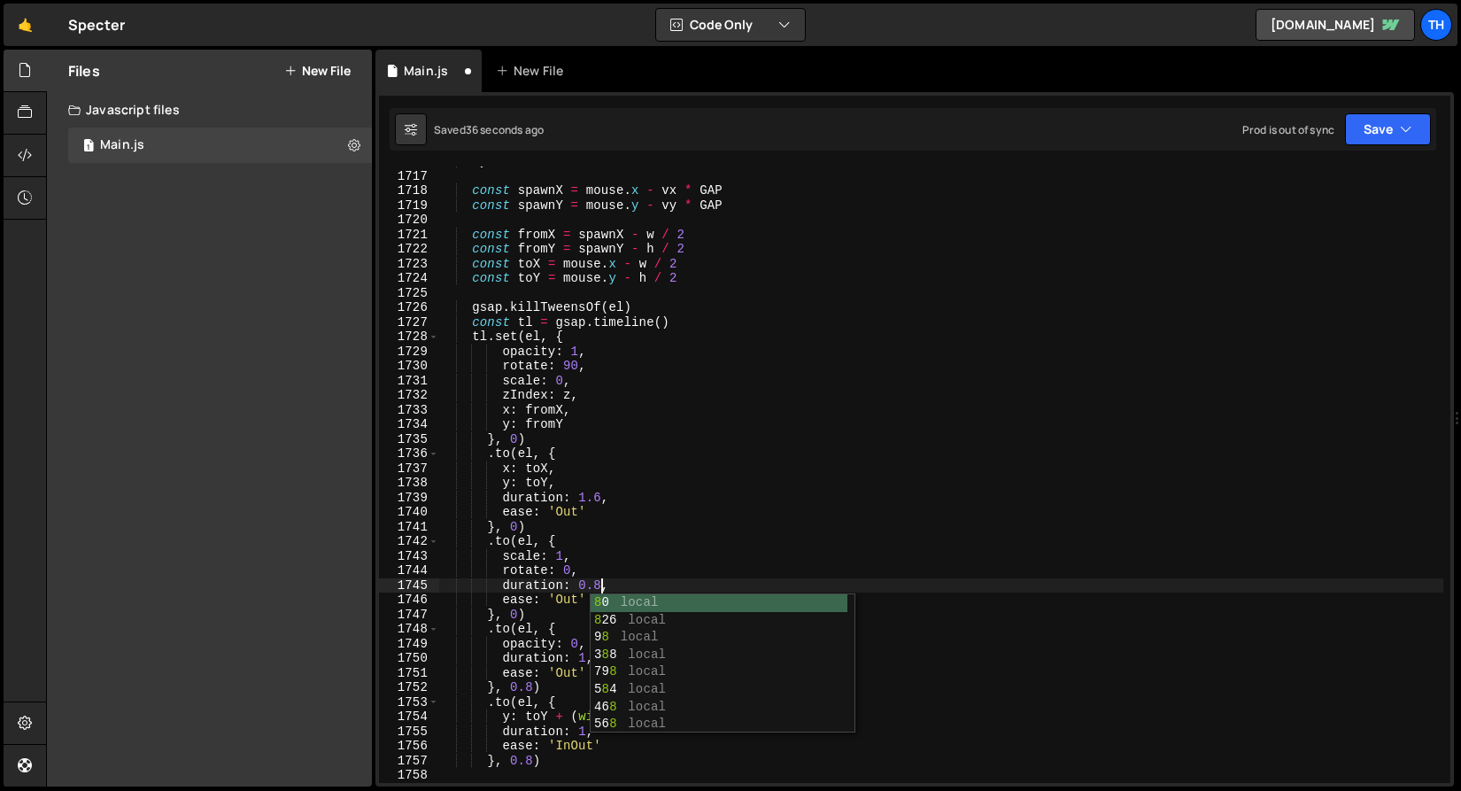
click at [1380, 149] on div "Saved 36 seconds ago Prod is out of sync Upgrade to Edit Save Save to Staging S…" at bounding box center [913, 129] width 1047 height 43
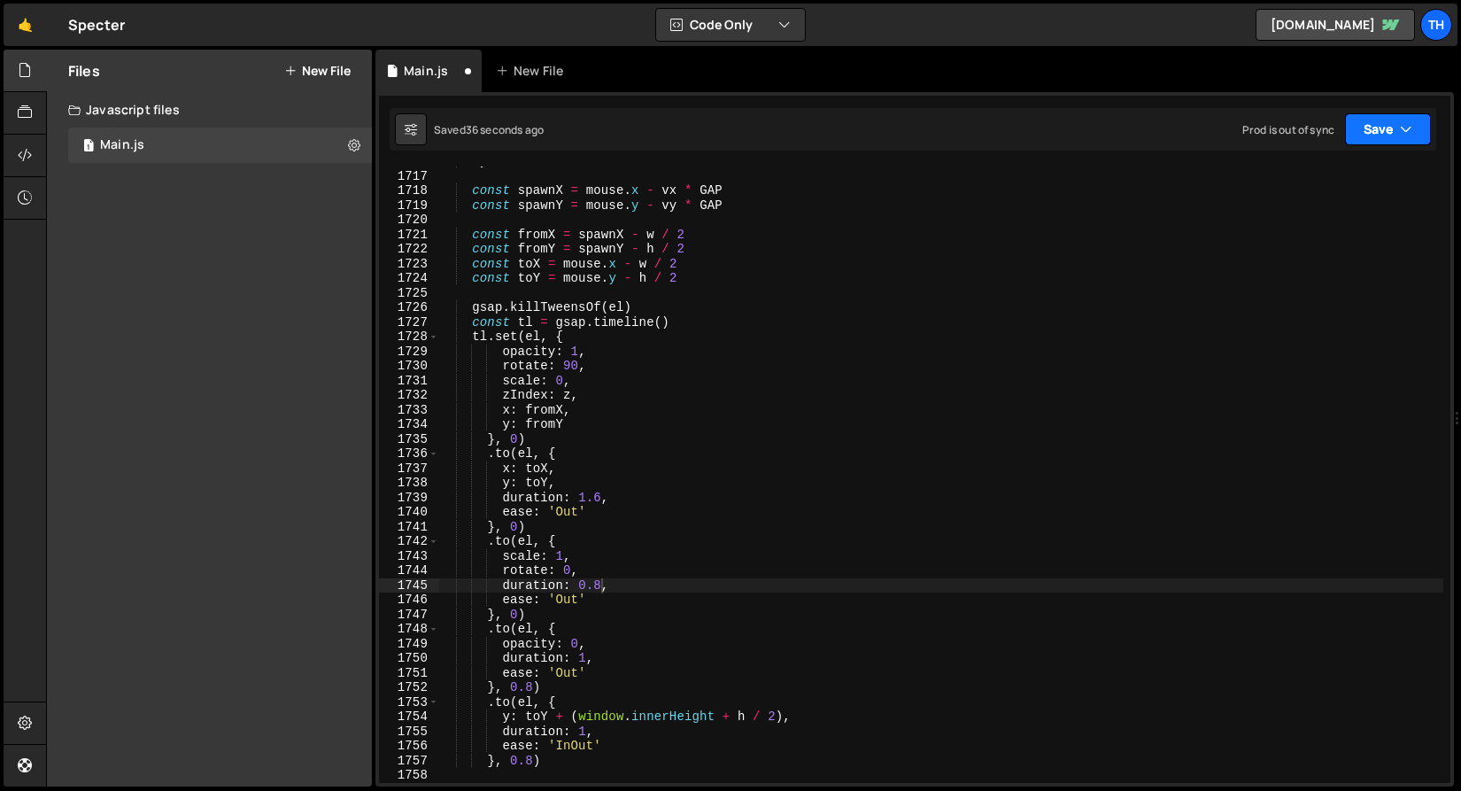
click at [1380, 118] on button "Save" at bounding box center [1388, 129] width 86 height 32
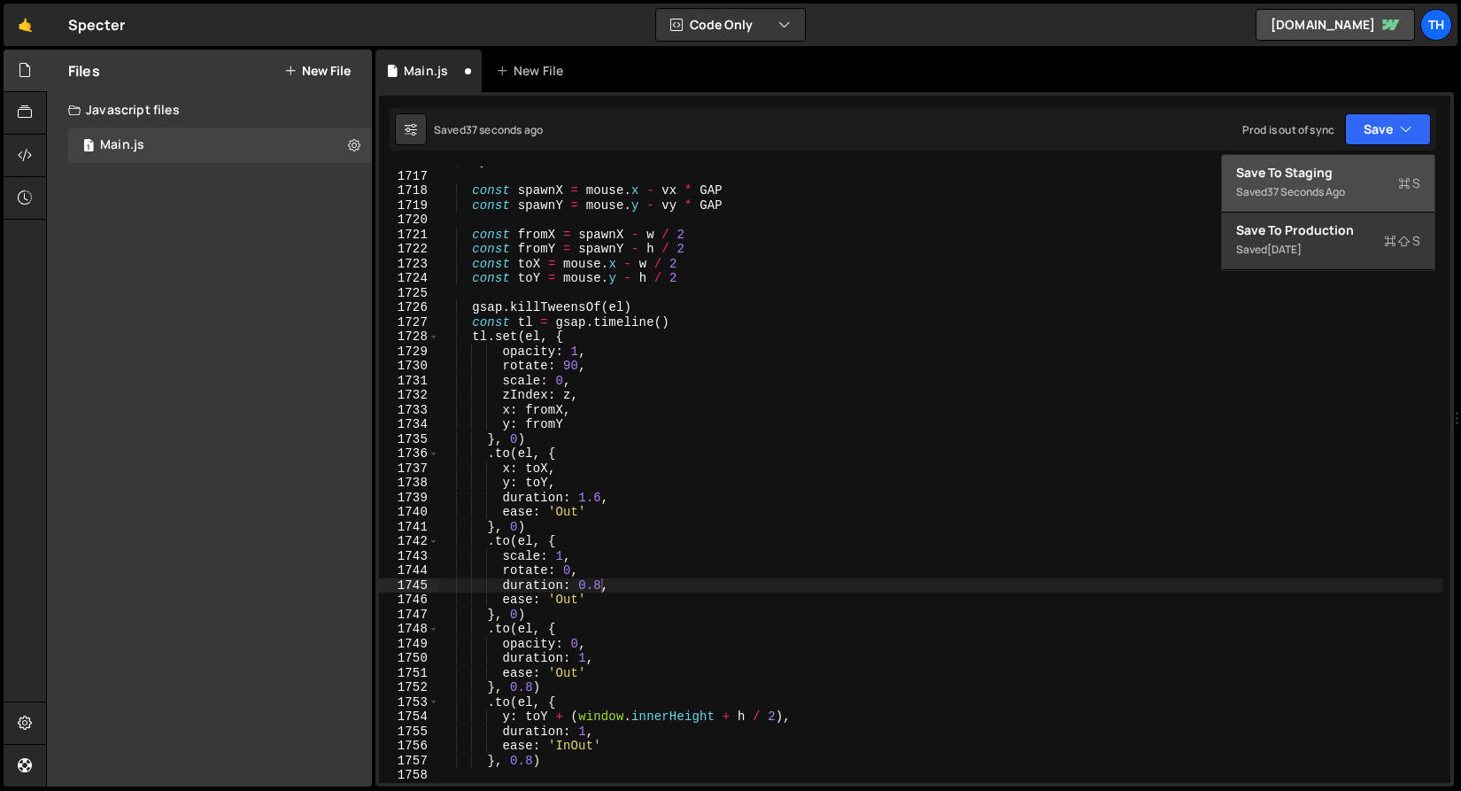
click at [1364, 167] on div "Save to Staging S" at bounding box center [1328, 173] width 184 height 18
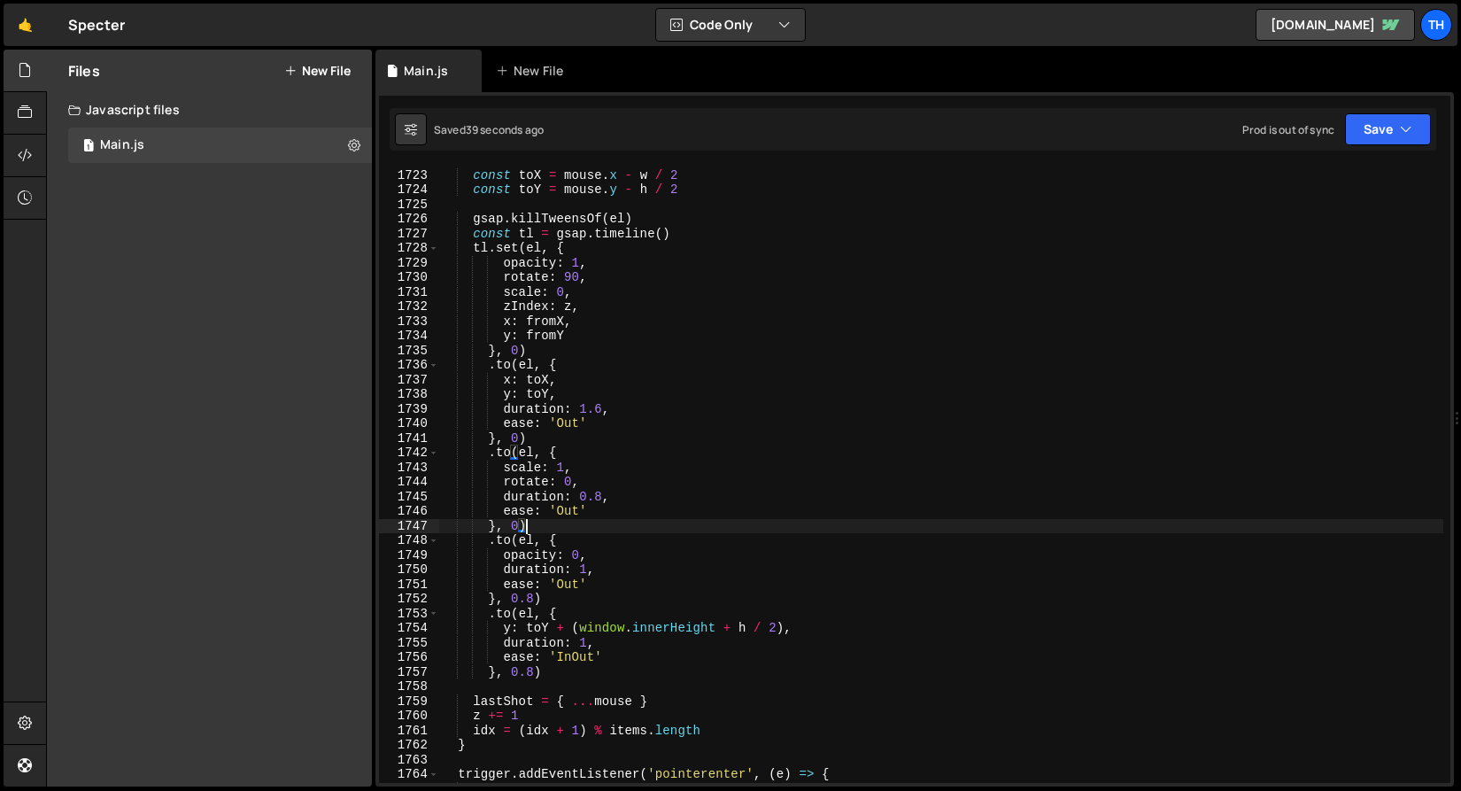
scroll to position [0, 4]
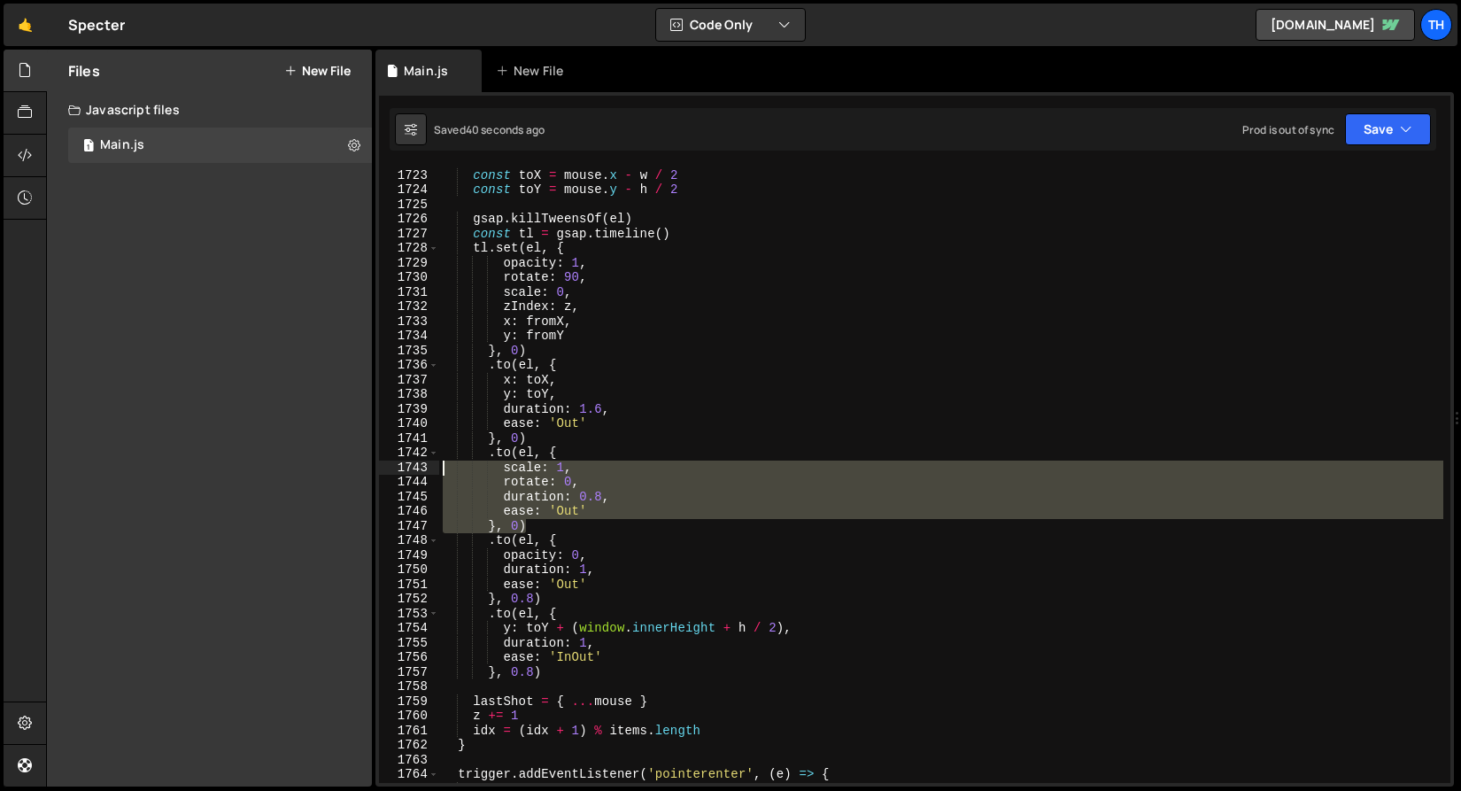
drag, startPoint x: 543, startPoint y: 520, endPoint x: 392, endPoint y: 459, distance: 162.5
click at [392, 459] on div "}, 0) 1722 1723 1724 1725 1726 1727 1728 1729 1730 1731 1732 1733 1734 1735 173…" at bounding box center [914, 474] width 1071 height 616
type textarea ".to(el, { scale: 1,"
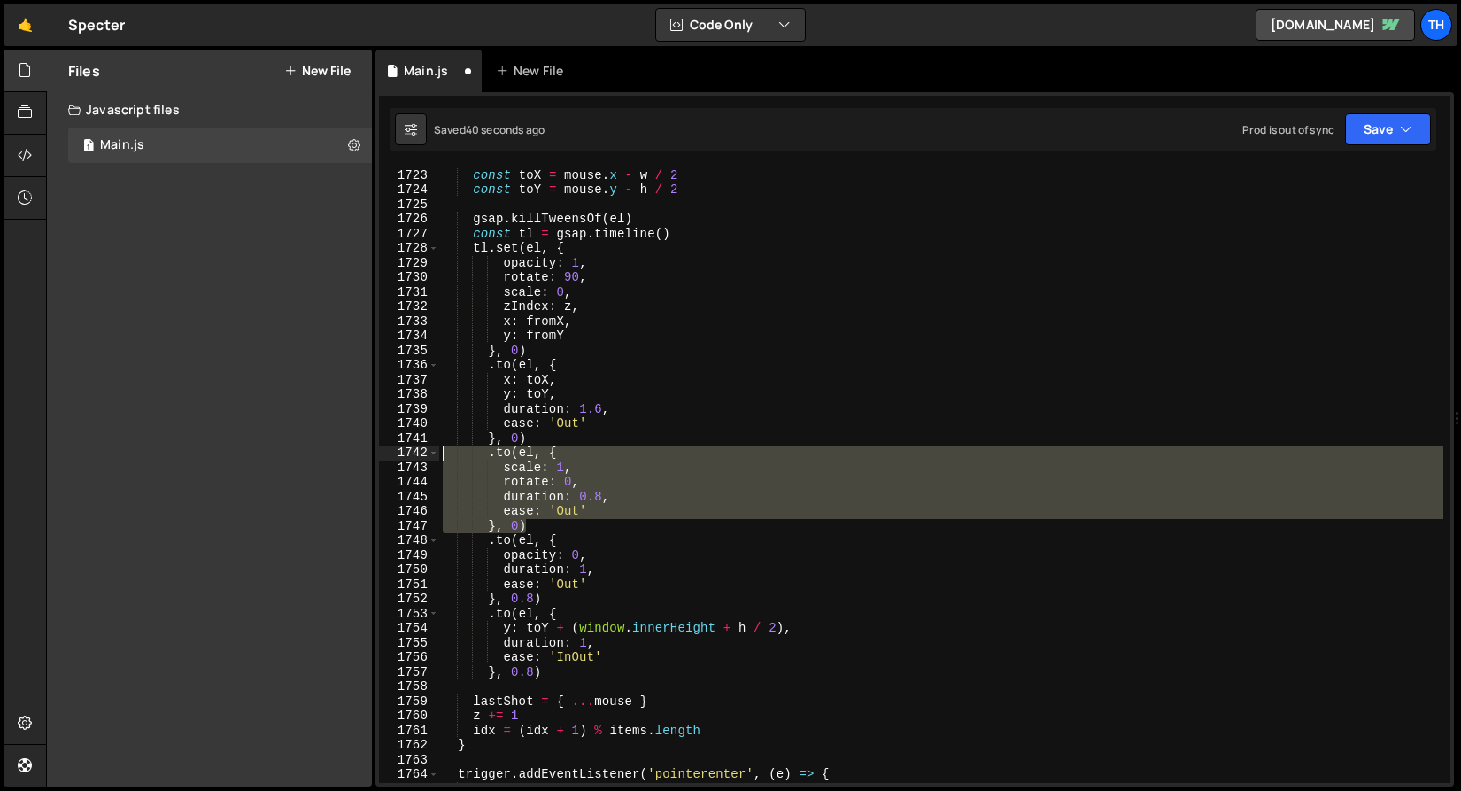
scroll to position [0, 0]
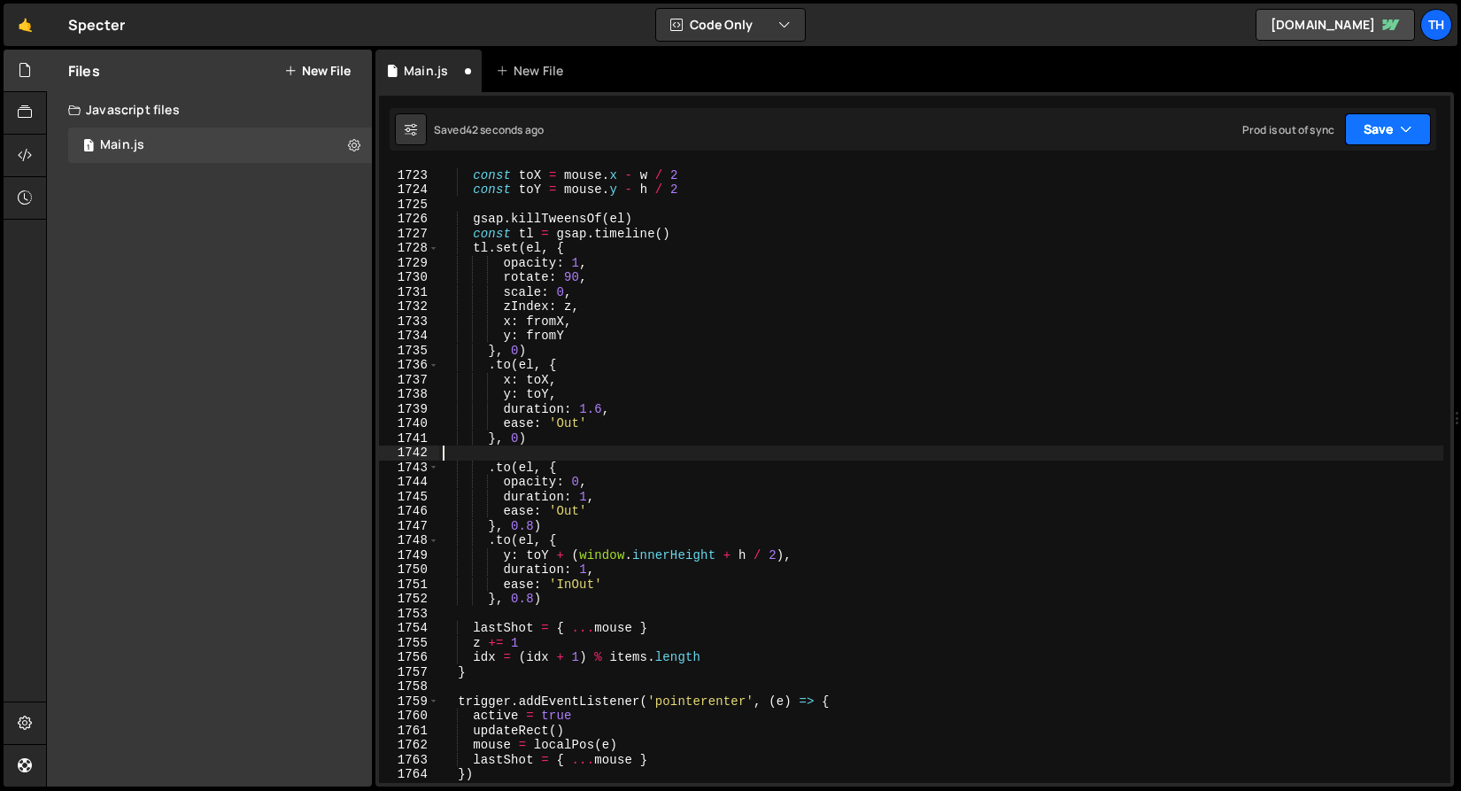
click at [1382, 131] on button "Save" at bounding box center [1388, 129] width 86 height 32
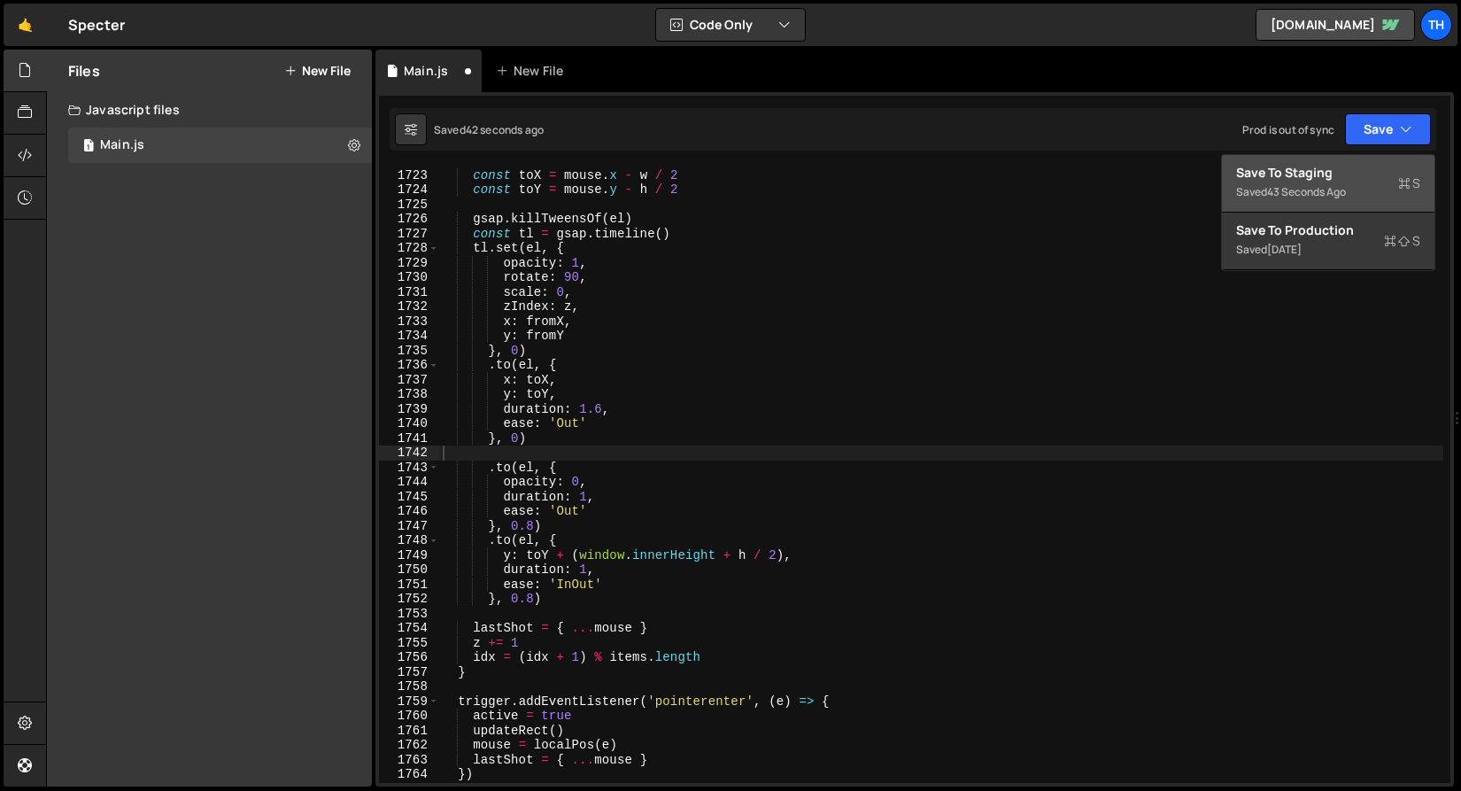
click at [1333, 184] on div "43 seconds ago" at bounding box center [1306, 191] width 79 height 15
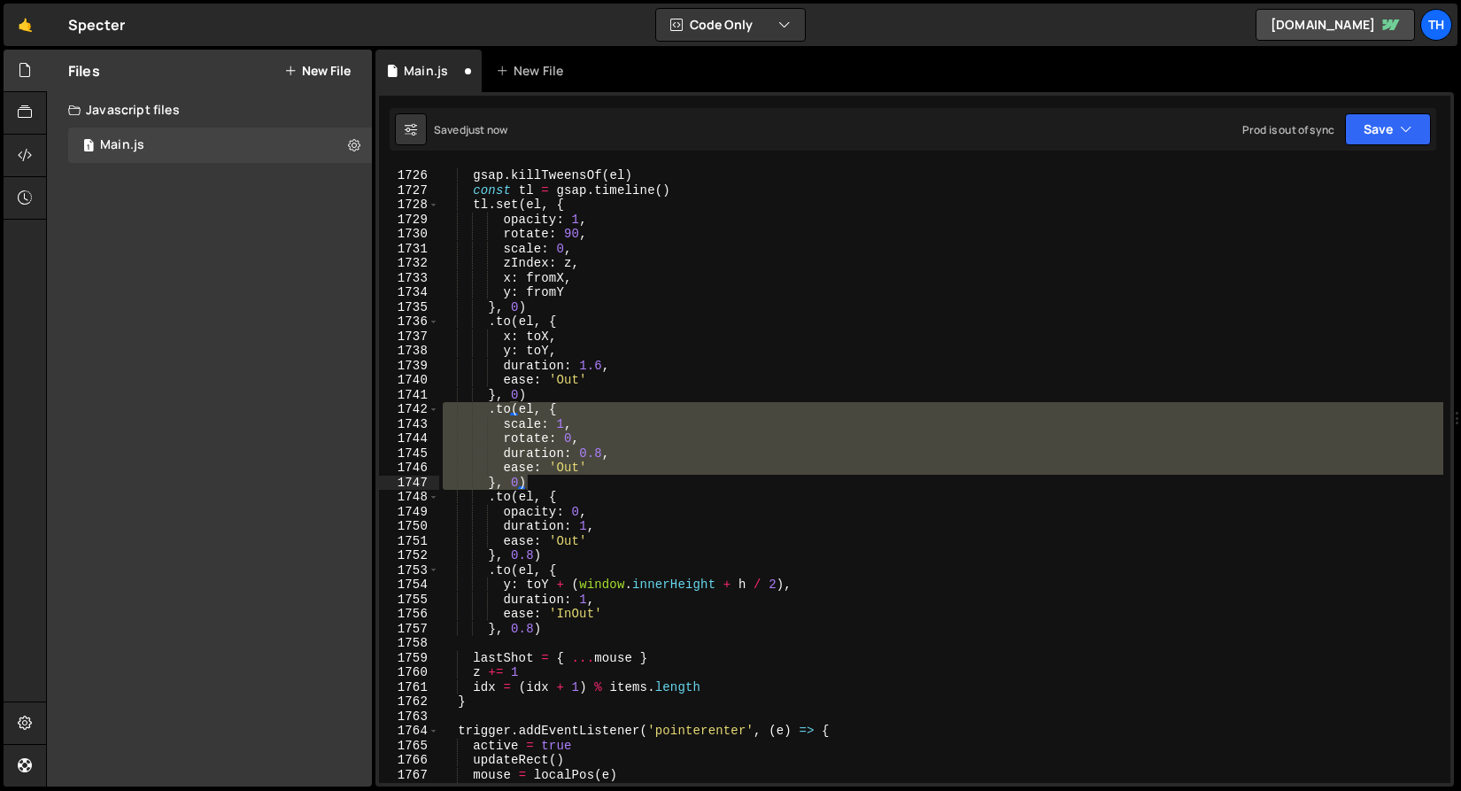
scroll to position [25215, 0]
click at [576, 388] on div "gsap . killTweensOf ( el ) const tl = gsap . timeline ( ) tl . set ( el , { opa…" at bounding box center [941, 475] width 1004 height 645
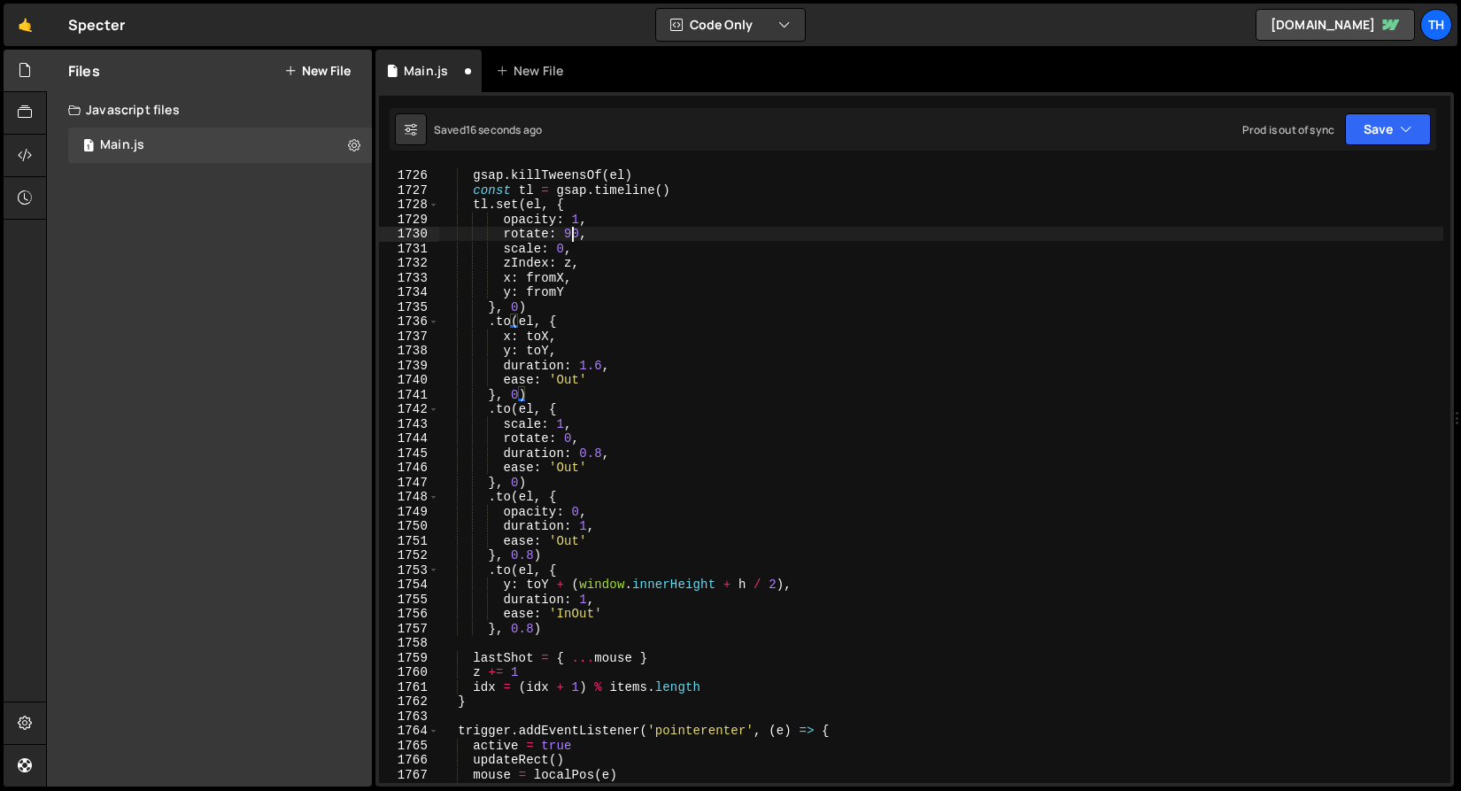
click at [568, 235] on div "gsap . killTweensOf ( el ) const tl = gsap . timeline ( ) tl . set ( el , { opa…" at bounding box center [941, 475] width 1004 height 645
click at [559, 251] on div "gsap . killTweensOf ( el ) const tl = gsap . timeline ( ) tl . set ( el , { opa…" at bounding box center [941, 475] width 1004 height 645
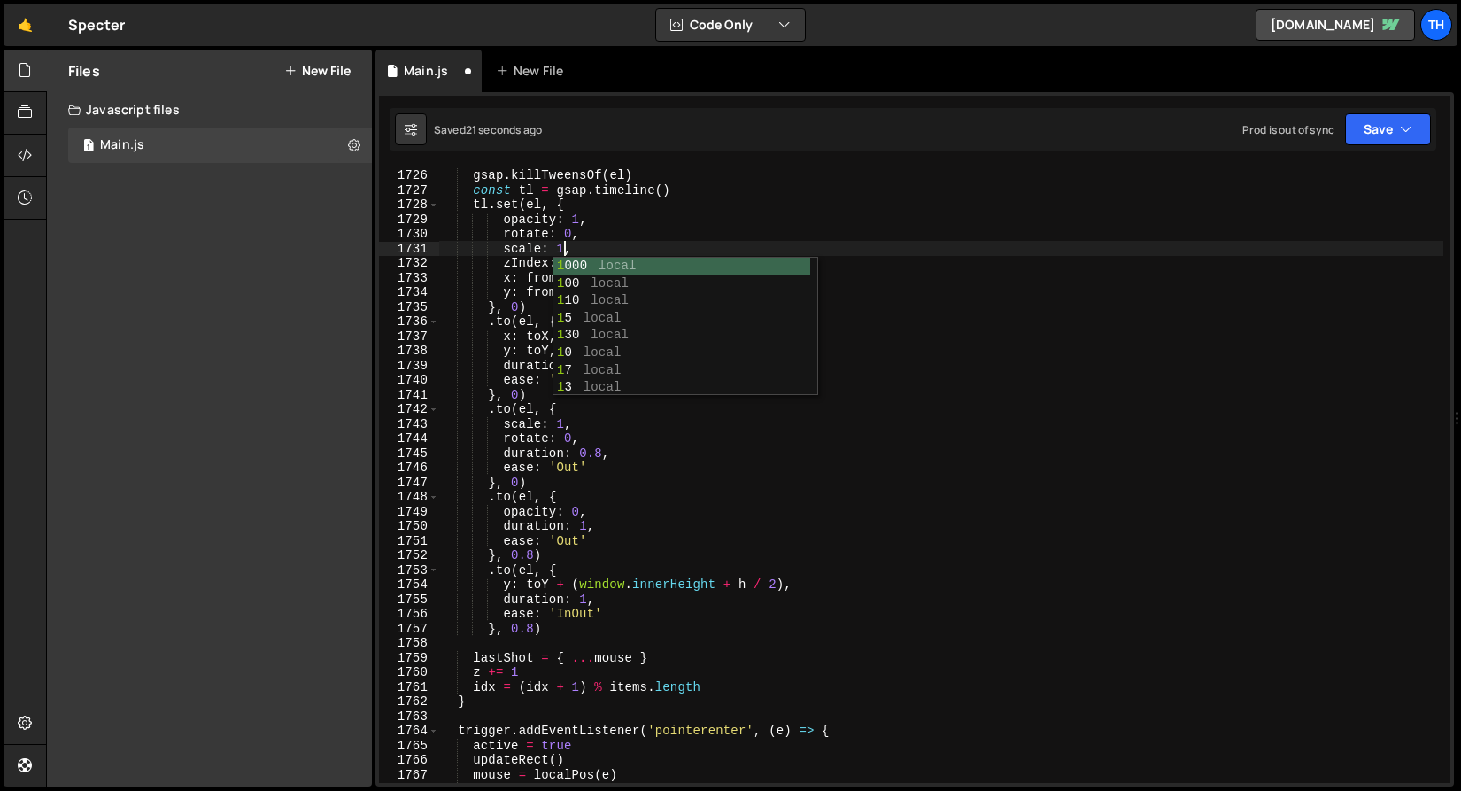
scroll to position [0, 8]
click at [1374, 133] on button "Save" at bounding box center [1388, 129] width 86 height 32
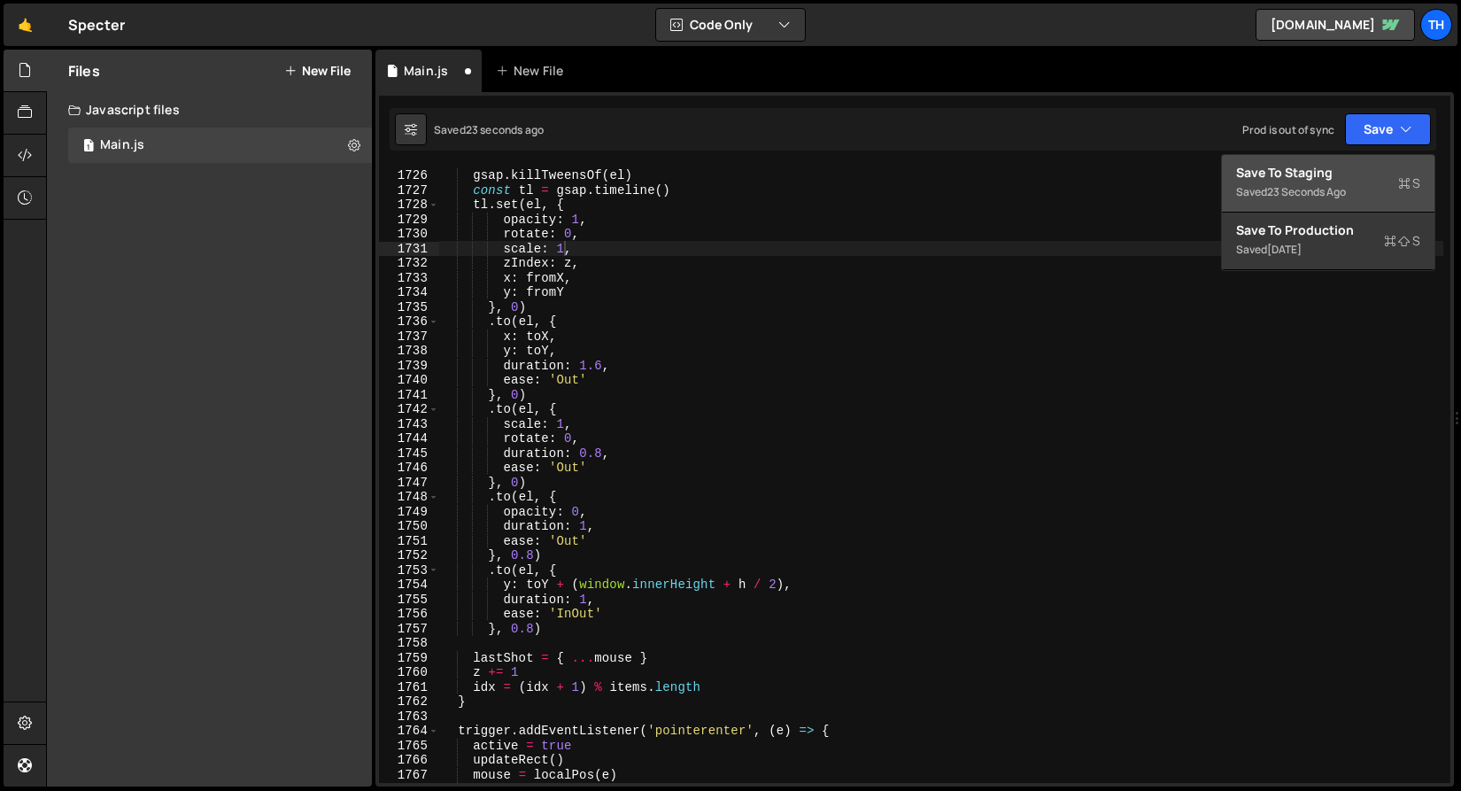
click at [1362, 160] on button "Save to Staging S Saved 23 seconds ago" at bounding box center [1328, 184] width 213 height 58
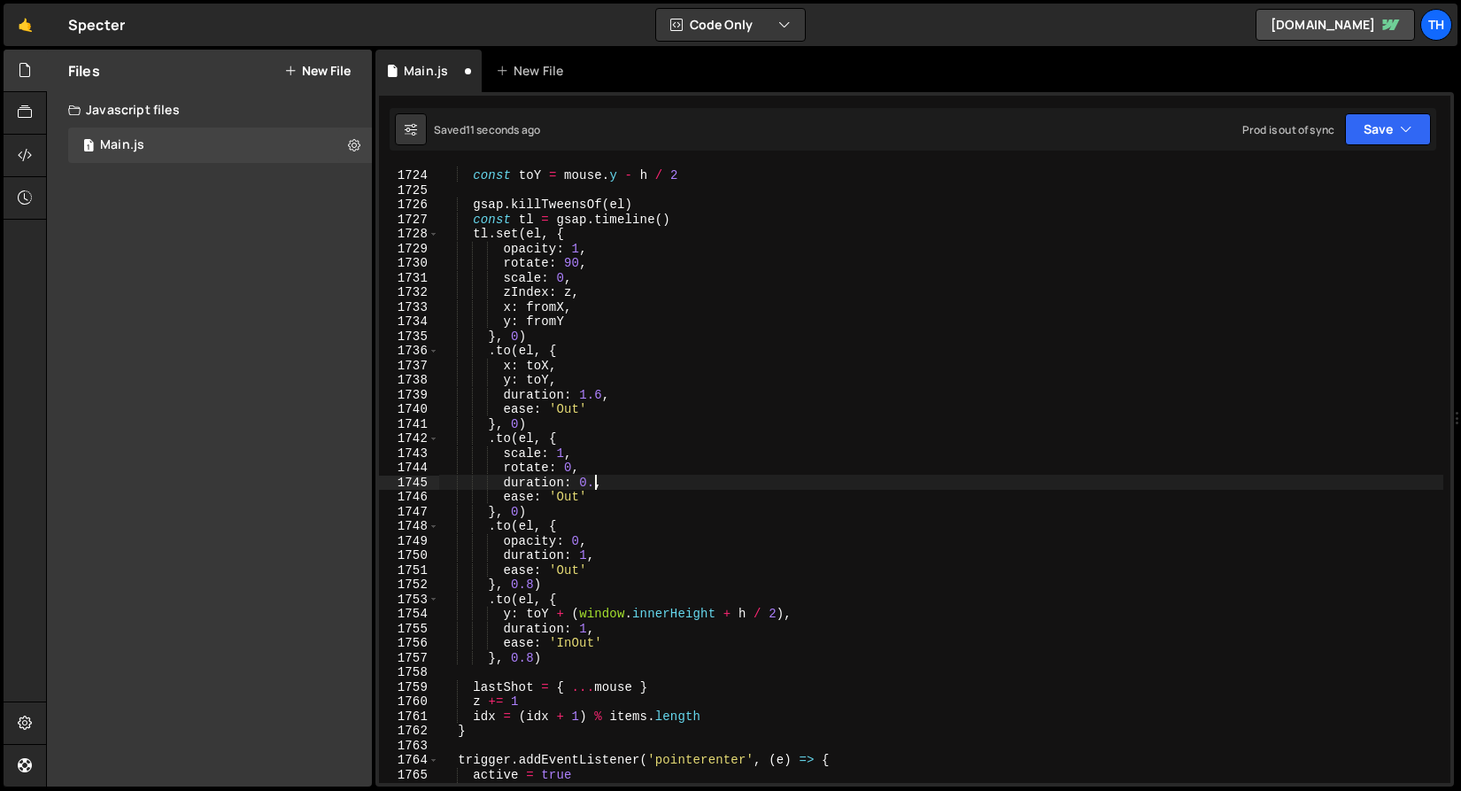
scroll to position [25186, 0]
click at [1395, 137] on button "Save" at bounding box center [1388, 129] width 86 height 32
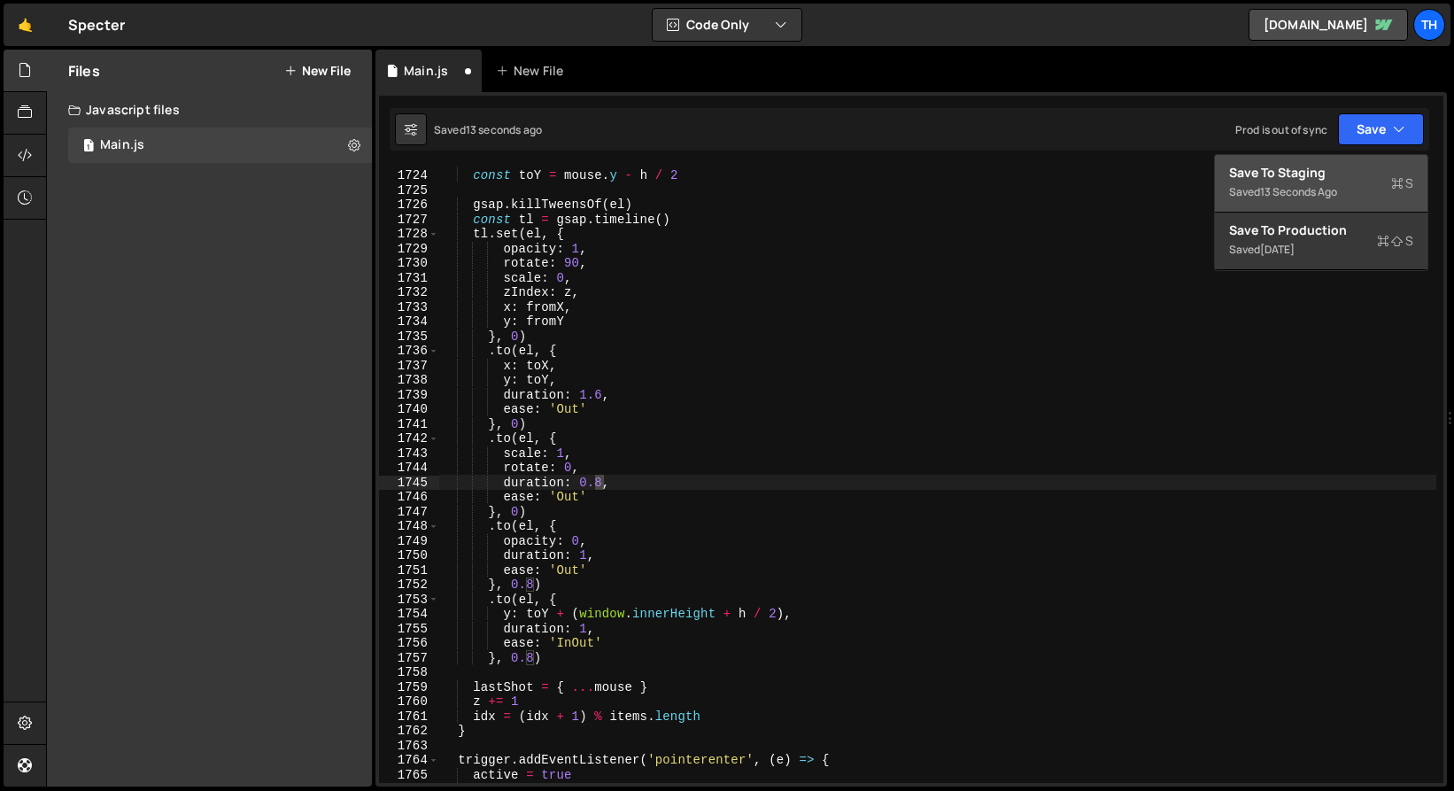
click at [1364, 167] on div "Save to Staging S" at bounding box center [1321, 173] width 184 height 18
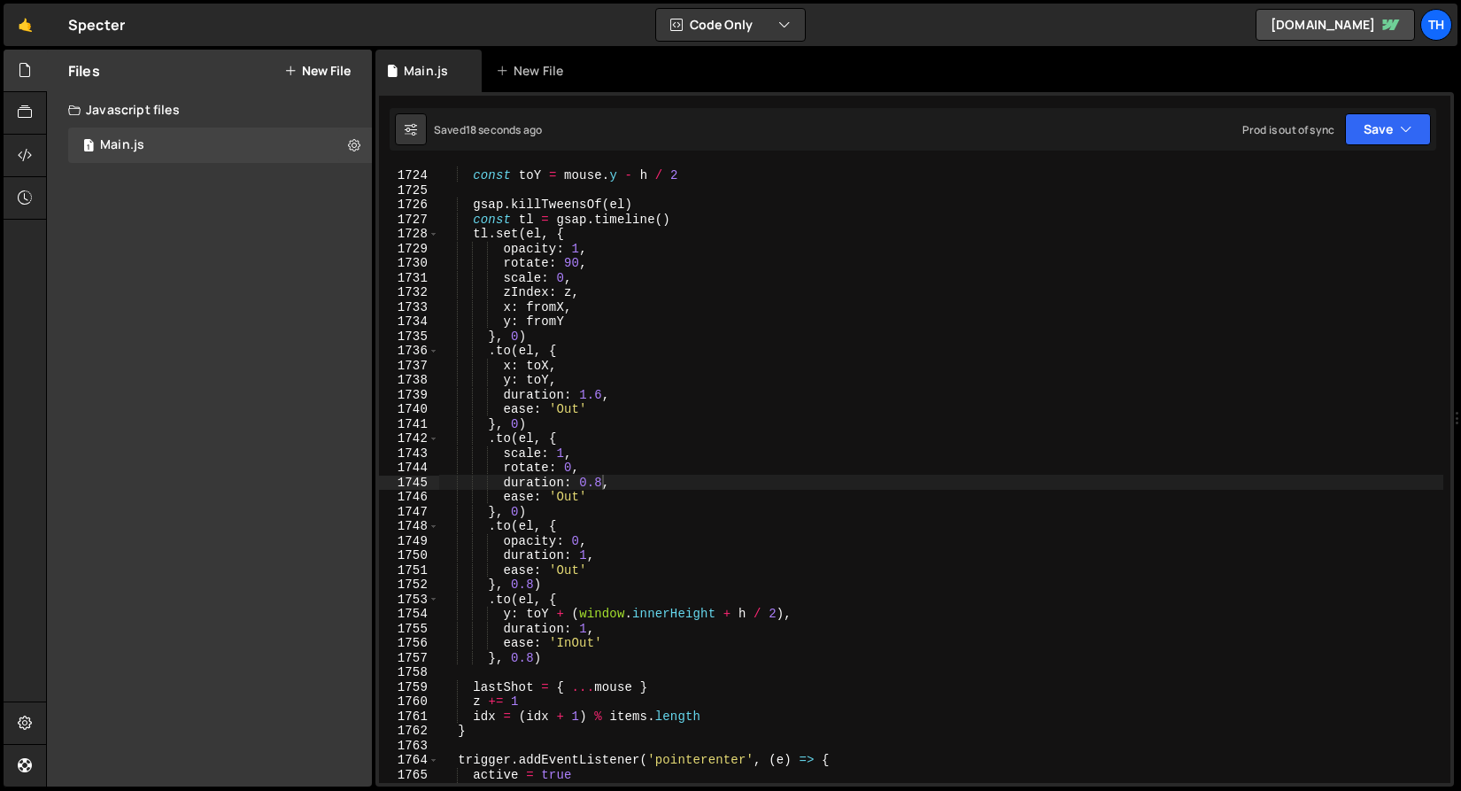
drag, startPoint x: 566, startPoint y: 259, endPoint x: 591, endPoint y: 287, distance: 37.0
click at [566, 259] on div "const toX = mouse . x - w / 2 const toY = mouse . y - h / 2 gsap . killTweensOf…" at bounding box center [941, 475] width 1004 height 645
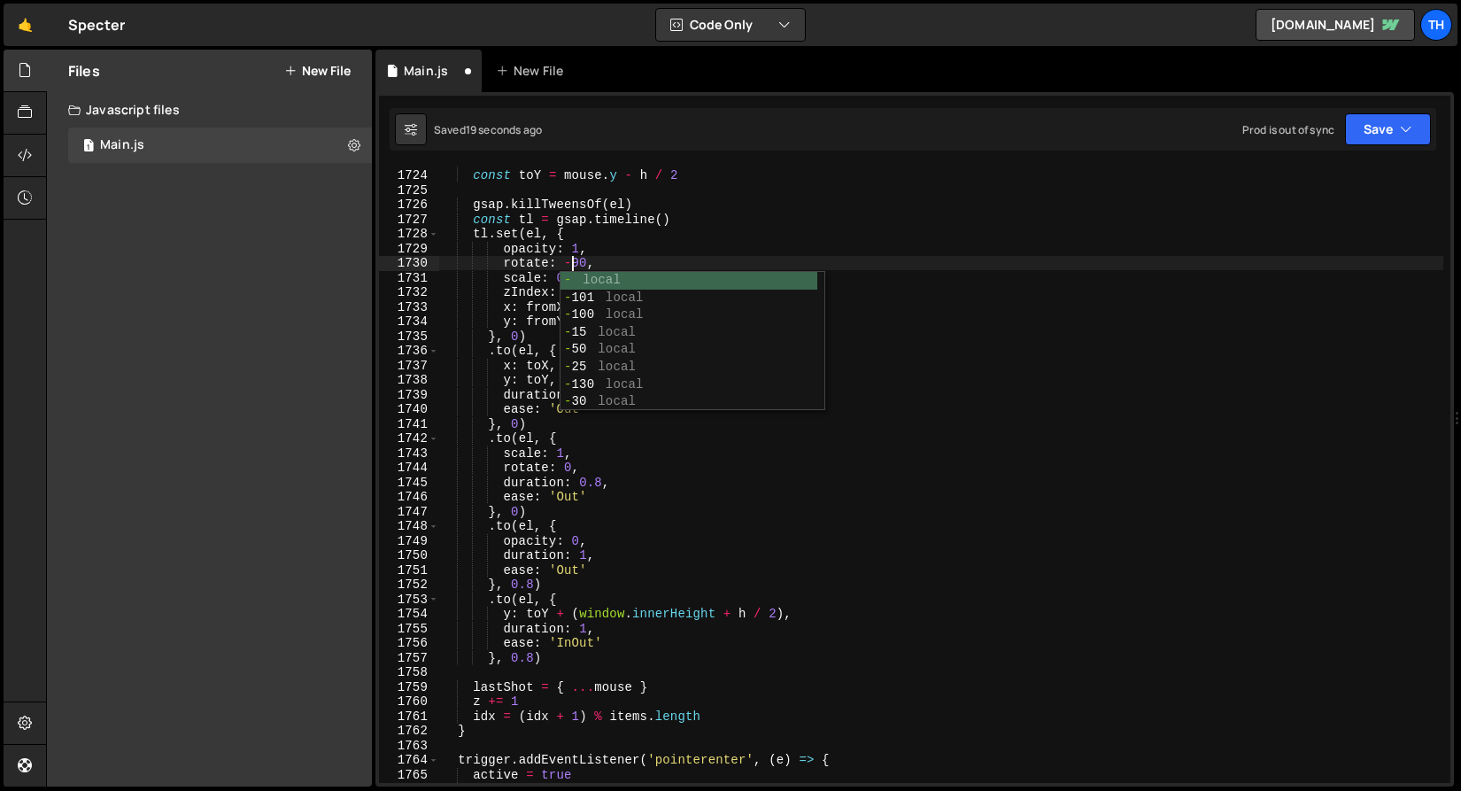
scroll to position [0, 8]
click at [511, 224] on div "const toX = mouse . x - w / 2 const toY = mouse . y - h / 2 gsap . killTweensOf…" at bounding box center [941, 475] width 1004 height 645
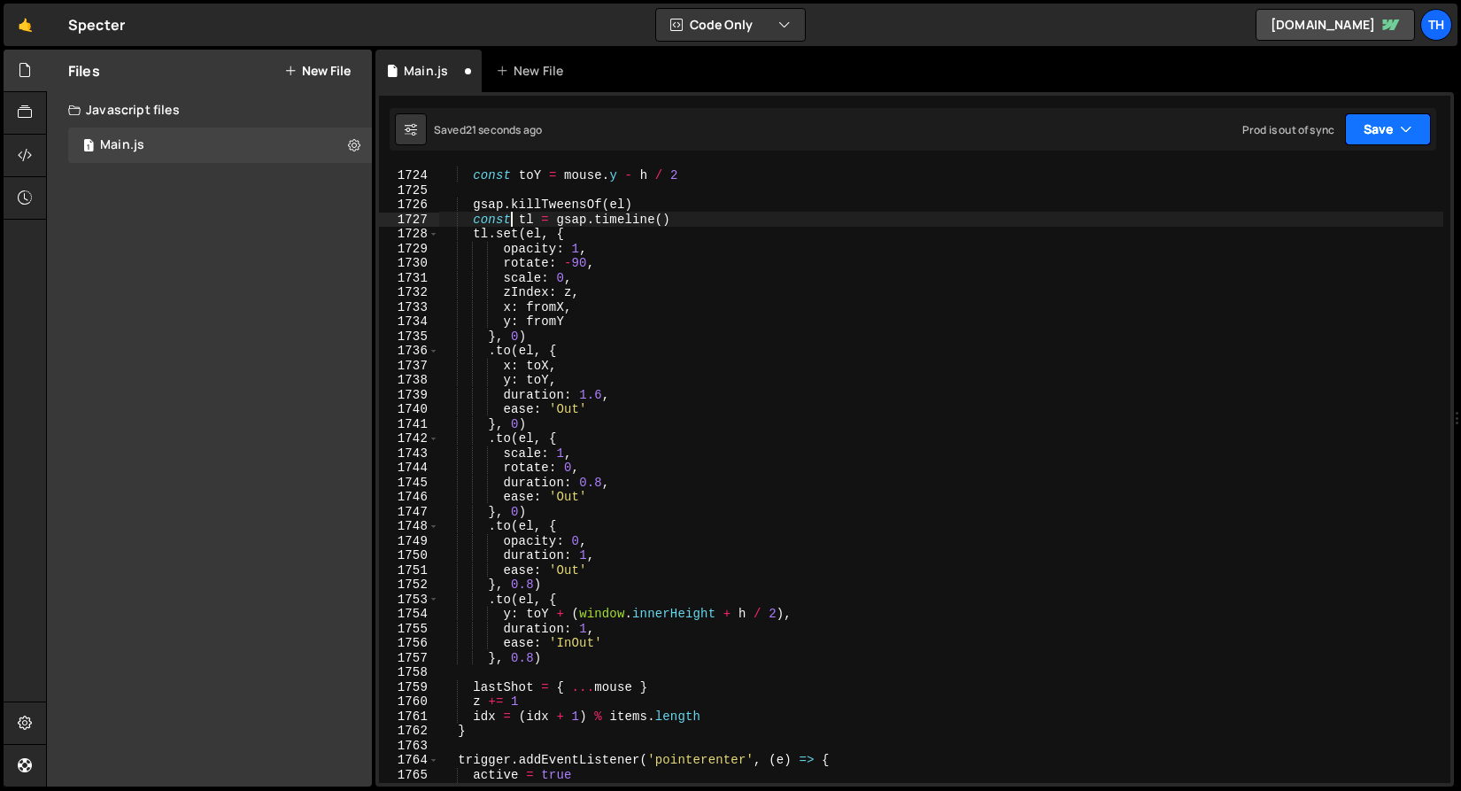
click at [1402, 128] on icon "button" at bounding box center [1406, 129] width 12 height 18
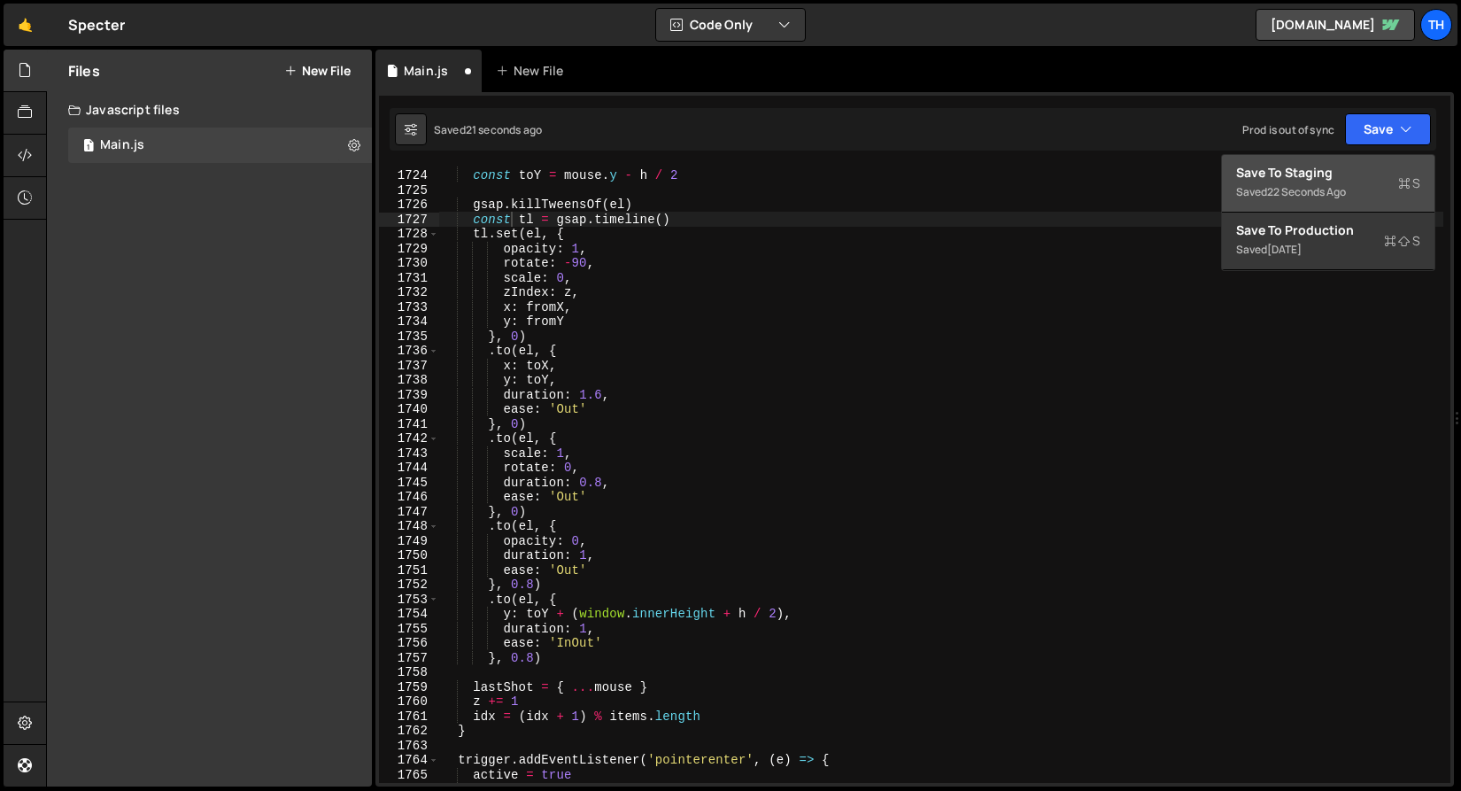
click at [1378, 167] on div "Save to Staging S" at bounding box center [1328, 173] width 184 height 18
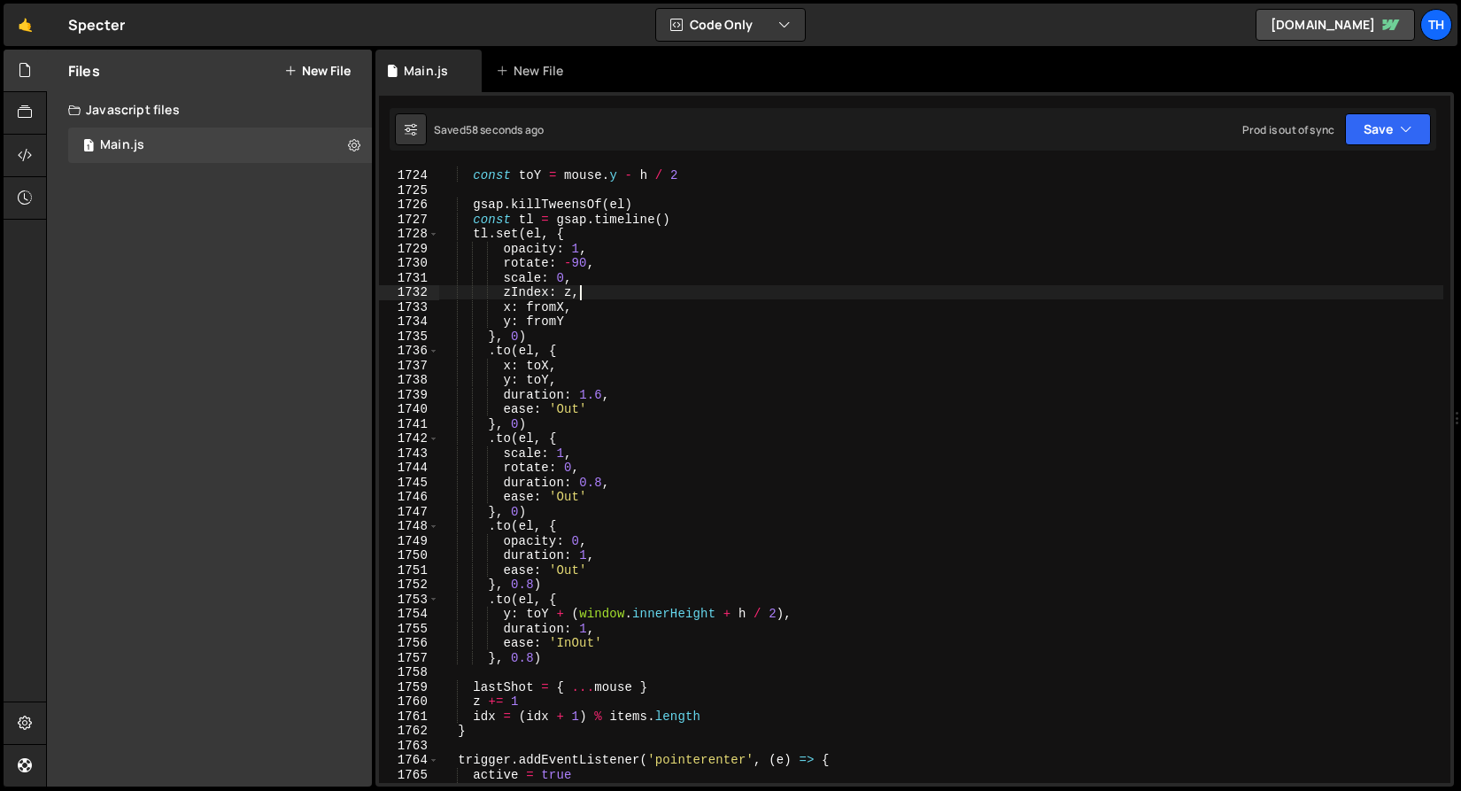
click at [594, 294] on div "const toX = mouse . x - w / 2 const toY = mouse . y - h / 2 gsap . killTweensOf…" at bounding box center [941, 475] width 1004 height 645
click at [592, 323] on div "const toX = mouse . x - w / 2 const toY = mouse . y - h / 2 gsap . killTweensOf…" at bounding box center [941, 475] width 1004 height 645
type textarea "y: fromY,"
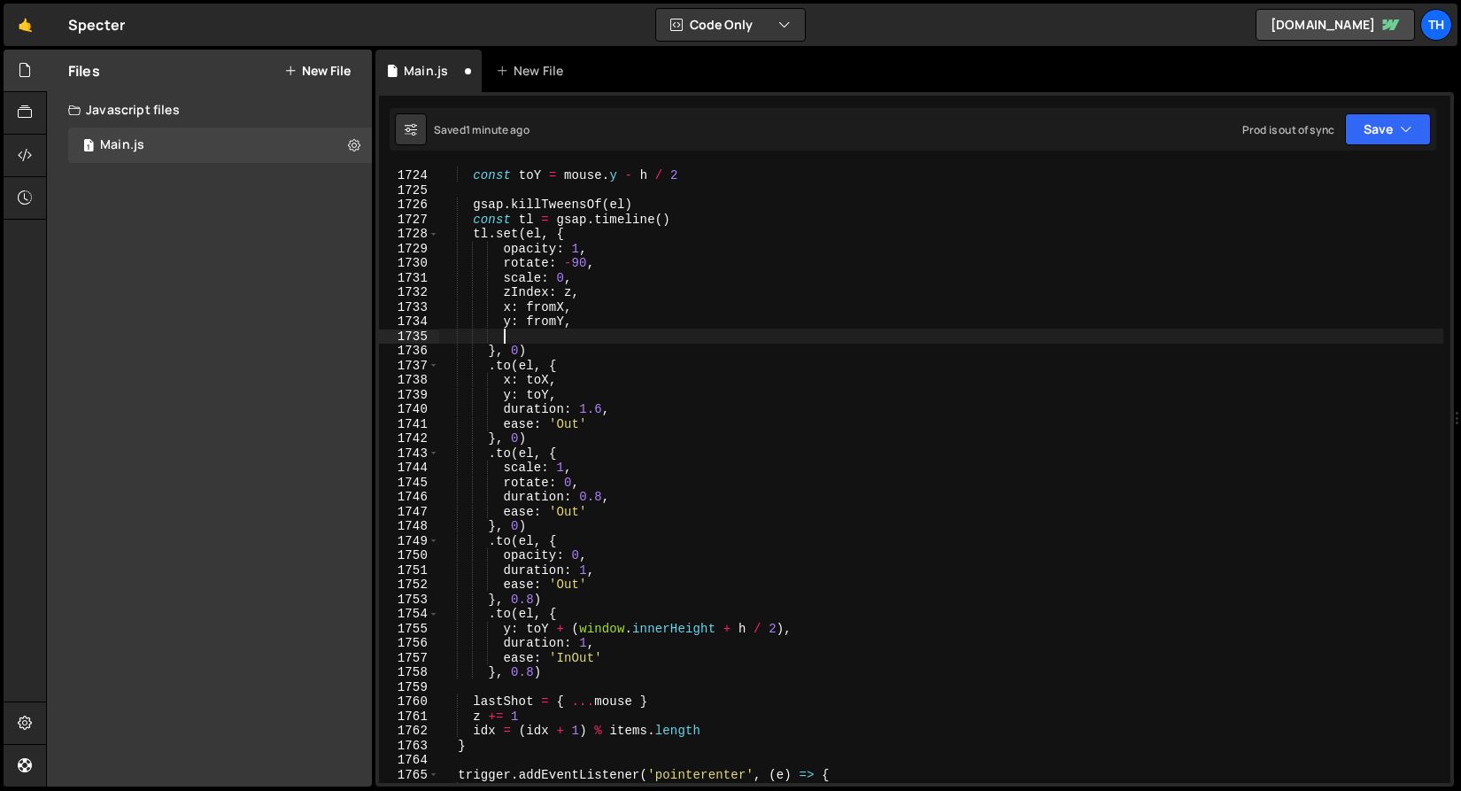
scroll to position [0, 4]
paste textarea "transformOrigin: '0% 100%'"
click at [1372, 132] on button "Save" at bounding box center [1388, 129] width 86 height 32
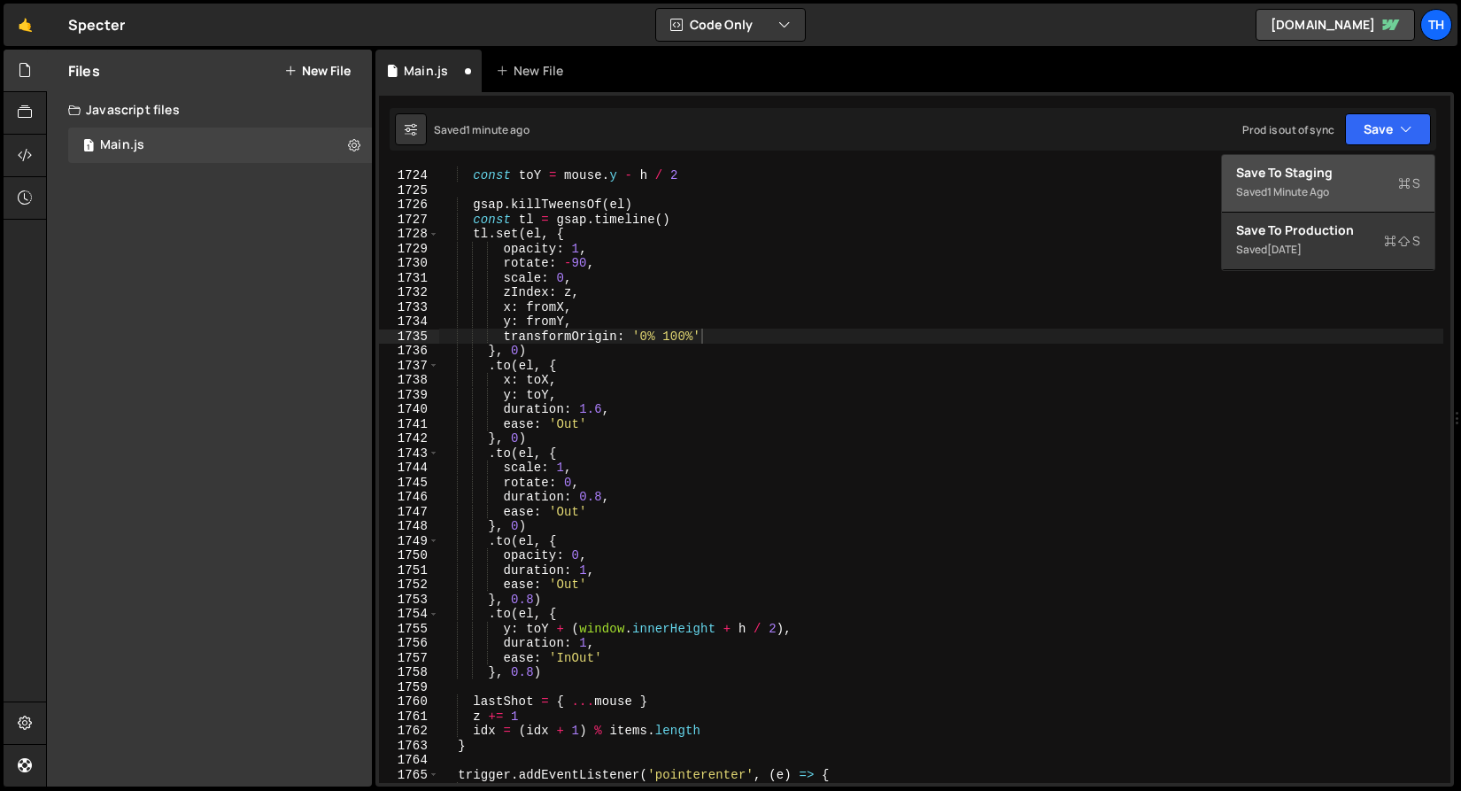
click at [1357, 162] on button "Save to Staging S Saved 1 minute ago" at bounding box center [1328, 184] width 213 height 58
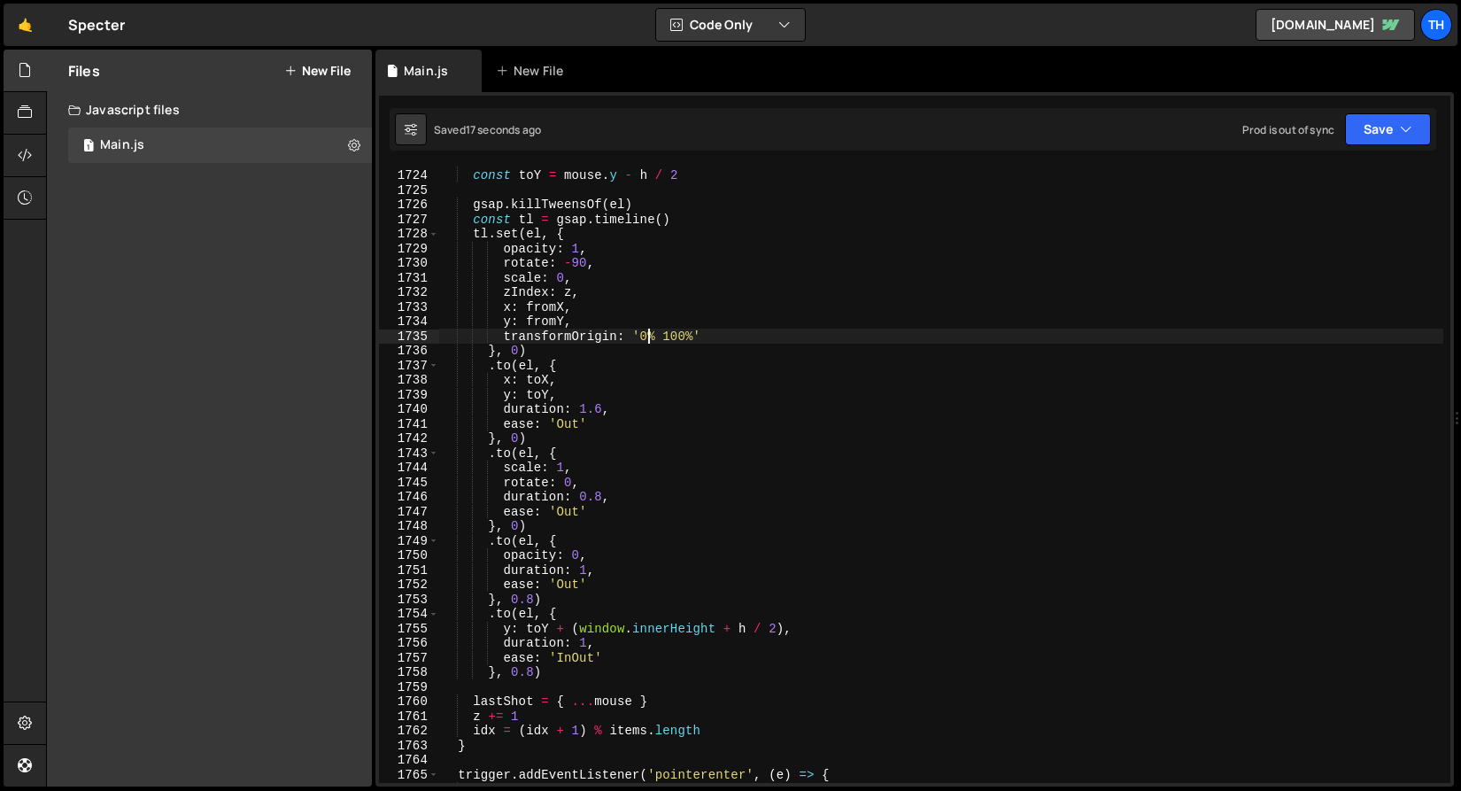
click at [647, 331] on div "const toX = mouse . x - w / 2 const toY = mouse . y - h / 2 gsap . killTweensOf…" at bounding box center [941, 475] width 1004 height 645
click at [645, 331] on div "const toX = mouse . x - w / 2 const toY = mouse . y - h / 2 gsap . killTweensOf…" at bounding box center [941, 474] width 1004 height 616
click at [517, 345] on div "const toX = mouse . x - w / 2 const toY = mouse . y - h / 2 gsap . killTweensOf…" at bounding box center [941, 475] width 1004 height 645
click at [569, 262] on div "const toX = mouse . x - w / 2 const toY = mouse . y - h / 2 gsap . killTweensOf…" at bounding box center [941, 475] width 1004 height 645
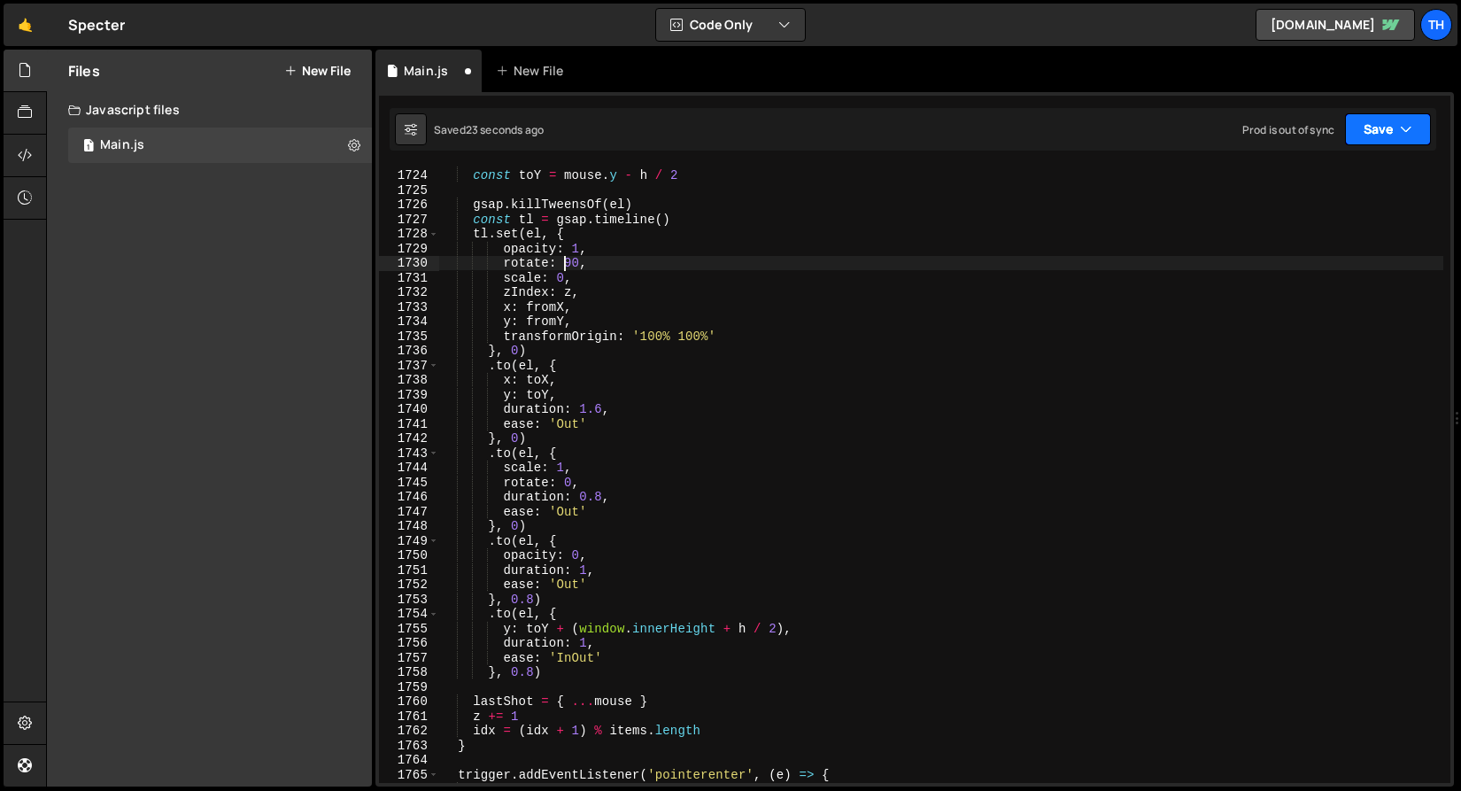
click at [1406, 121] on icon "button" at bounding box center [1406, 129] width 12 height 18
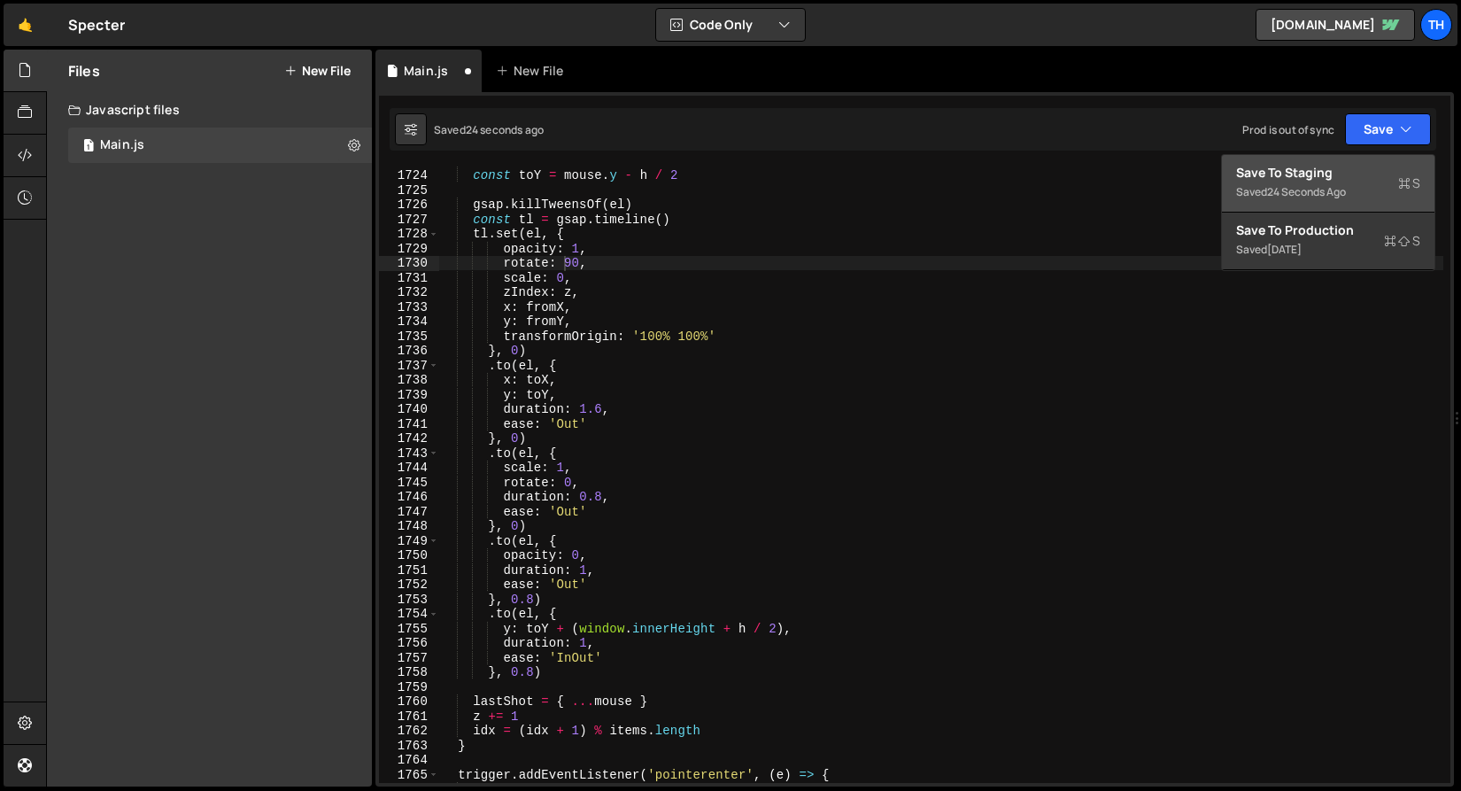
click at [1358, 166] on div "Save to Staging S" at bounding box center [1328, 173] width 184 height 18
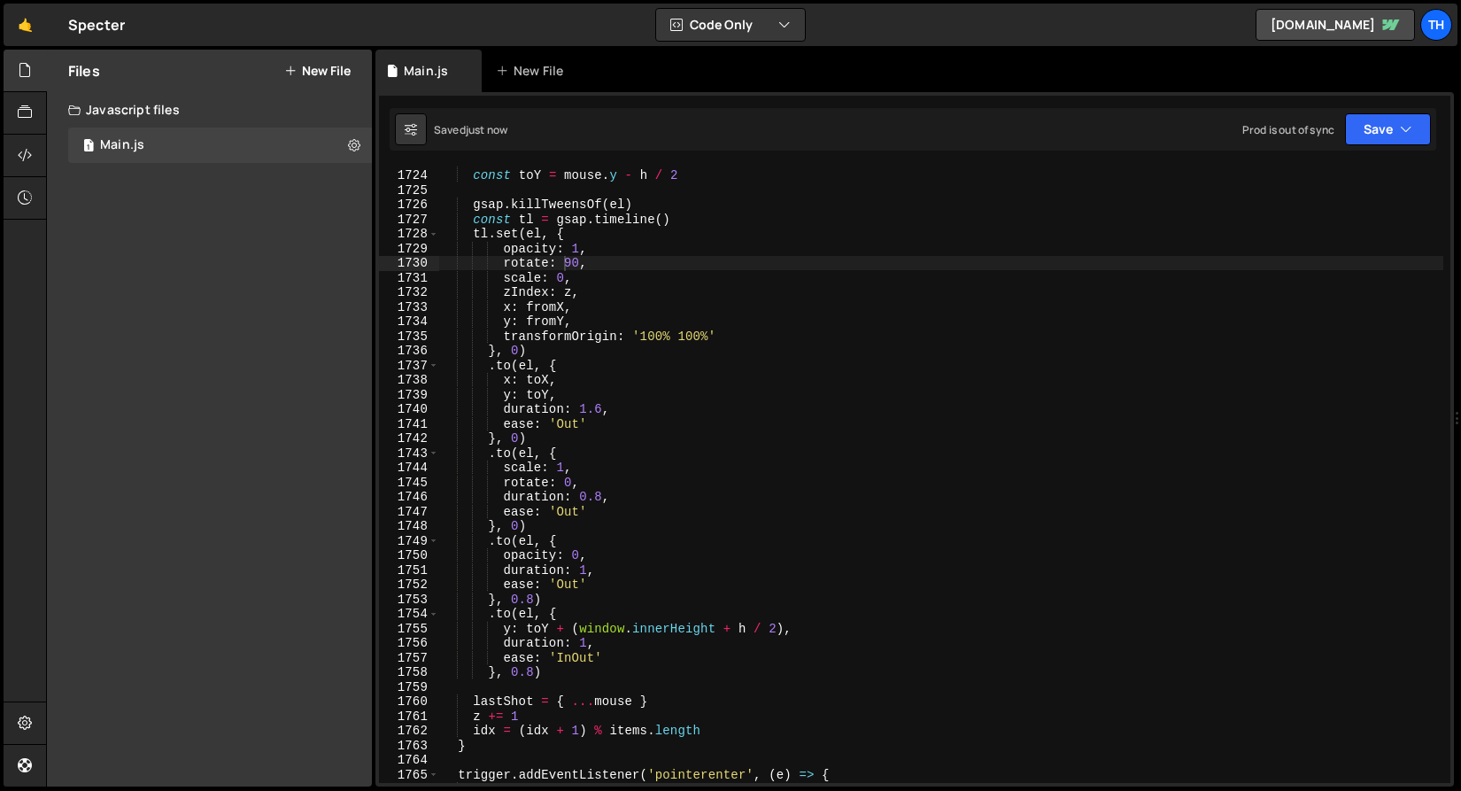
click at [692, 336] on div "const toX = mouse . x - w / 2 const toY = mouse . y - h / 2 gsap . killTweensOf…" at bounding box center [941, 475] width 1004 height 645
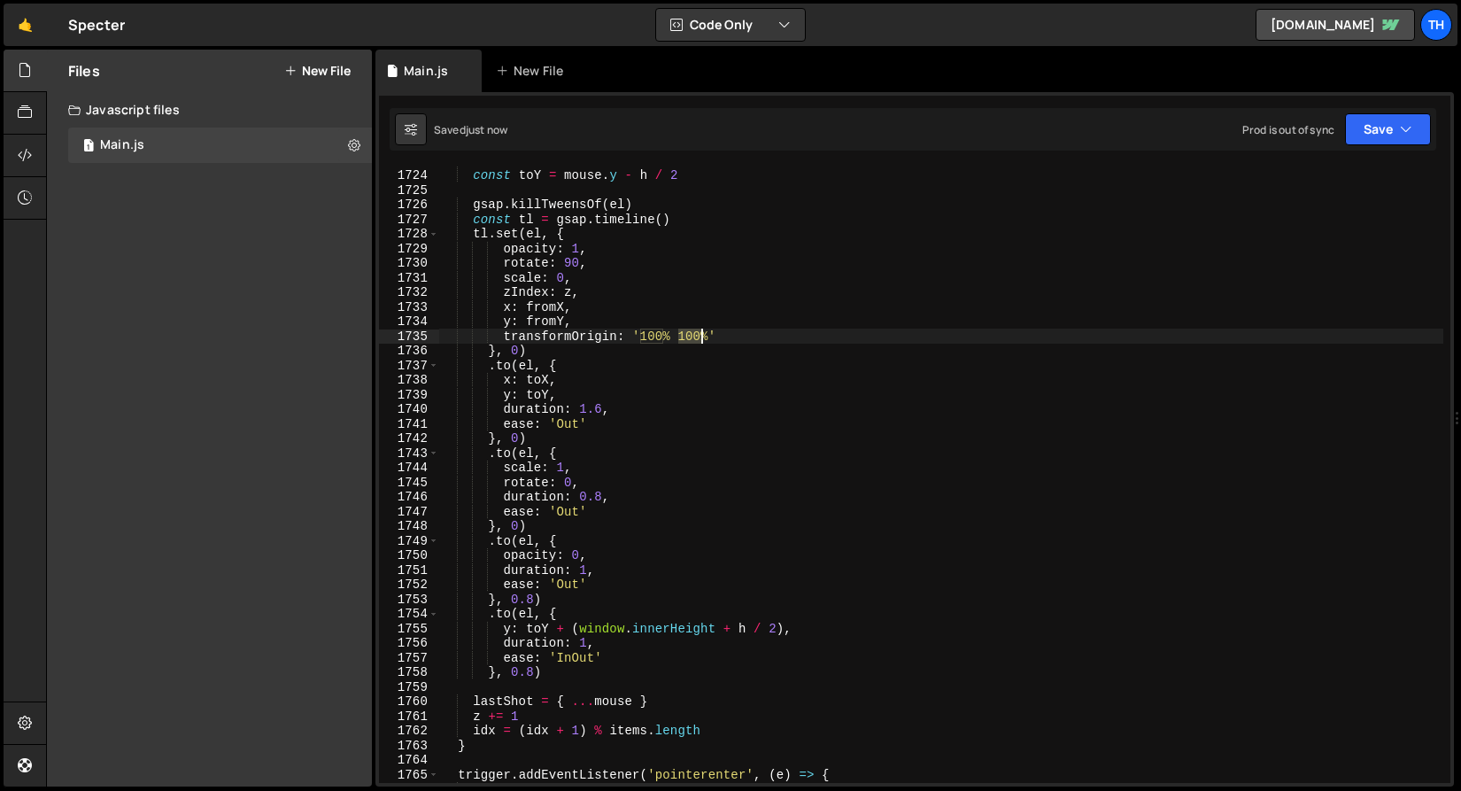
click at [692, 336] on div "const toX = mouse . x - w / 2 const toY = mouse . y - h / 2 gsap . killTweensOf…" at bounding box center [941, 475] width 1004 height 645
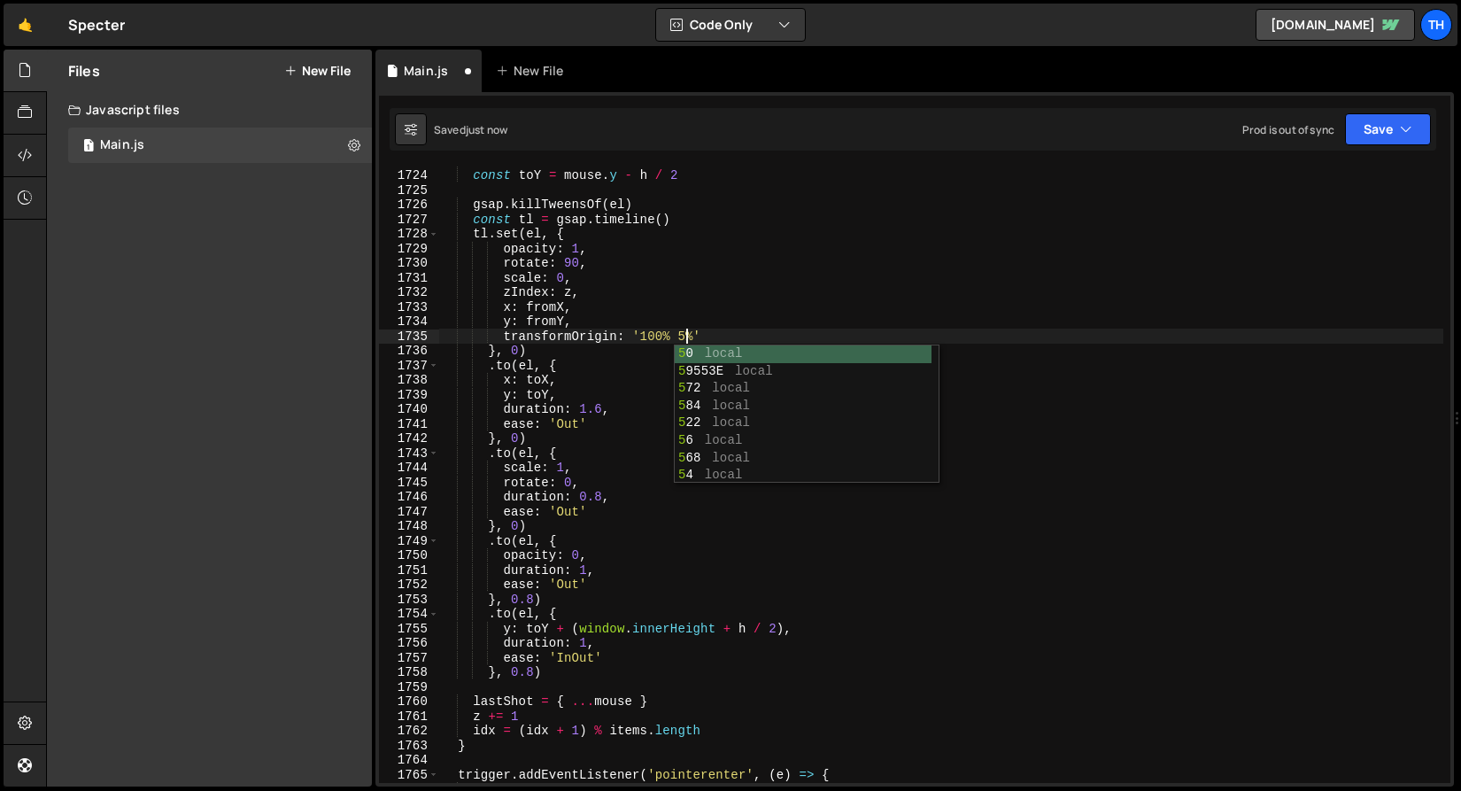
scroll to position [0, 17]
click at [1395, 124] on button "Save" at bounding box center [1388, 129] width 86 height 32
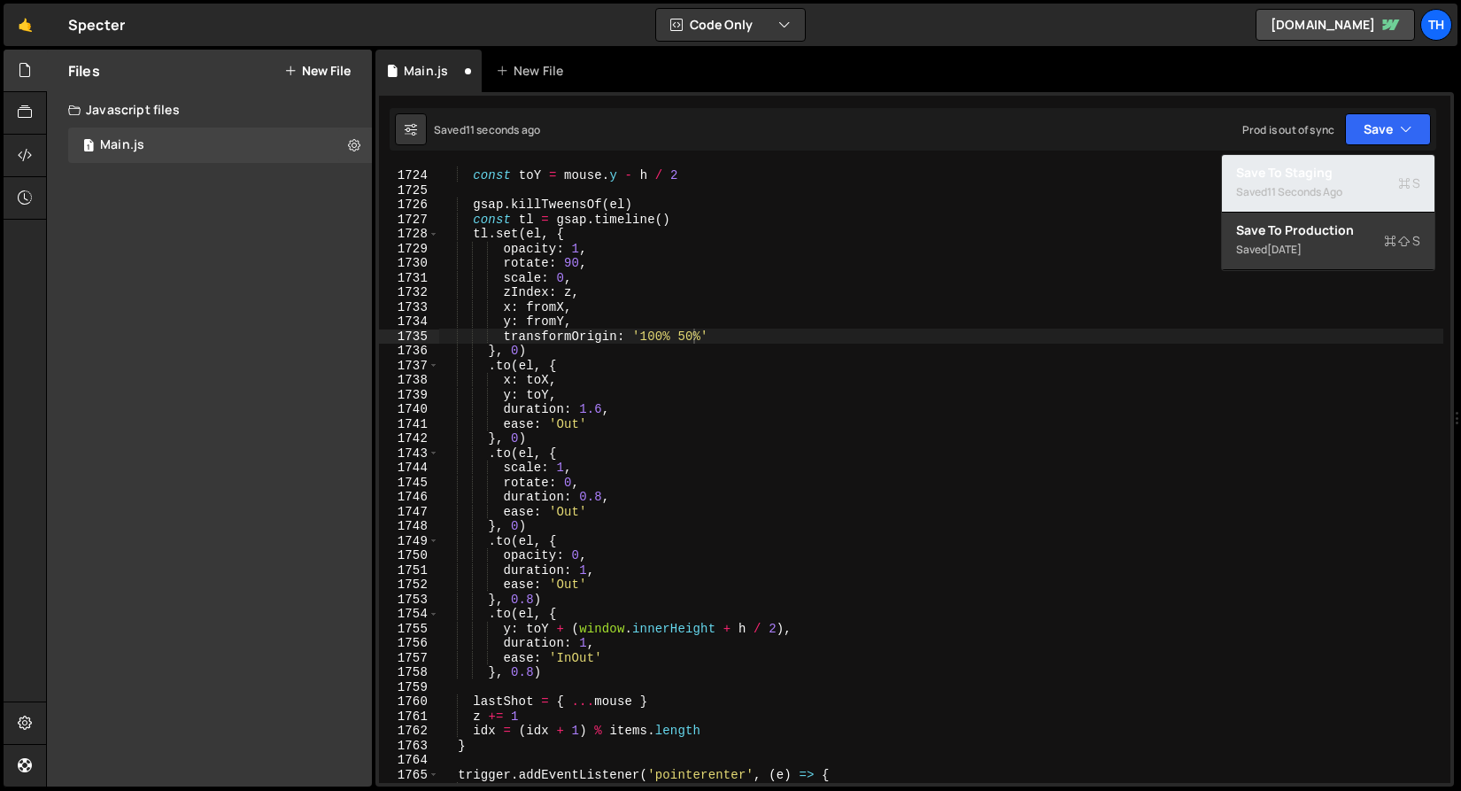
click at [1354, 172] on div "Save to Staging S" at bounding box center [1328, 173] width 184 height 18
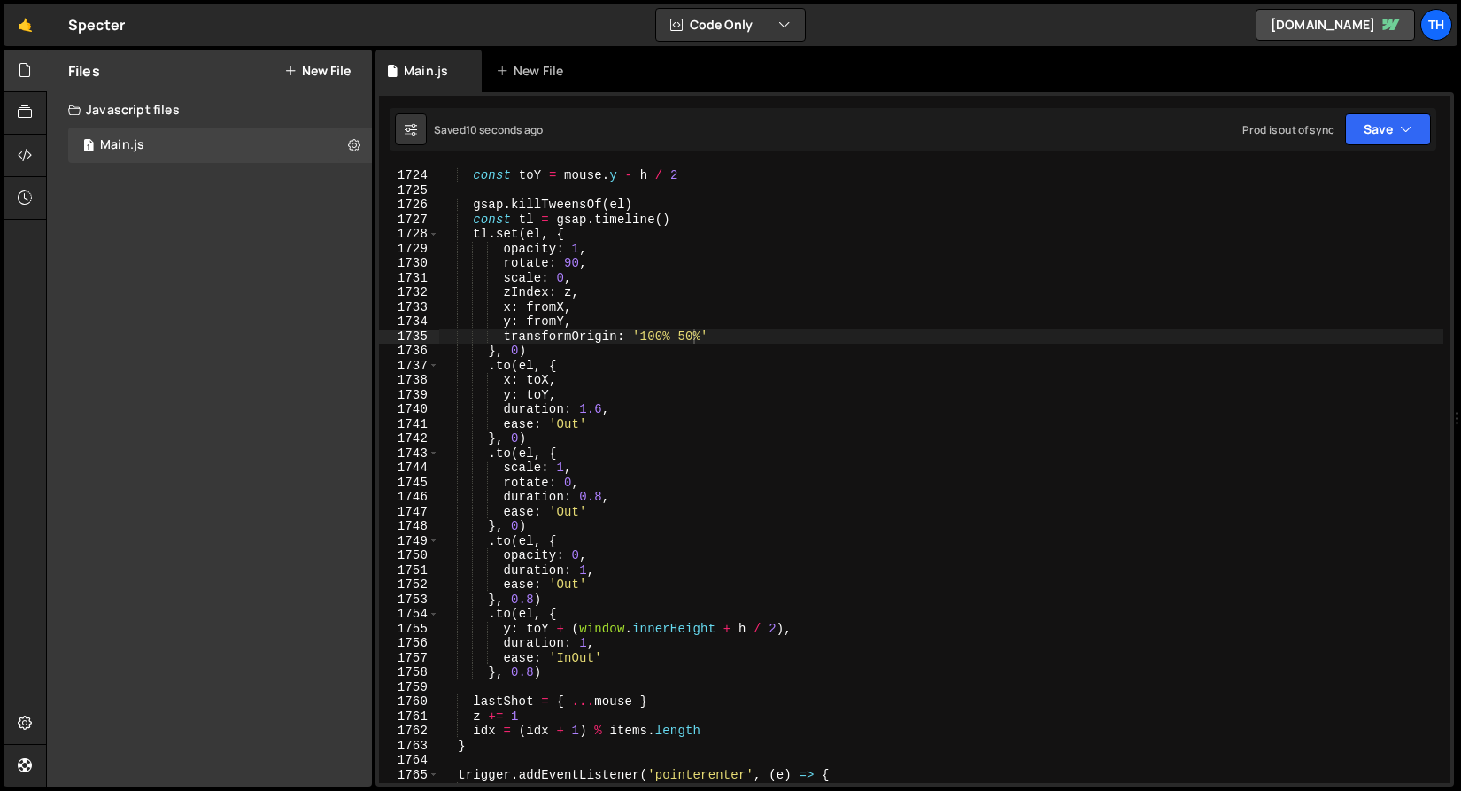
click at [556, 264] on div "const toX = mouse . x - w / 2 const toY = mouse . y - h / 2 gsap . killTweensOf…" at bounding box center [941, 475] width 1004 height 645
click at [562, 264] on div "const toX = mouse . x - w / 2 const toY = mouse . y - h / 2 gsap . killTweensOf…" at bounding box center [941, 475] width 1004 height 645
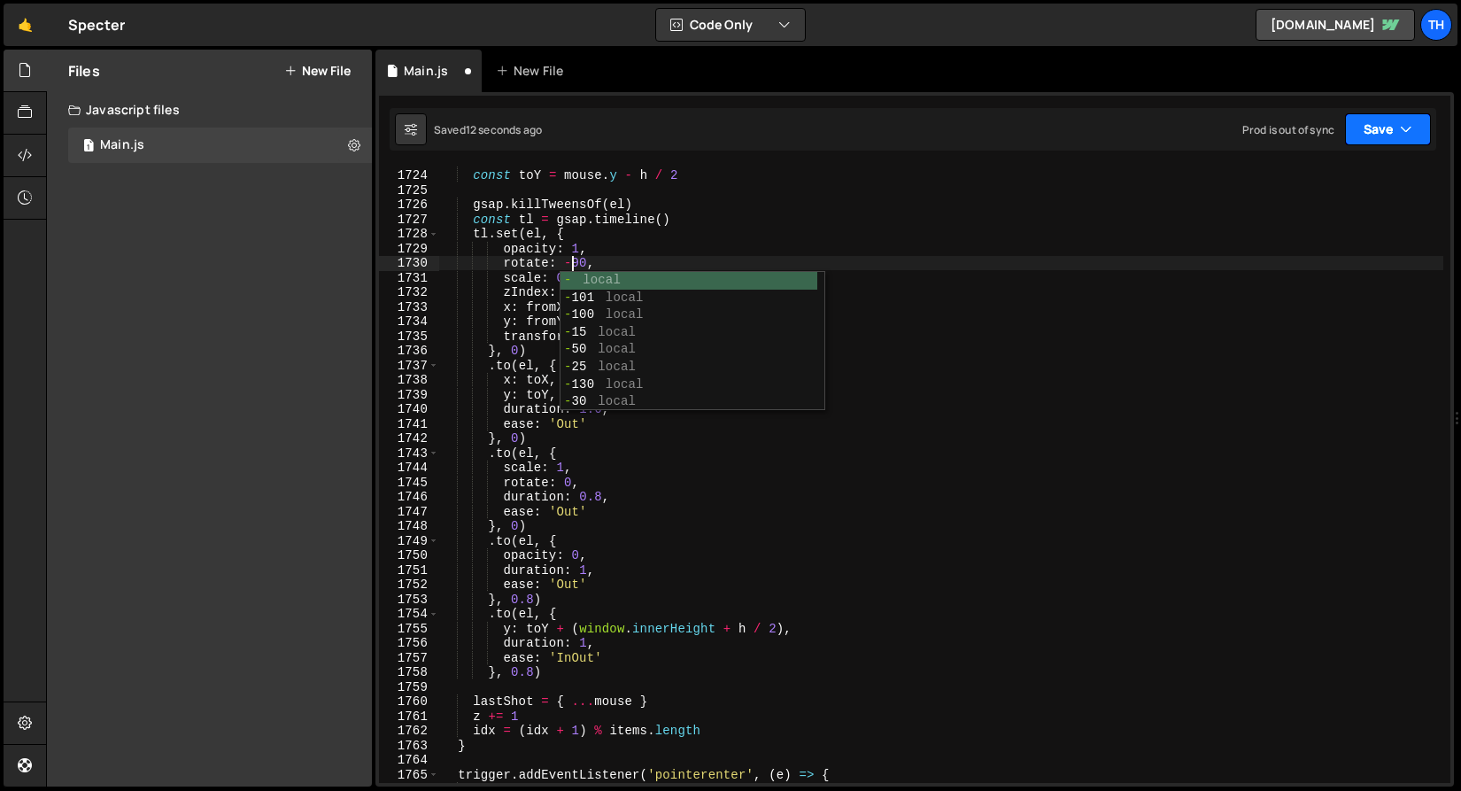
click at [1384, 131] on button "Save" at bounding box center [1388, 129] width 86 height 32
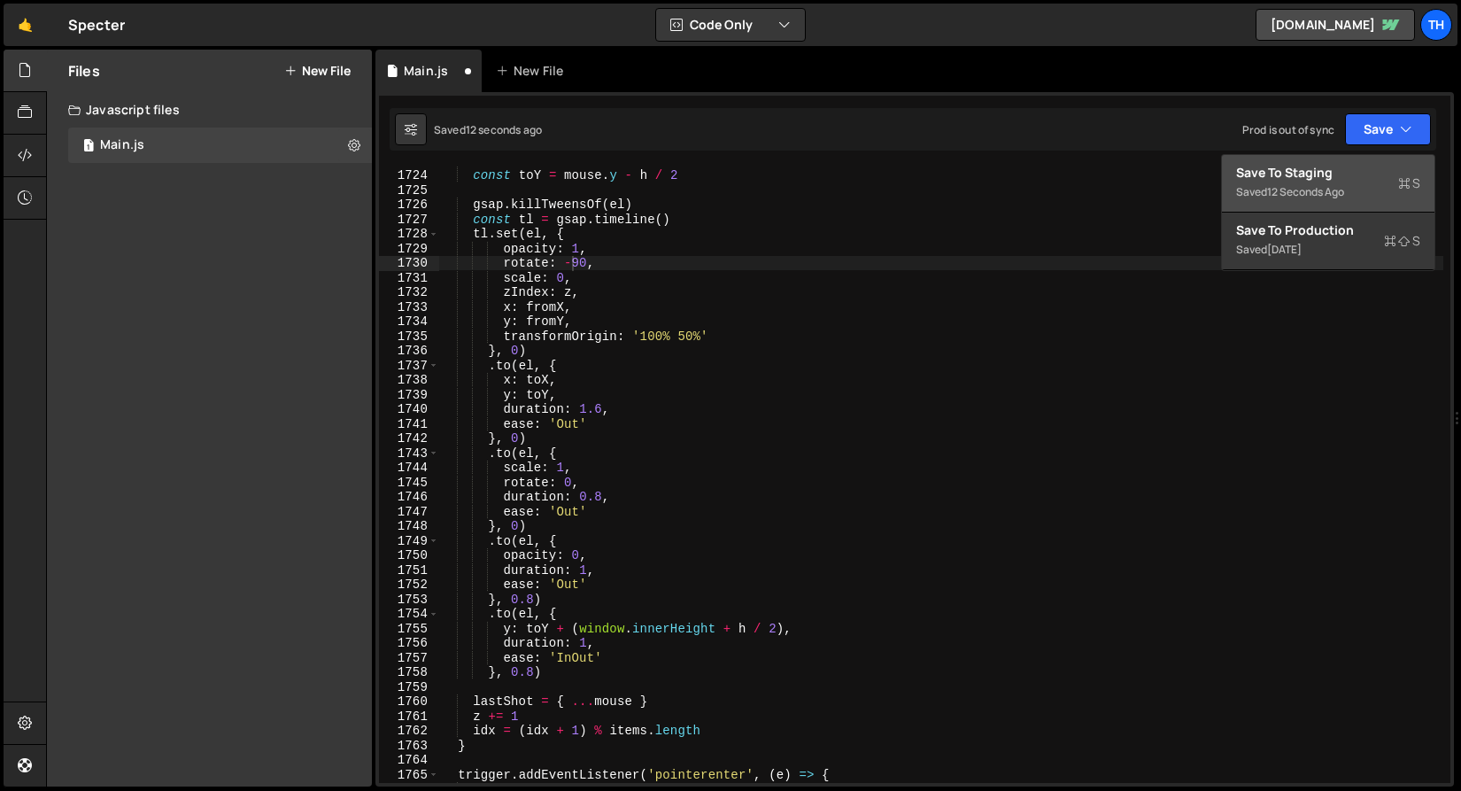
click at [1310, 176] on div "Save to Staging S" at bounding box center [1328, 173] width 184 height 18
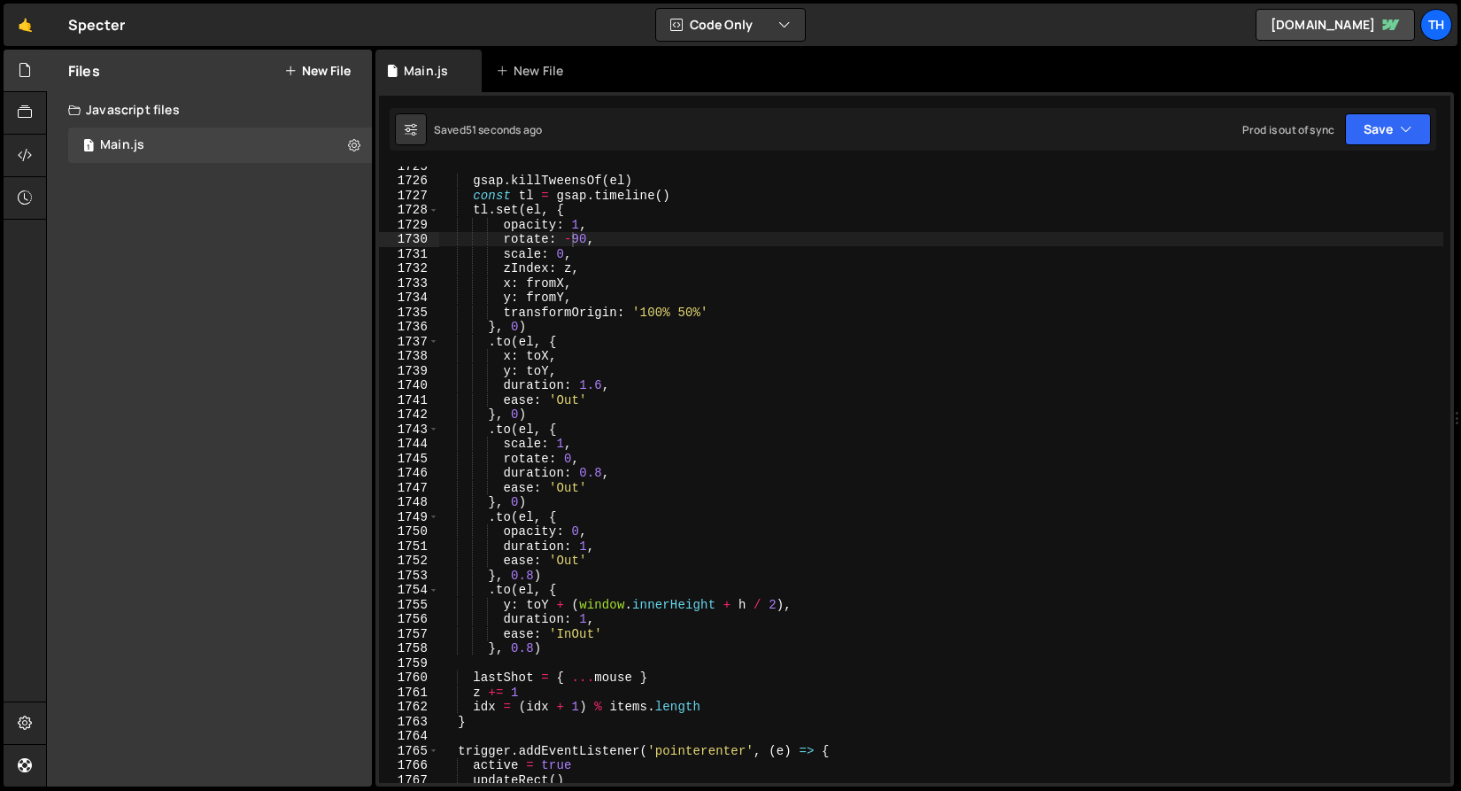
scroll to position [25210, 0]
type textarea "opacity: 0,"
click at [604, 532] on div "gsap . killTweensOf ( el ) const tl = gsap . timeline ( ) tl . set ( el , { opa…" at bounding box center [941, 480] width 1004 height 645
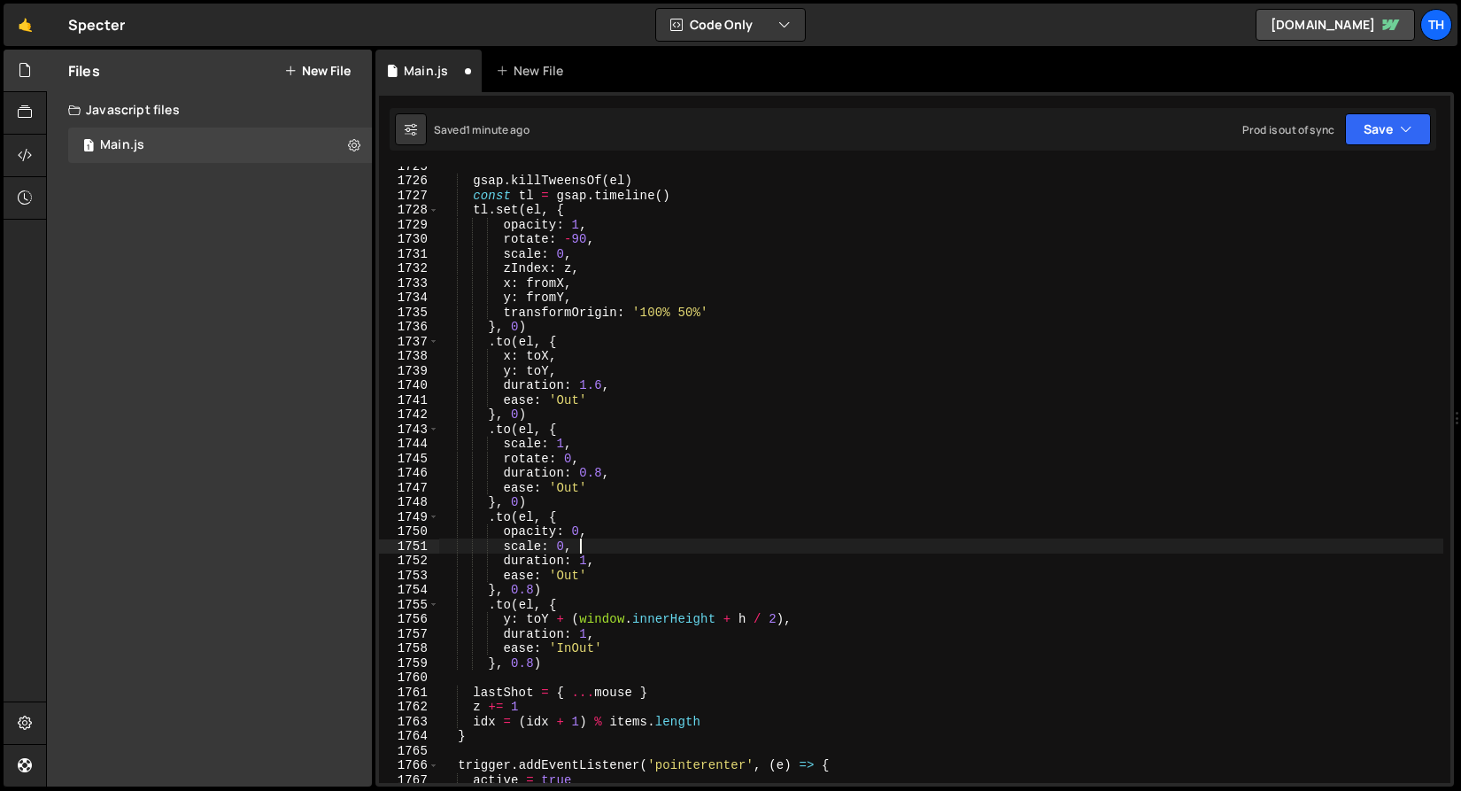
scroll to position [0, 8]
click at [562, 648] on div "gsap . killTweensOf ( el ) const tl = gsap . timeline ( ) tl . set ( el , { opa…" at bounding box center [941, 480] width 1004 height 645
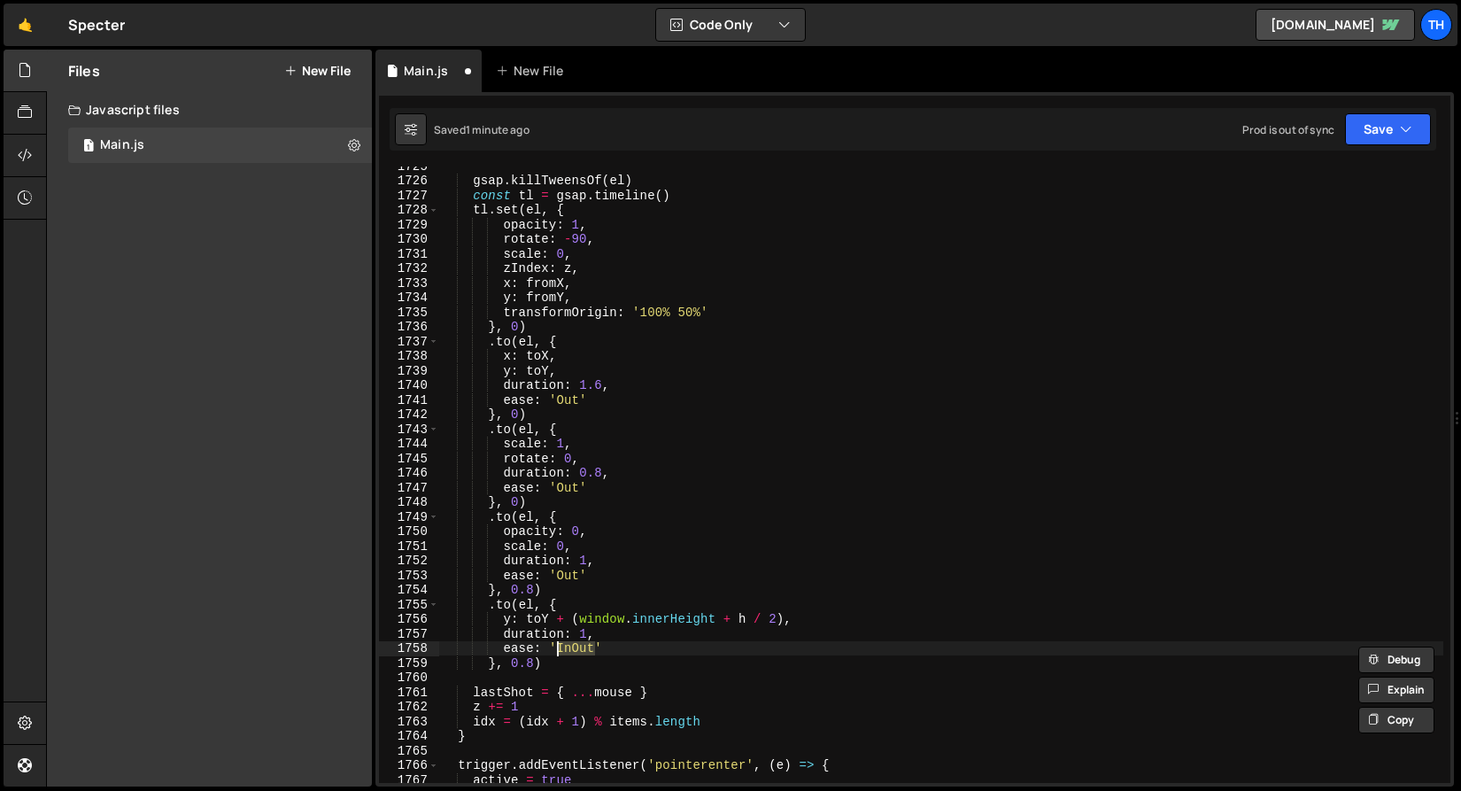
click at [568, 574] on div "gsap . killTweensOf ( el ) const tl = gsap . timeline ( ) tl . set ( el , { opa…" at bounding box center [941, 480] width 1004 height 645
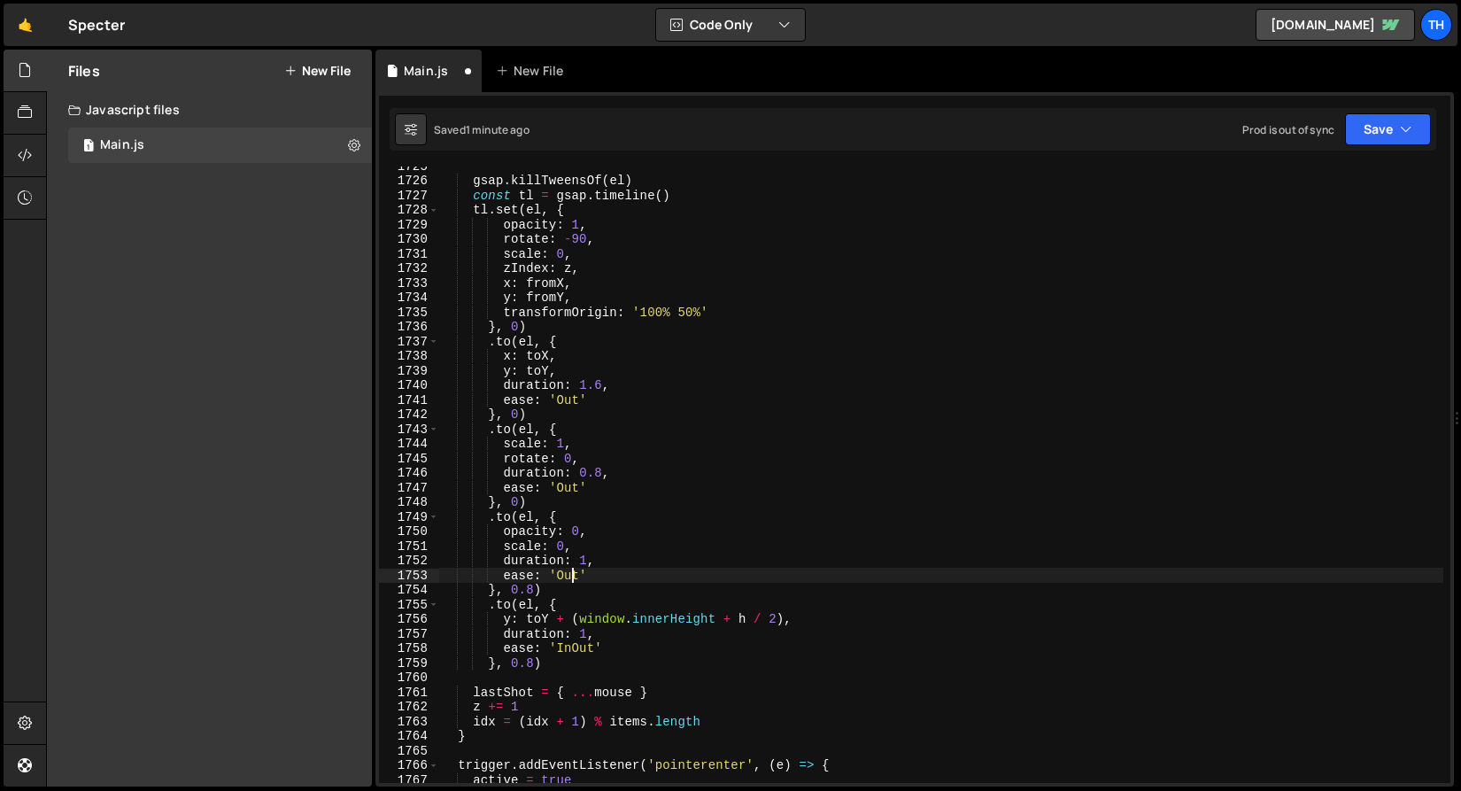
click at [568, 574] on div "gsap . killTweensOf ( el ) const tl = gsap . timeline ( ) tl . set ( el , { opa…" at bounding box center [941, 480] width 1004 height 645
paste textarea "In"
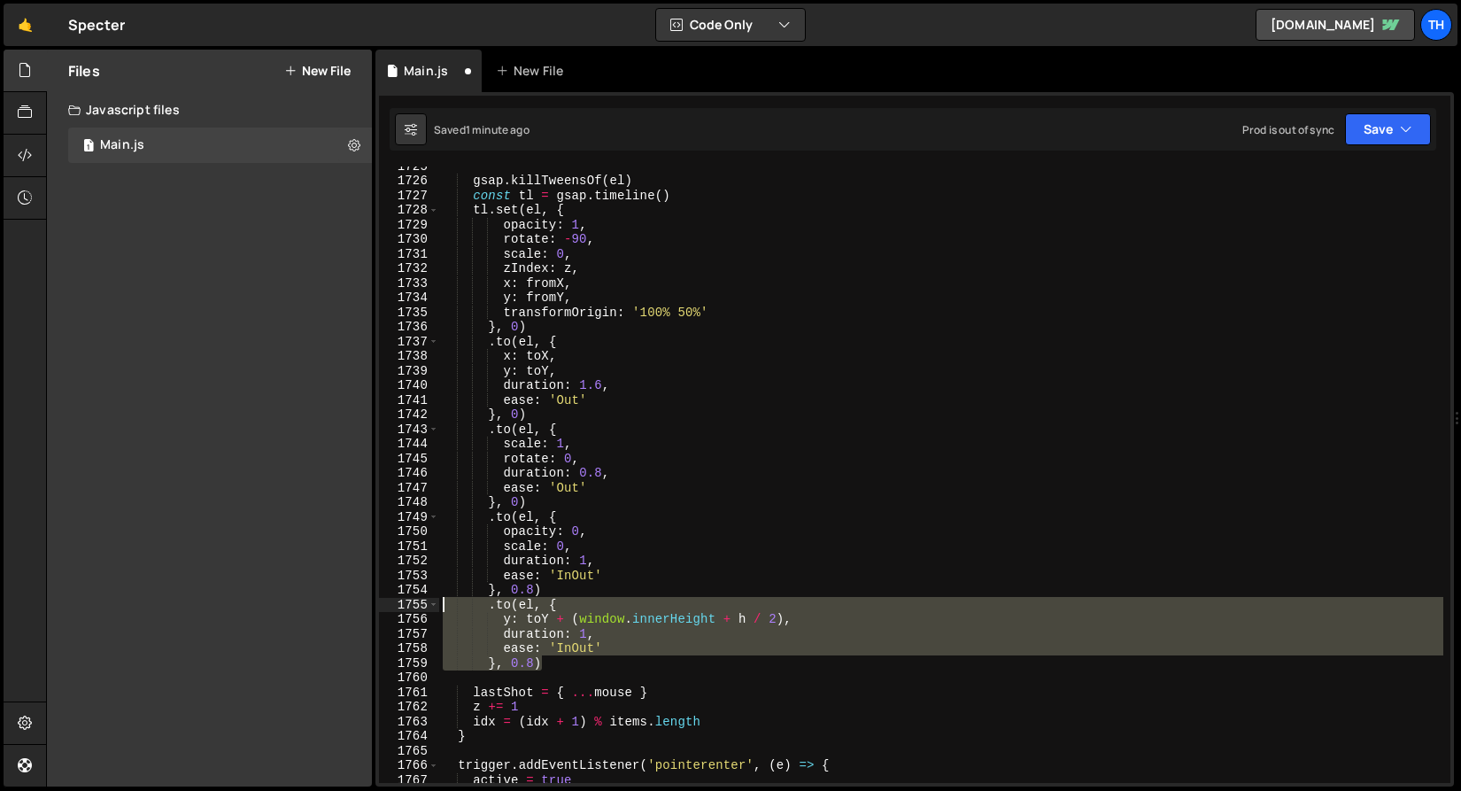
drag, startPoint x: 552, startPoint y: 665, endPoint x: 406, endPoint y: 606, distance: 156.9
click at [406, 606] on div "ease: 'InOut' 1725 1726 1727 1728 1729 1730 1731 1732 1733 1734 1735 1736 1737 …" at bounding box center [914, 474] width 1071 height 616
type textarea ".to(el, { y: toY + (window.innerHeight + h / 2),"
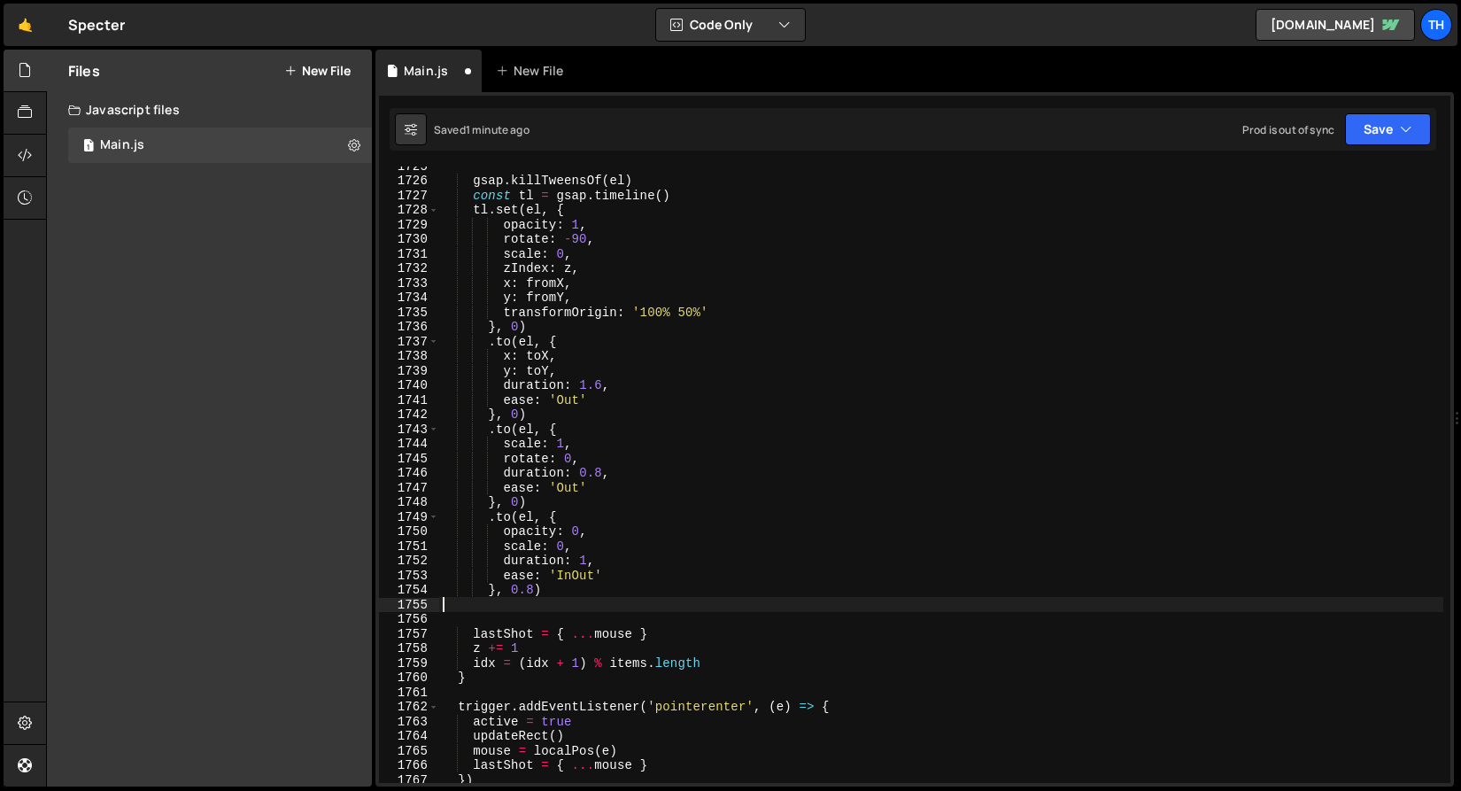
scroll to position [0, 0]
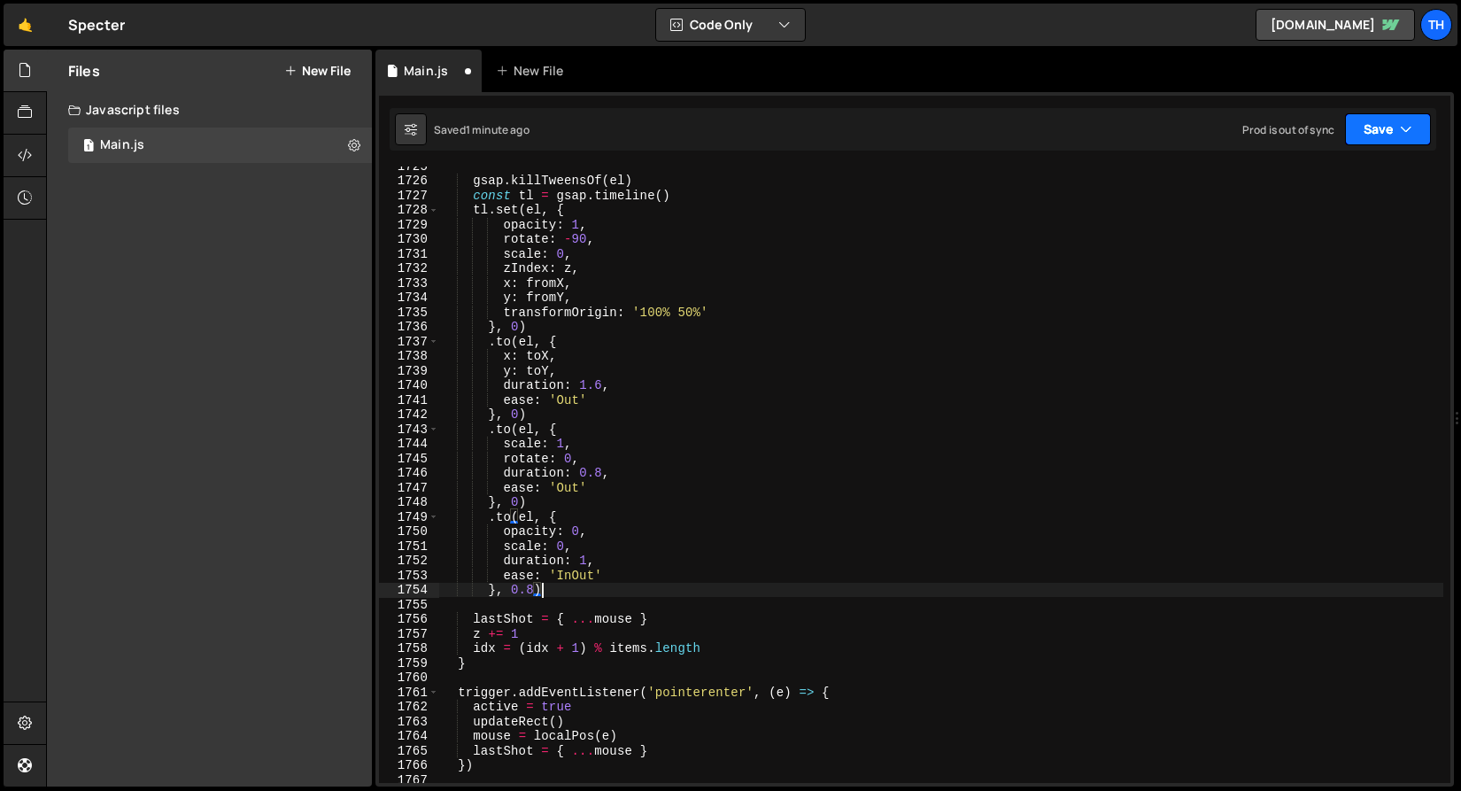
click at [1403, 118] on button "Save" at bounding box center [1388, 129] width 86 height 32
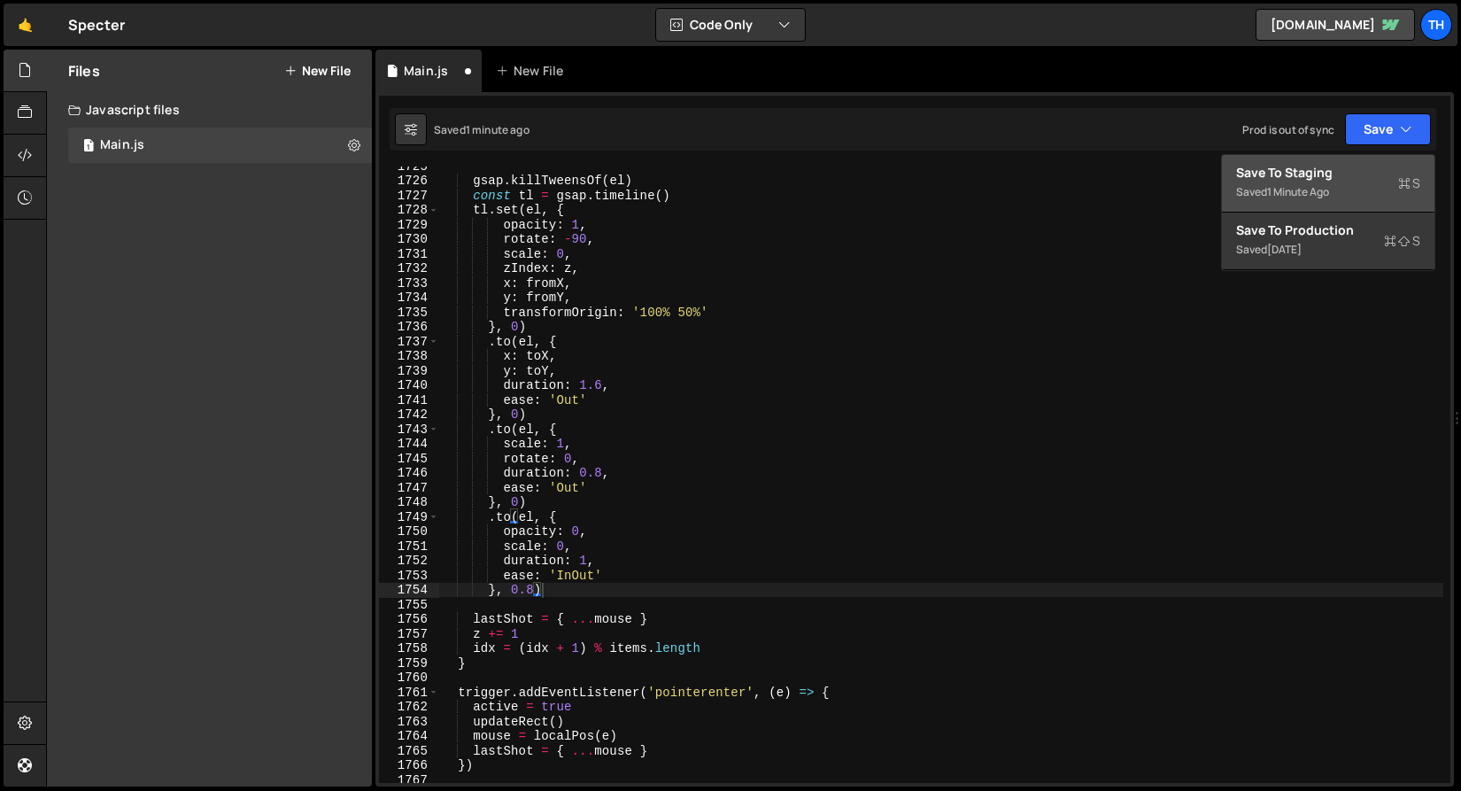
click at [1349, 171] on div "Save to Staging S" at bounding box center [1328, 173] width 184 height 18
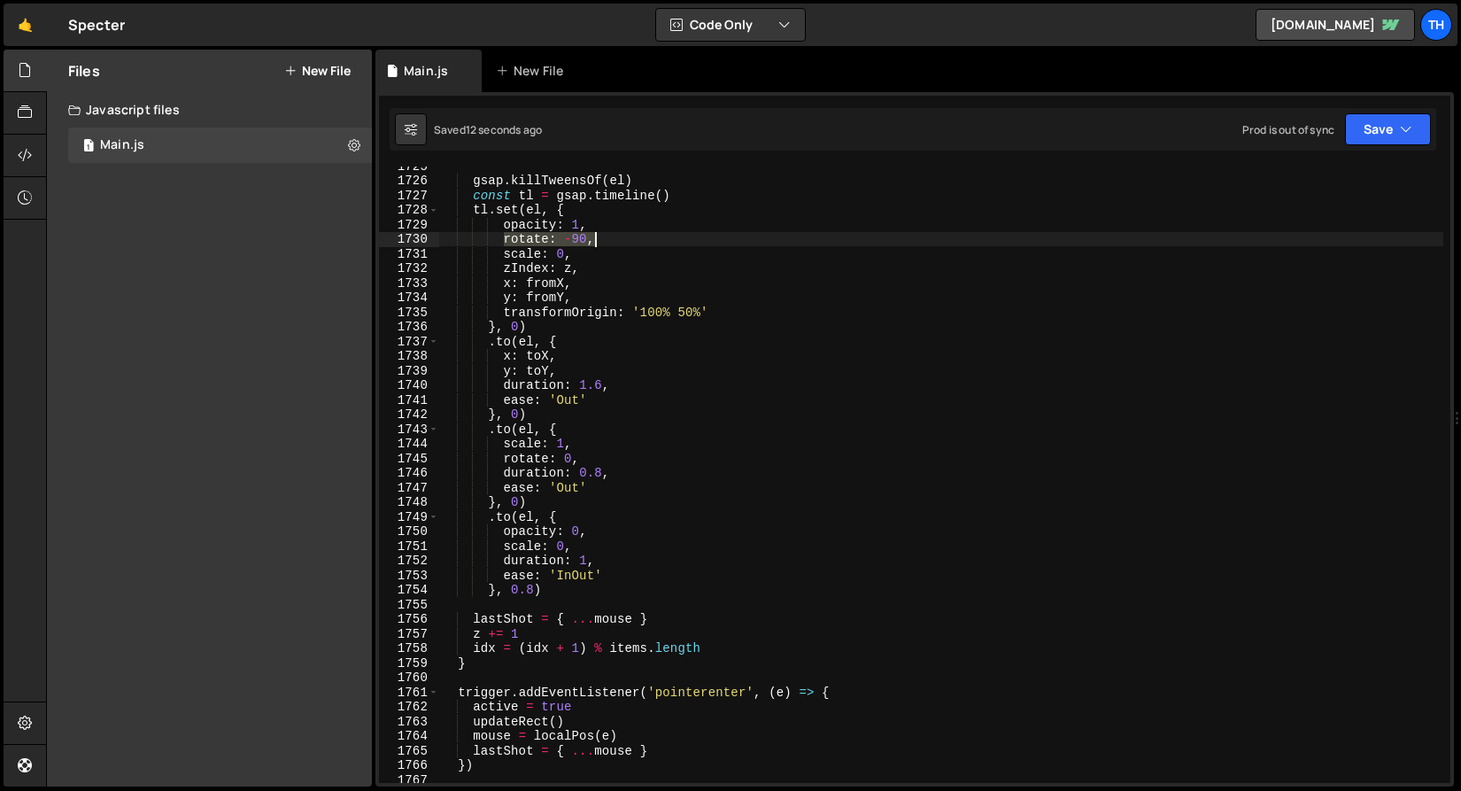
drag, startPoint x: 504, startPoint y: 240, endPoint x: 605, endPoint y: 240, distance: 100.9
click at [605, 240] on div "gsap . killTweensOf ( el ) const tl = gsap . timeline ( ) tl . set ( el , { opa…" at bounding box center [941, 480] width 1004 height 645
click at [611, 528] on div "gsap . killTweensOf ( el ) const tl = gsap . timeline ( ) tl . set ( el , { opa…" at bounding box center [941, 480] width 1004 height 645
type textarea "opacity: 0,"
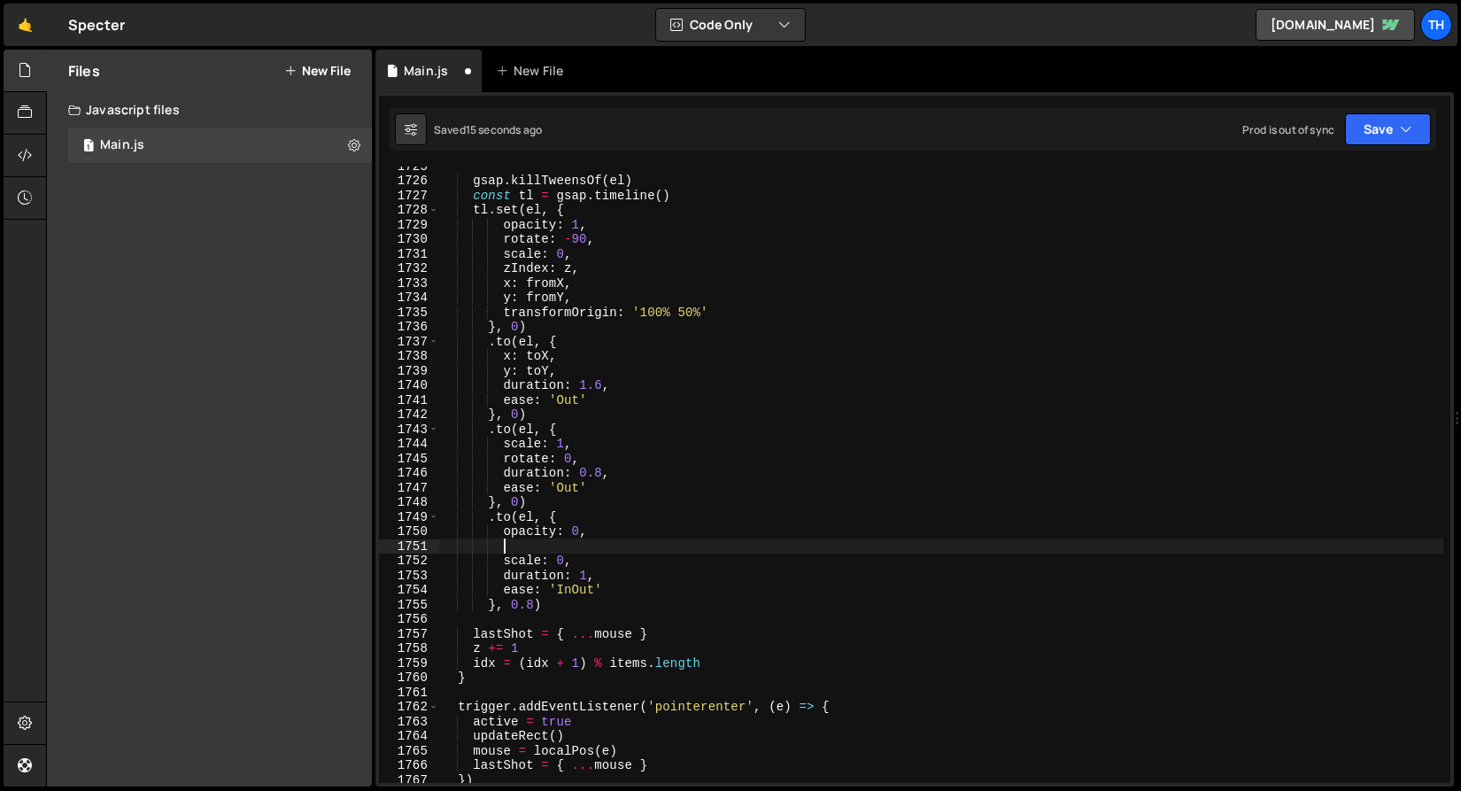
scroll to position [0, 3]
paste textarea "rotate: -90,"
click at [1403, 113] on button "Save" at bounding box center [1388, 129] width 86 height 32
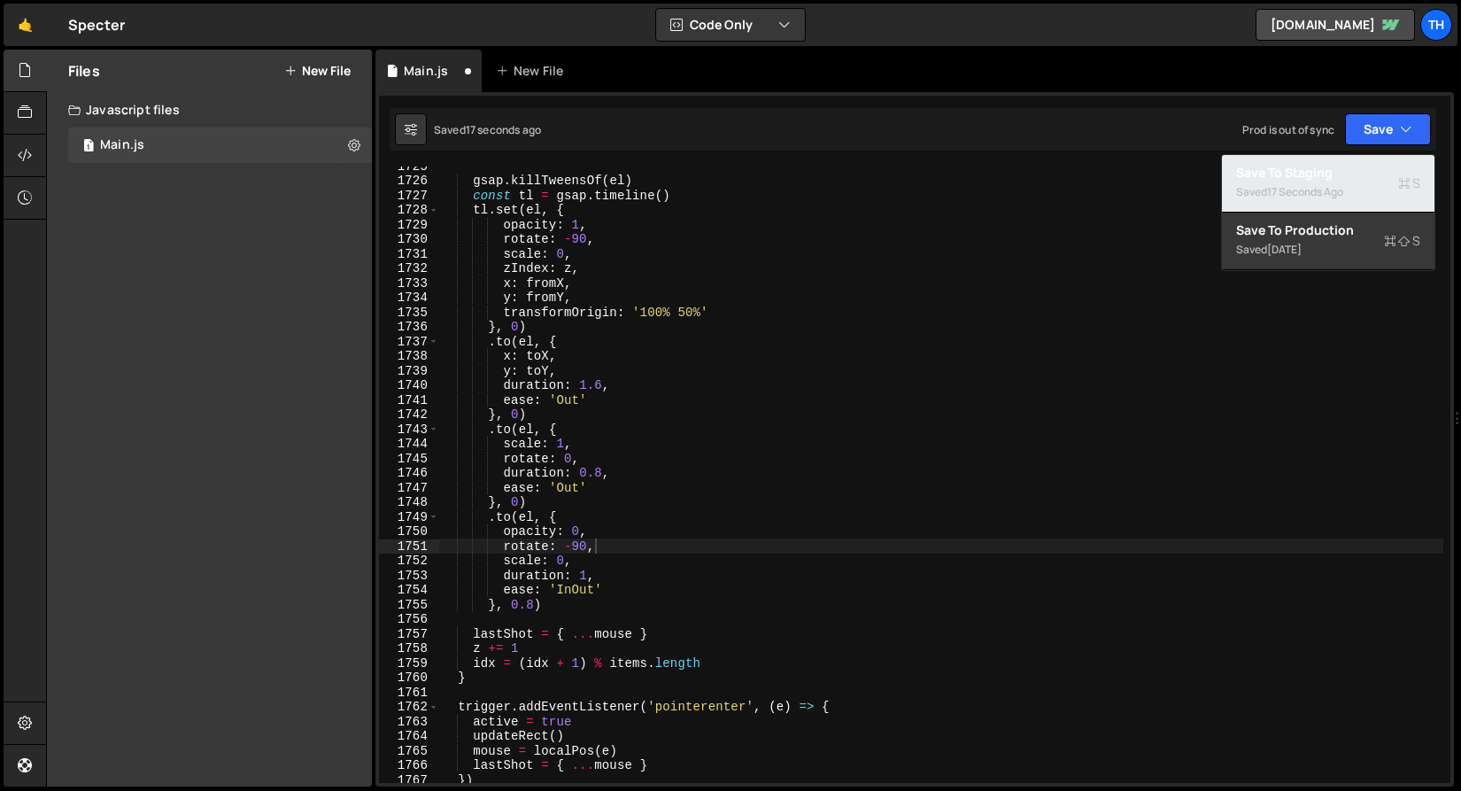
click at [1307, 191] on div "17 seconds ago" at bounding box center [1305, 191] width 76 height 15
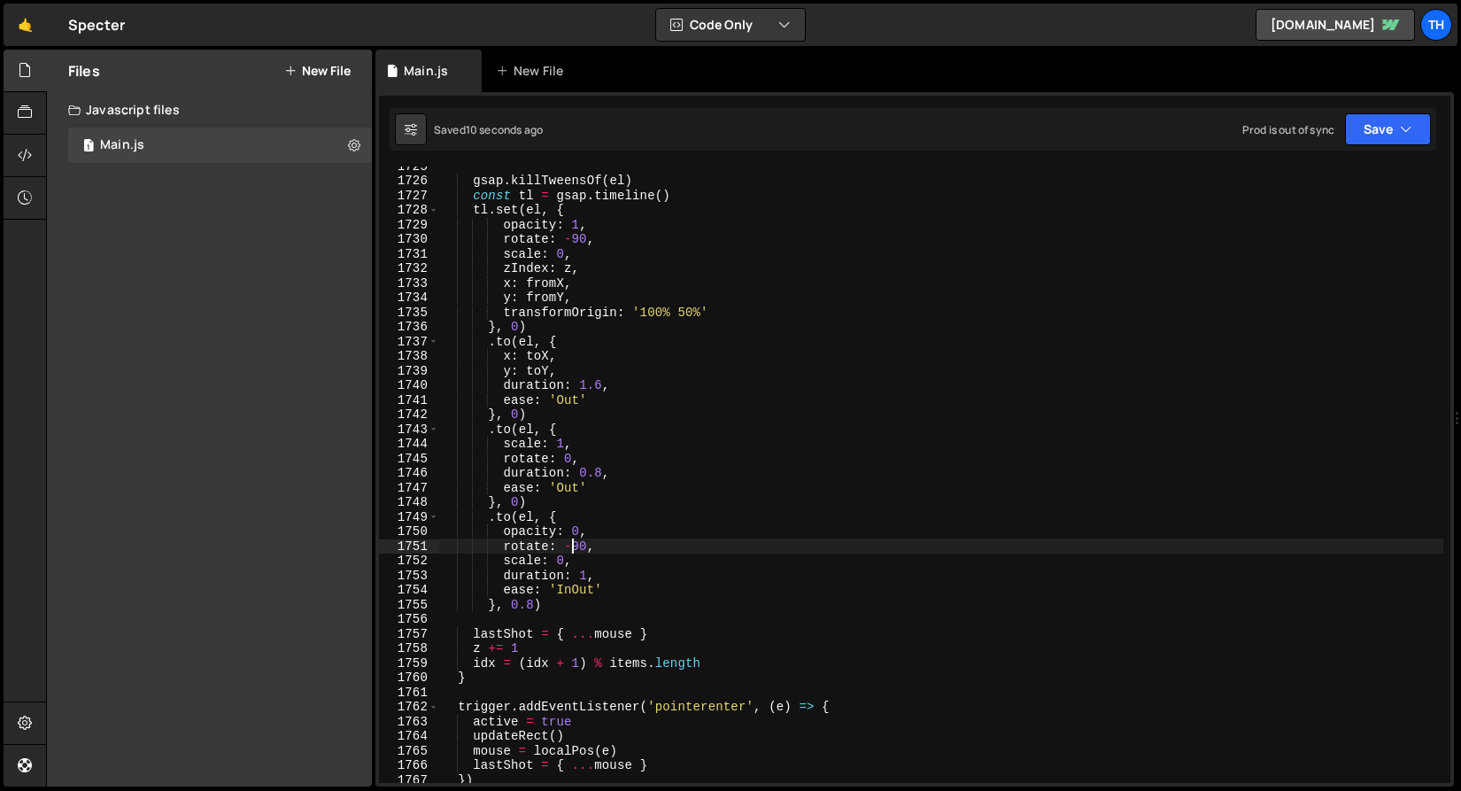
click at [569, 548] on div "gsap . killTweensOf ( el ) const tl = gsap . timeline ( ) tl . set ( el , { opa…" at bounding box center [941, 480] width 1004 height 645
type textarea "rotate: 90,"
click at [1367, 128] on button "Save" at bounding box center [1388, 129] width 86 height 32
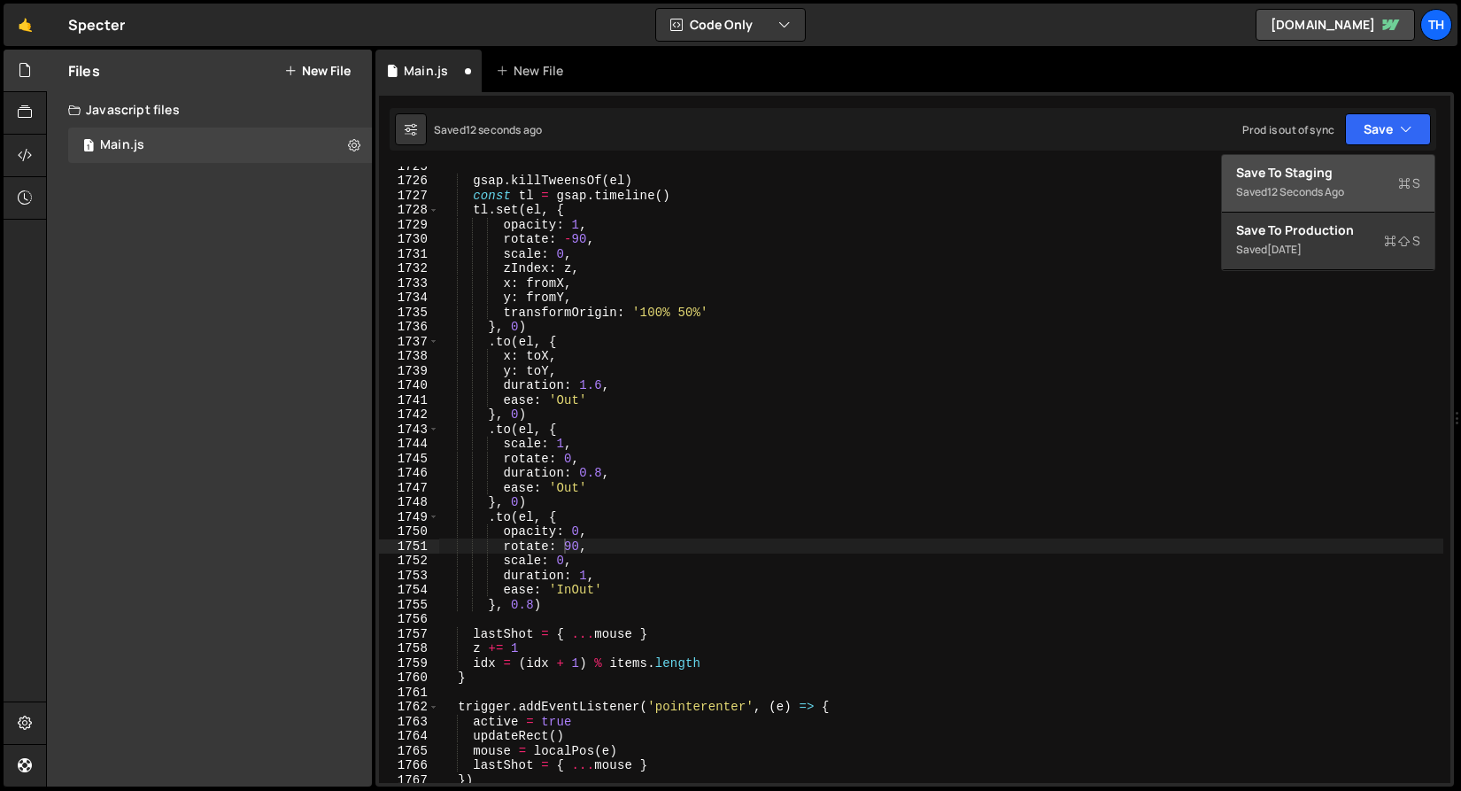
click at [1332, 170] on div "Save to Staging S" at bounding box center [1328, 173] width 184 height 18
